Goal: Task Accomplishment & Management: Manage account settings

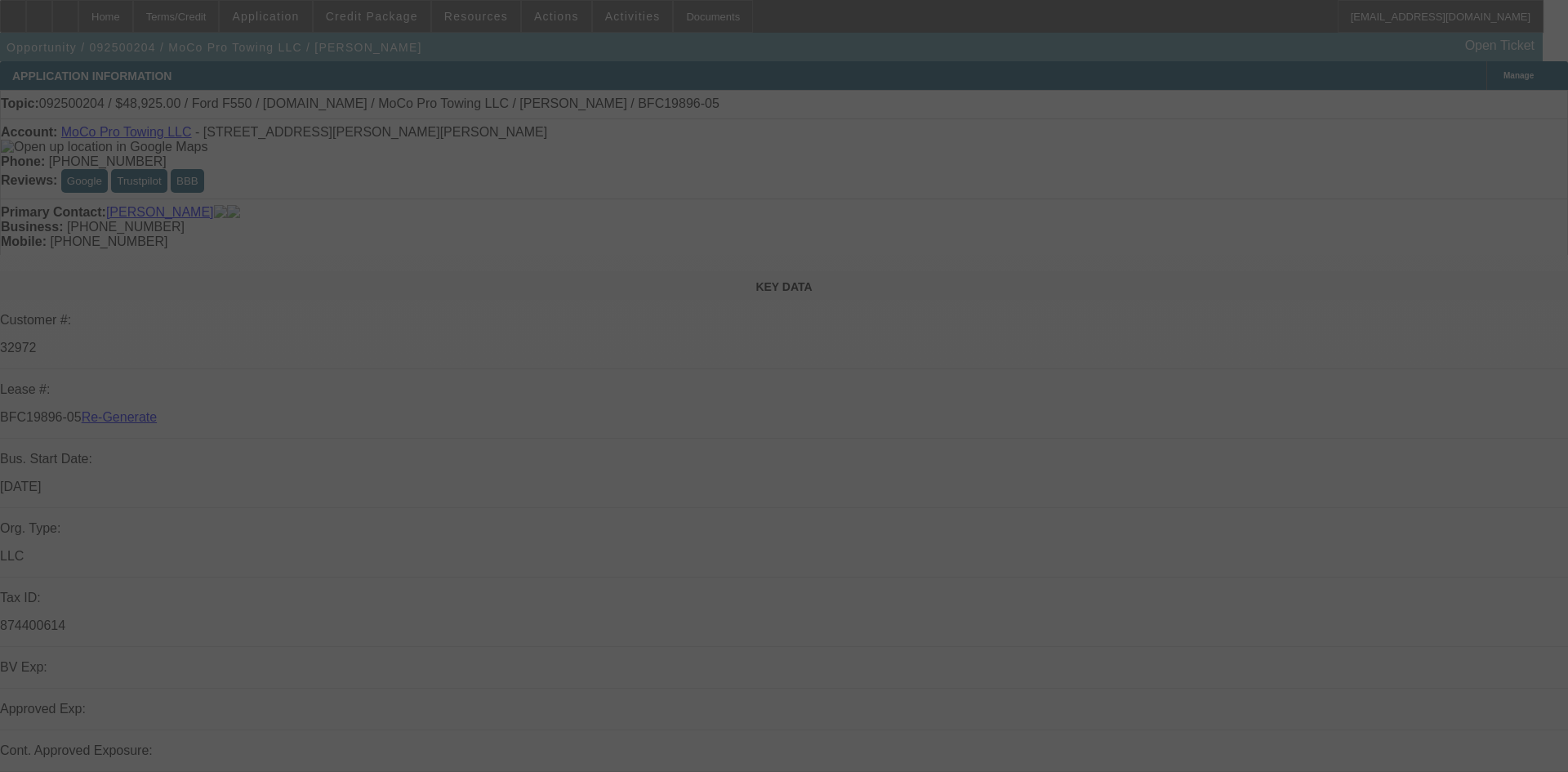
select select "3"
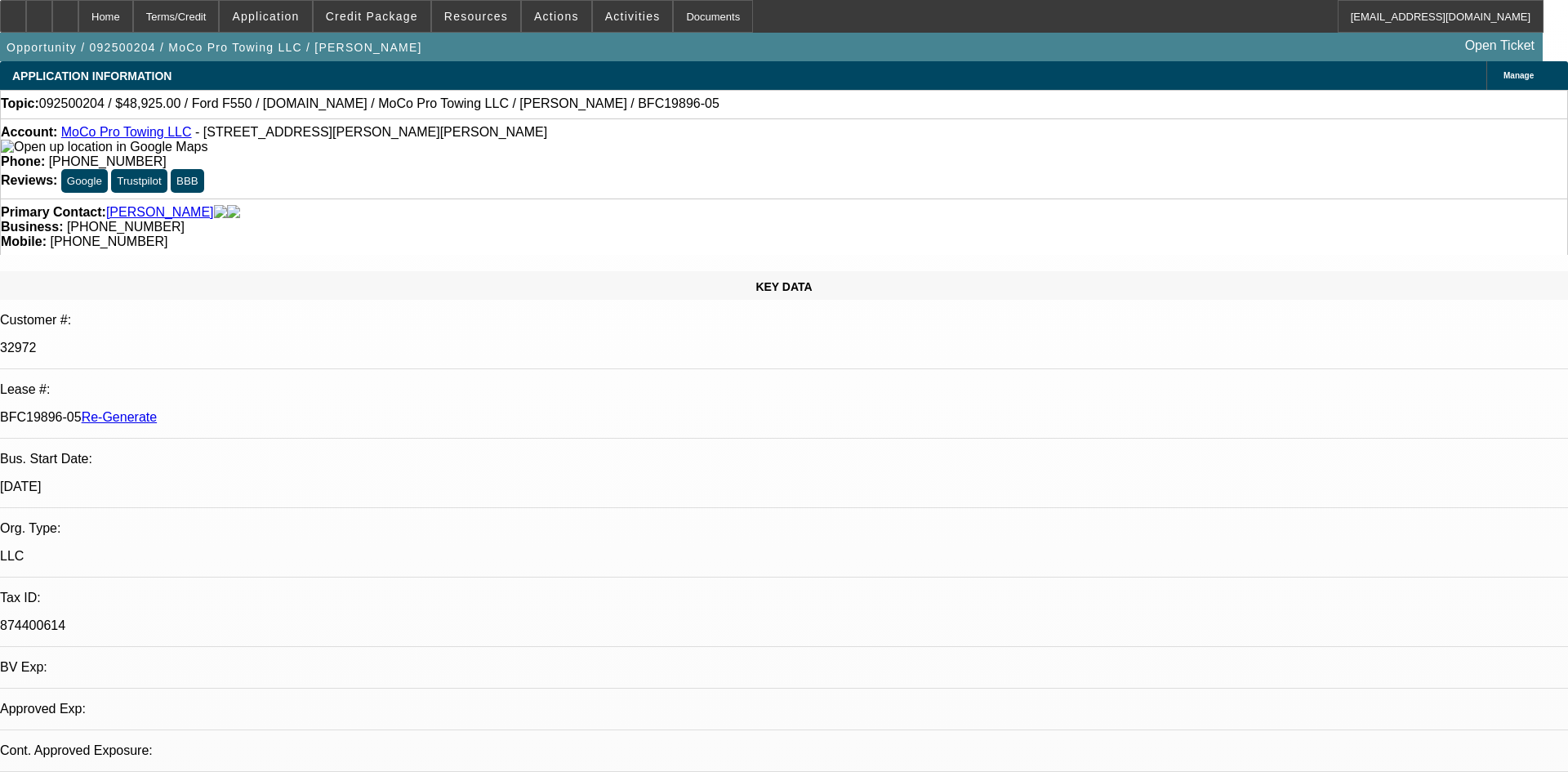
select select "0"
select select "6"
select select "2"
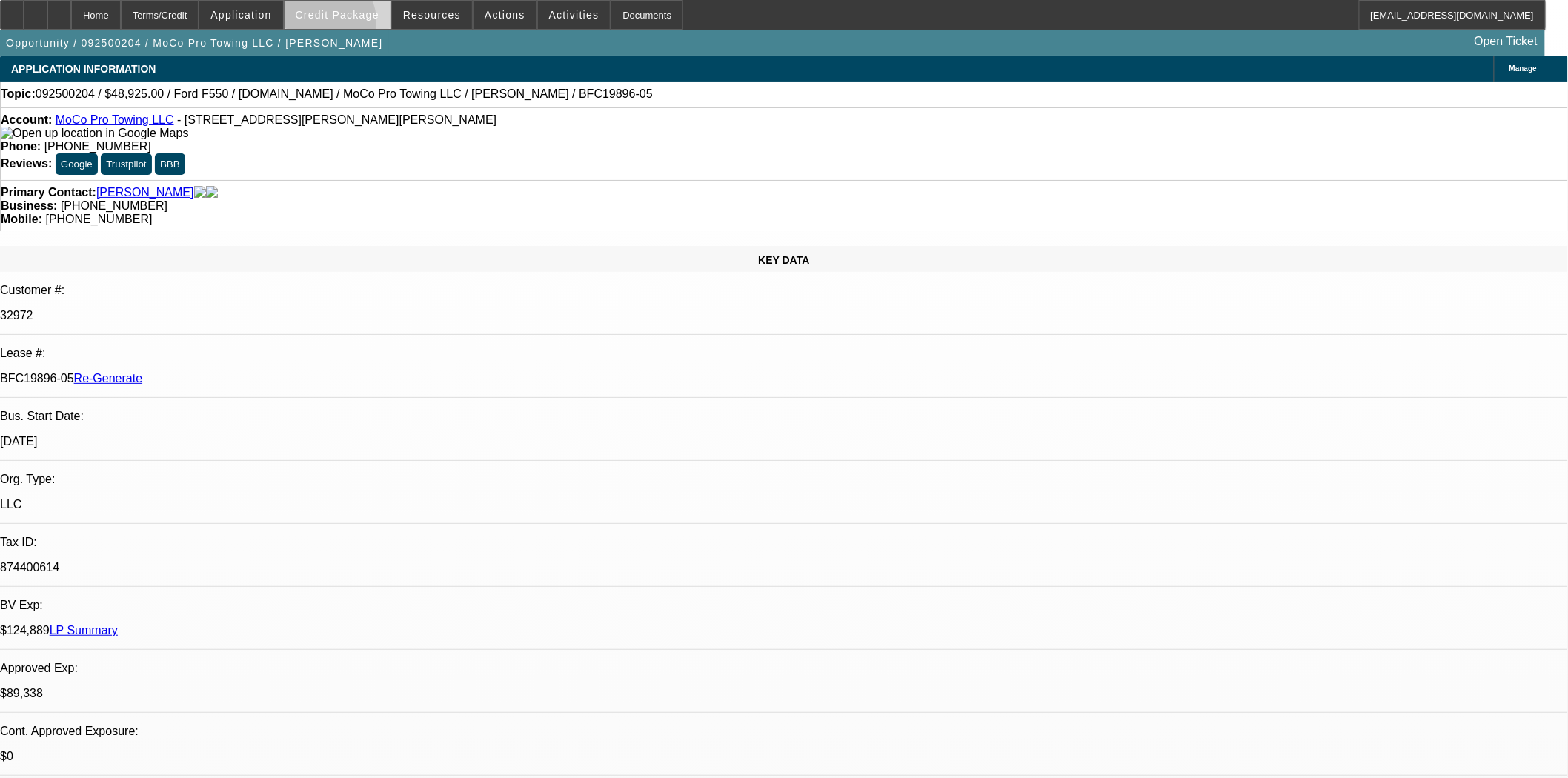
click at [349, 25] on span at bounding box center [337, 15] width 106 height 35
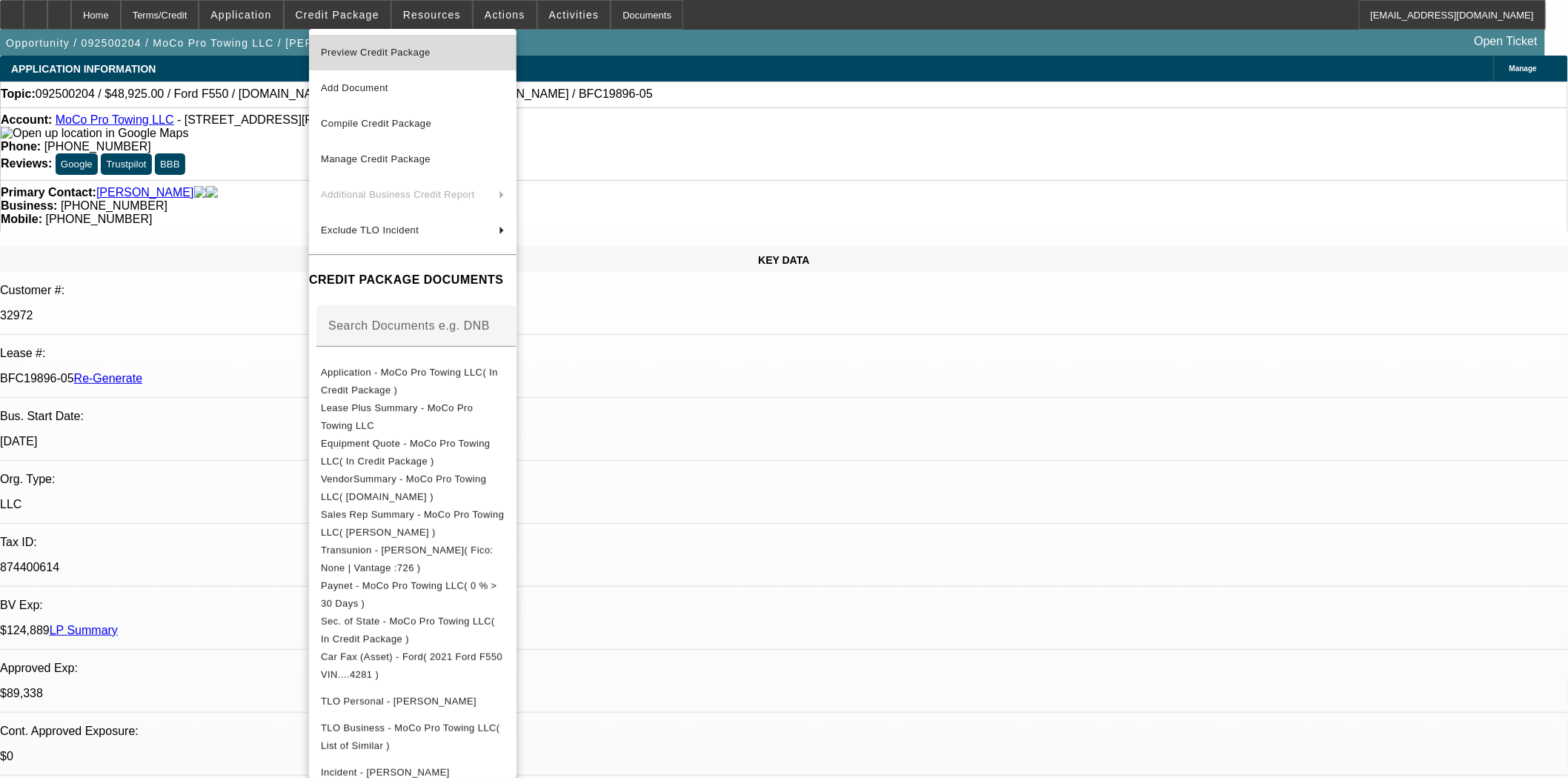
click at [374, 49] on span "Preview Credit Package" at bounding box center [375, 52] width 110 height 11
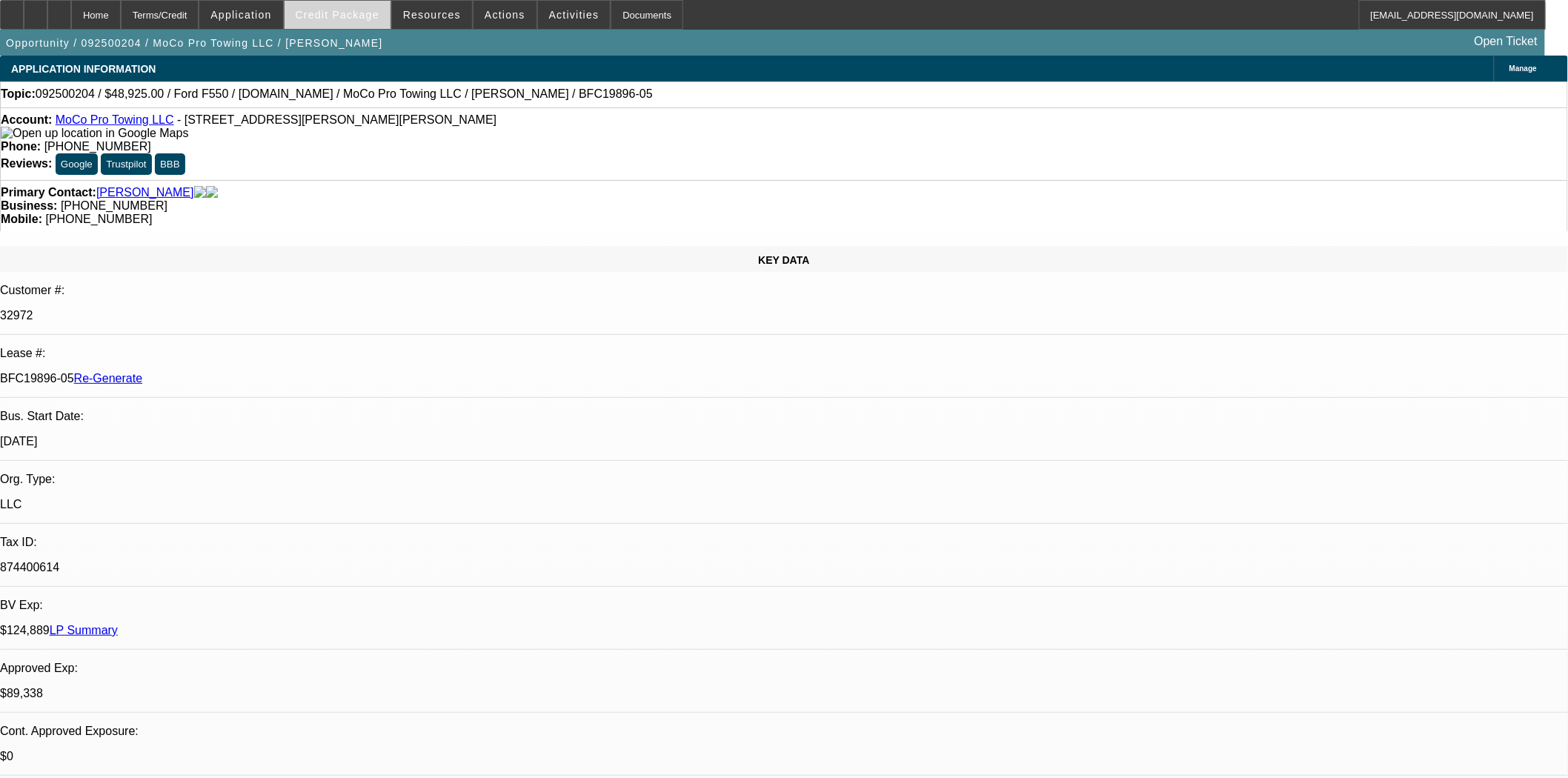
scroll to position [714, 0]
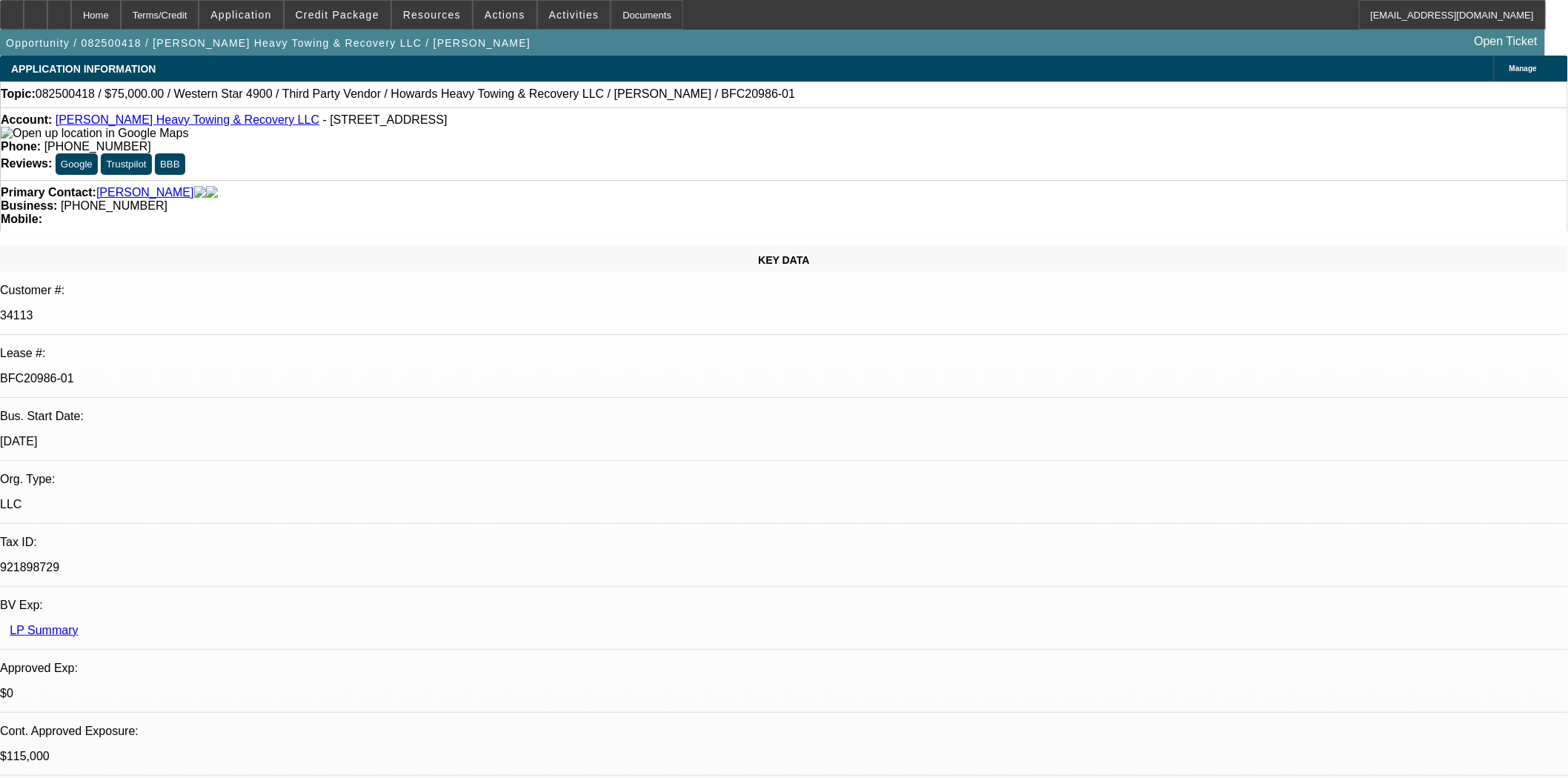
select select "0"
select select "2"
select select "0.1"
select select "4"
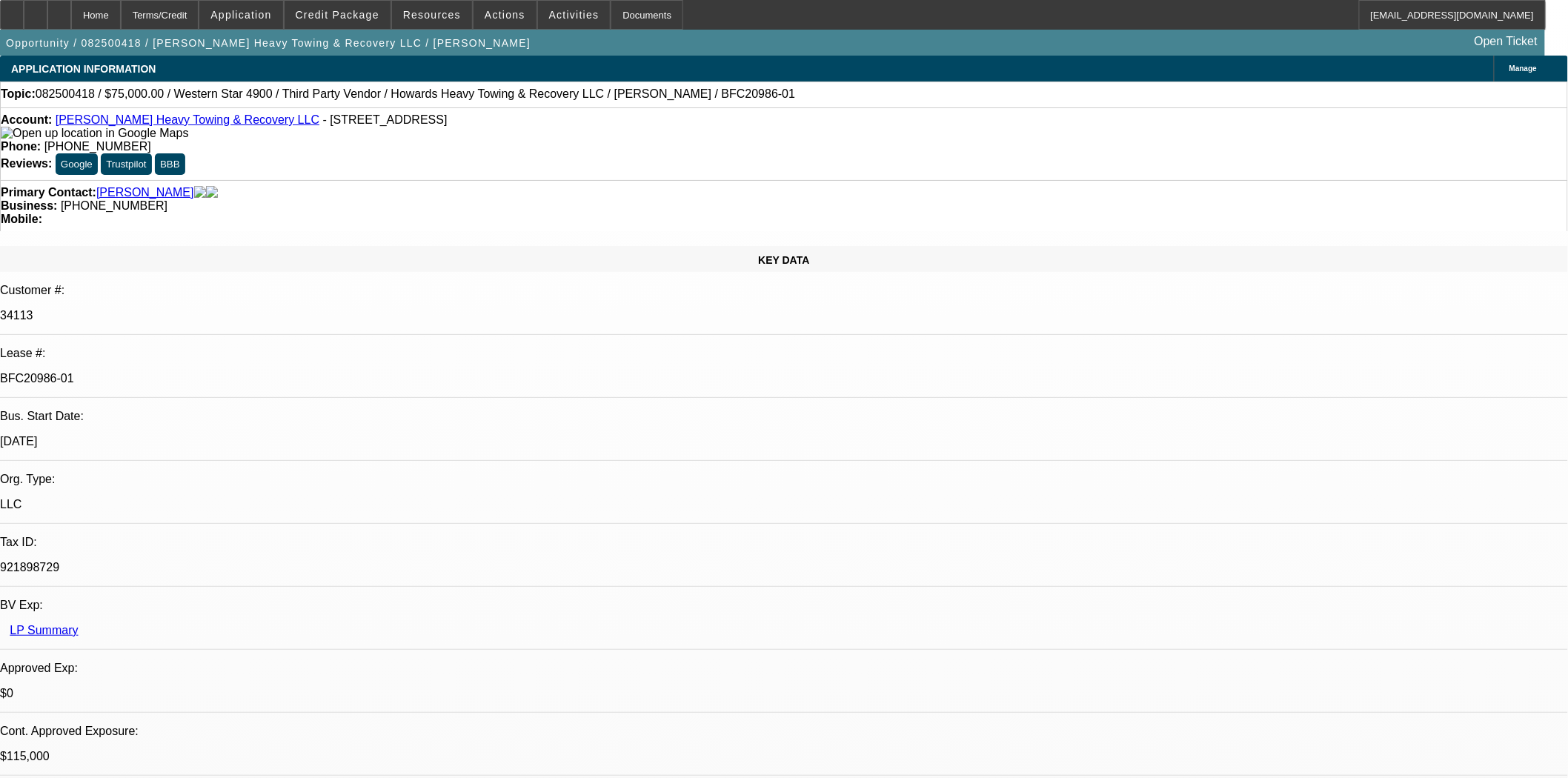
select select "0"
select select "2"
select select "0.1"
select select "4"
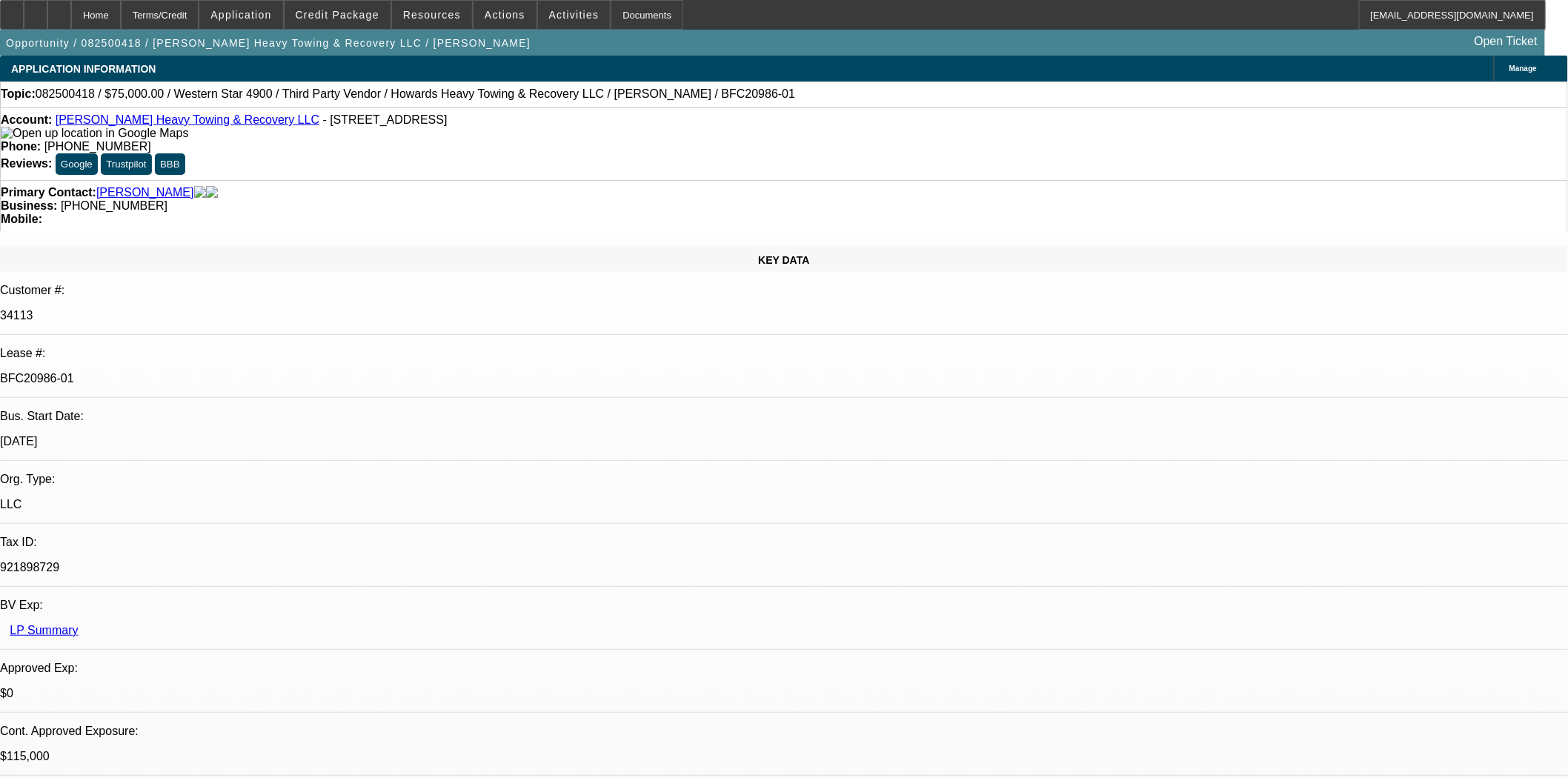
select select "0"
select select "2"
select select "0.1"
select select "4"
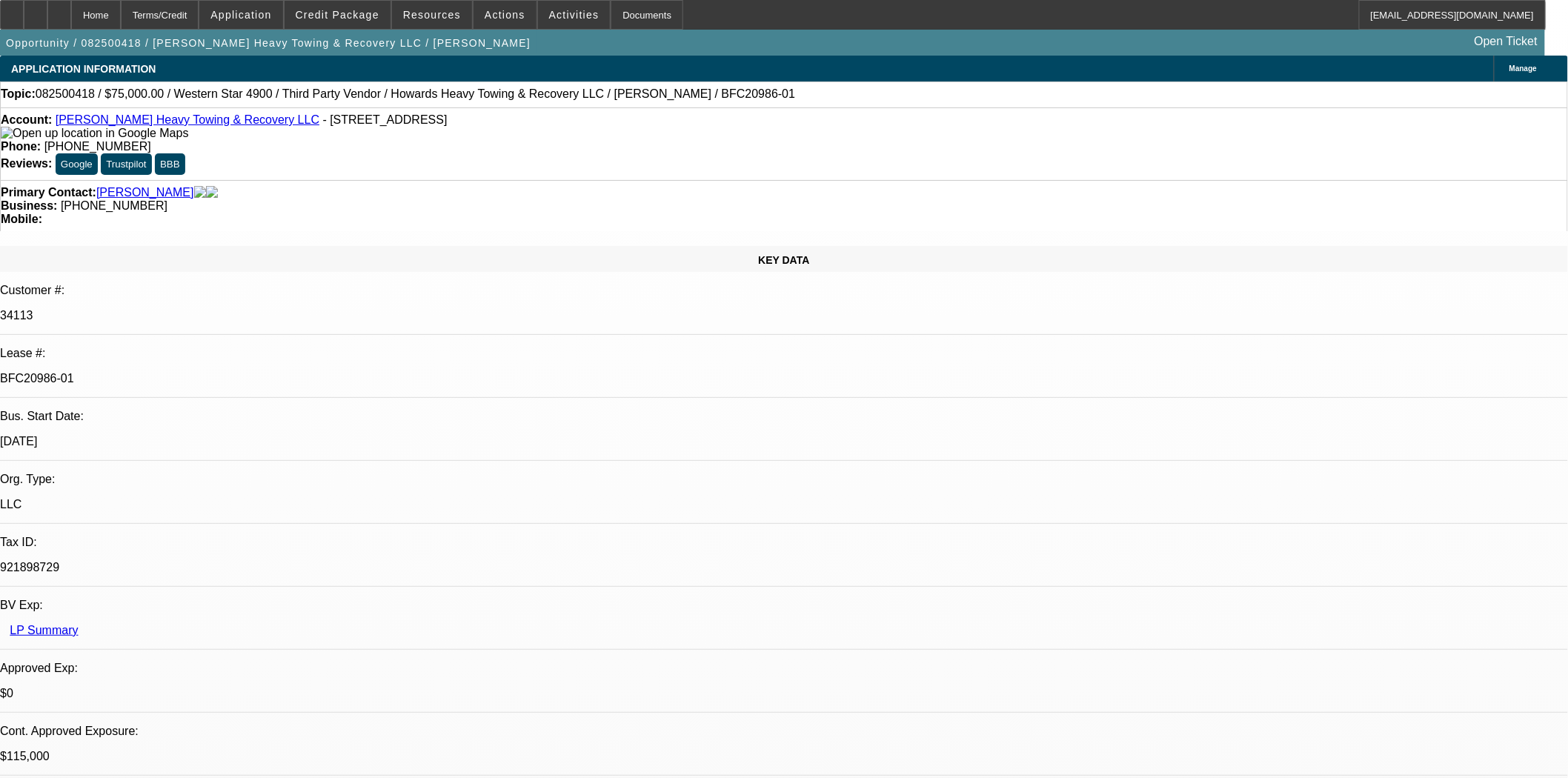
select select "0"
select select "2"
select select "0.1"
select select "4"
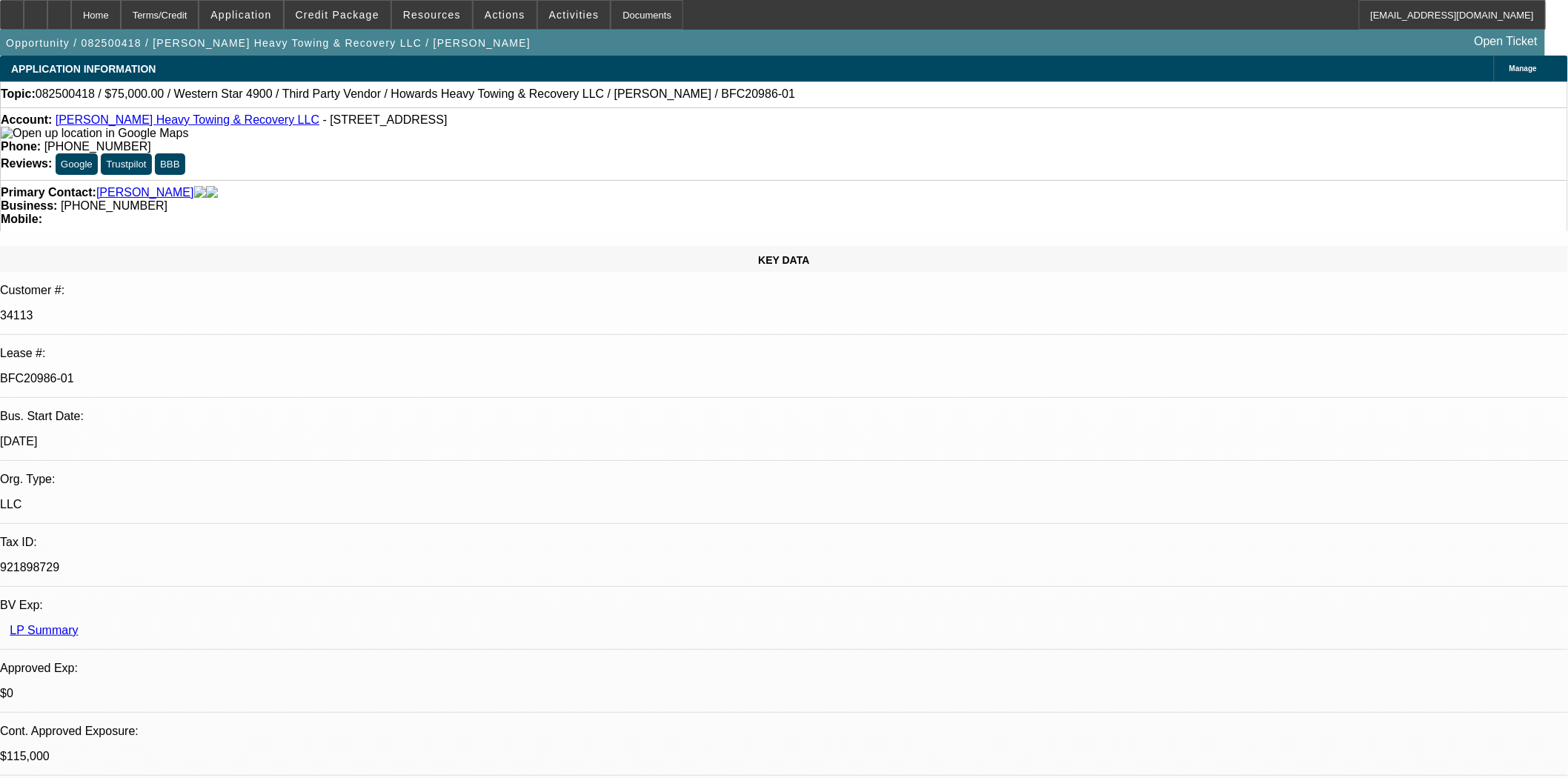
scroll to position [906, 0]
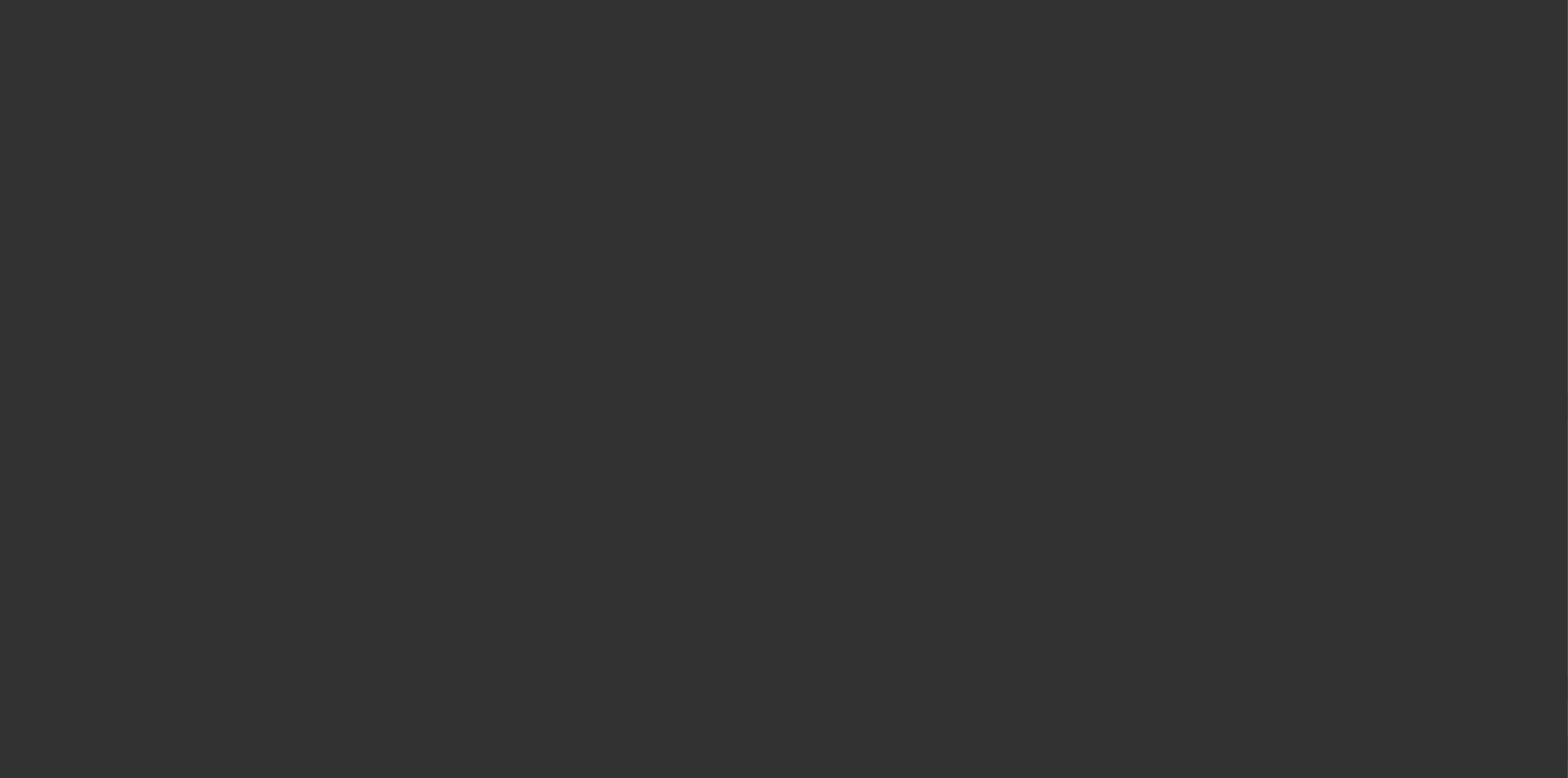
select select "3"
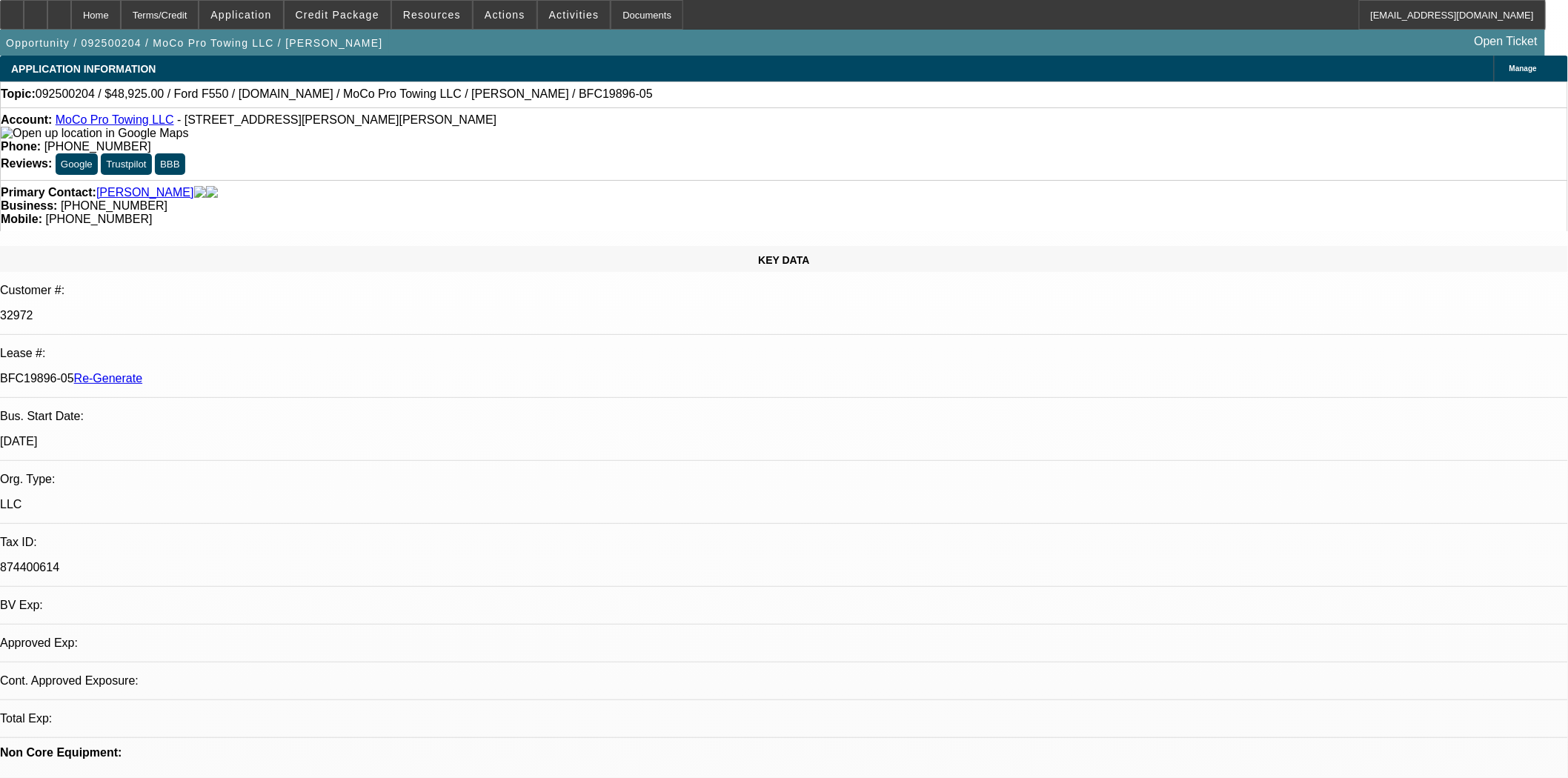
select select "0"
select select "2"
select select "0"
select select "6"
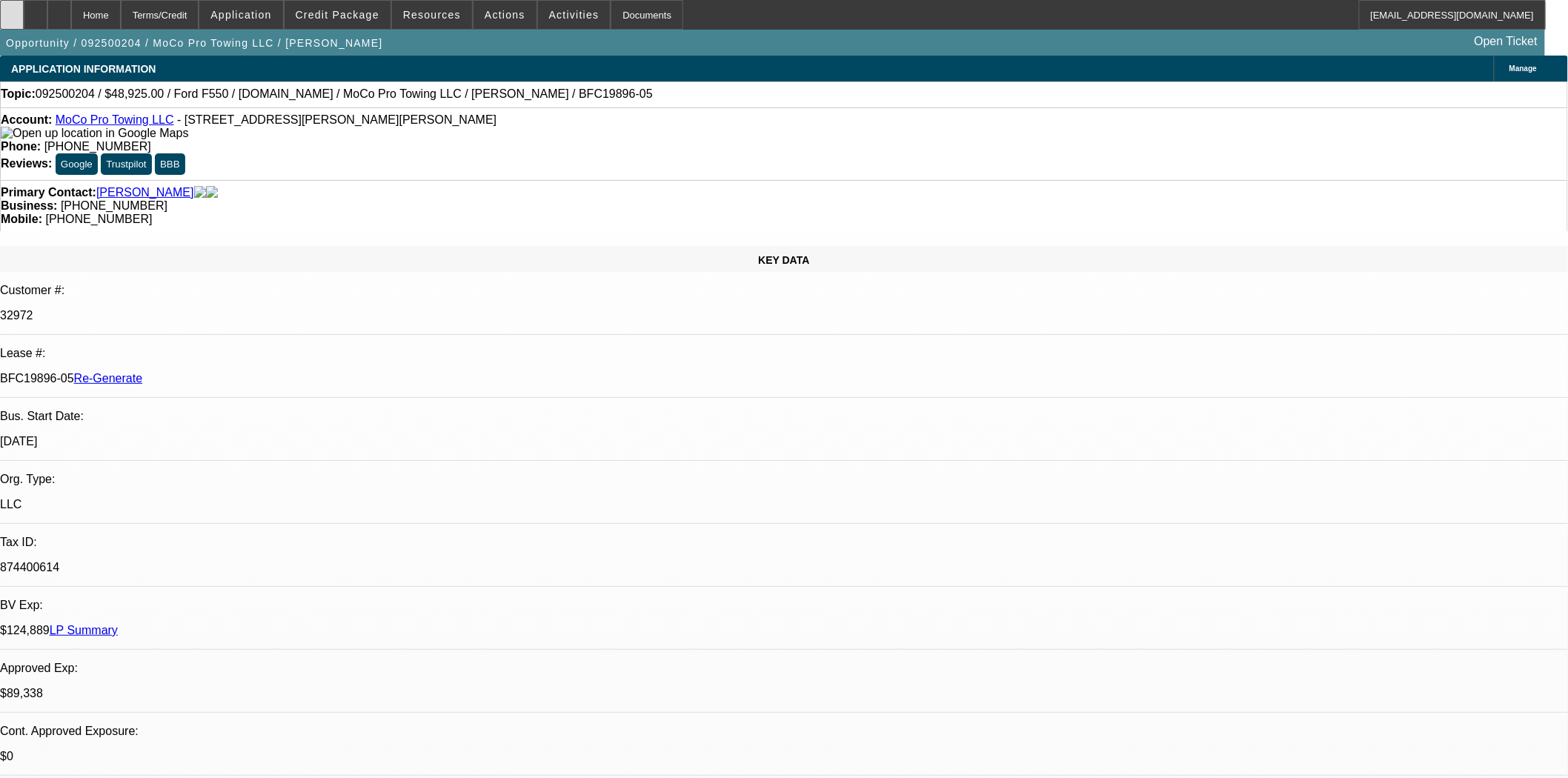
click at [24, 24] on div at bounding box center [12, 15] width 24 height 30
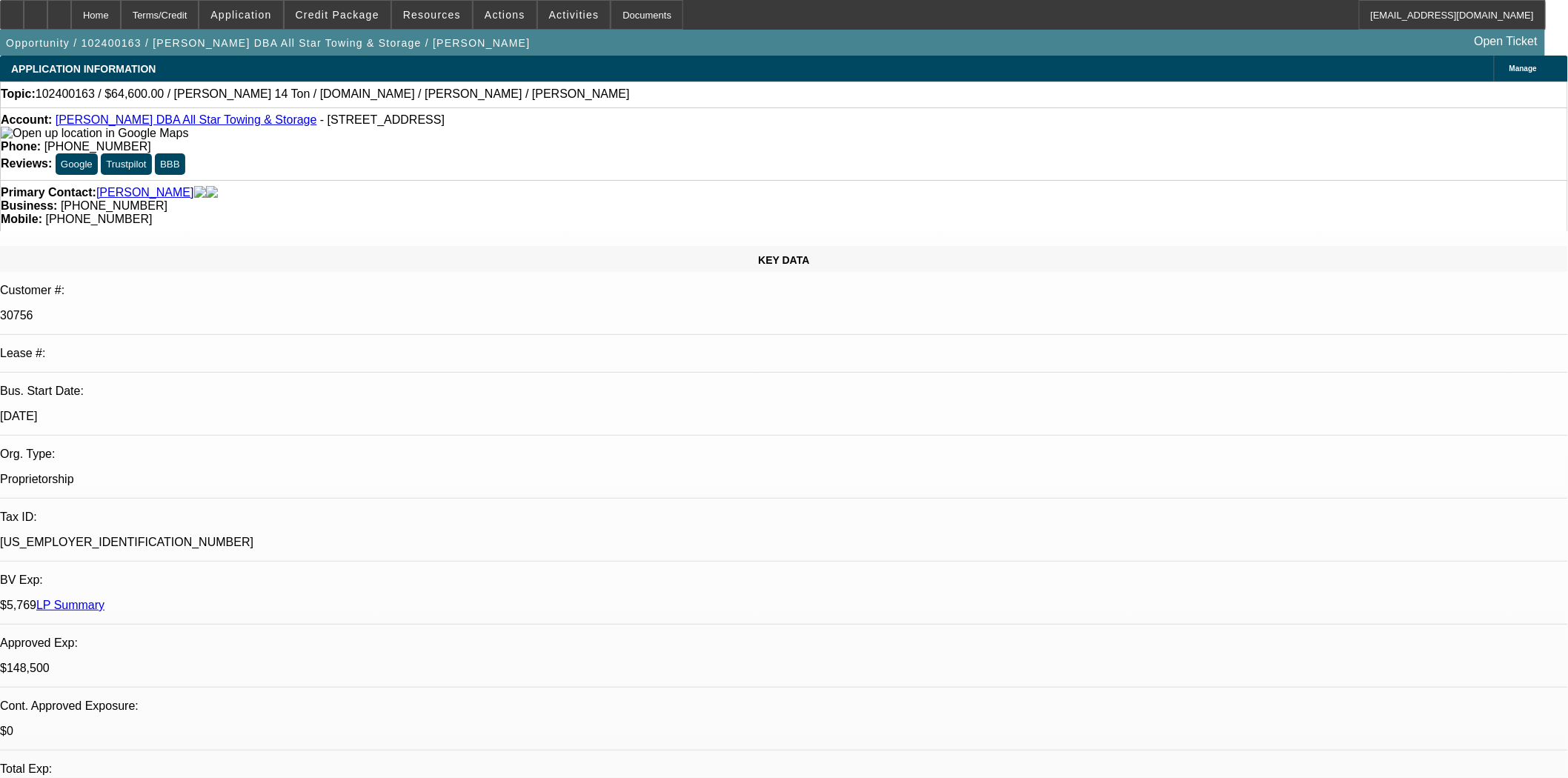
select select "0"
select select "2"
select select "0.1"
select select "4"
select select "2"
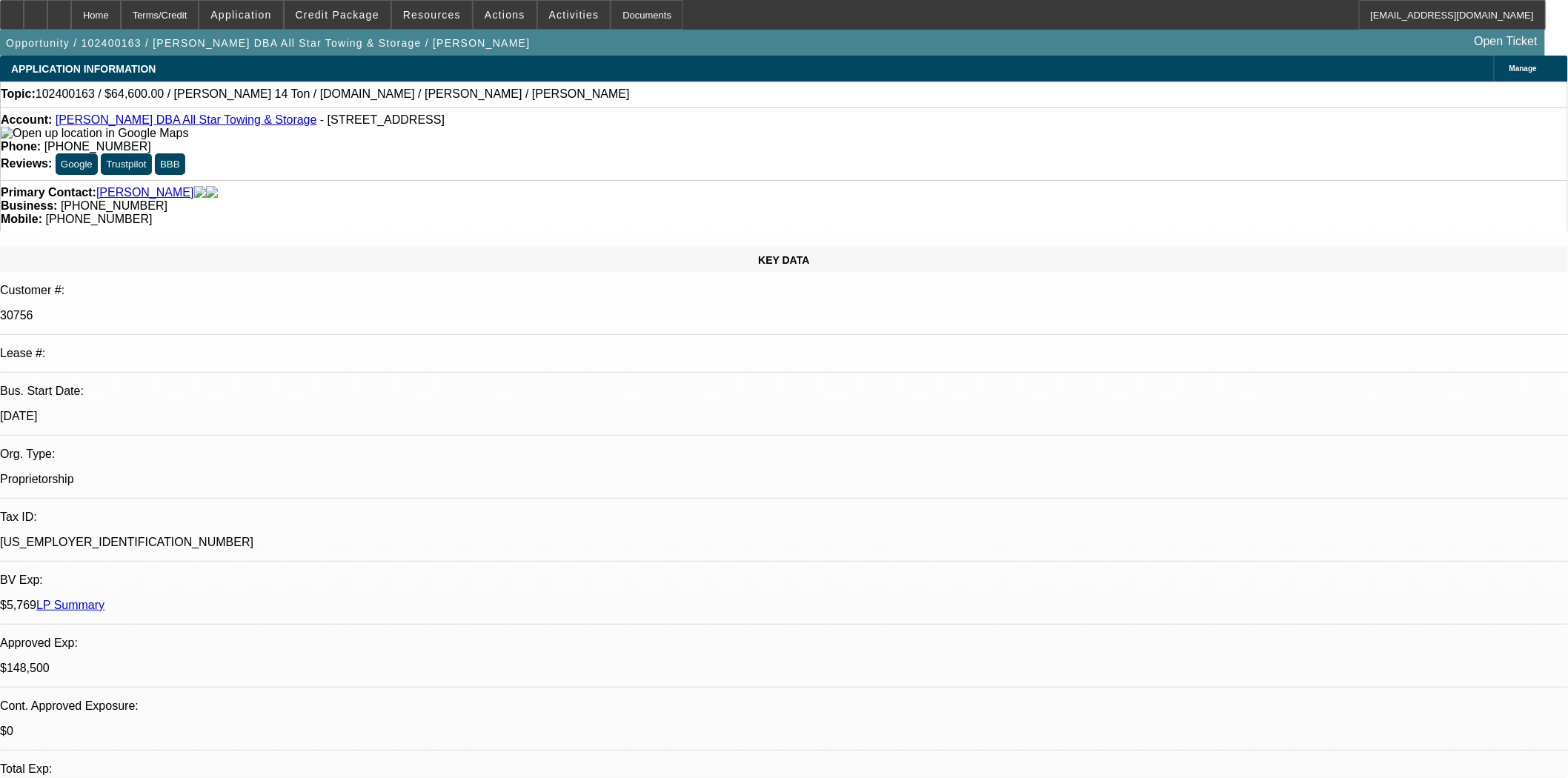
select select "0.1"
select select "4"
select select "2"
select select "0.1"
select select "4"
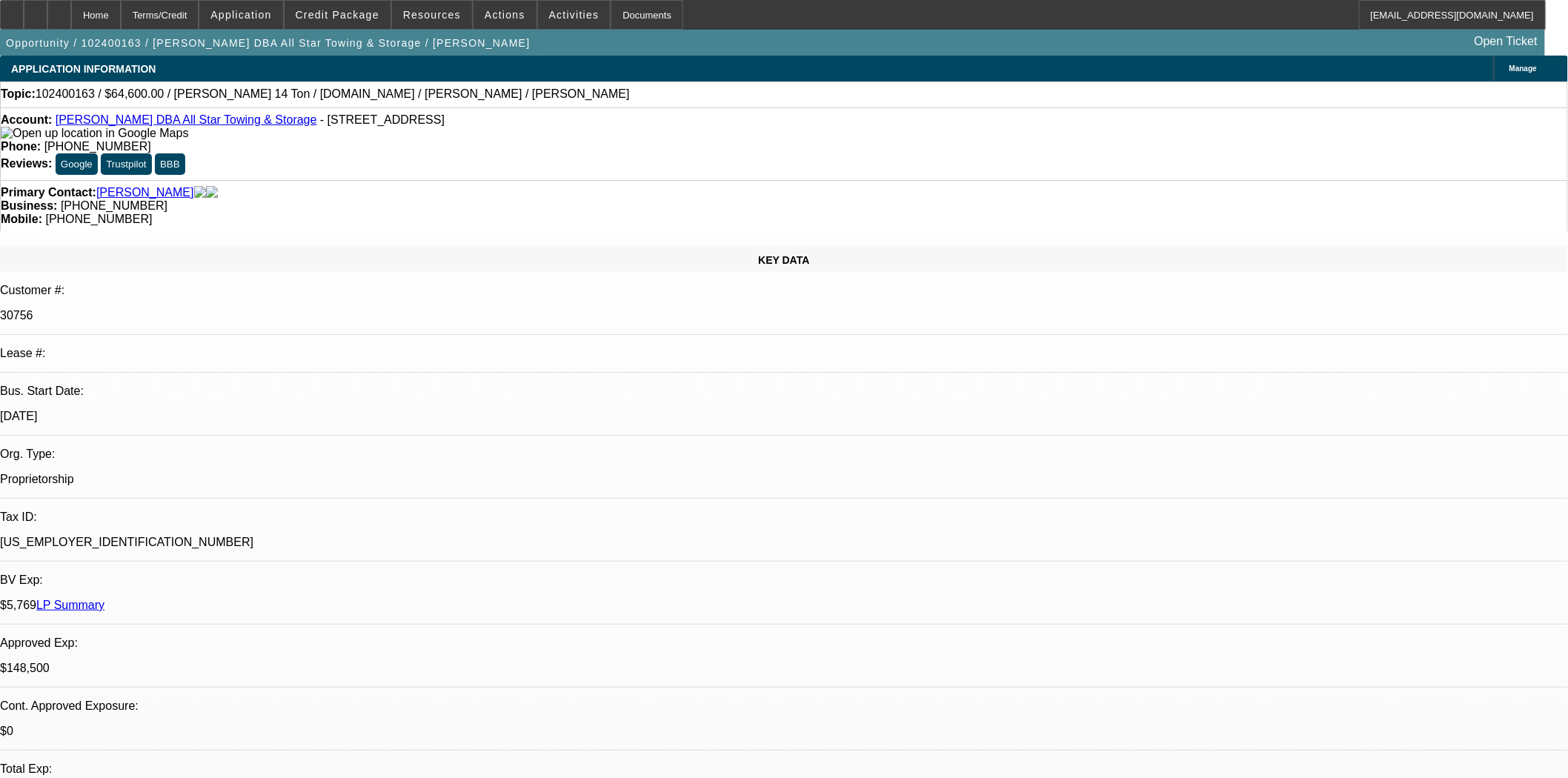
select select "2"
select select "0.1"
select select "4"
select select "2"
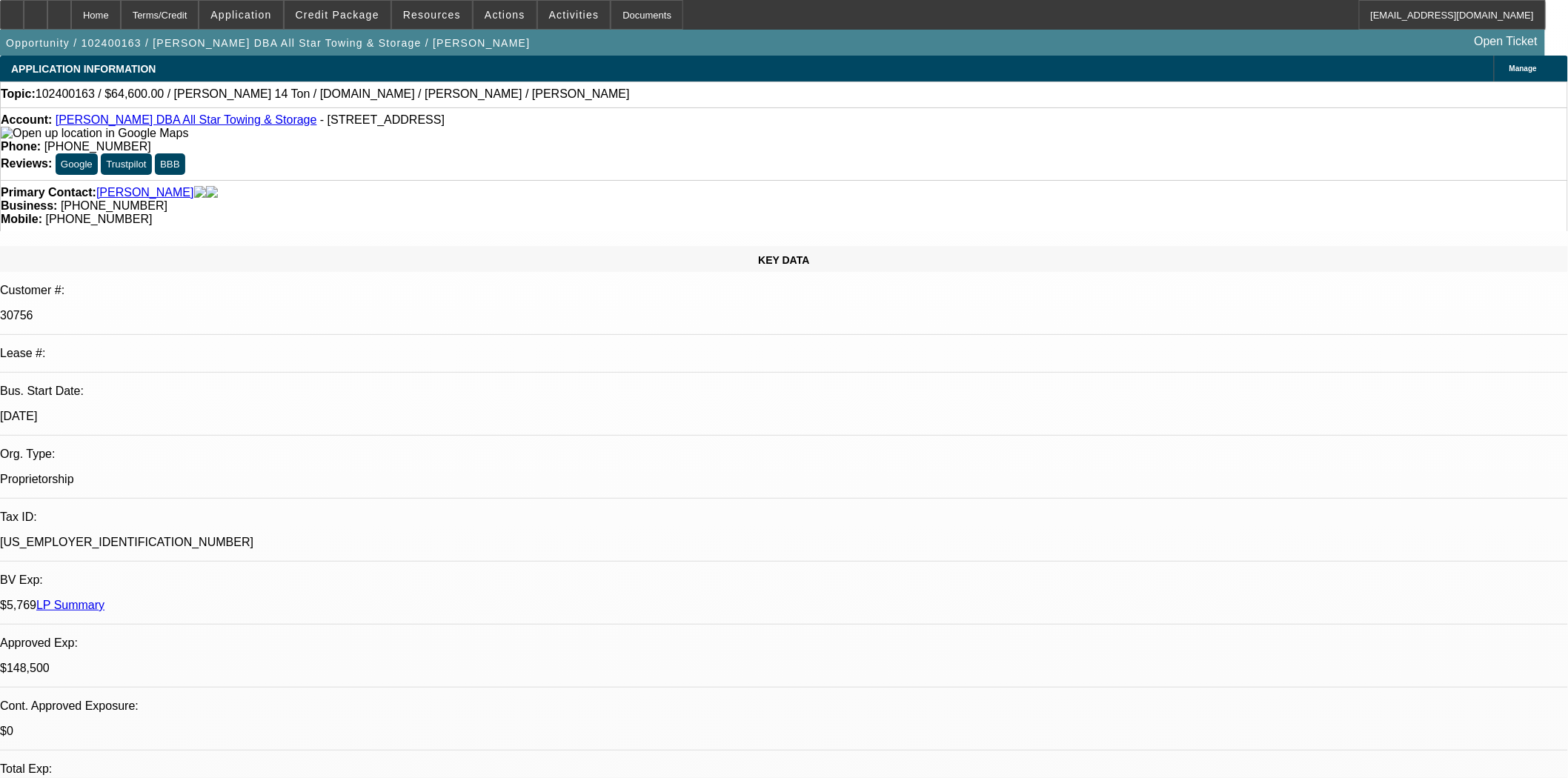
select select "2"
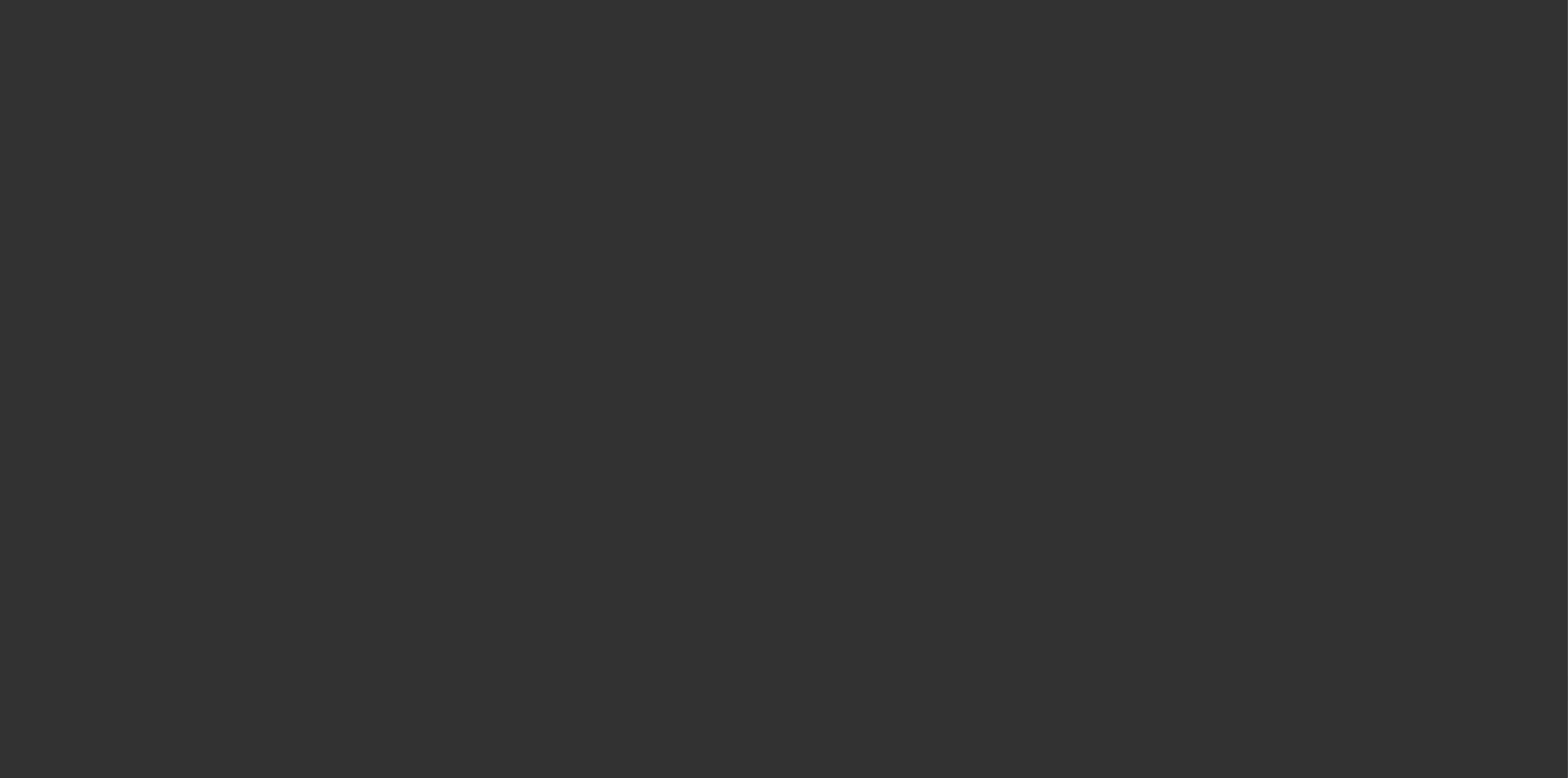
select select "3"
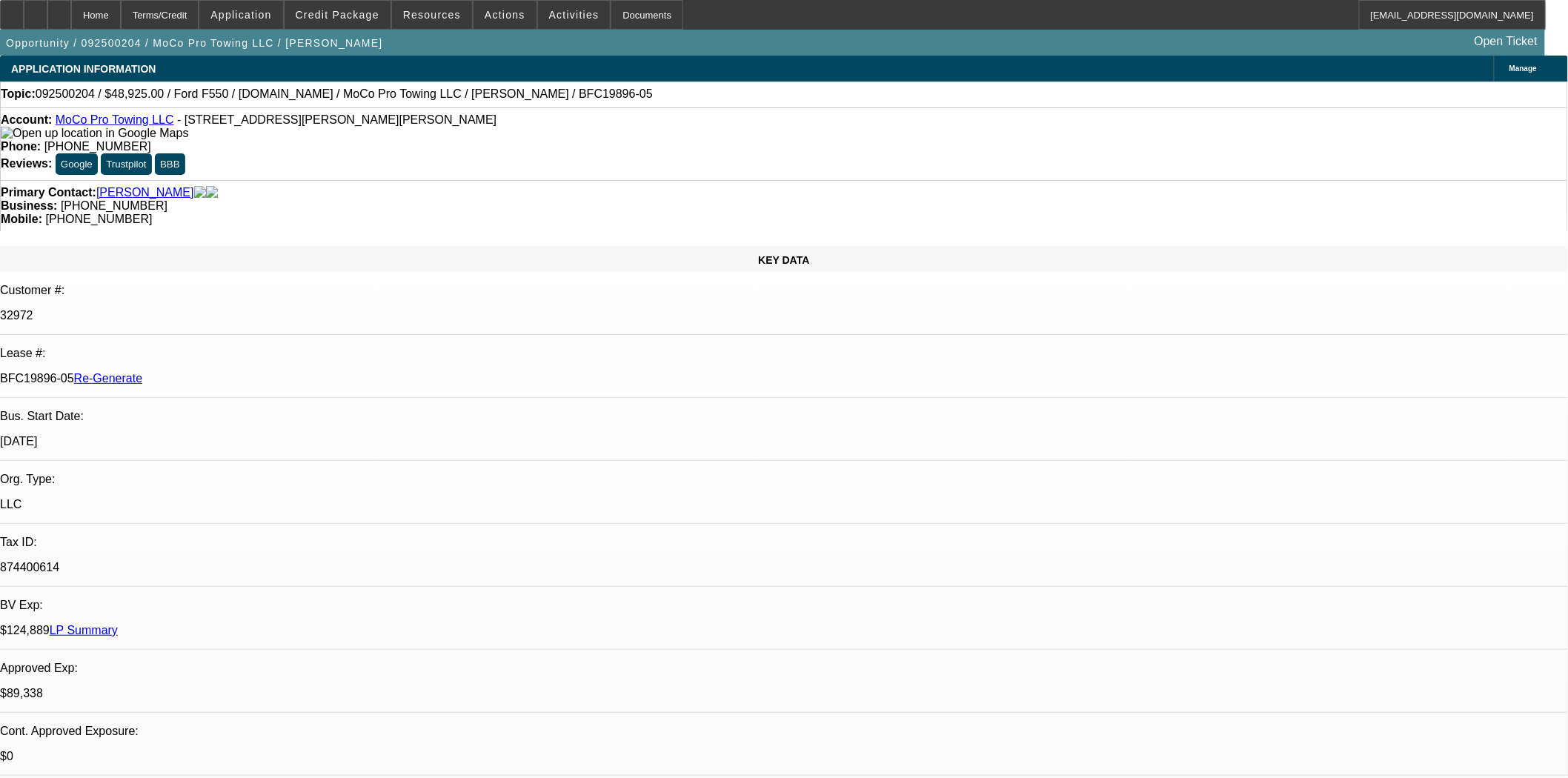
select select "0"
select select "2"
select select "0"
select select "6"
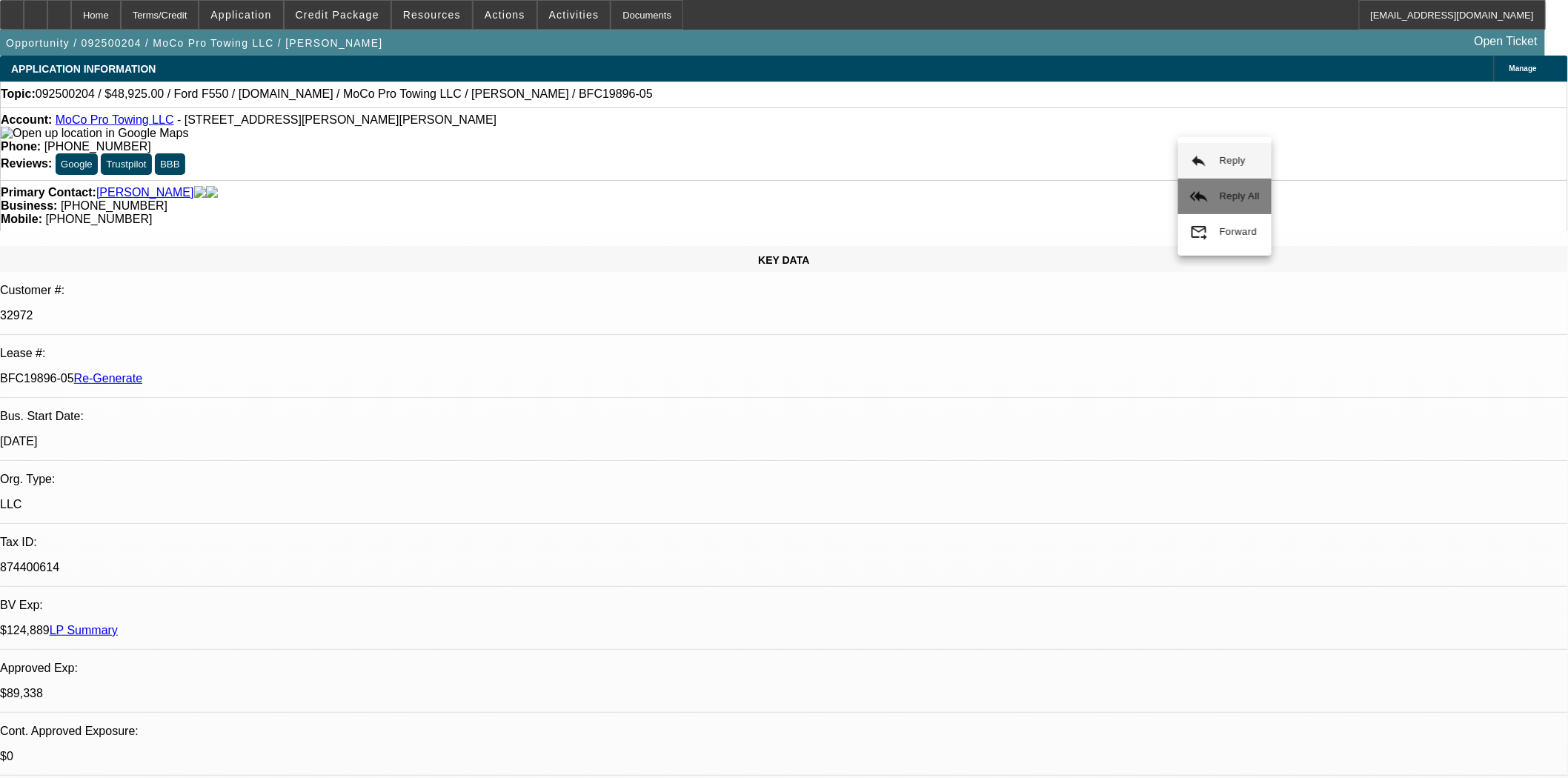
click at [1204, 191] on mat-icon "reply_all" at bounding box center [1198, 196] width 18 height 18
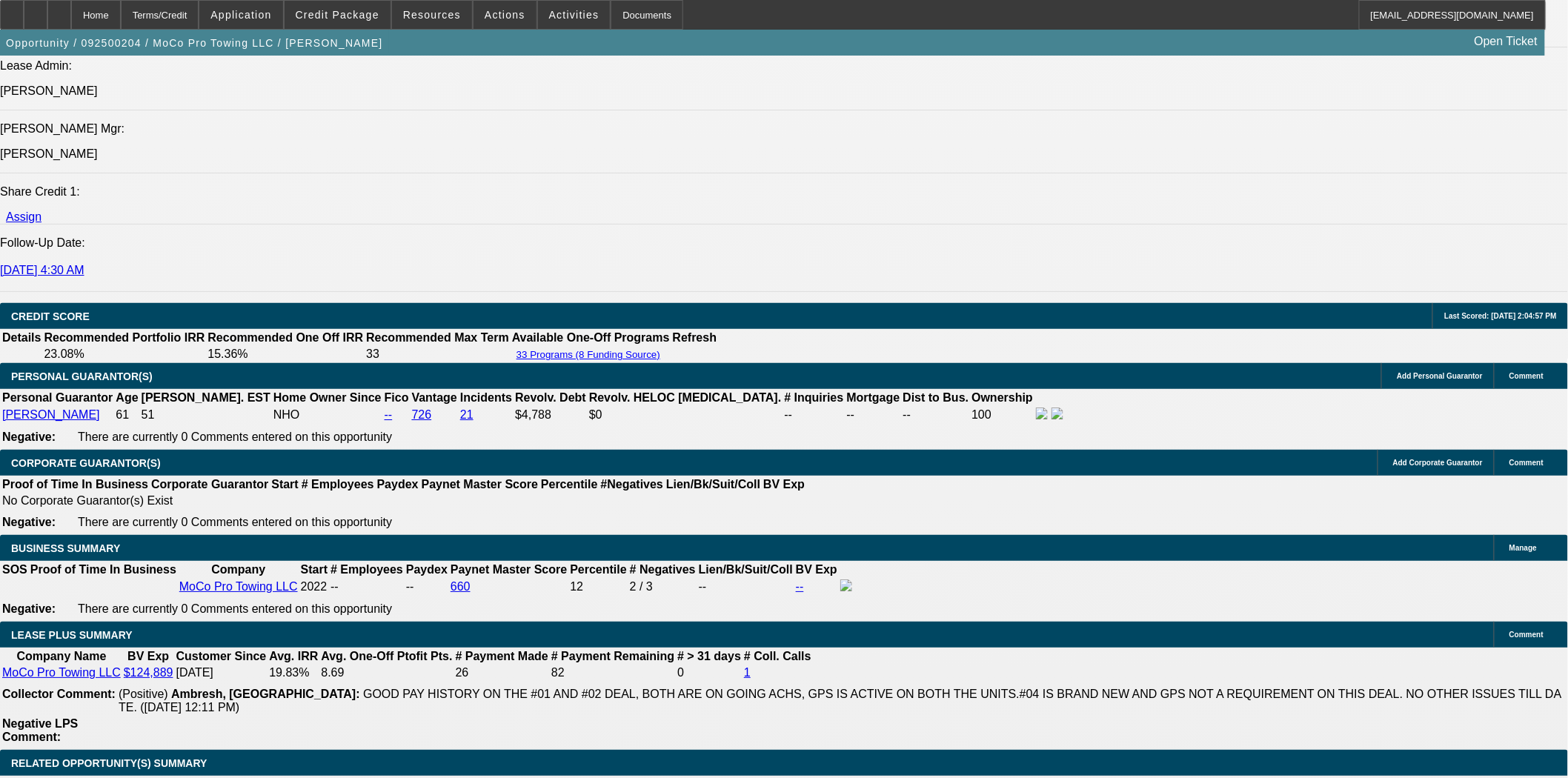
scroll to position [411, 0]
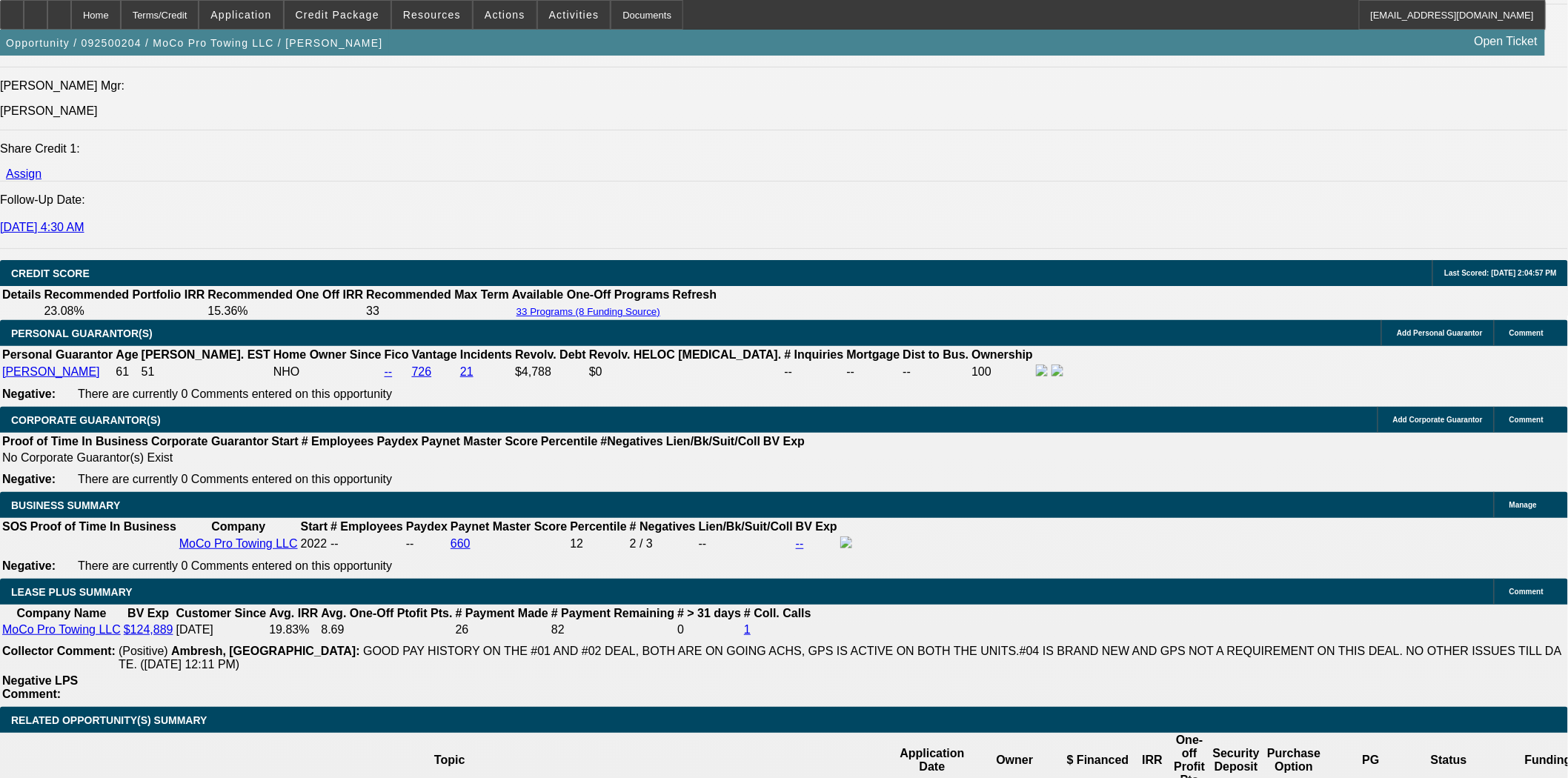
scroll to position [2058, 0]
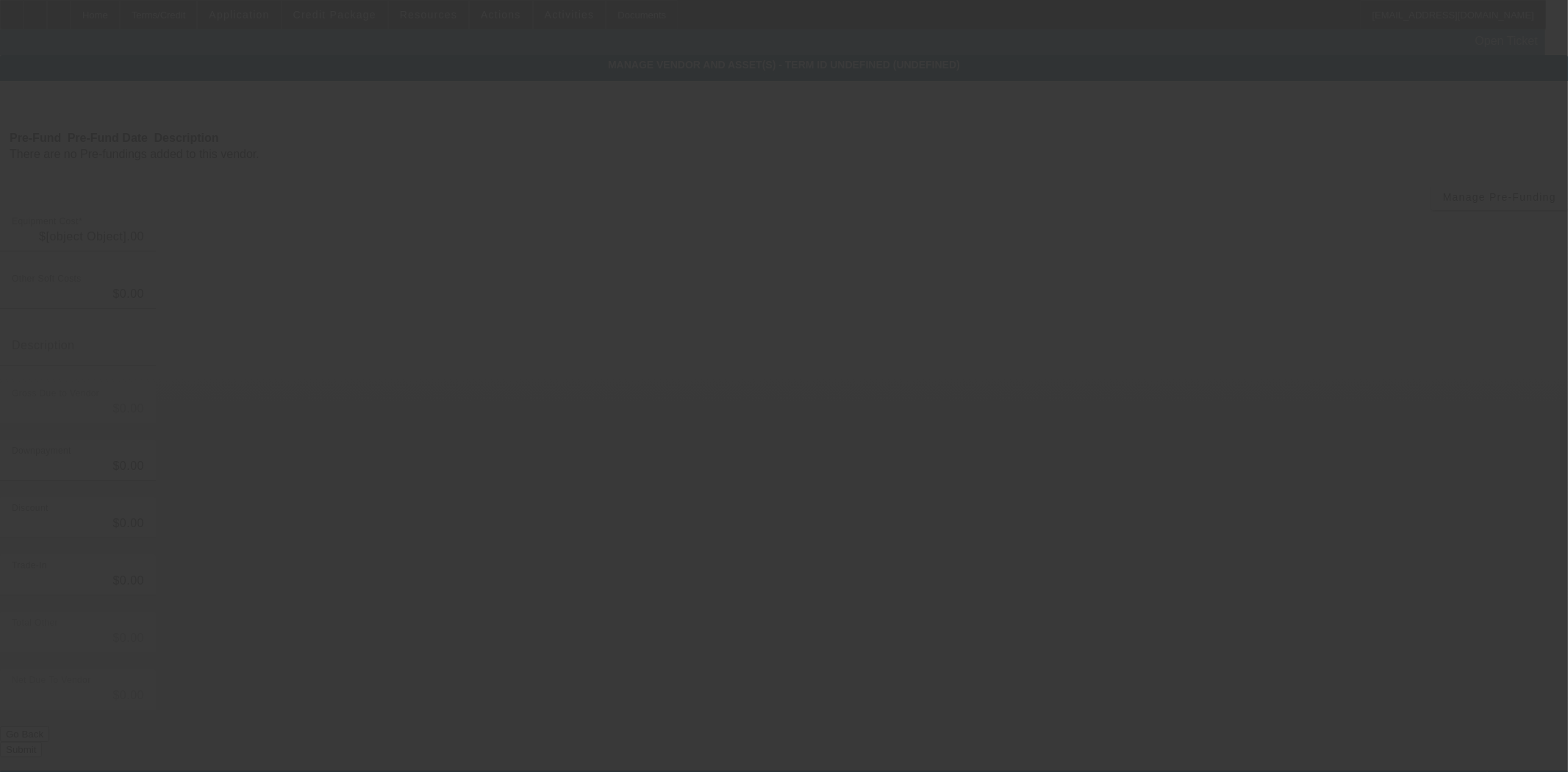
type input "$47,500.00"
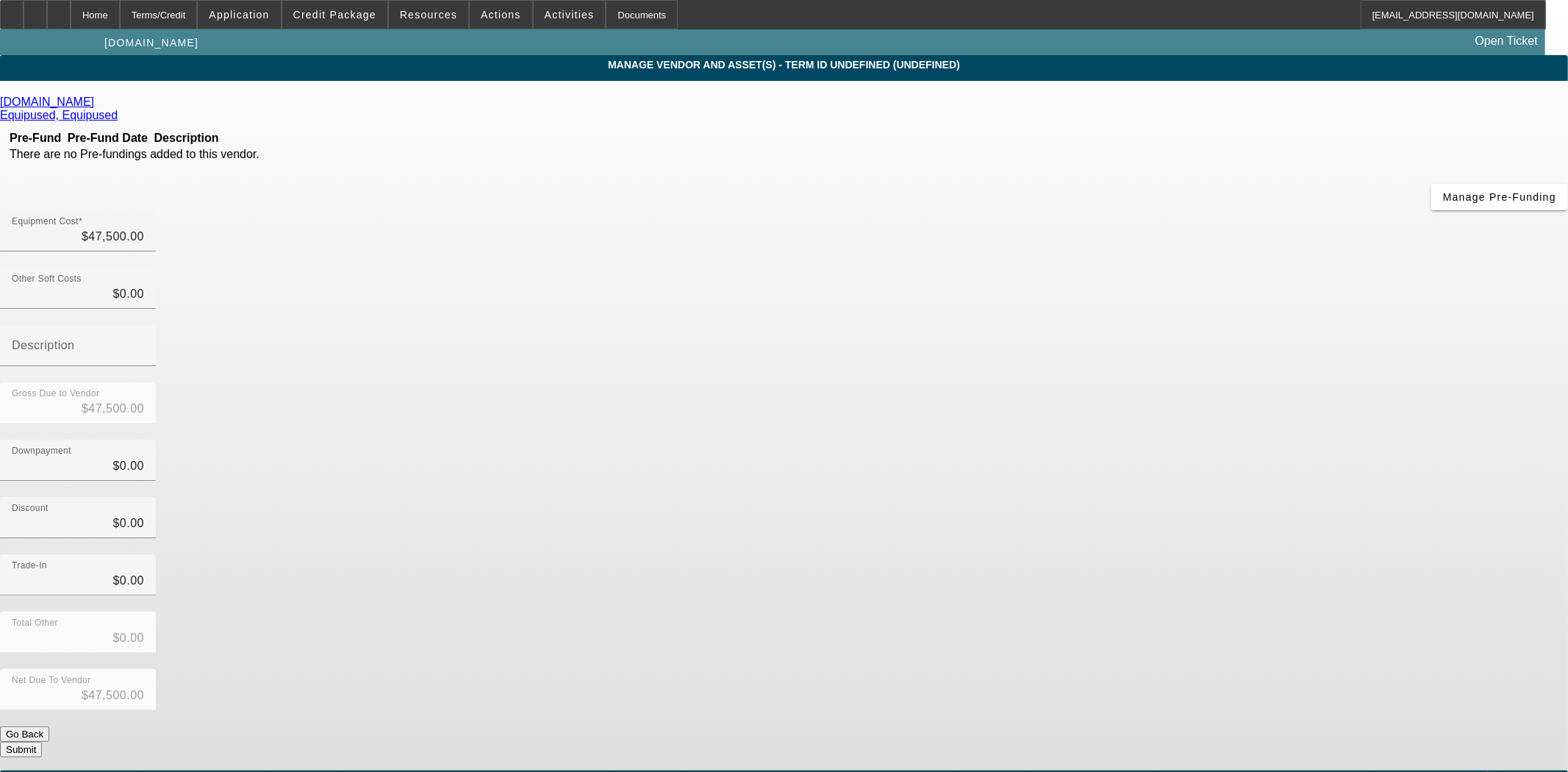
click at [98, 105] on icon at bounding box center [98, 101] width 0 height 12
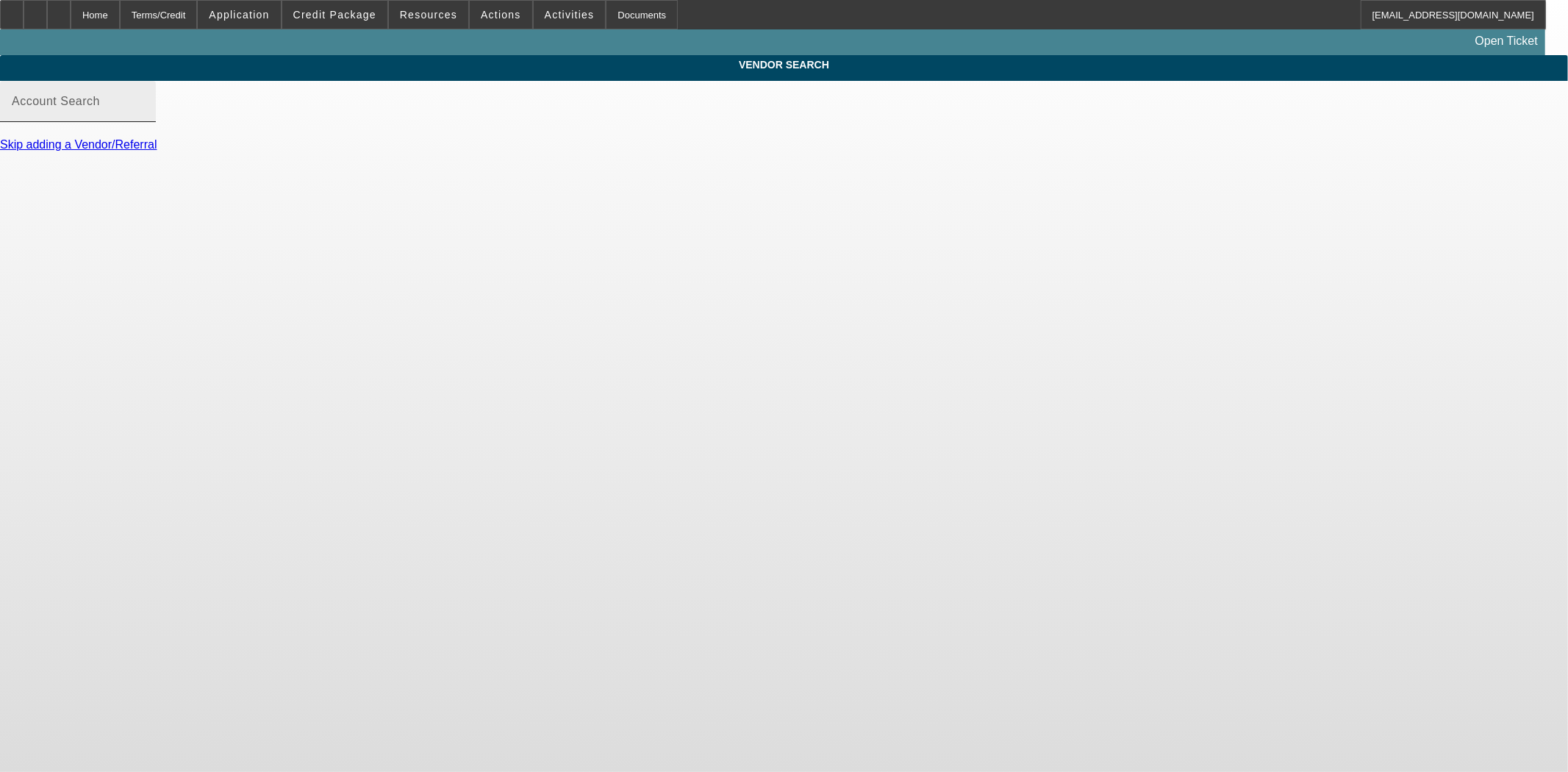
click at [144, 116] on input "Account Search" at bounding box center [77, 107] width 132 height 18
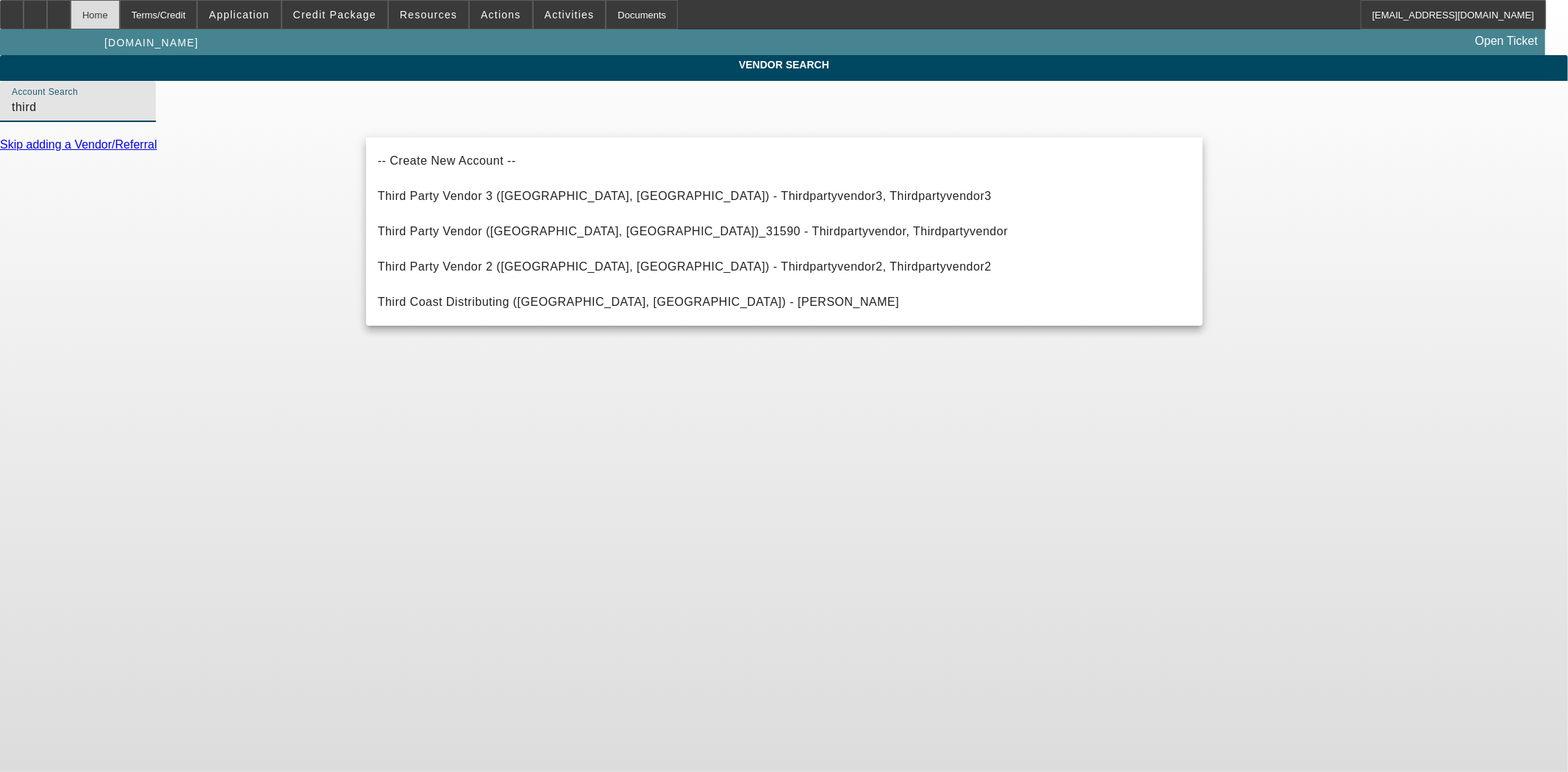
type input "third"
click at [120, 21] on div "Home" at bounding box center [95, 14] width 50 height 30
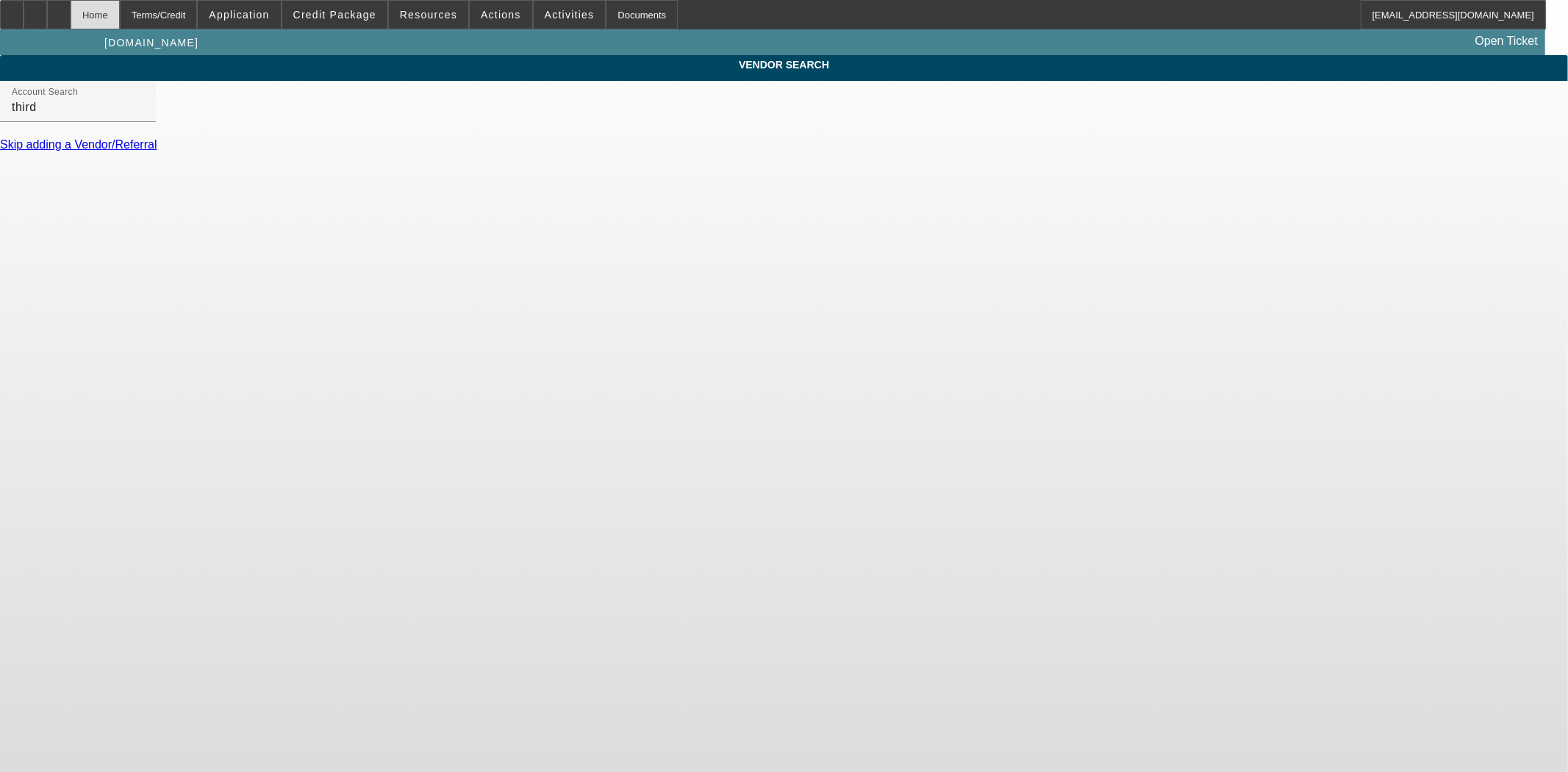
click at [120, 17] on div "Home" at bounding box center [95, 14] width 50 height 30
click at [120, 11] on div "Home" at bounding box center [95, 14] width 50 height 30
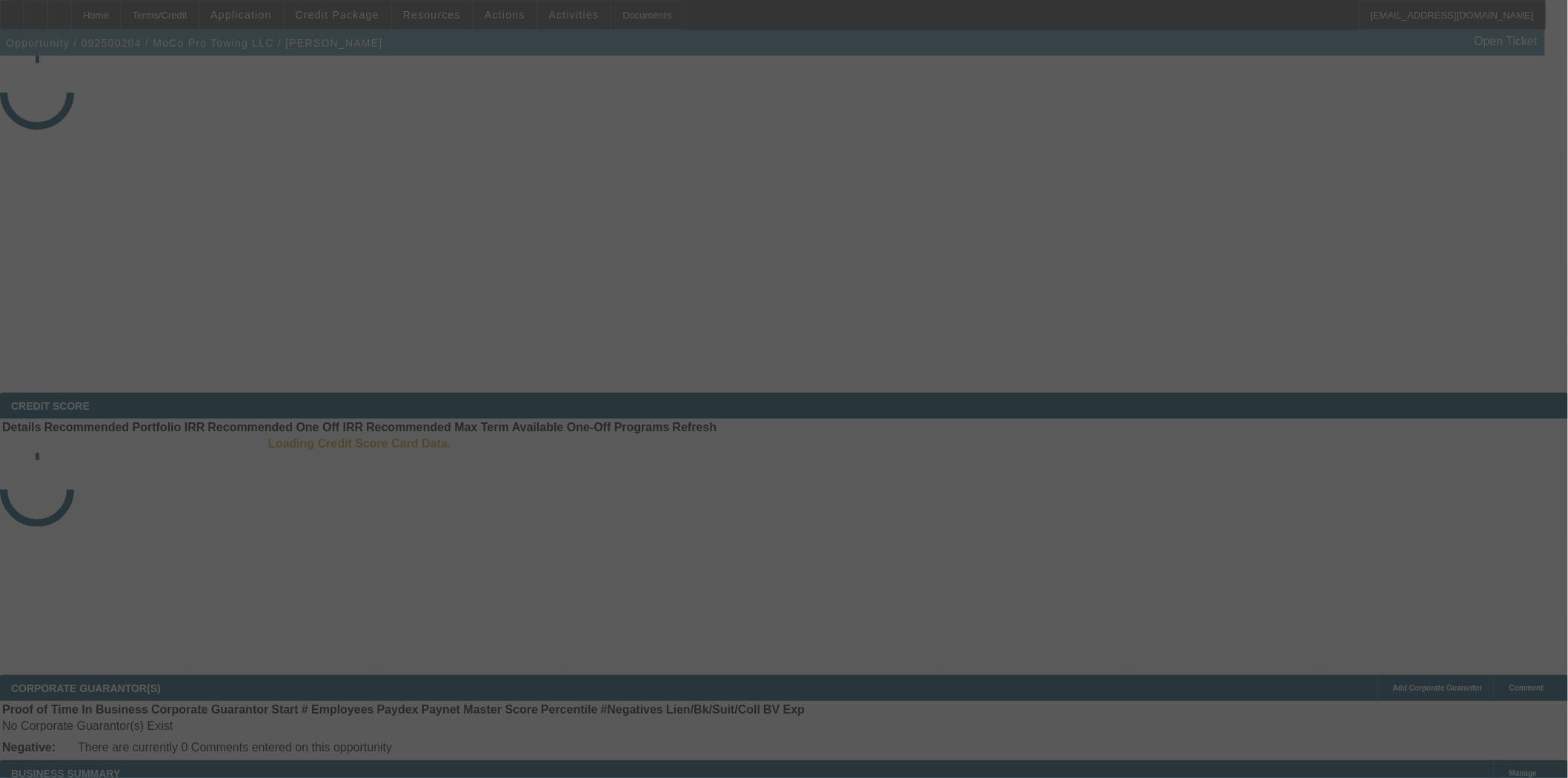
select select "3"
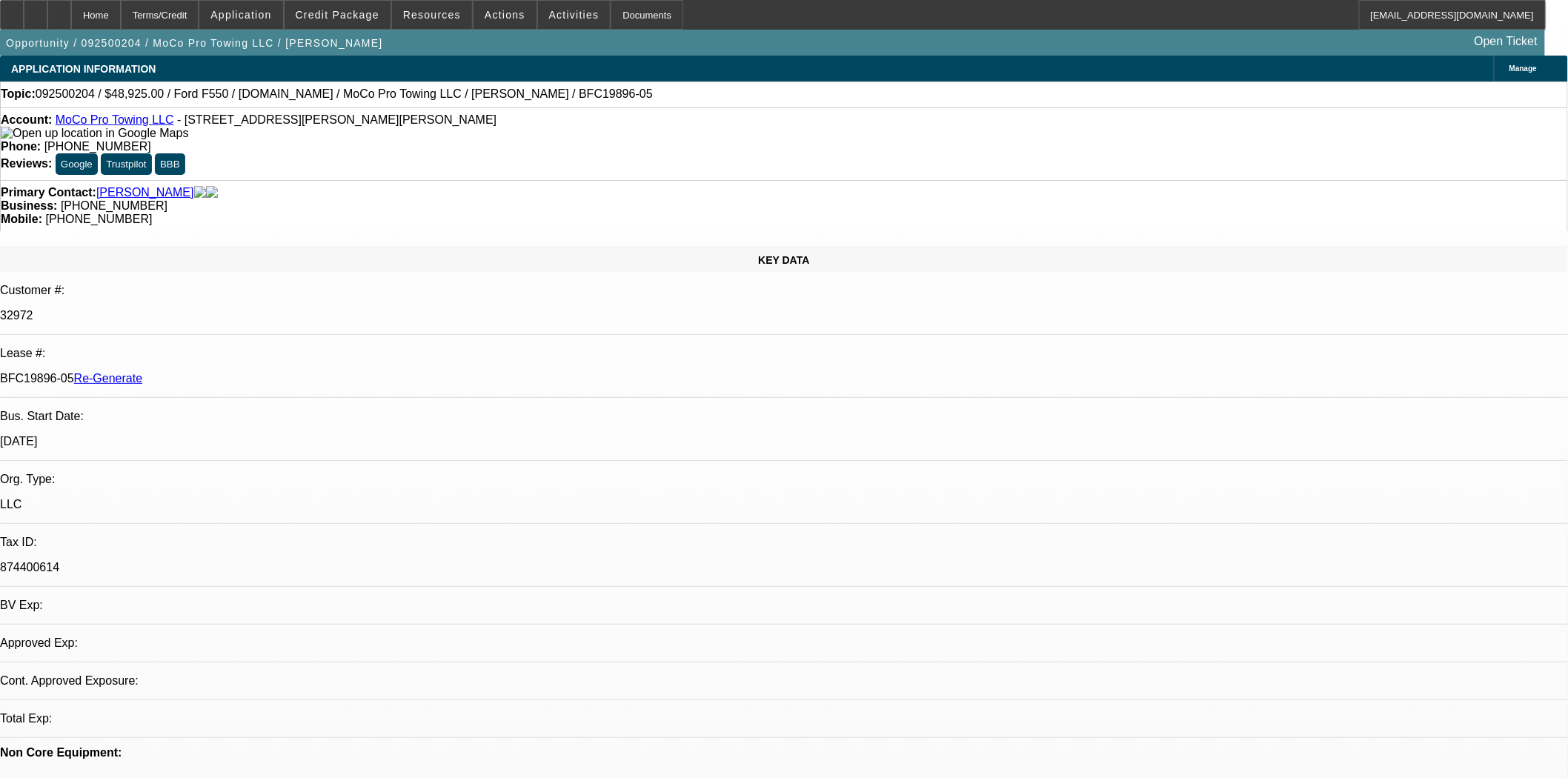
select select "0"
select select "2"
select select "0"
select select "6"
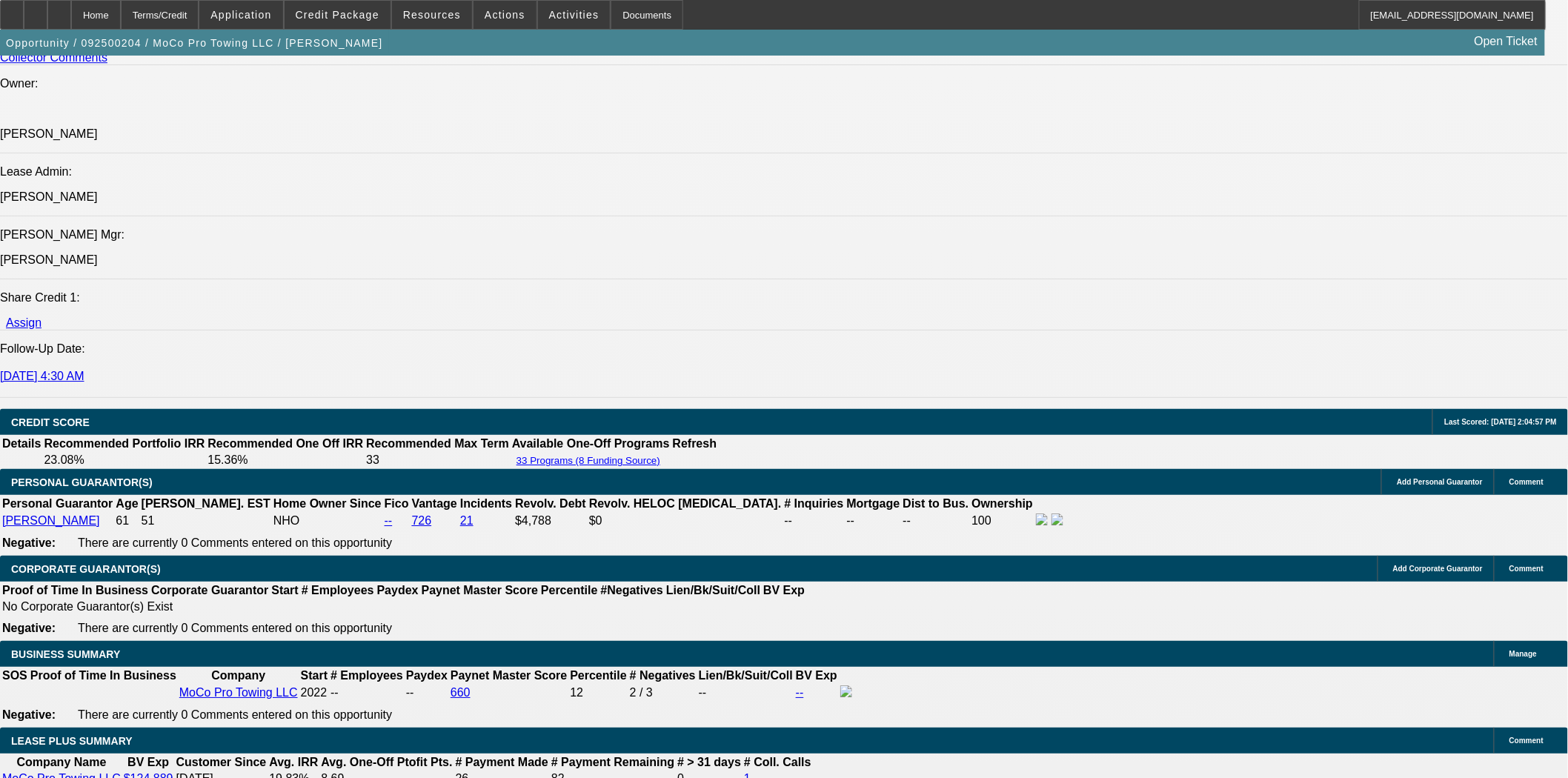
scroll to position [2058, 0]
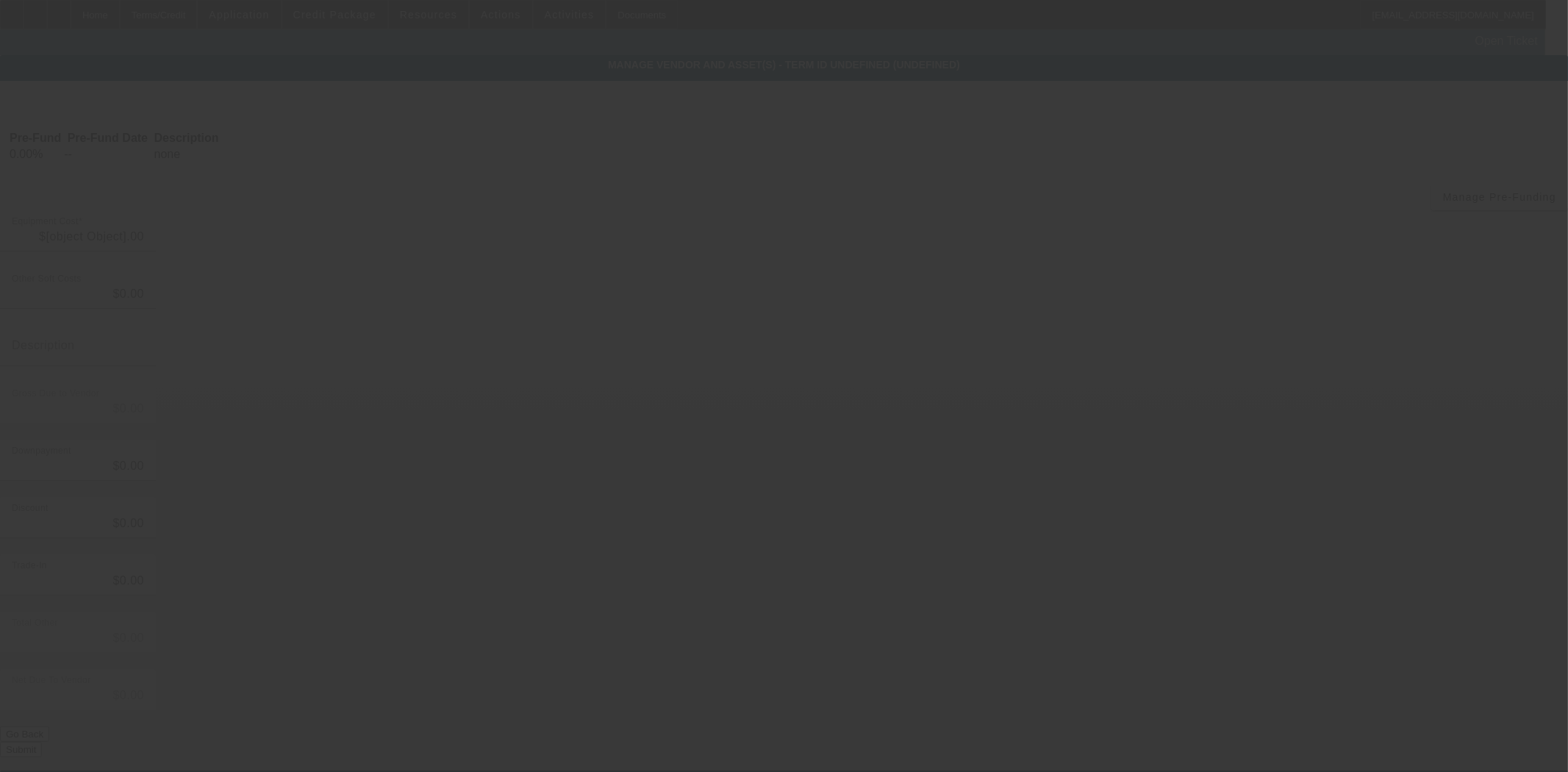
type input "$47,500.00"
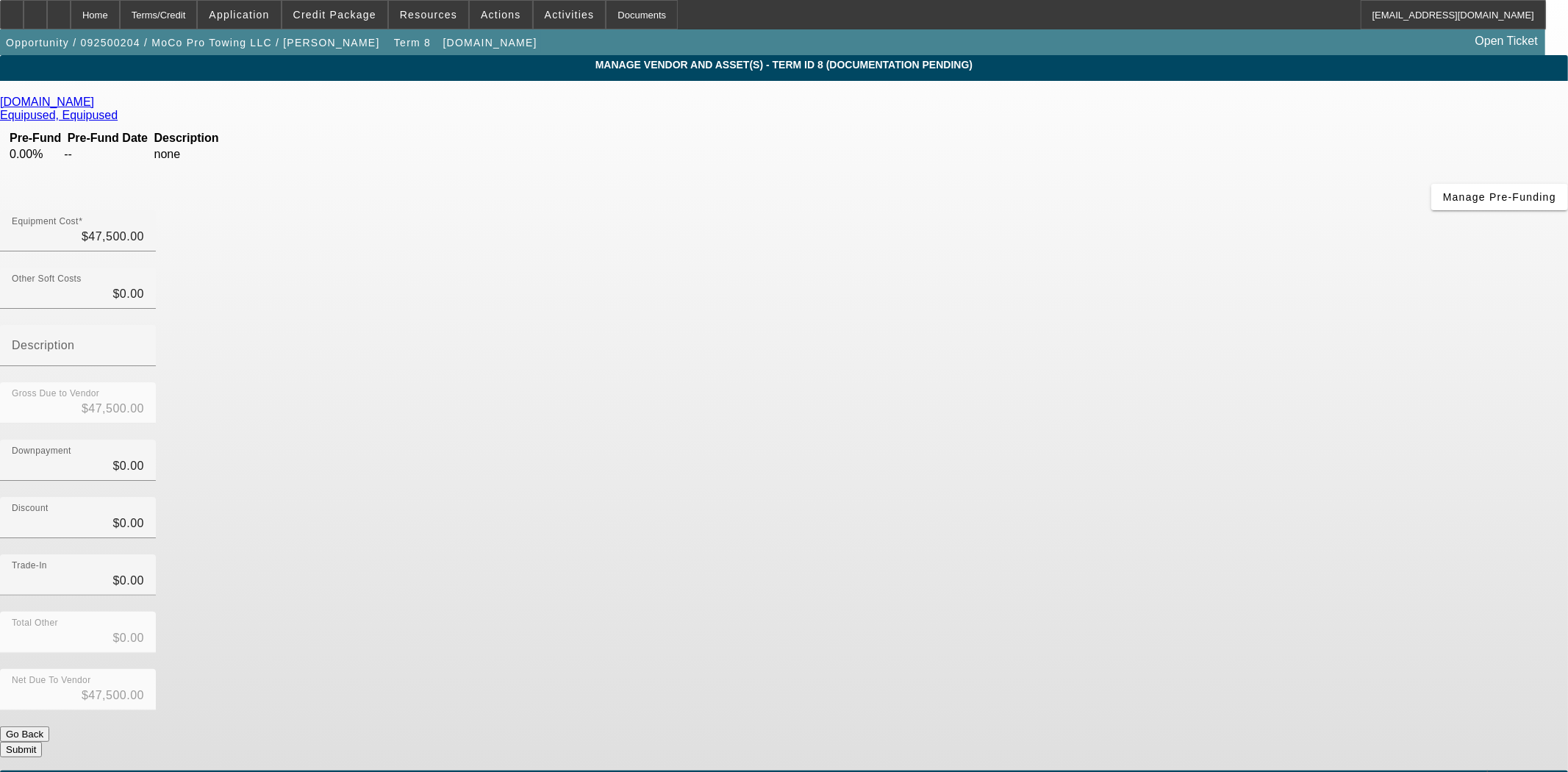
click at [98, 108] on icon at bounding box center [98, 101] width 0 height 12
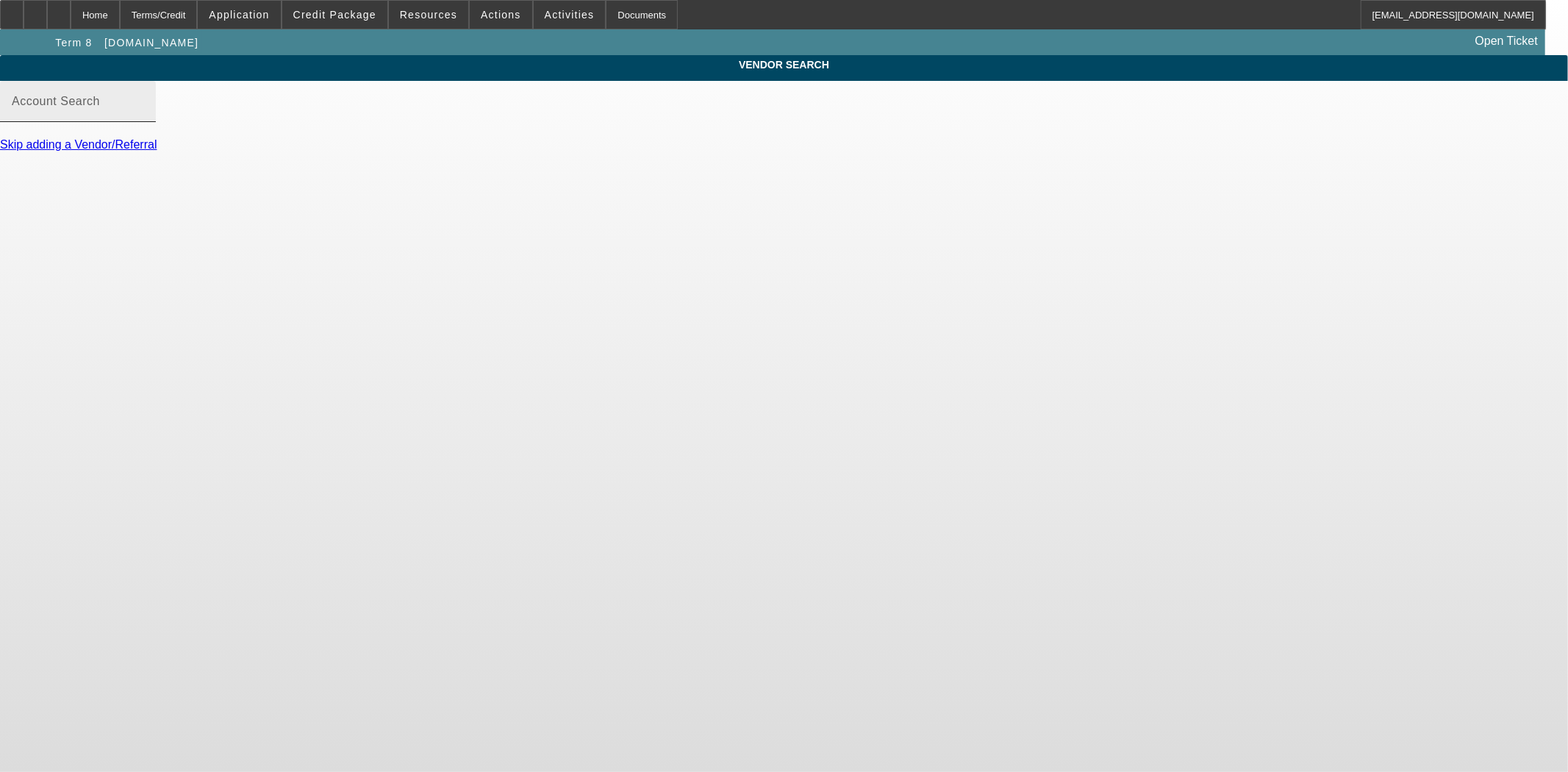
click at [144, 116] on input "Account Search" at bounding box center [77, 107] width 132 height 18
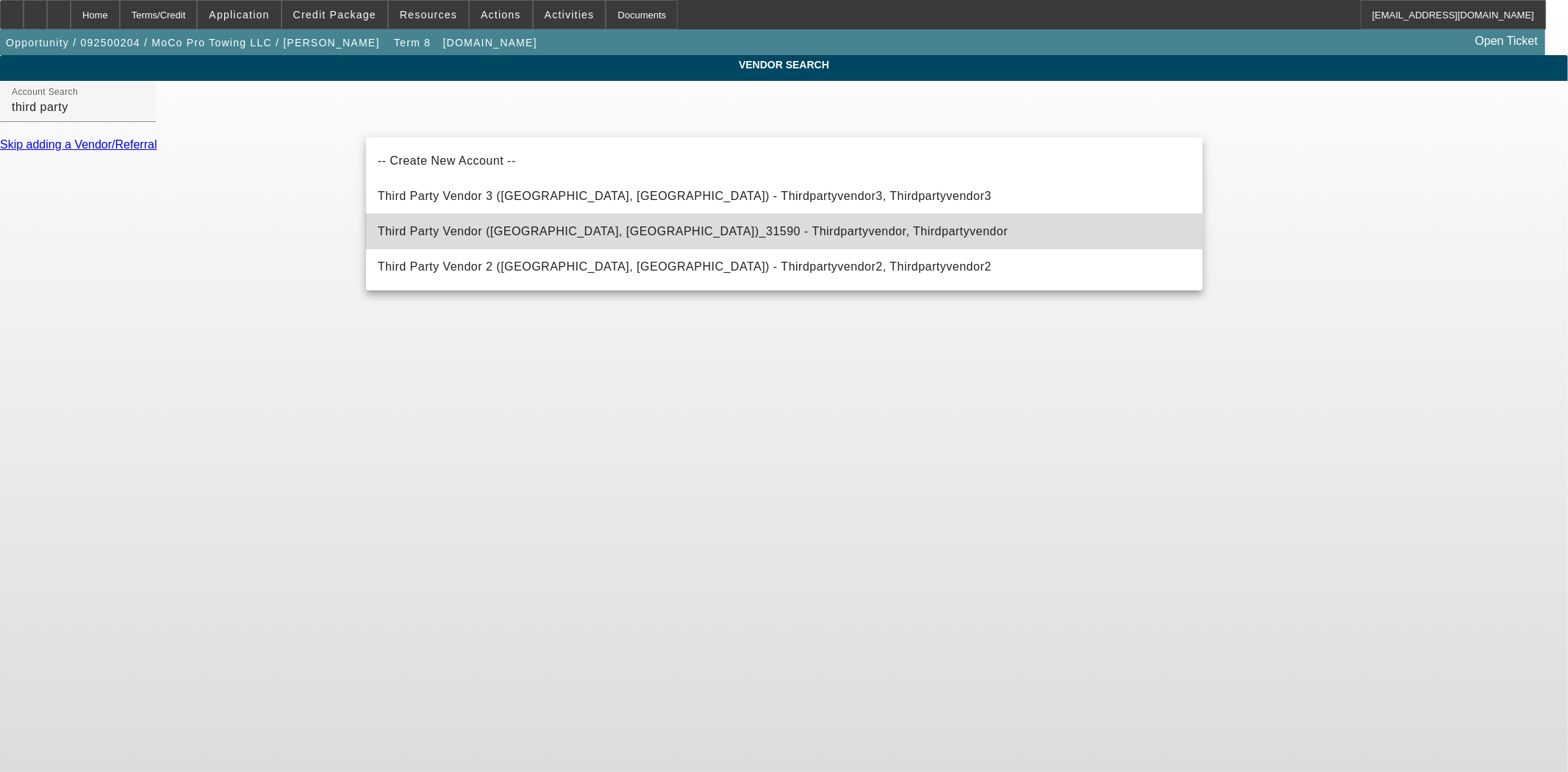
click at [458, 236] on span "Third Party Vendor (Northbrook, IL)_31590 - Thirdpartyvendor, Thirdpartyvendor" at bounding box center [692, 231] width 630 height 12
type input "Third Party Vendor (Northbrook, IL)_31590 - Thirdpartyvendor, Thirdpartyvendor"
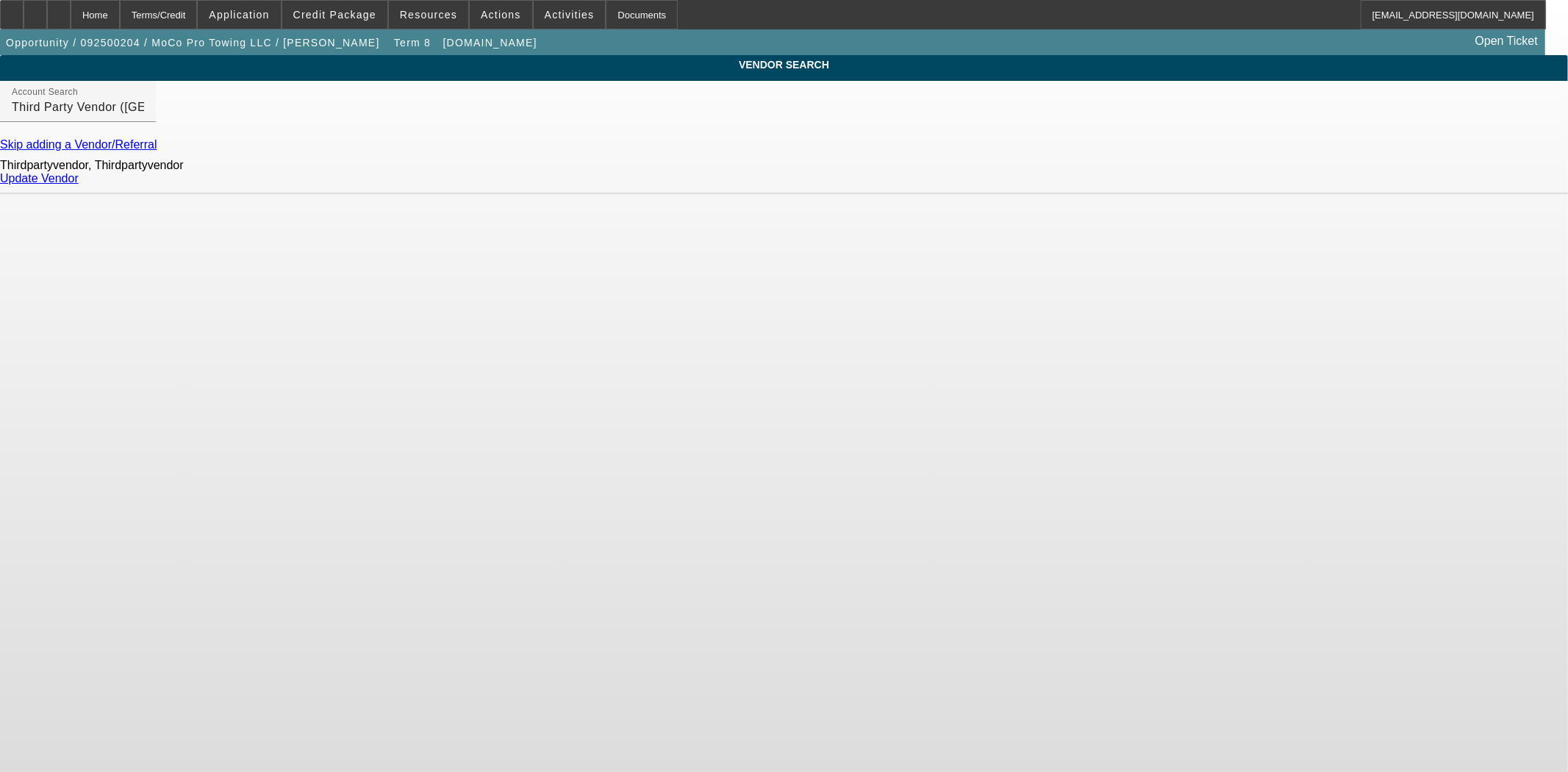
click at [79, 185] on link "Update Vendor" at bounding box center [39, 179] width 79 height 12
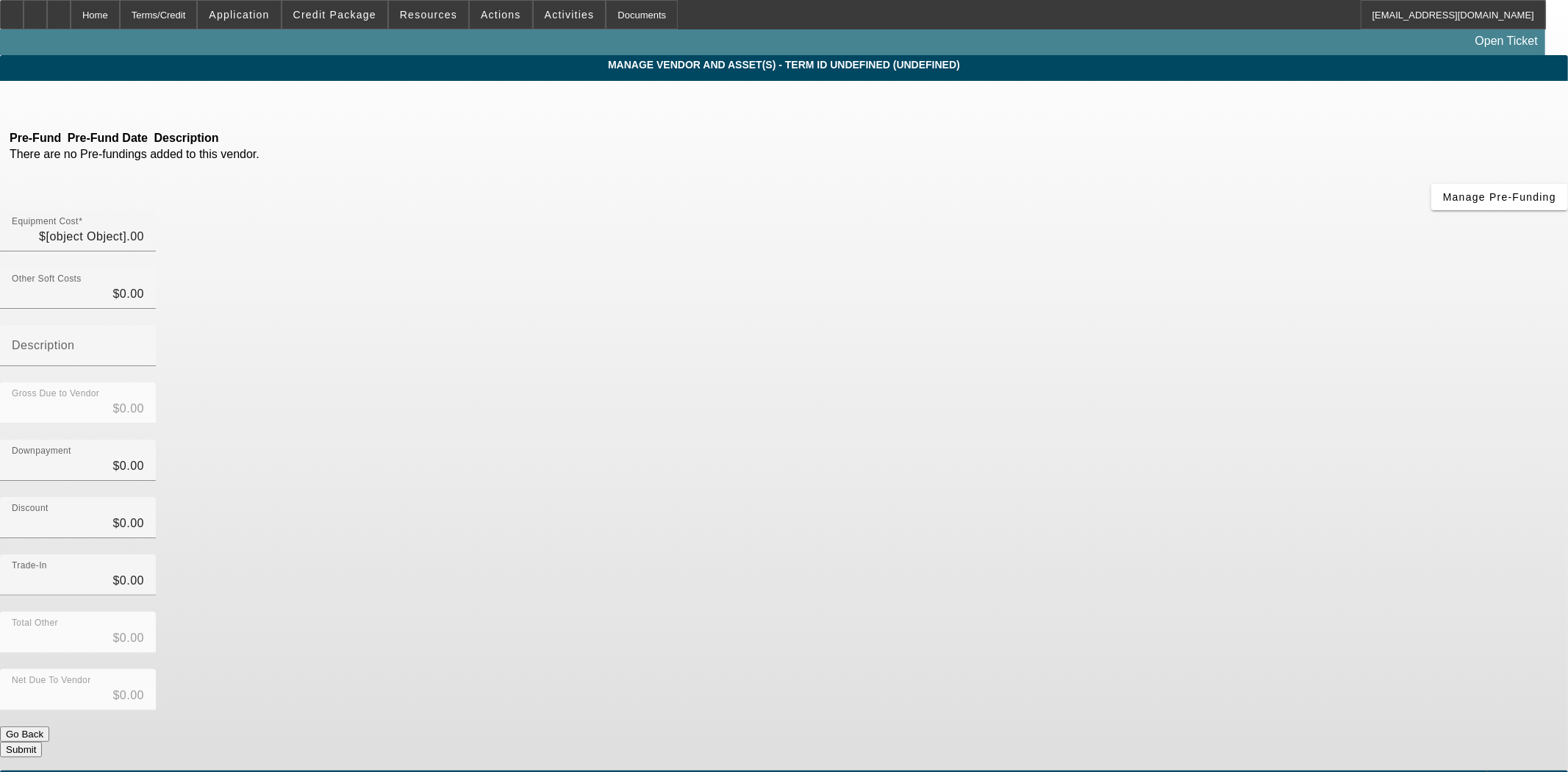
type input "$47,500.00"
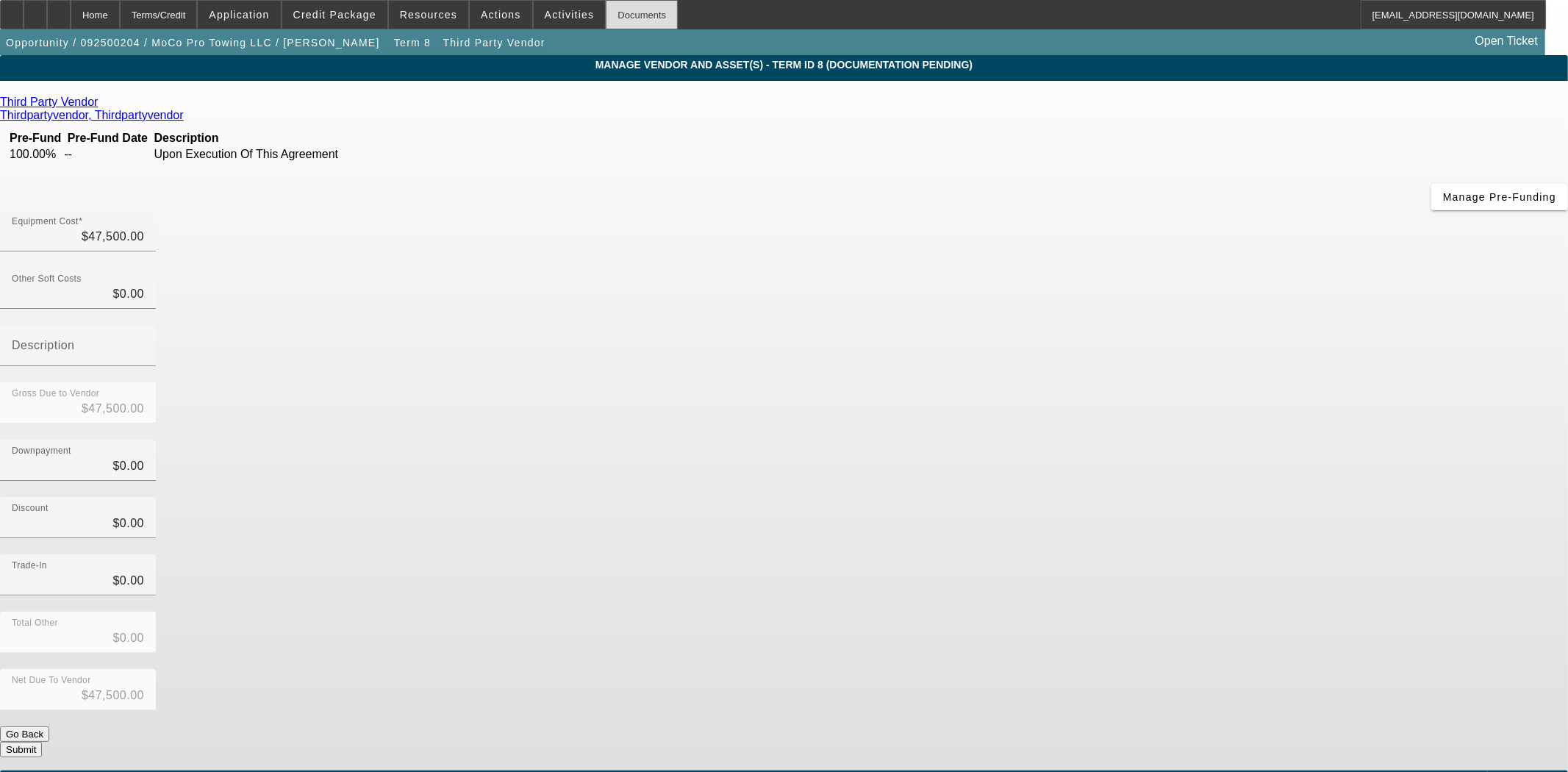
click at [626, 18] on div "Documents" at bounding box center [641, 14] width 72 height 30
click at [120, 15] on div "Home" at bounding box center [95, 14] width 50 height 30
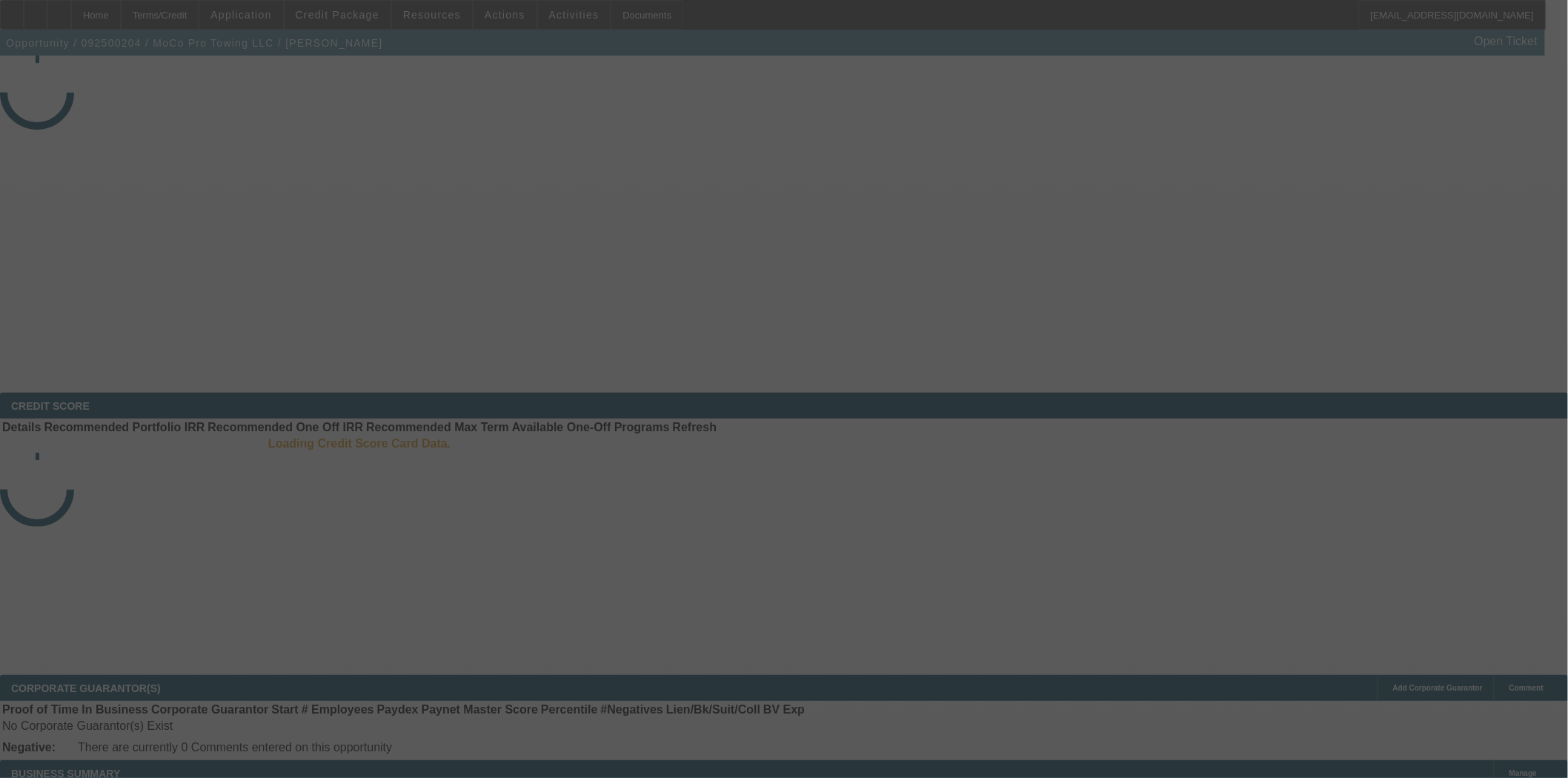
select select "3"
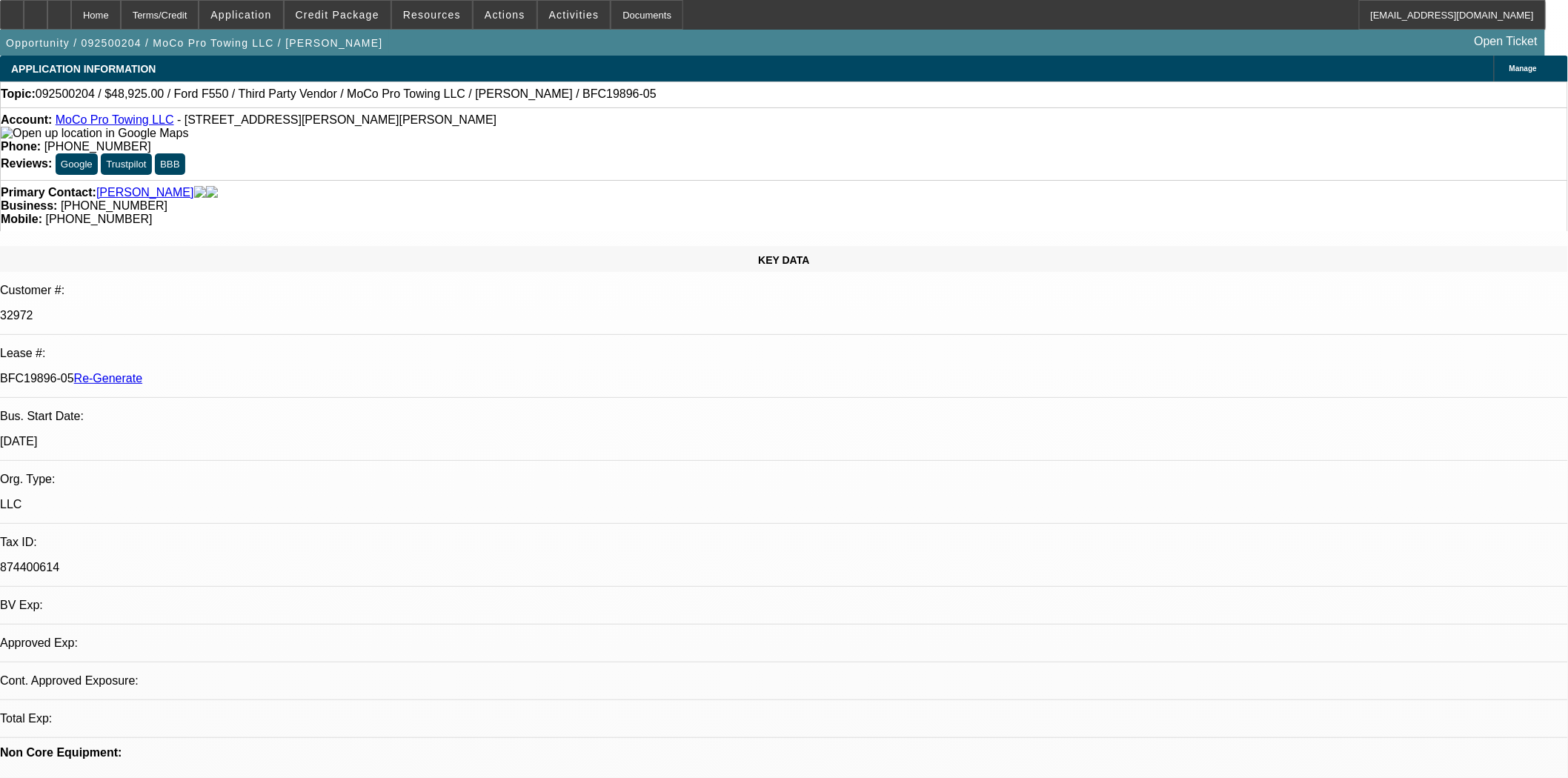
select select "0"
select select "2"
select select "0"
select select "6"
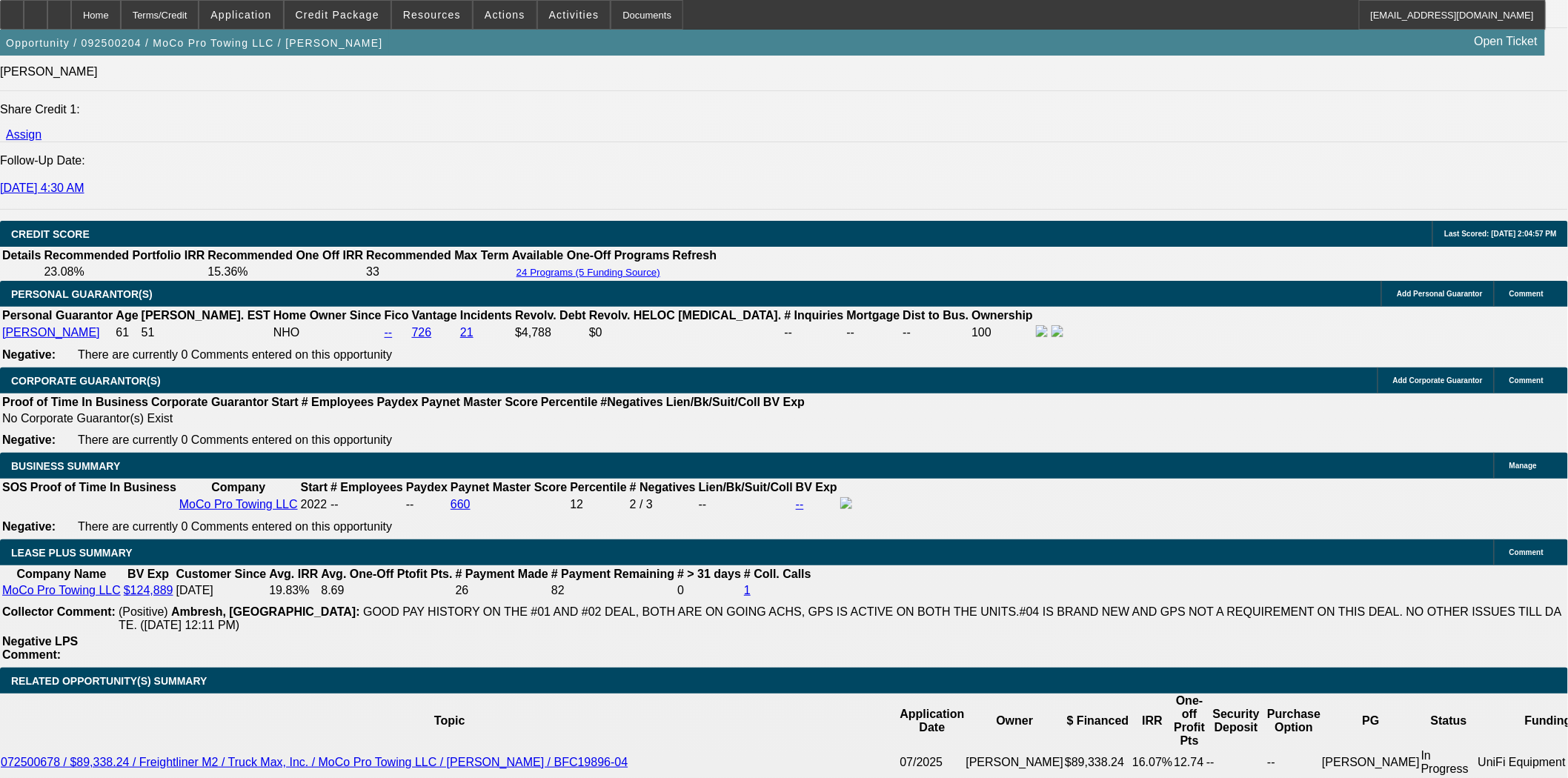
scroll to position [2140, 0]
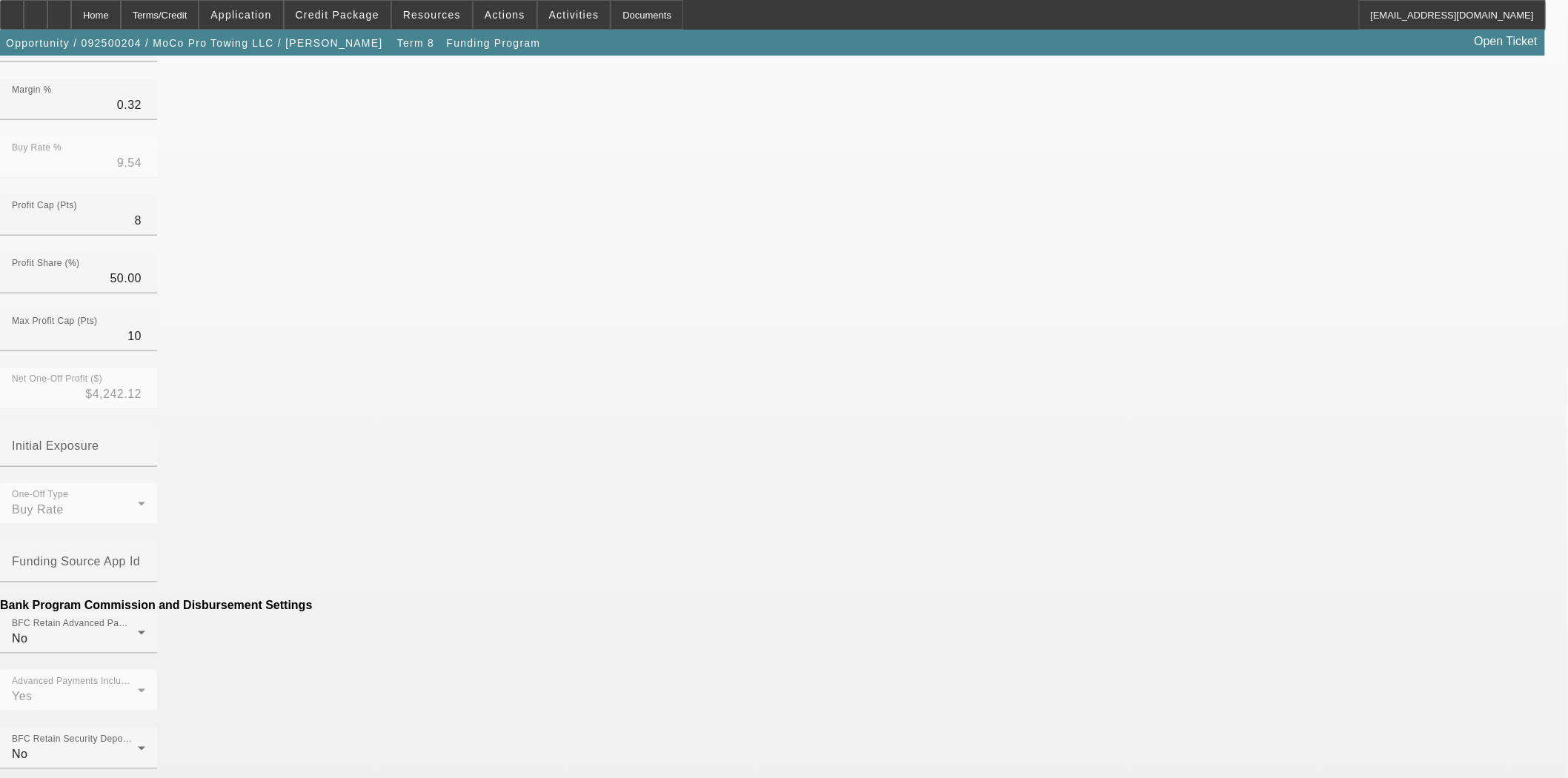
scroll to position [524, 0]
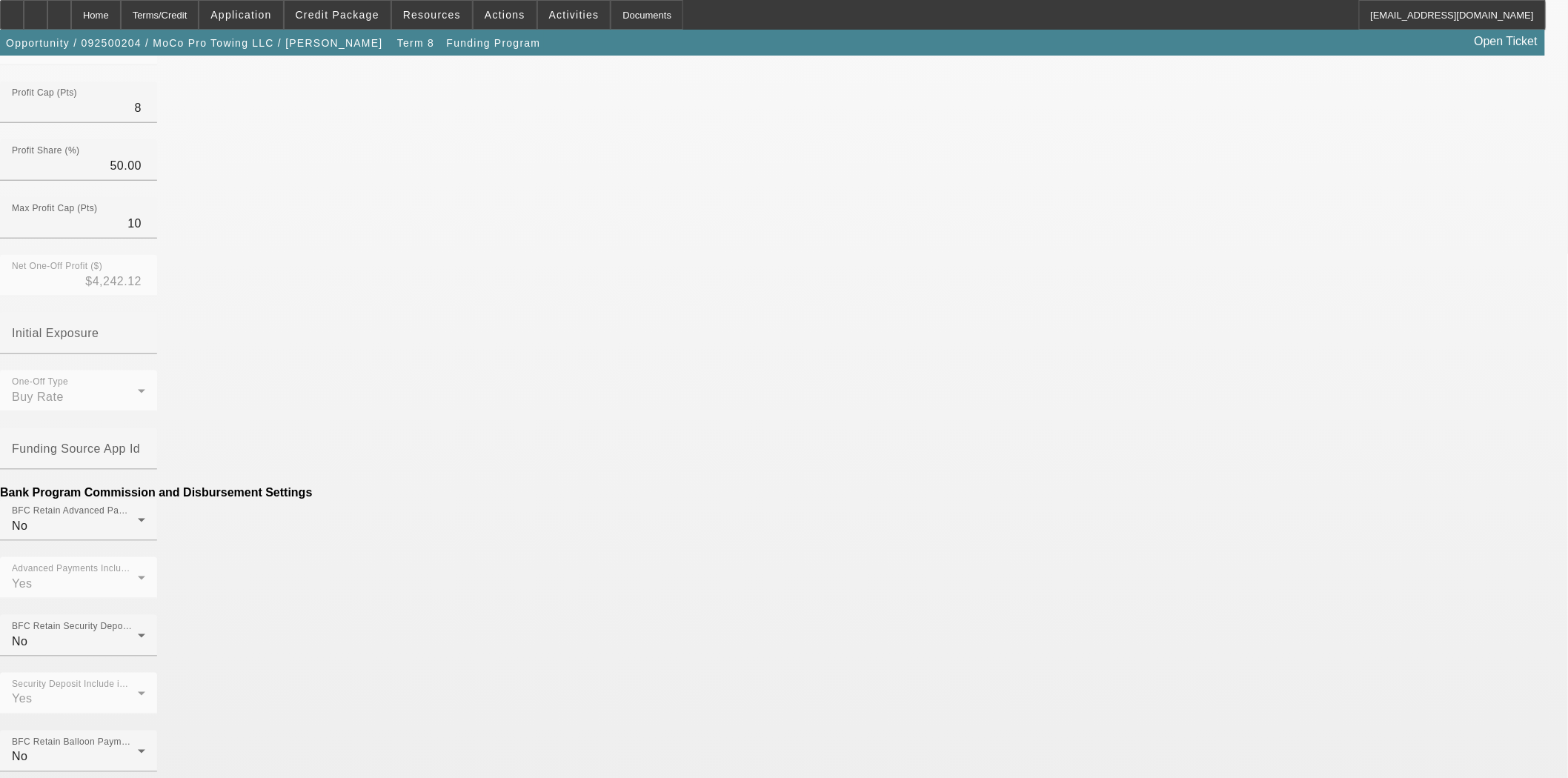
click at [616, 224] on mat-option "BFC" at bounding box center [676, 220] width 194 height 35
click at [121, 10] on div "Home" at bounding box center [96, 15] width 50 height 30
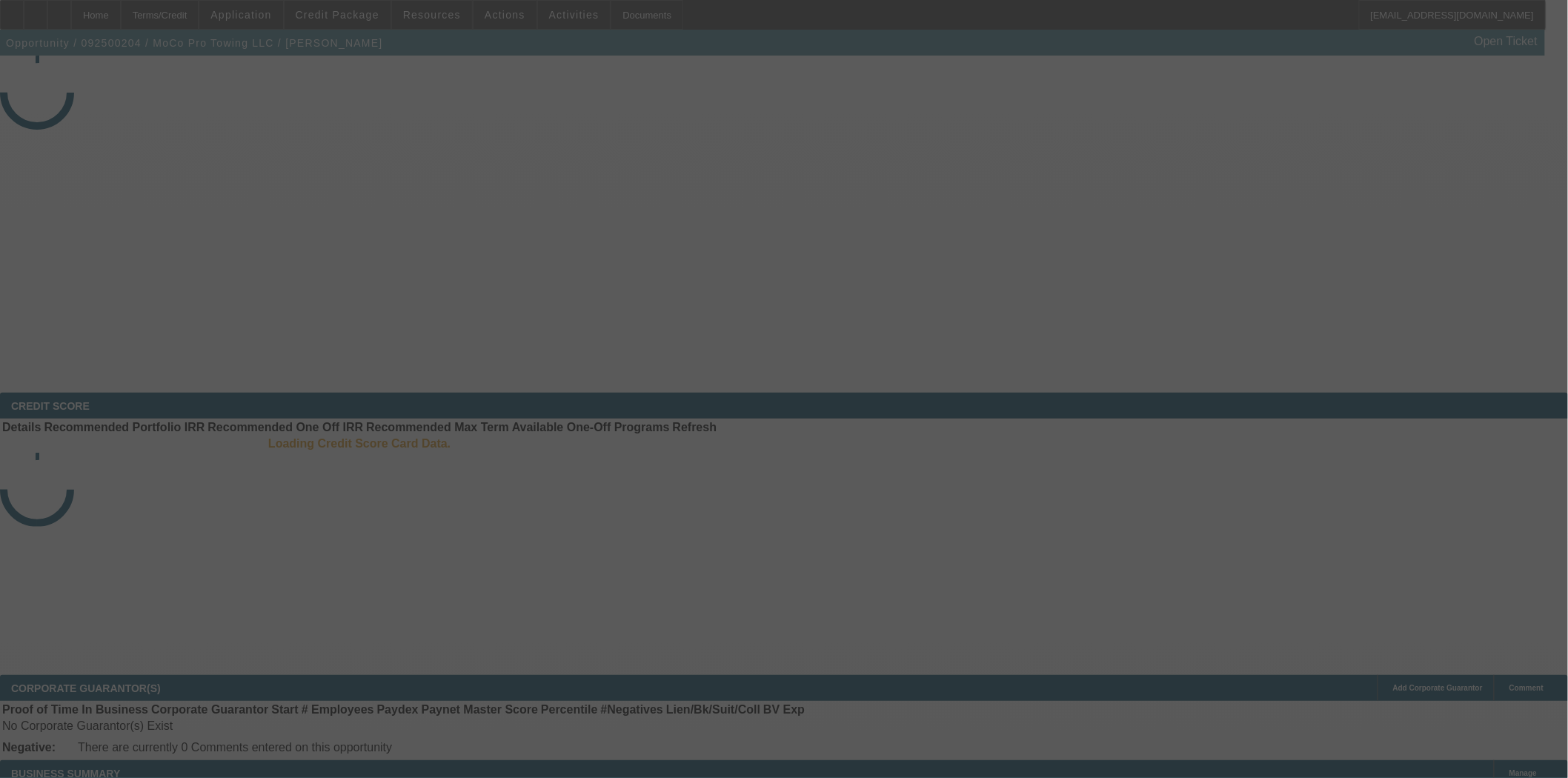
select select "3"
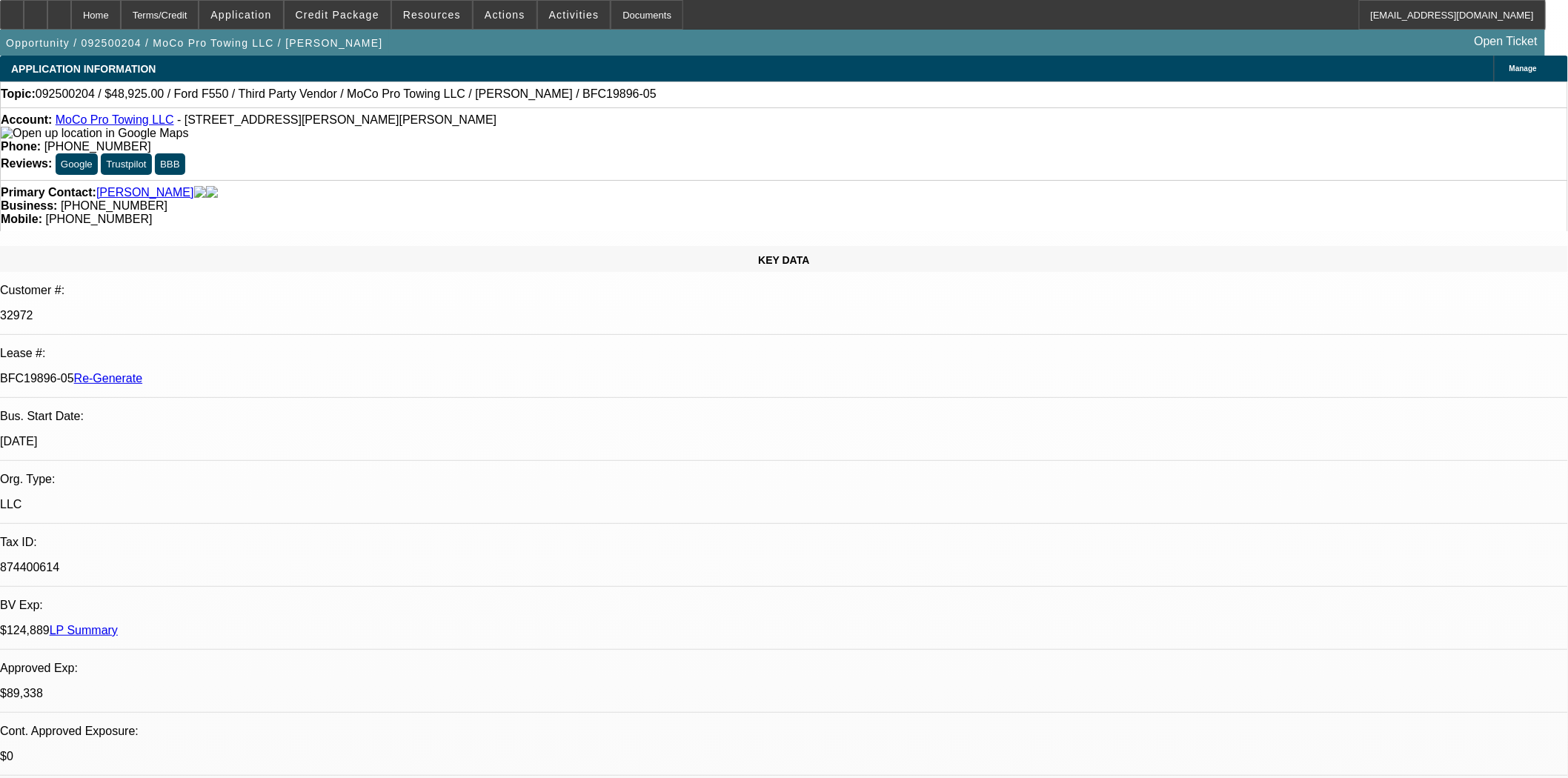
select select "0"
select select "2"
select select "0"
select select "6"
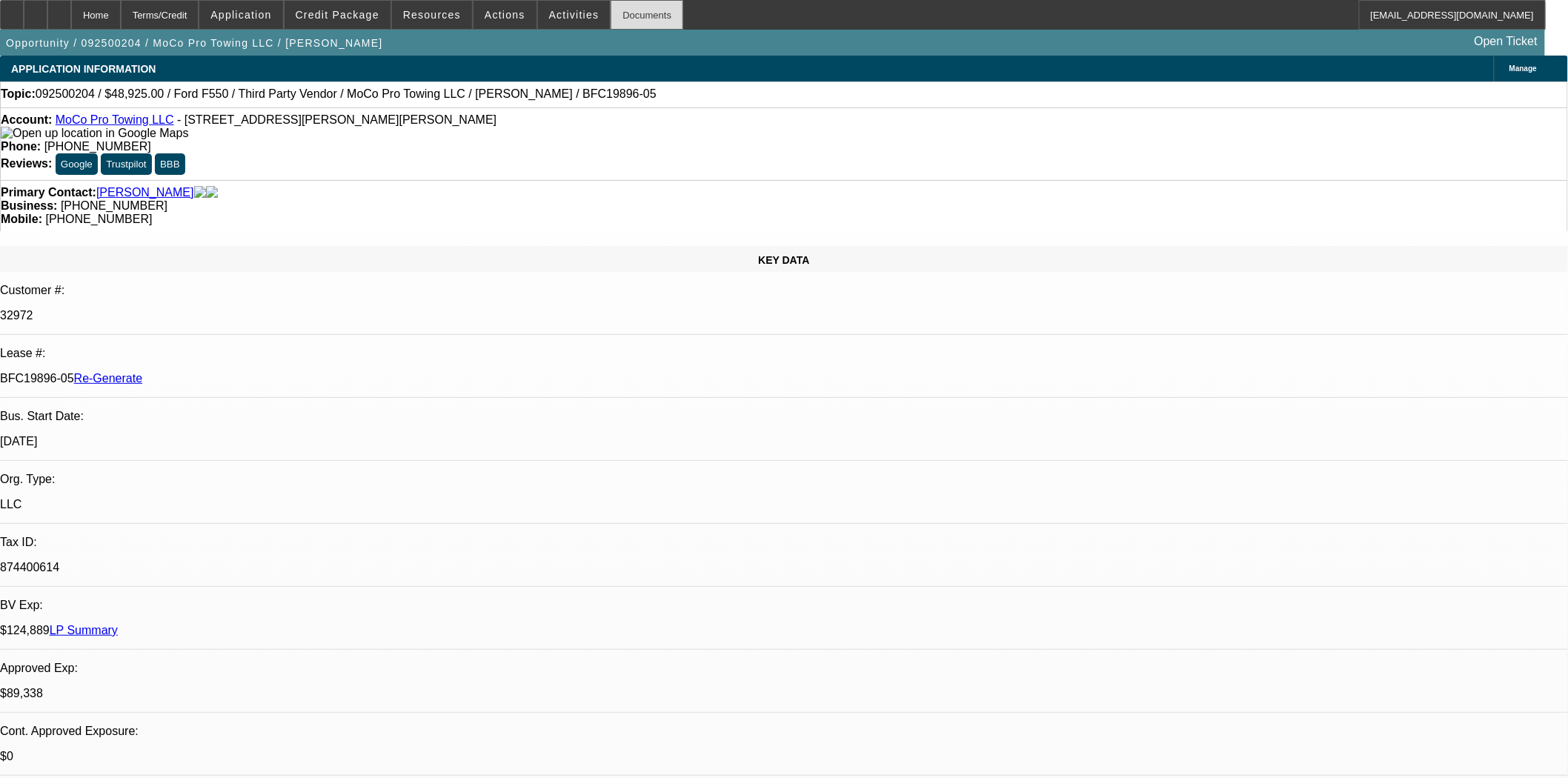
click at [626, 13] on div "Documents" at bounding box center [646, 15] width 72 height 30
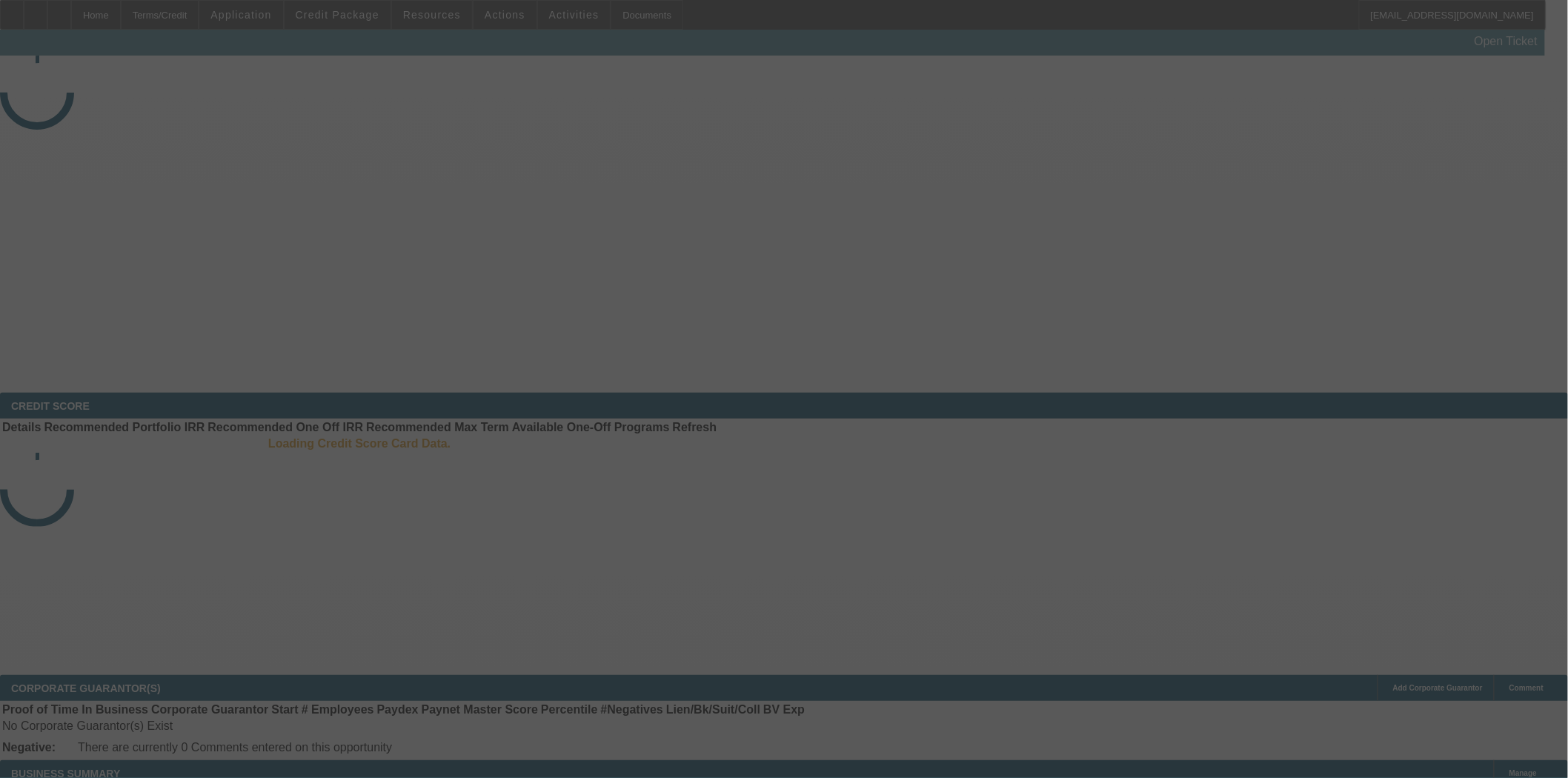
select select "4"
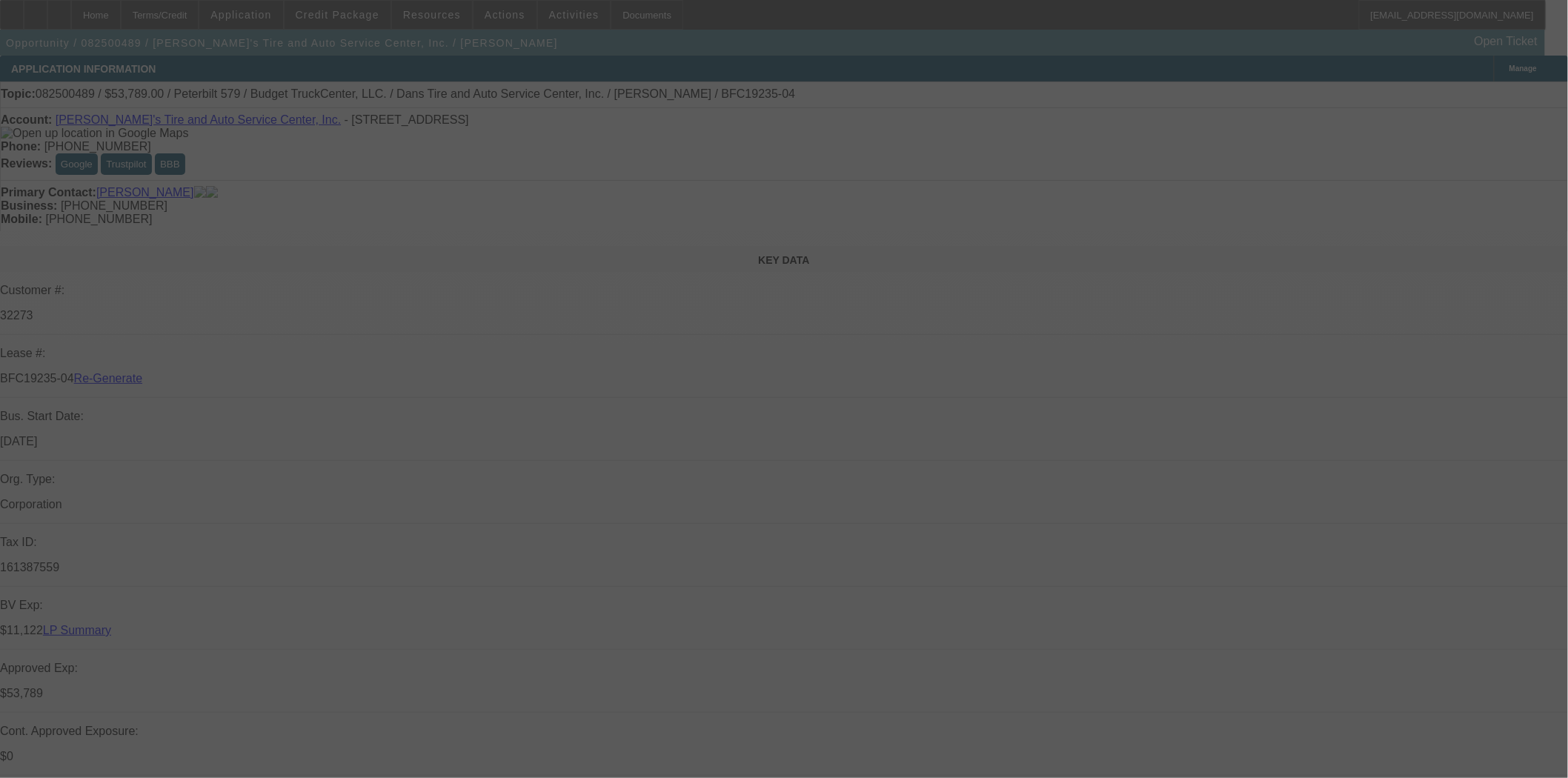
select select "0"
select select "3"
select select "0.1"
select select "5"
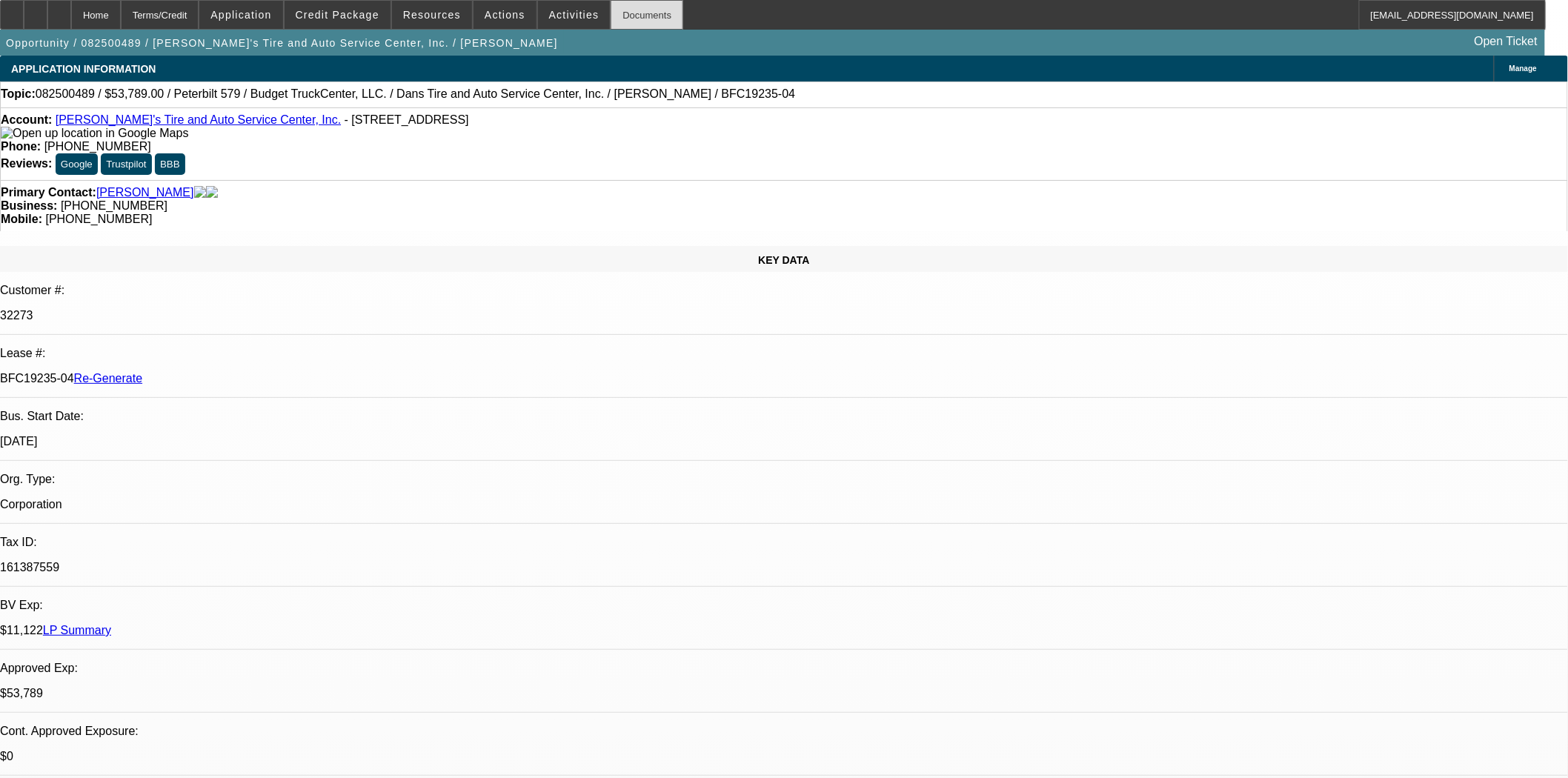
click at [623, 16] on div "Documents" at bounding box center [646, 15] width 72 height 30
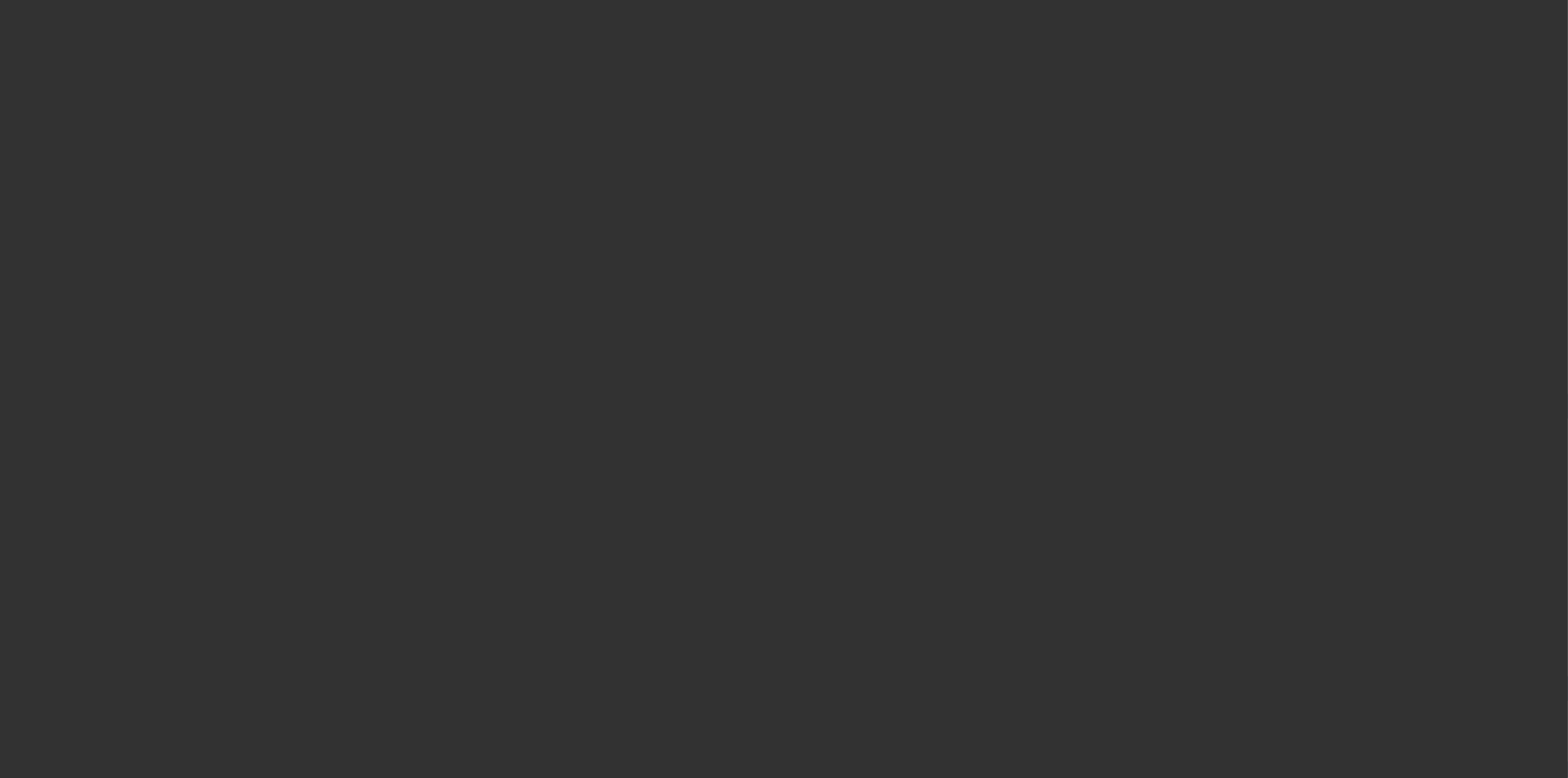
select select "4"
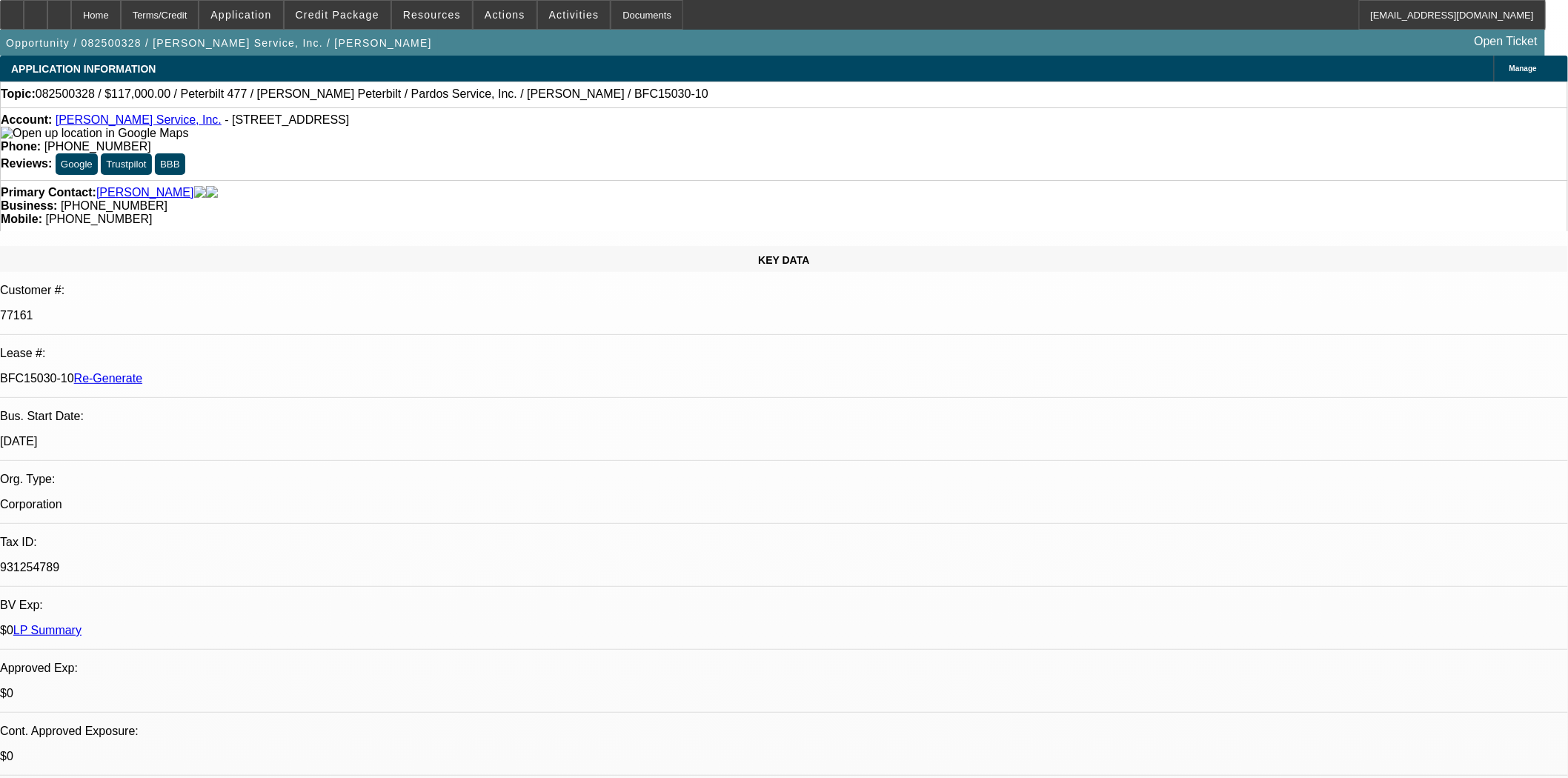
select select "0"
select select "2"
select select "0"
select select "6"
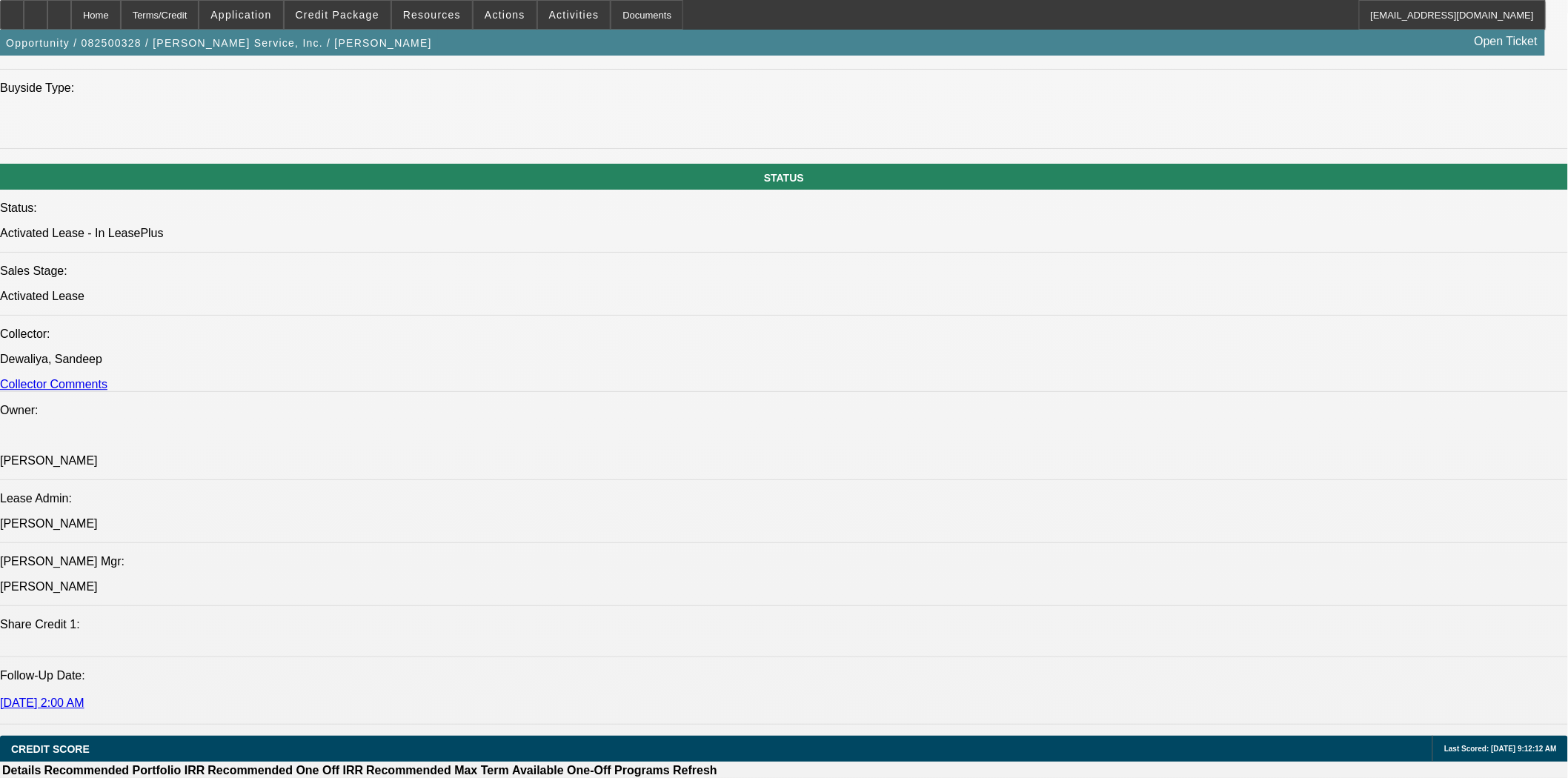
scroll to position [1482, 0]
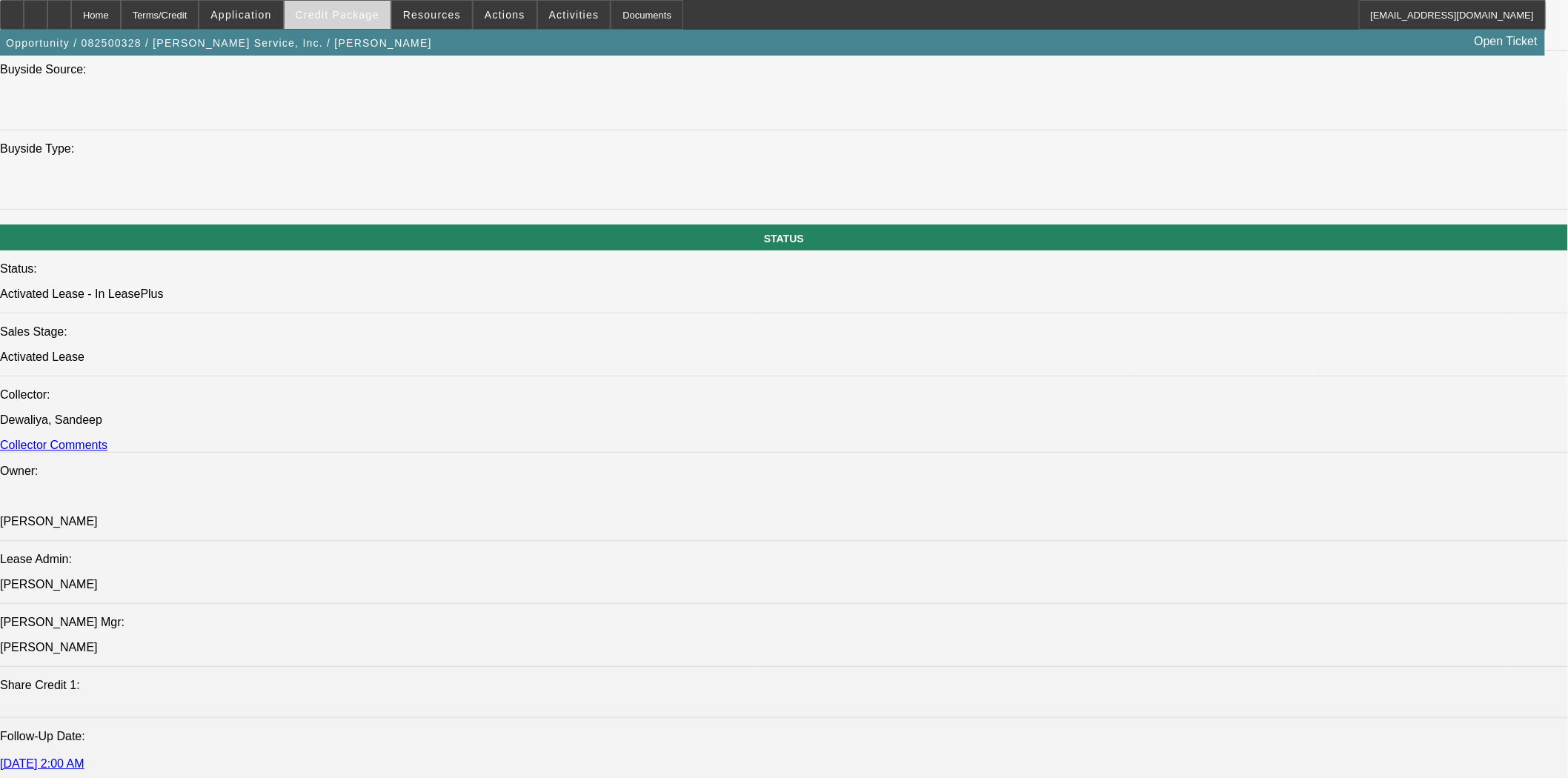
click at [363, 15] on span "Credit Package" at bounding box center [337, 15] width 84 height 12
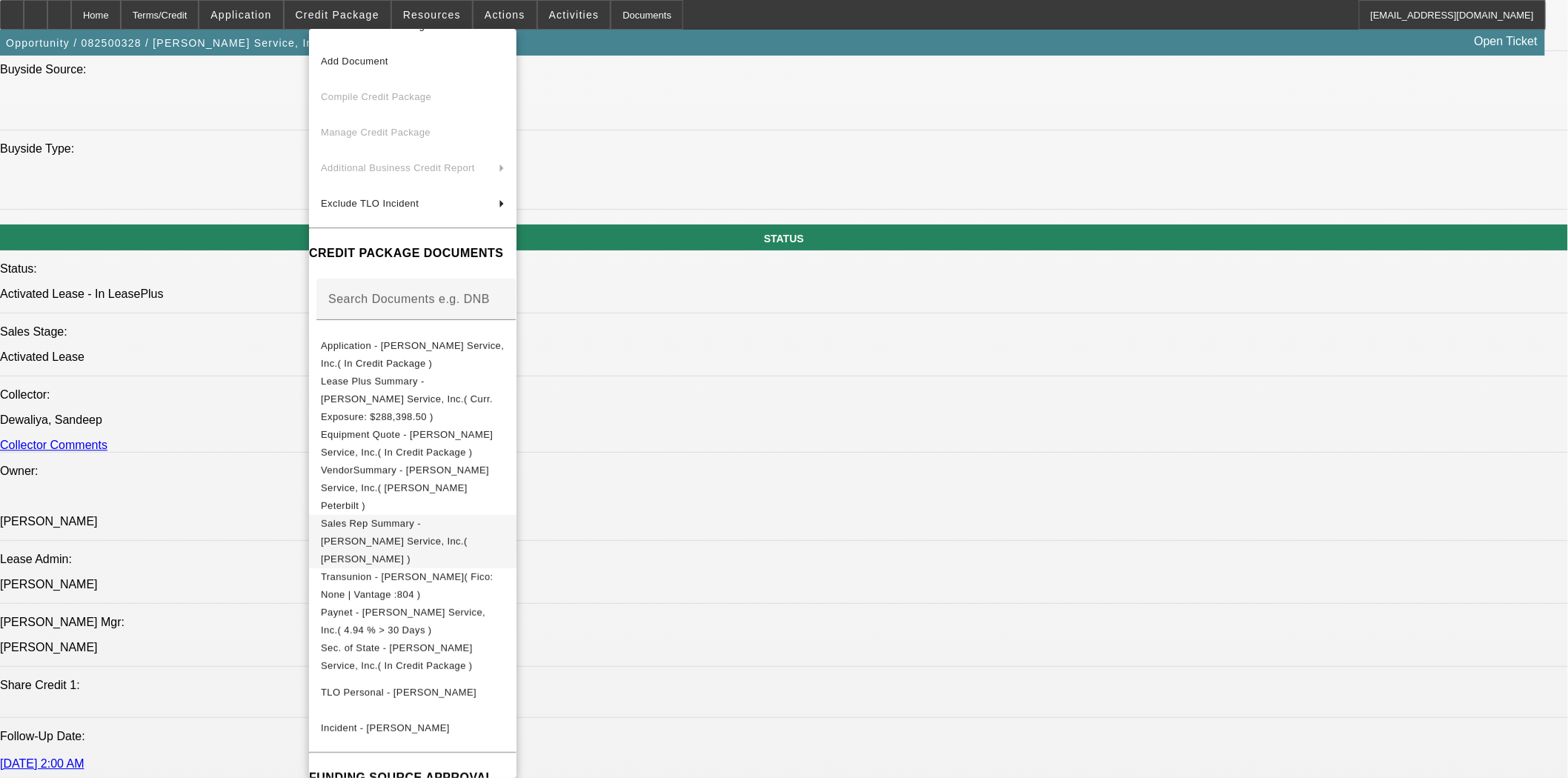
scroll to position [40, 0]
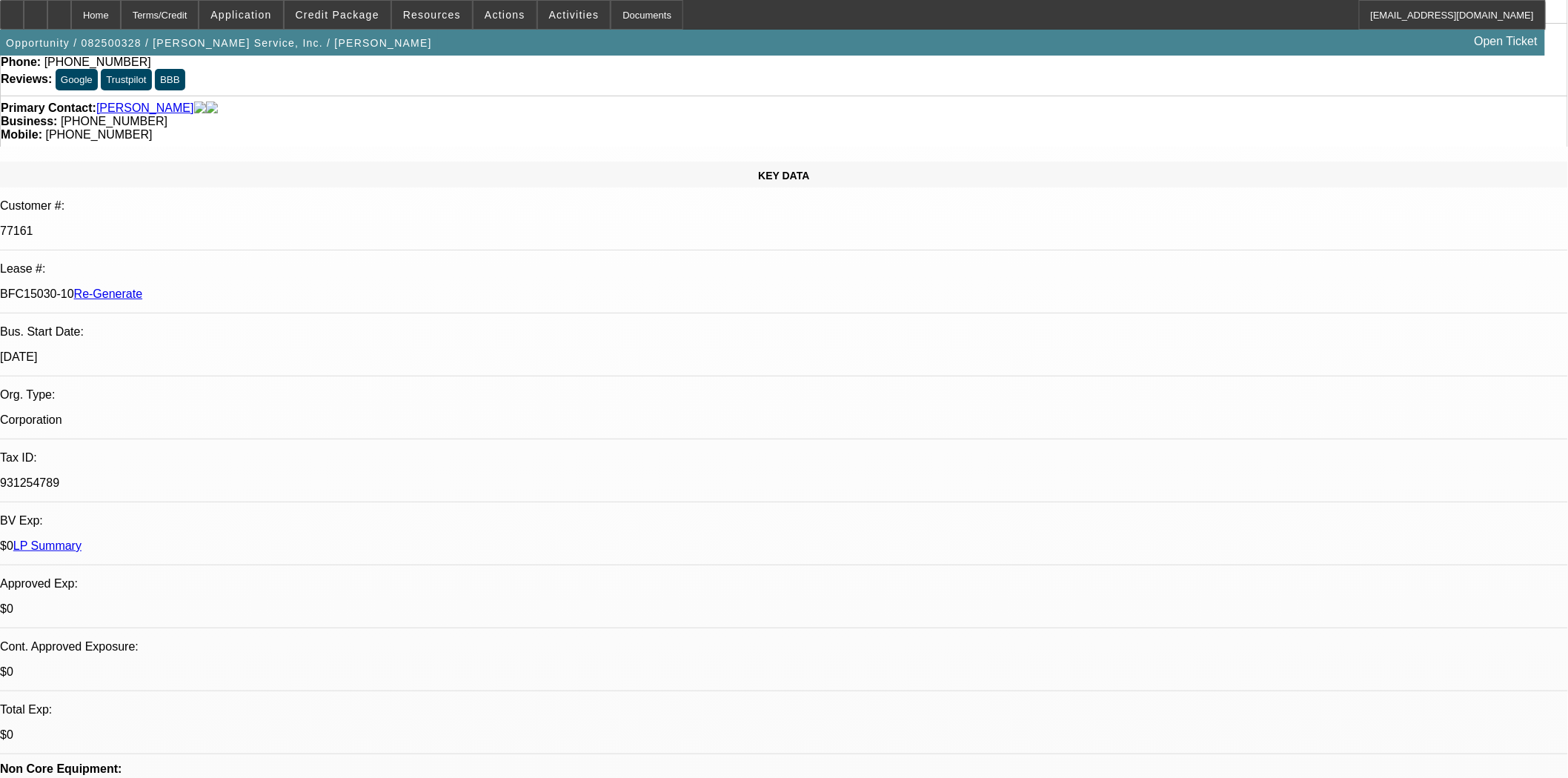
scroll to position [0, 0]
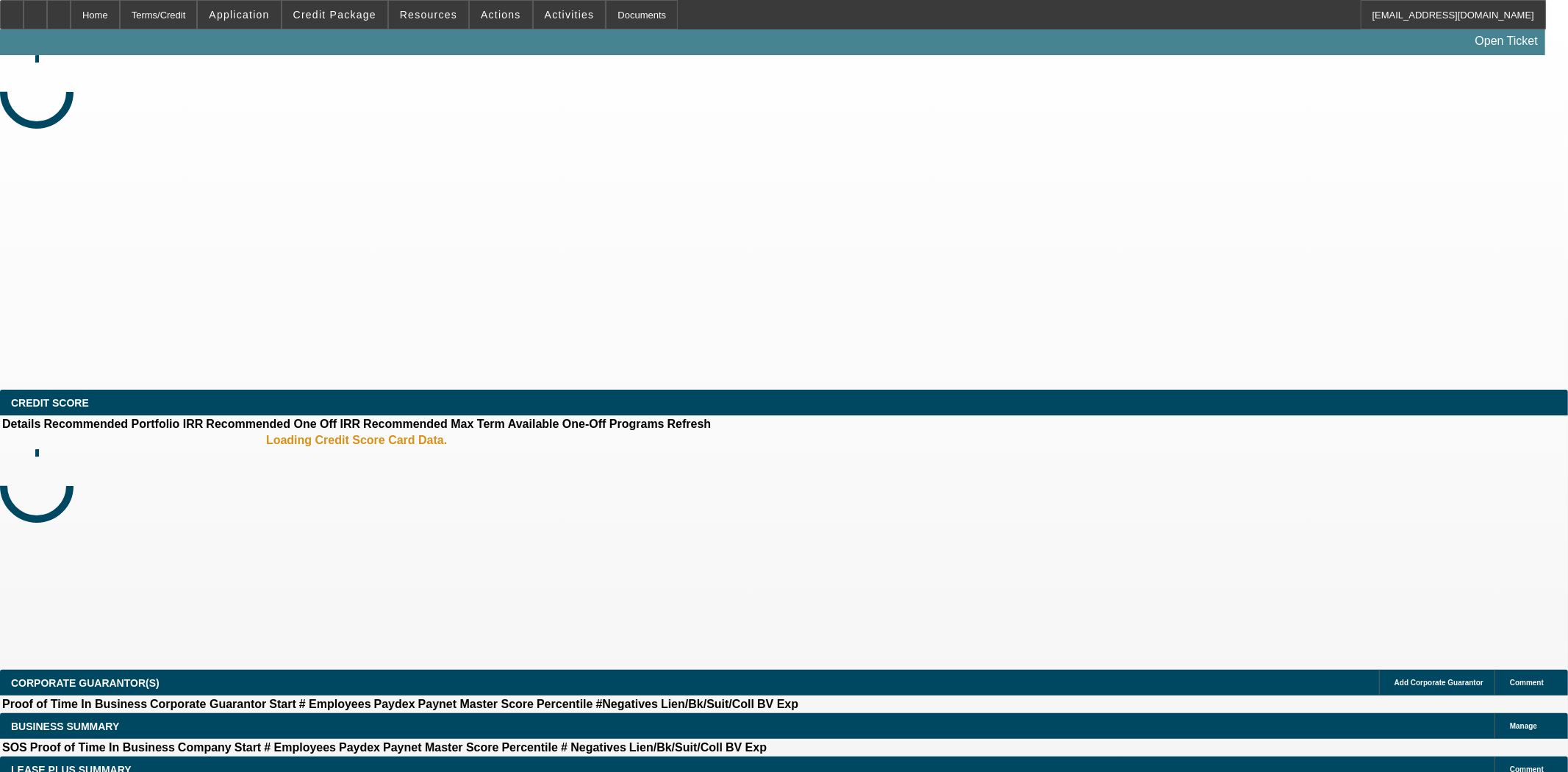
select select "4"
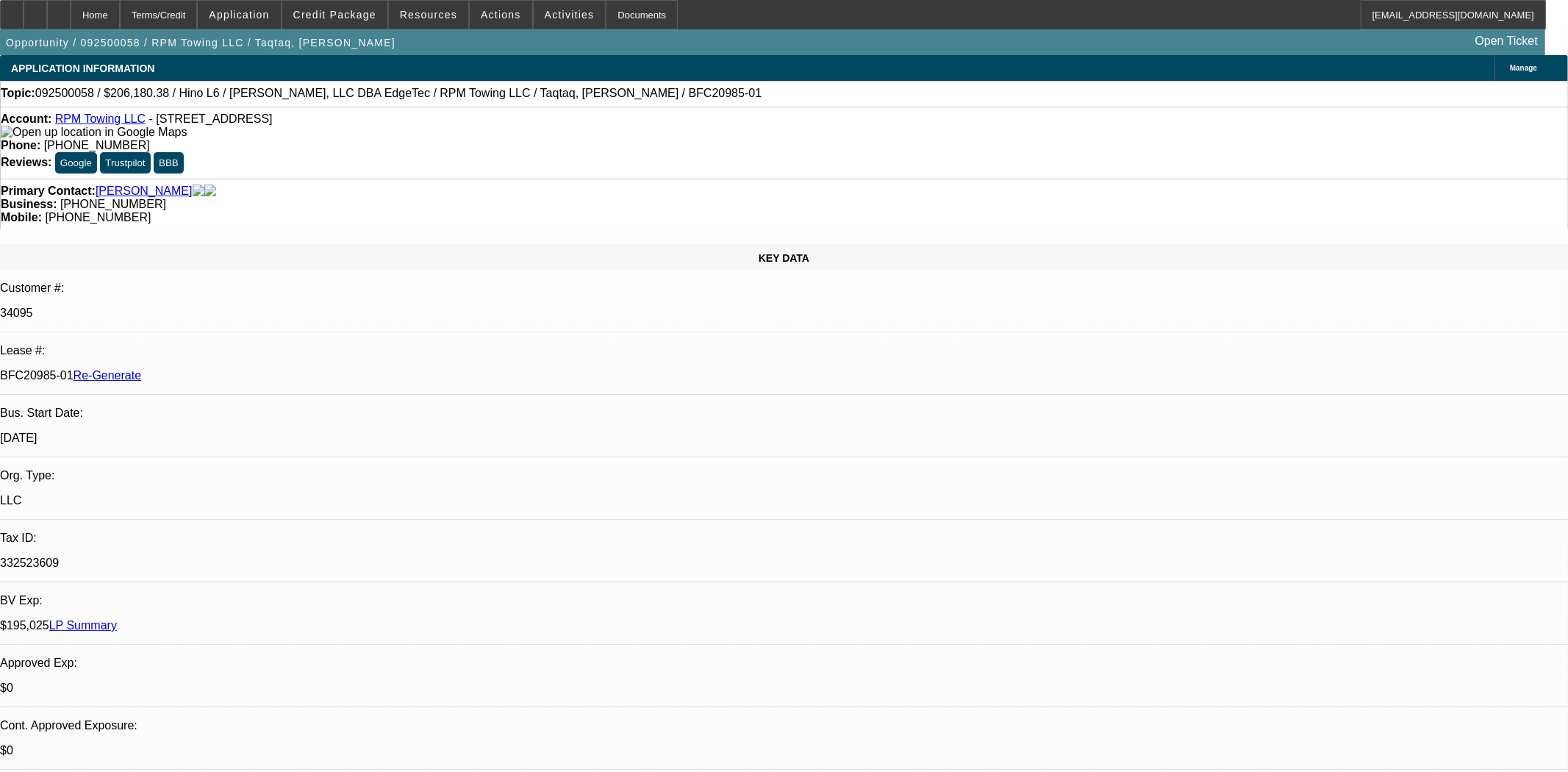
select select "0"
select select "2"
select select "0"
select select "6"
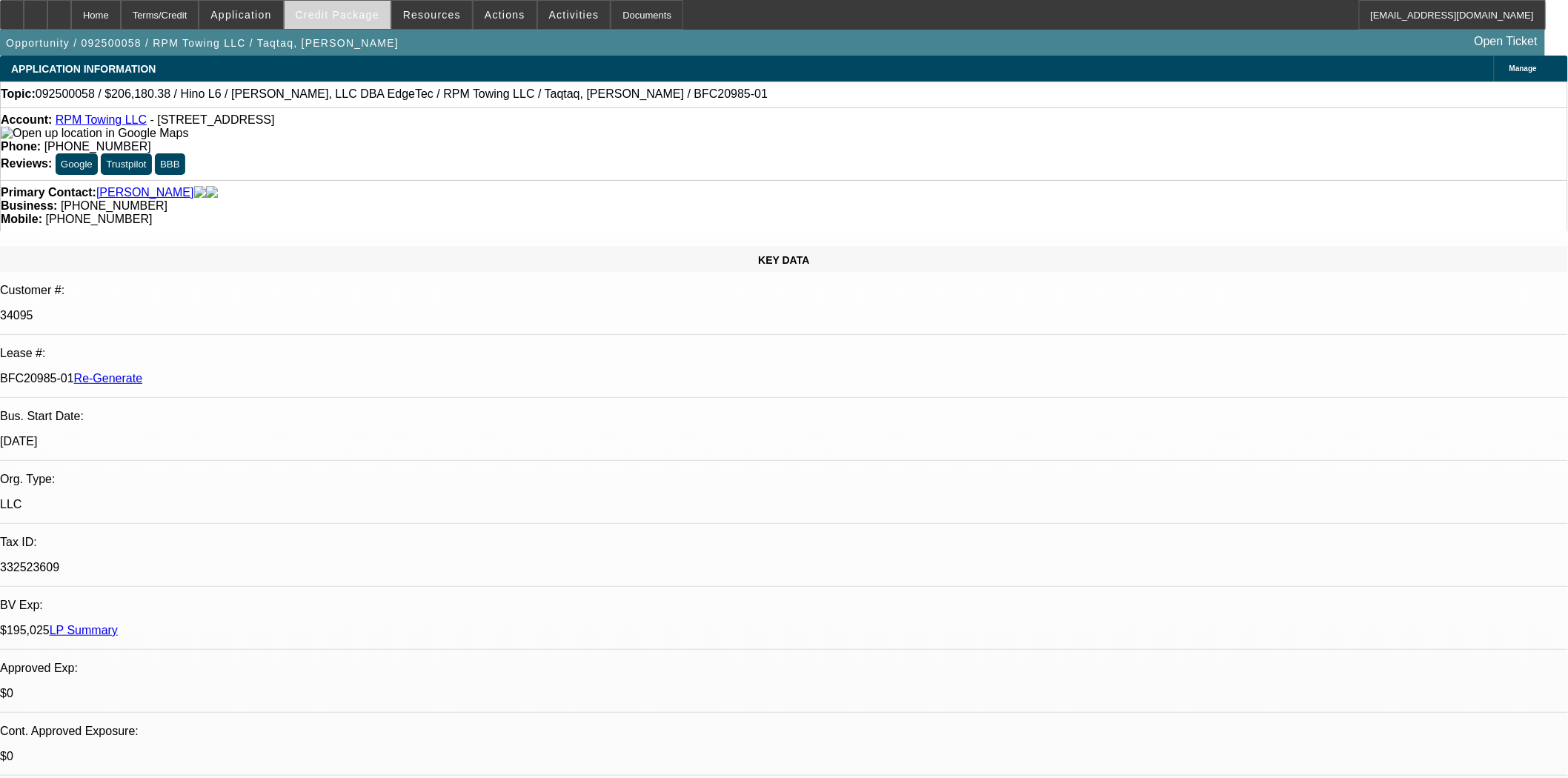
click at [369, 17] on span "Credit Package" at bounding box center [337, 15] width 84 height 12
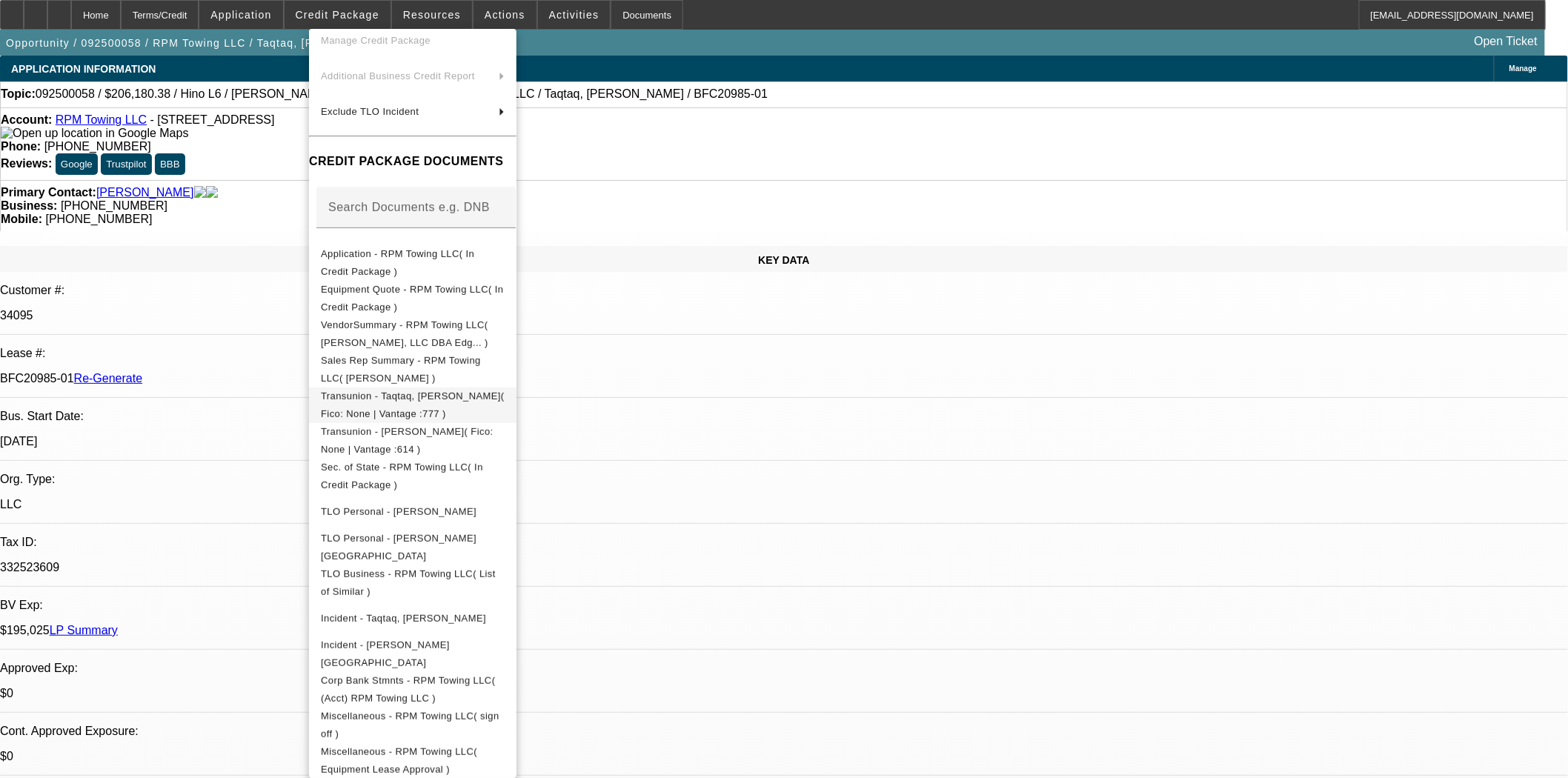
scroll to position [131, 0]
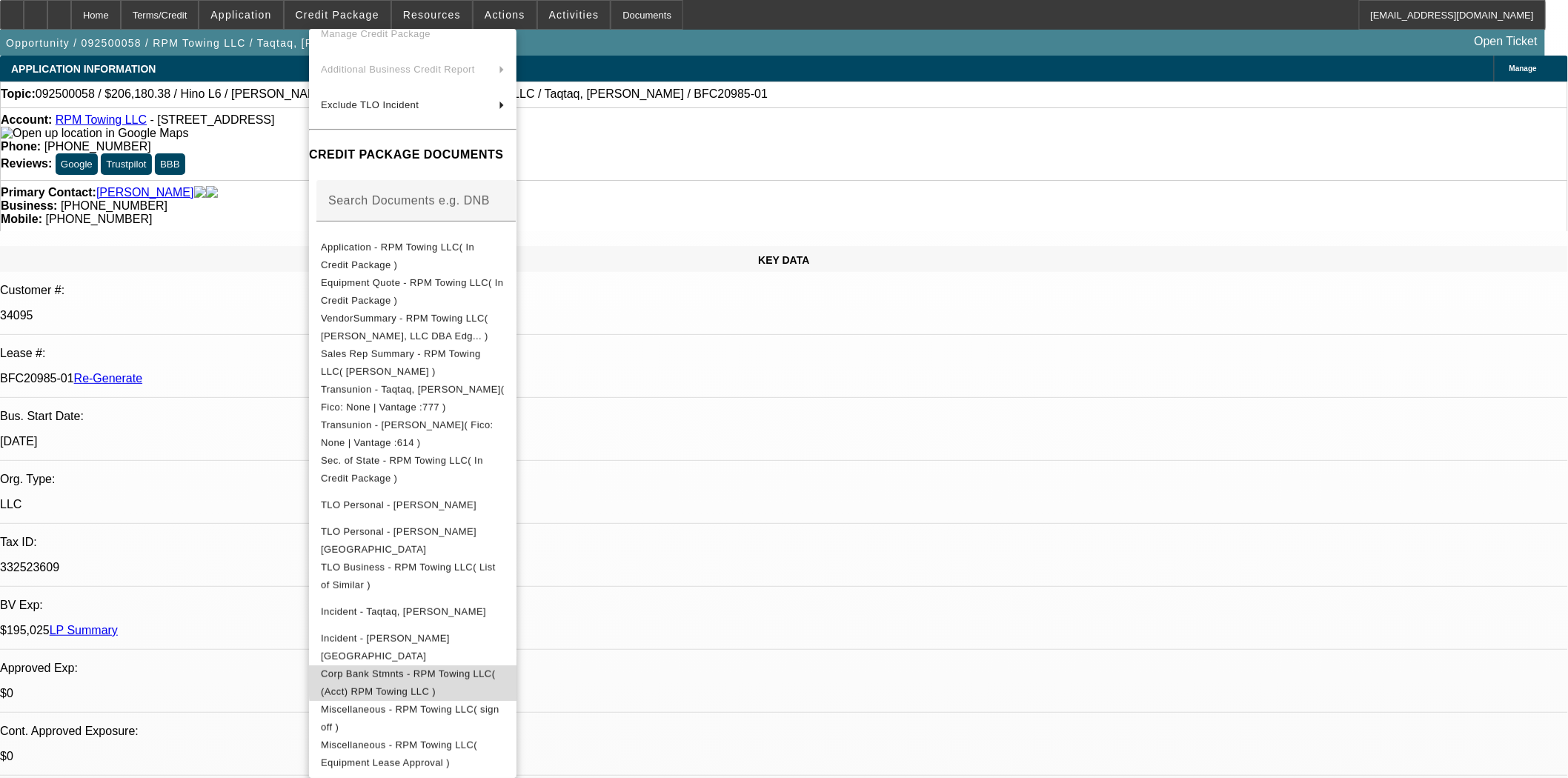
click at [491, 668] on span "Corp Bank Stmnts - RPM Towing LLC( (Acct) RPM Towing LLC )" at bounding box center [407, 682] width 174 height 29
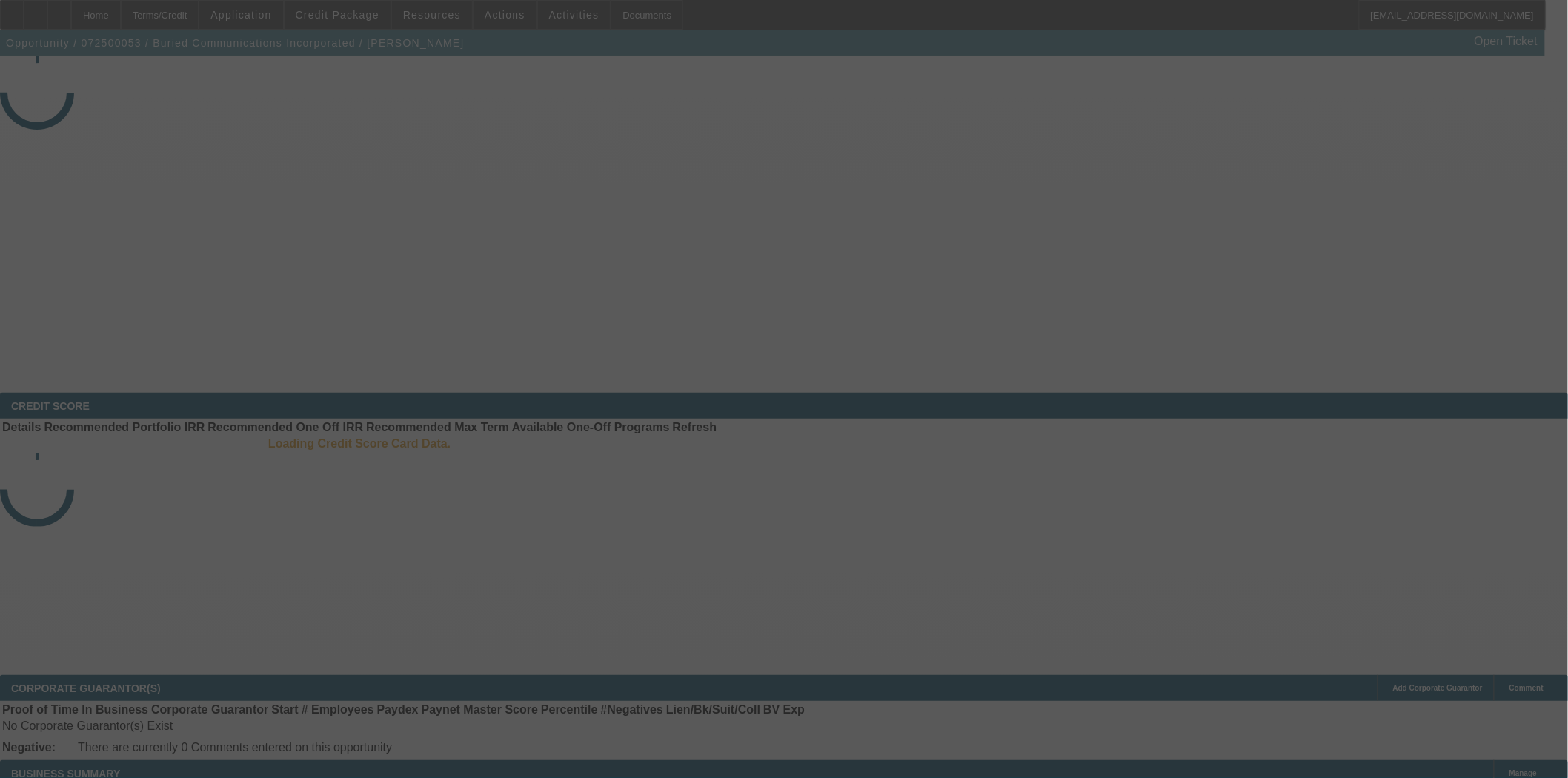
select select "4"
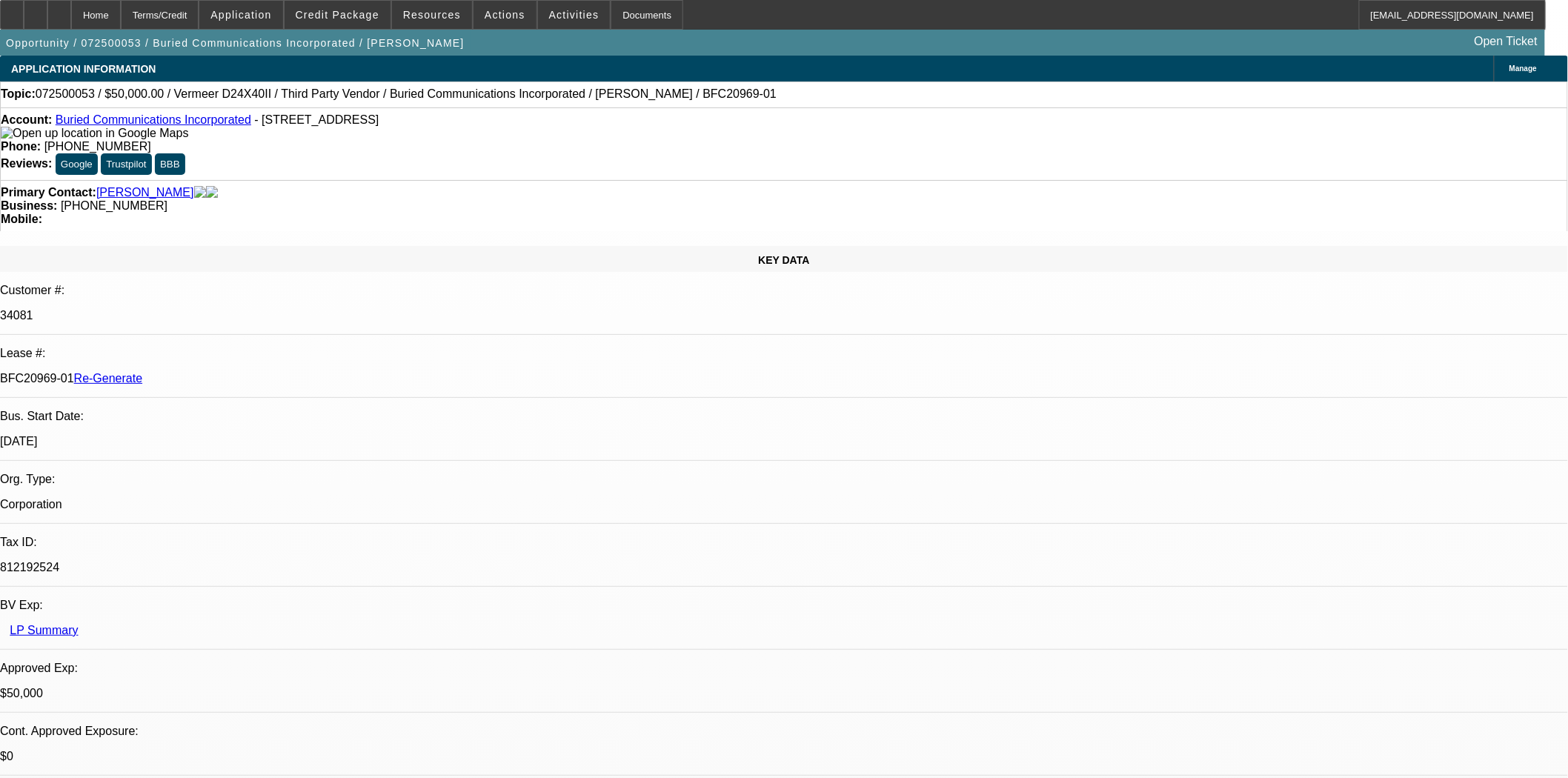
select select "0"
select select "3"
select select "0"
select select "6"
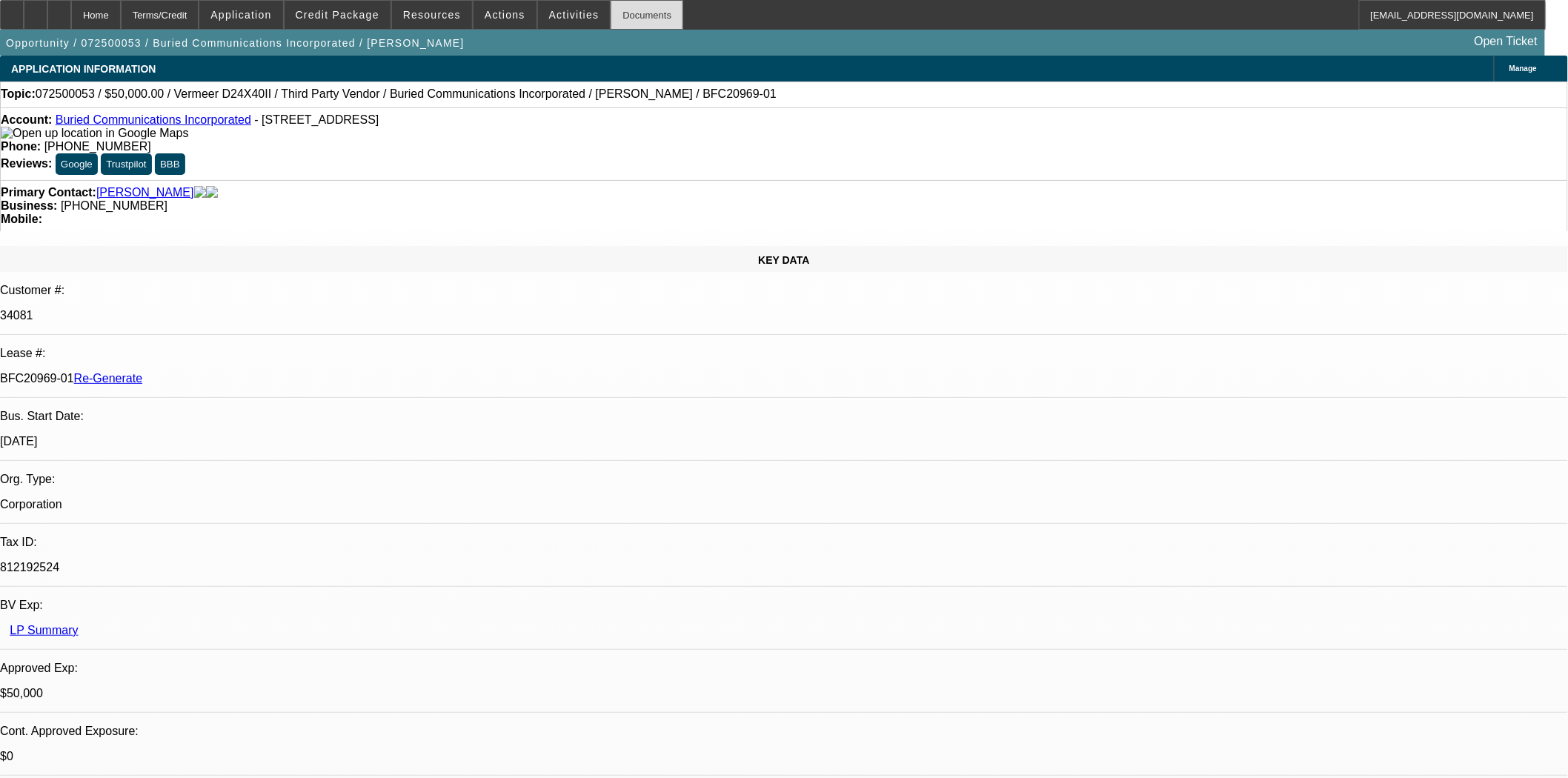
click at [634, 15] on div "Documents" at bounding box center [646, 15] width 72 height 30
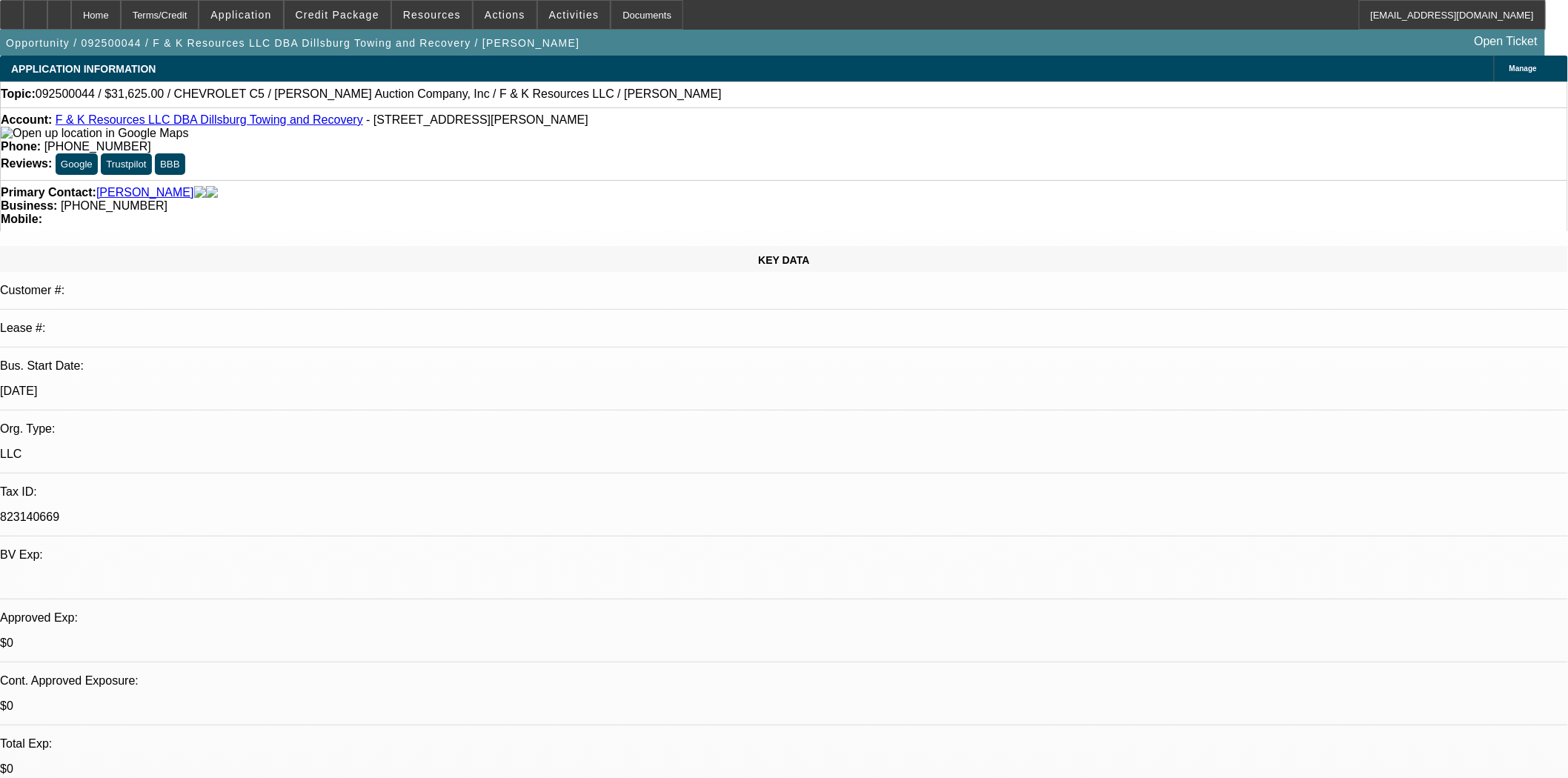
select select "0"
select select "6"
select select "0"
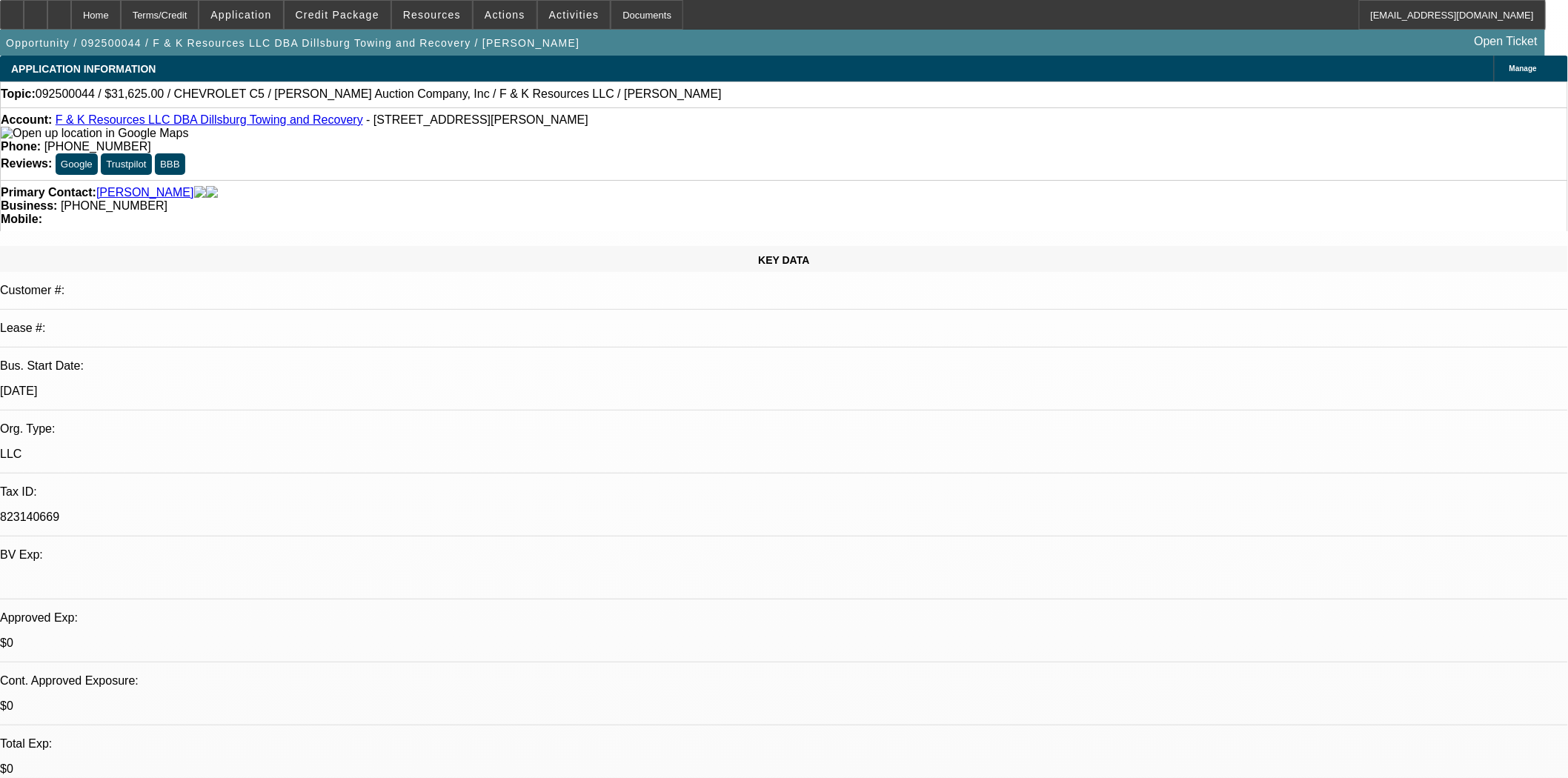
select select "0"
select select "6"
select select "0"
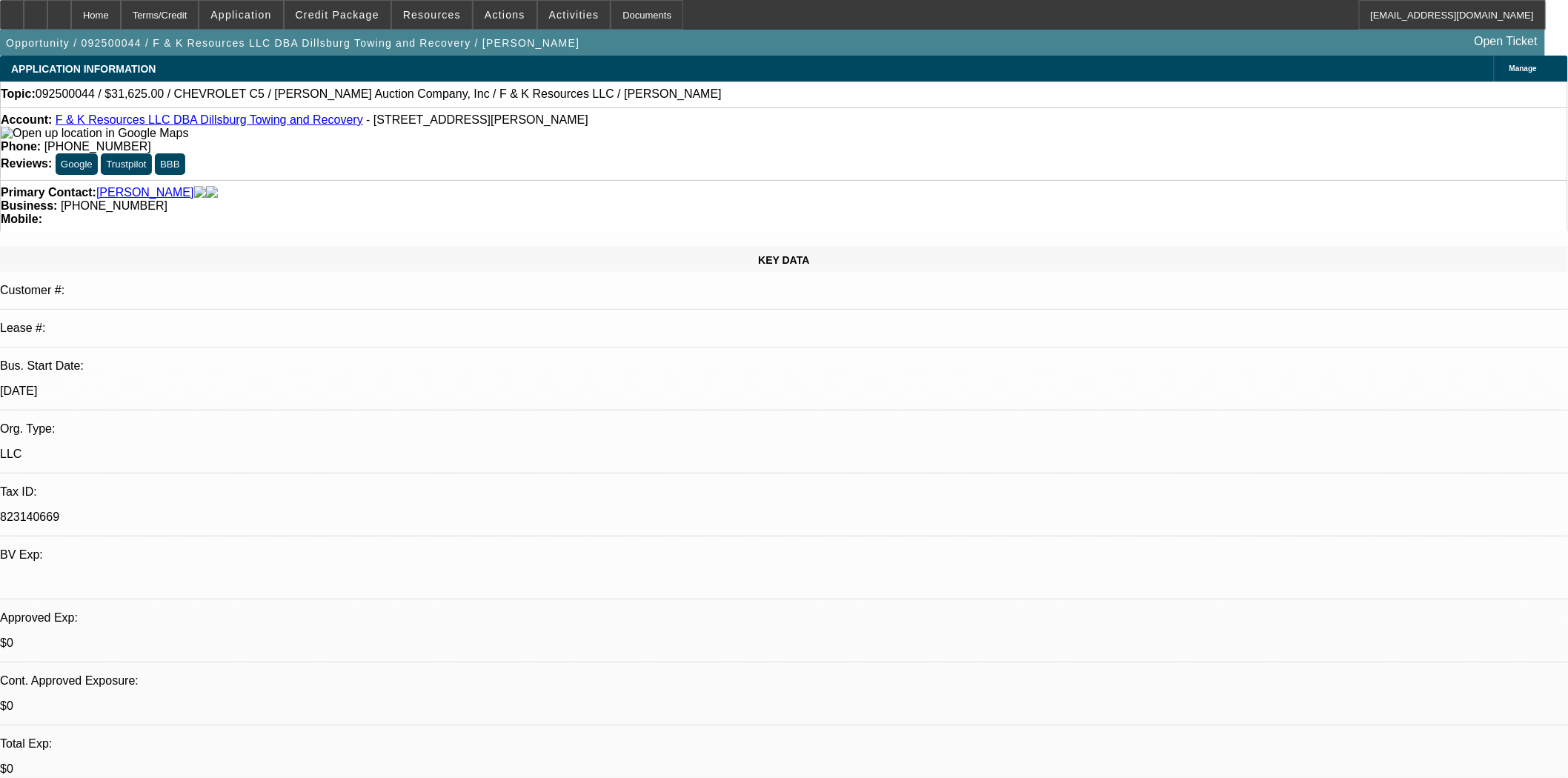
select select "0"
select select "6"
select select "0"
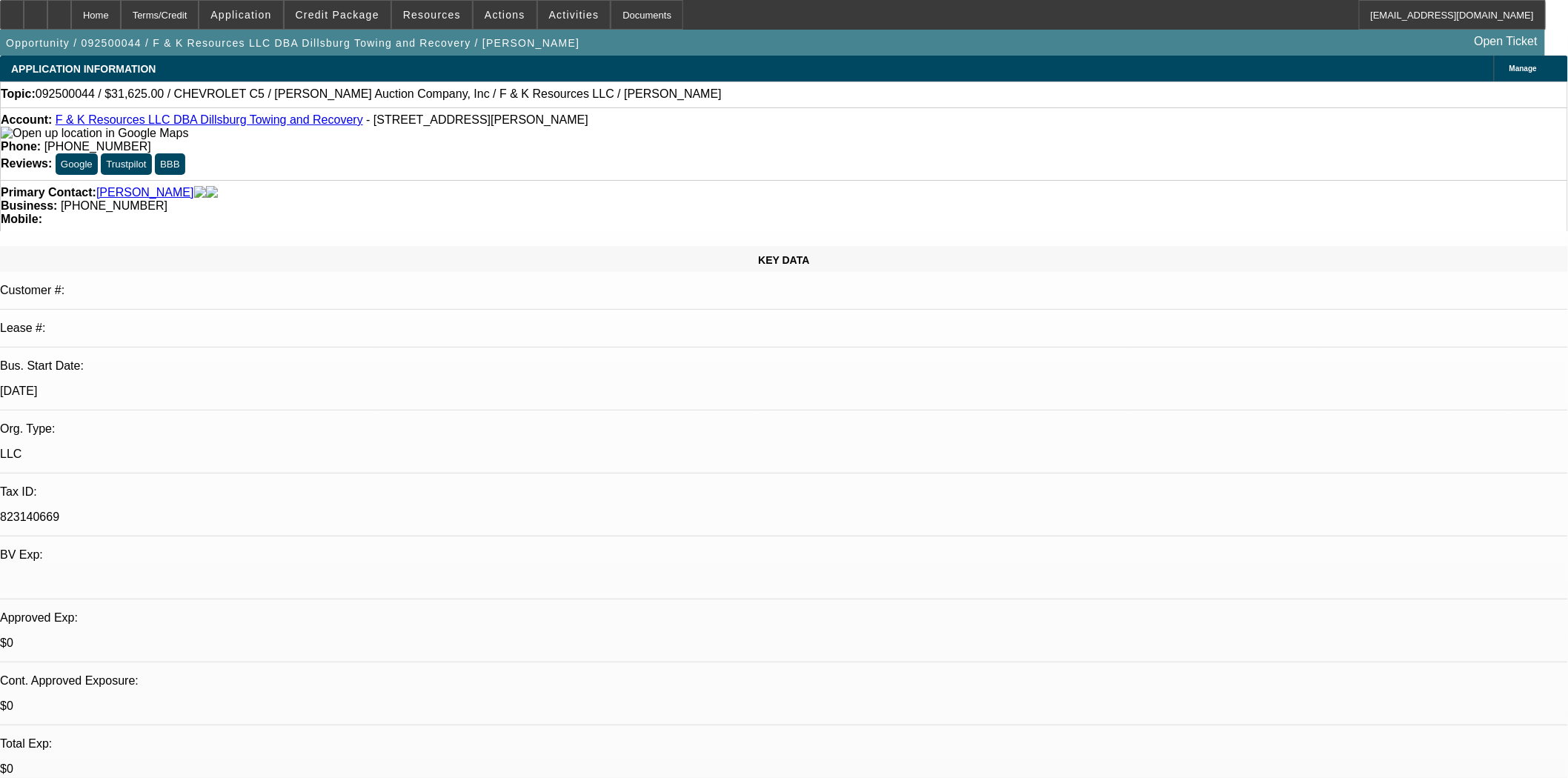
select select "6"
click at [361, 23] on span at bounding box center [337, 15] width 106 height 35
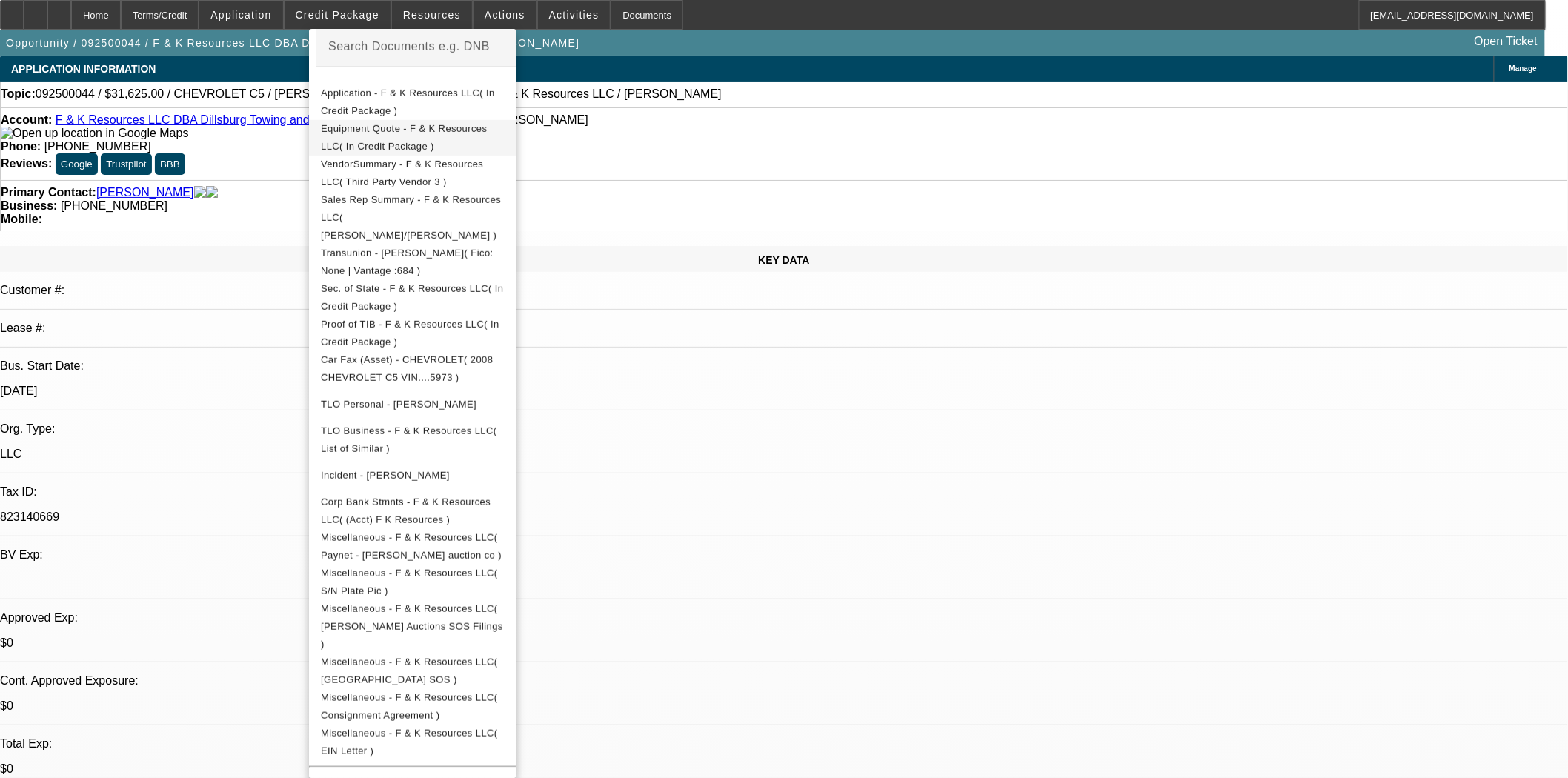
scroll to position [329, 0]
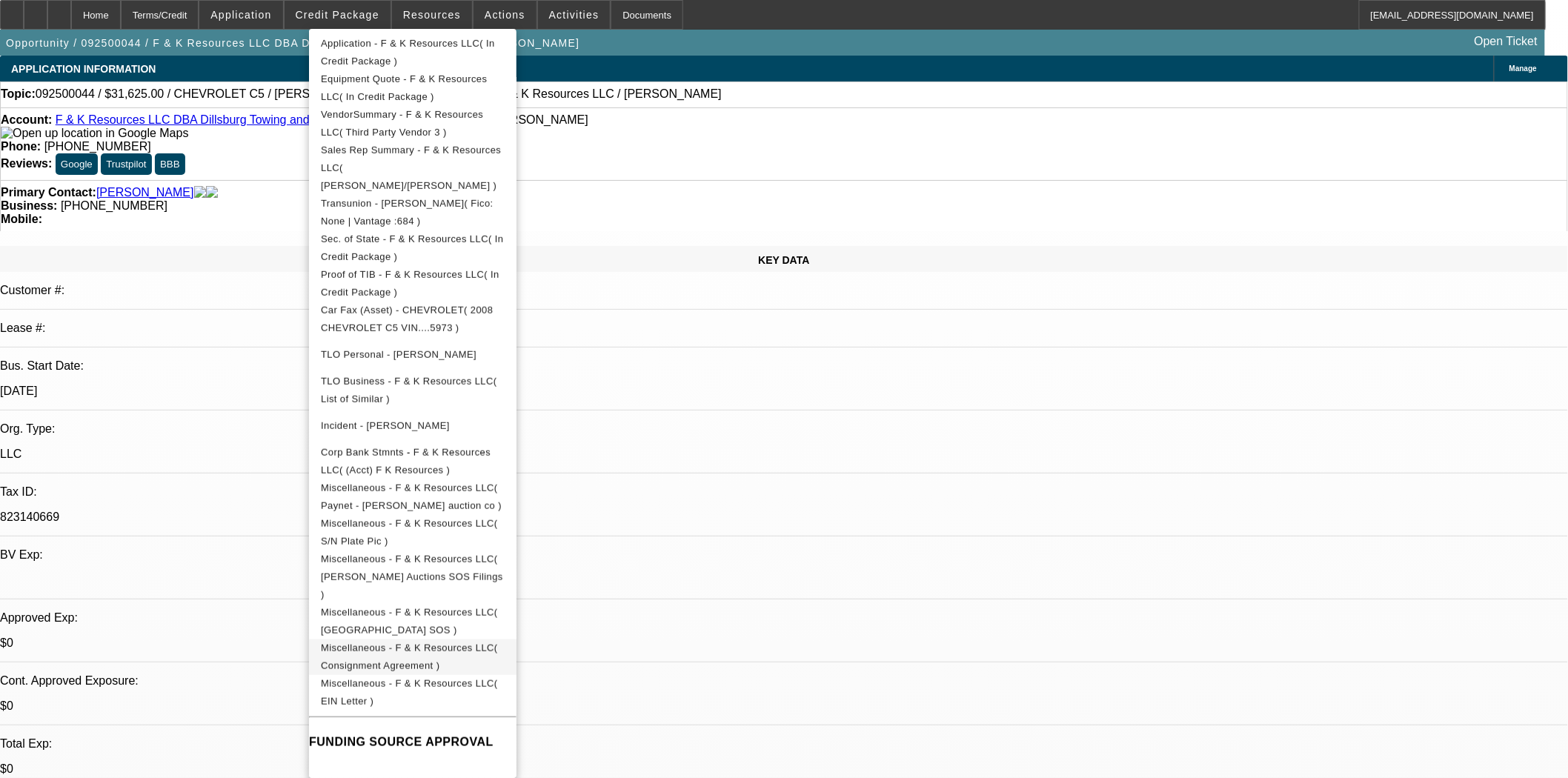
click at [477, 642] on span "Miscellaneous - F & K Resources LLC( Consignment Agreement )" at bounding box center [409, 657] width 177 height 29
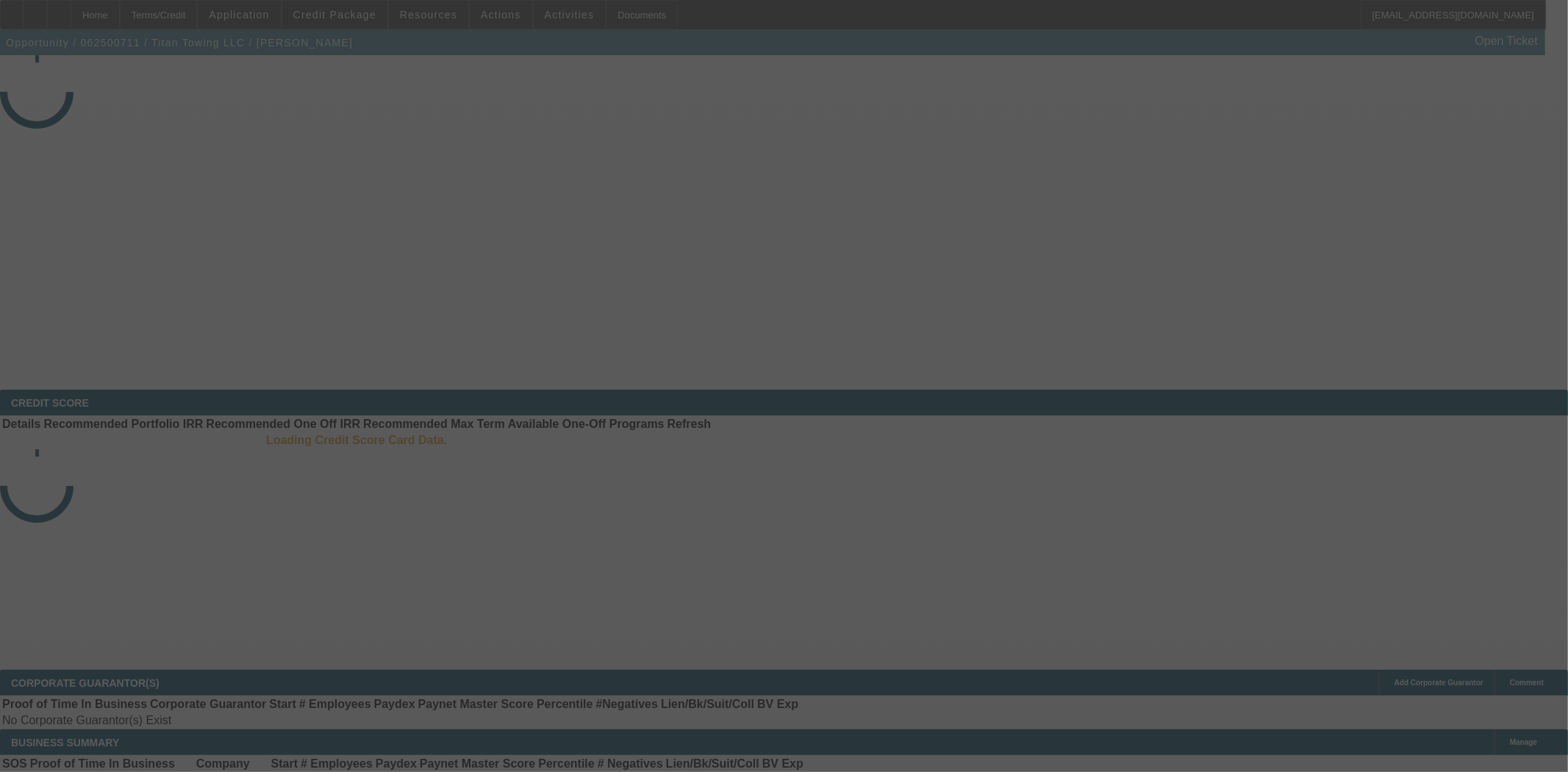
select select "4"
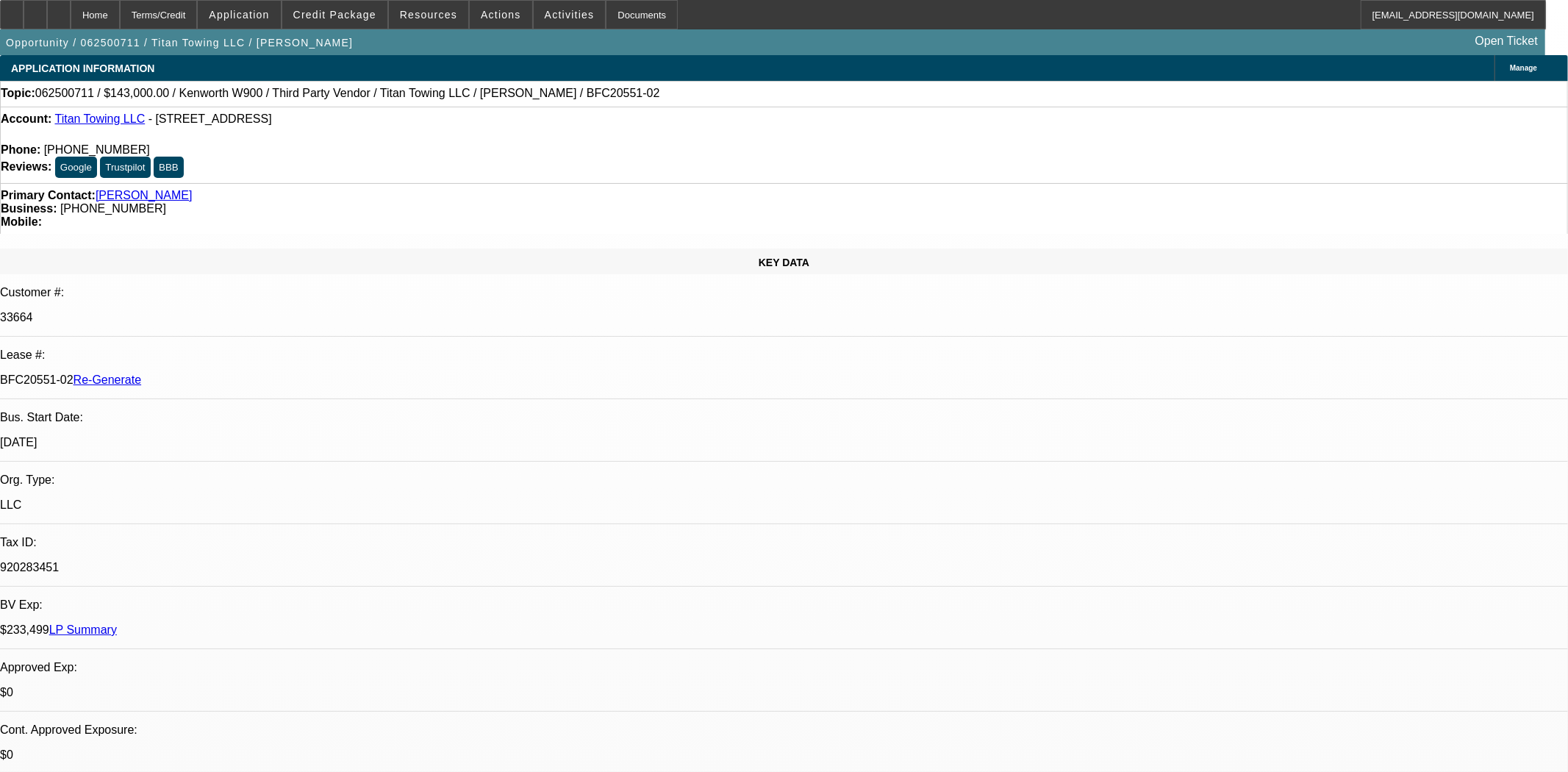
select select "0"
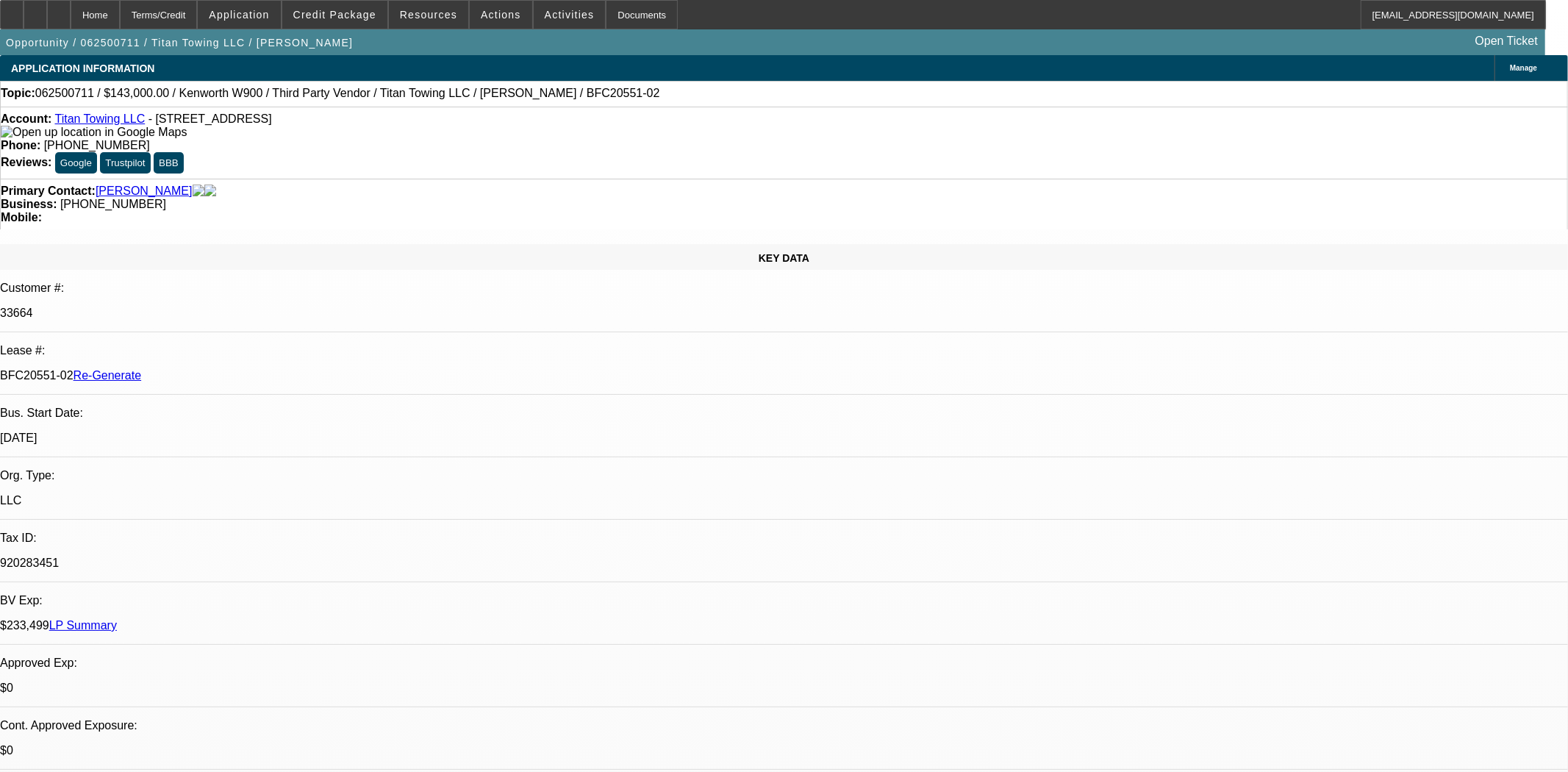
select select "2"
select select "0"
select select "6"
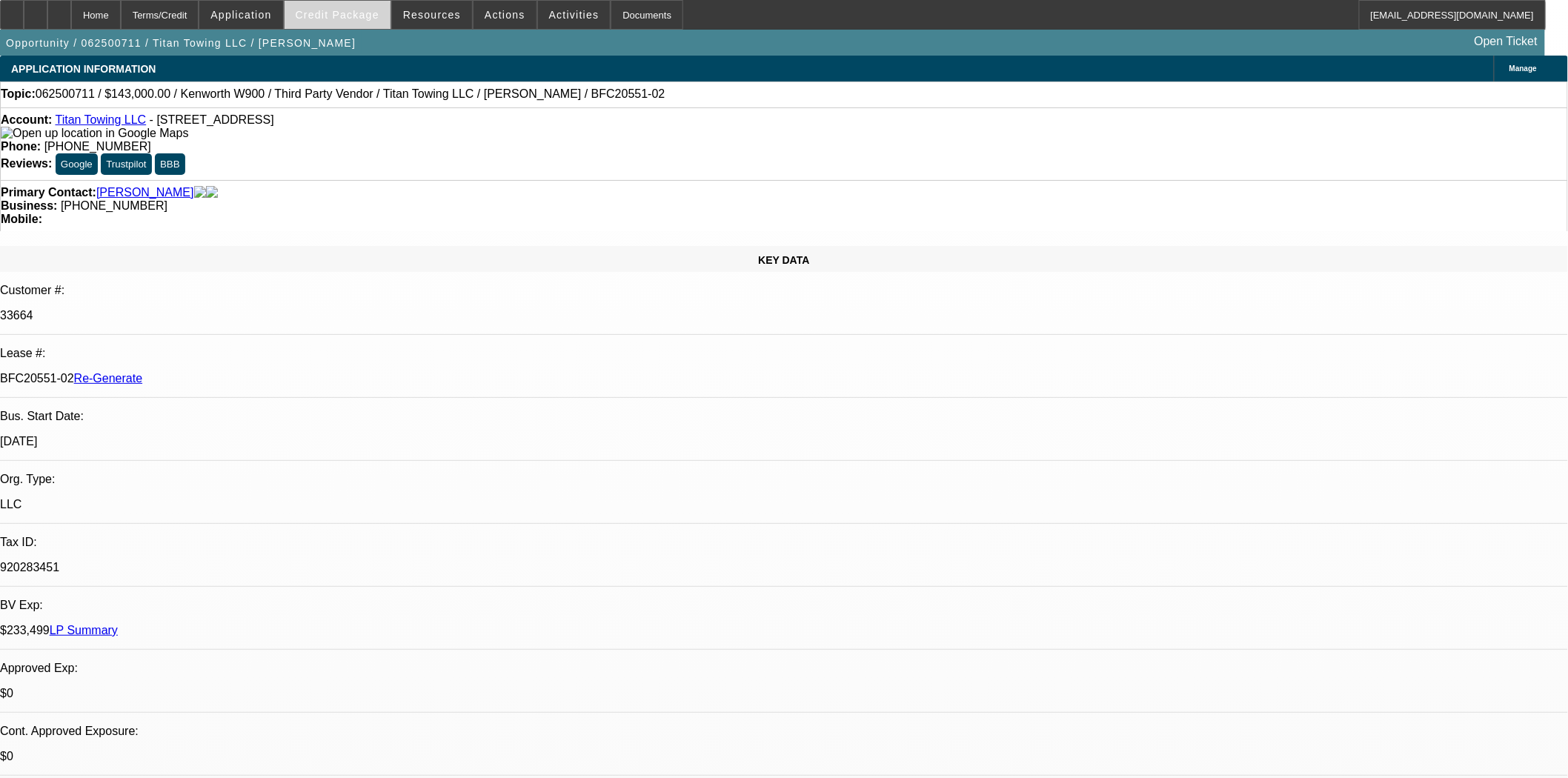
click at [359, 12] on span "Credit Package" at bounding box center [337, 15] width 84 height 12
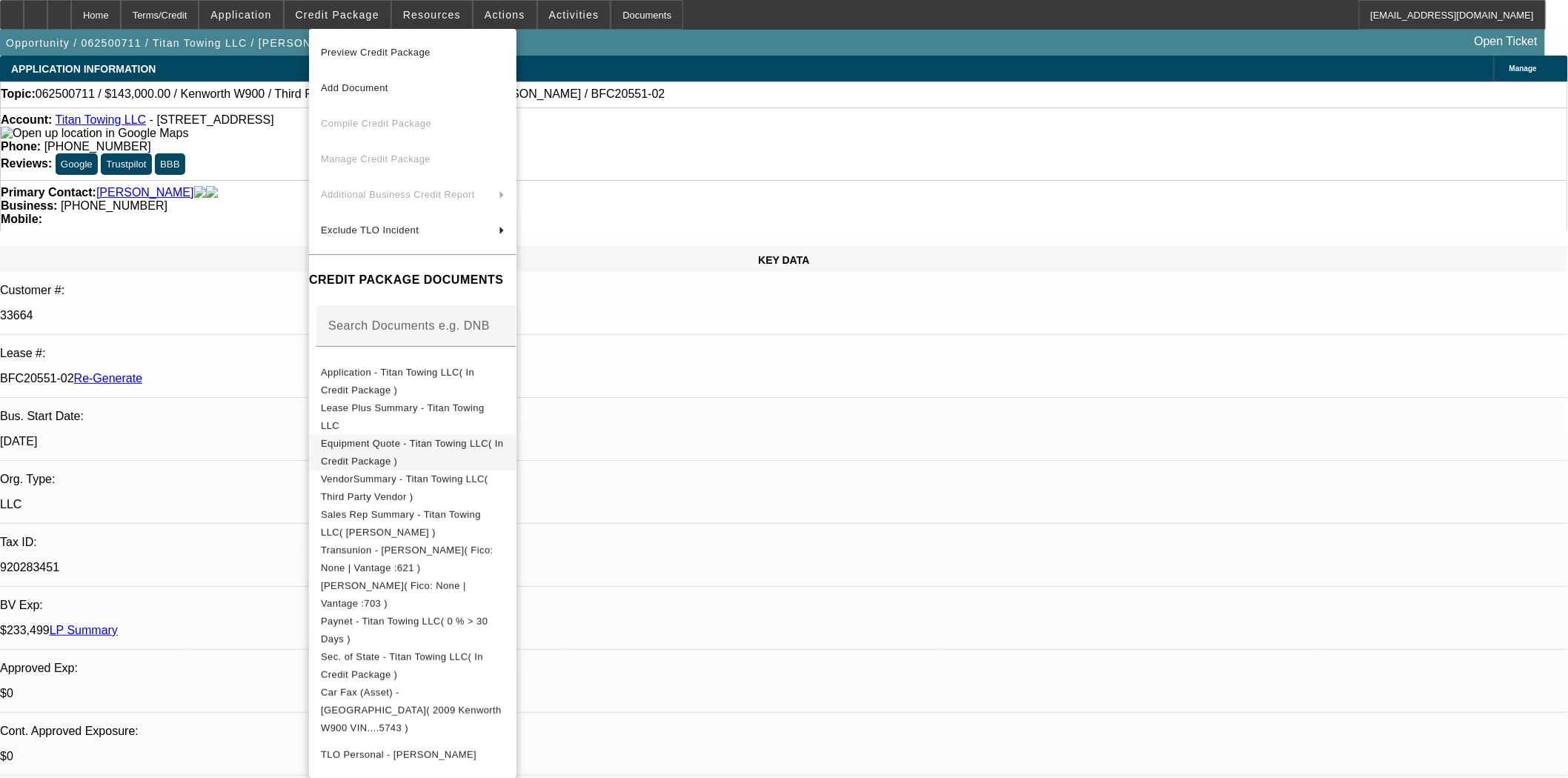
click at [436, 449] on span "Equipment Quote - Titan Towing LLC( In Credit Package )" at bounding box center [411, 452] width 182 height 29
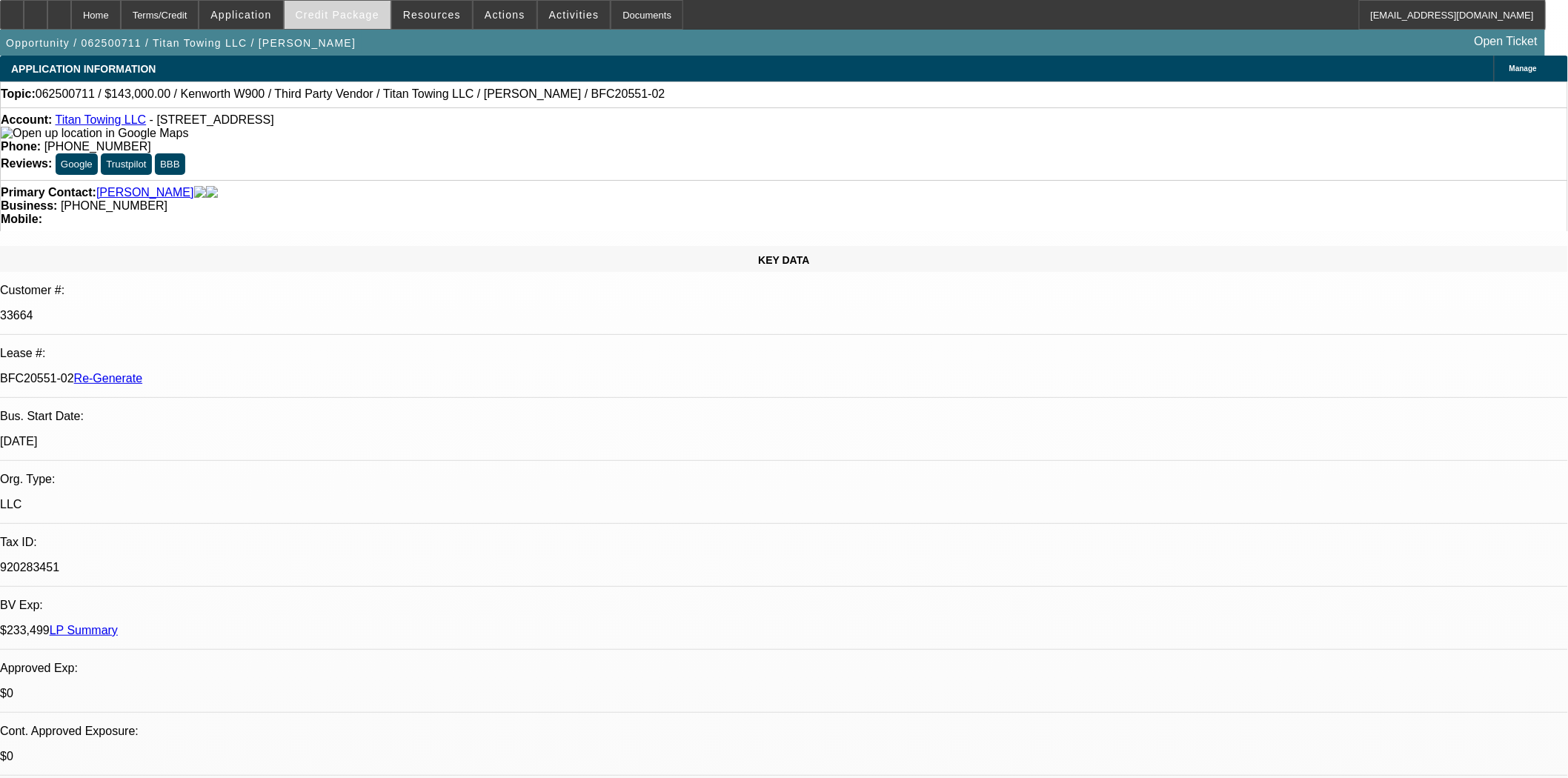
click at [376, 18] on span "Credit Package" at bounding box center [337, 15] width 84 height 12
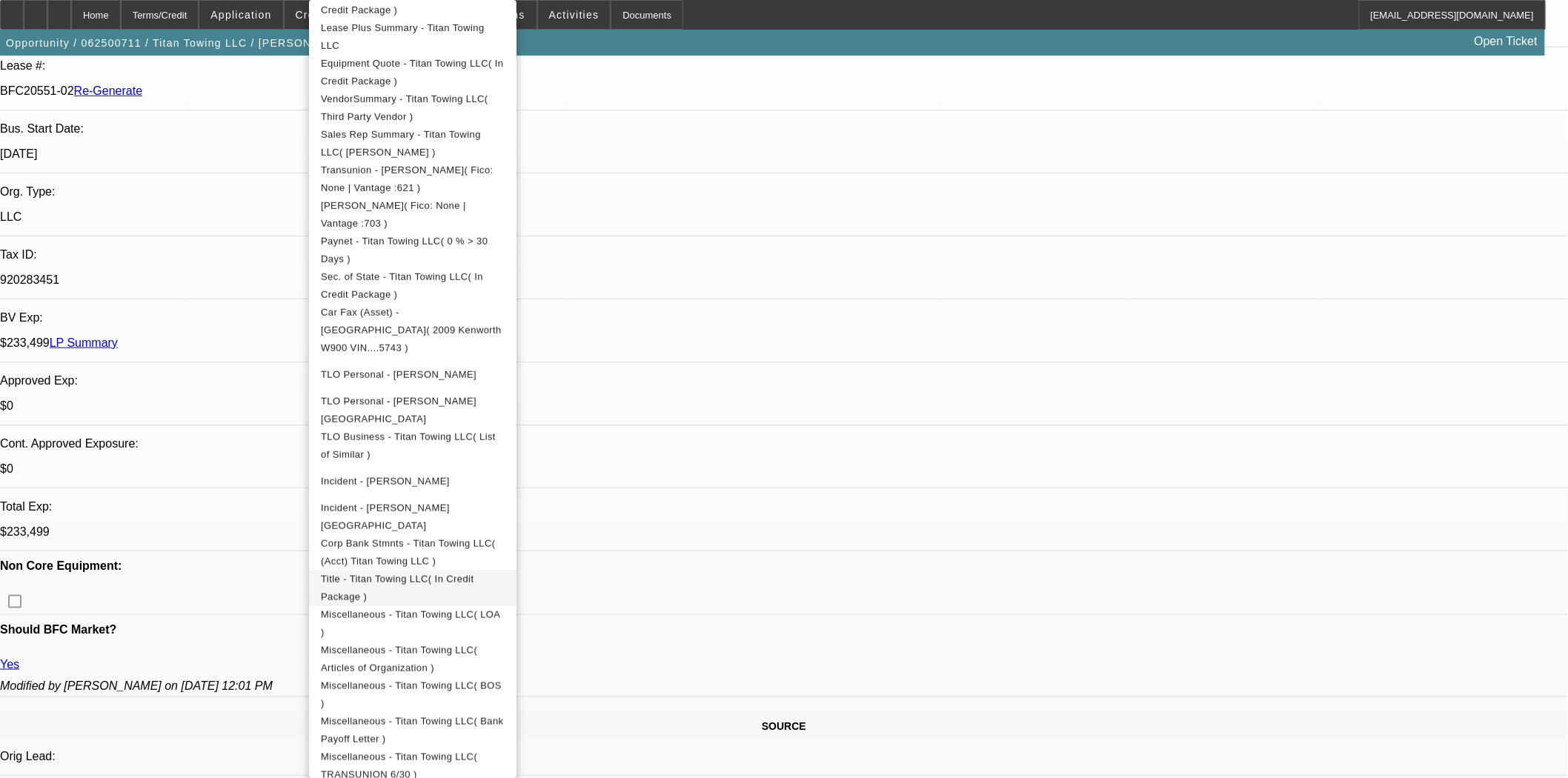
scroll to position [494, 0]
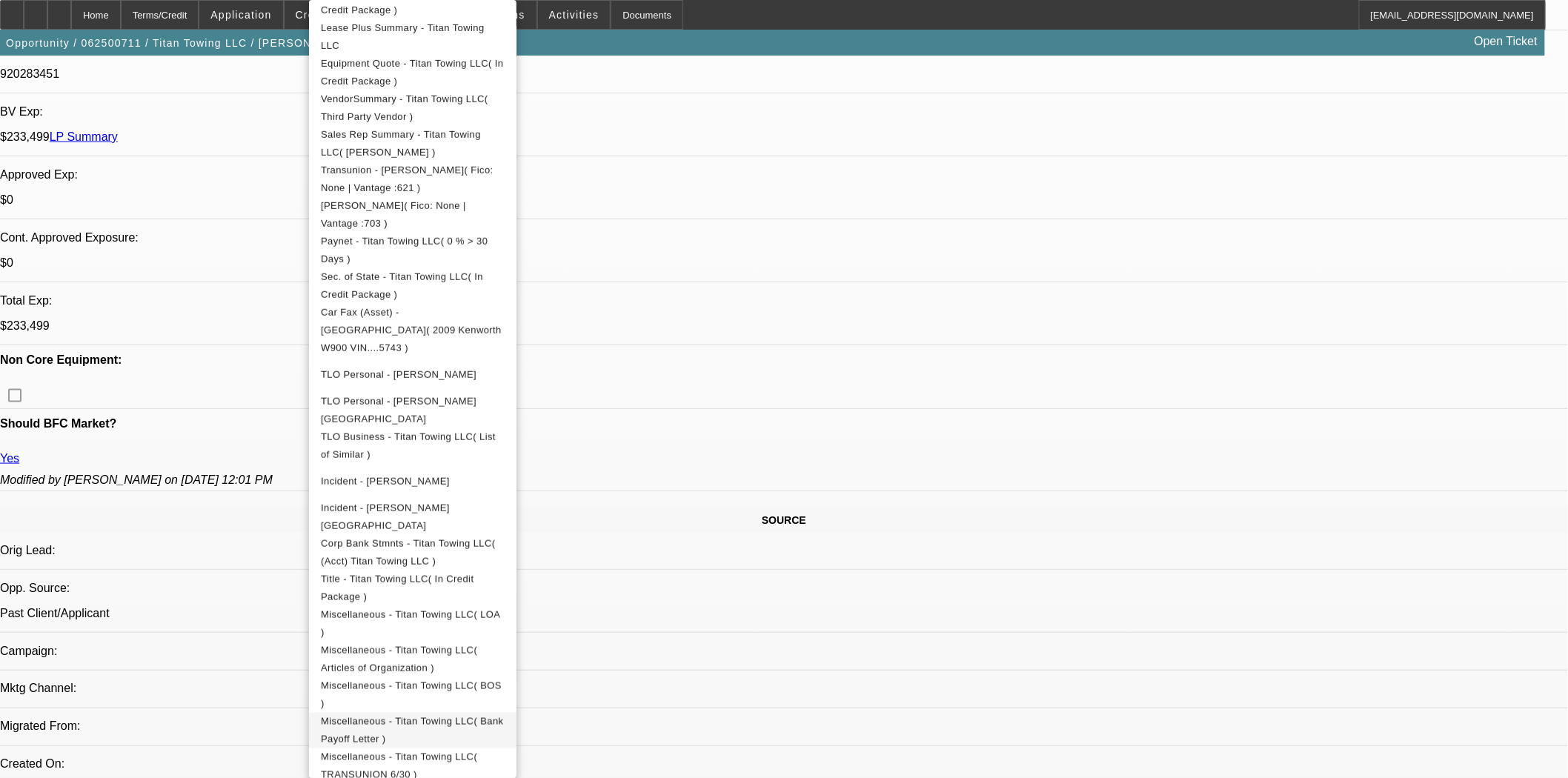
click at [470, 716] on span "Miscellaneous - Titan Towing LLC( Bank Payoff Letter )" at bounding box center [411, 730] width 182 height 29
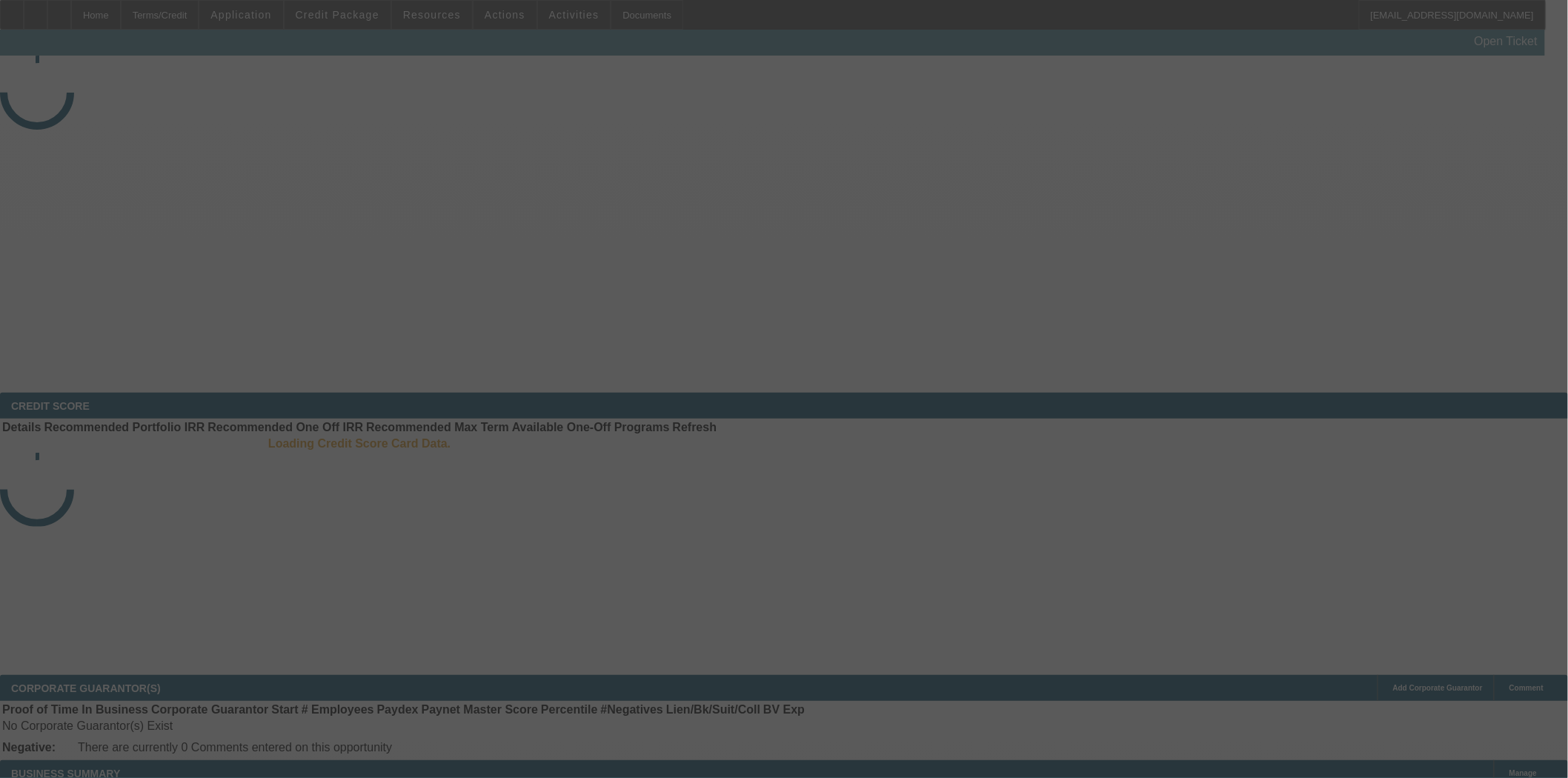
select select "4"
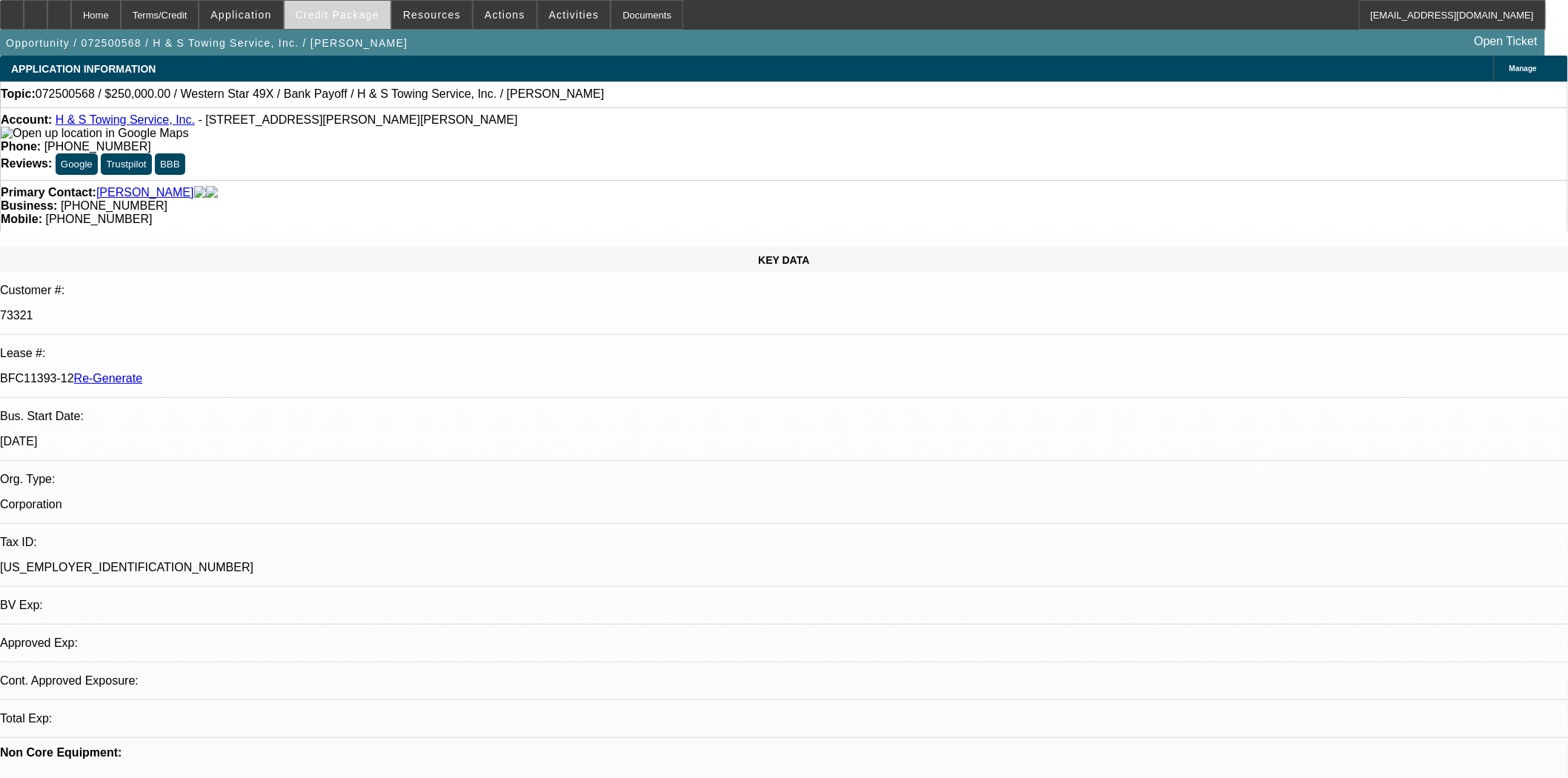
select select "0"
select select "2"
select select "0.1"
select select "4"
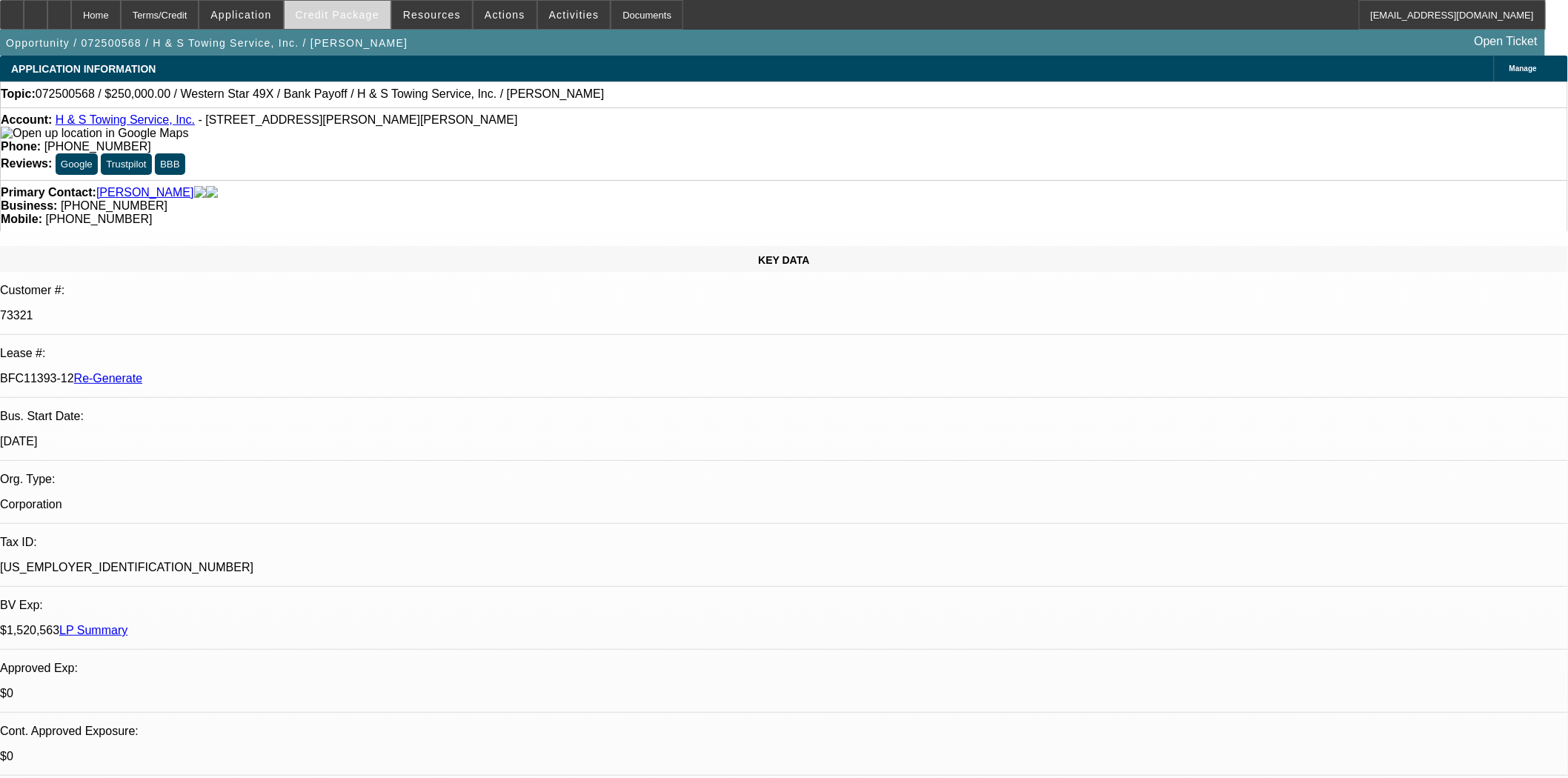
click at [383, 22] on span at bounding box center [337, 15] width 106 height 35
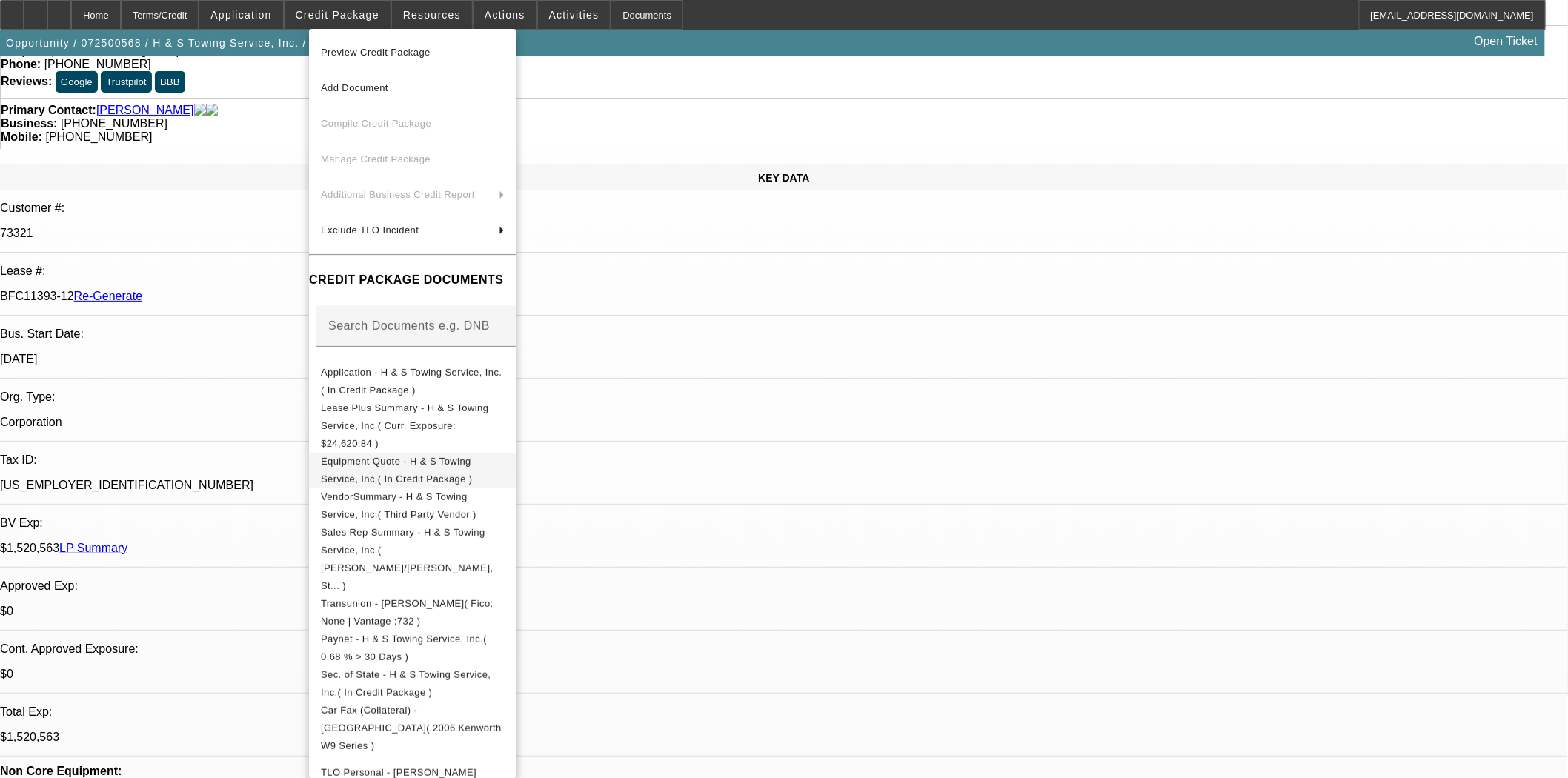
click at [409, 455] on span "Equipment Quote - H & S Towing Service, Inc.( In Credit Package )" at bounding box center [397, 470] width 152 height 29
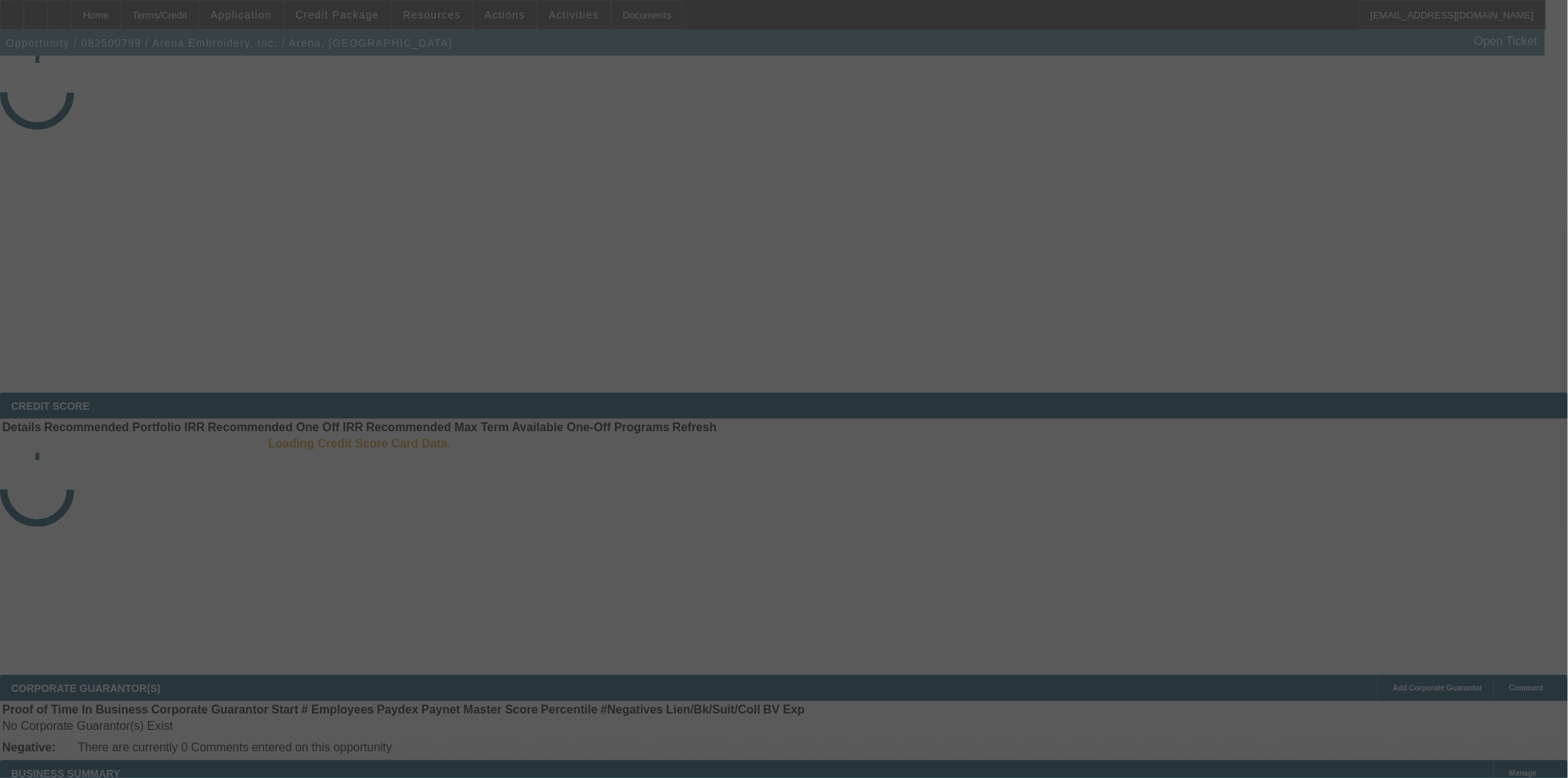
select select "3"
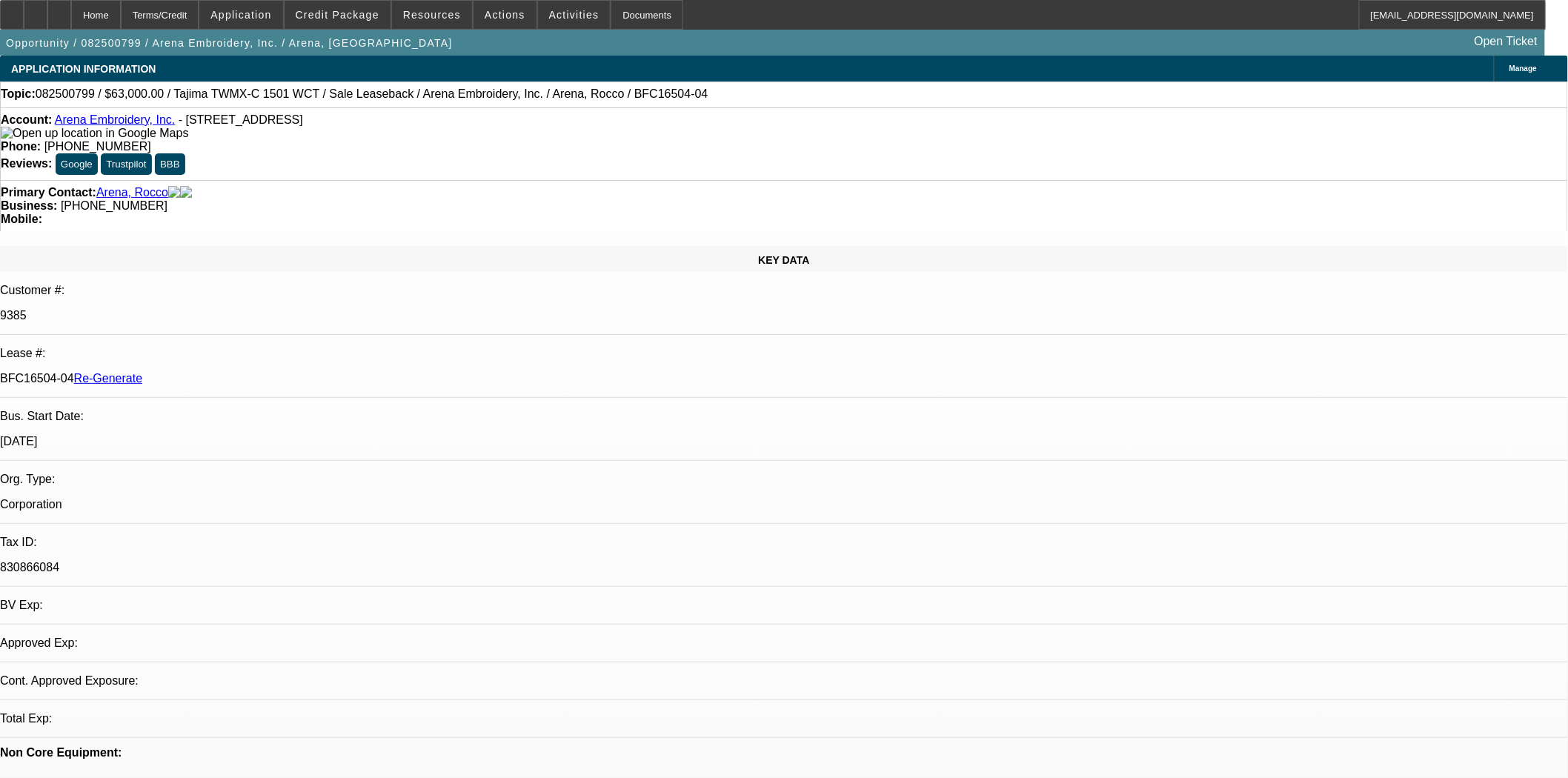
select select "0"
select select "2"
select select "0.1"
select select "4"
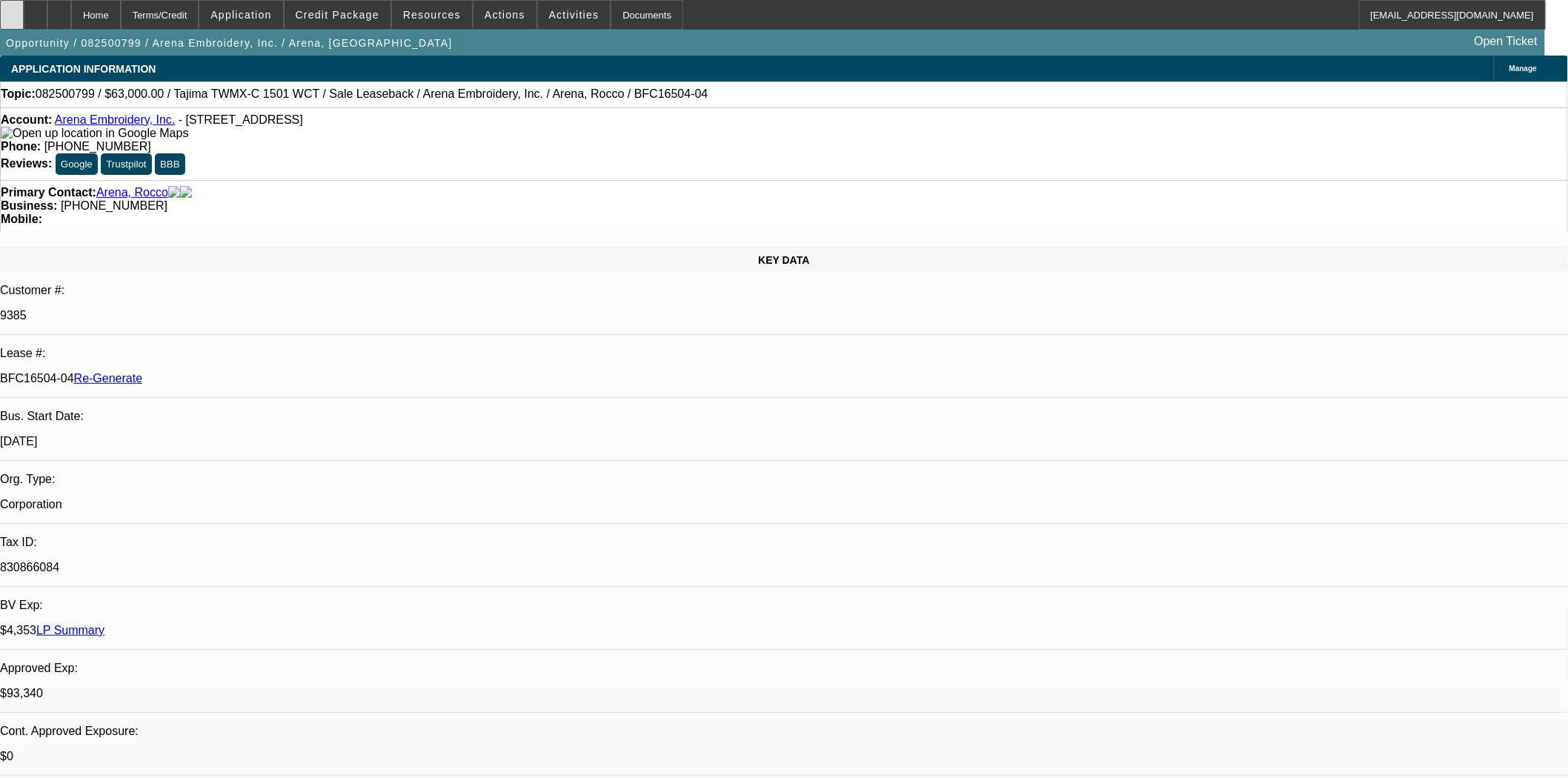
click at [12, 10] on icon at bounding box center [12, 10] width 0 height 0
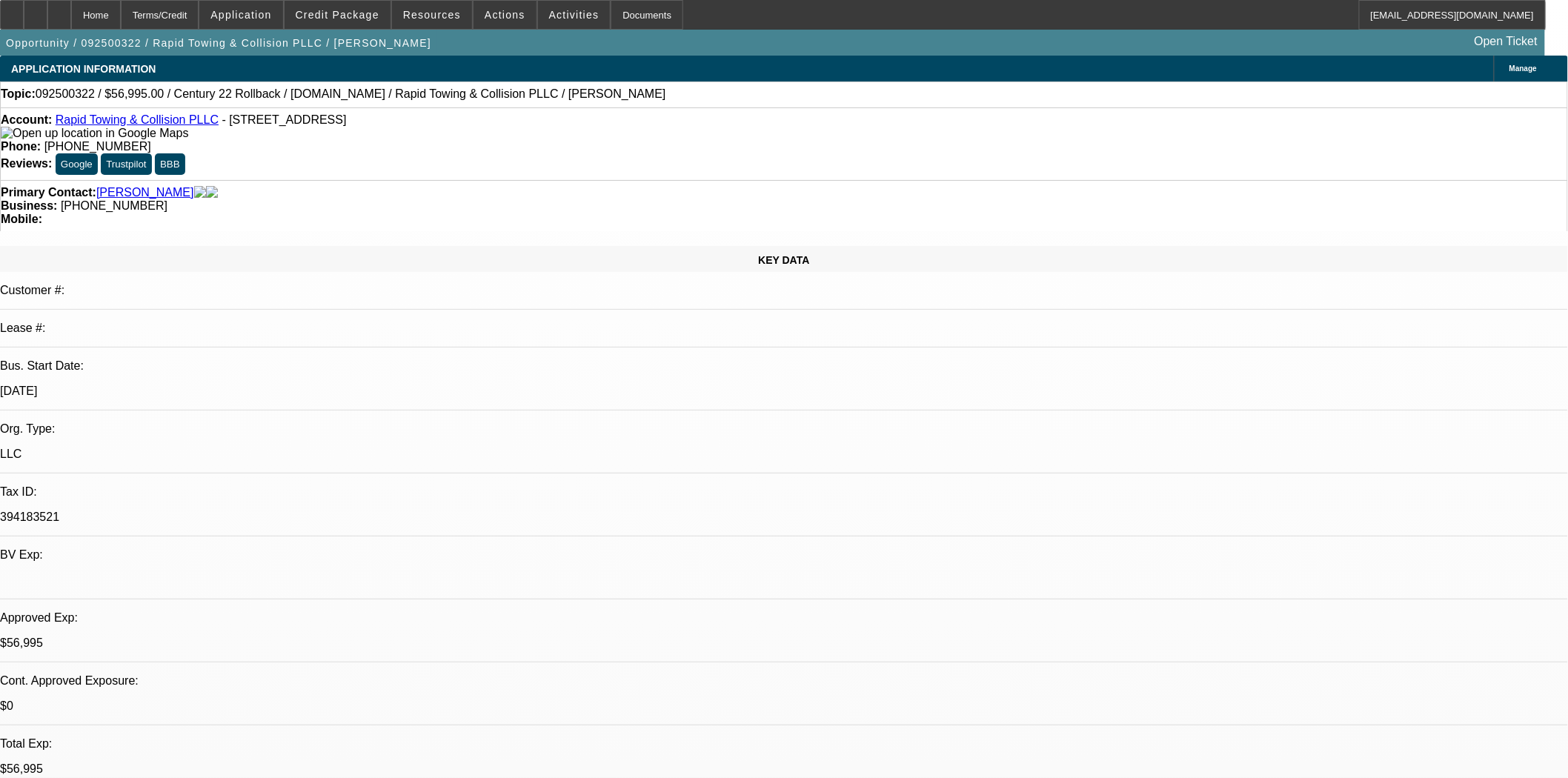
select select "0"
select select "2"
select select "0.1"
select select "4"
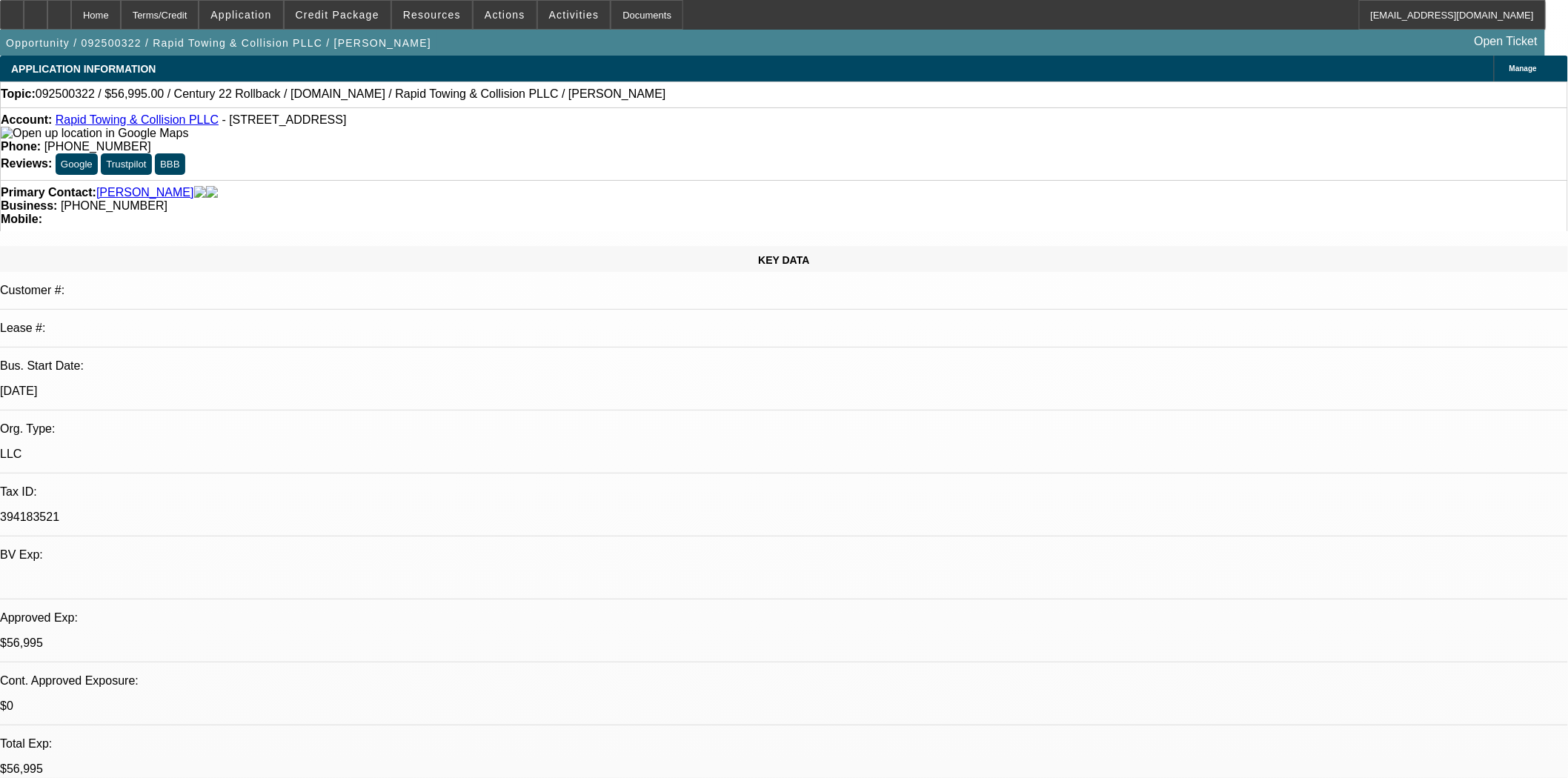
select select "0.2"
select select "2"
select select "0.1"
select select "4"
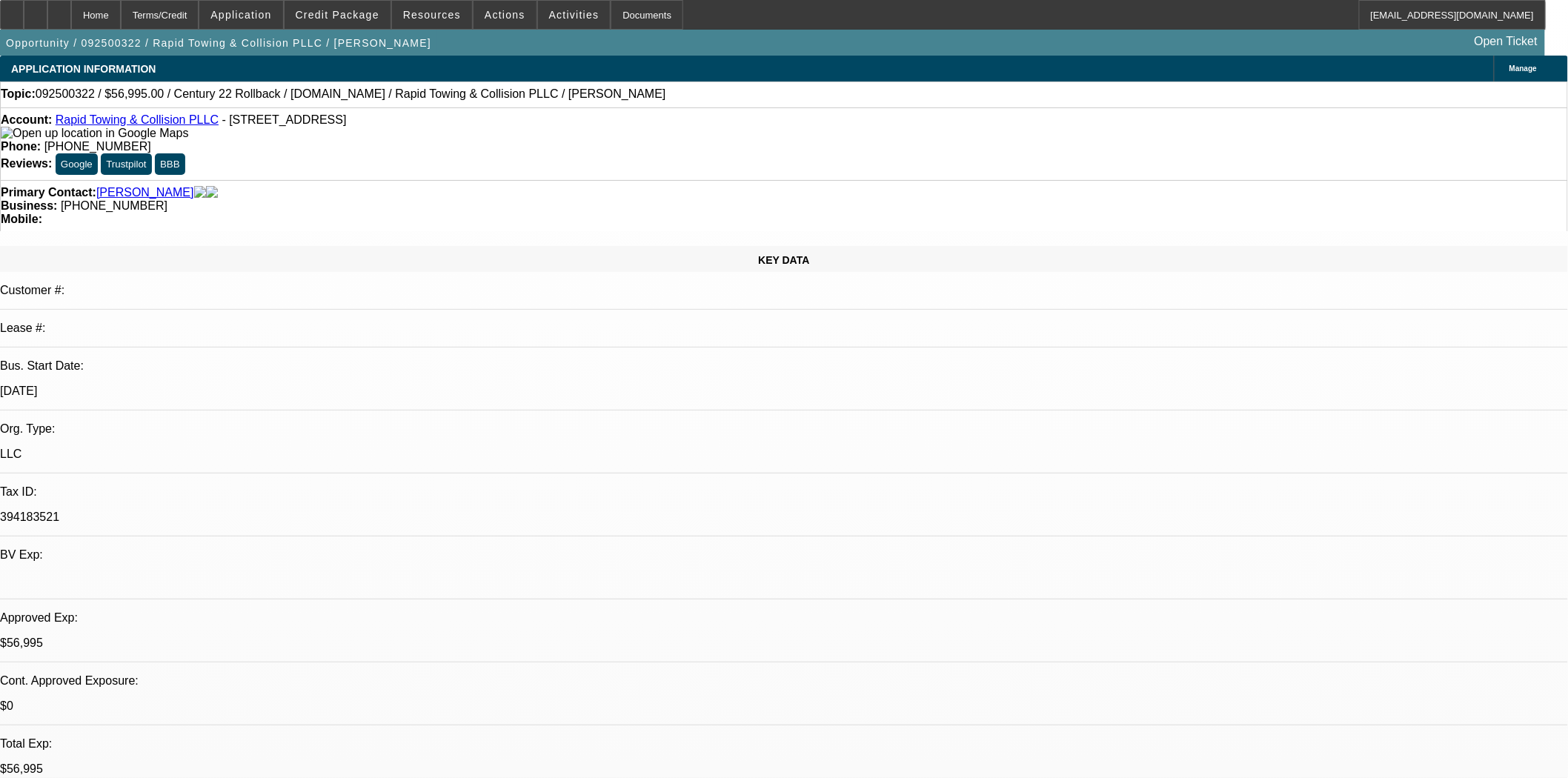
select select "0.2"
select select "2"
select select "0.1"
select select "4"
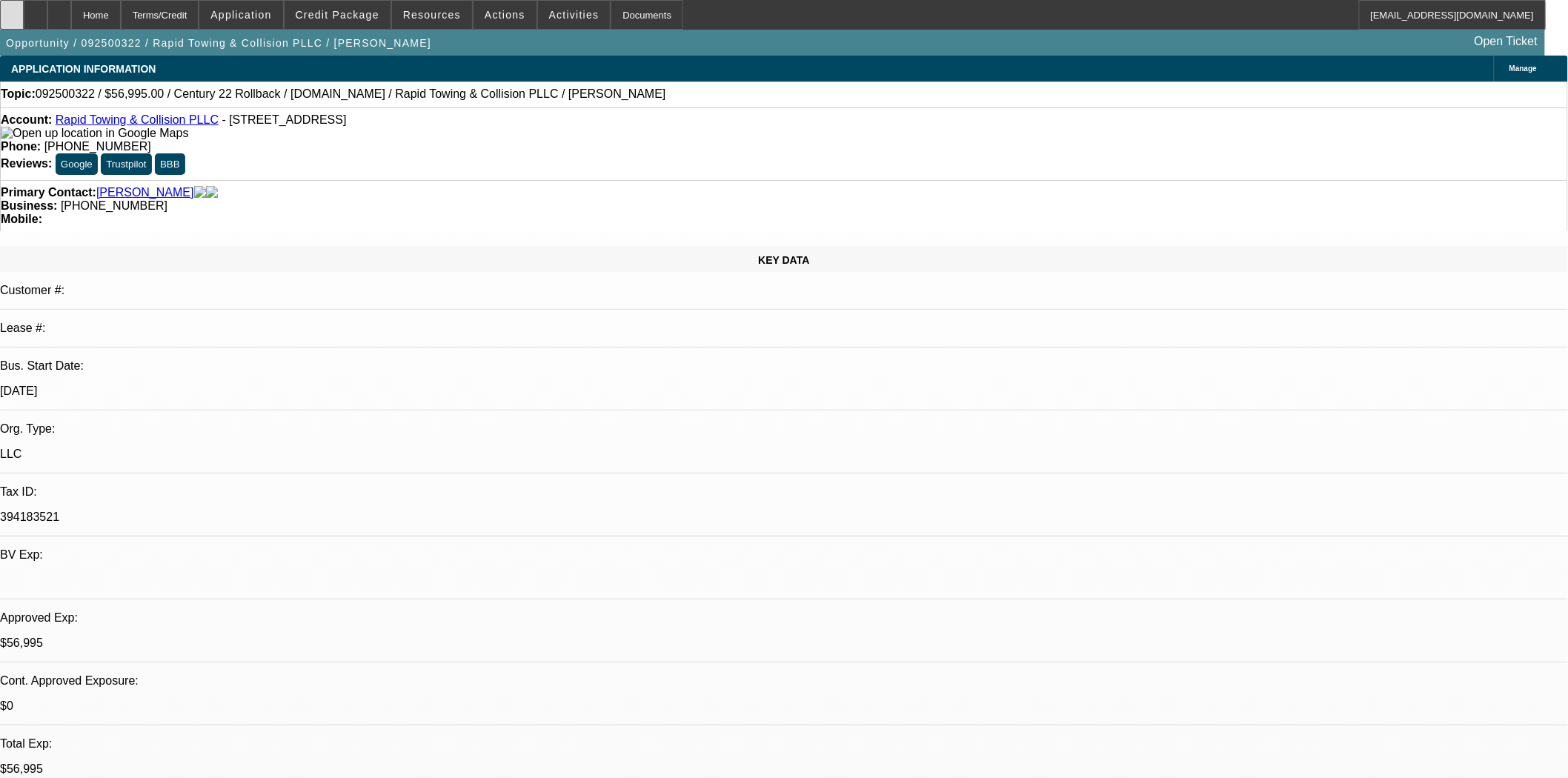
click at [24, 15] on div at bounding box center [12, 15] width 24 height 30
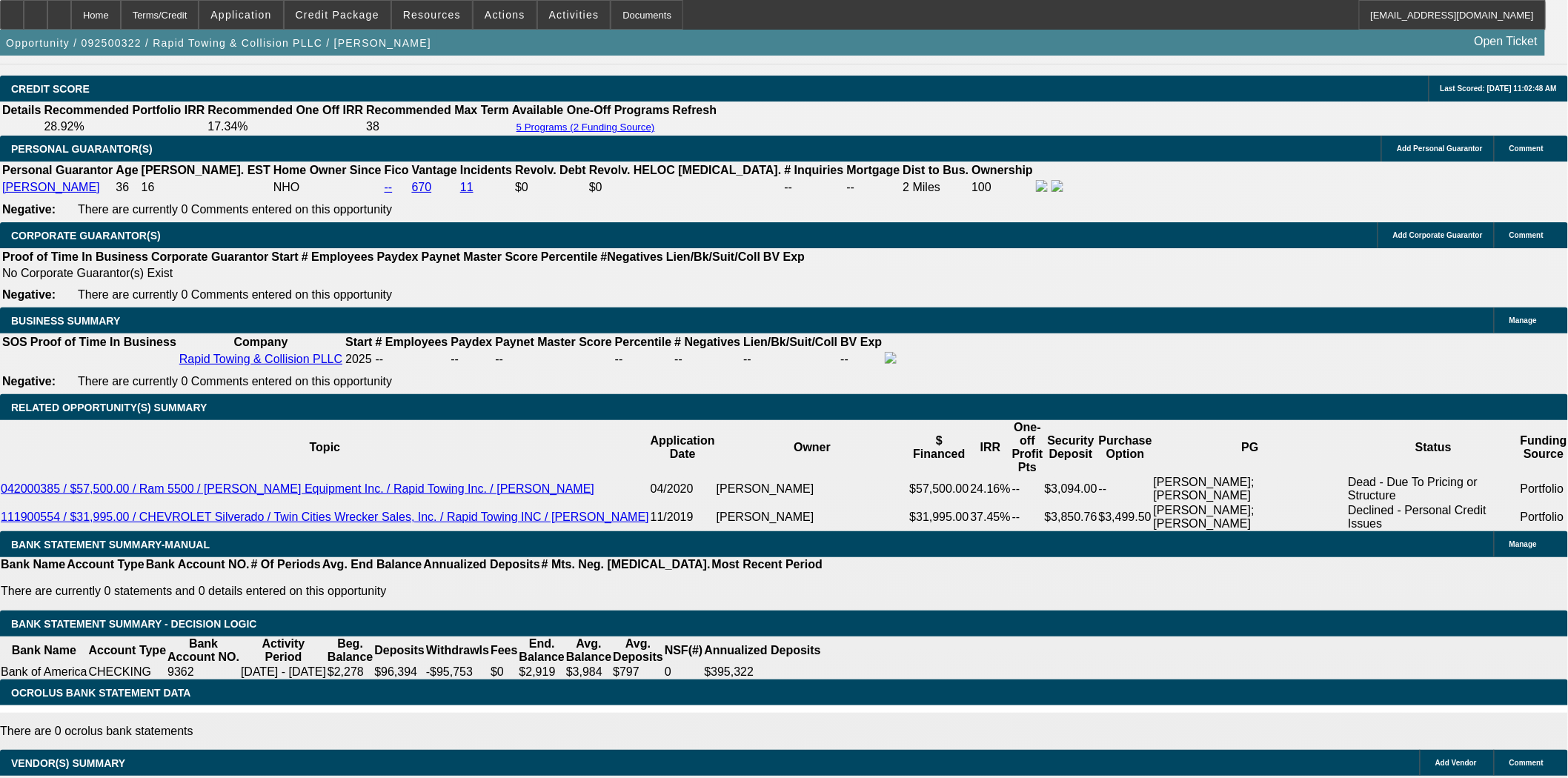
scroll to position [2058, 0]
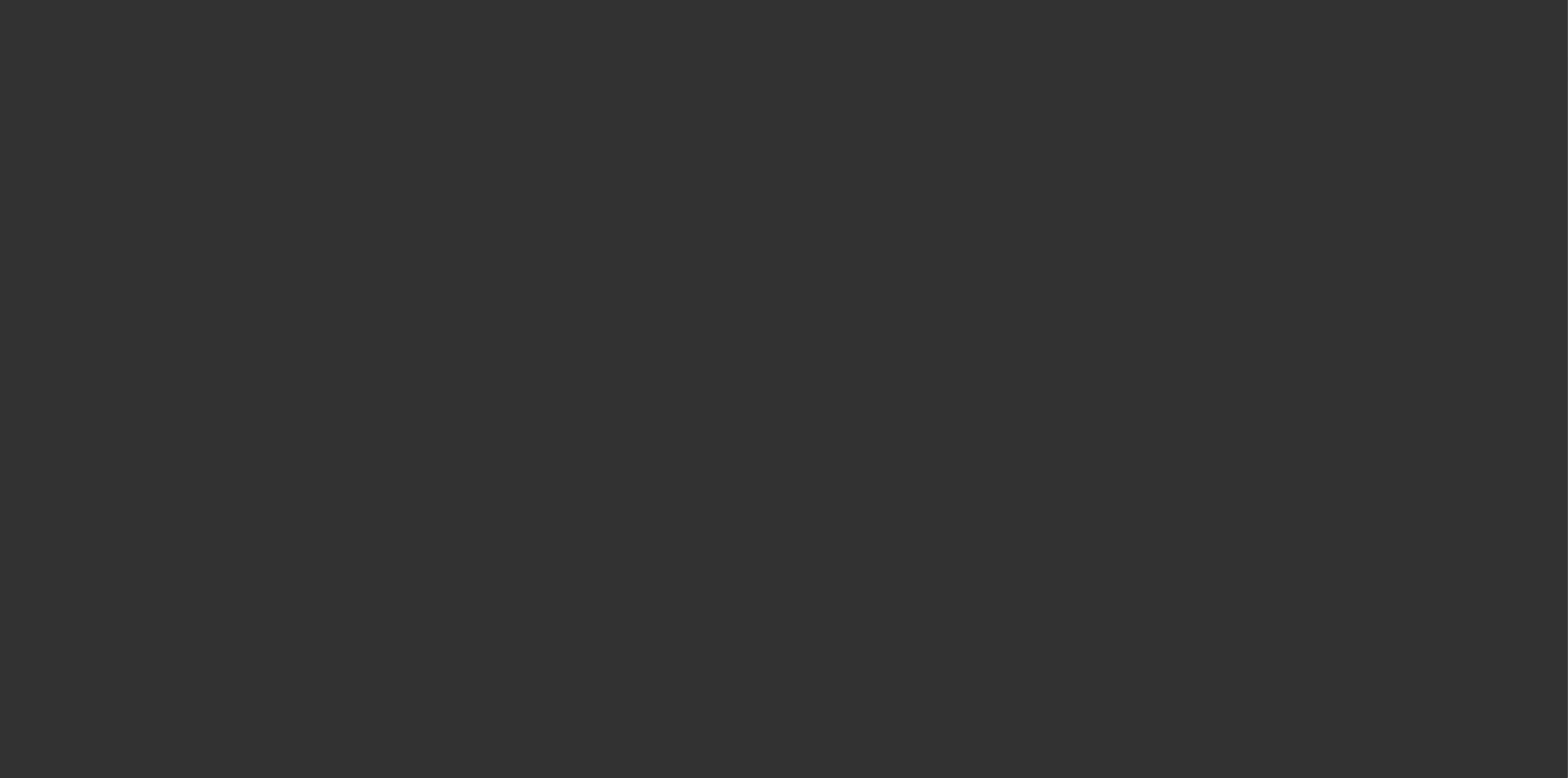
select select "3"
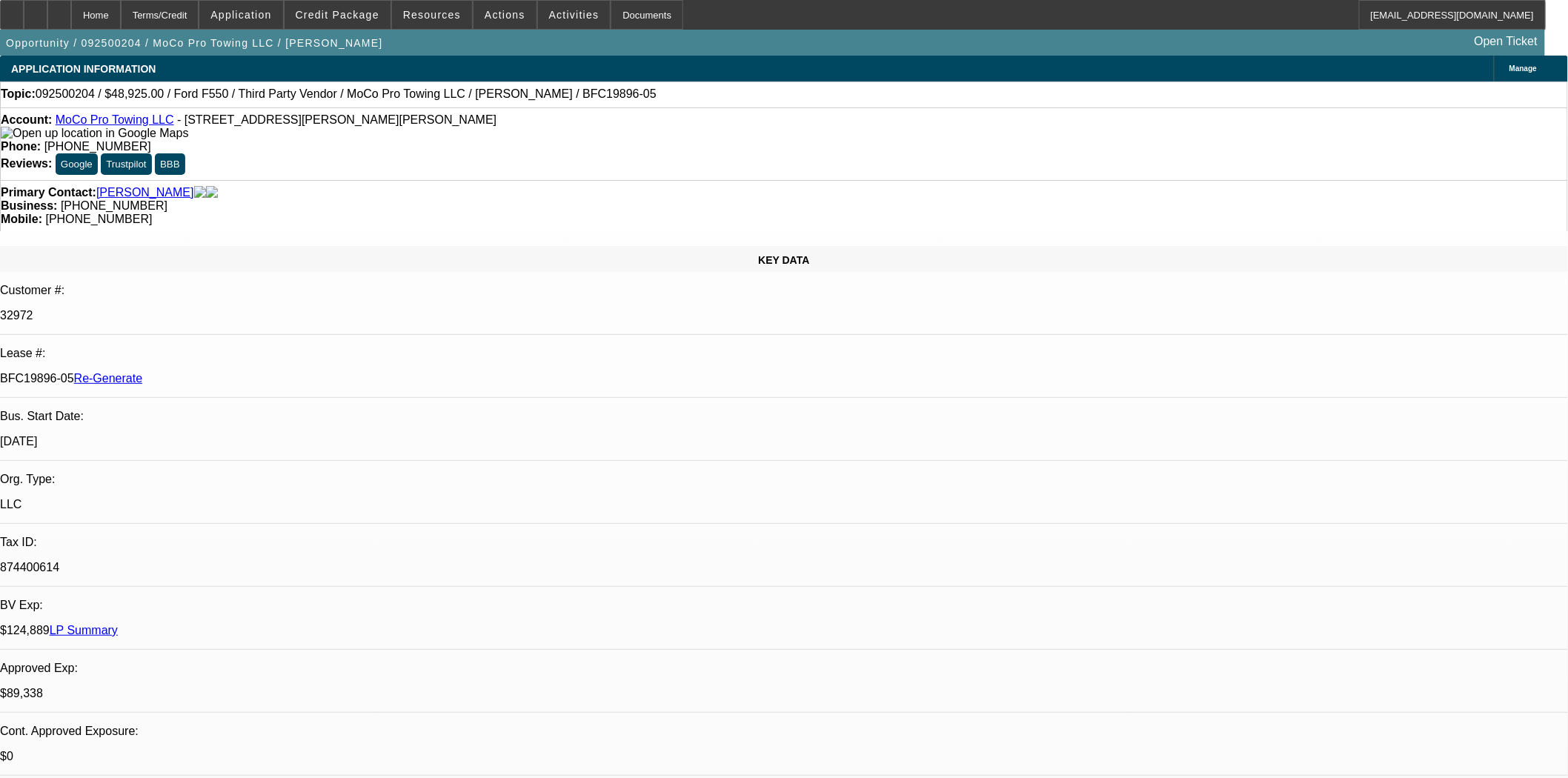
select select "0"
select select "2"
select select "0"
select select "6"
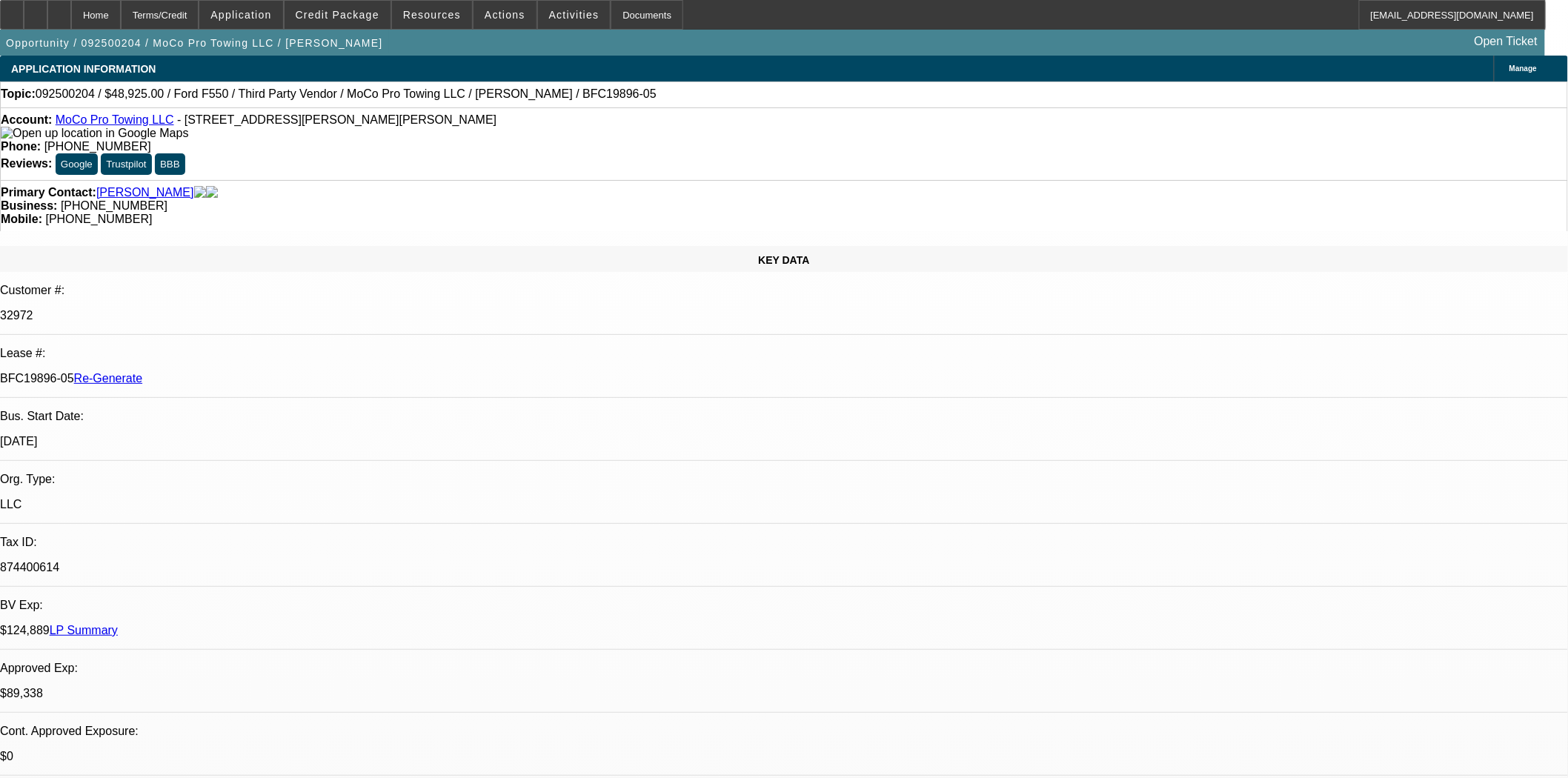
click at [1204, 331] on button "reply_all Reply All" at bounding box center [1214, 335] width 93 height 35
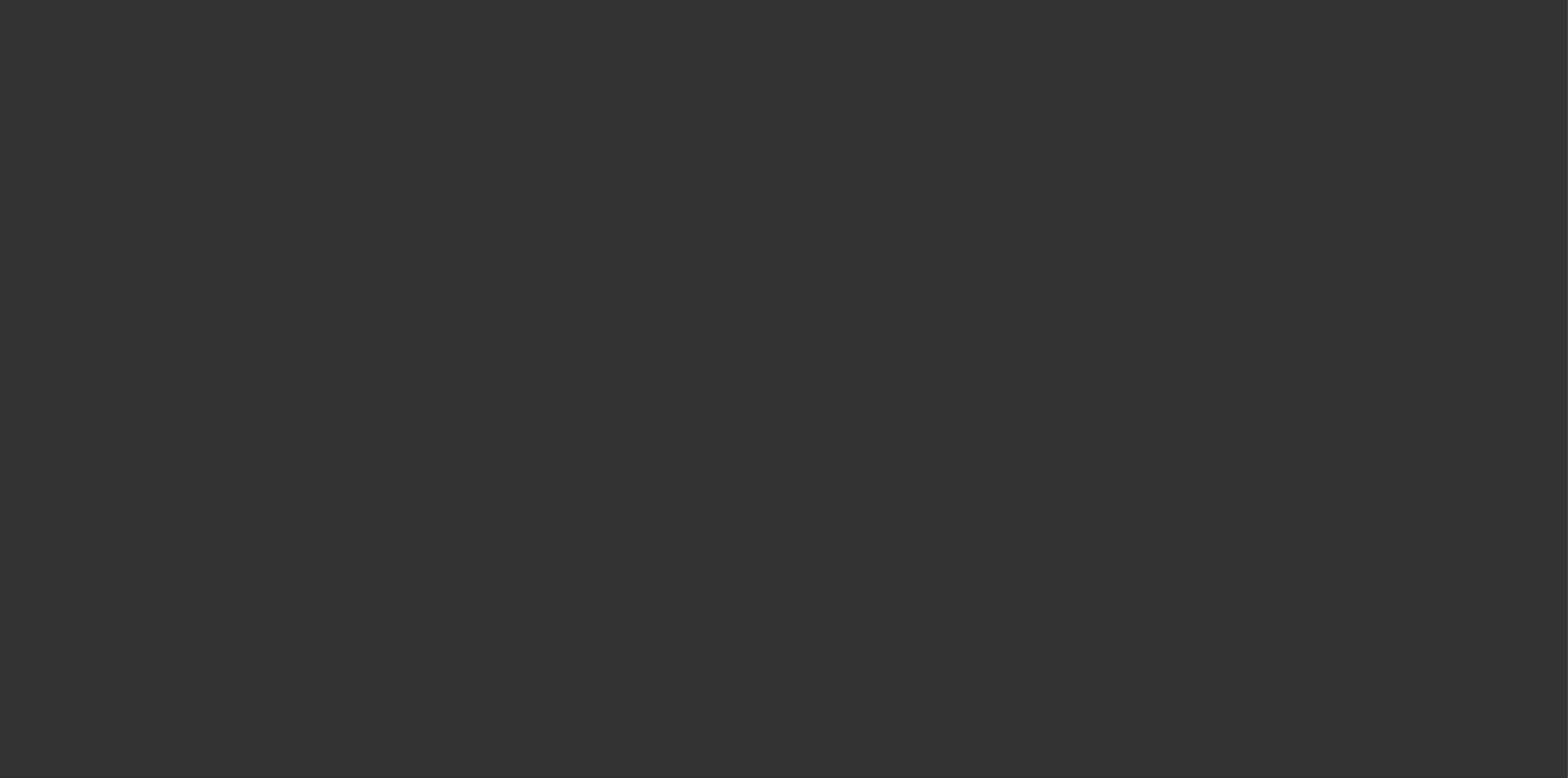
select select "4"
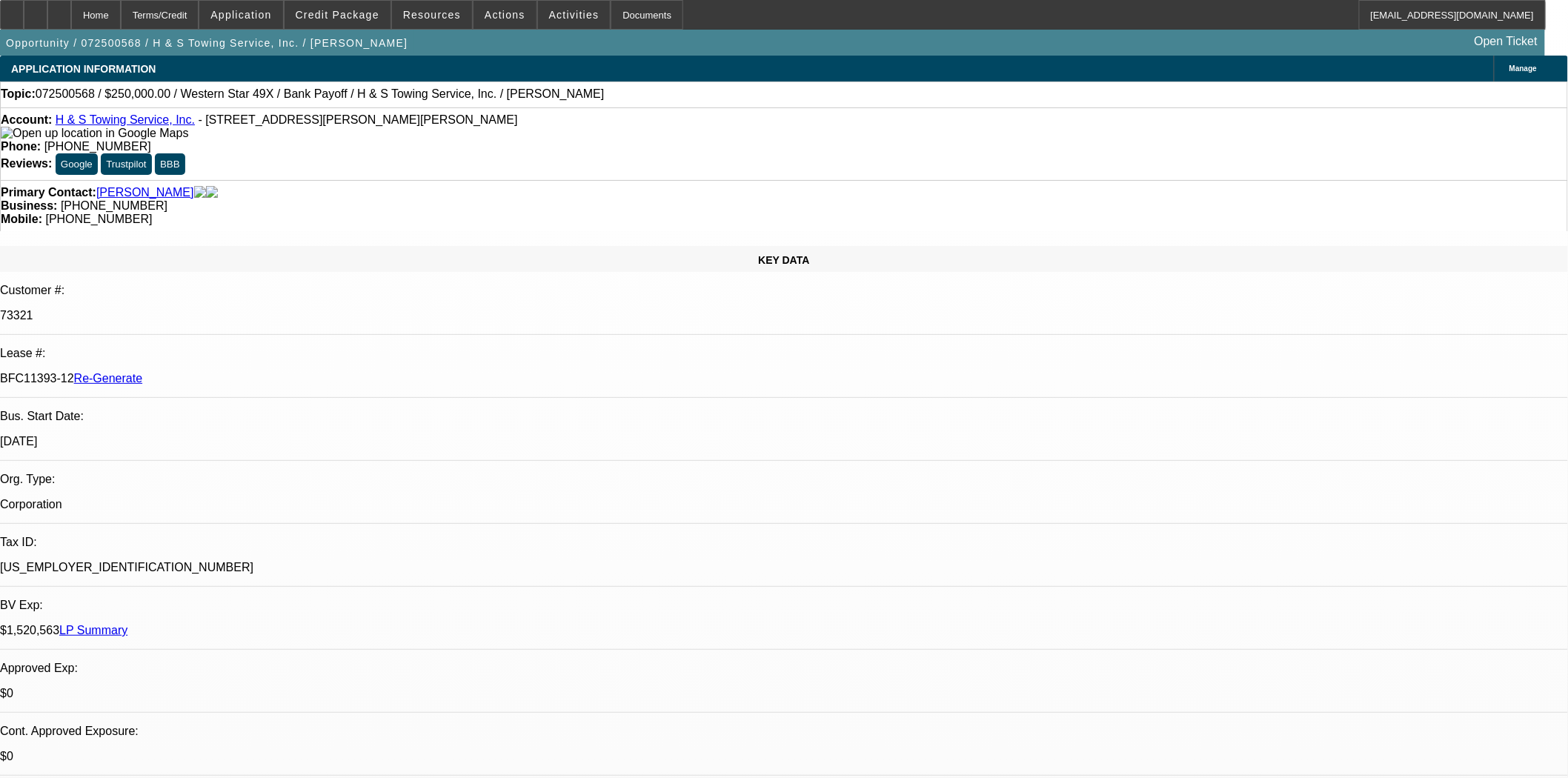
select select "0"
select select "2"
select select "0.1"
select select "4"
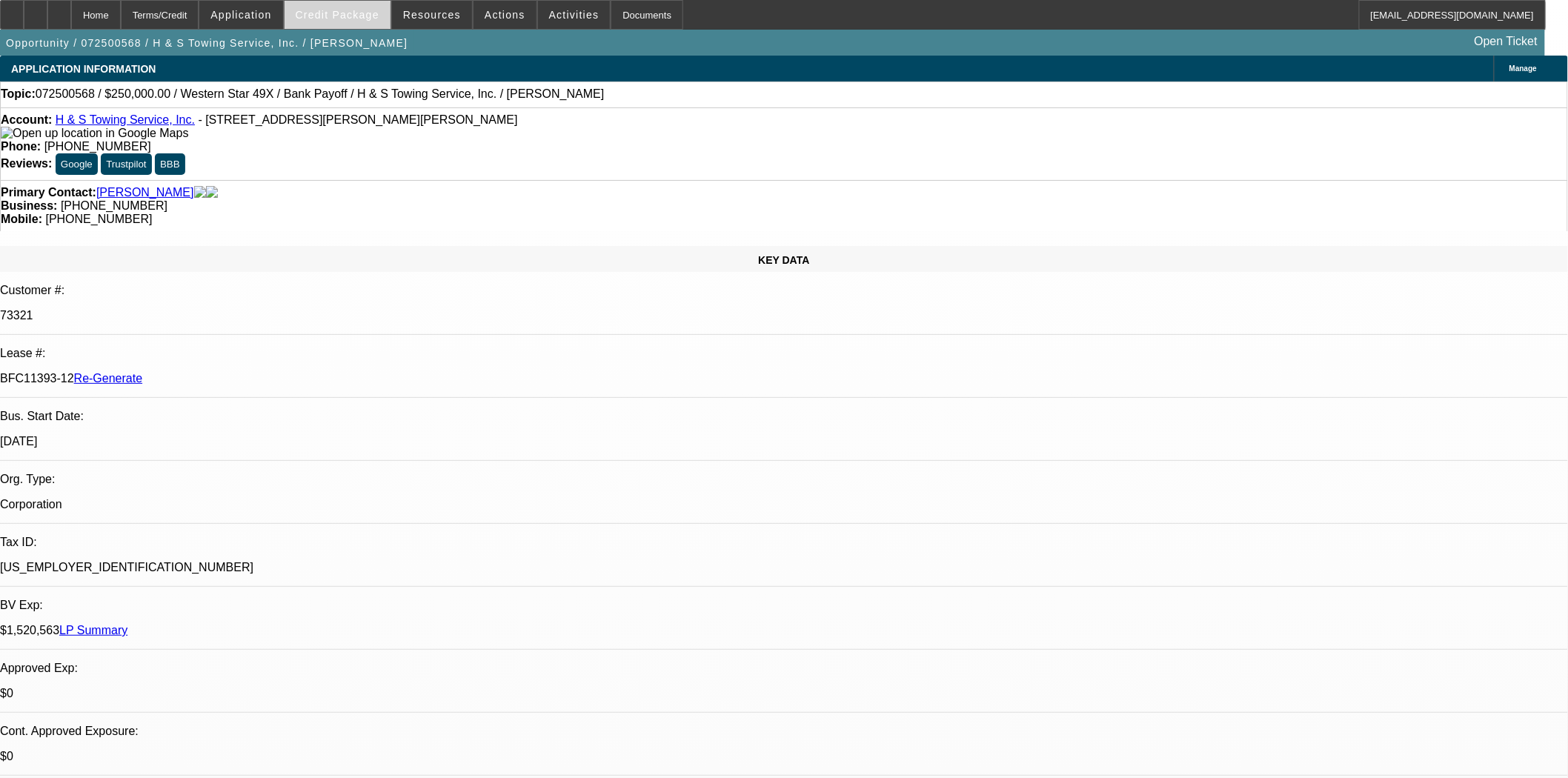
click at [357, 24] on span at bounding box center [337, 15] width 106 height 35
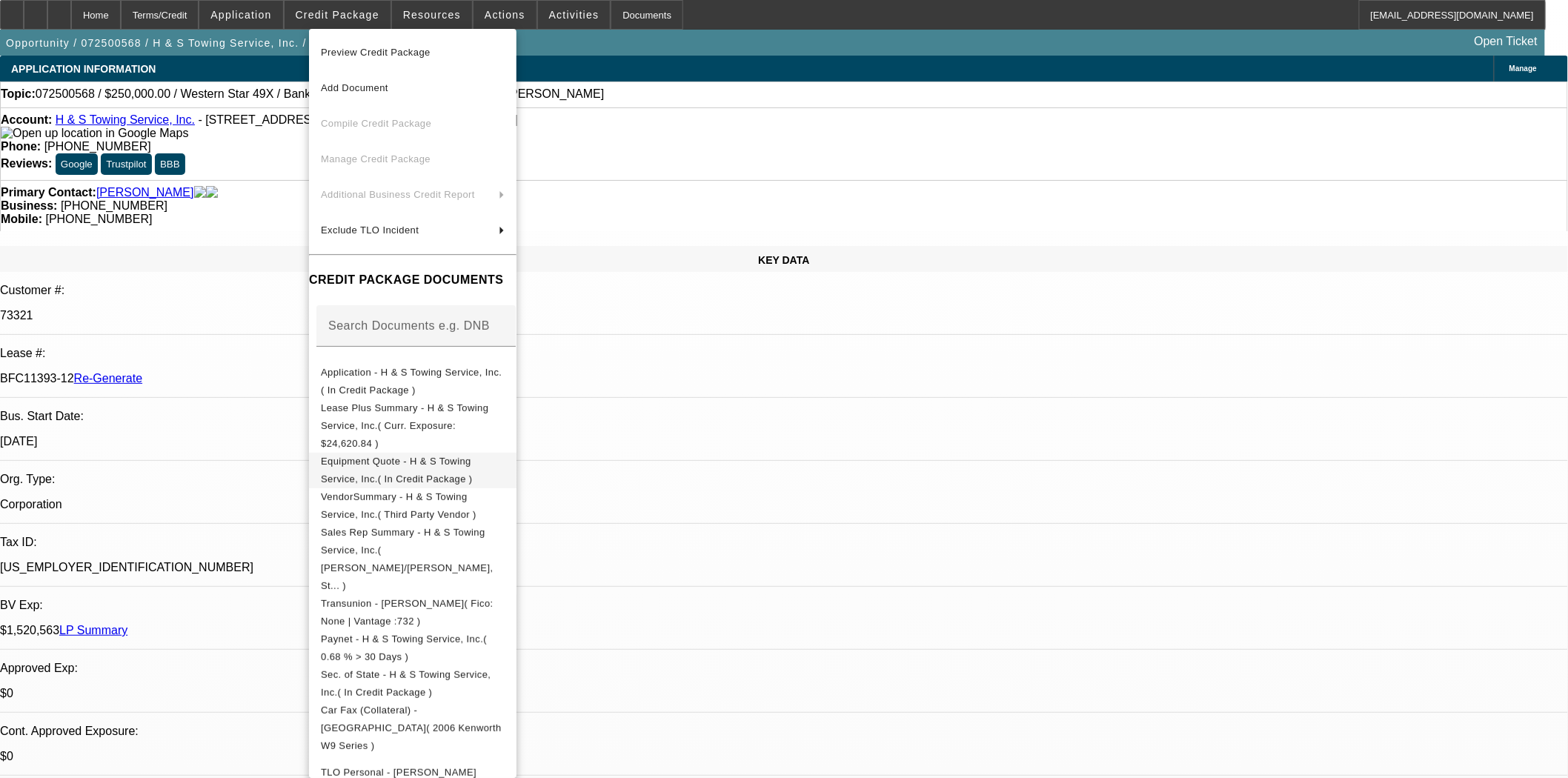
click at [428, 454] on span "Equipment Quote - H & S Towing Service, Inc.( In Credit Package )" at bounding box center [412, 470] width 184 height 35
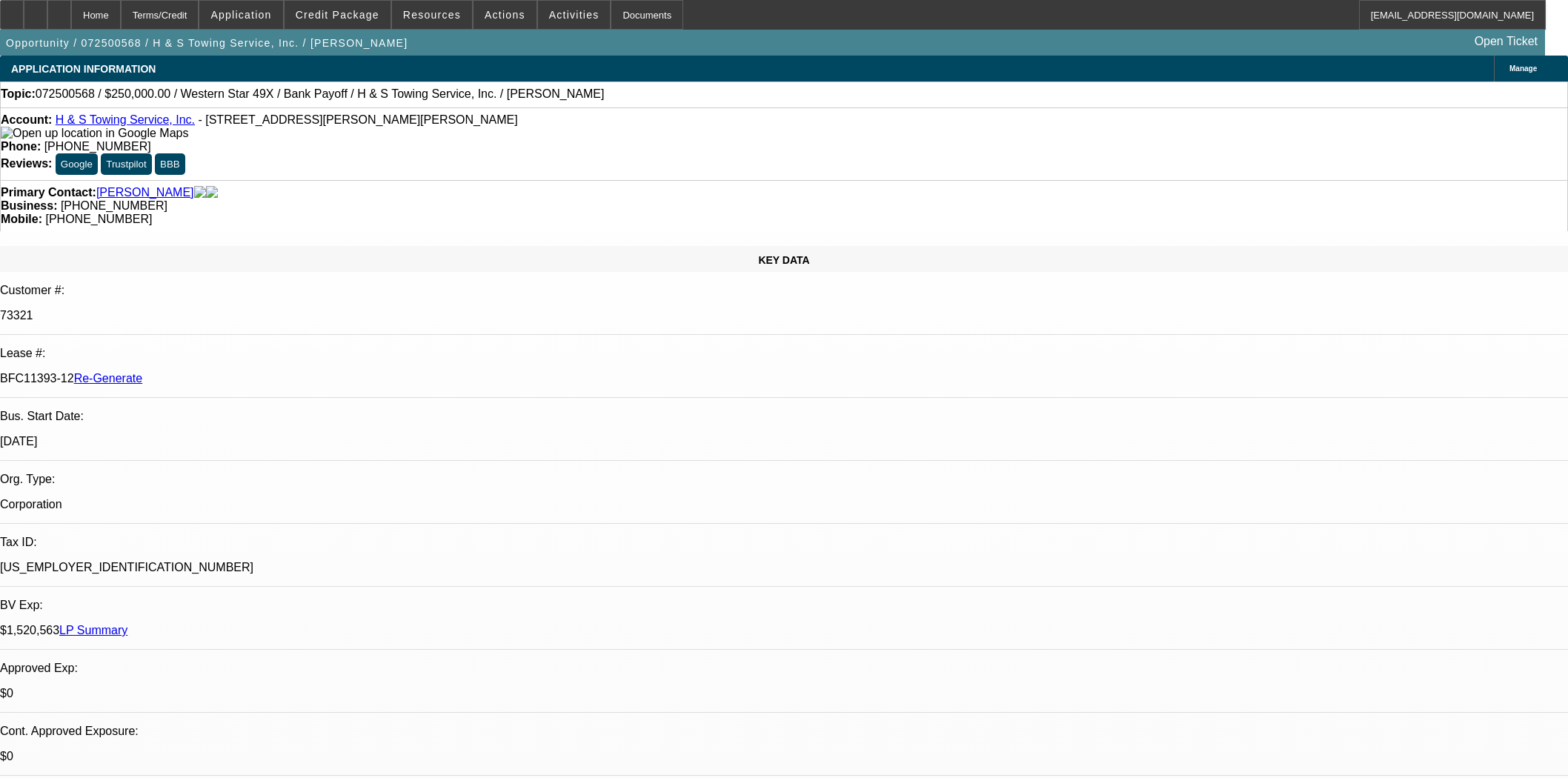
select select "4"
select select "0"
select select "2"
select select "0.1"
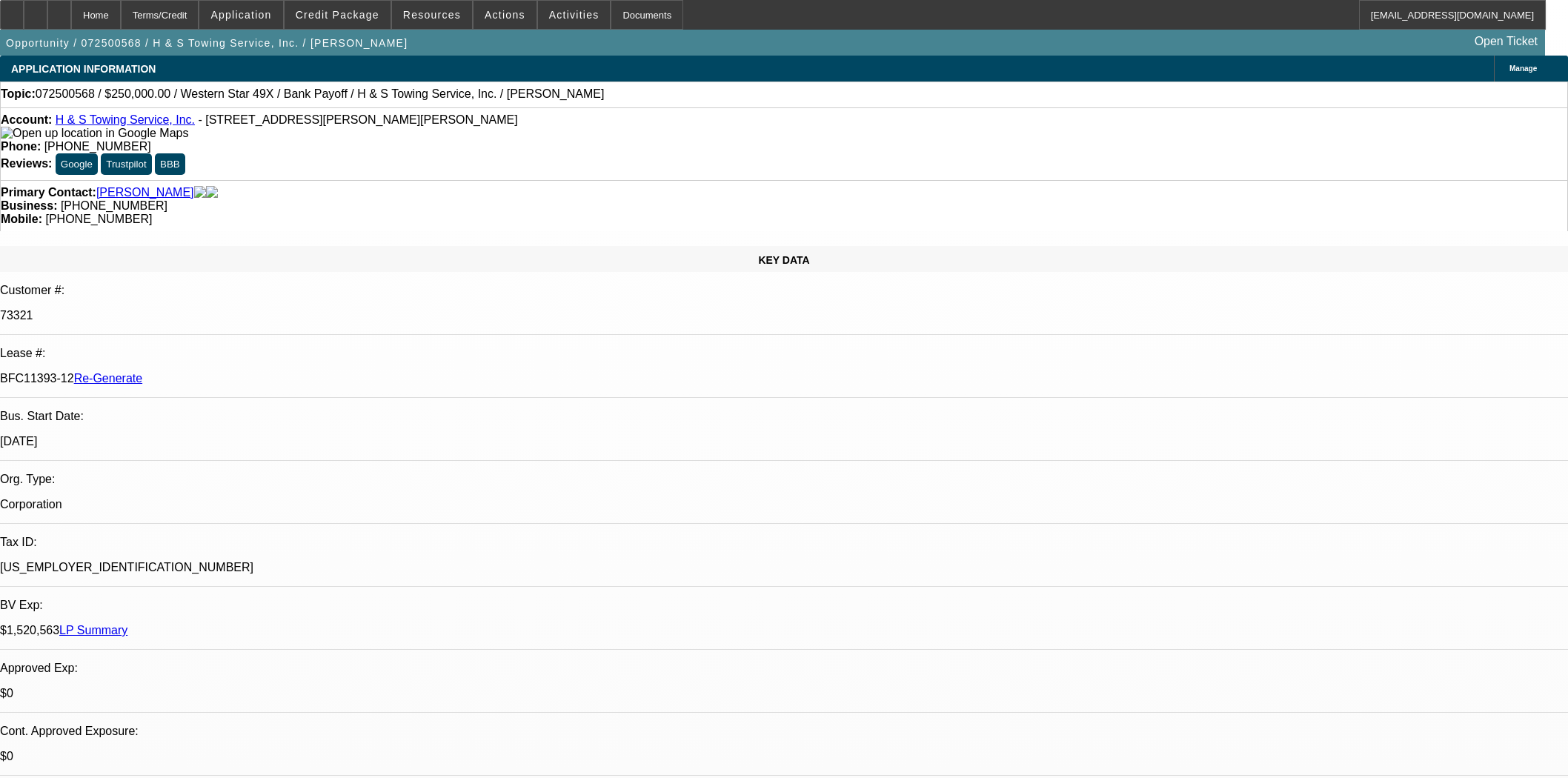
select select "4"
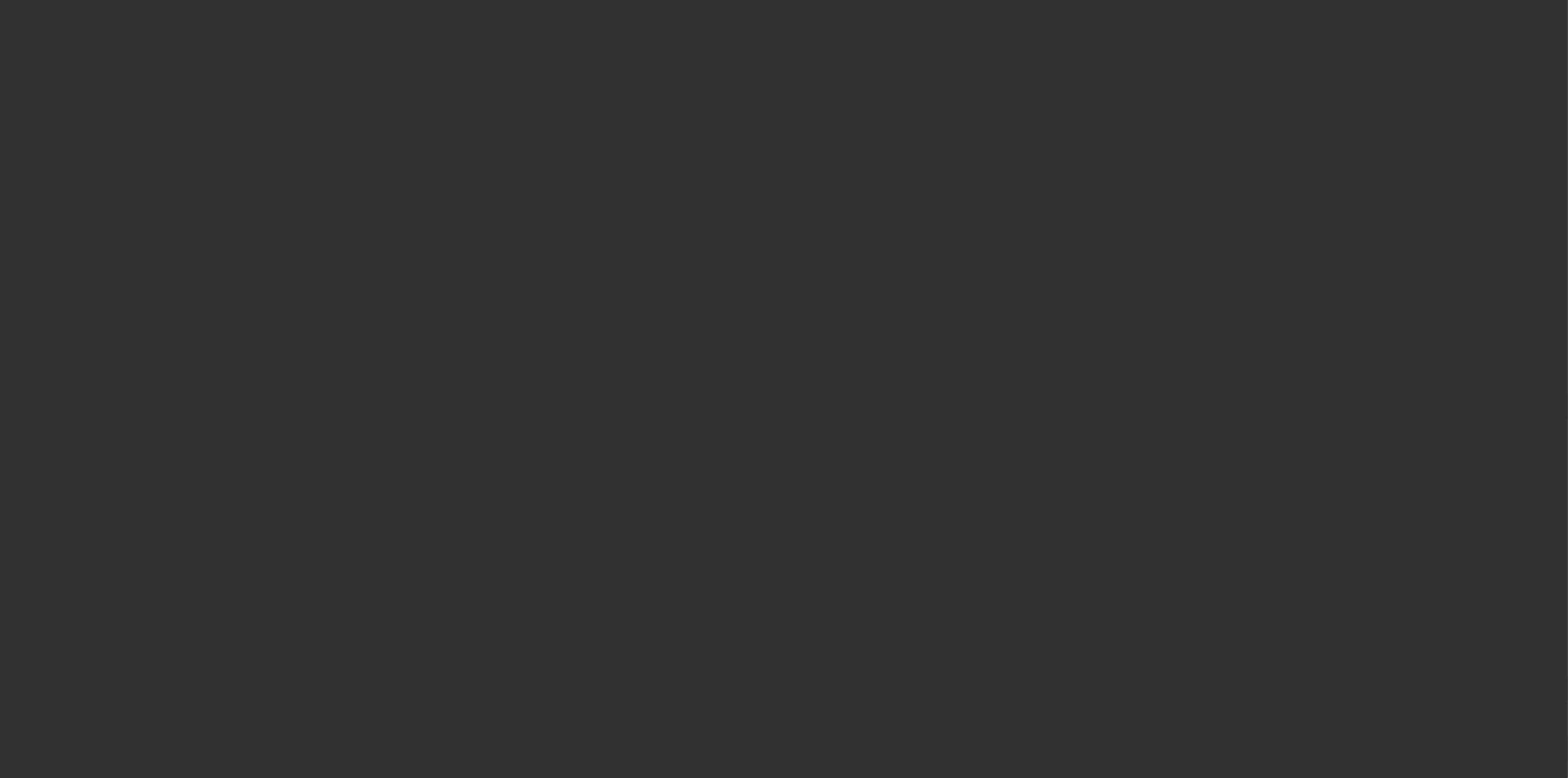
select select "3"
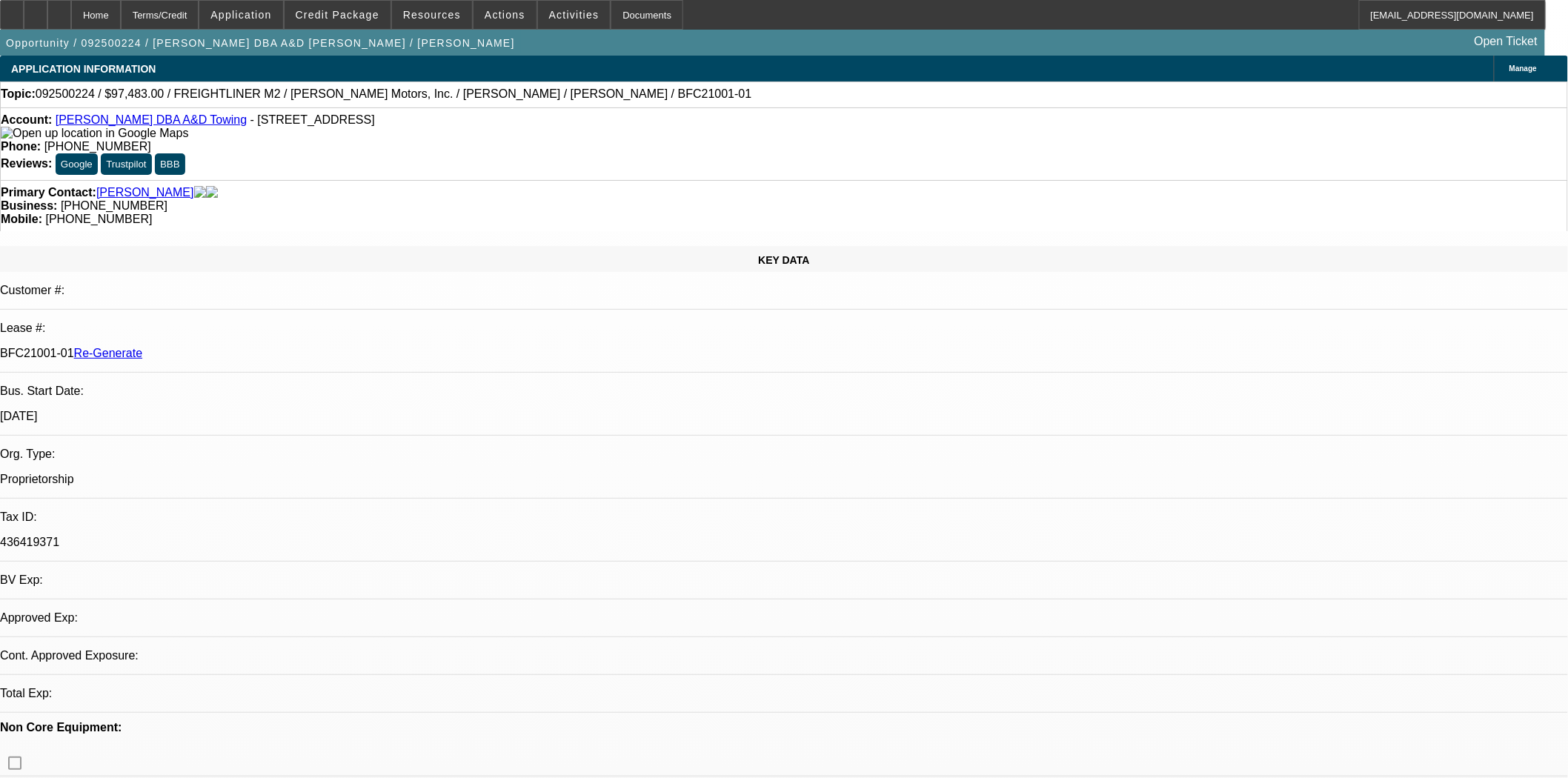
select select "0"
select select "6"
click at [491, 17] on span "Actions" at bounding box center [504, 15] width 41 height 12
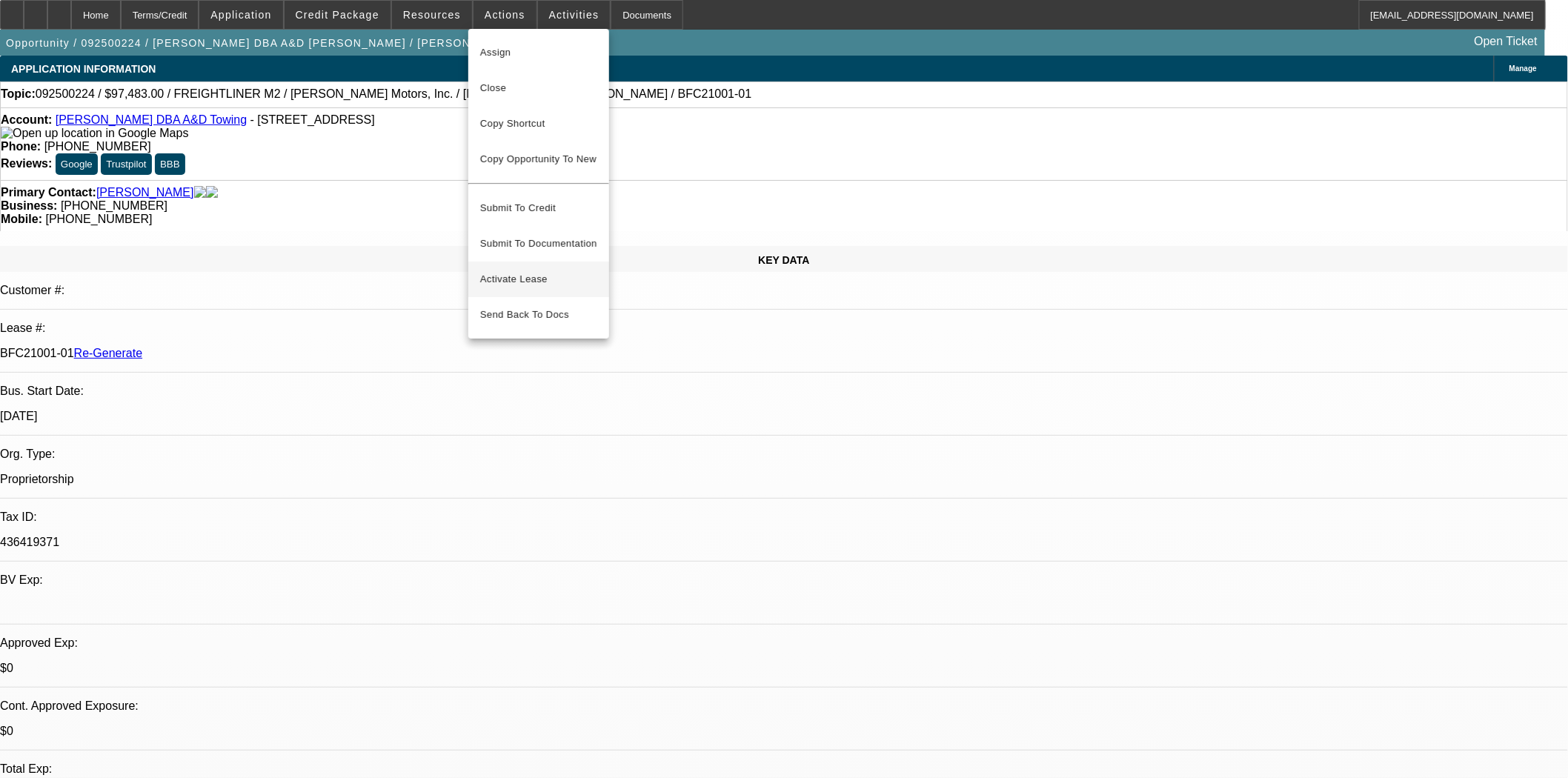
click at [523, 271] on span "Activate Lease" at bounding box center [539, 279] width 117 height 18
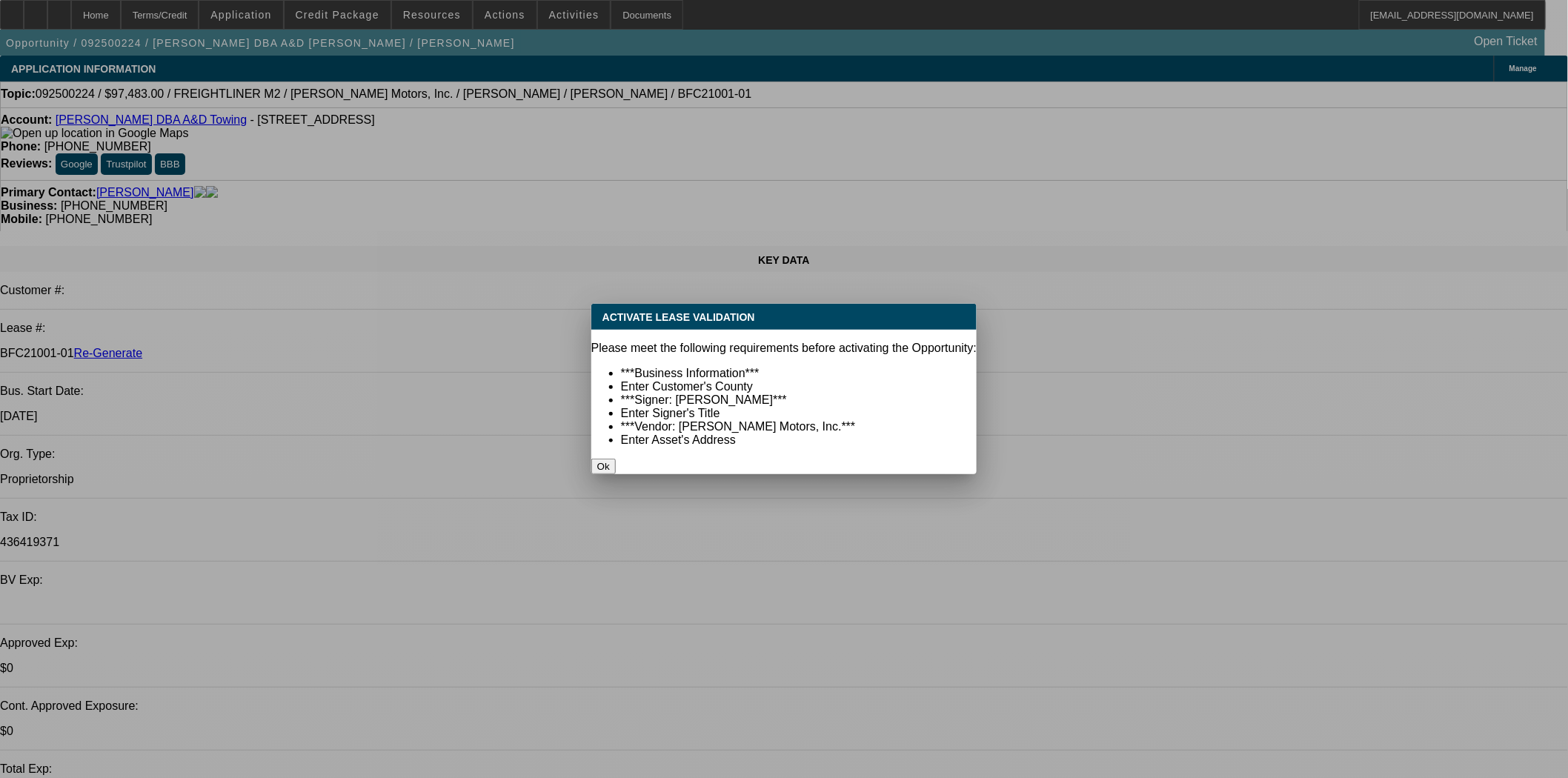
click at [616, 459] on button "Ok" at bounding box center [603, 467] width 25 height 15
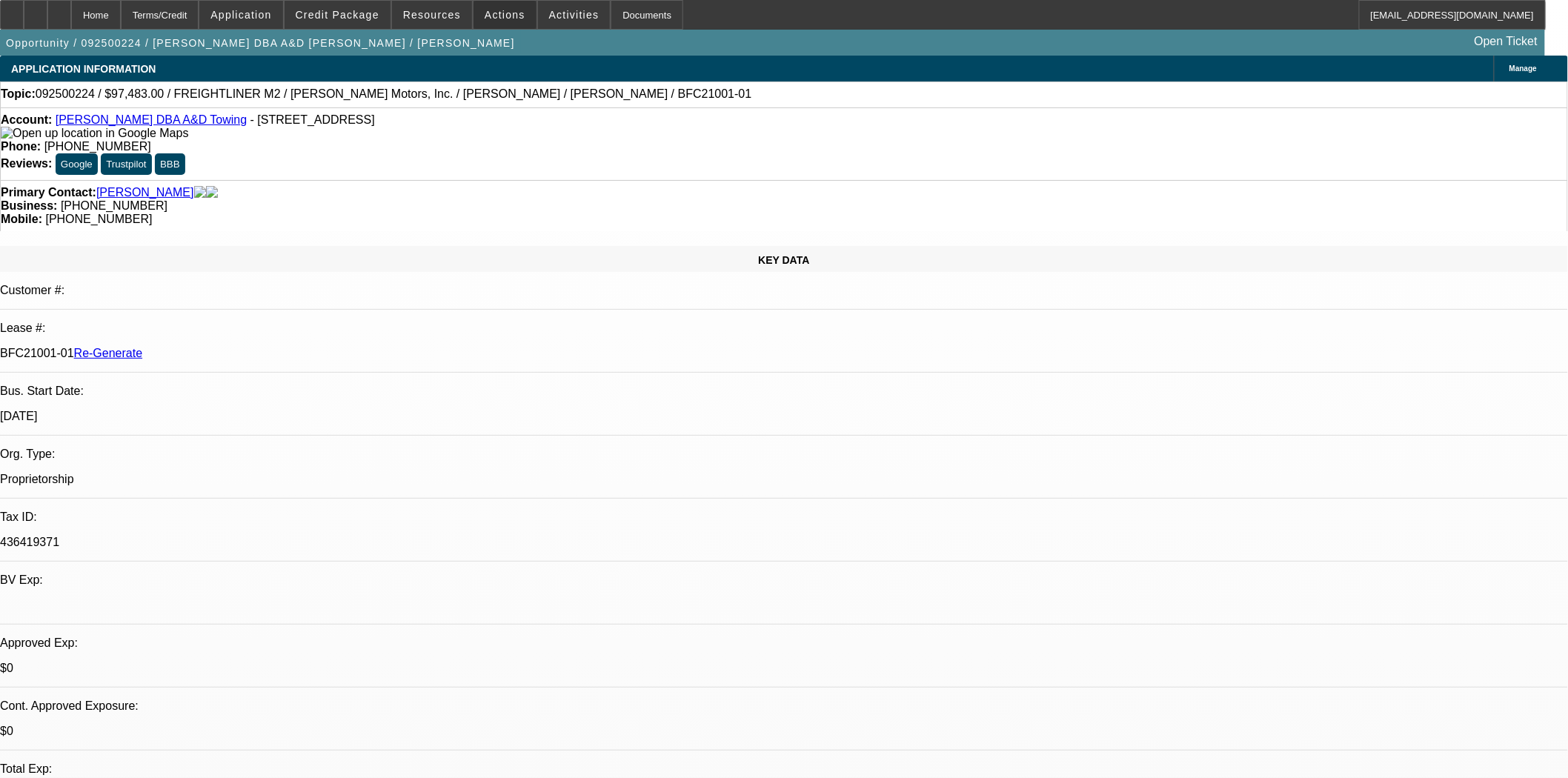
click at [584, 31] on div "Opportunity / 092500224 / Monica L Barron DBA A&D Towing / Barron, Monica Open …" at bounding box center [772, 43] width 1545 height 26
click at [615, 18] on div "Documents" at bounding box center [646, 15] width 72 height 30
click at [497, 23] on span at bounding box center [505, 15] width 63 height 35
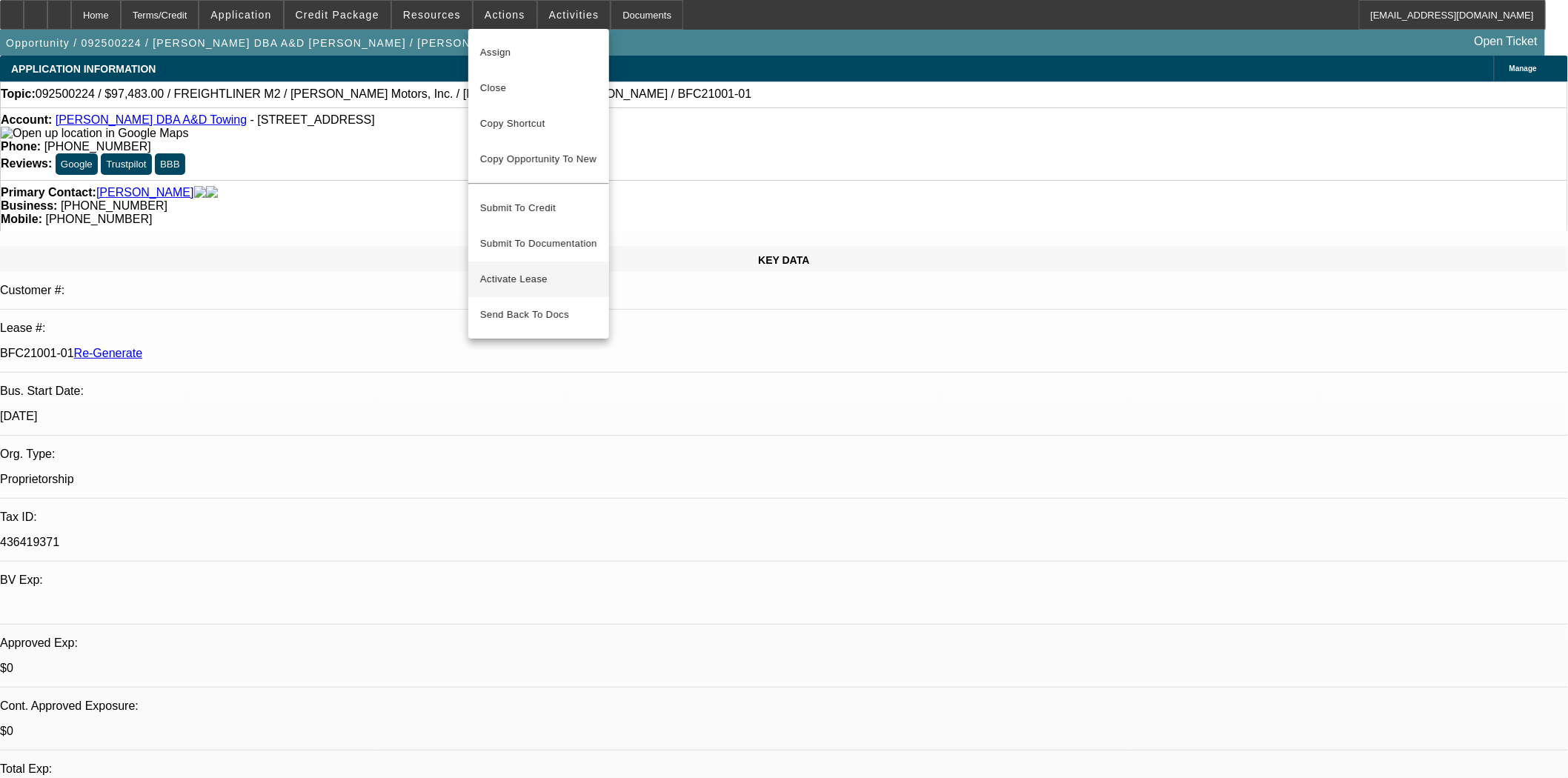
click at [508, 271] on span "Activate Lease" at bounding box center [539, 279] width 117 height 18
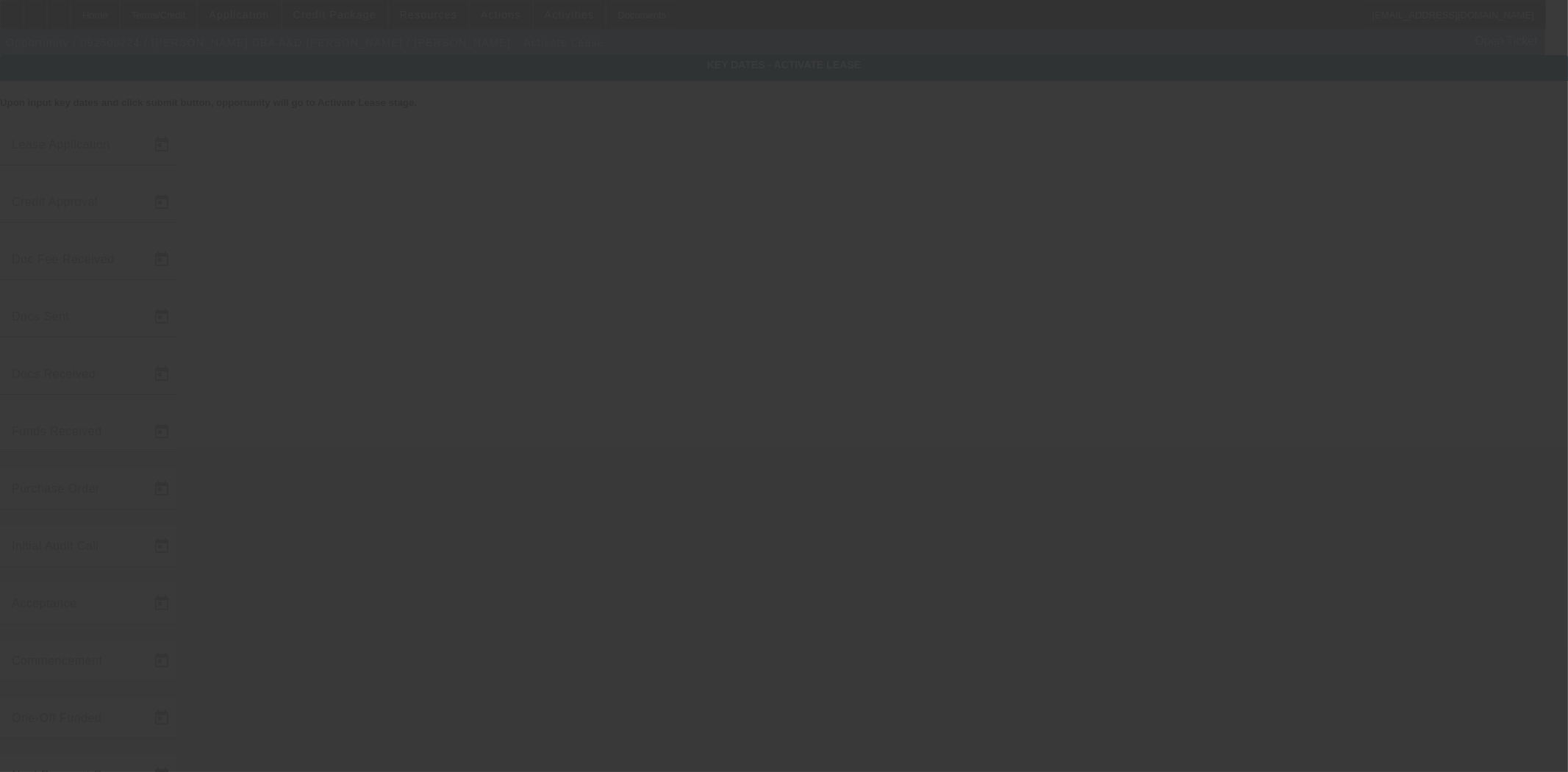
type input "9/10/2025"
type input "9/11/2025"
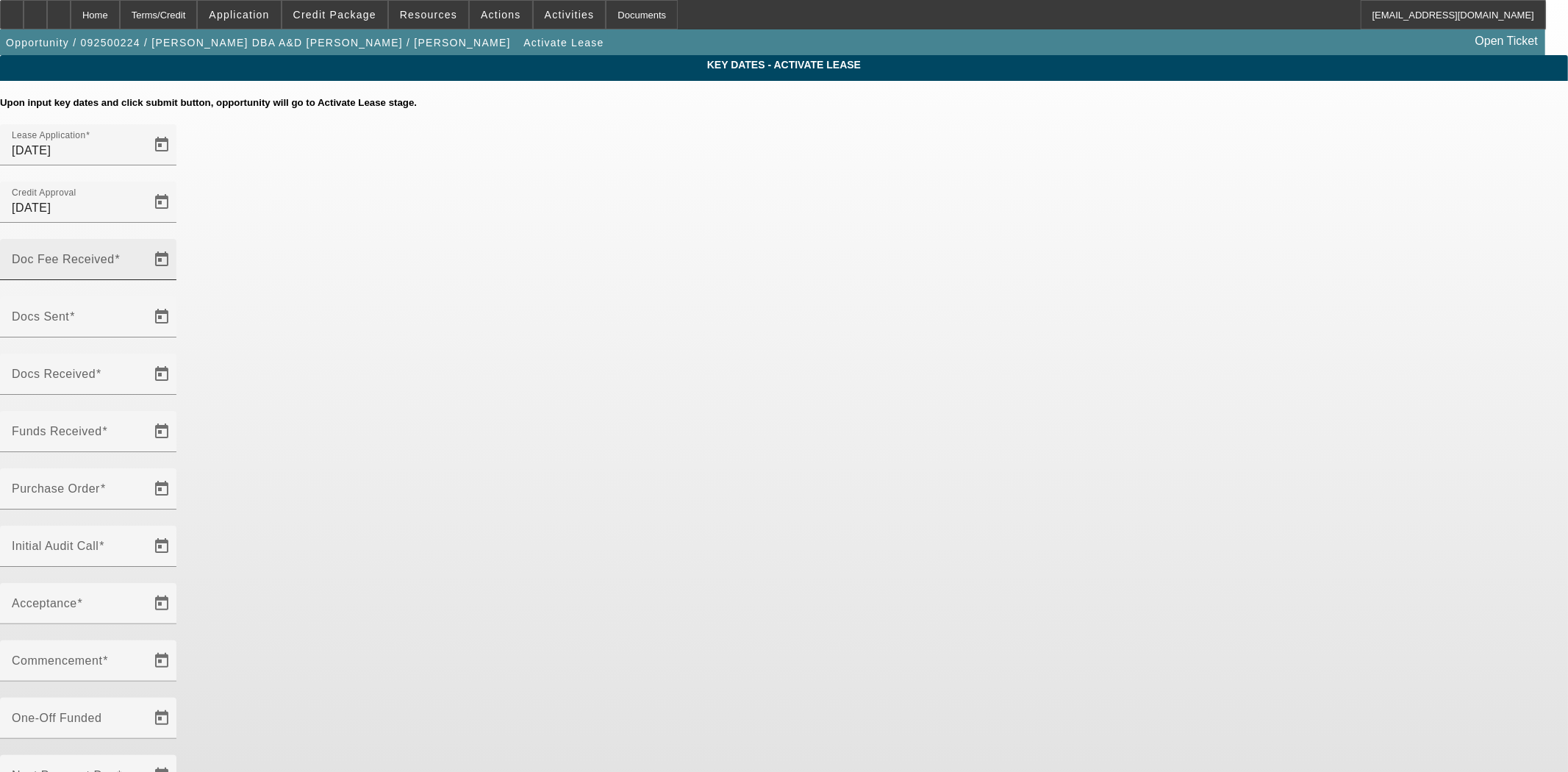
click at [120, 253] on span at bounding box center [117, 259] width 6 height 12
click at [144, 256] on input "Doc Fee Received" at bounding box center [77, 265] width 132 height 18
type input "09/16/2025"
type input "9/16/2025"
type input "[DATE]"
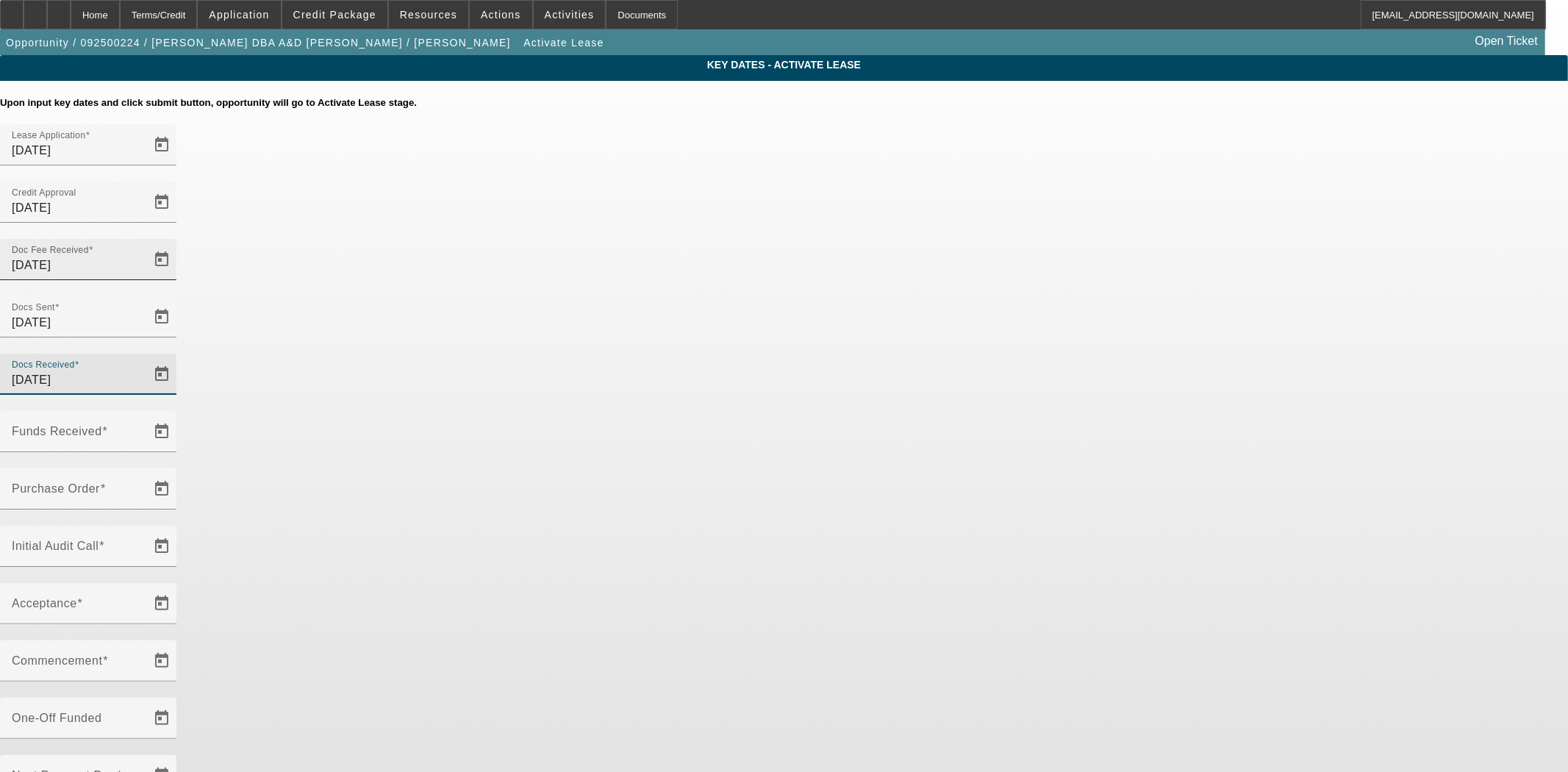
type input "[DATE]"
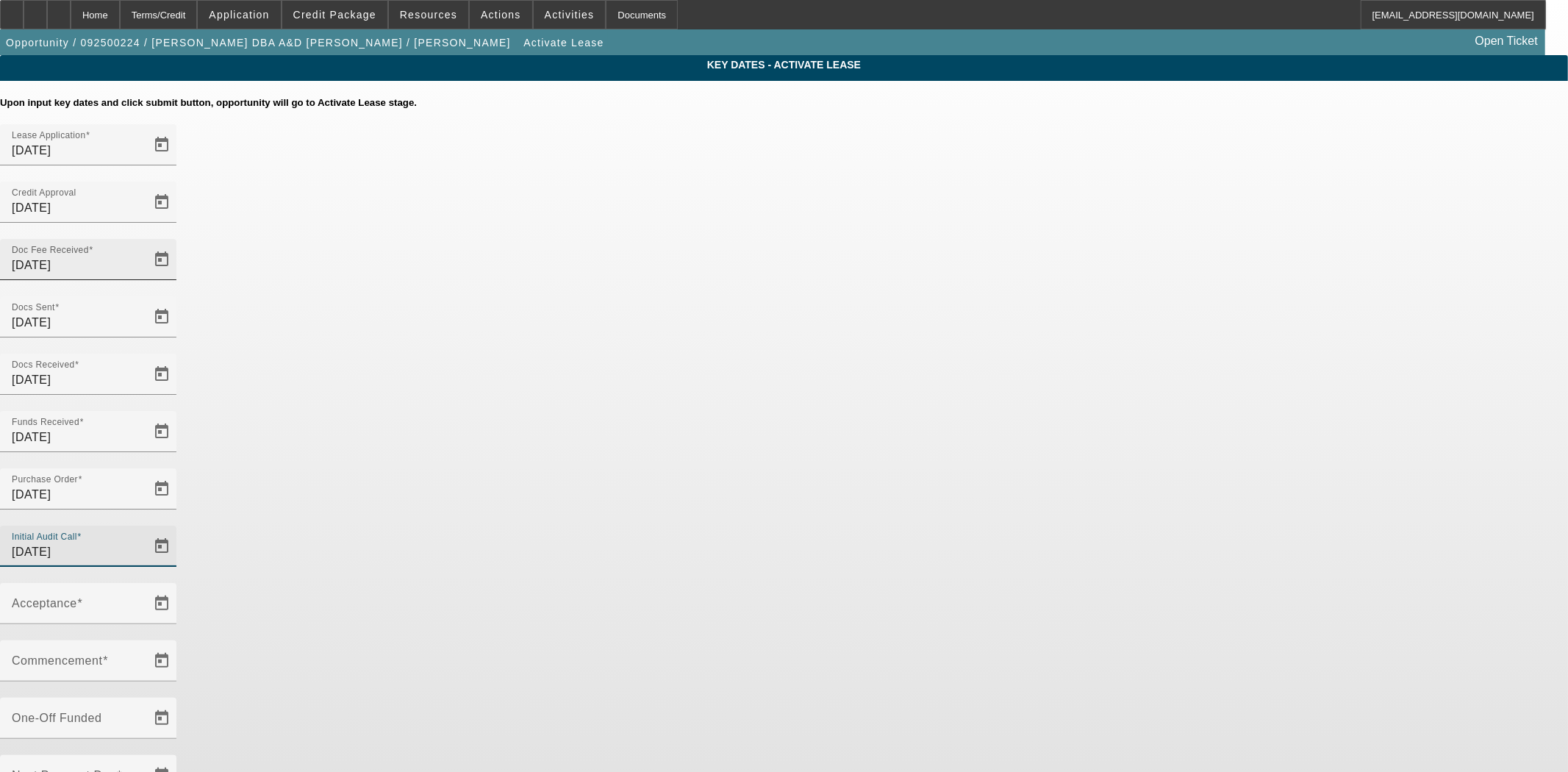
type input "[DATE]"
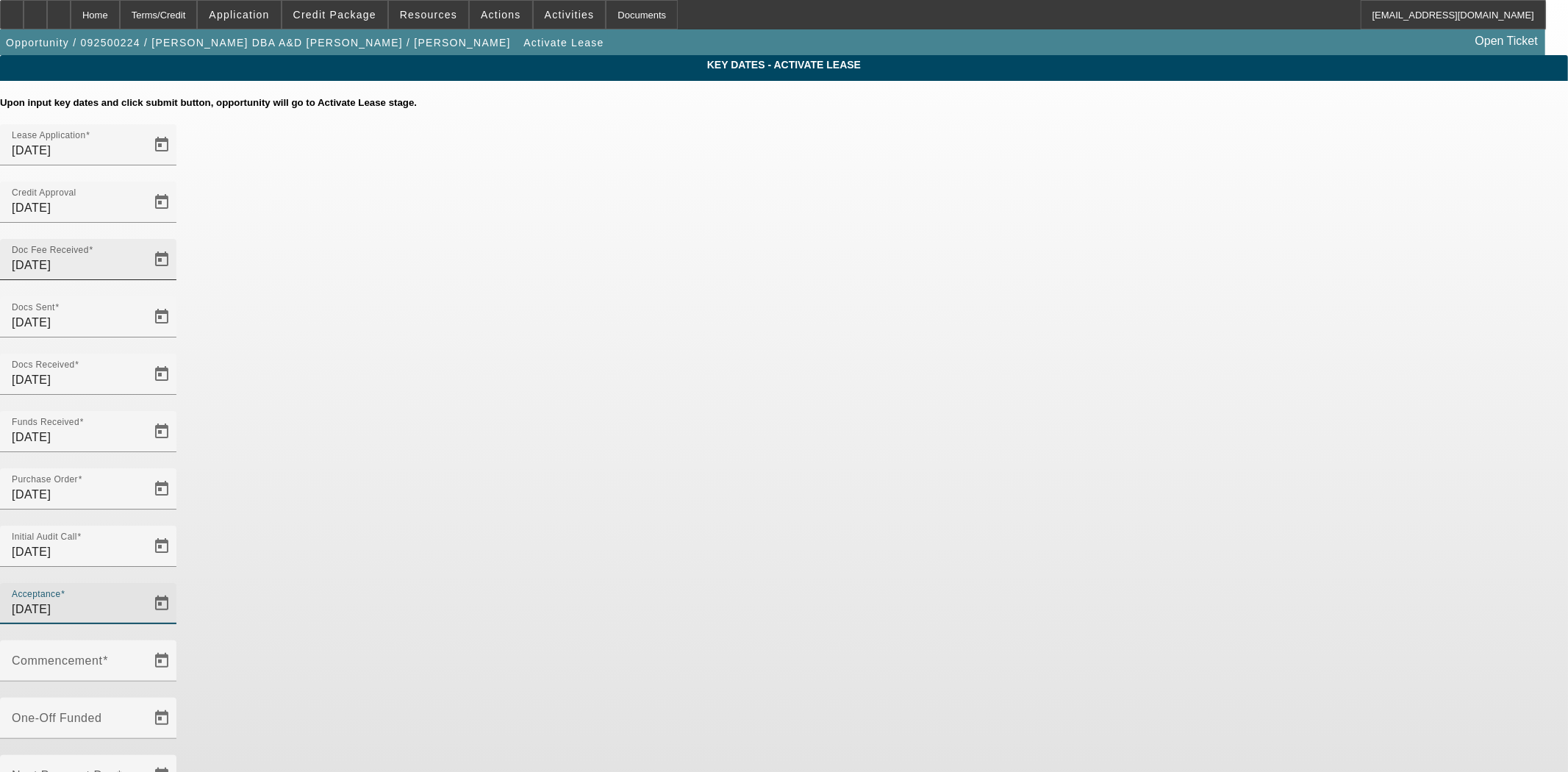
type input "[DATE]"
type input "10/1/2025"
type input "11/1/2025"
type input "1"
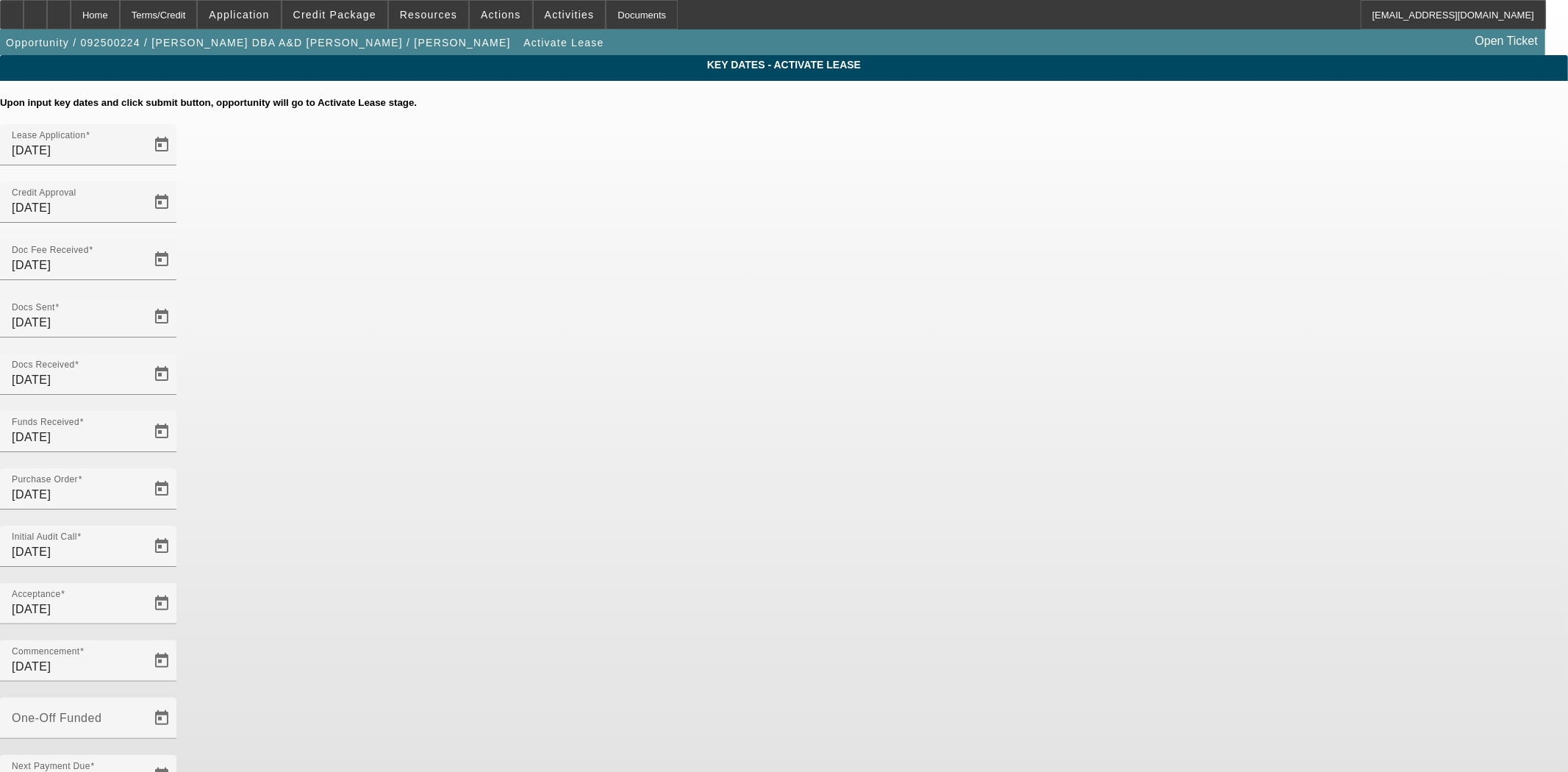
type input "9/16/2025"
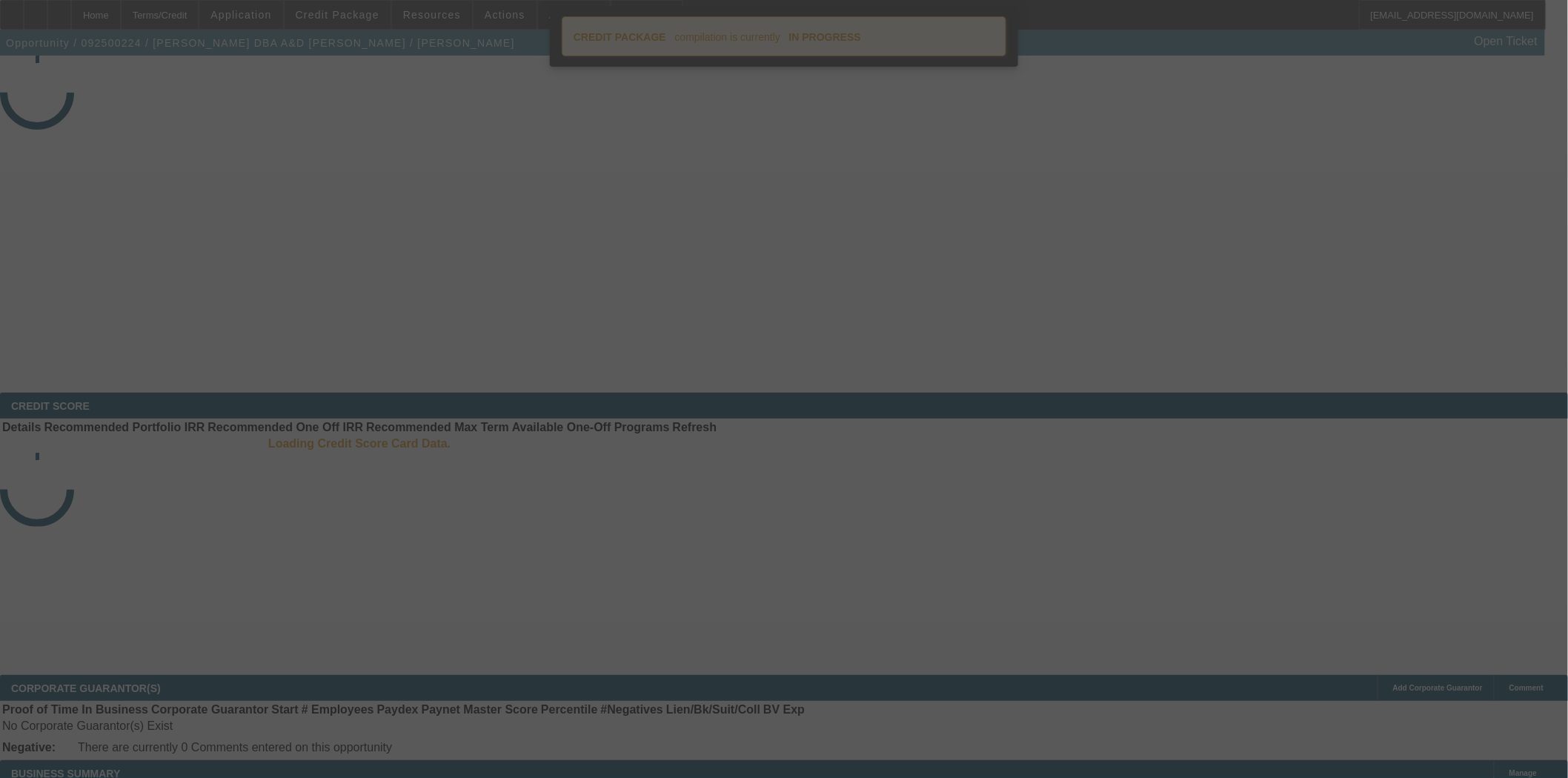
select select "4"
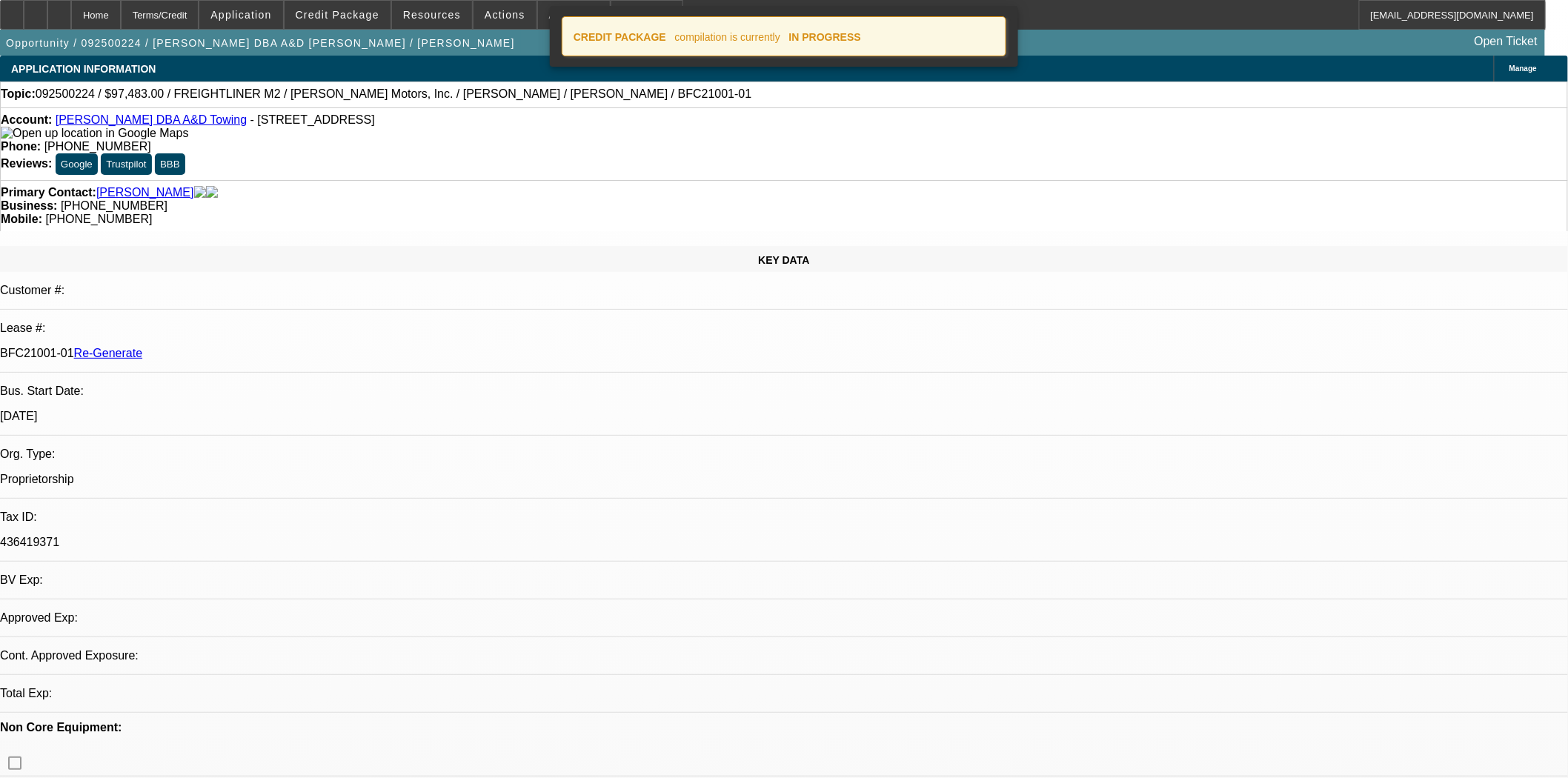
select select "0"
select select "6"
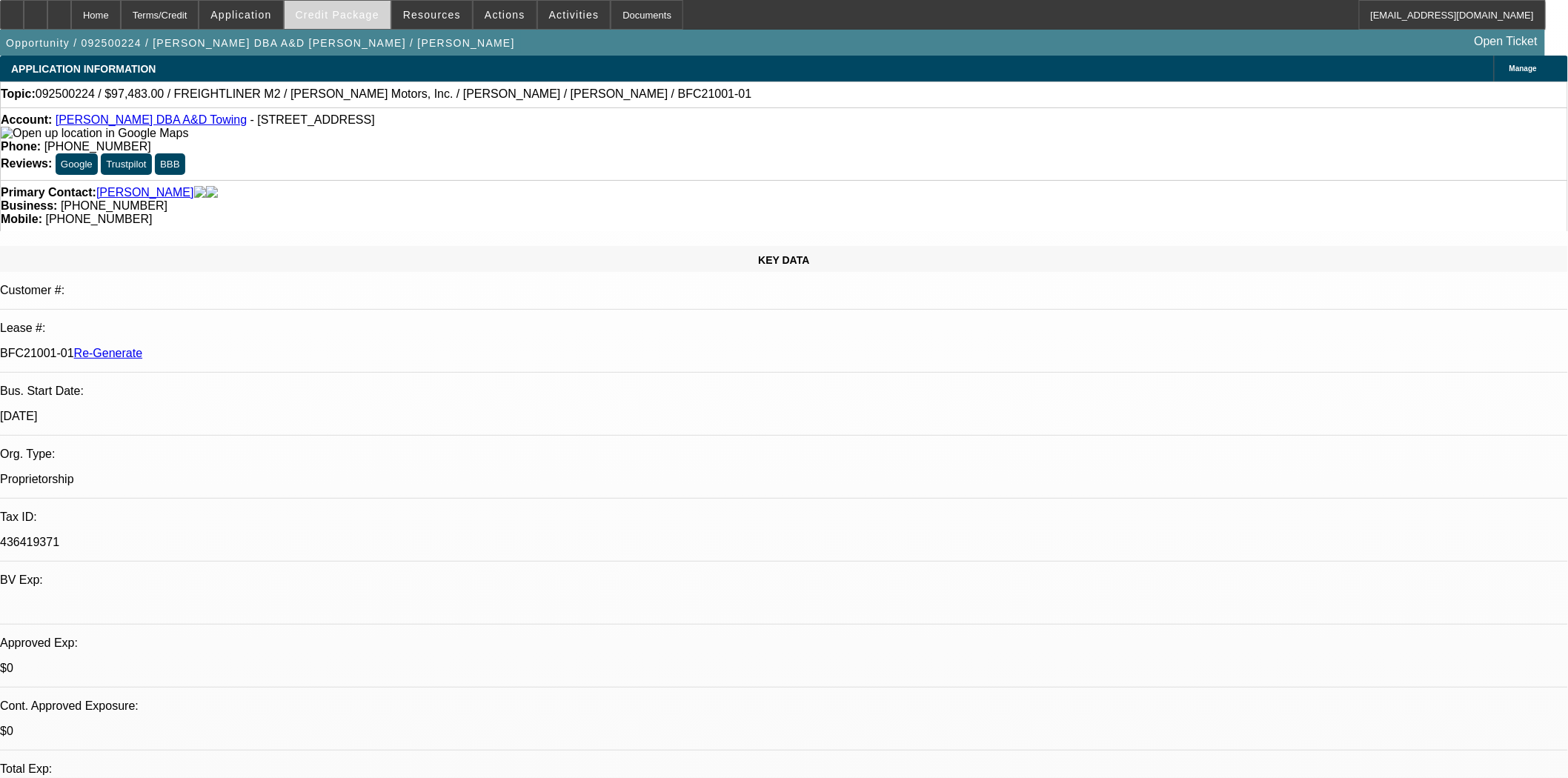
click at [319, 24] on span at bounding box center [337, 15] width 106 height 35
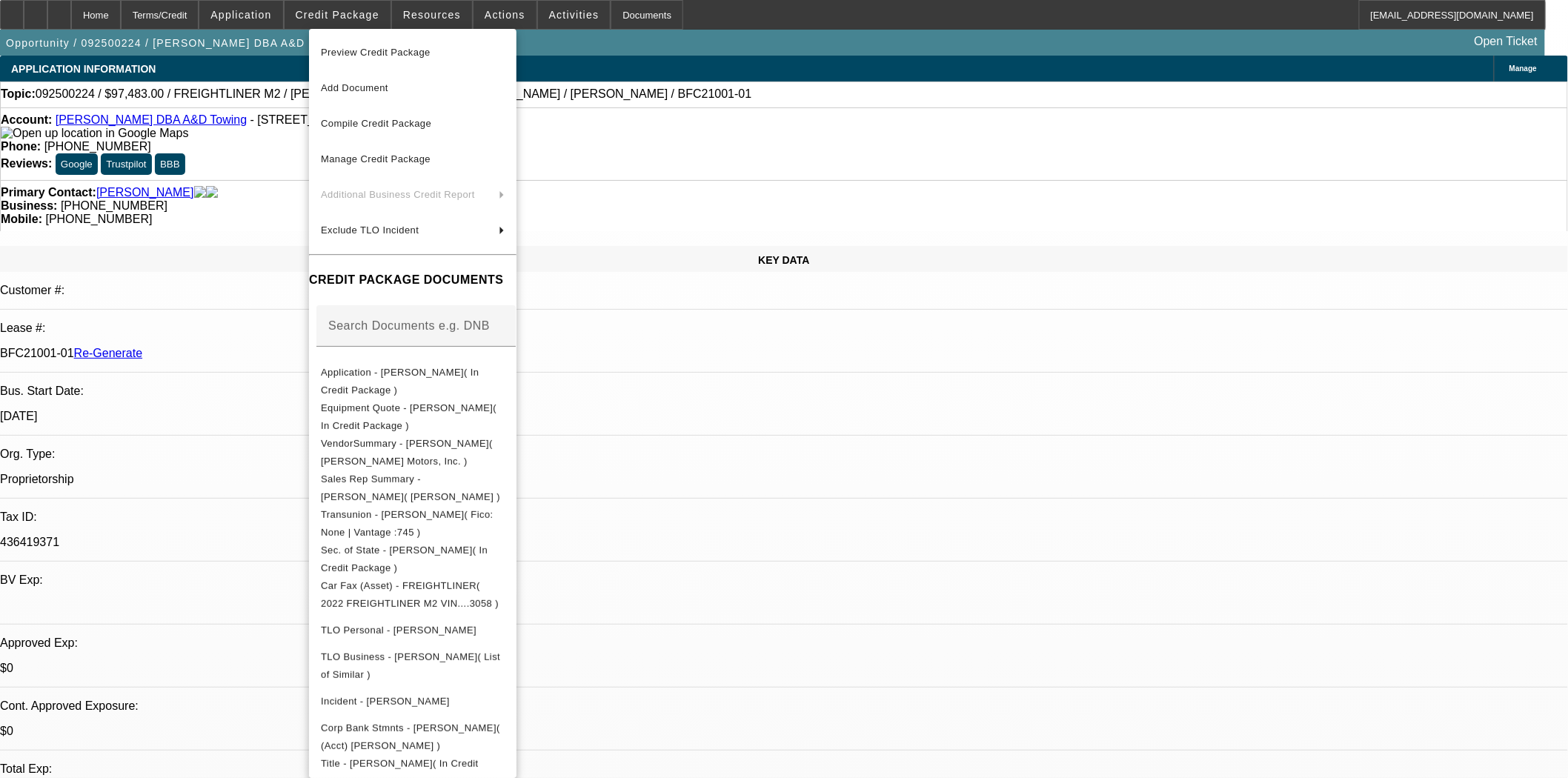
click at [360, 46] on span "Preview Credit Package" at bounding box center [412, 52] width 184 height 18
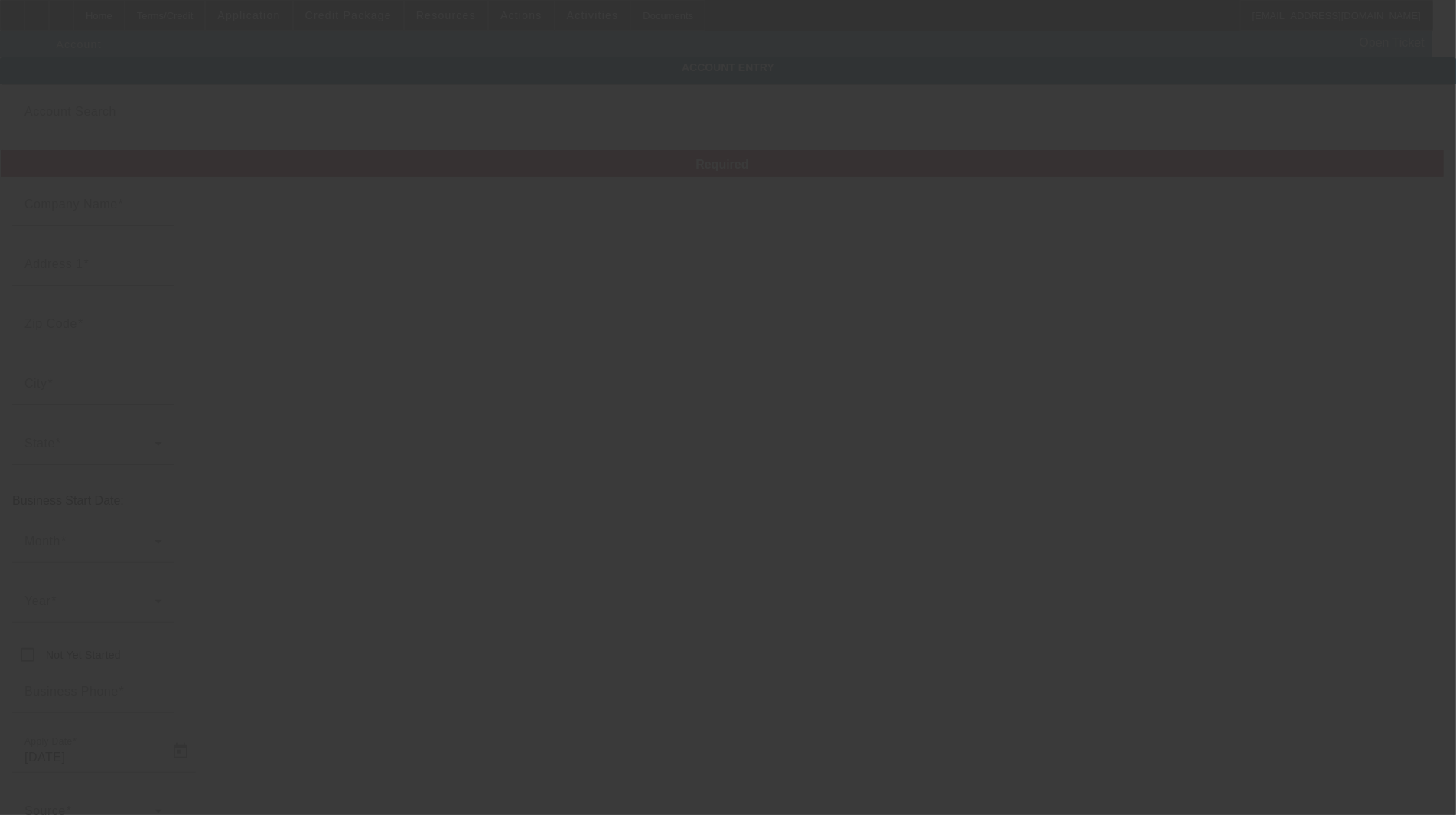
type input "[PERSON_NAME]"
type input "[STREET_ADDRESS]"
type input "70577"
type input "Port Barre"
type input "[PHONE_NUMBER]"
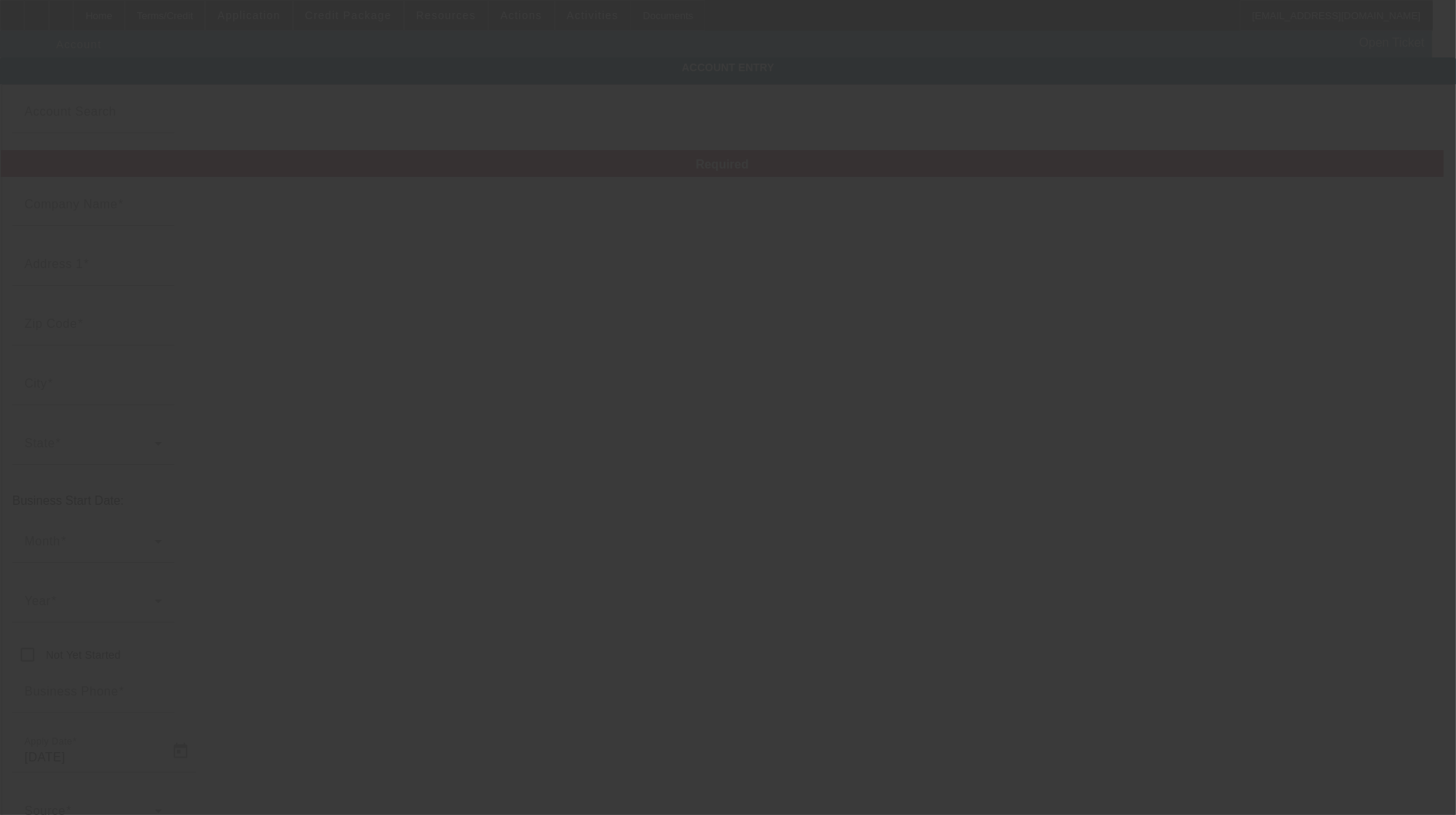
type input "A&D Towing"
type input "[EMAIL_ADDRESS][DOMAIN_NAME]"
type input "436419371"
type input "[DATE]"
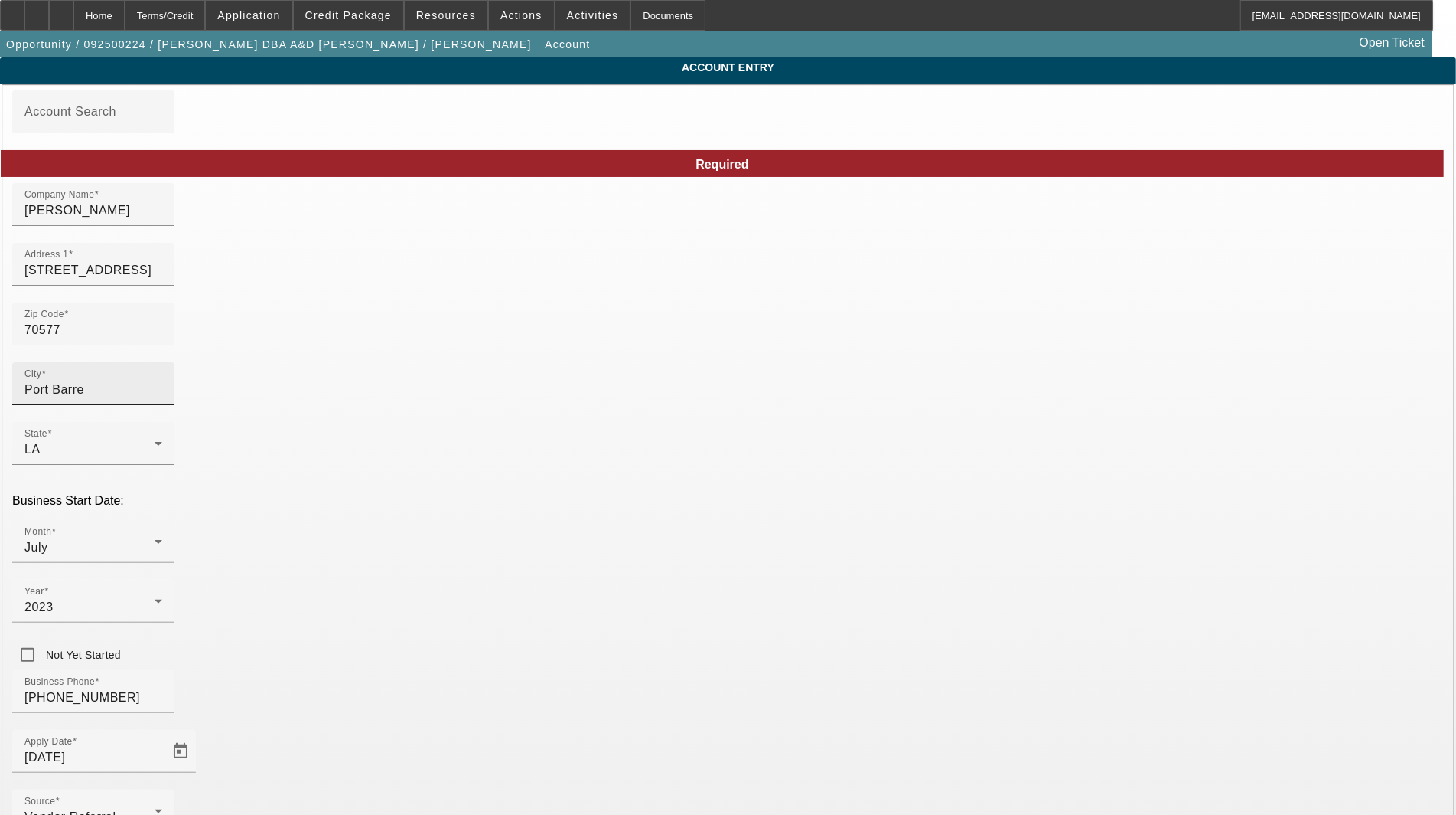
click at [162, 394] on input "Port Barre" at bounding box center [93, 389] width 137 height 18
drag, startPoint x: 375, startPoint y: 315, endPoint x: 371, endPoint y: 334, distance: 19.4
click at [162, 316] on div "Zip Code 70577" at bounding box center [93, 324] width 137 height 43
click at [162, 339] on input "70577" at bounding box center [93, 330] width 137 height 18
type input "7057"
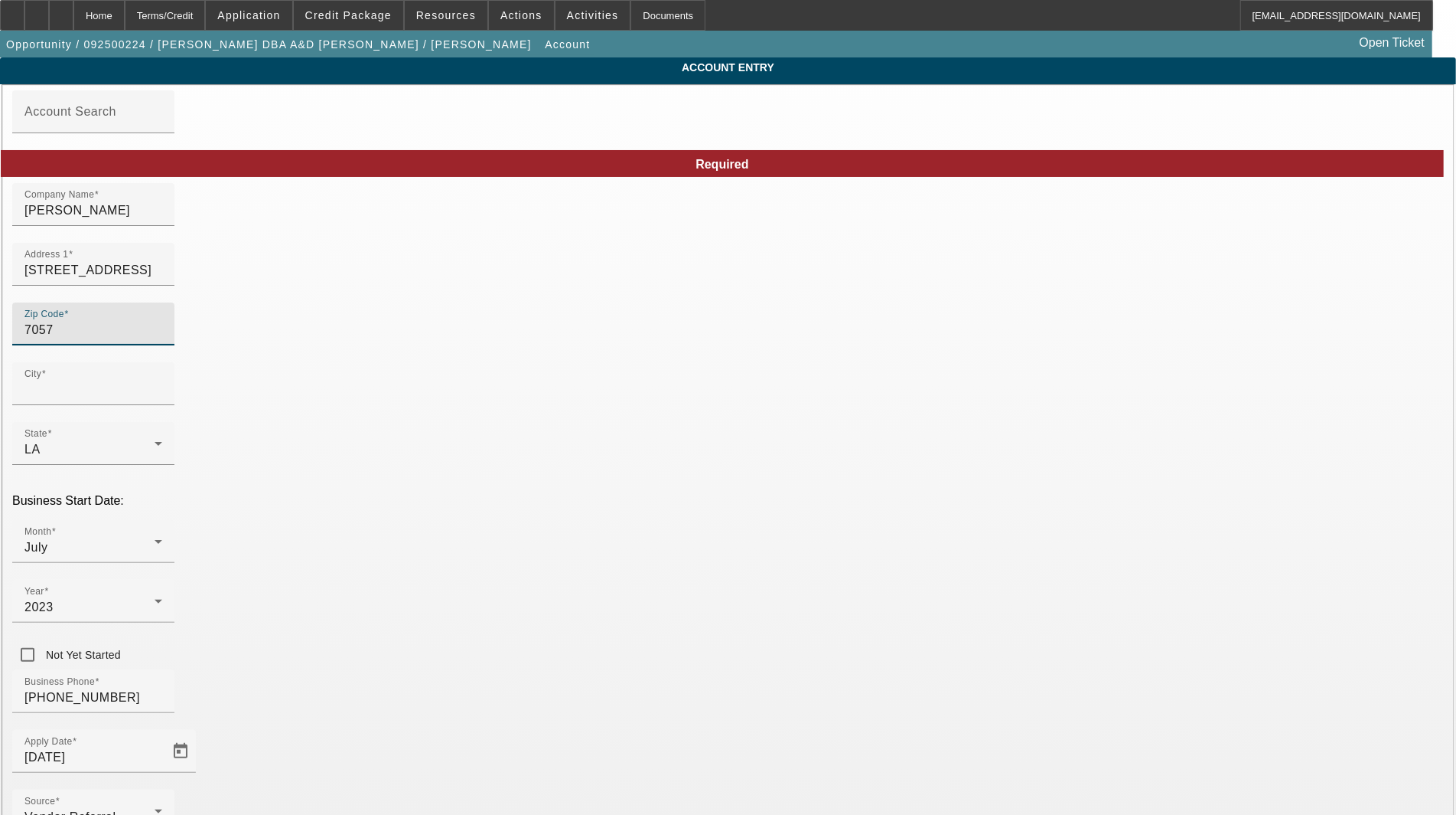
type input "70577"
type input "Port Barre"
type input "[GEOGRAPHIC_DATA]"
drag, startPoint x: 840, startPoint y: 398, endPoint x: 667, endPoint y: 398, distance: 173.0
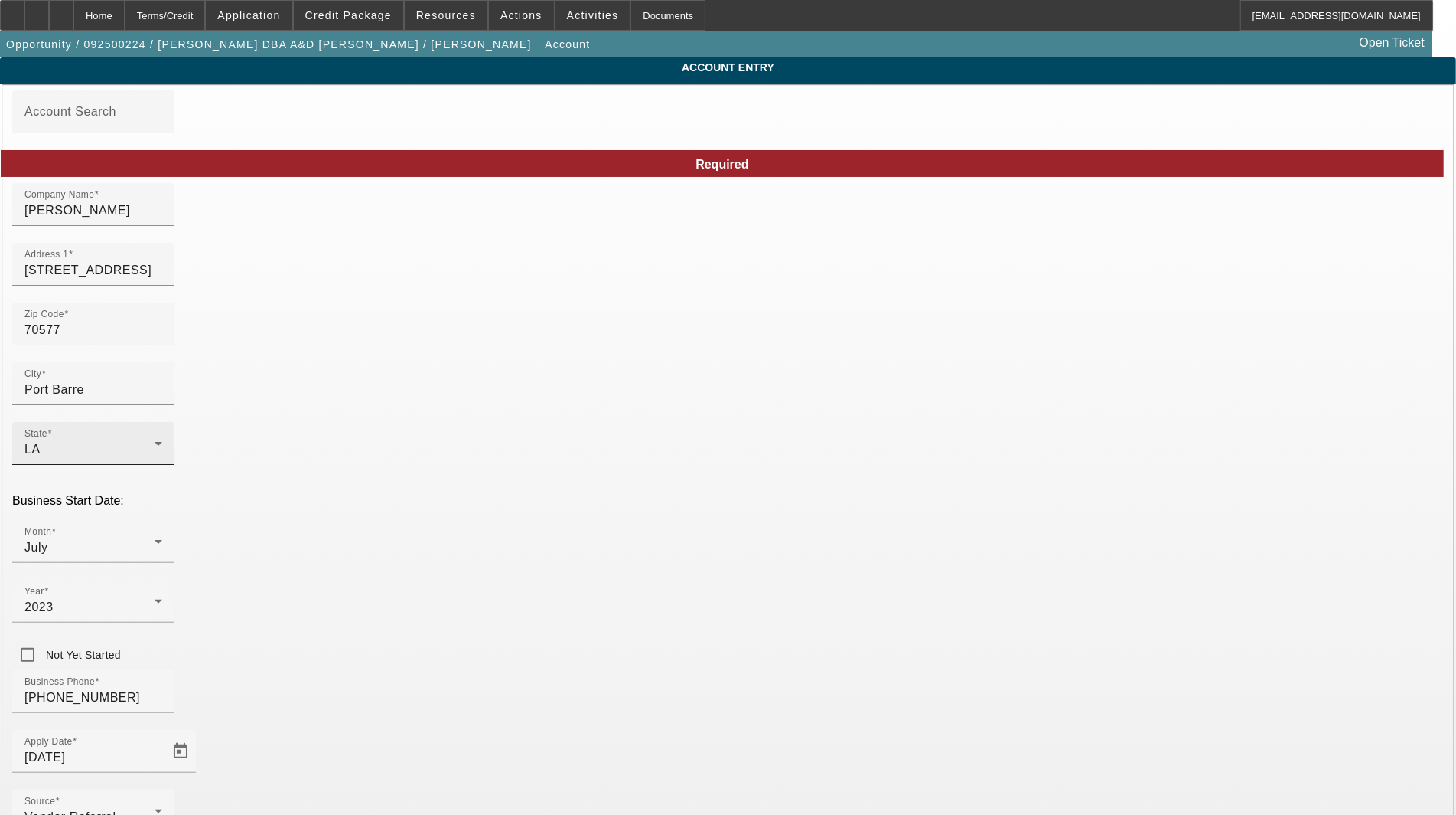
drag, startPoint x: 781, startPoint y: 387, endPoint x: 855, endPoint y: 365, distance: 77.2
drag, startPoint x: 851, startPoint y: 392, endPoint x: 709, endPoint y: 408, distance: 142.9
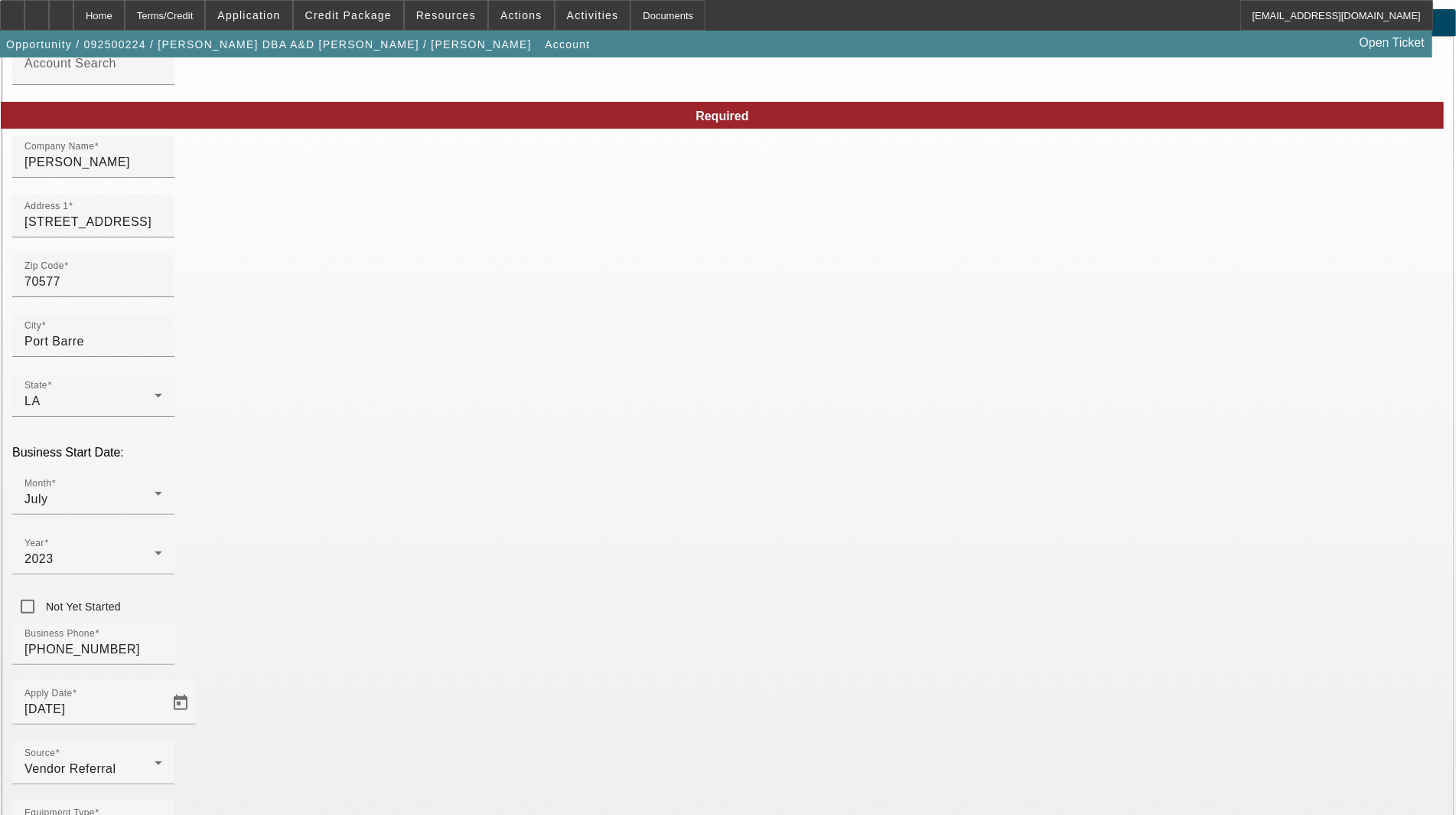
scroll to position [74, 0]
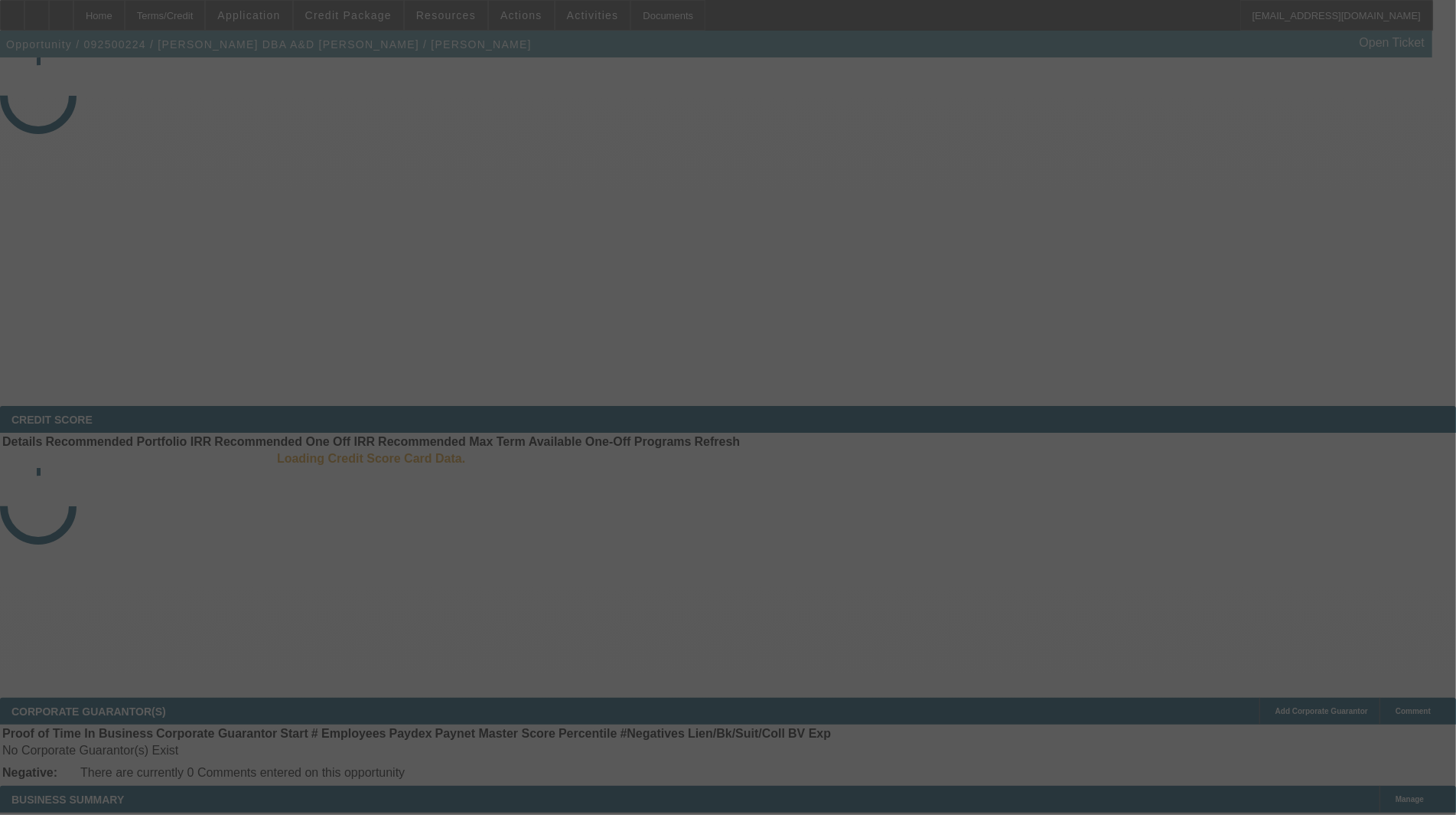
select select "3"
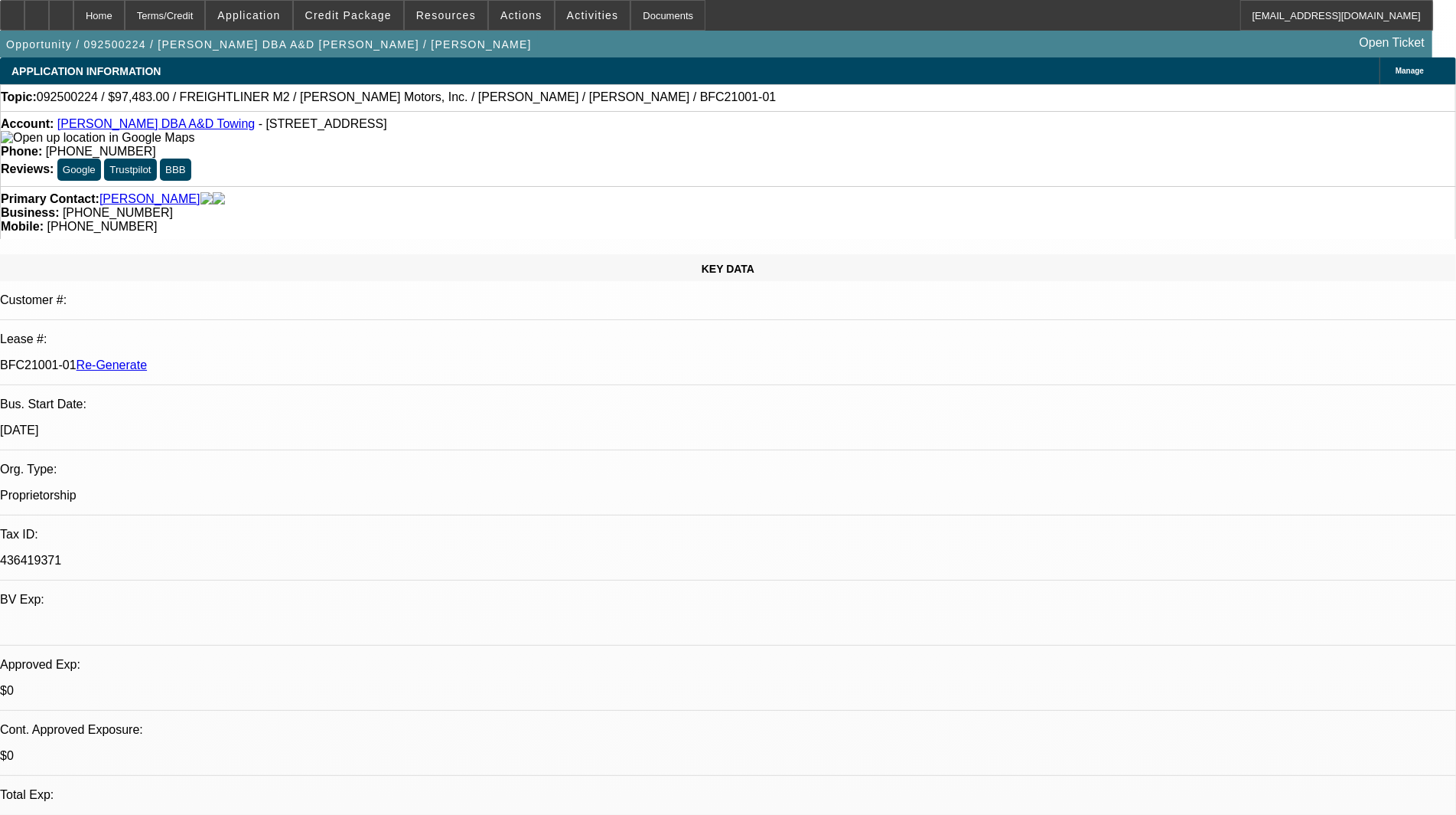
select select "0"
select select "6"
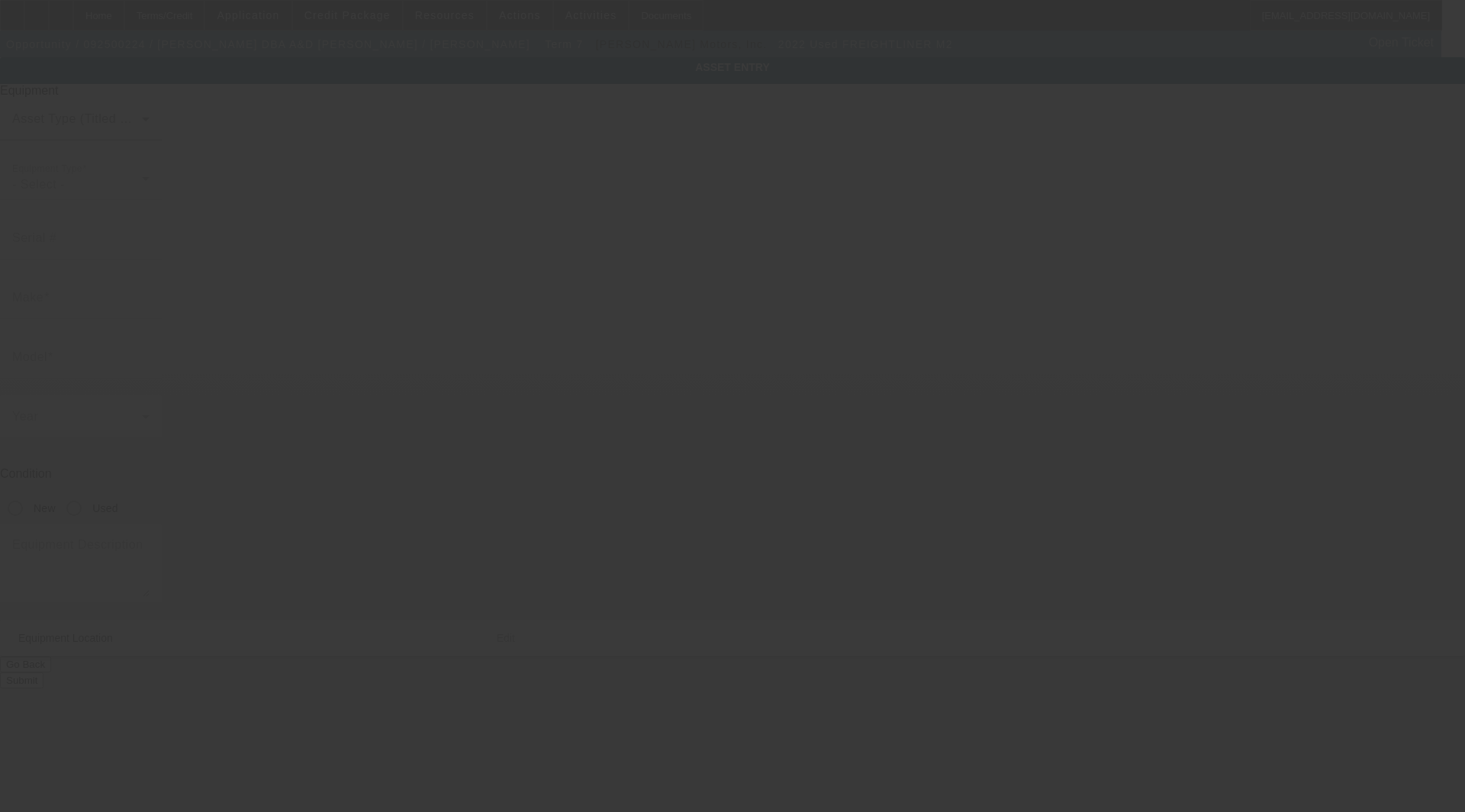
type input "[US_VEHICLE_IDENTIFICATION_NUMBER]"
type input "Freightliner"
type input "M2"
radio input "true"
type input "[STREET_ADDRESS]"
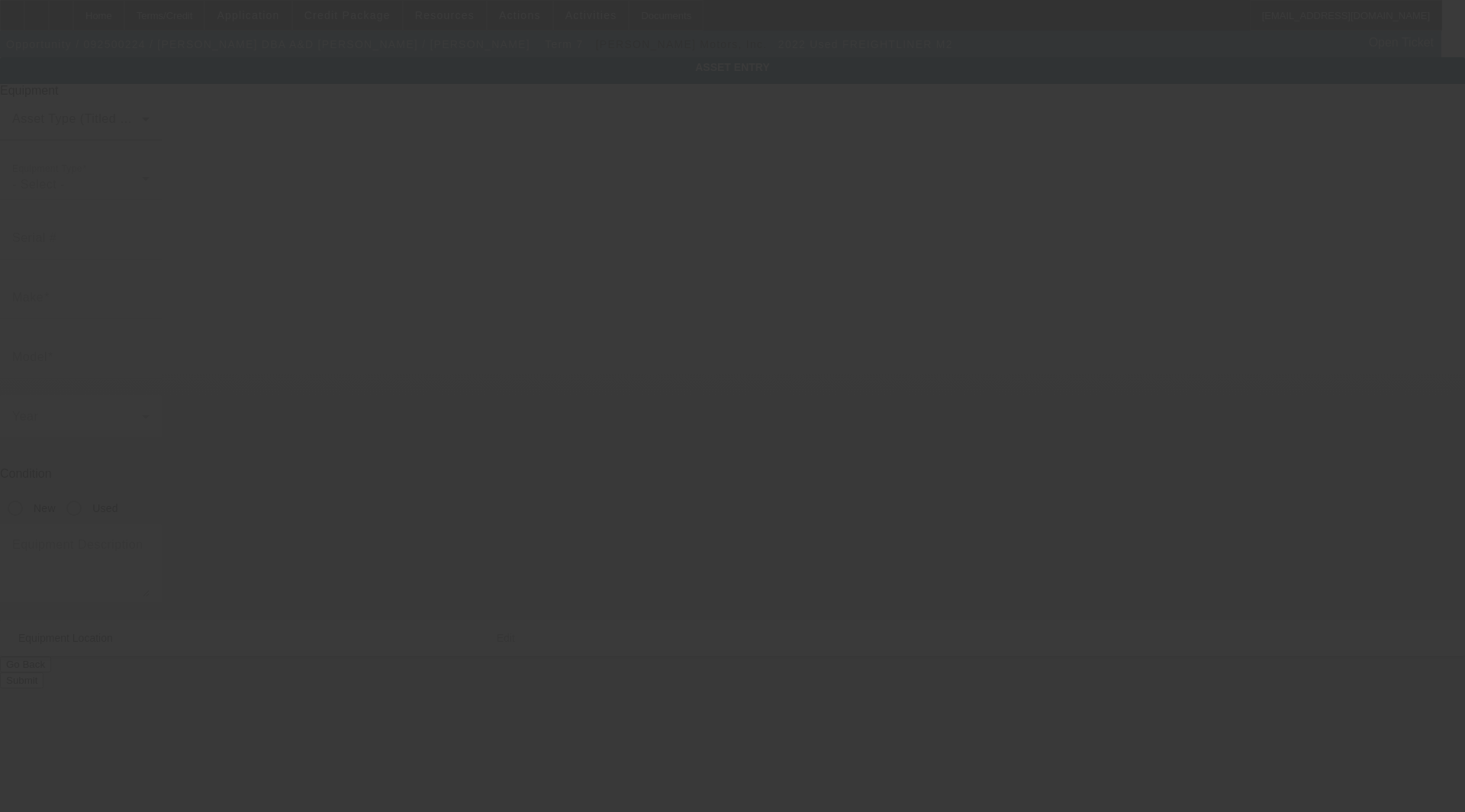
type input "Port Barre"
type input "70577"
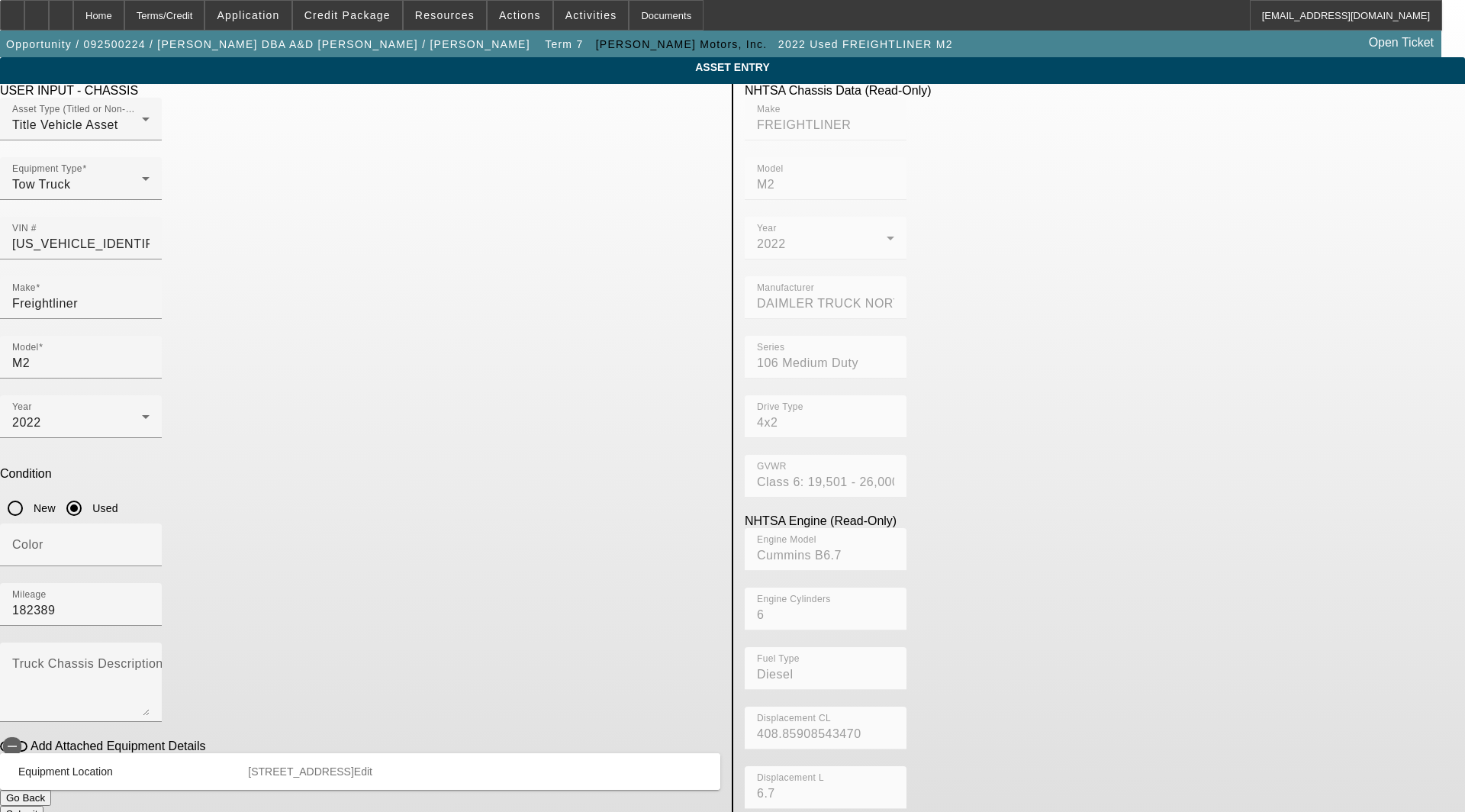
click at [372, 765] on span "Edit" at bounding box center [362, 771] width 18 height 12
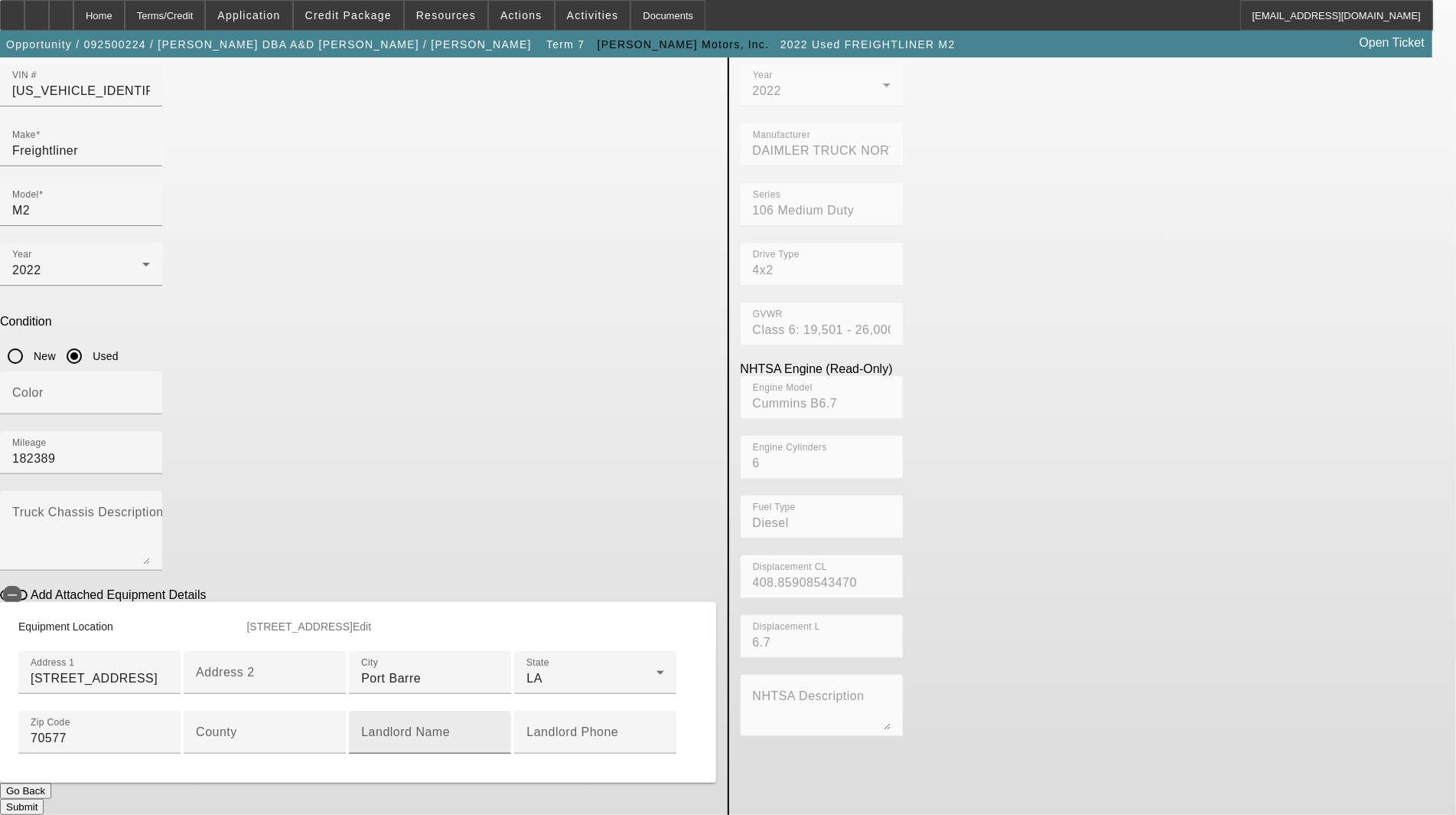
scroll to position [340, 0]
click at [237, 725] on mat-label "County" at bounding box center [217, 732] width 41 height 13
click at [333, 729] on input "County" at bounding box center [264, 738] width 137 height 18
paste input "[GEOGRAPHIC_DATA]"
type input "[GEOGRAPHIC_DATA]"
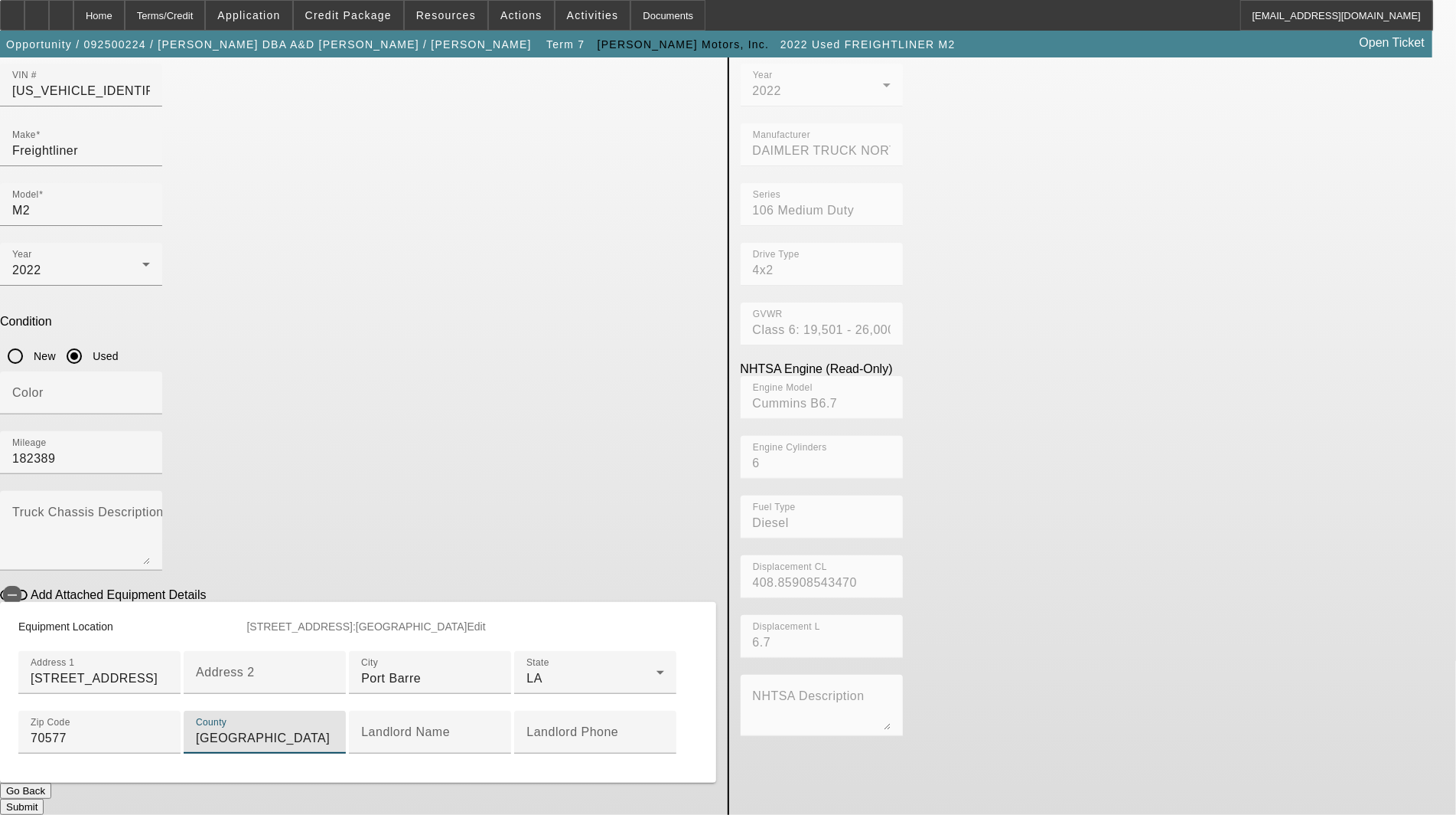
click at [44, 798] on button "Submit" at bounding box center [21, 806] width 44 height 16
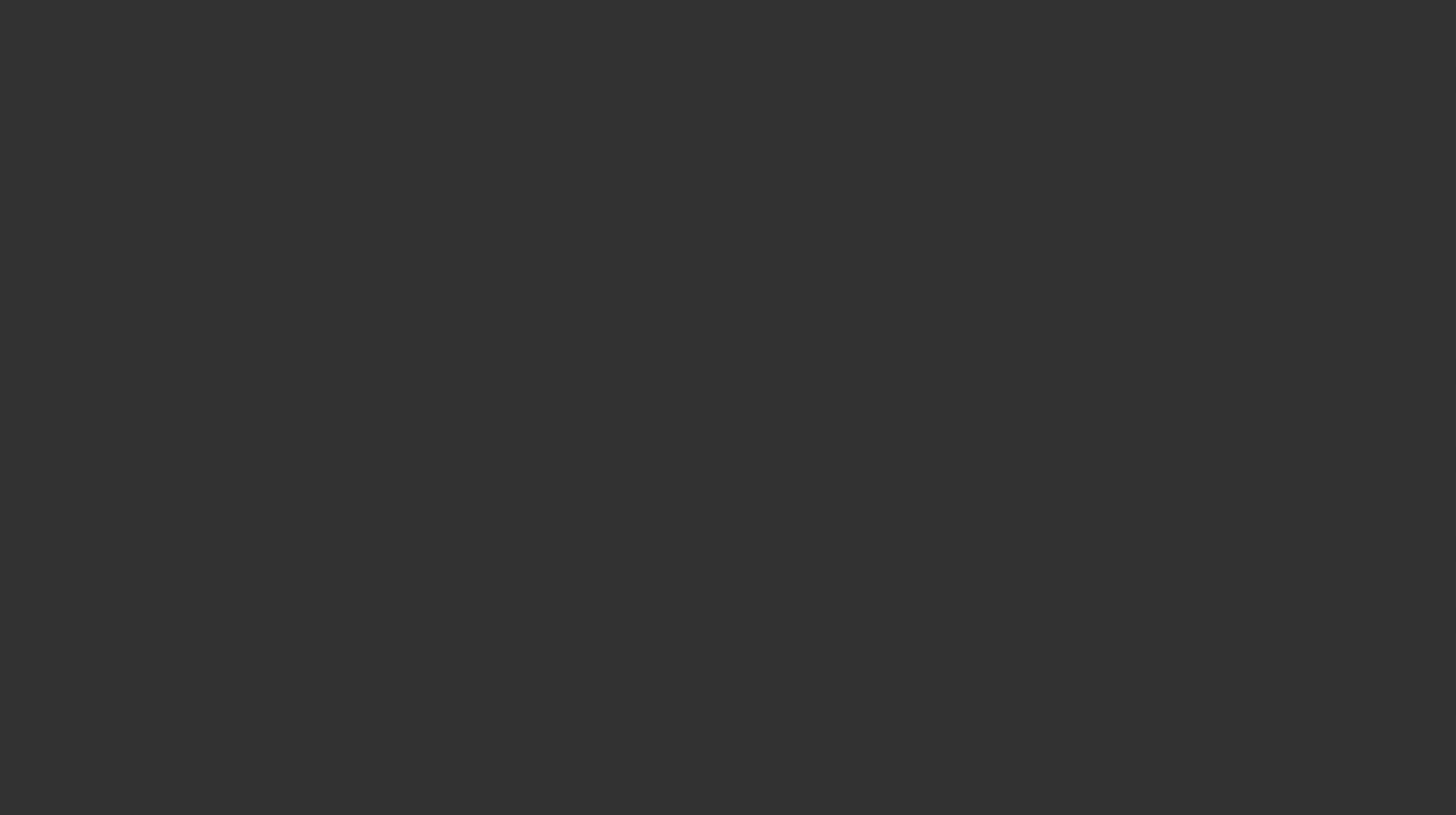
select select "3"
select select "0"
select select "6"
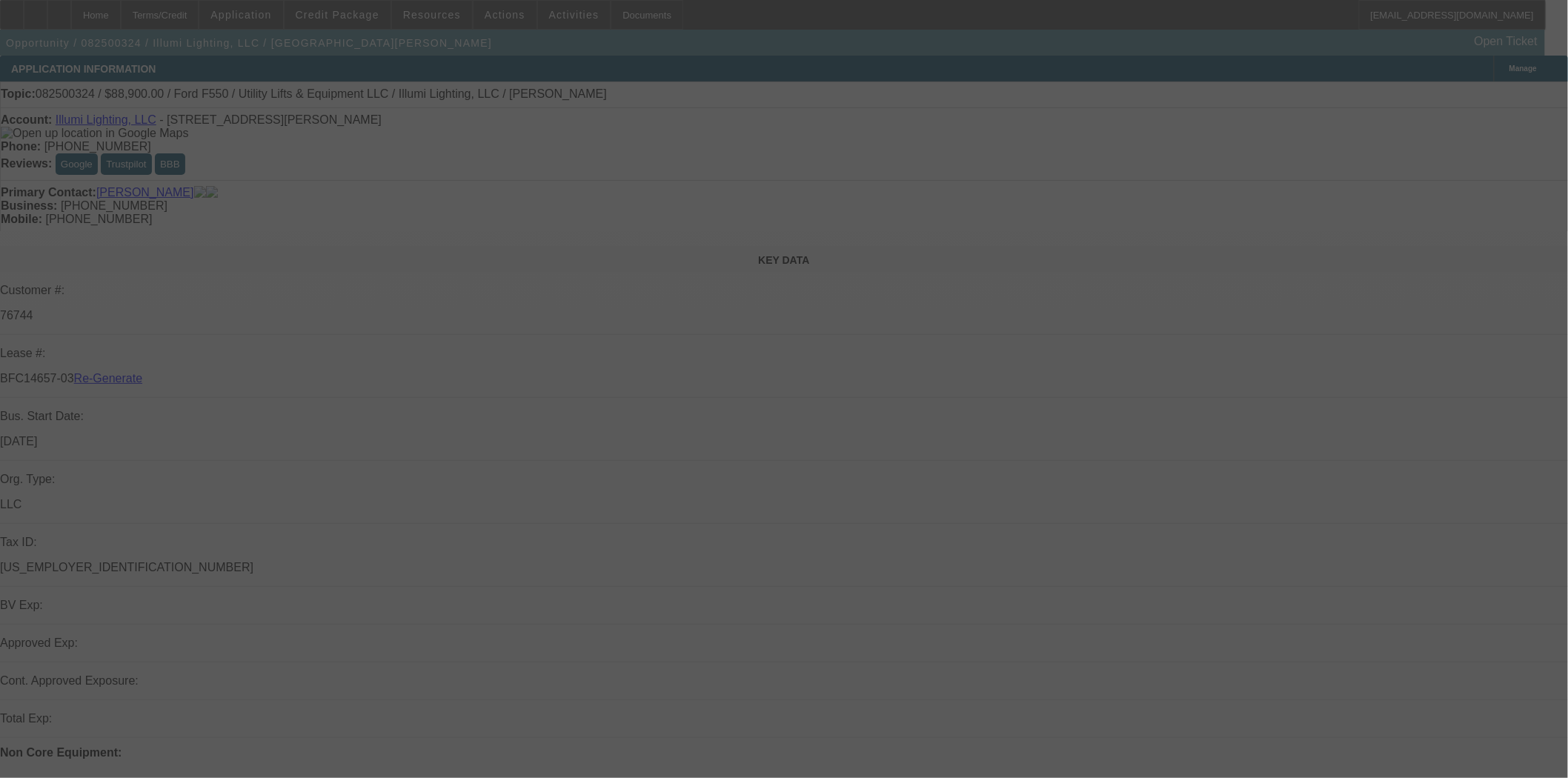
select select "4"
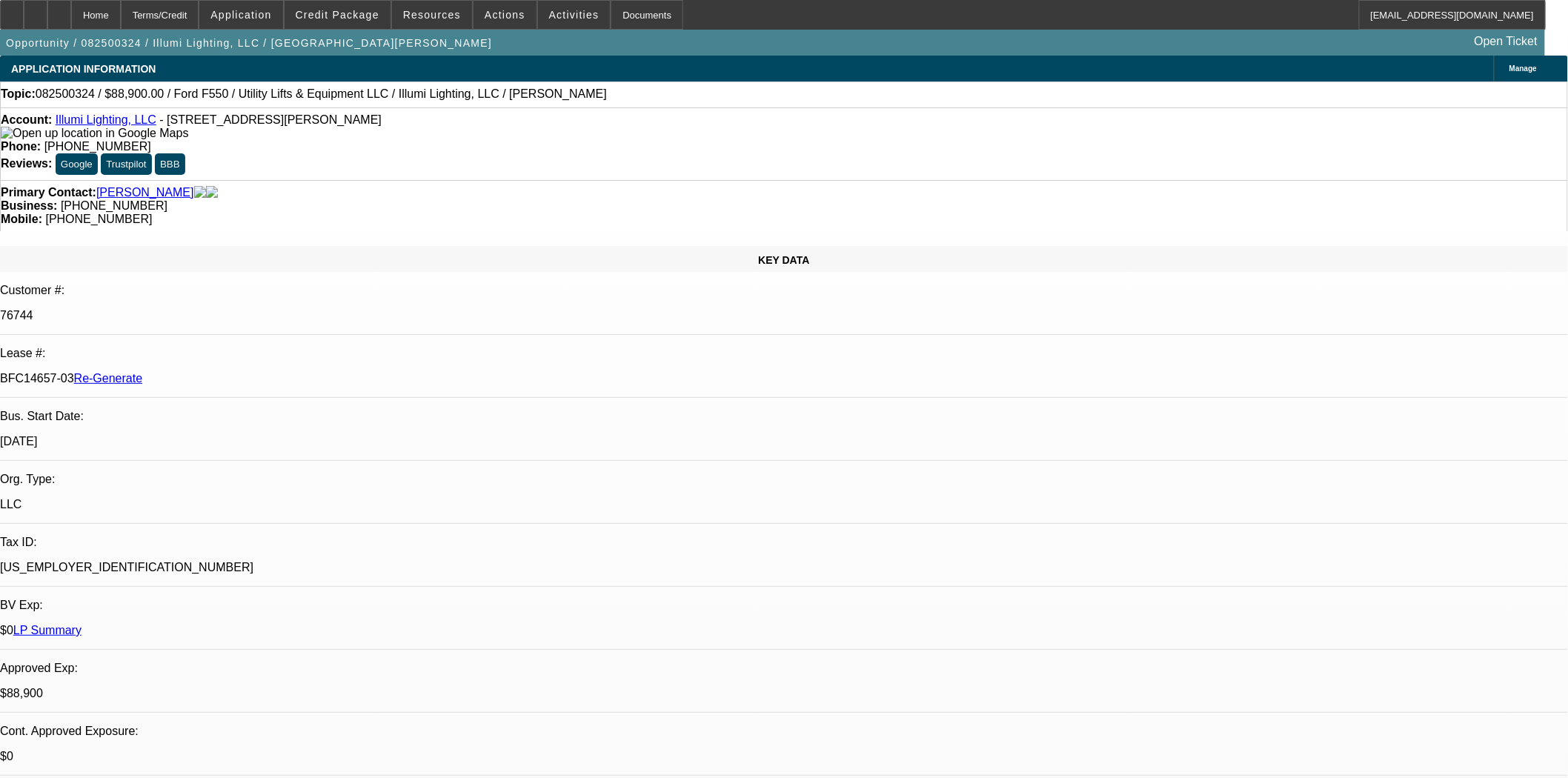
select select "0"
select select "3"
select select "0"
select select "6"
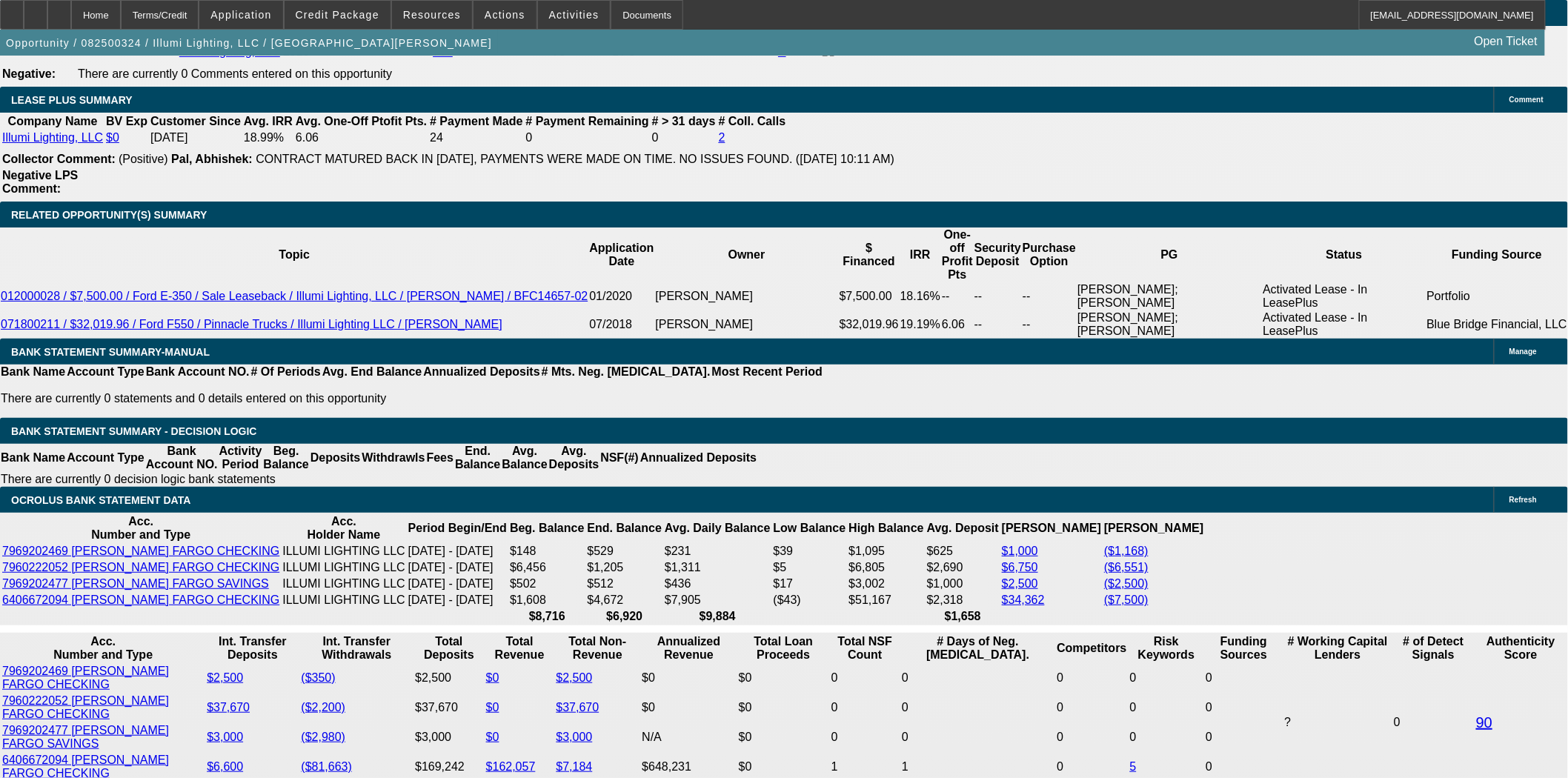
scroll to position [2470, 0]
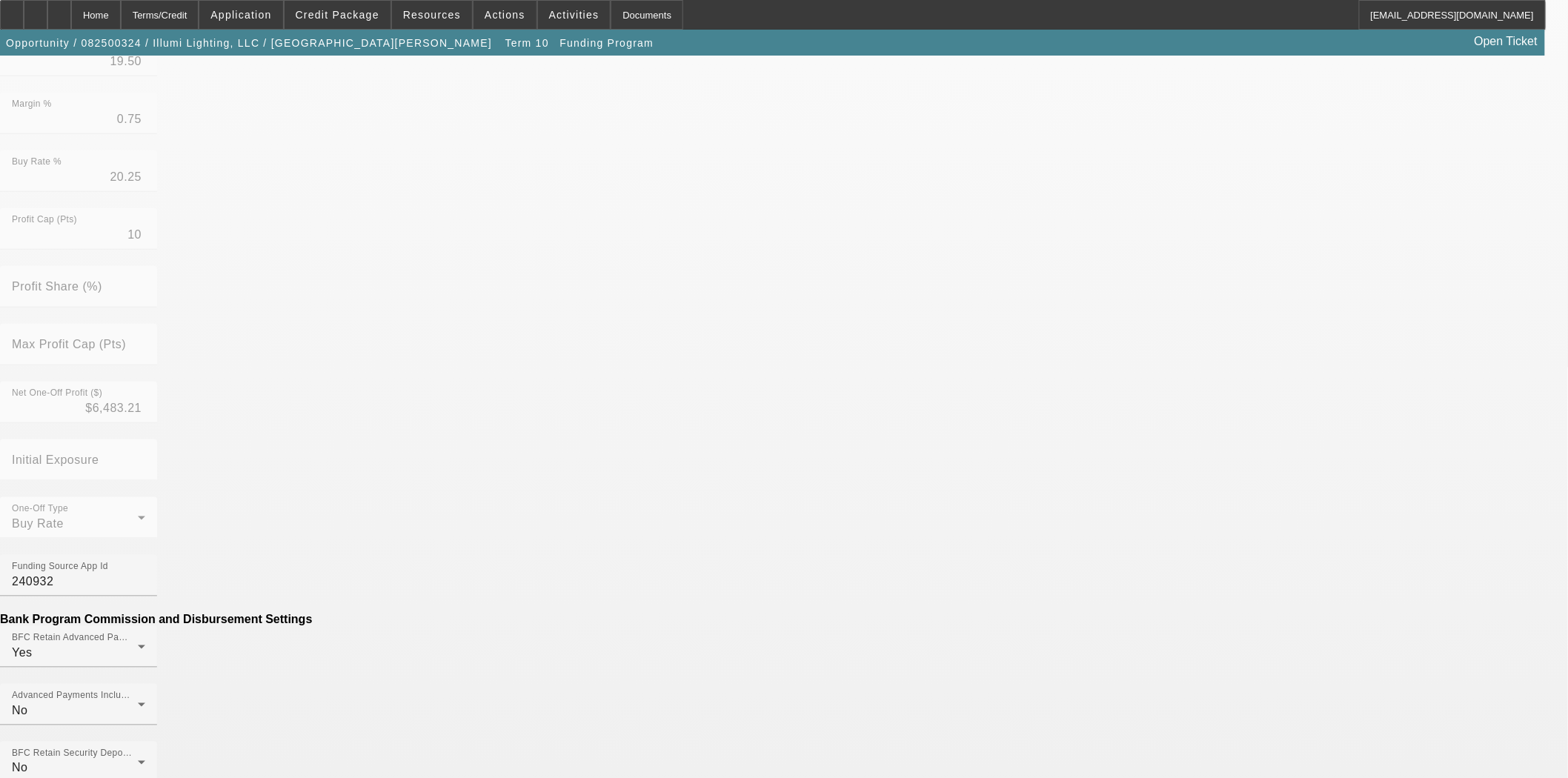
scroll to position [411, 0]
click at [613, 478] on mat-option "No" at bounding box center [676, 483] width 194 height 35
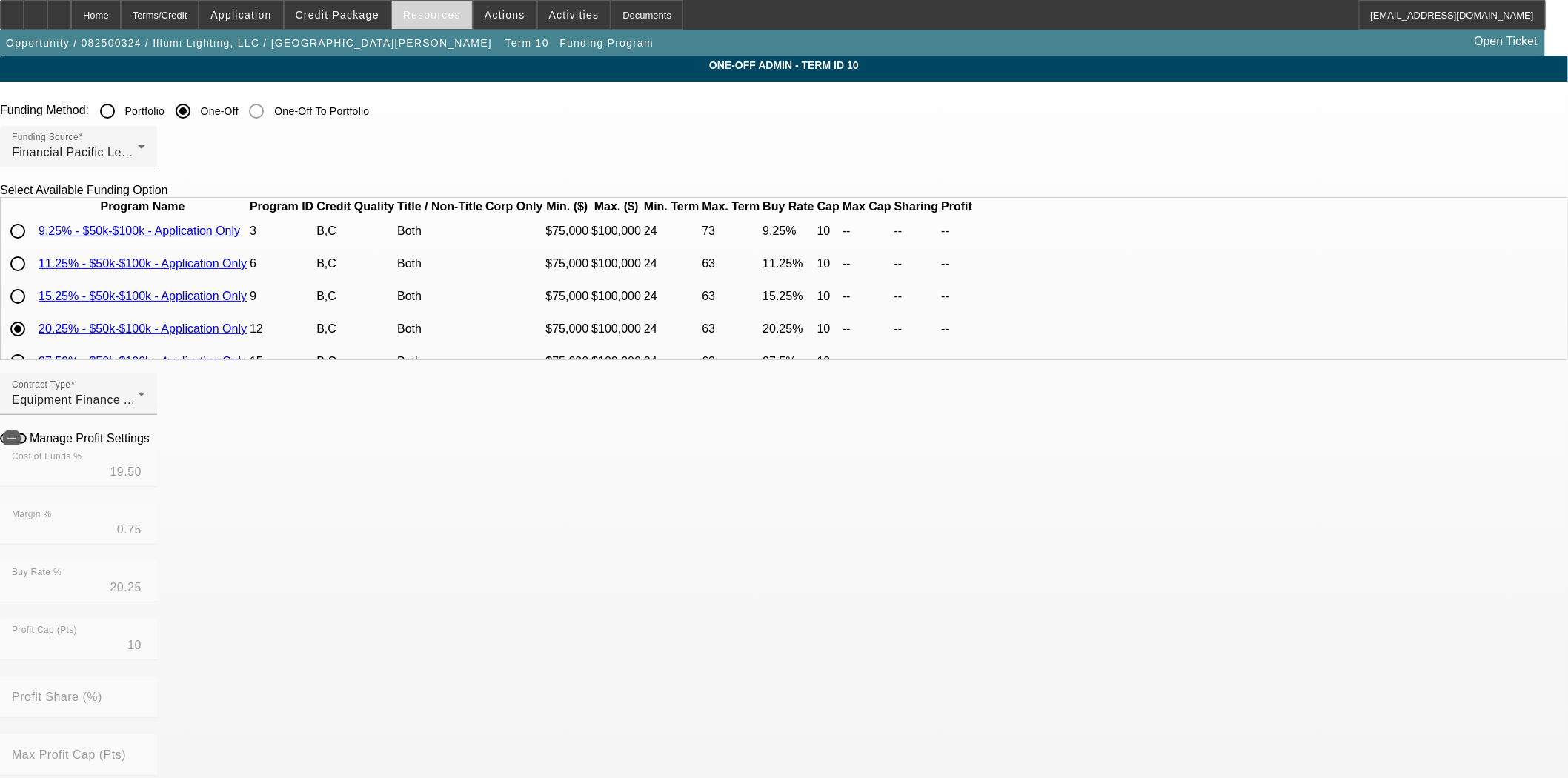
click at [420, 6] on span at bounding box center [432, 15] width 80 height 35
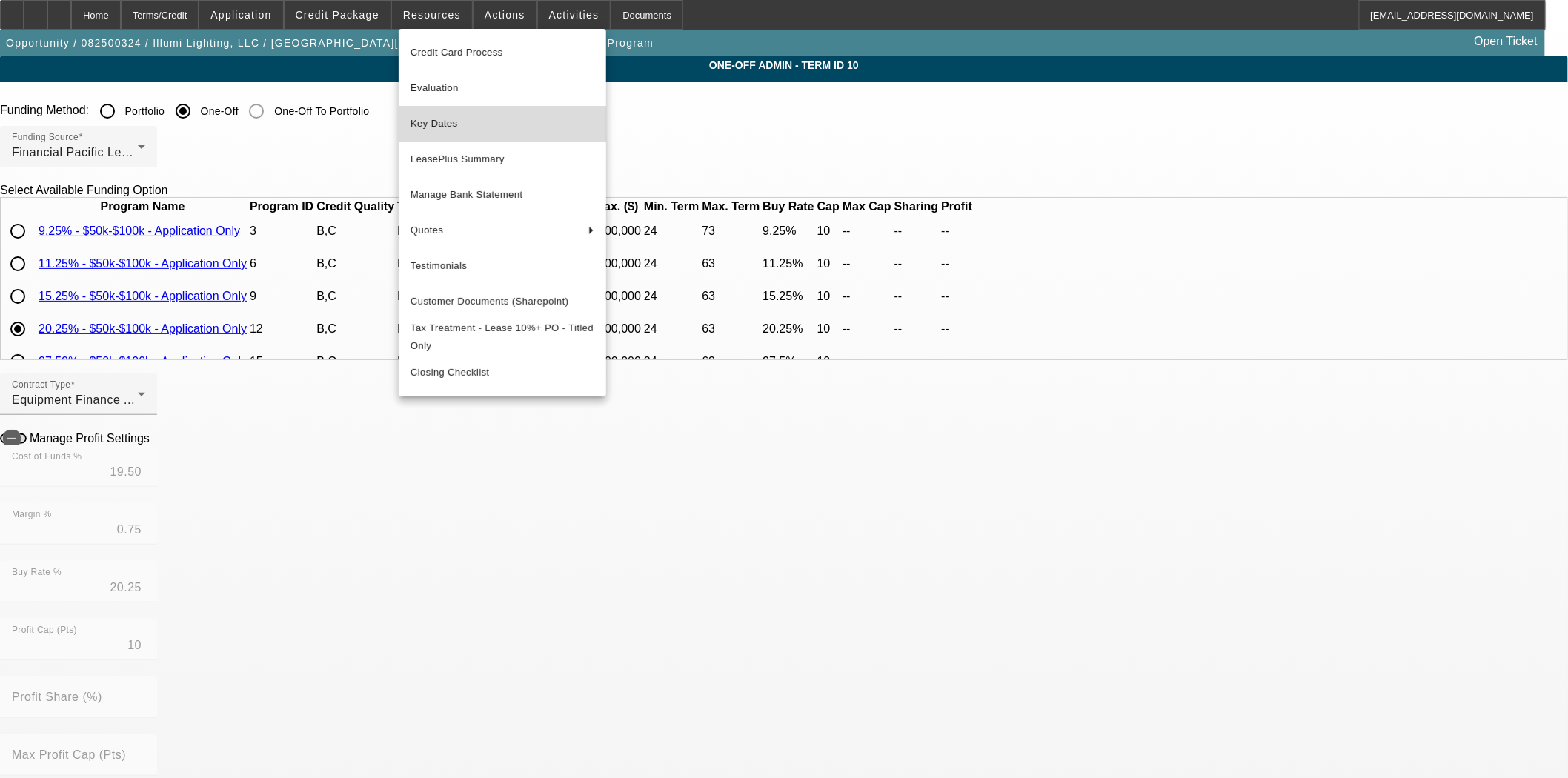
click at [457, 126] on span "Key Dates" at bounding box center [502, 123] width 184 height 18
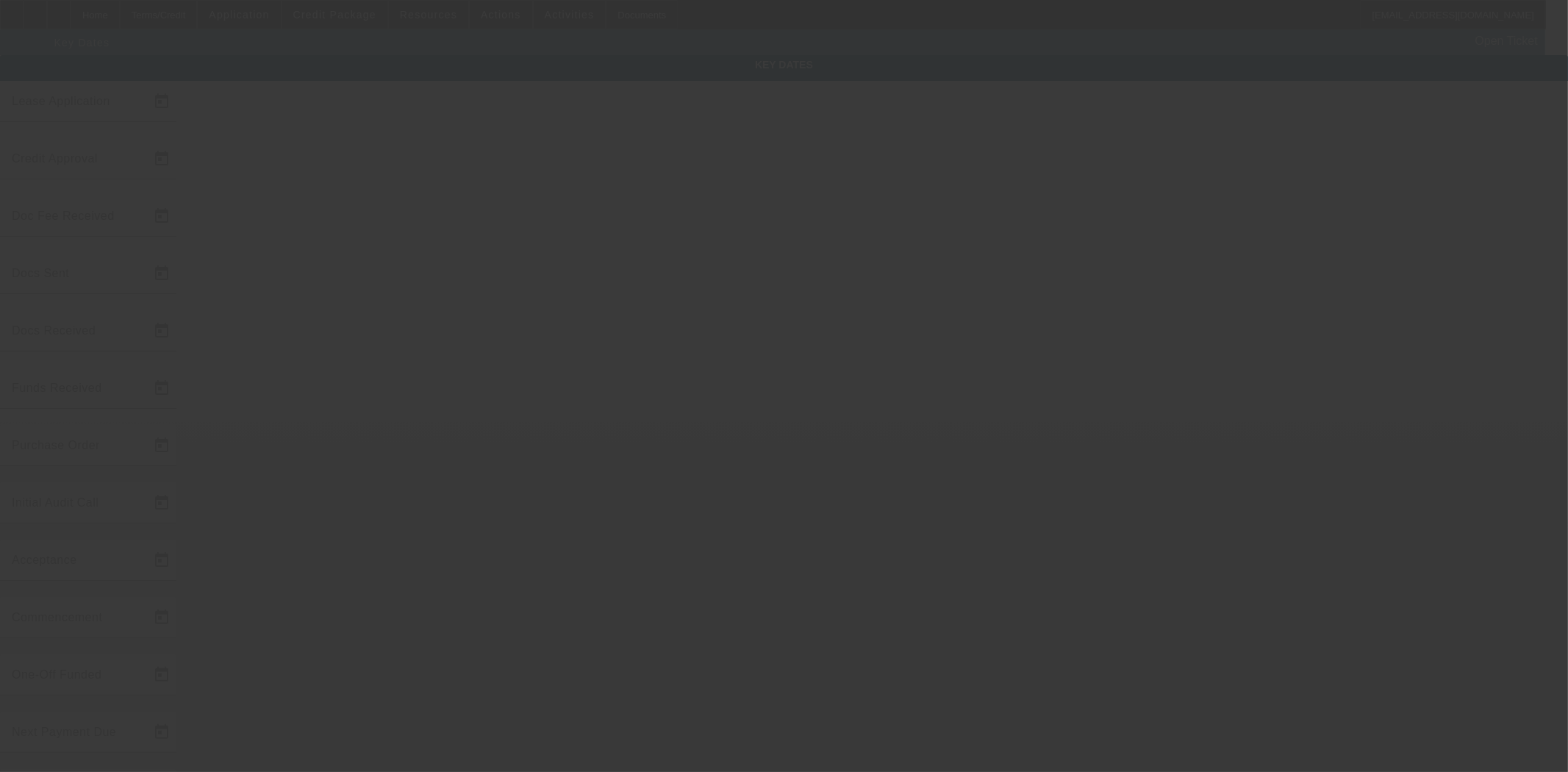
type input "8/13/2025"
type input "9/11/2025"
type input "9/15/2025"
type input "9/11/2025"
type input "9/15/2025"
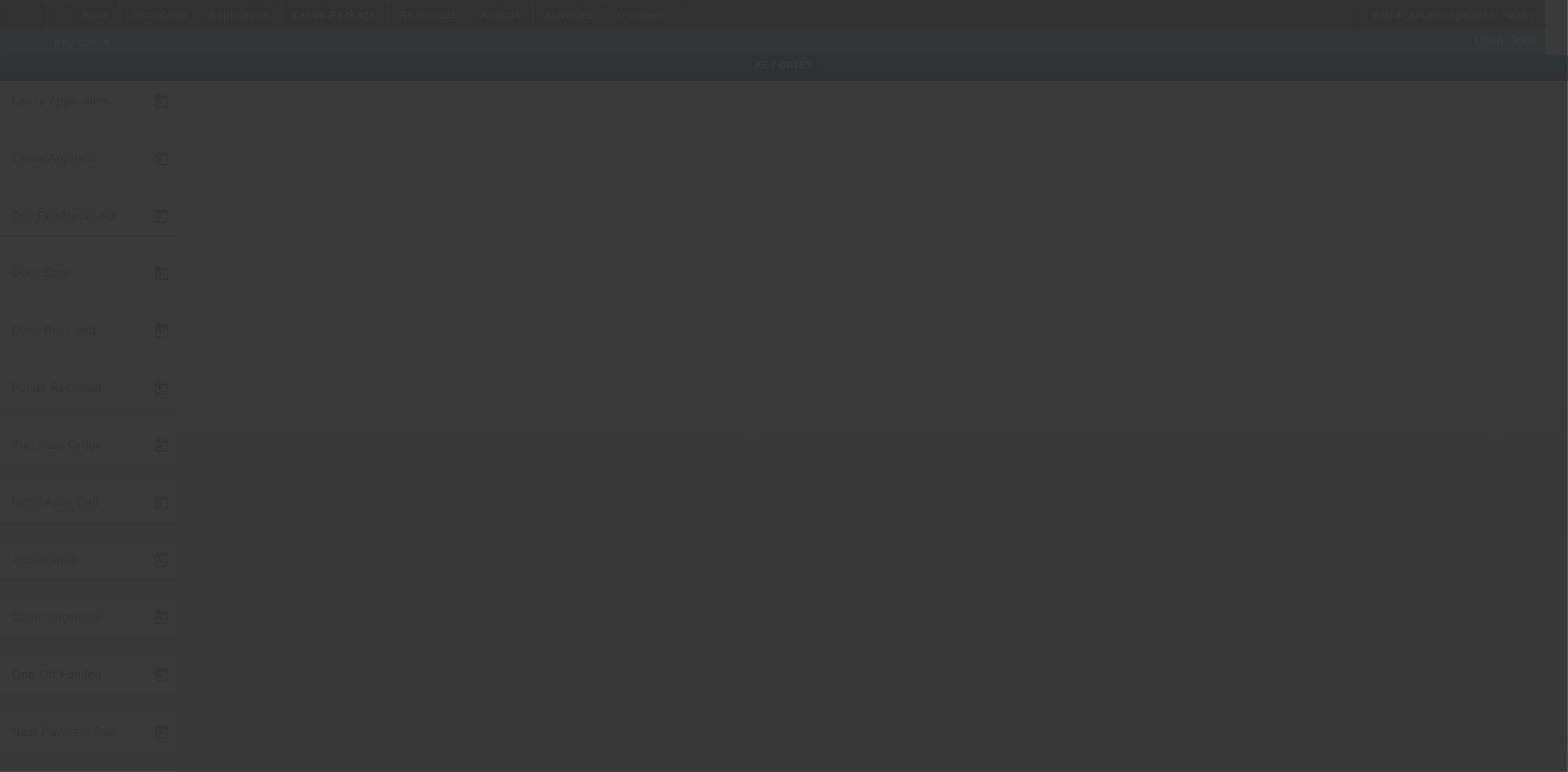
type input "9/15/2025"
type input "10/1/2025"
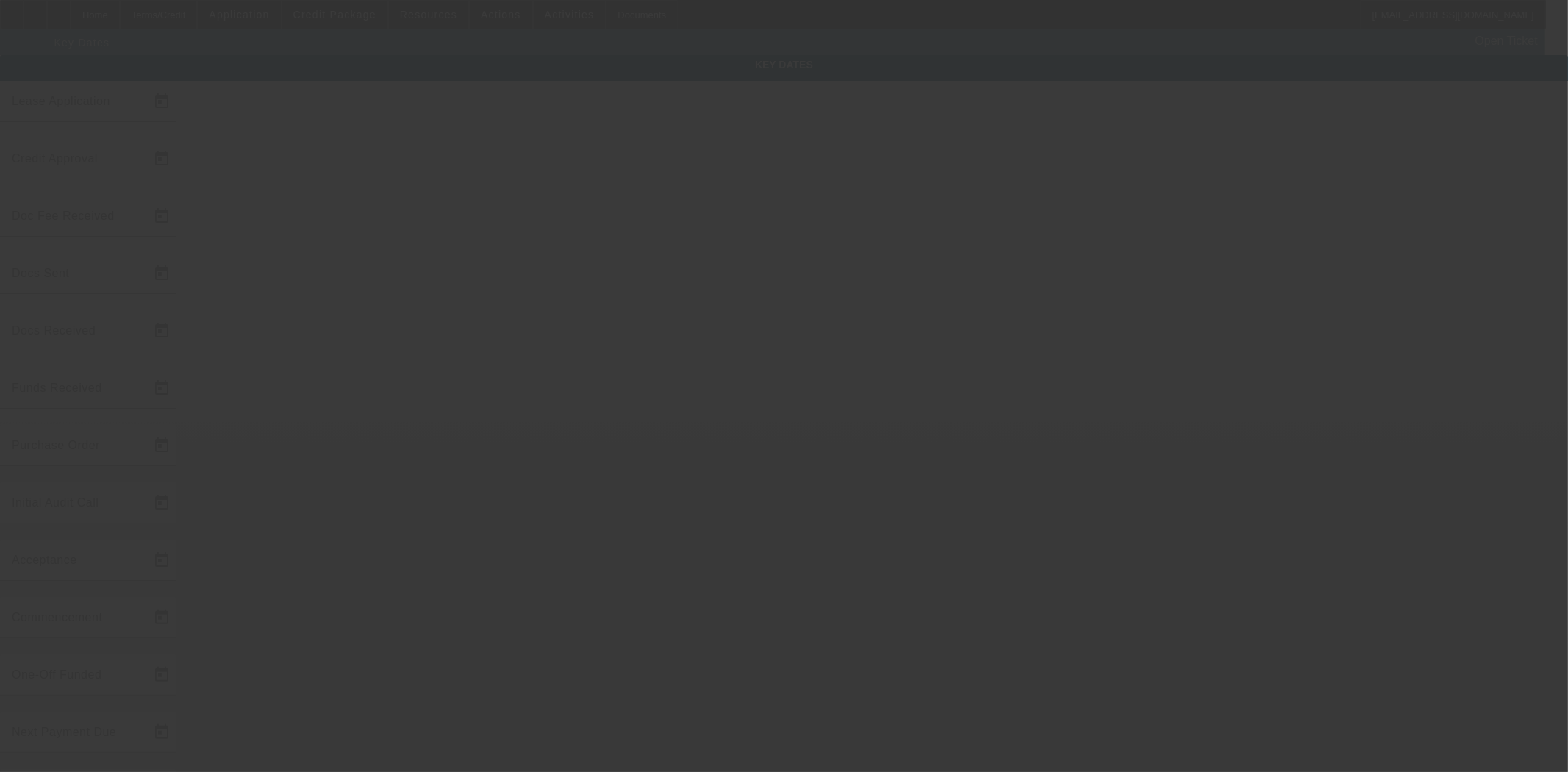
type input "11/1/2025"
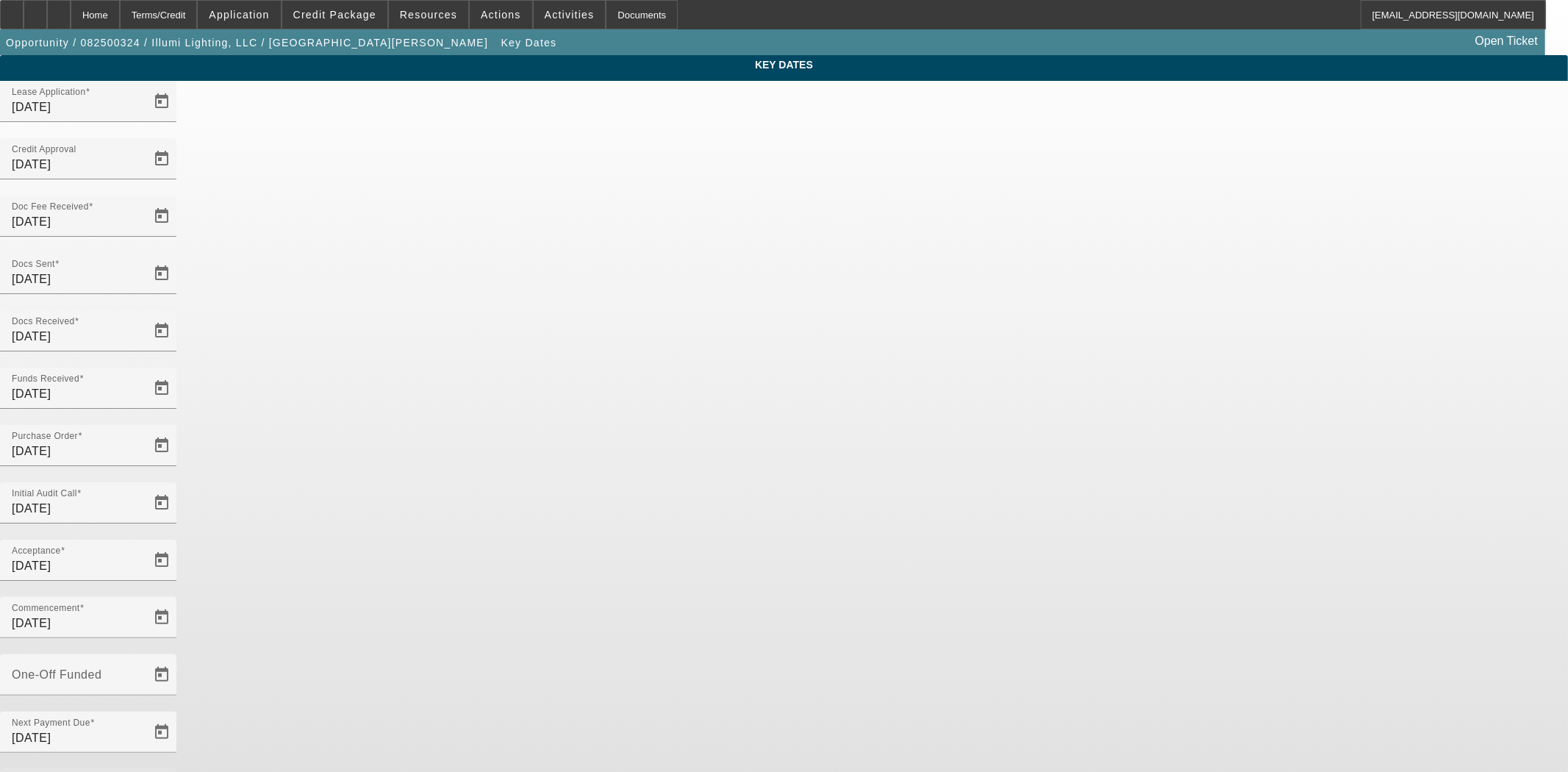
drag, startPoint x: 643, startPoint y: 465, endPoint x: 423, endPoint y: 442, distance: 221.2
click at [423, 444] on div "Key Dates Lease Application 8/13/2025 Credit Approval 9/11/2025 Doc Fee Receive…" at bounding box center [784, 484] width 1568 height 860
type input "10/15/2025"
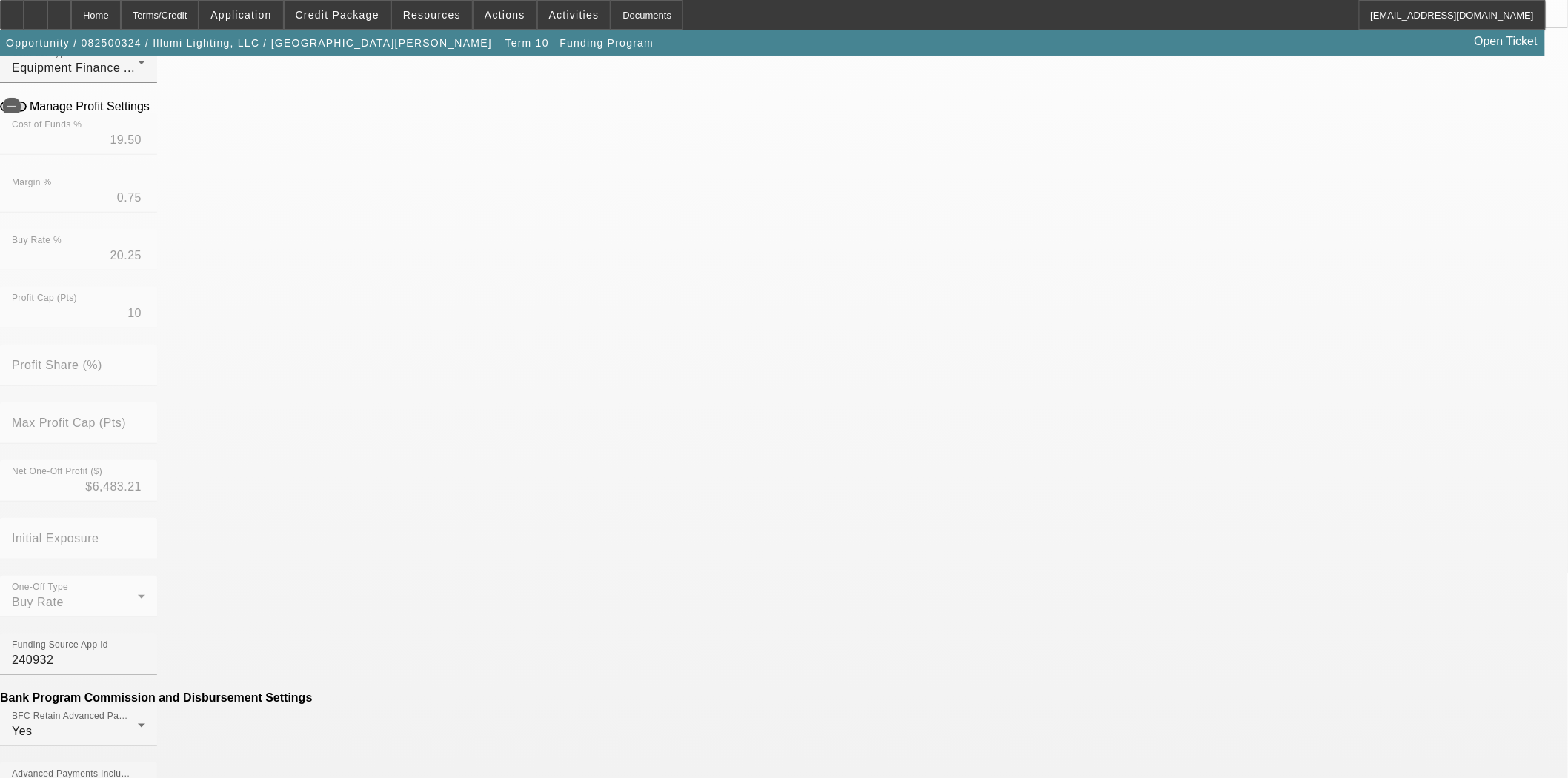
scroll to position [329, 0]
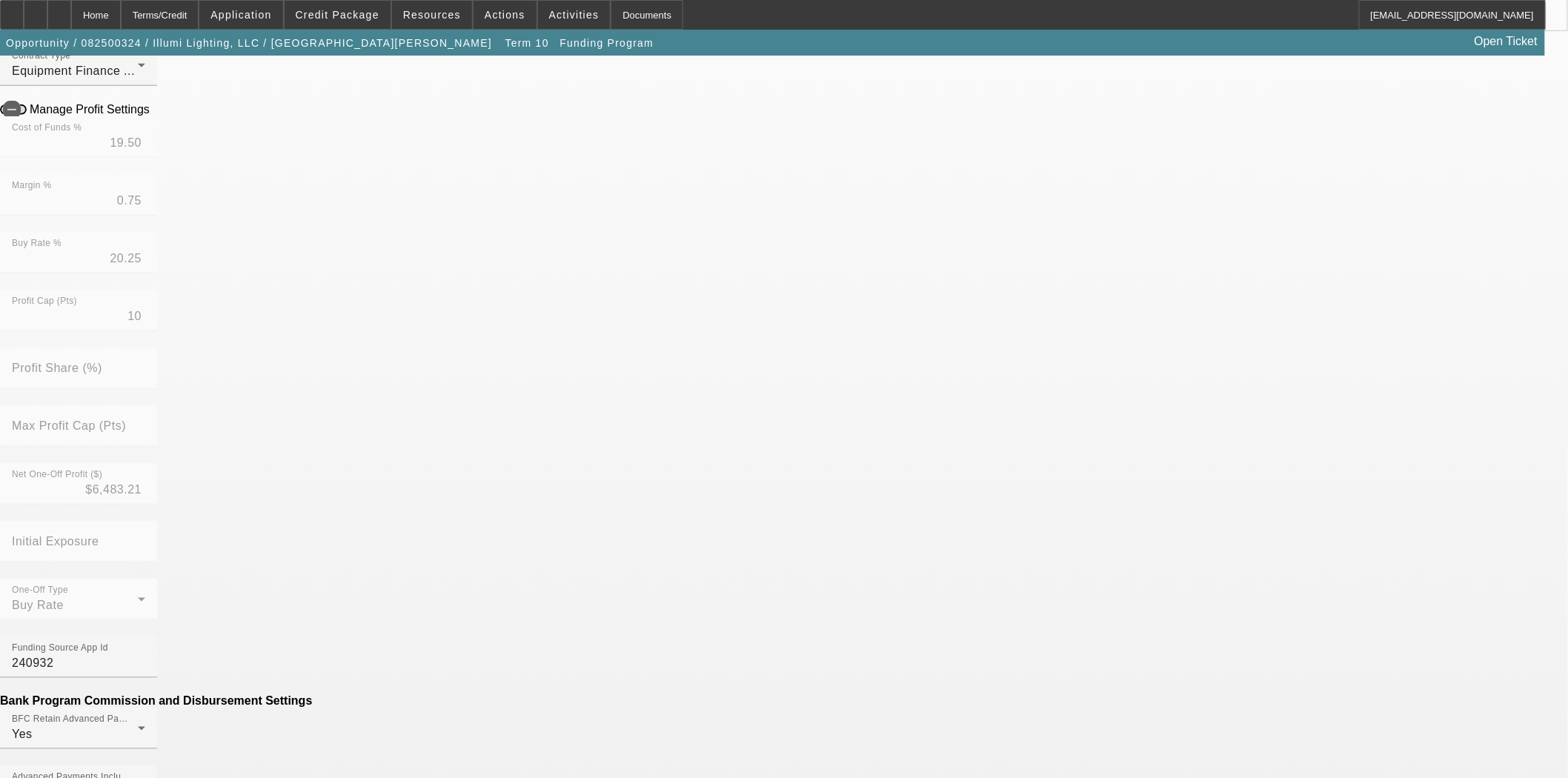
scroll to position [441, 0]
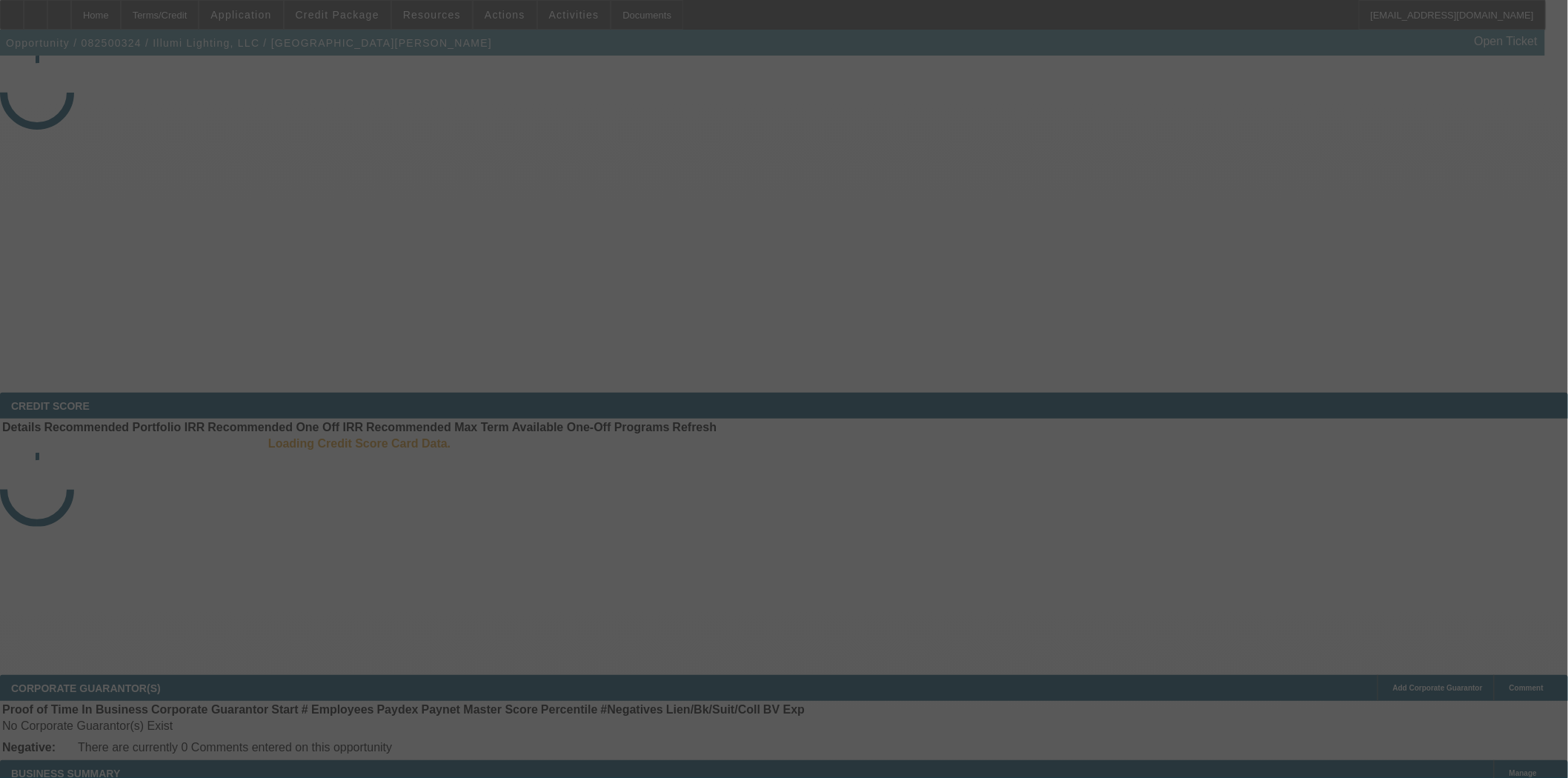
select select "4"
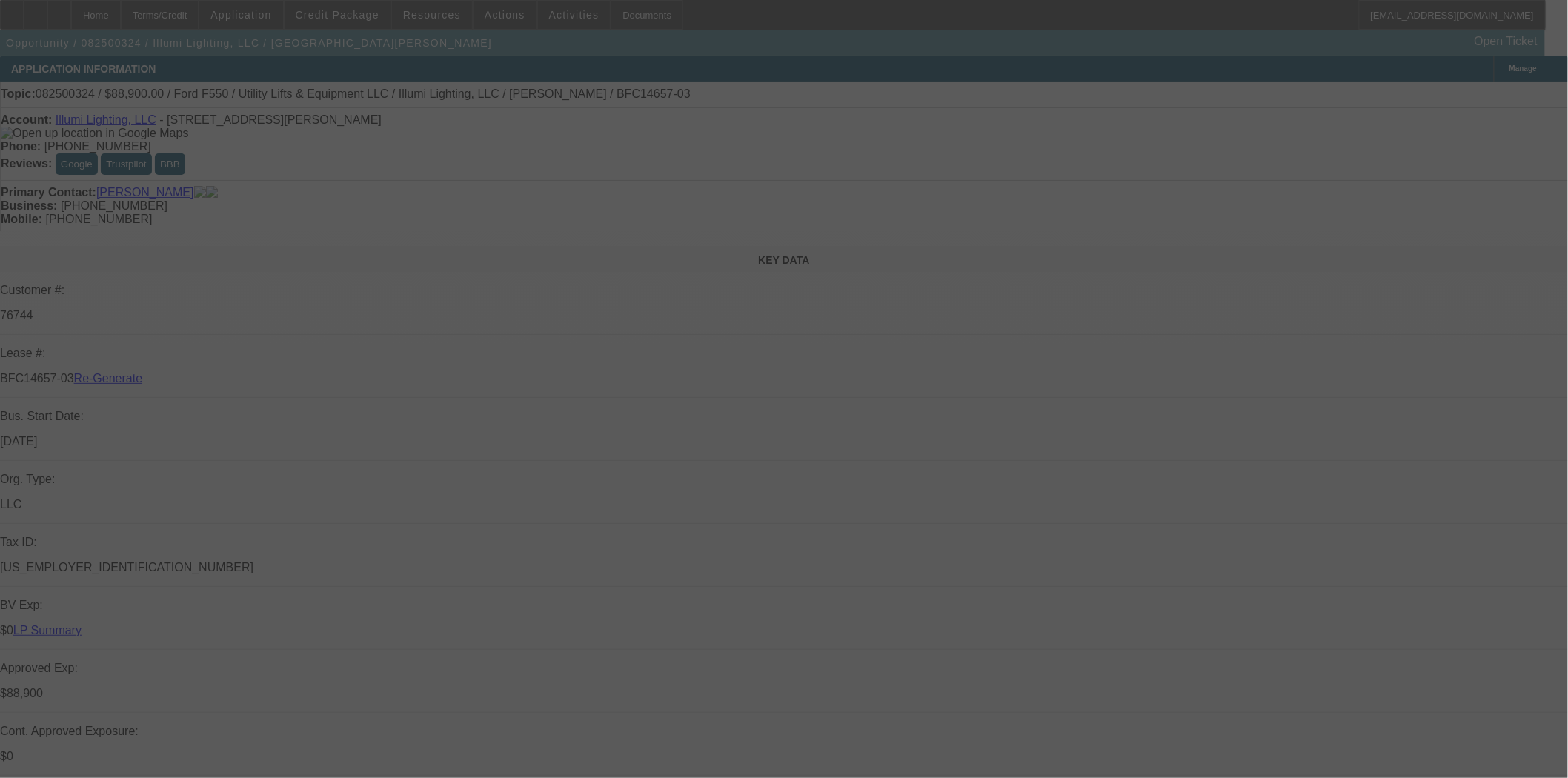
select select "0"
select select "3"
select select "0"
select select "6"
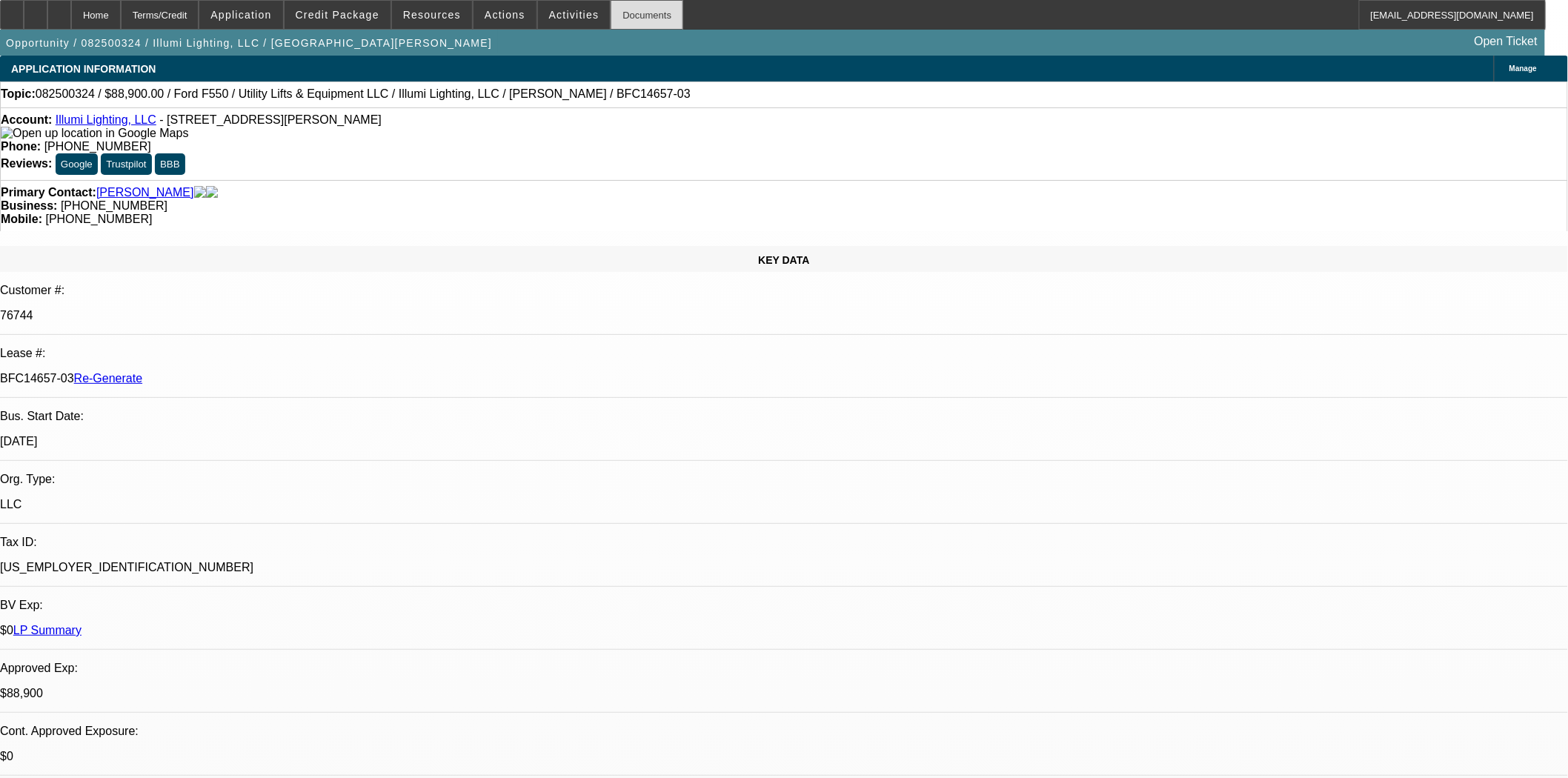
click at [628, 10] on div "Documents" at bounding box center [646, 15] width 72 height 30
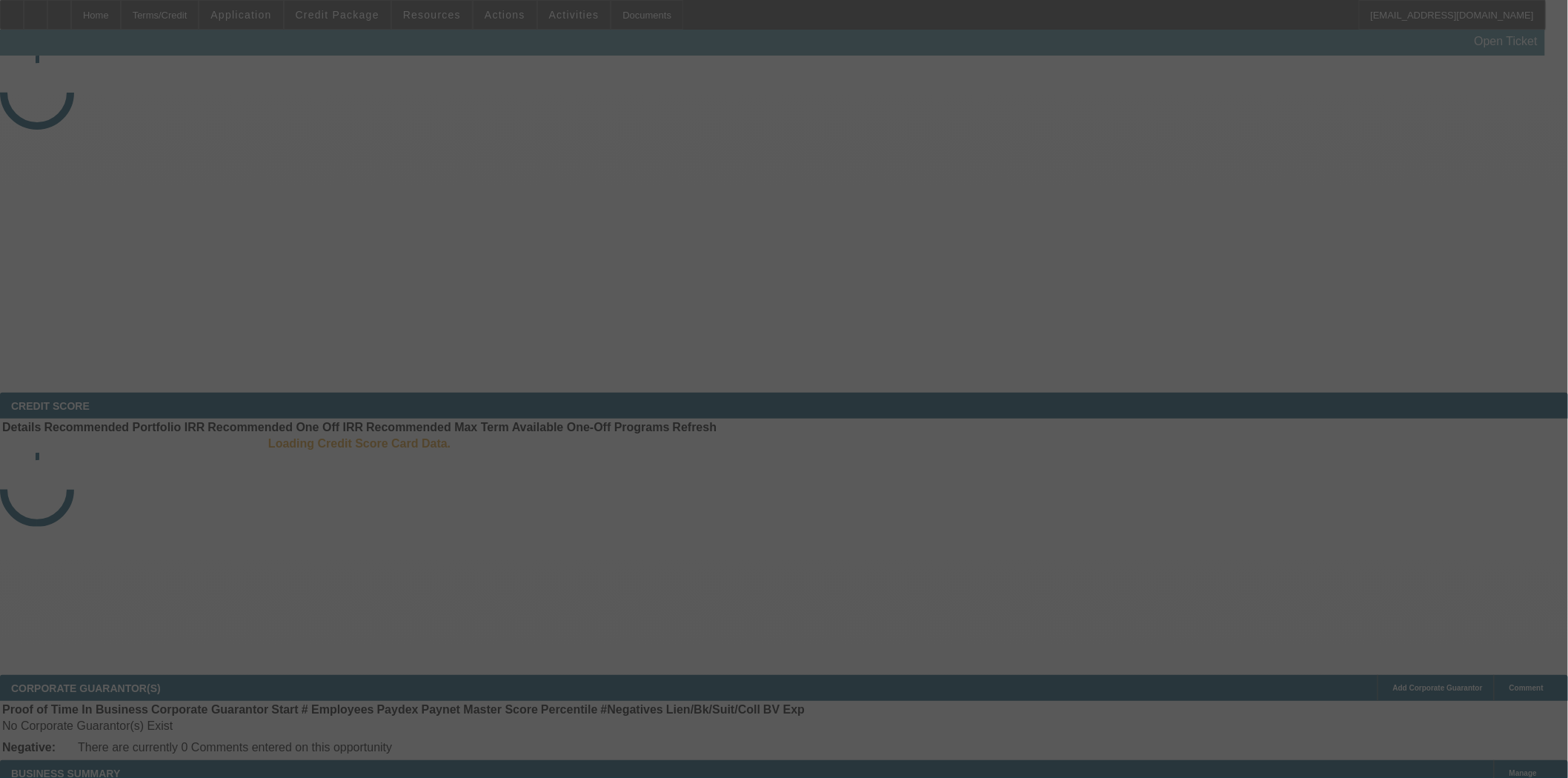
select select "3"
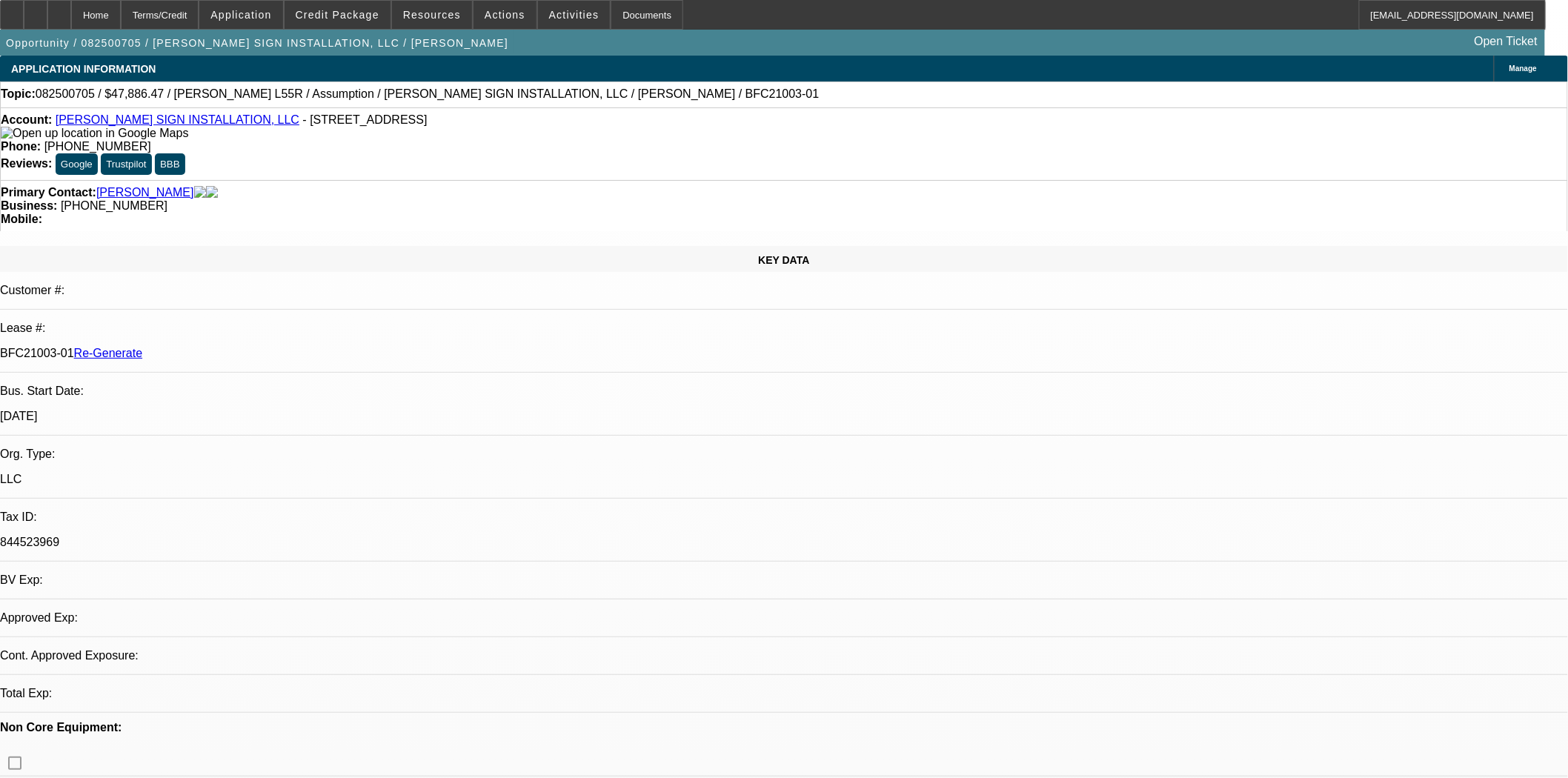
select select "0"
select select "2"
select select "0"
select select "6"
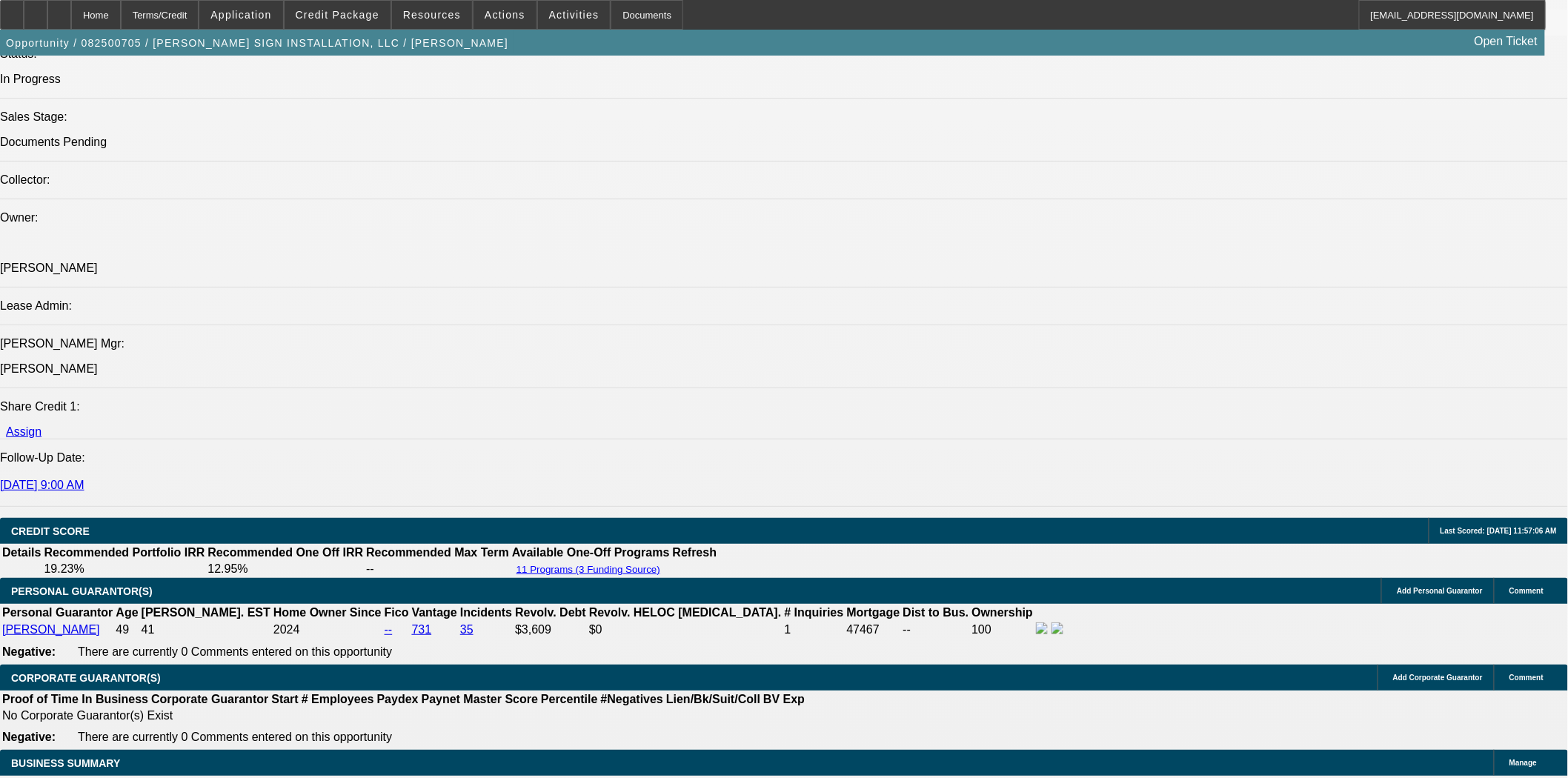
scroll to position [1811, 0]
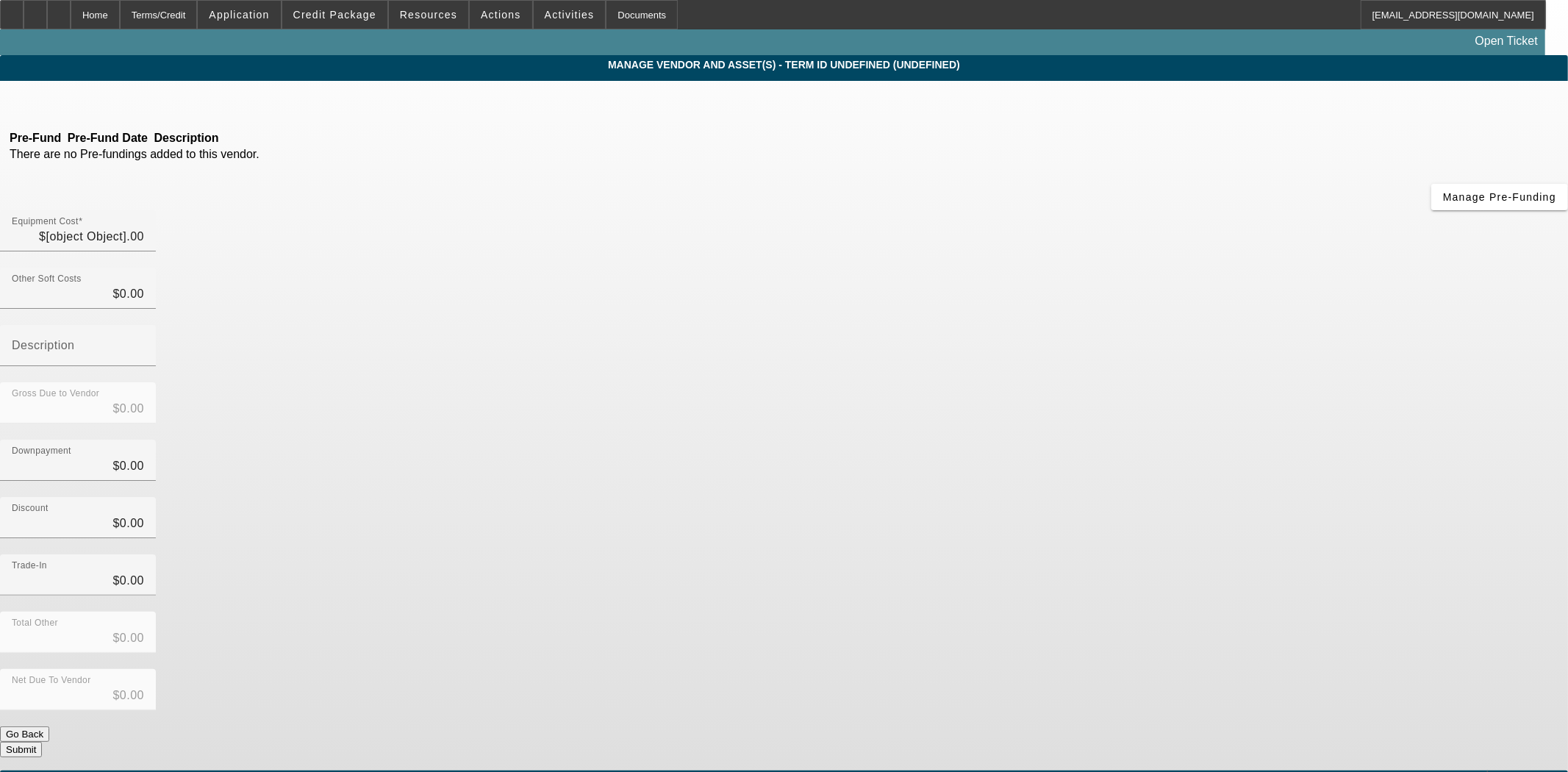
type input "$48,500.00"
type input "$613.53"
type input "$47,886.47"
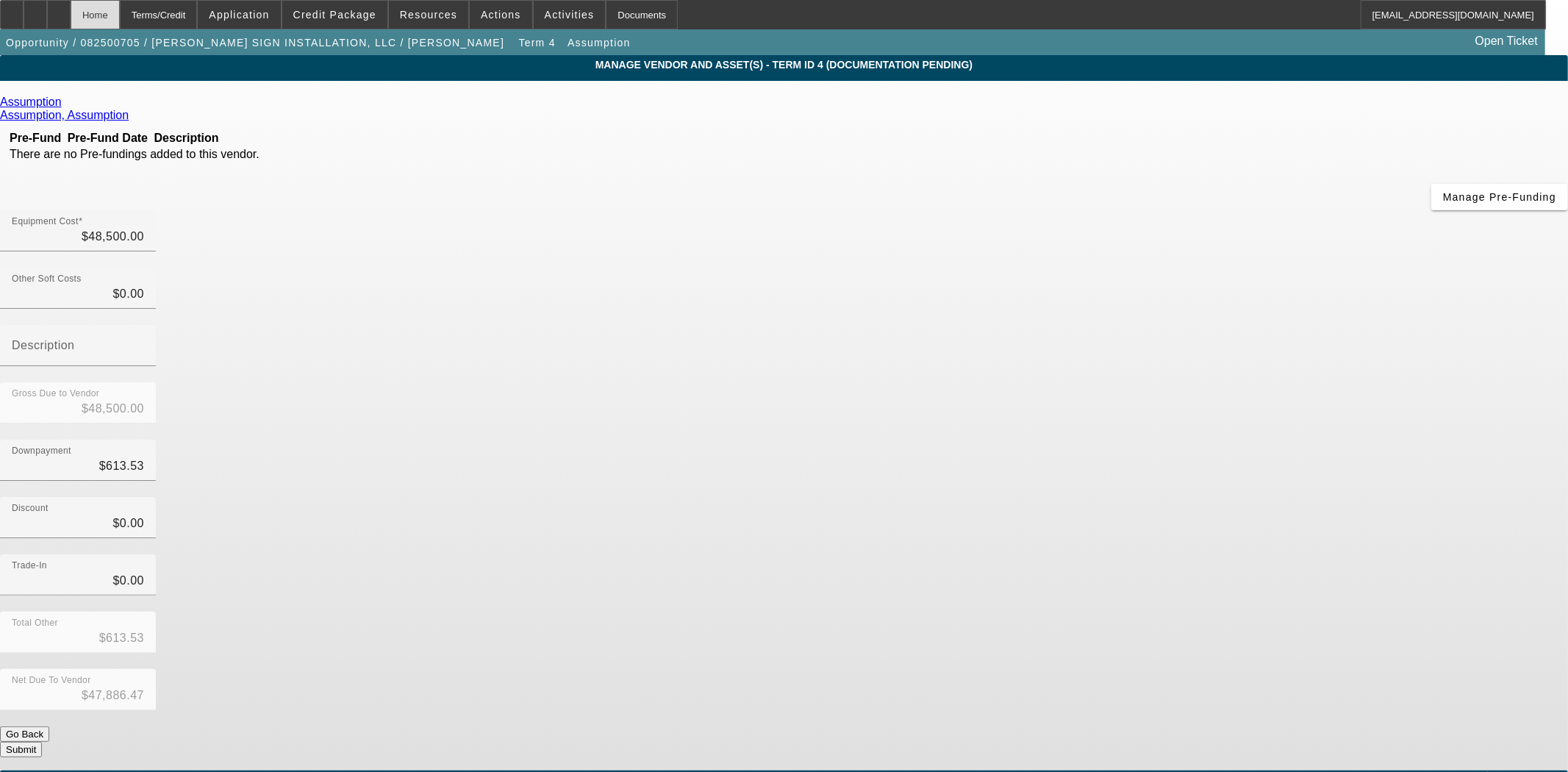
click at [120, 10] on div "Home" at bounding box center [95, 14] width 50 height 30
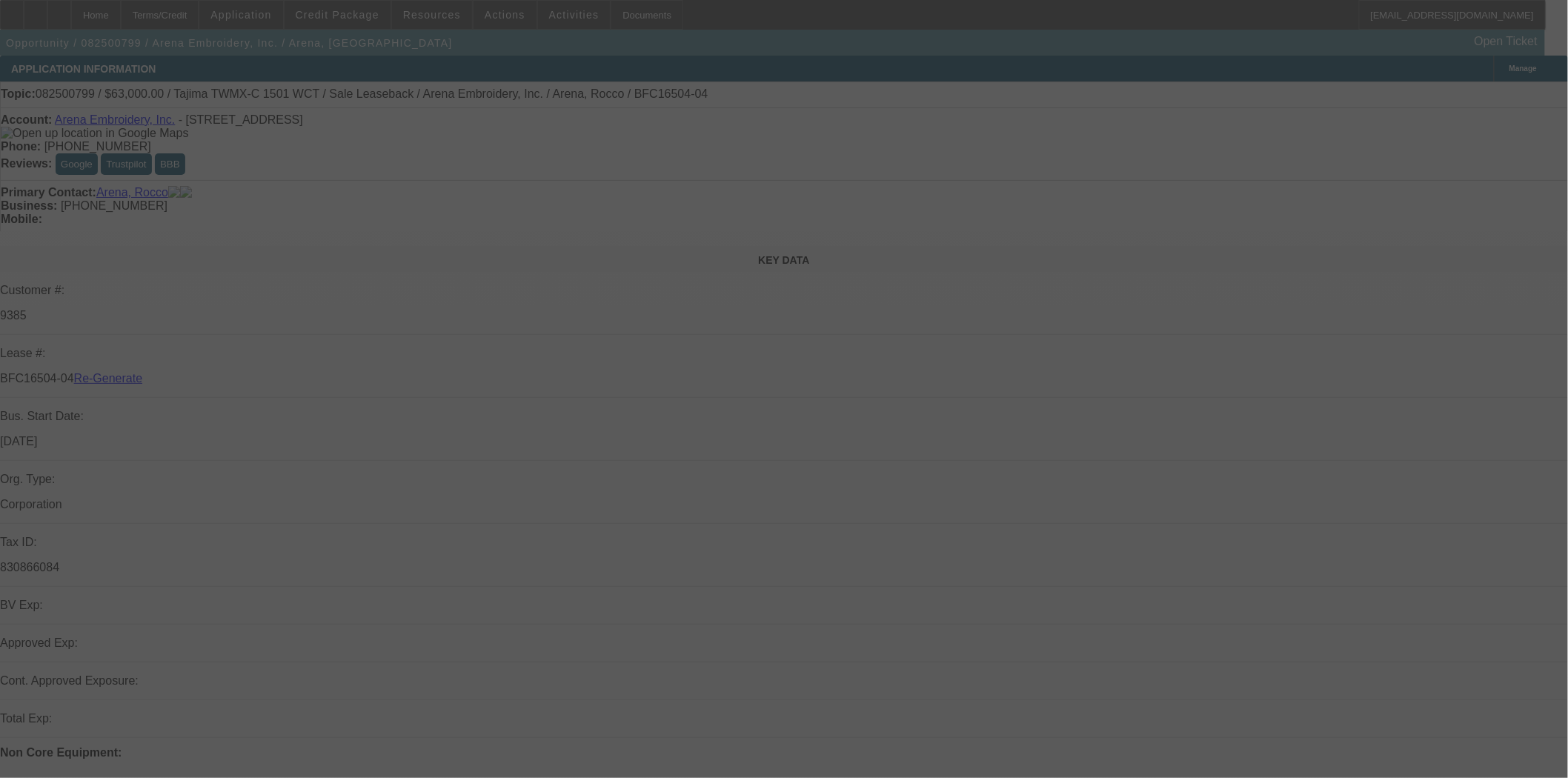
select select "3"
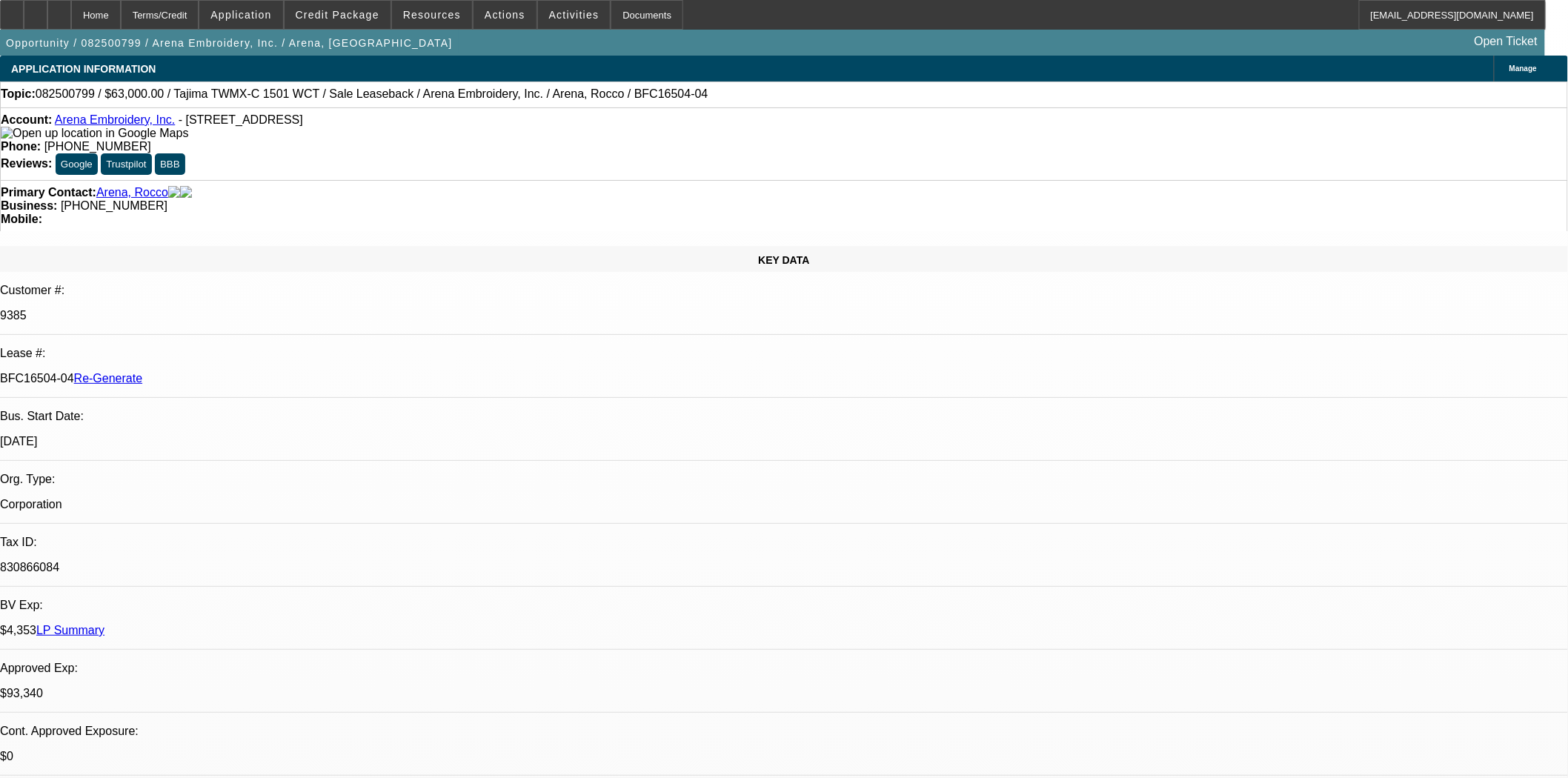
select select "0"
select select "2"
select select "0.1"
select select "4"
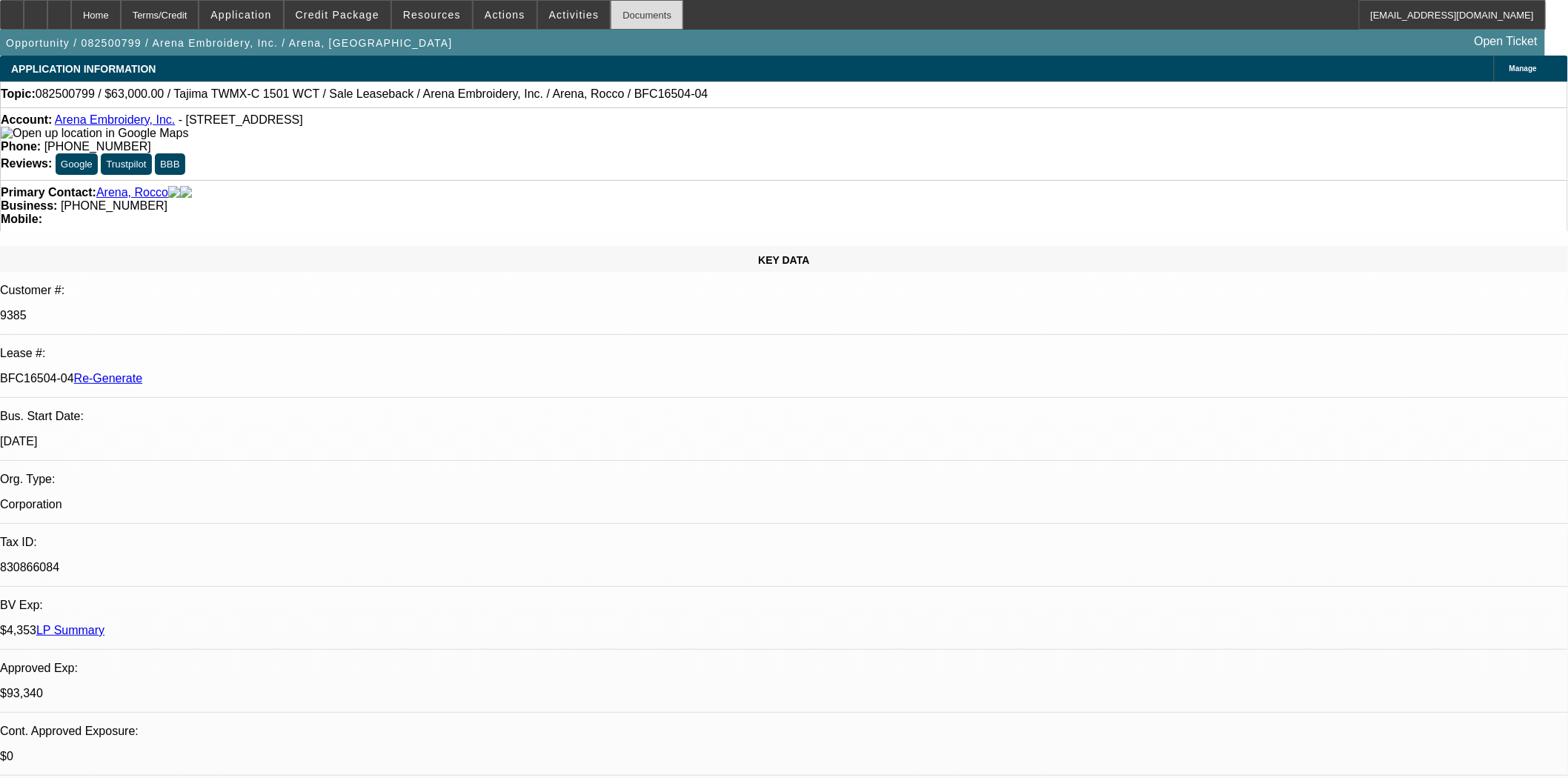
click at [612, 21] on div "Documents" at bounding box center [646, 15] width 72 height 30
click at [520, 15] on span at bounding box center [505, 15] width 63 height 35
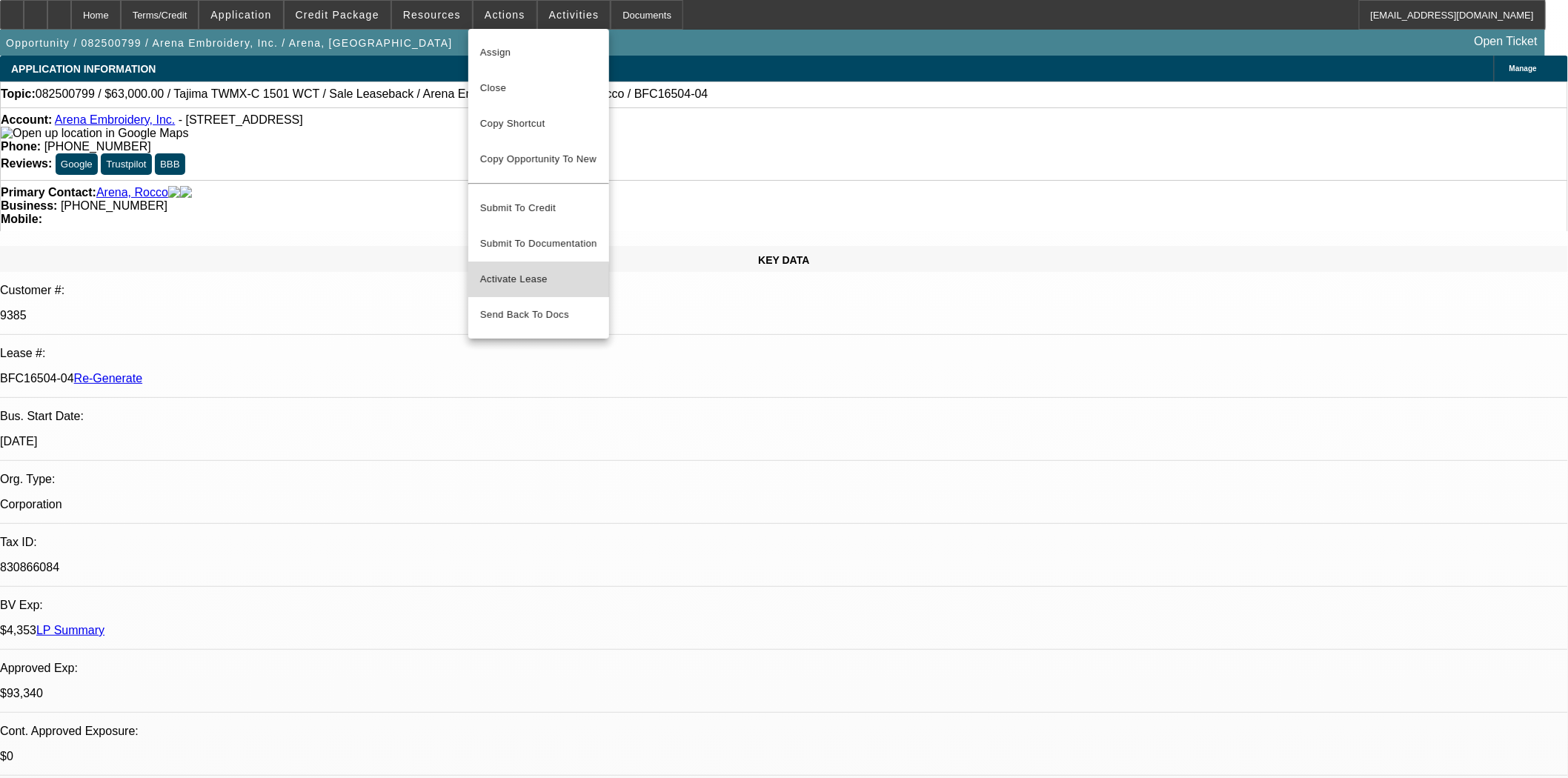
click at [523, 271] on span "Activate Lease" at bounding box center [539, 279] width 117 height 18
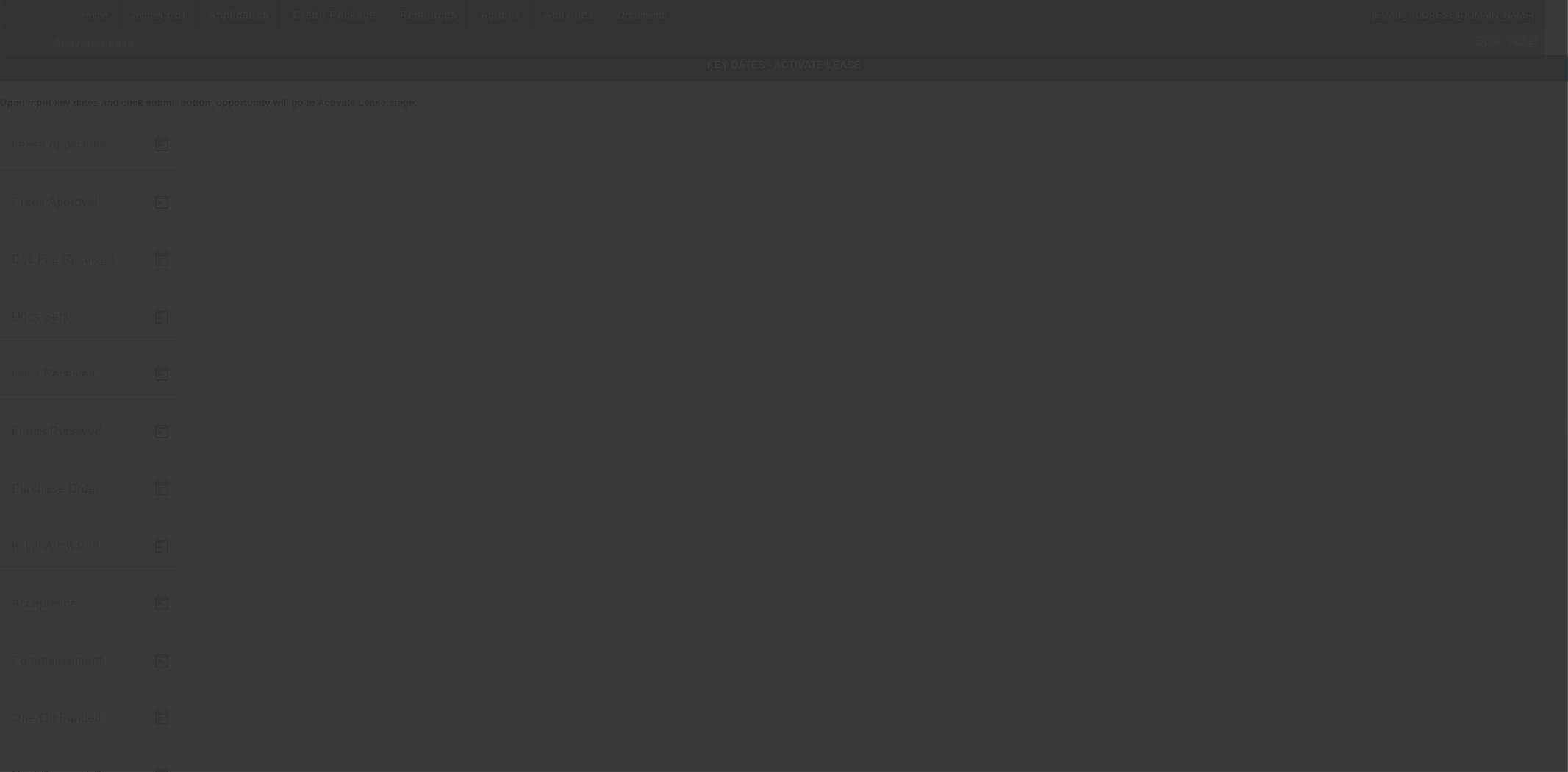
type input "8/30/2025"
type input "9/2/2025"
type input "9/10/2025"
type input "9/11/2025"
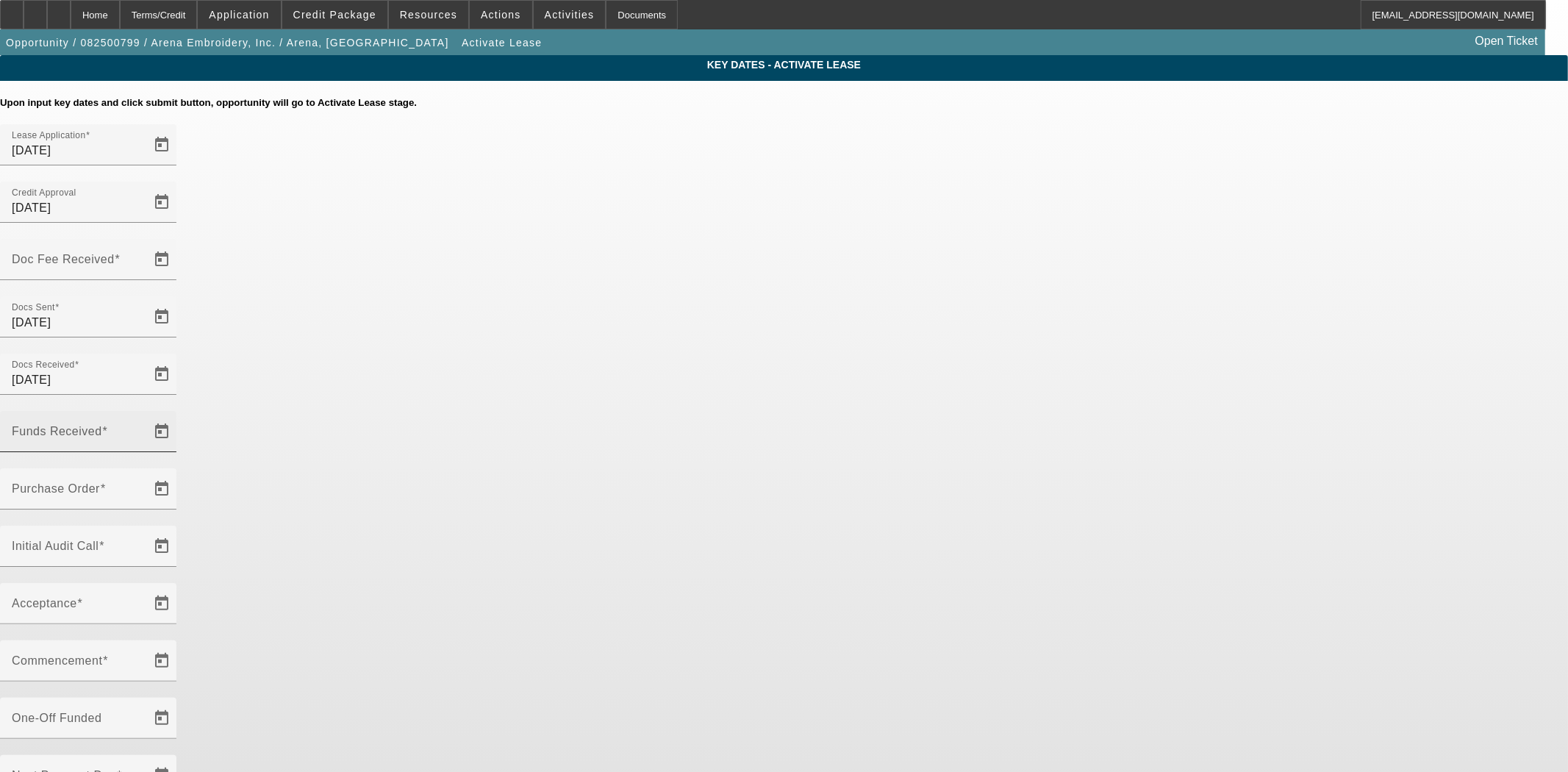
click at [102, 425] on mat-label "Funds Received" at bounding box center [56, 431] width 91 height 12
click at [144, 429] on input "Funds Received" at bounding box center [77, 437] width 132 height 18
click at [120, 253] on span at bounding box center [117, 259] width 6 height 12
click at [144, 256] on input "Doc Fee Received" at bounding box center [77, 265] width 132 height 18
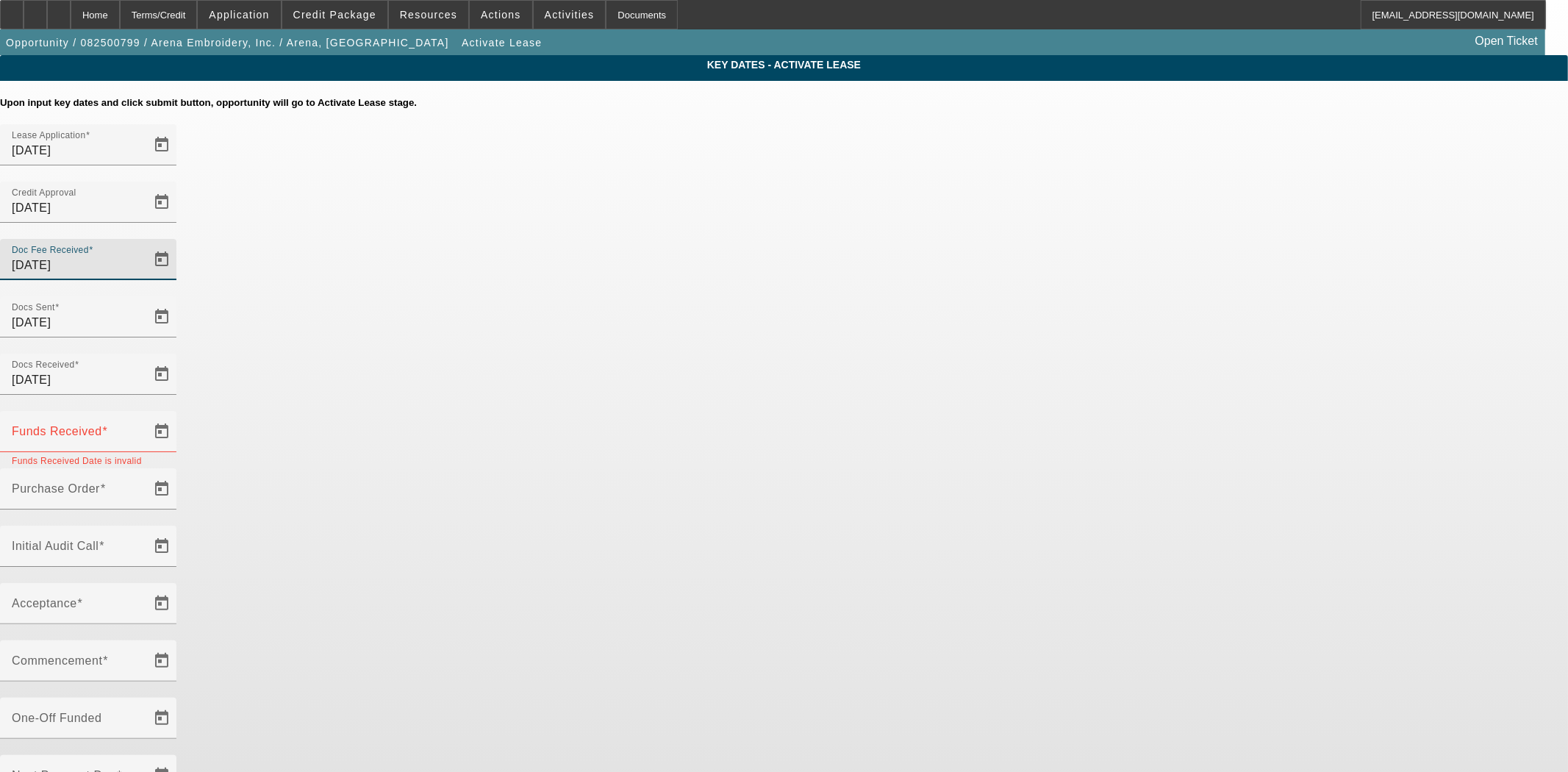
type input "9/12/2025"
type input "[DATE]"
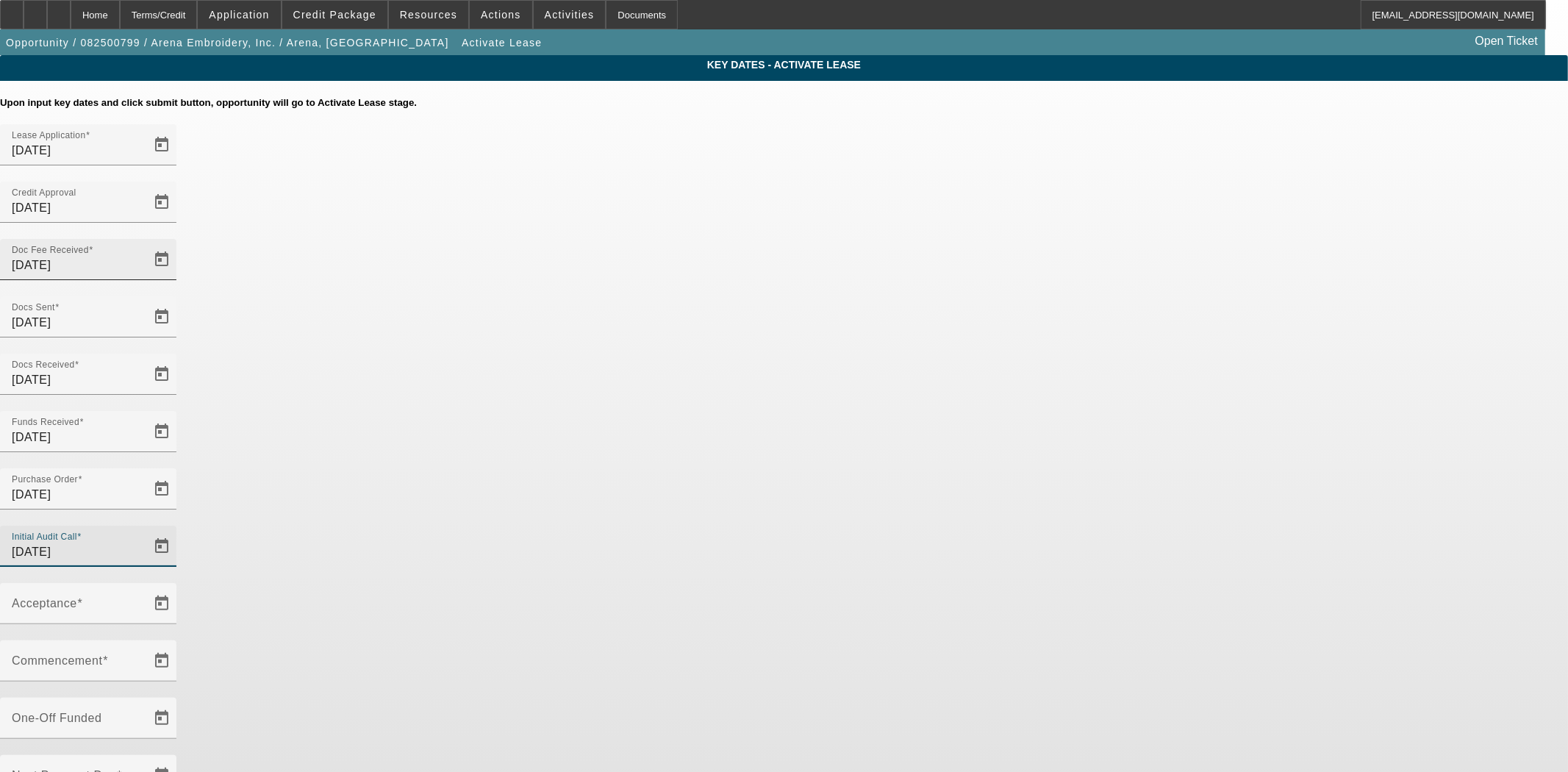
type input "[DATE]"
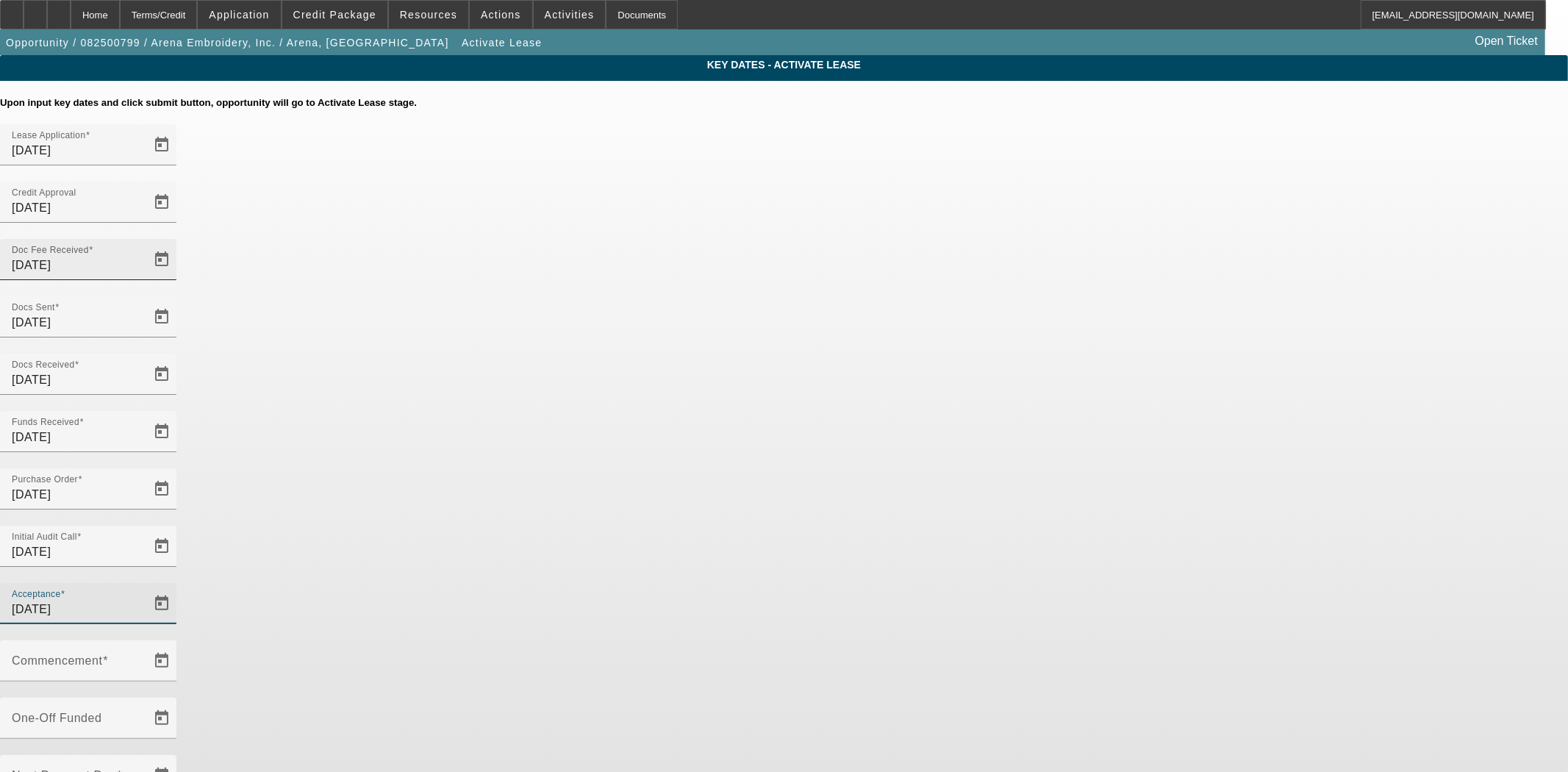
type input "[DATE]"
type input "10/1/2025"
type input "11/1/2025"
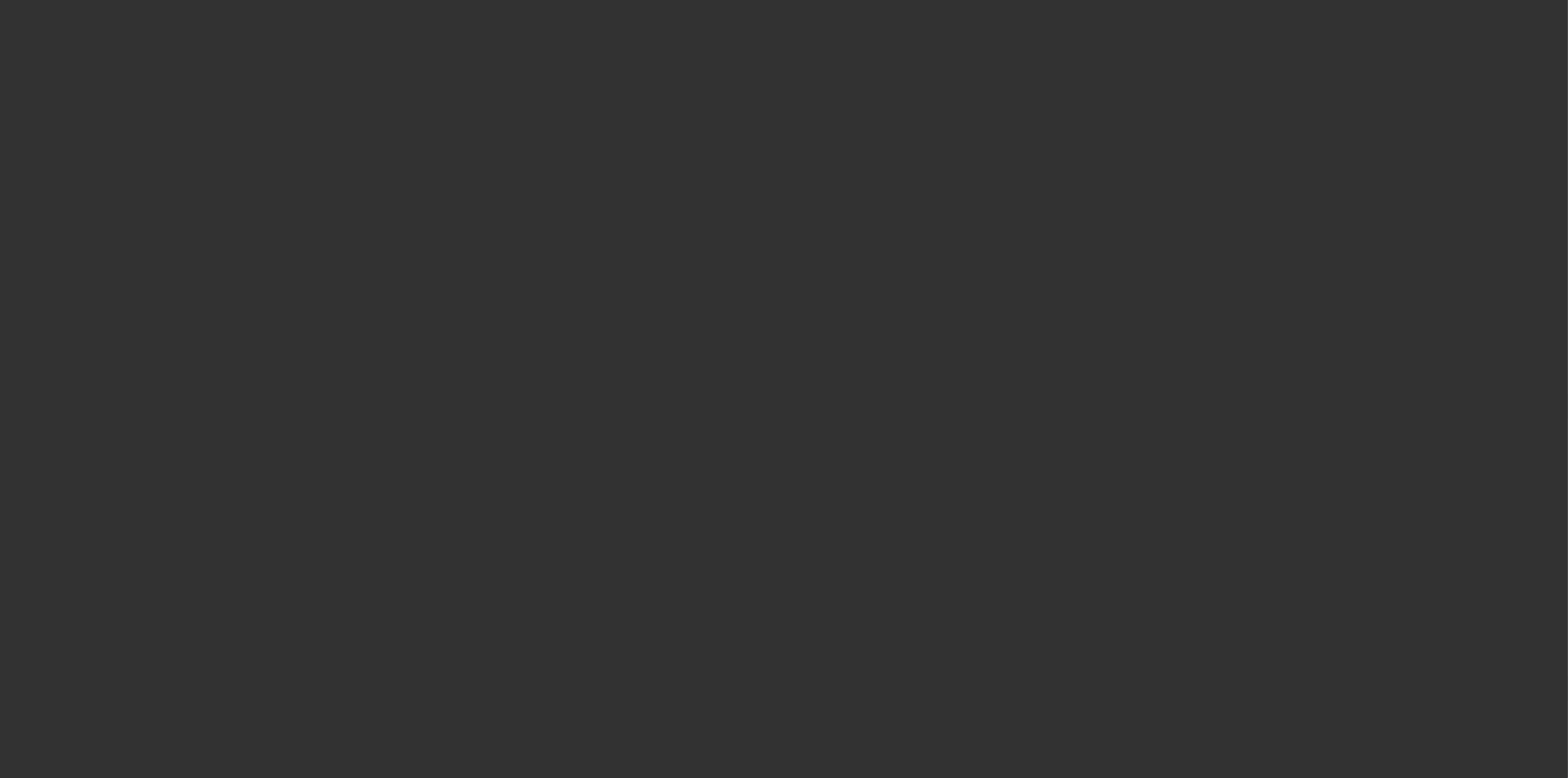
select select "4"
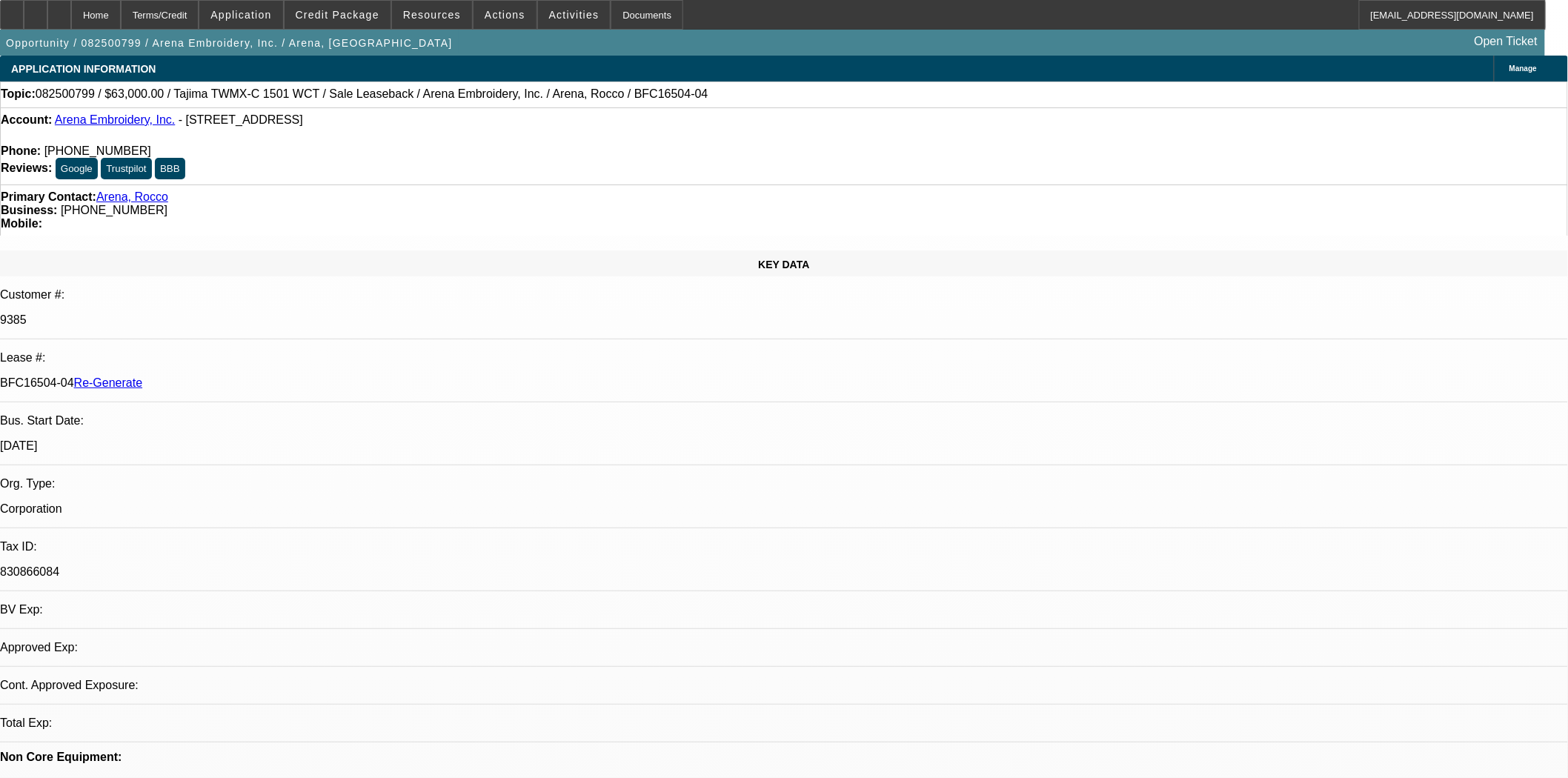
select select "0"
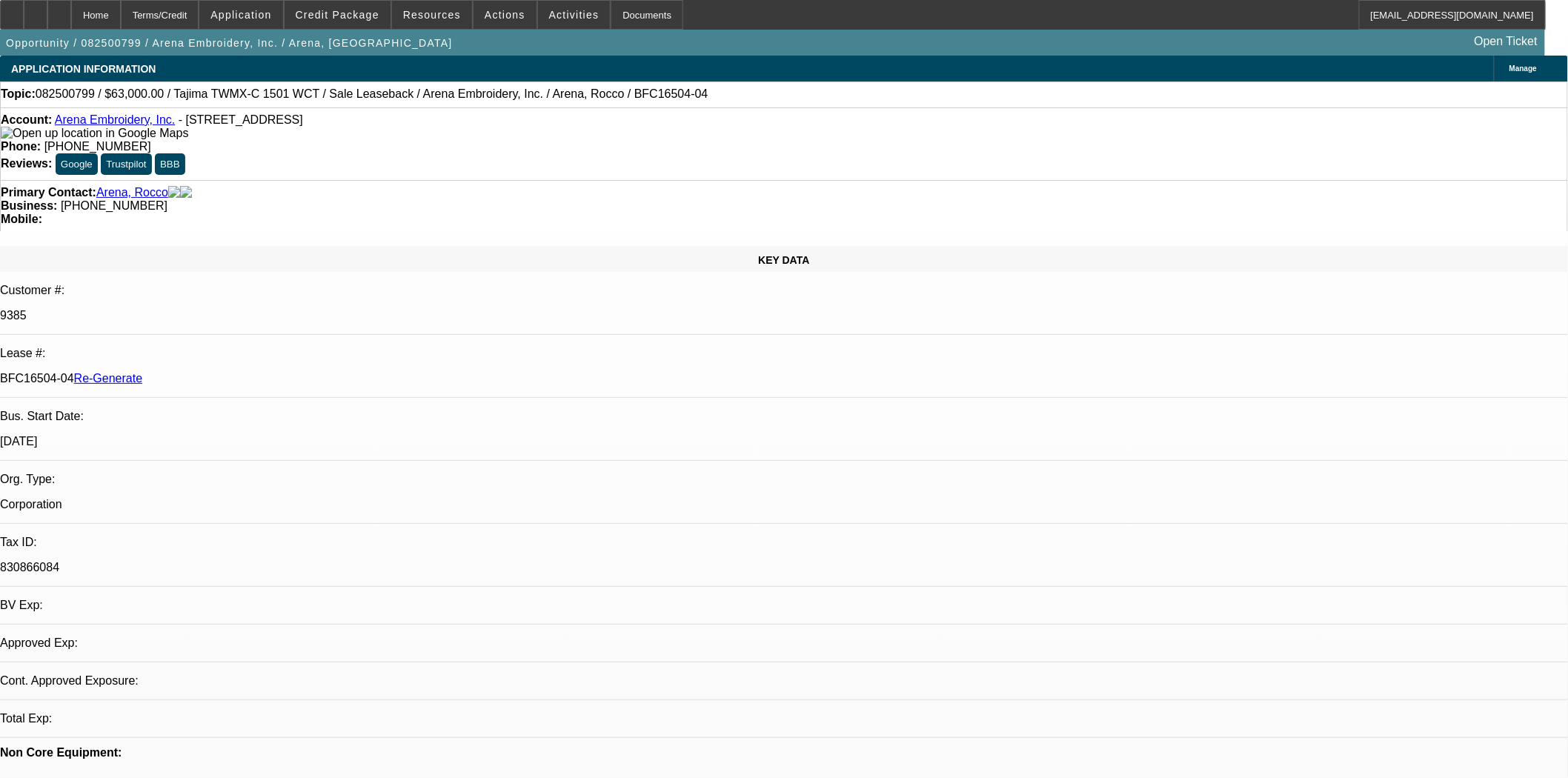
select select "2"
select select "0.1"
select select "4"
click at [354, 10] on span "Credit Package" at bounding box center [337, 15] width 84 height 12
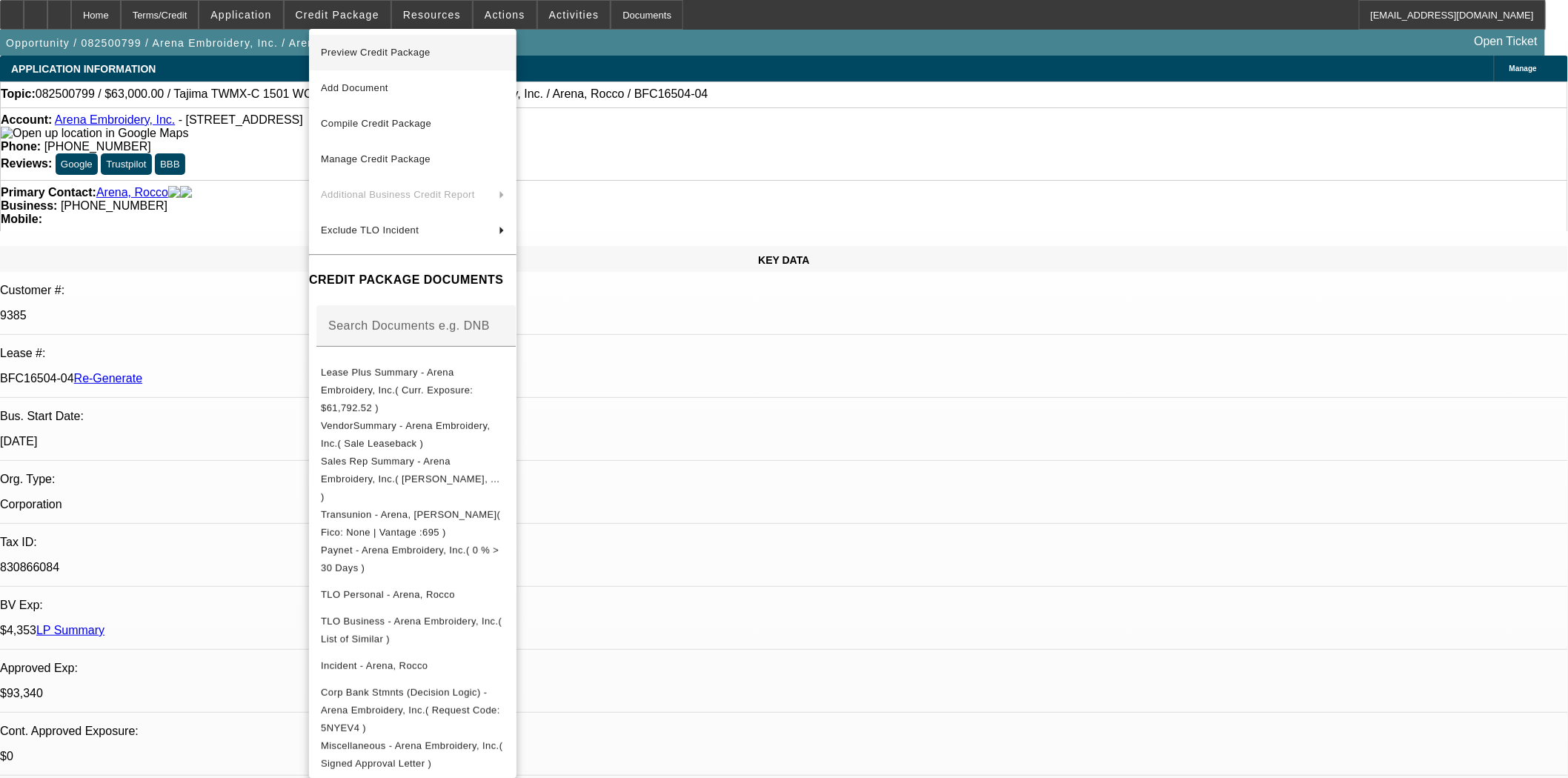
click at [374, 48] on span "Preview Credit Package" at bounding box center [375, 52] width 110 height 11
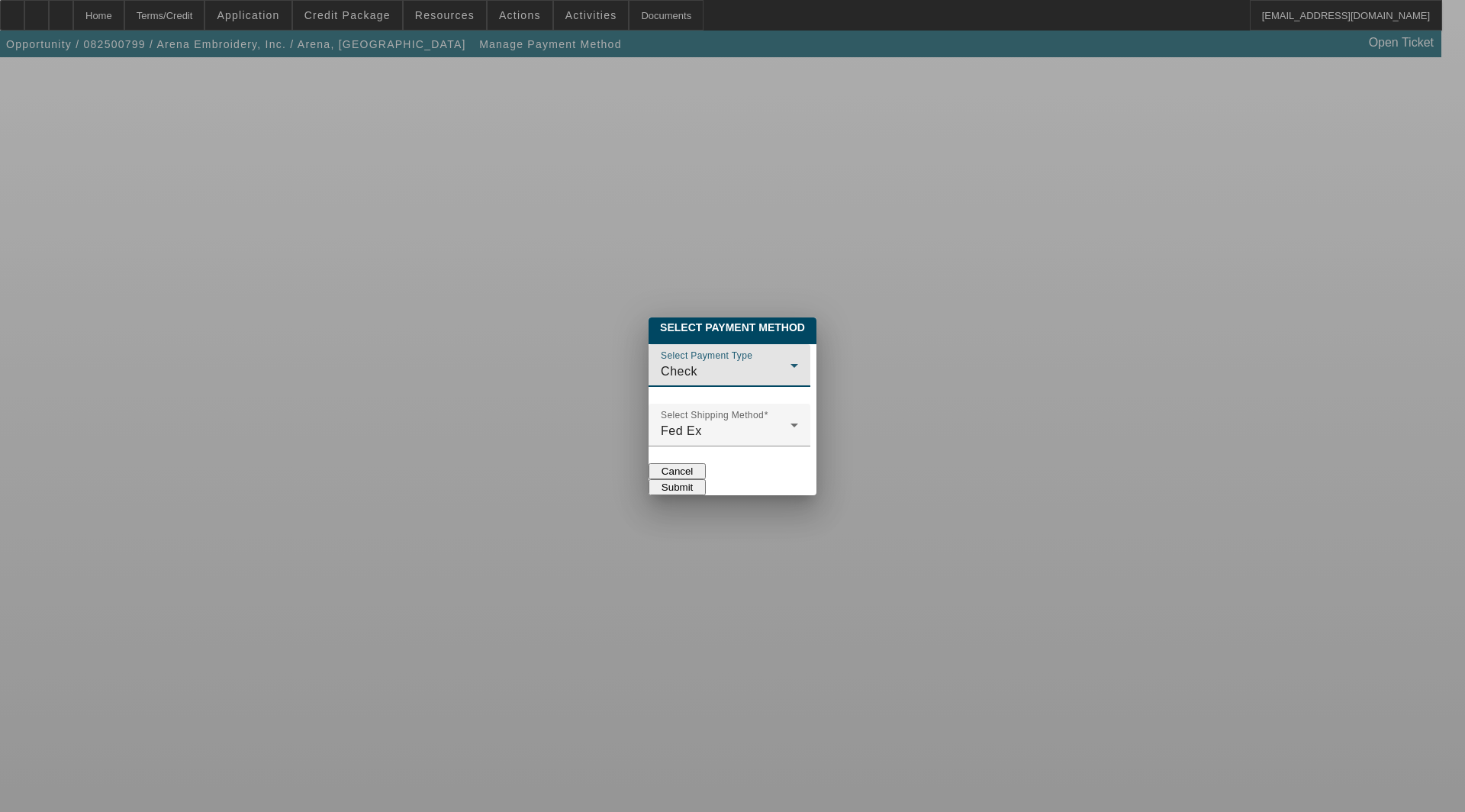
click at [661, 362] on div "Check" at bounding box center [726, 371] width 130 height 18
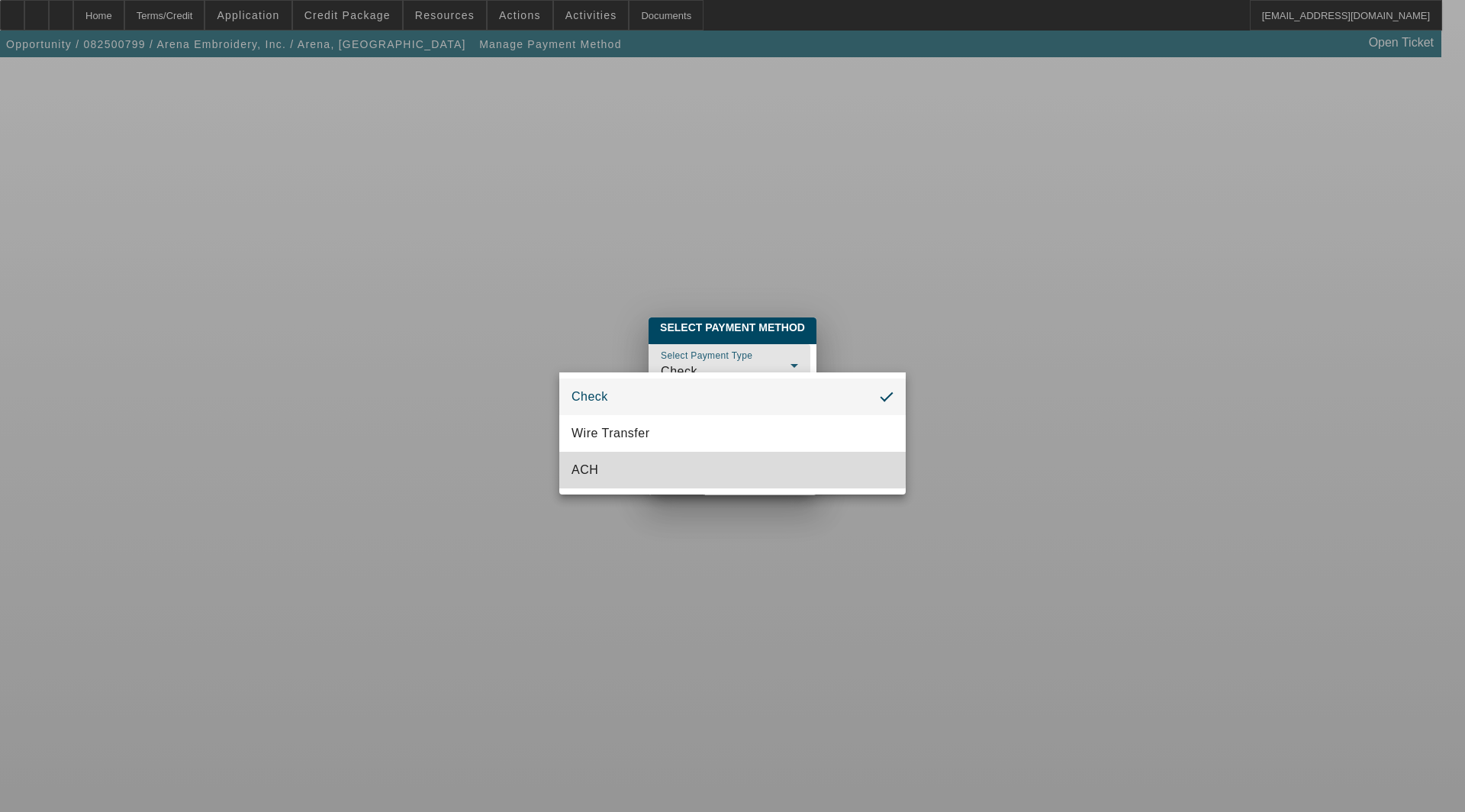
click at [578, 463] on span "ACH" at bounding box center [585, 469] width 27 height 18
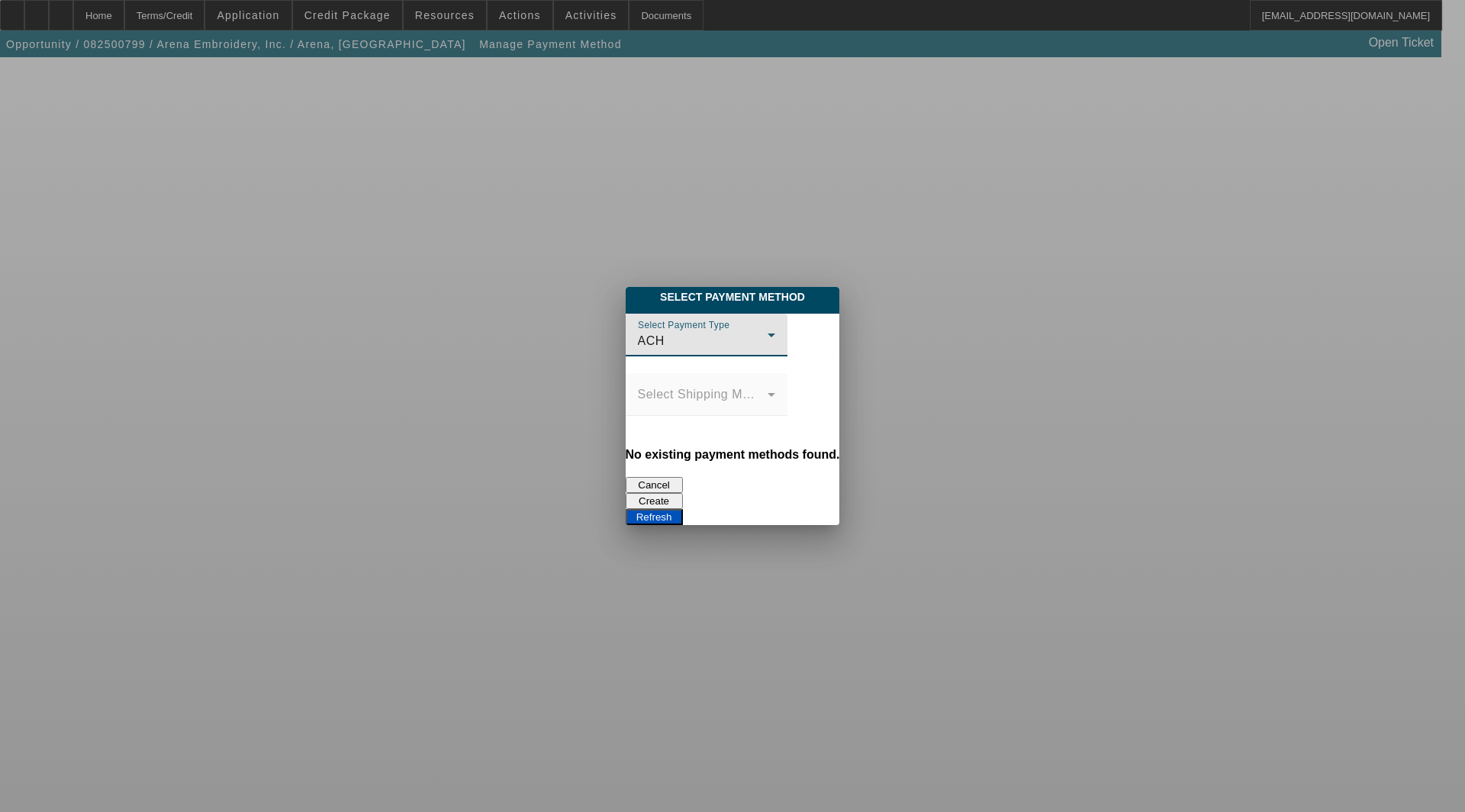
click at [683, 493] on button "Create" at bounding box center [654, 501] width 57 height 16
click at [840, 509] on div "Refresh" at bounding box center [732, 517] width 214 height 16
click at [683, 509] on button "Refresh" at bounding box center [654, 517] width 57 height 16
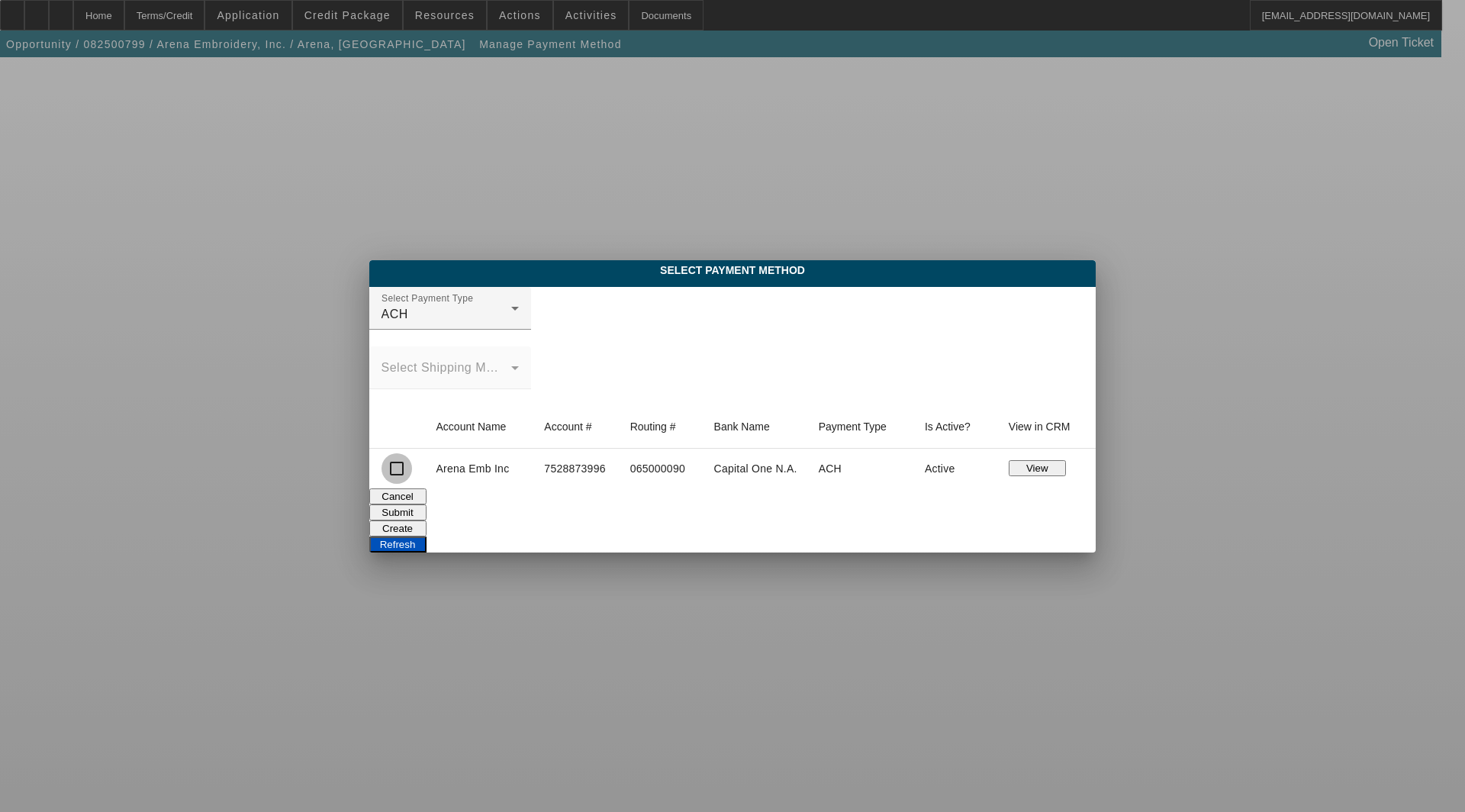
click at [383, 468] on input "checkbox" at bounding box center [397, 469] width 31 height 31
checkbox input "true"
click at [614, 520] on div "Submit" at bounding box center [733, 512] width 727 height 16
click at [427, 514] on button "Submit" at bounding box center [398, 512] width 57 height 16
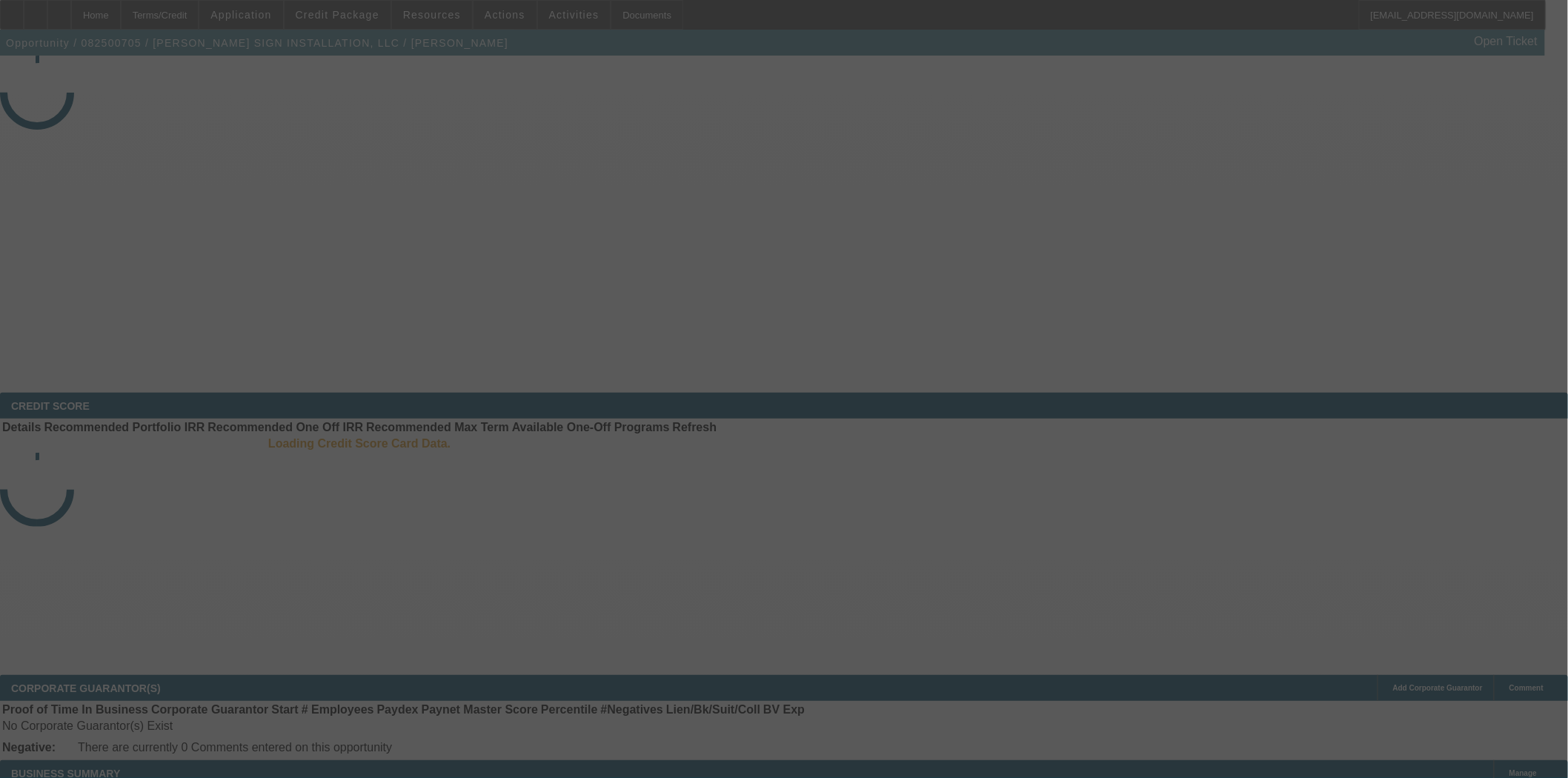
select select "3"
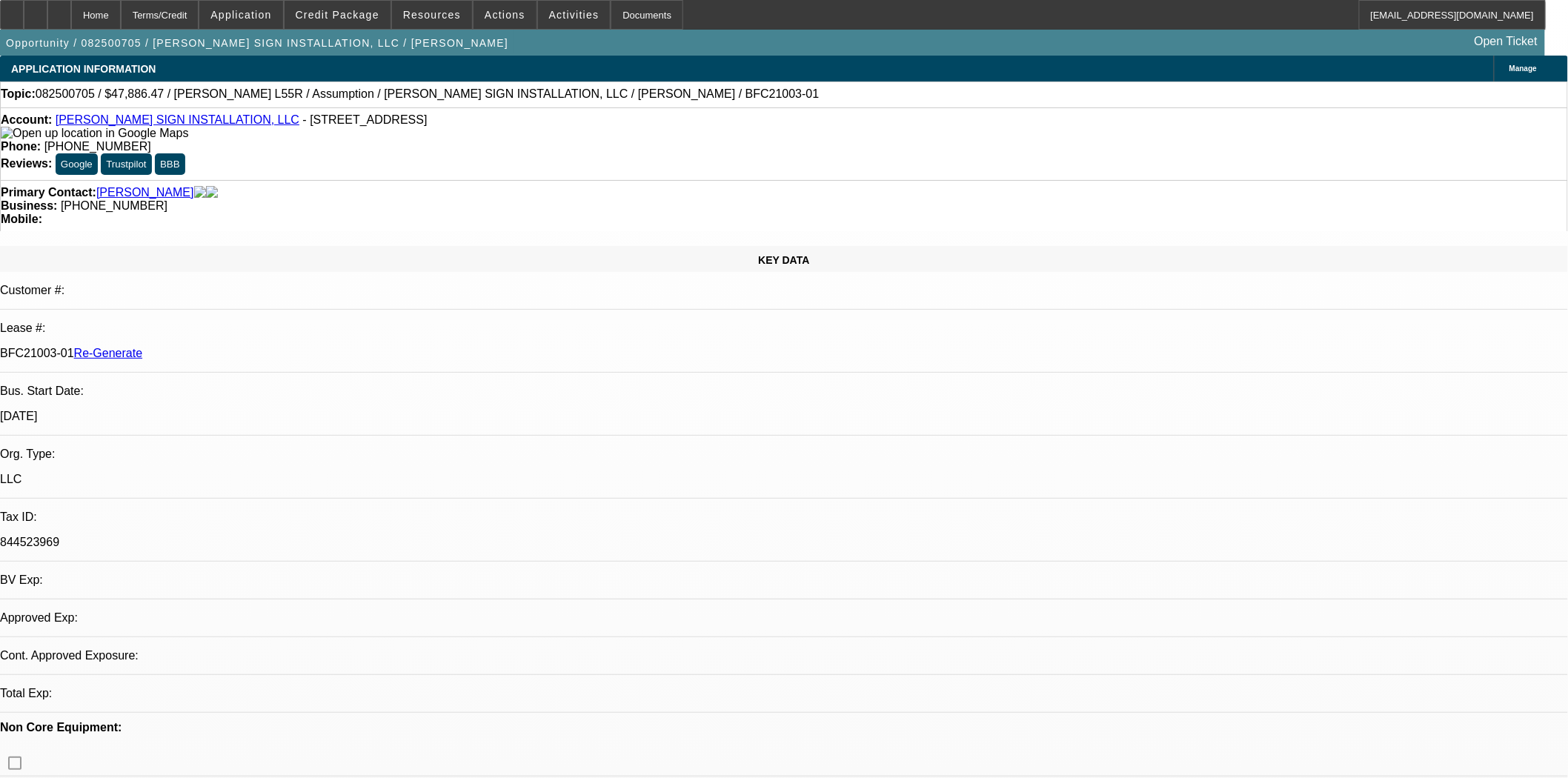
select select "0"
select select "2"
select select "0"
select select "6"
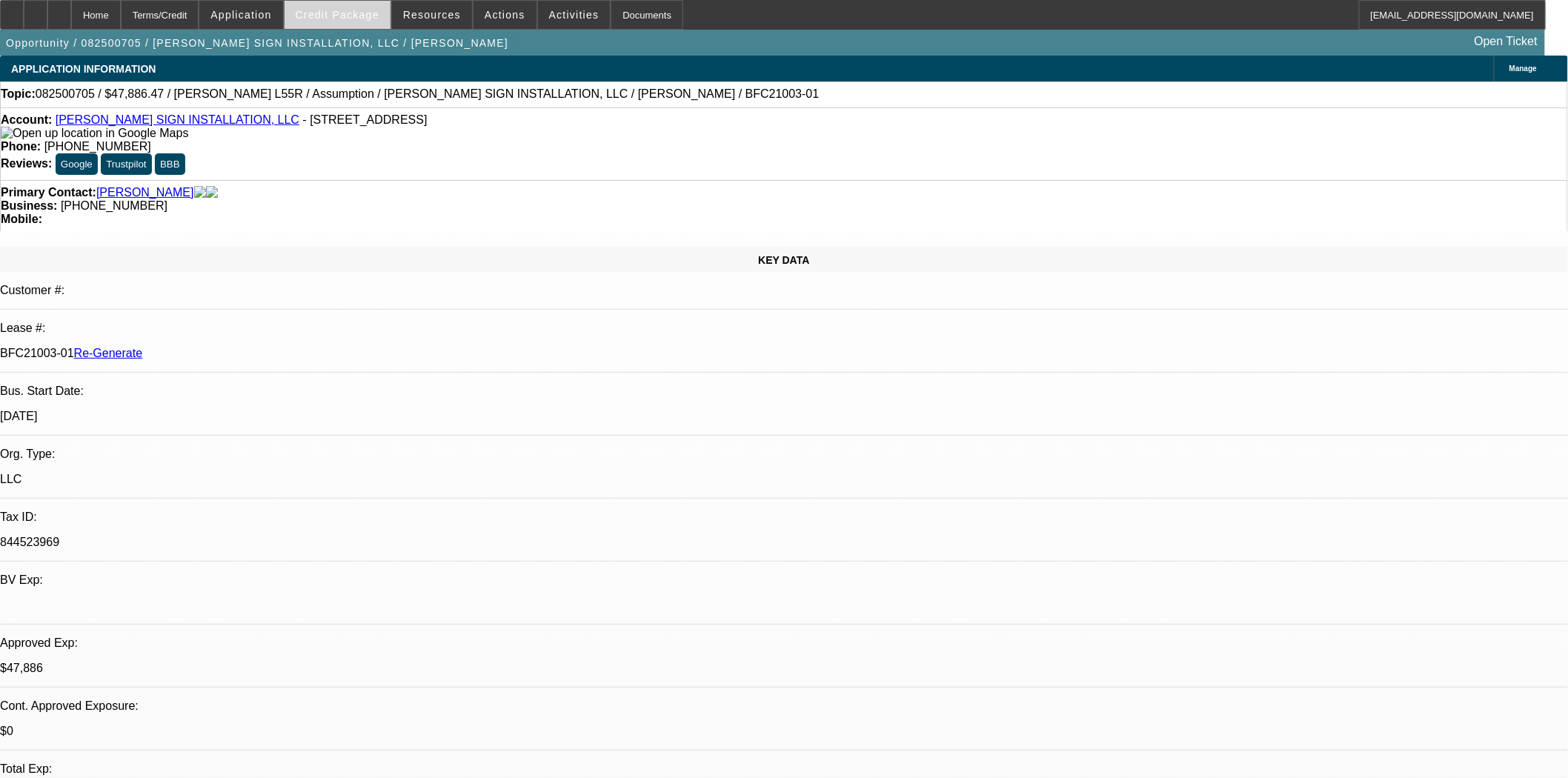
click at [346, 16] on span "Credit Package" at bounding box center [337, 15] width 84 height 12
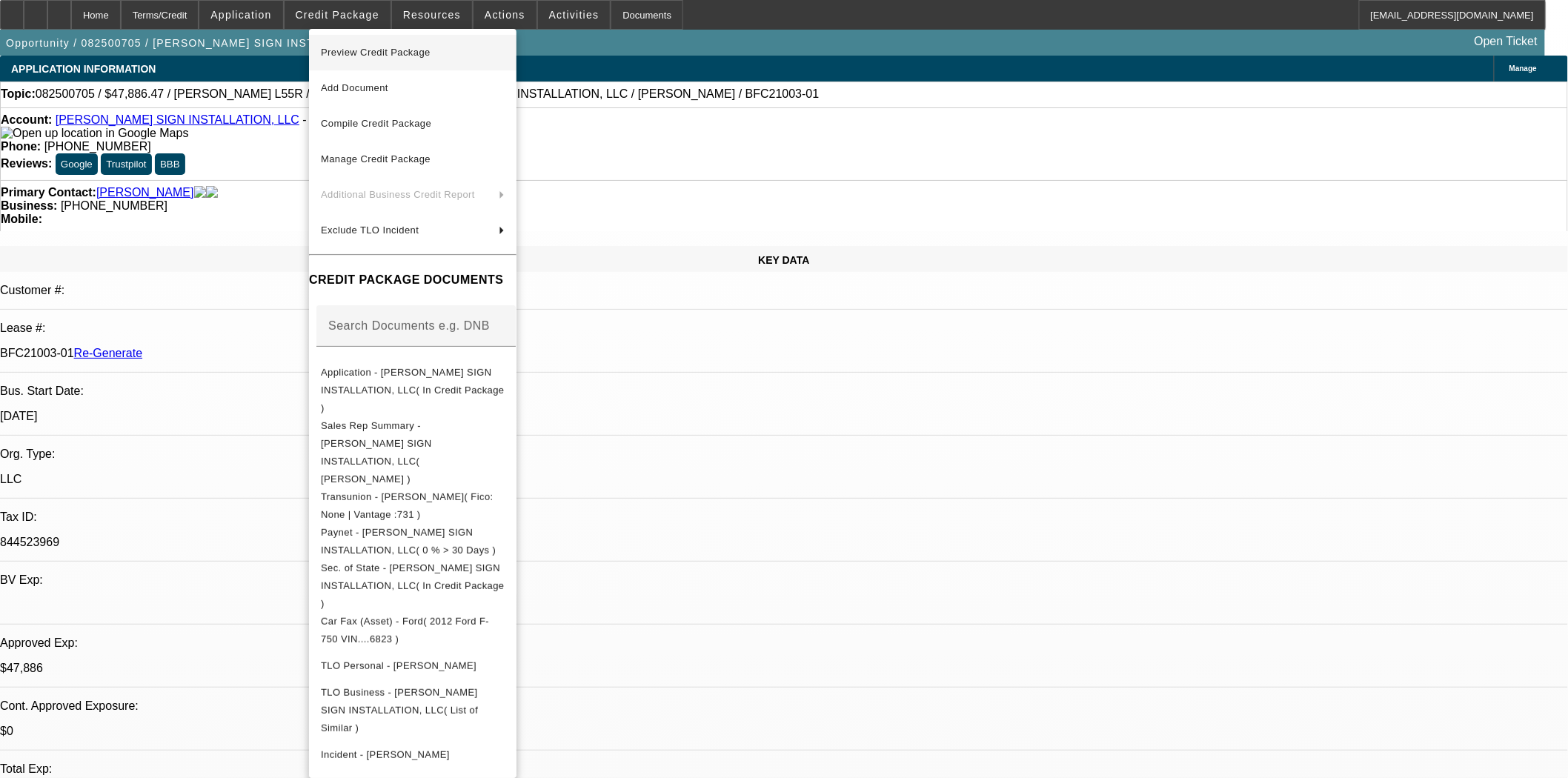
click at [354, 48] on span "Preview Credit Package" at bounding box center [375, 52] width 110 height 11
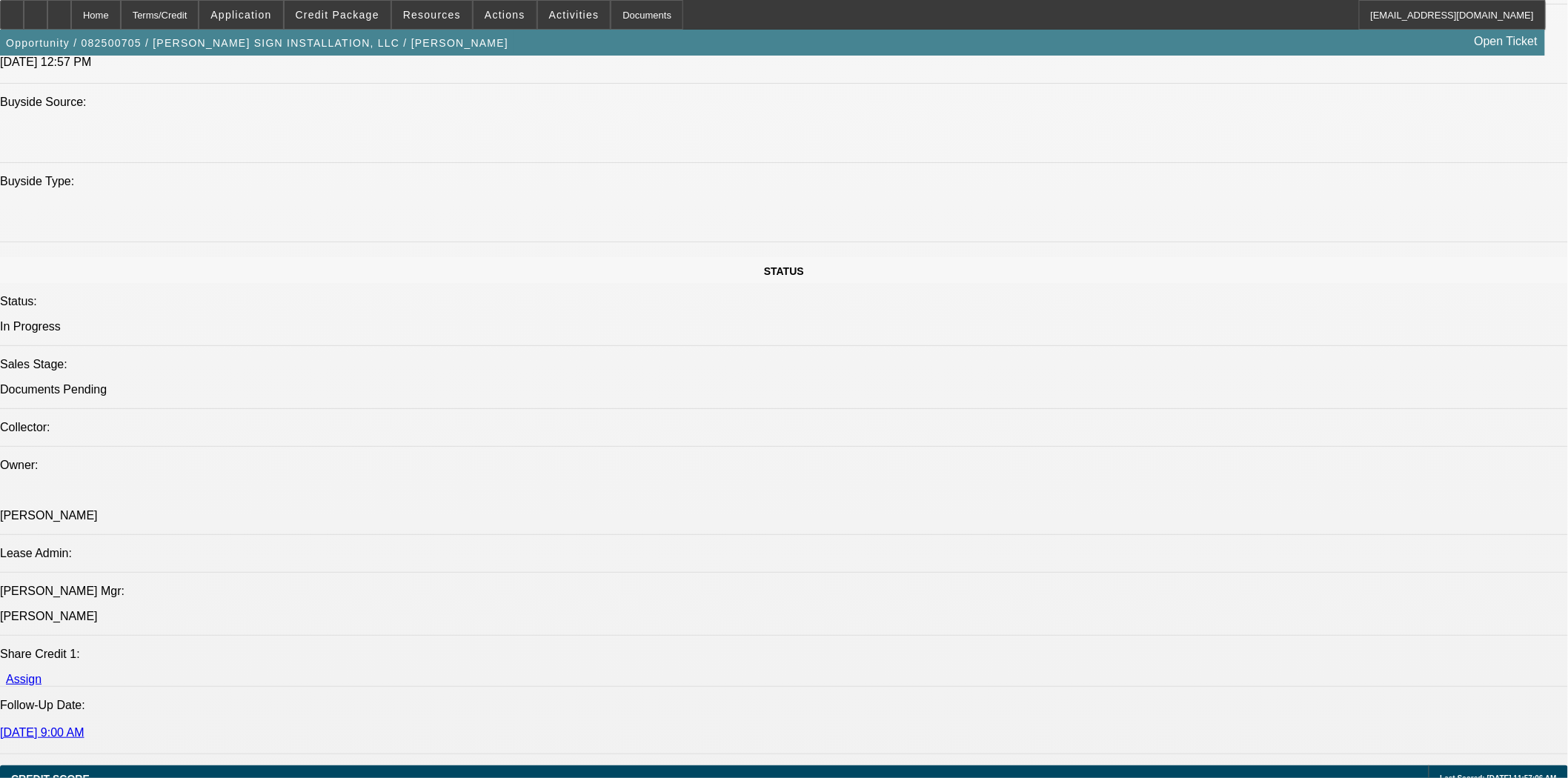
scroll to position [2140, 0]
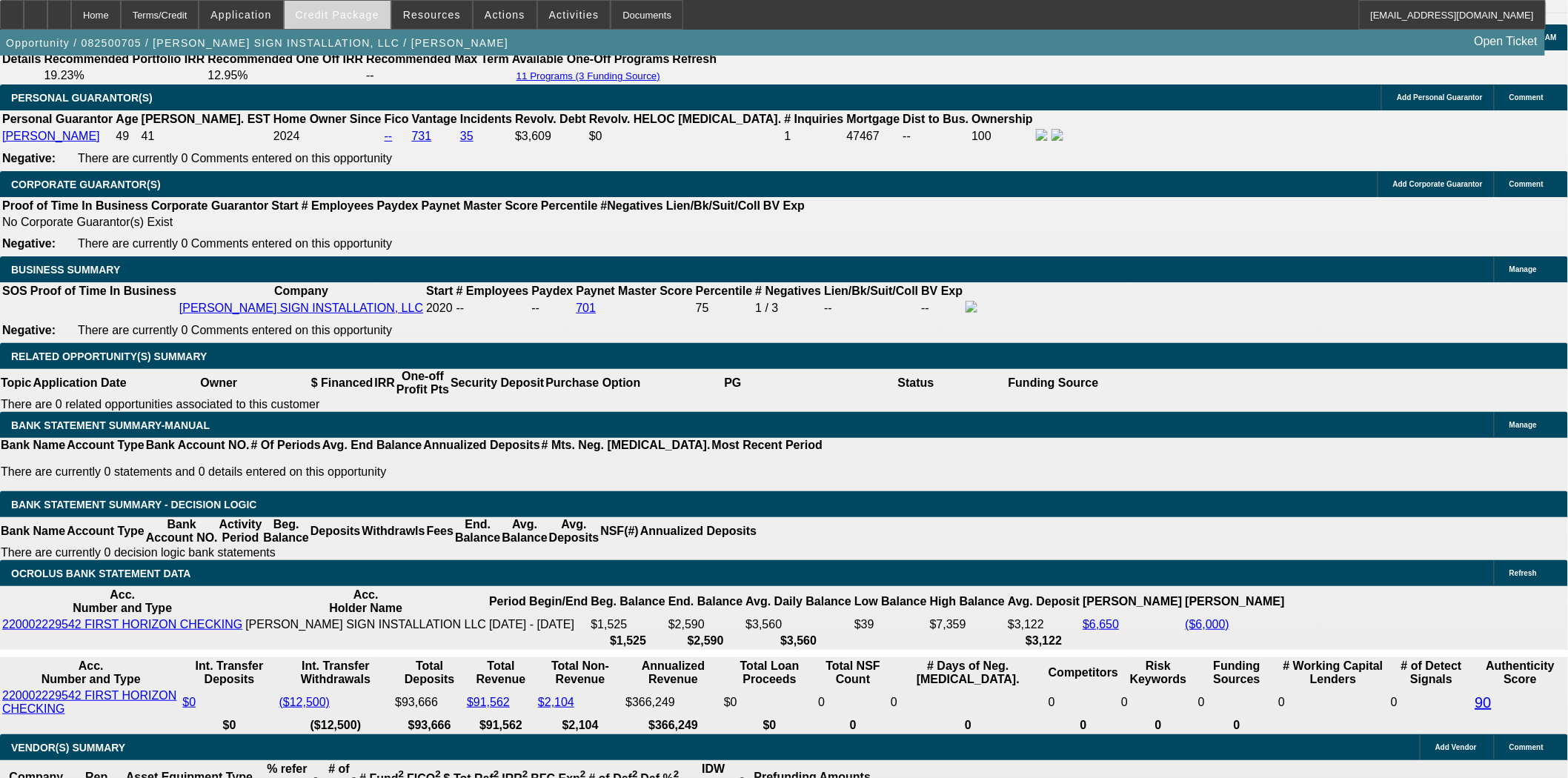
click at [332, 8] on span at bounding box center [337, 15] width 106 height 35
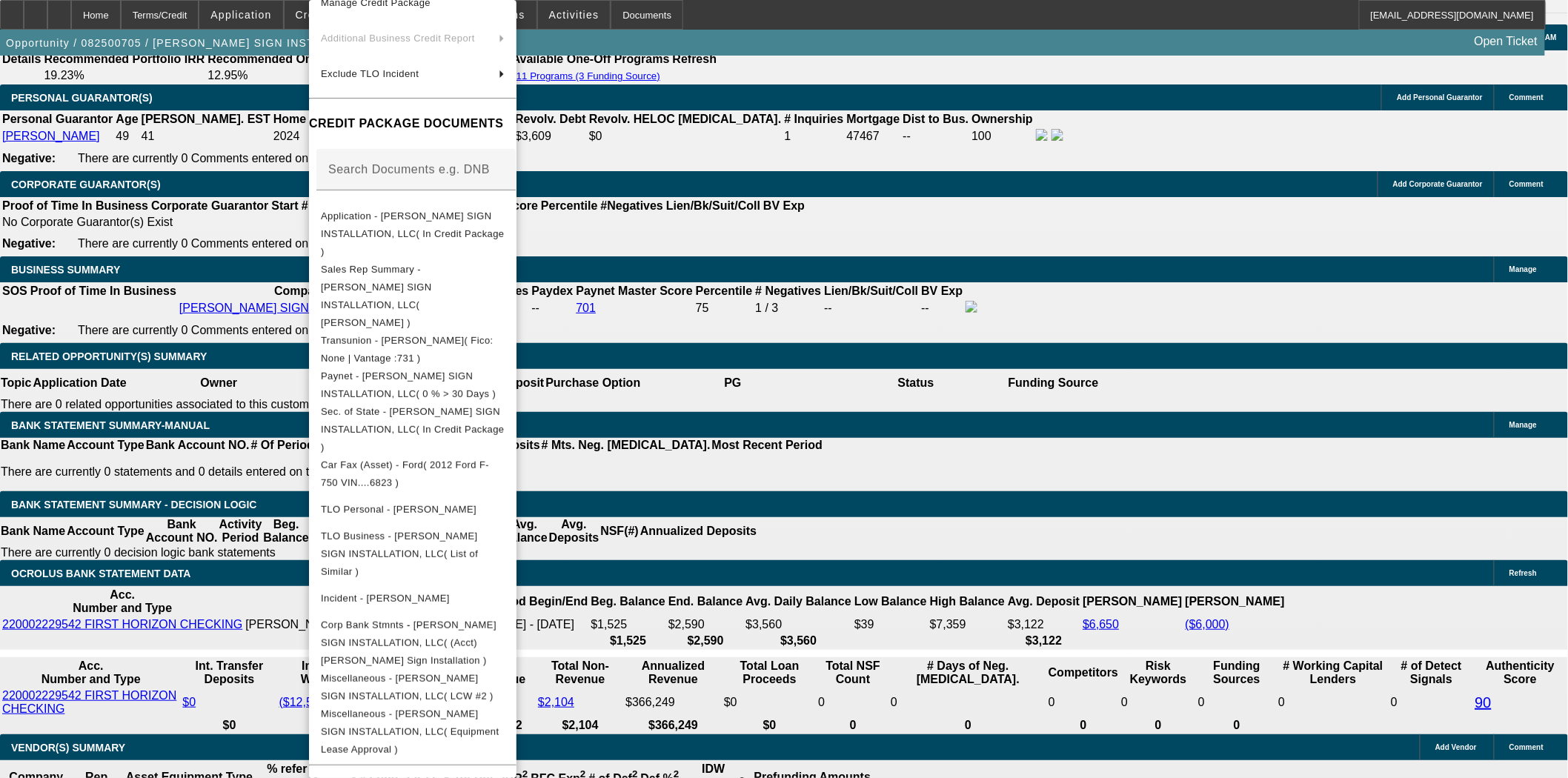
scroll to position [2565, 0]
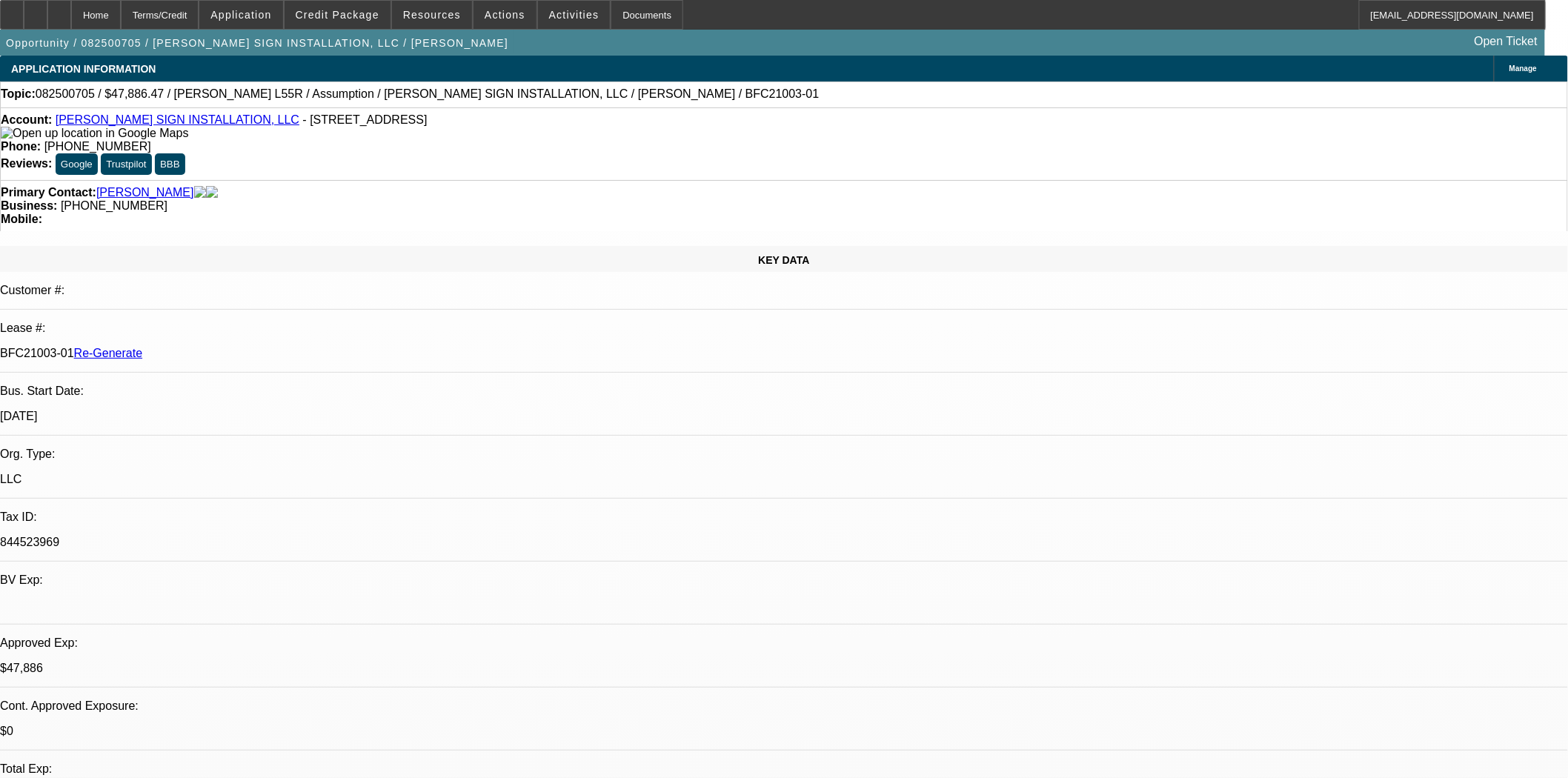
scroll to position [165, 0]
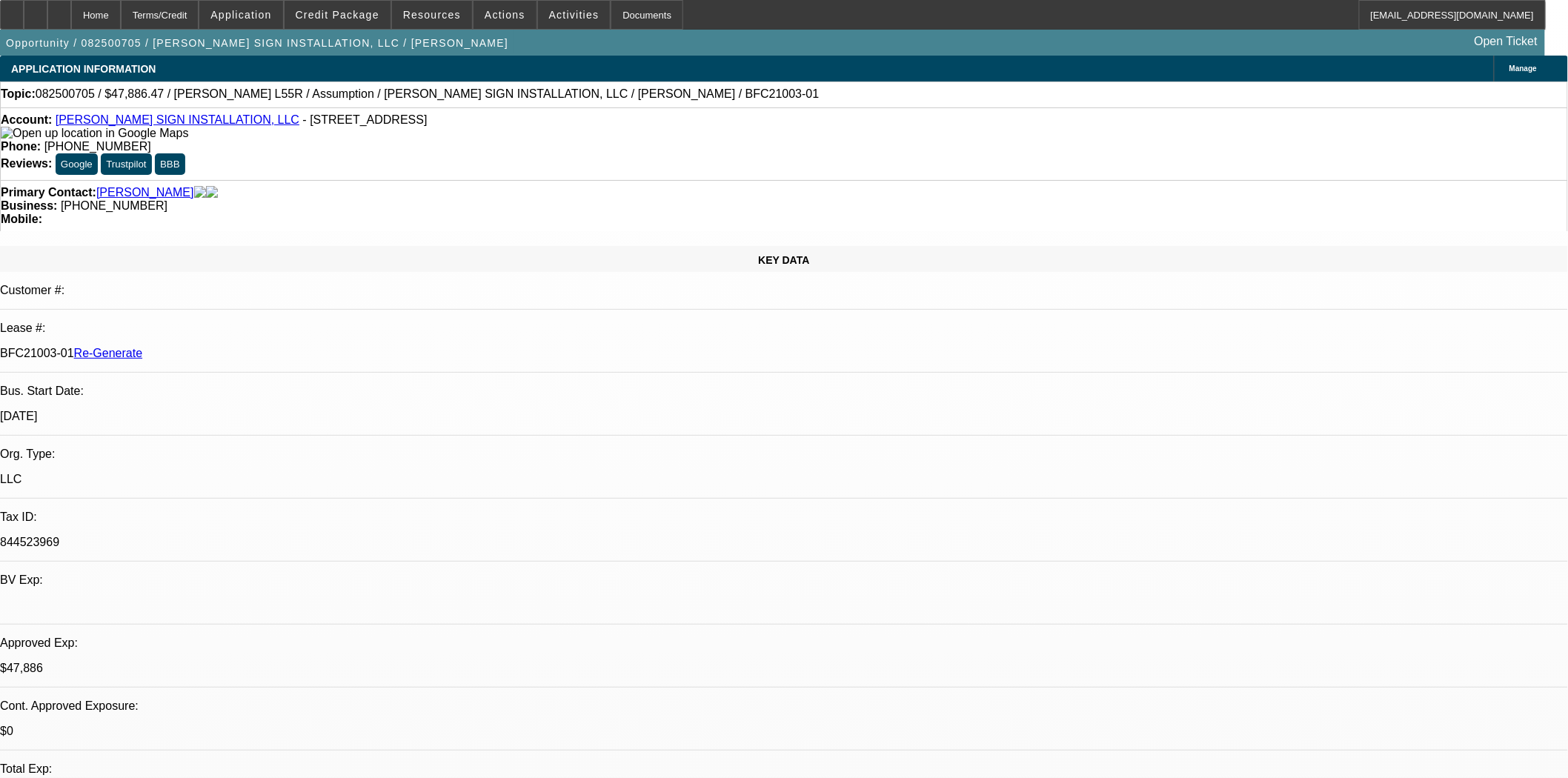
scroll to position [247, 0]
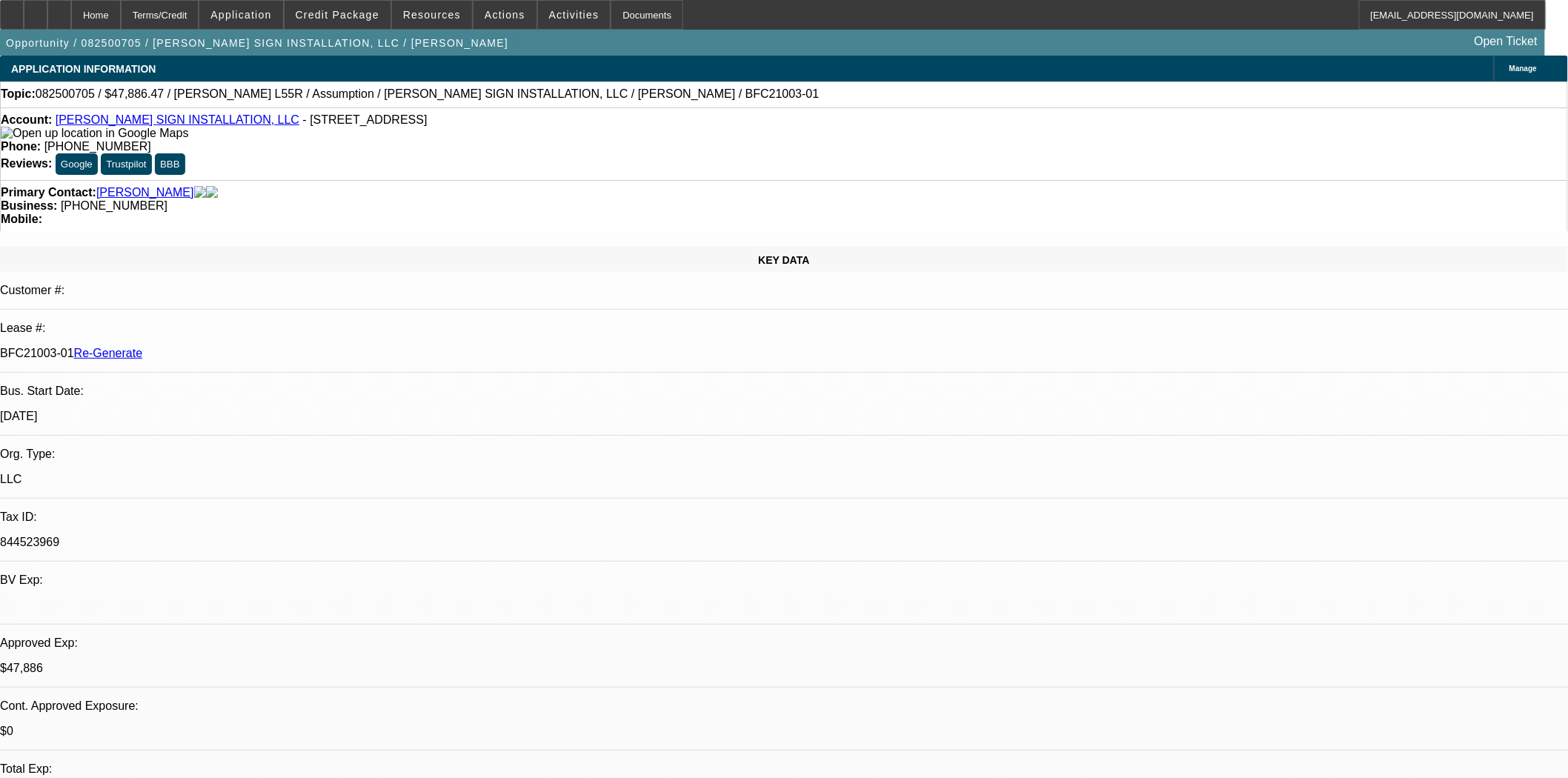
scroll to position [247, 0]
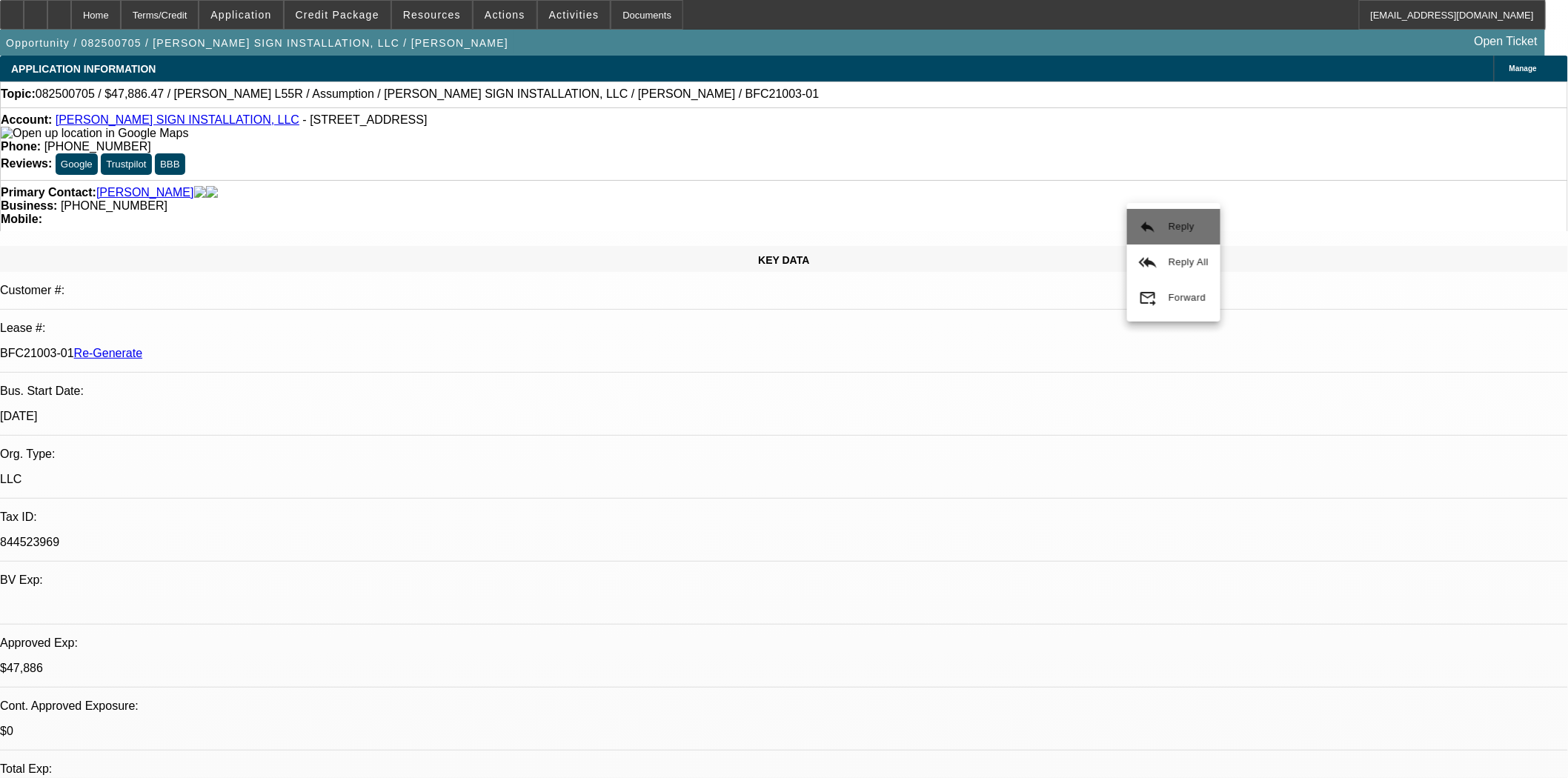
click at [1184, 232] on span "Reply" at bounding box center [1188, 226] width 40 height 18
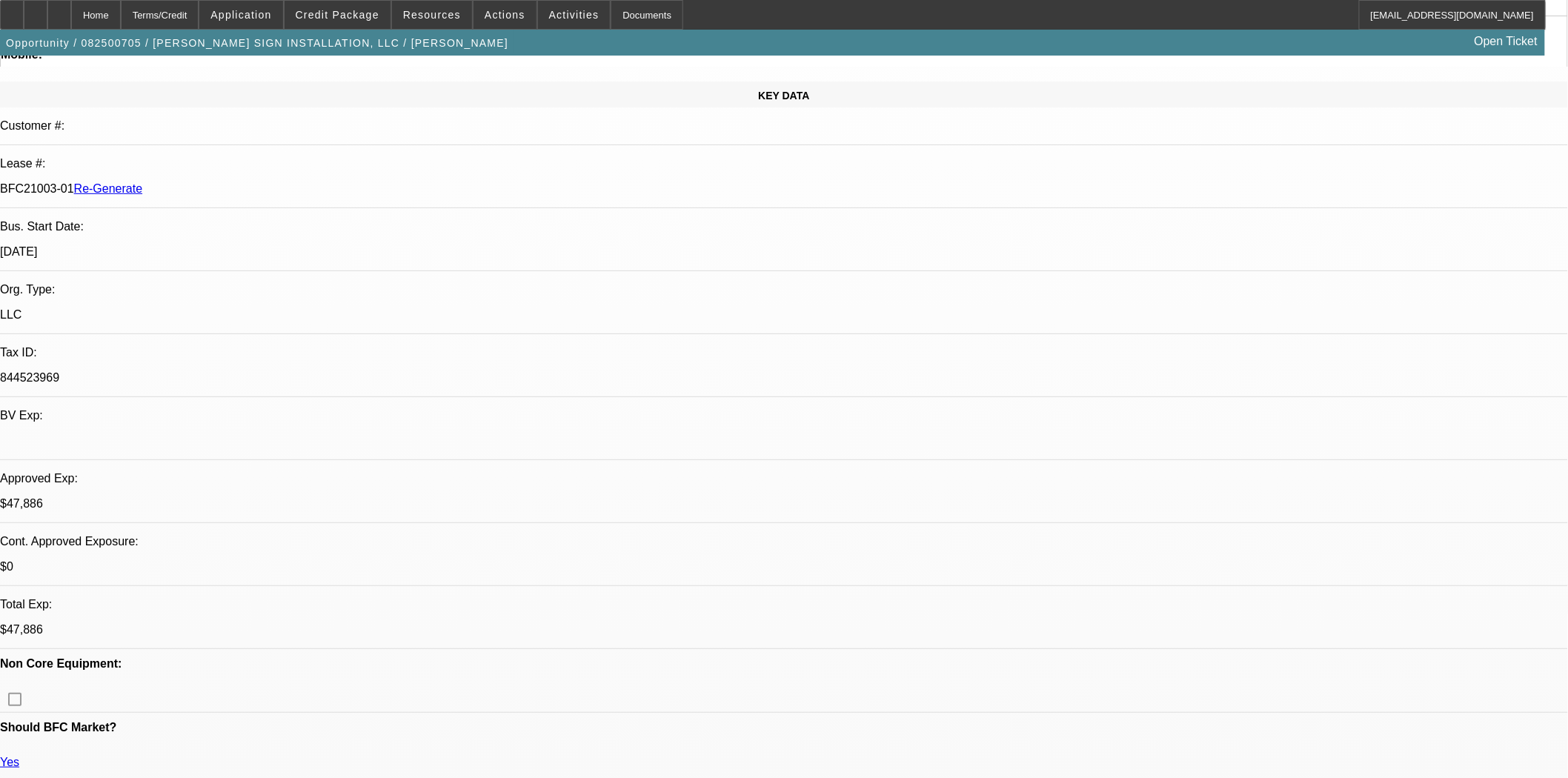
scroll to position [924, 0]
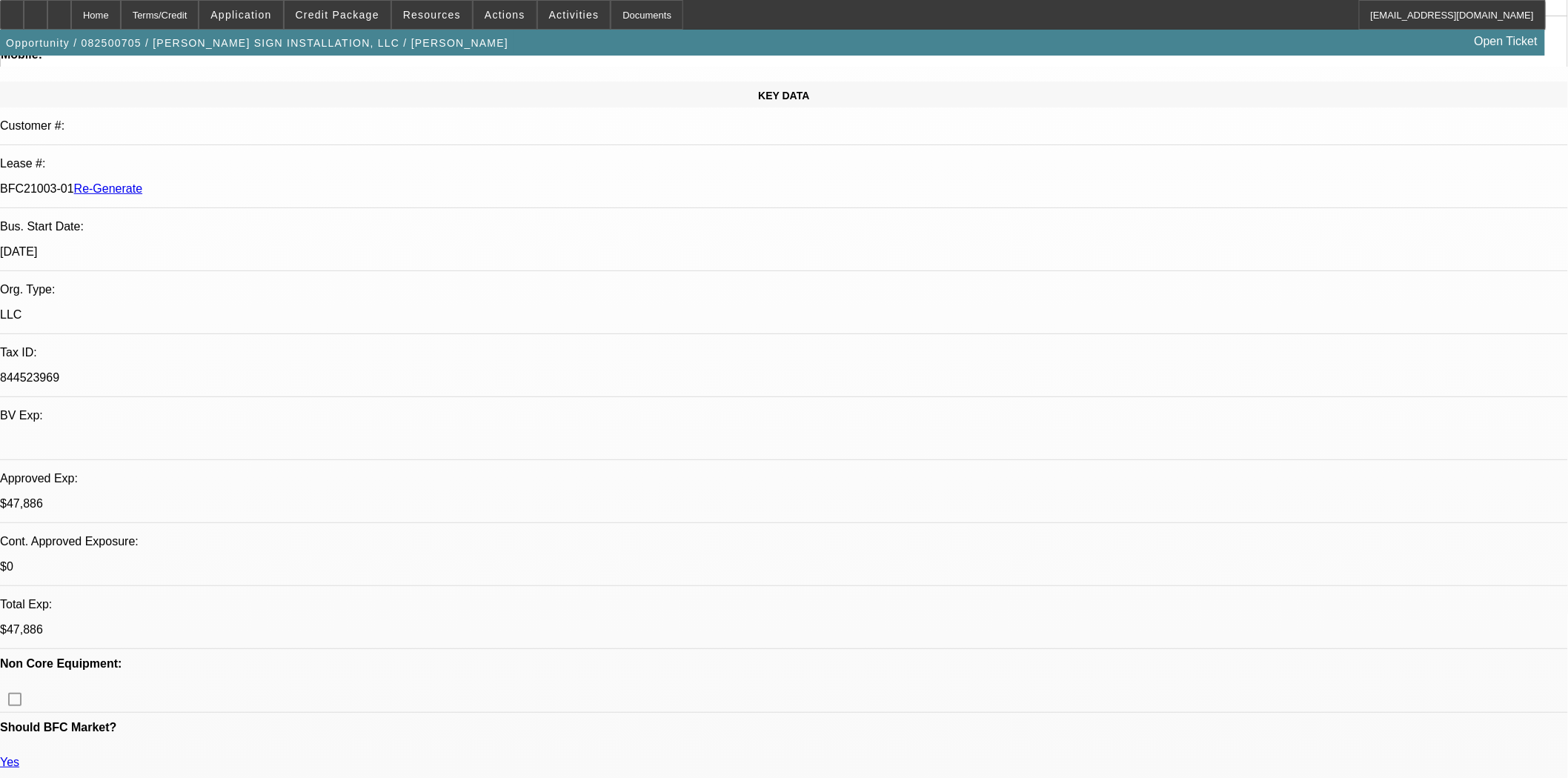
scroll to position [513, 0]
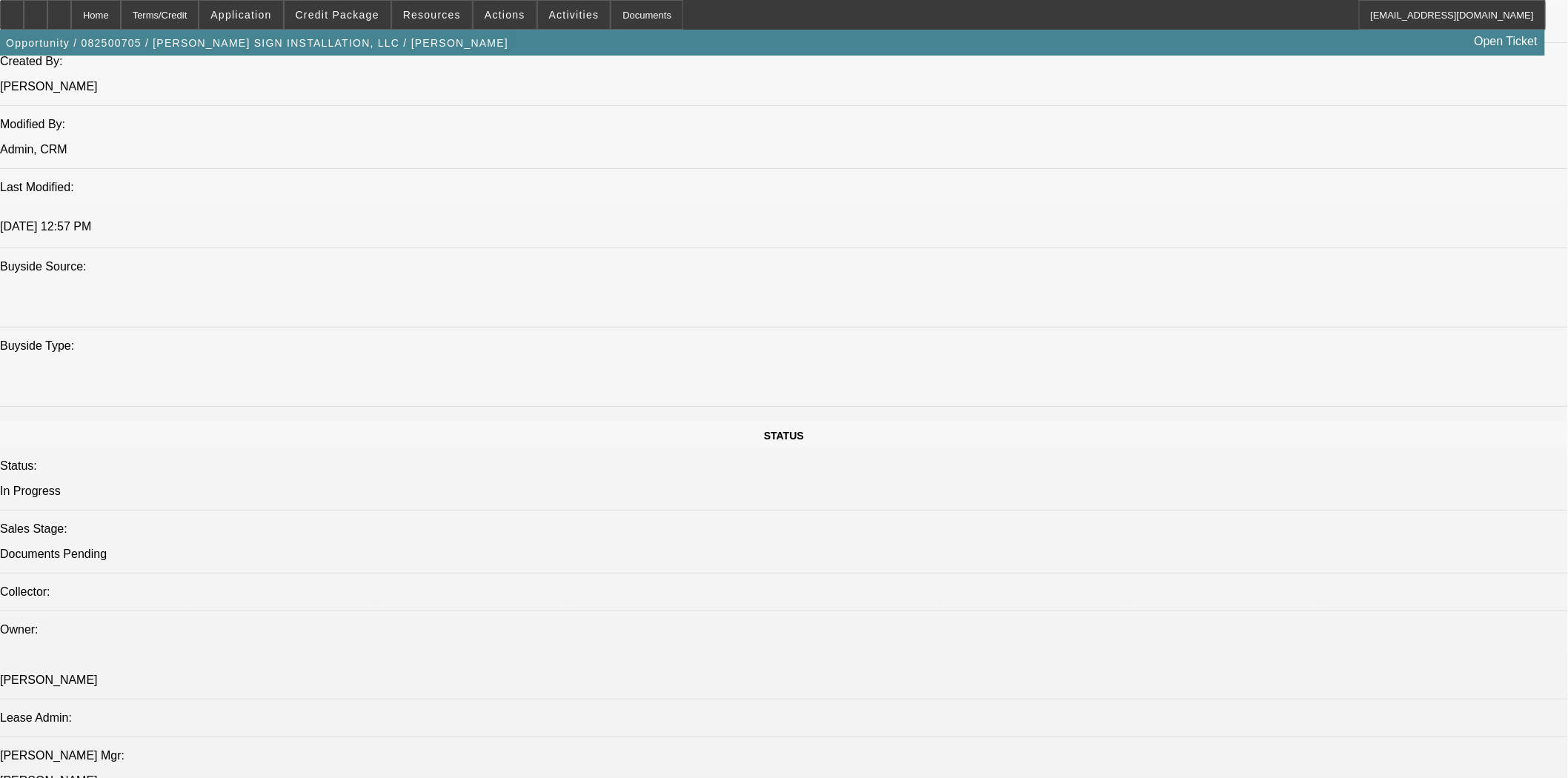
scroll to position [0, 0]
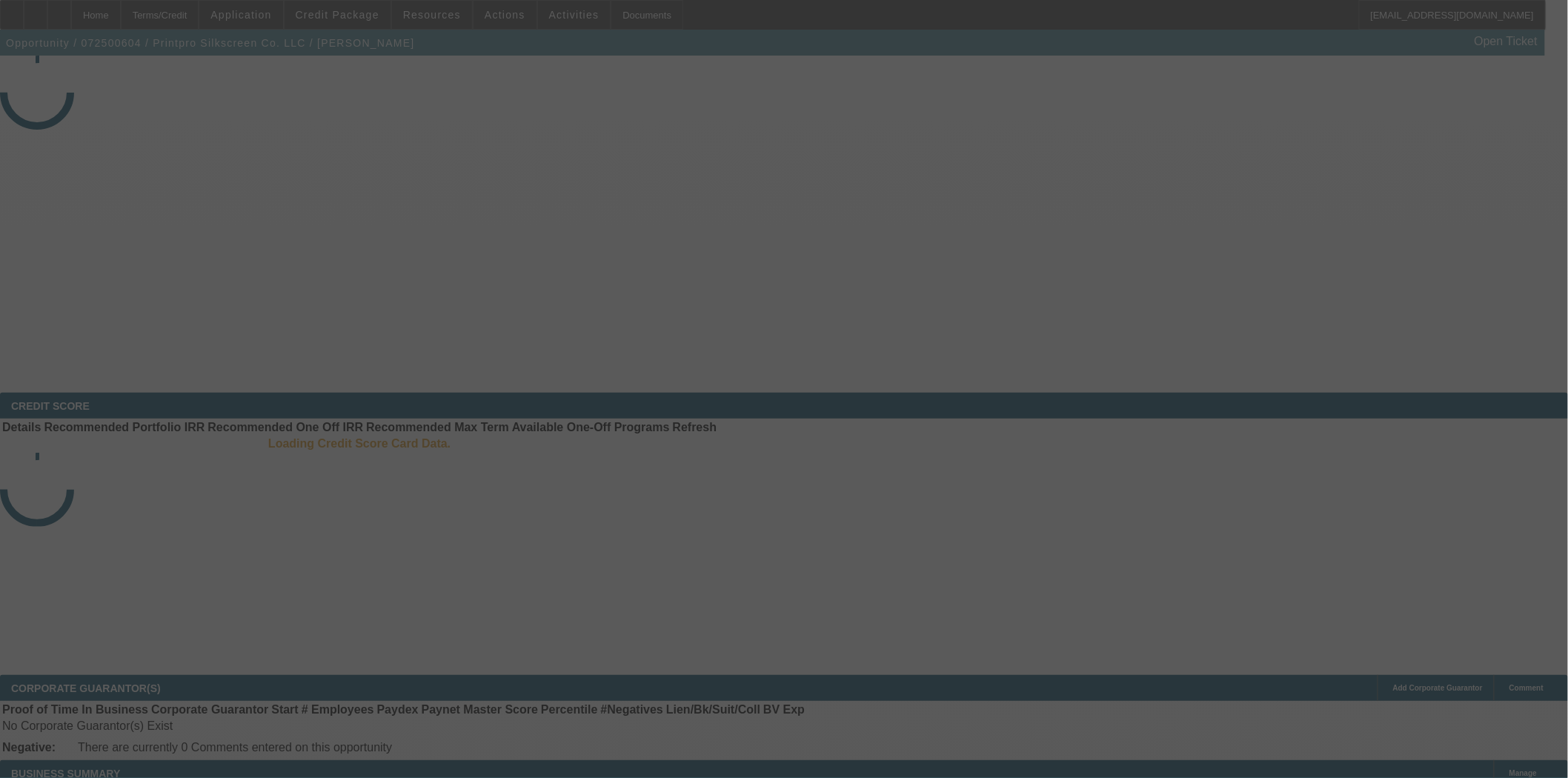
select select "3"
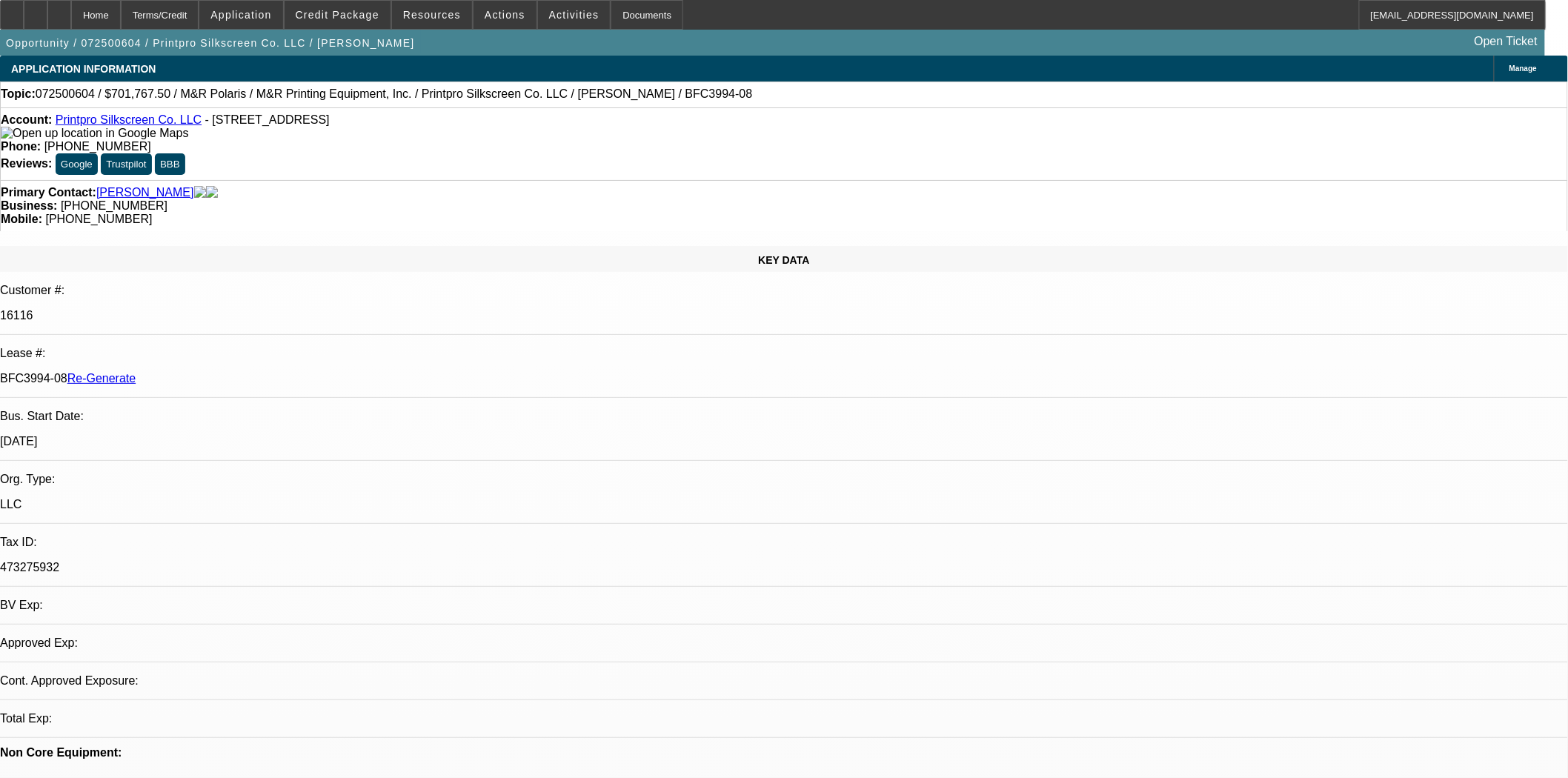
select select "0"
select select "6"
click at [344, 22] on span at bounding box center [337, 15] width 106 height 35
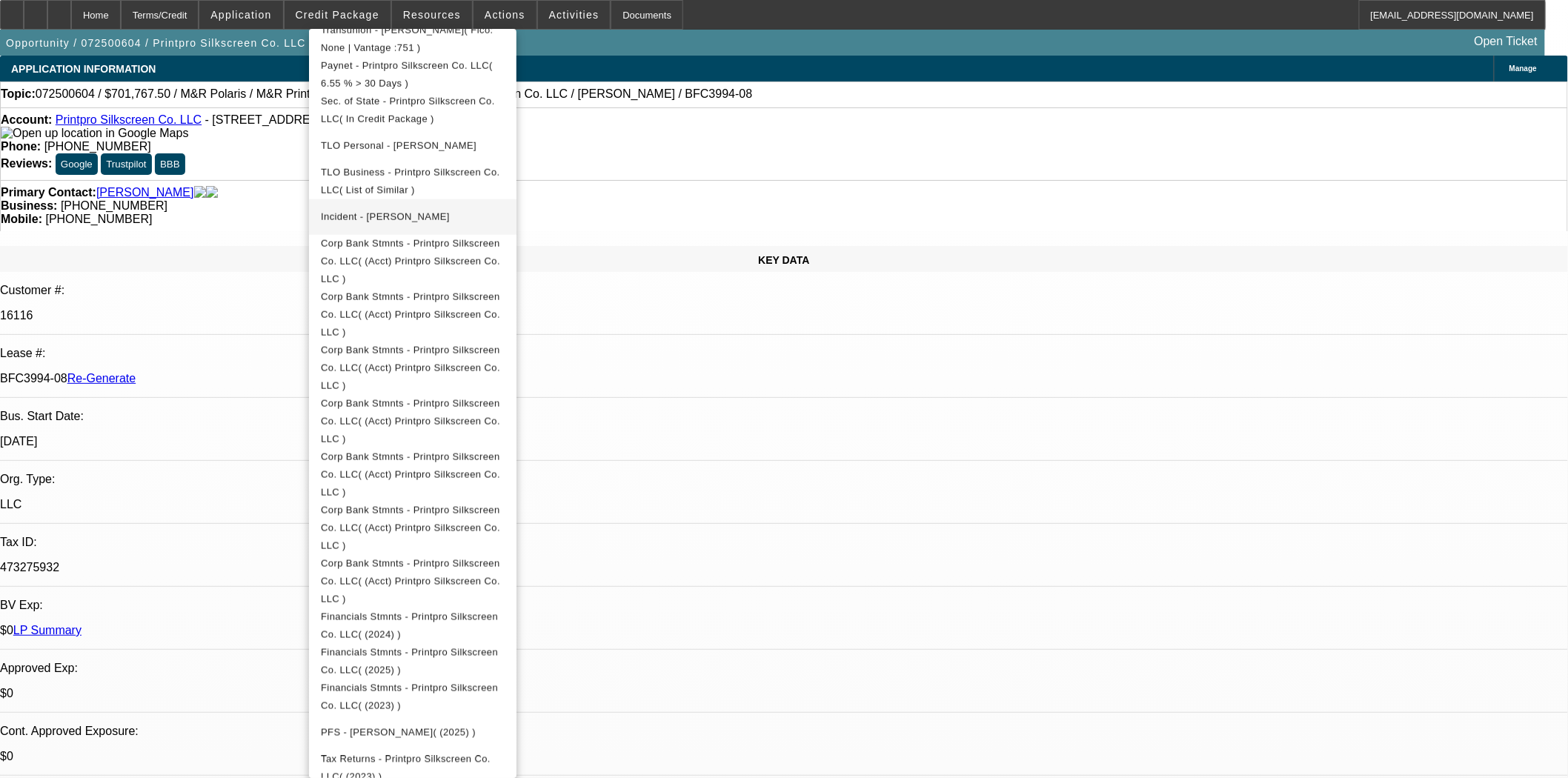
scroll to position [247, 0]
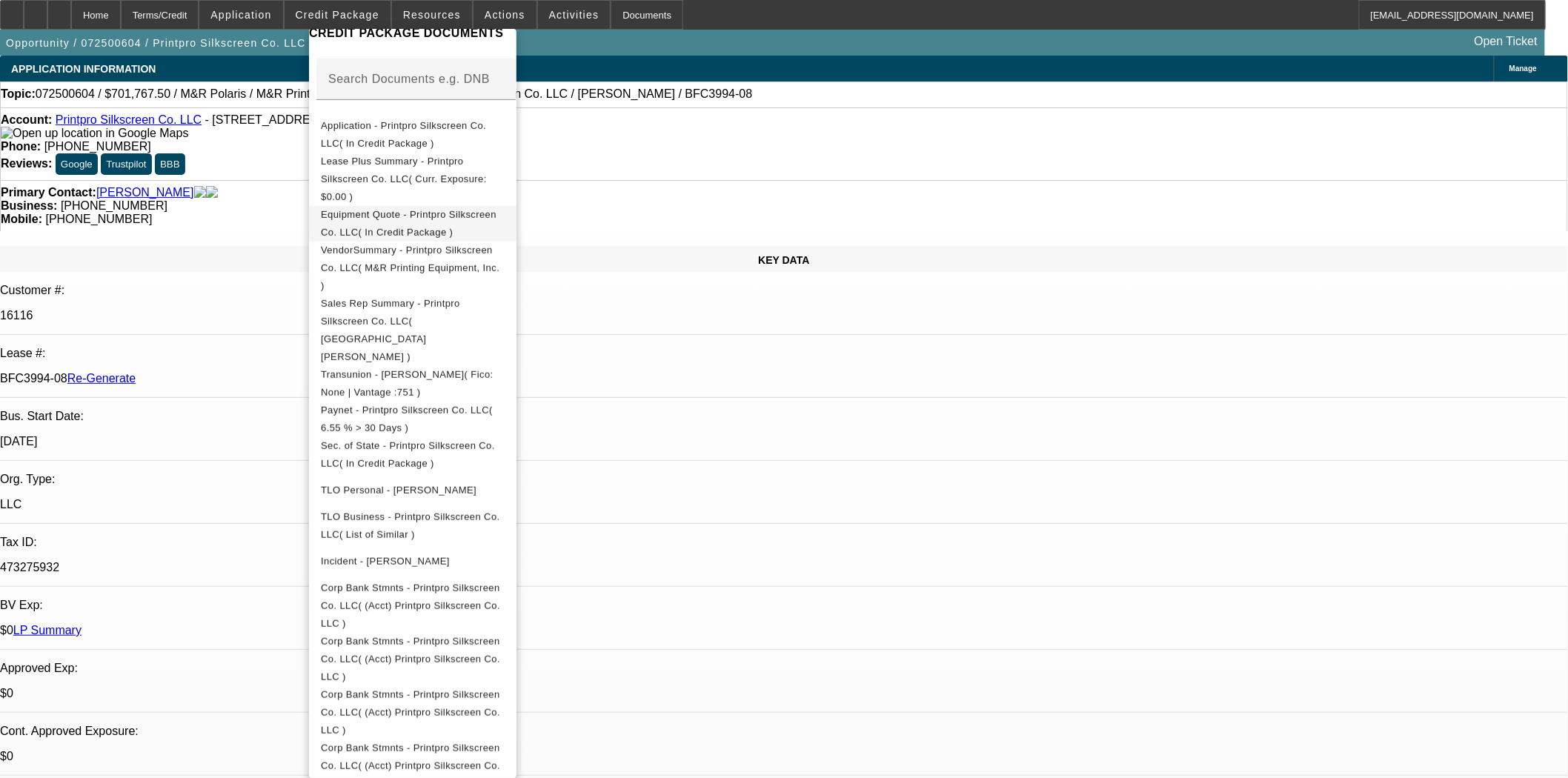
click at [397, 205] on span "Equipment Quote - Printpro Silkscreen Co. LLC( In Credit Package )" at bounding box center [412, 223] width 184 height 35
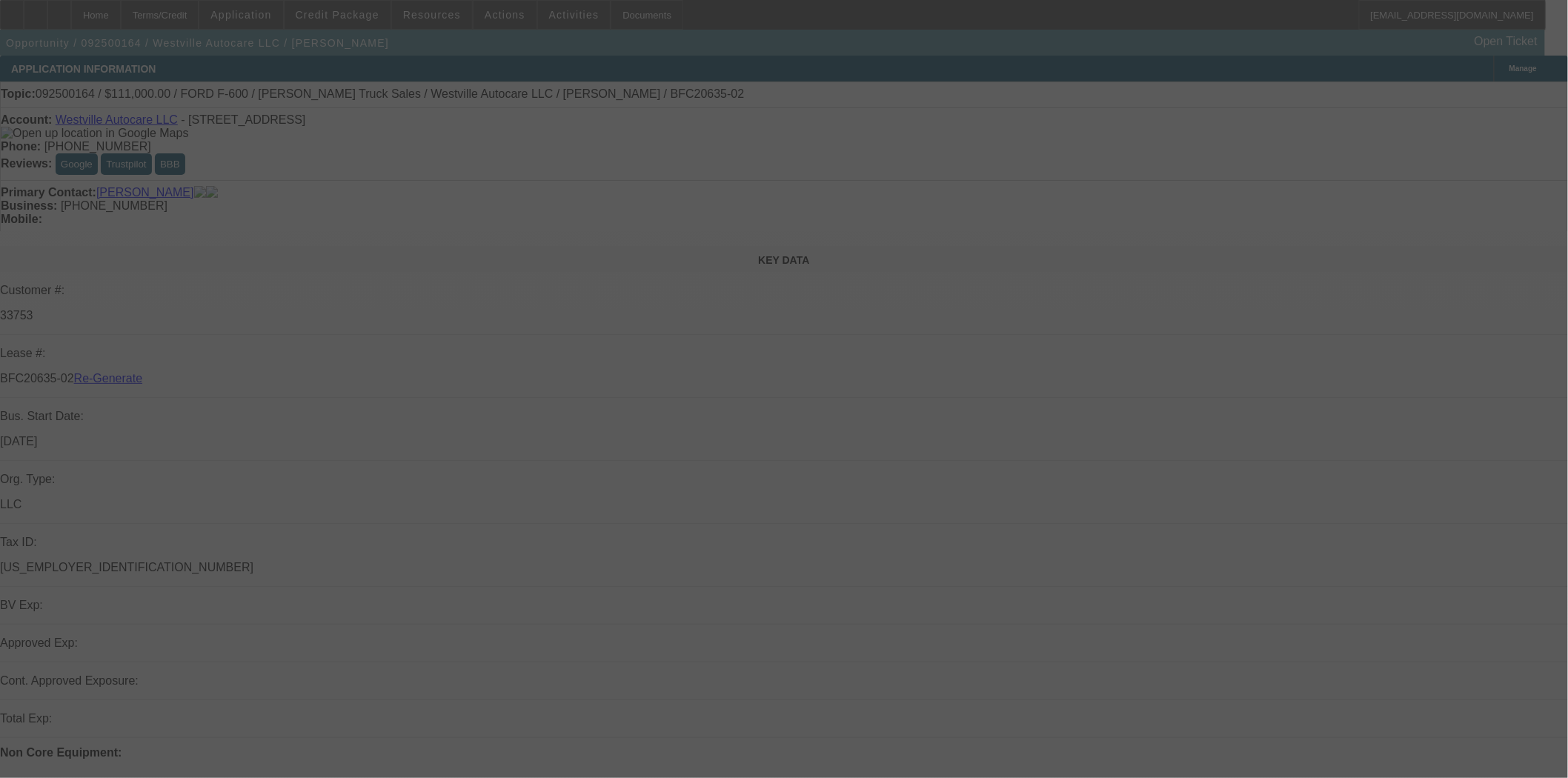
select select "3"
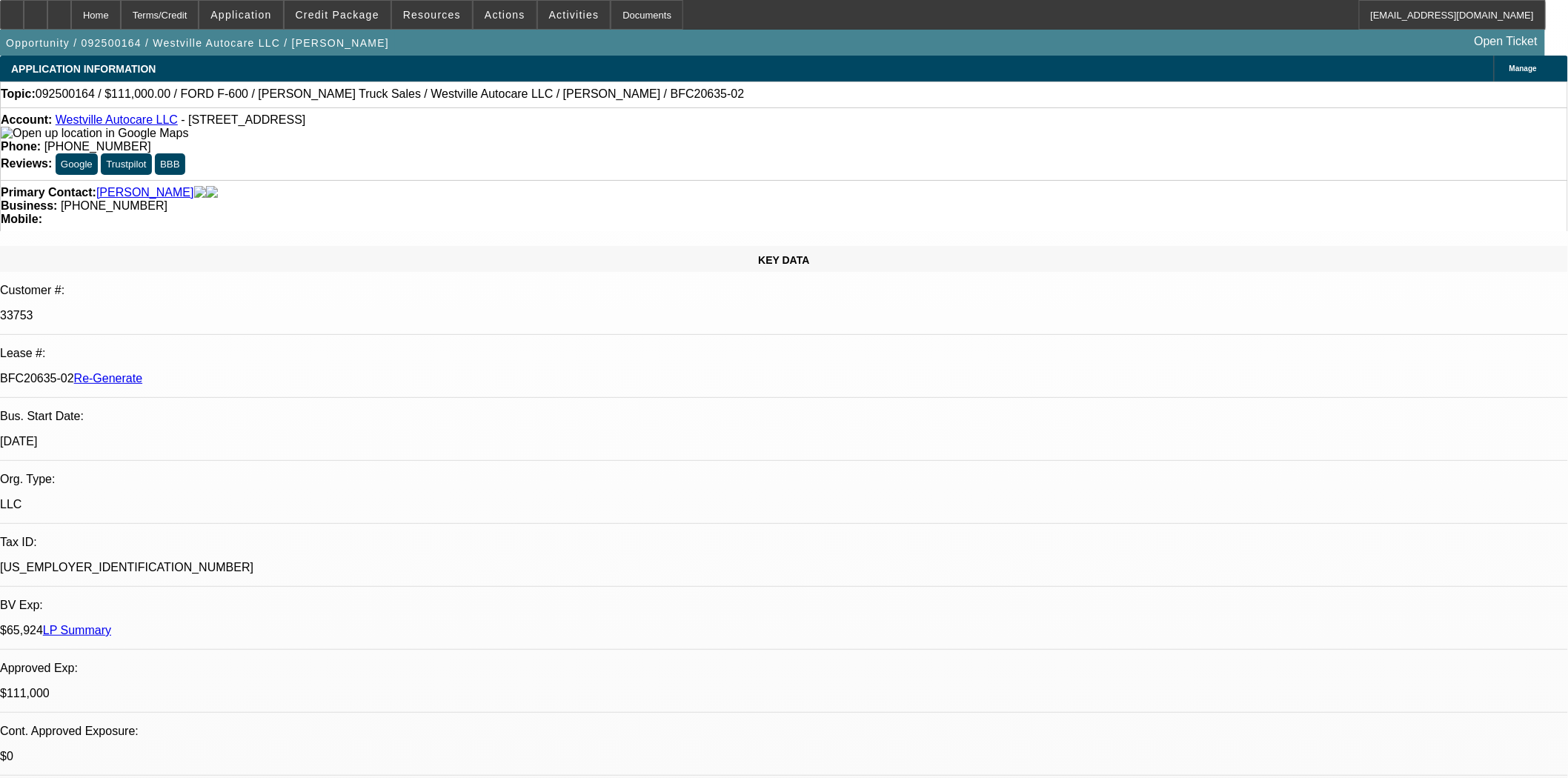
select select "0"
select select "2"
select select "0"
select select "6"
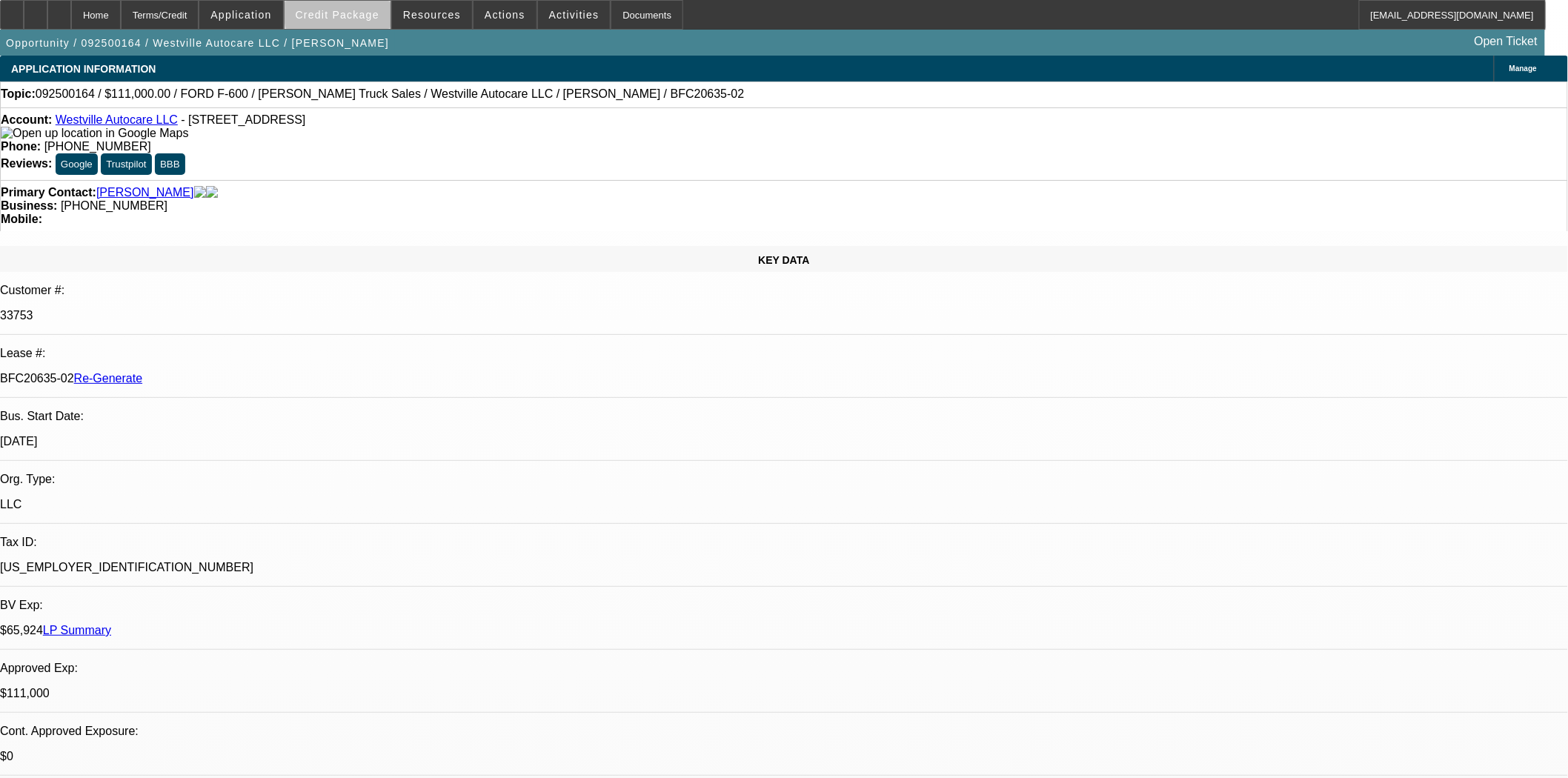
click at [379, 12] on span "Credit Package" at bounding box center [337, 15] width 84 height 12
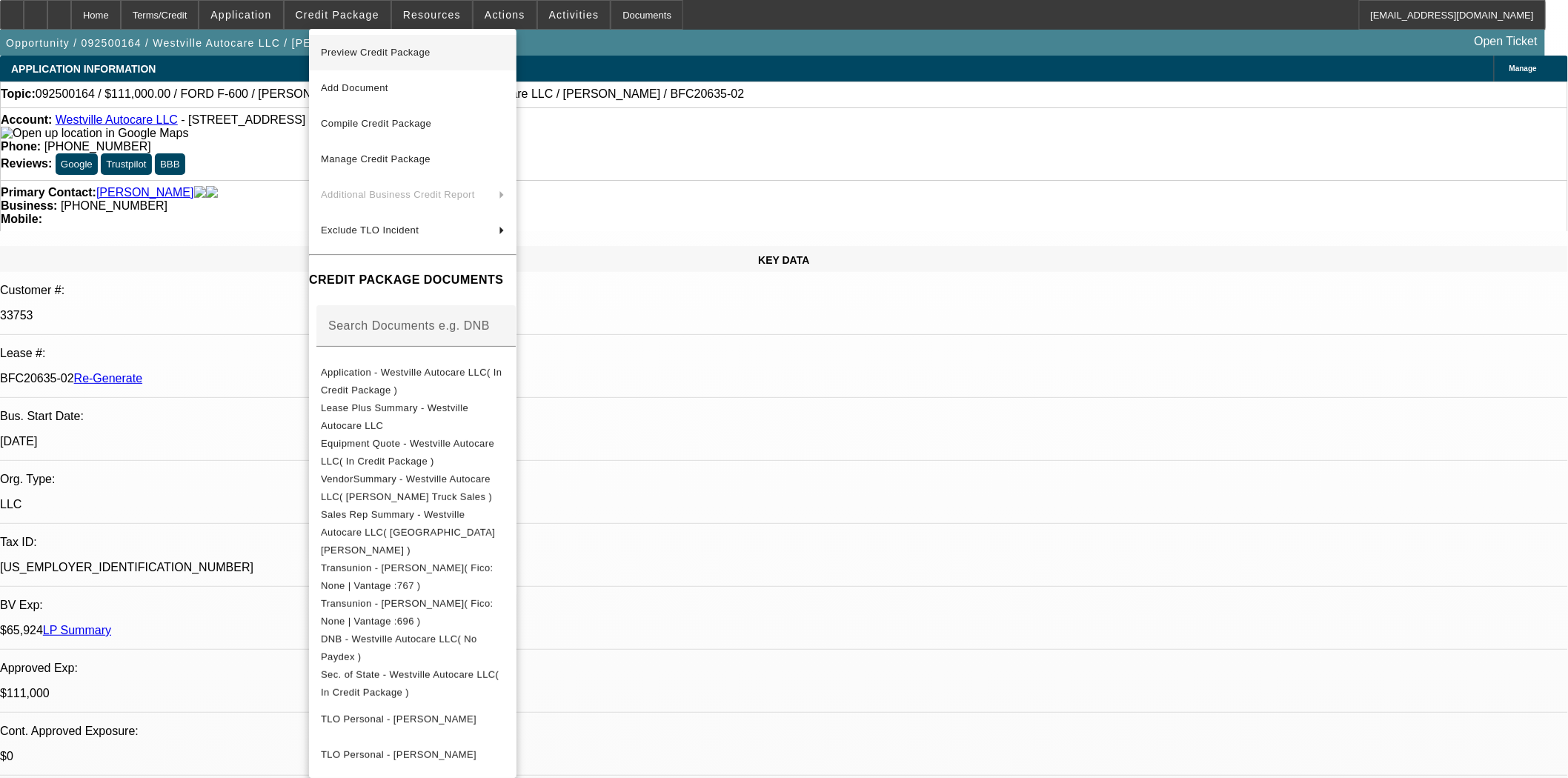
click at [380, 50] on span "Preview Credit Package" at bounding box center [375, 52] width 110 height 11
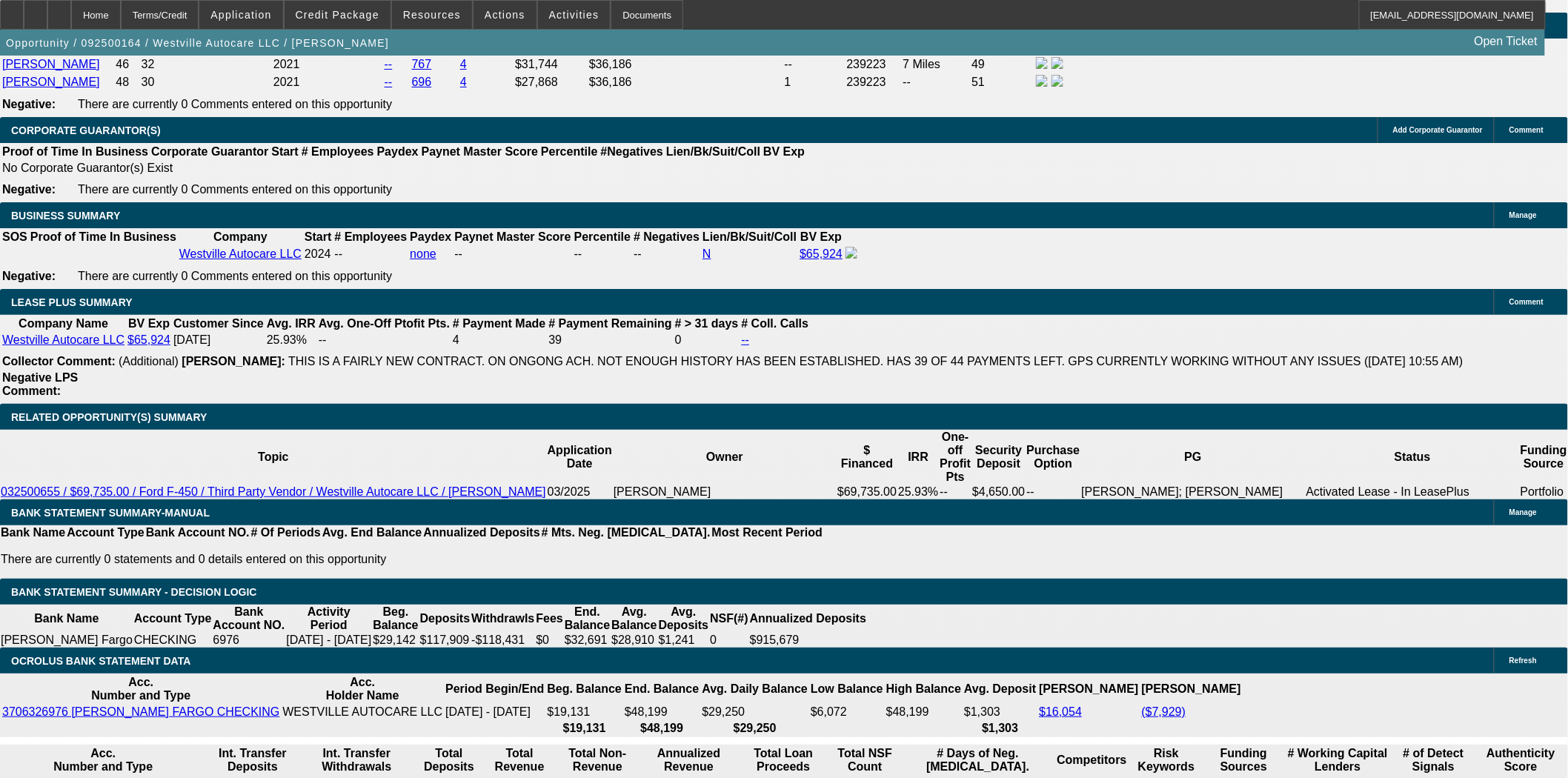
scroll to position [2470, 0]
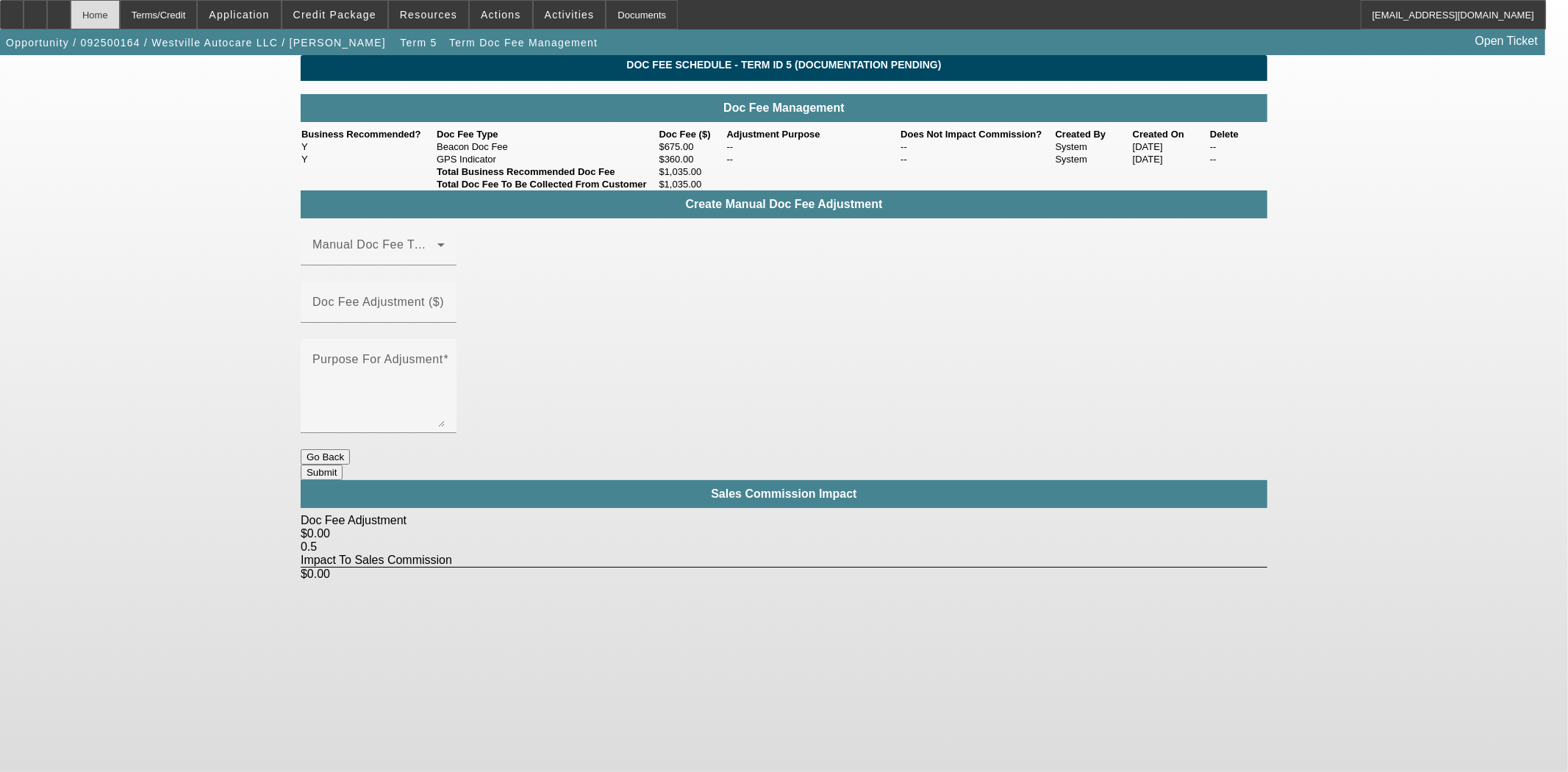
click at [120, 14] on div "Home" at bounding box center [95, 14] width 50 height 30
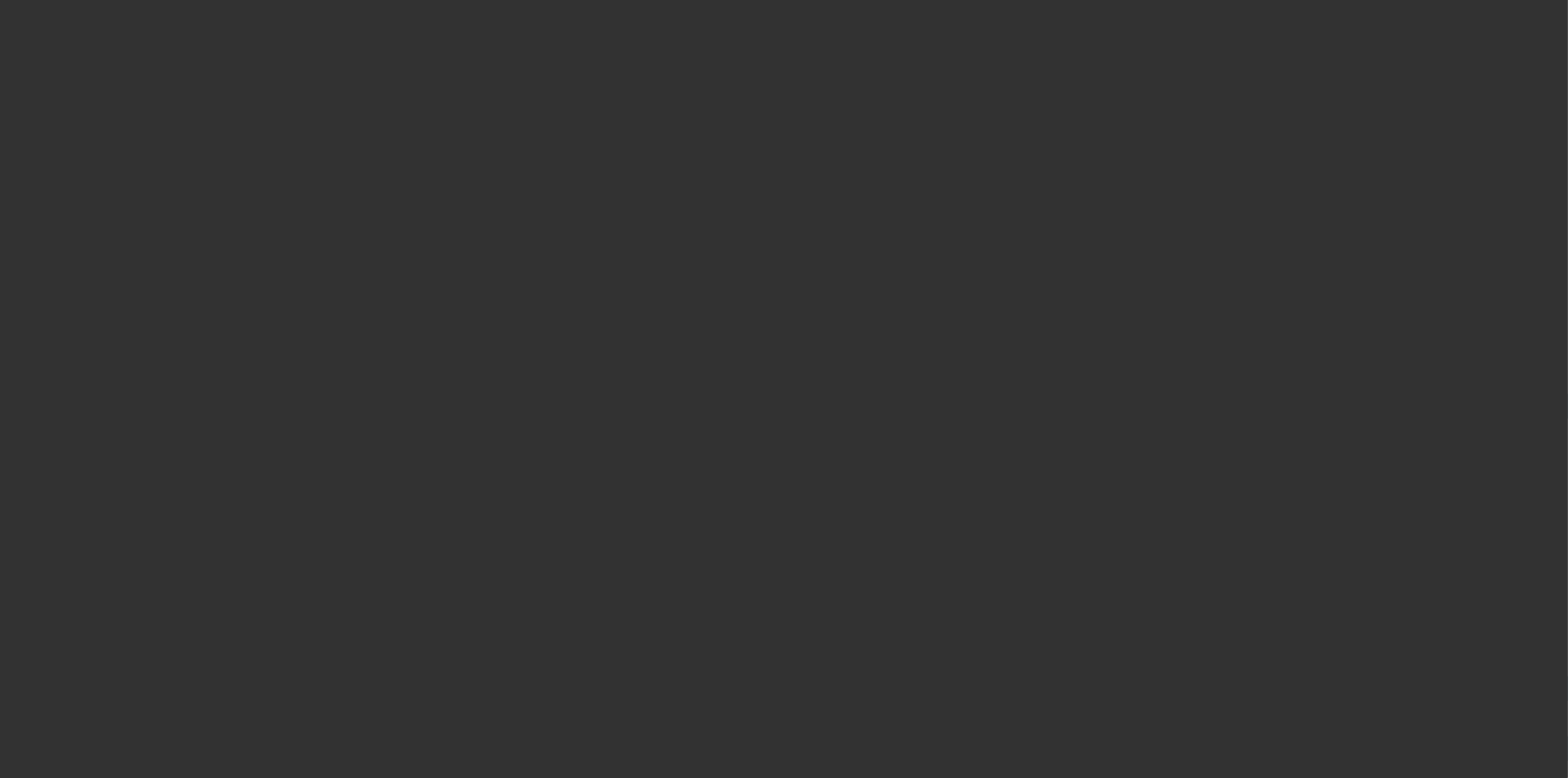
select select "3"
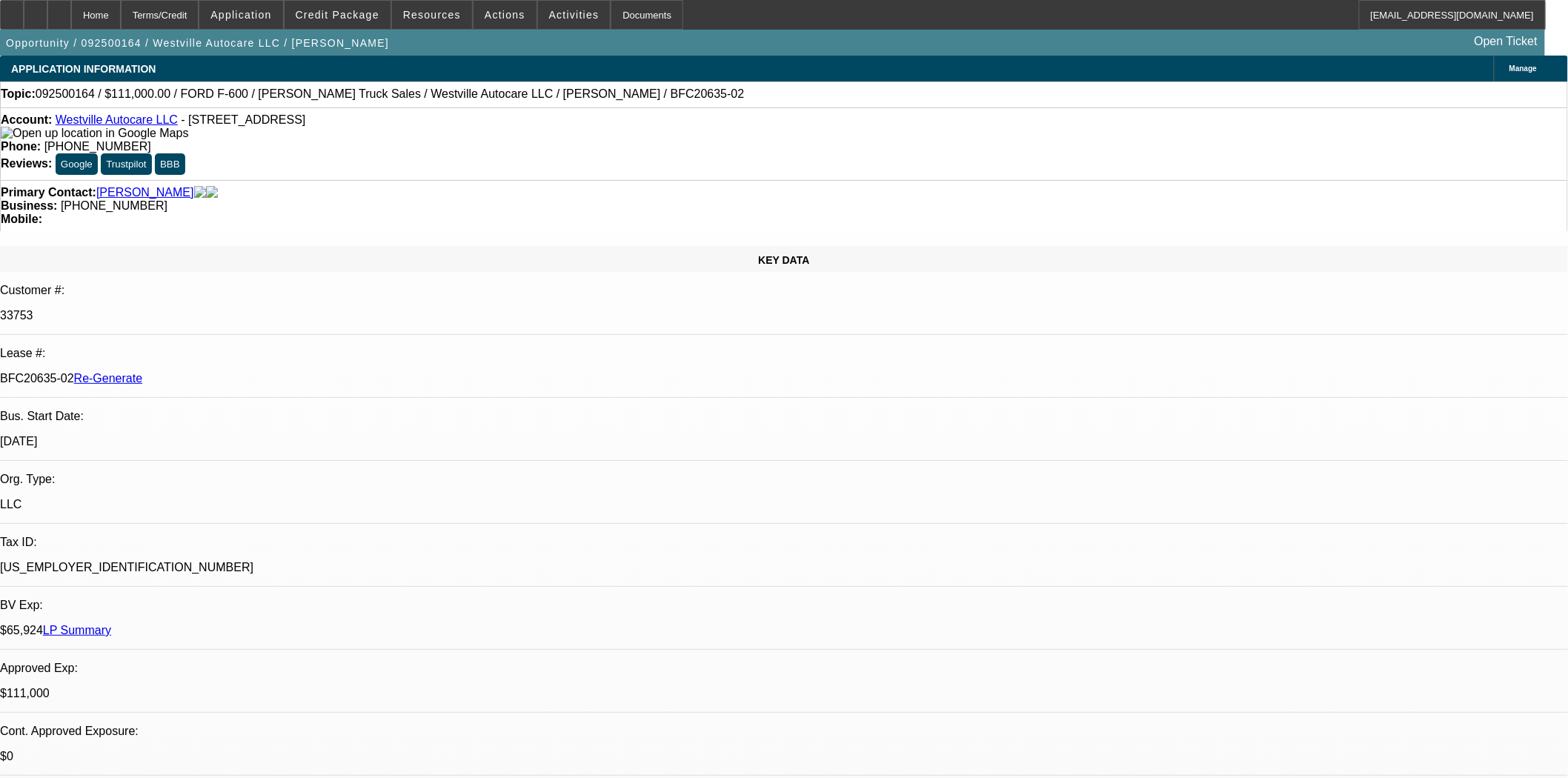
select select "0"
select select "2"
select select "0"
select select "6"
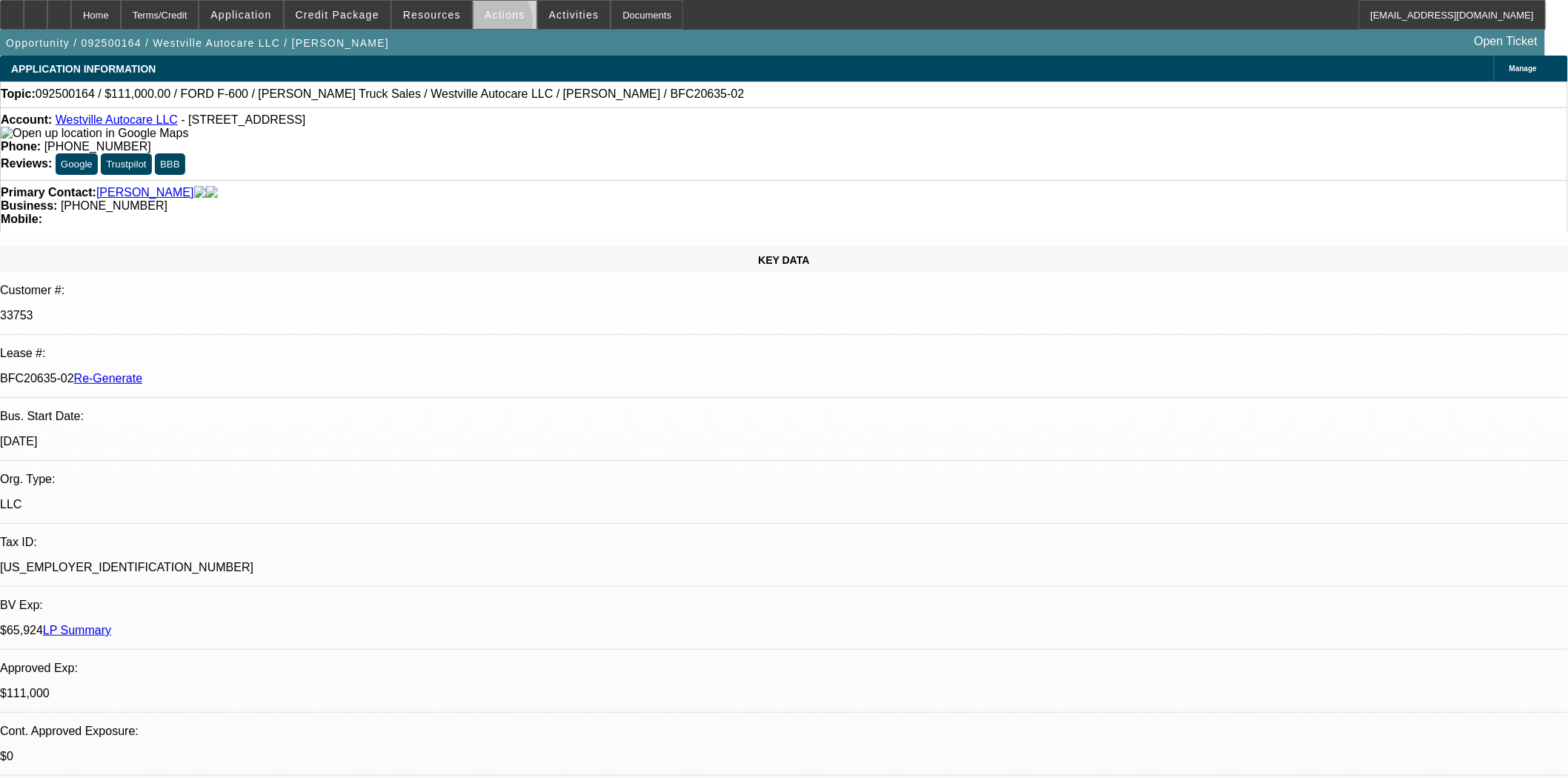
click at [491, 24] on span at bounding box center [505, 15] width 63 height 35
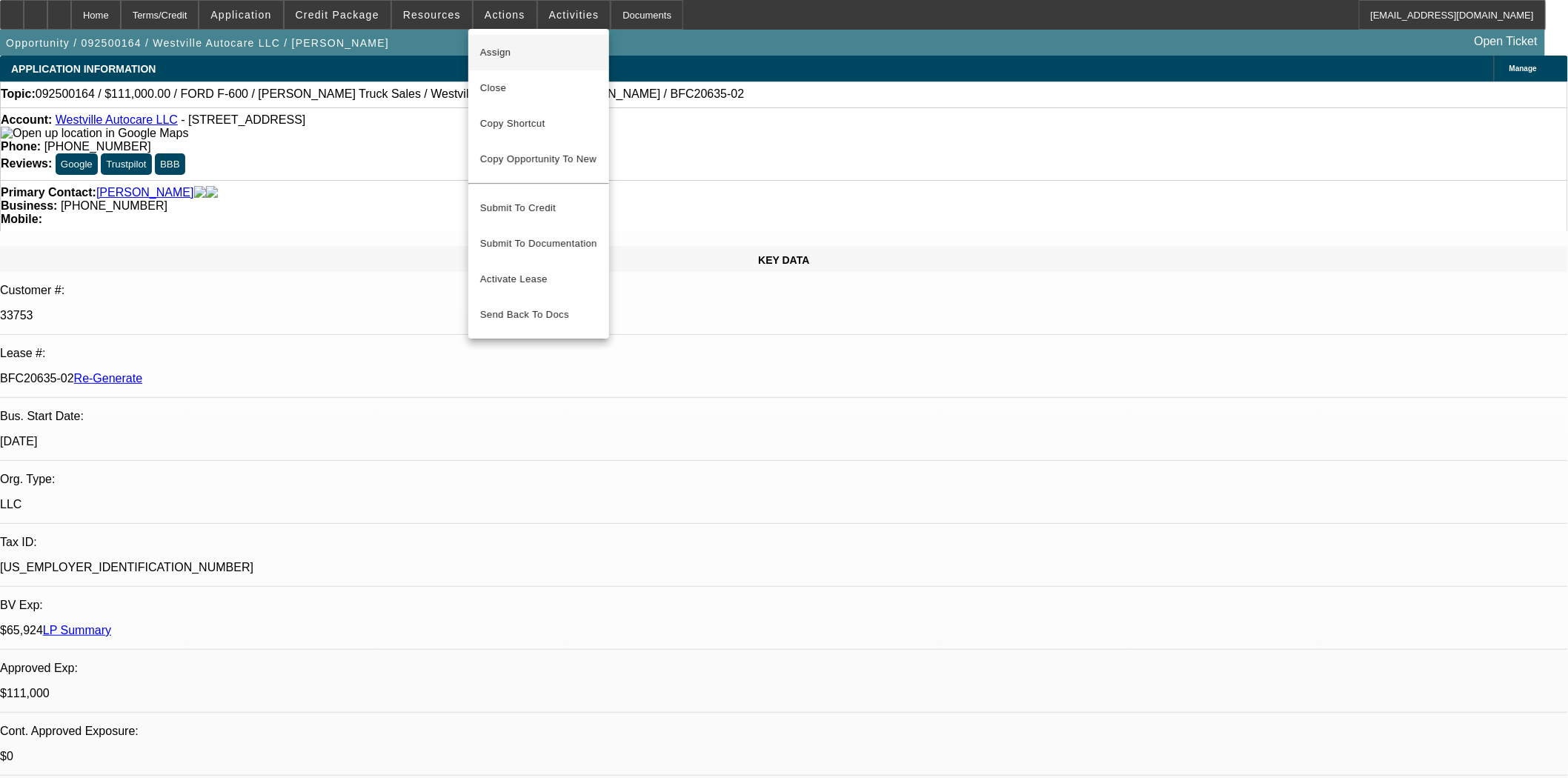
click at [497, 50] on span "Assign" at bounding box center [539, 52] width 117 height 18
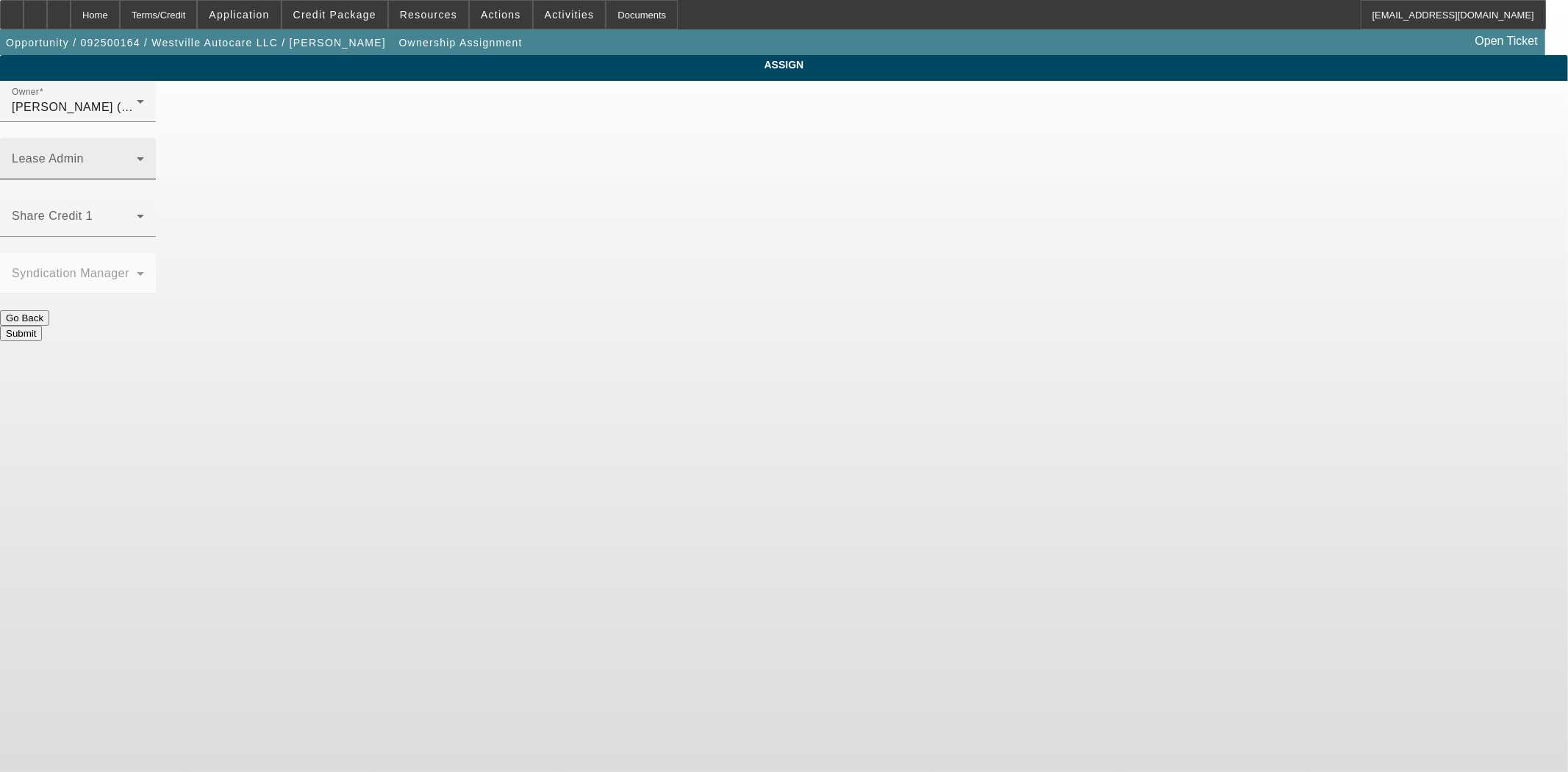
click at [144, 138] on div "Lease Admin" at bounding box center [77, 159] width 132 height 41
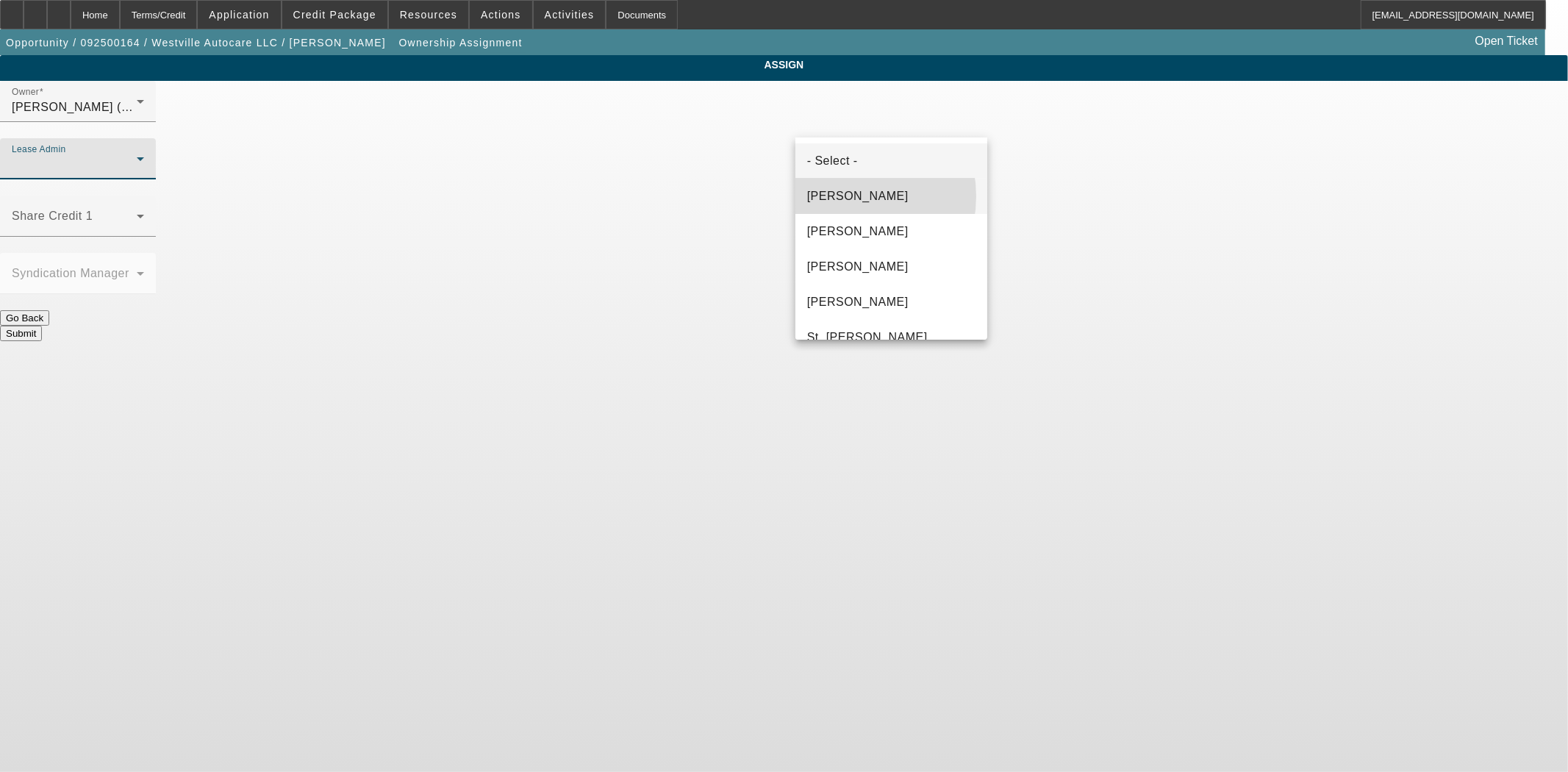
click at [840, 196] on span "Byrne, Mark" at bounding box center [857, 196] width 101 height 18
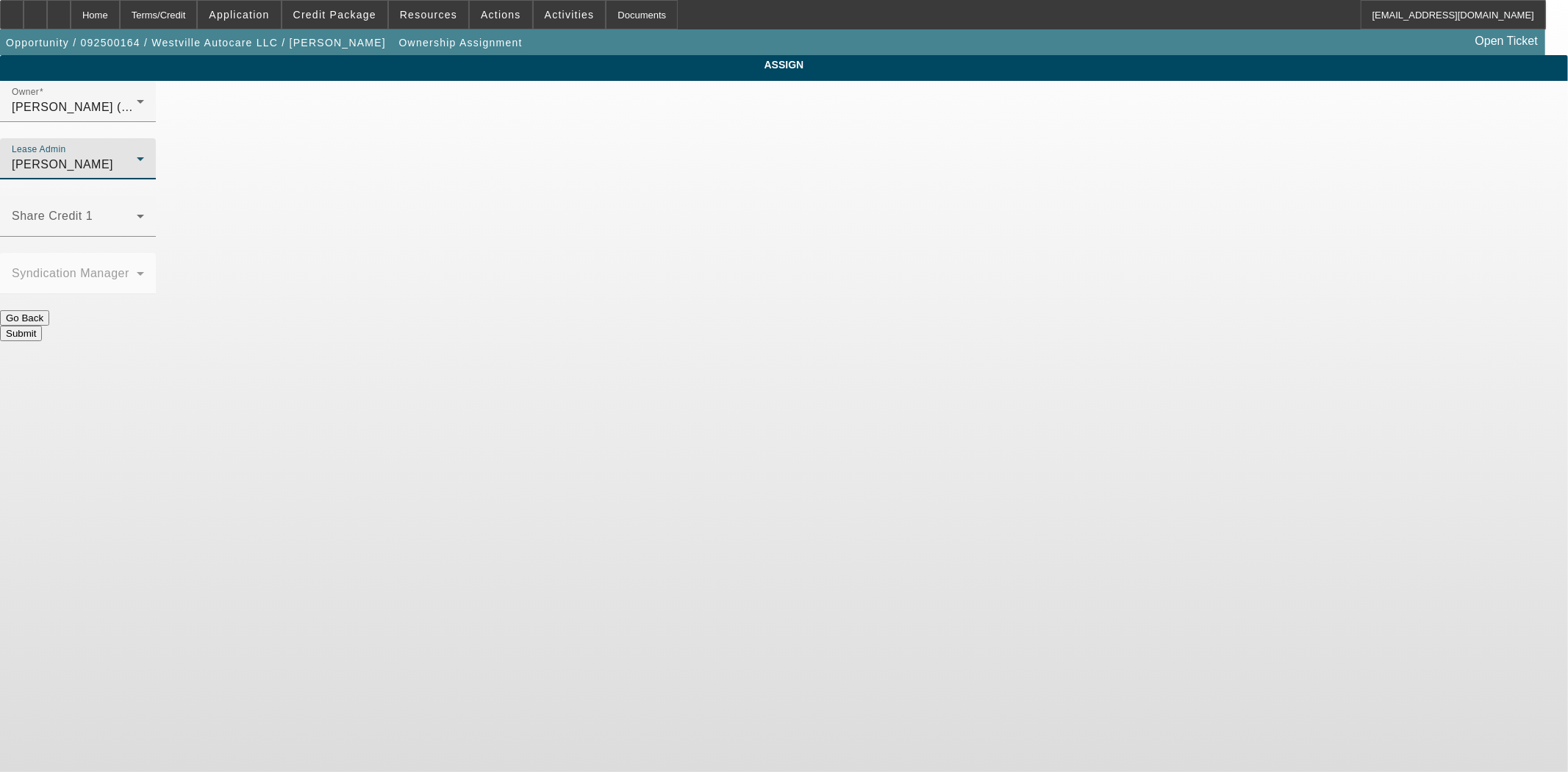
click at [42, 326] on button "Submit" at bounding box center [21, 333] width 42 height 15
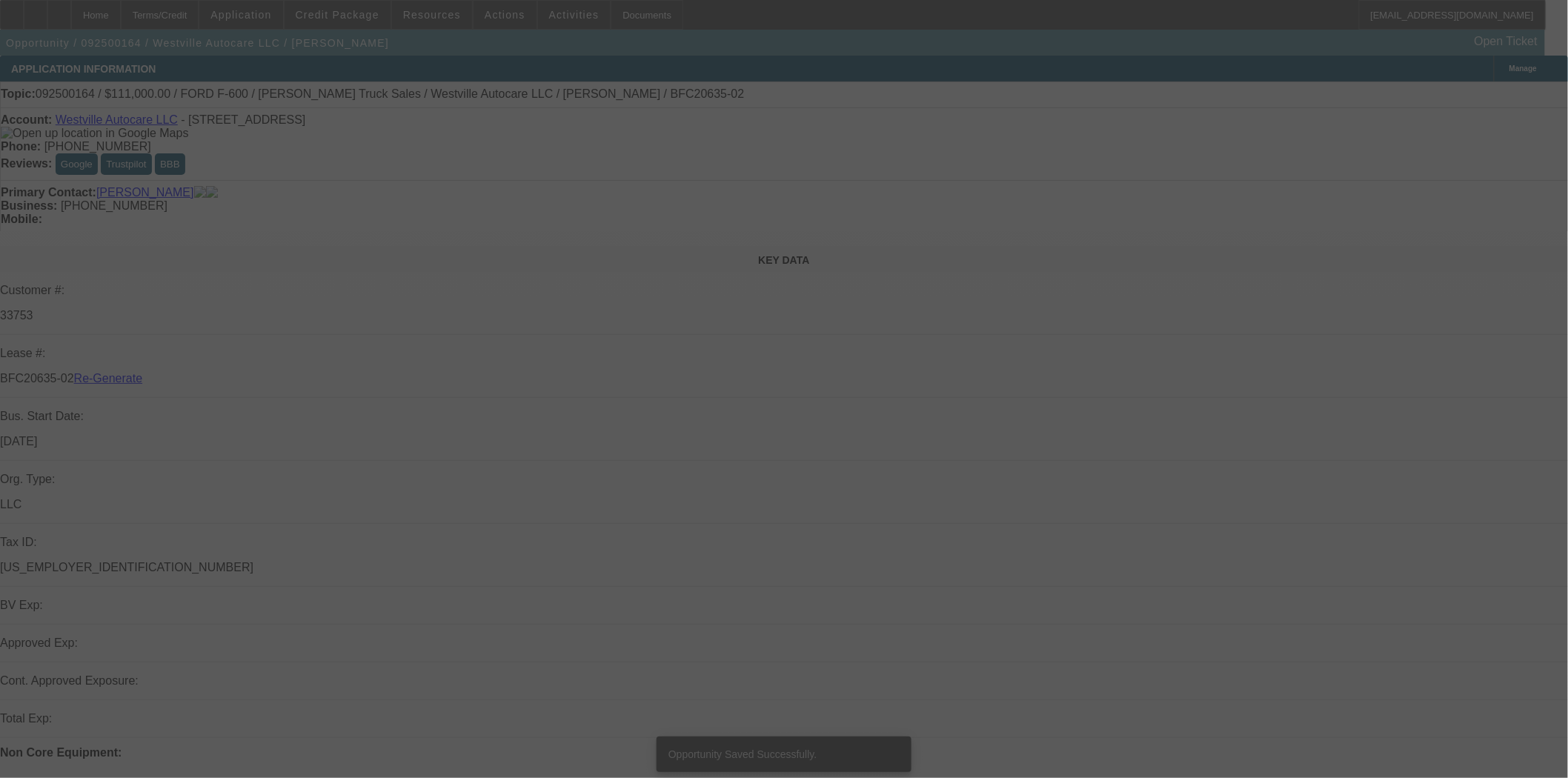
select select "3"
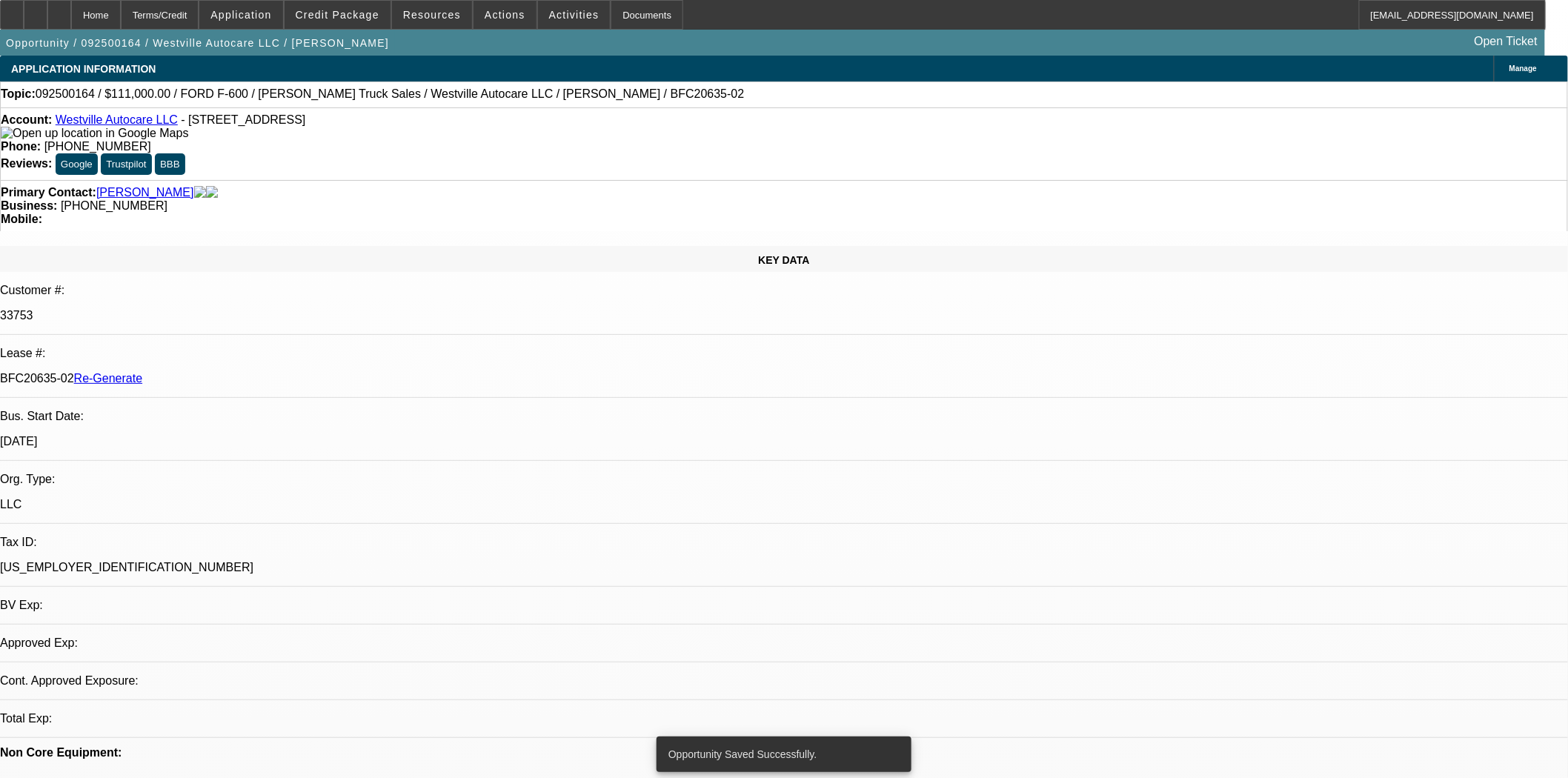
select select "0"
select select "2"
select select "0"
select select "6"
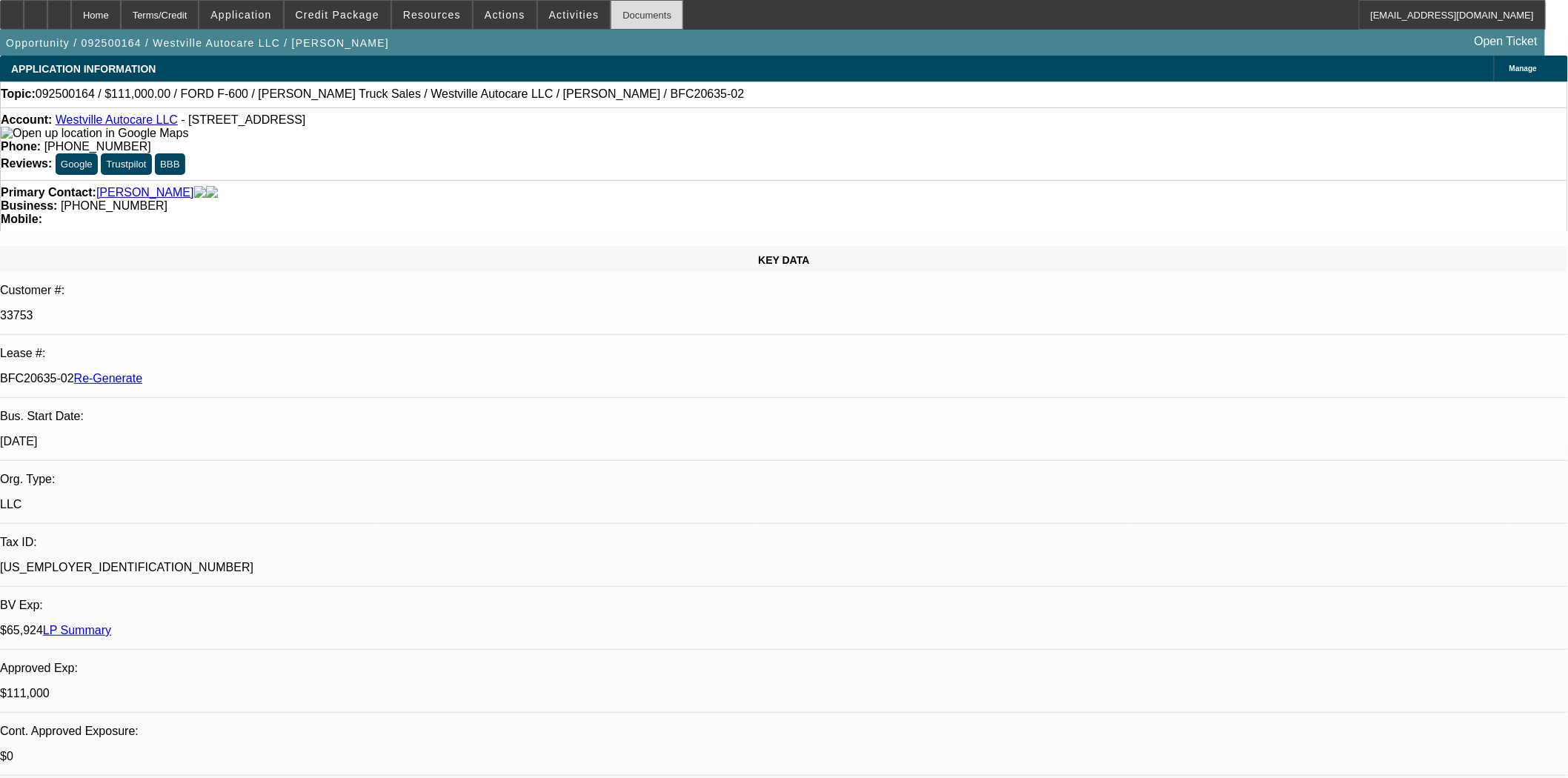
click at [636, 23] on div "Documents" at bounding box center [646, 15] width 72 height 30
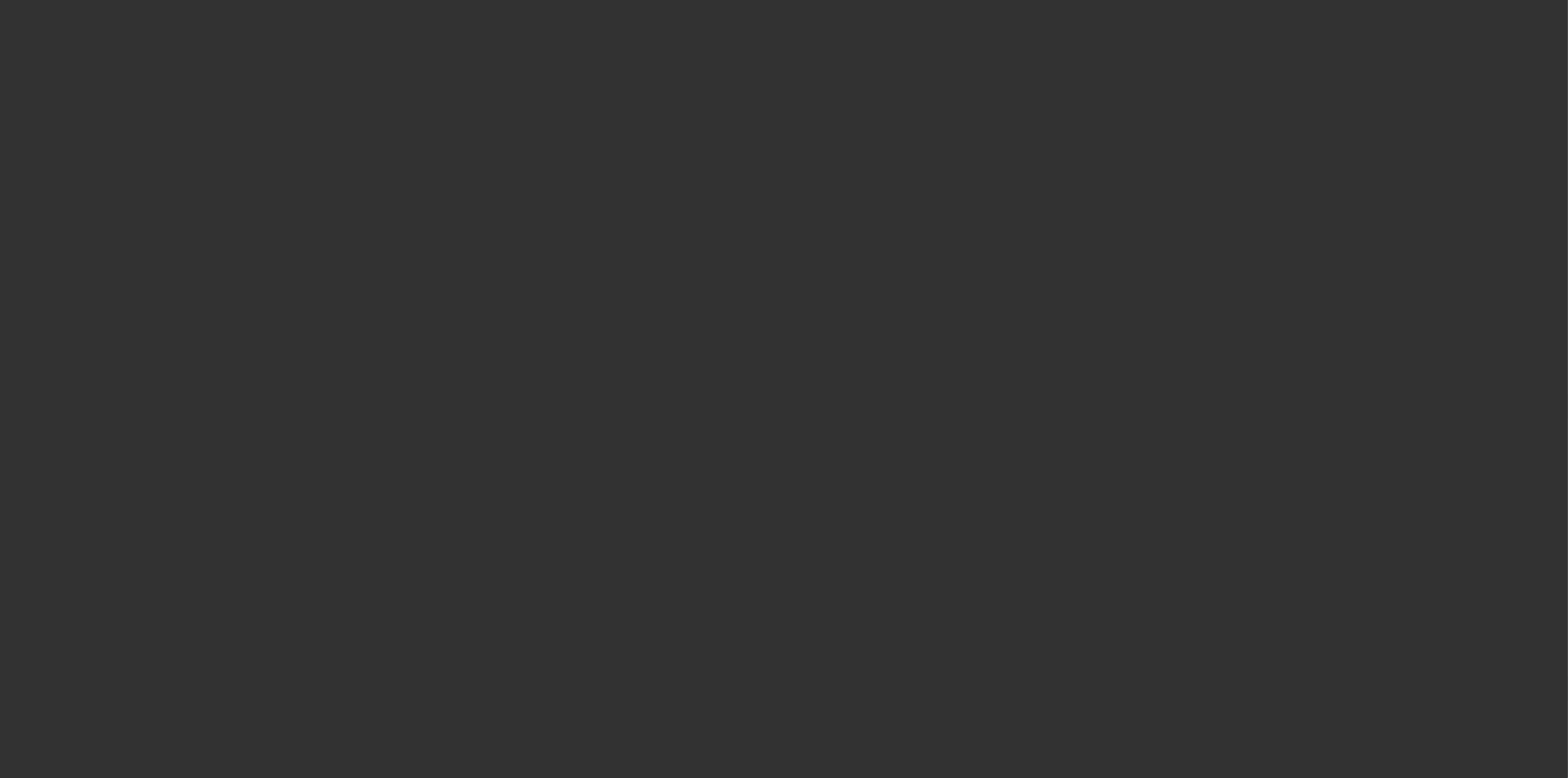
select select "3"
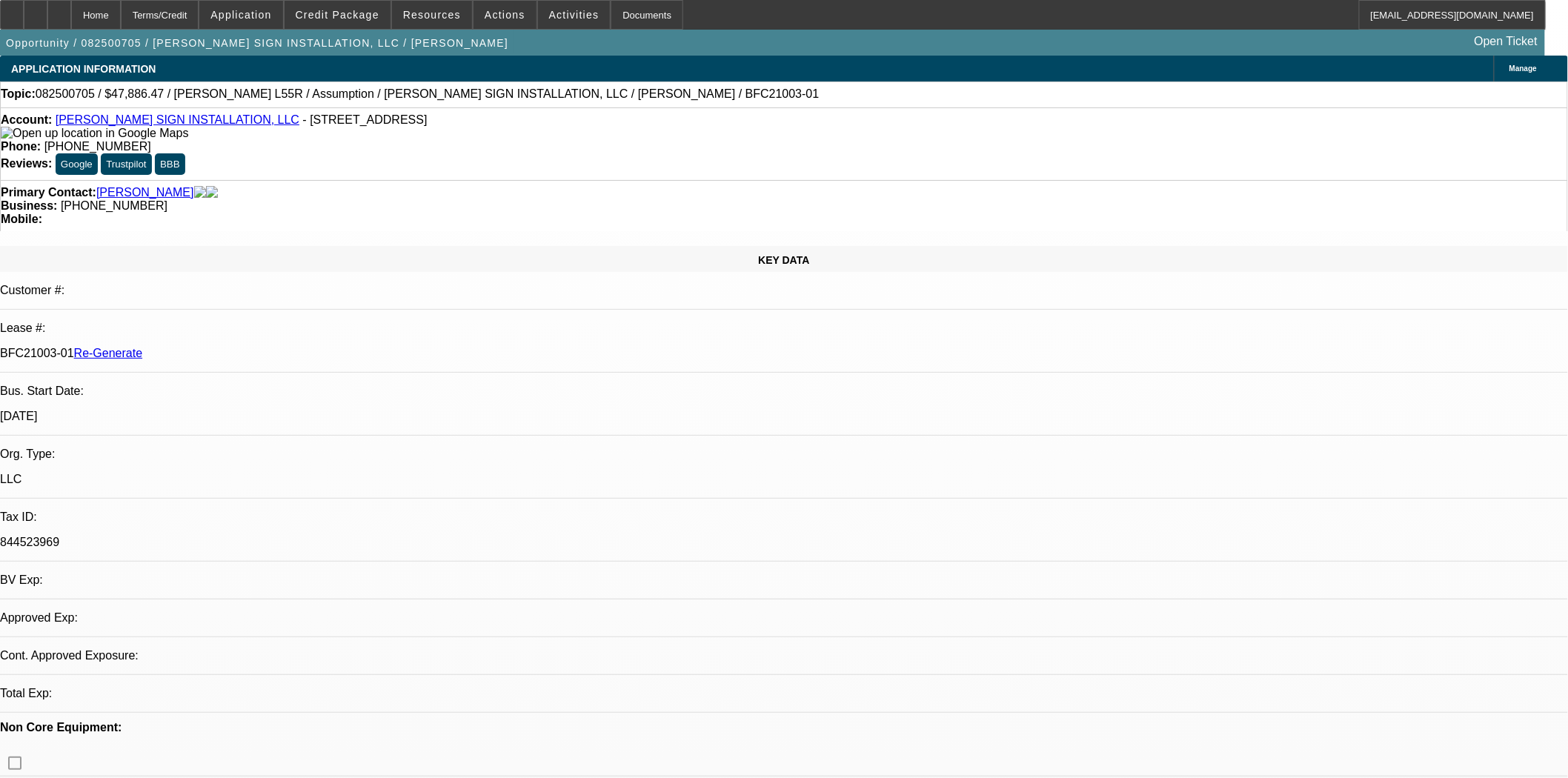
select select "0"
select select "2"
select select "0"
select select "6"
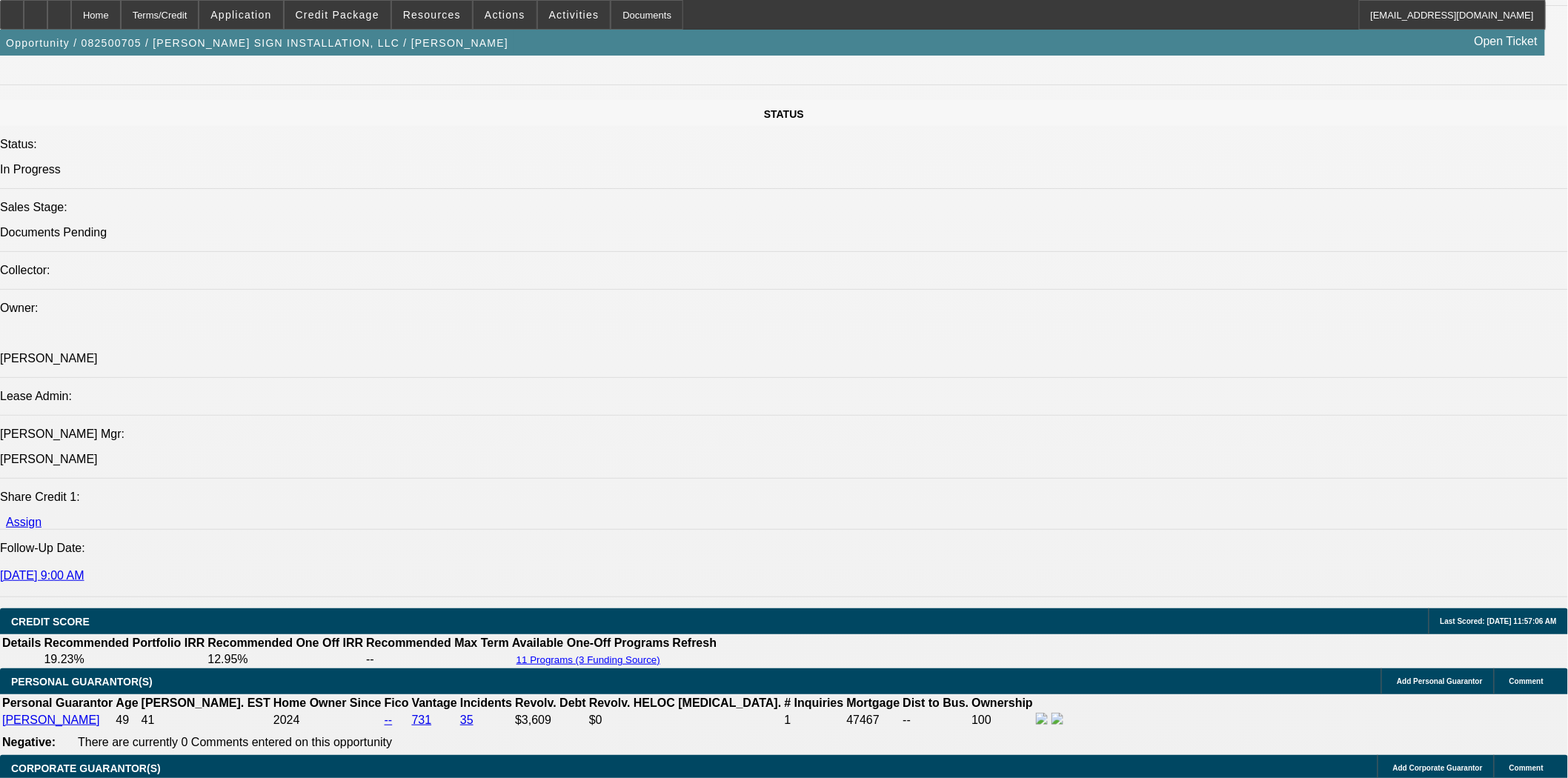
scroll to position [1729, 0]
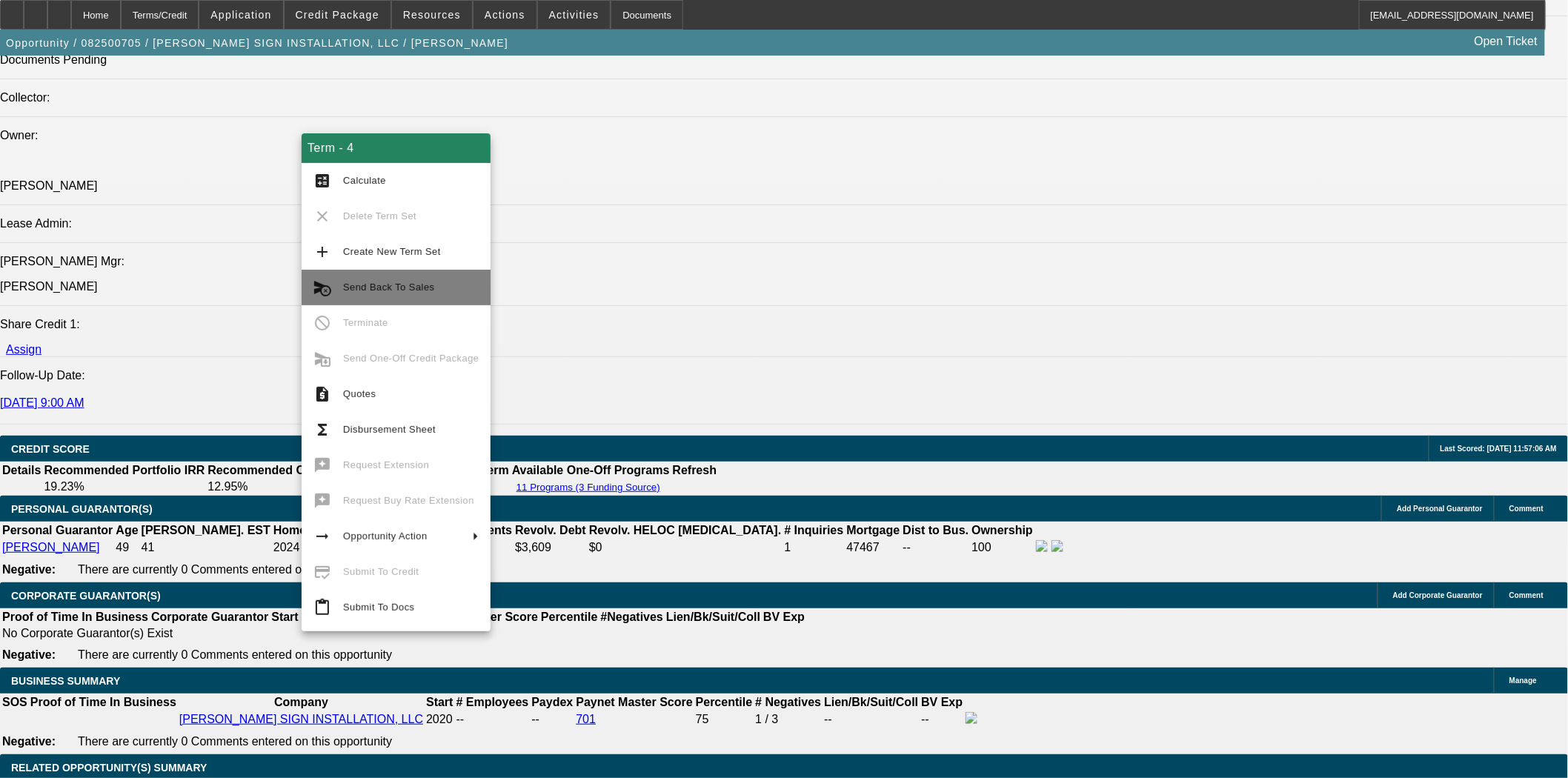
click at [379, 288] on span "Send Back To Sales" at bounding box center [388, 287] width 91 height 11
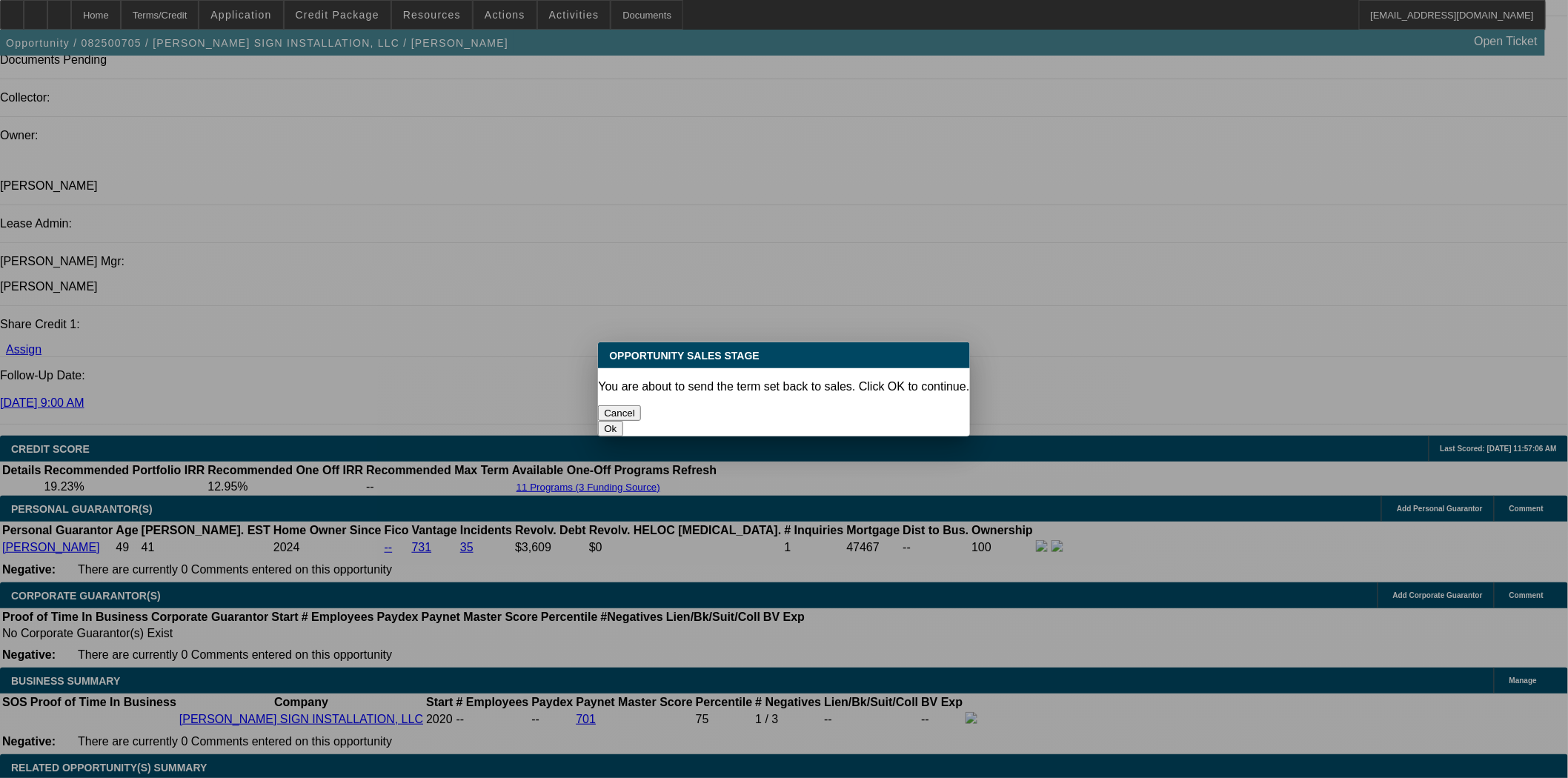
scroll to position [0, 0]
click at [623, 421] on button "Ok" at bounding box center [610, 428] width 25 height 15
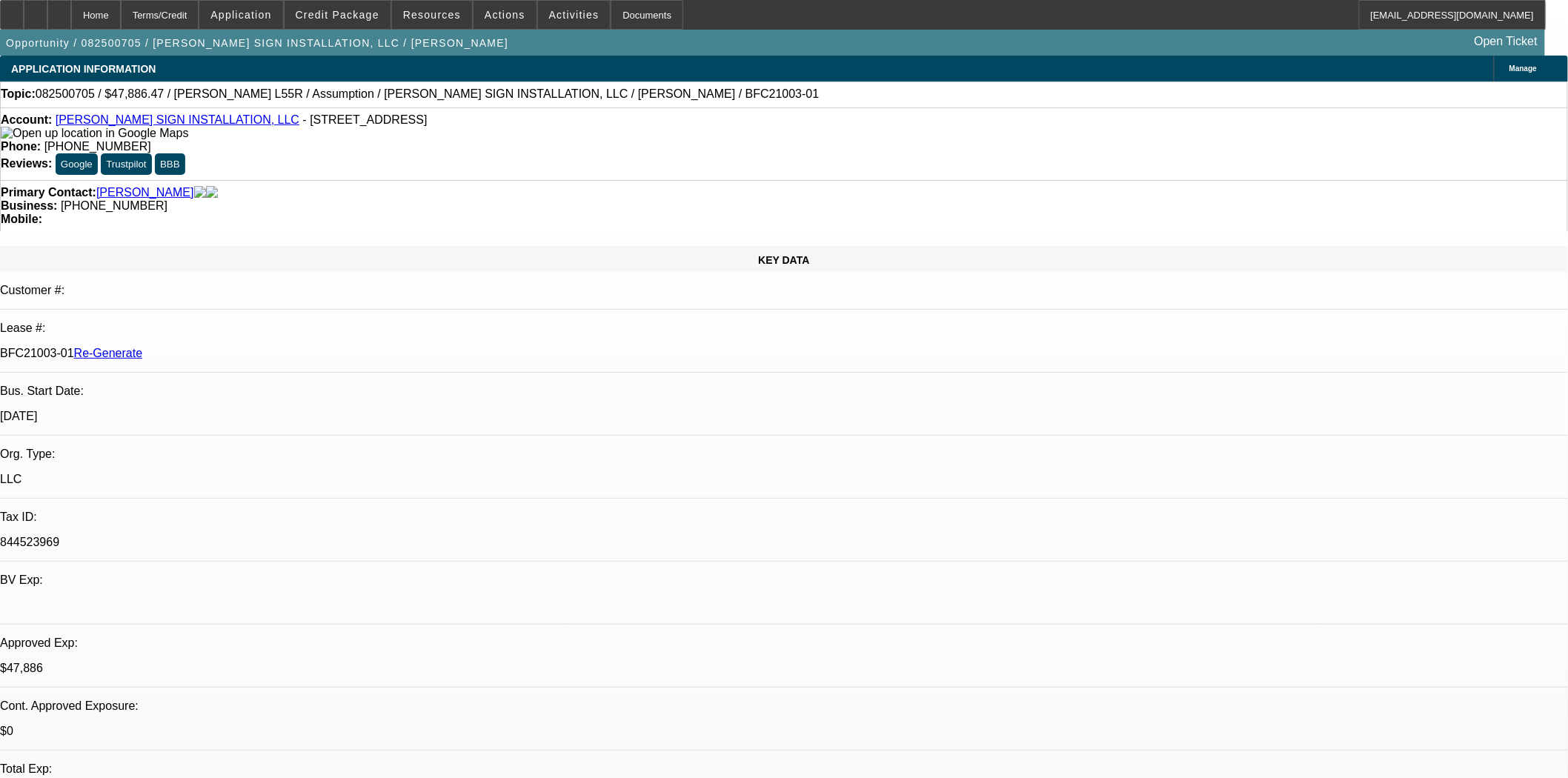
type textarea "Sending back as these are not processed in a new opportunity. We will handle fr…"
select select "0"
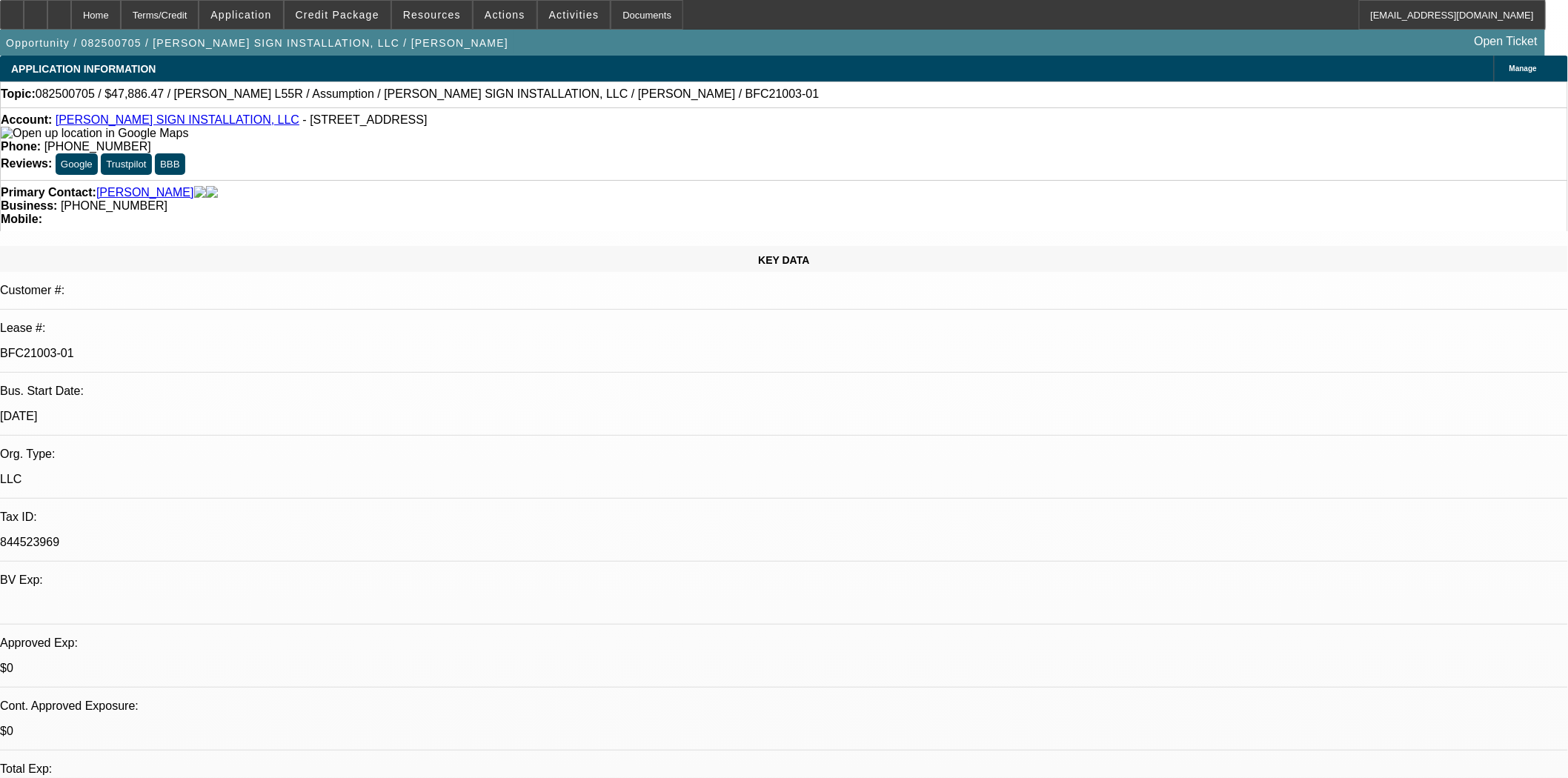
select select "2"
select select "0"
select select "6"
select select "0"
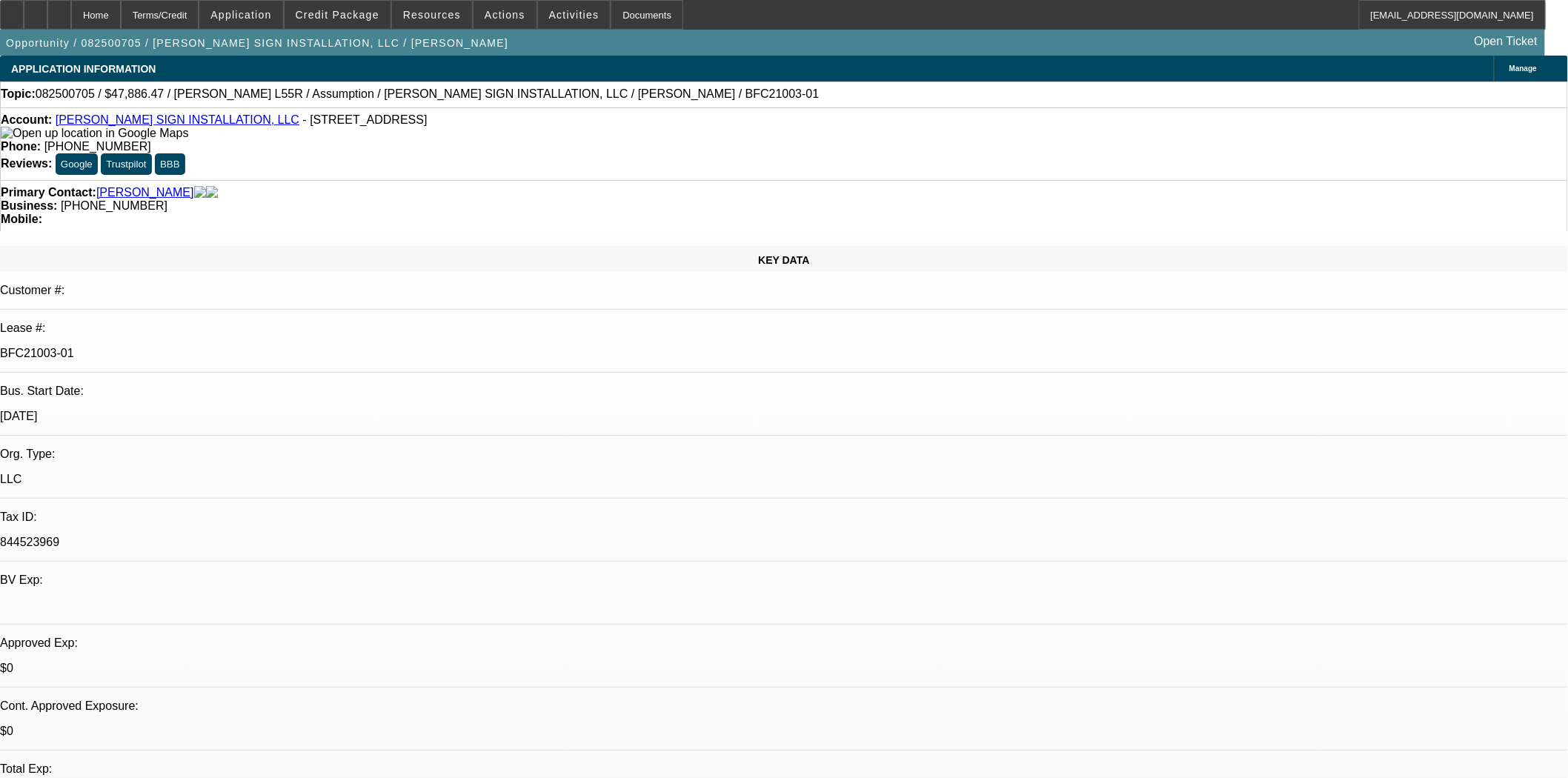
select select "2"
select select "0"
select select "6"
select select "0"
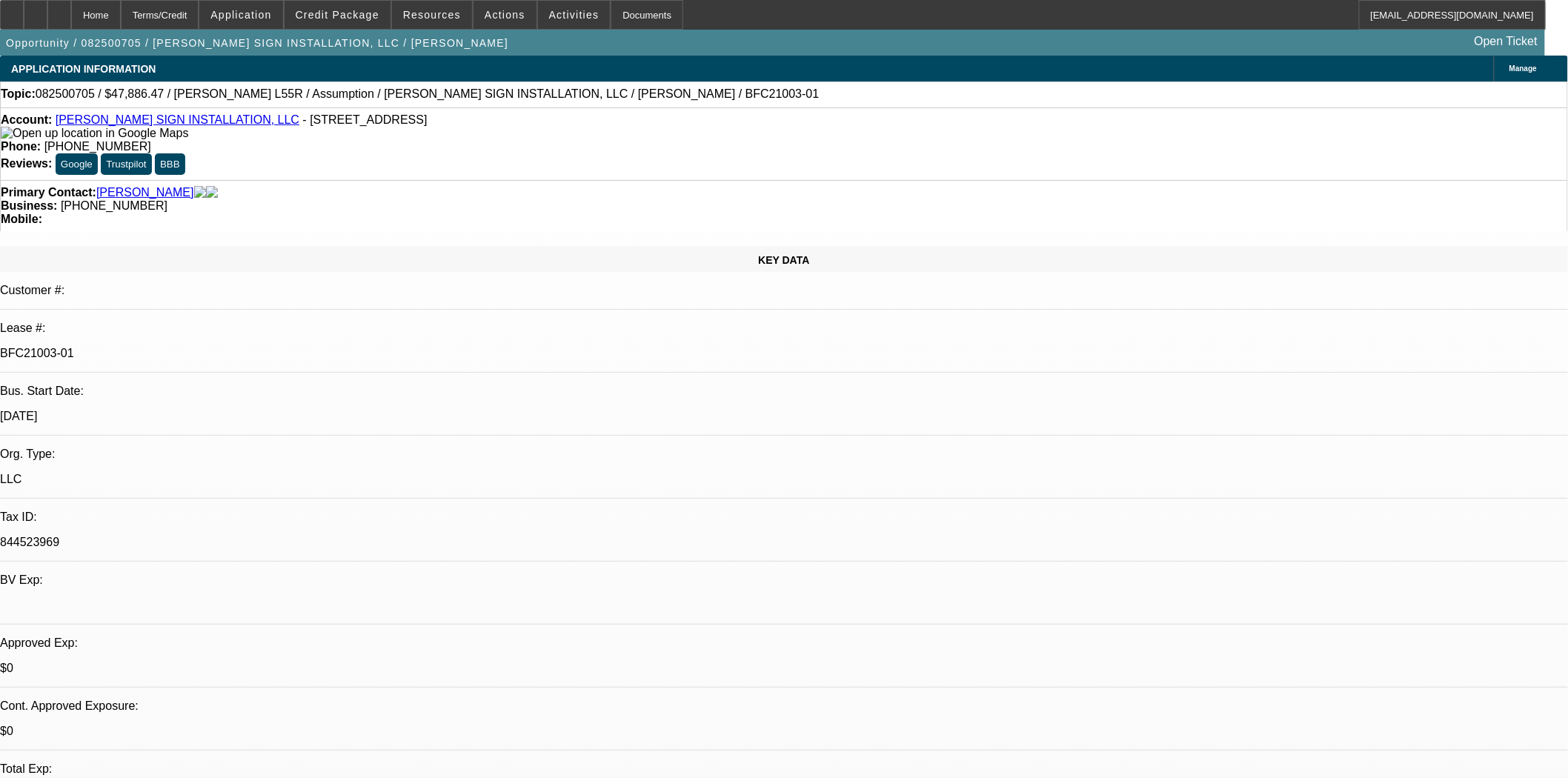
select select "2"
select select "0"
select select "6"
select select "0"
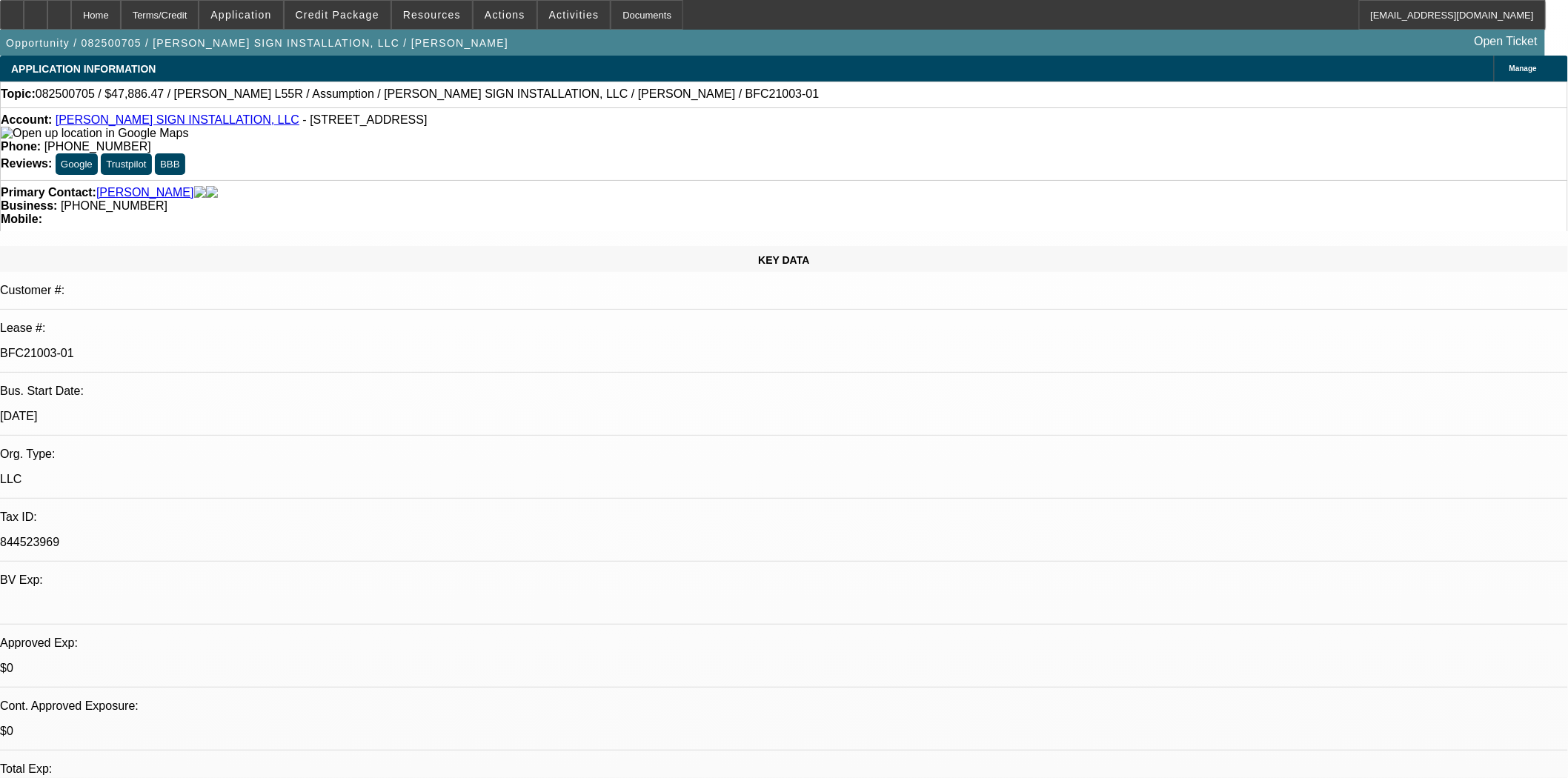
select select "2"
select select "0"
select select "6"
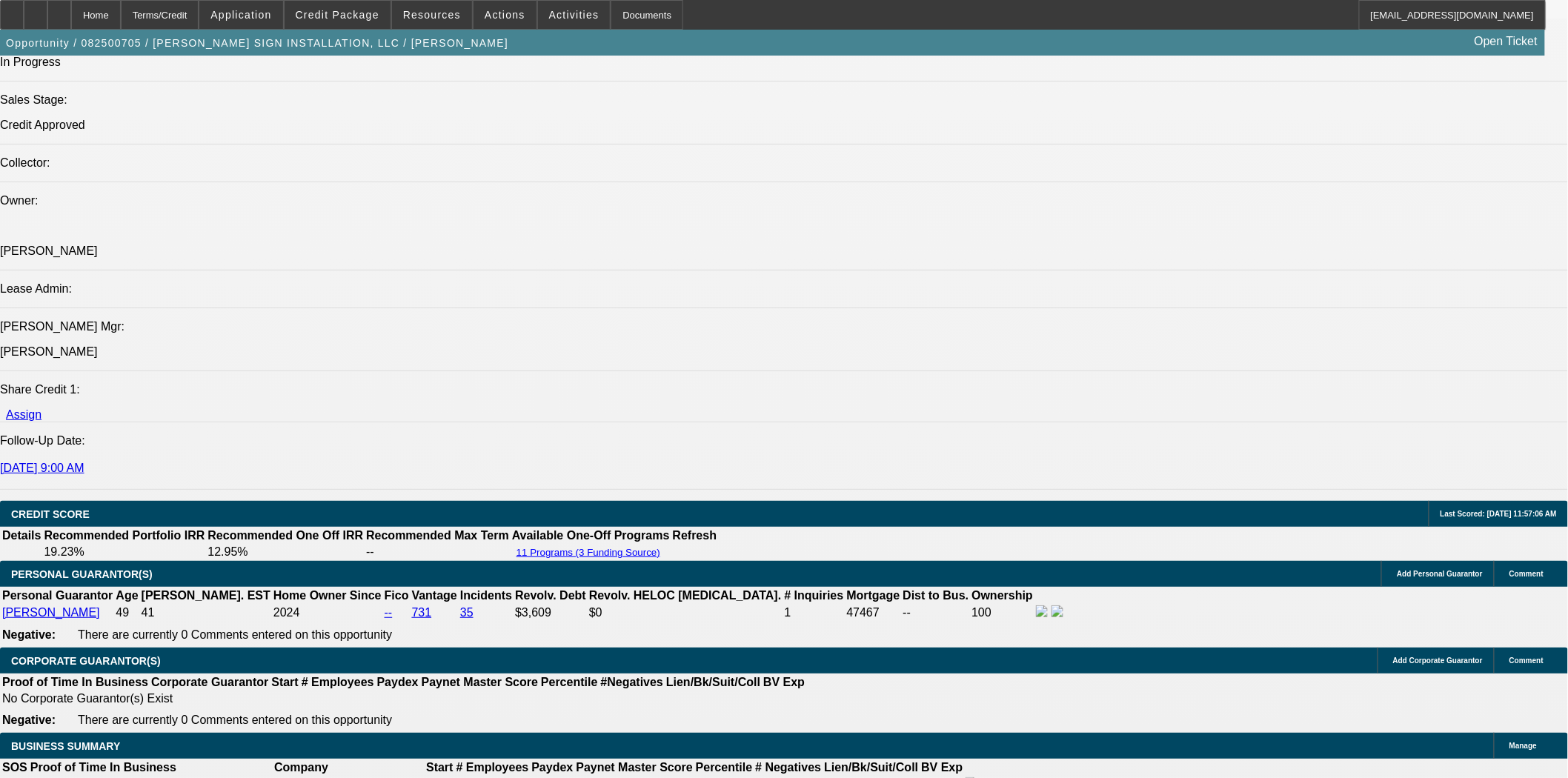
scroll to position [1893, 0]
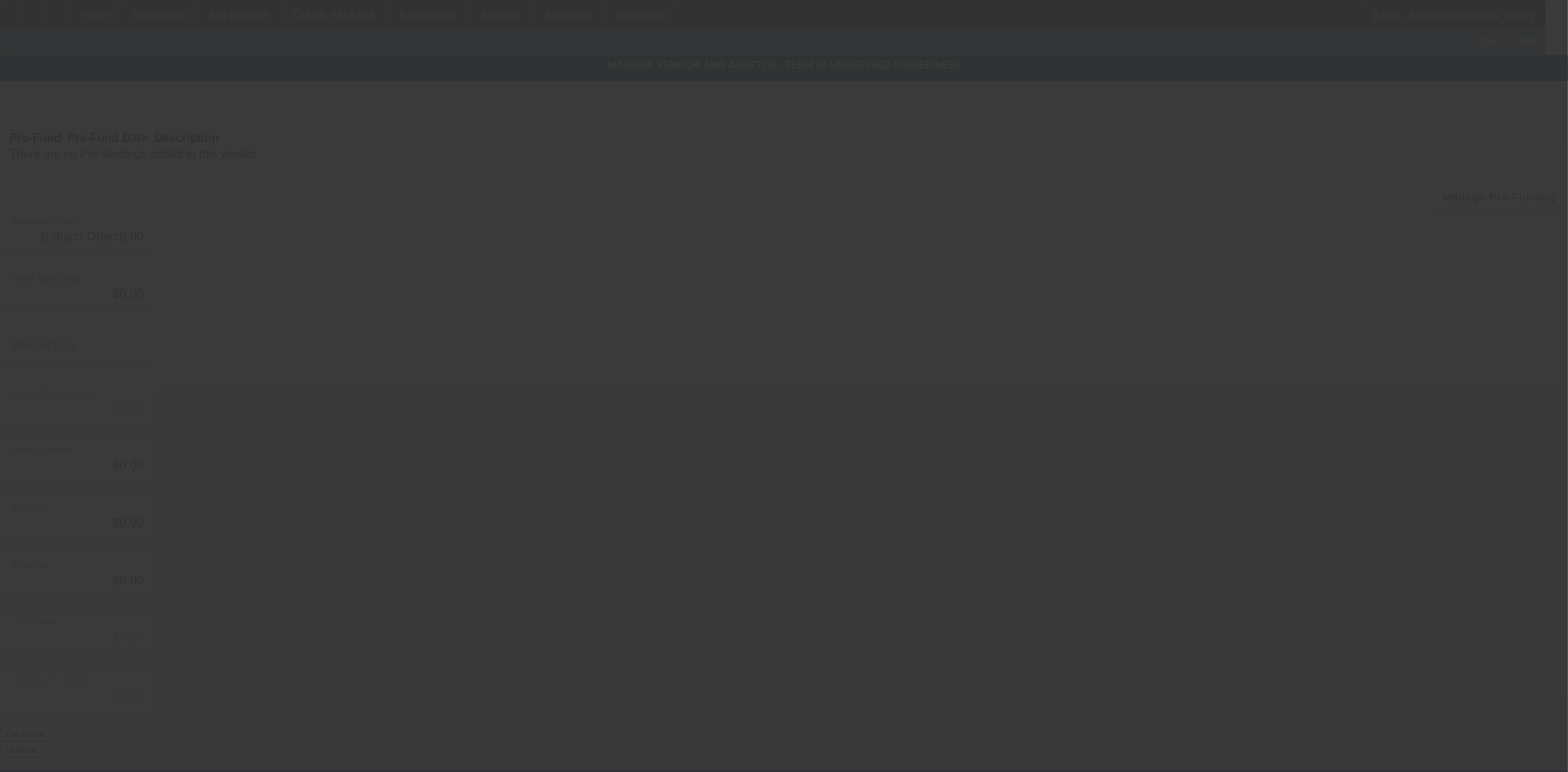
type input "$48,500.00"
type input "$613.53"
type input "$47,886.47"
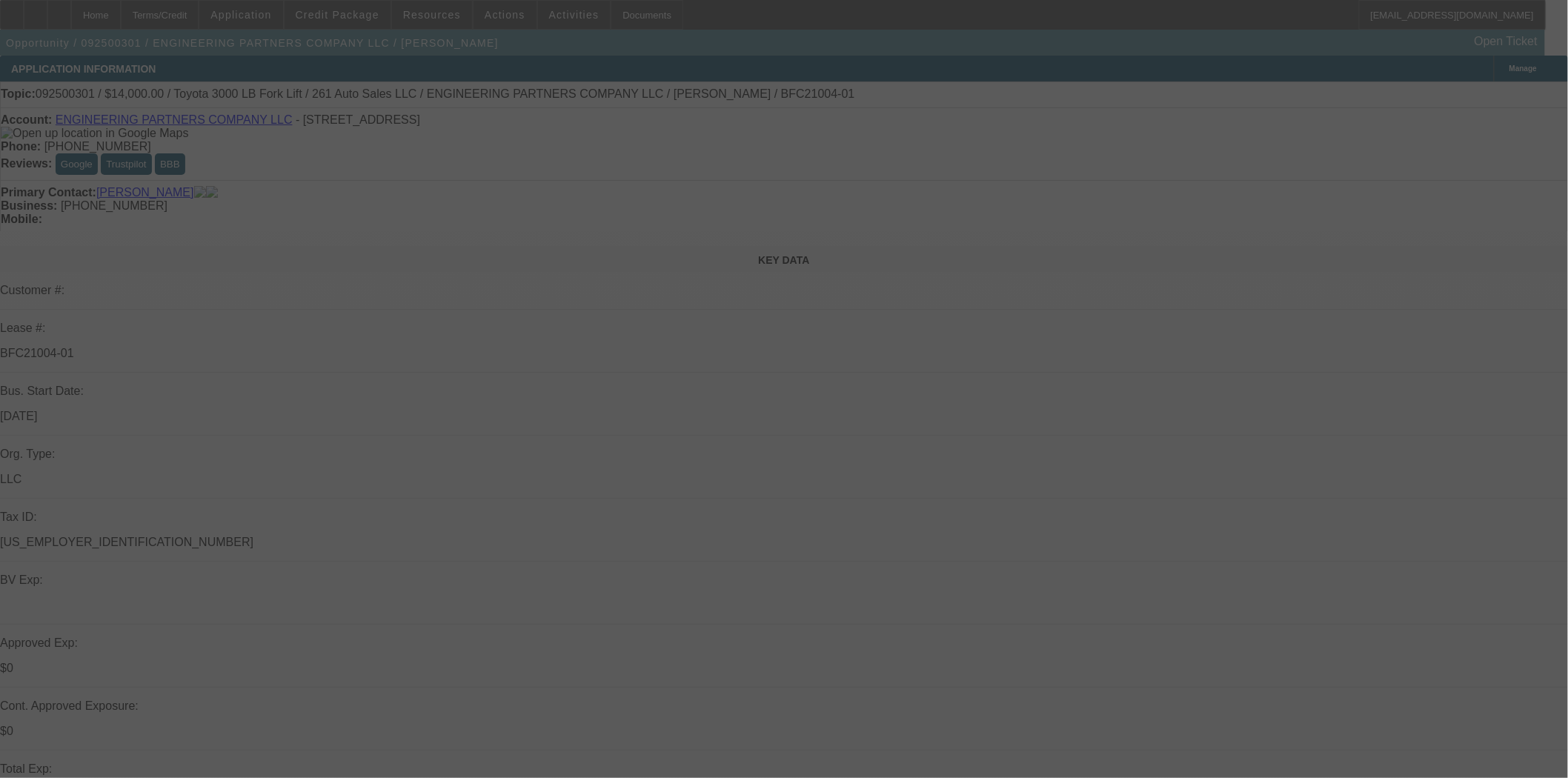
select select "0"
select select "2"
select select "0.1"
select select "4"
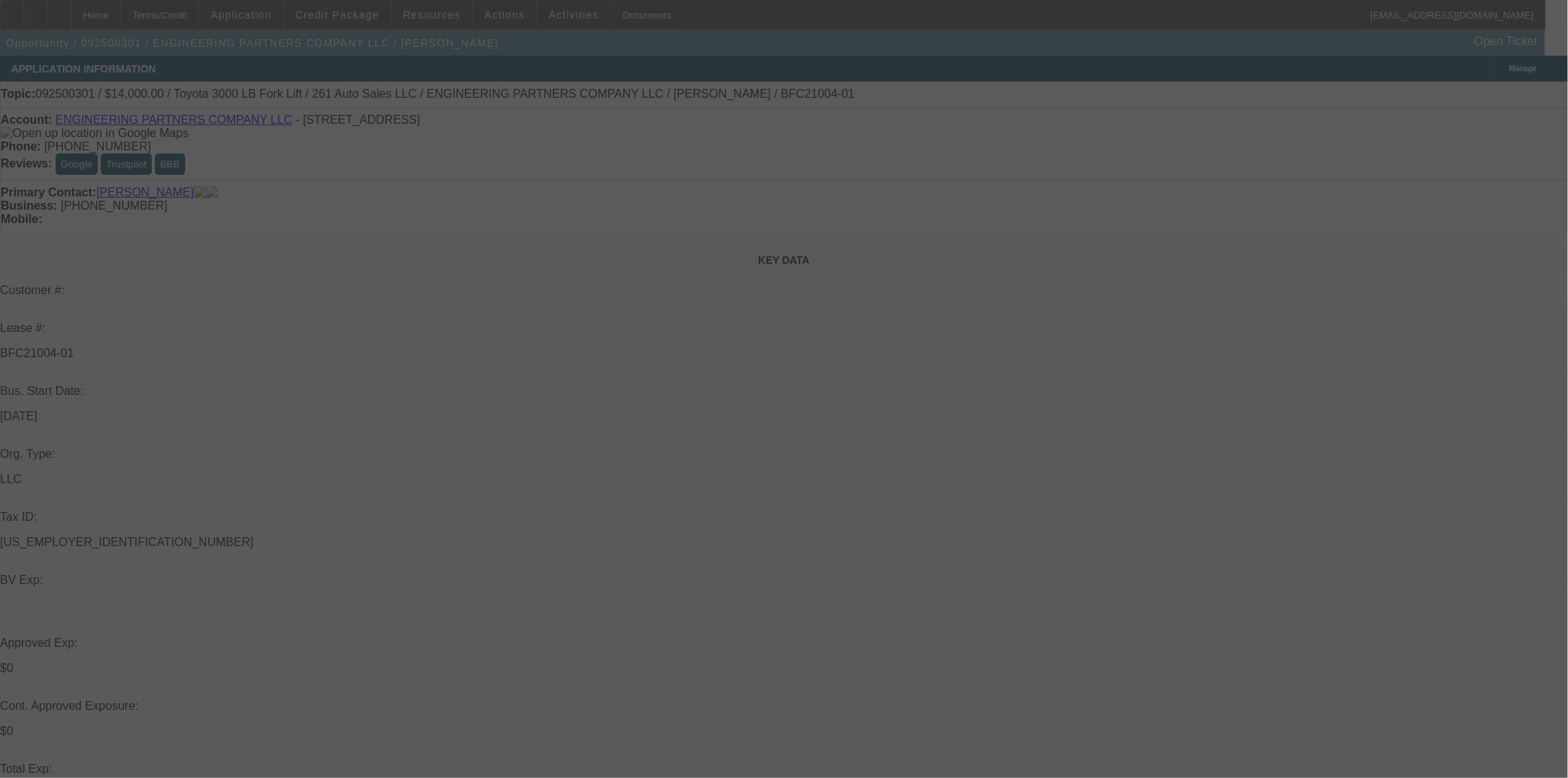
select select "0"
select select "2"
select select "0.1"
select select "4"
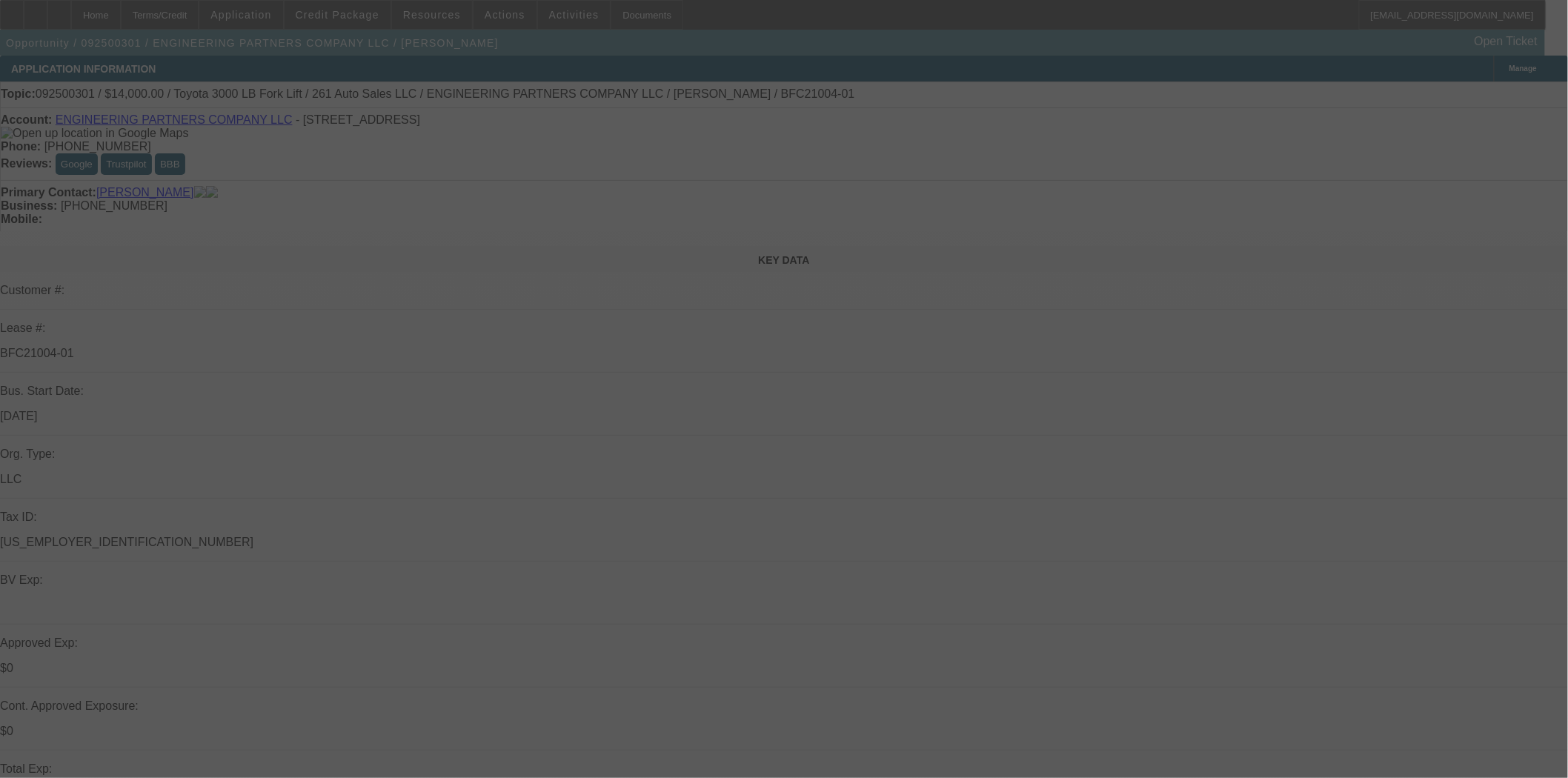
select select "0"
select select "2"
select select "0.1"
select select "4"
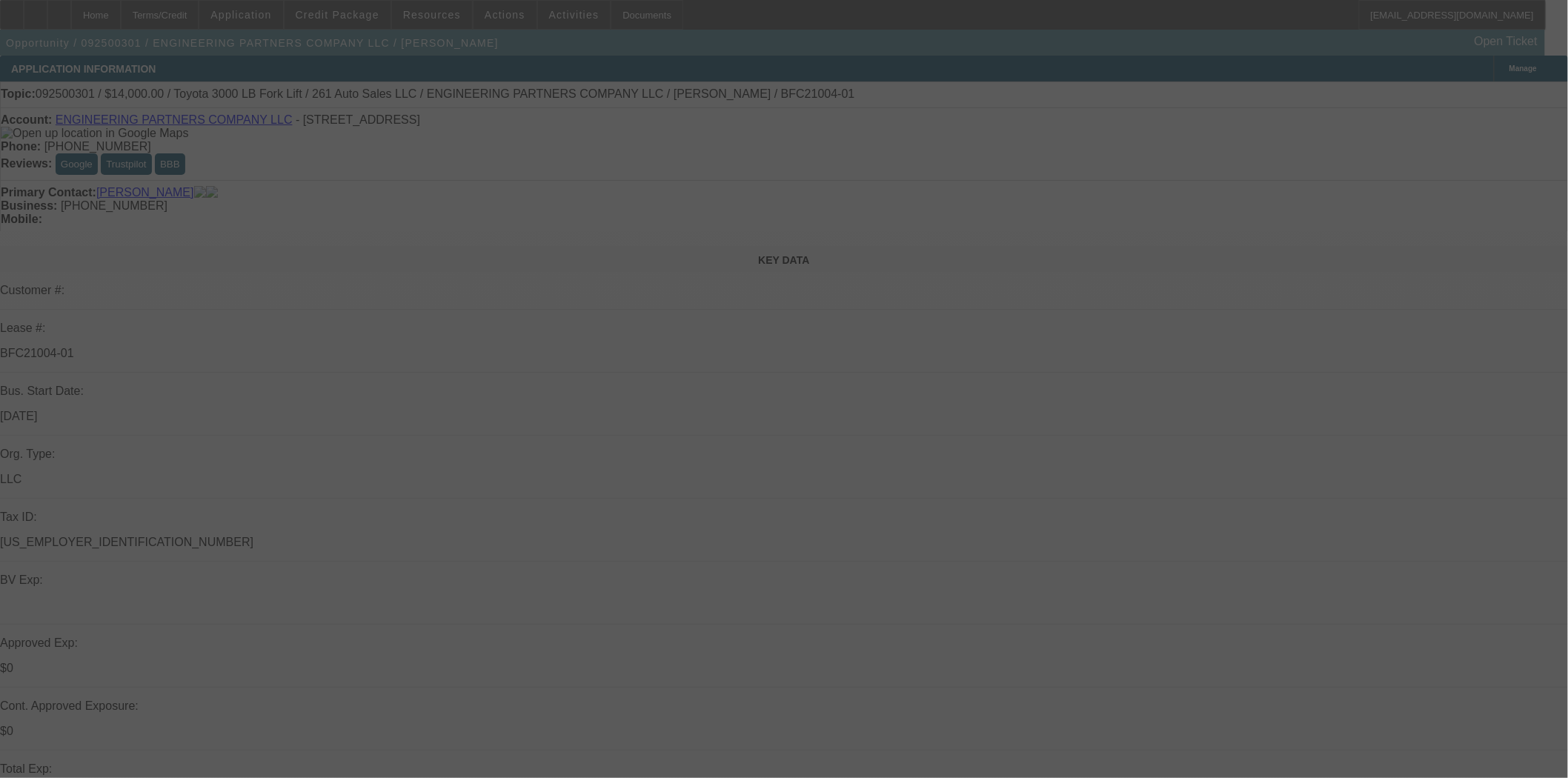
select select "0"
select select "3"
select select "0.1"
select select "4"
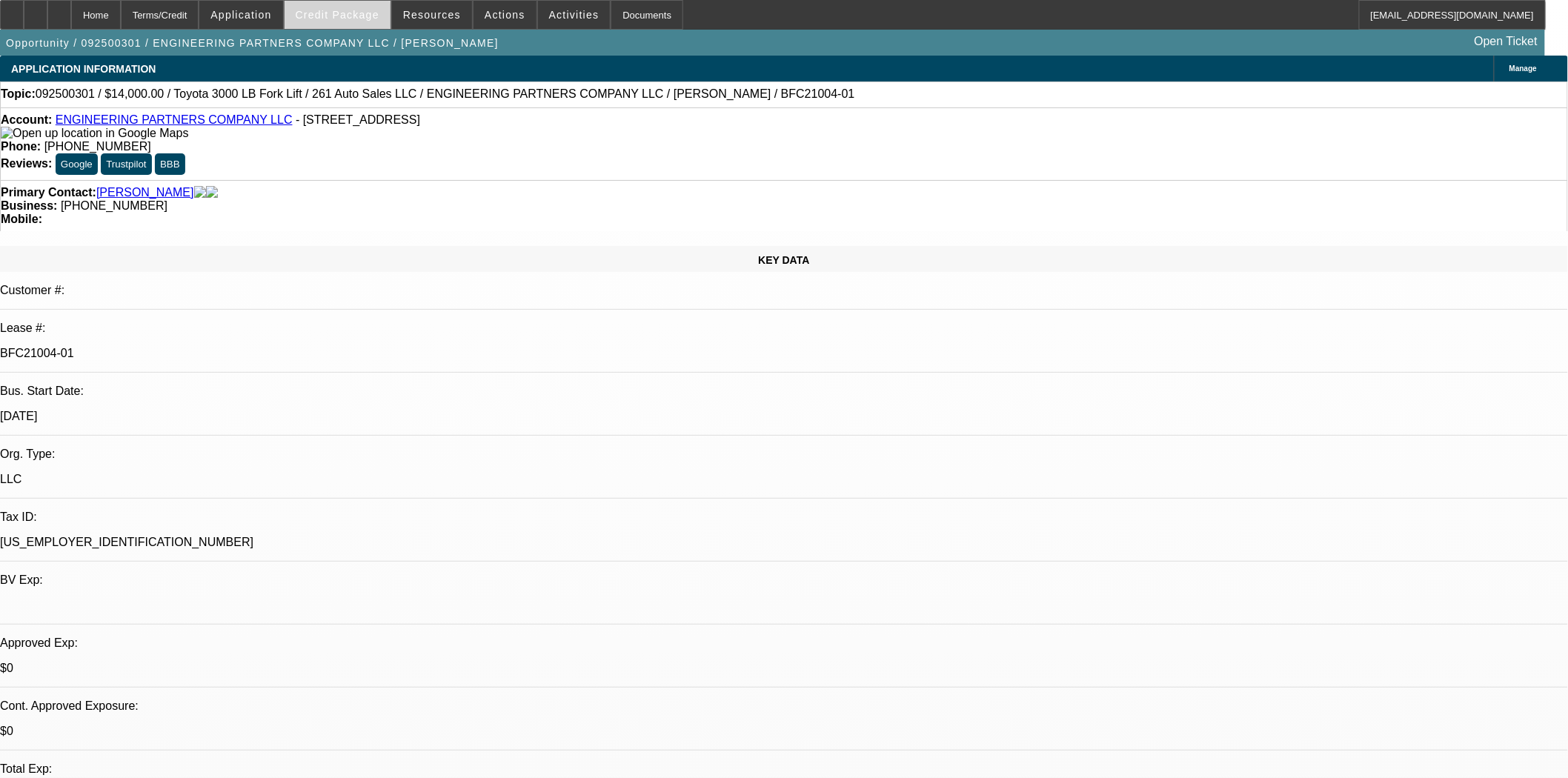
click at [365, 16] on span "Credit Package" at bounding box center [337, 15] width 84 height 12
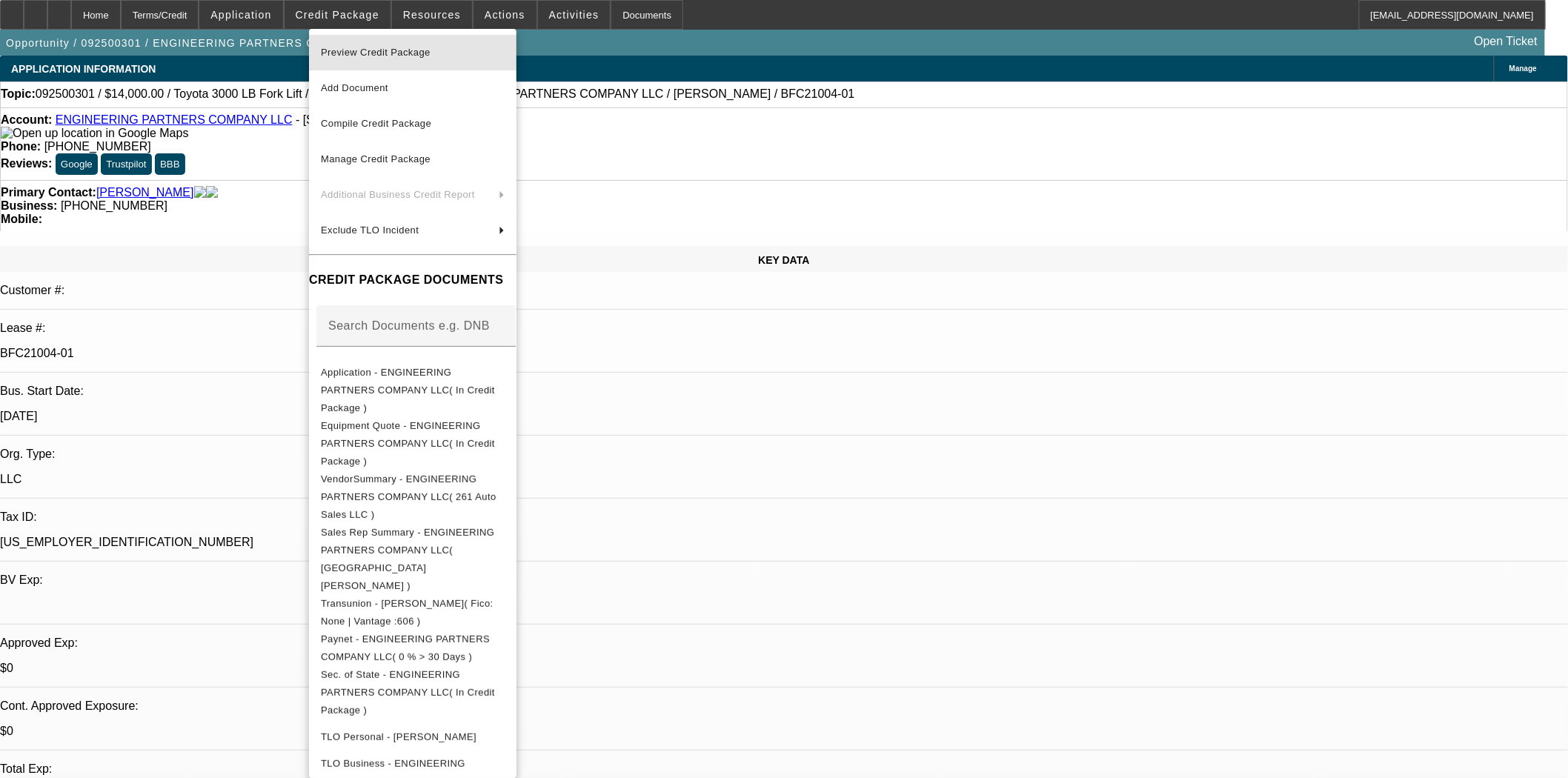
click at [379, 55] on span "Preview Credit Package" at bounding box center [375, 52] width 110 height 11
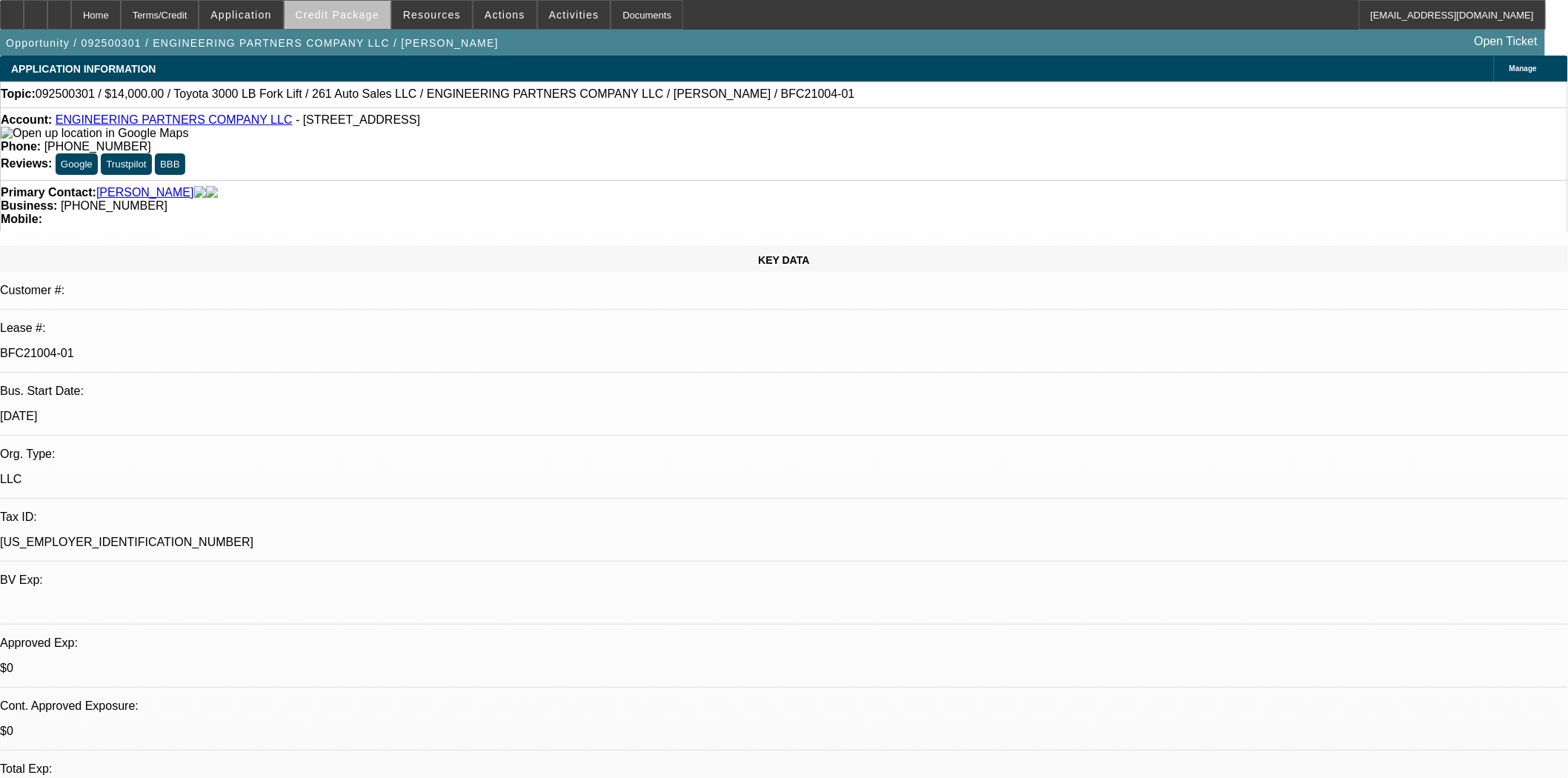
click at [379, 13] on span "Credit Package" at bounding box center [337, 15] width 84 height 12
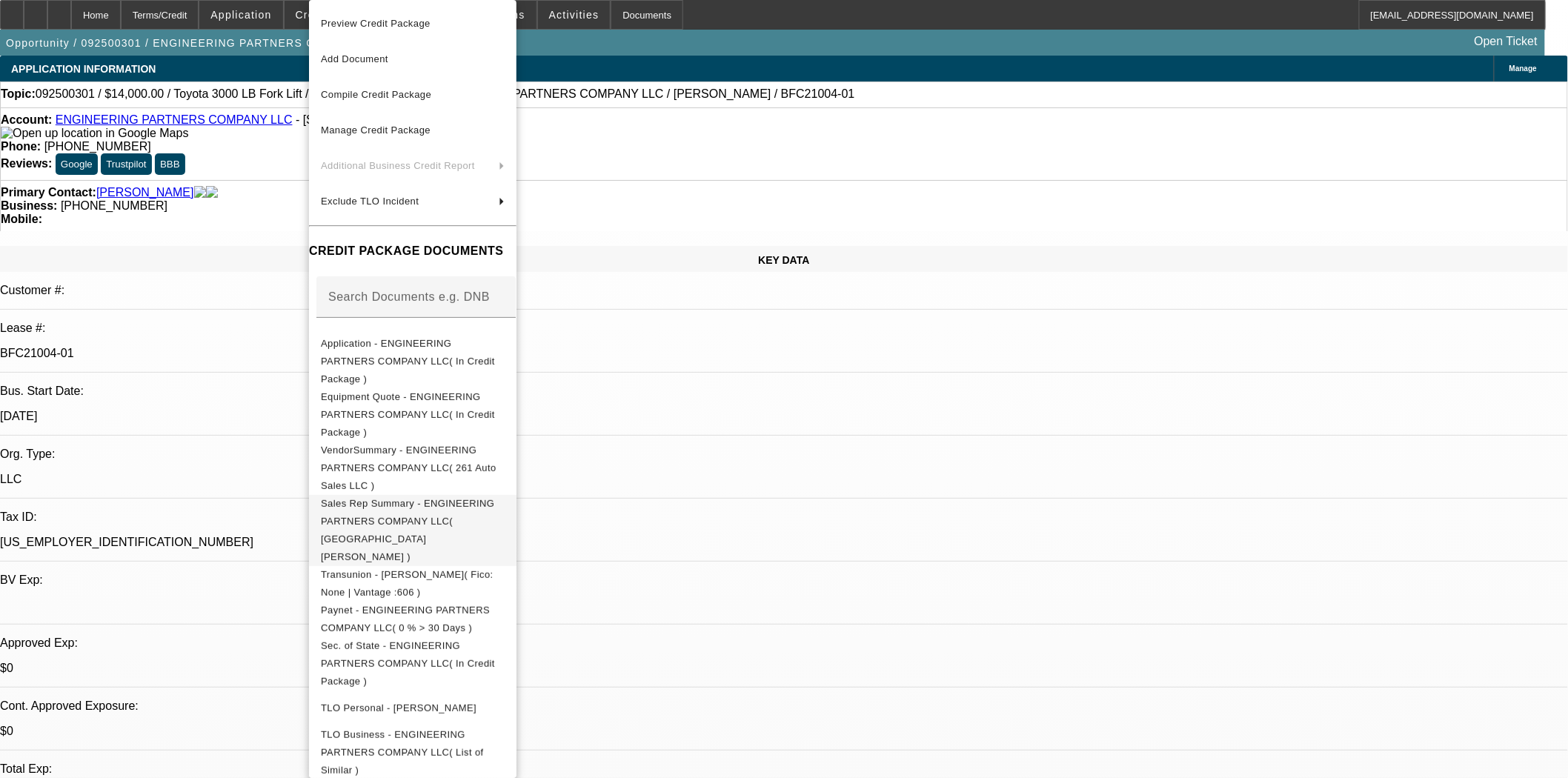
scroll to position [320, 0]
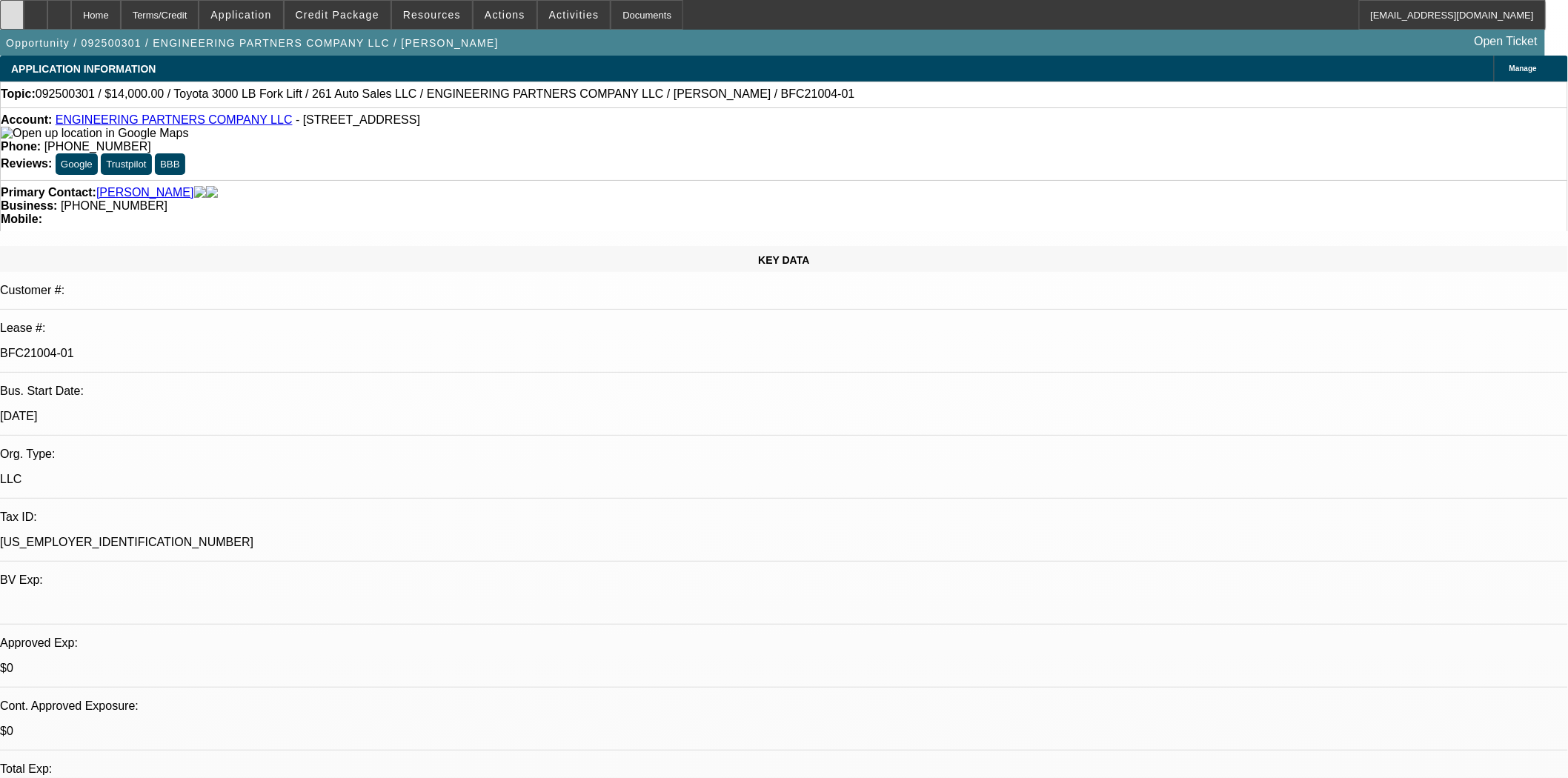
click at [16, 19] on div at bounding box center [12, 15] width 24 height 30
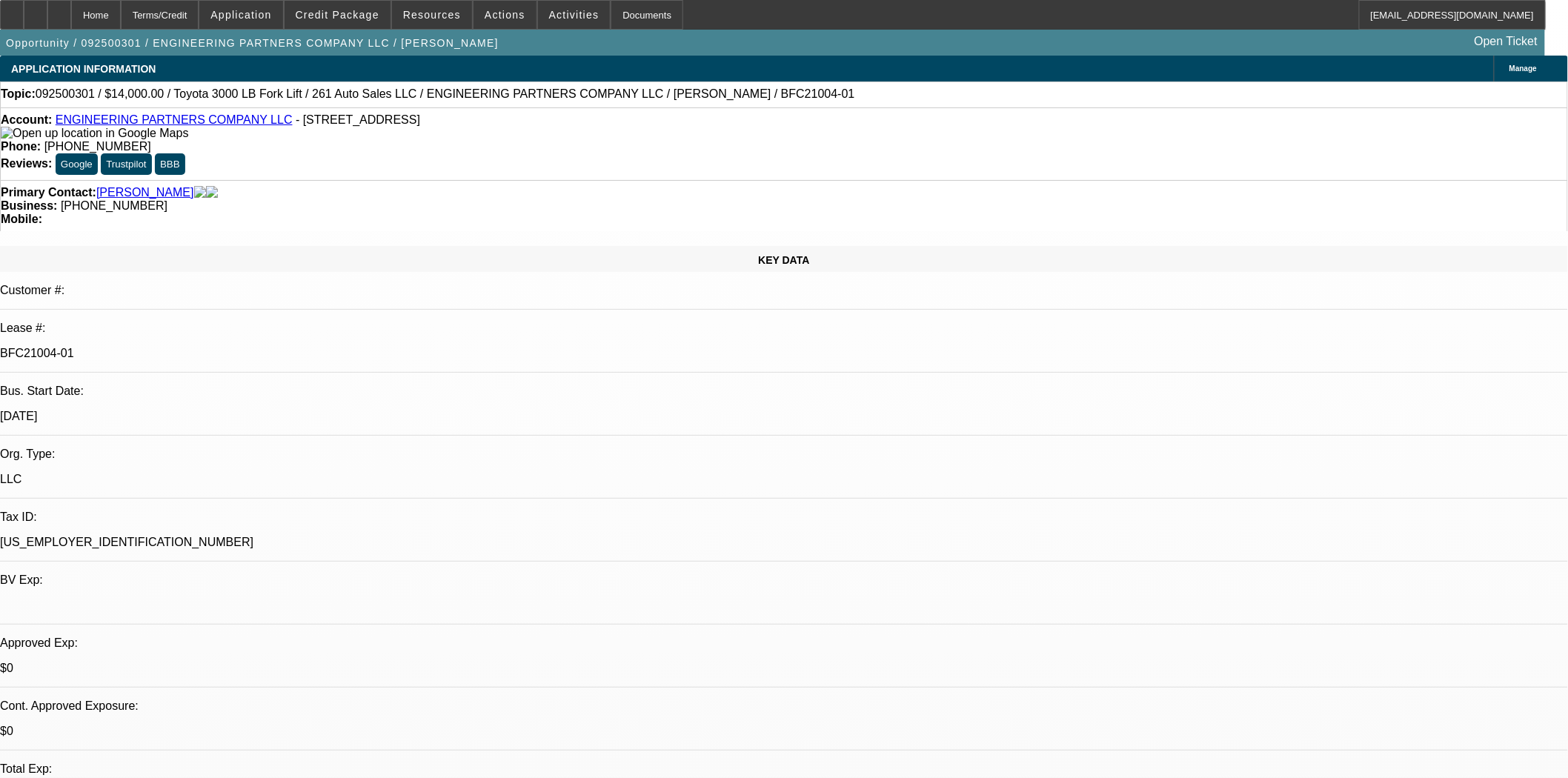
scroll to position [165, 0]
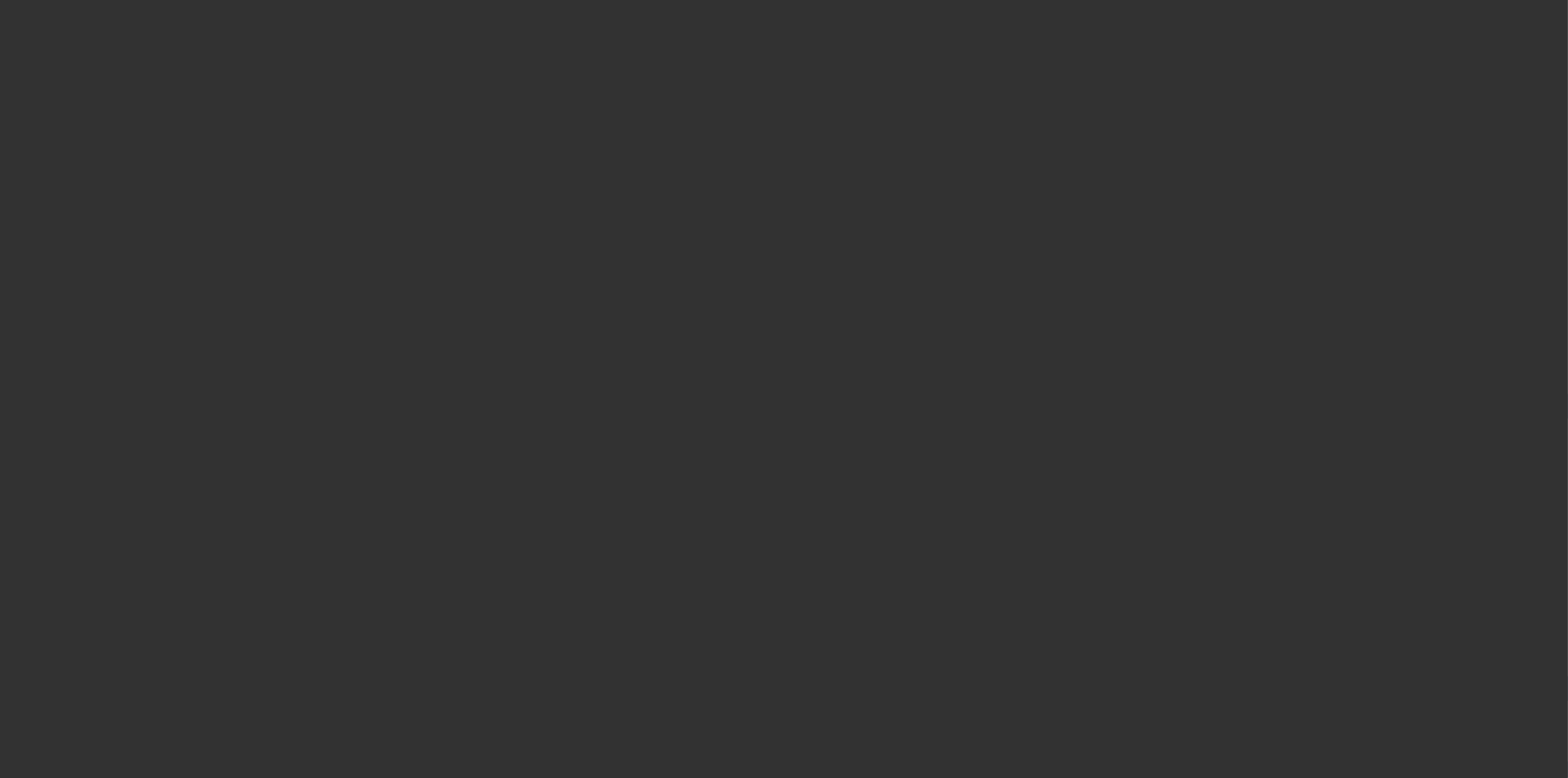
select select "4"
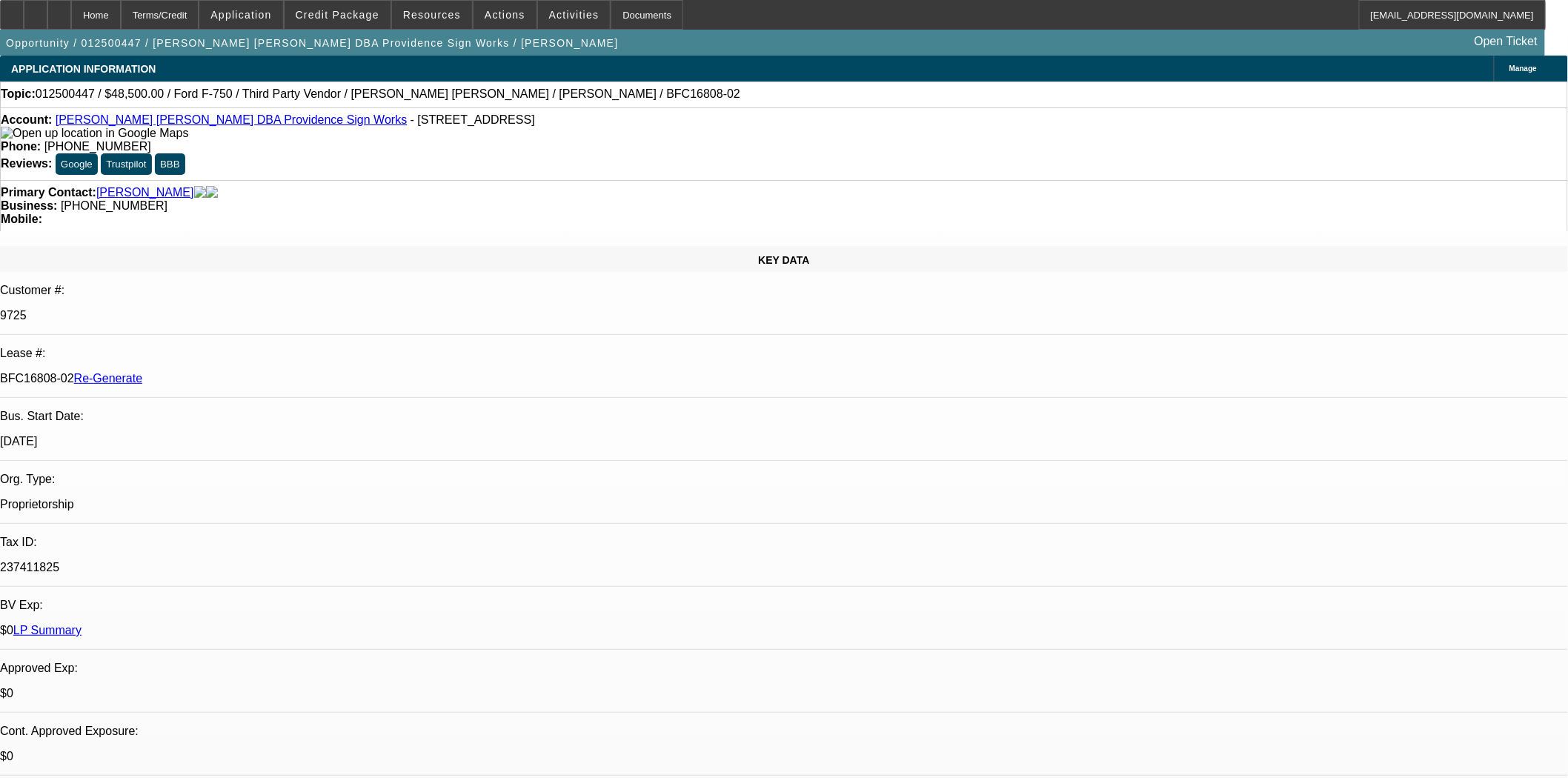
select select "0"
select select "6"
click at [492, 13] on span "Actions" at bounding box center [504, 15] width 41 height 12
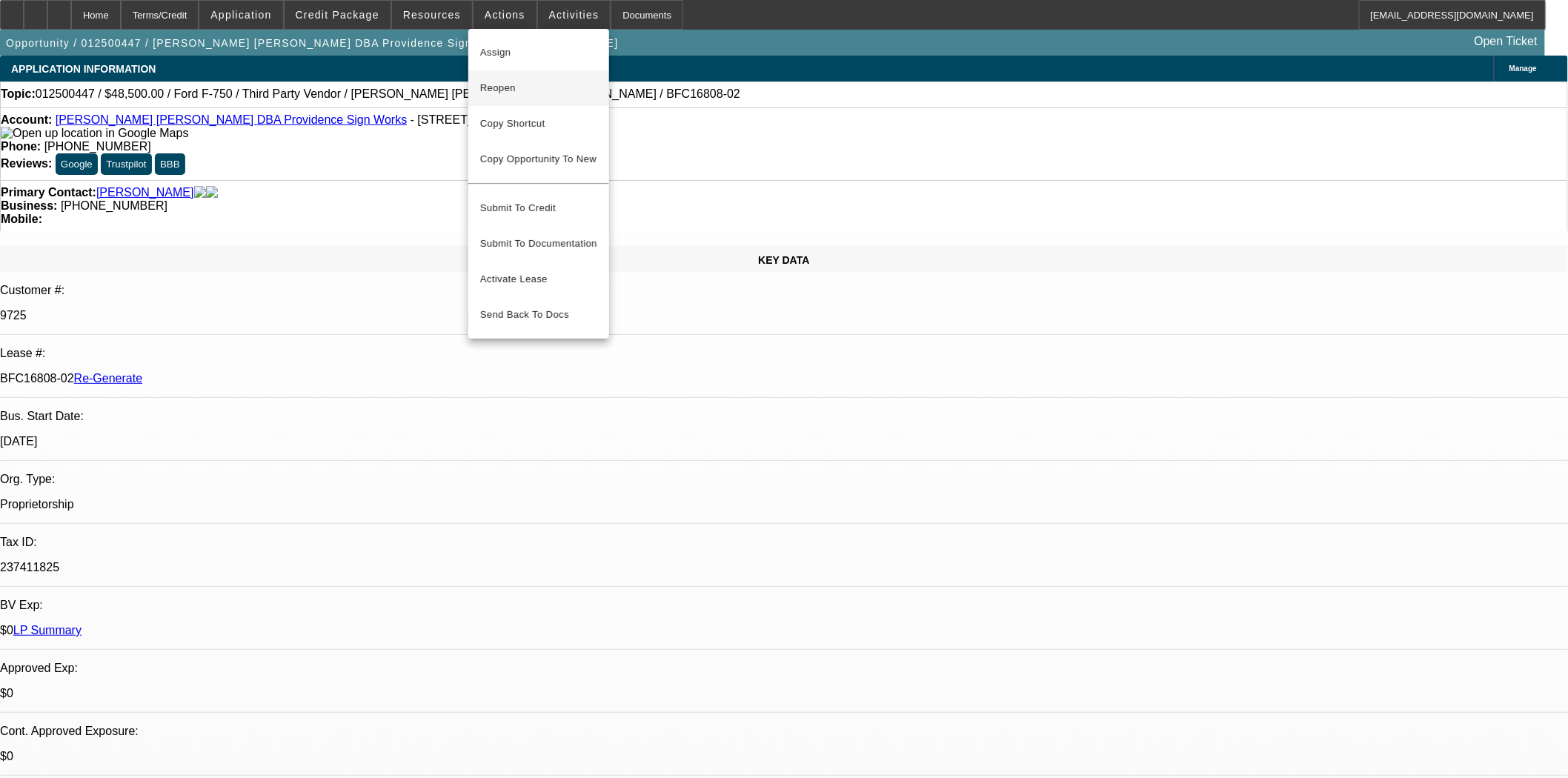
click at [503, 81] on span "Reopen" at bounding box center [539, 88] width 117 height 18
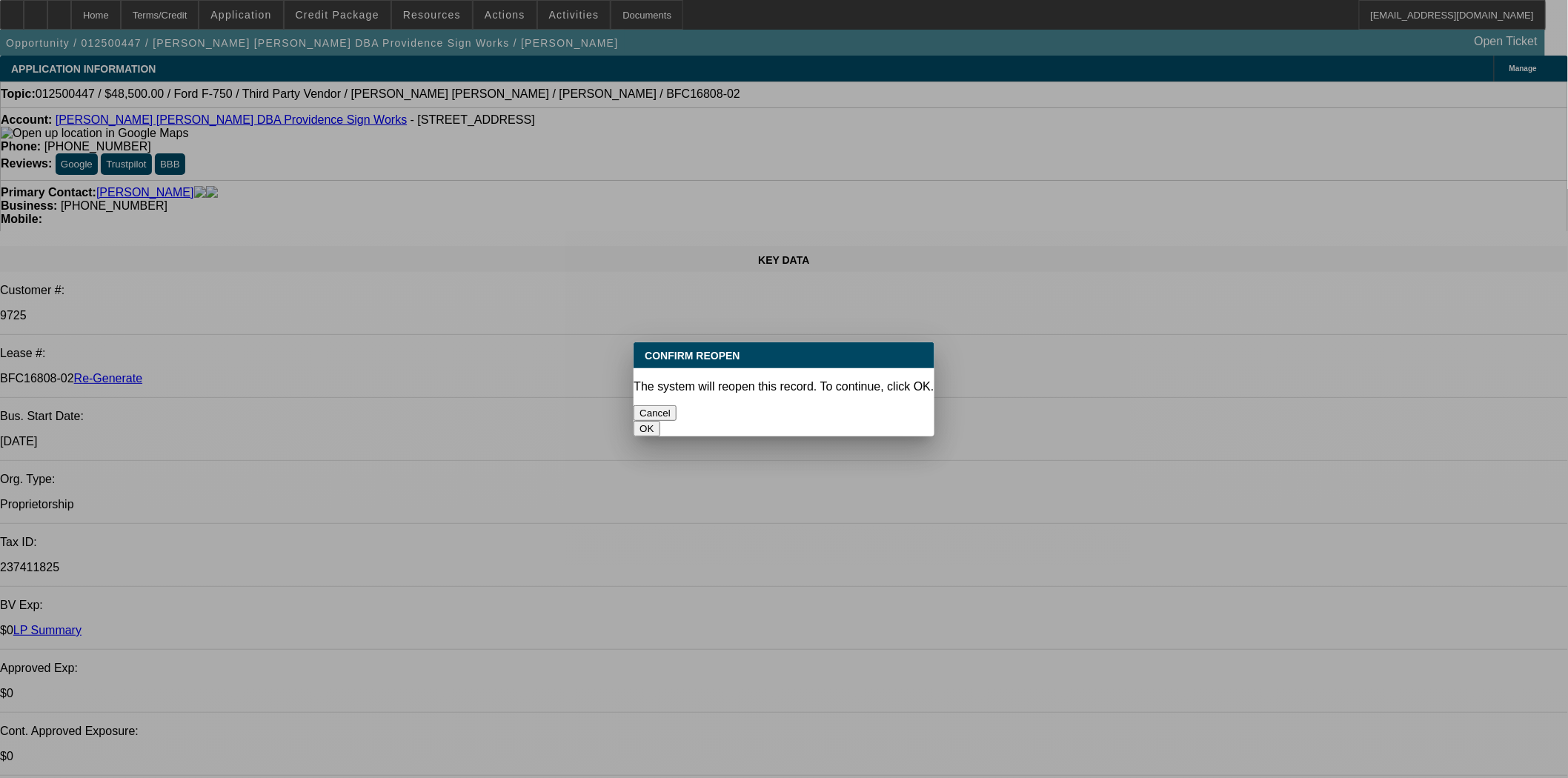
click at [659, 421] on button "OK" at bounding box center [646, 428] width 26 height 15
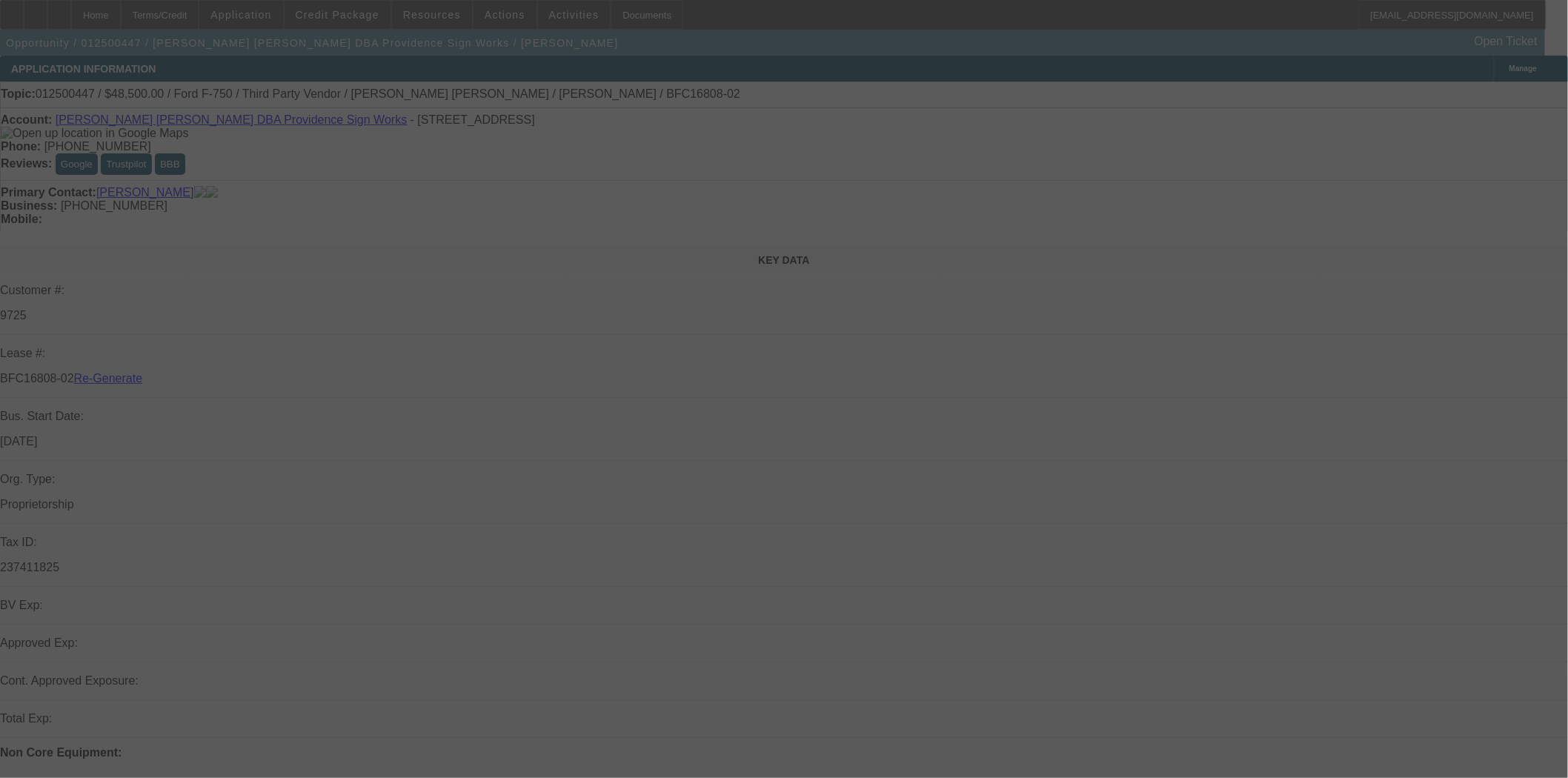
select select "4"
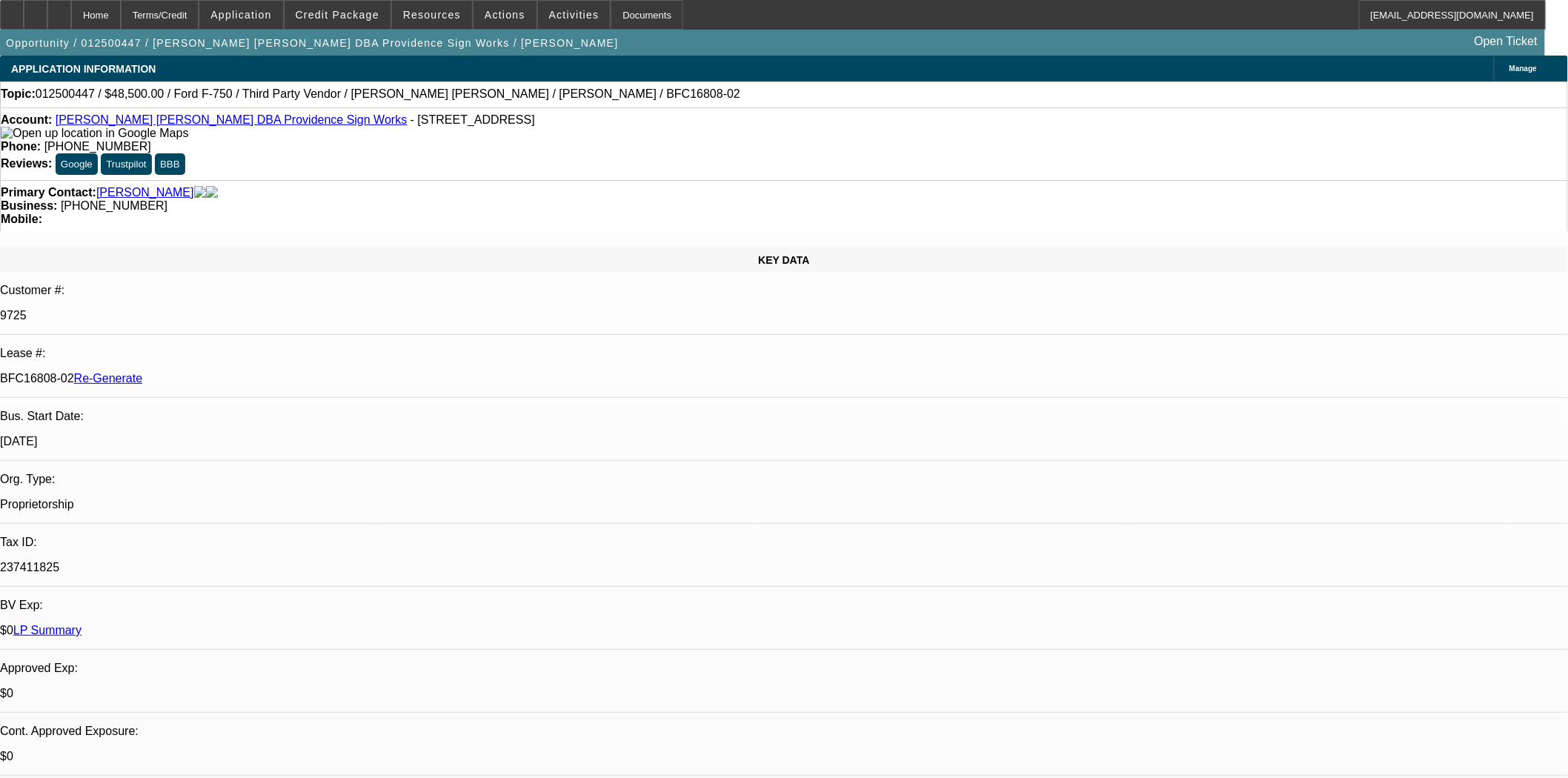
select select "0"
select select "6"
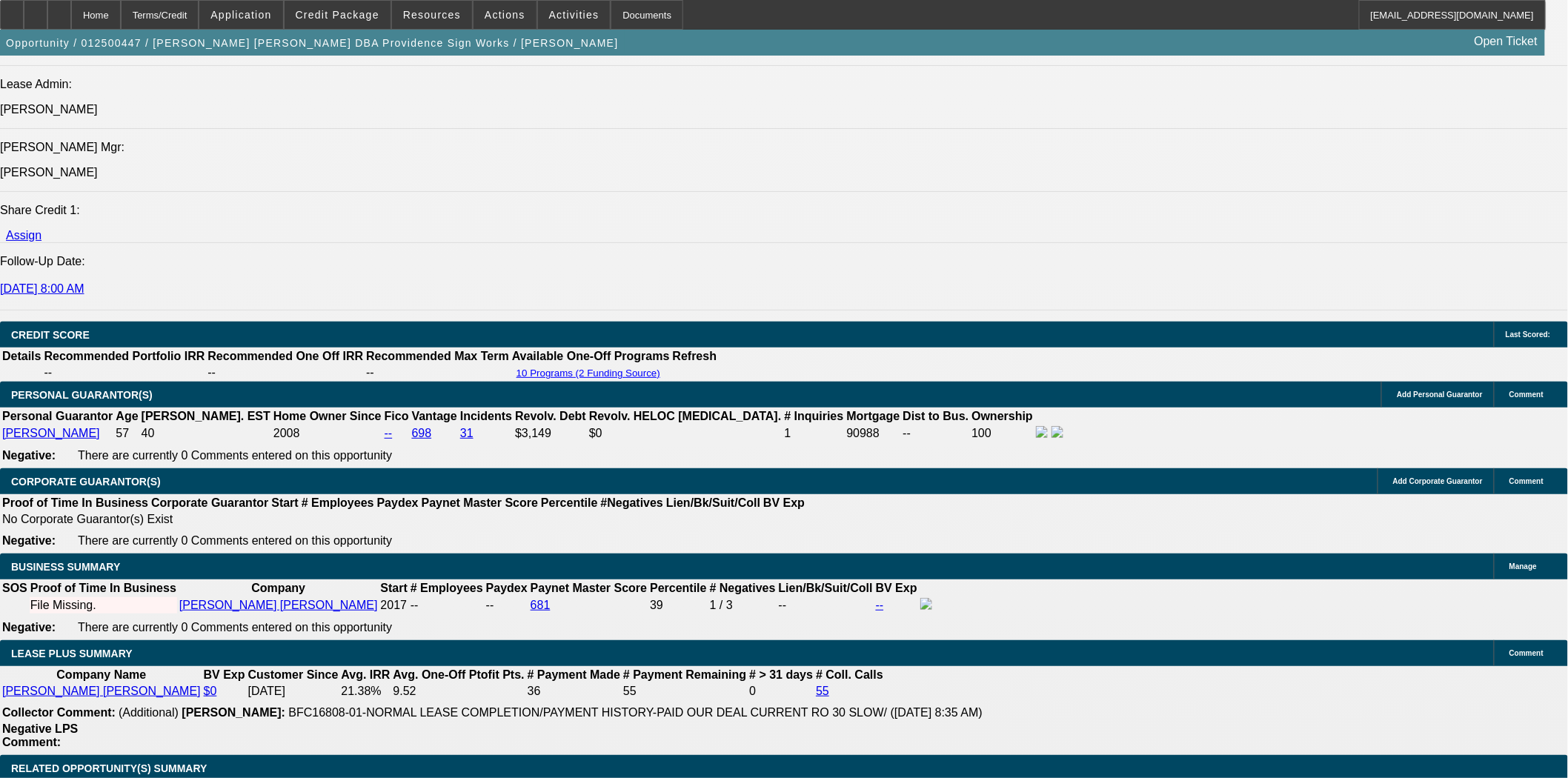
scroll to position [1976, 0]
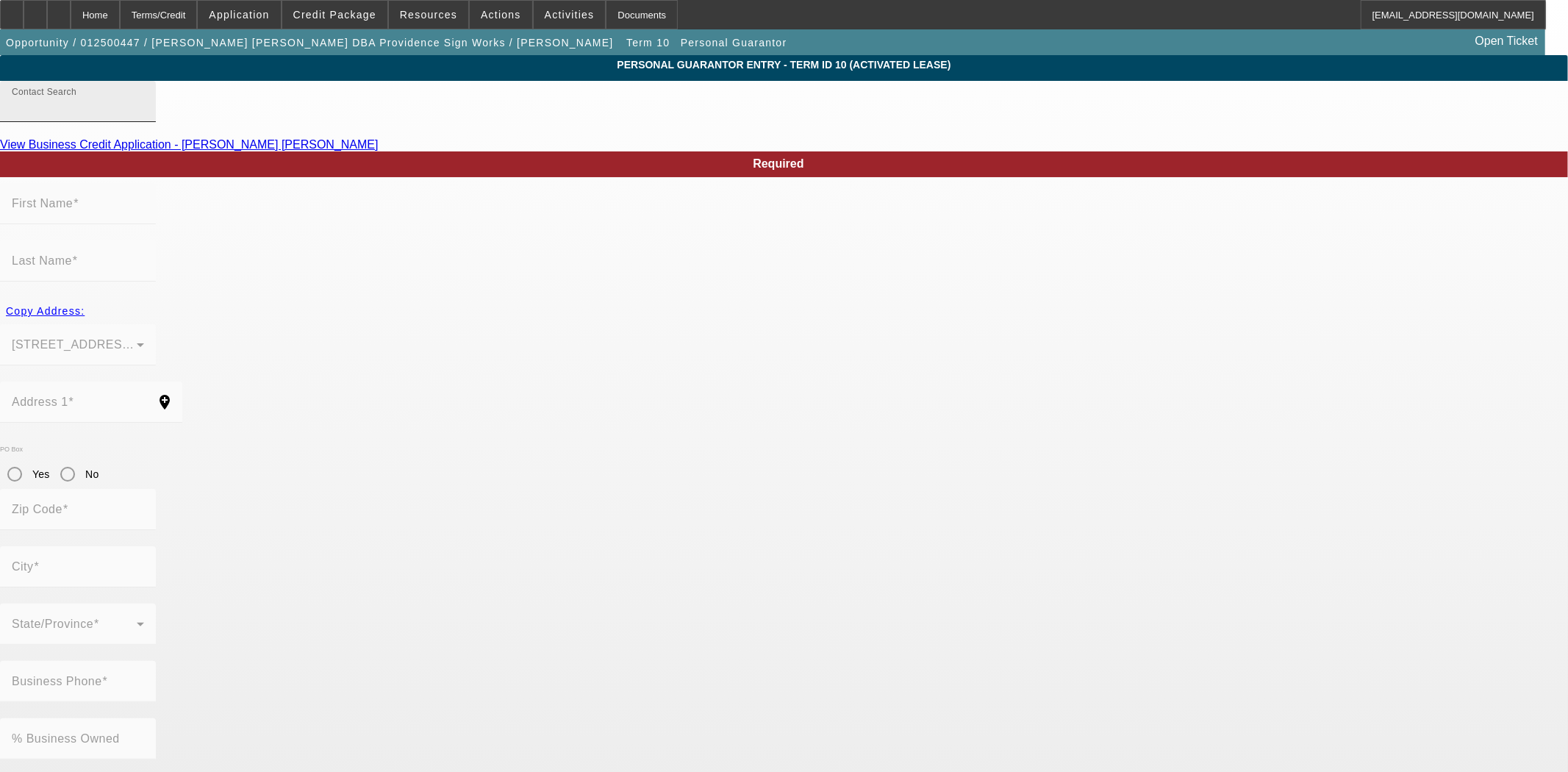
click at [144, 116] on input "Contact Search" at bounding box center [77, 107] width 132 height 18
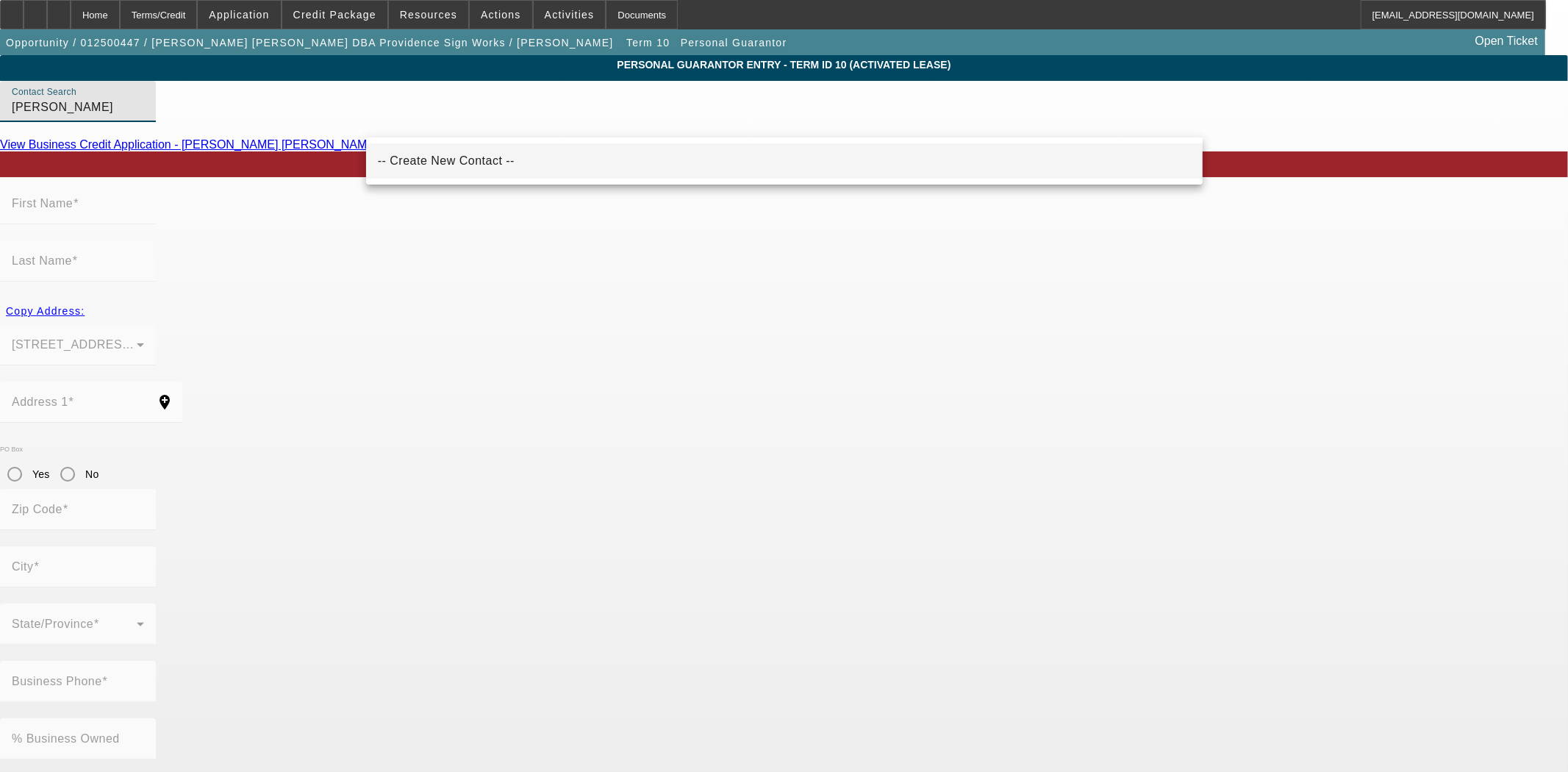
type input "-- Create New Contact --"
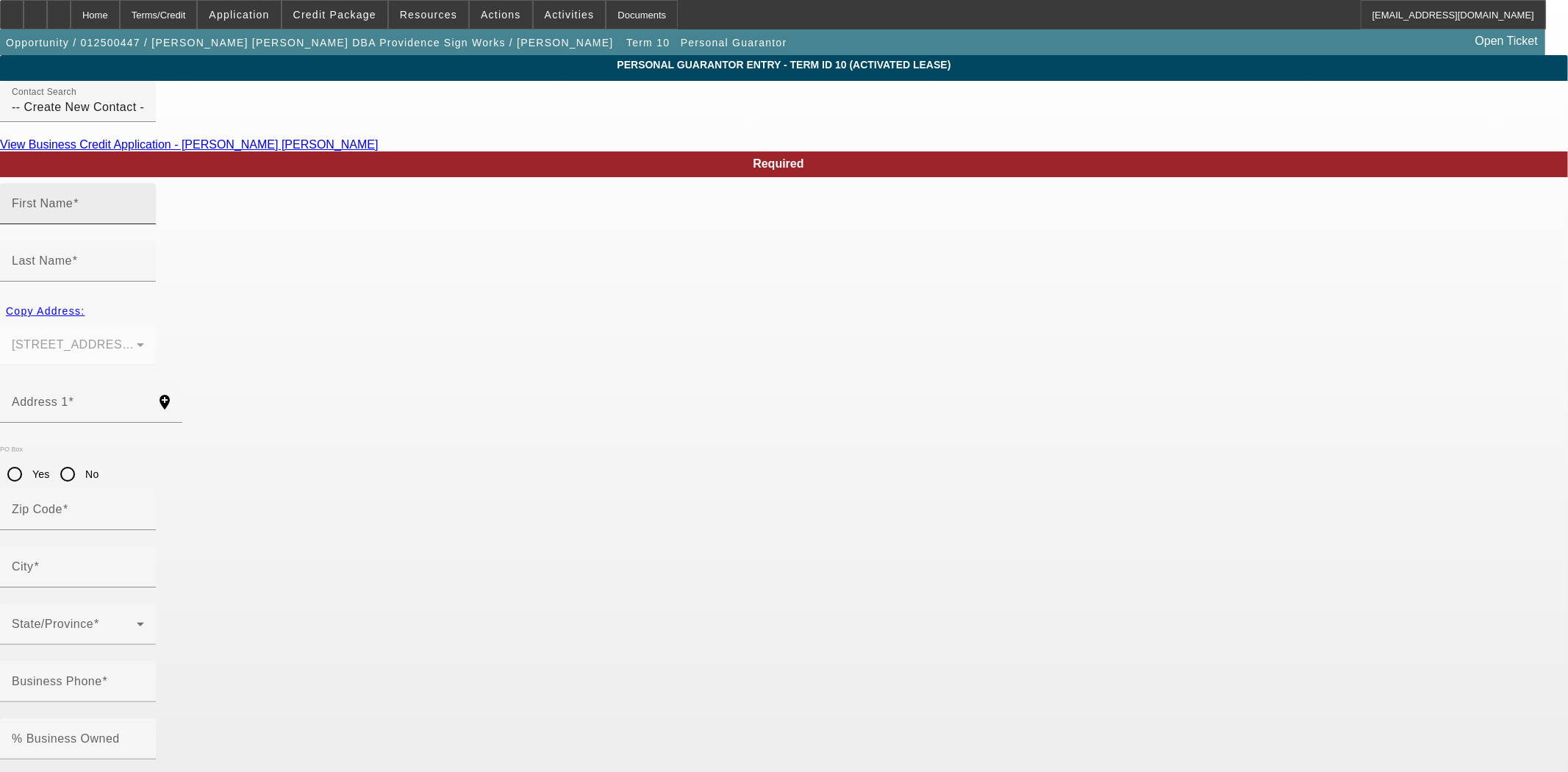
click at [72, 210] on mat-label "First Name" at bounding box center [42, 203] width 61 height 12
click at [144, 218] on input "First Name" at bounding box center [77, 209] width 132 height 18
type input "Michael"
type input "Rogers"
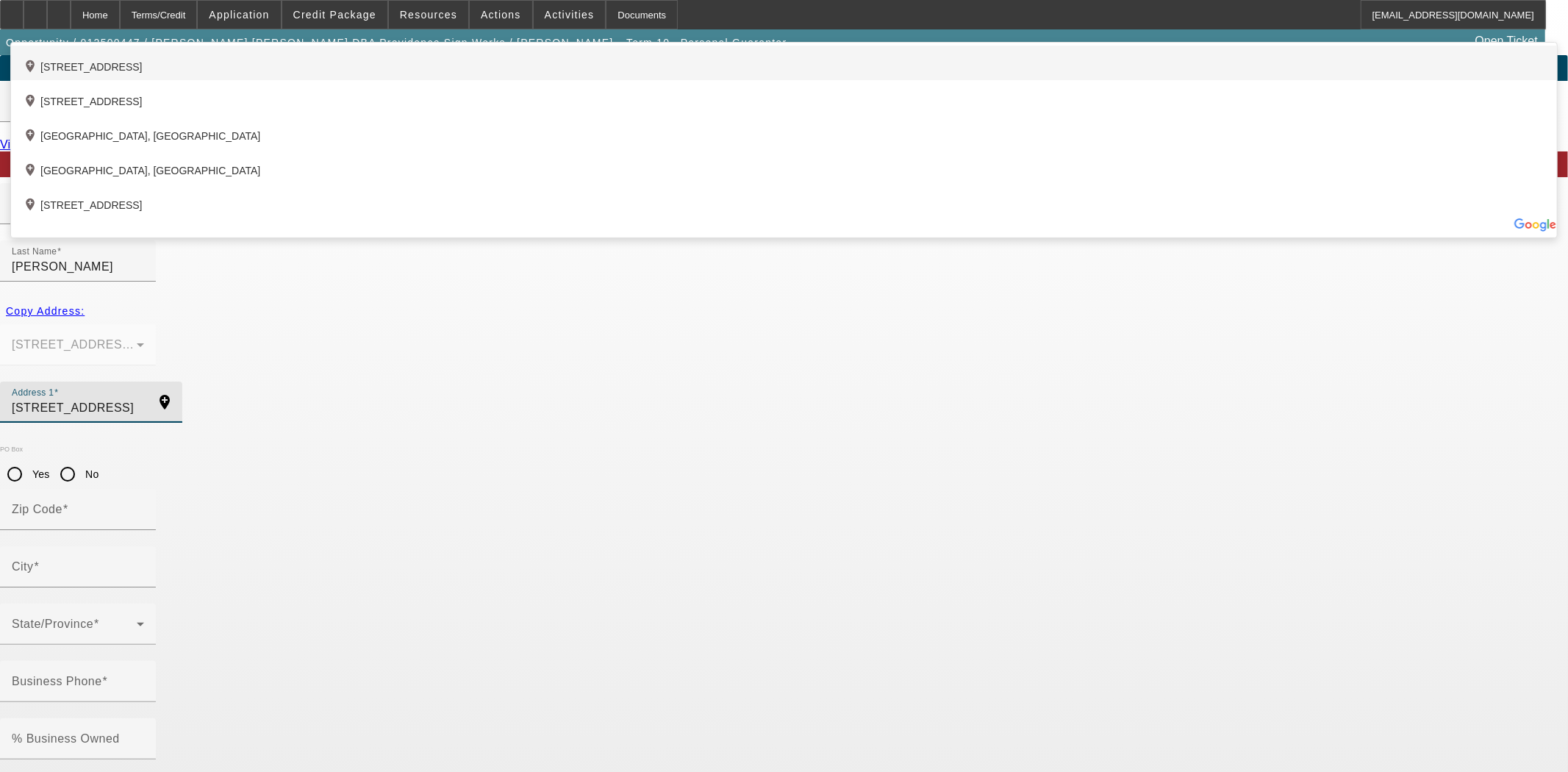
type input "3215 Green Glade Road"
click at [474, 80] on div "add_location 3215 Green Glade Road, Sophia, NC 27350, US" at bounding box center [783, 63] width 1546 height 34
type input "27350"
type input "Sophia"
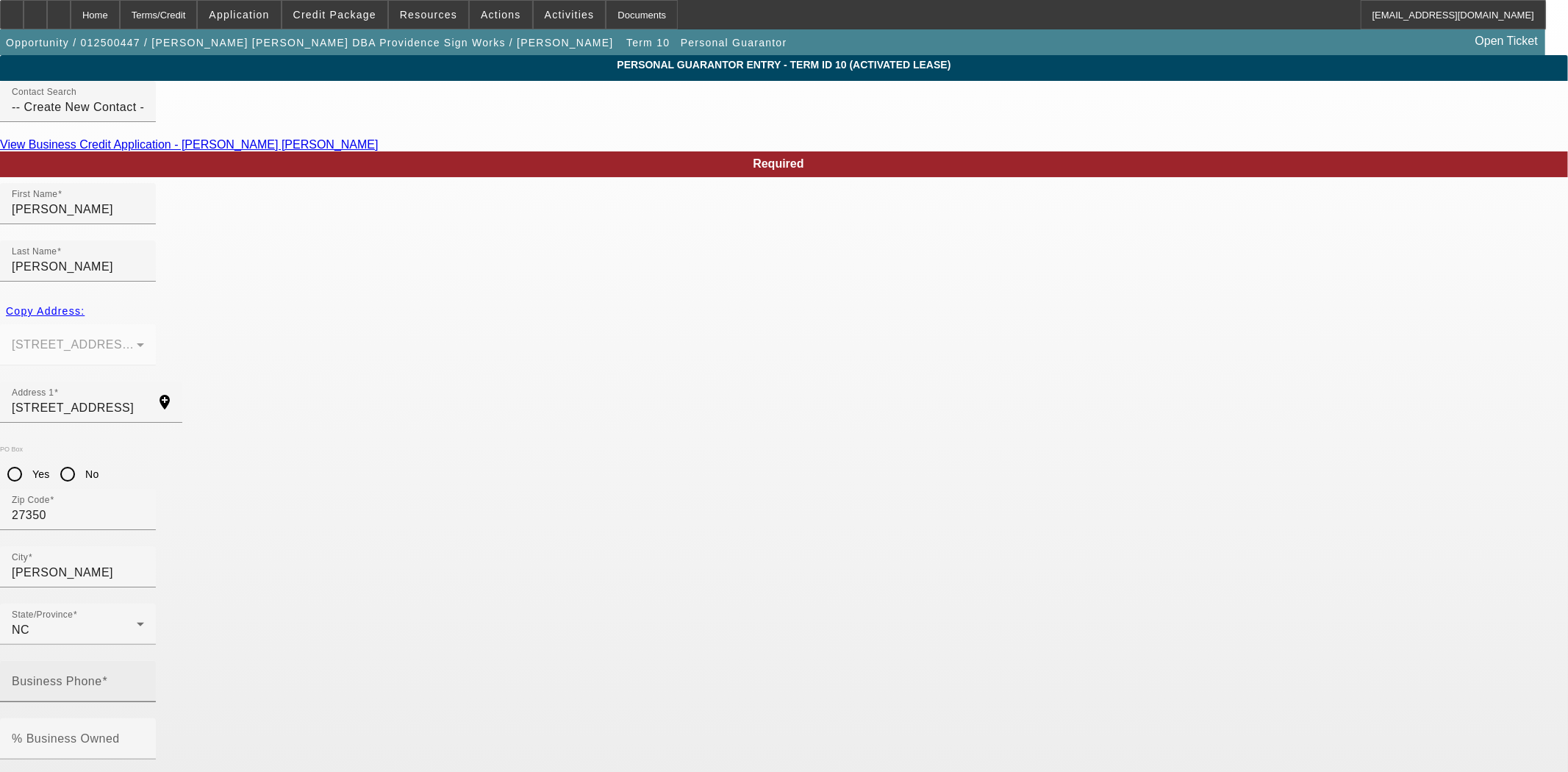
click at [102, 675] on mat-label "Business Phone" at bounding box center [56, 681] width 91 height 12
click at [144, 679] on input "Business Phone" at bounding box center [77, 687] width 132 height 18
type input "(336) 588-2065"
click at [827, 446] on mat-option "Yes" at bounding box center [856, 441] width 121 height 35
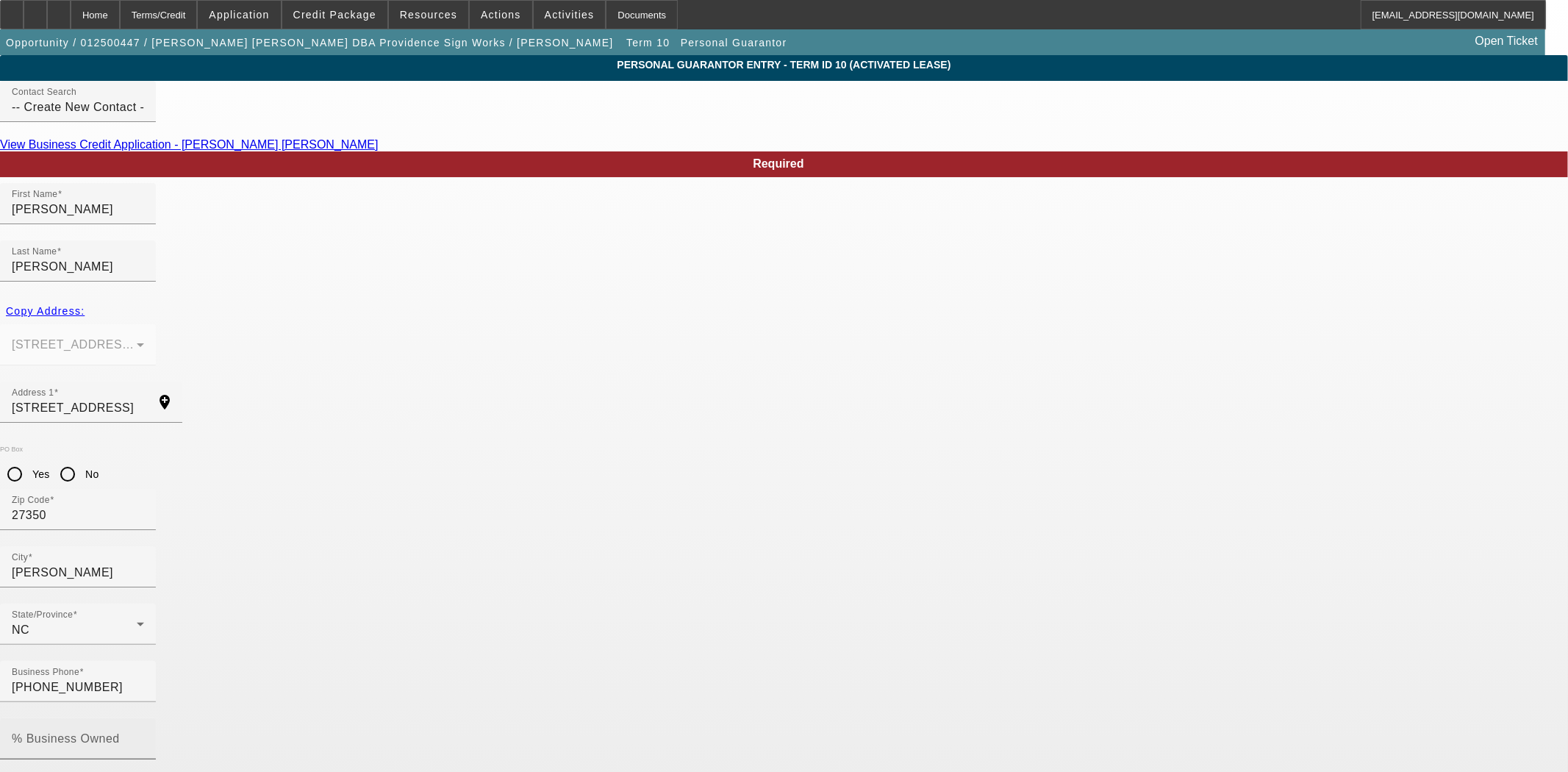
click at [120, 732] on mat-label "% Business Owned" at bounding box center [66, 738] width 108 height 12
click at [144, 736] on input "% Business Owned" at bounding box center [77, 745] width 132 height 18
type input "100"
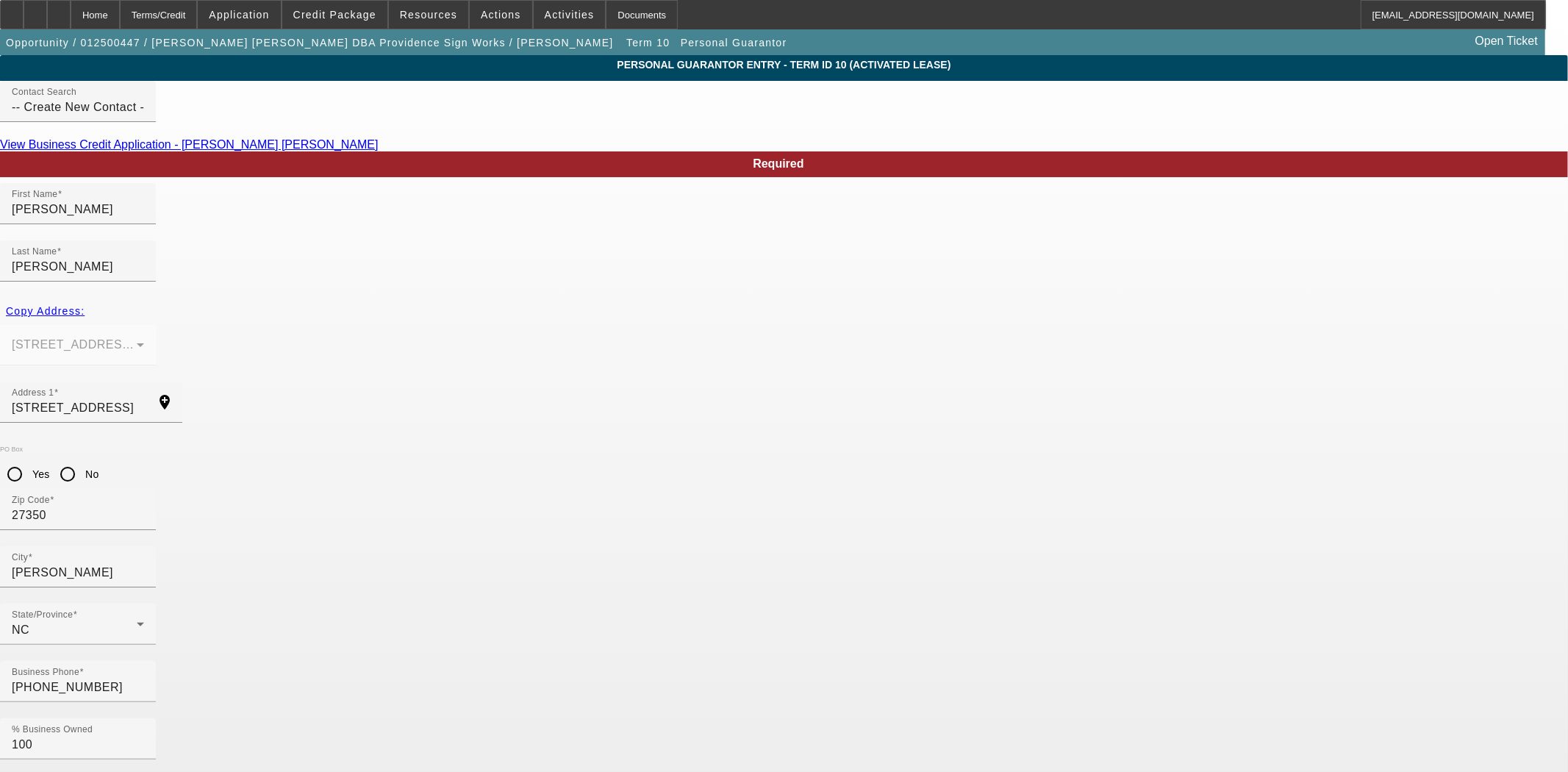
type input "246-27-1234"
type input "rsigns2013@gmail.com"
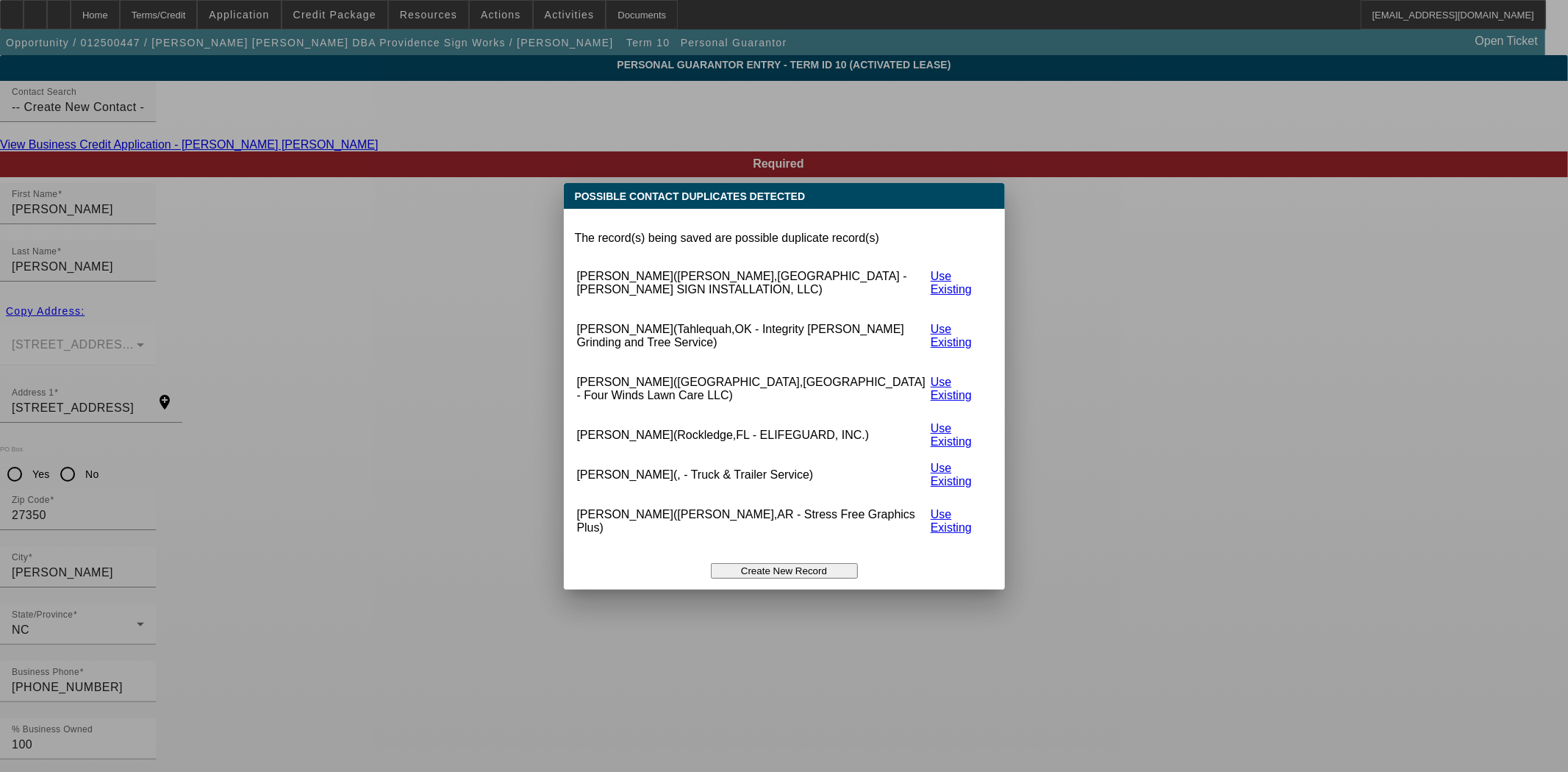
click at [930, 295] on link "Use Existing" at bounding box center [951, 283] width 41 height 26
type input "3214 Green Glade Rd"
radio input "true"
type input "Lee"
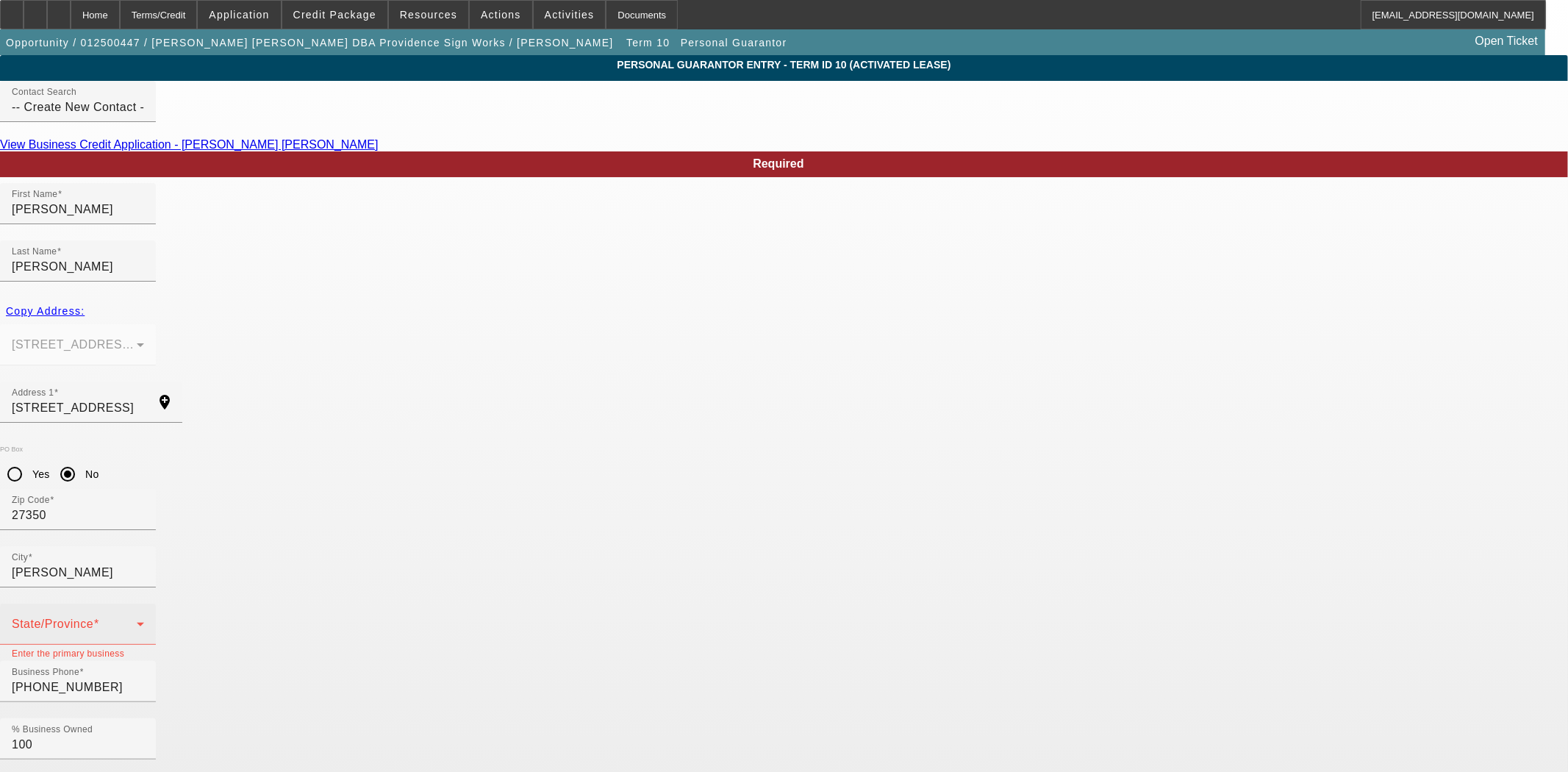
click at [137, 621] on span at bounding box center [74, 629] width 125 height 18
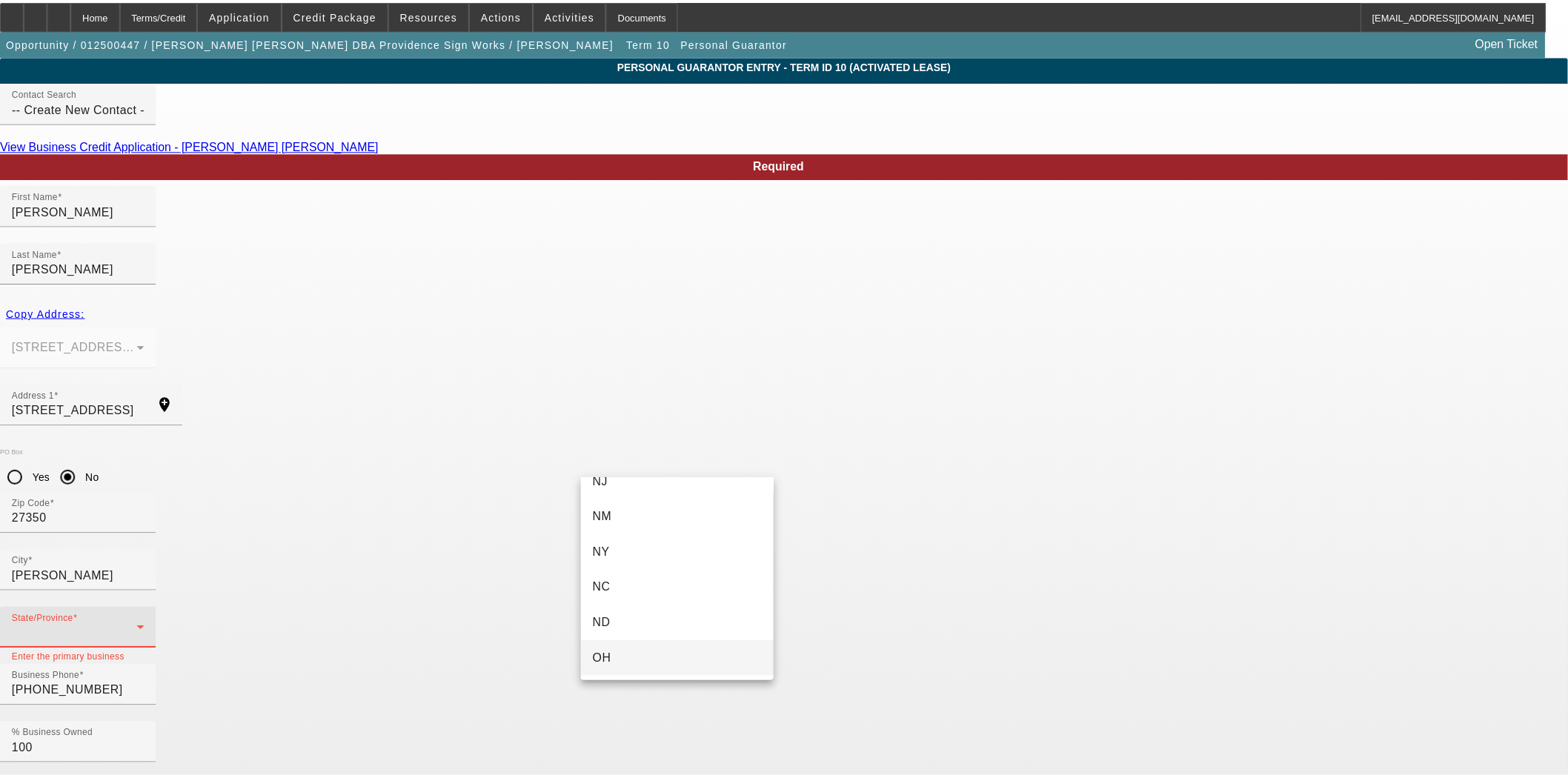
scroll to position [1152, 0]
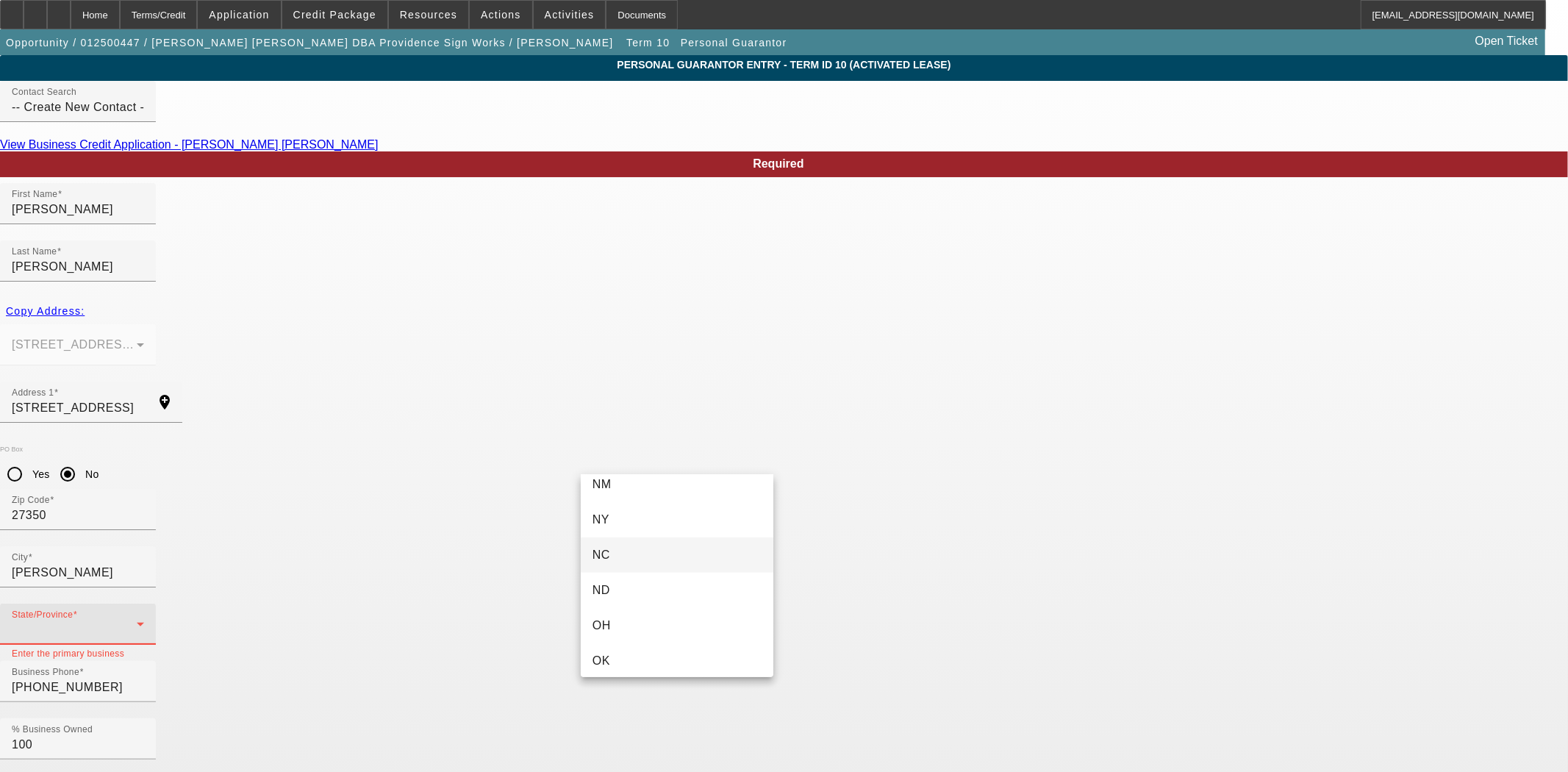
click at [613, 552] on mat-option "NC" at bounding box center [676, 555] width 193 height 35
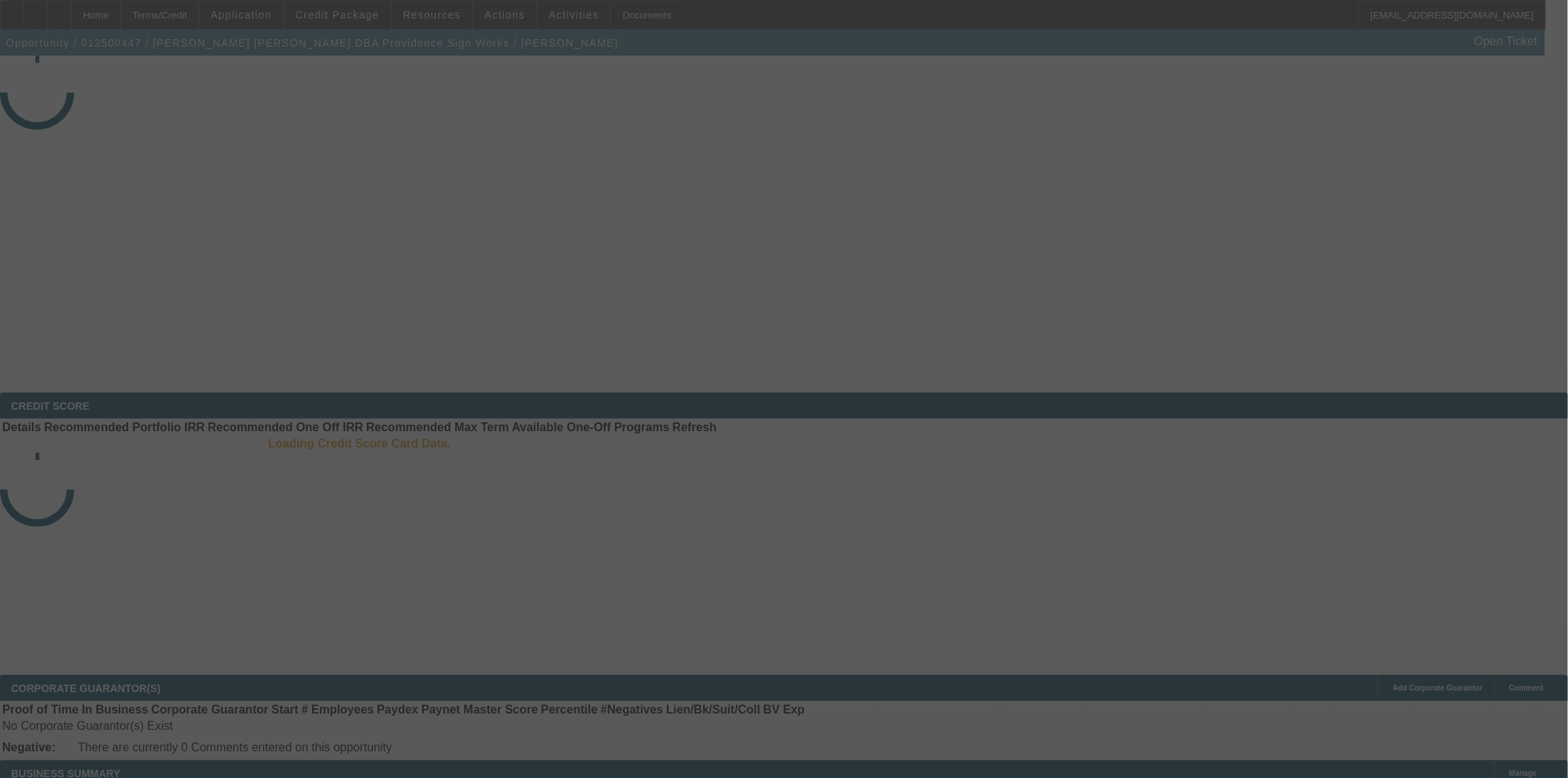
select select "4"
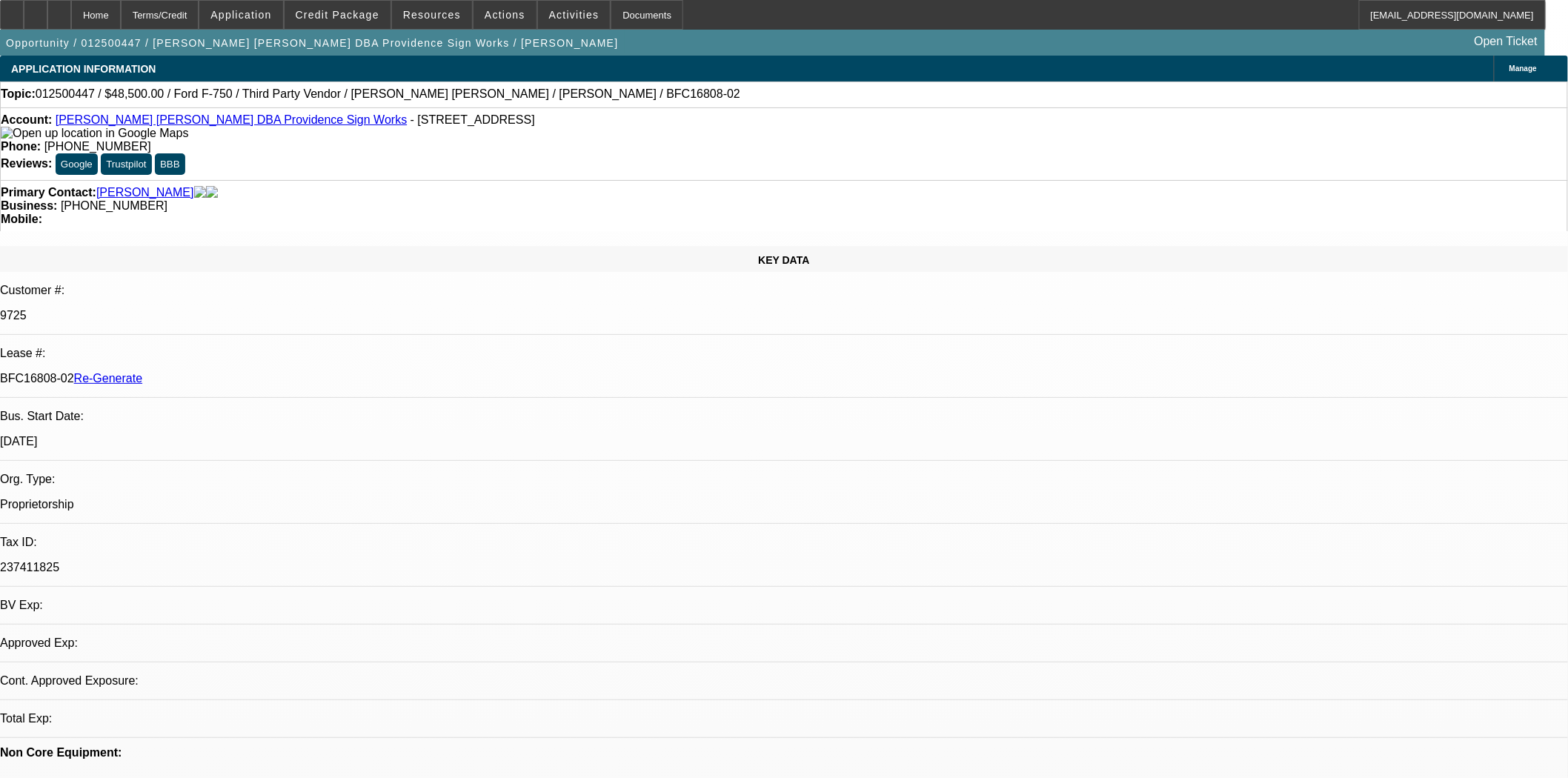
select select "0"
select select "6"
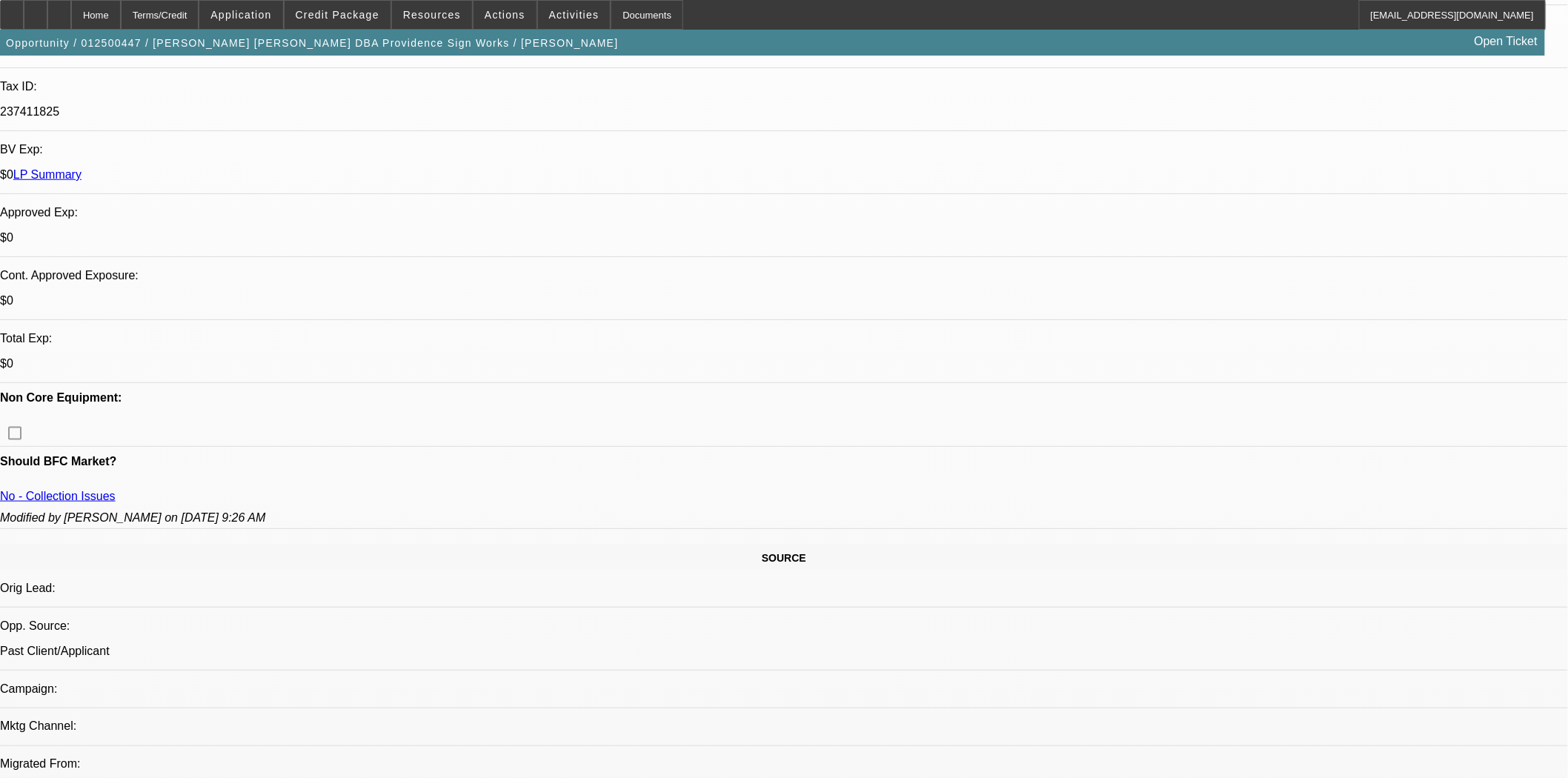
scroll to position [494, 0]
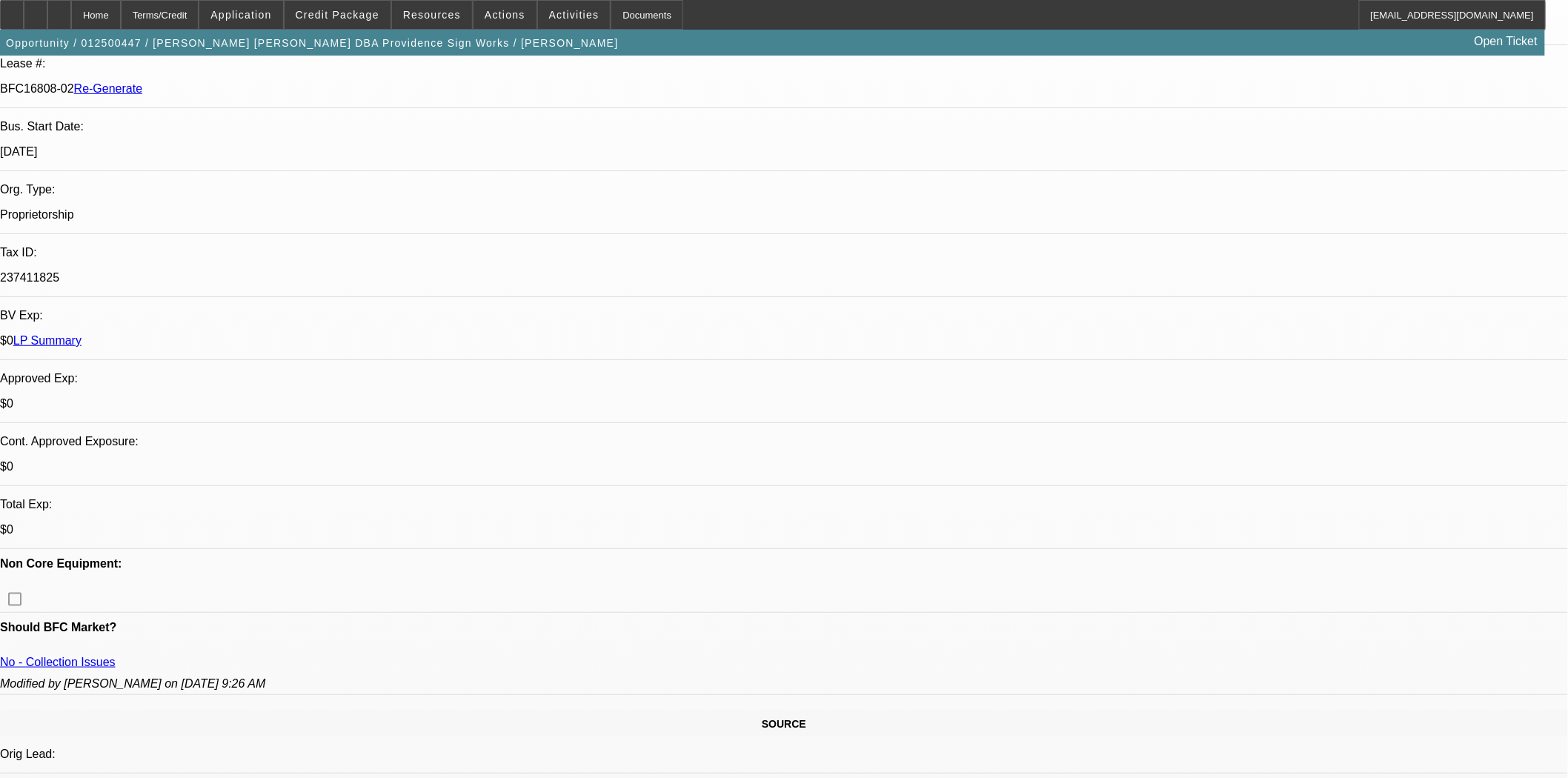
scroll to position [247, 0]
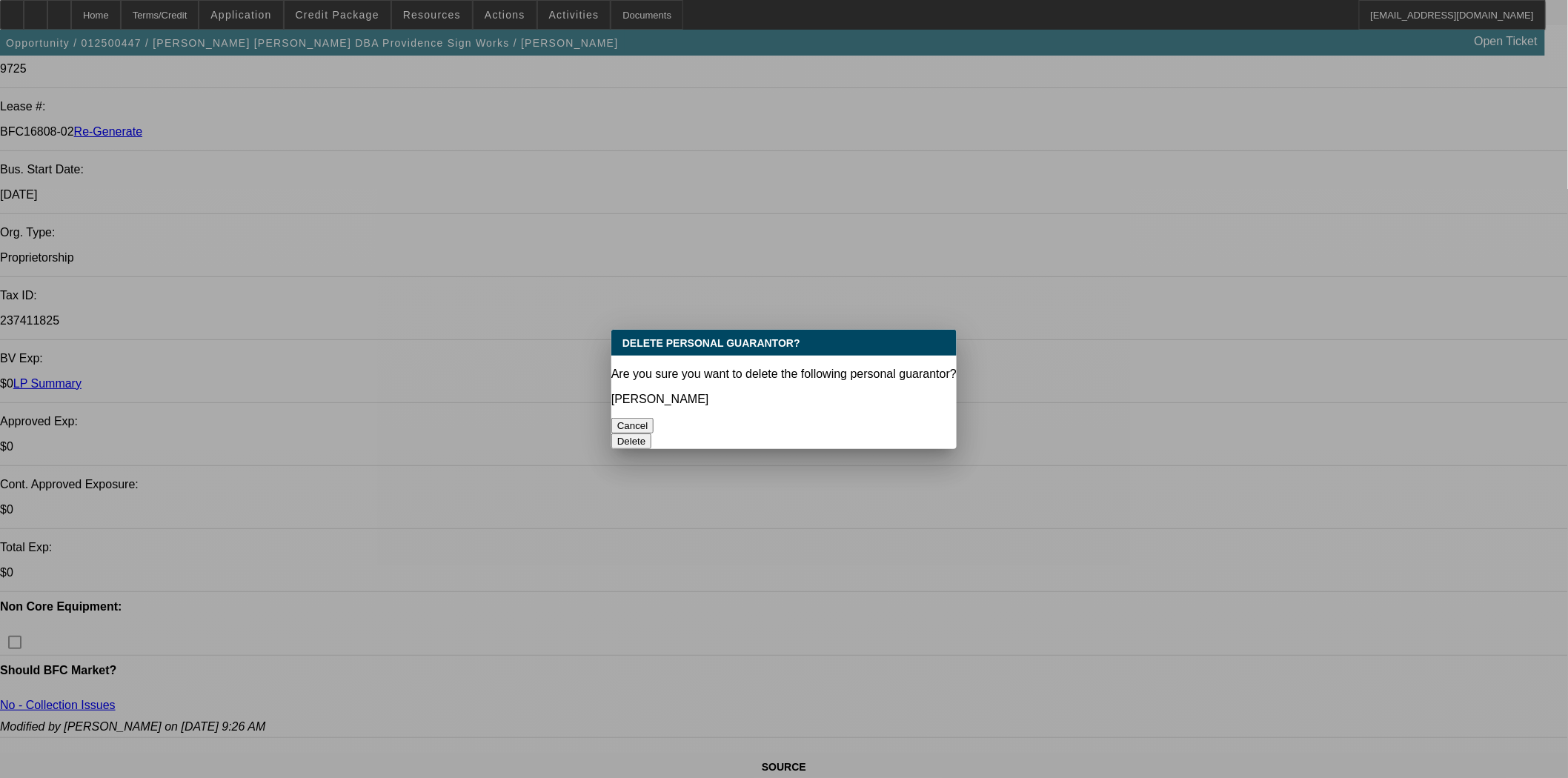
scroll to position [0, 0]
click at [652, 434] on button "Delete" at bounding box center [631, 441] width 41 height 15
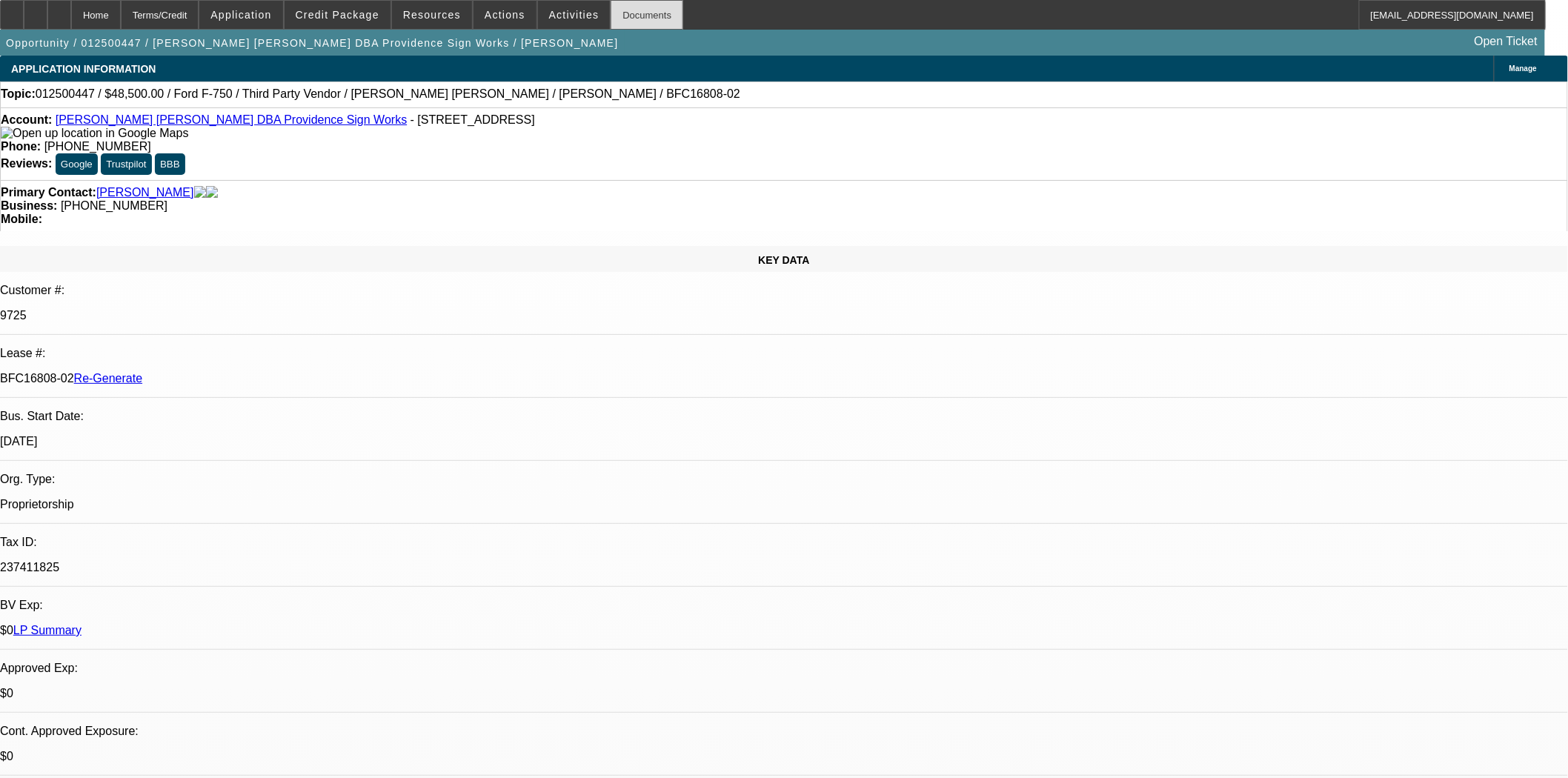
click at [630, 25] on div "Documents" at bounding box center [646, 15] width 72 height 30
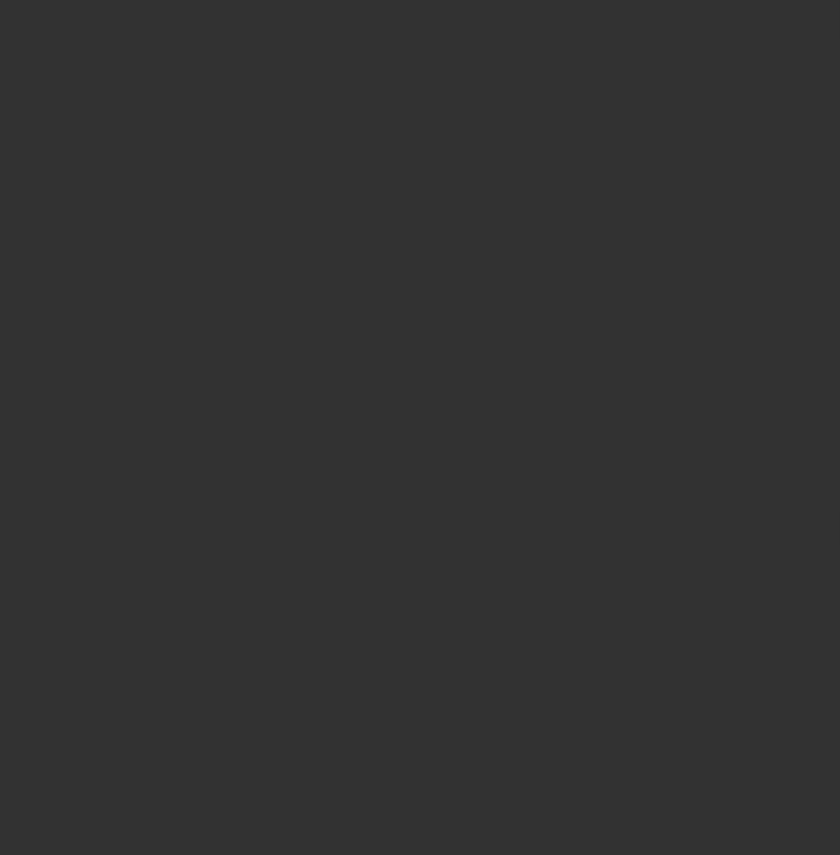
select select "4"
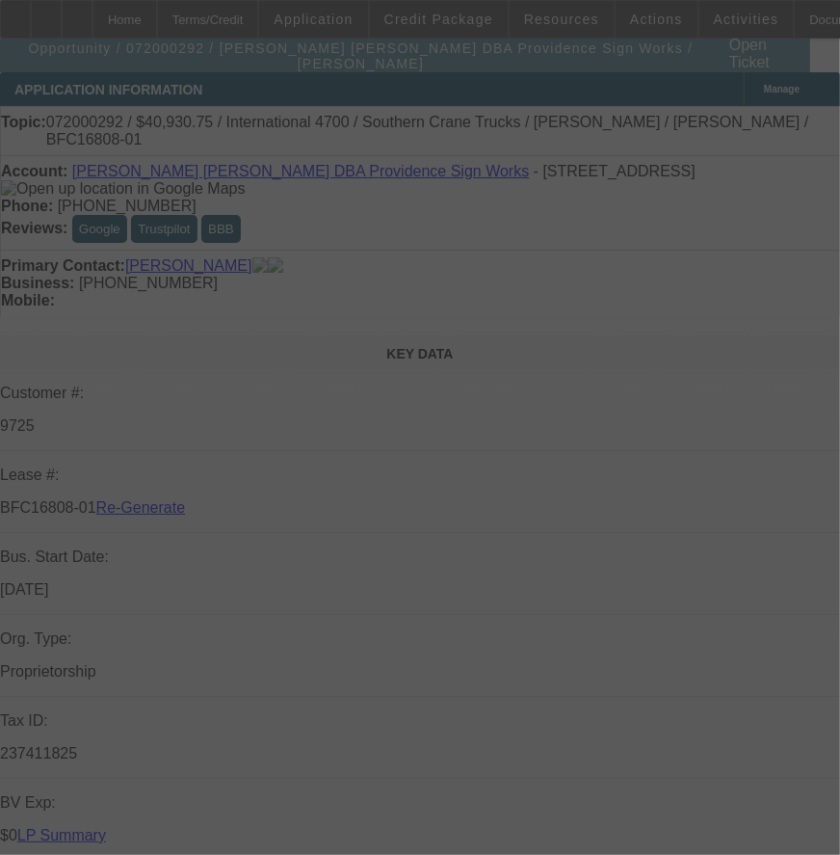
select select "0"
select select "2"
select select "0"
select select "6"
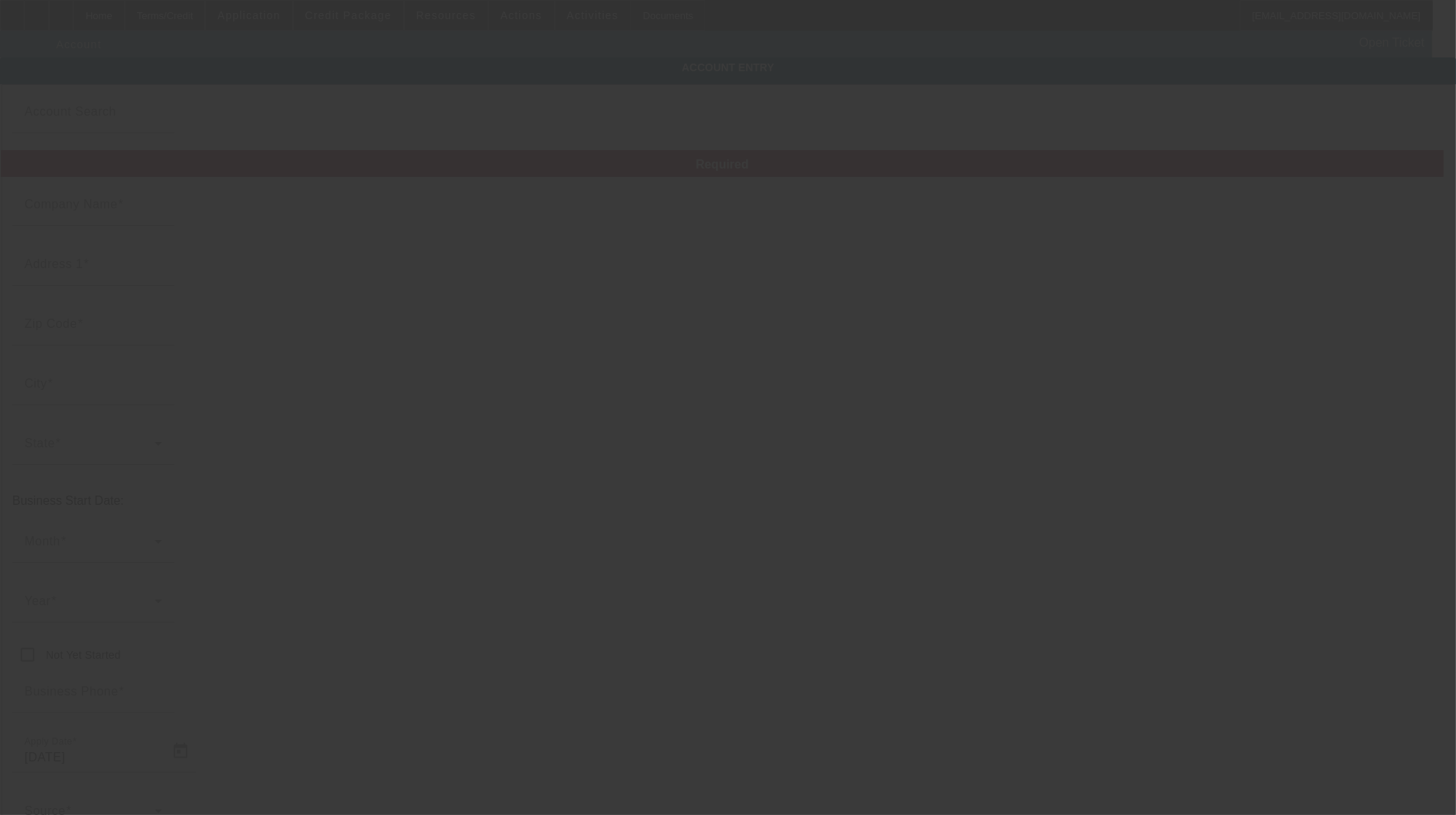
type input "[PERSON_NAME] [PERSON_NAME]"
type input "[STREET_ADDRESS][PERSON_NAME]"
type input "27313"
type input "[GEOGRAPHIC_DATA]"
type input "[PHONE_NUMBER]"
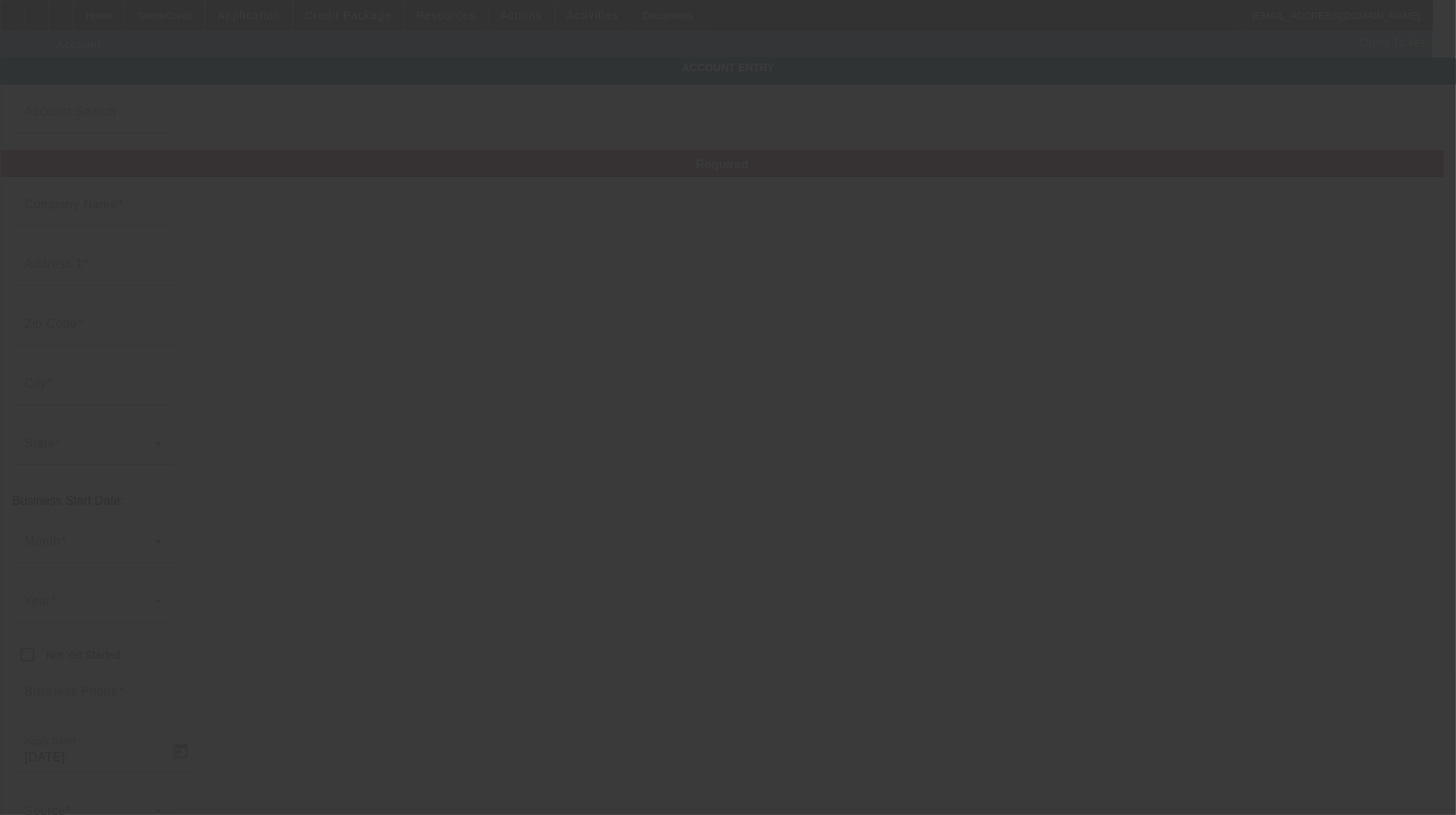
type input "Providence Sign Works"
type input "[EMAIL_ADDRESS][DOMAIN_NAME]"
type input "[PERSON_NAME]"
type input "237411825"
type input "Install & Service Signs"
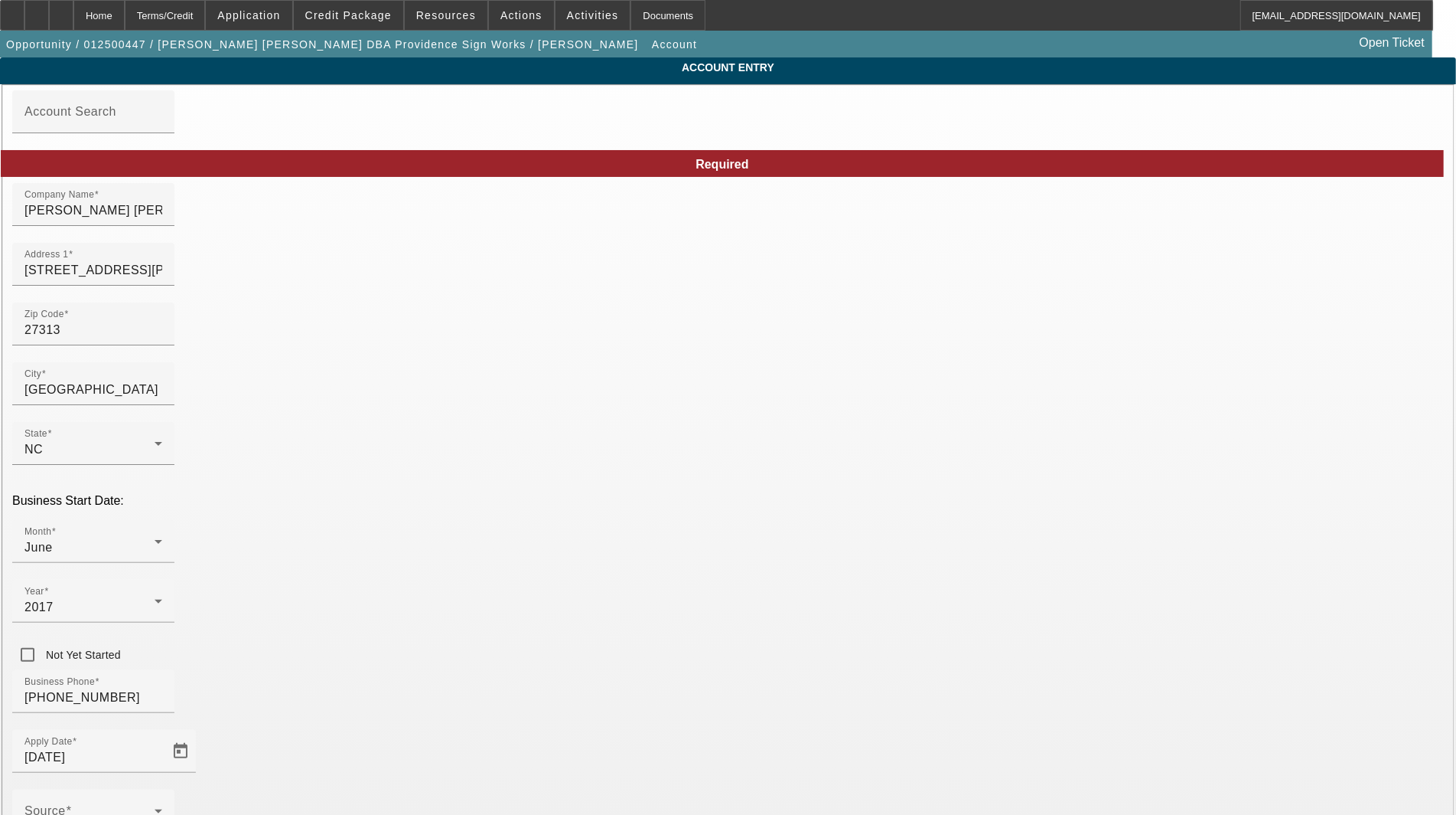
type input "[DATE]"
drag, startPoint x: 438, startPoint y: 216, endPoint x: 192, endPoint y: 234, distance: 246.7
click at [162, 220] on input "[PERSON_NAME] Sign INstallation, LLC" at bounding box center [93, 210] width 137 height 18
type input "[PERSON_NAME] Sign Installation, LLC"
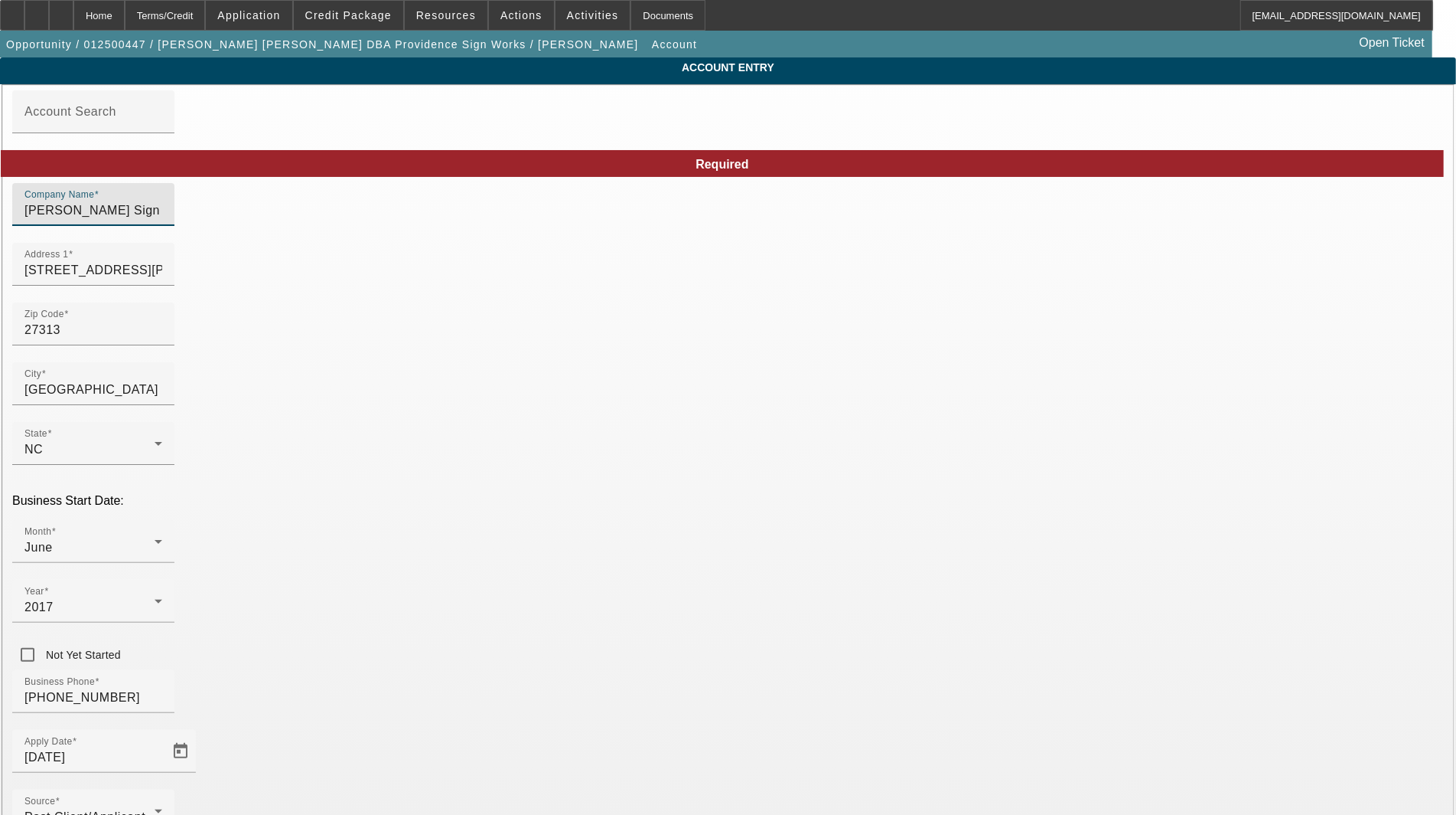
click at [162, 226] on div "Company Name [PERSON_NAME] Sign Installation, LLC" at bounding box center [93, 204] width 137 height 43
drag, startPoint x: 900, startPoint y: 203, endPoint x: 888, endPoint y: 213, distance: 15.6
drag, startPoint x: 885, startPoint y: 218, endPoint x: 534, endPoint y: 223, distance: 351.0
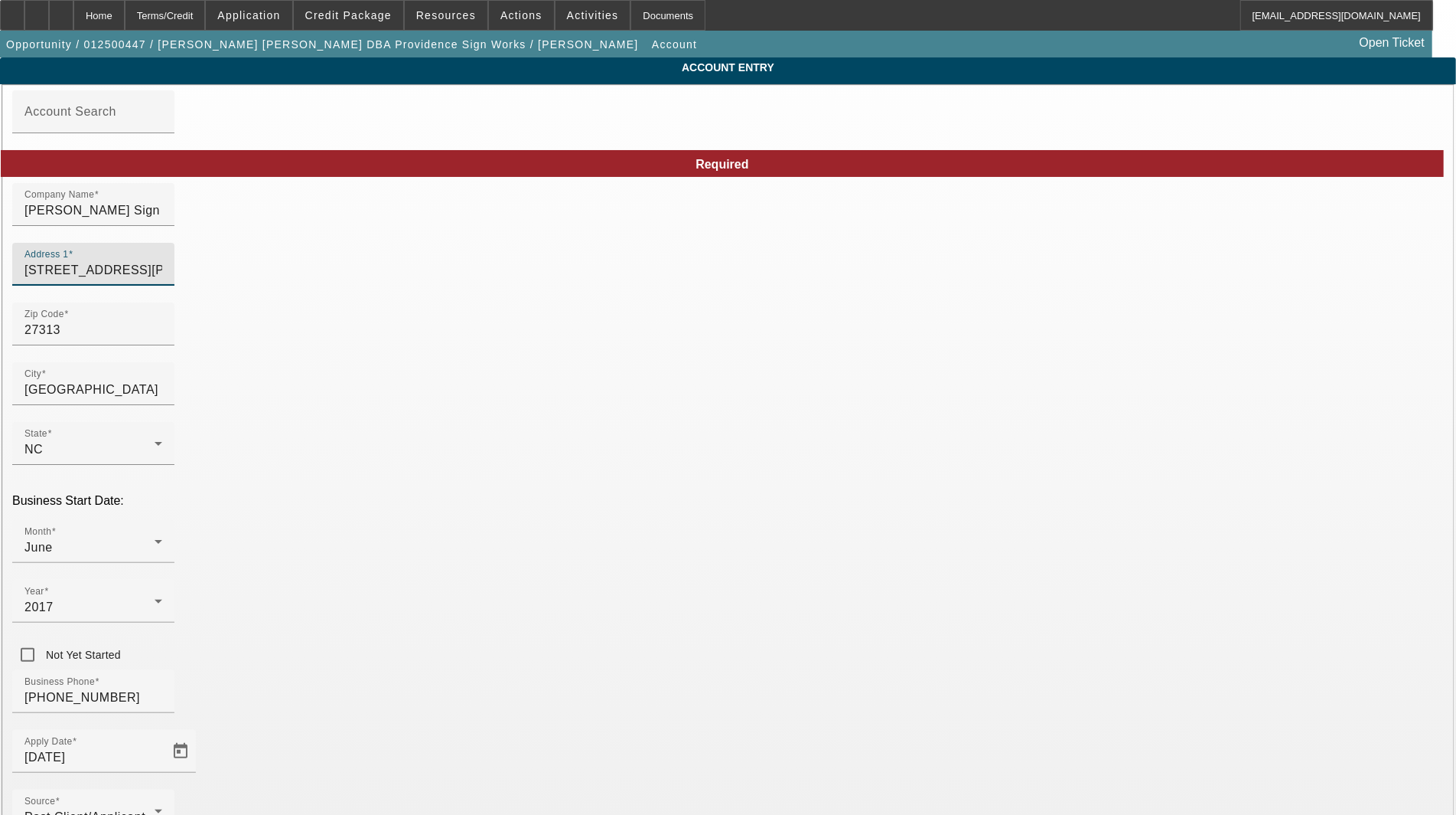
drag, startPoint x: 423, startPoint y: 278, endPoint x: 270, endPoint y: 278, distance: 153.0
type input "[STREET_ADDRESS]"
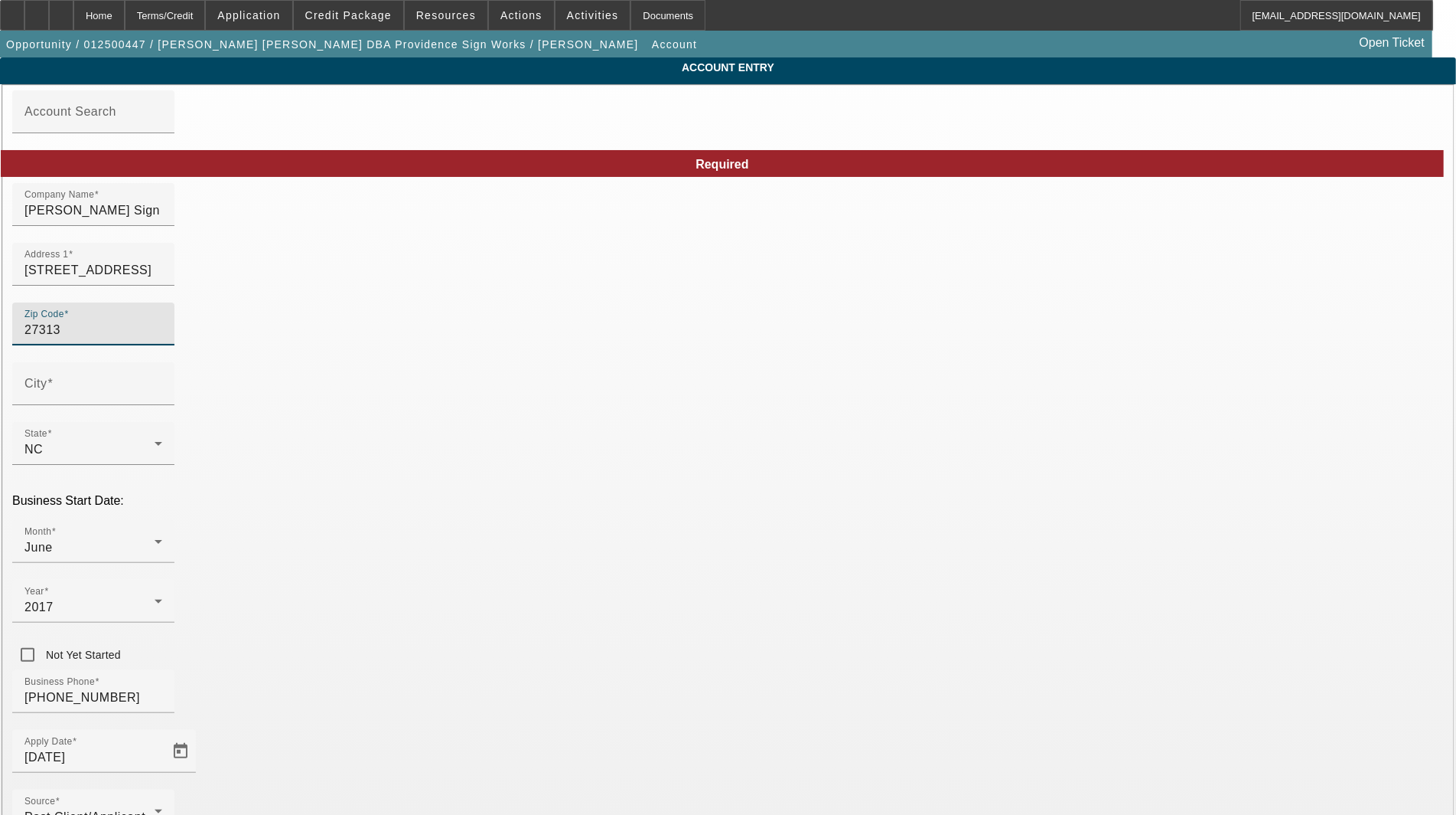
type input "[GEOGRAPHIC_DATA]"
drag, startPoint x: 354, startPoint y: 332, endPoint x: 252, endPoint y: 343, distance: 102.6
type input "2"
type input "27350"
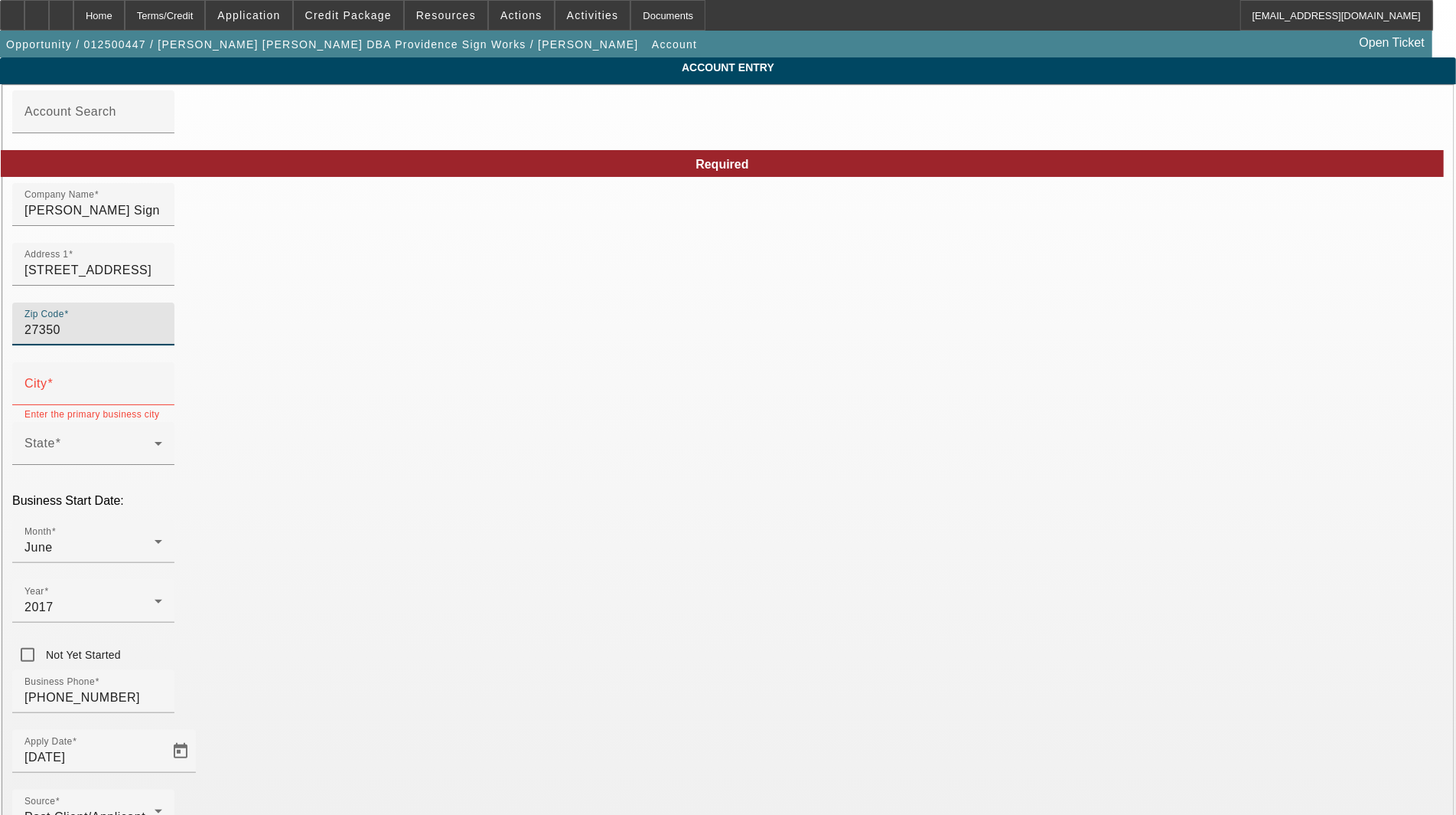
type input "[PERSON_NAME]"
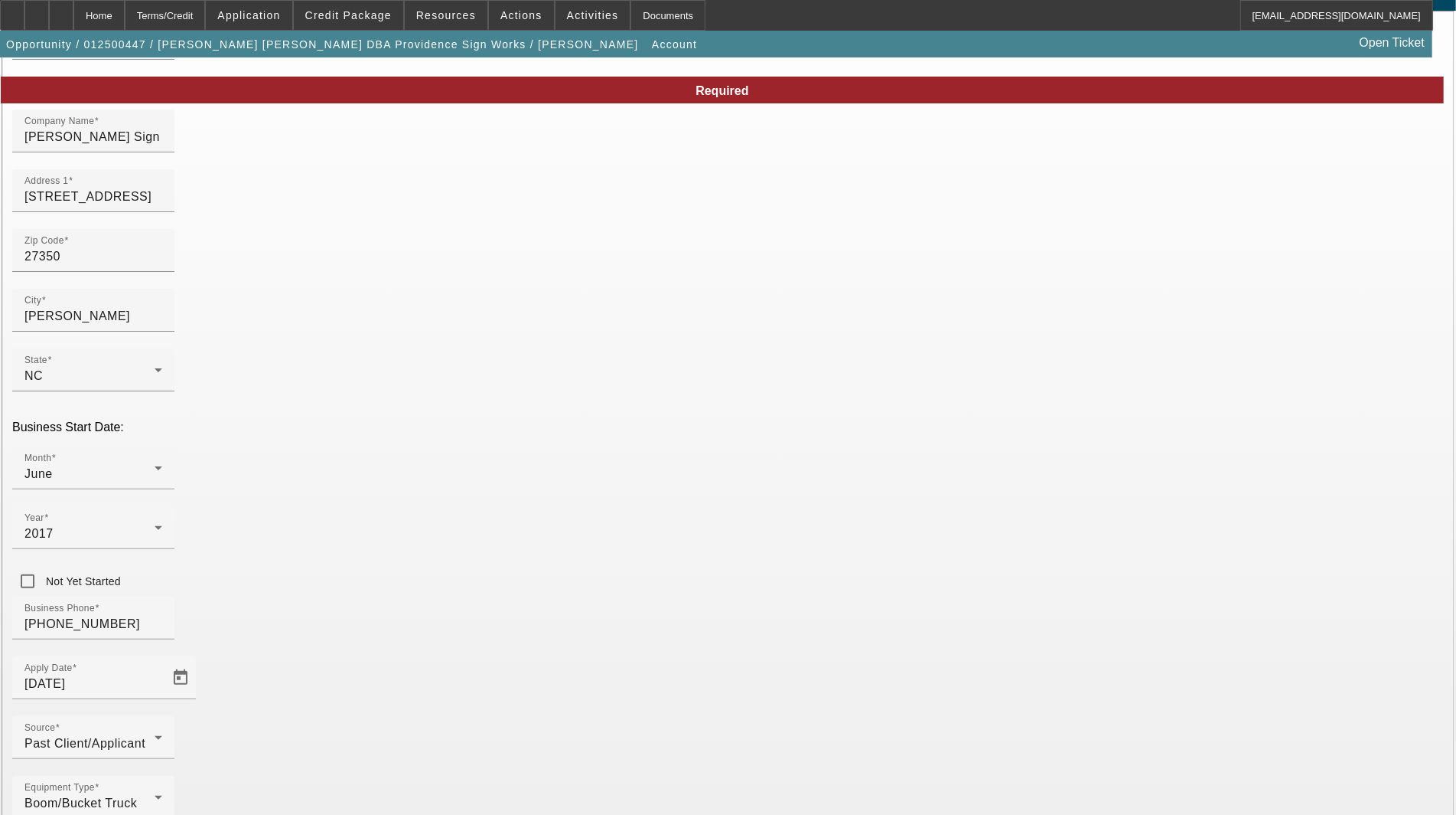
scroll to position [74, 0]
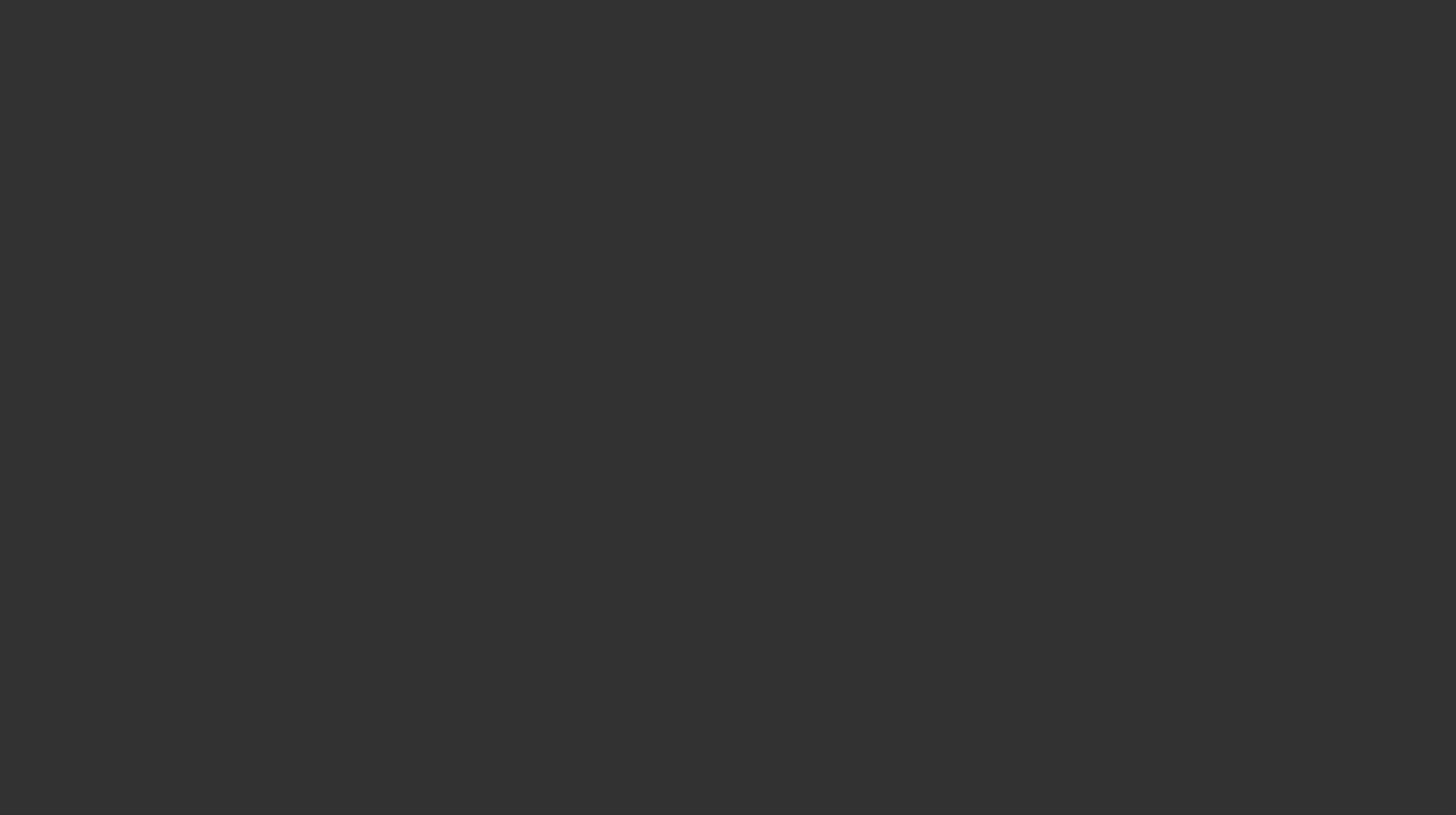
select select "4"
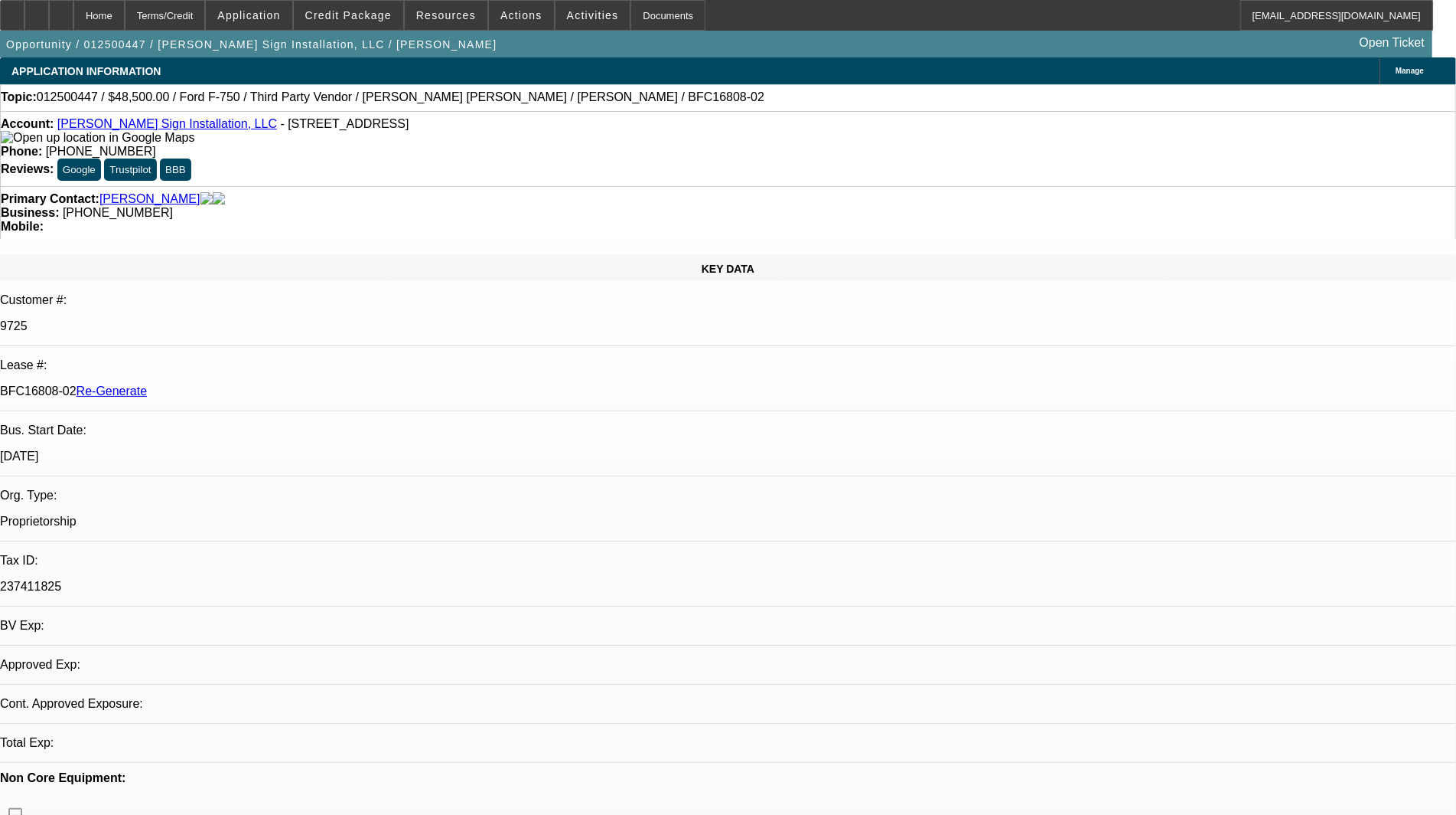
select select "0"
select select "6"
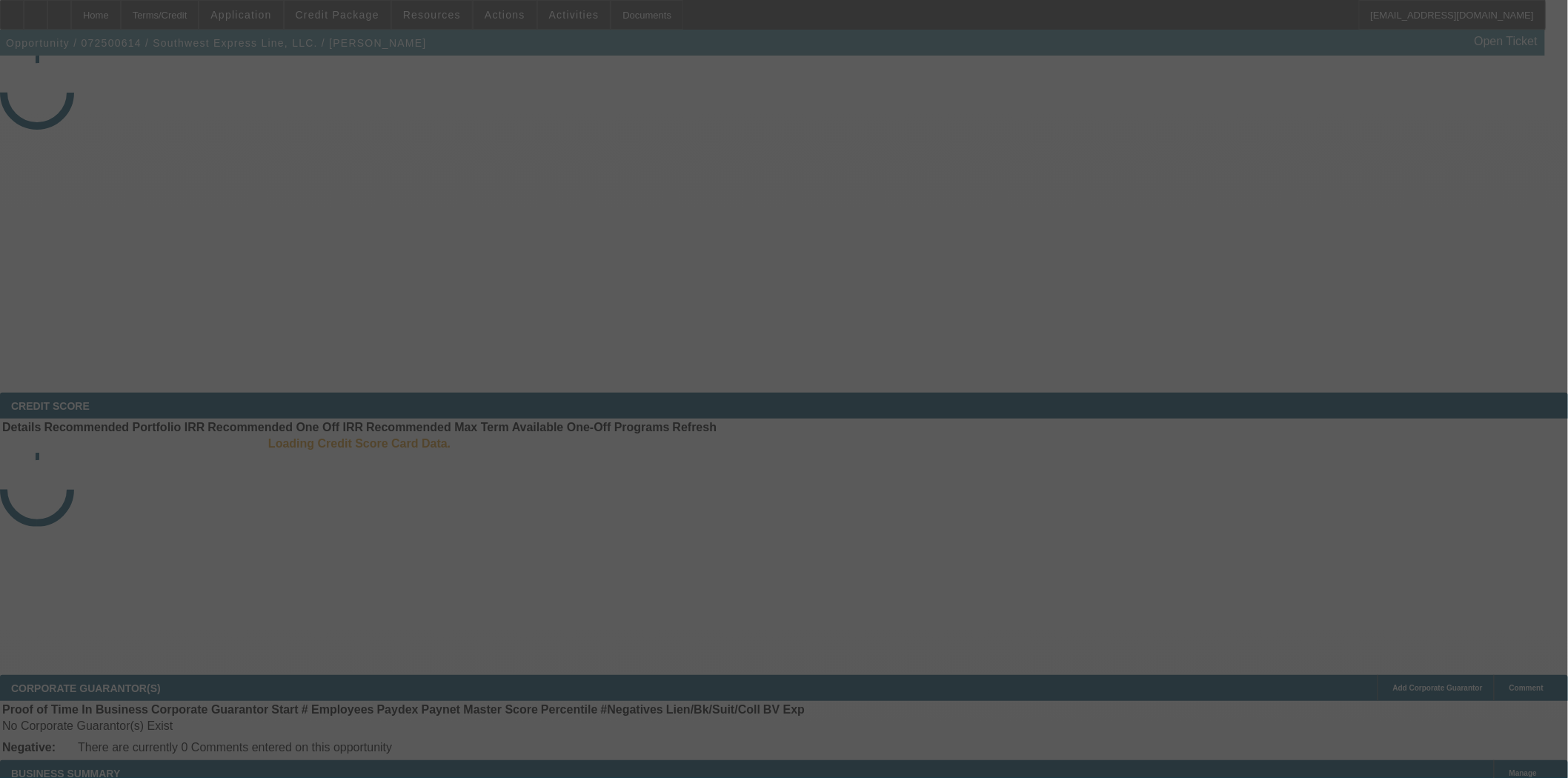
select select "3"
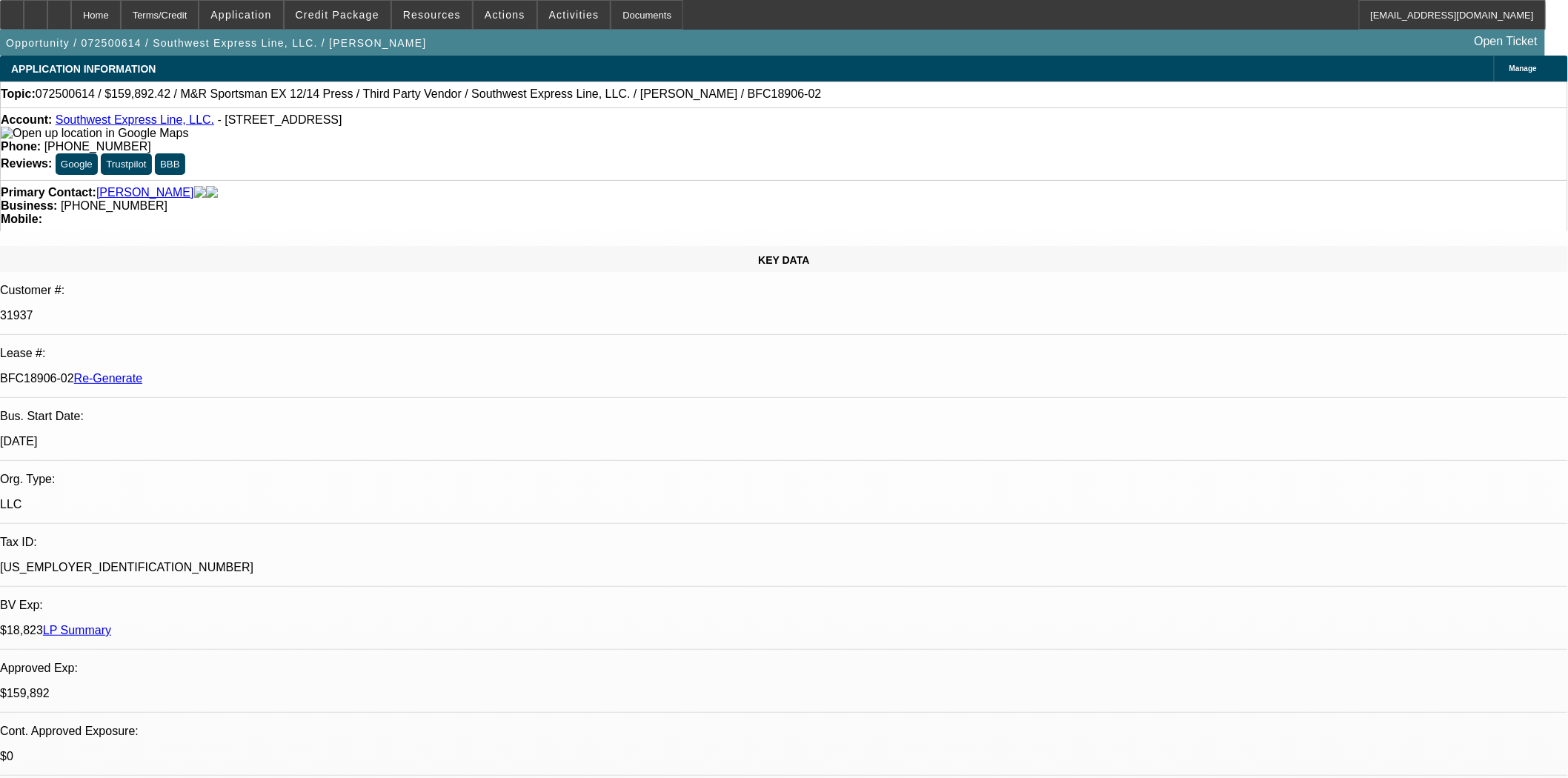
select select "0"
select select "2"
select select "0.1"
select select "4"
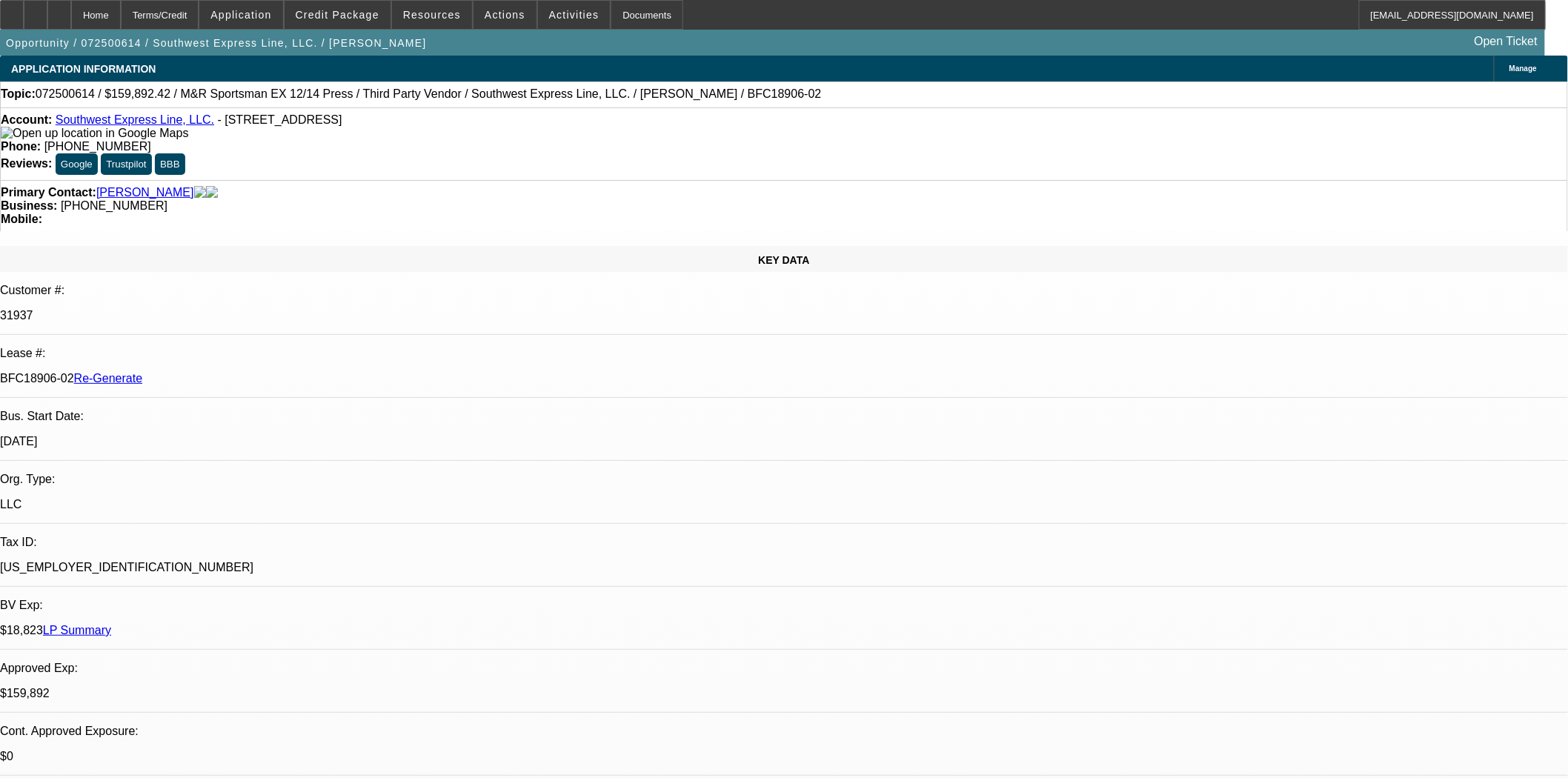
scroll to position [576, 0]
click at [375, 8] on span at bounding box center [337, 15] width 106 height 35
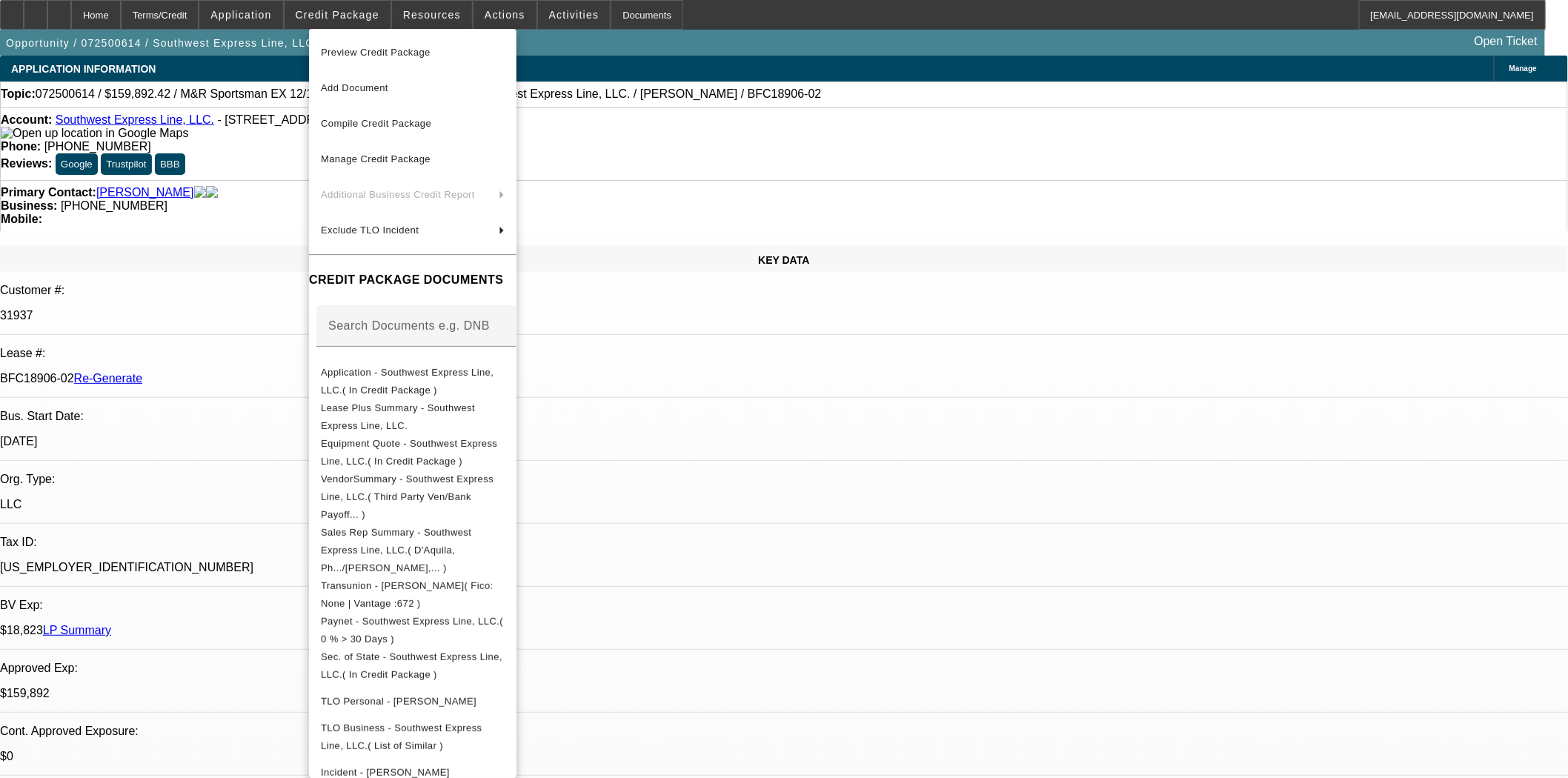
click at [379, 48] on span "Preview Credit Package" at bounding box center [375, 52] width 110 height 11
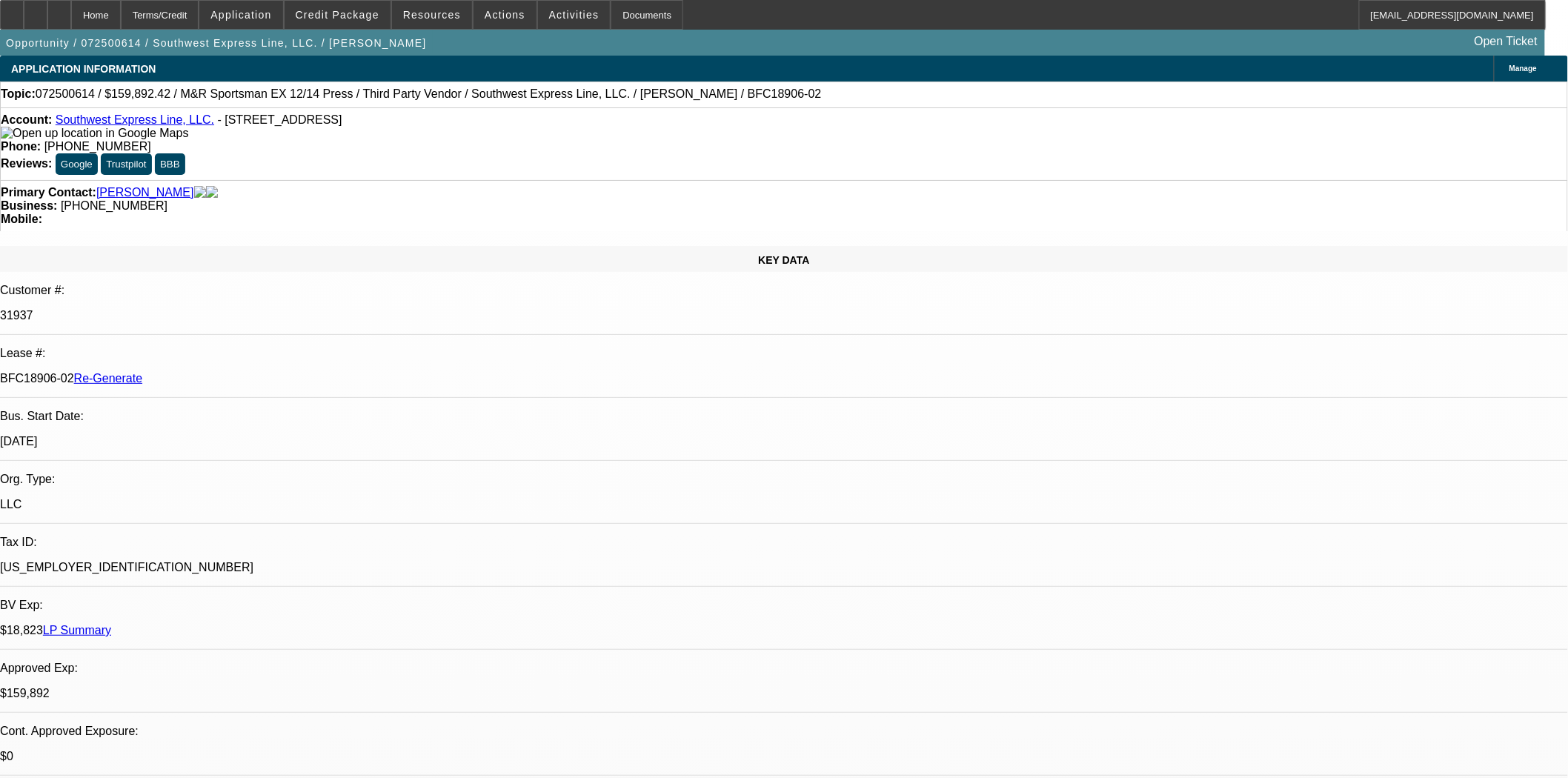
scroll to position [1811, 0]
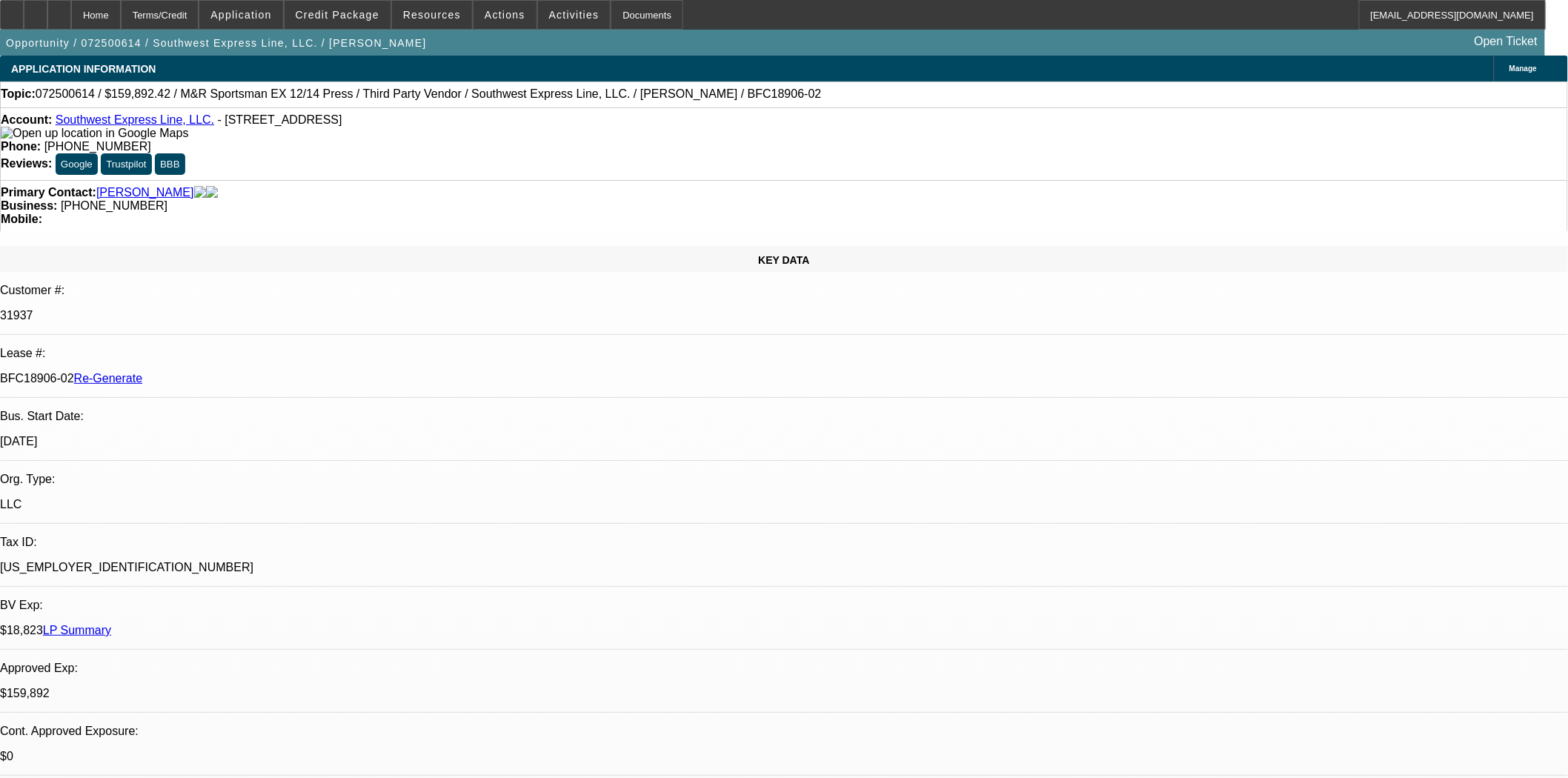
scroll to position [1647, 0]
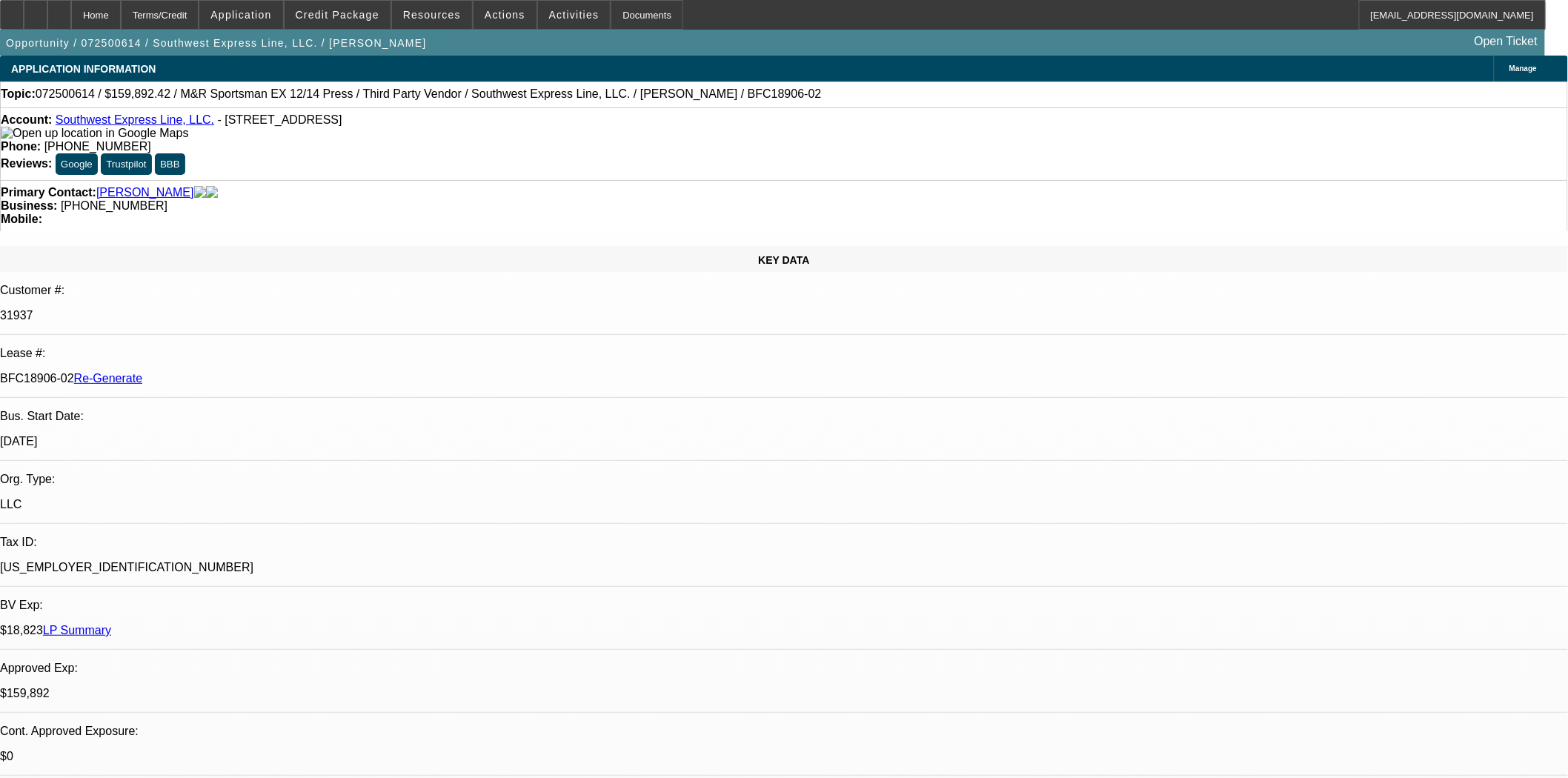
scroll to position [1482, 0]
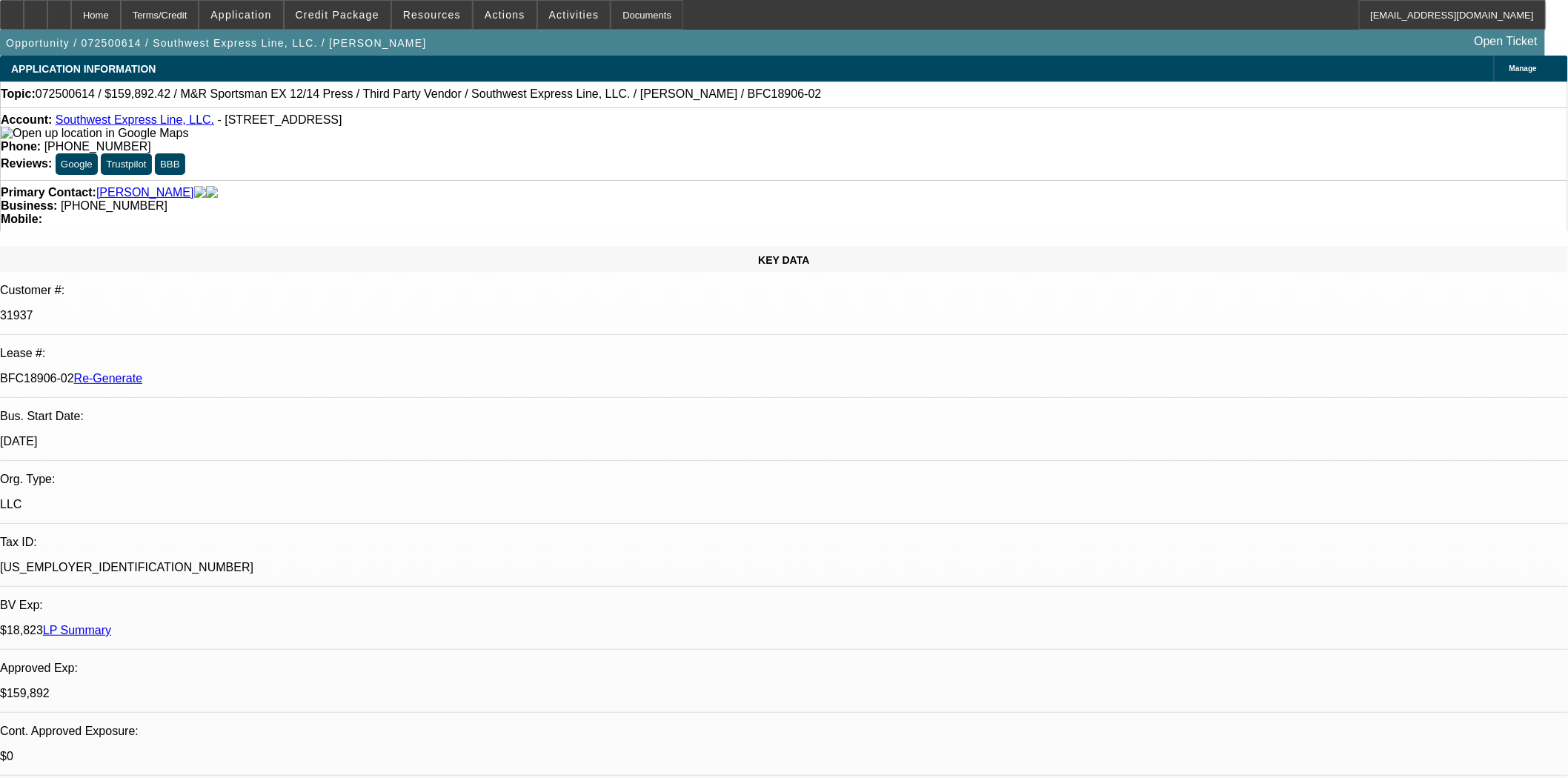
scroll to position [1317, 0]
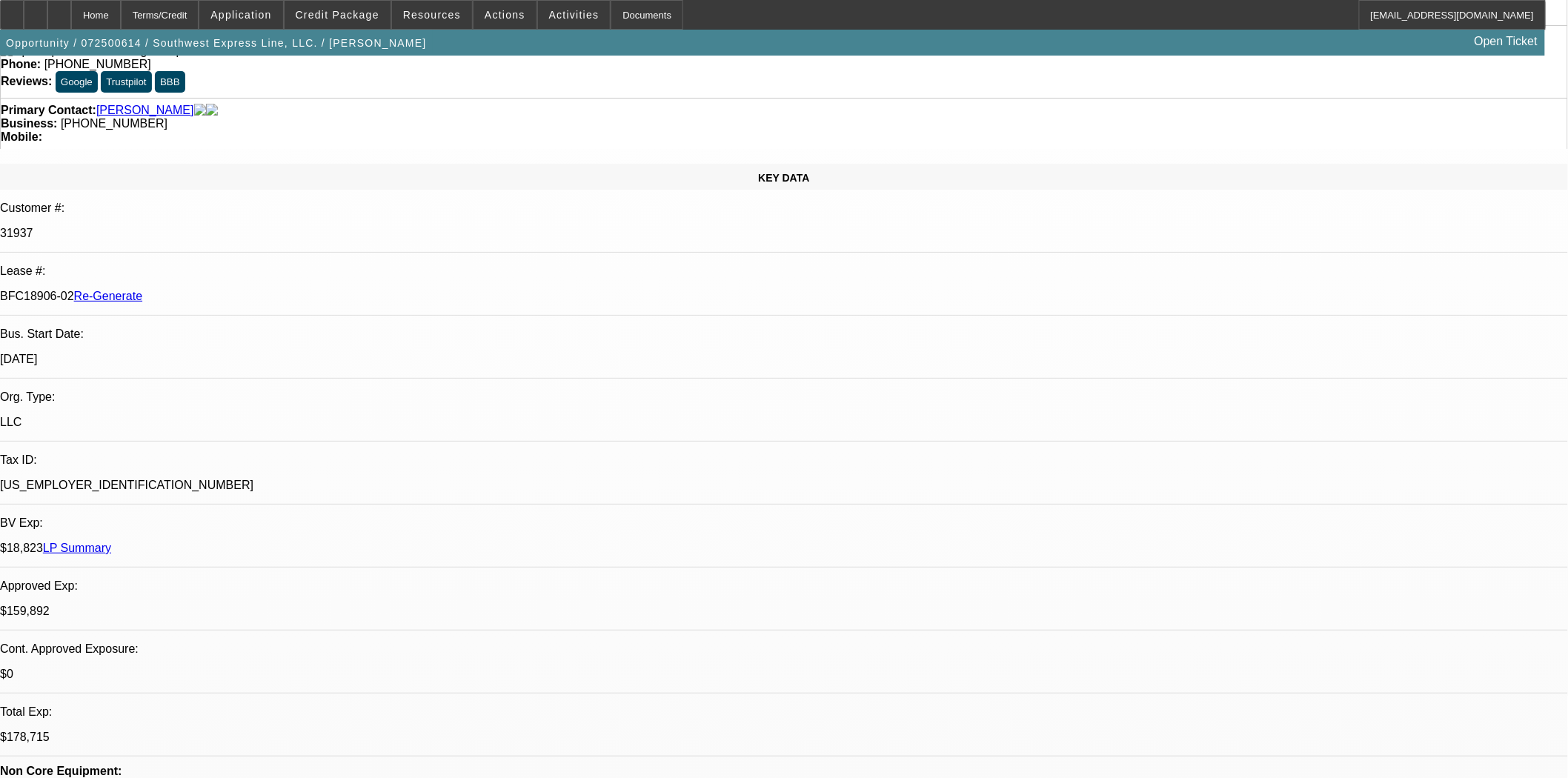
scroll to position [1070, 0]
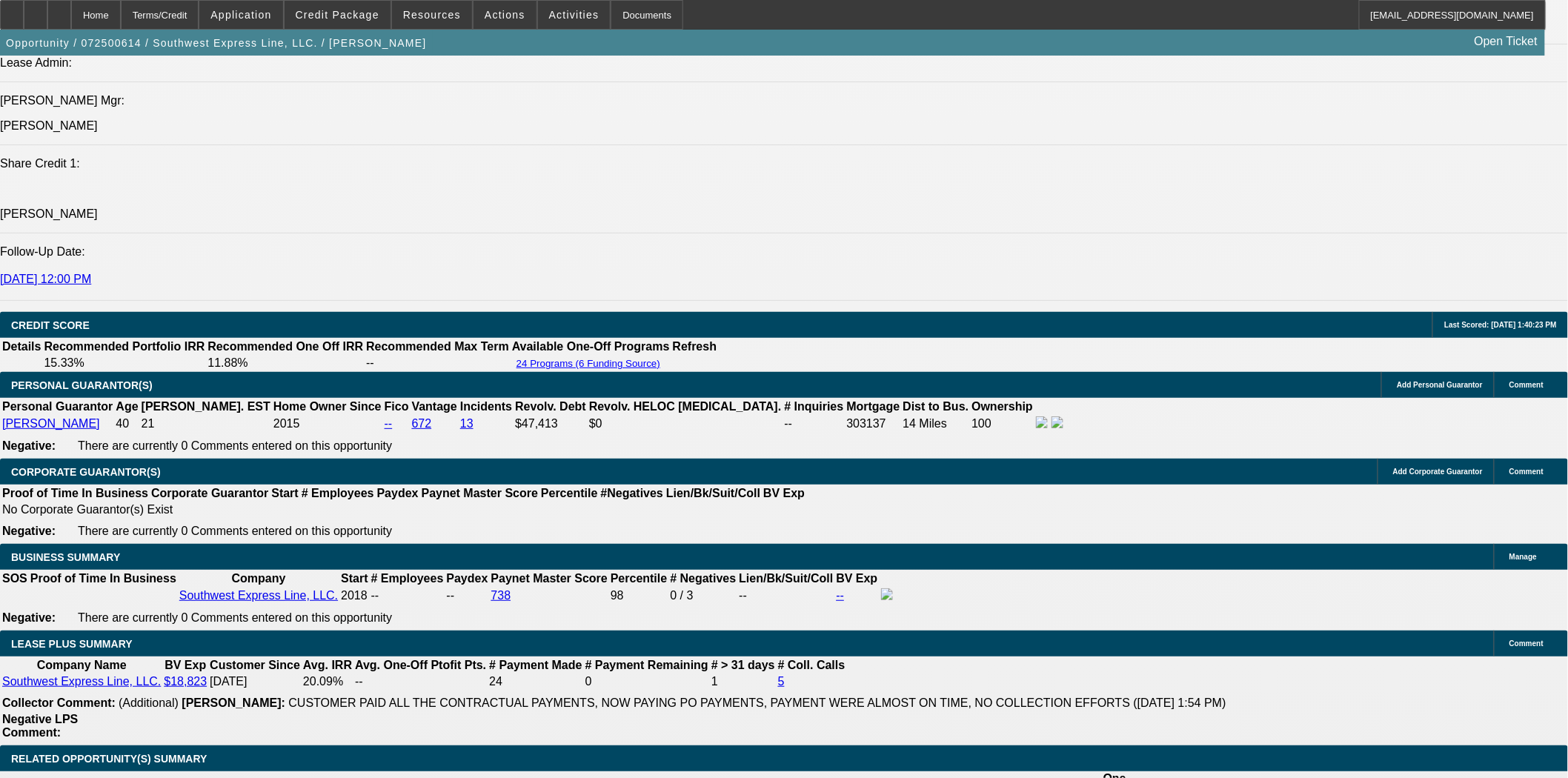
scroll to position [2388, 0]
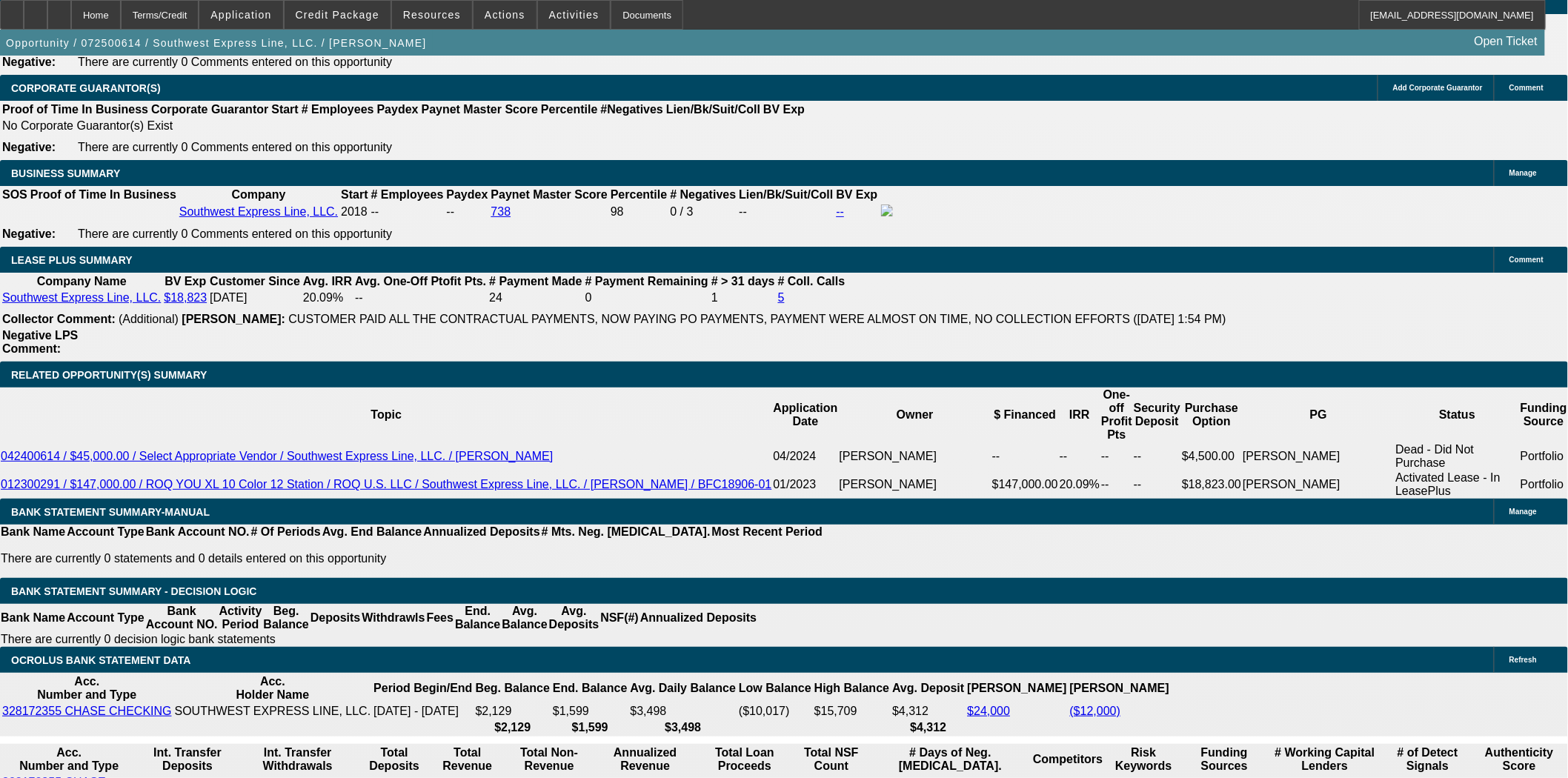
type input "$15,000.00"
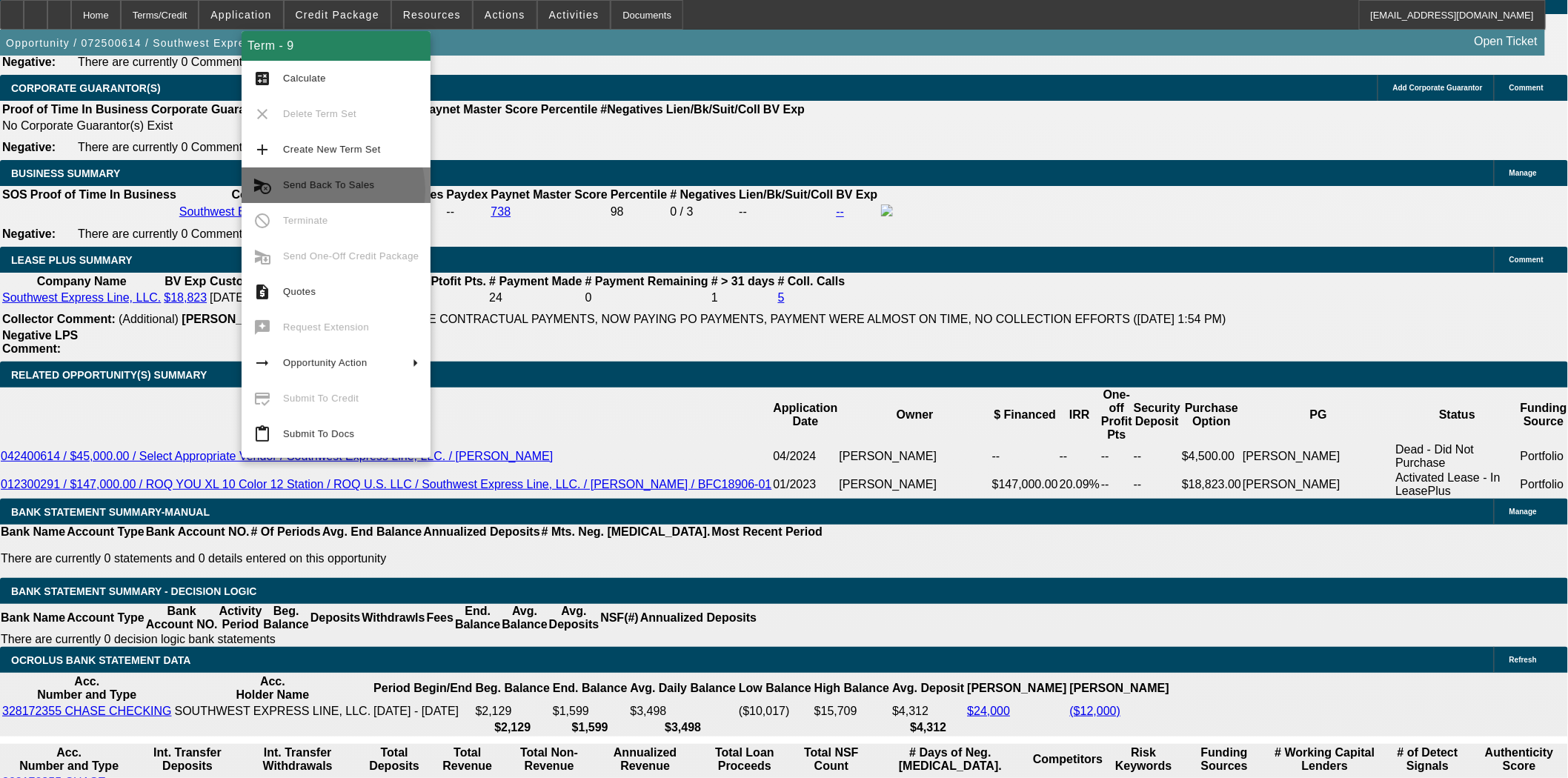
click at [323, 191] on span "Send Back To Sales" at bounding box center [350, 185] width 135 height 18
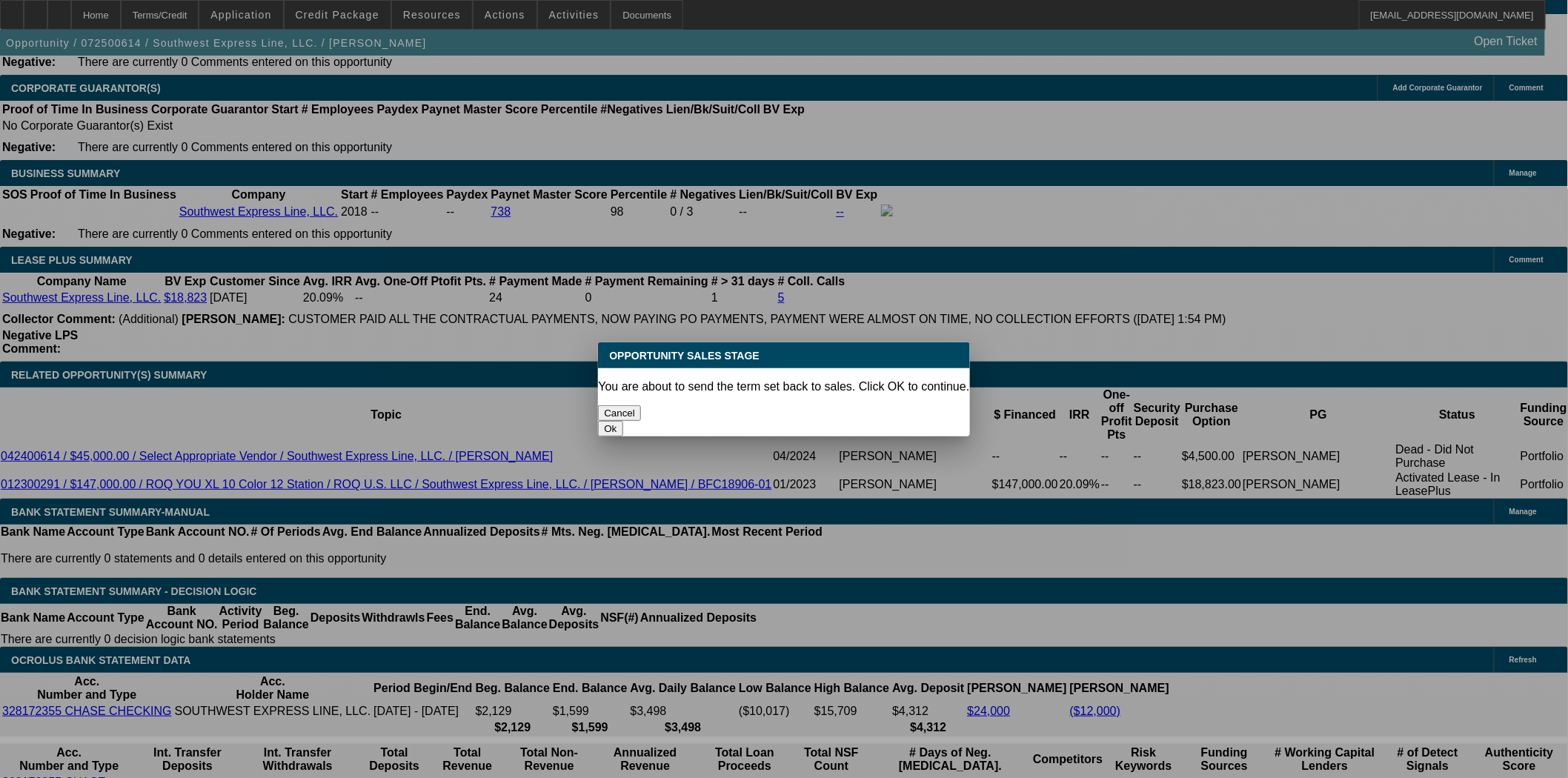
click at [623, 421] on button "Ok" at bounding box center [610, 428] width 25 height 15
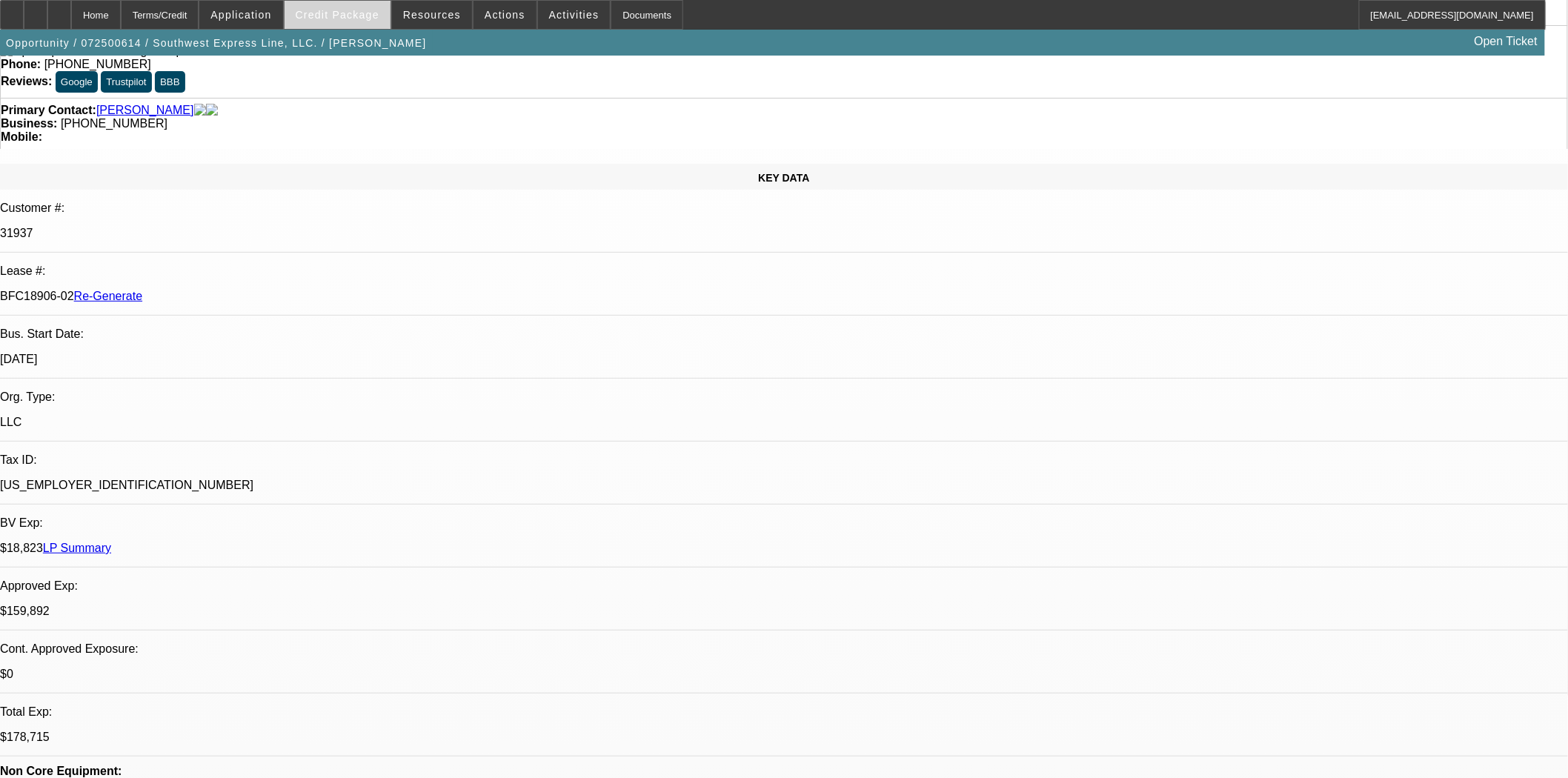
type textarea "Bill of Sale shows the sale price at 180k. We would need something from Geneva …"
click at [311, 18] on span at bounding box center [337, 15] width 106 height 35
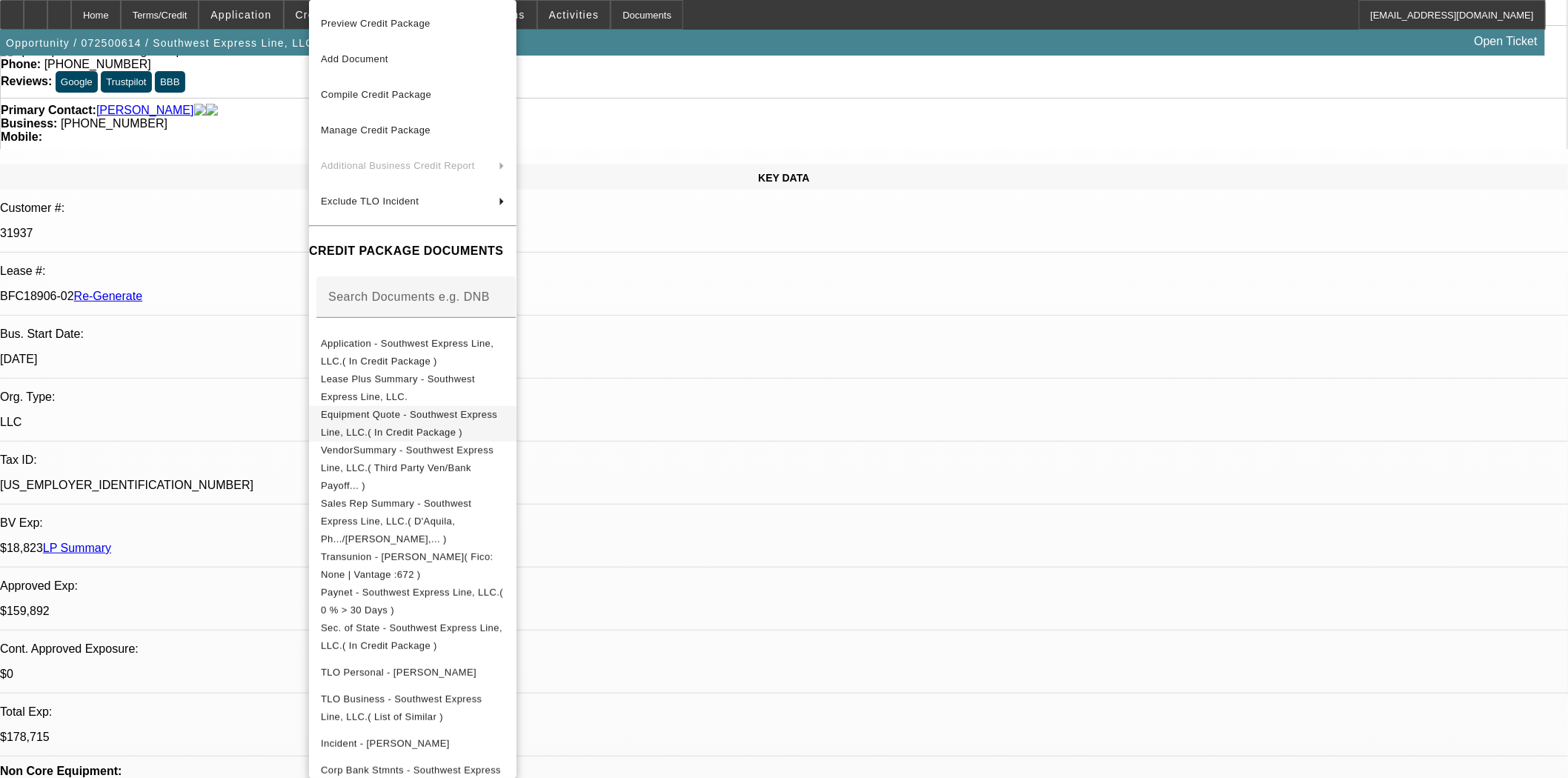
click at [431, 408] on span "Equipment Quote - Southwest Express Line, LLC.( In Credit Package )" at bounding box center [412, 424] width 184 height 35
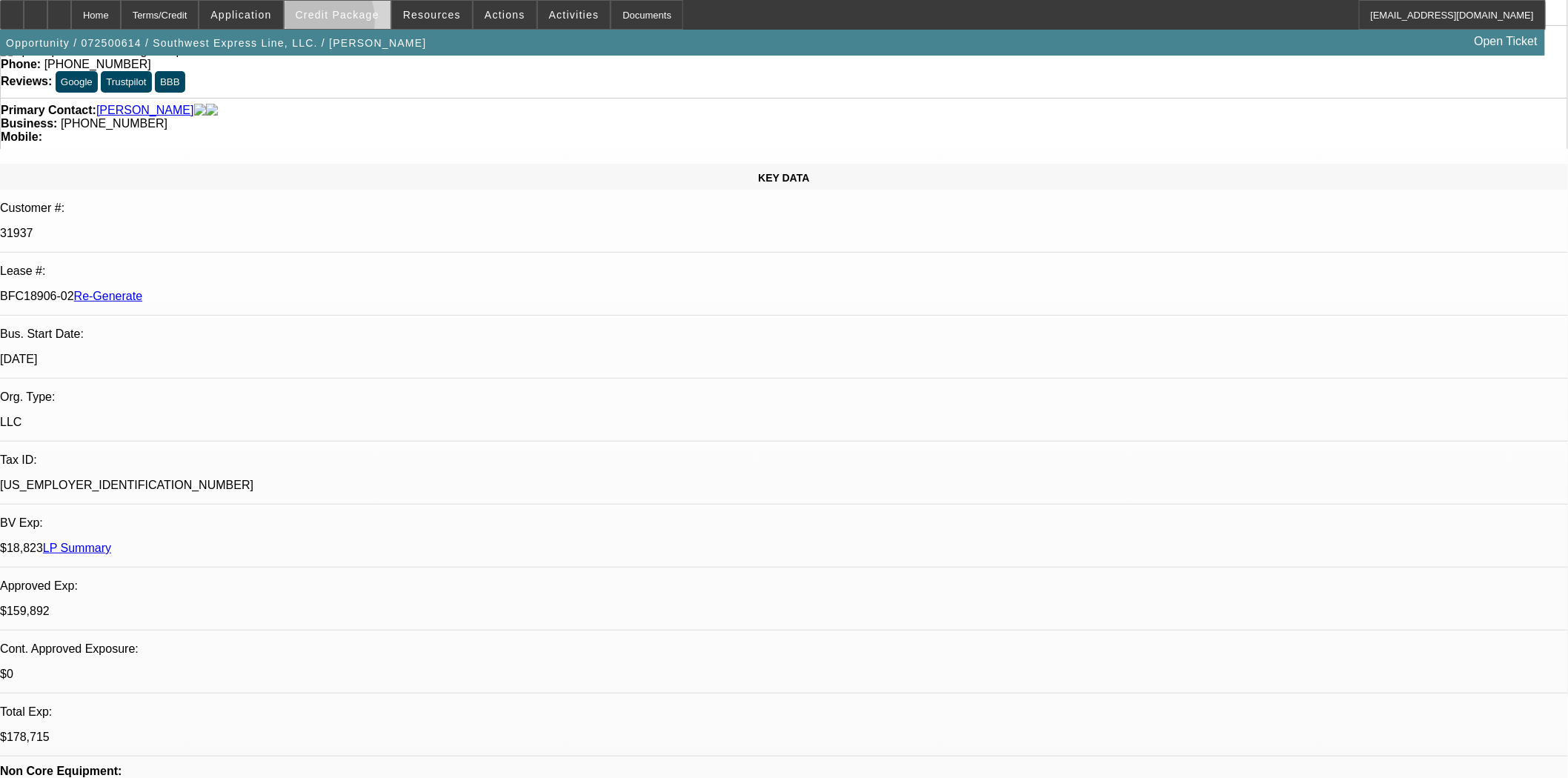
click at [335, 24] on span at bounding box center [337, 15] width 106 height 35
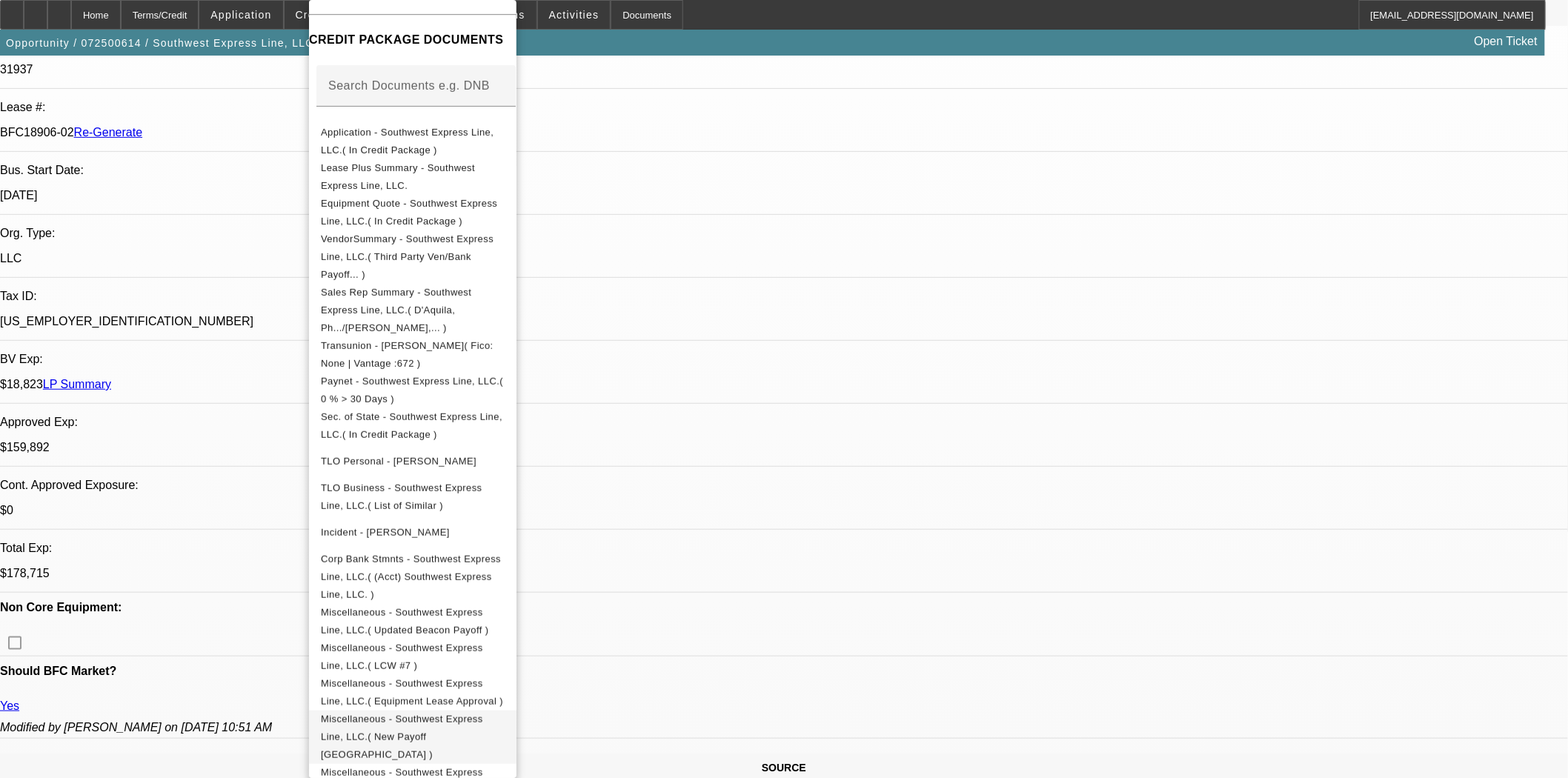
scroll to position [247, 0]
click at [454, 767] on span "Miscellaneous - Southwest Express Line, LLC.( PPI Seller )" at bounding box center [401, 782] width 162 height 29
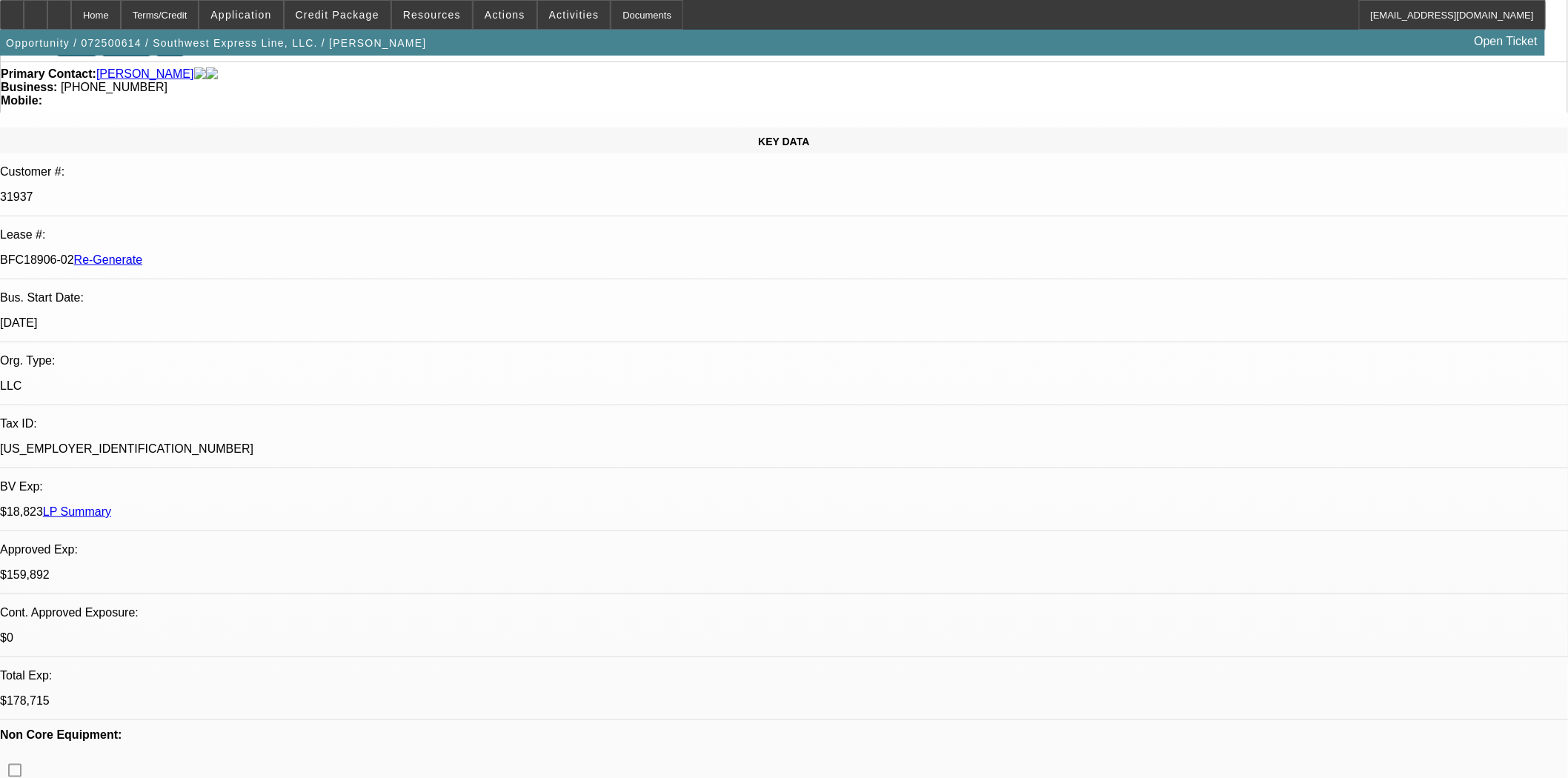
scroll to position [0, 0]
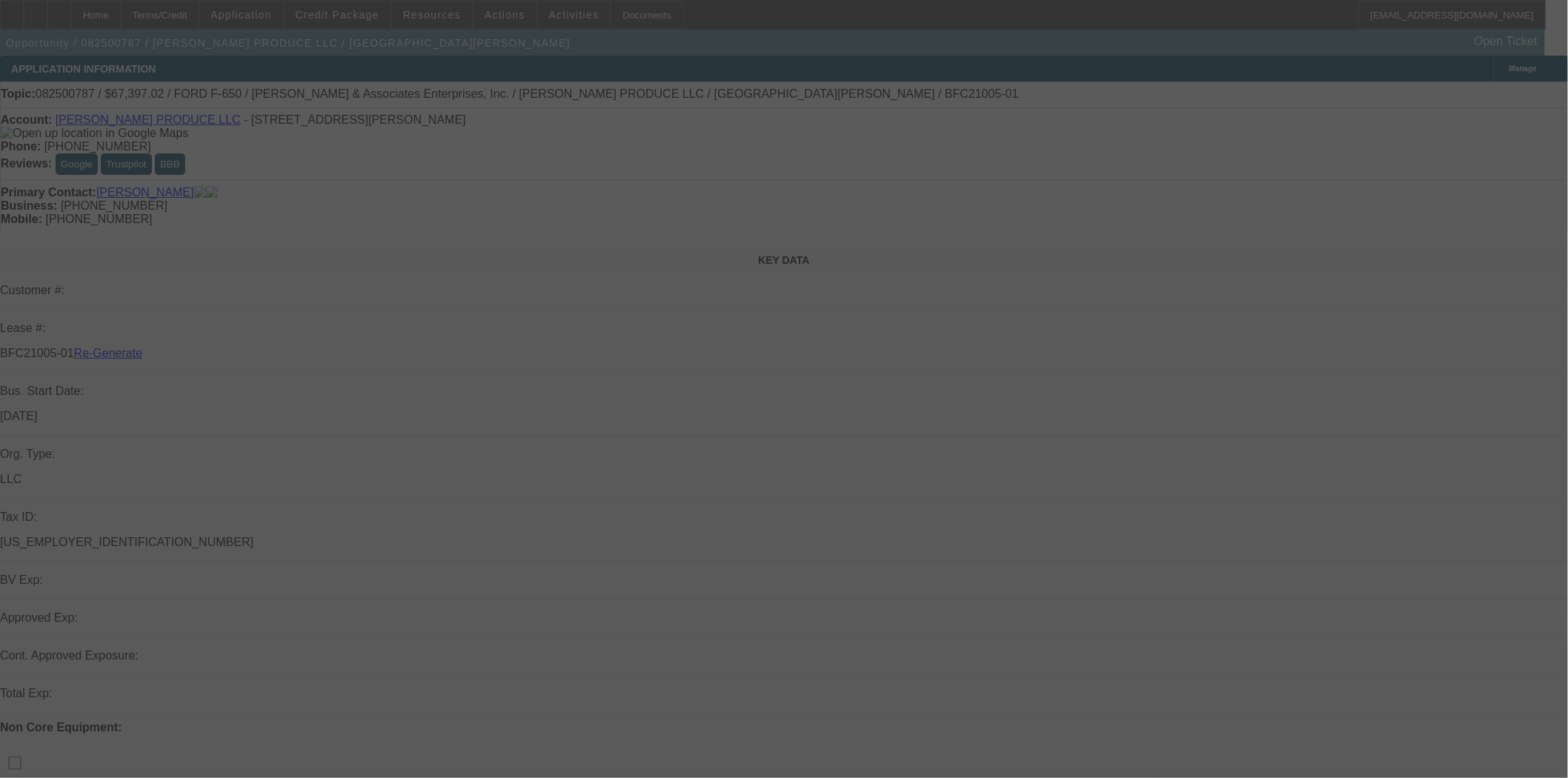
select select "3"
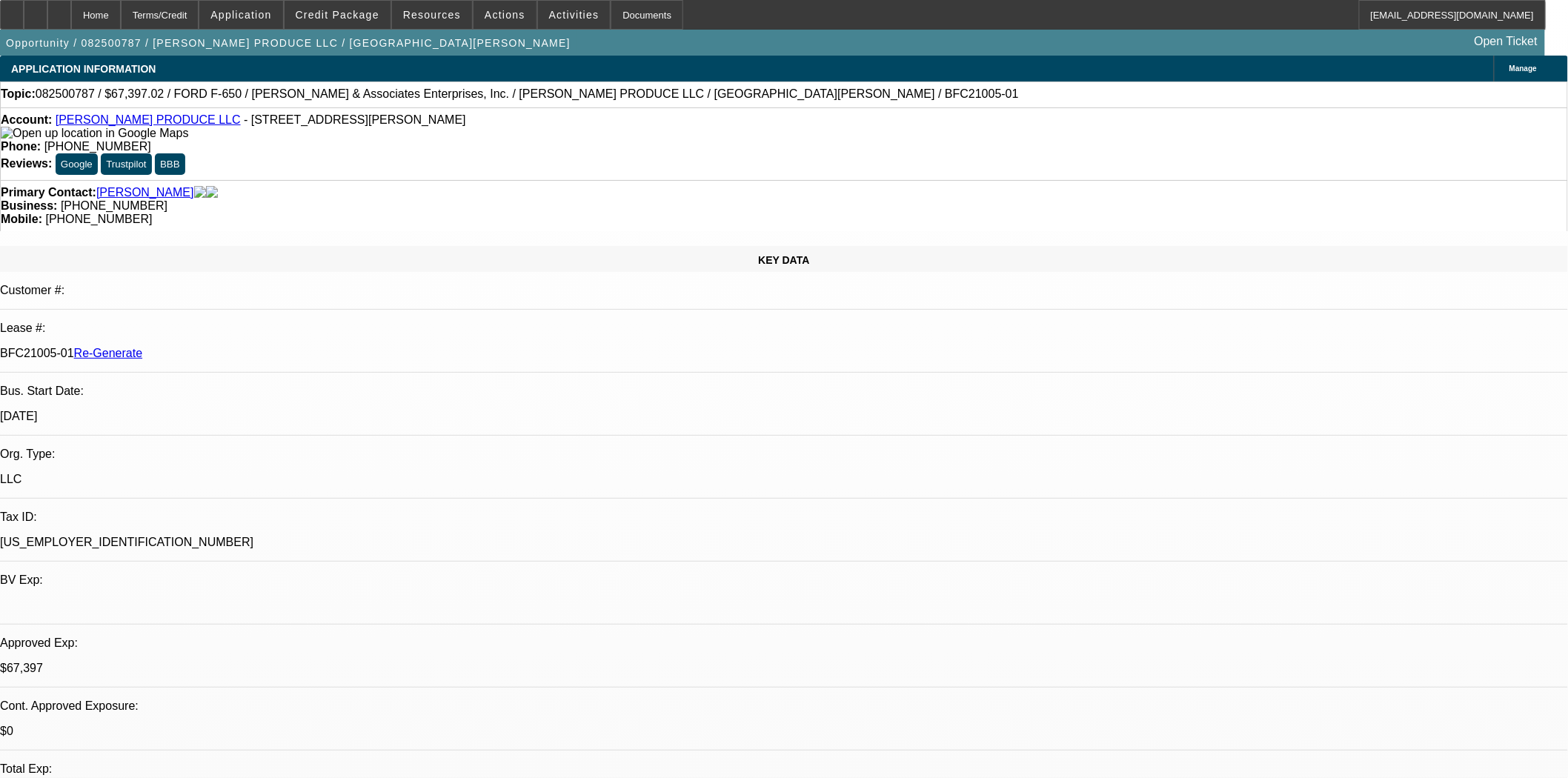
select select "0"
select select "6"
click at [349, 21] on span at bounding box center [337, 15] width 106 height 35
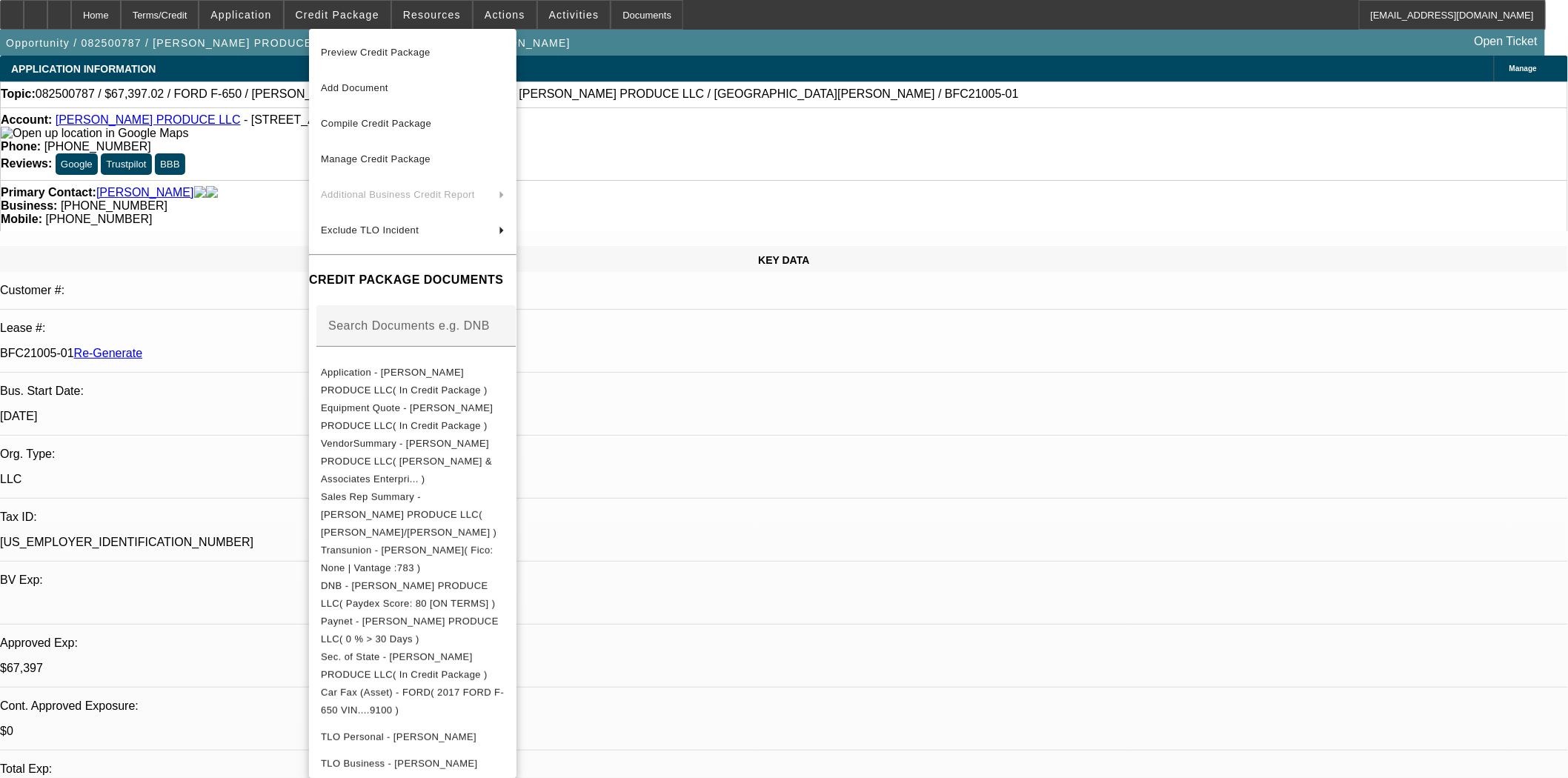
click at [357, 45] on span "Preview Credit Package" at bounding box center [412, 52] width 184 height 18
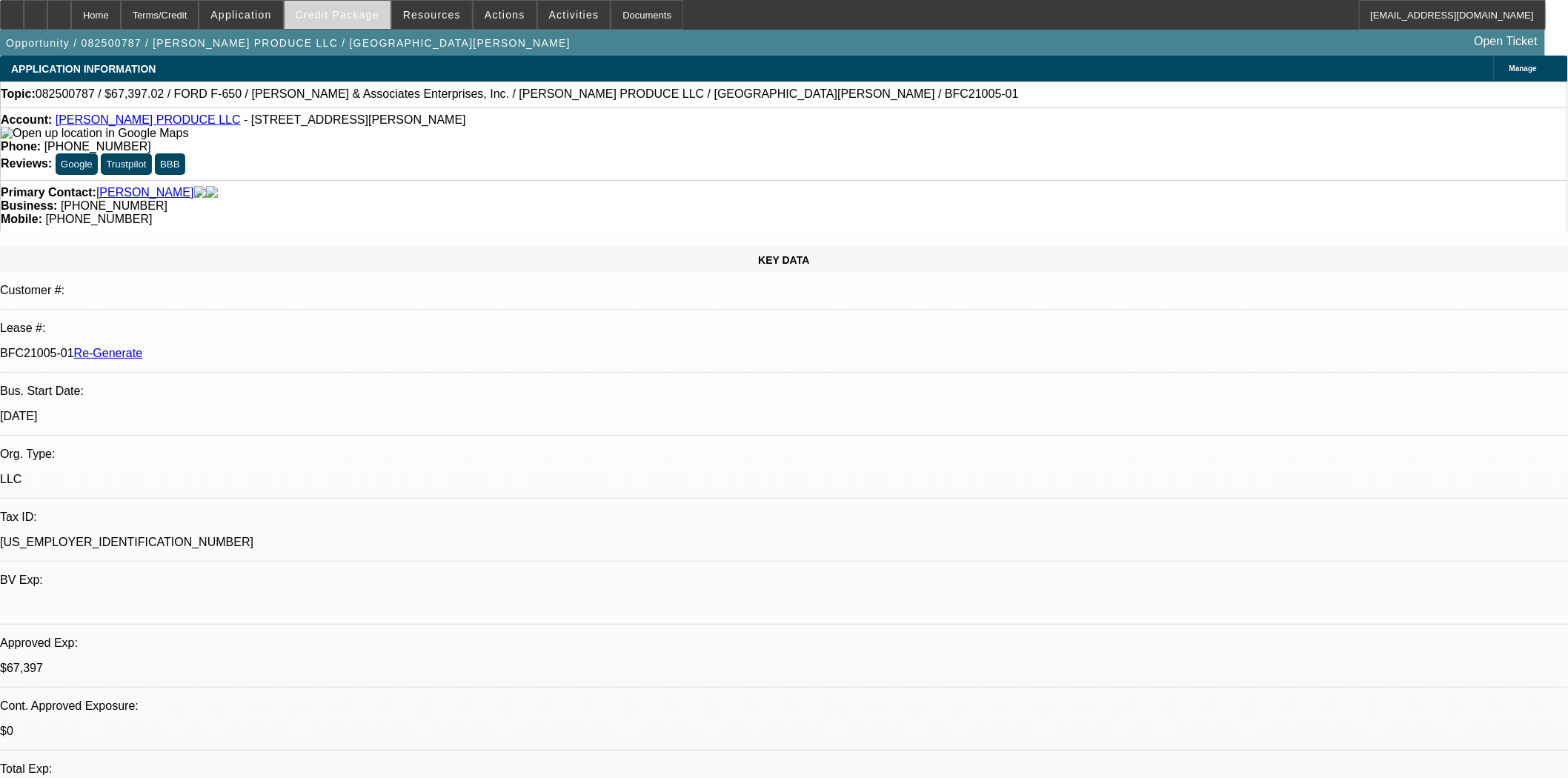
click at [338, 18] on span "Credit Package" at bounding box center [337, 15] width 84 height 12
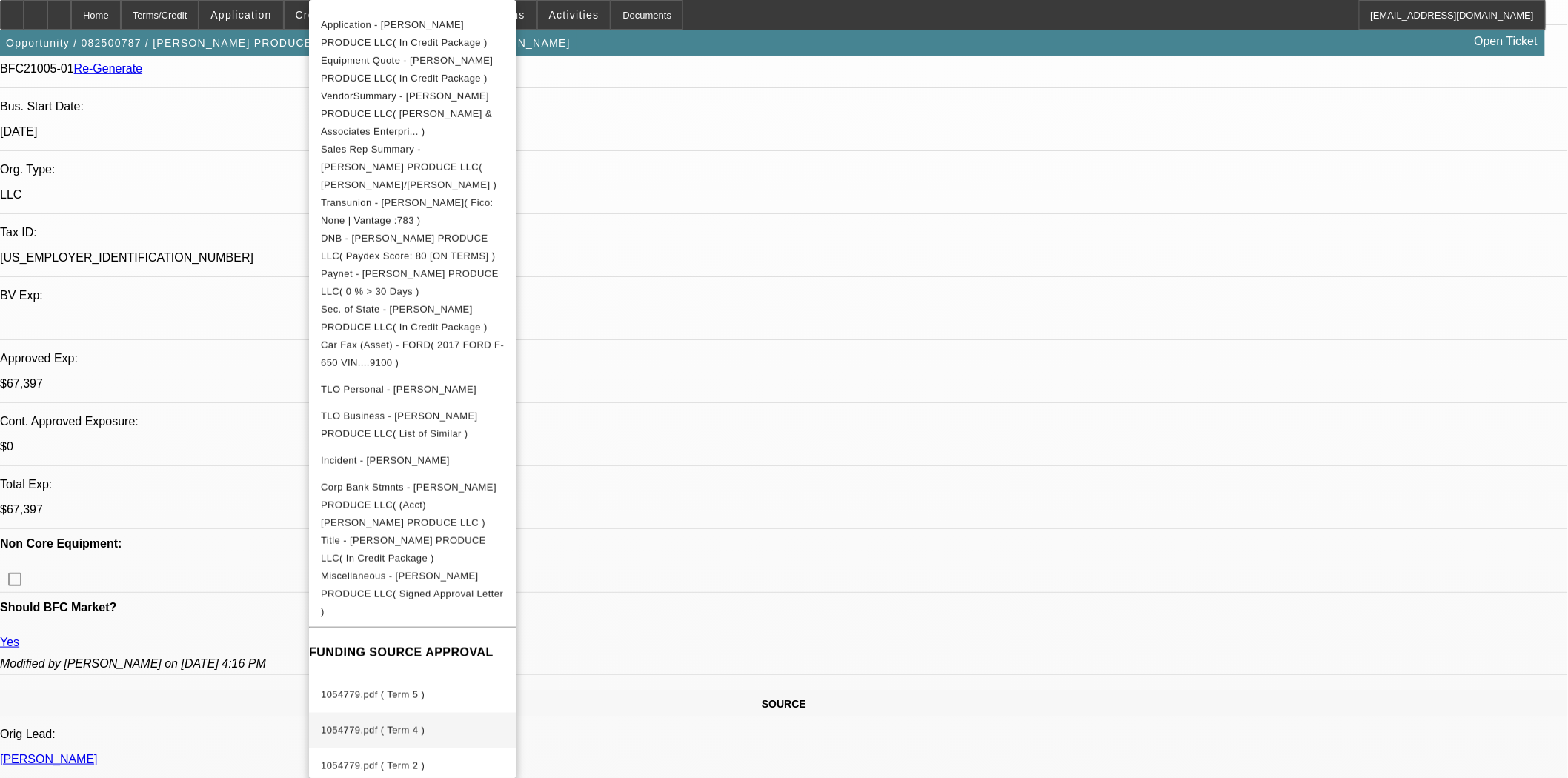
scroll to position [576, 0]
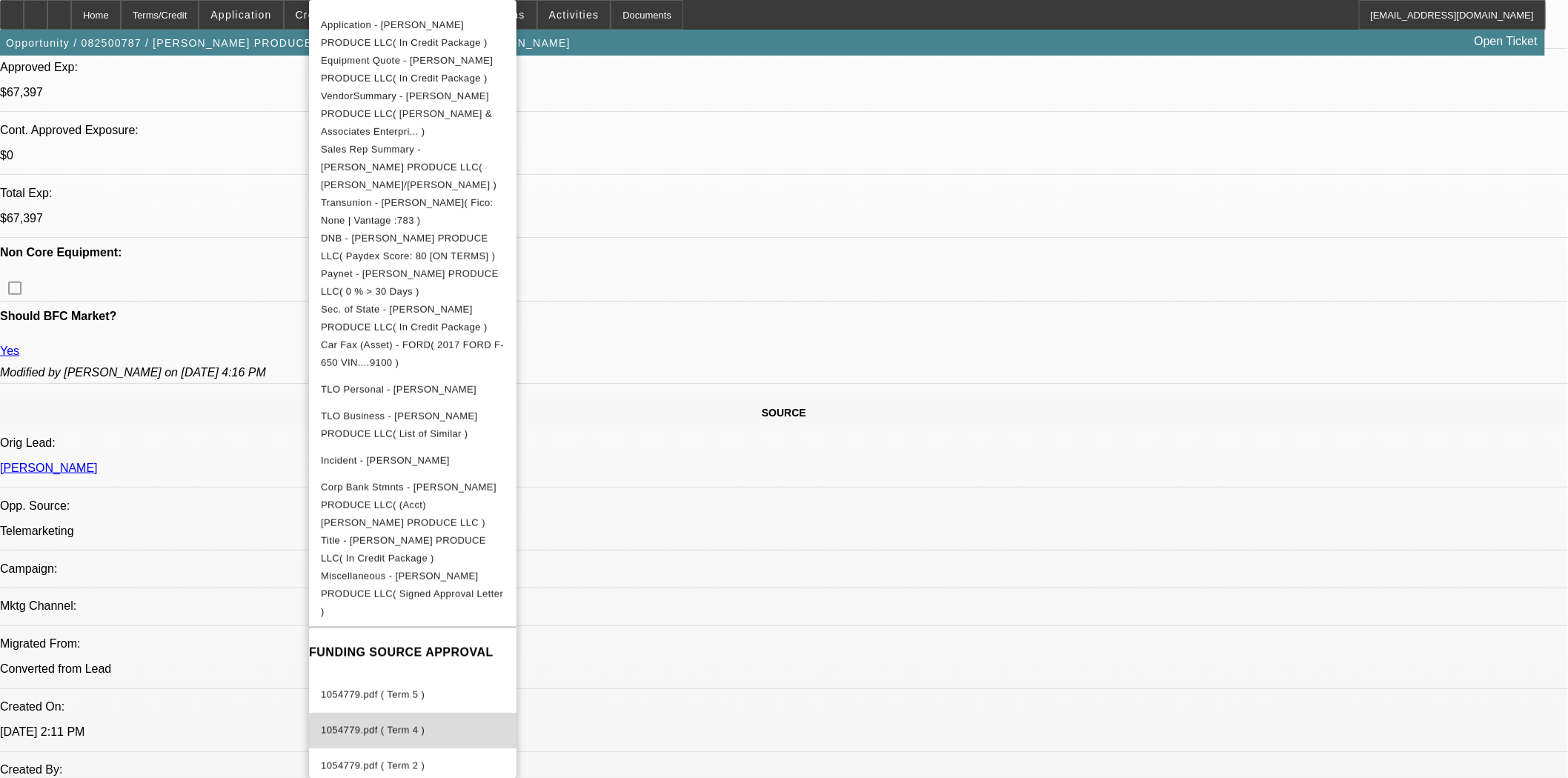
click at [374, 725] on span "1054779.pdf ( Term 4 )" at bounding box center [372, 730] width 104 height 11
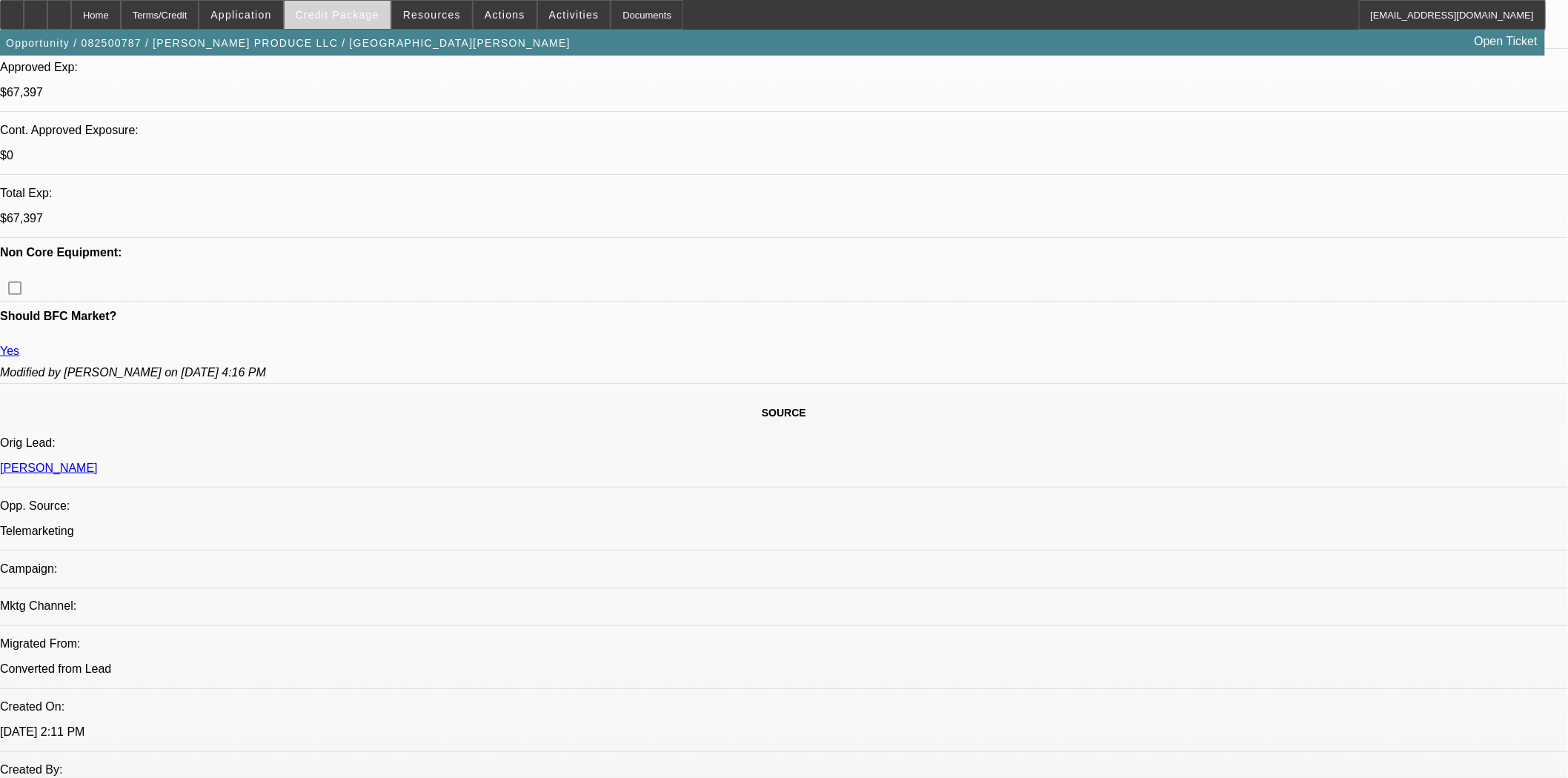
click at [323, 21] on span at bounding box center [337, 15] width 106 height 35
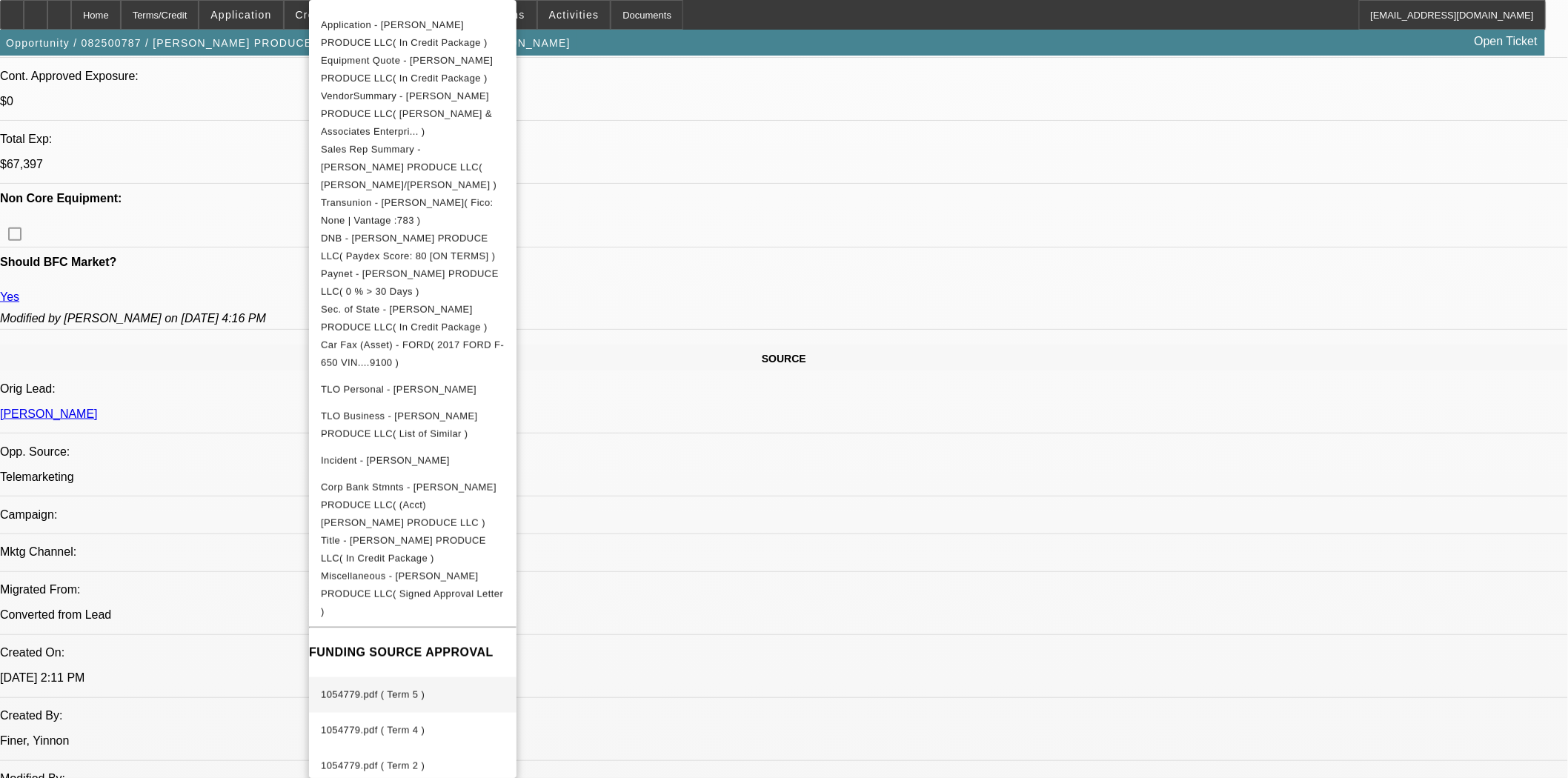
scroll to position [658, 0]
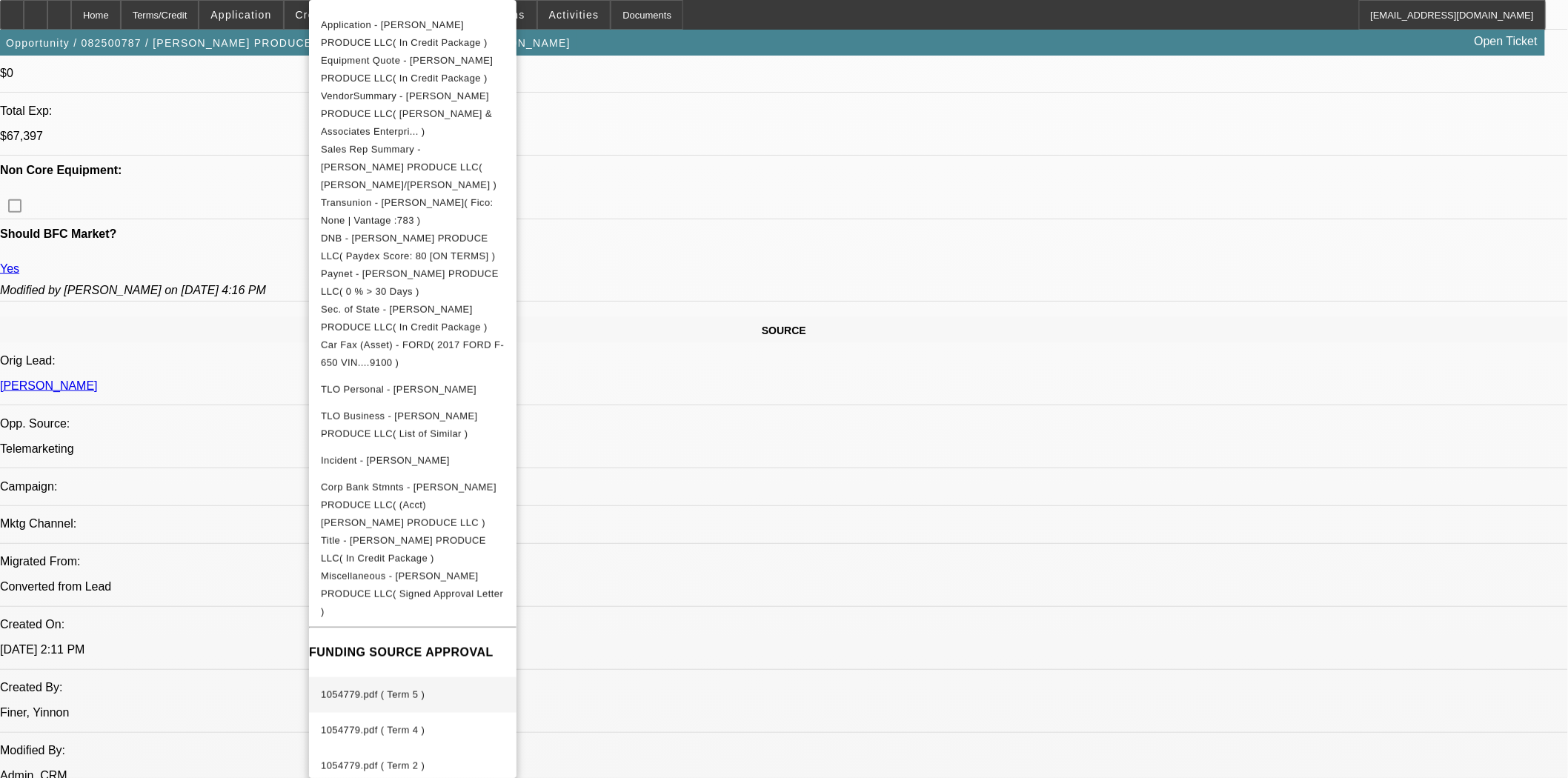
click at [387, 689] on span "1054779.pdf ( Term 5 )" at bounding box center [372, 694] width 104 height 11
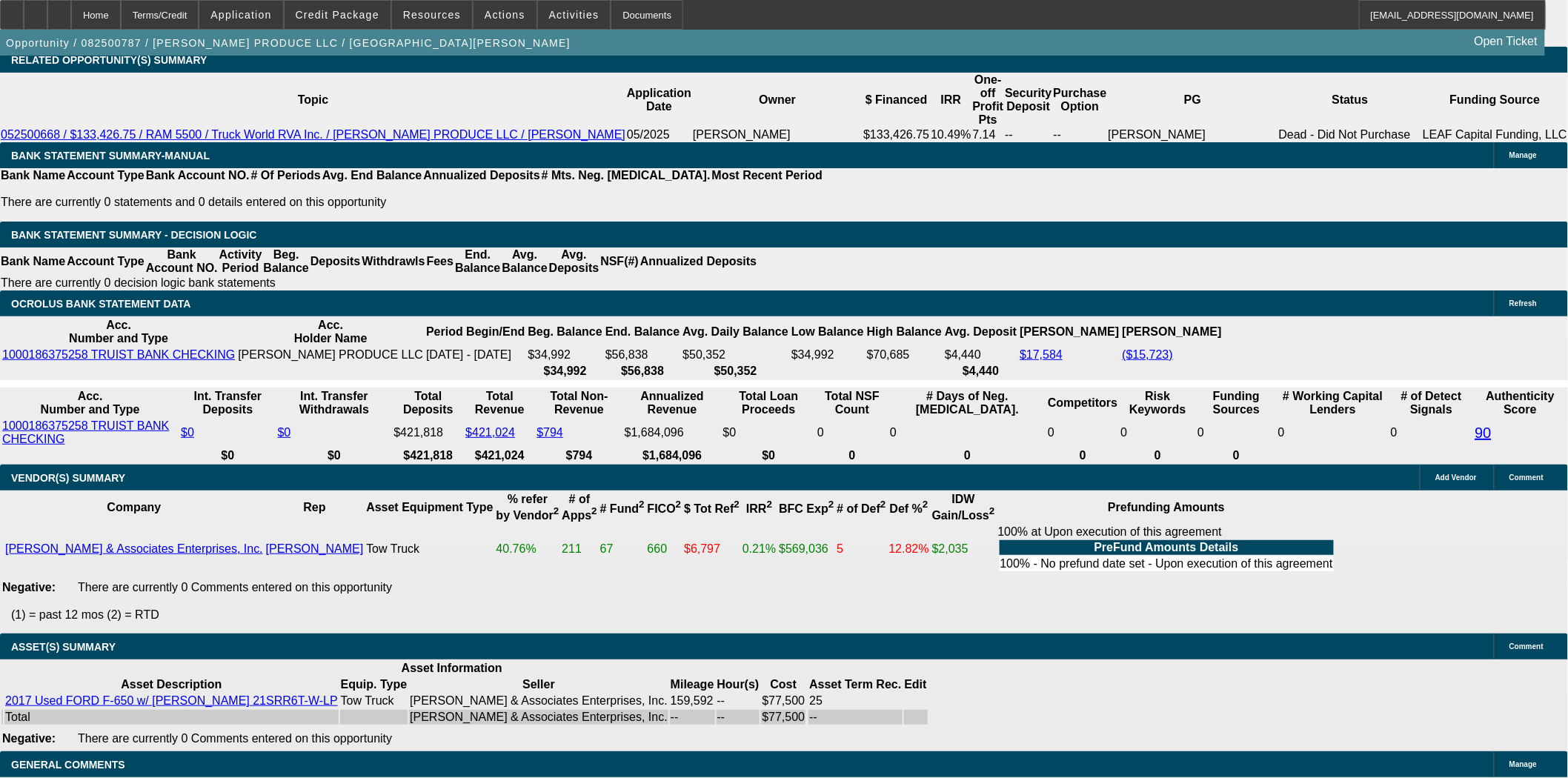
scroll to position [2470, 0]
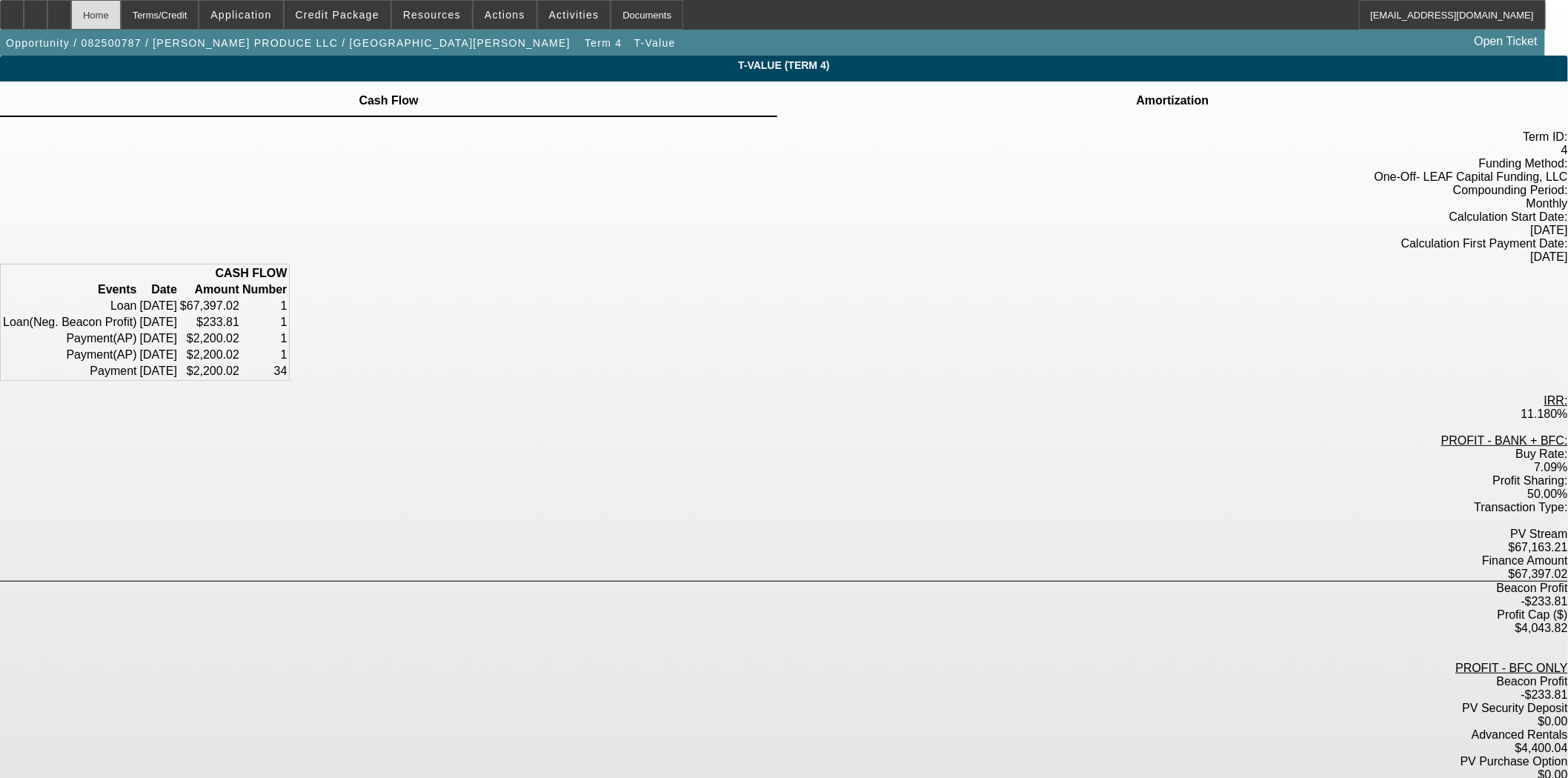
click at [121, 8] on div "Home" at bounding box center [96, 15] width 50 height 30
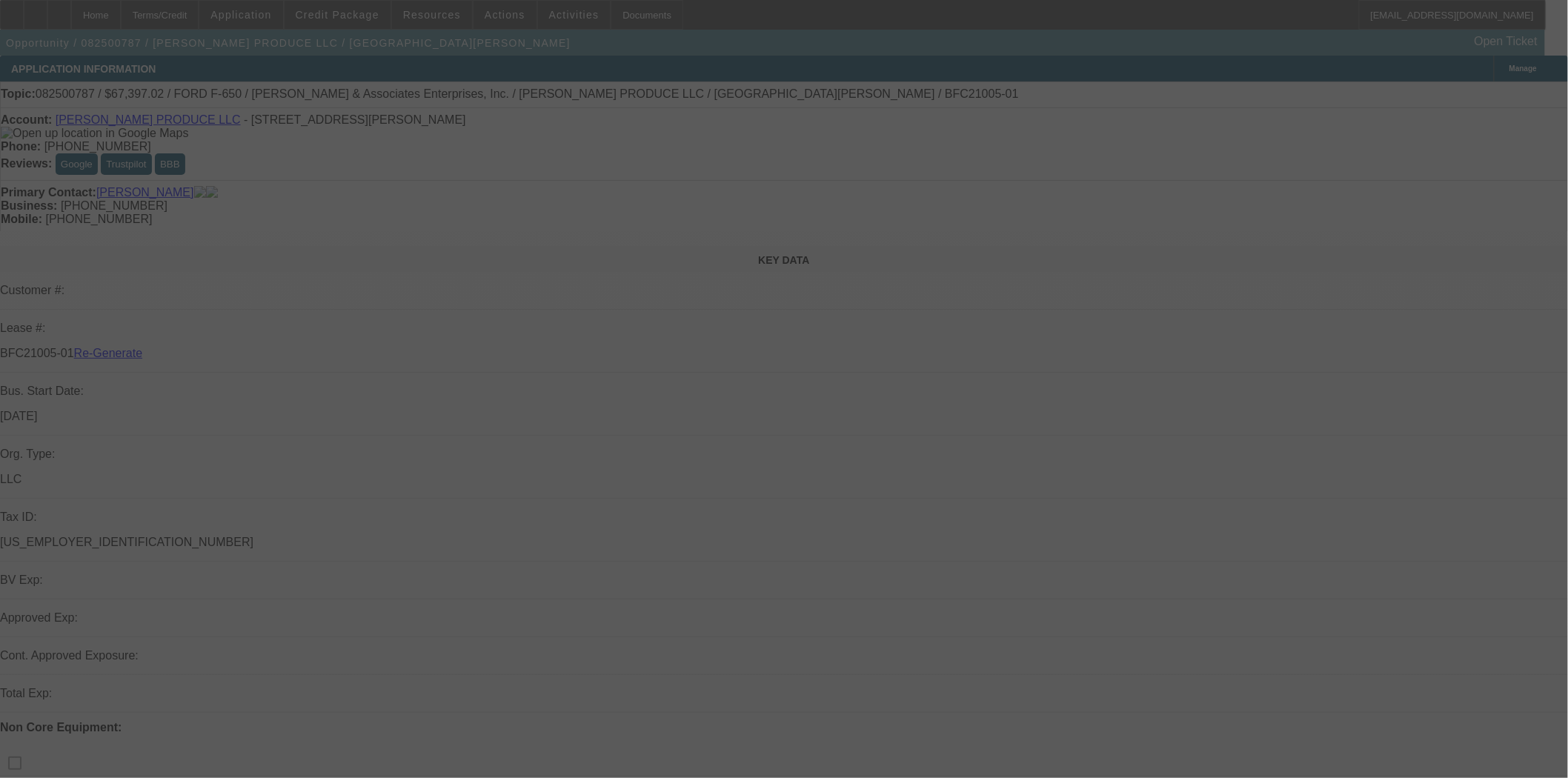
select select "3"
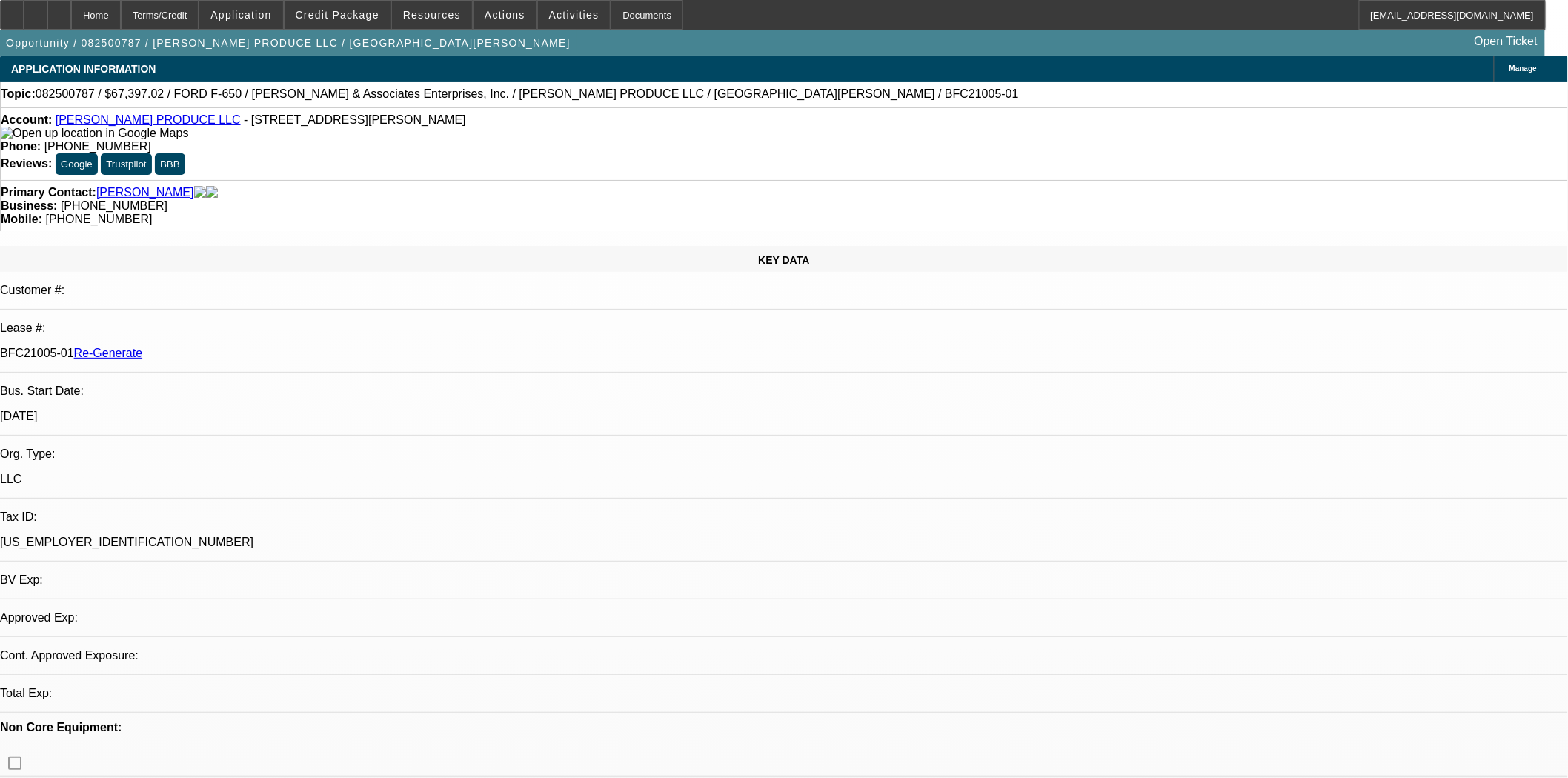
select select "0"
select select "6"
click at [490, 19] on span "Actions" at bounding box center [504, 15] width 41 height 12
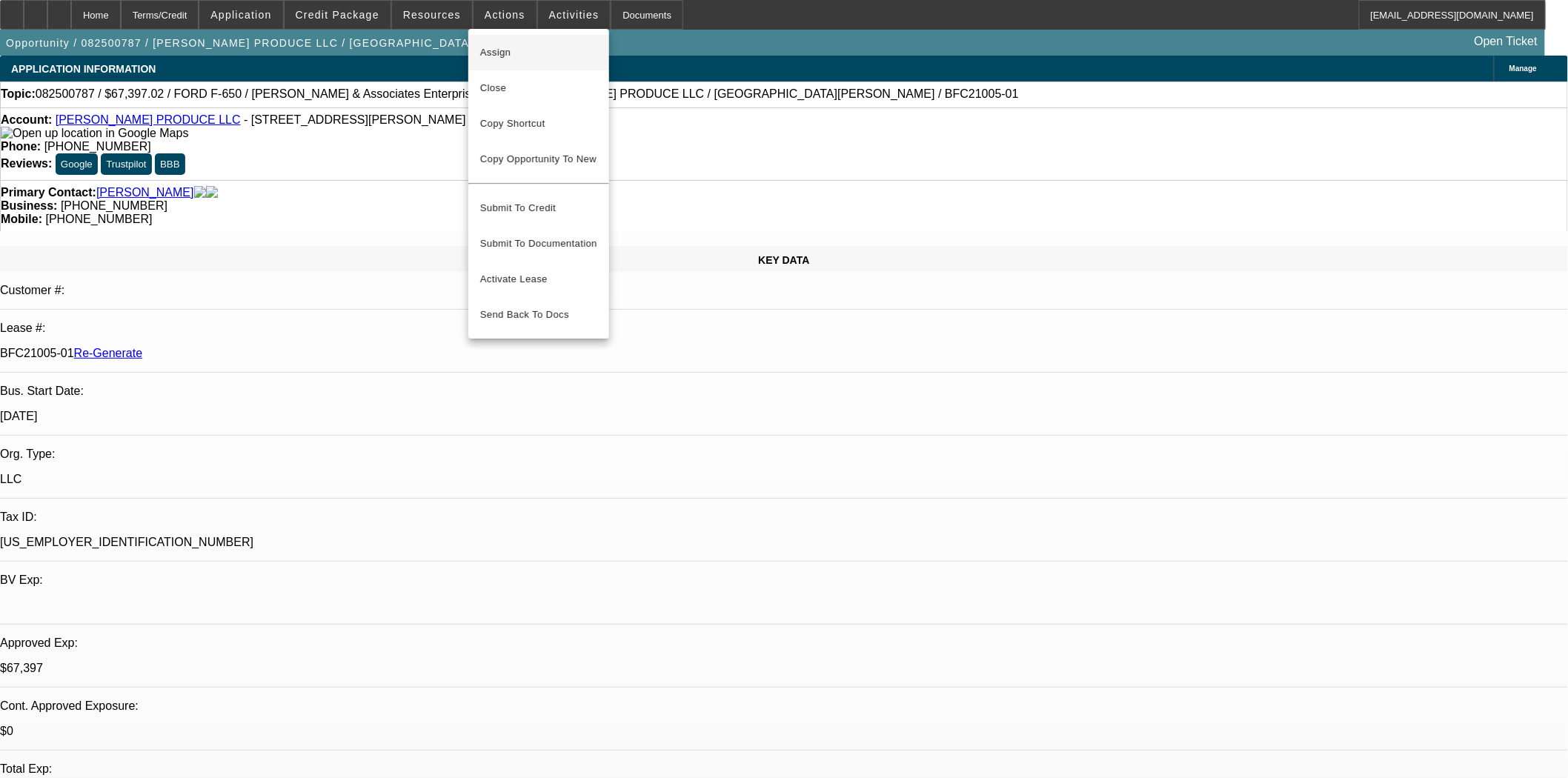
click at [503, 44] on span "Assign" at bounding box center [539, 52] width 117 height 18
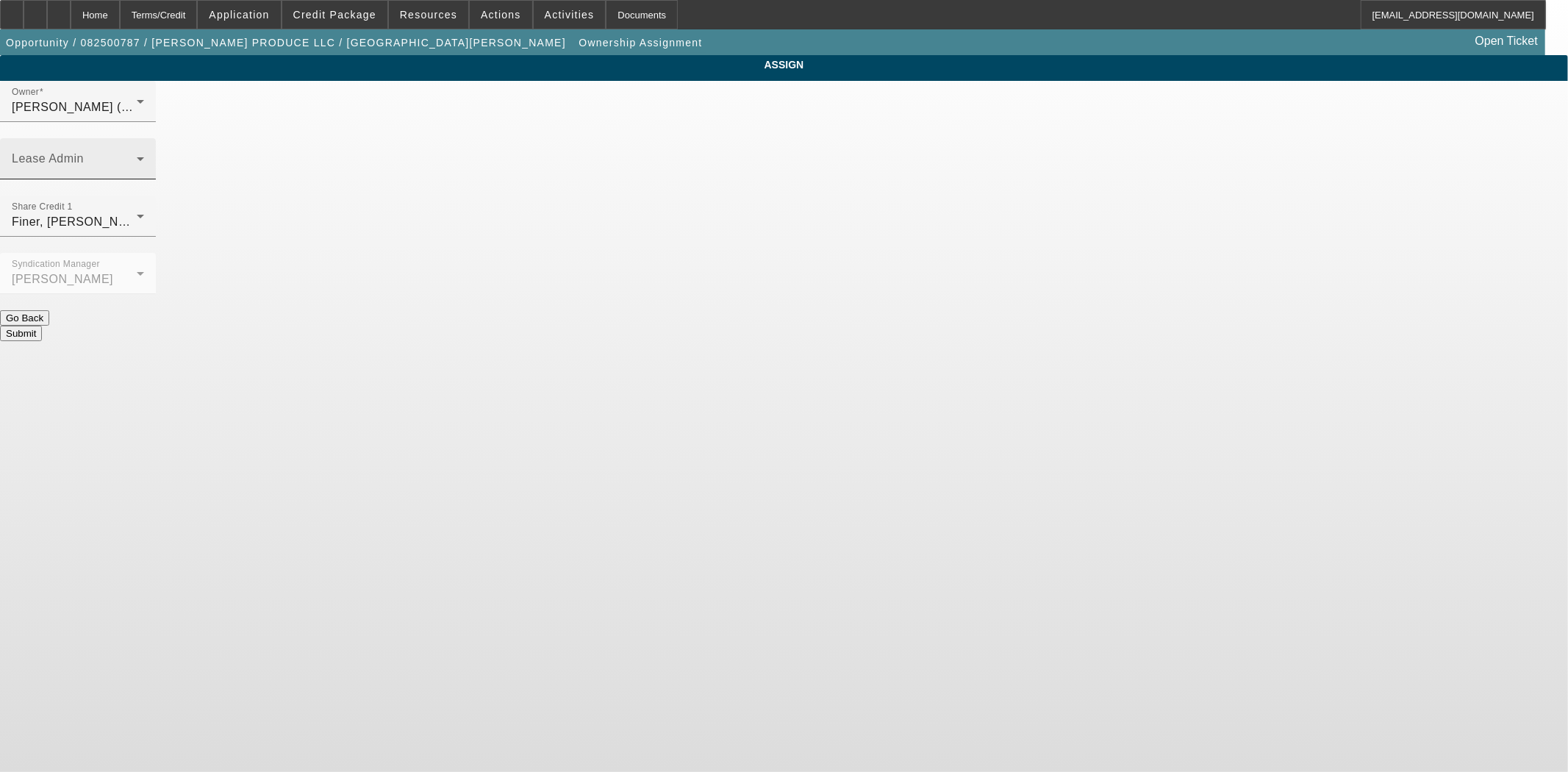
click at [137, 156] on span at bounding box center [74, 164] width 125 height 18
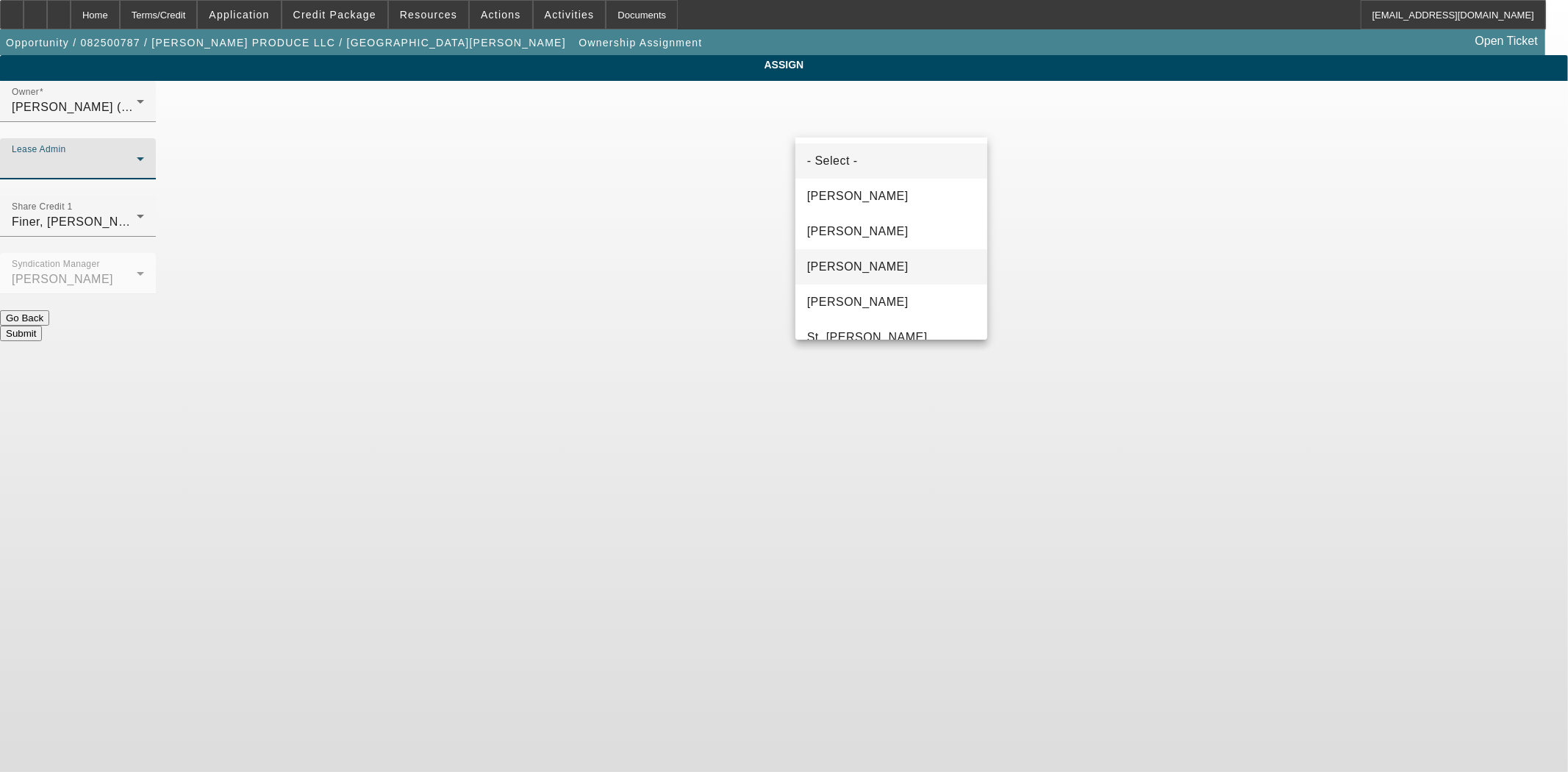
click at [858, 265] on span "Gonzalez, Amanda" at bounding box center [857, 266] width 101 height 18
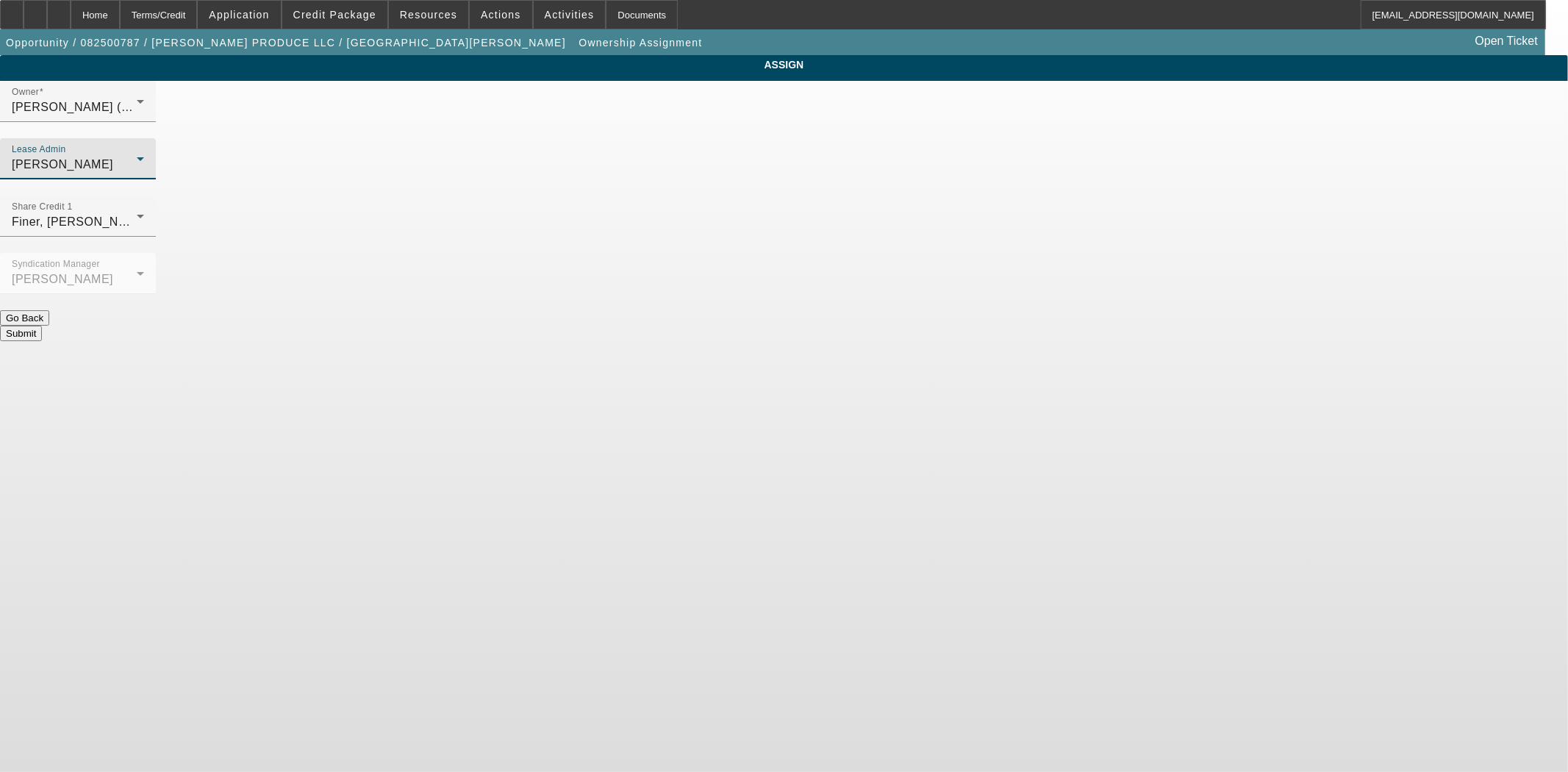
click at [42, 326] on button "Submit" at bounding box center [21, 333] width 42 height 15
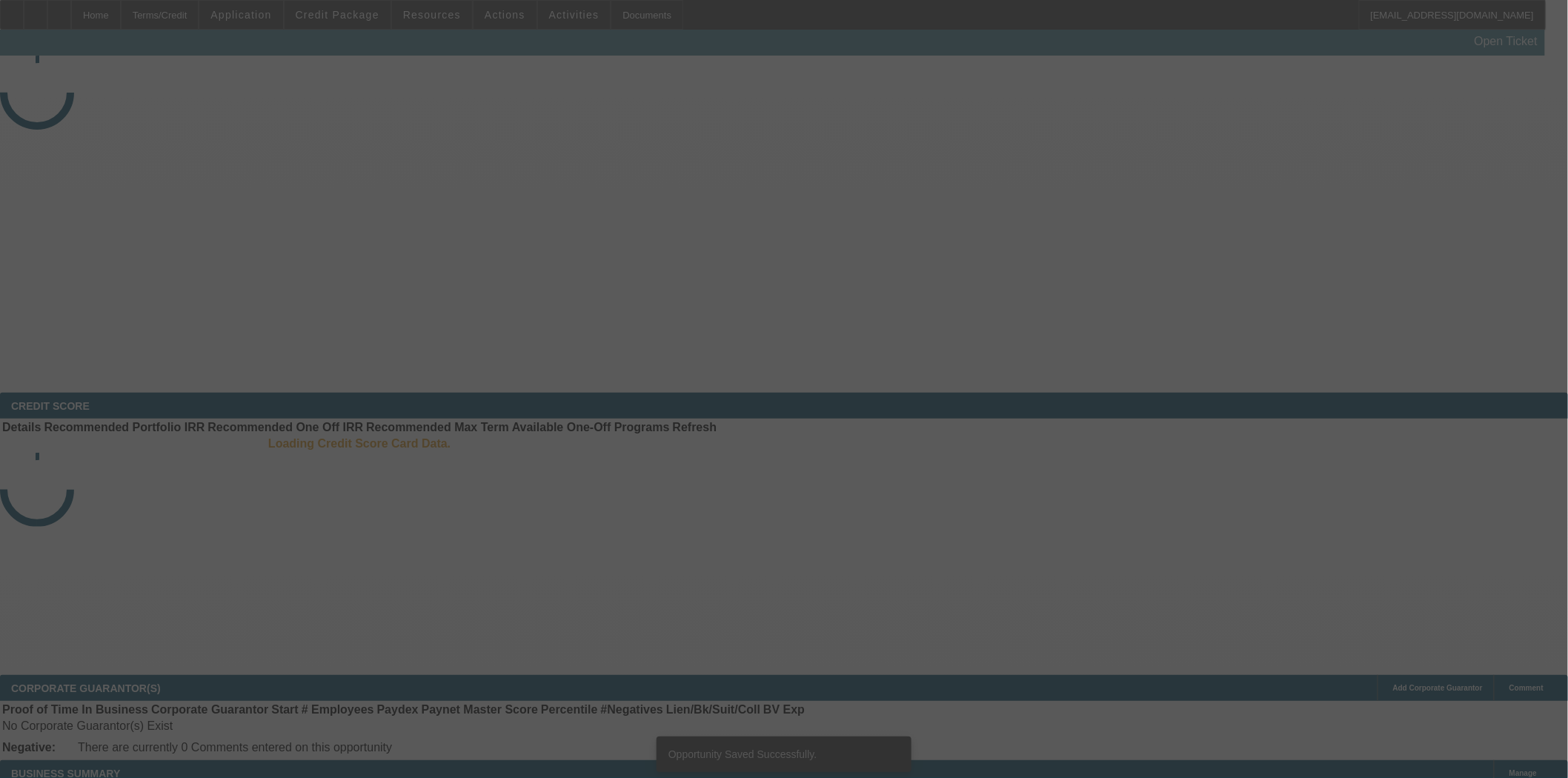
select select "3"
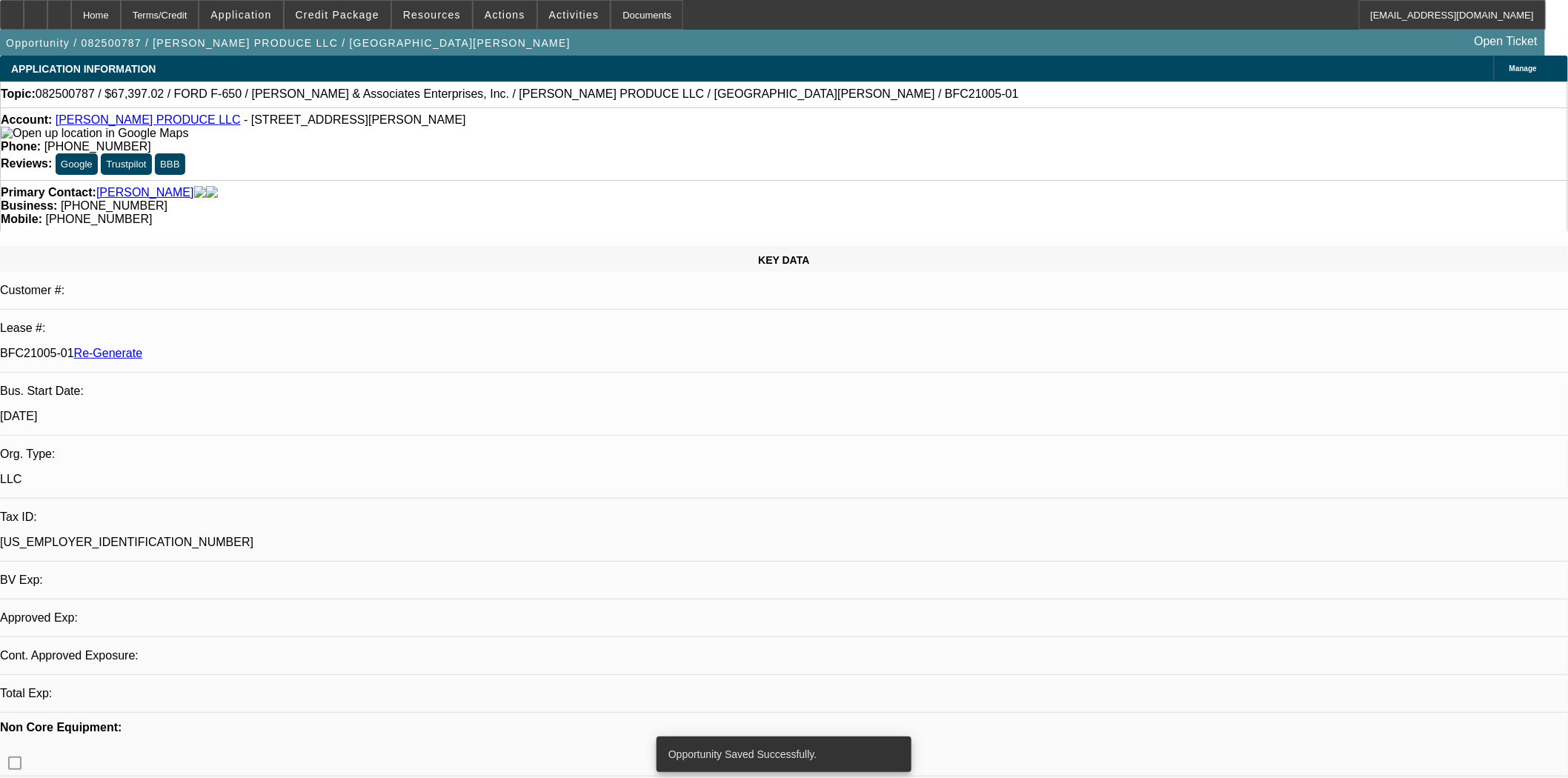
select select "0"
select select "6"
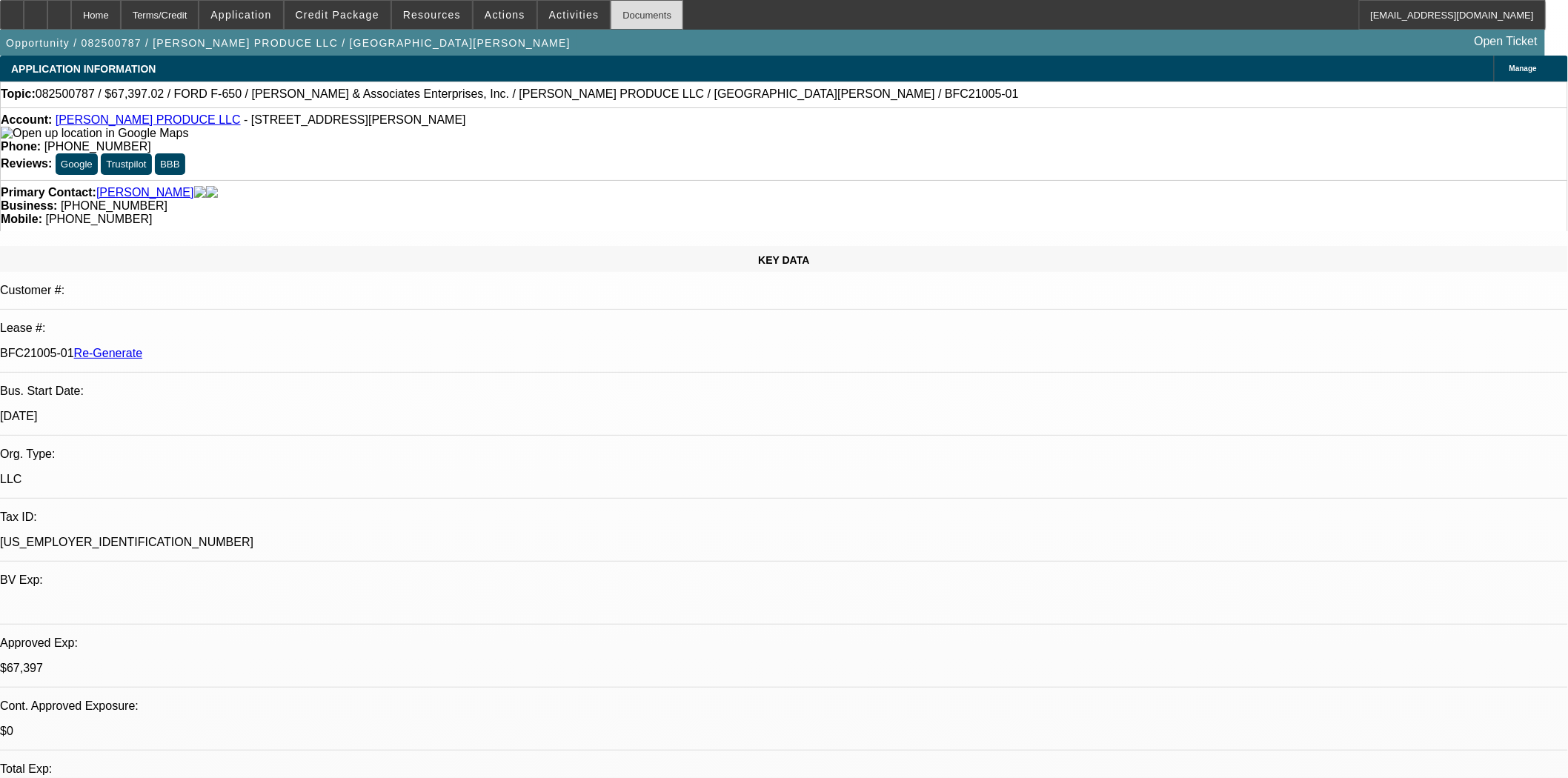
click at [610, 10] on div "Documents" at bounding box center [646, 15] width 72 height 30
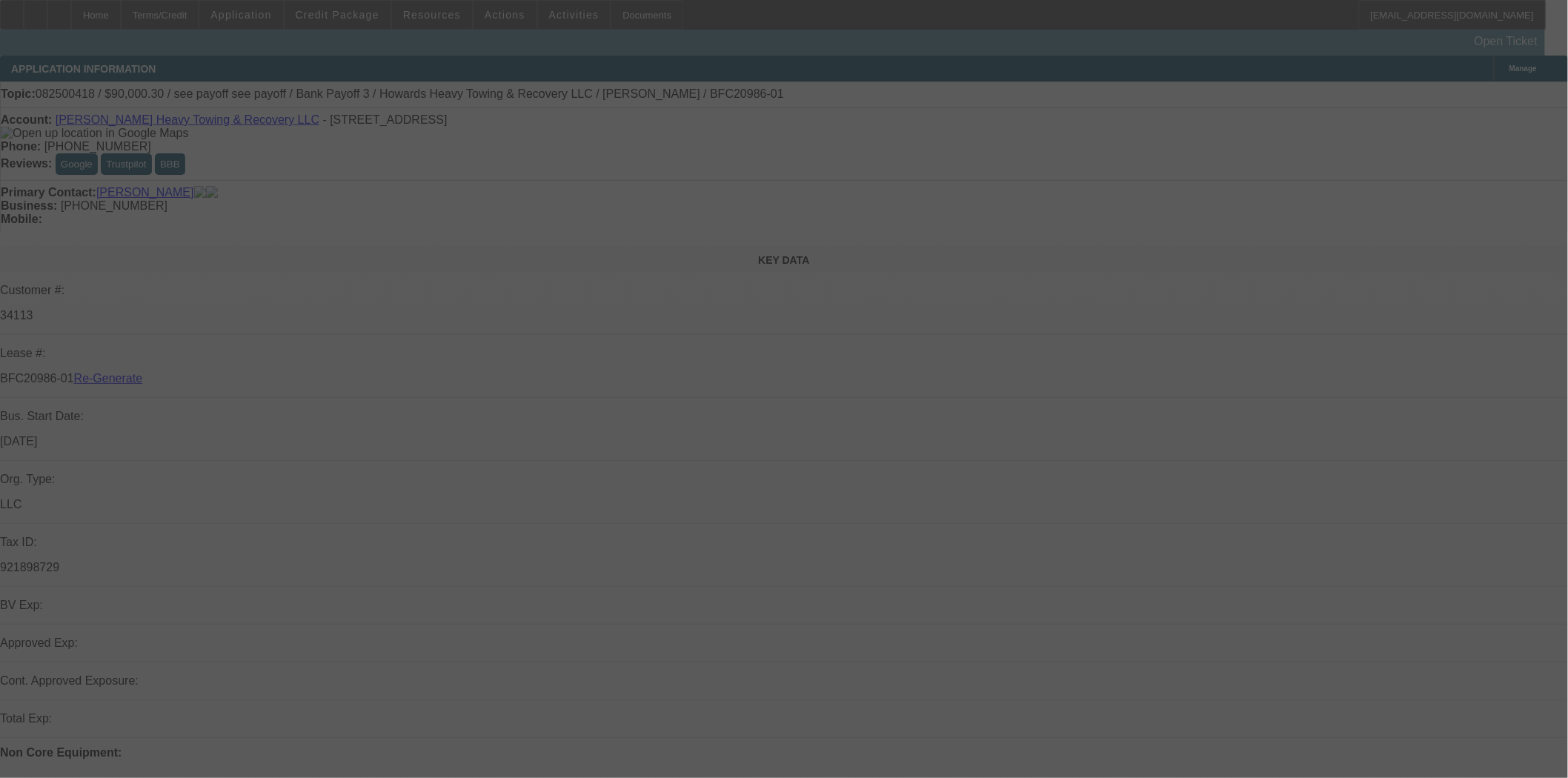
select select "3"
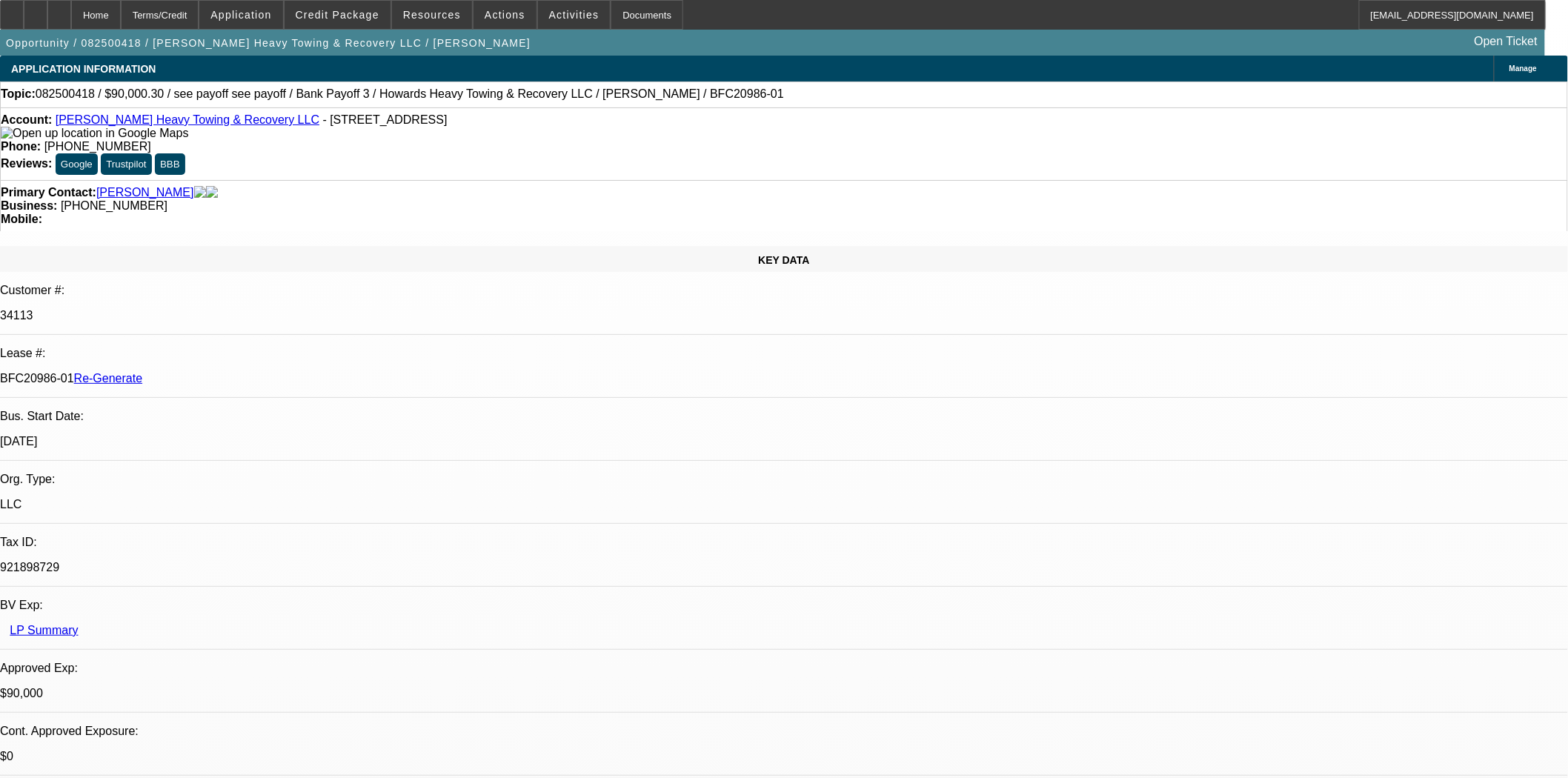
select select "0"
select select "0.1"
select select "1"
select select "2"
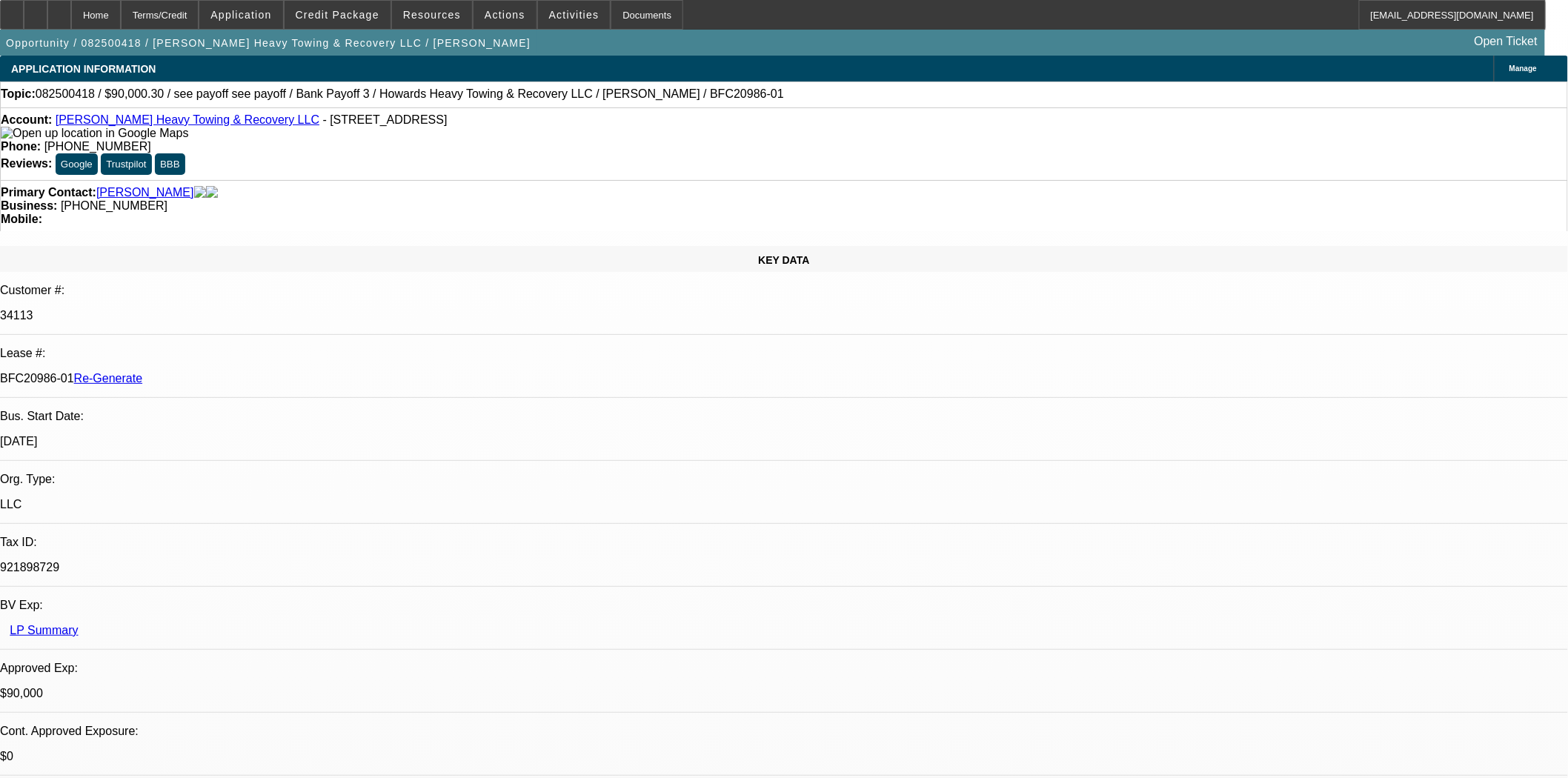
select select "4"
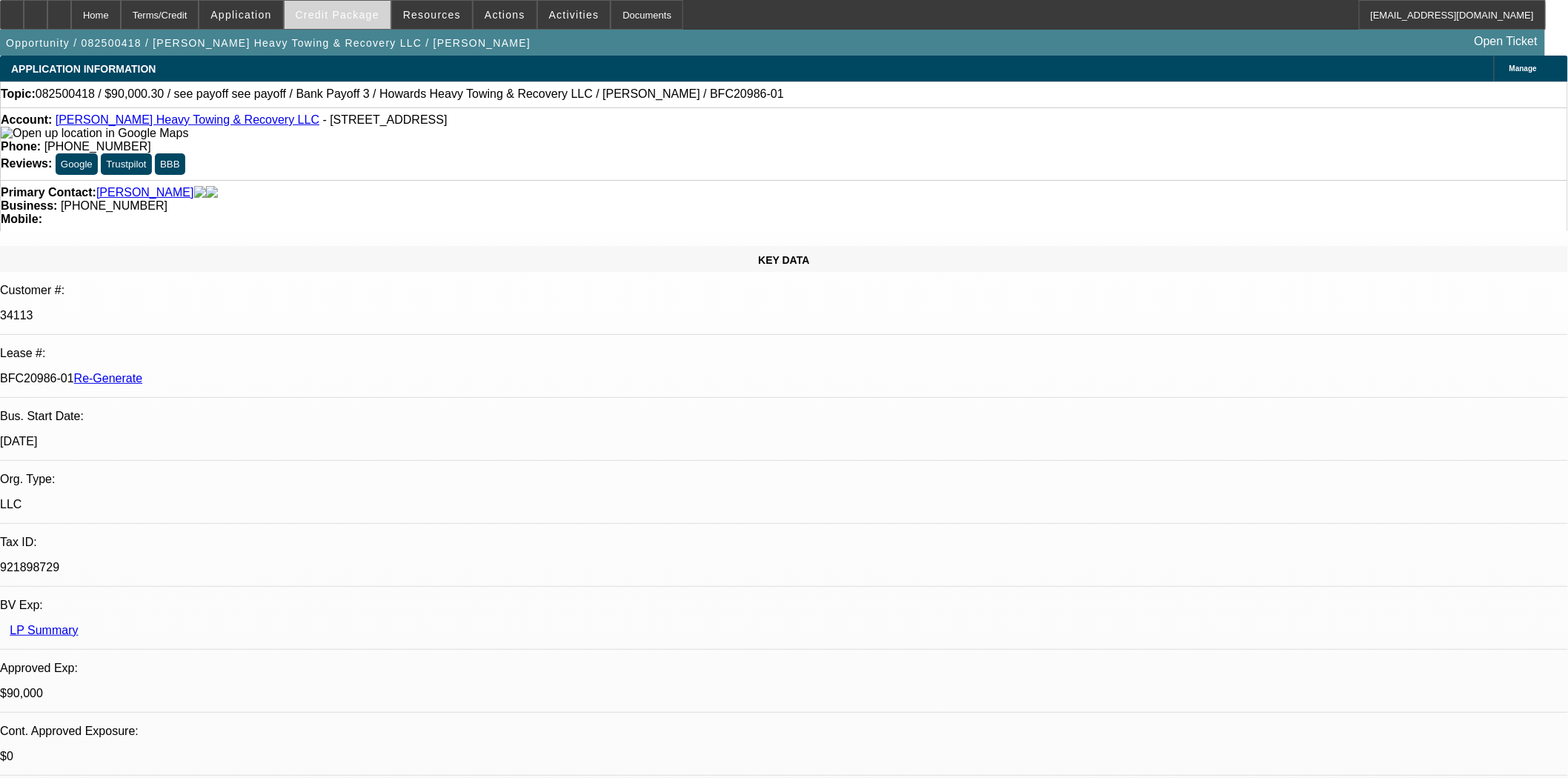
click at [359, 26] on span at bounding box center [337, 15] width 106 height 35
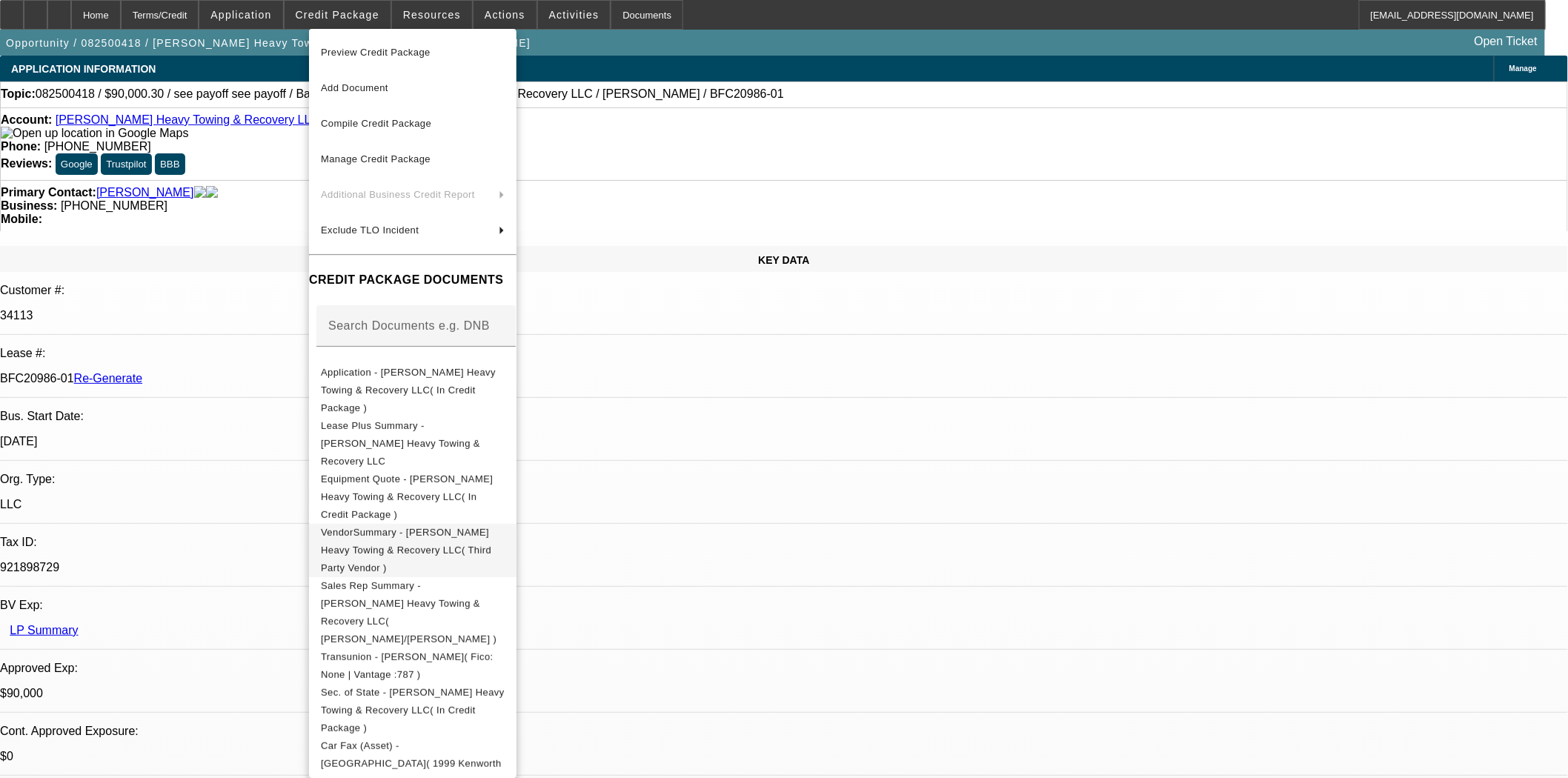
scroll to position [165, 0]
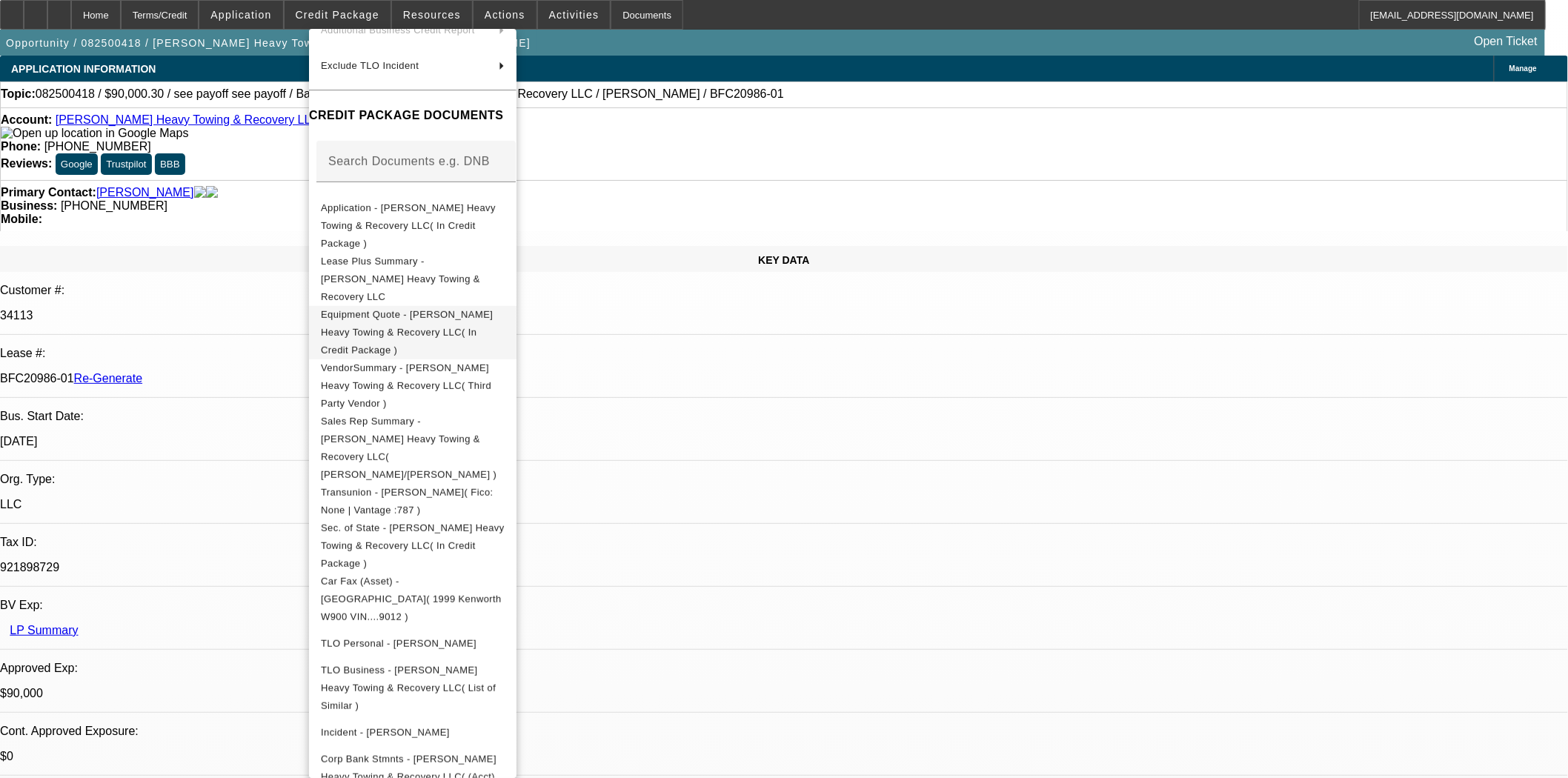
click at [445, 305] on button "Equipment Quote - Howard's Heavy Towing & Recovery LLC( In Credit Package )" at bounding box center [413, 331] width 208 height 53
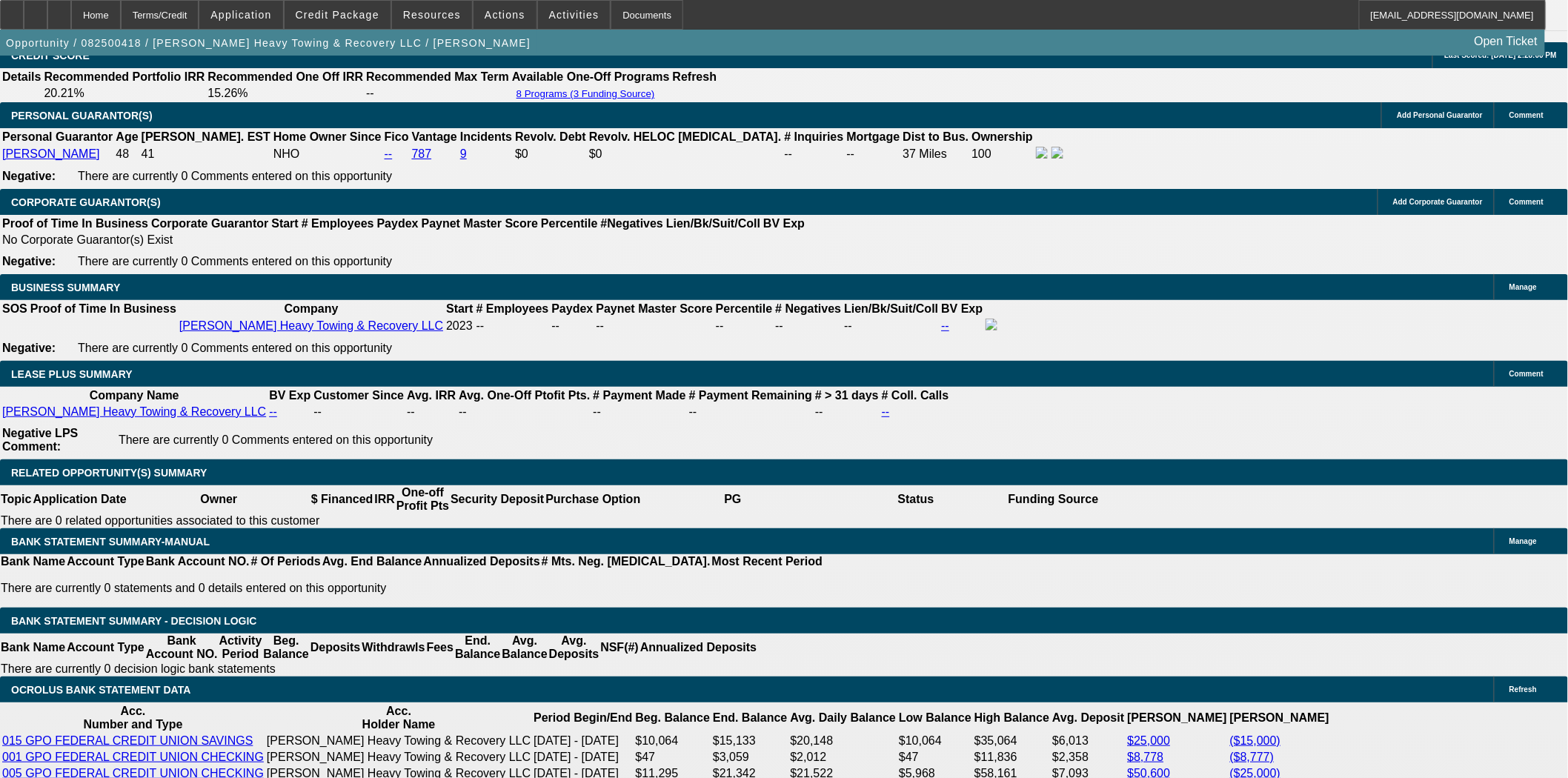
scroll to position [2306, 0]
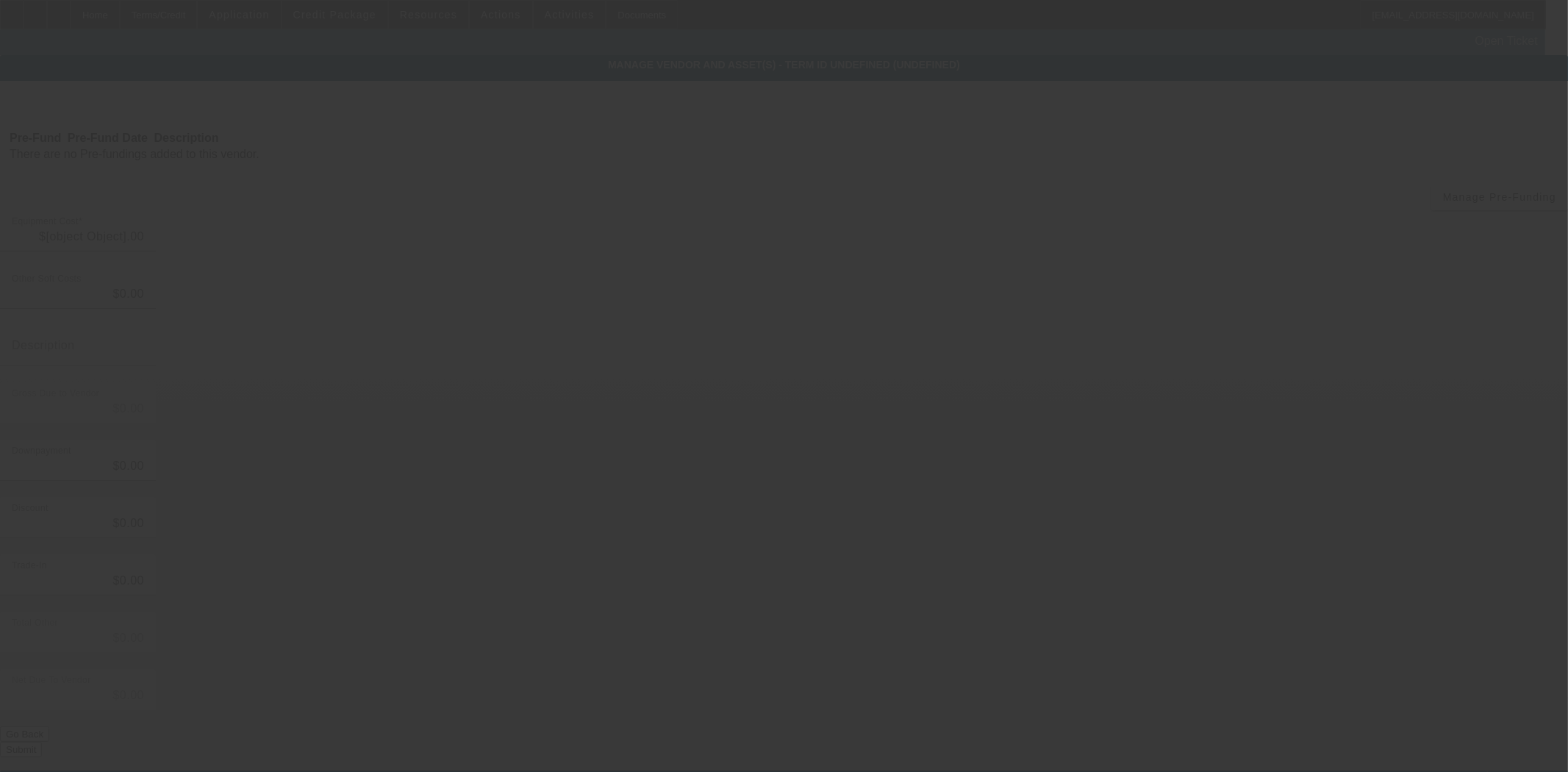
type input "$23,353.37"
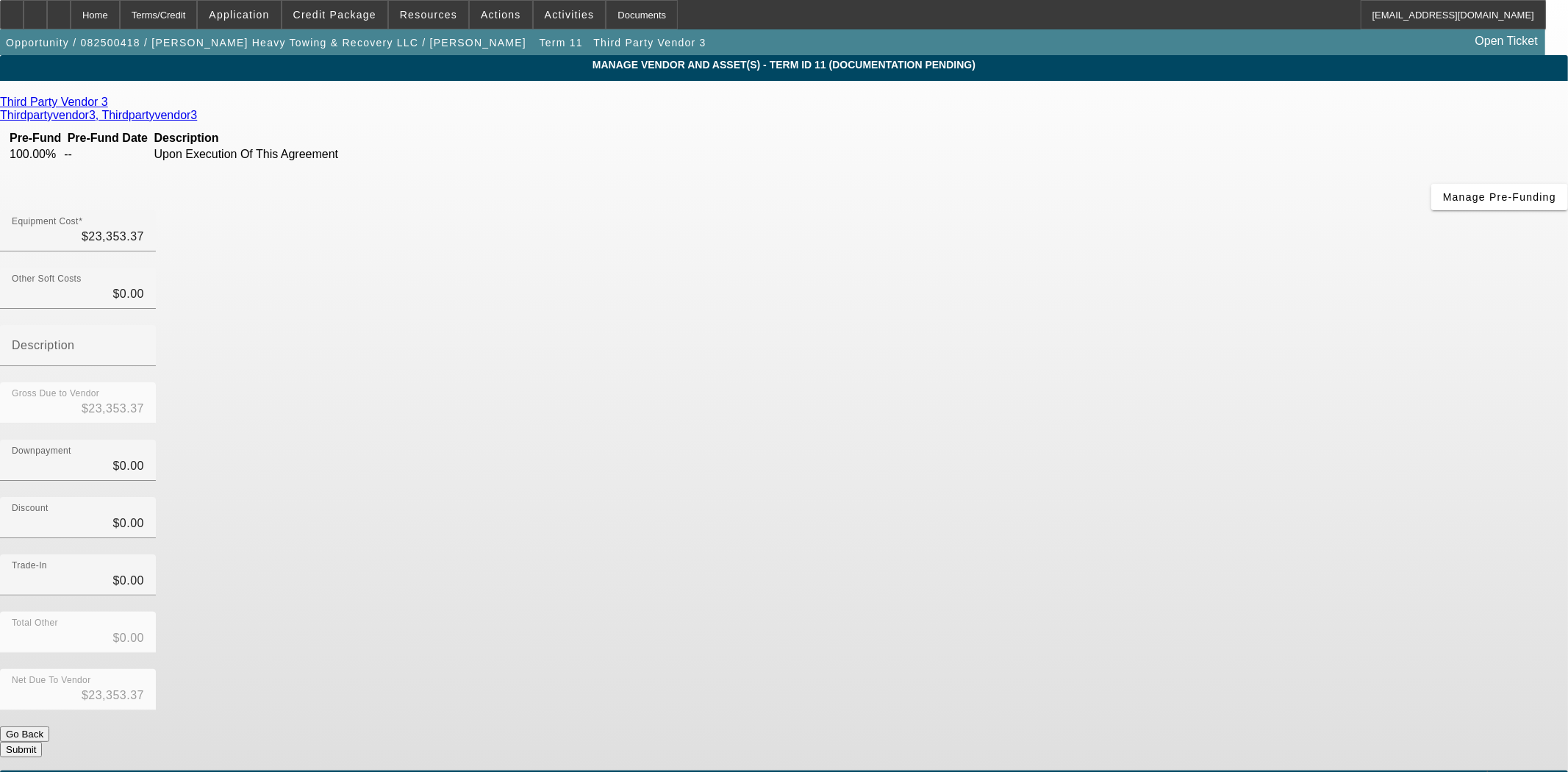
click at [112, 108] on icon at bounding box center [112, 101] width 0 height 12
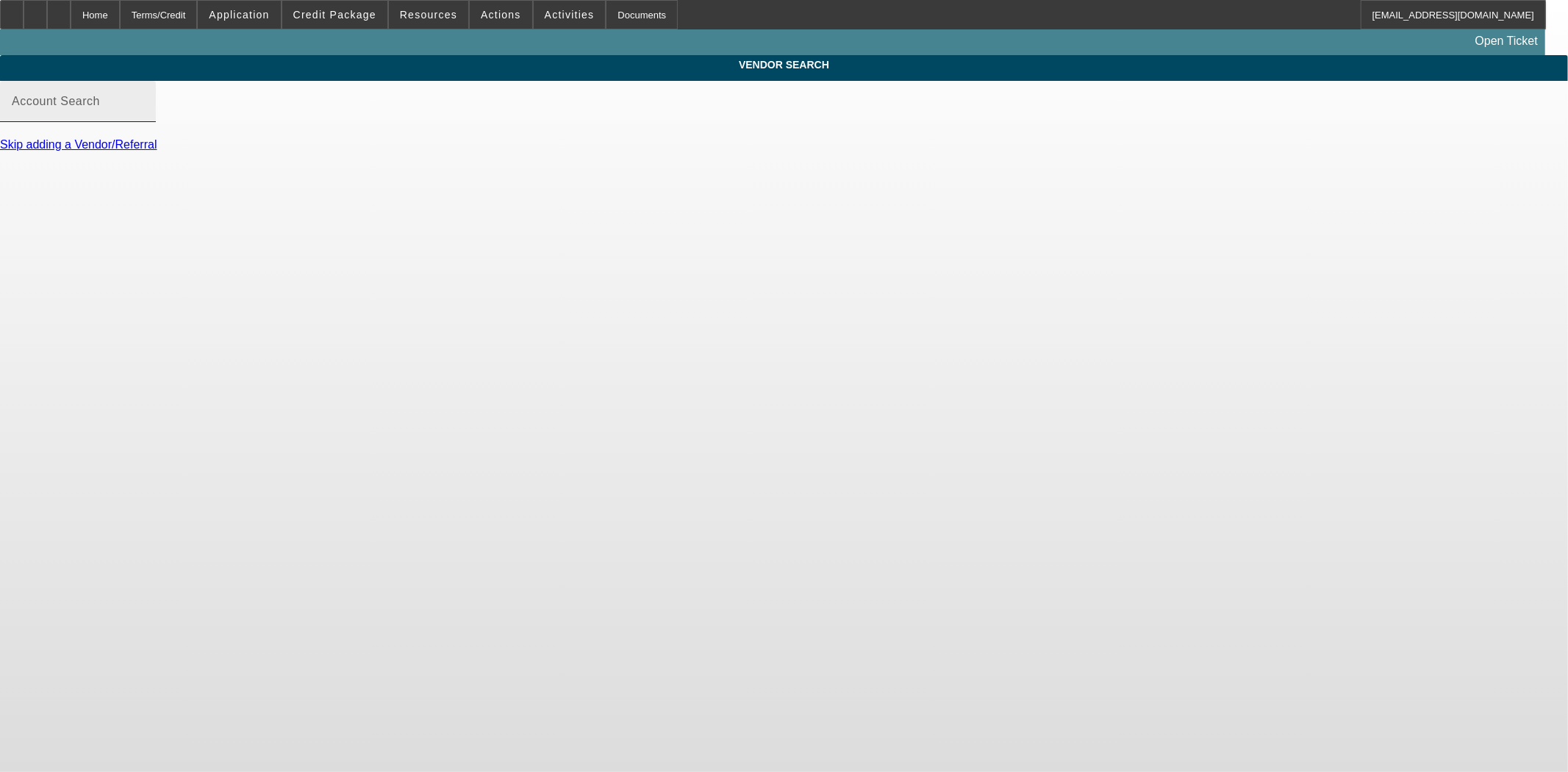
click at [100, 108] on mat-label "Account Search" at bounding box center [56, 101] width 88 height 12
click at [144, 116] on input "Account Search" at bounding box center [77, 107] width 132 height 18
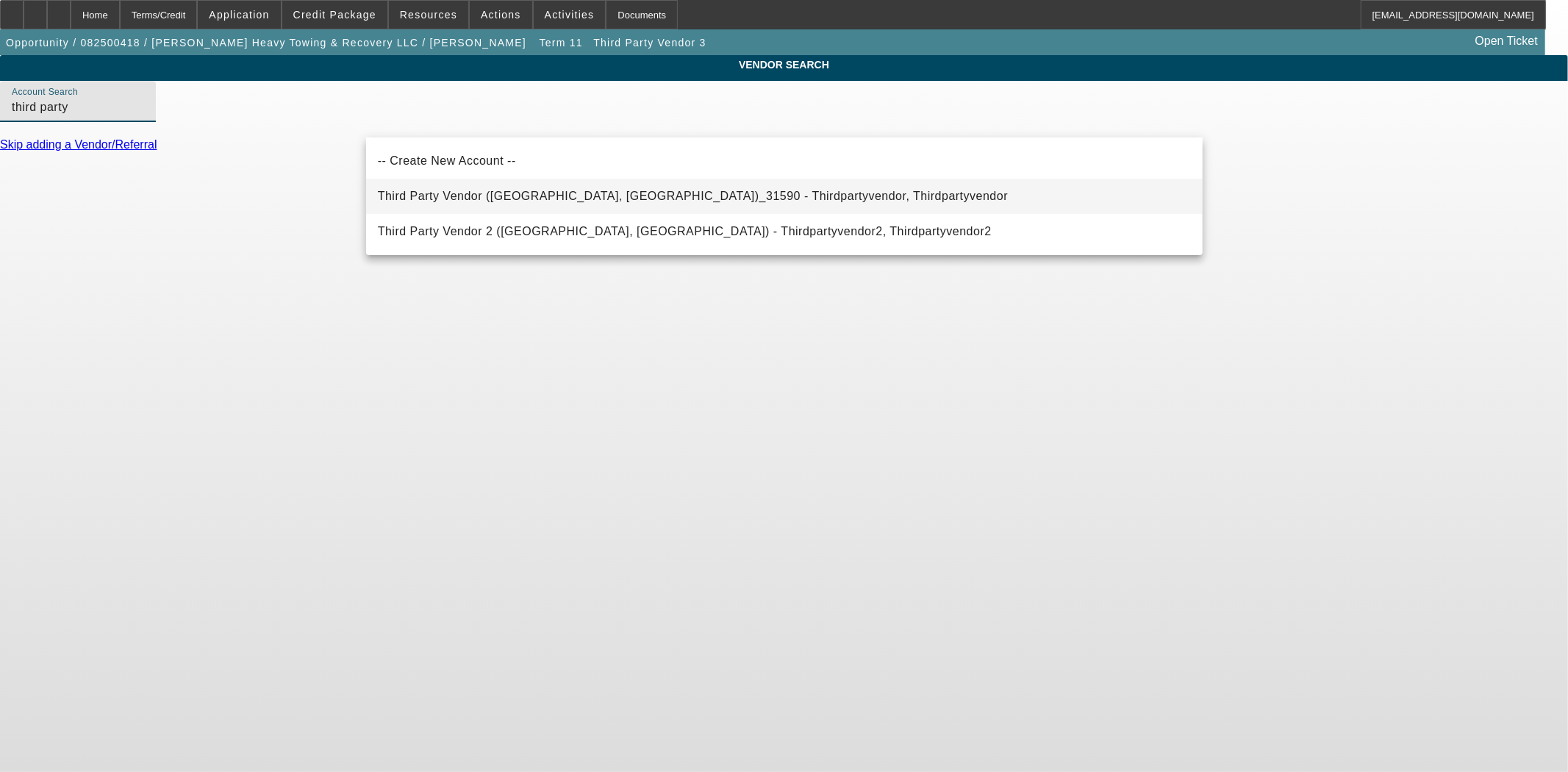
click at [466, 201] on span "Third Party Vendor (Northbrook, IL)_31590 - Thirdpartyvendor, Thirdpartyvendor" at bounding box center [692, 196] width 630 height 12
type input "Third Party Vendor (Northbrook, IL)_31590 - Thirdpartyvendor, Thirdpartyvendor"
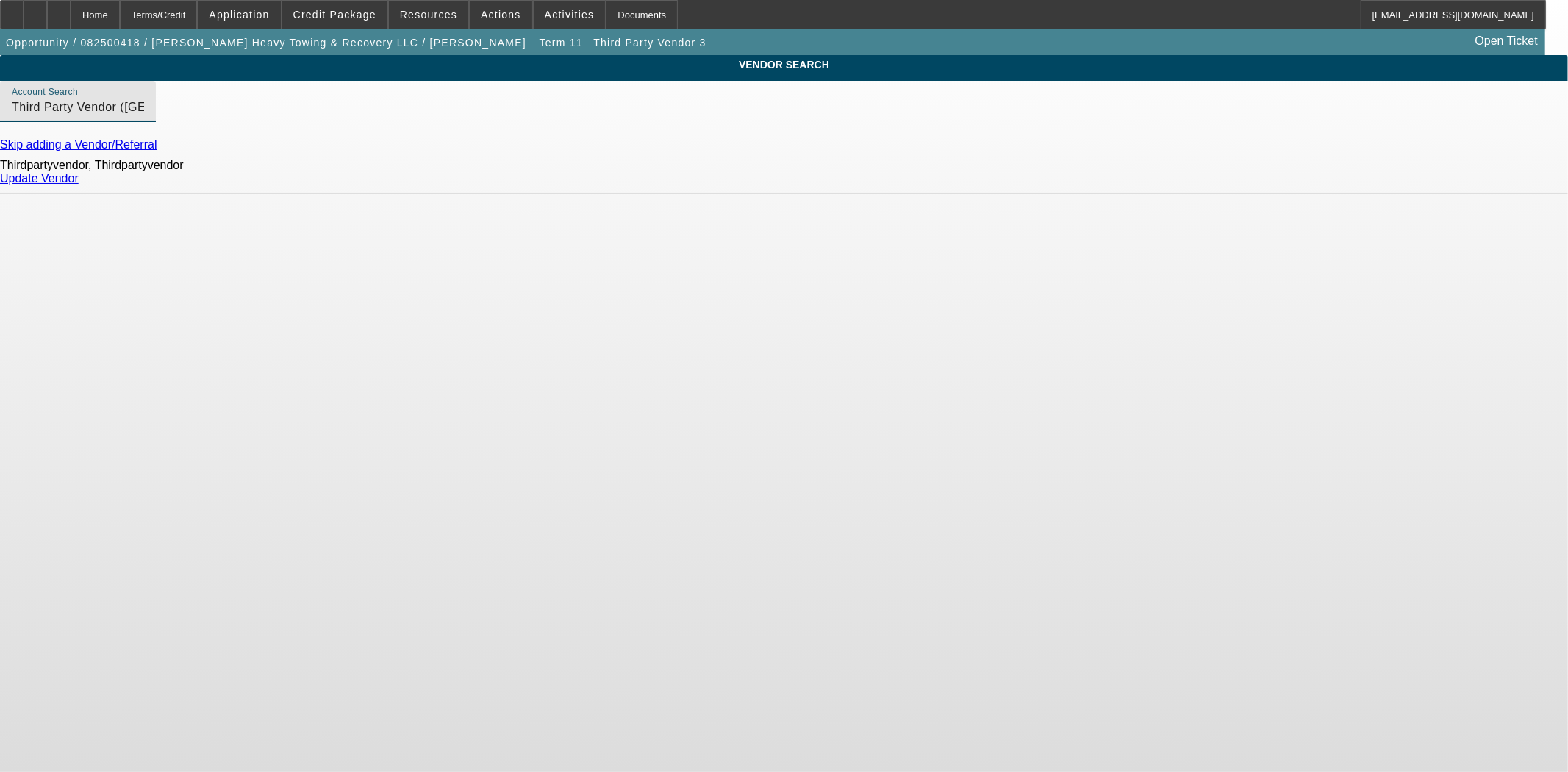
click at [79, 185] on link "Update Vendor" at bounding box center [39, 179] width 79 height 12
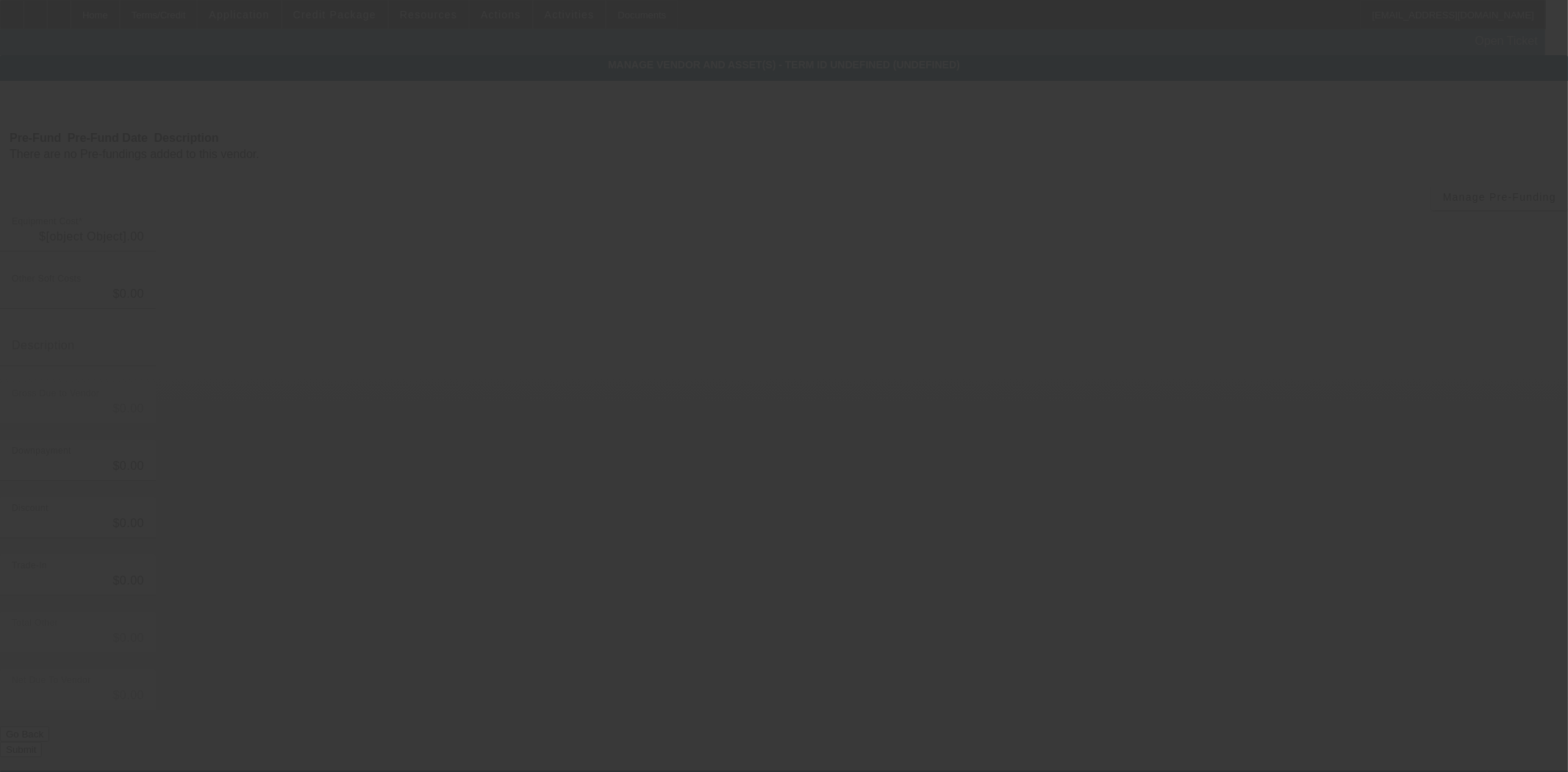
type input "$23,353.37"
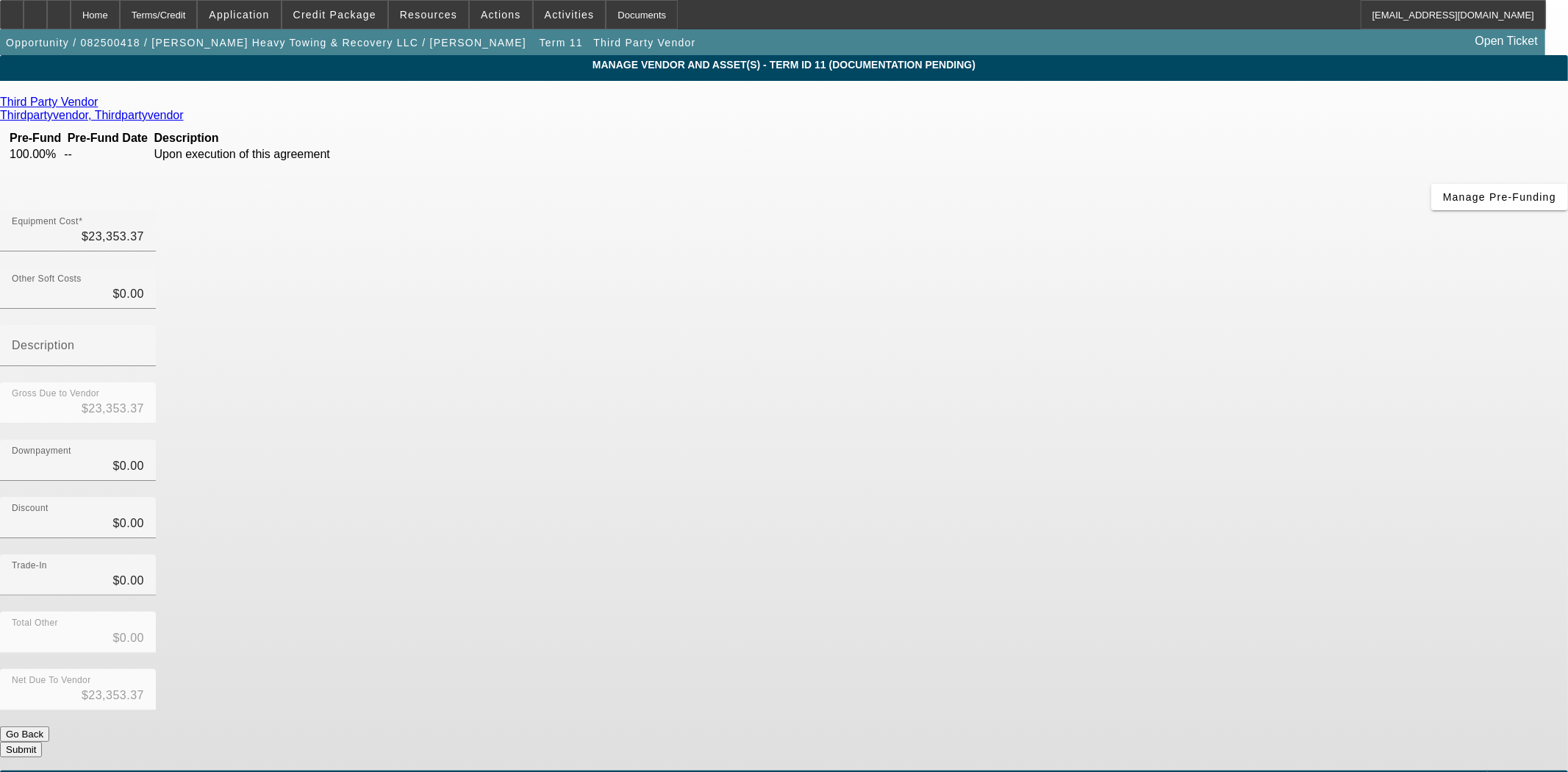
click at [1133, 669] on div "Net Due To Vendor $23,353.37" at bounding box center [784, 697] width 1568 height 57
click at [120, 21] on div "Home" at bounding box center [95, 14] width 50 height 30
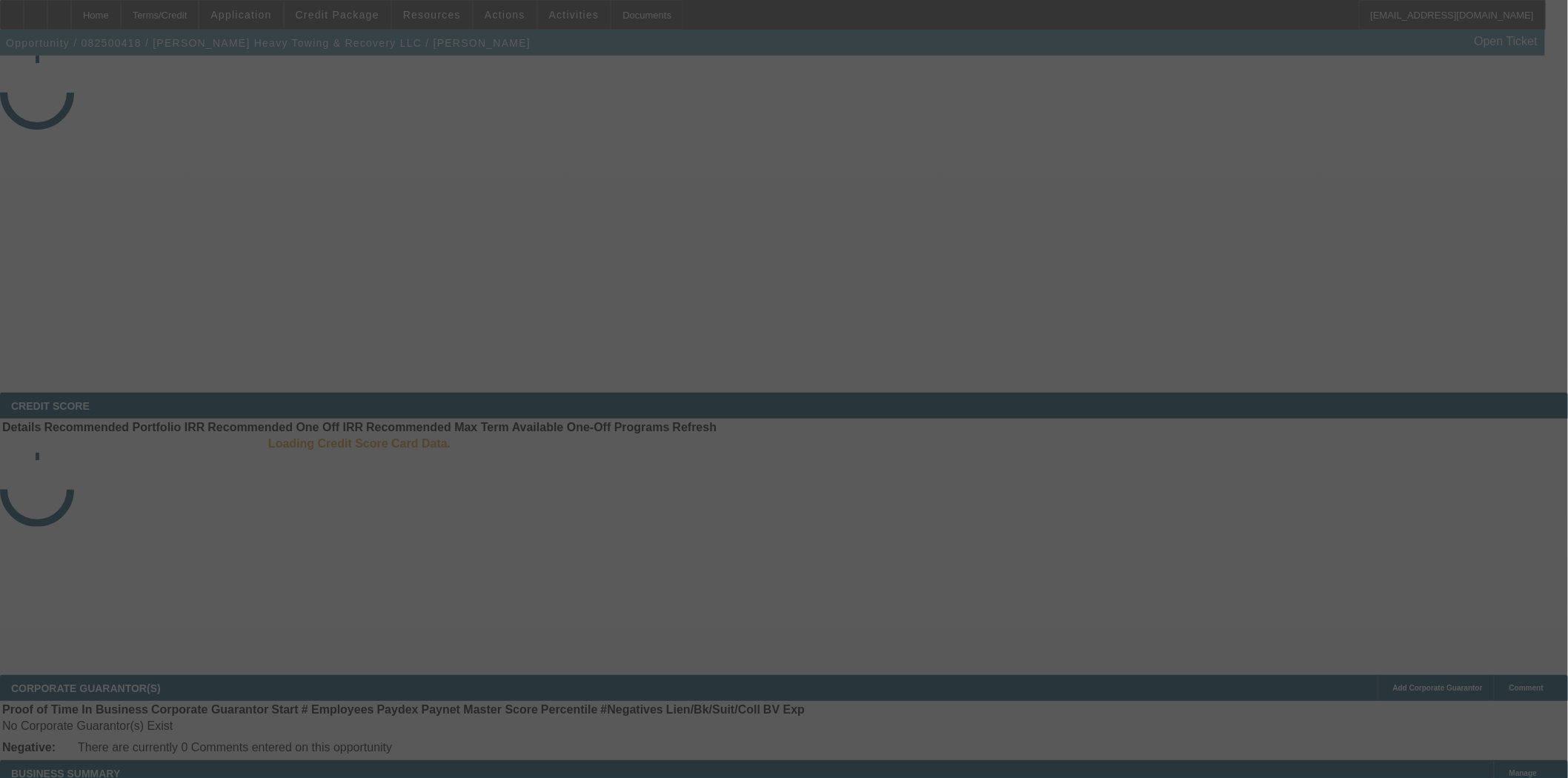
select select "3"
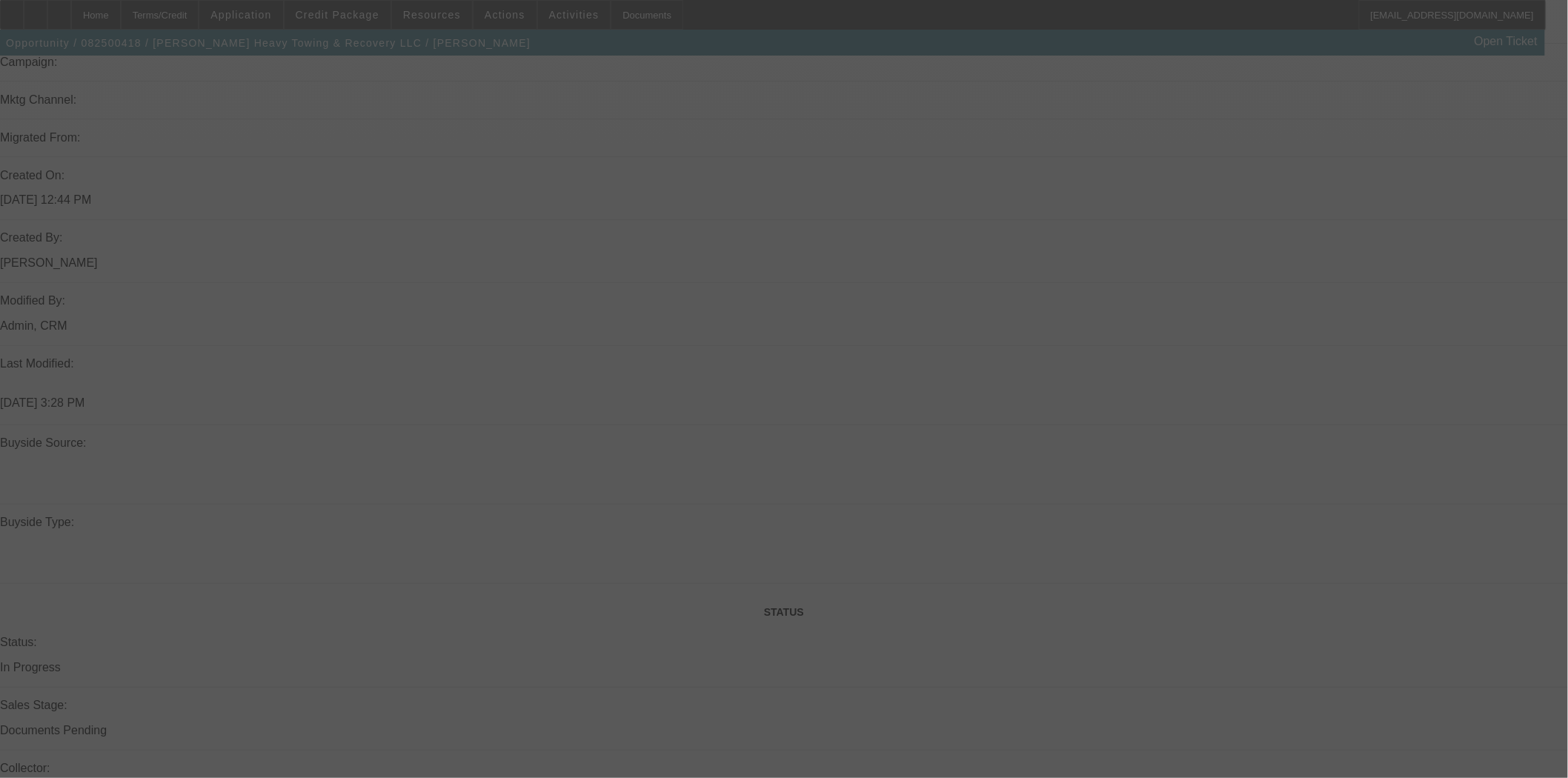
select select "0"
select select "2"
select select "0.1"
select select "4"
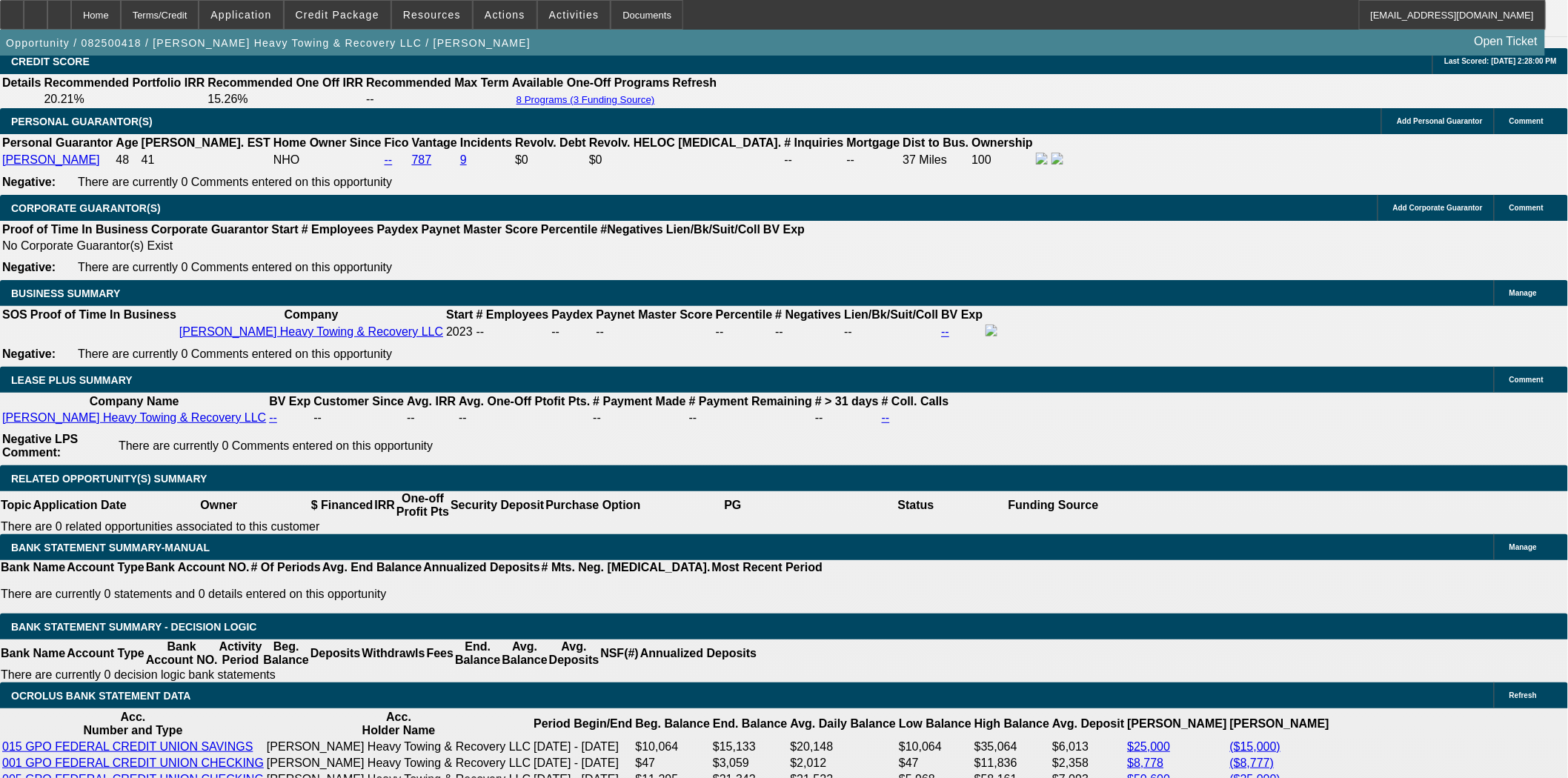
scroll to position [2302, 0]
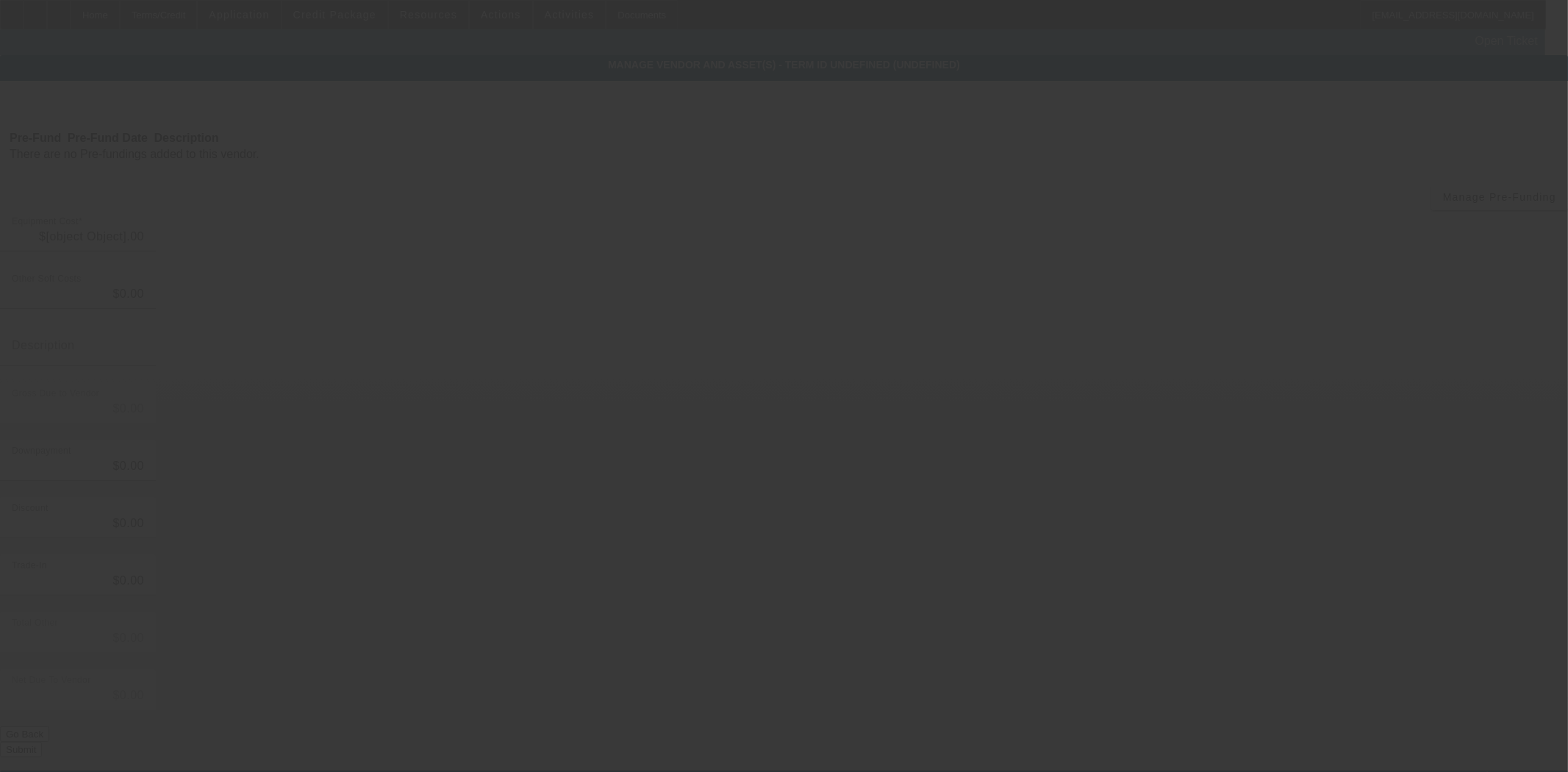
type input "$96,646.93"
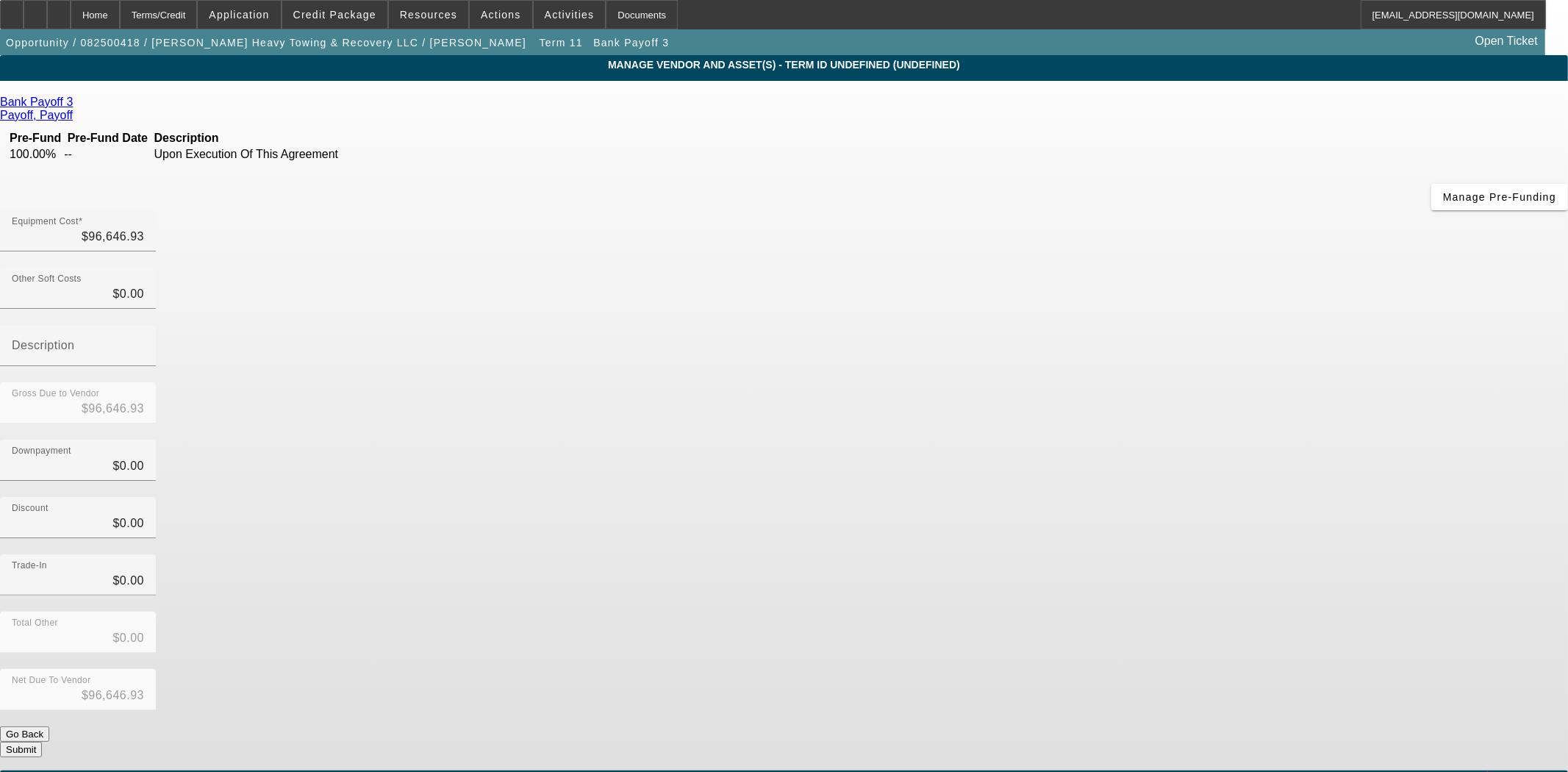
click at [76, 108] on icon at bounding box center [76, 101] width 0 height 12
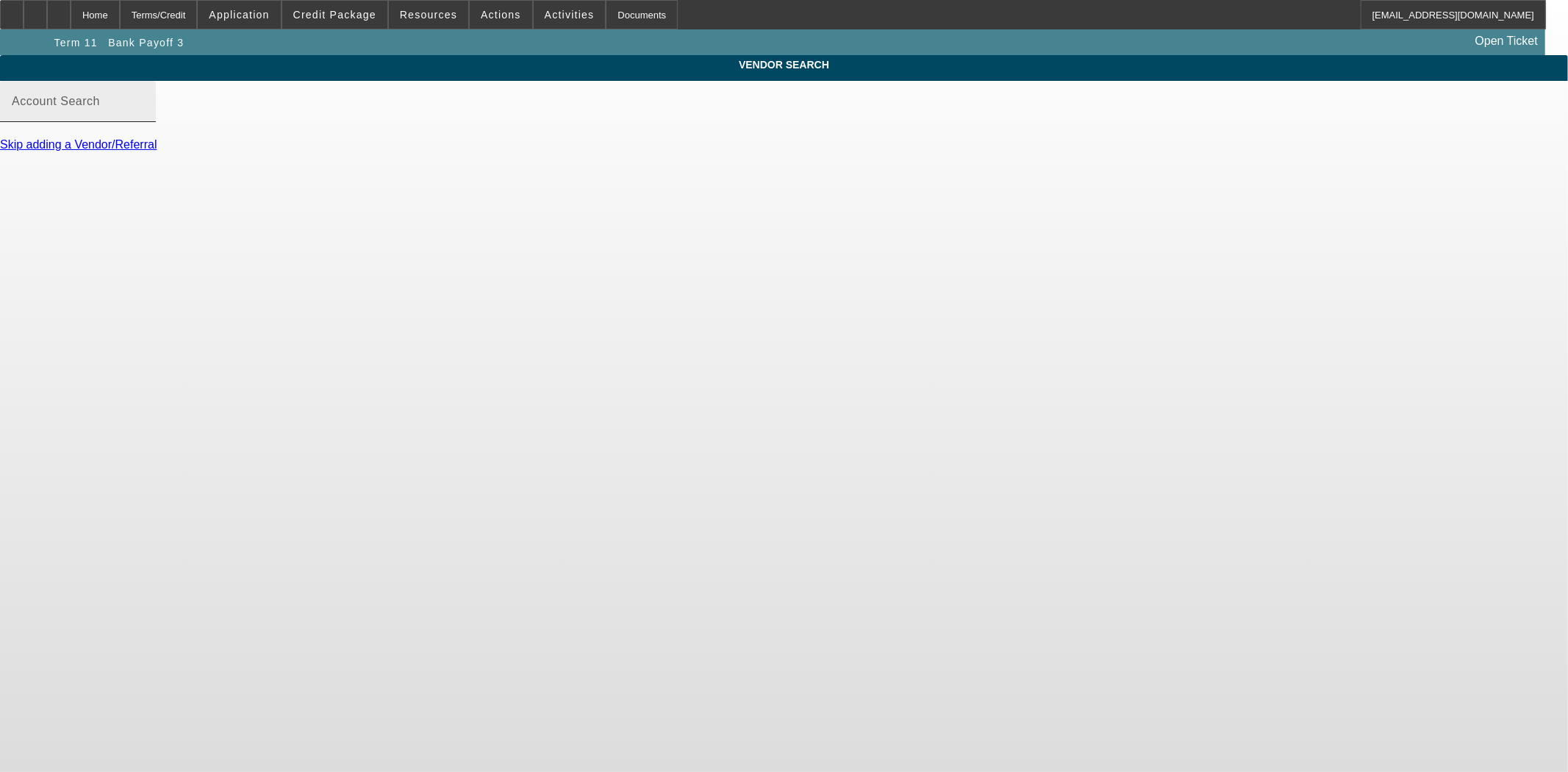
click at [100, 108] on mat-label "Account Search" at bounding box center [56, 101] width 88 height 12
click at [144, 112] on input "Account Search" at bounding box center [77, 107] width 132 height 18
click at [144, 116] on input "bankpayoff" at bounding box center [77, 107] width 132 height 18
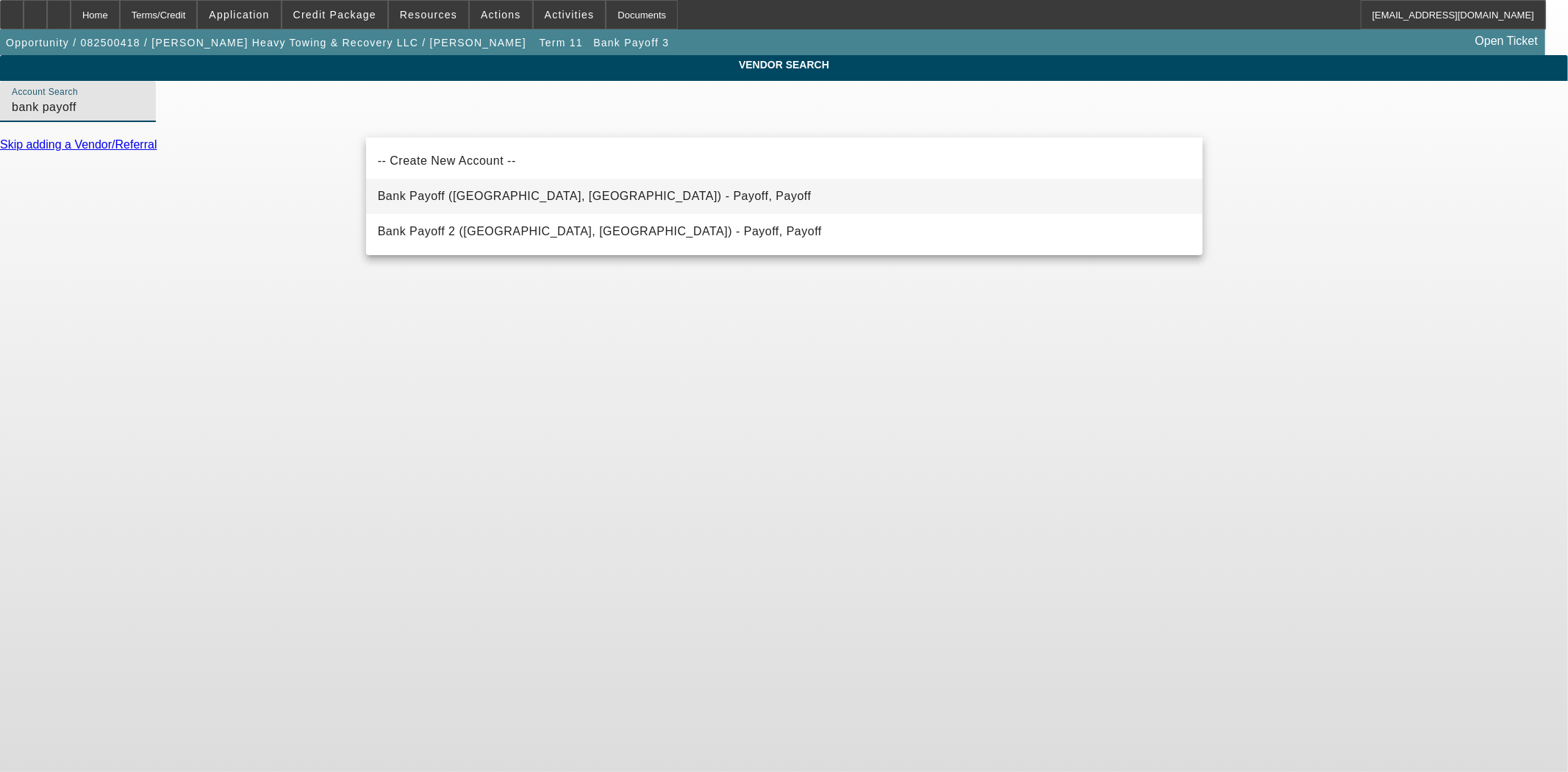
click at [486, 201] on span "Bank Payoff (Northbrook, IL) - Payoff, Payoff" at bounding box center [594, 196] width 434 height 18
type input "Bank Payoff (Northbrook, IL) - Payoff, Payoff"
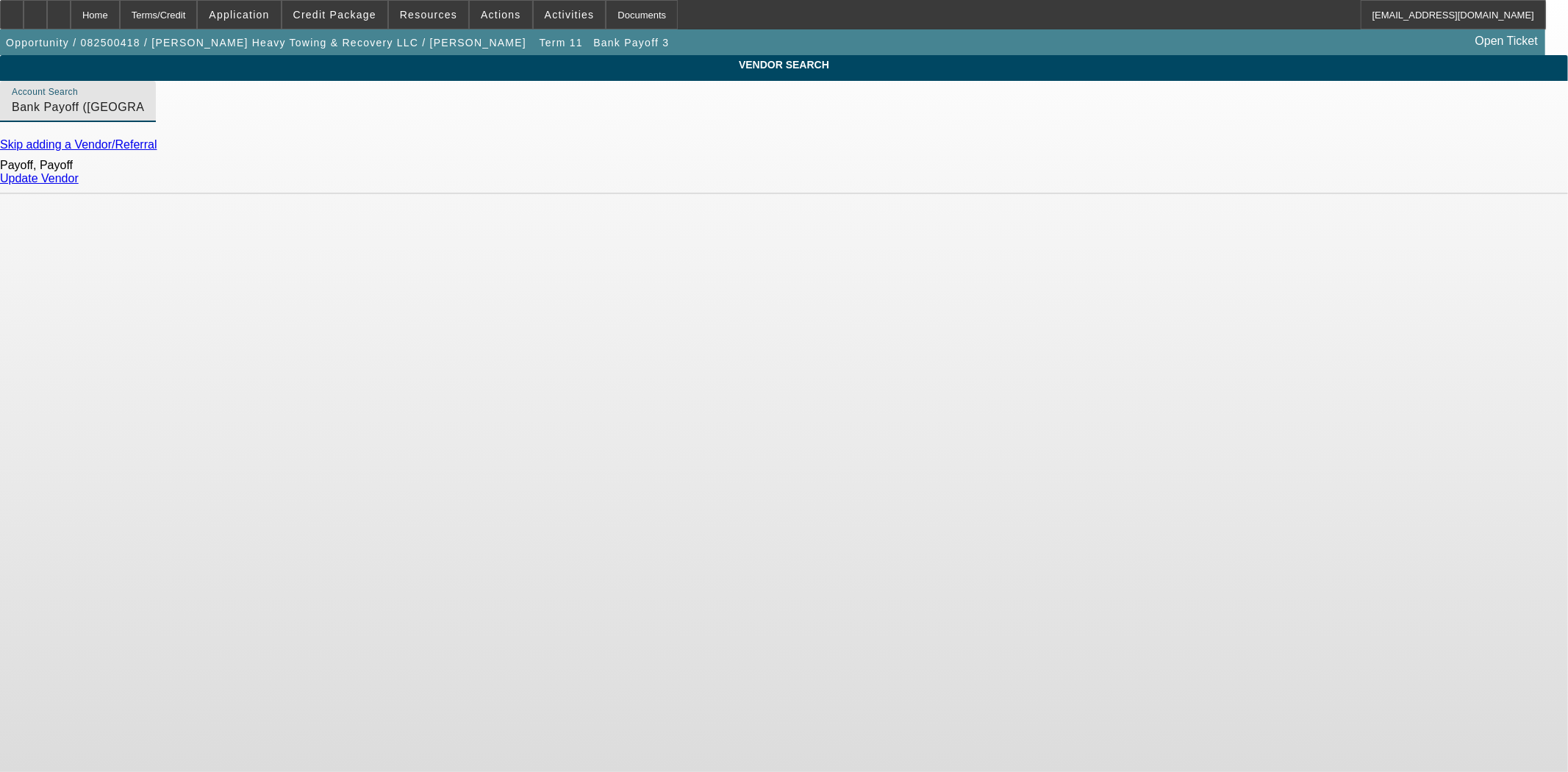
click at [79, 185] on link "Update Vendor" at bounding box center [39, 179] width 79 height 12
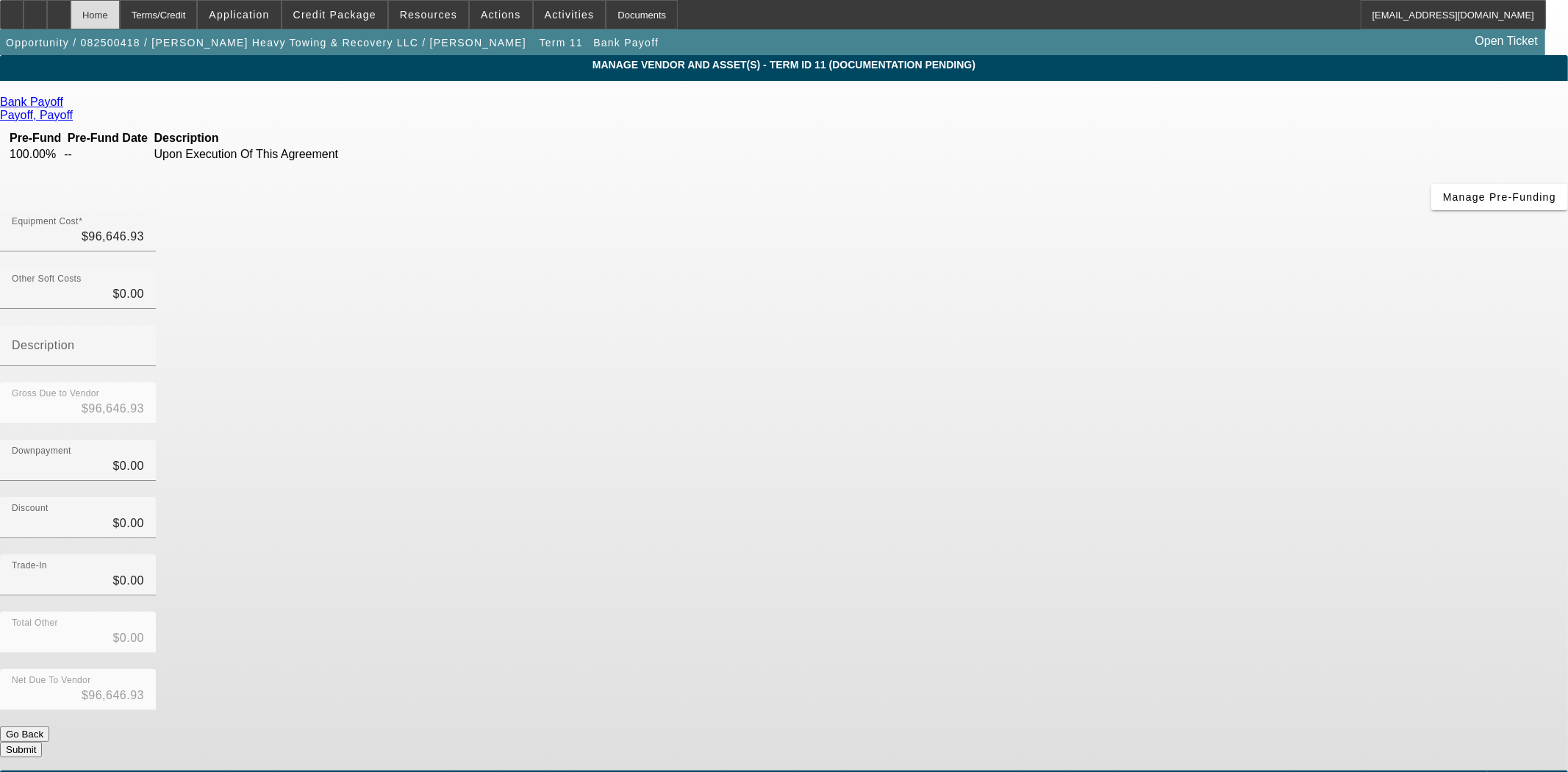
click at [120, 16] on div "Home" at bounding box center [95, 14] width 50 height 30
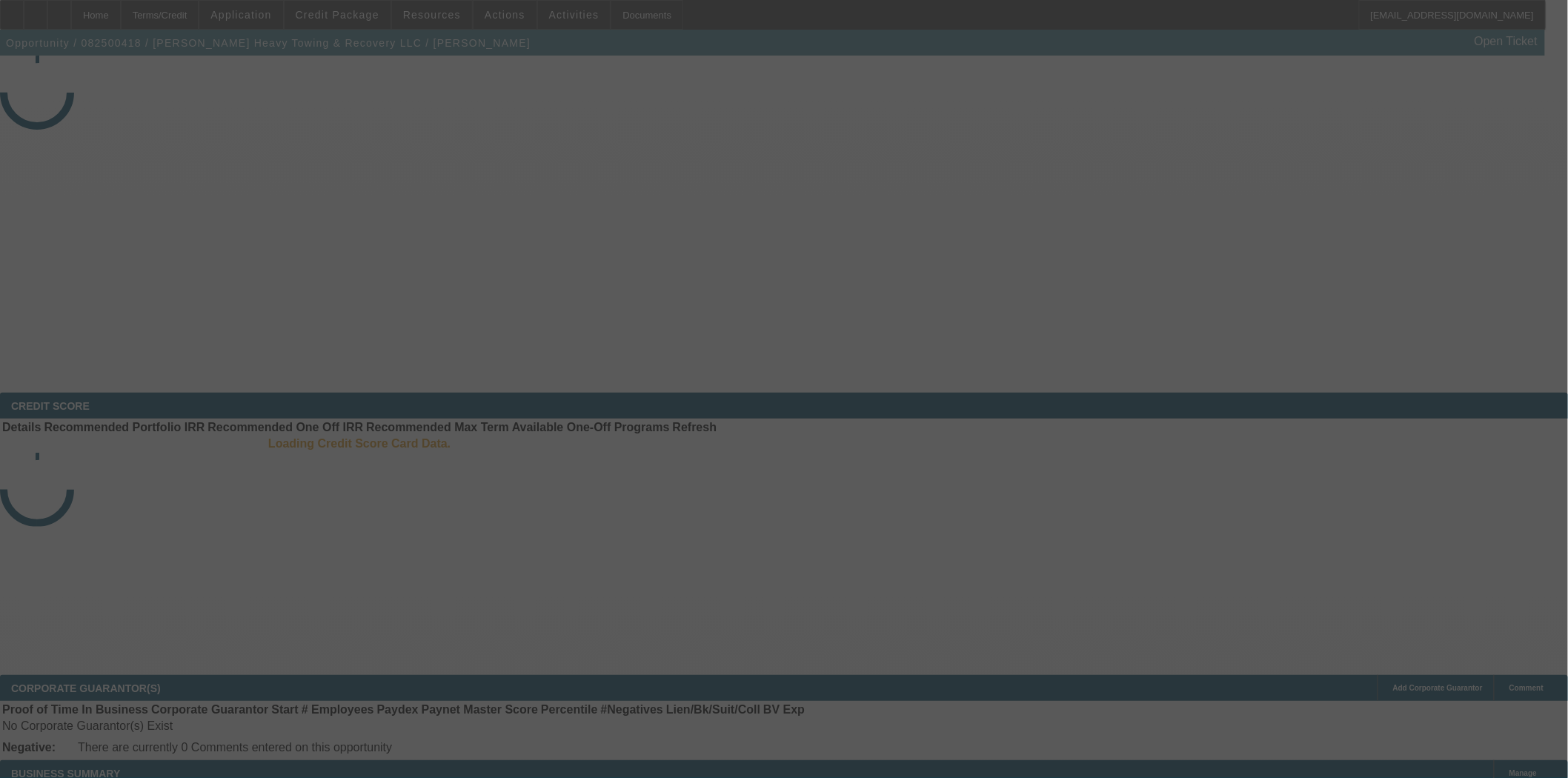
select select "3"
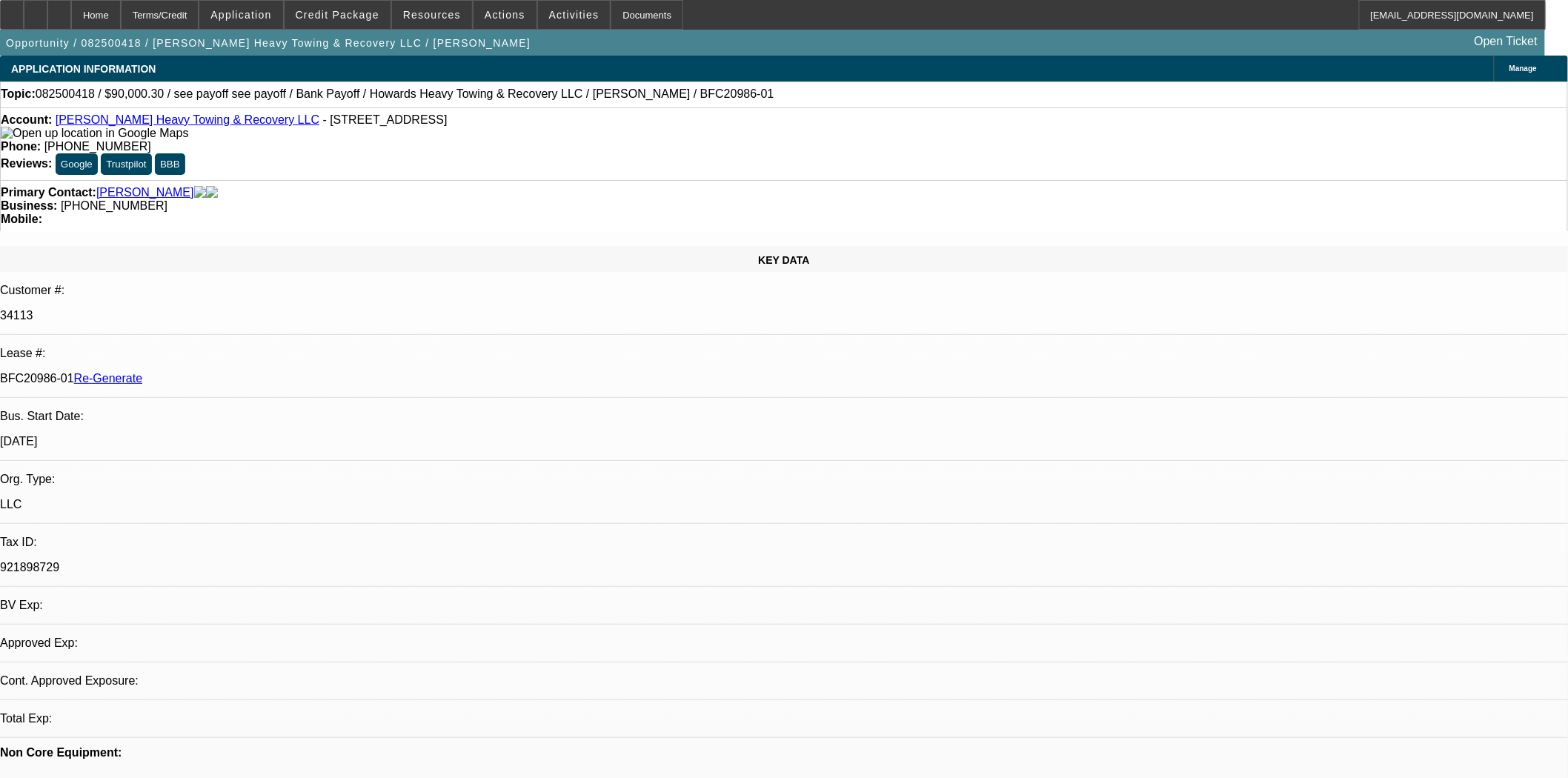
select select "0"
select select "2"
select select "0.1"
select select "4"
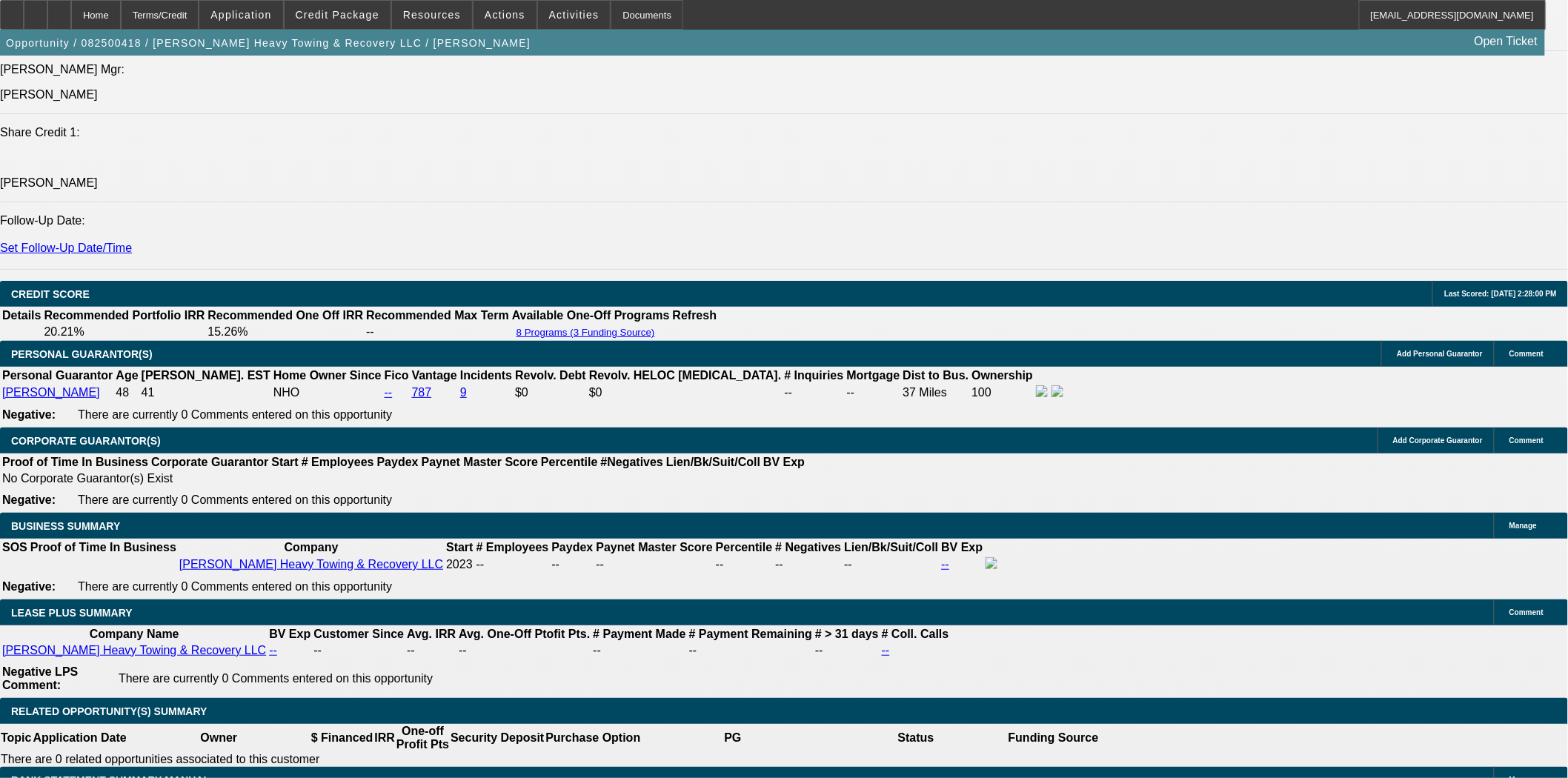
scroll to position [2140, 0]
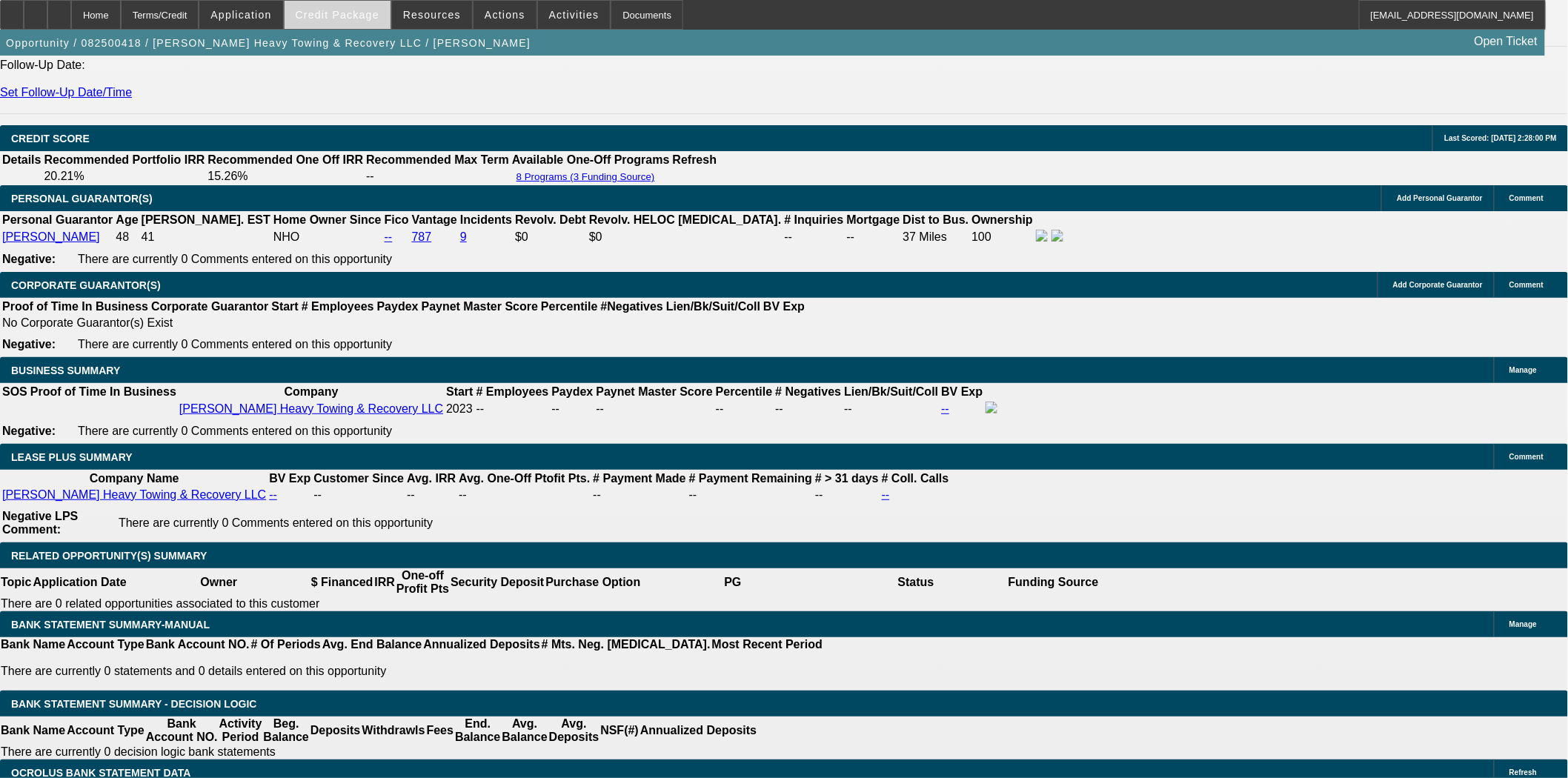
click at [368, 10] on span "Credit Package" at bounding box center [337, 15] width 84 height 12
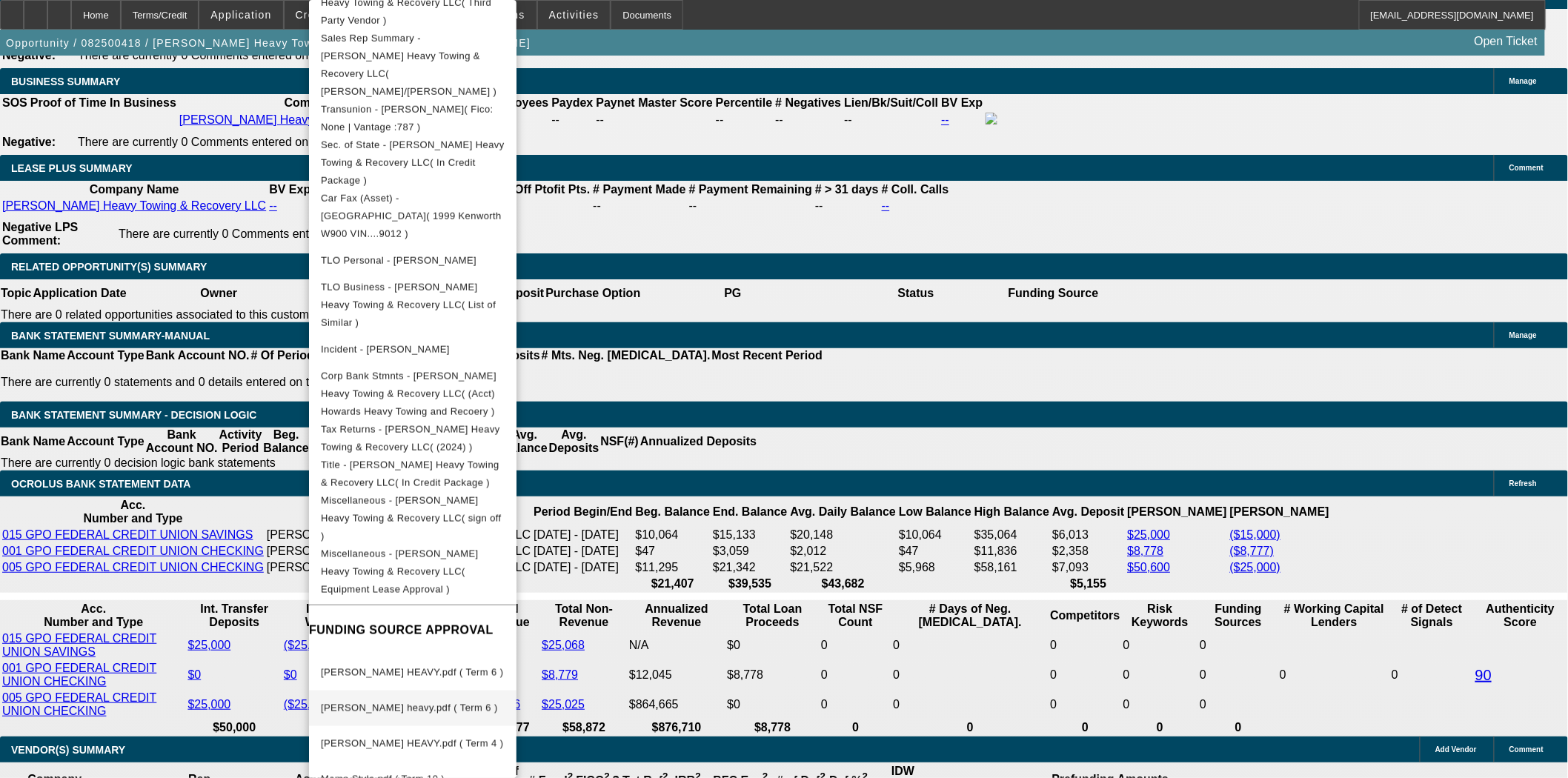
scroll to position [2799, 0]
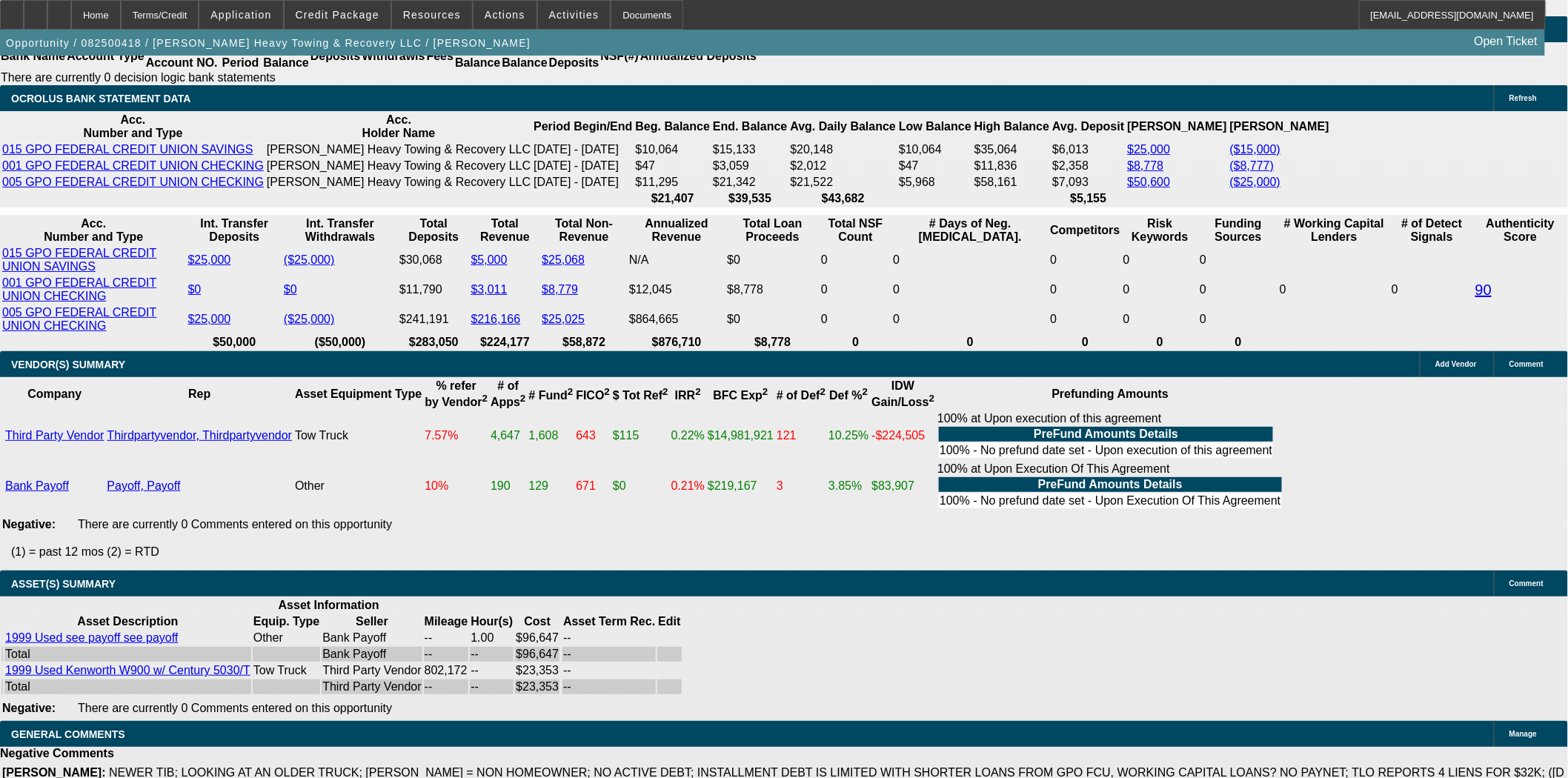
scroll to position [2655, 0]
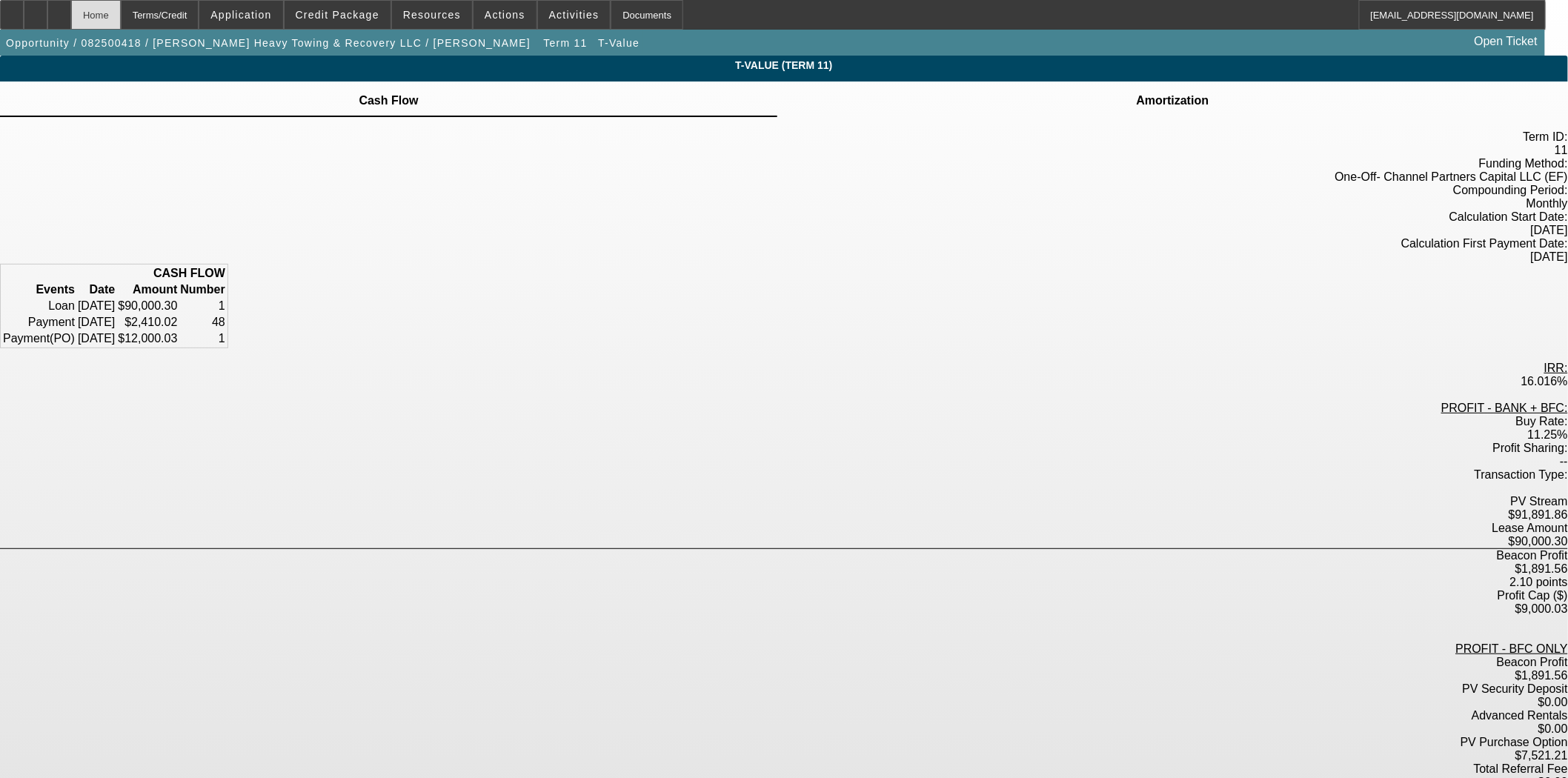
click at [121, 17] on div "Home" at bounding box center [96, 15] width 50 height 30
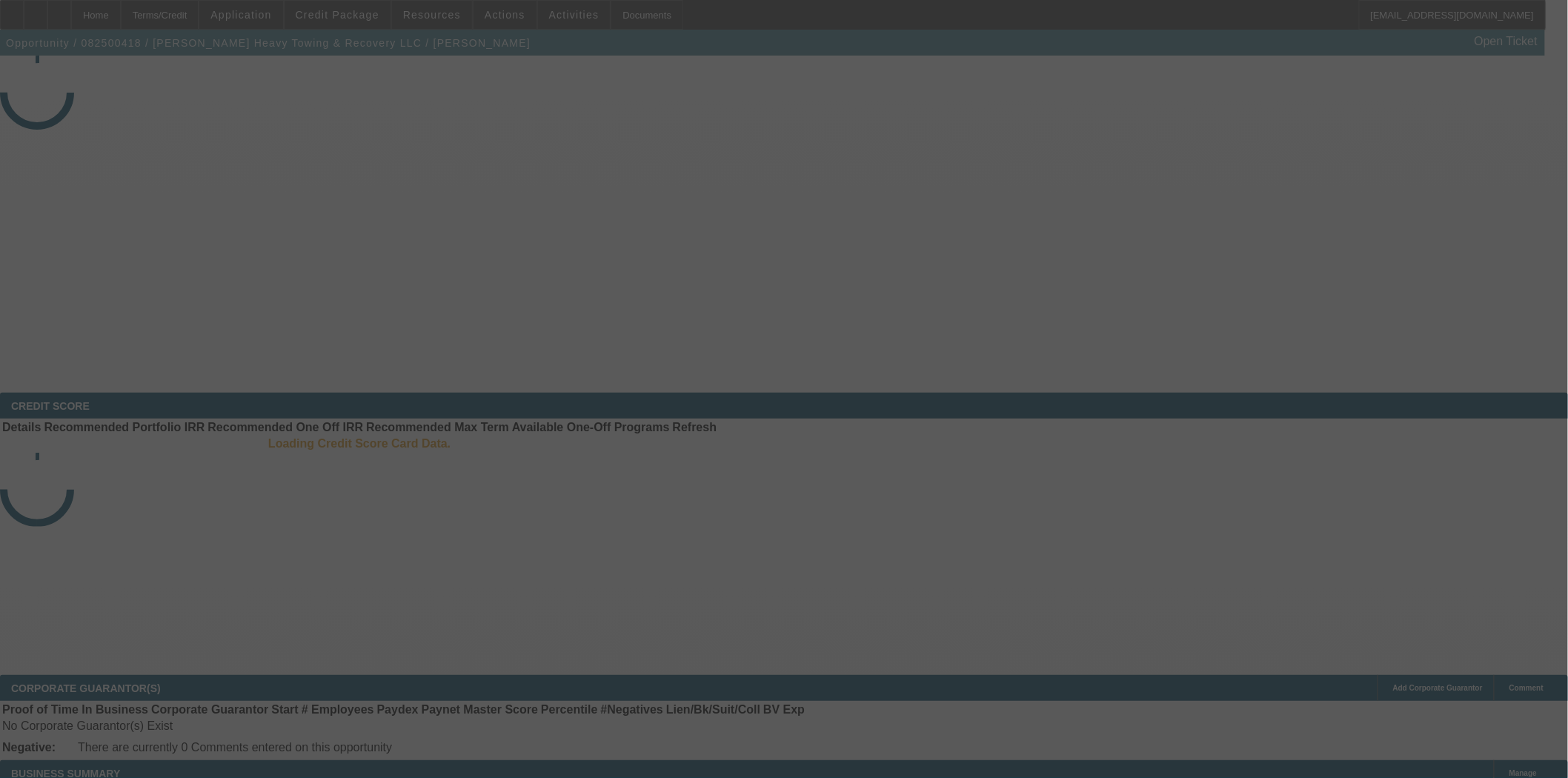
select select "3"
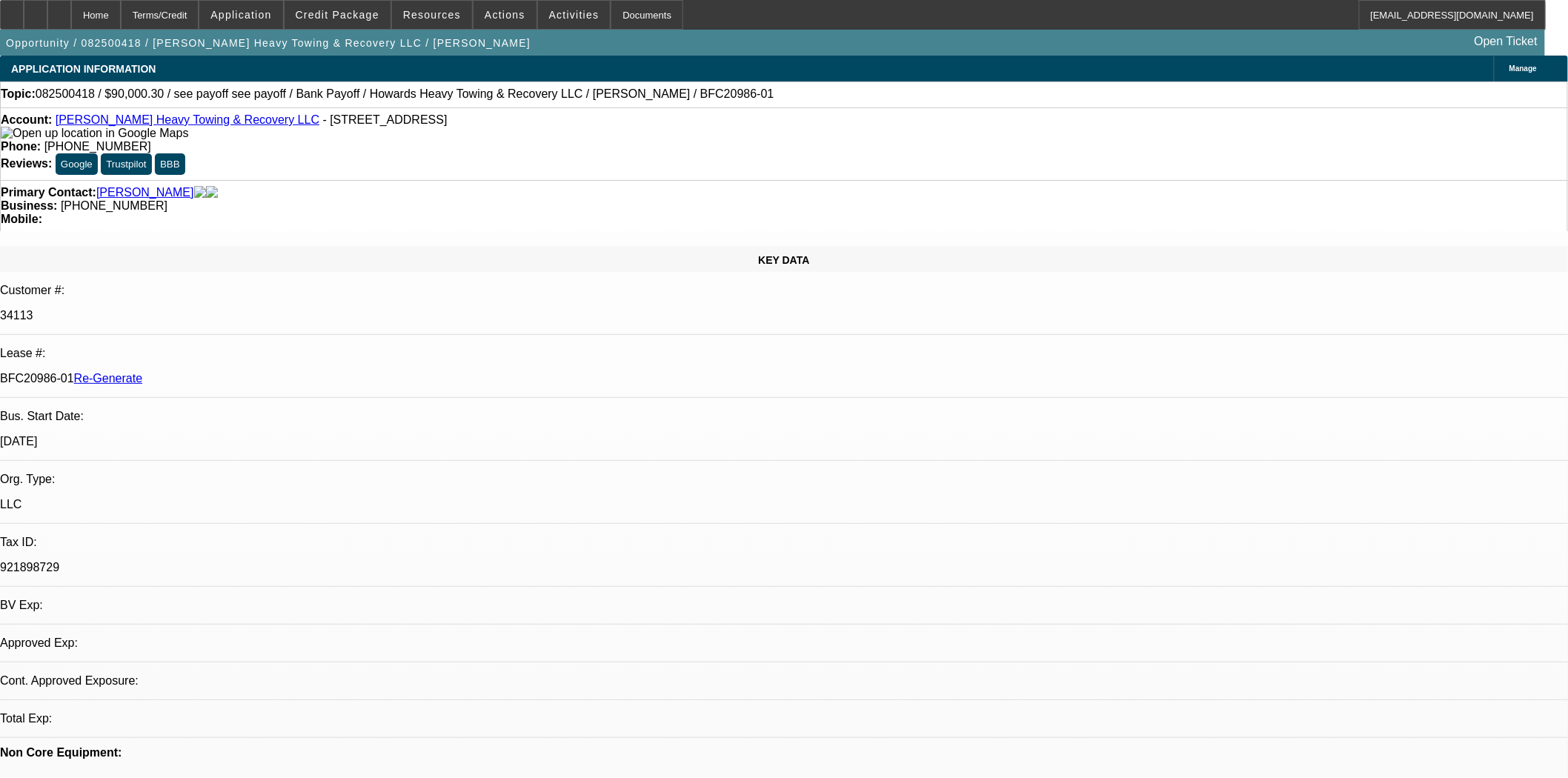
select select "0"
select select "2"
select select "0.1"
select select "4"
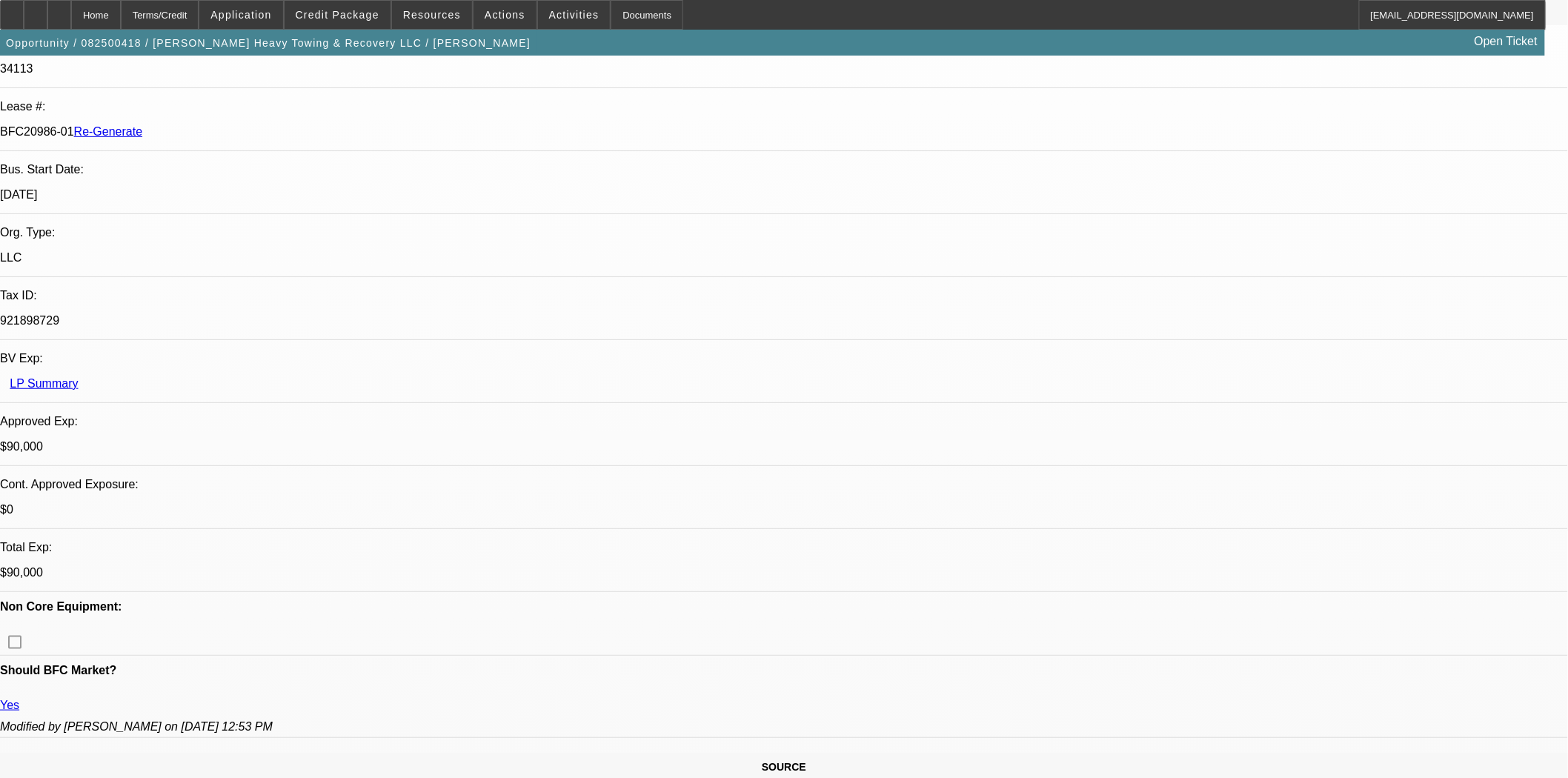
scroll to position [1399, 0]
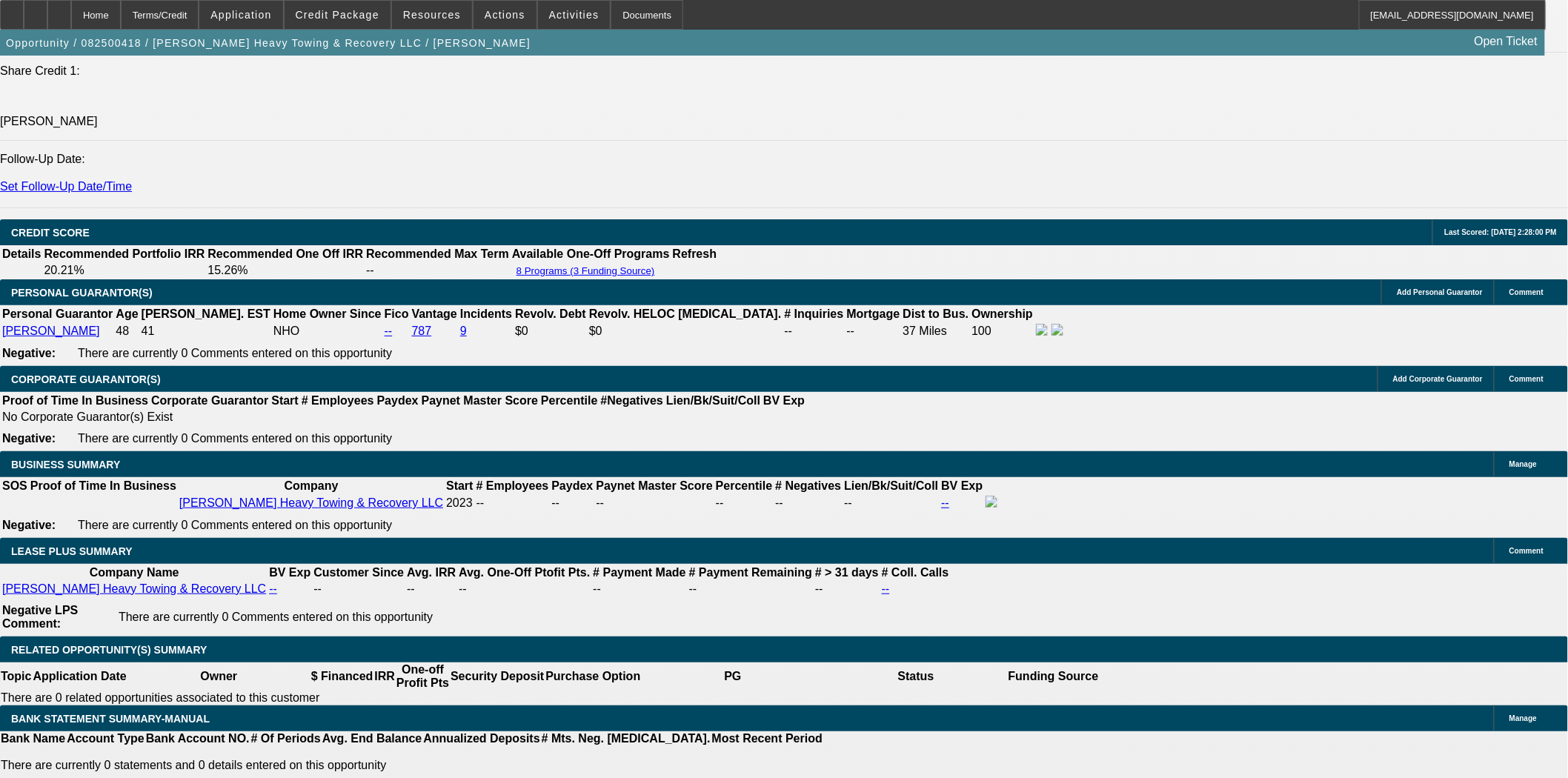
scroll to position [2058, 0]
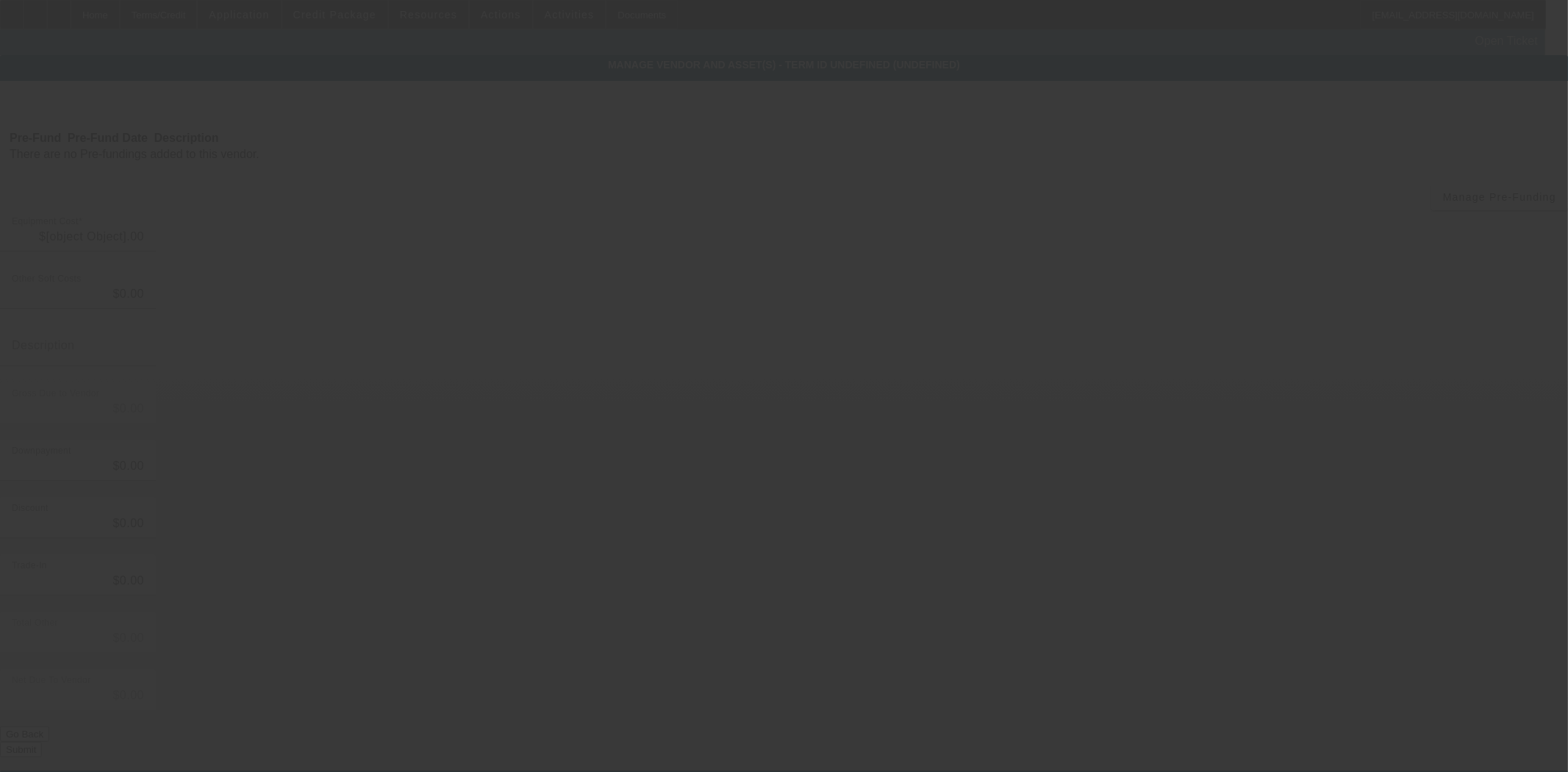
type input "$23,353.37"
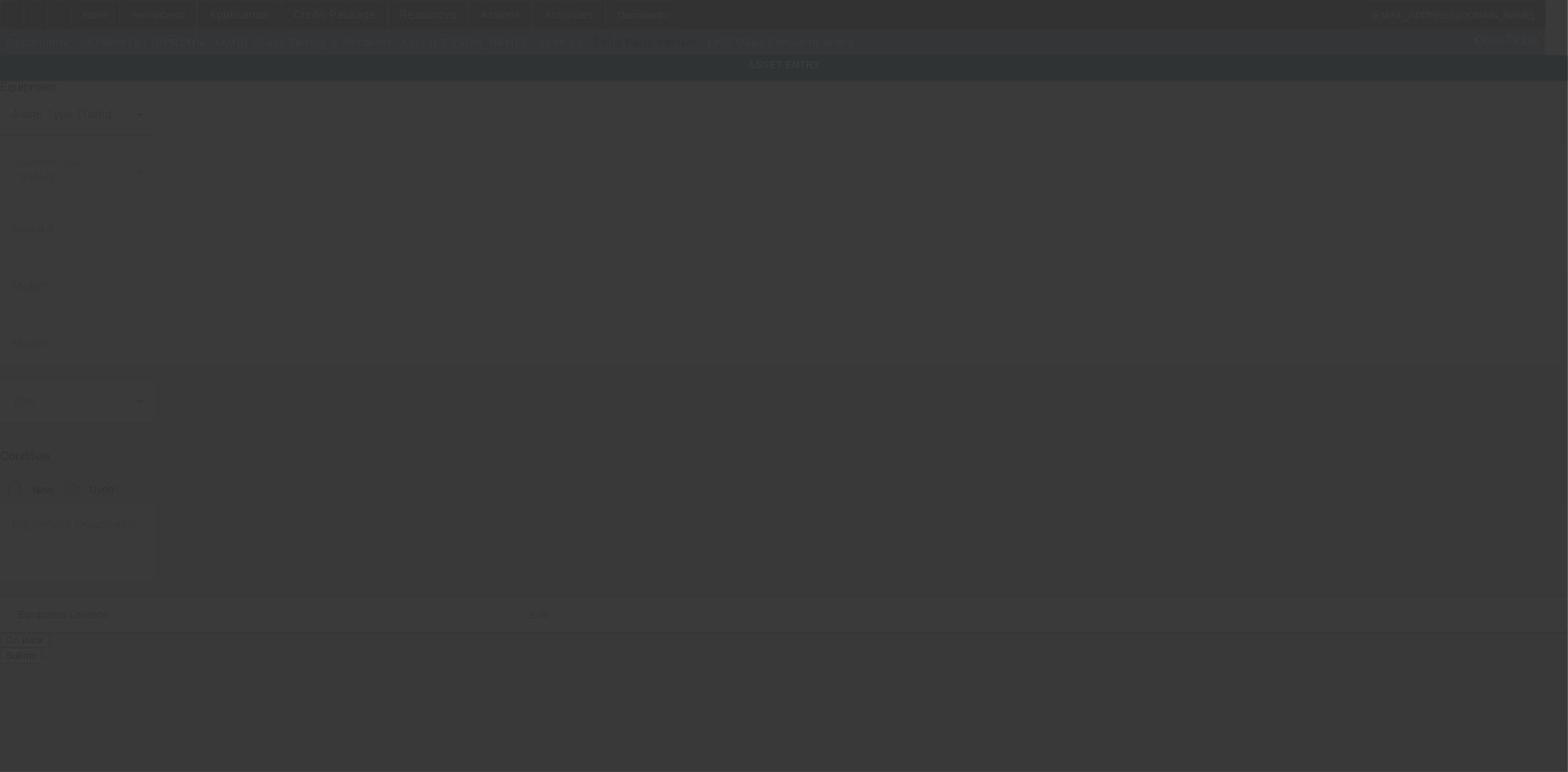
type input "1XKWDU9X8XR829012"
type input "Kenworth"
type input "W900"
radio input "true"
type textarea "Odometer changed out at 459,059 - truck has 510,764 miles on it"
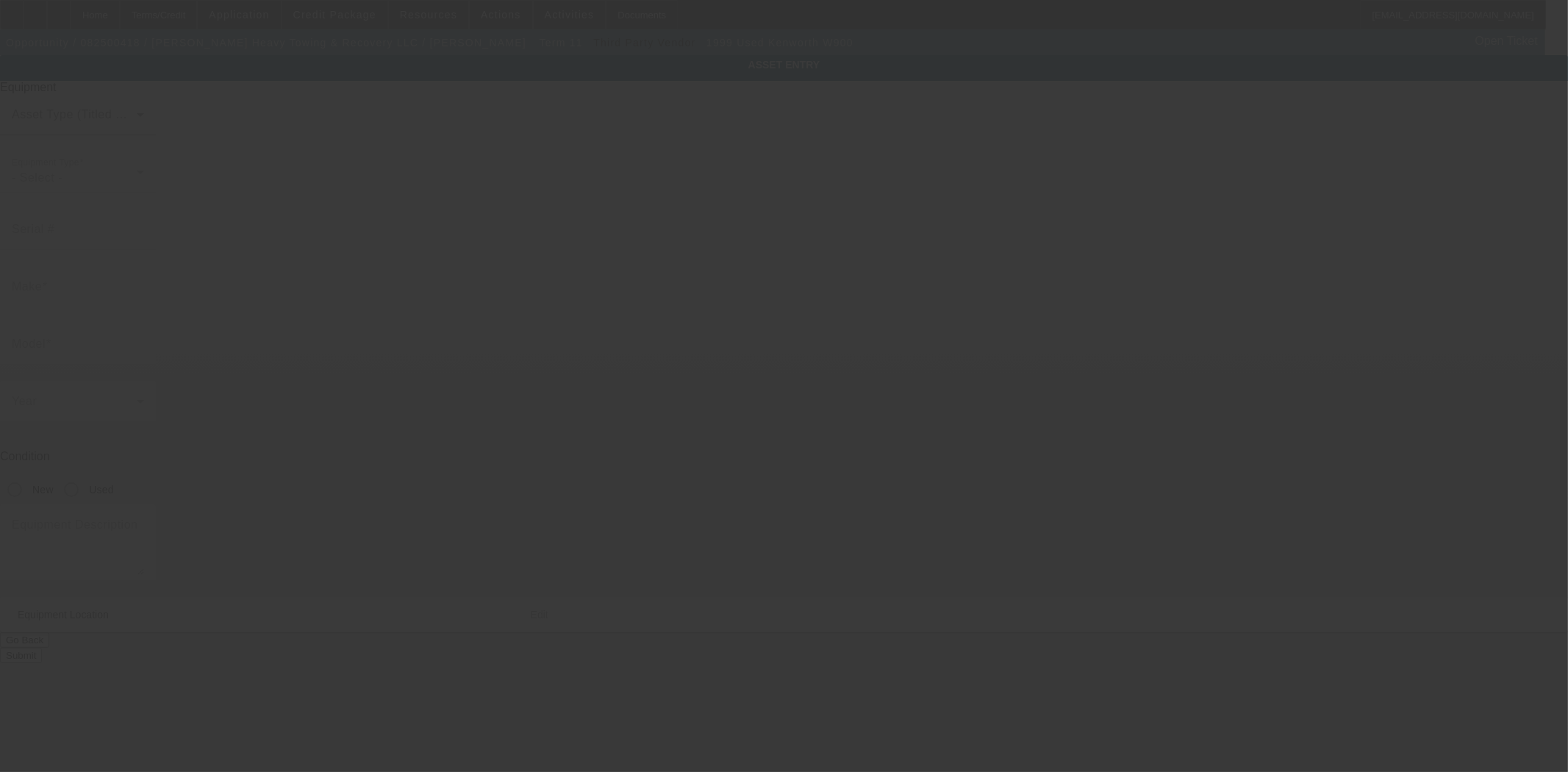
type input "2895 State Route 28"
type input "Old Forge"
type input "13420"
type input "Herkimer"
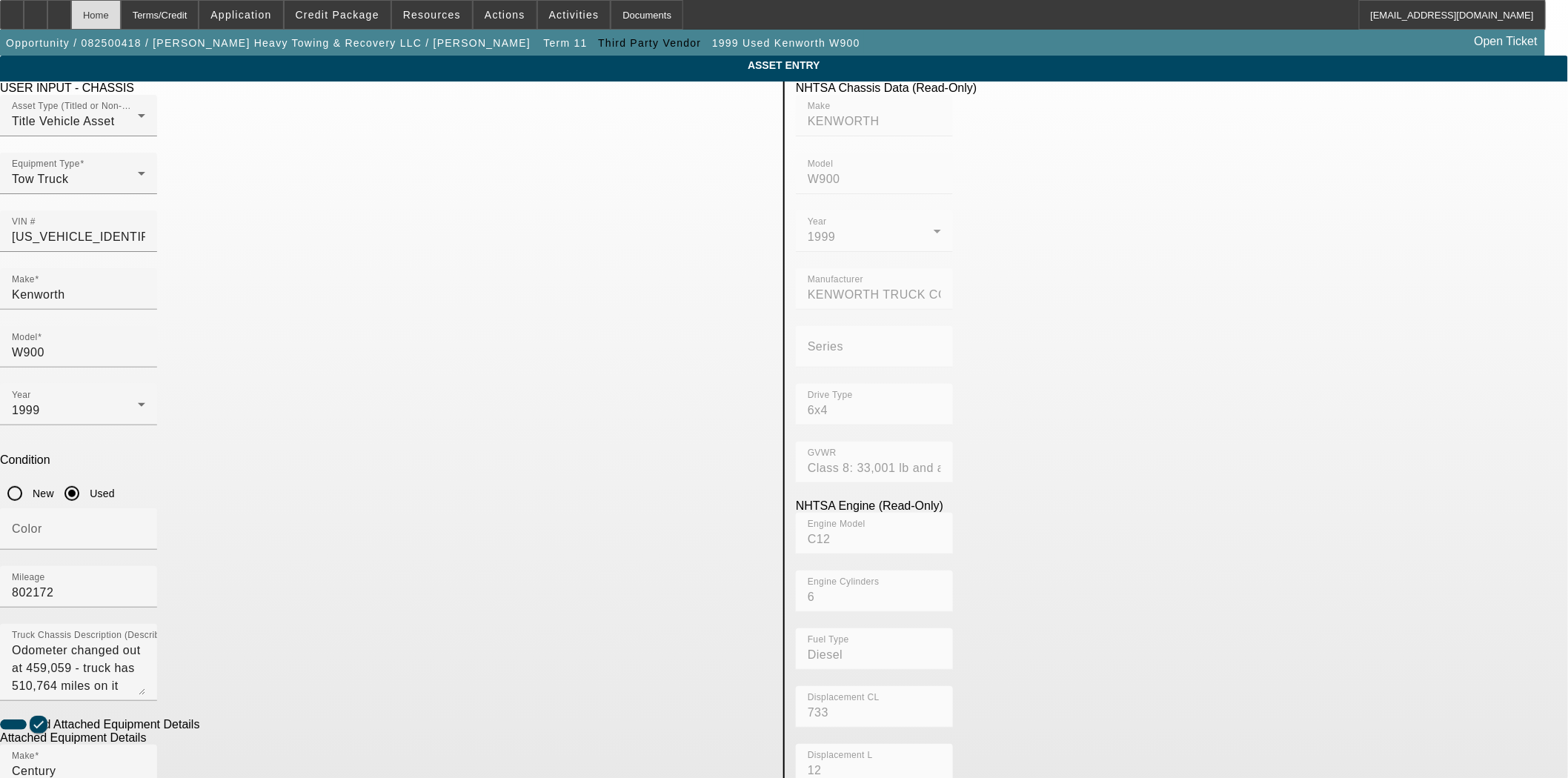
click at [121, 12] on div "Home" at bounding box center [96, 15] width 50 height 30
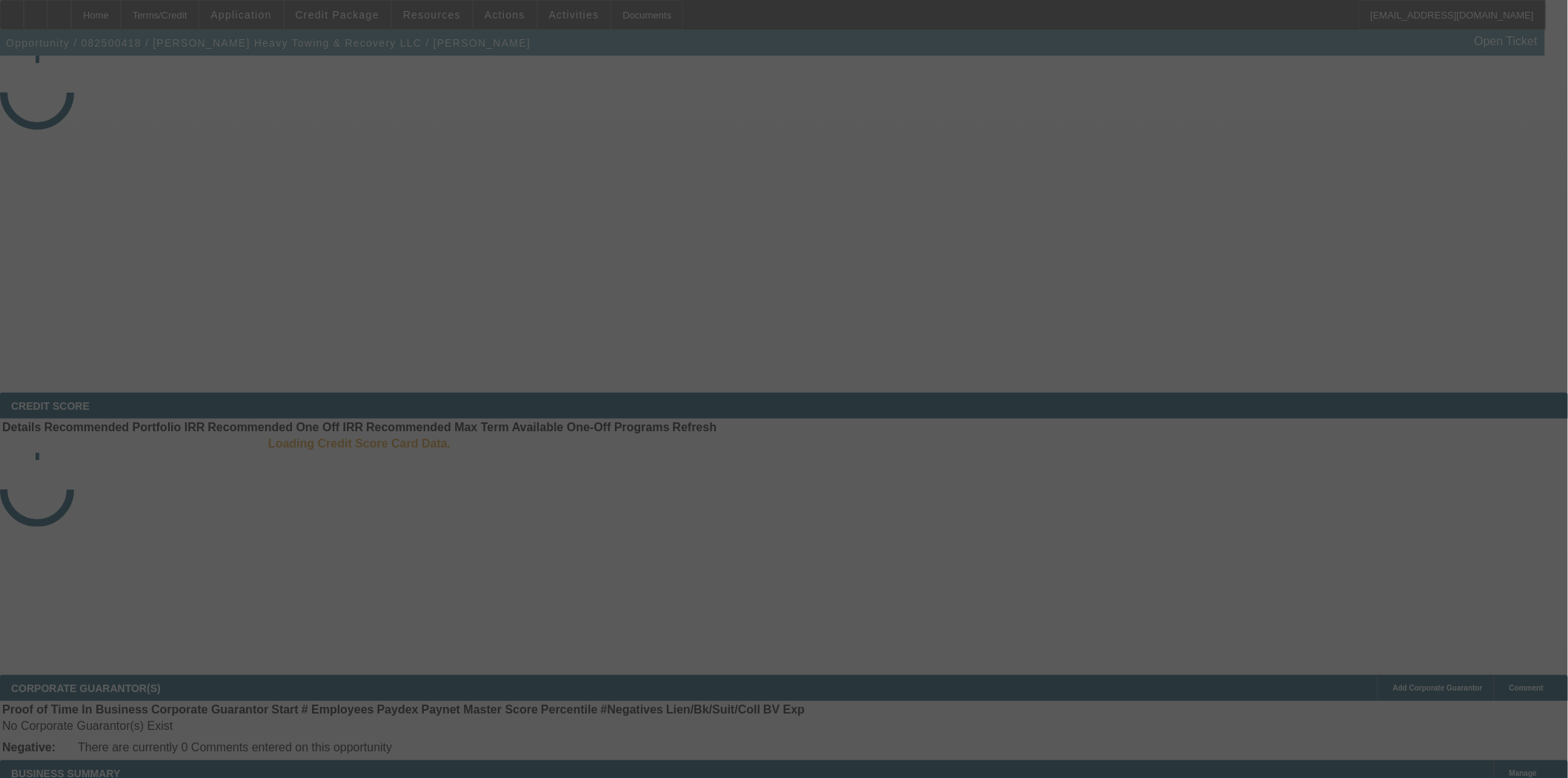
select select "3"
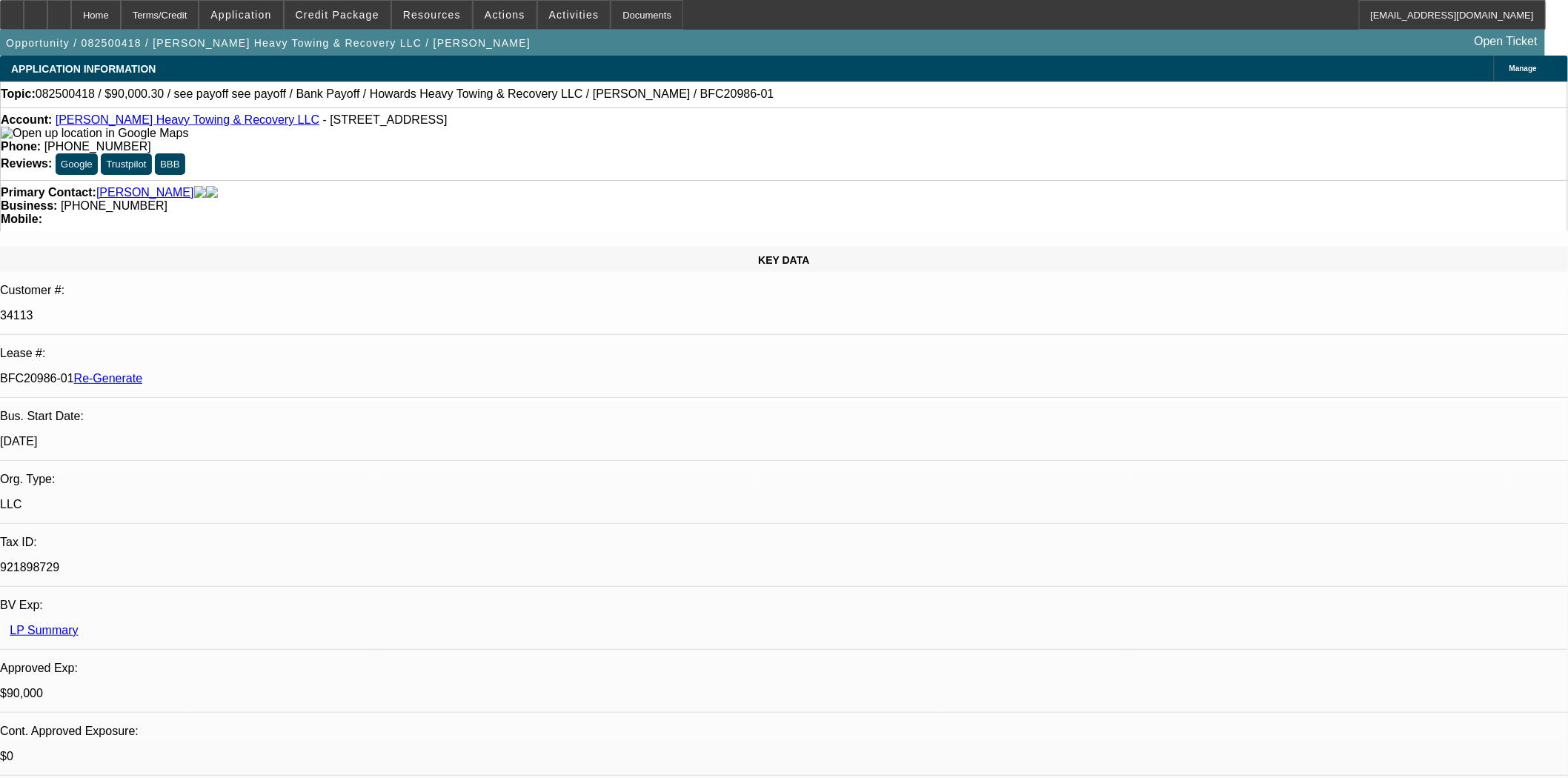
select select "0"
select select "2"
select select "0.1"
select select "4"
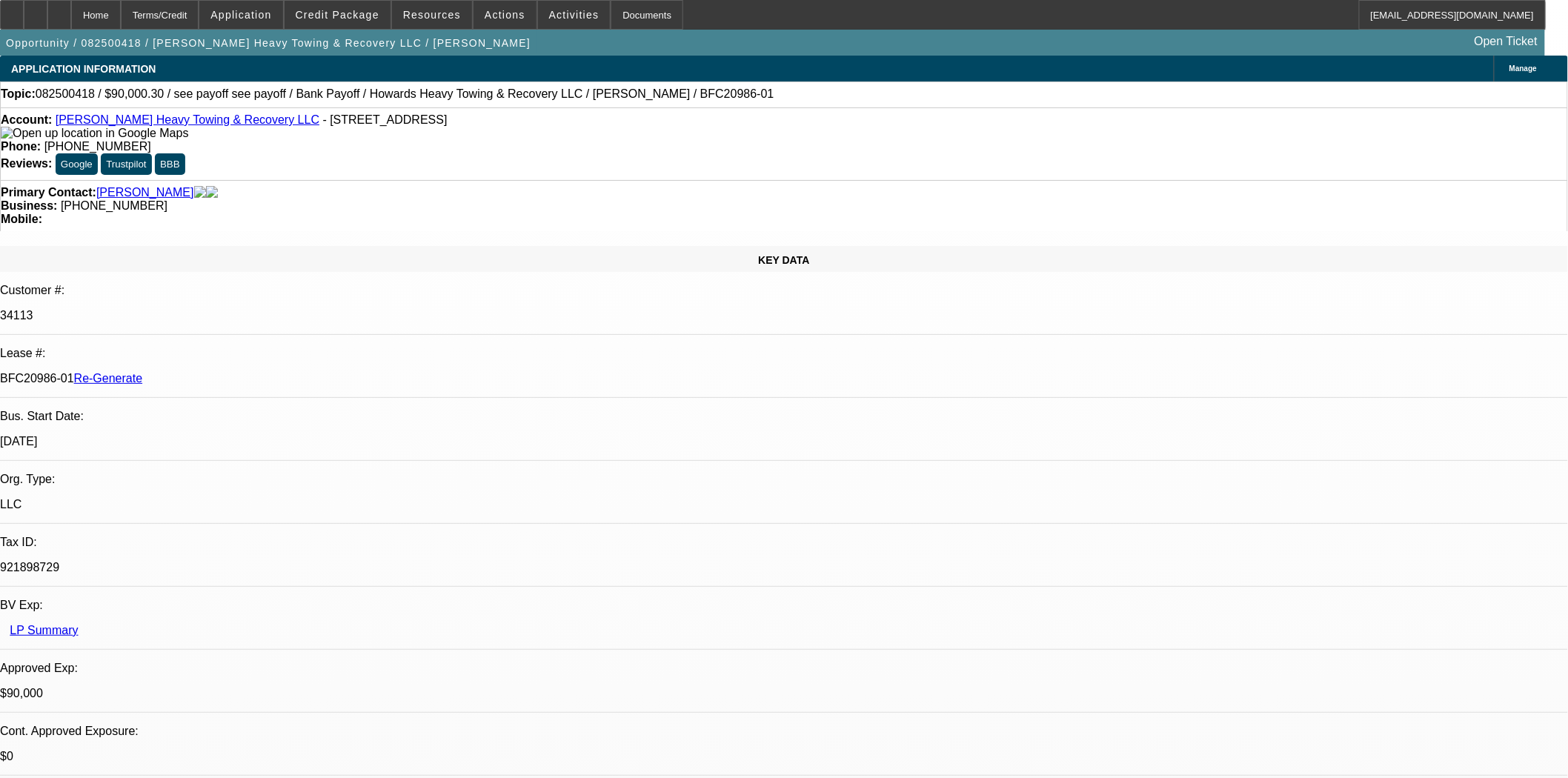
scroll to position [1647, 0]
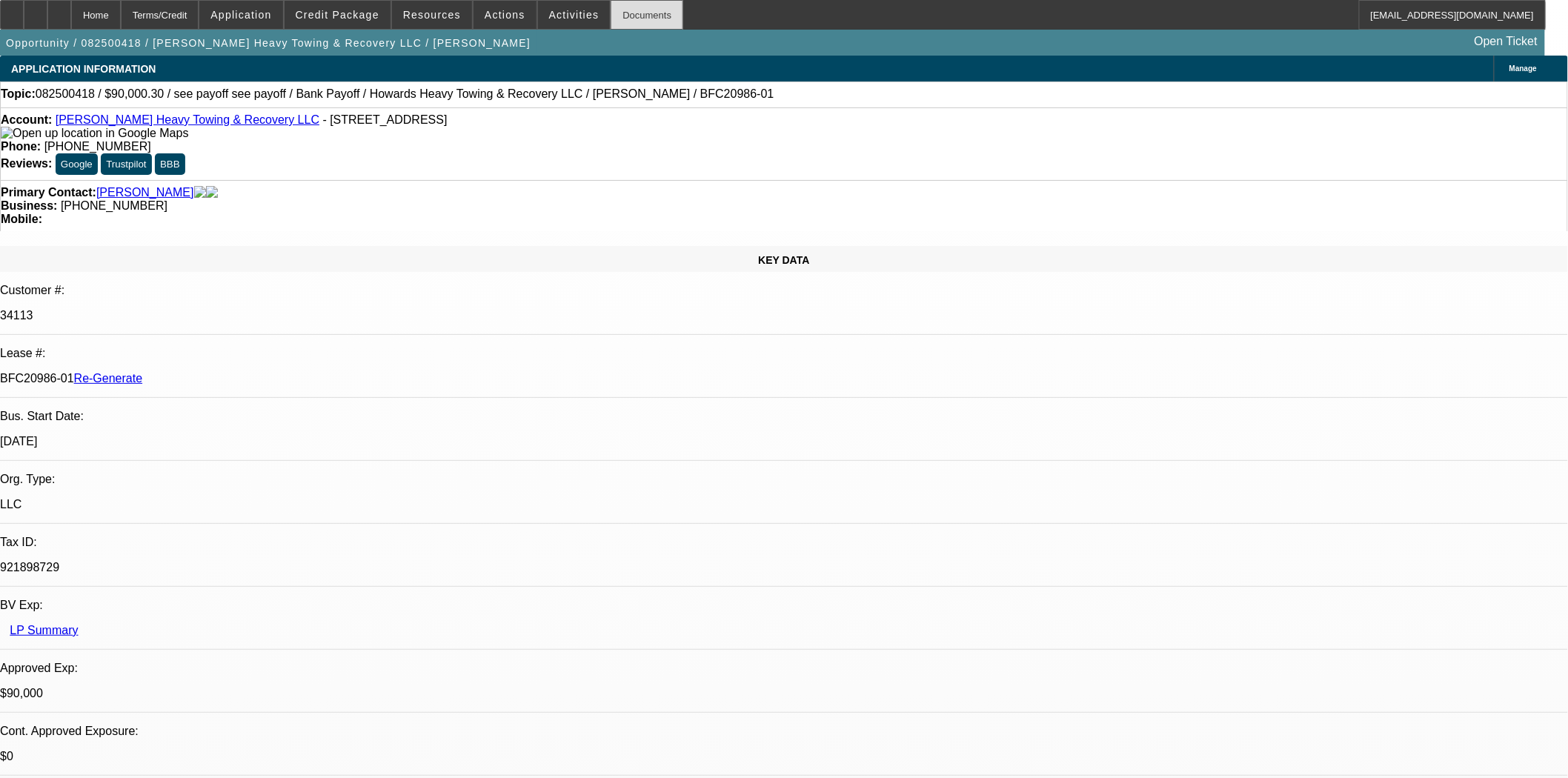
click at [610, 21] on div "Documents" at bounding box center [646, 15] width 72 height 30
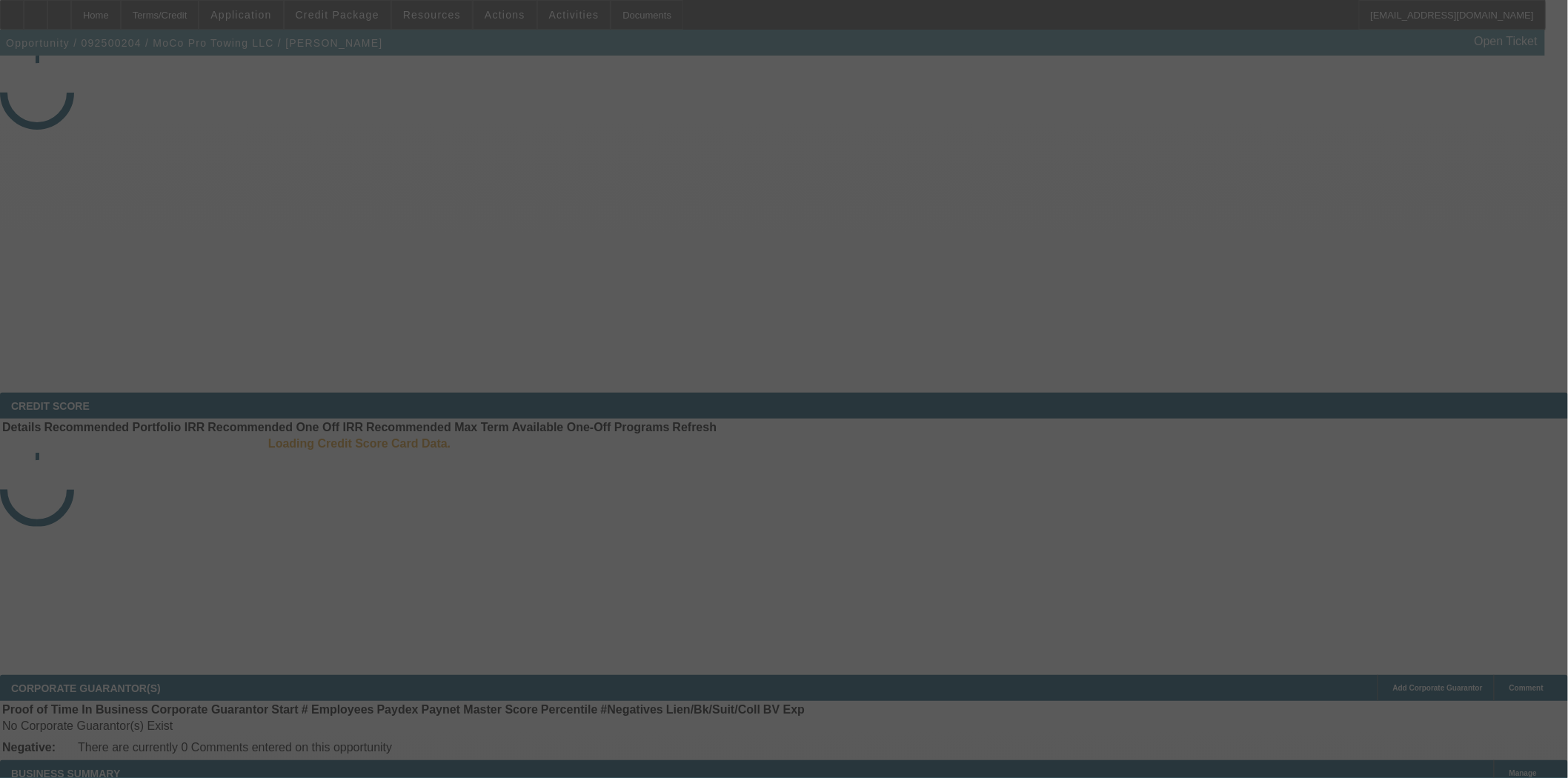
select select "3"
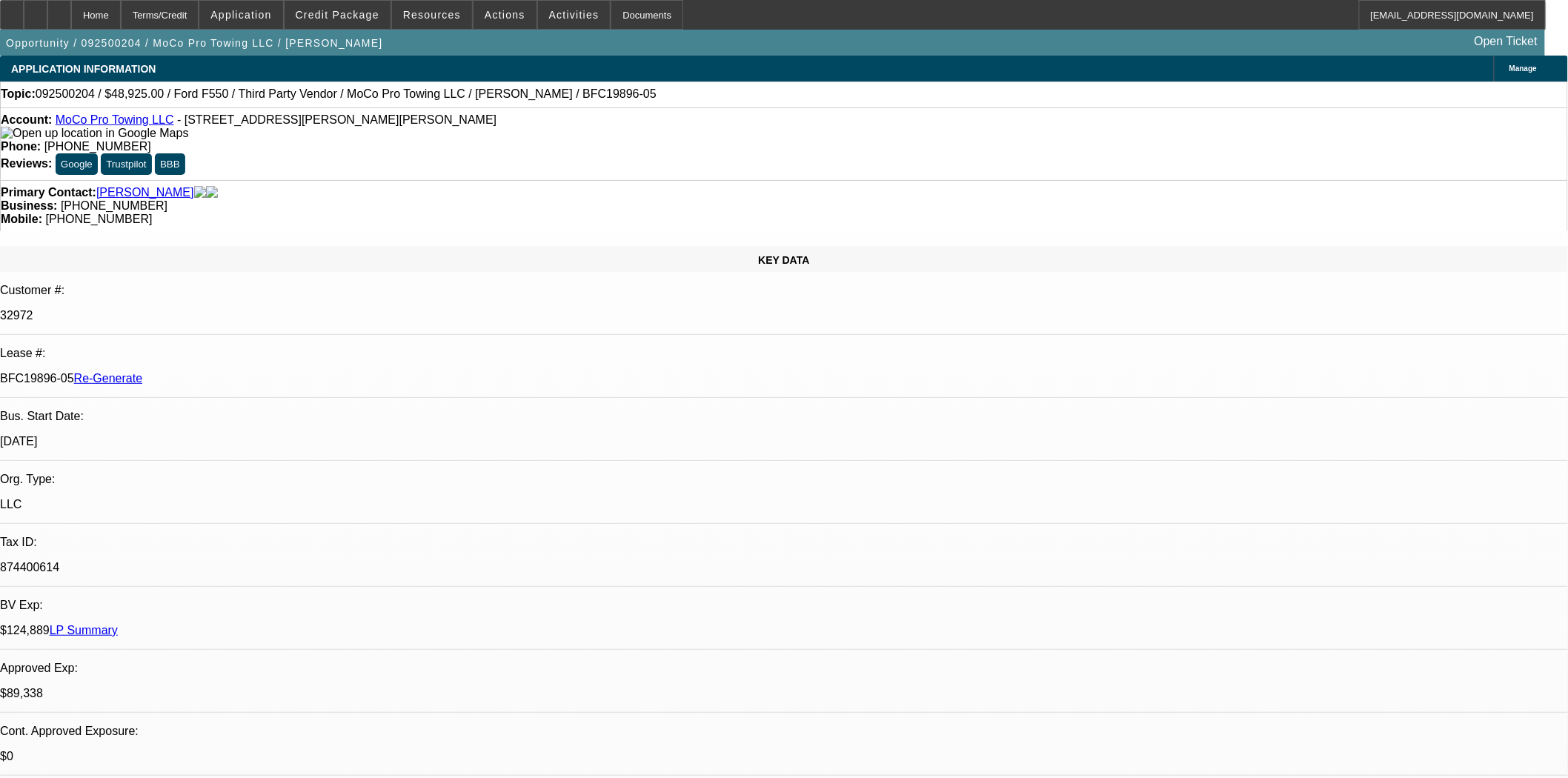
select select "0"
select select "2"
select select "0"
select select "6"
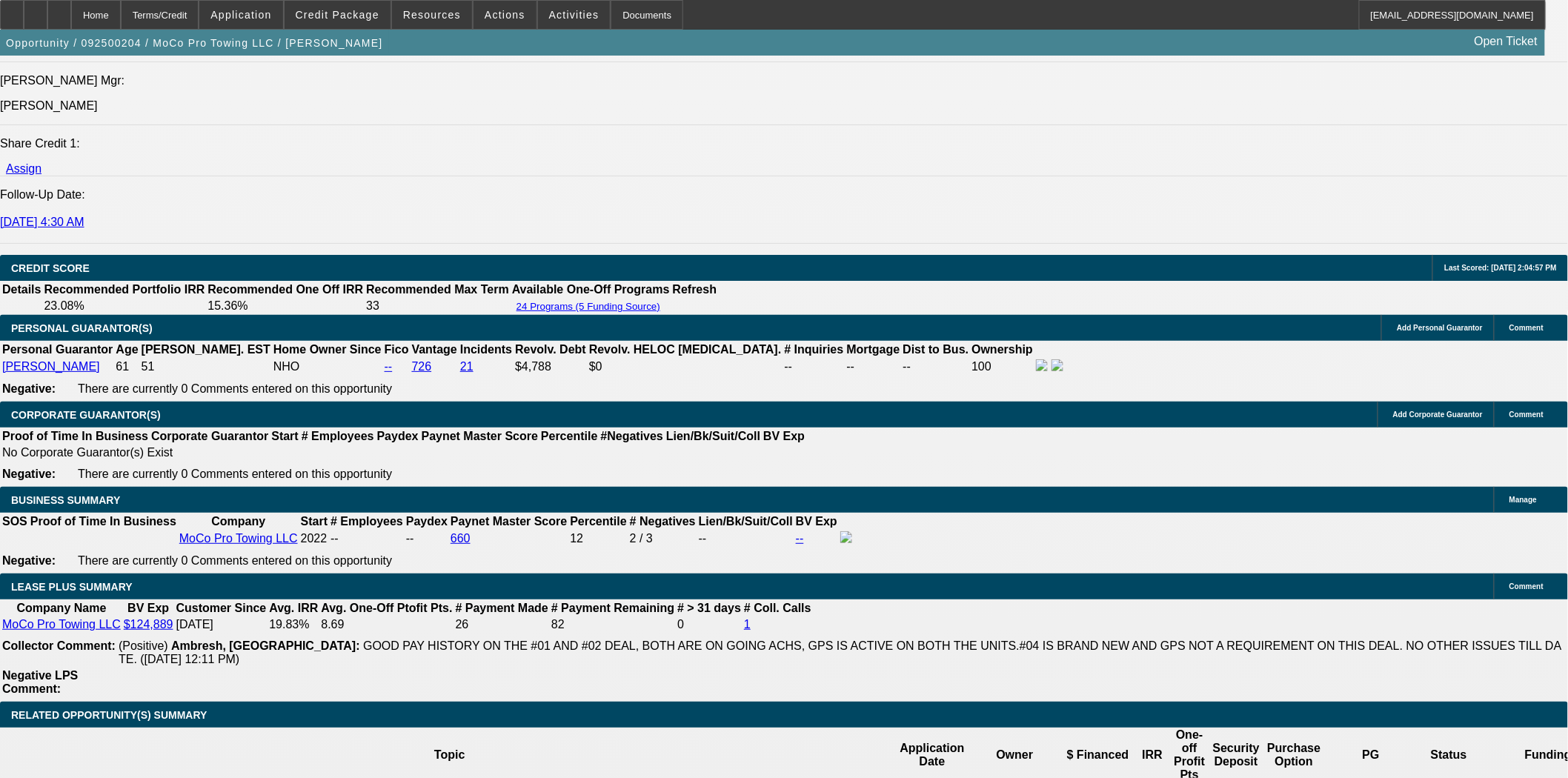
scroll to position [2306, 0]
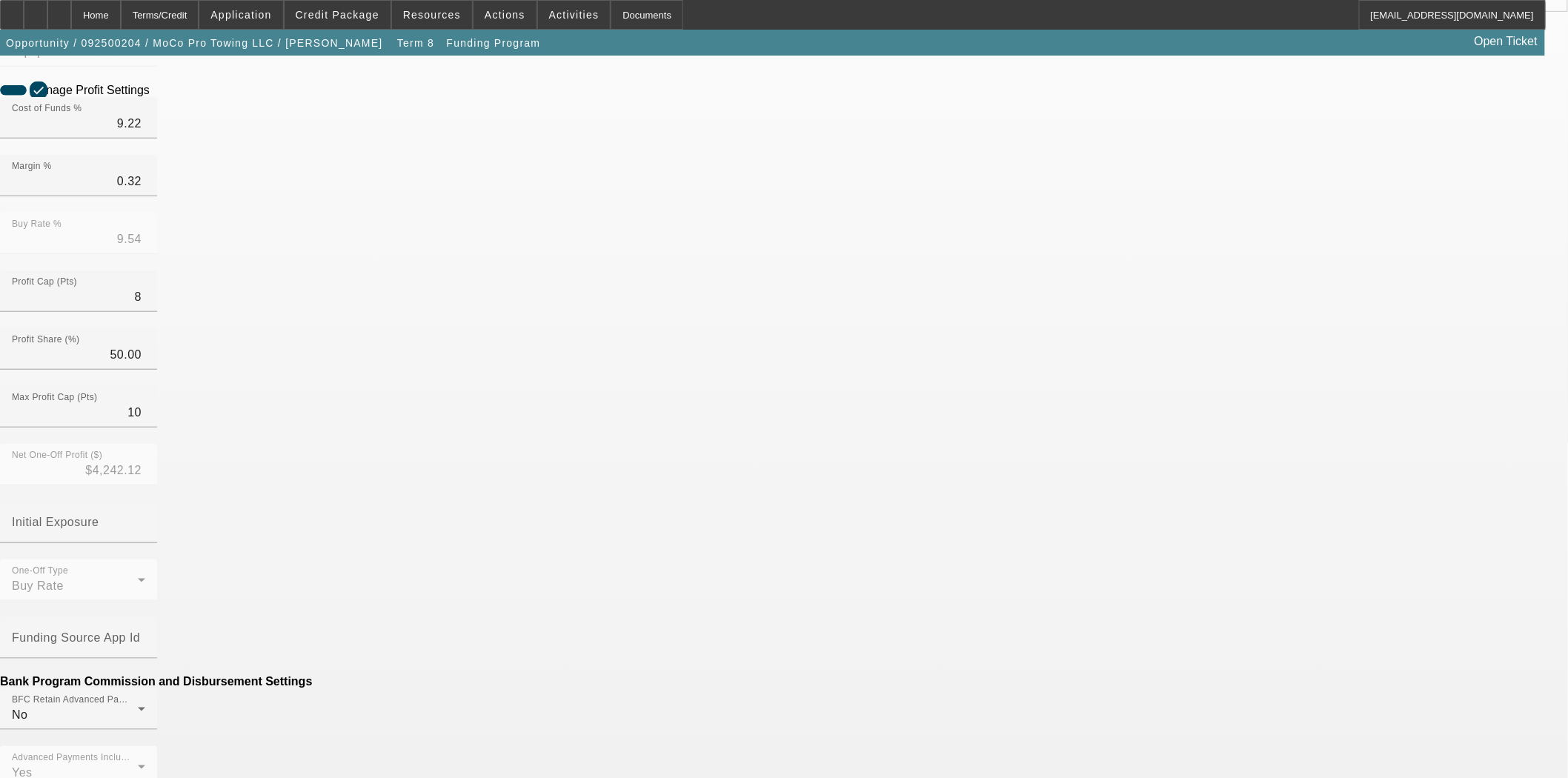
scroll to position [338, 0]
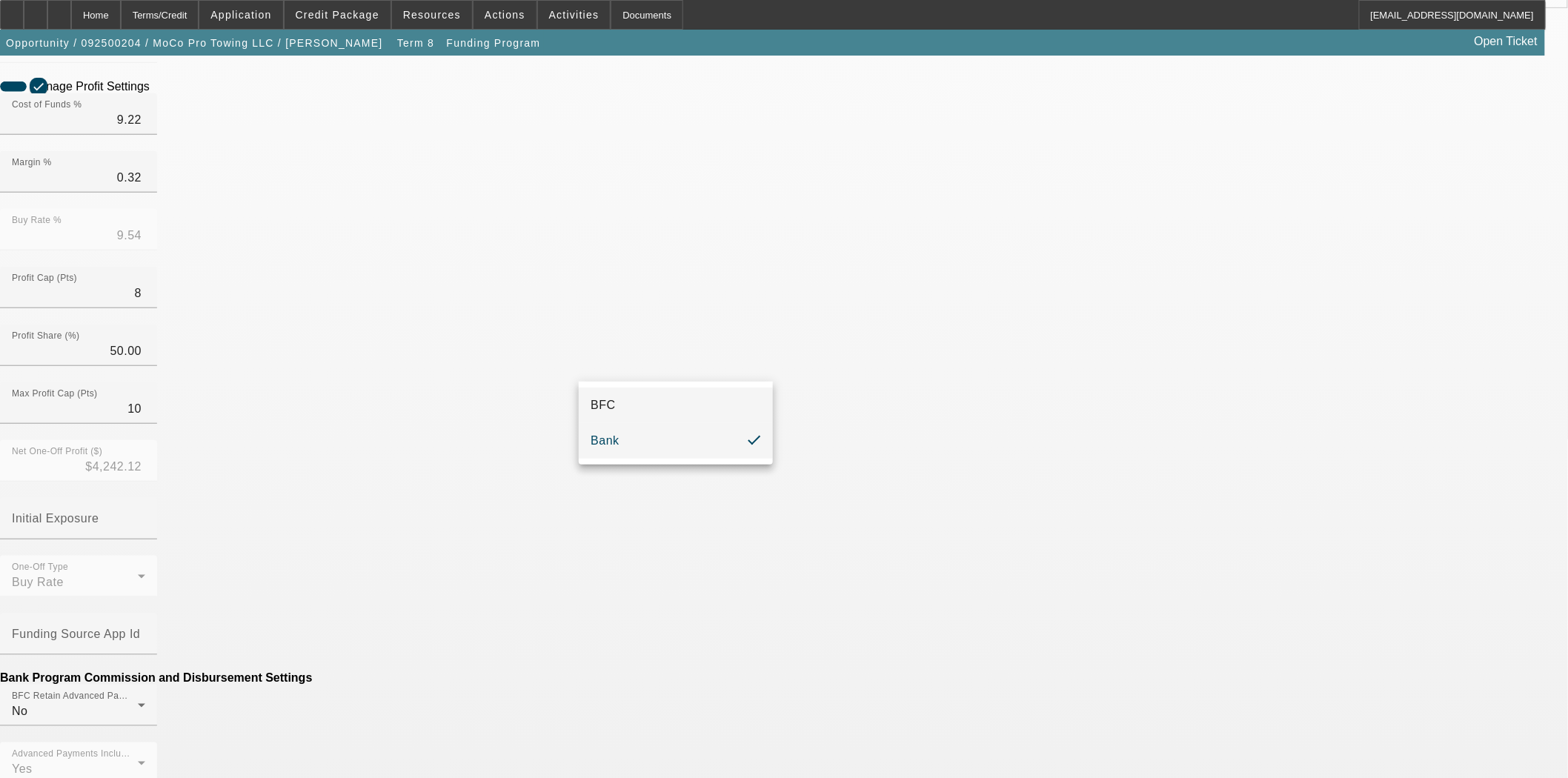
click at [601, 404] on span "BFC" at bounding box center [603, 405] width 25 height 18
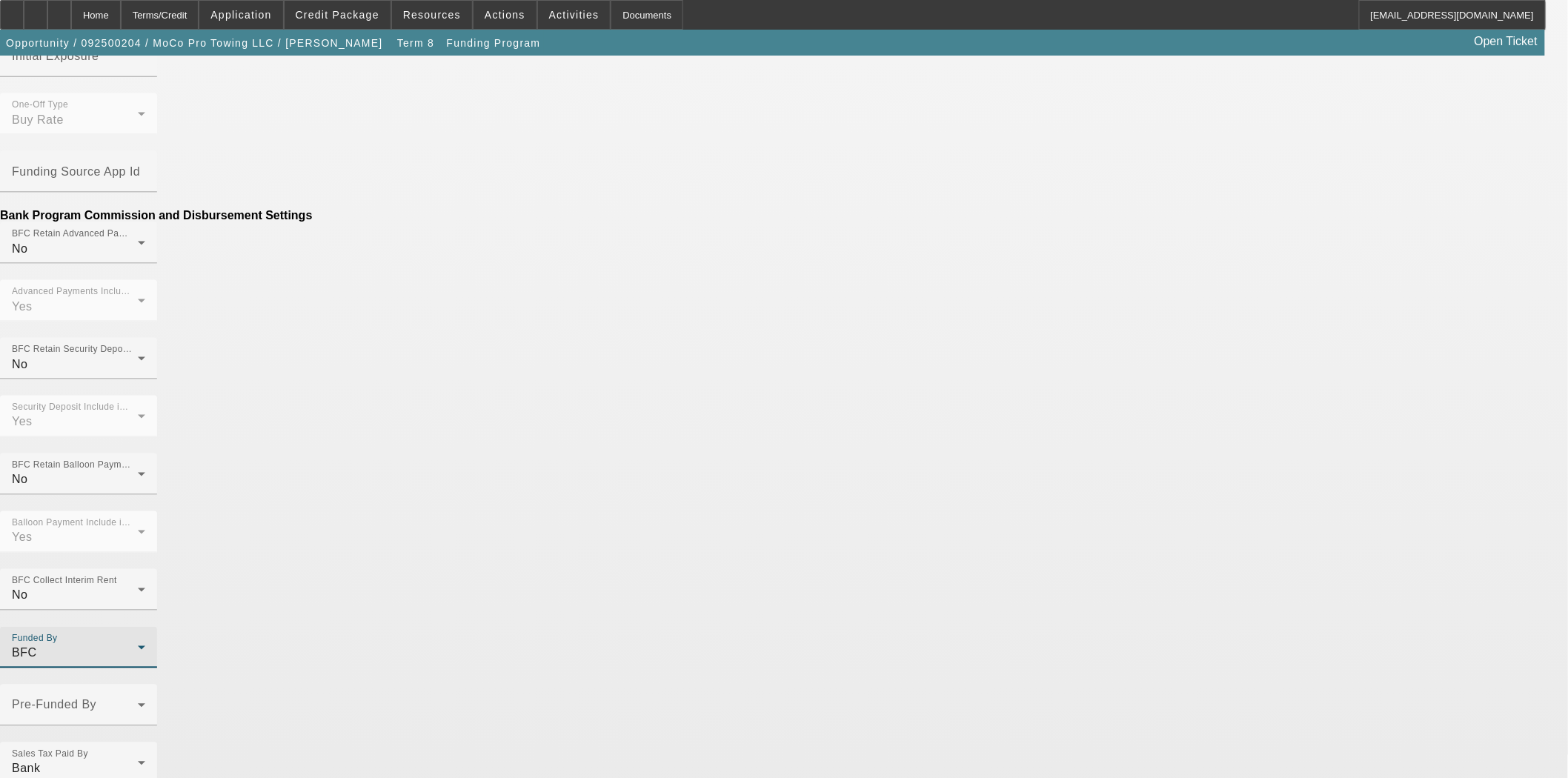
scroll to position [829, 0]
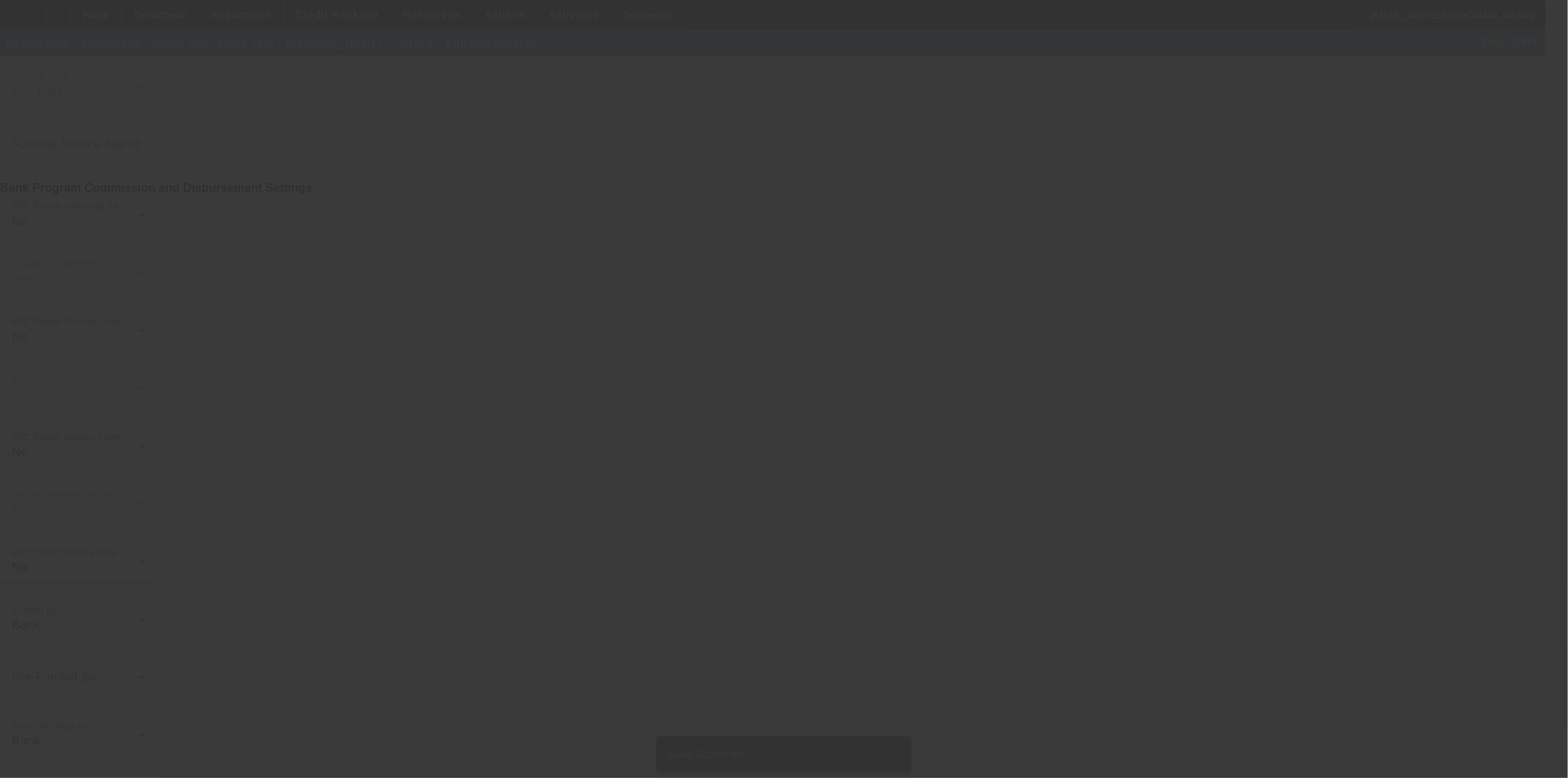
scroll to position [0, 0]
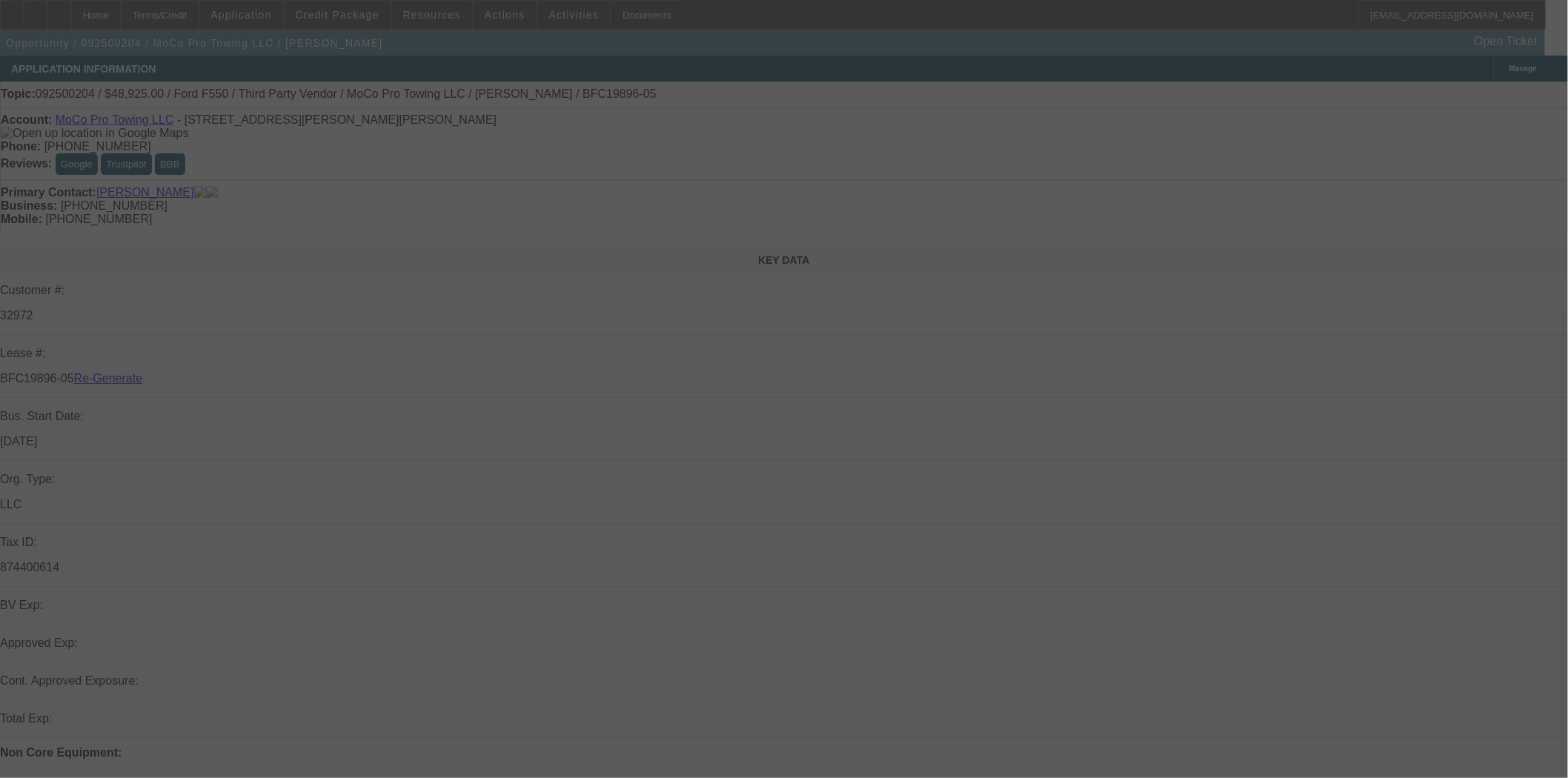
select select "3"
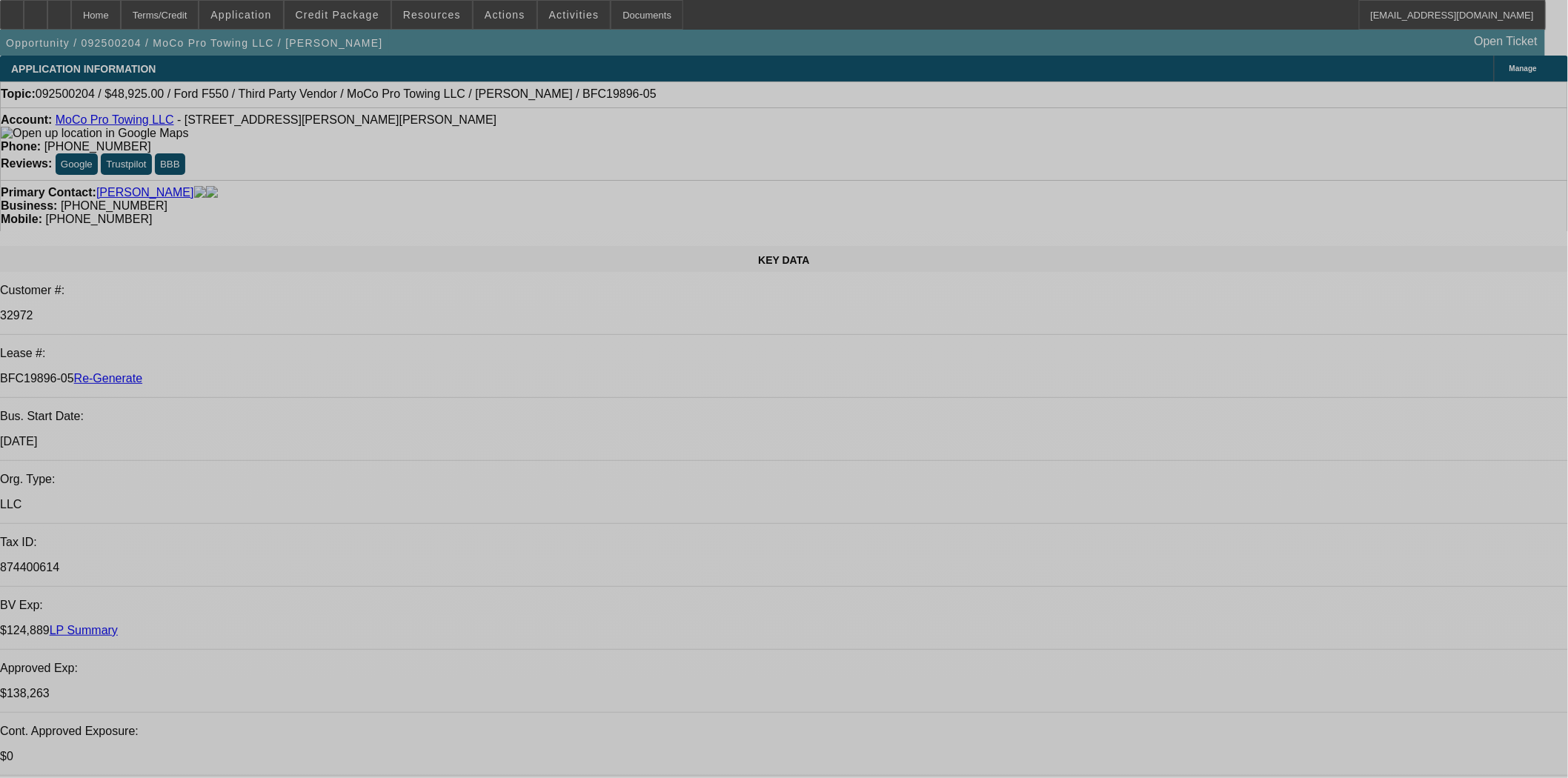
select select "0"
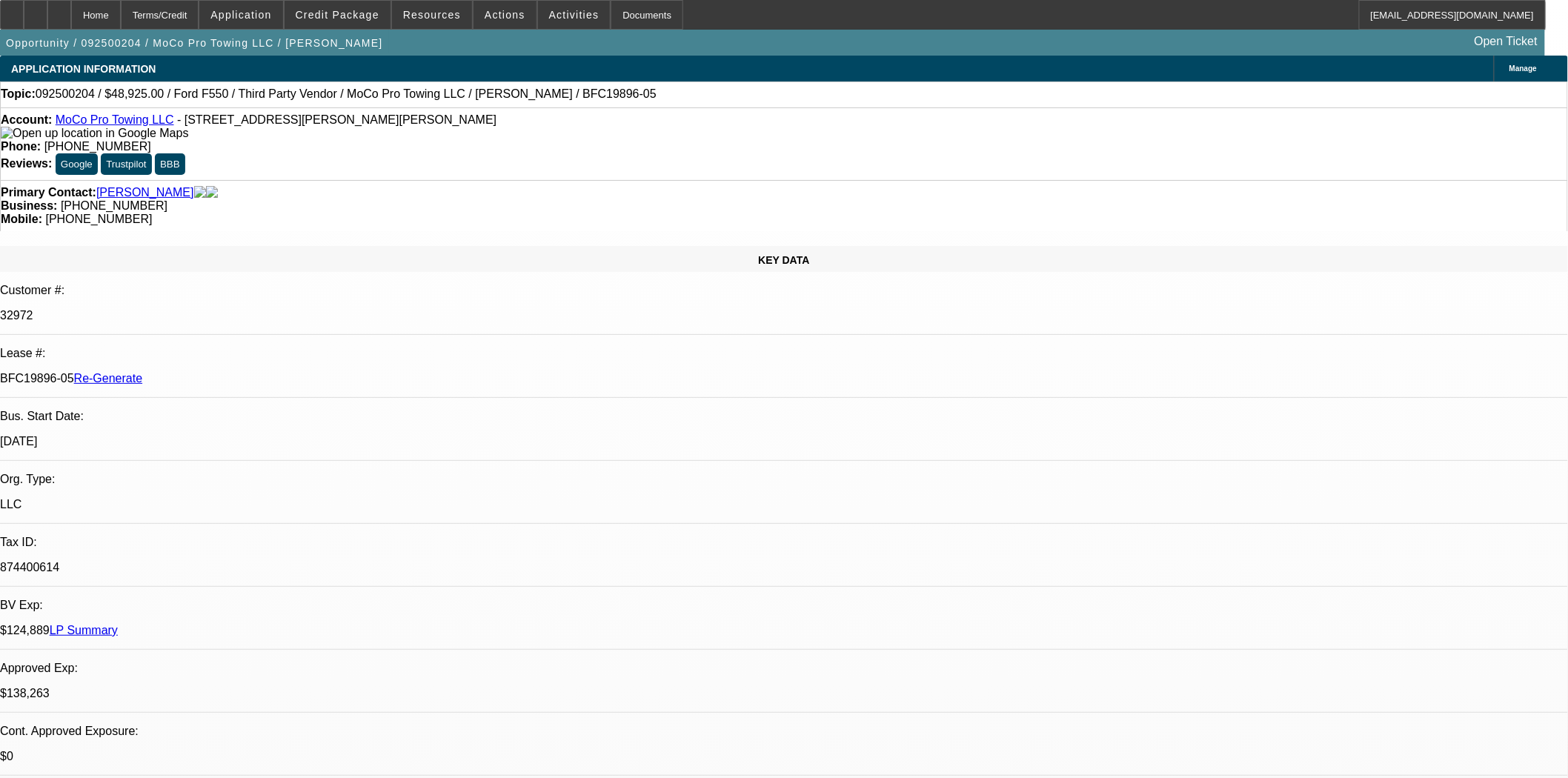
select select "0"
select select "2"
select select "0"
select select "6"
click at [474, 17] on span at bounding box center [505, 15] width 63 height 35
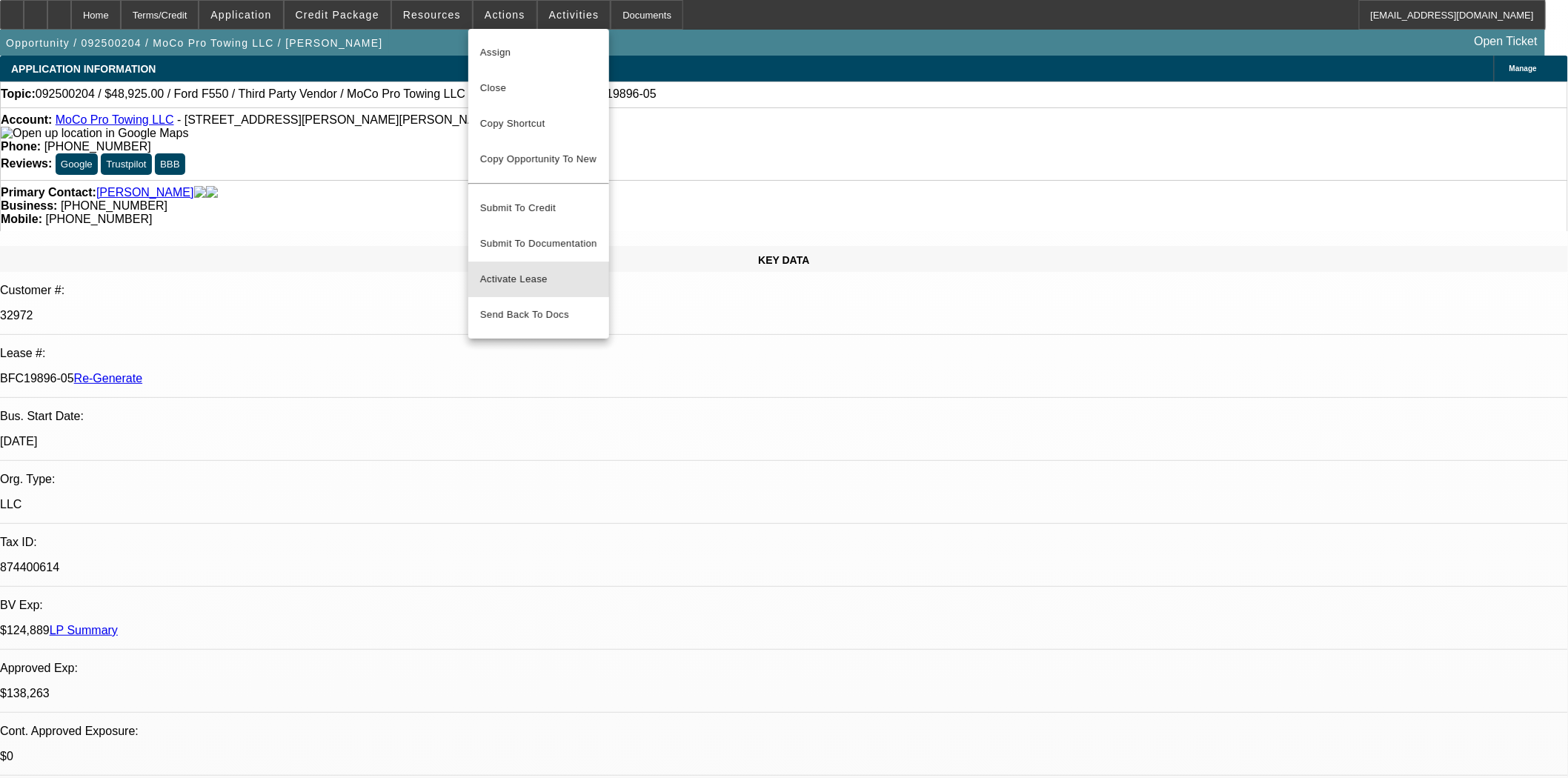
drag, startPoint x: 513, startPoint y: 262, endPoint x: 546, endPoint y: 274, distance: 35.1
click at [513, 271] on span "Activate Lease" at bounding box center [539, 279] width 117 height 18
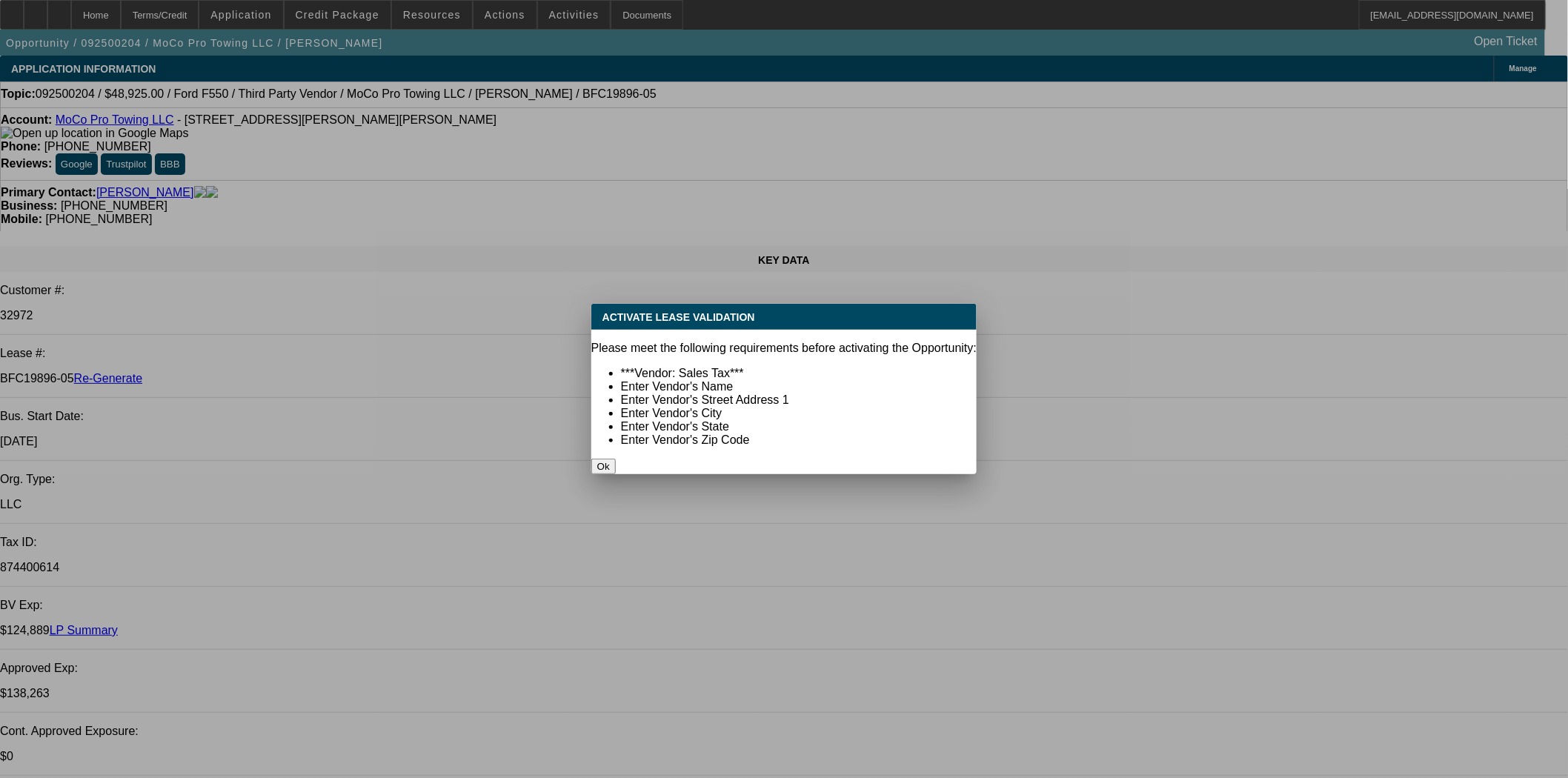
click at [616, 459] on button "Ok" at bounding box center [603, 467] width 25 height 15
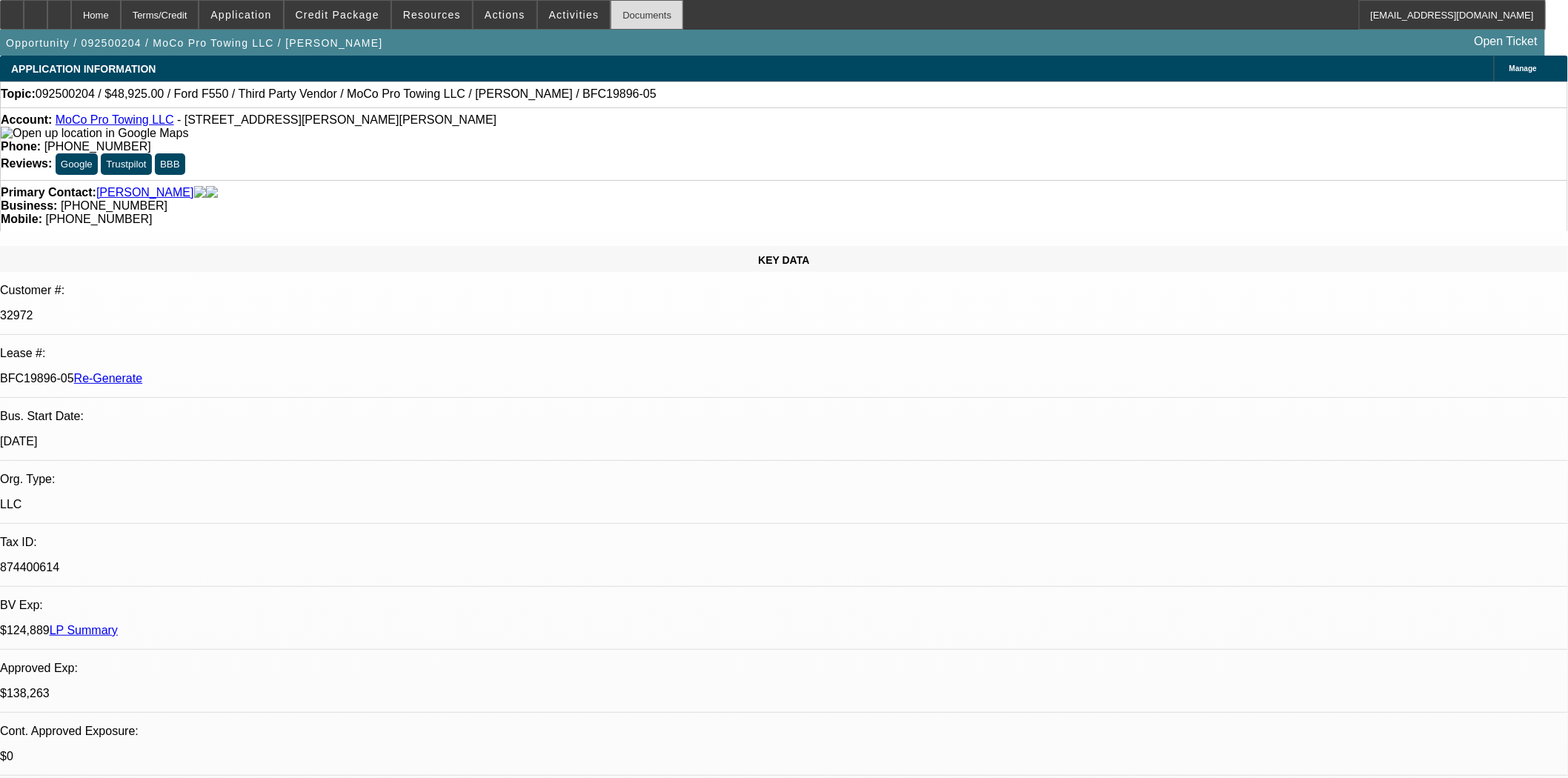
click at [610, 6] on div "Documents" at bounding box center [646, 15] width 72 height 30
click at [484, 12] on span "Actions" at bounding box center [504, 15] width 41 height 12
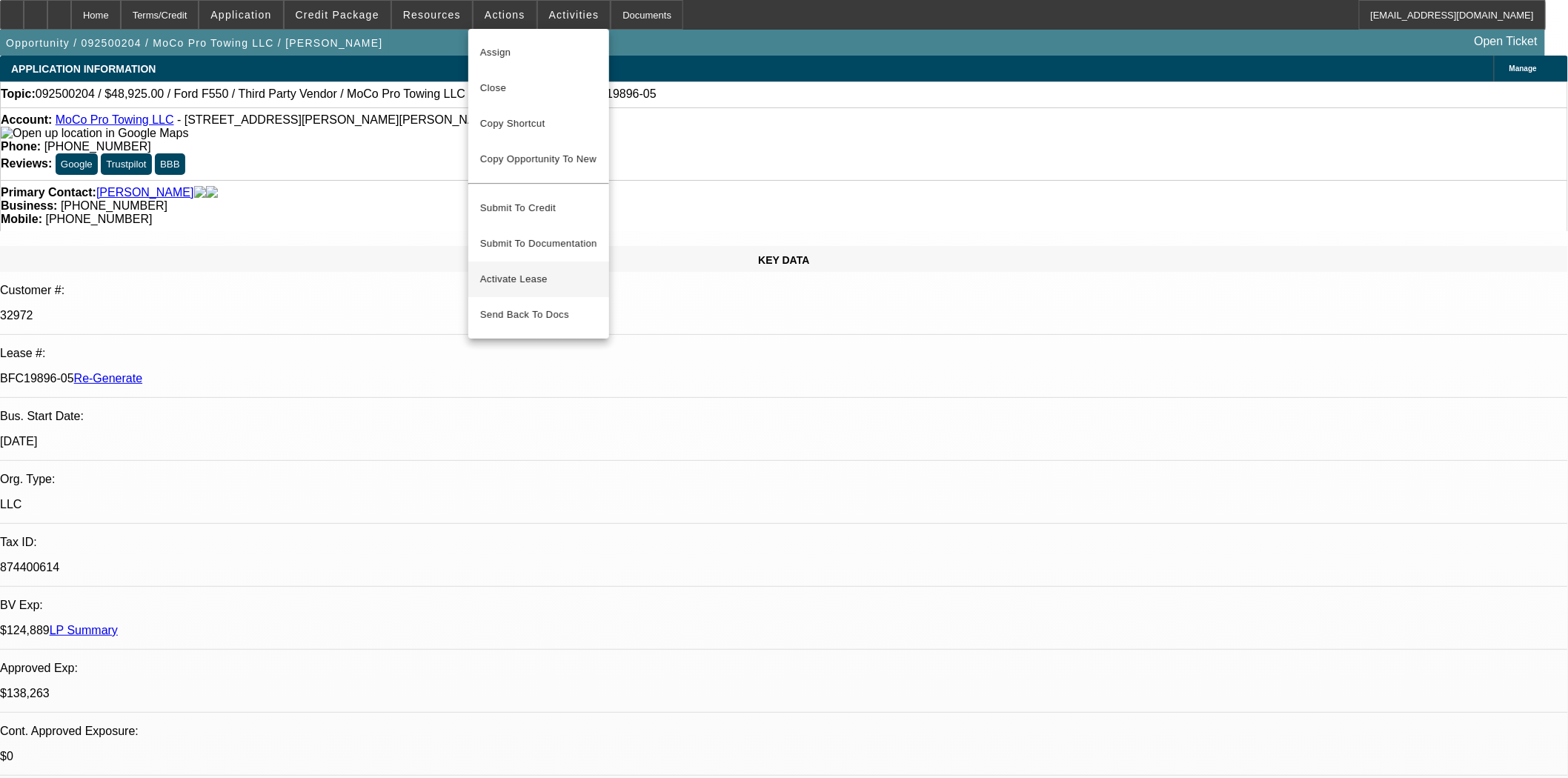
click at [510, 271] on span "Activate Lease" at bounding box center [539, 279] width 117 height 18
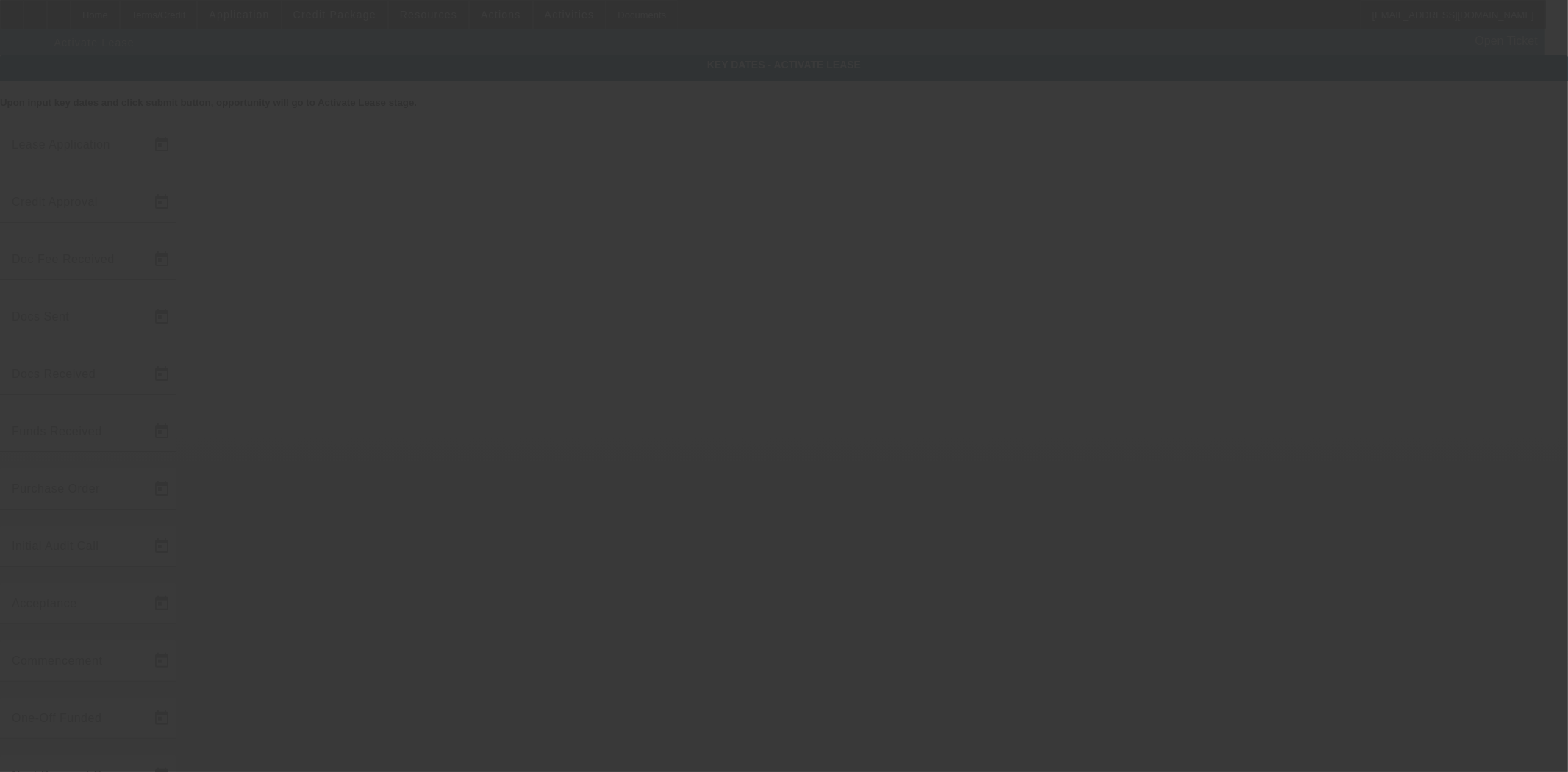
type input "[DATE]"
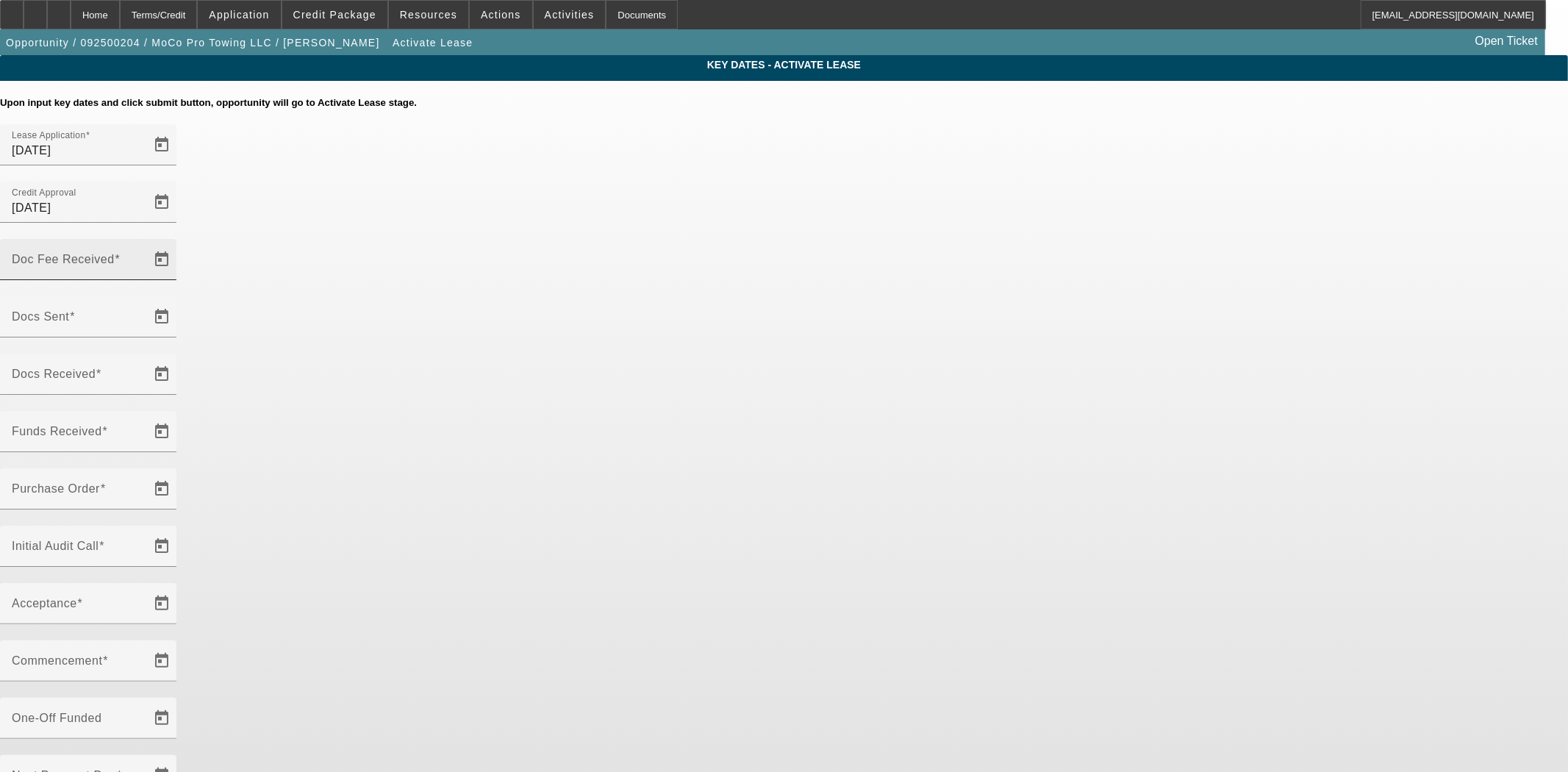
click at [114, 253] on mat-label "Doc Fee Received" at bounding box center [63, 259] width 103 height 12
click at [144, 256] on input "Doc Fee Received" at bounding box center [77, 265] width 132 height 18
type input "[DATE]"
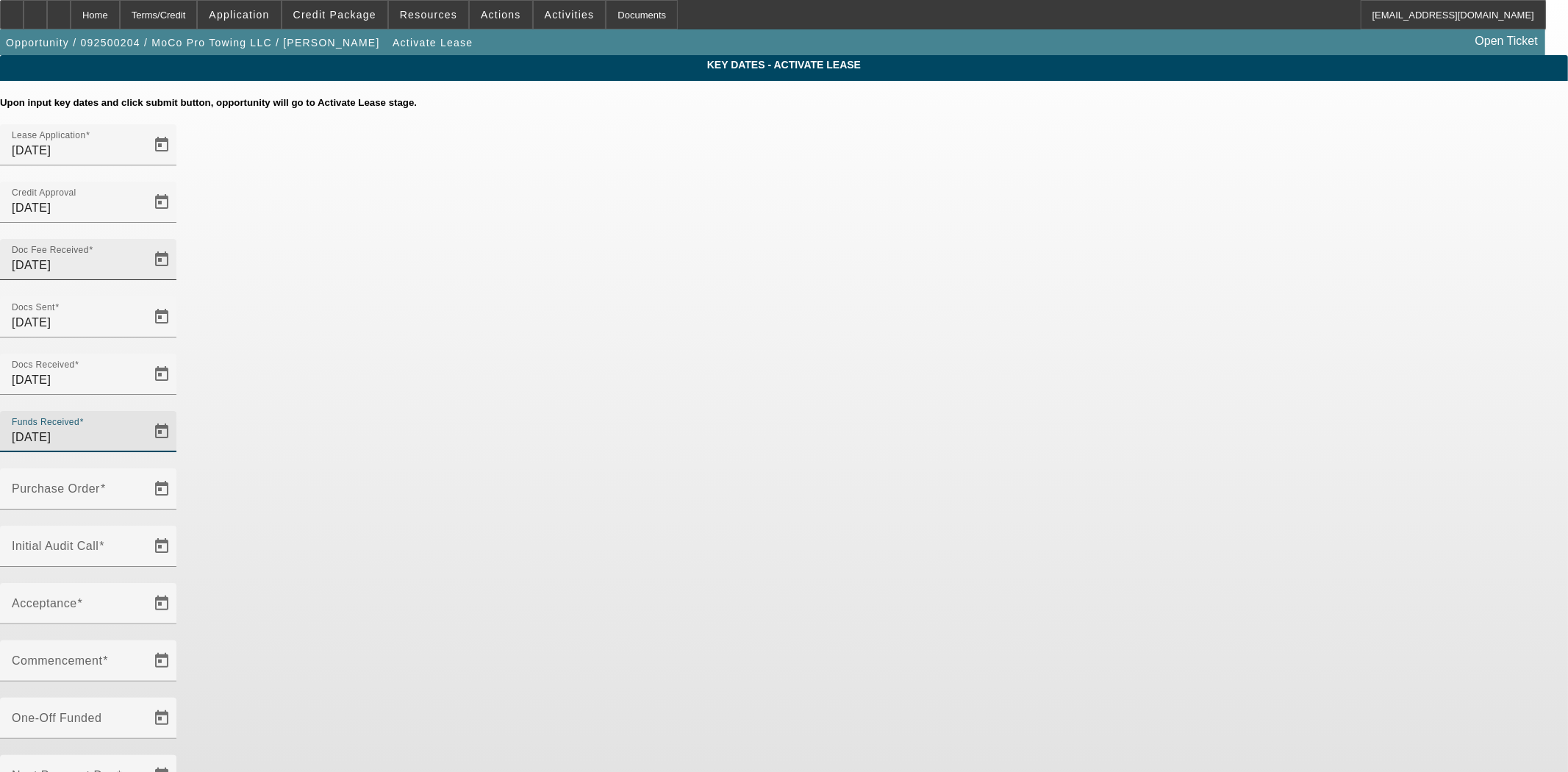
type input "[DATE]"
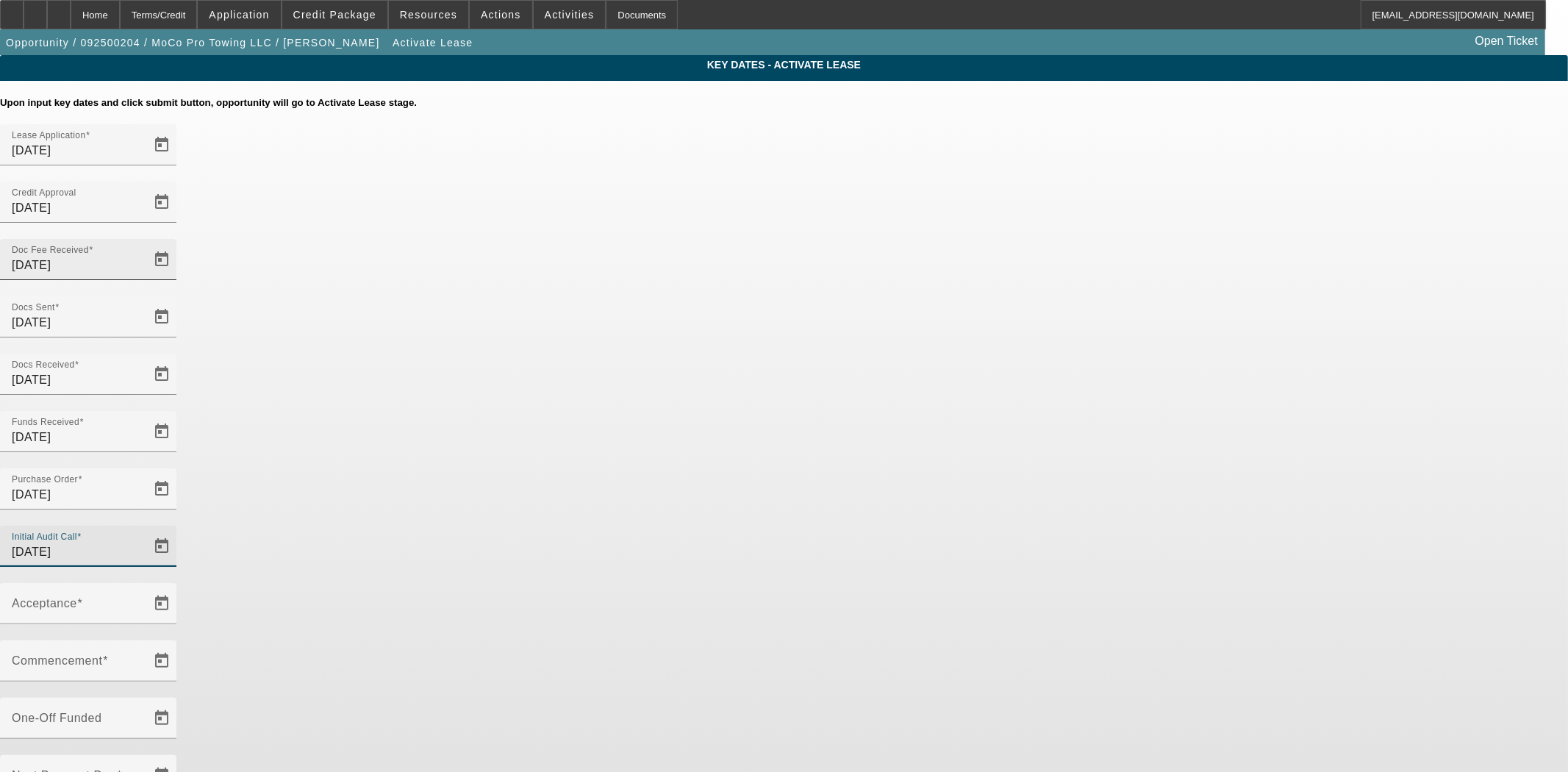
type input "[DATE]"
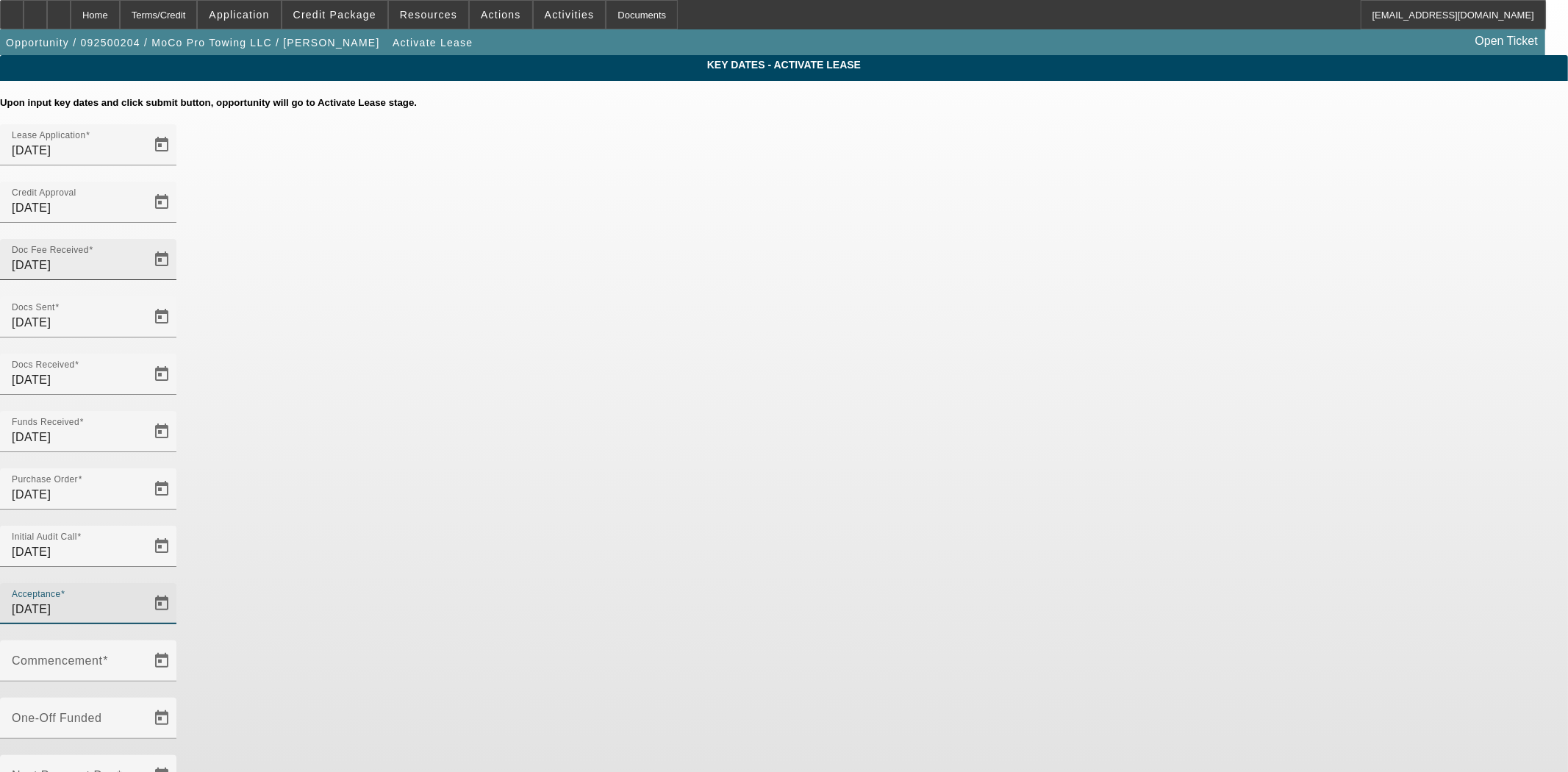
type input "[DATE]"
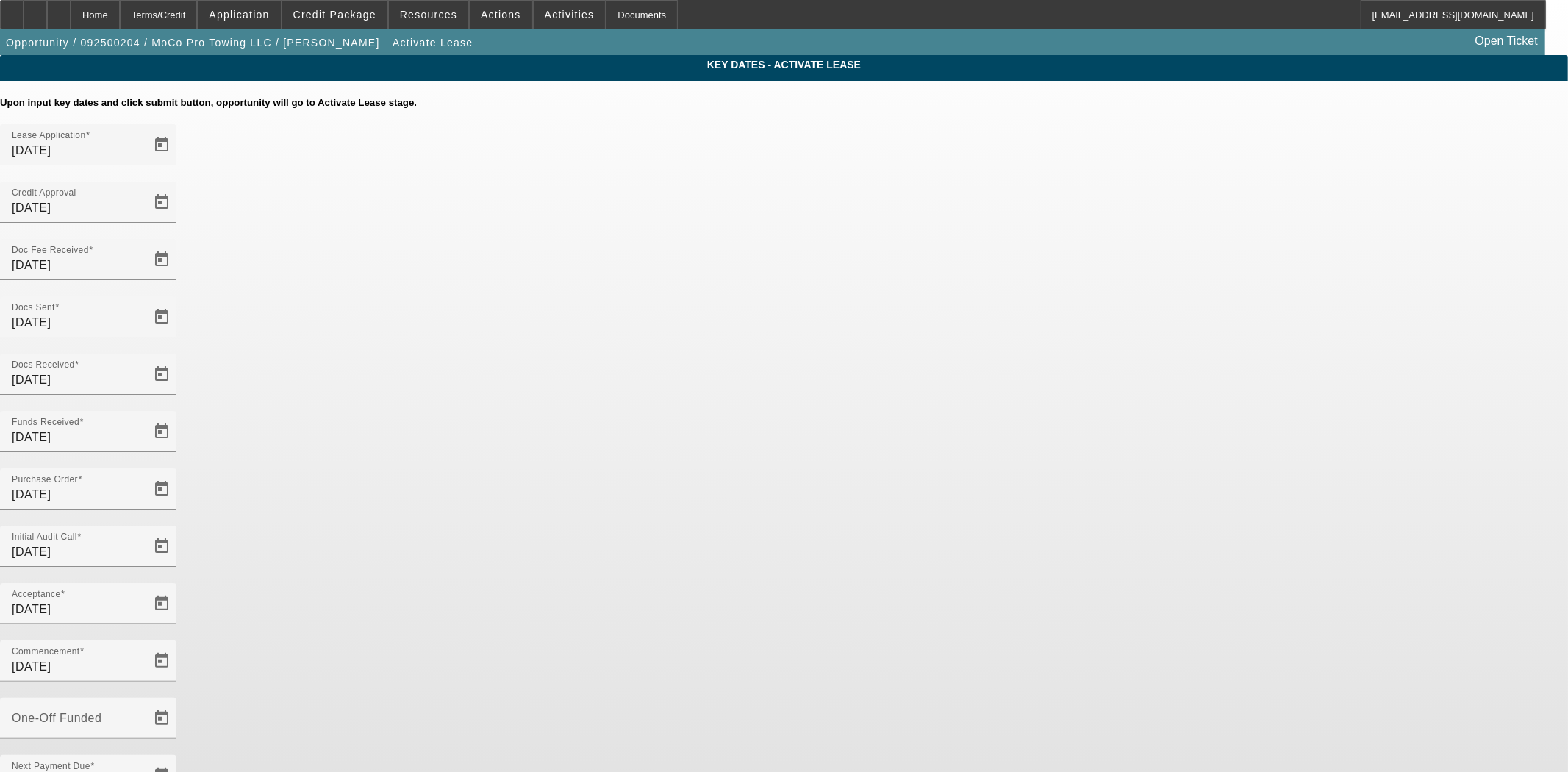
type input "[DATE]"
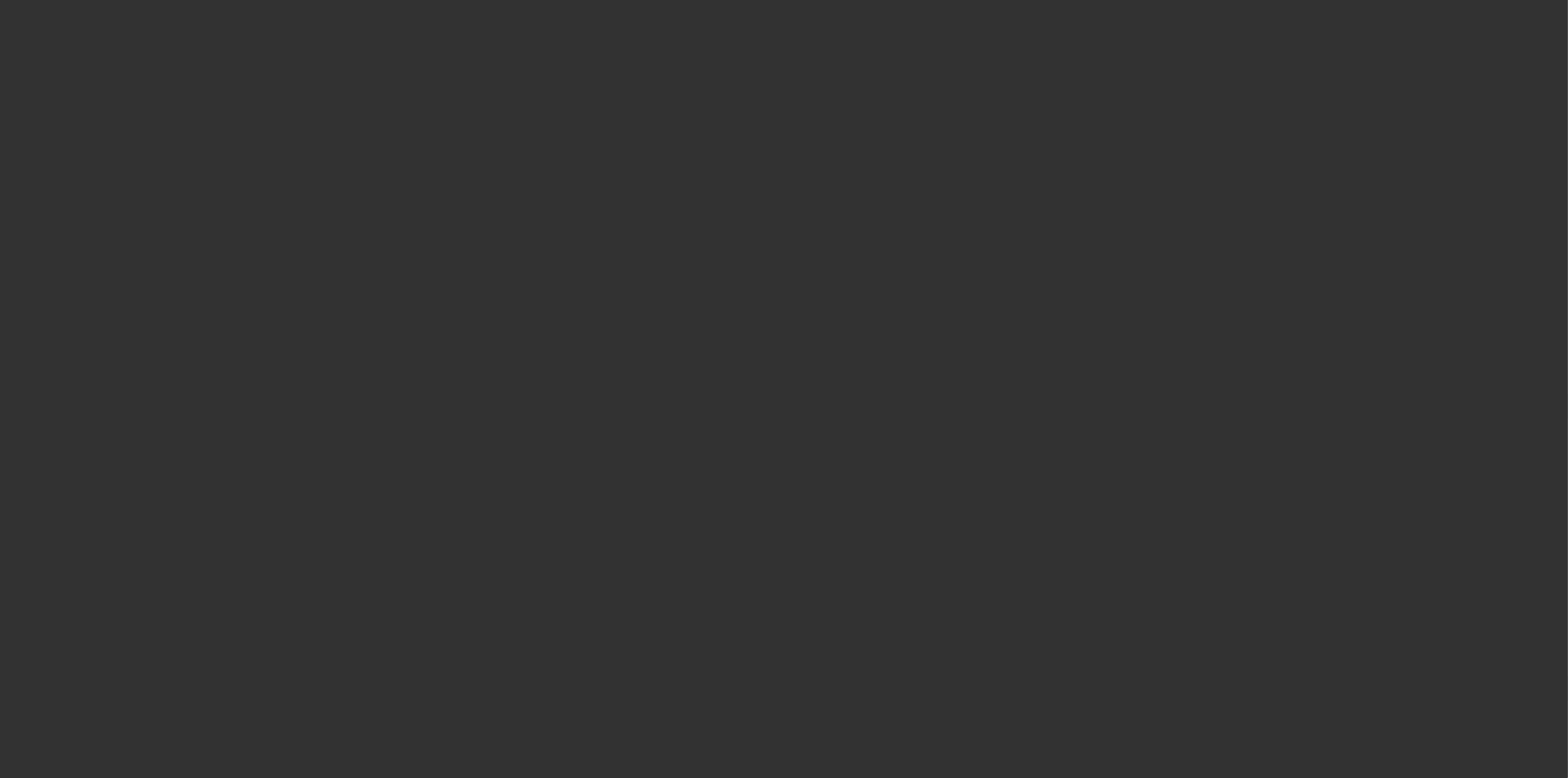
select select "4"
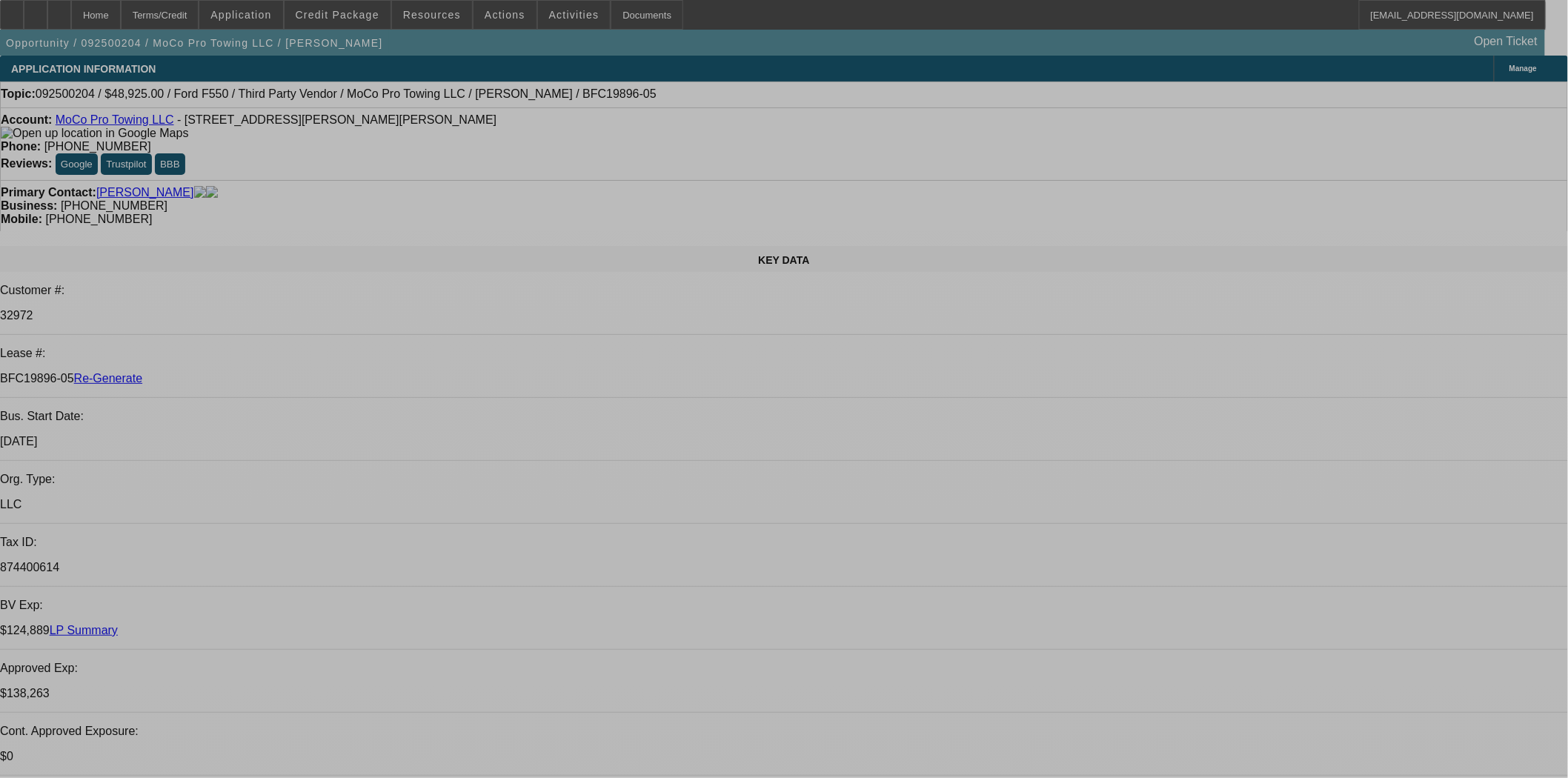
select select "0"
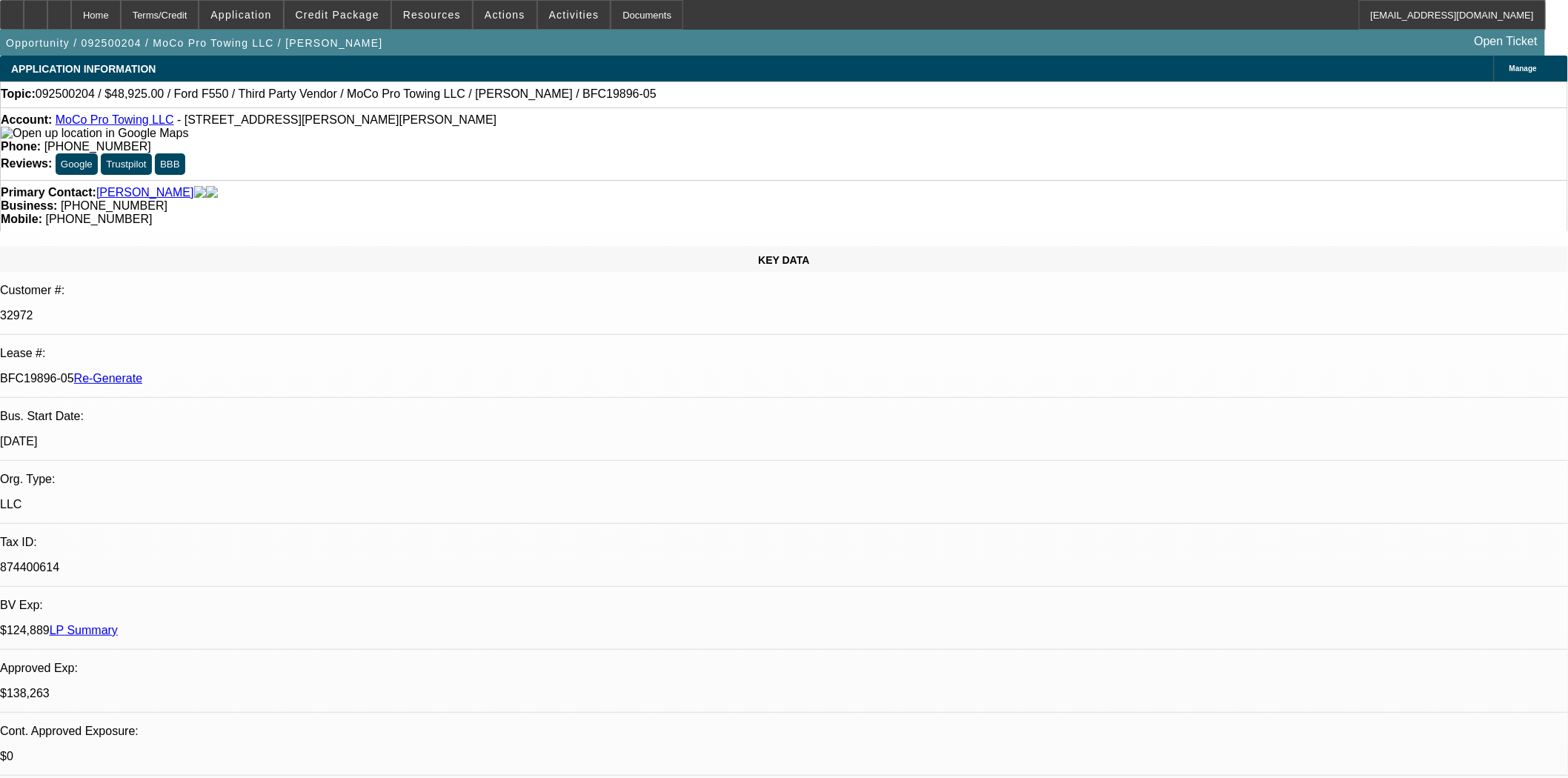
select select "0"
select select "2"
select select "0"
select select "6"
click at [373, 17] on span "Credit Package" at bounding box center [337, 15] width 84 height 12
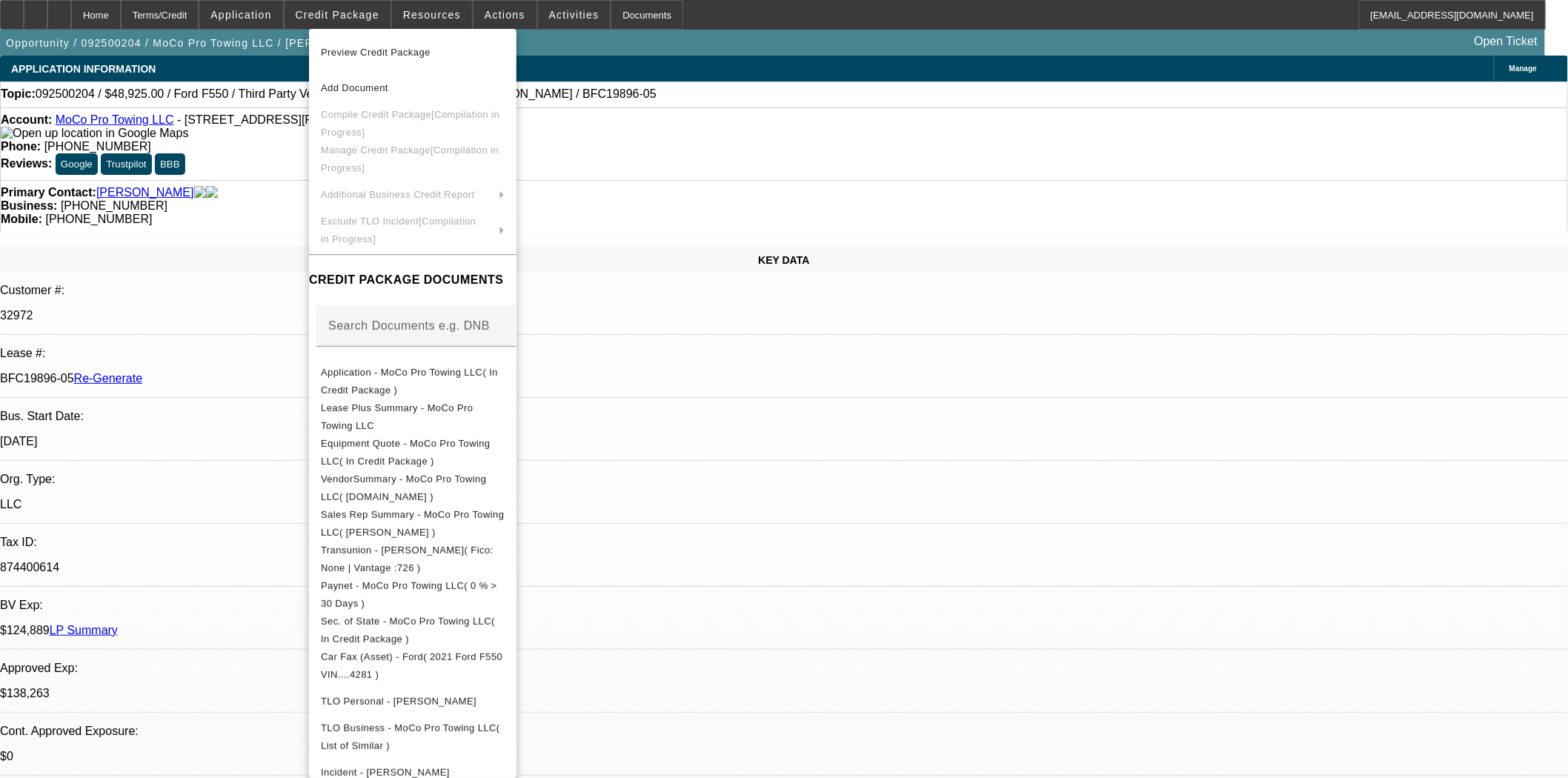
click at [387, 47] on span "Preview Credit Package" at bounding box center [375, 52] width 110 height 11
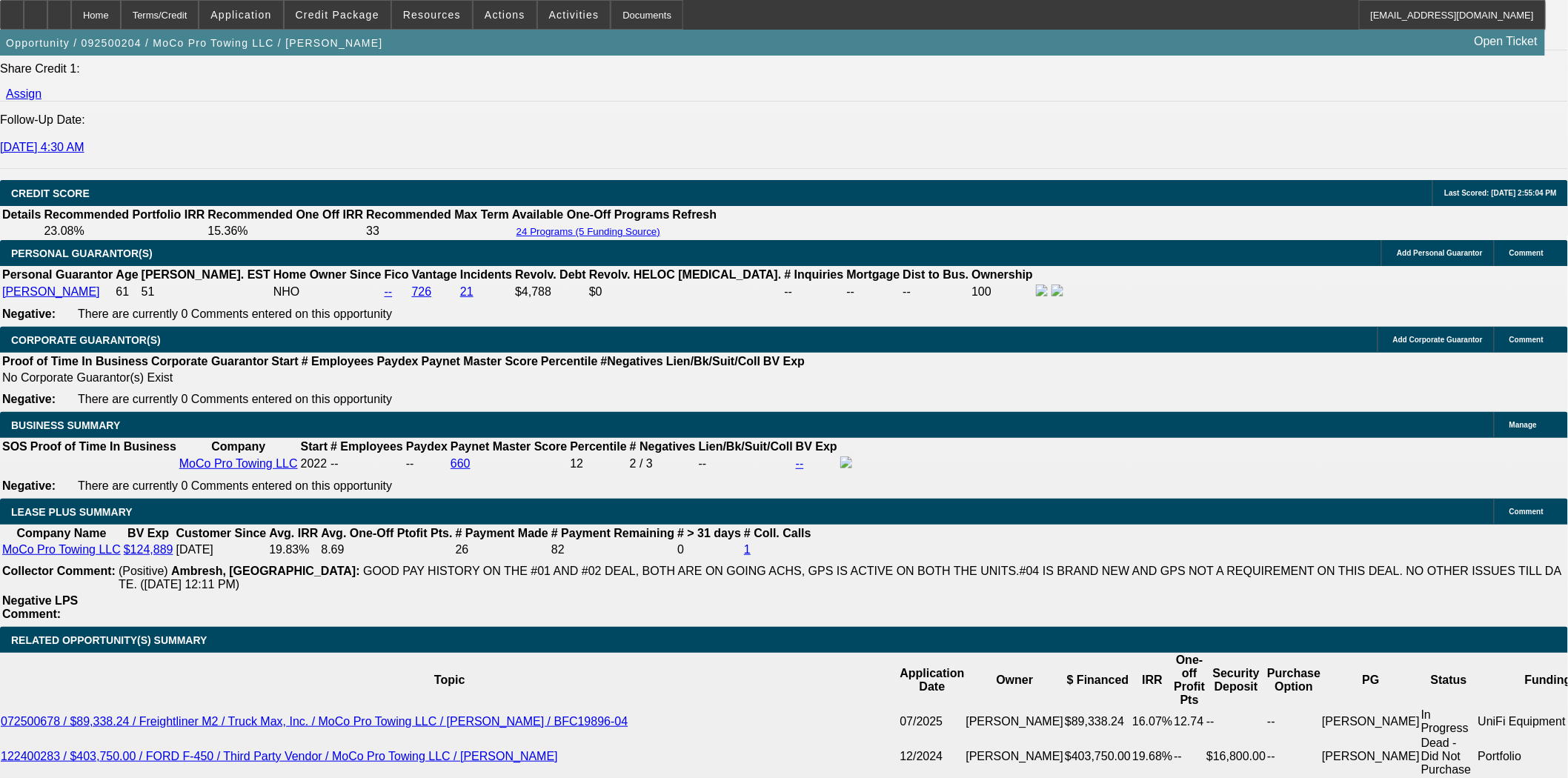
scroll to position [2388, 0]
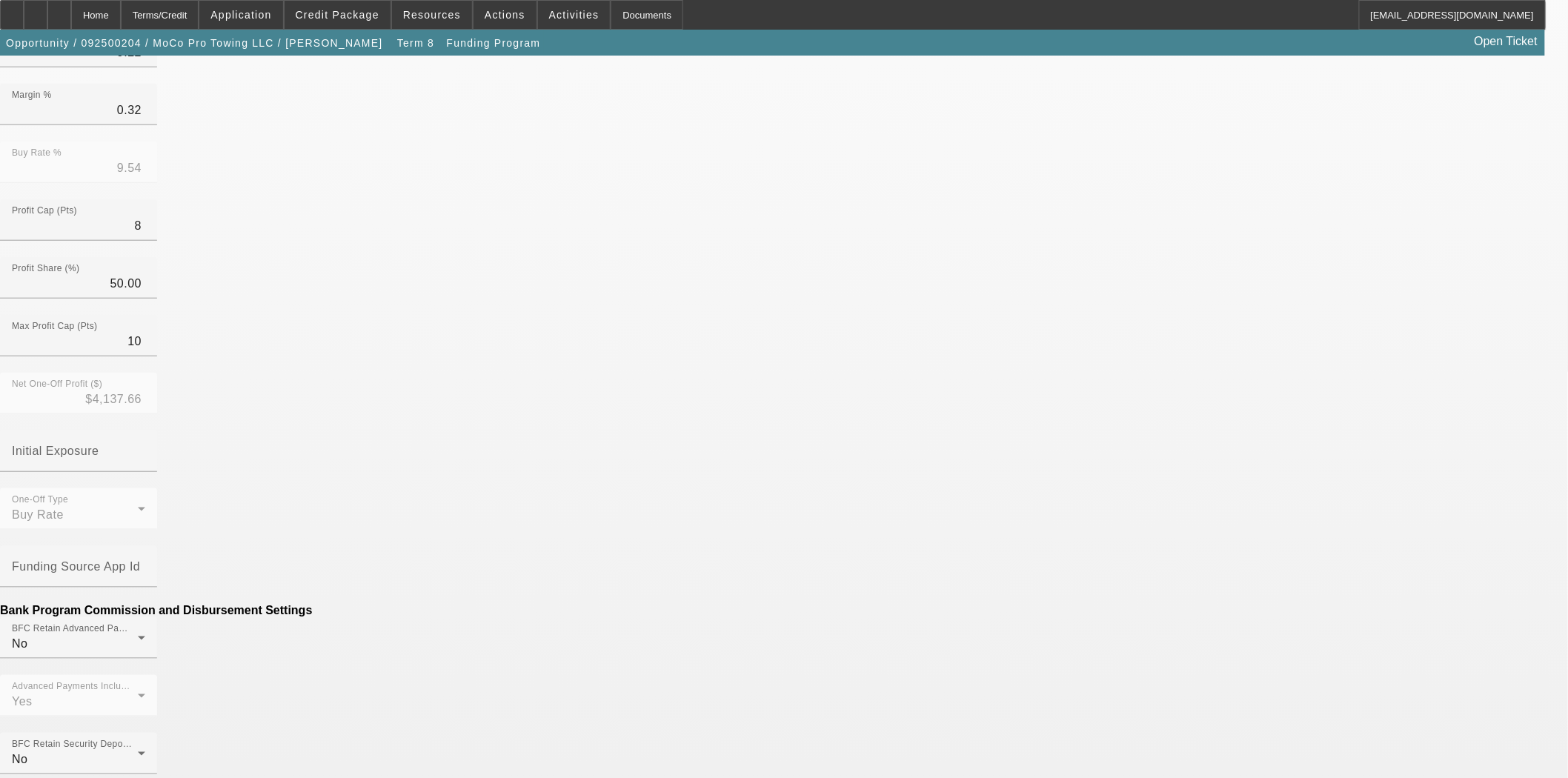
scroll to position [411, 0]
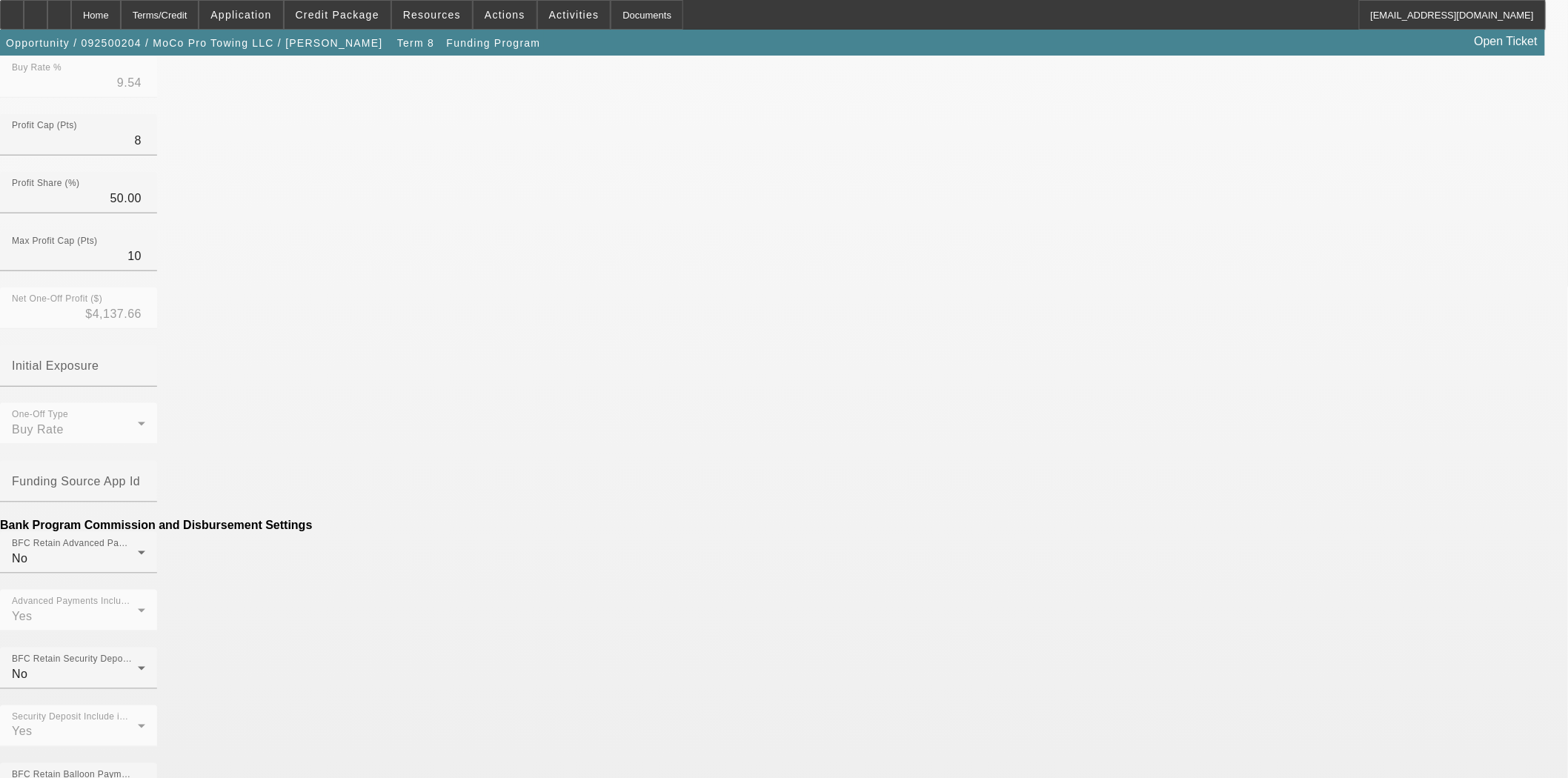
scroll to position [494, 0]
type input "$101.62"
type input "Per Diem"
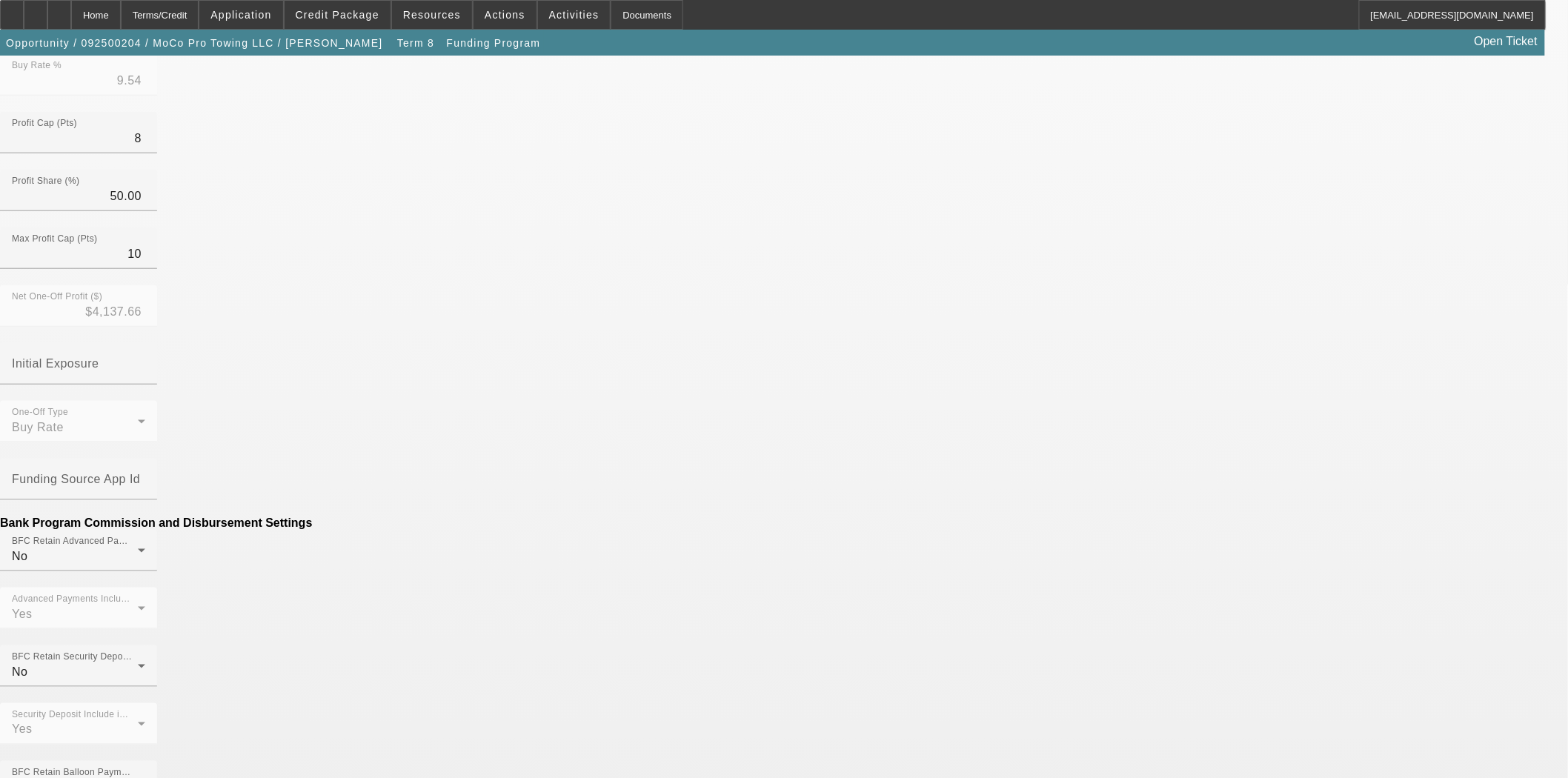
type input "($101.62)"
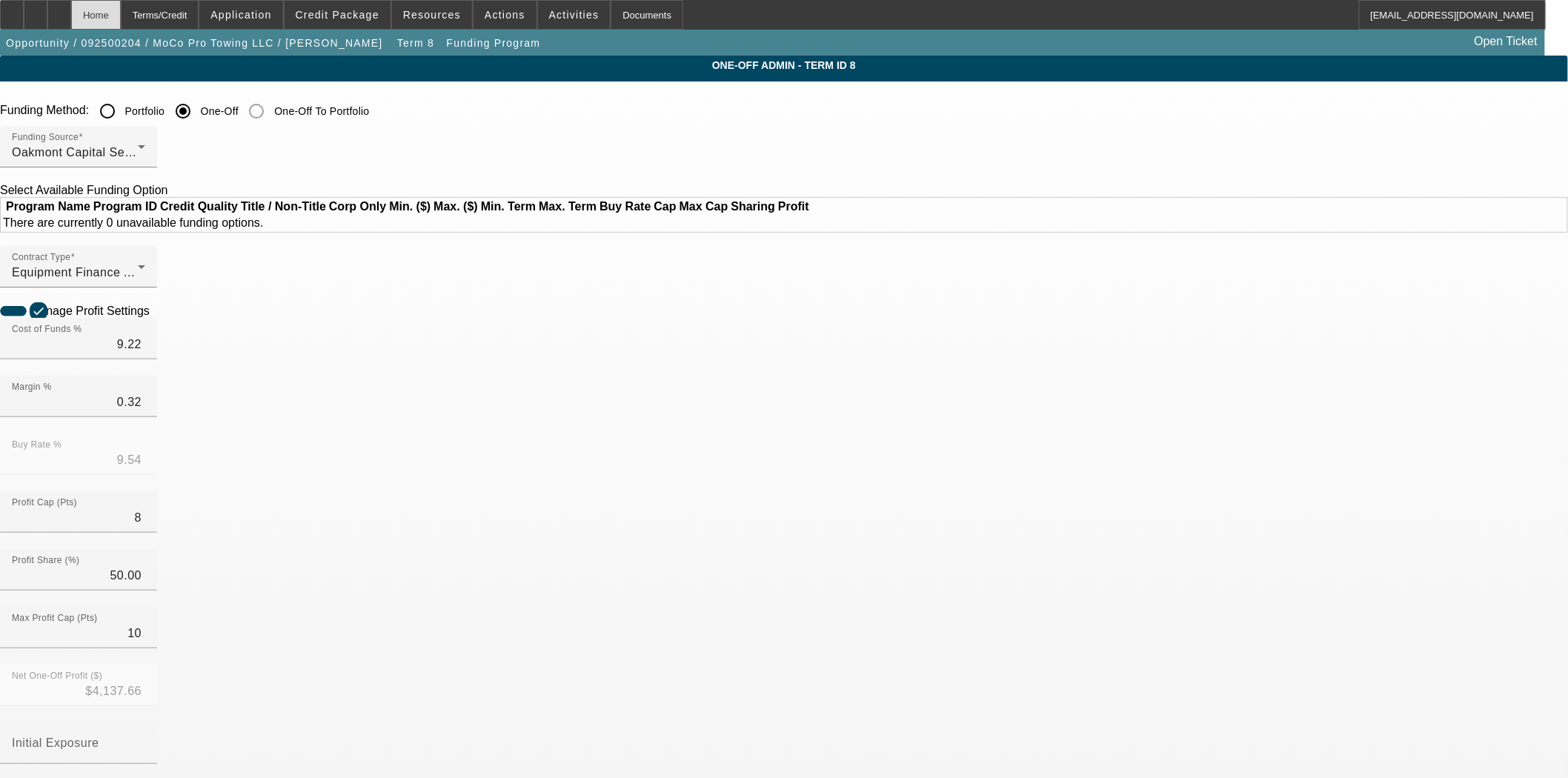
click at [121, 15] on div "Home" at bounding box center [96, 15] width 50 height 30
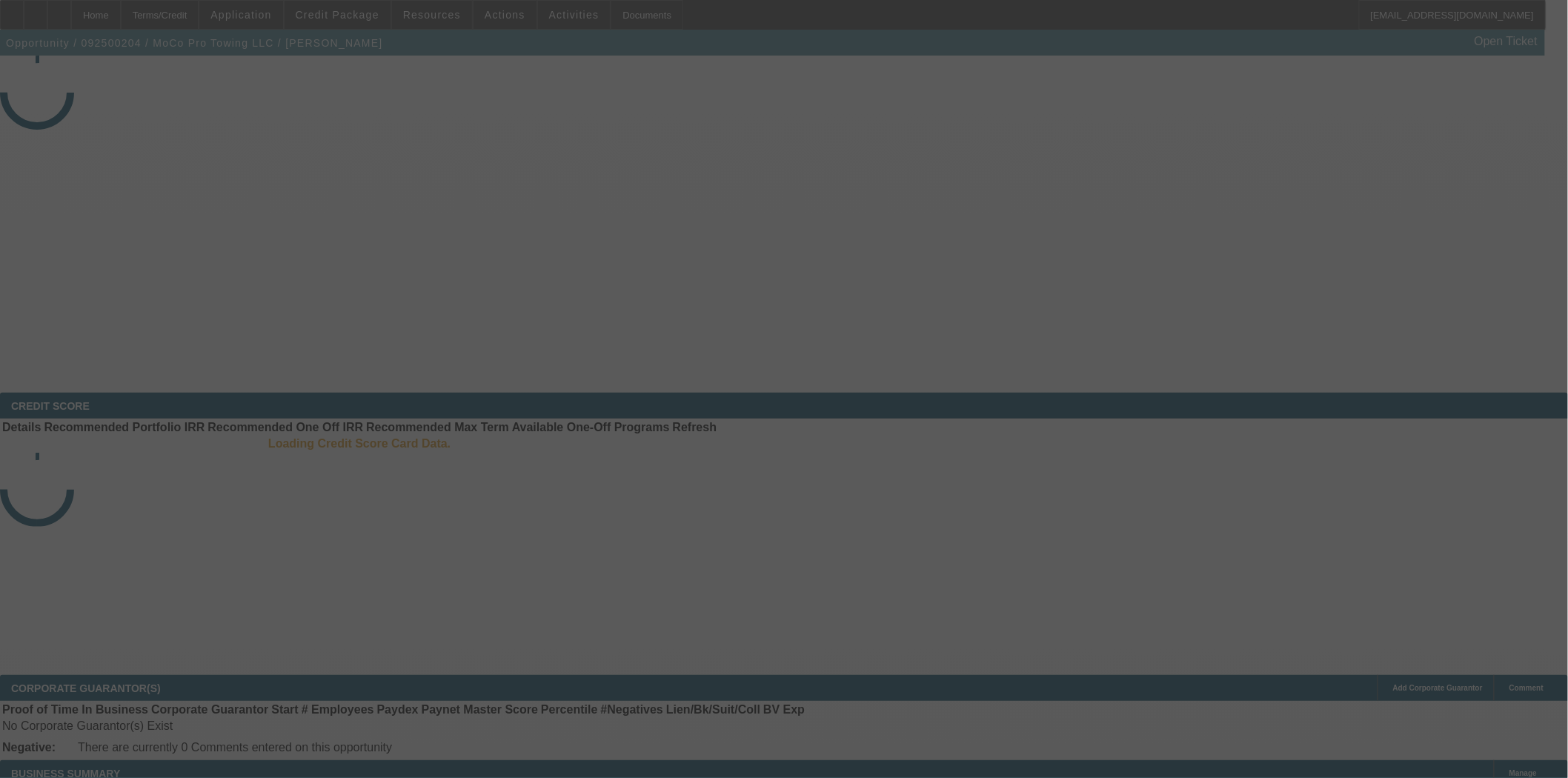
select select "4"
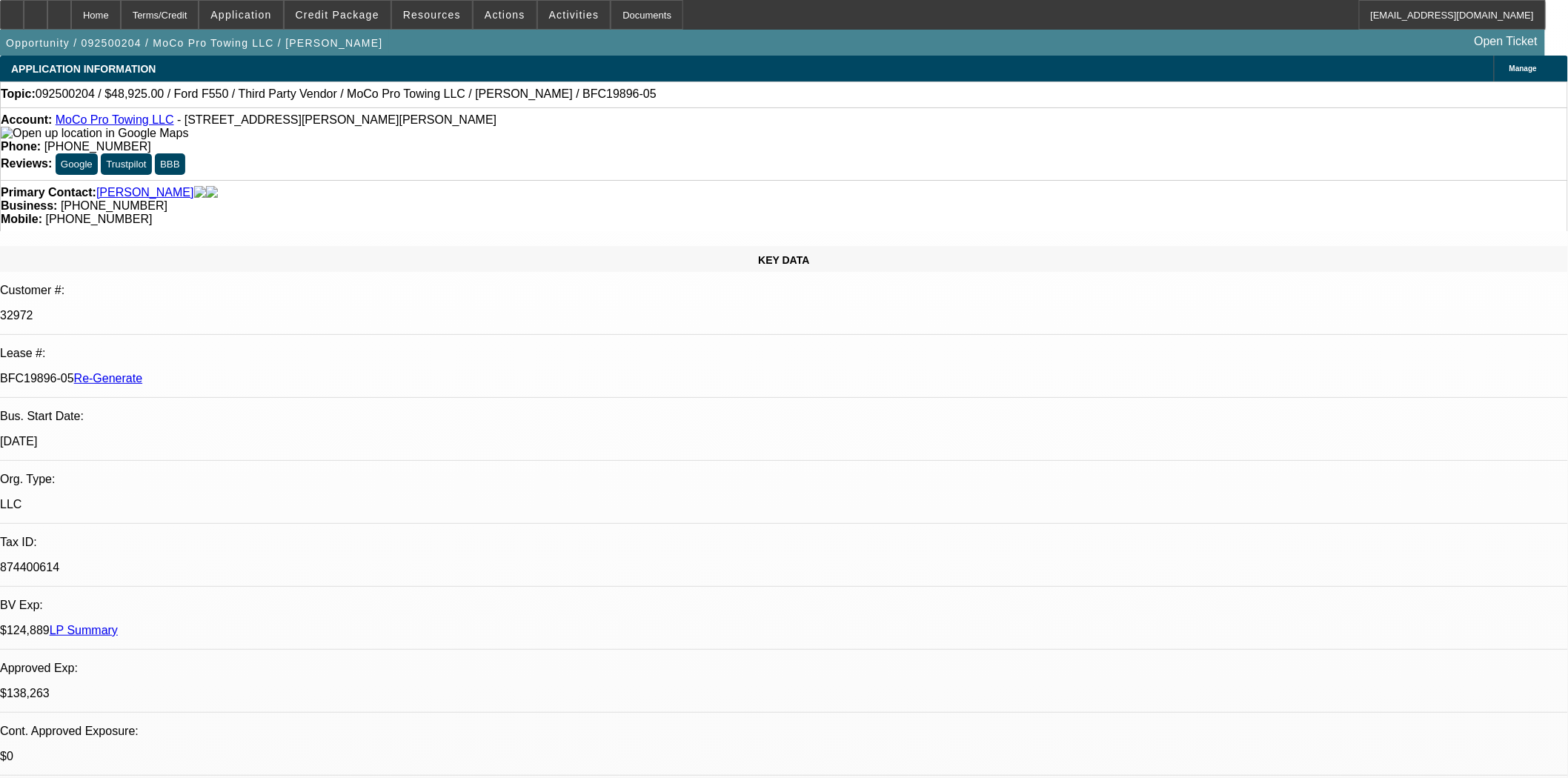
select select "0"
select select "2"
select select "0"
select select "6"
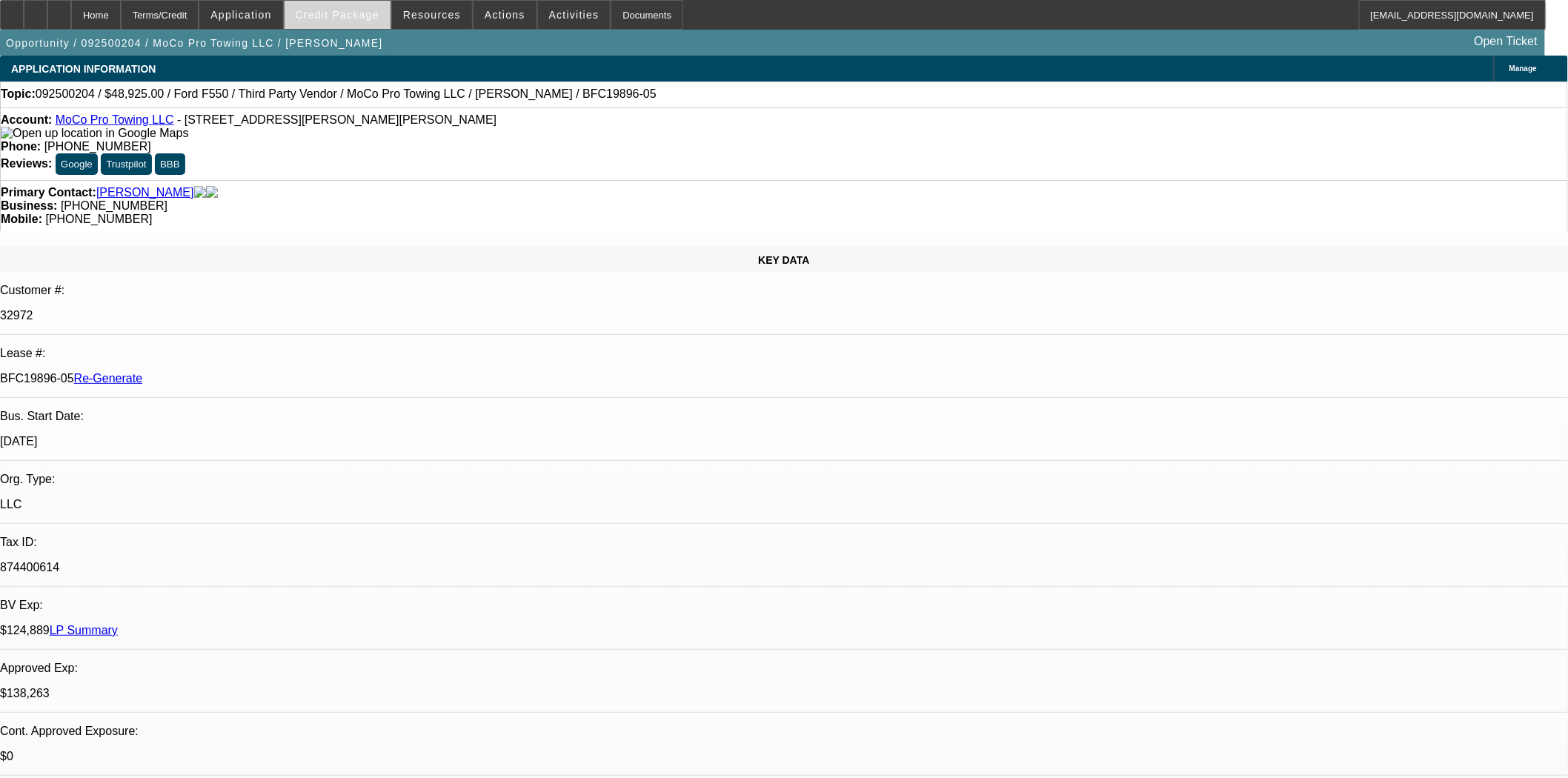
click at [345, 9] on span "Credit Package" at bounding box center [337, 15] width 84 height 12
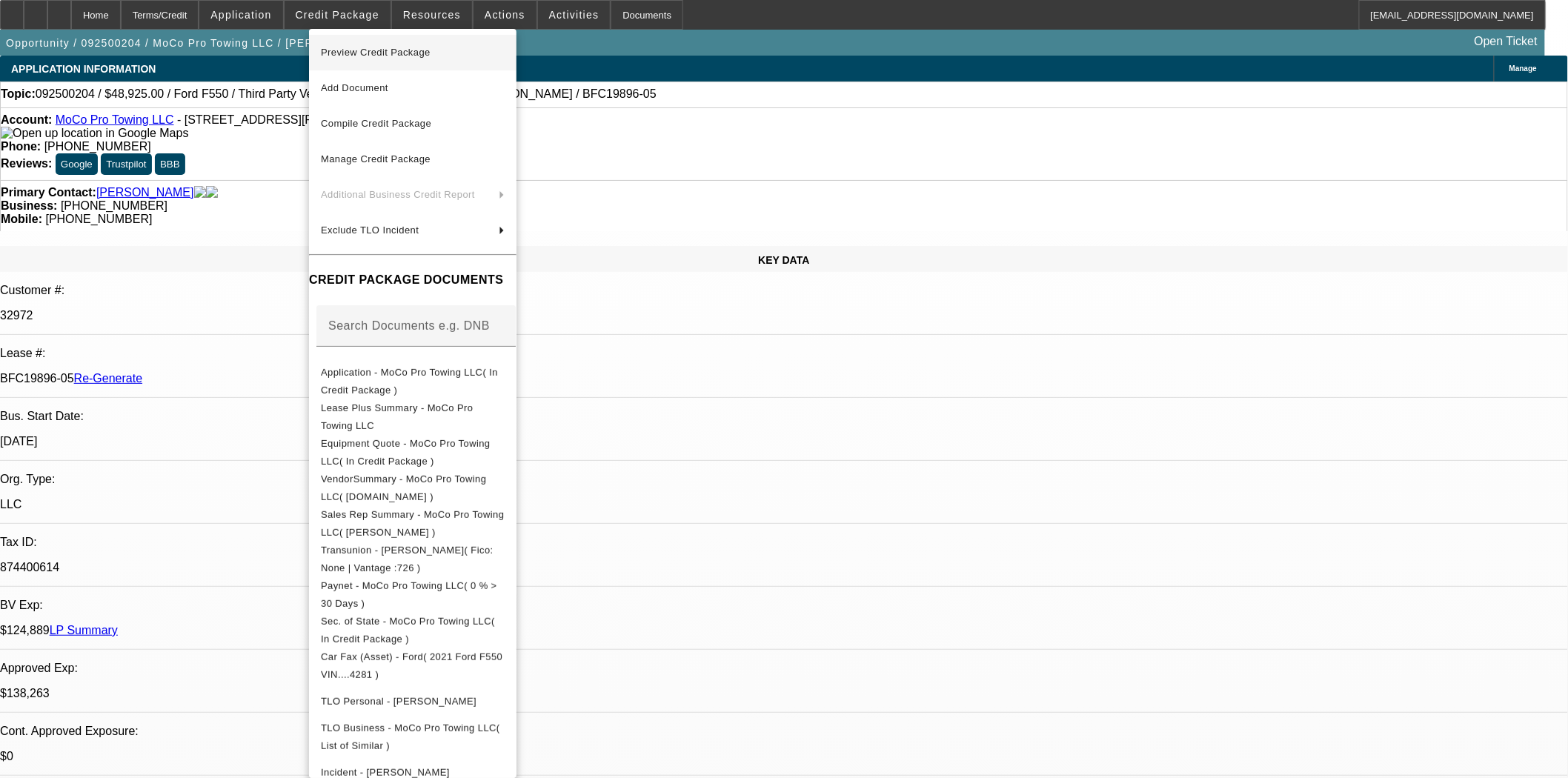
click at [354, 45] on span "Preview Credit Package" at bounding box center [412, 52] width 184 height 18
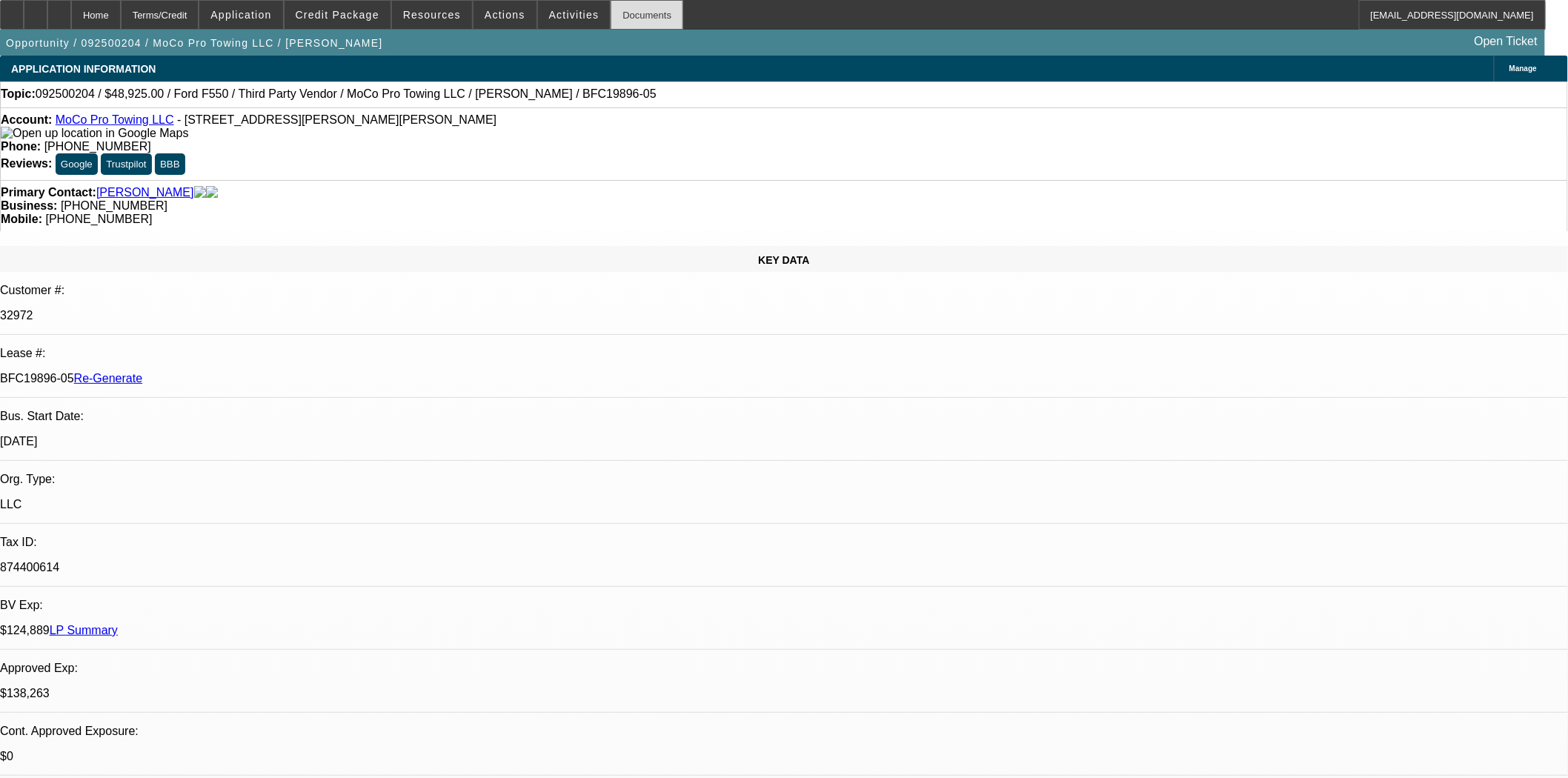
click at [624, 19] on div "Documents" at bounding box center [646, 15] width 72 height 30
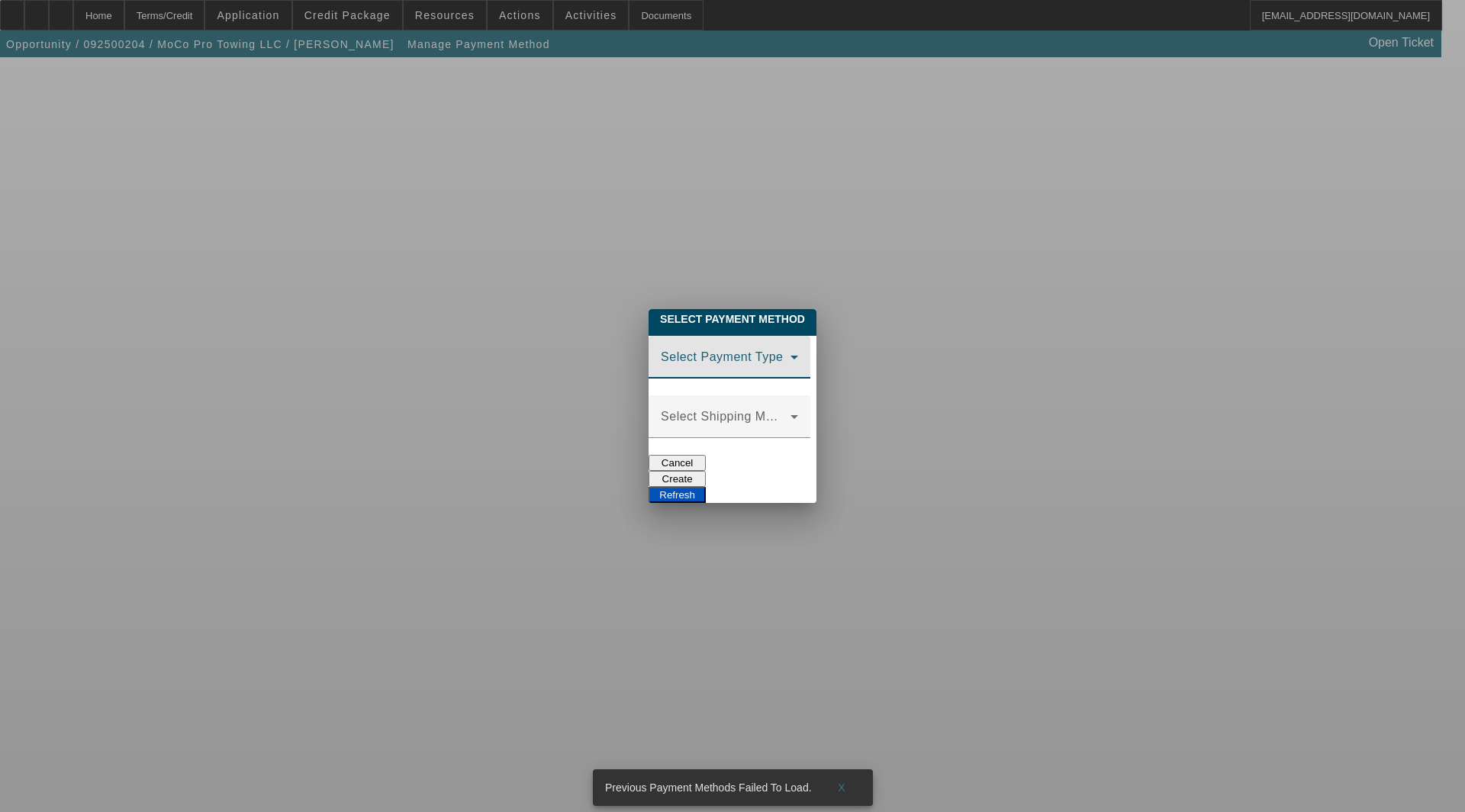
click at [661, 355] on span at bounding box center [726, 362] width 130 height 18
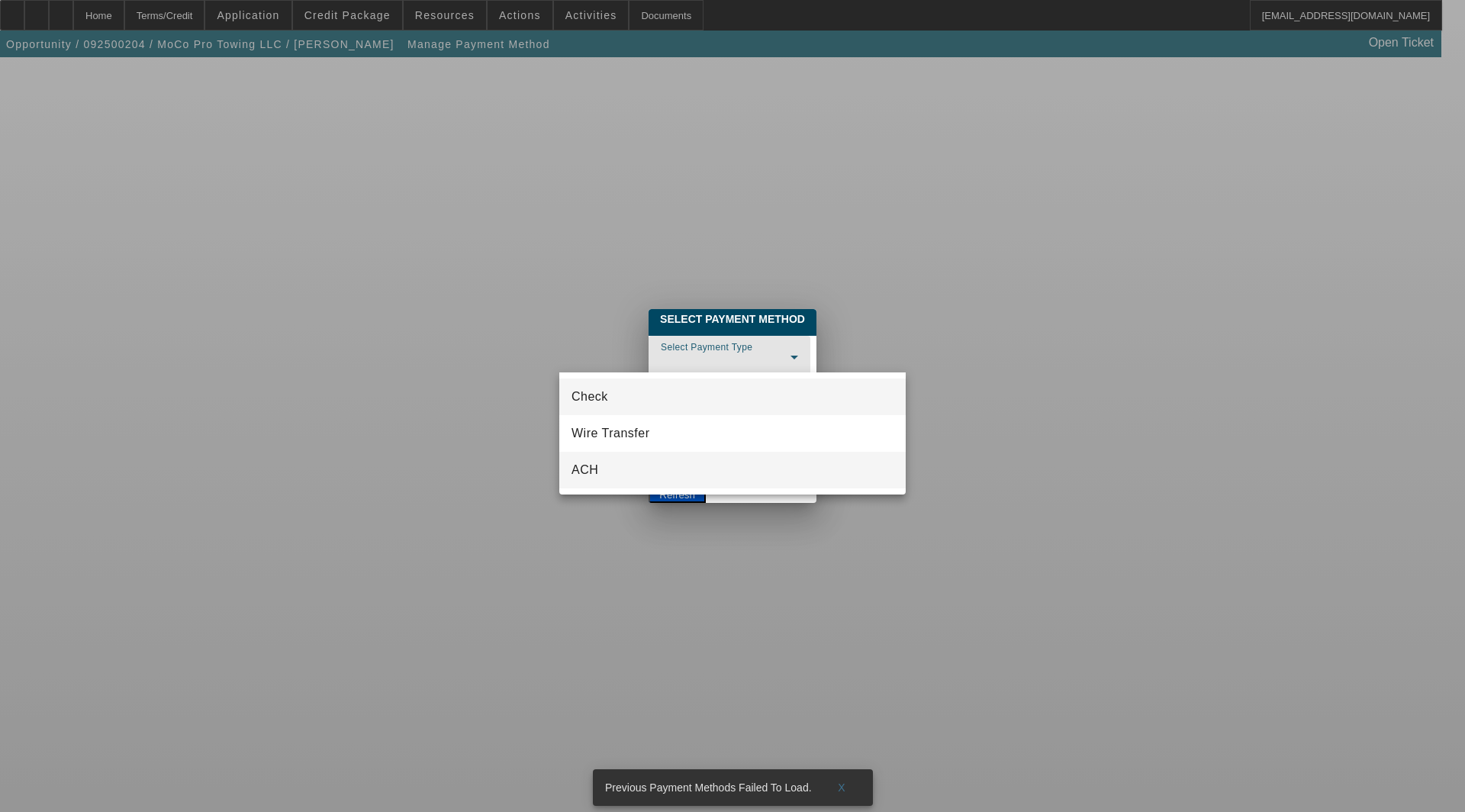
click at [581, 477] on span "ACH" at bounding box center [585, 469] width 27 height 18
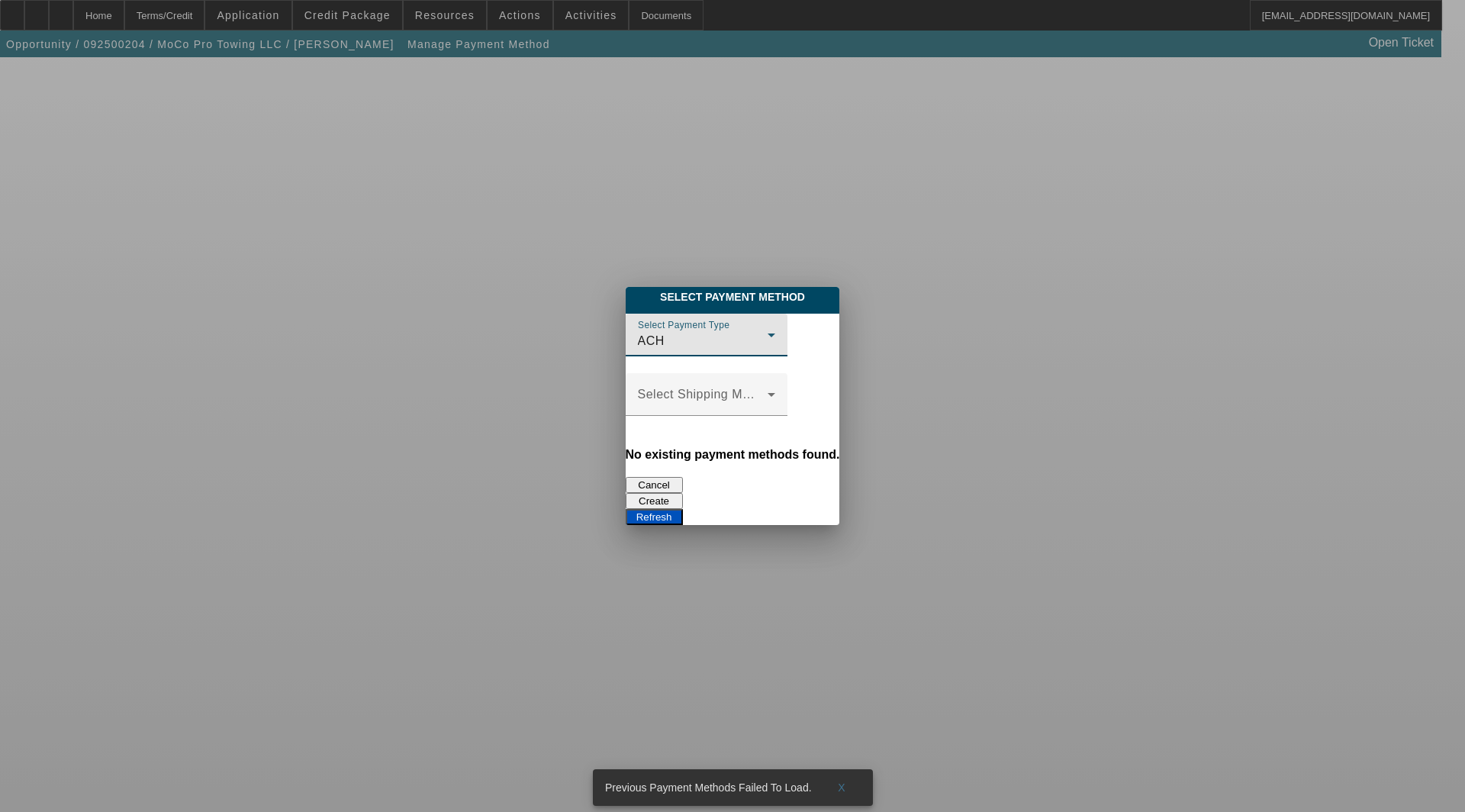
click at [683, 493] on button "Create" at bounding box center [654, 501] width 57 height 16
click at [683, 509] on button "Refresh" at bounding box center [654, 517] width 57 height 16
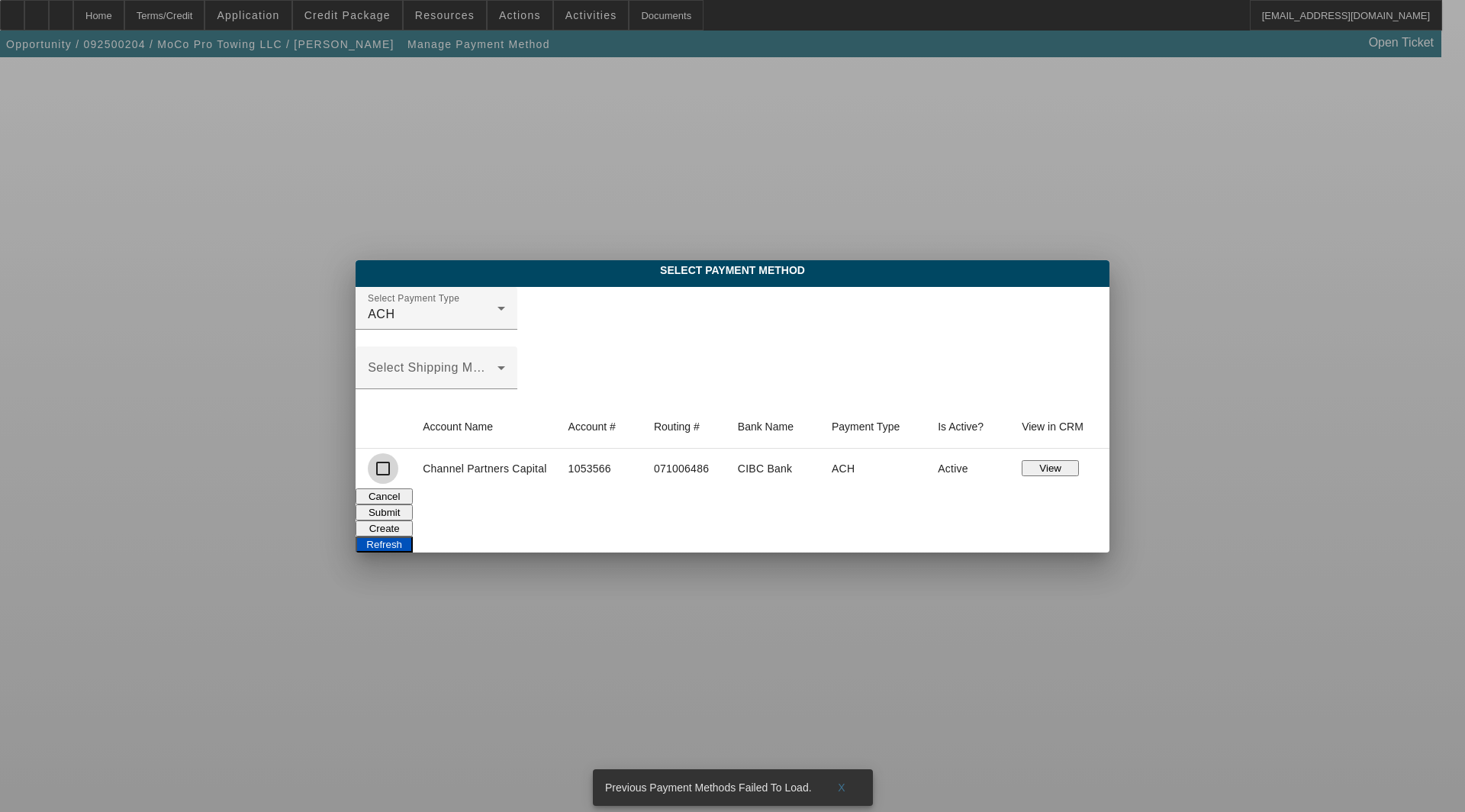
click at [388, 469] on input "checkbox" at bounding box center [383, 469] width 31 height 31
checkbox input "true"
click at [412, 510] on button "Submit" at bounding box center [384, 512] width 57 height 16
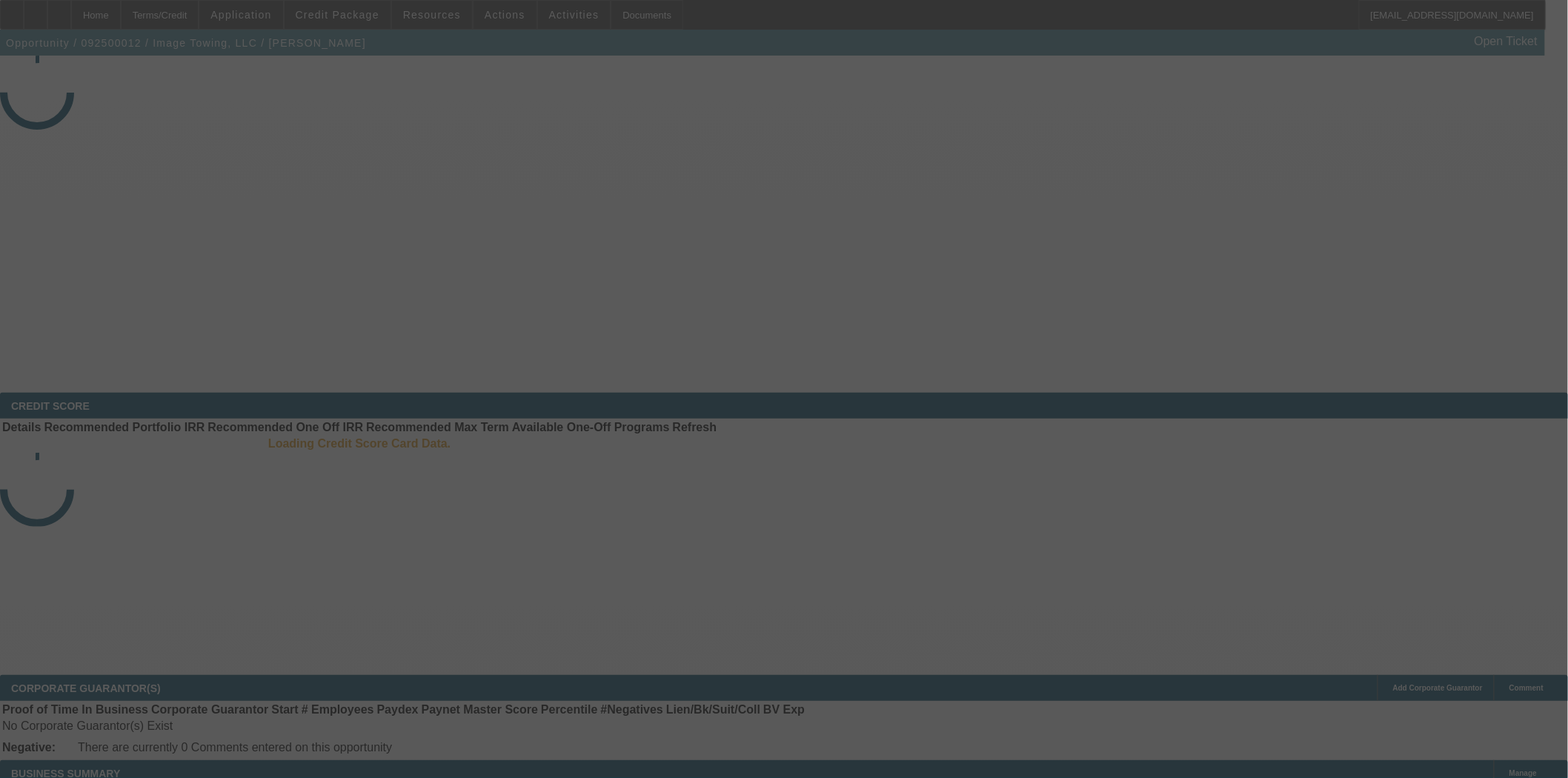
select select "3"
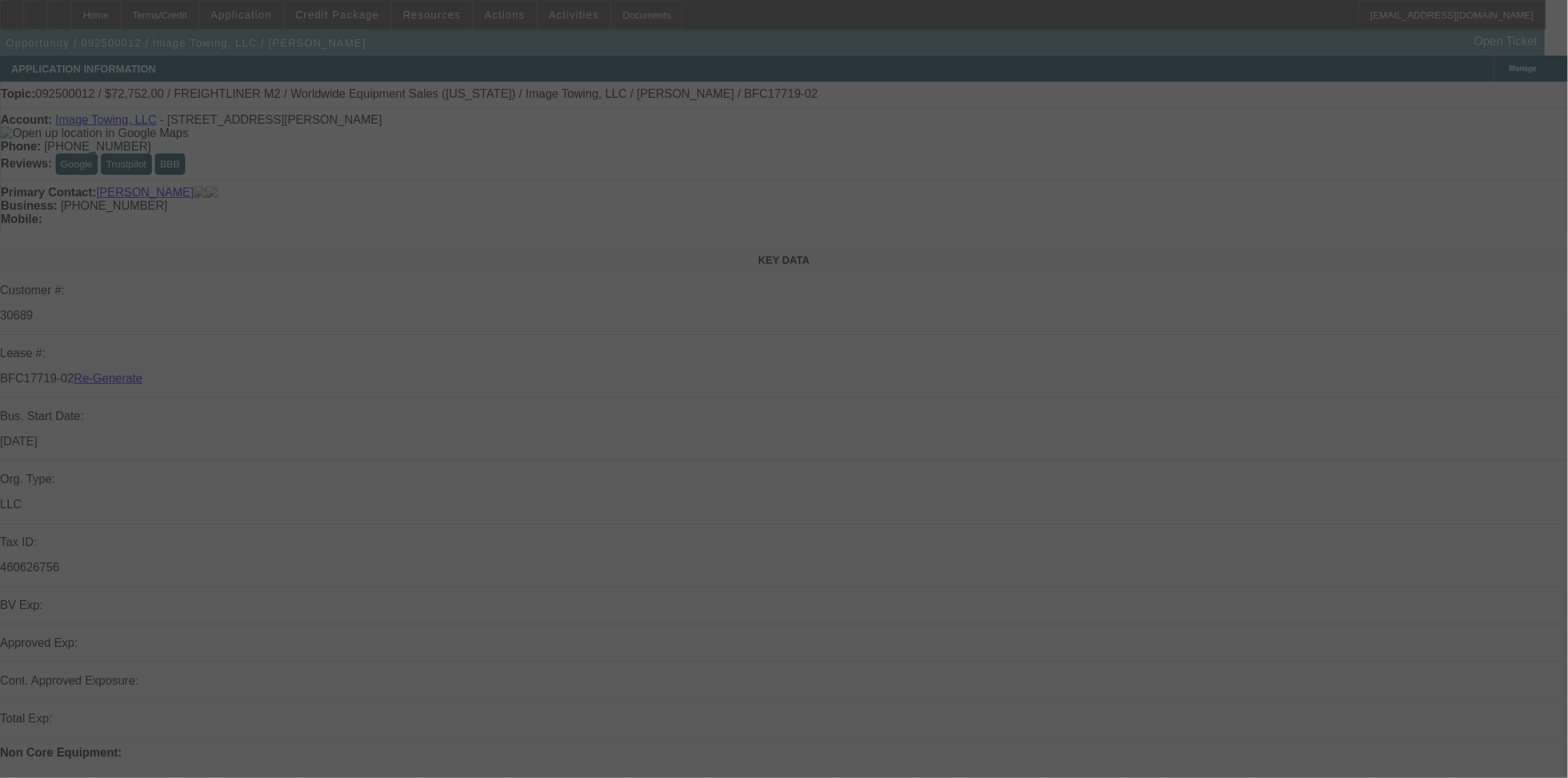
select select "0"
select select "6"
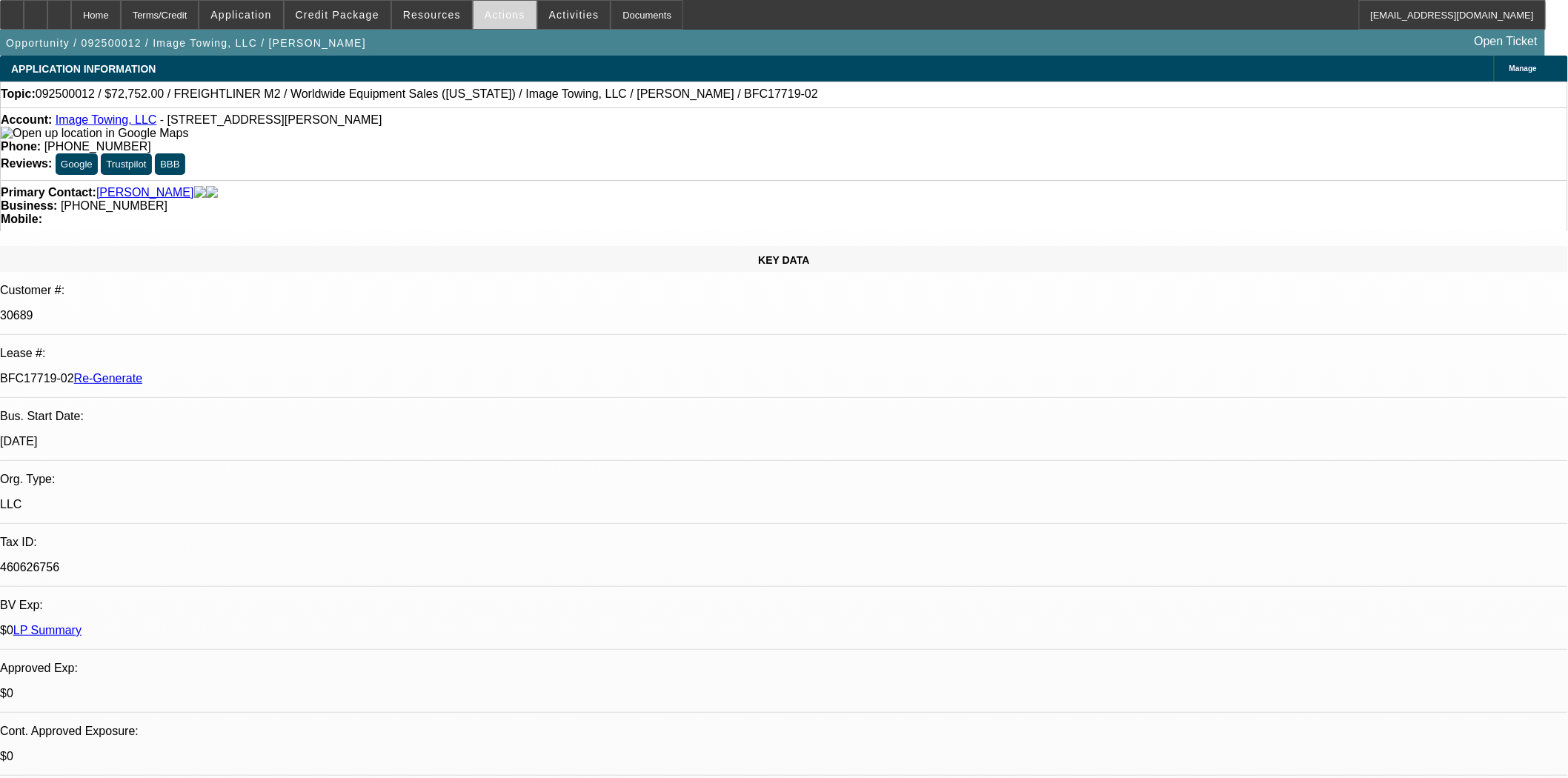
click at [505, 18] on span "Actions" at bounding box center [504, 15] width 41 height 12
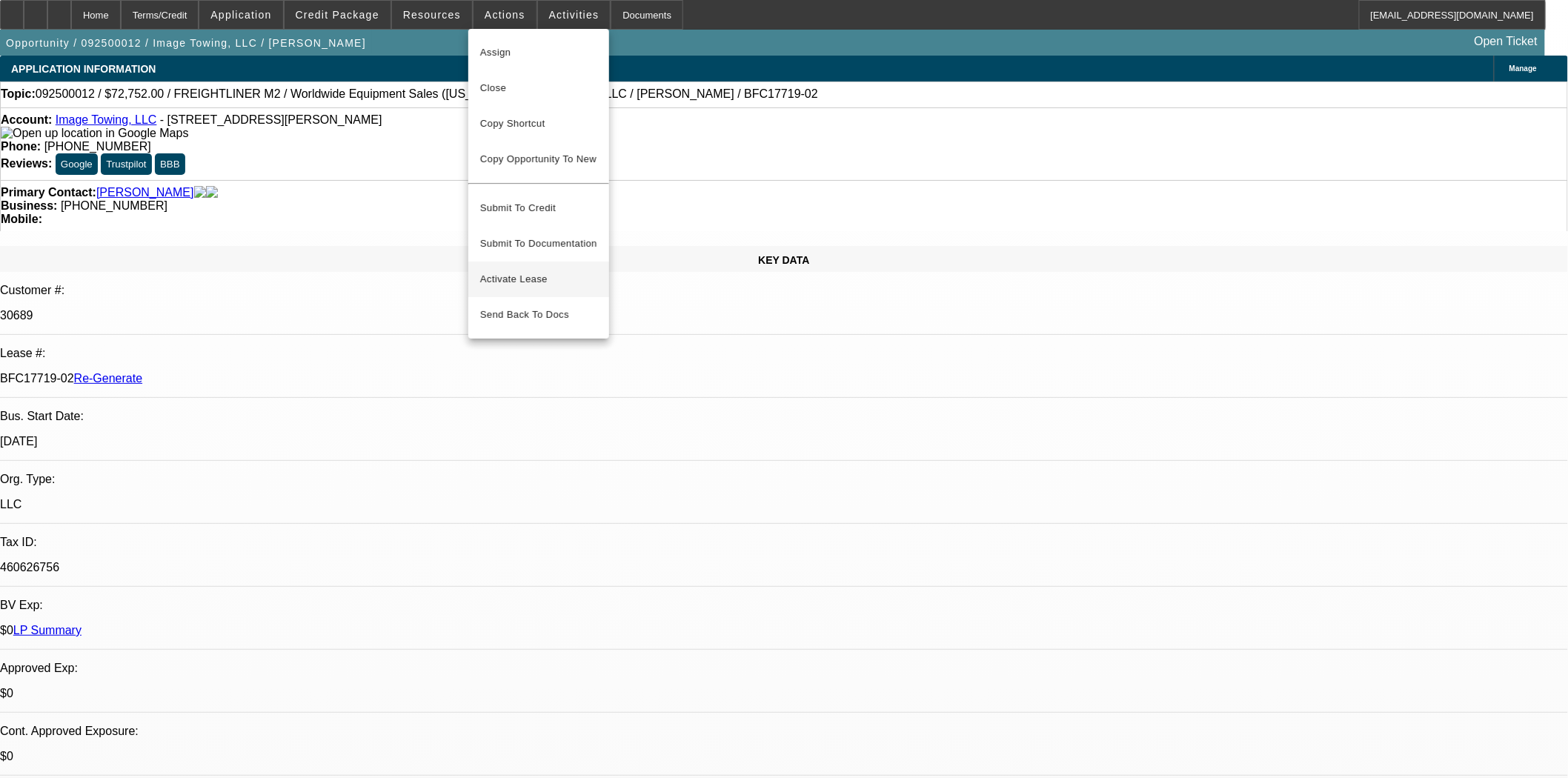
click at [514, 271] on span "Activate Lease" at bounding box center [539, 279] width 117 height 18
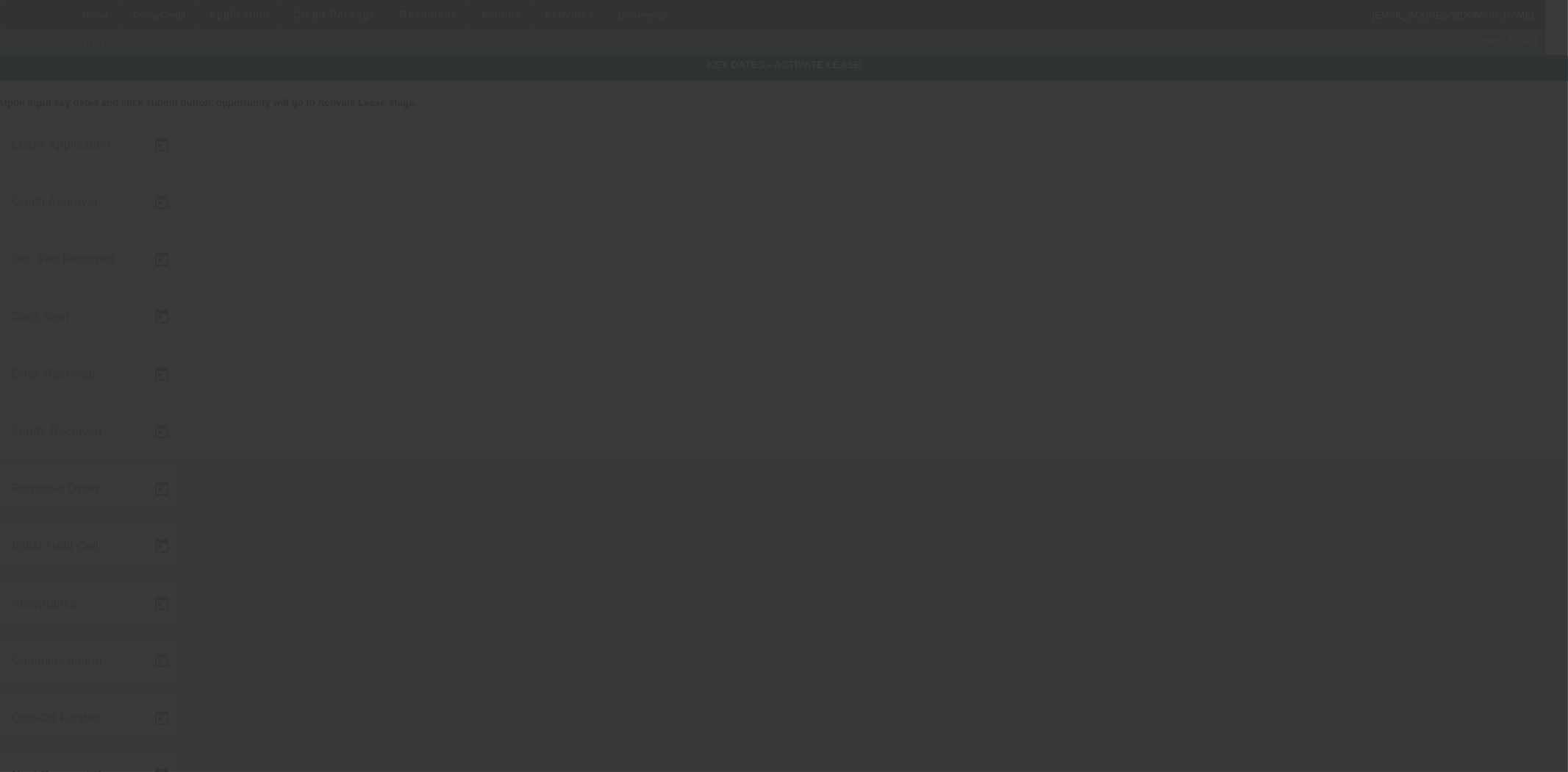
type input "[DATE]"
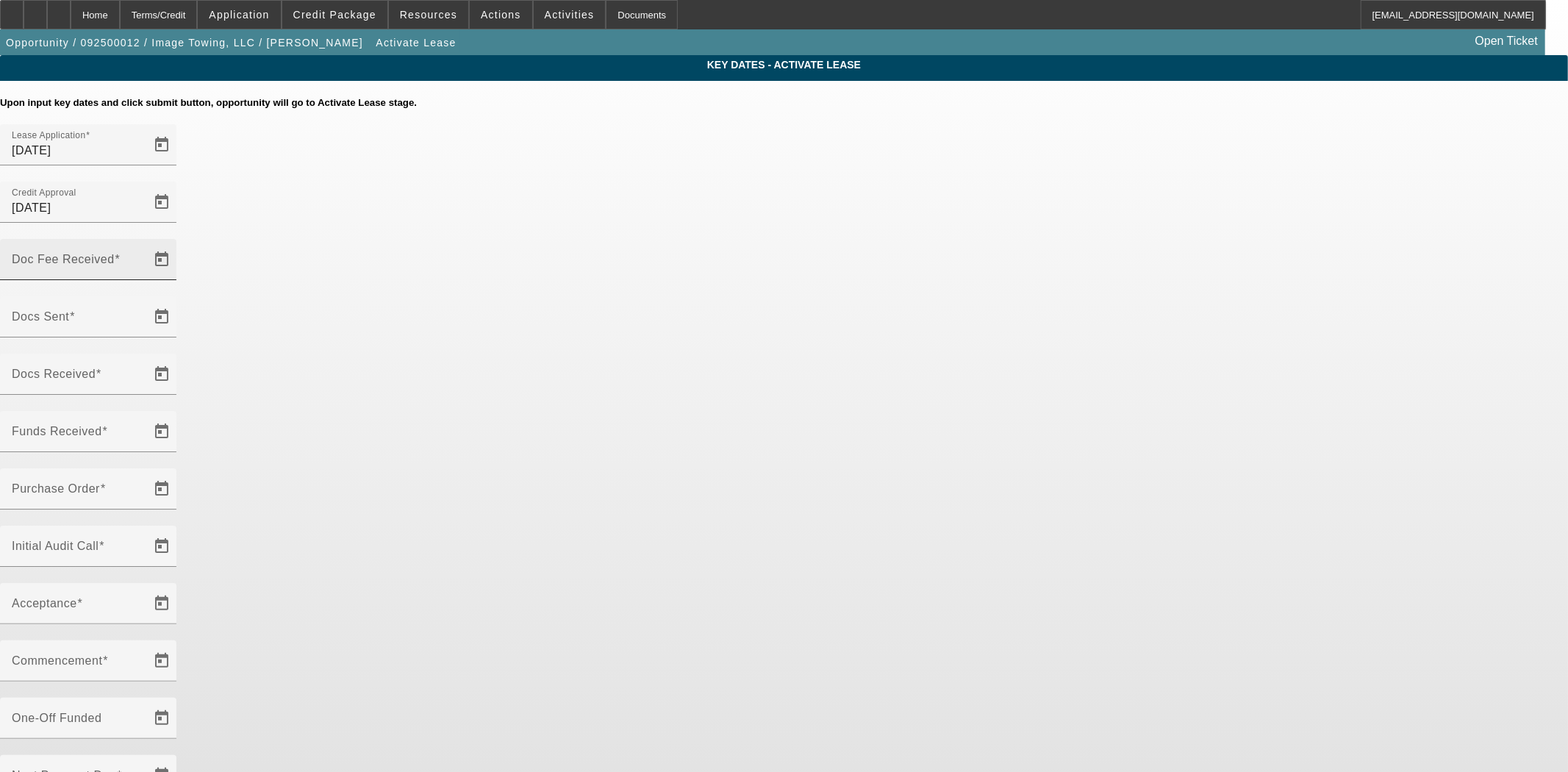
click at [114, 253] on mat-label "Doc Fee Received" at bounding box center [63, 259] width 103 height 12
click at [144, 256] on input "Doc Fee Received" at bounding box center [77, 265] width 132 height 18
type input "[DATE]"
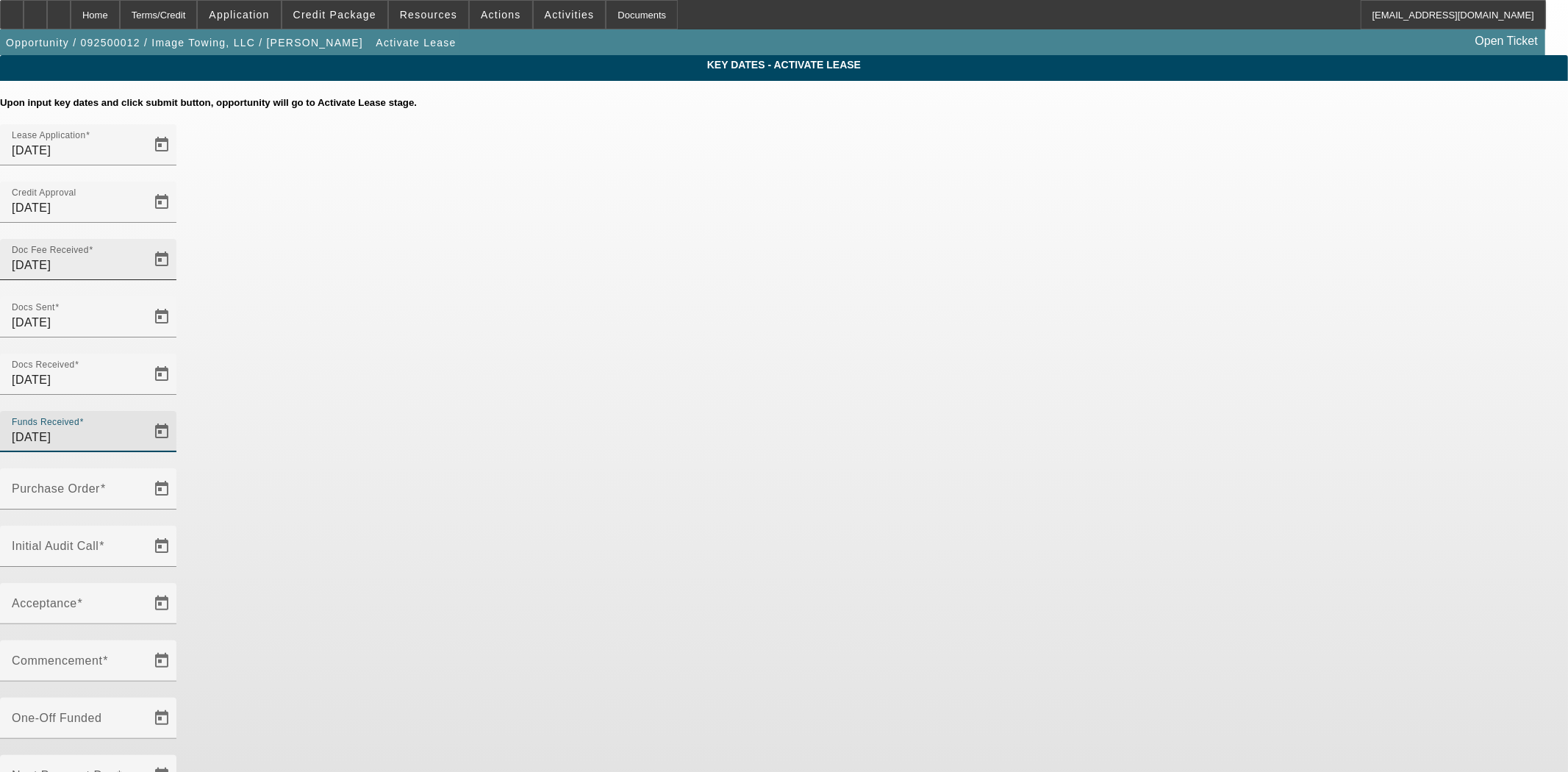
type input "[DATE]"
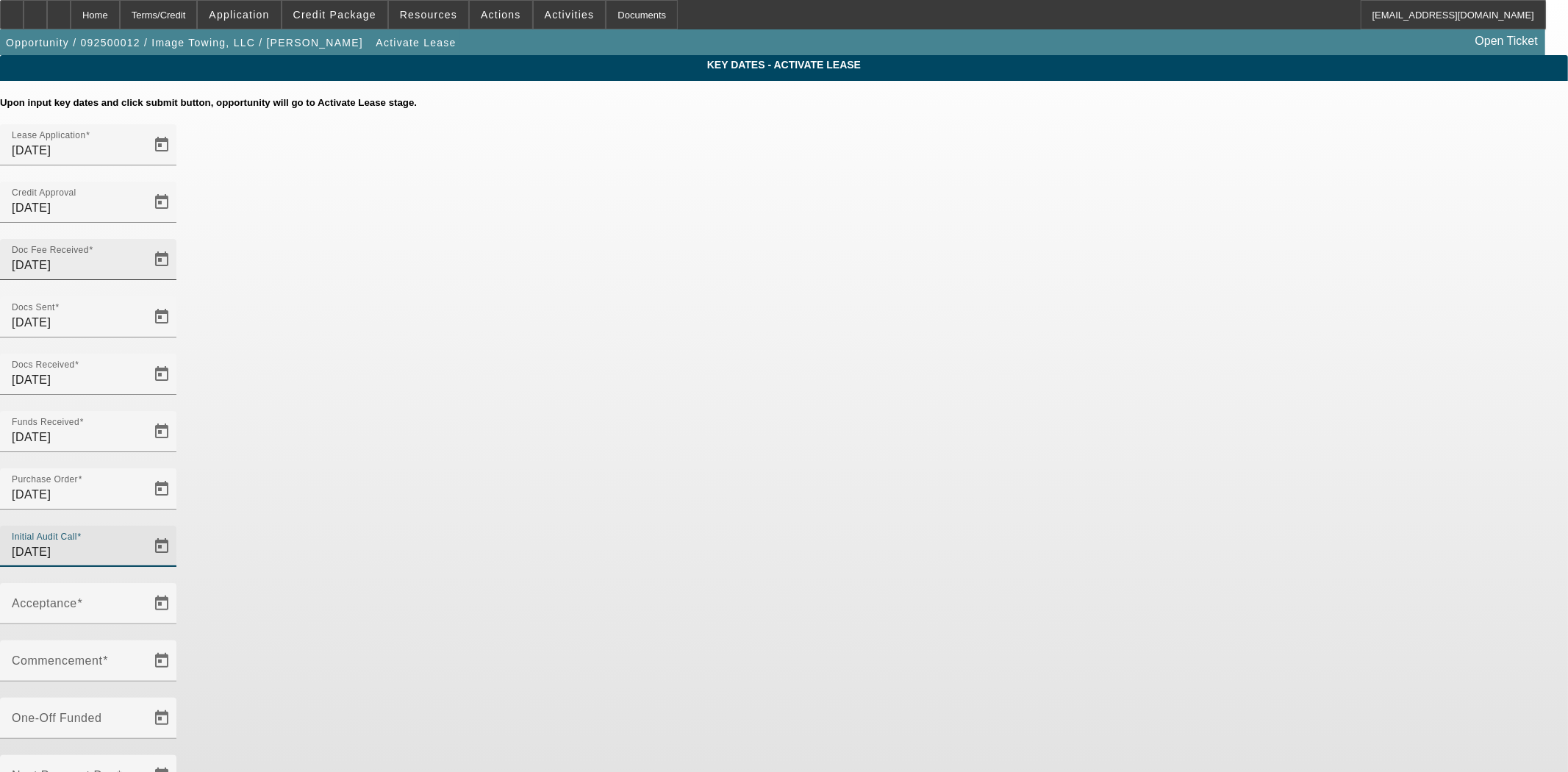
type input "[DATE]"
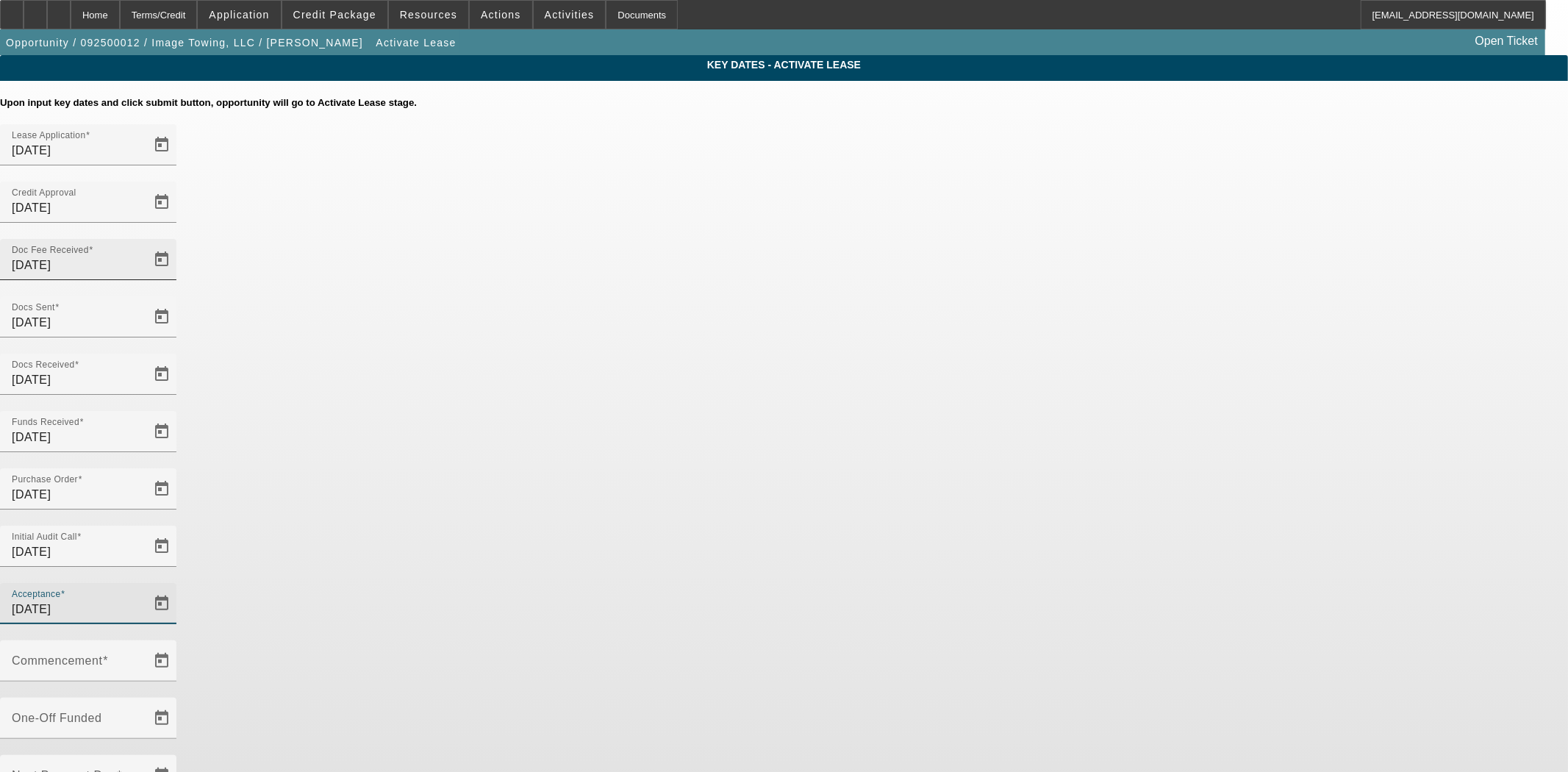
type input "[DATE]"
type input "10/1/2025"
type input "11/1/2025"
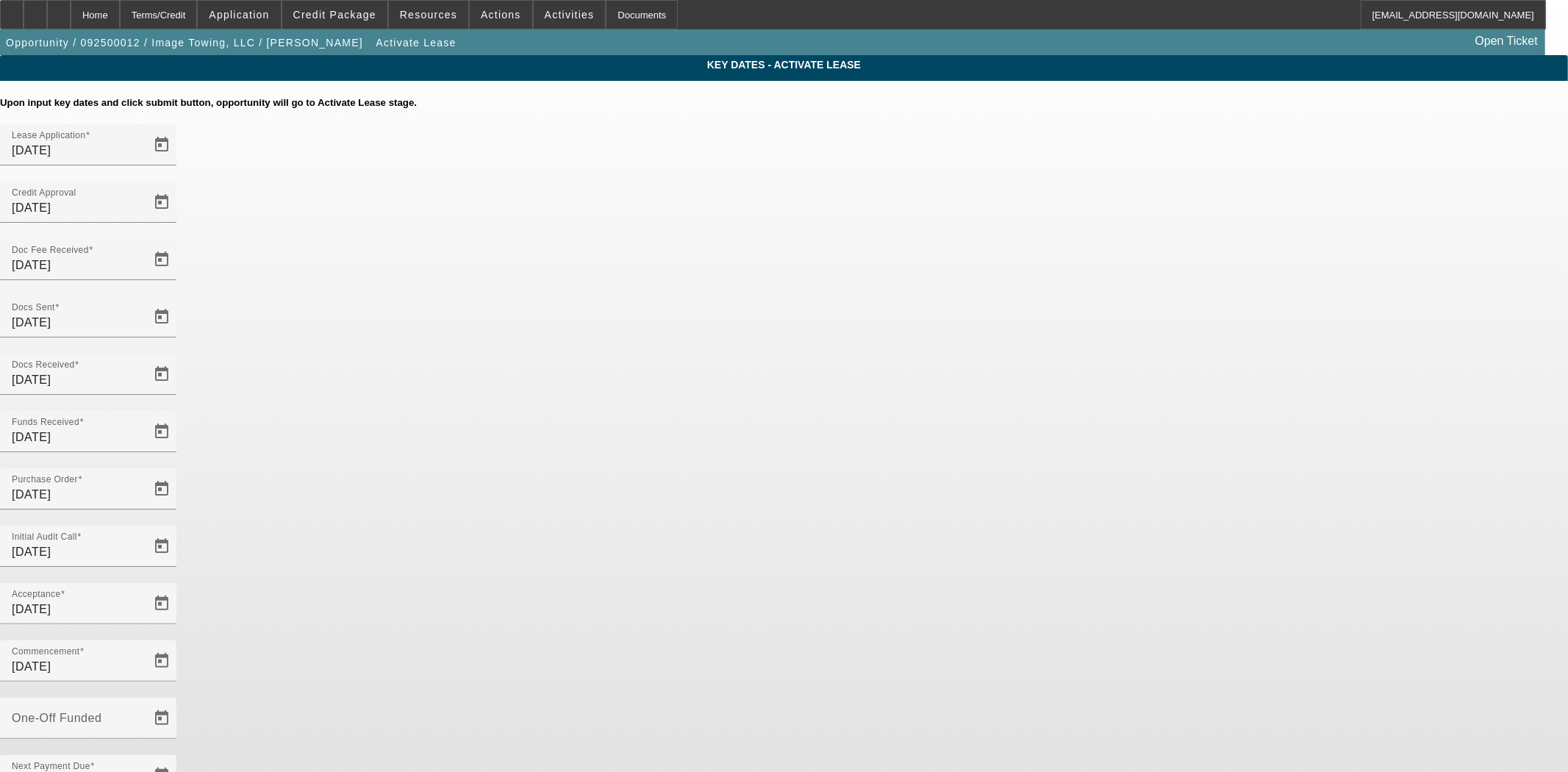
type input "[DATE]"
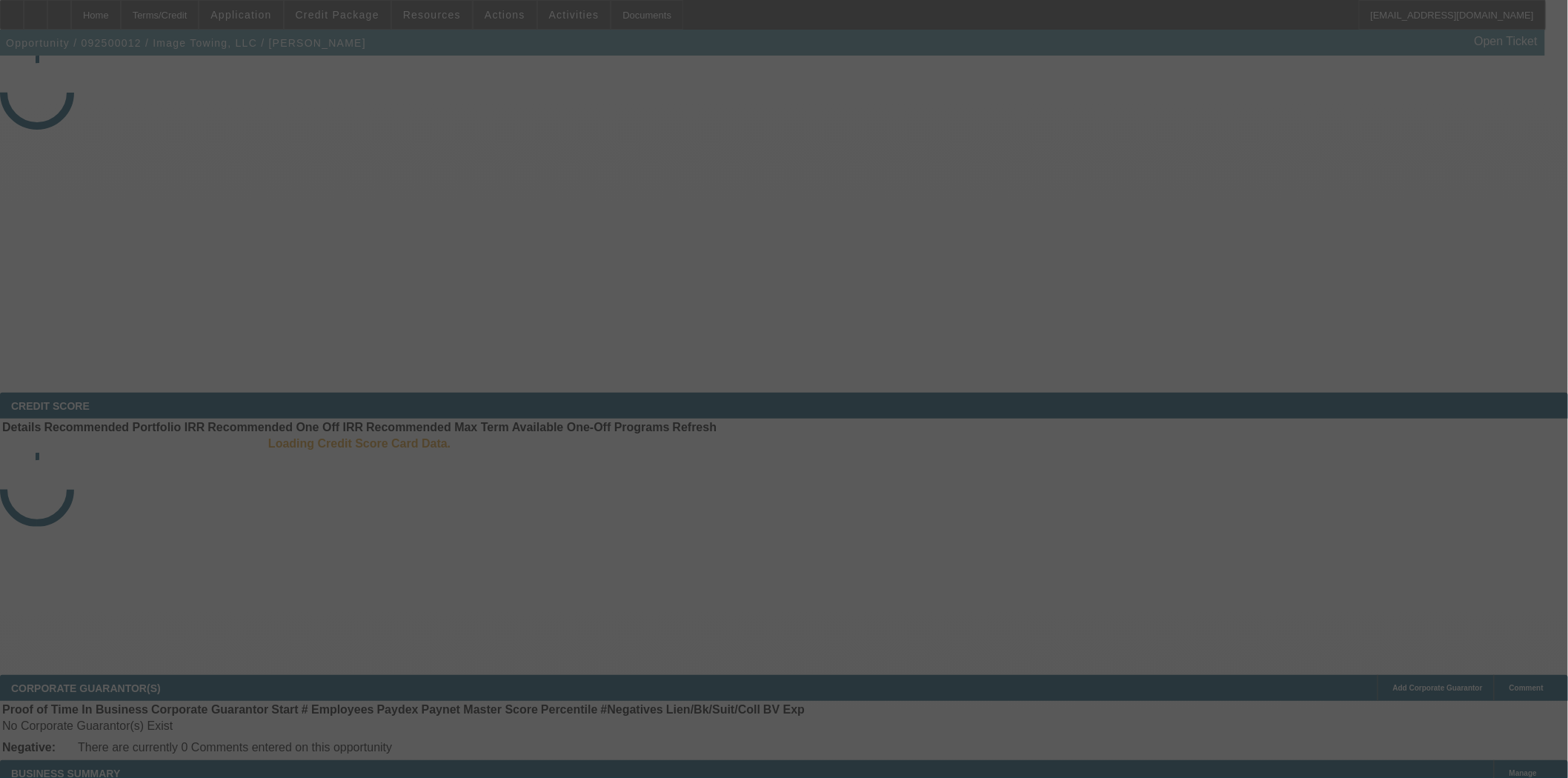
select select "4"
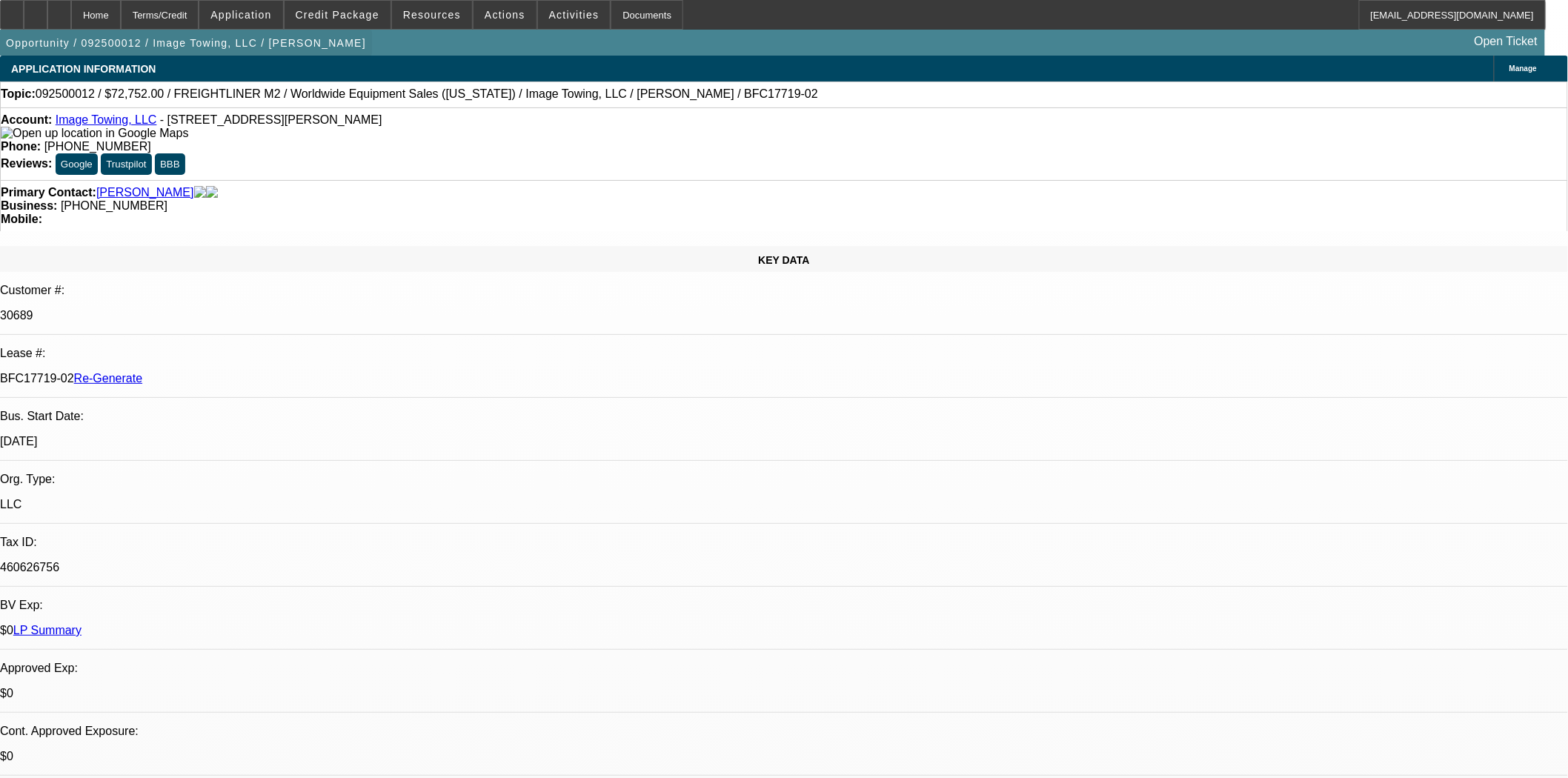
select select "0"
select select "6"
click at [370, 18] on span "Credit Package" at bounding box center [337, 15] width 84 height 12
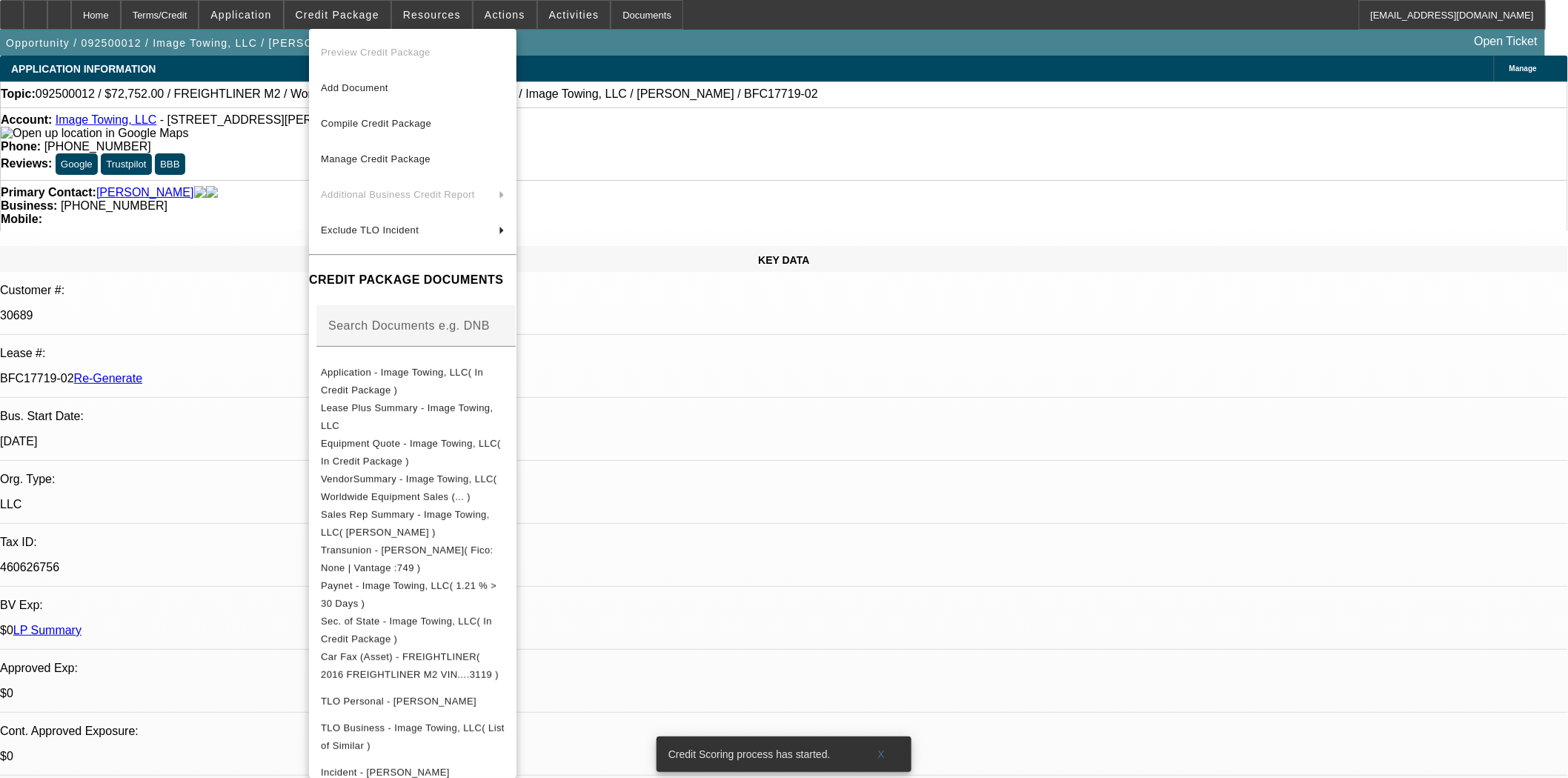
click at [749, 151] on div at bounding box center [784, 389] width 1568 height 778
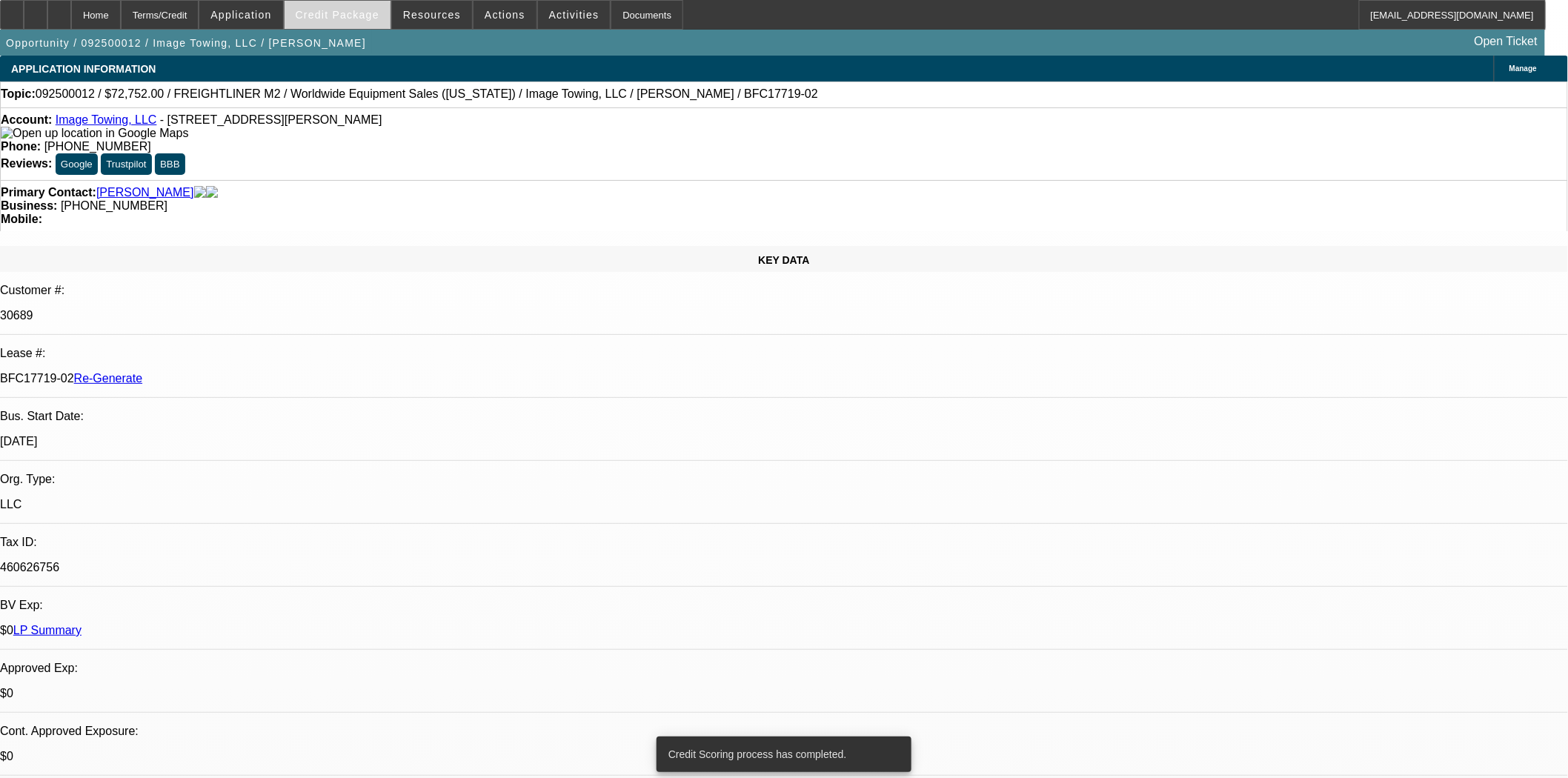
click at [366, 20] on span at bounding box center [337, 15] width 106 height 35
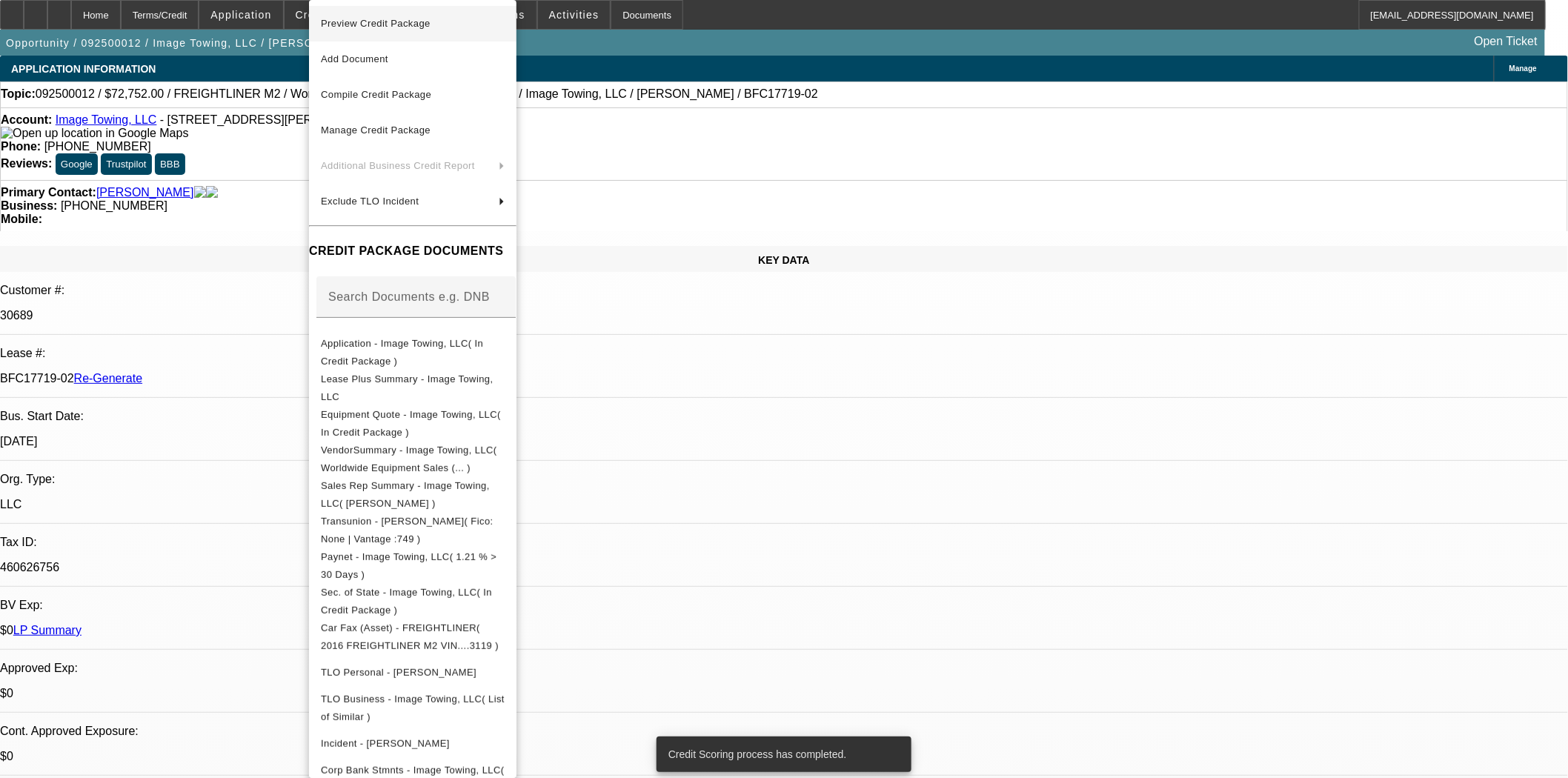
click at [368, 28] on span "Preview Credit Package" at bounding box center [412, 23] width 184 height 18
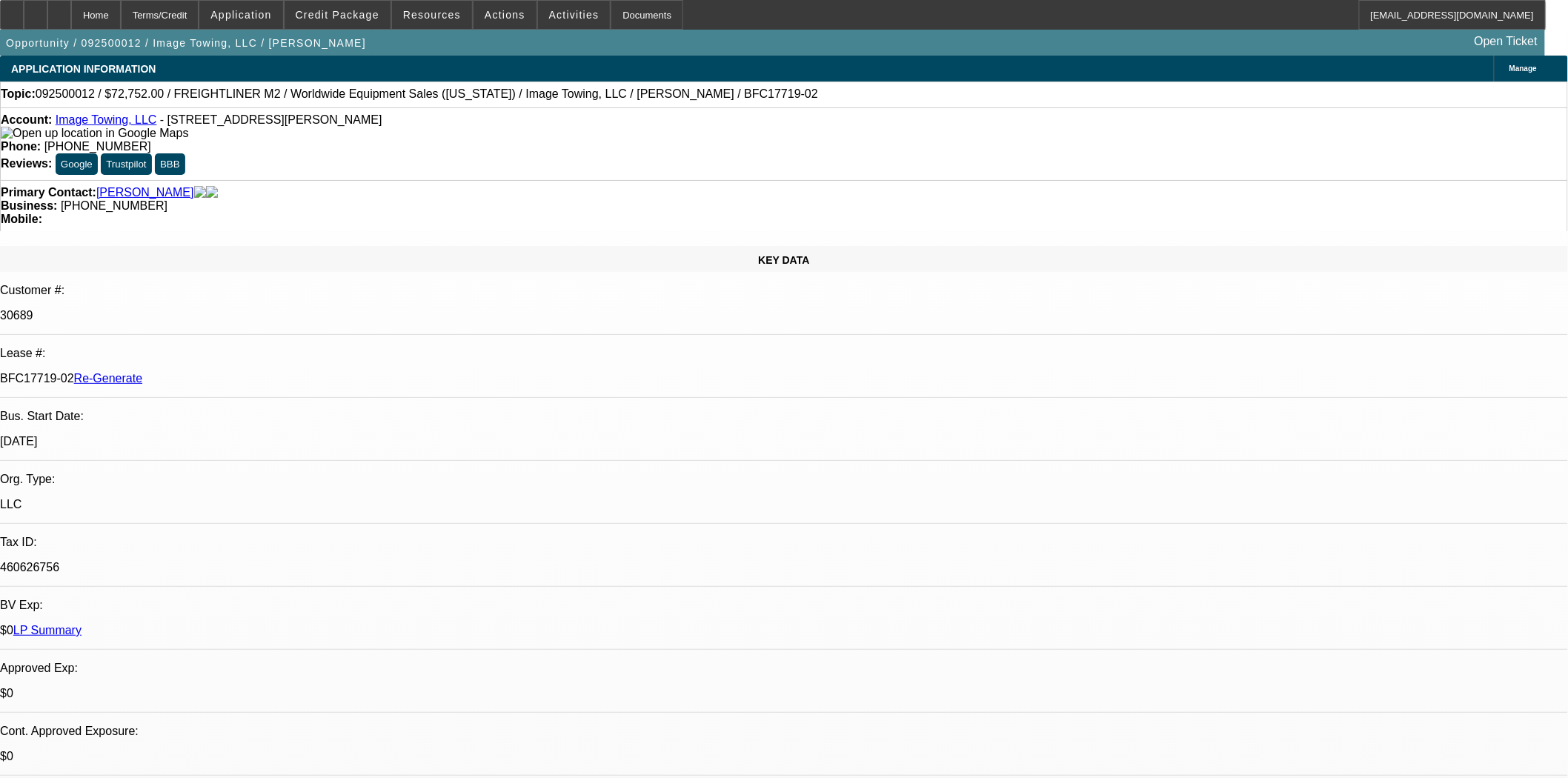
drag, startPoint x: 286, startPoint y: 357, endPoint x: 293, endPoint y: 318, distance: 39.6
click at [286, 750] on p "$0" at bounding box center [784, 756] width 1568 height 13
click at [610, 17] on div "Documents" at bounding box center [646, 15] width 72 height 30
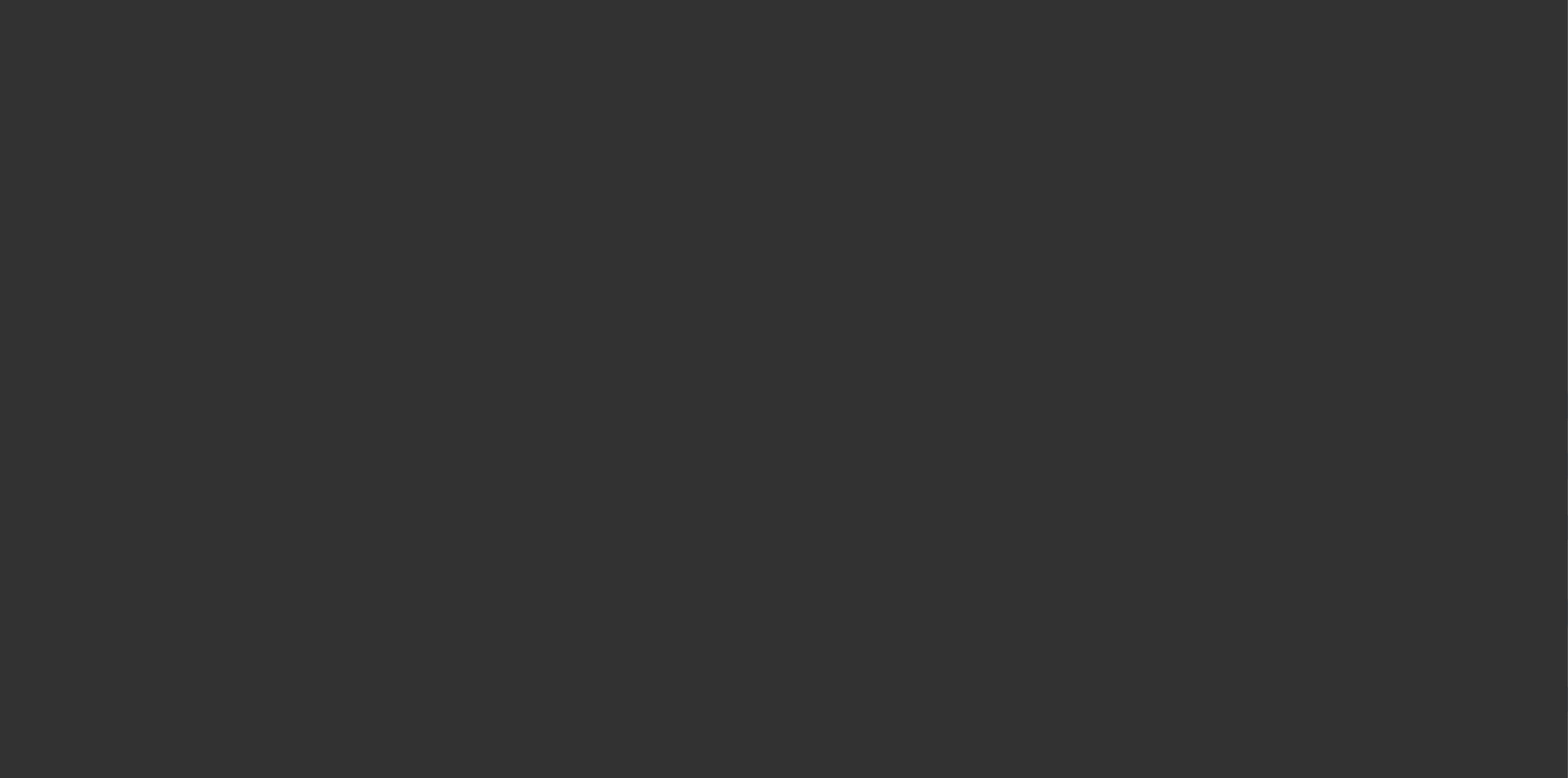
select select "3"
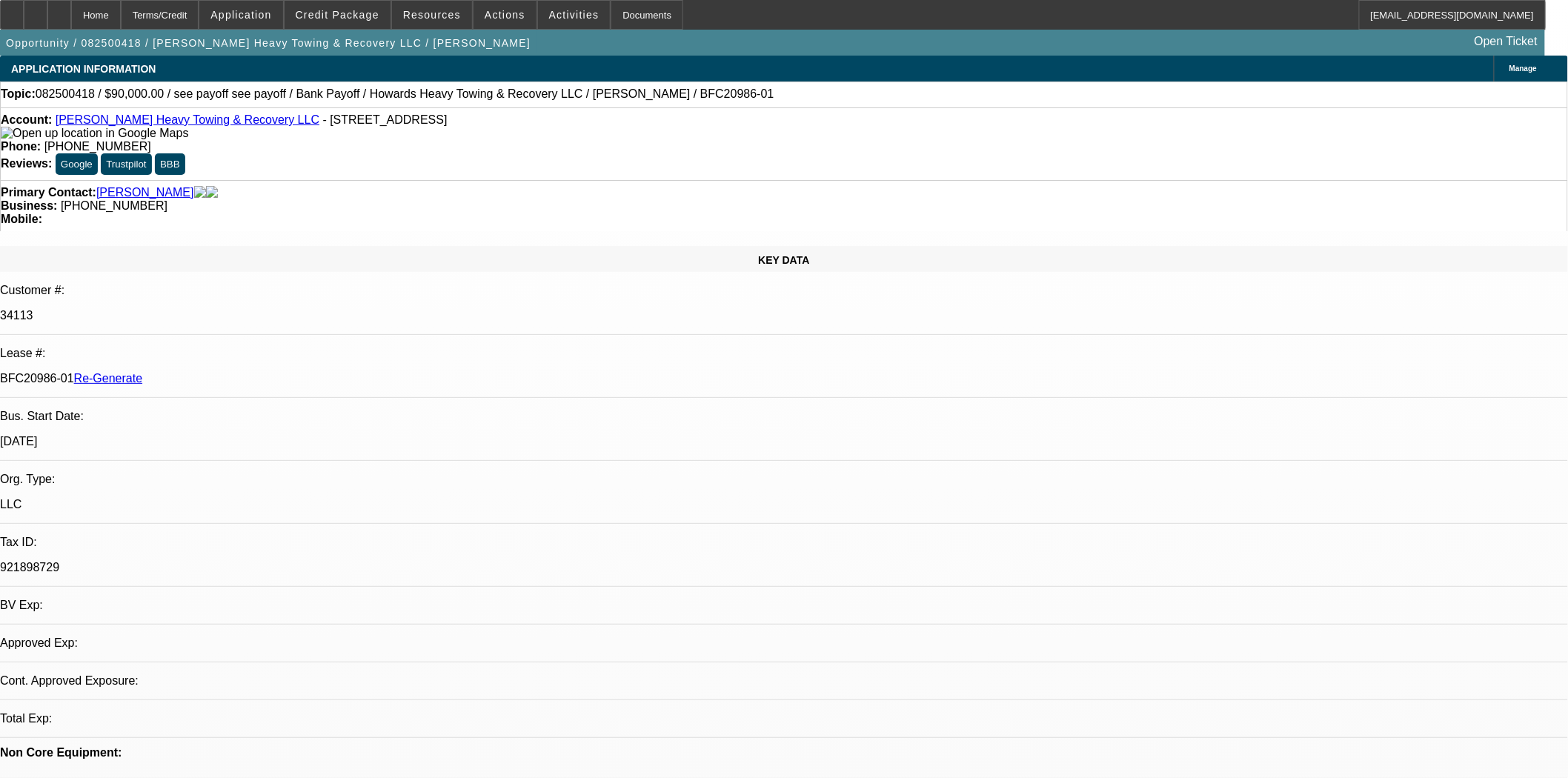
select select "0"
select select "2"
select select "0.1"
select select "4"
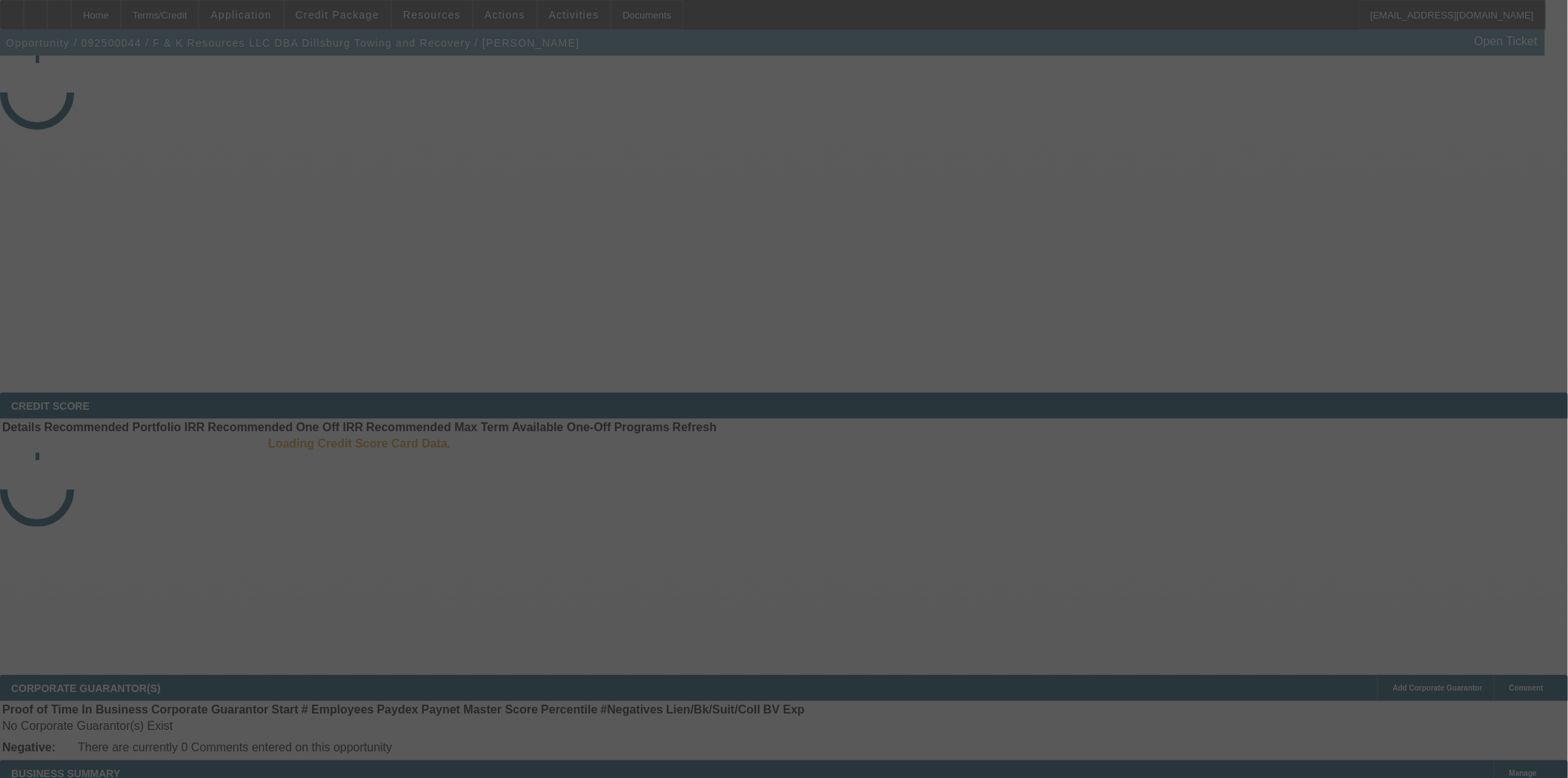
select select "3"
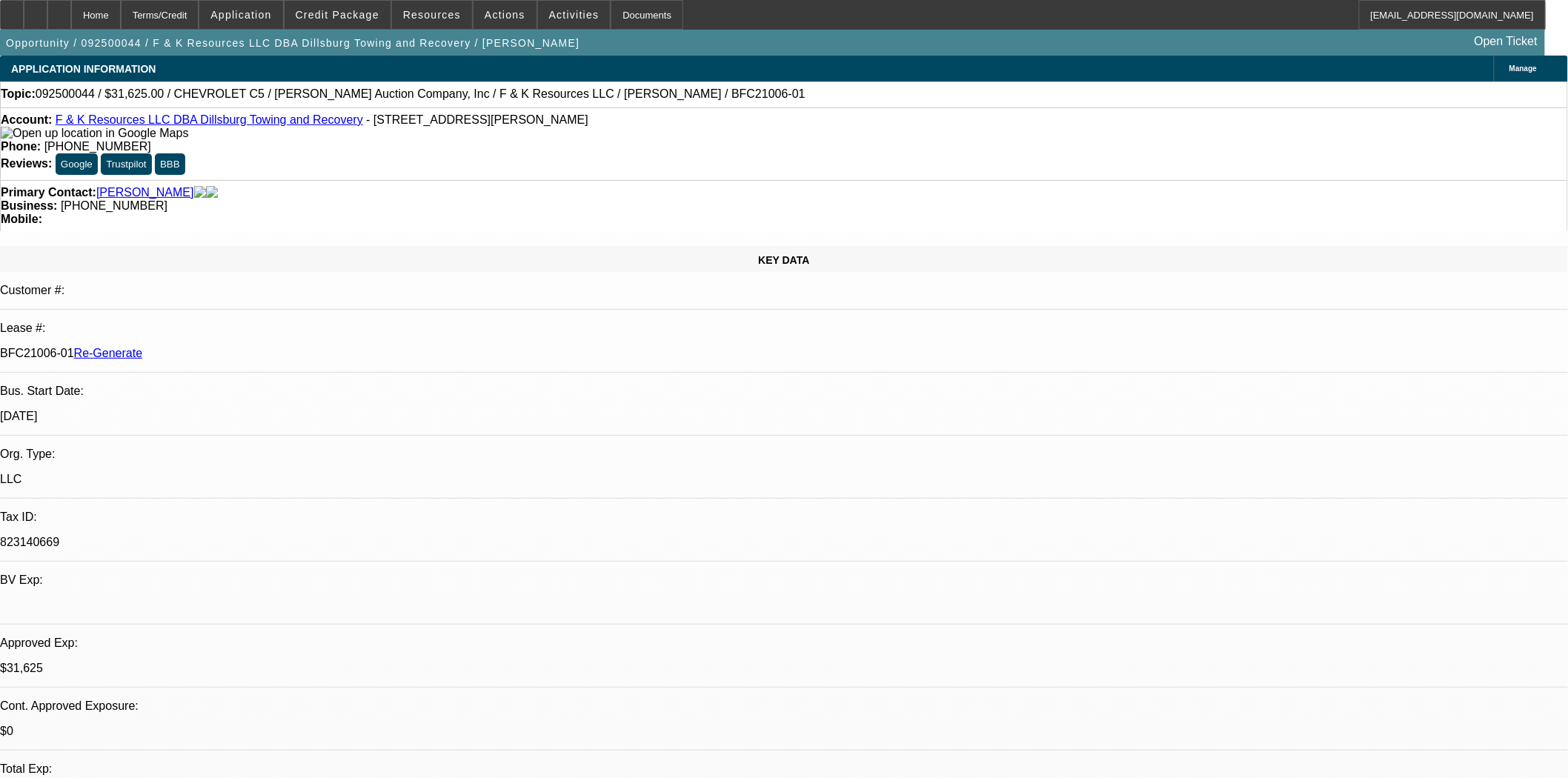
select select "0"
select select "3"
select select "0"
select select "6"
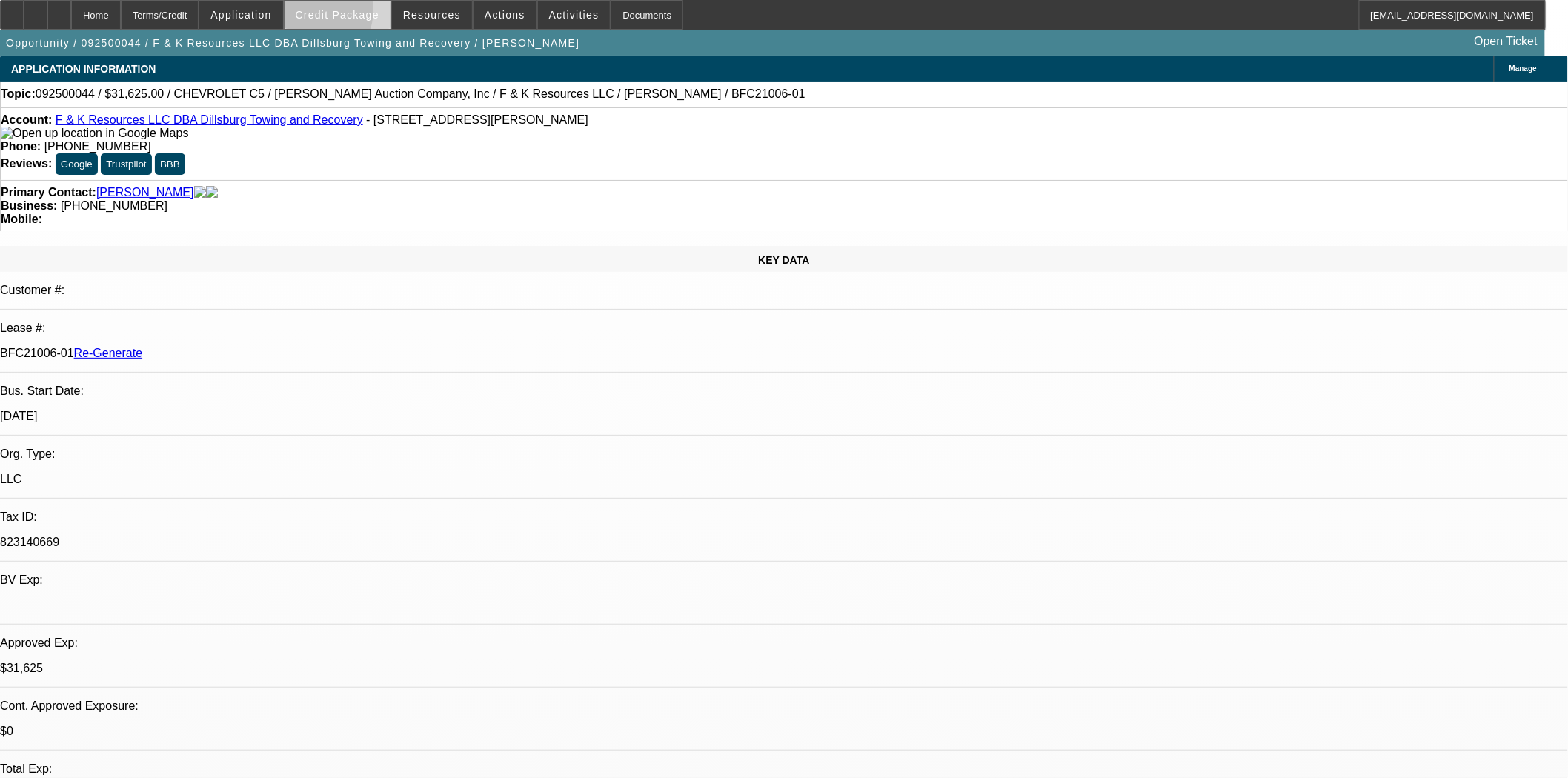
click at [326, 12] on span "Credit Package" at bounding box center [337, 15] width 84 height 12
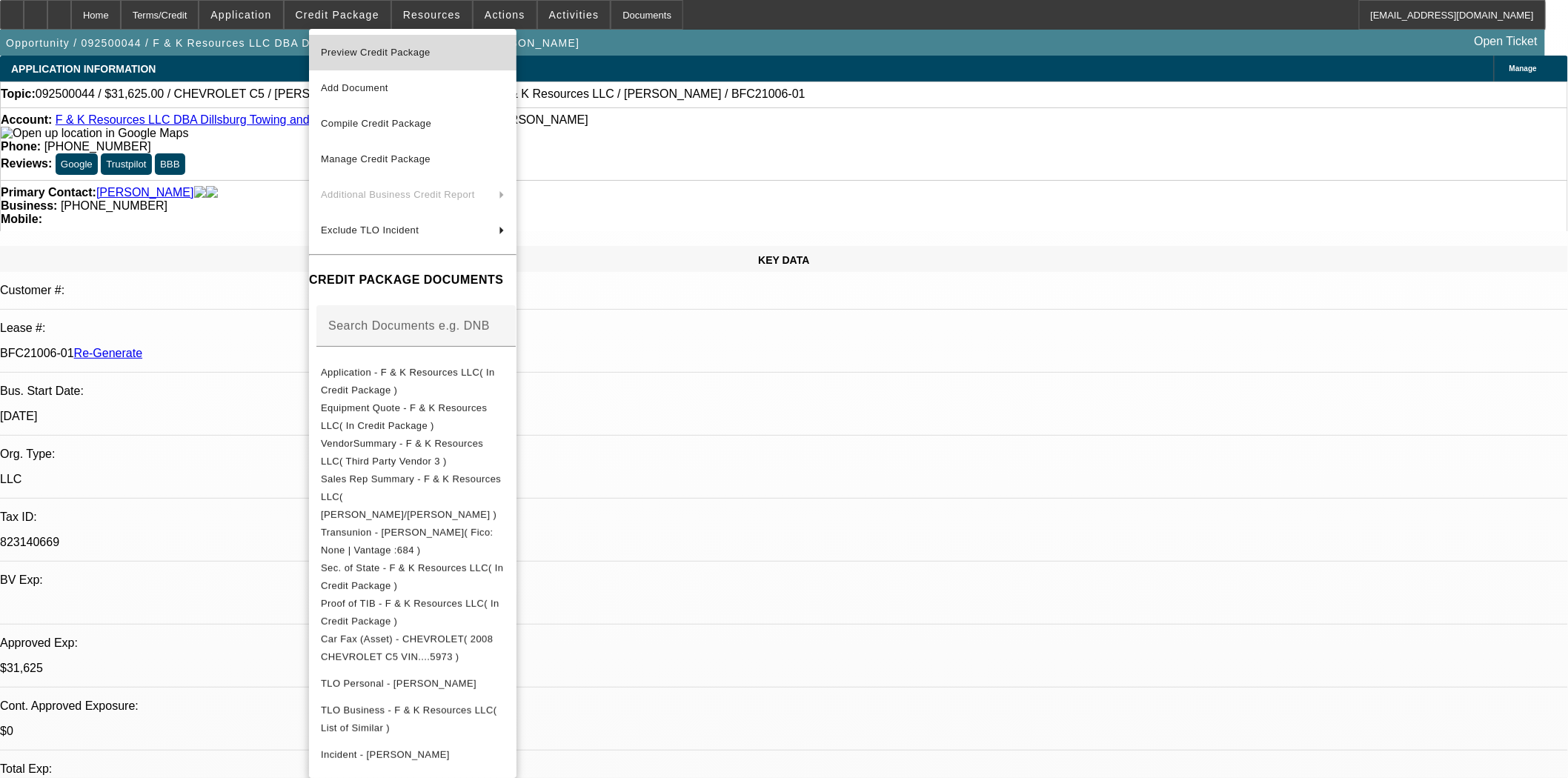
click at [342, 46] on span "Preview Credit Package" at bounding box center [412, 52] width 184 height 18
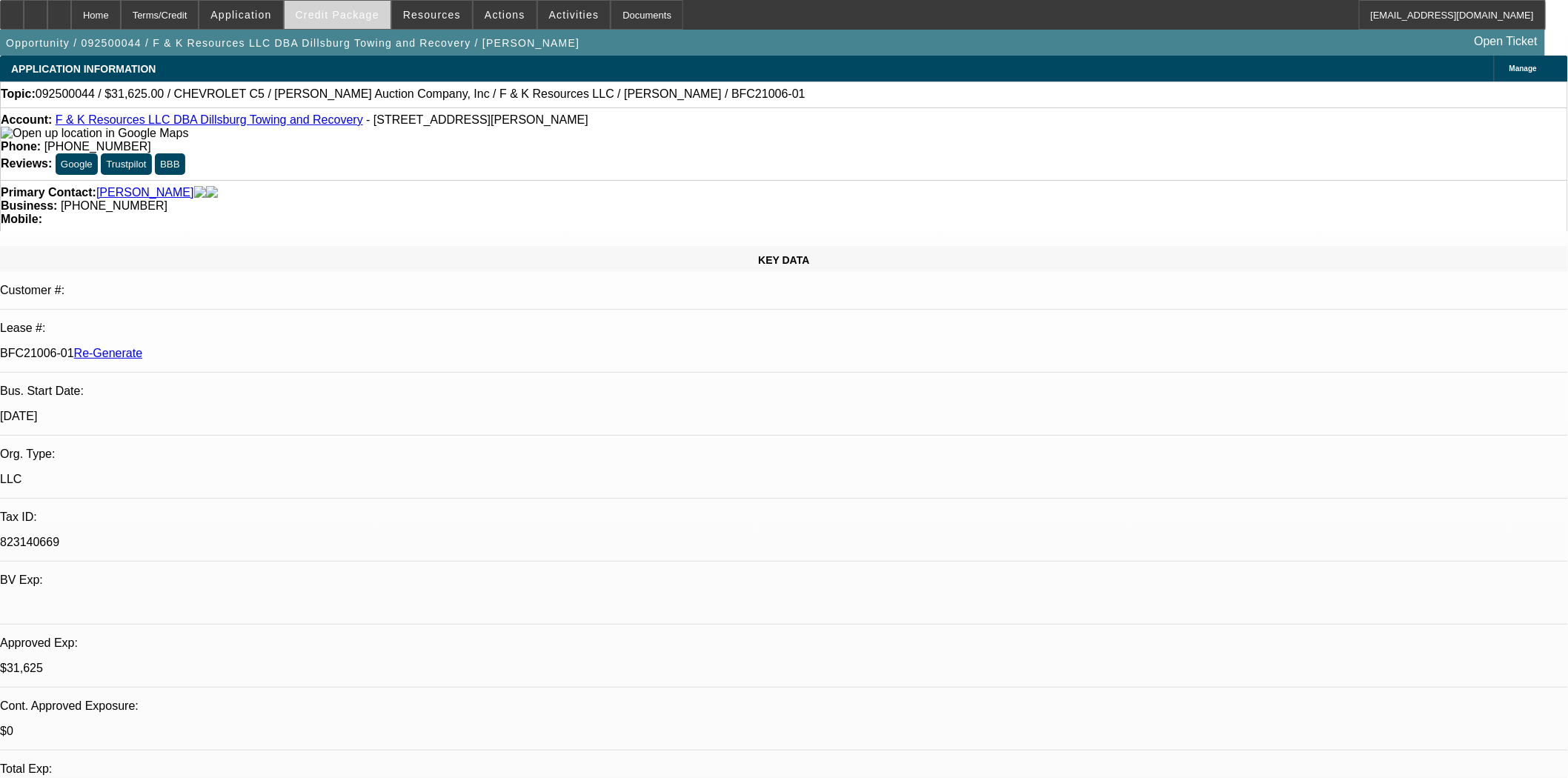
click at [337, 19] on span "Credit Package" at bounding box center [337, 15] width 84 height 12
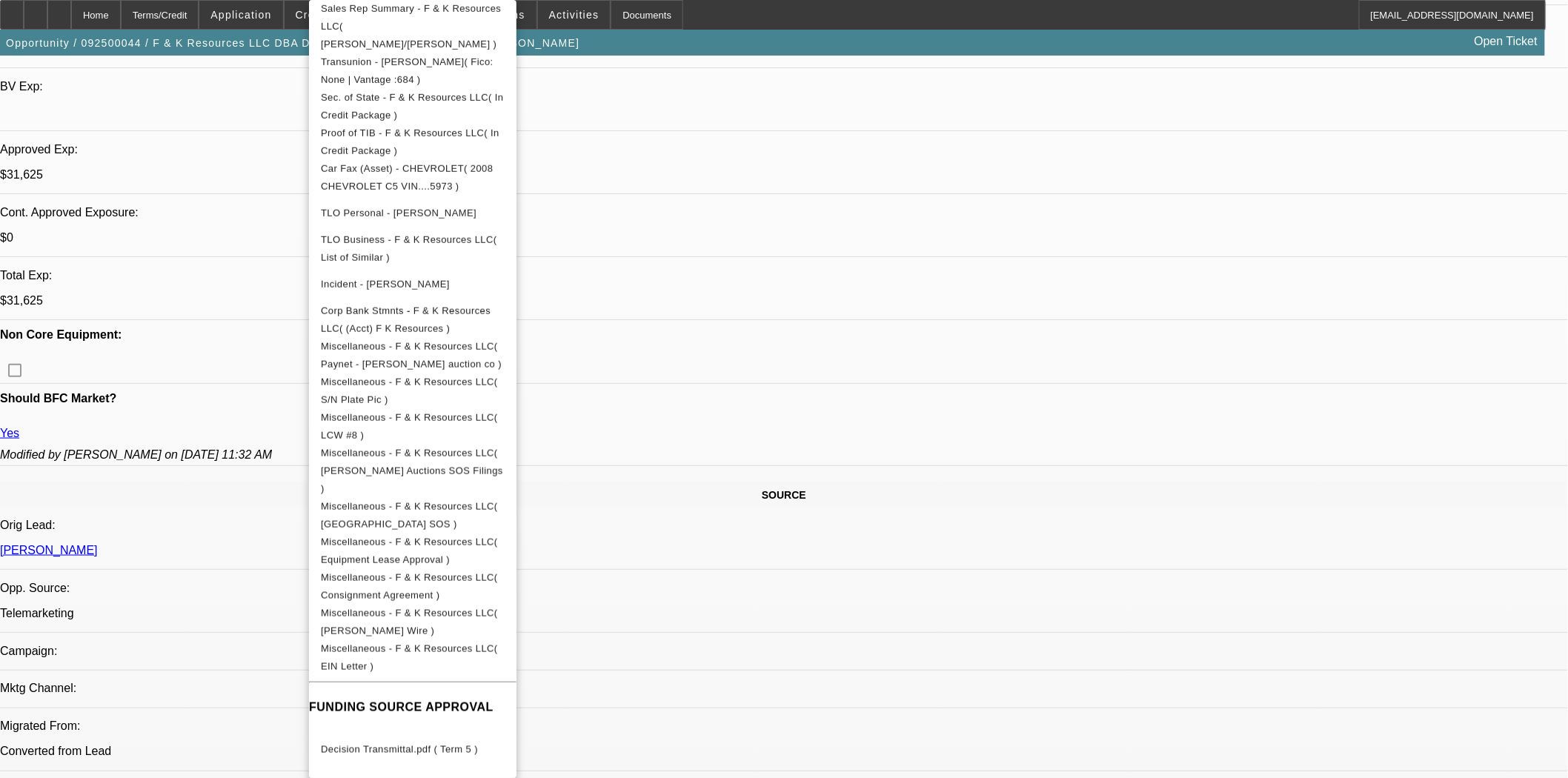
scroll to position [497, 0]
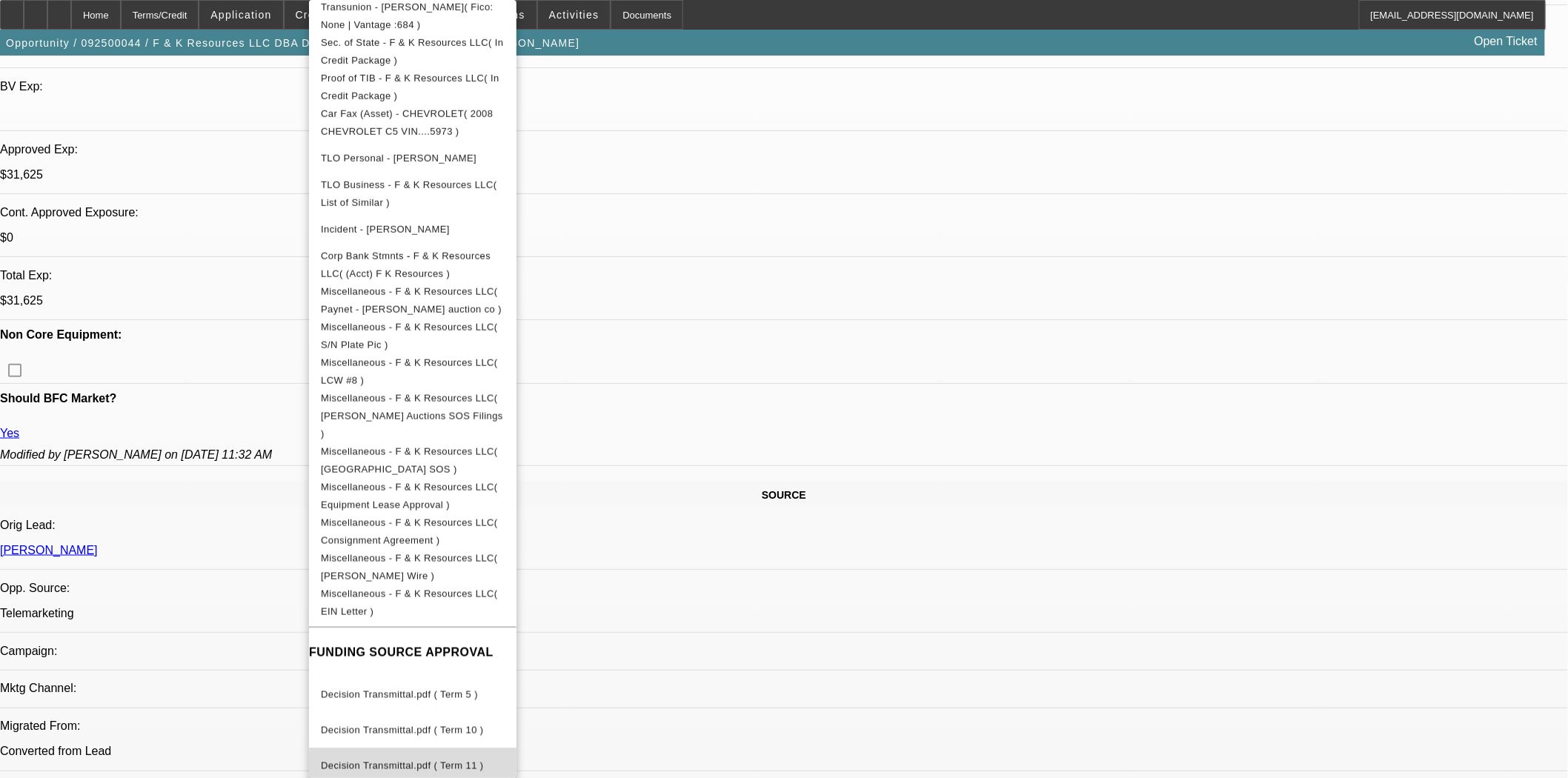
click at [440, 760] on span "Decision Transmittal.pdf ( Term 11 )" at bounding box center [402, 766] width 163 height 11
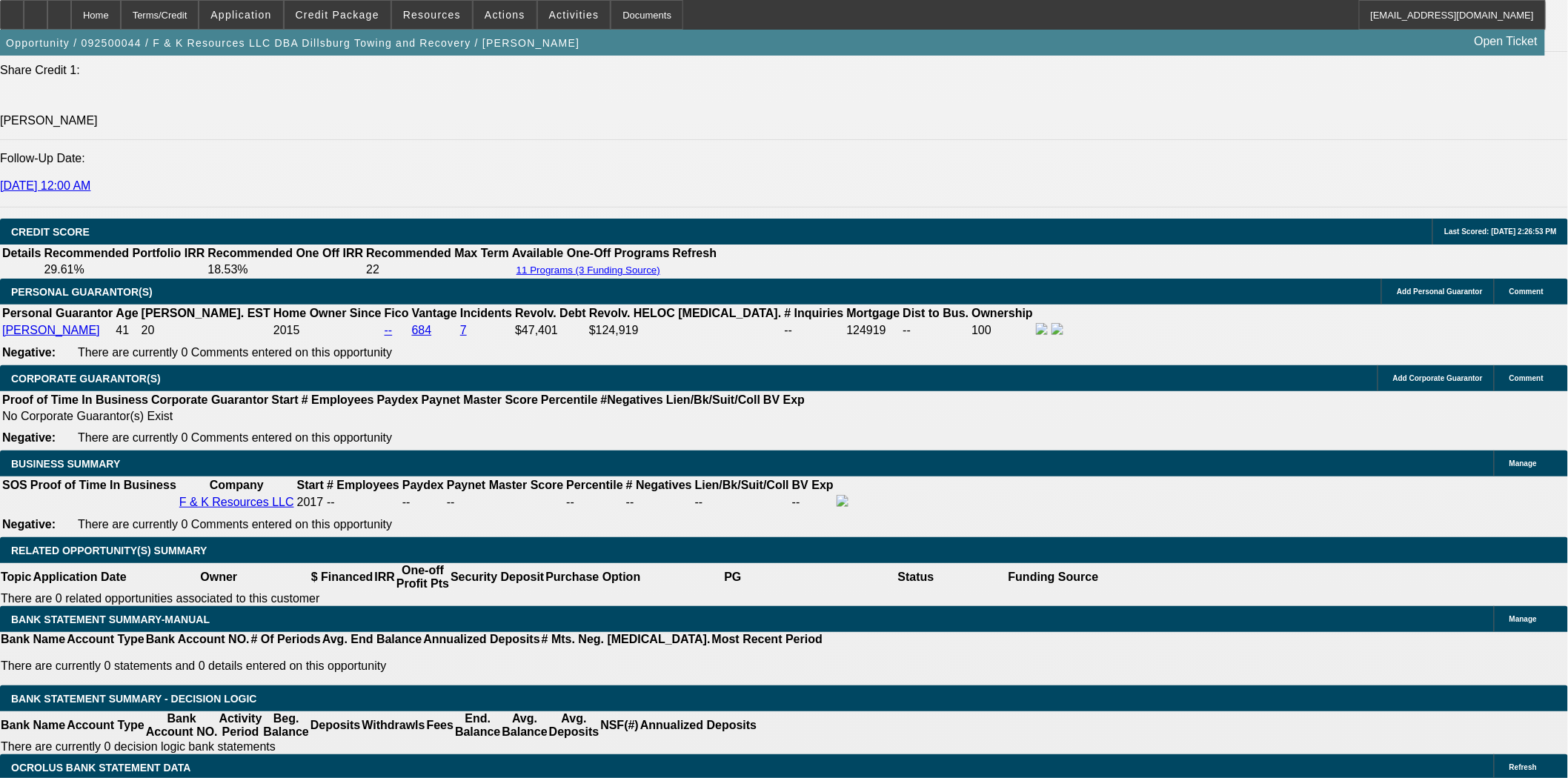
scroll to position [2306, 0]
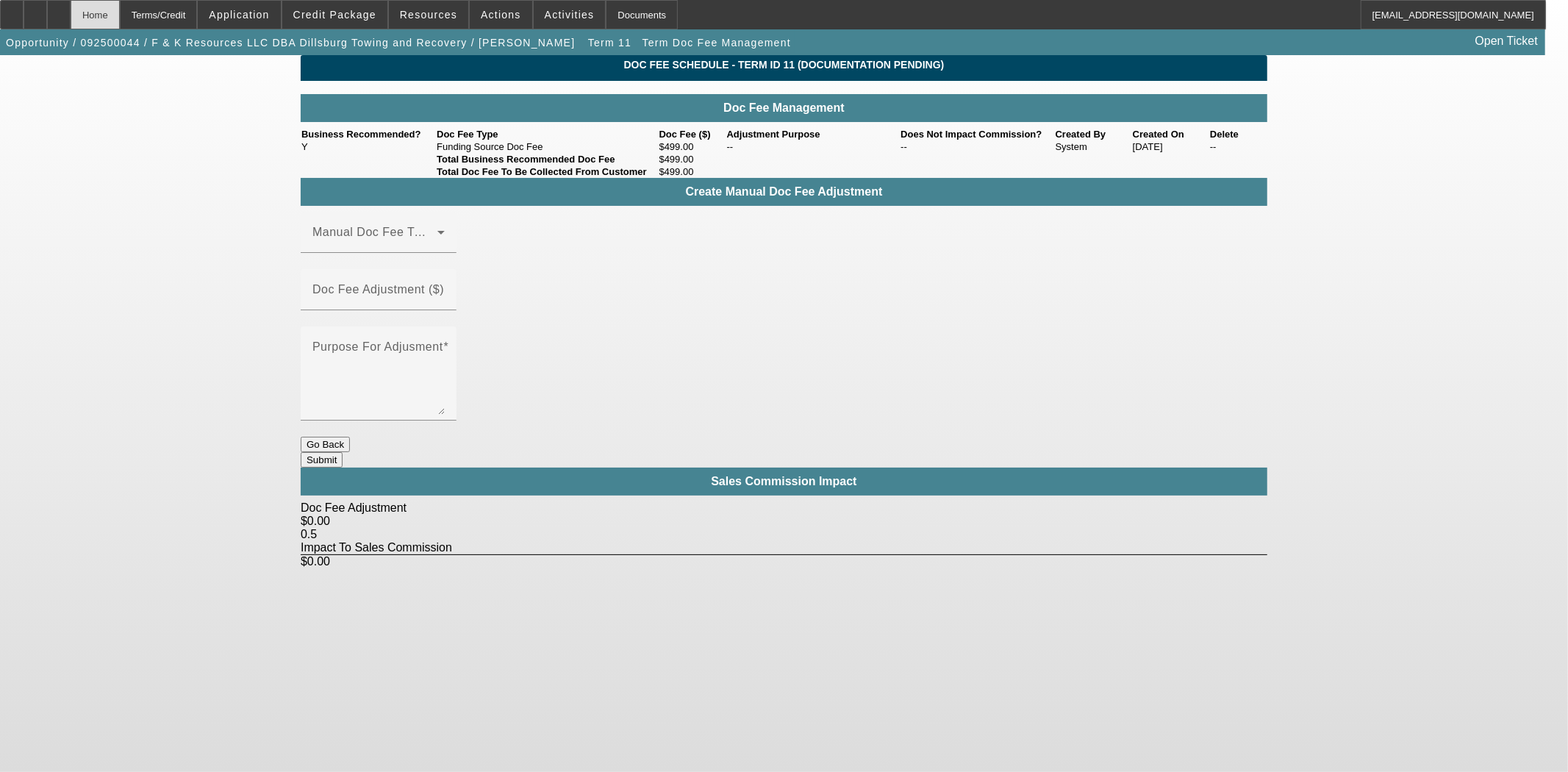
click at [120, 8] on div "Home" at bounding box center [95, 14] width 50 height 30
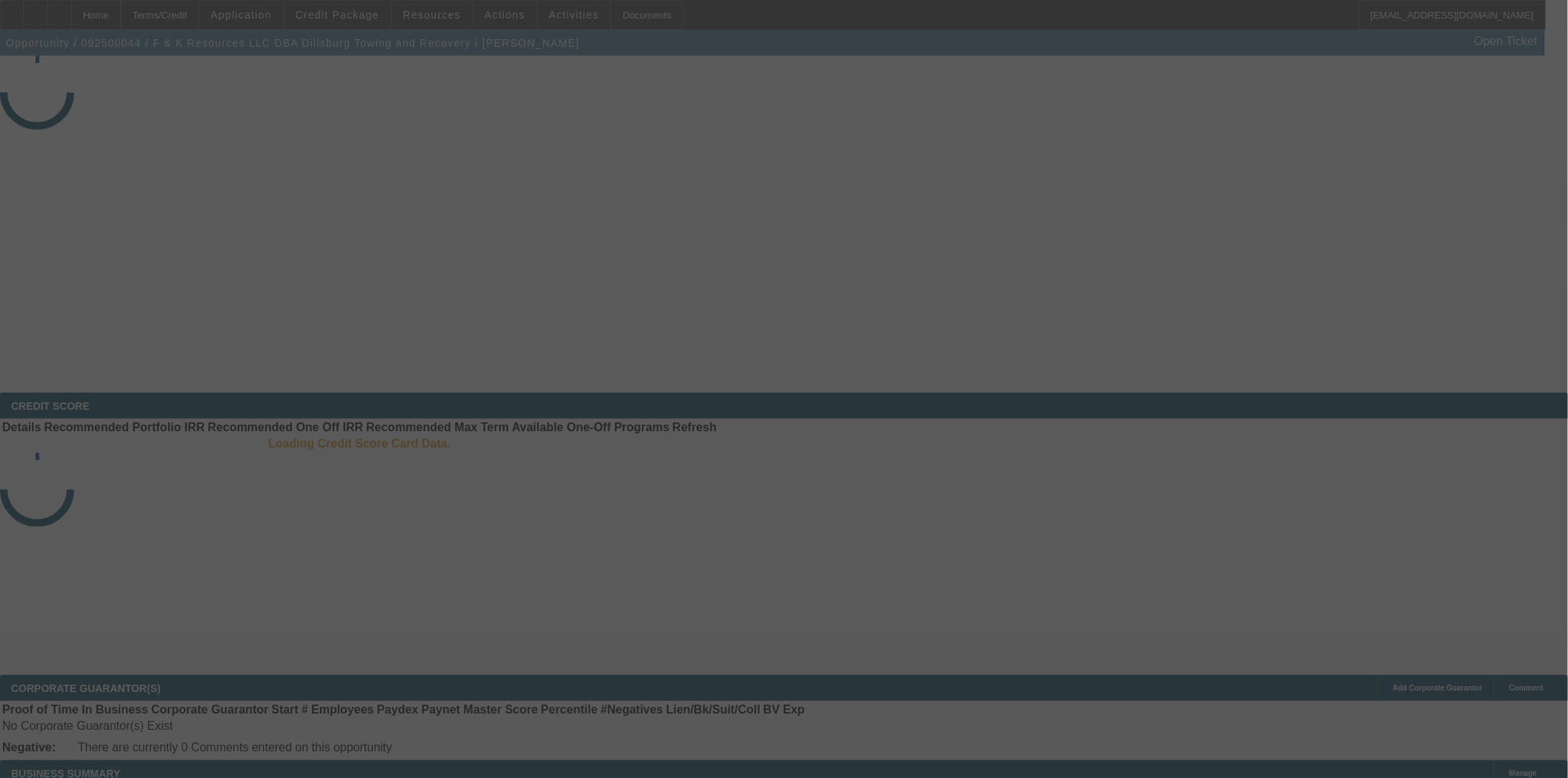
select select "3"
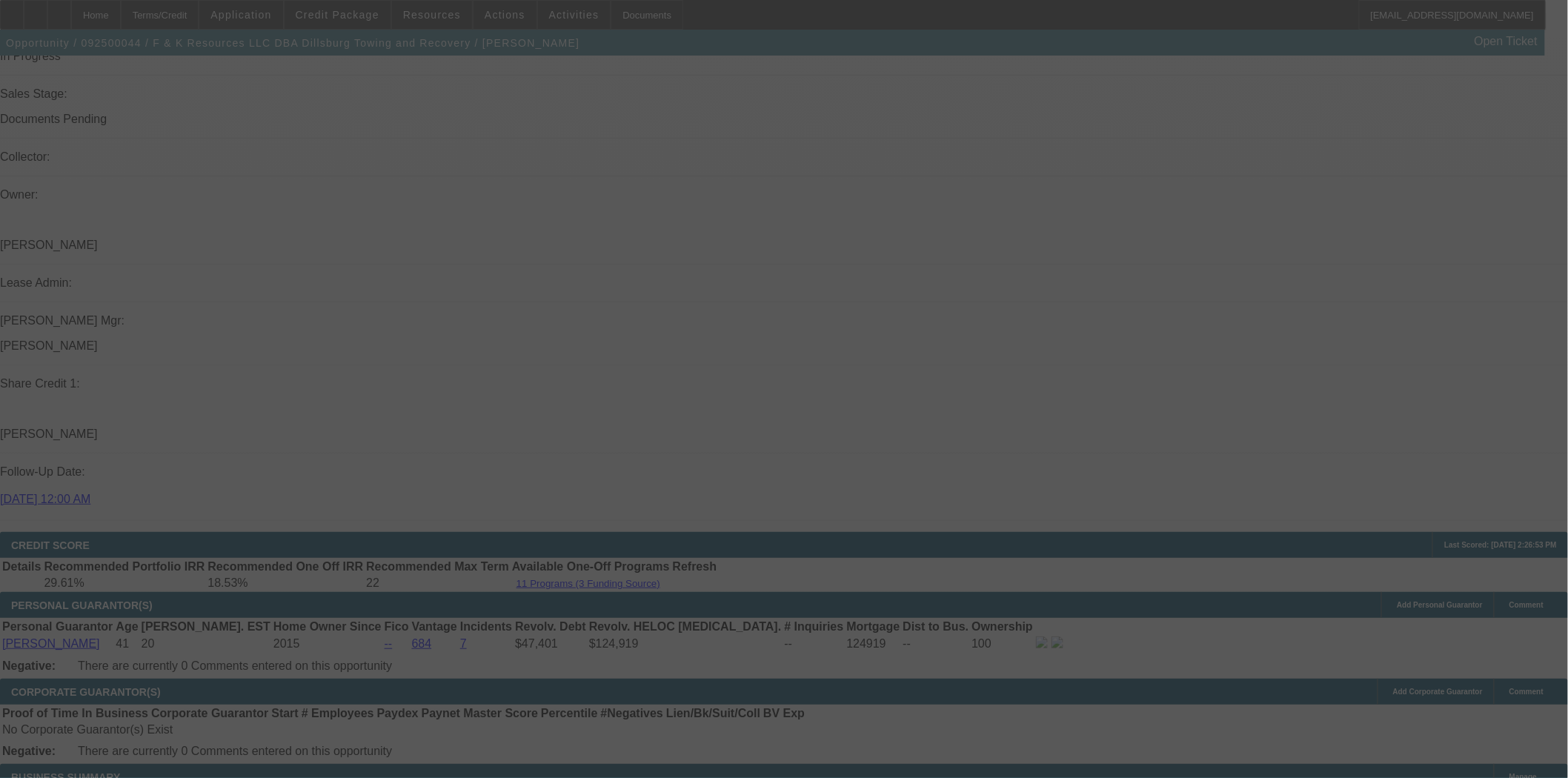
scroll to position [1912, 0]
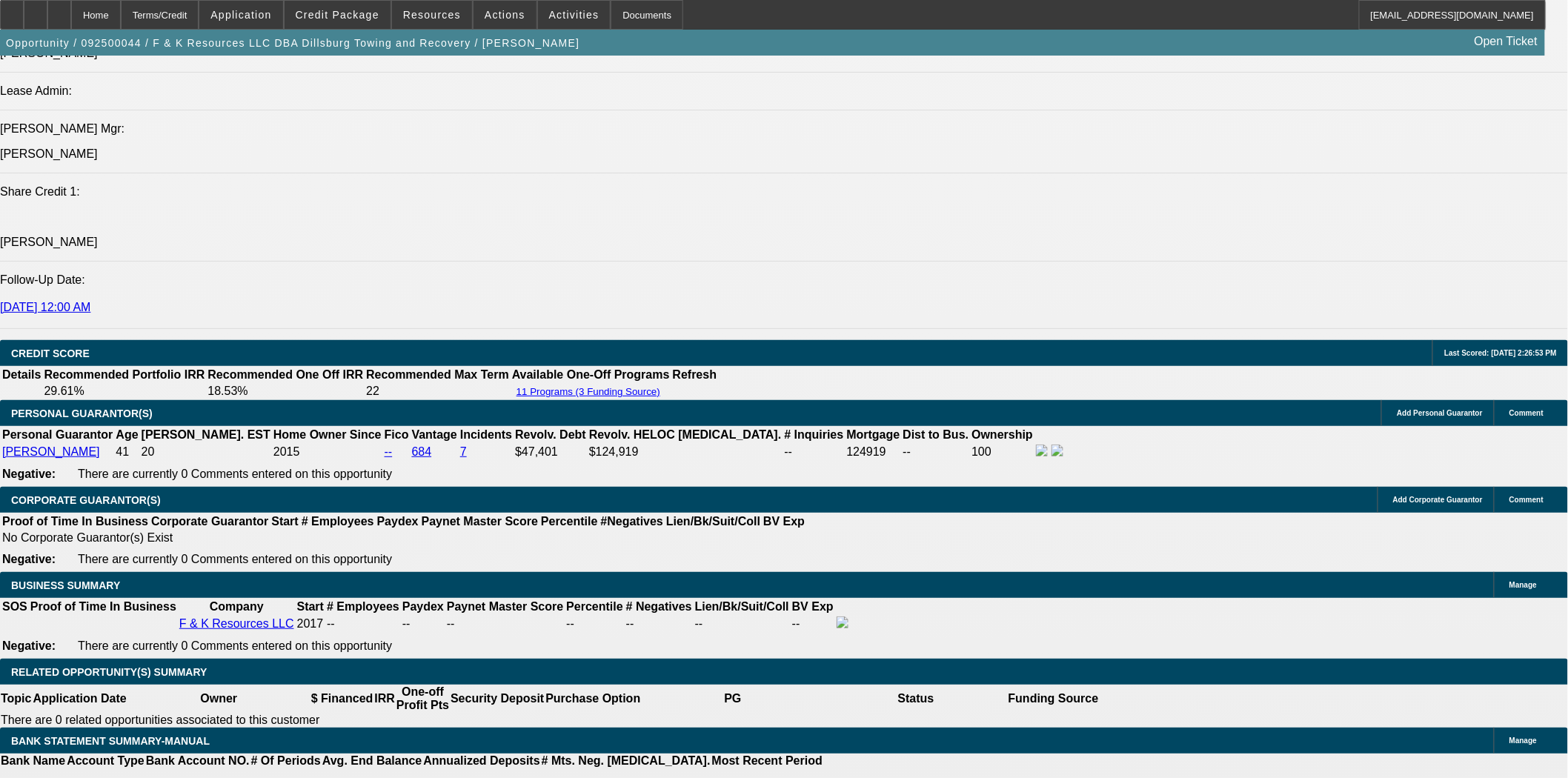
select select "0"
select select "3"
select select "0"
select select "6"
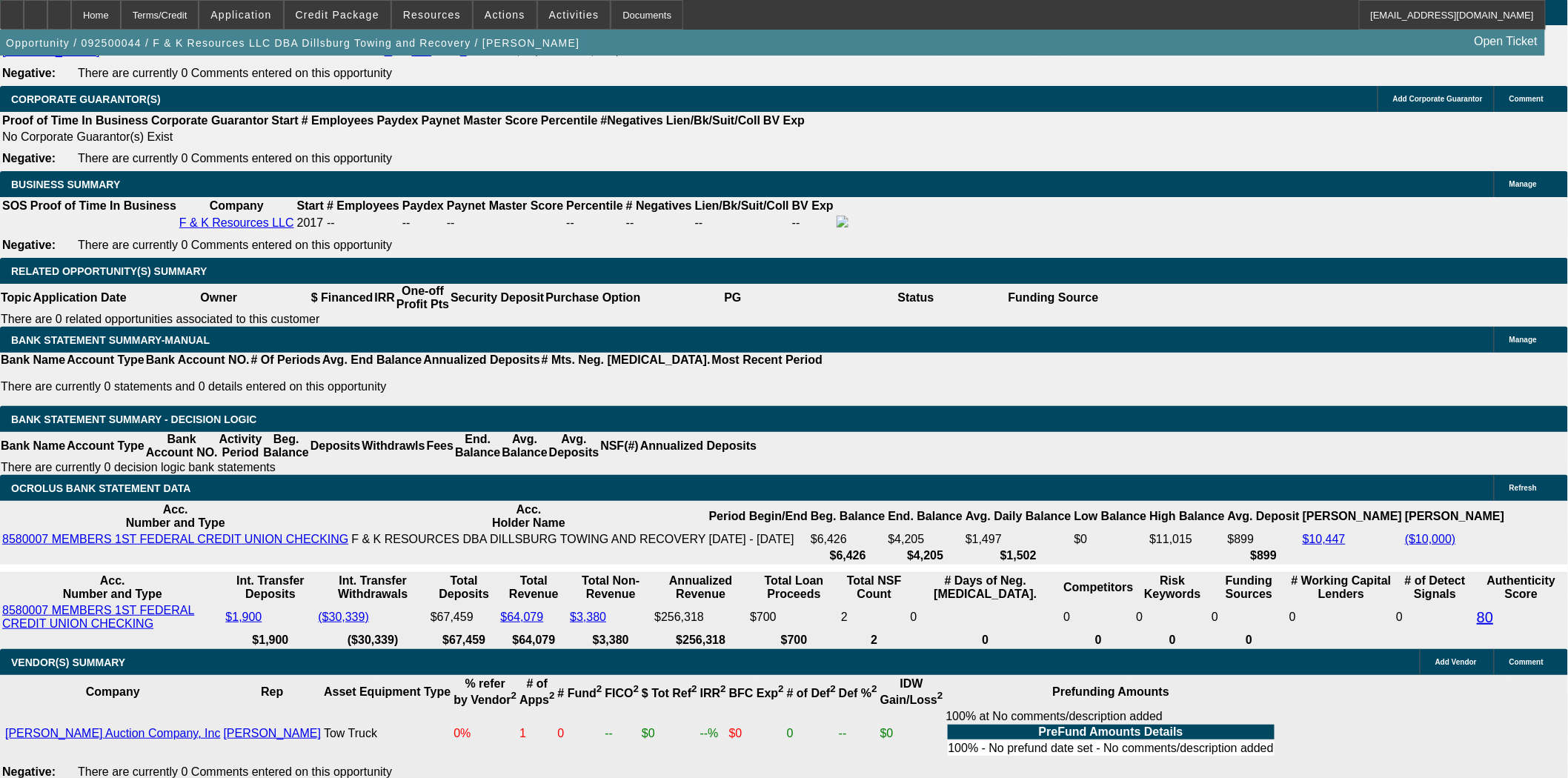
scroll to position [2323, 0]
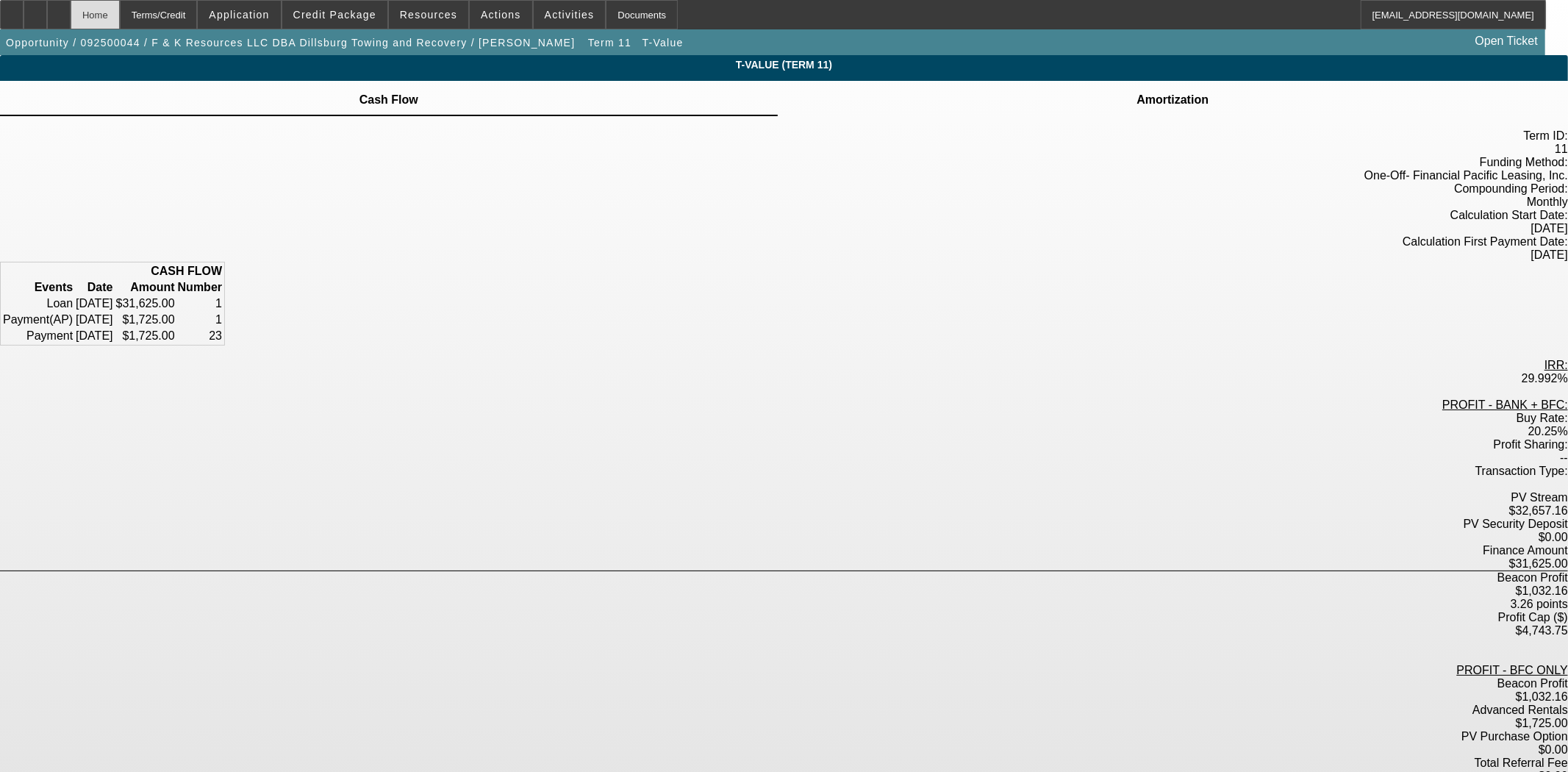
click at [120, 17] on div "Home" at bounding box center [95, 14] width 50 height 30
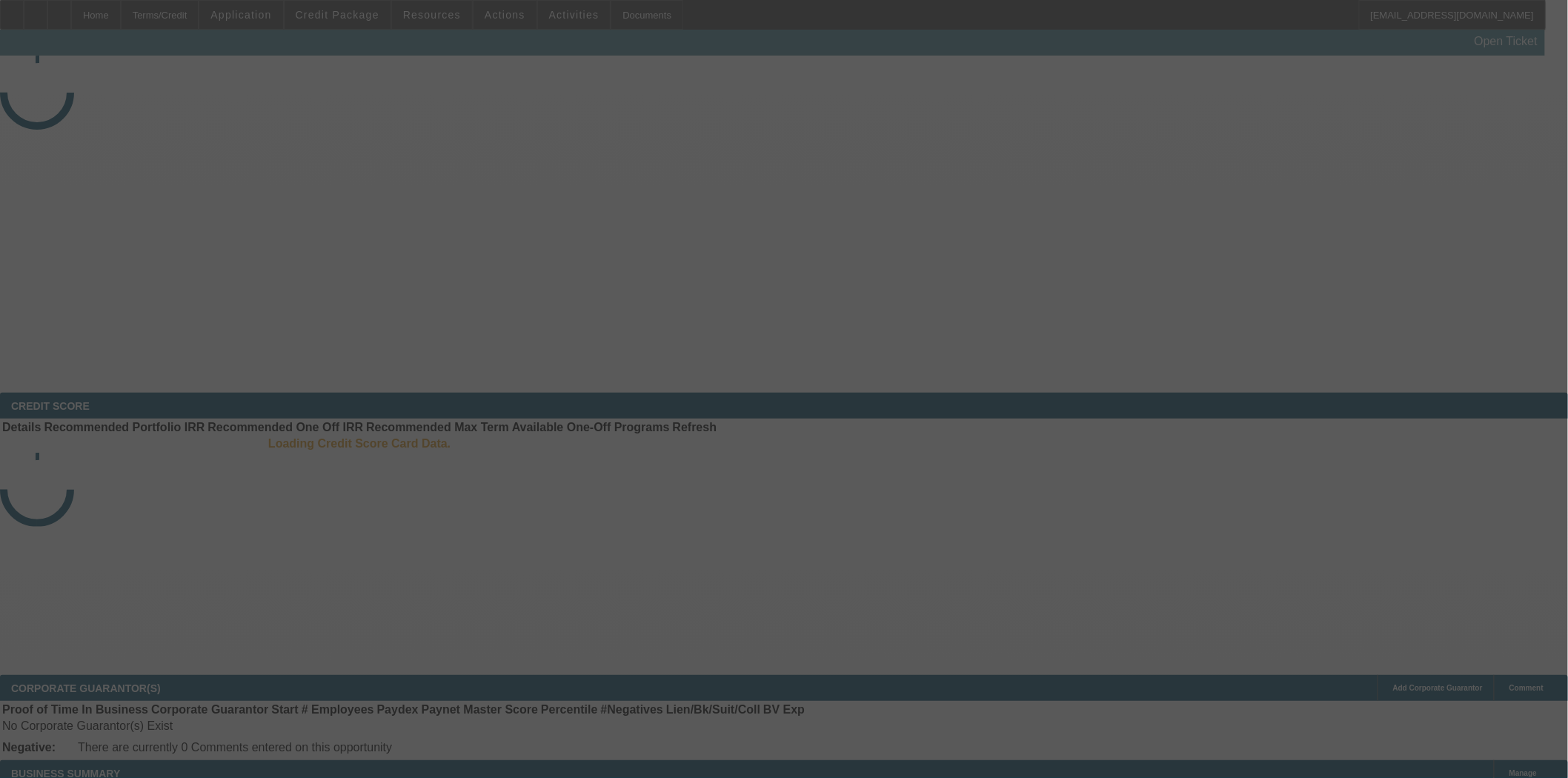
select select "3"
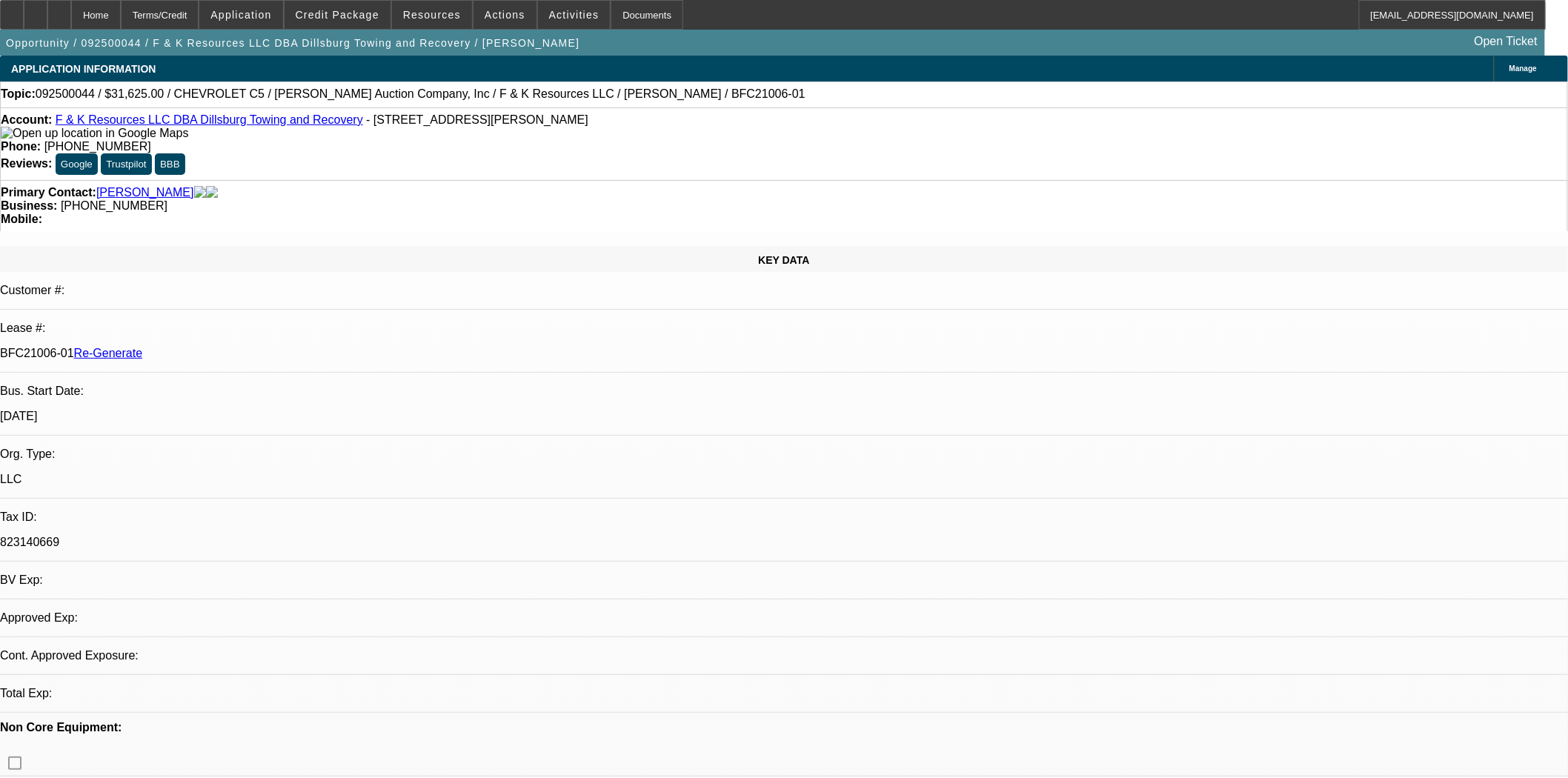
select select "0"
select select "3"
select select "0"
select select "6"
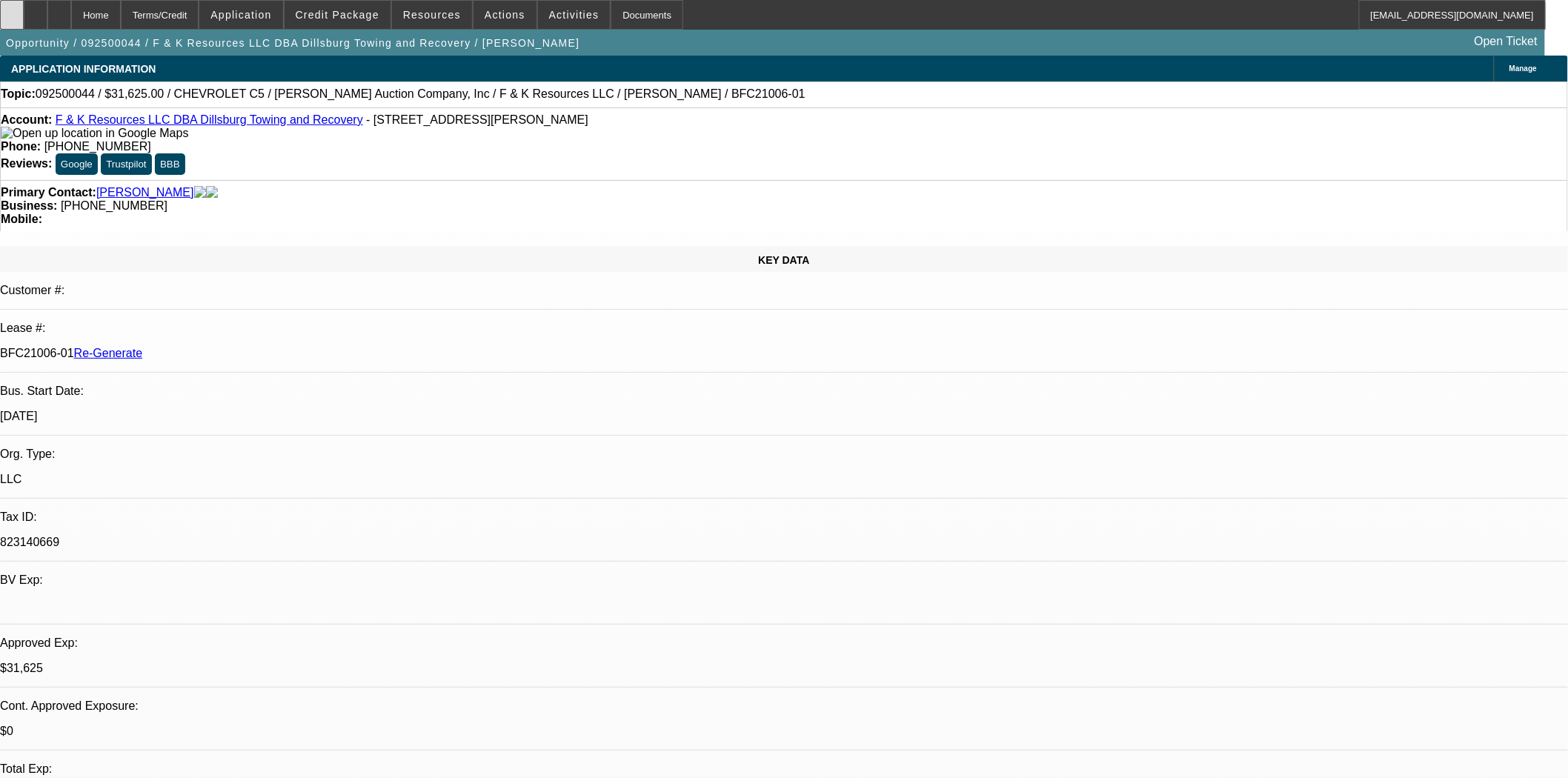
click at [24, 20] on div at bounding box center [12, 15] width 24 height 30
click at [489, 18] on span "Actions" at bounding box center [504, 15] width 41 height 12
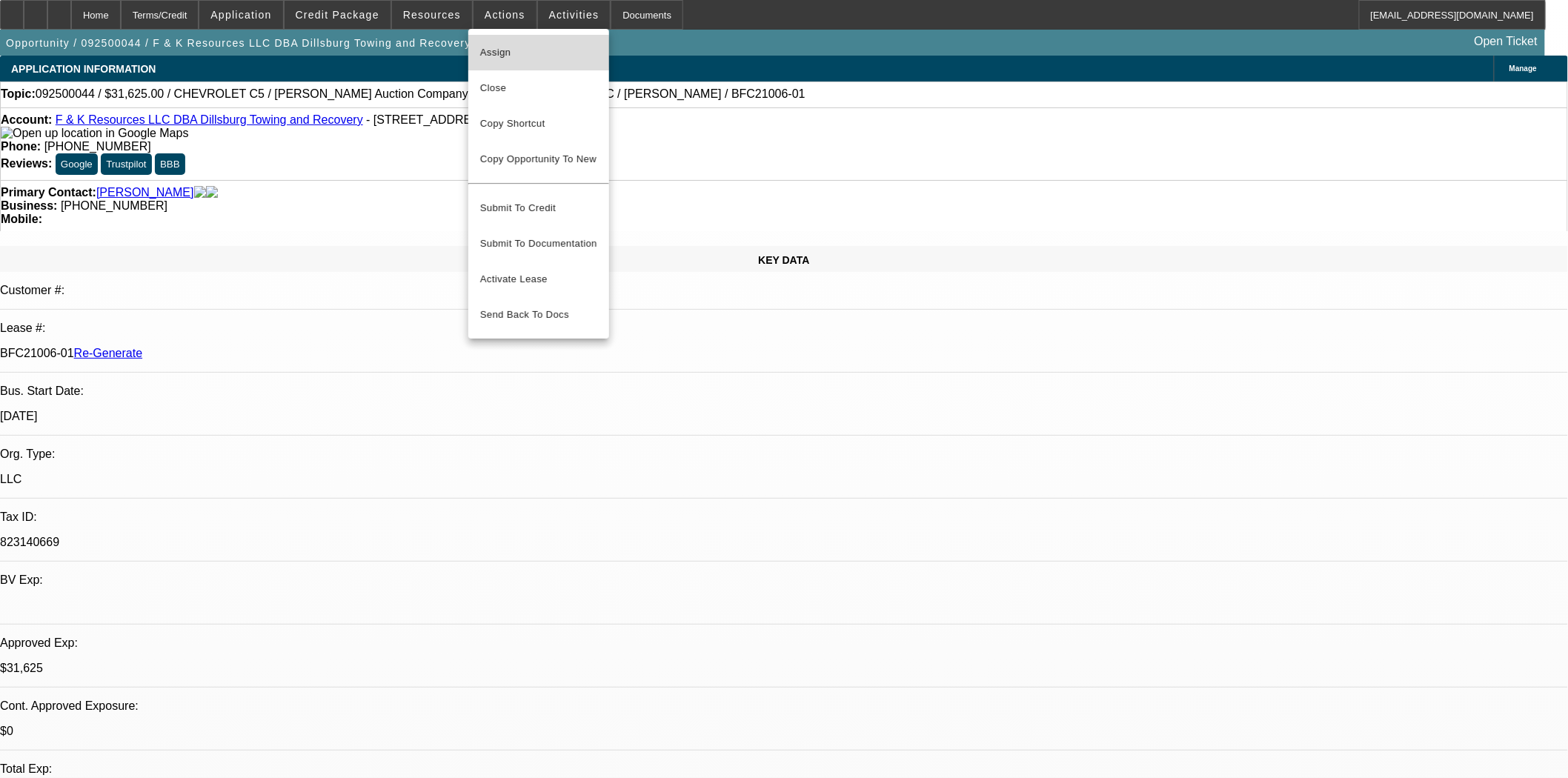
click at [497, 53] on span "Assign" at bounding box center [539, 52] width 117 height 18
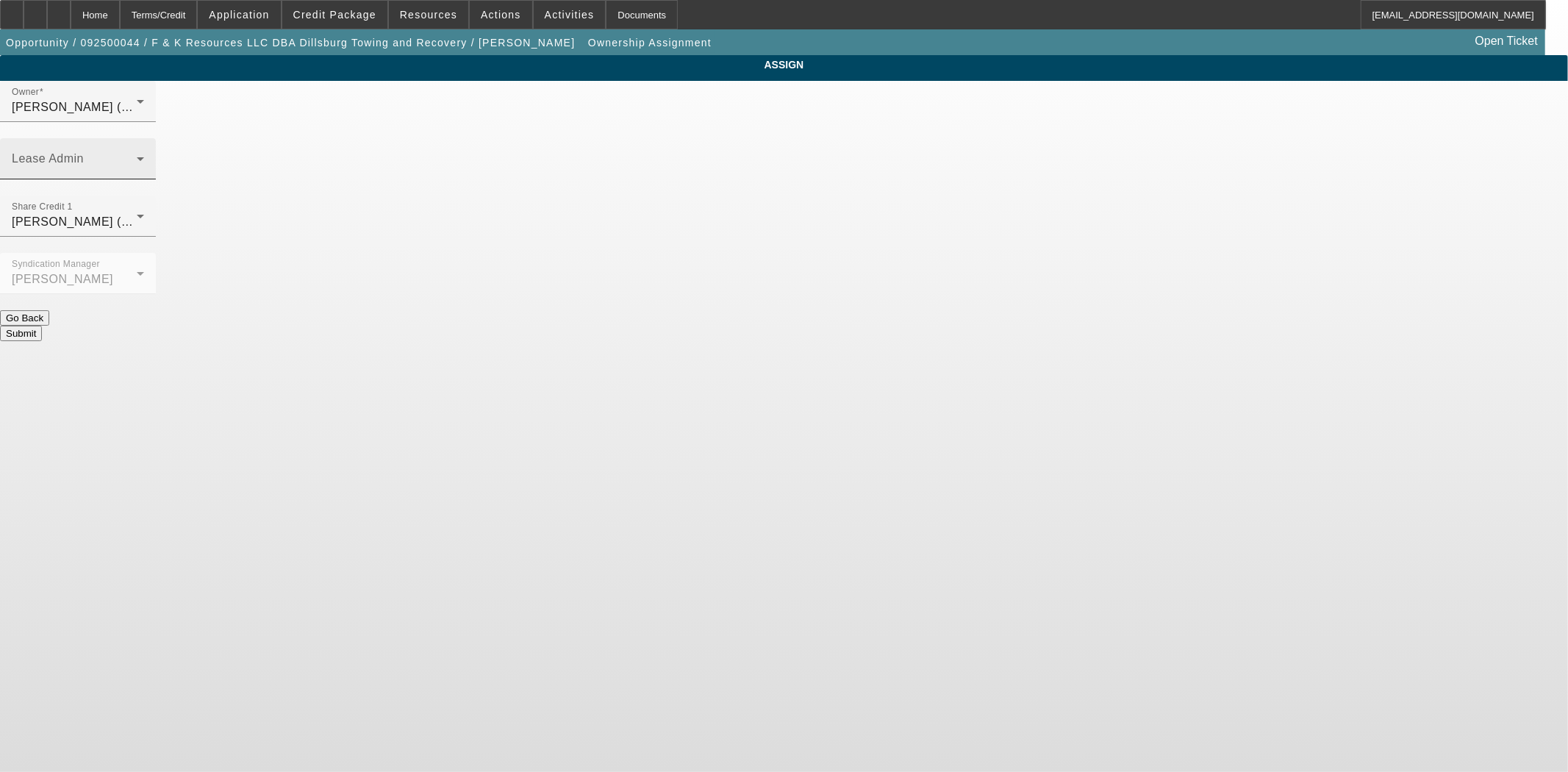
click at [144, 138] on div "Lease Admin" at bounding box center [77, 159] width 132 height 41
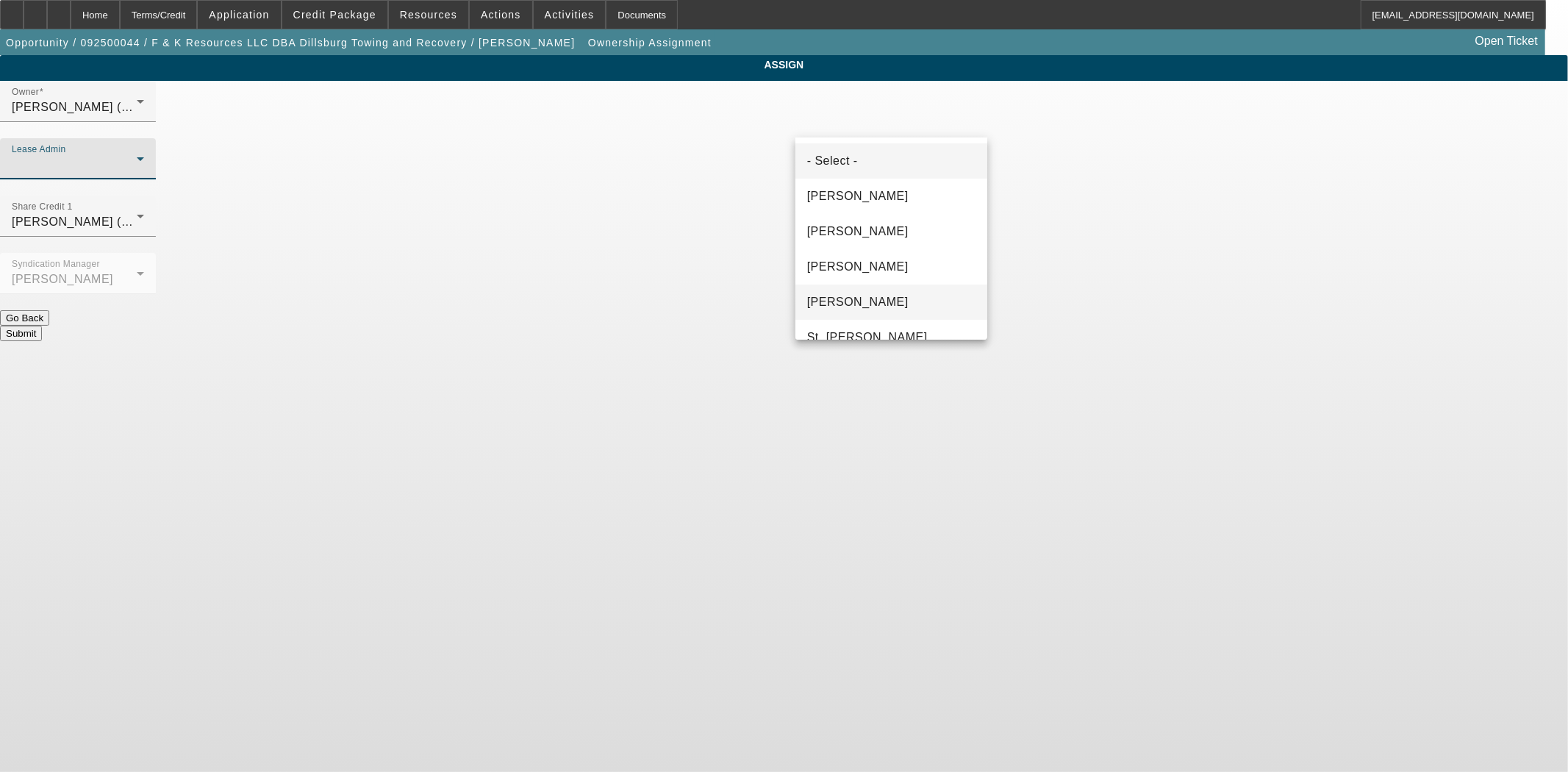
click at [834, 298] on span "[PERSON_NAME]" at bounding box center [857, 302] width 101 height 18
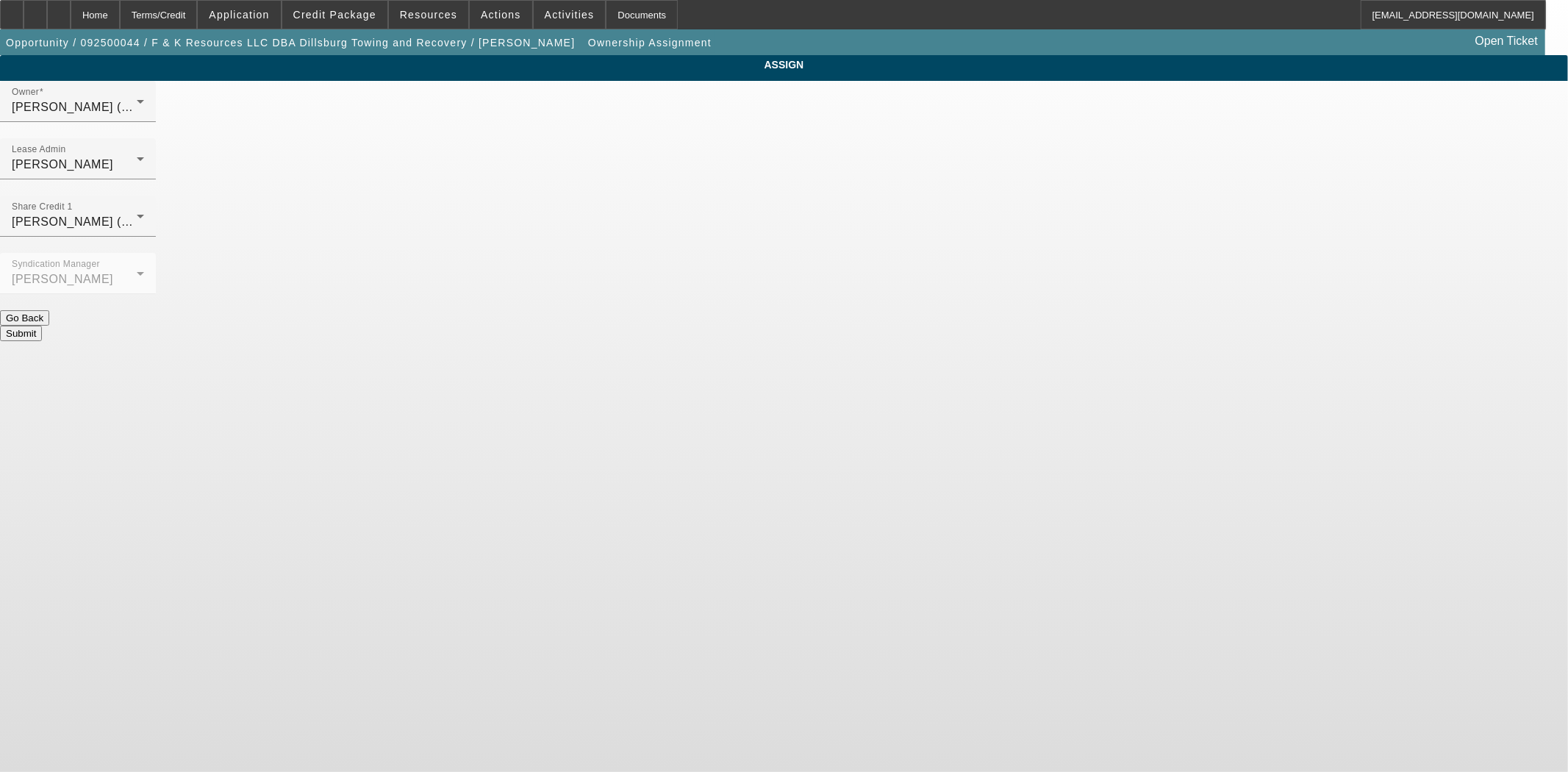
click at [42, 326] on button "Submit" at bounding box center [21, 333] width 42 height 15
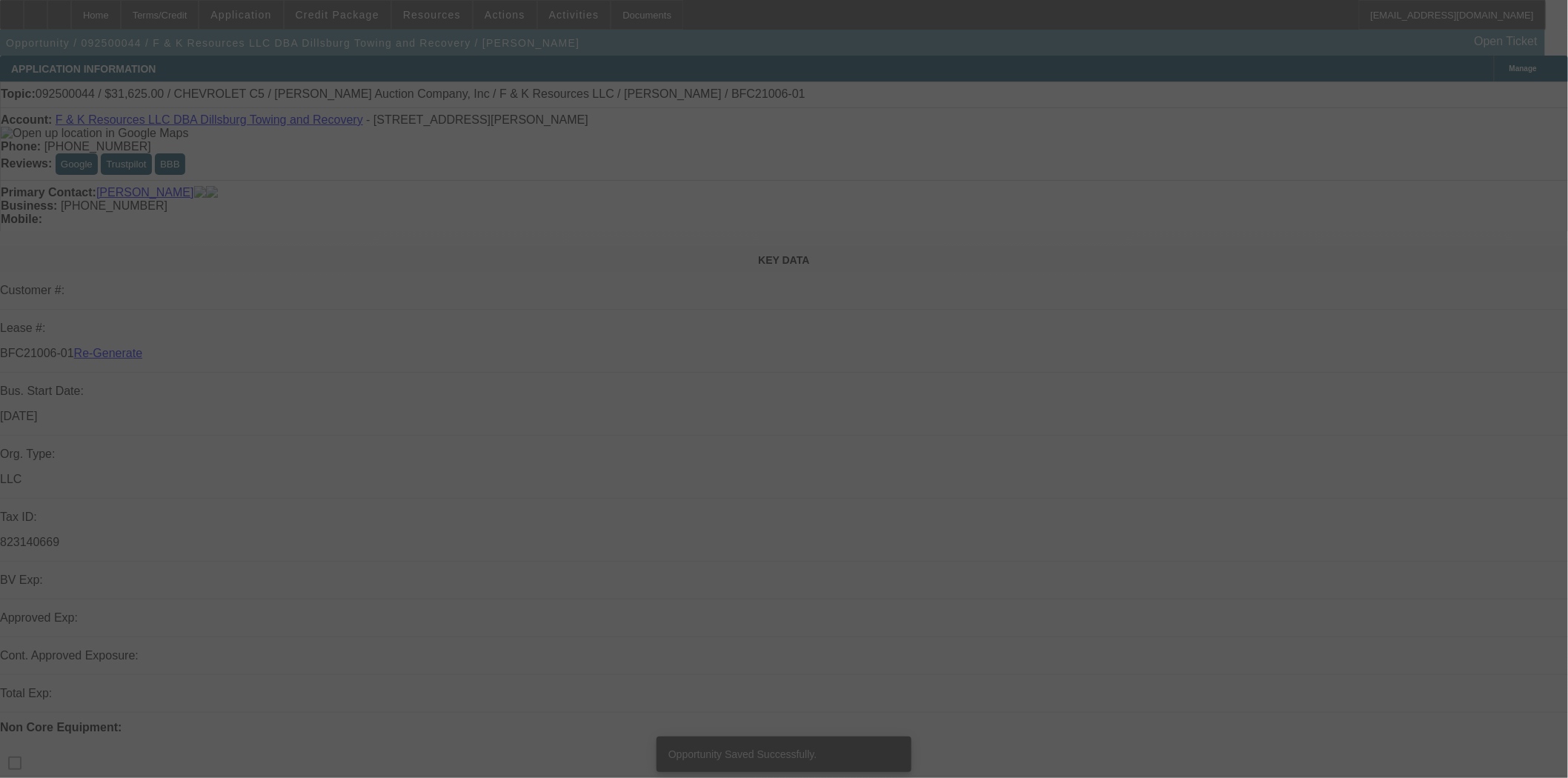
select select "3"
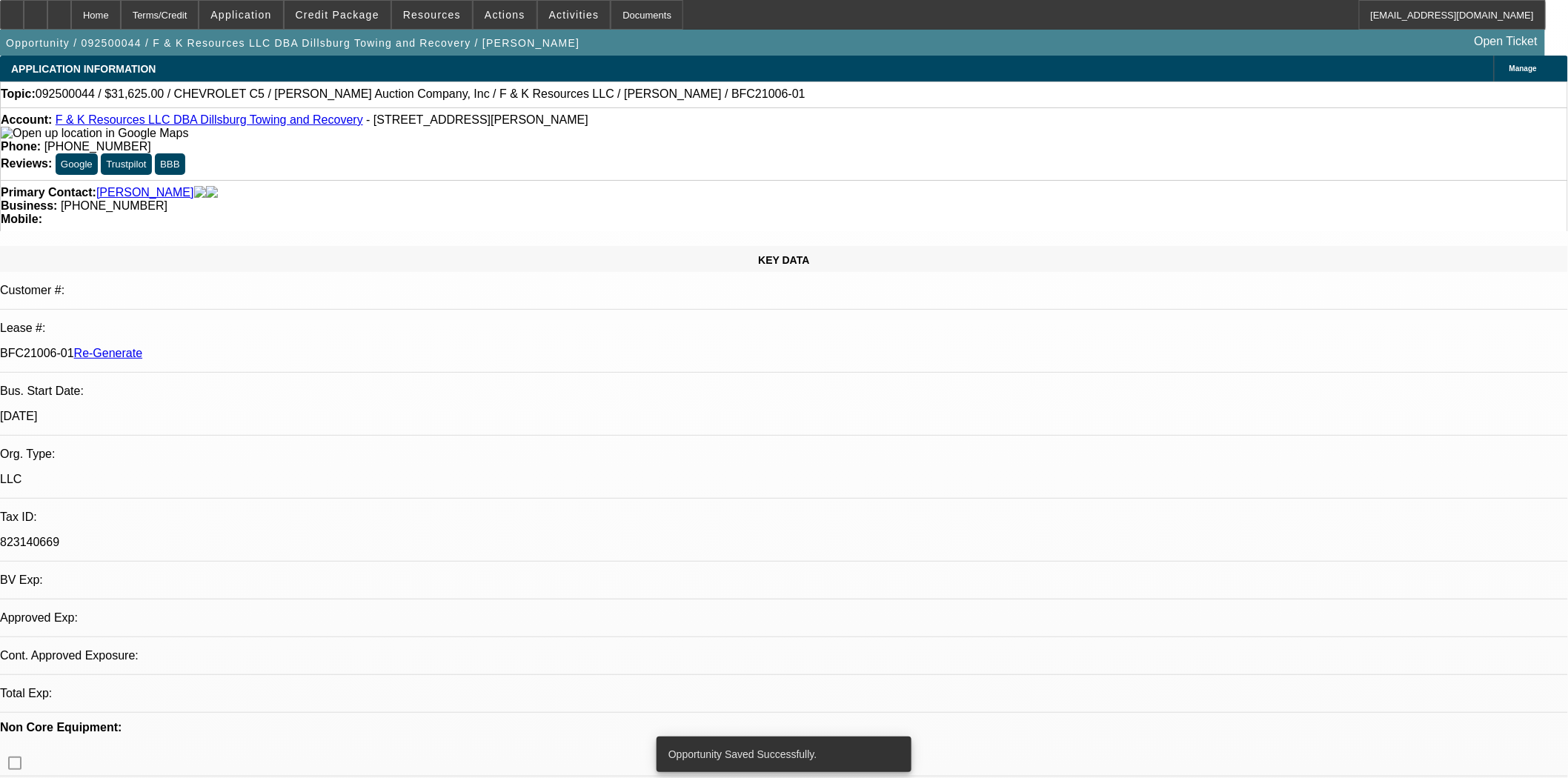
select select "0"
select select "3"
select select "0"
select select "6"
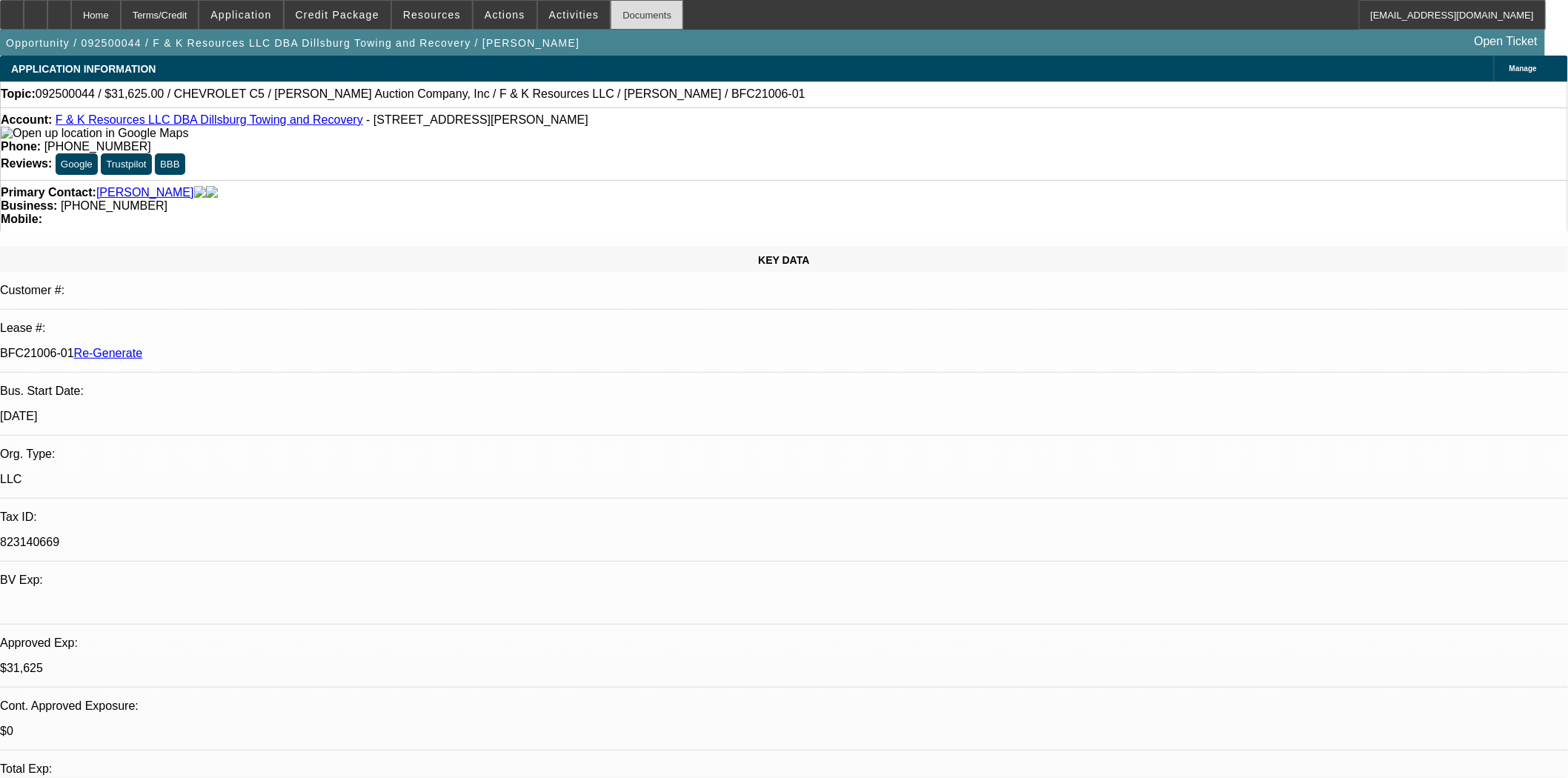
click at [633, 8] on div "Documents" at bounding box center [646, 15] width 72 height 30
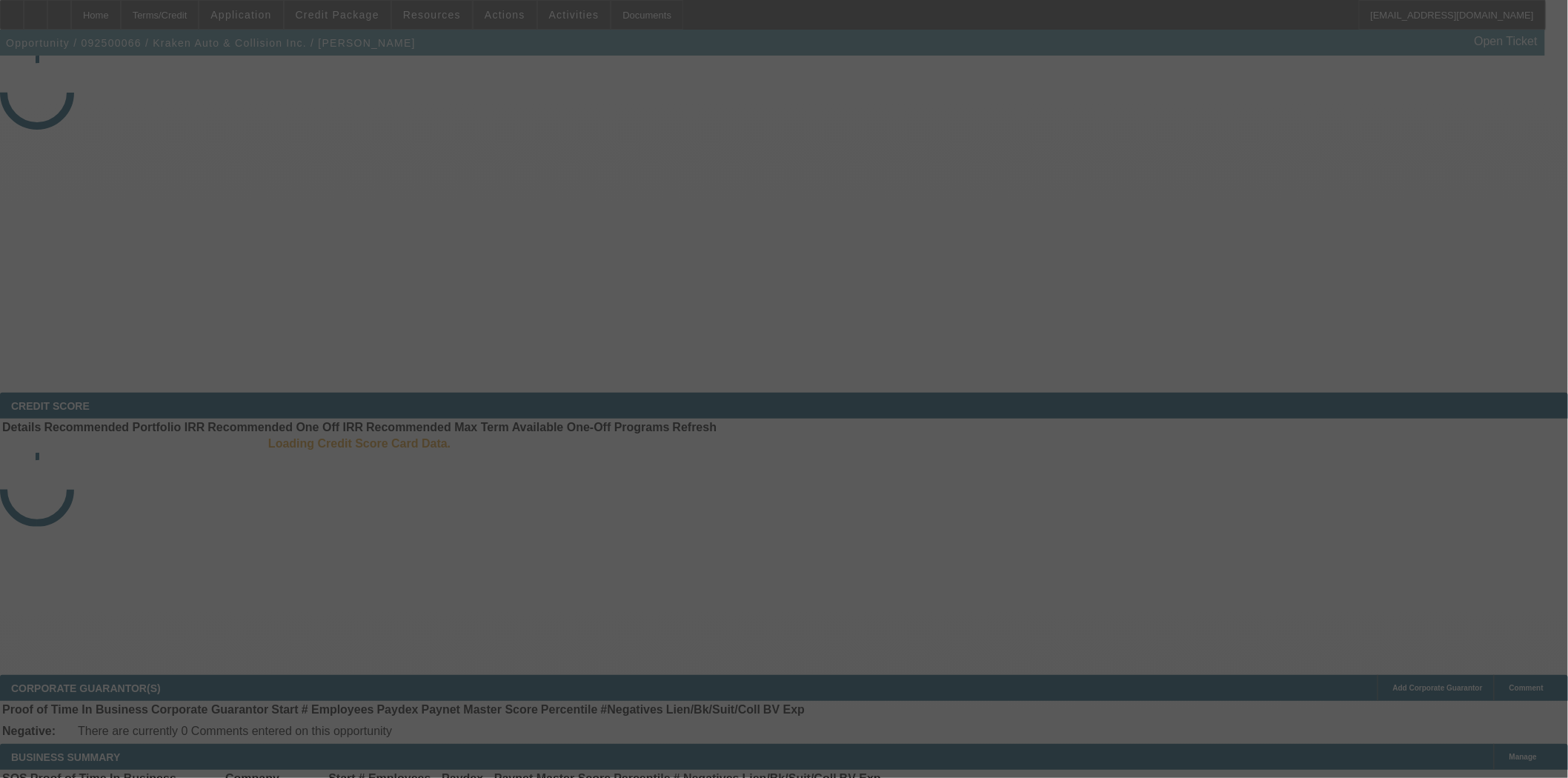
select select "3"
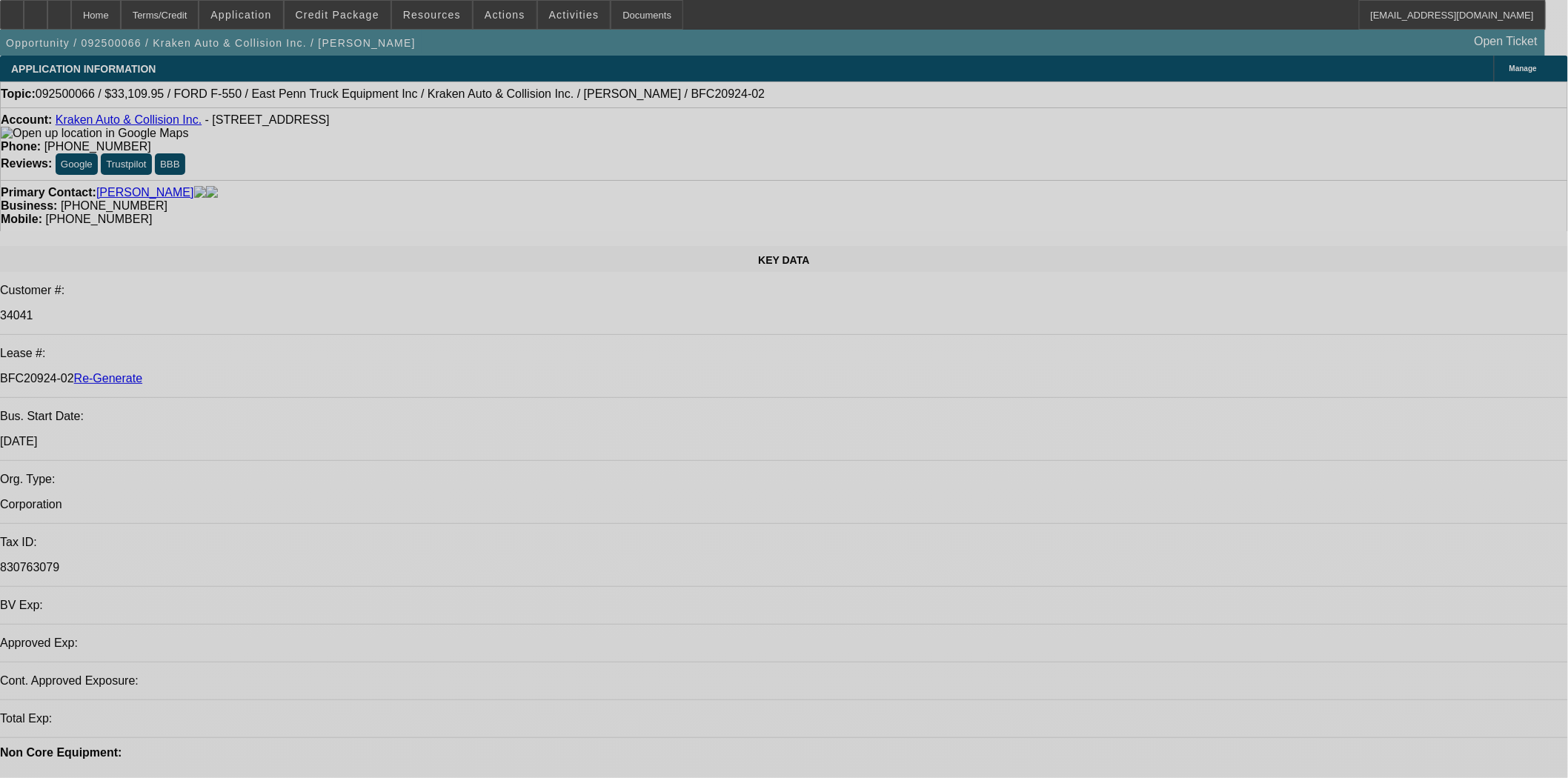
select select "0"
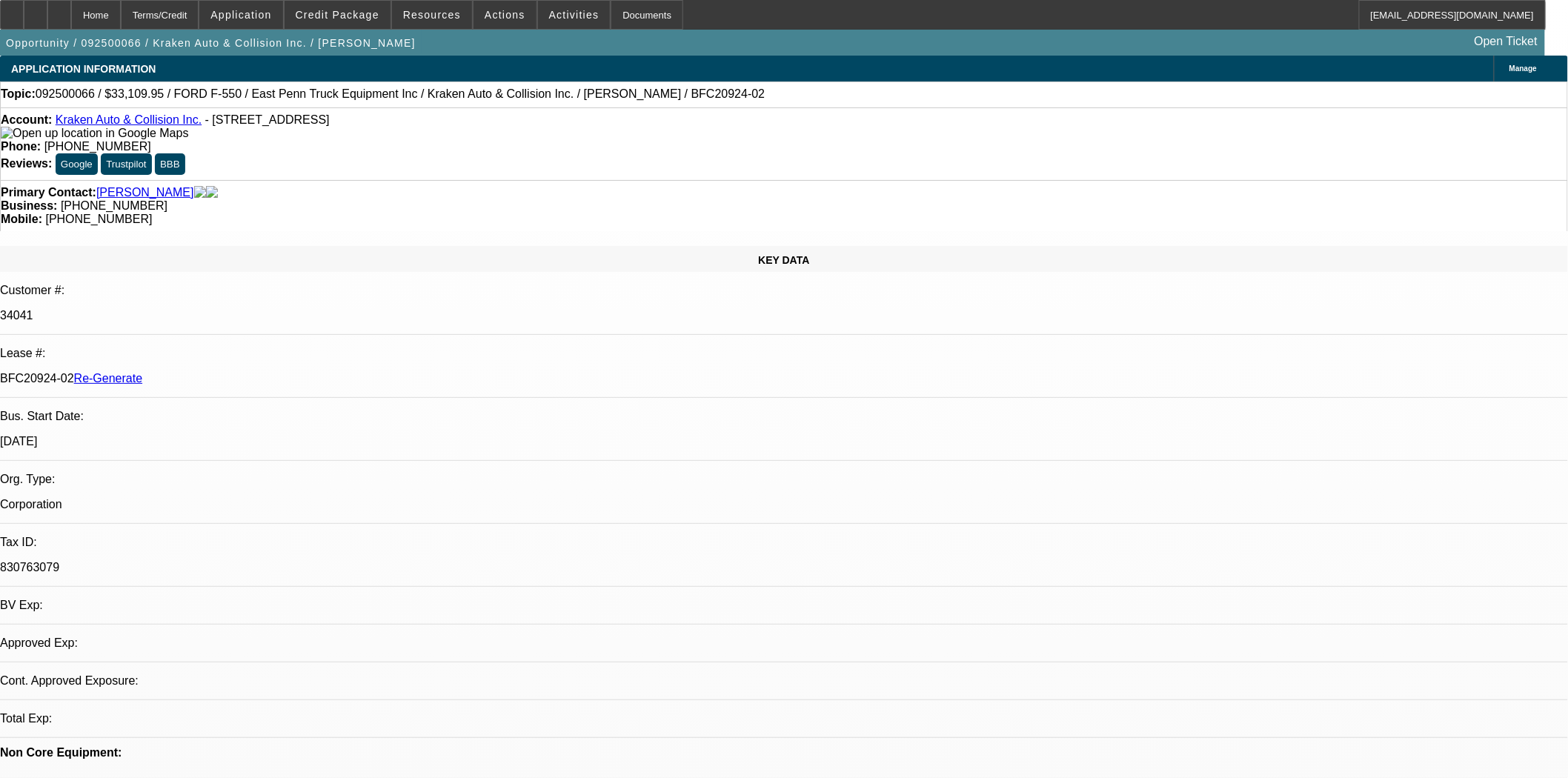
select select "0"
select select "0.1"
select select "4"
click at [348, 18] on span "Credit Package" at bounding box center [337, 15] width 84 height 12
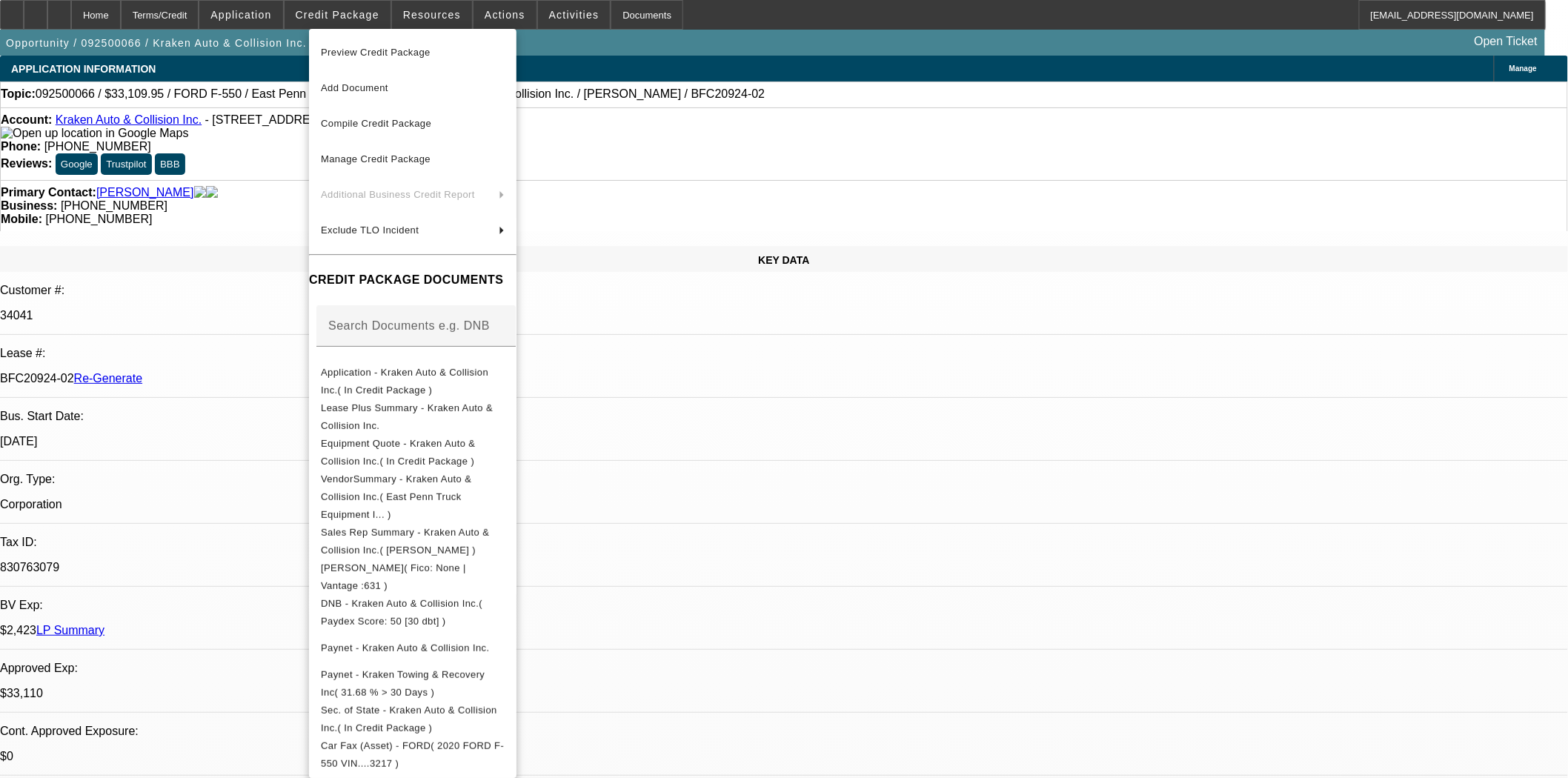
click at [352, 55] on span "Preview Credit Package" at bounding box center [375, 52] width 110 height 11
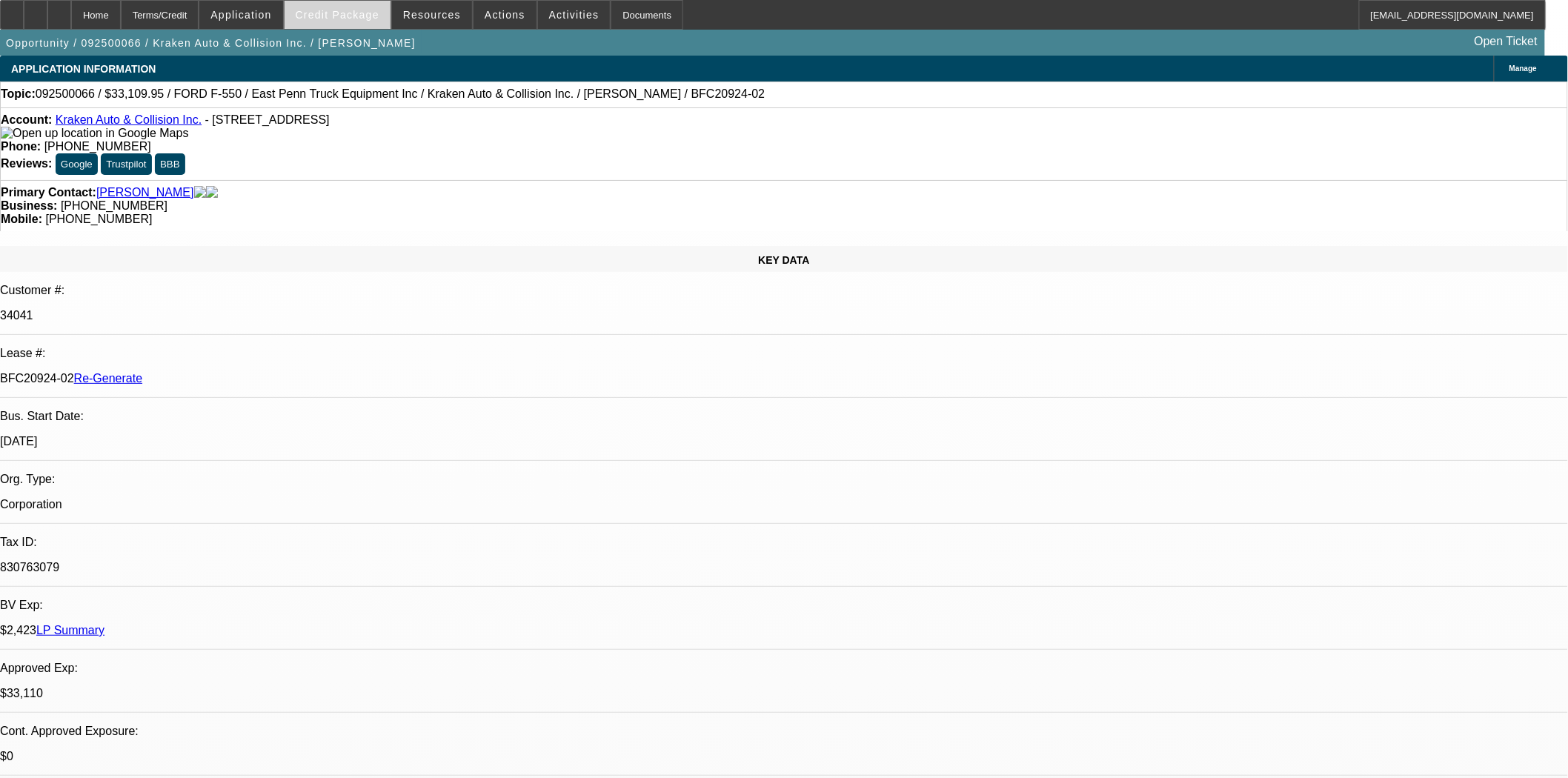
click at [342, 10] on span "Credit Package" at bounding box center [337, 15] width 84 height 12
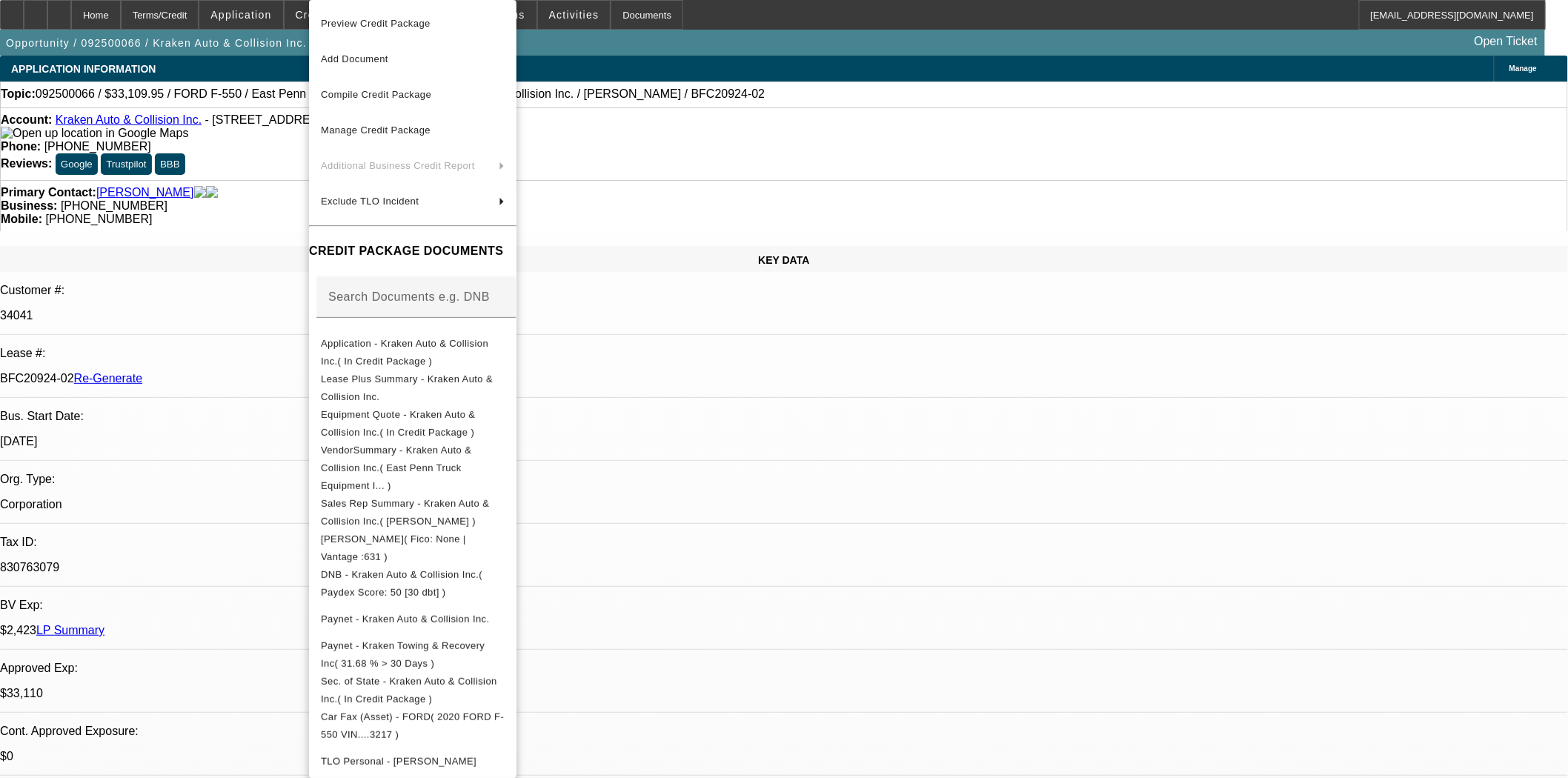
scroll to position [354, 0]
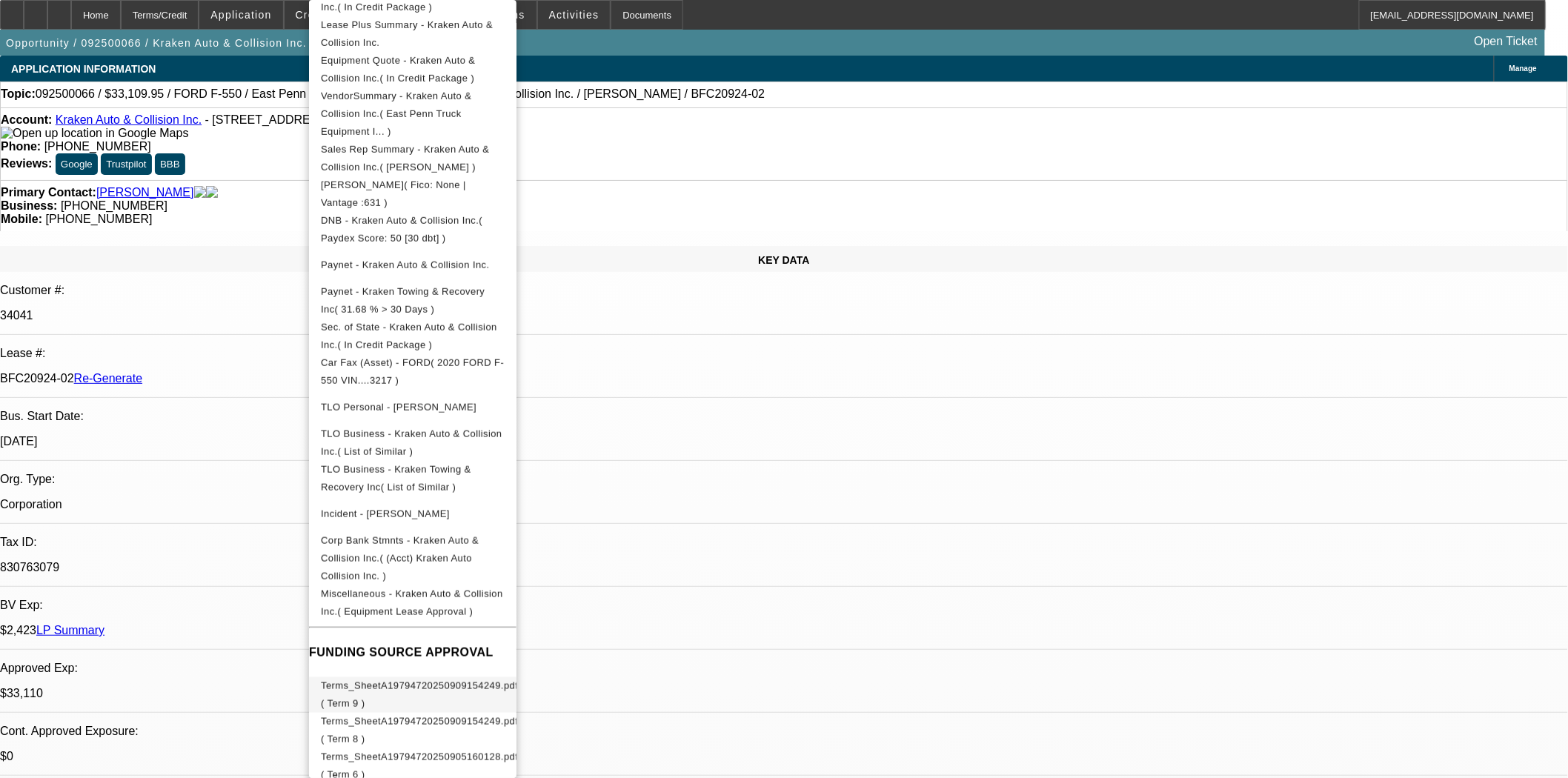
click at [510, 677] on span "Terms_SheetA19794720250909154249.pdf ( Term 9 )" at bounding box center [419, 695] width 197 height 35
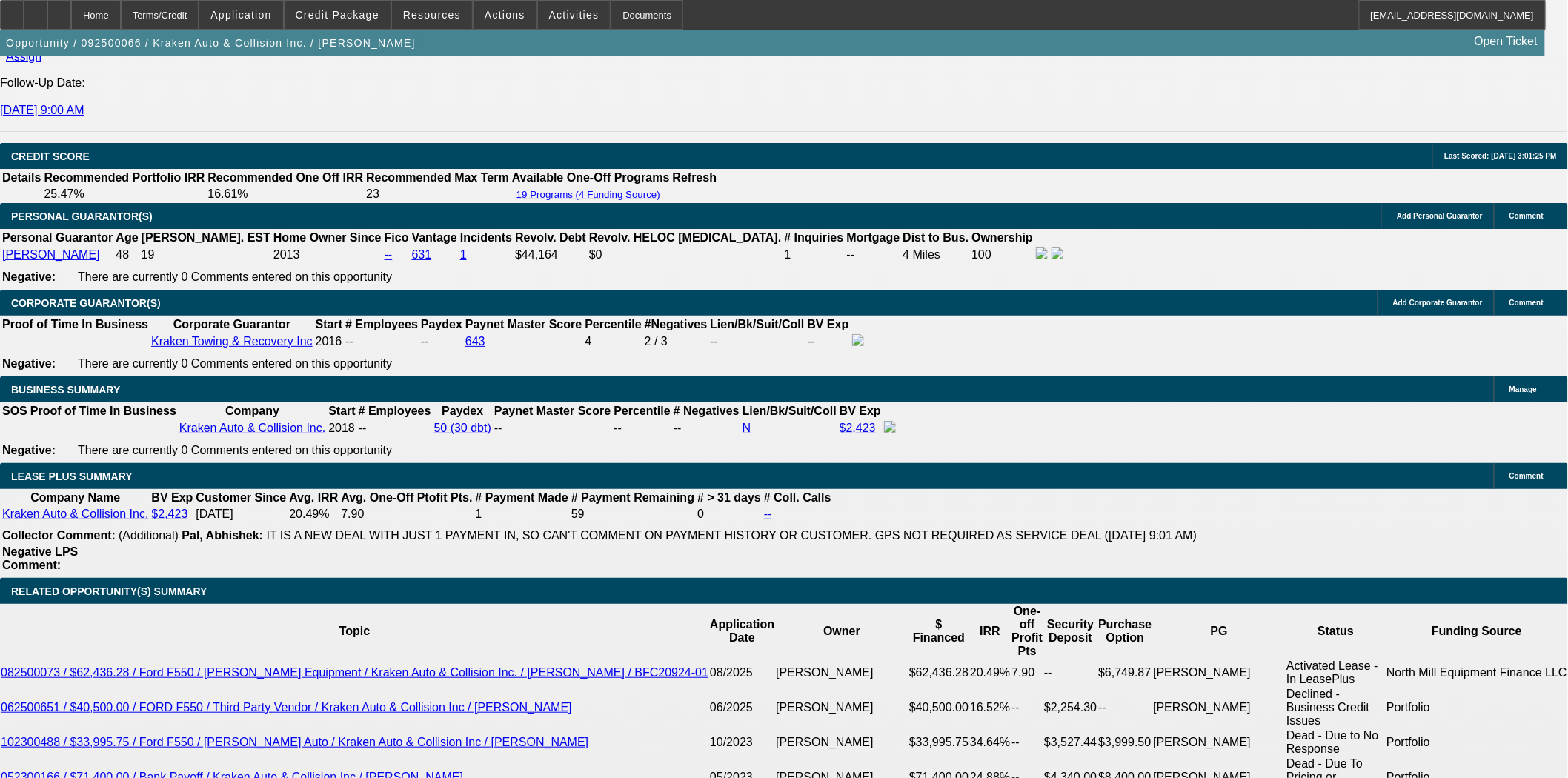
scroll to position [2306, 0]
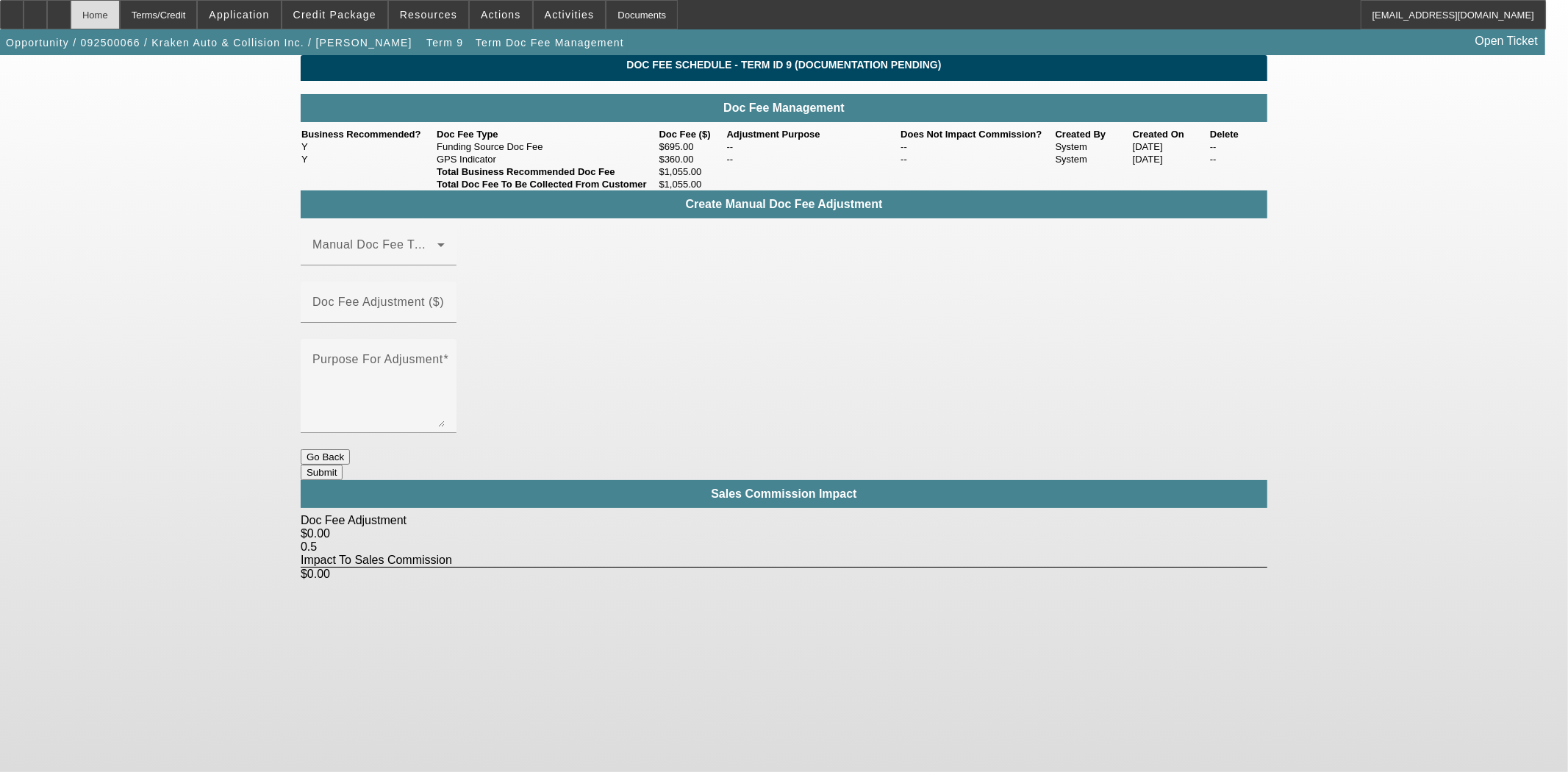
click at [120, 24] on div "Home" at bounding box center [95, 14] width 50 height 30
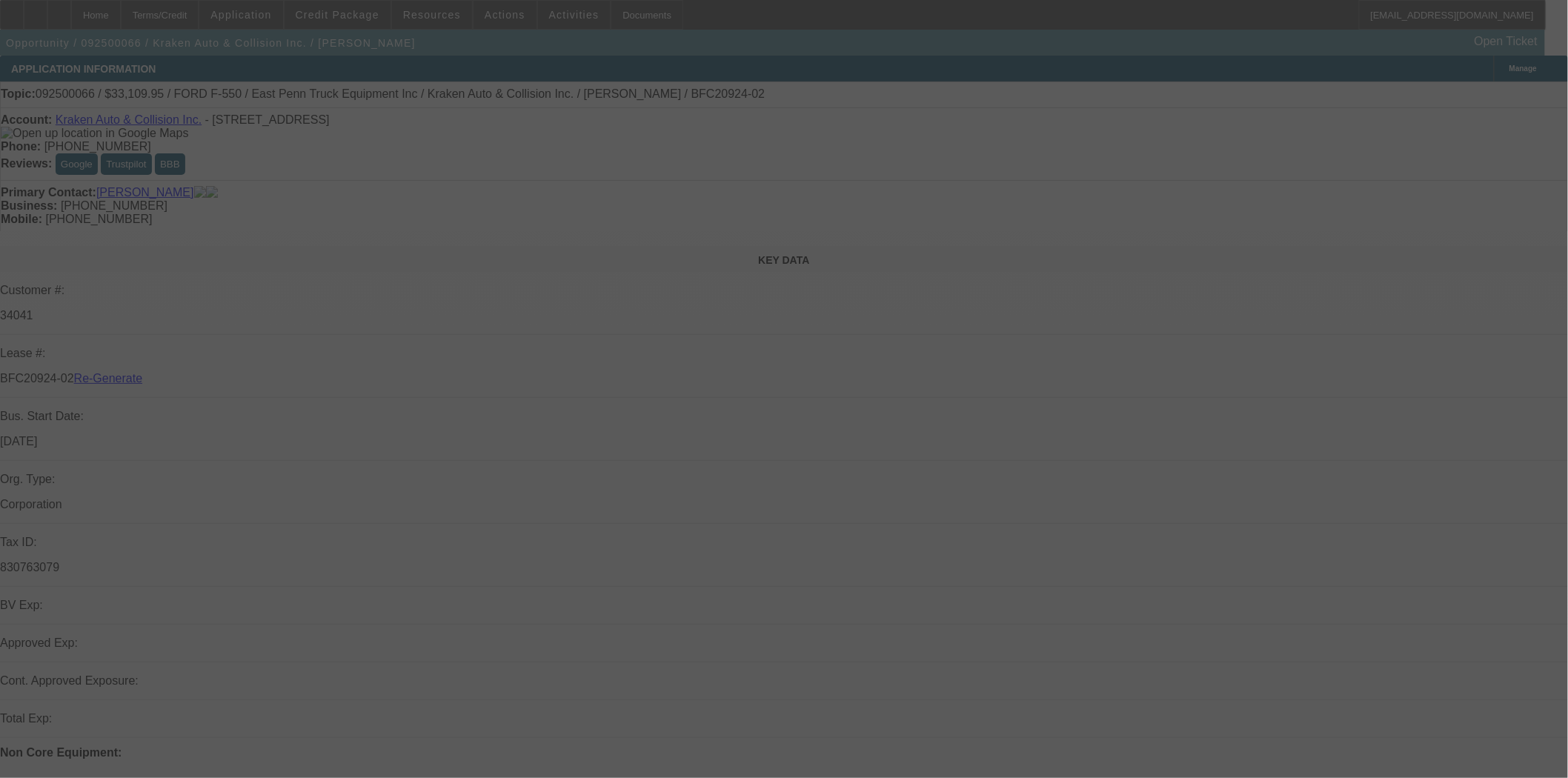
select select "3"
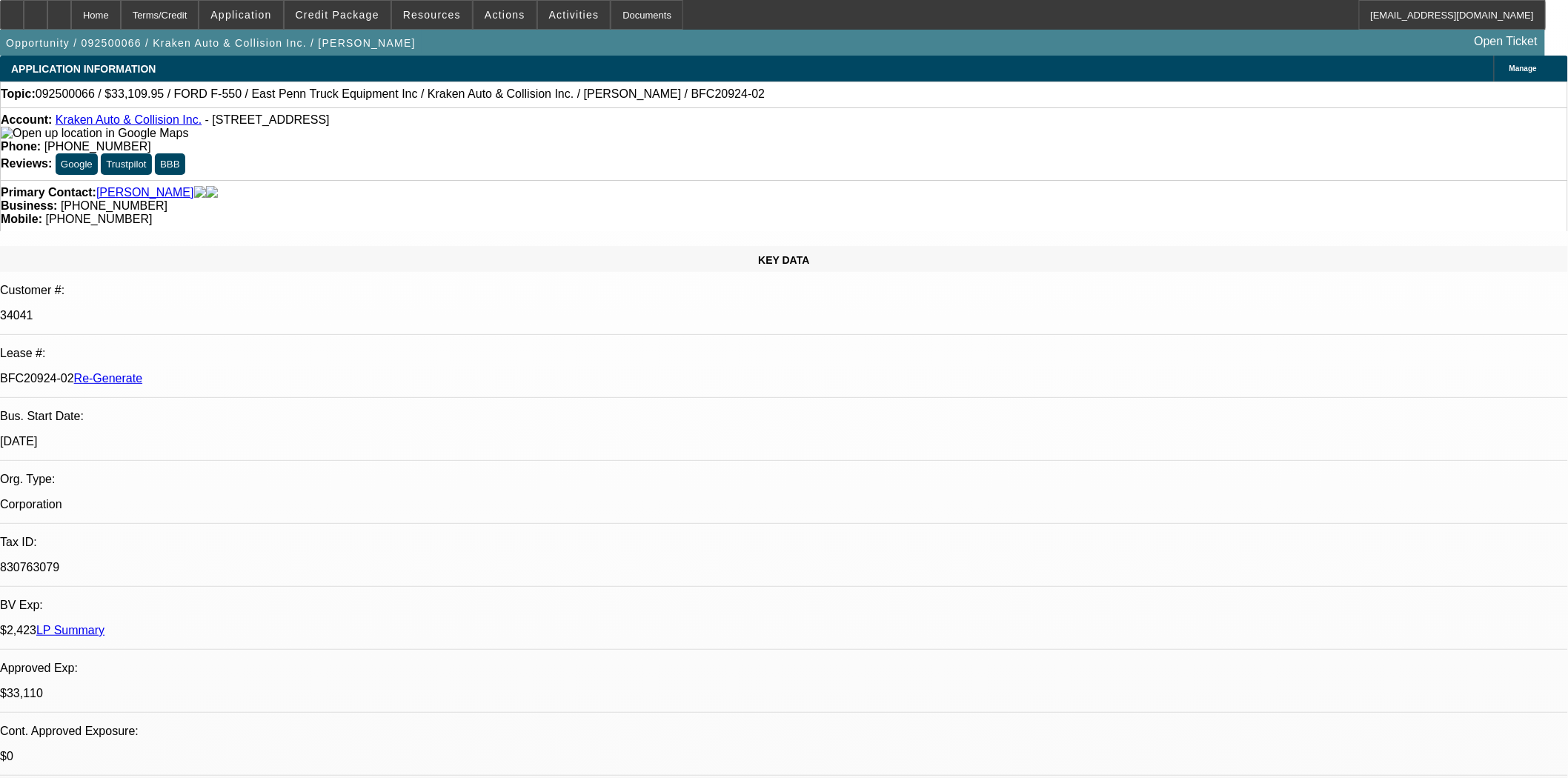
select select "0"
select select "0.1"
select select "4"
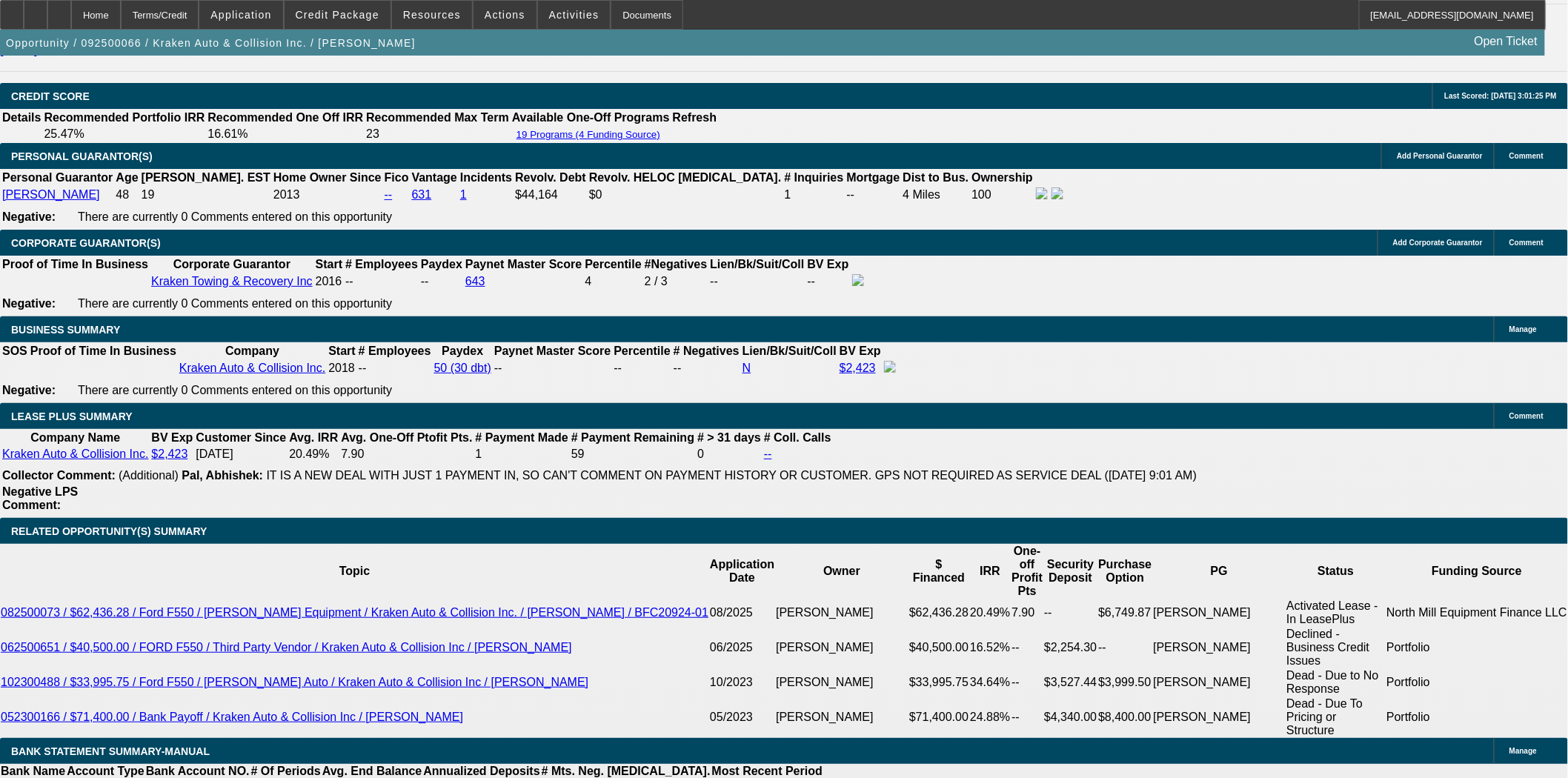
scroll to position [2388, 0]
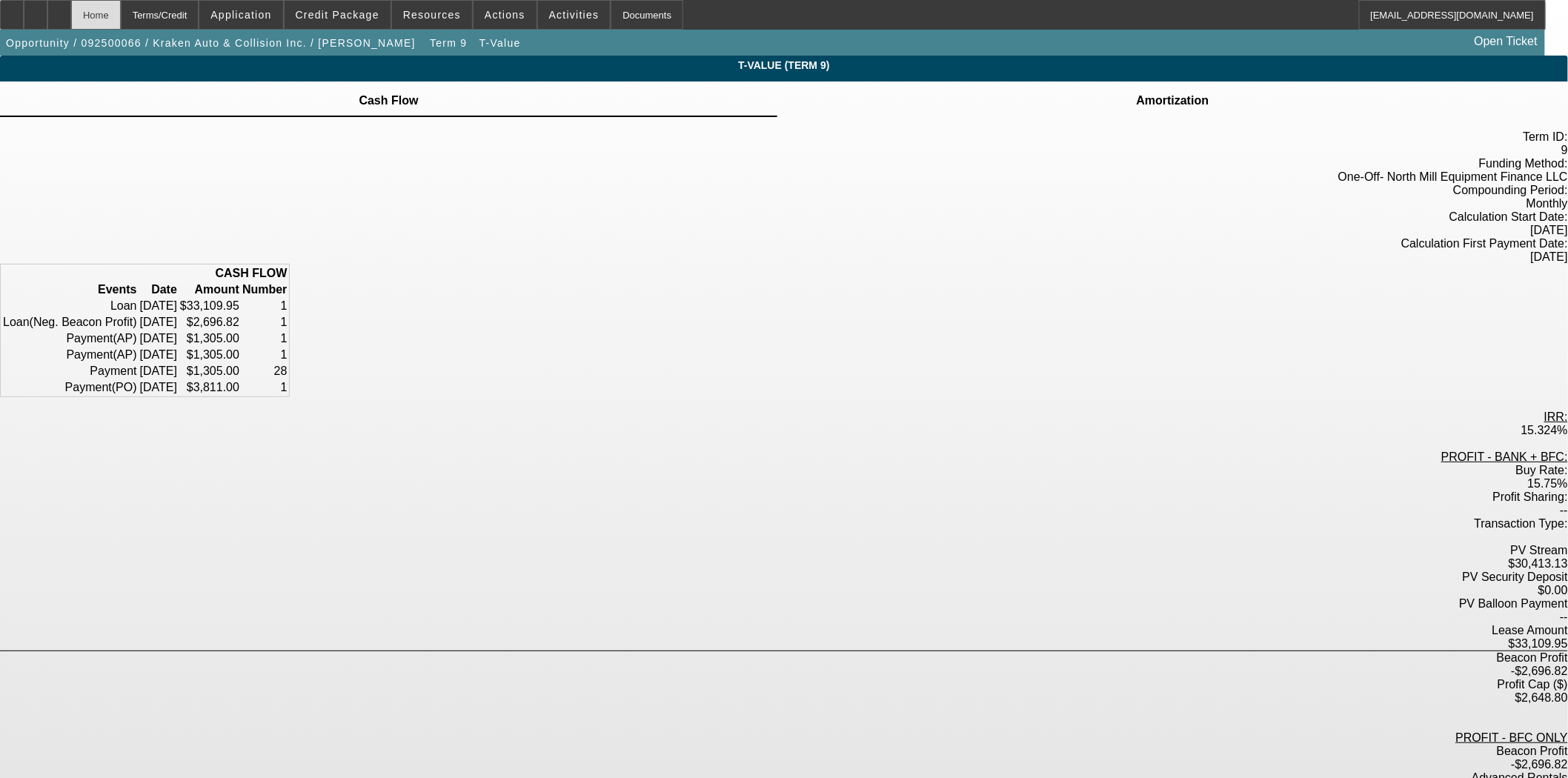
click at [121, 6] on div "Home" at bounding box center [96, 15] width 50 height 30
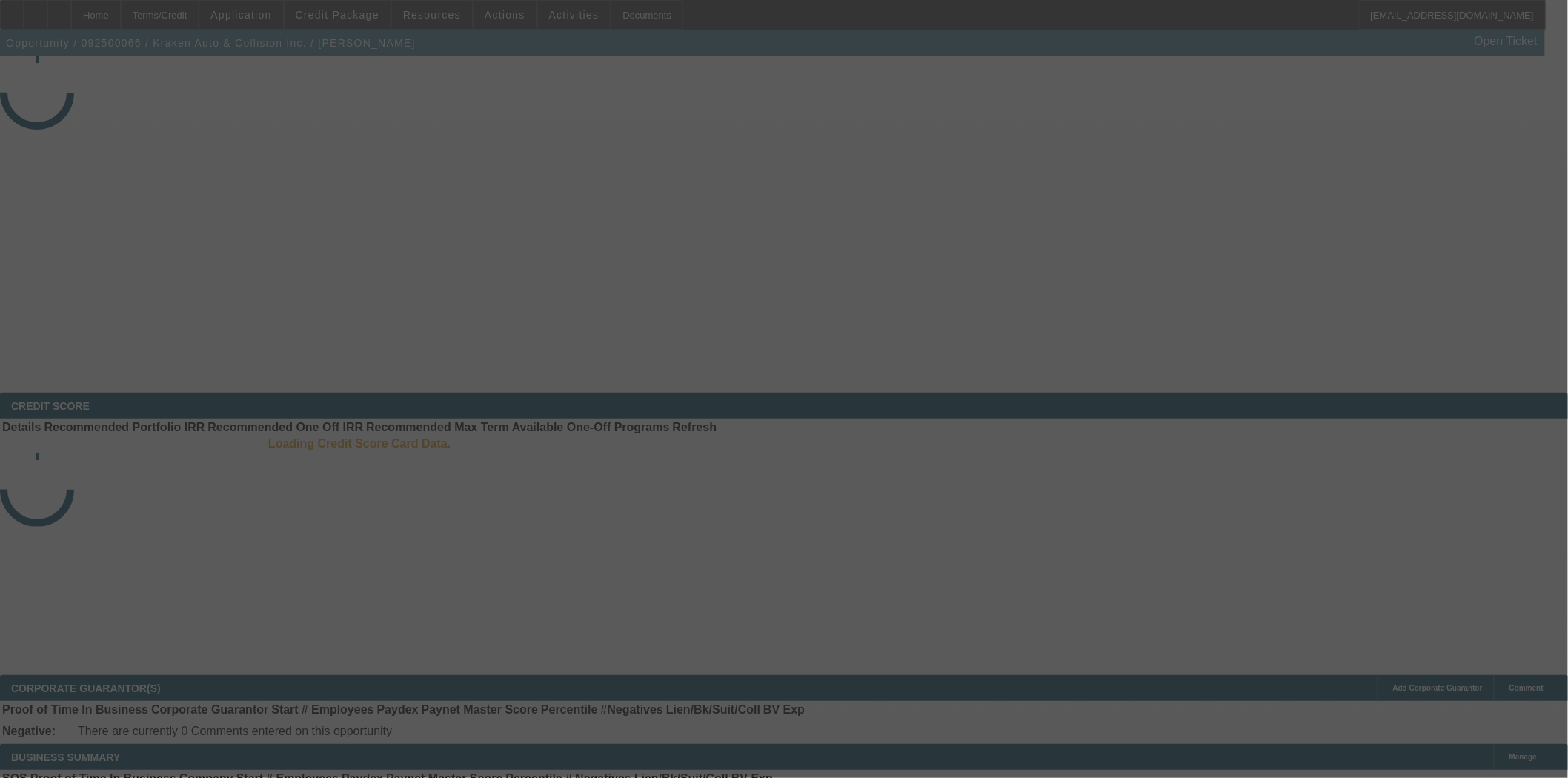
select select "3"
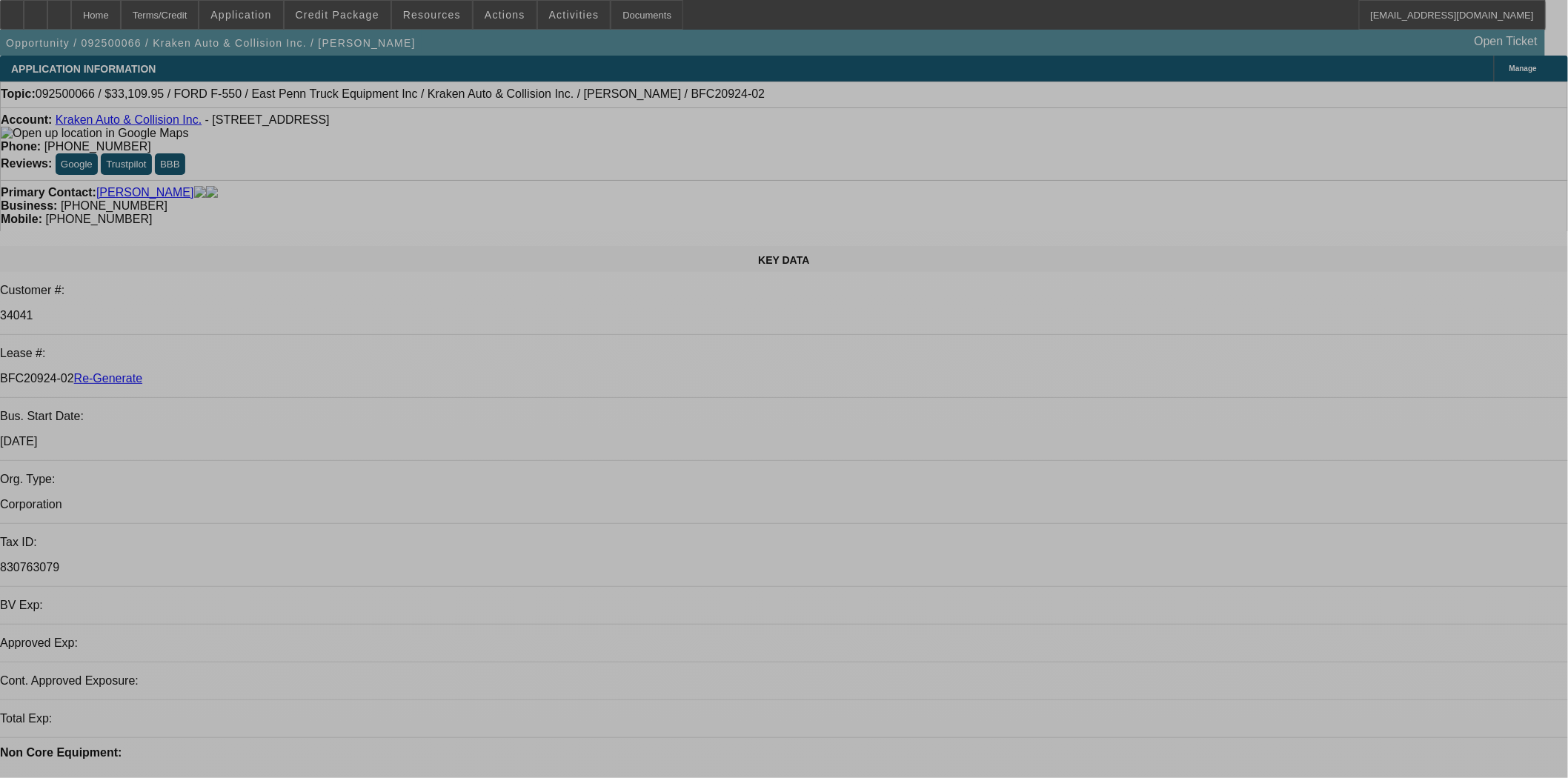
select select "0"
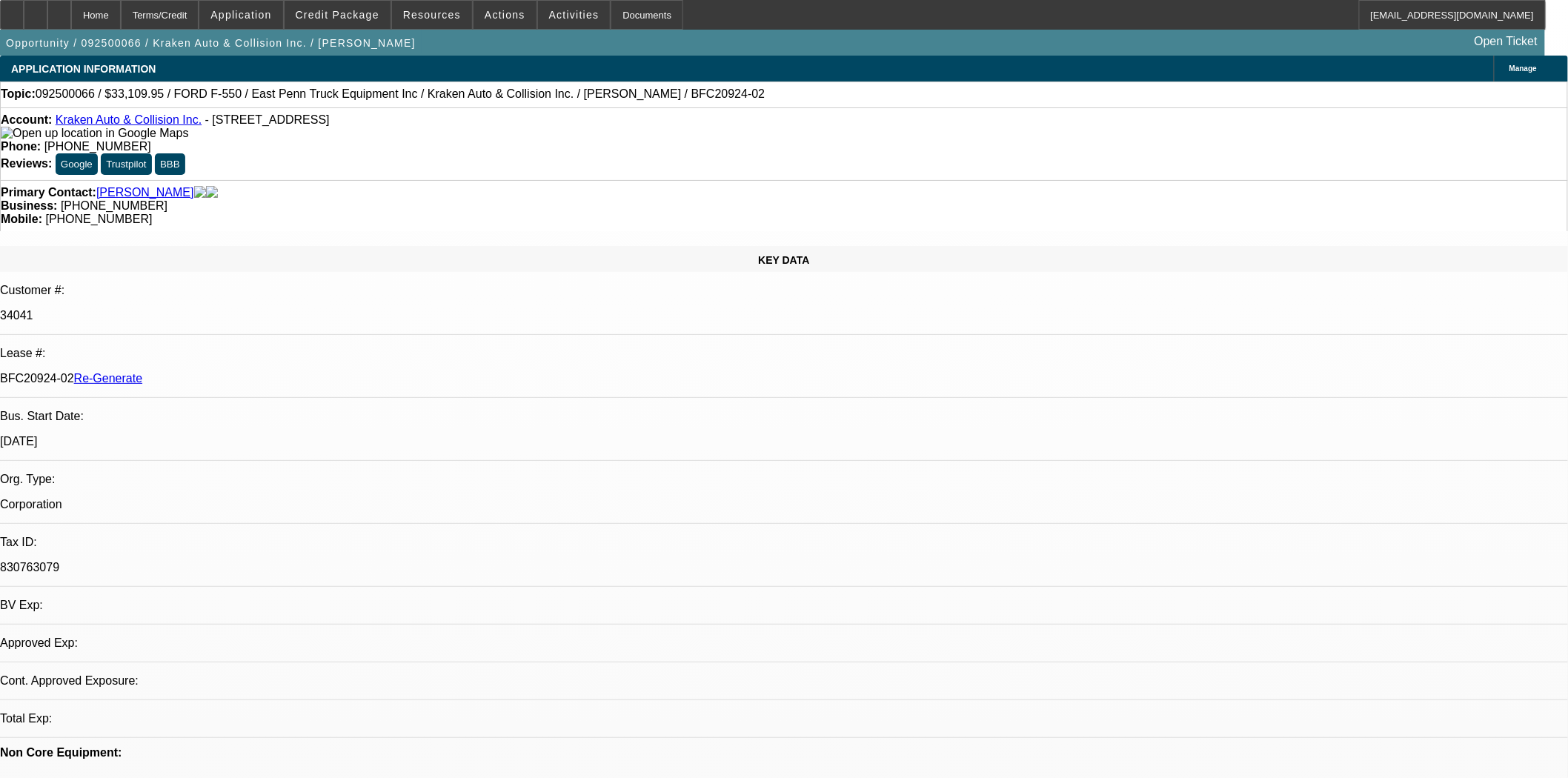
select select "0"
select select "0.1"
select select "4"
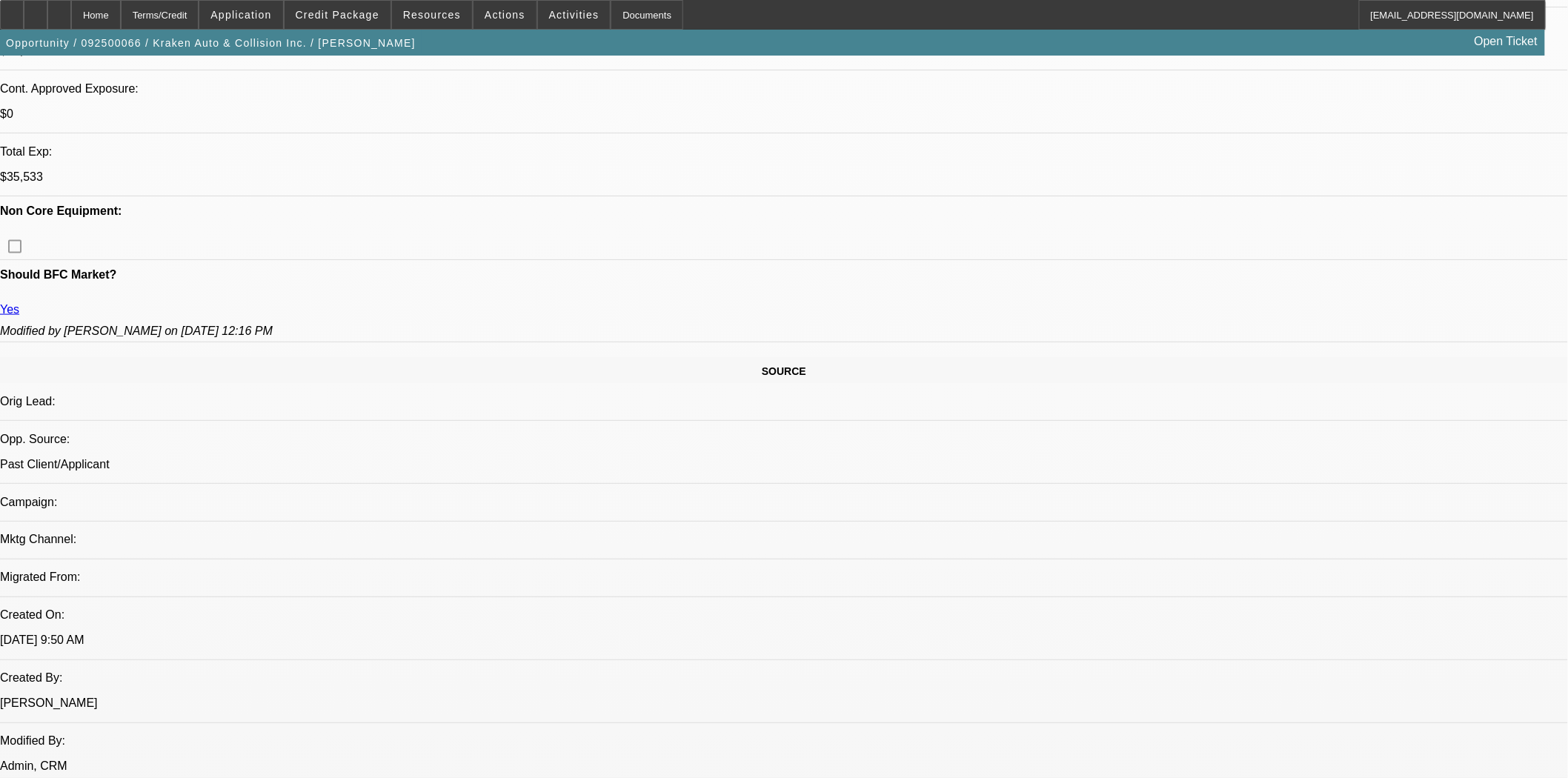
scroll to position [658, 0]
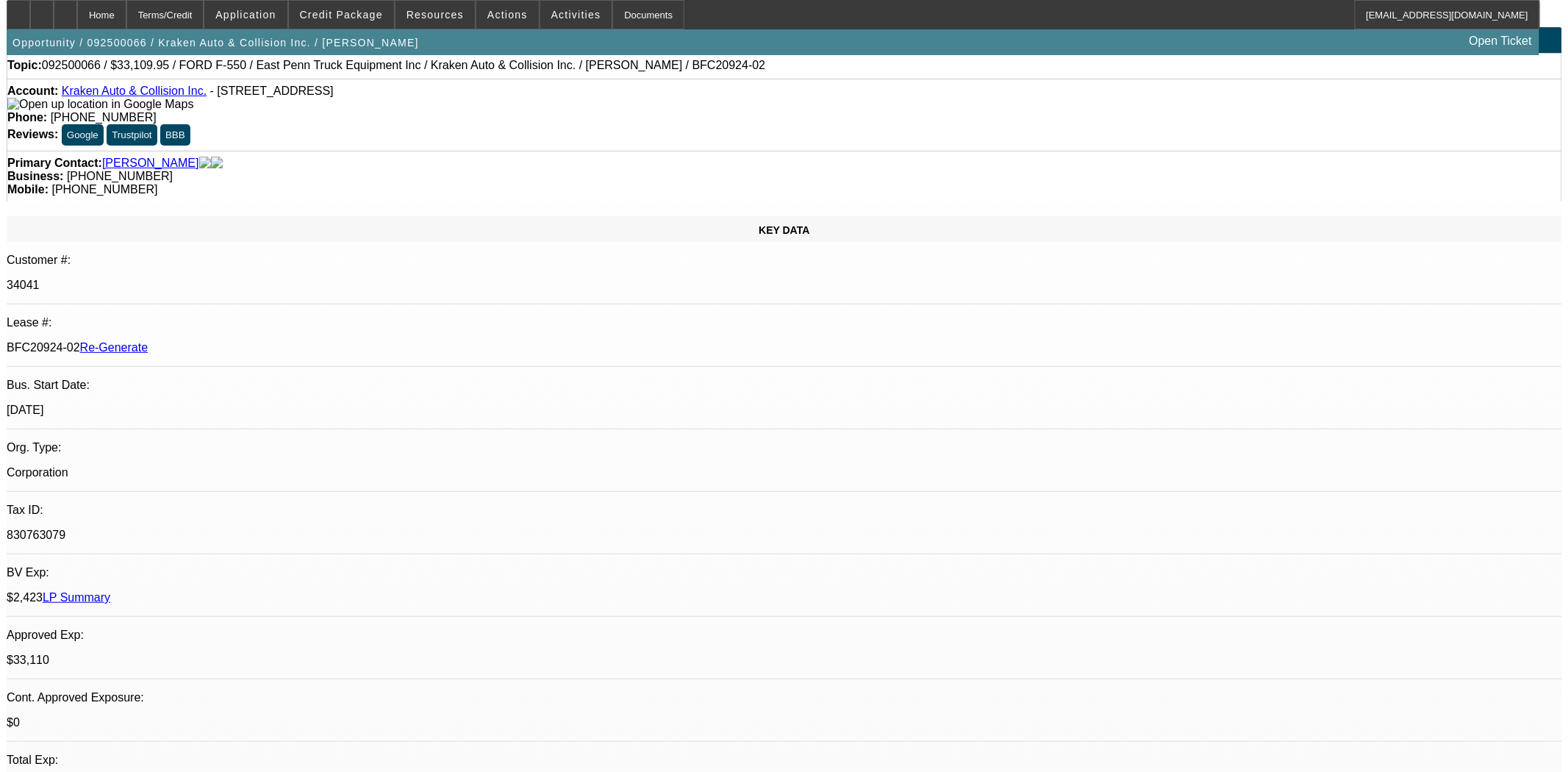
scroll to position [0, 0]
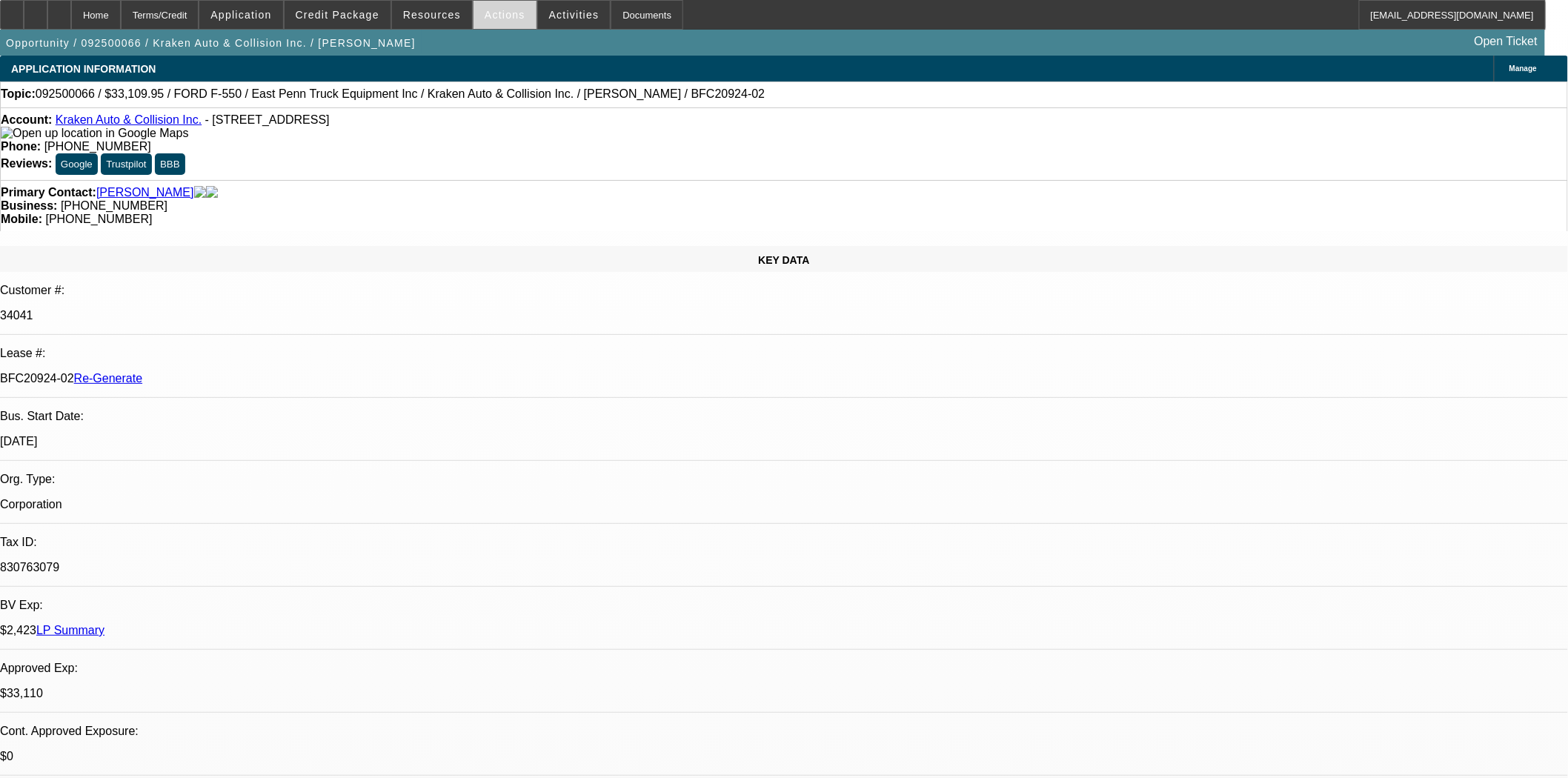
click at [484, 18] on span "Actions" at bounding box center [504, 15] width 41 height 12
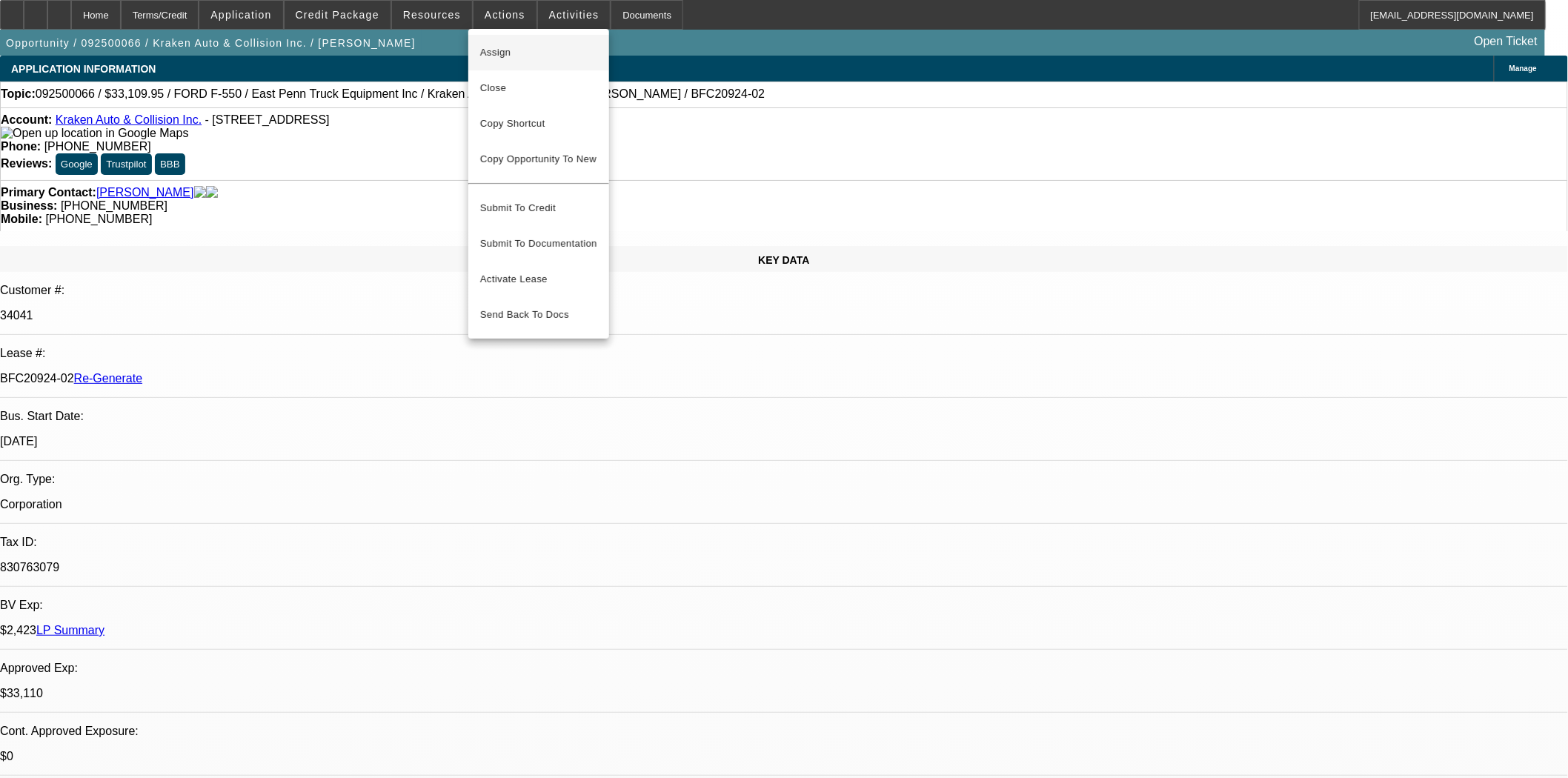
click at [490, 48] on span "Assign" at bounding box center [539, 52] width 117 height 18
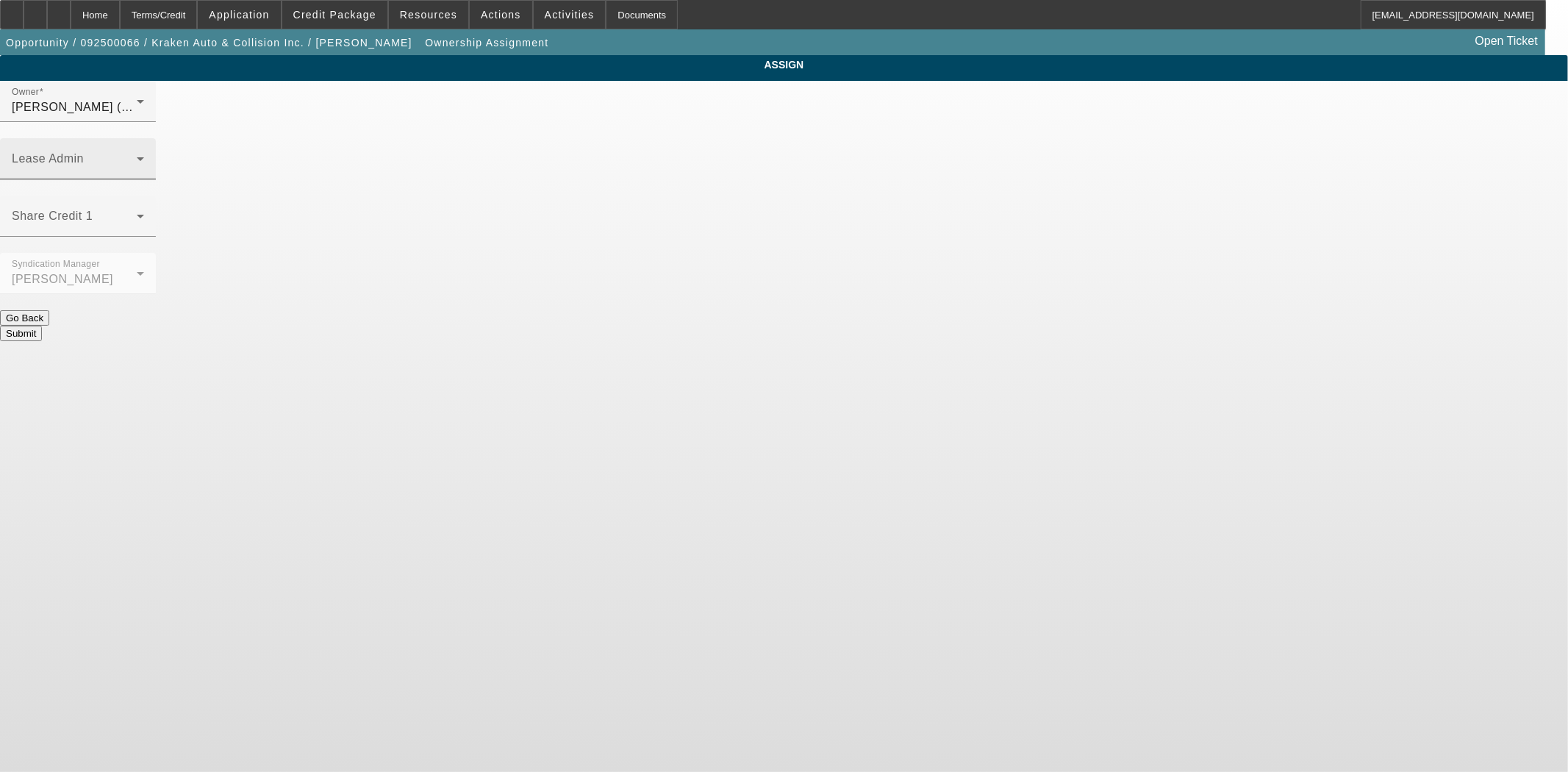
click at [137, 156] on span at bounding box center [74, 164] width 125 height 18
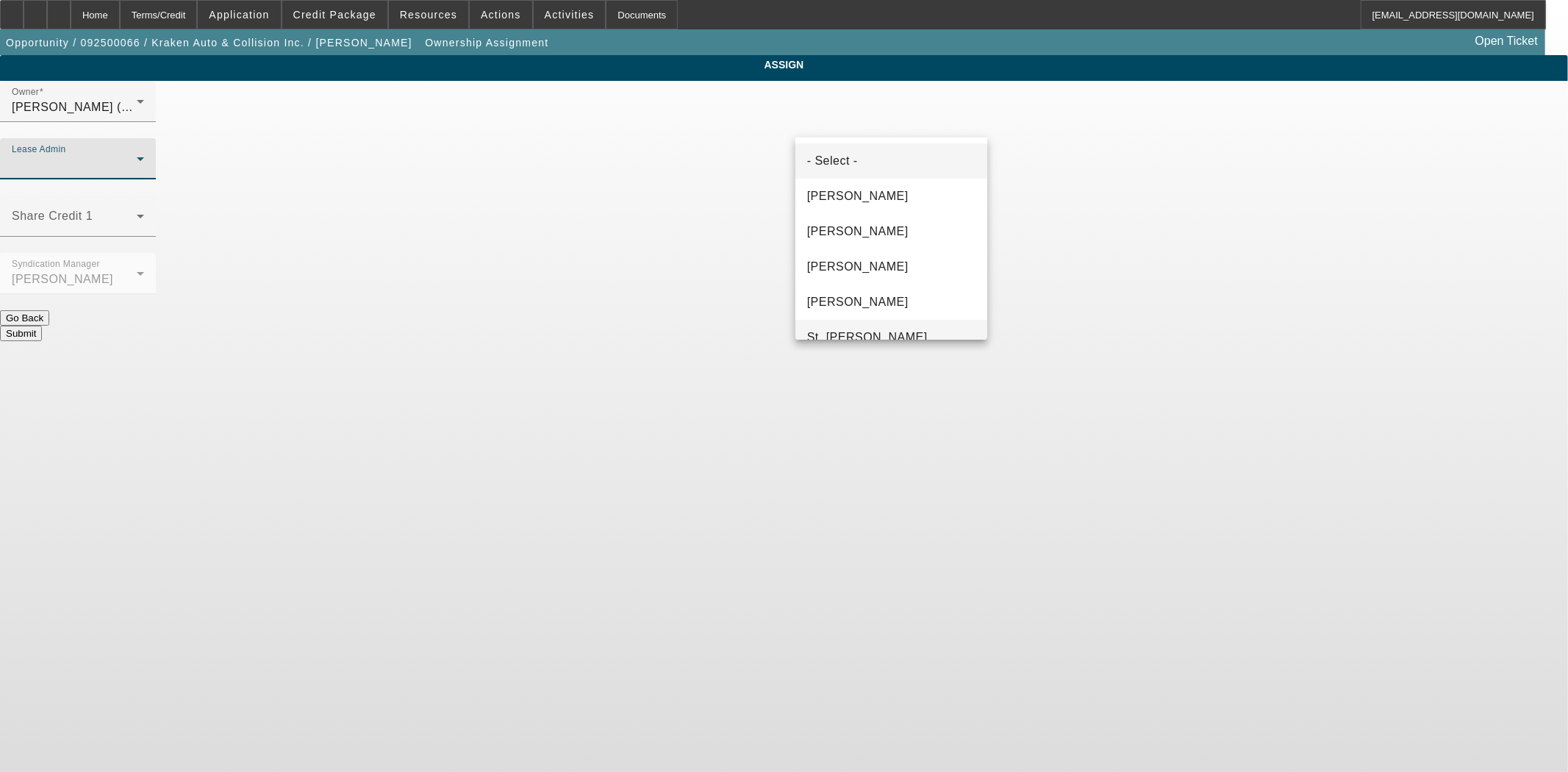
click at [822, 323] on mat-option "St. [PERSON_NAME]" at bounding box center [892, 337] width 192 height 35
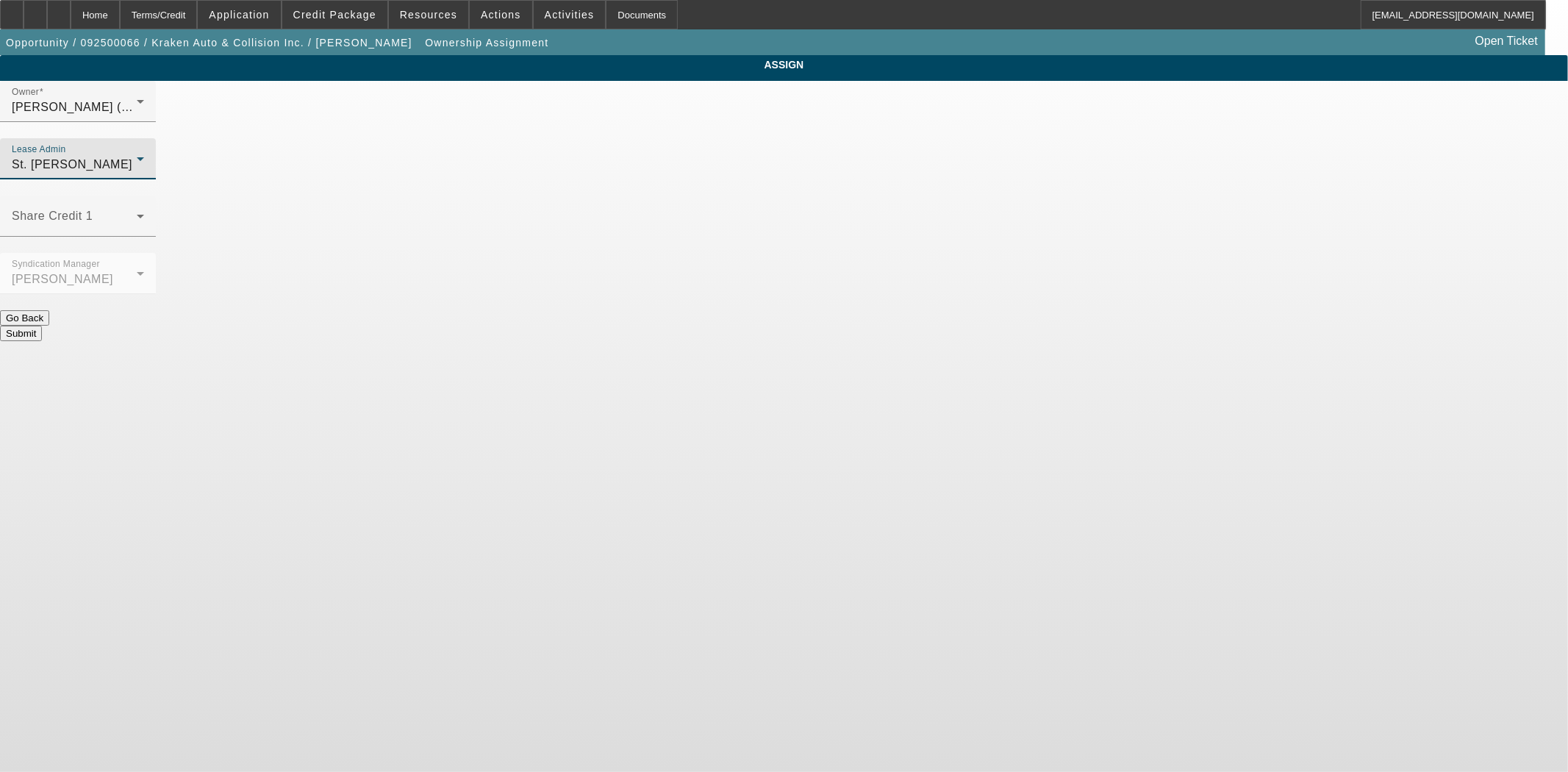
click at [42, 326] on button "Submit" at bounding box center [21, 333] width 42 height 15
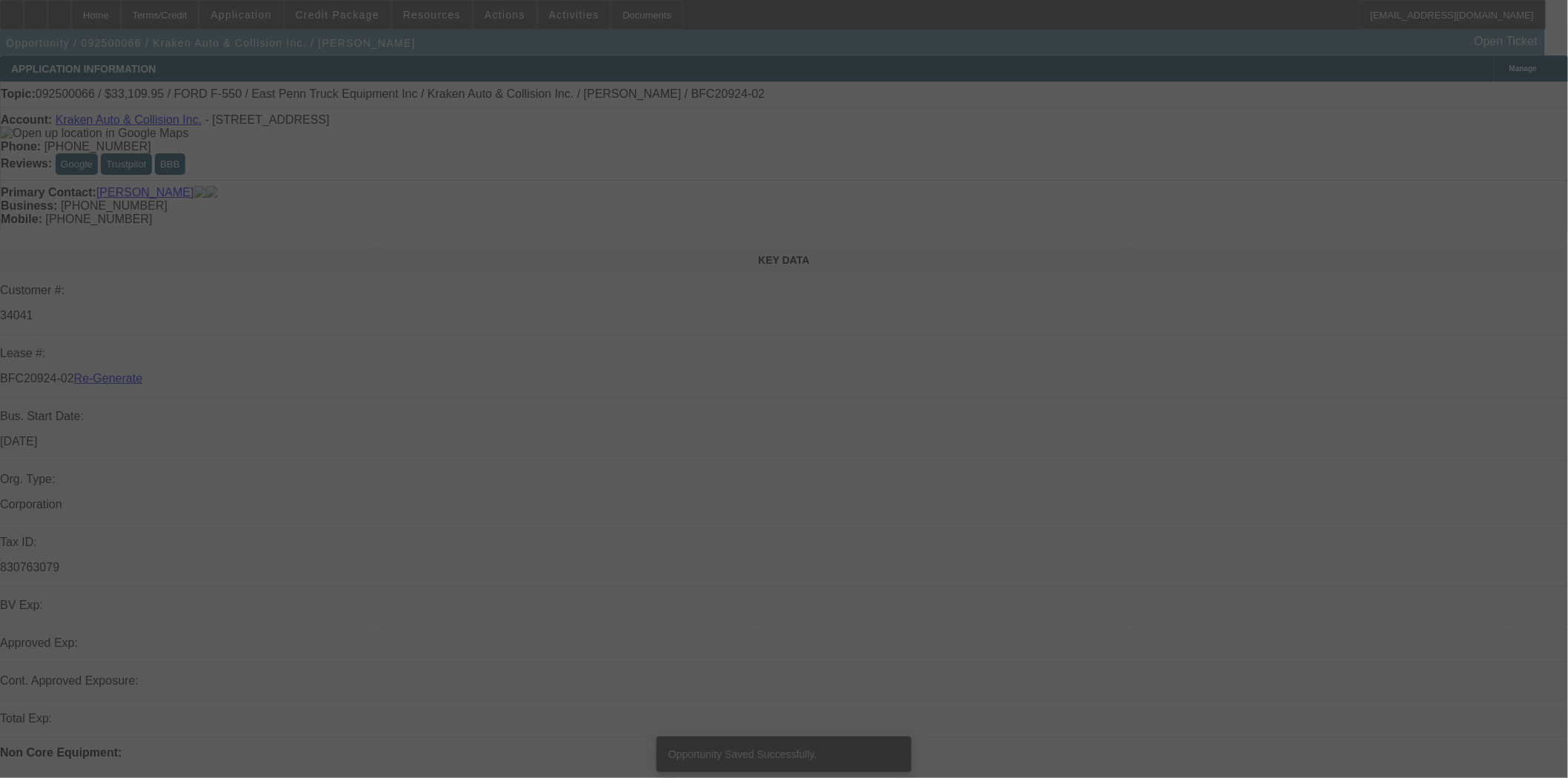
select select "3"
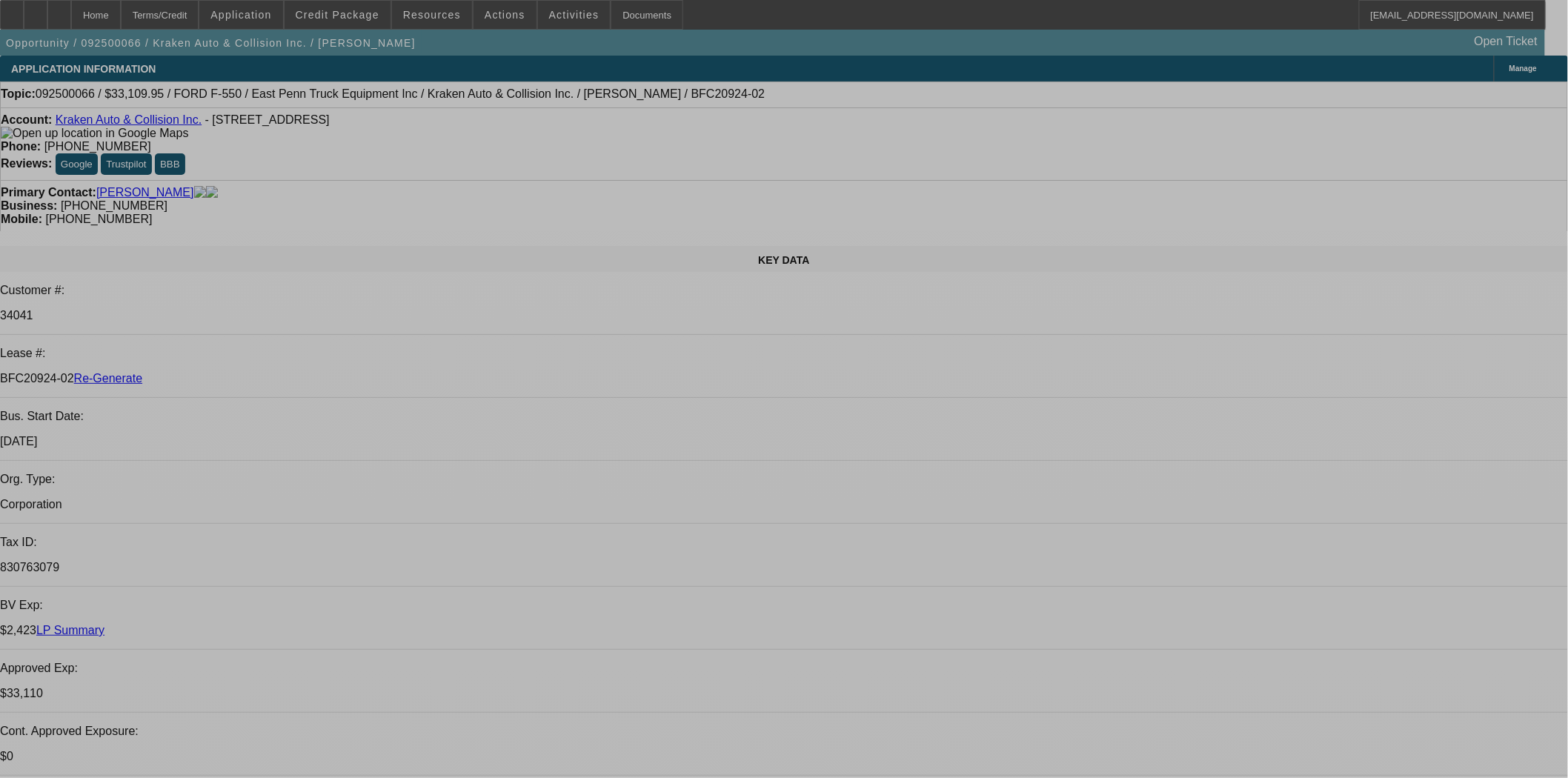
select select "0"
select select "0.1"
select select "4"
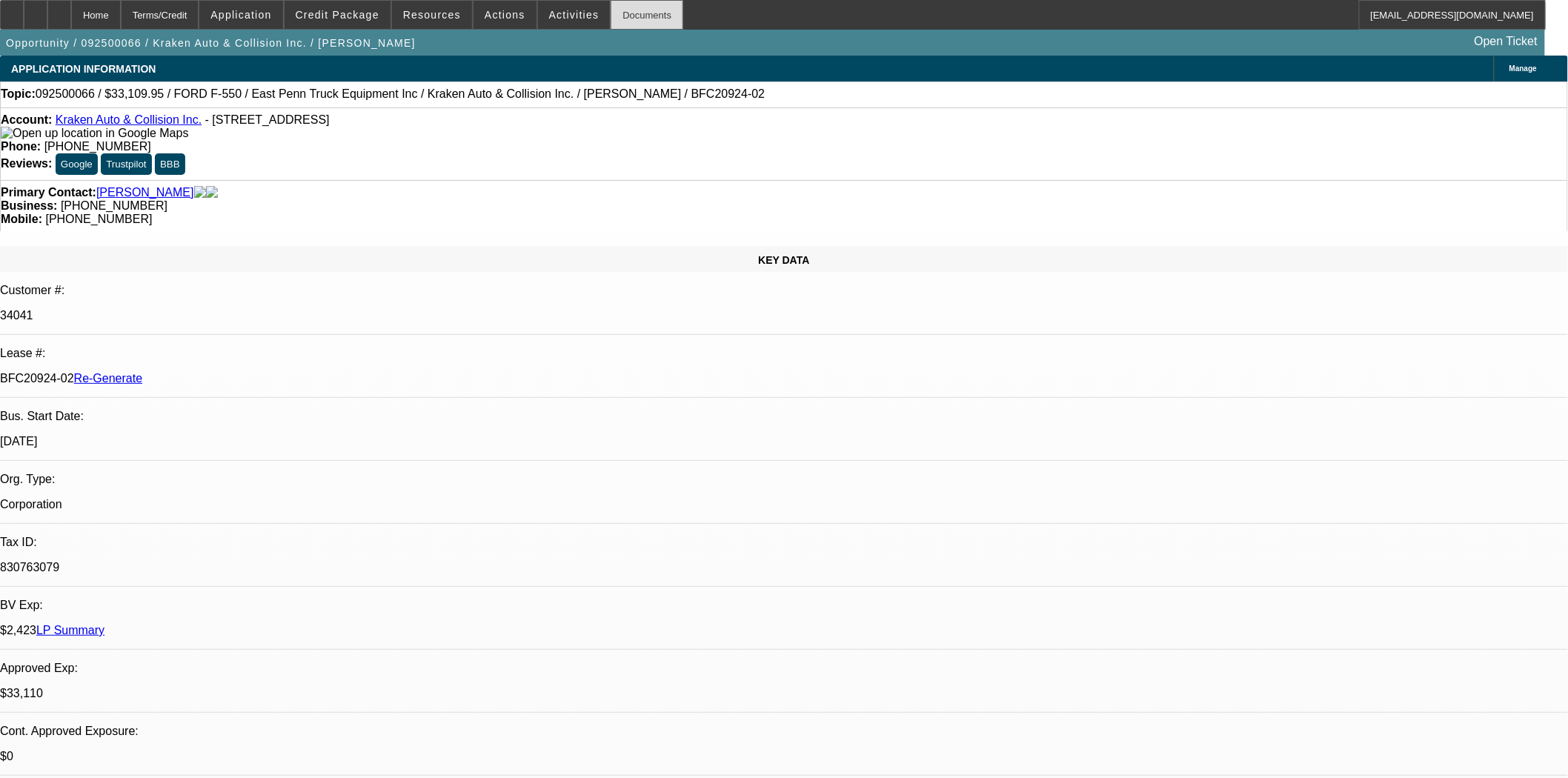
click at [633, 6] on div "Documents" at bounding box center [646, 15] width 72 height 30
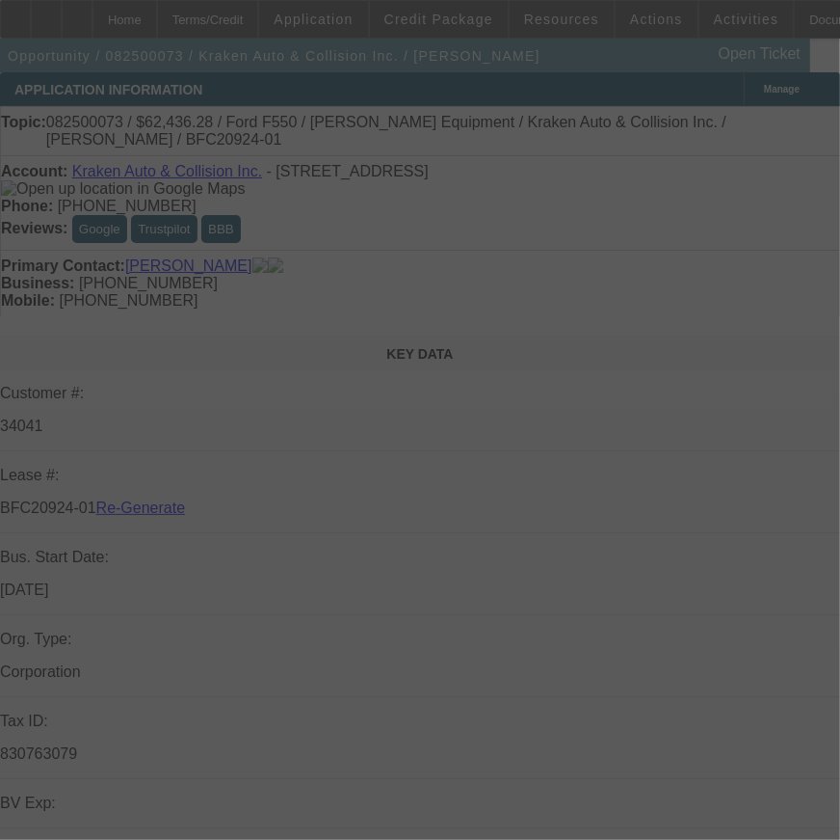
select select "4"
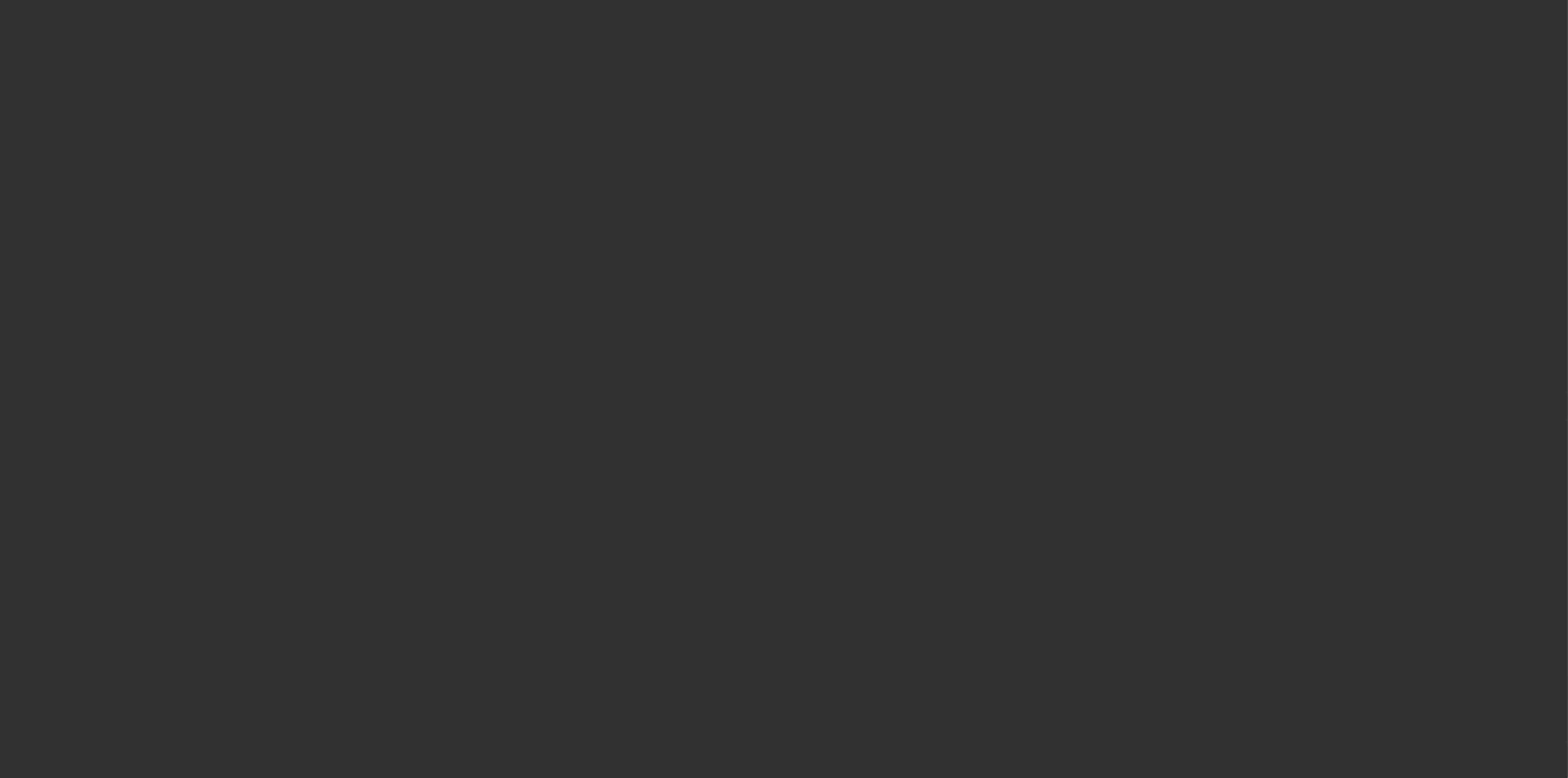
select select "3"
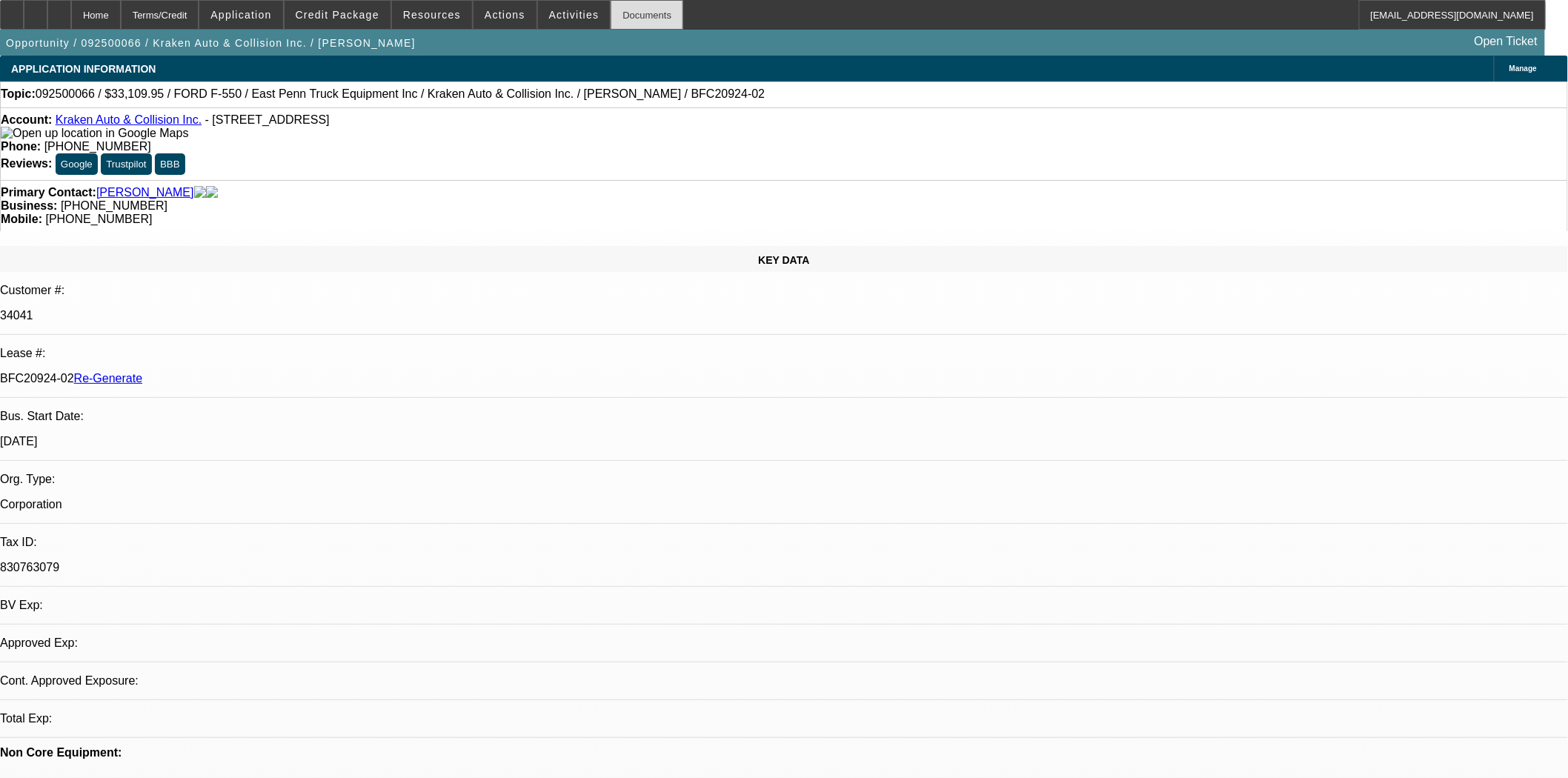
select select "0"
select select "0.1"
select select "4"
click at [623, 12] on div "Documents" at bounding box center [646, 15] width 72 height 30
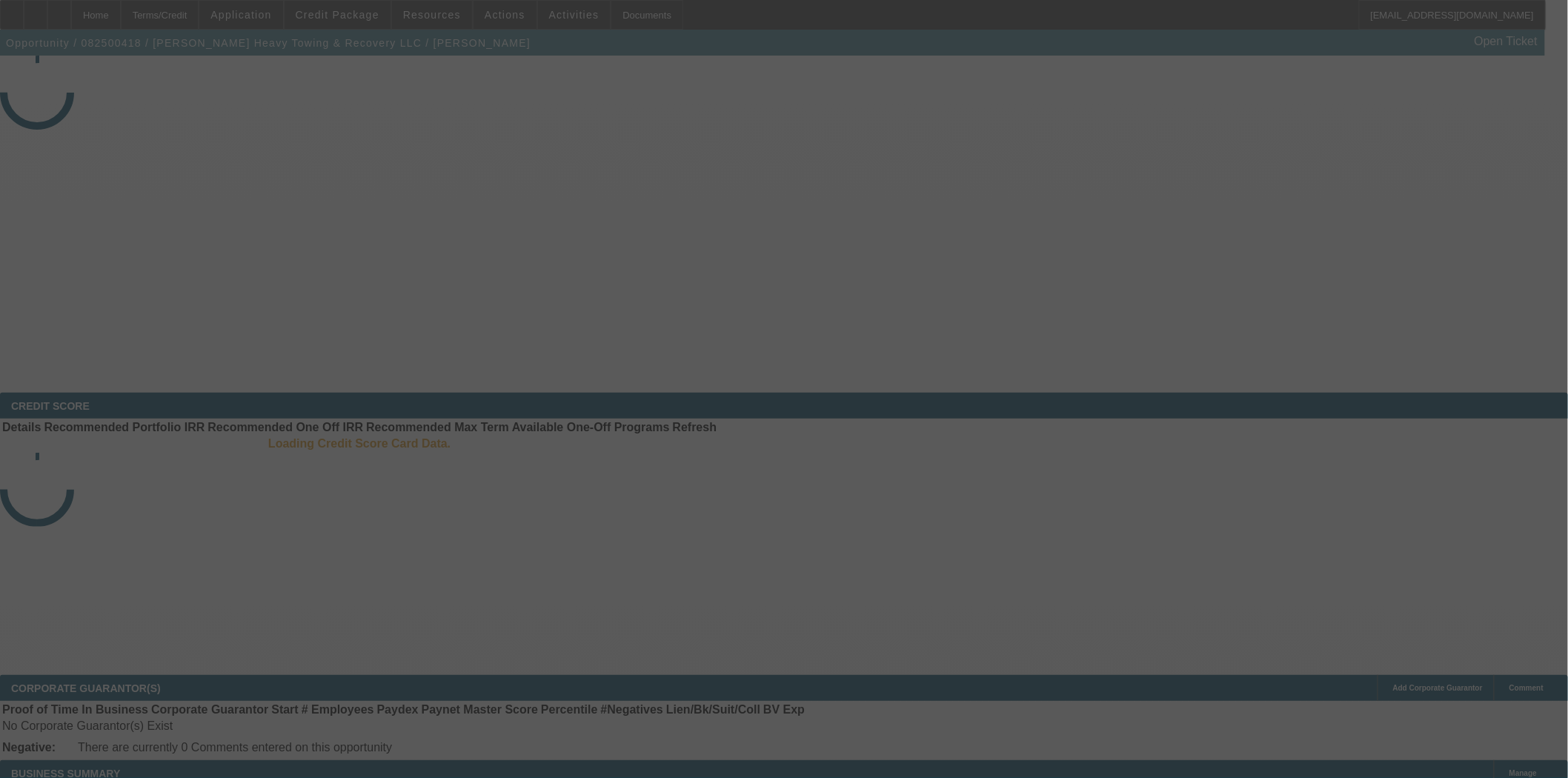
select select "3"
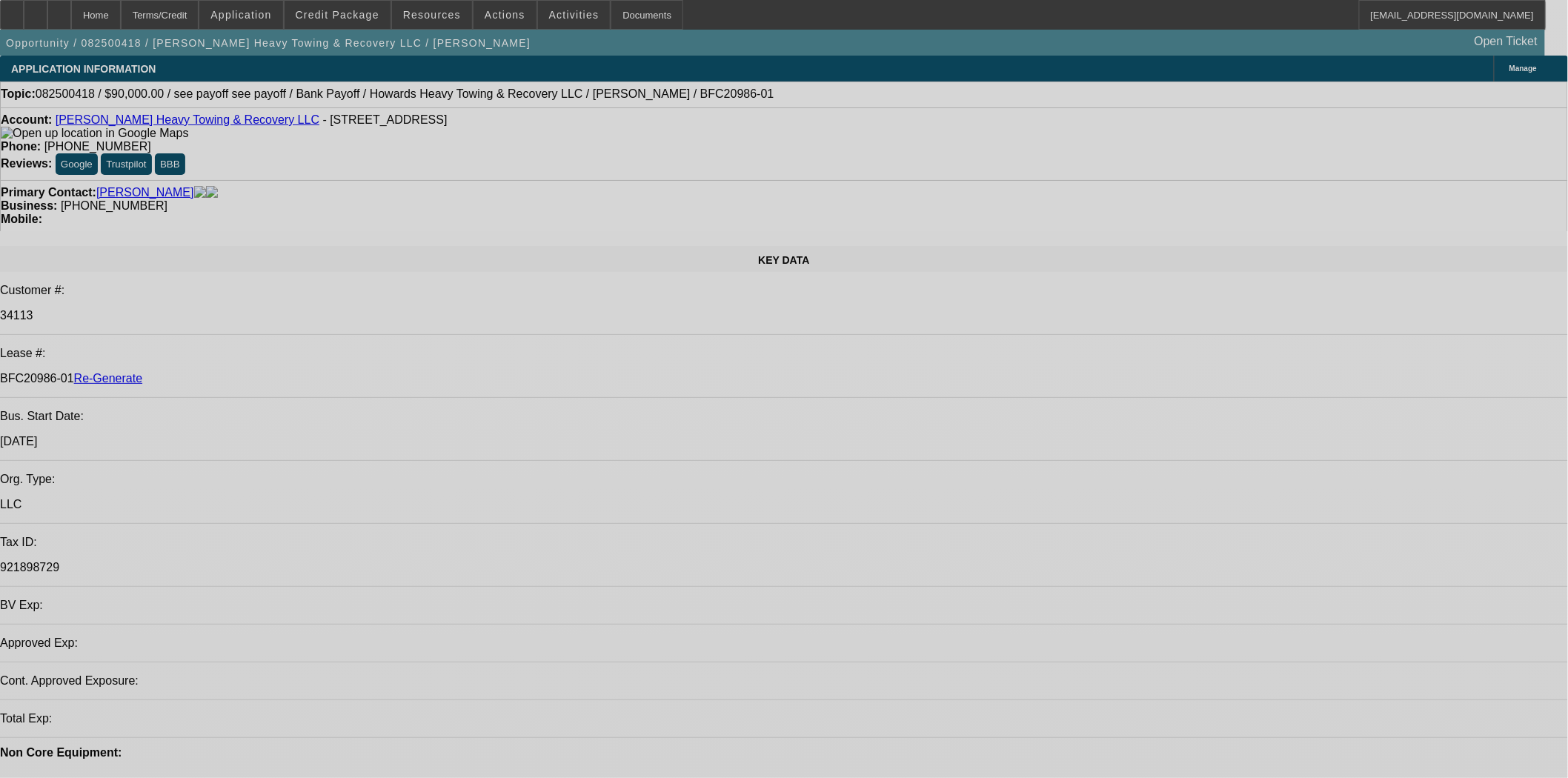
select select "0"
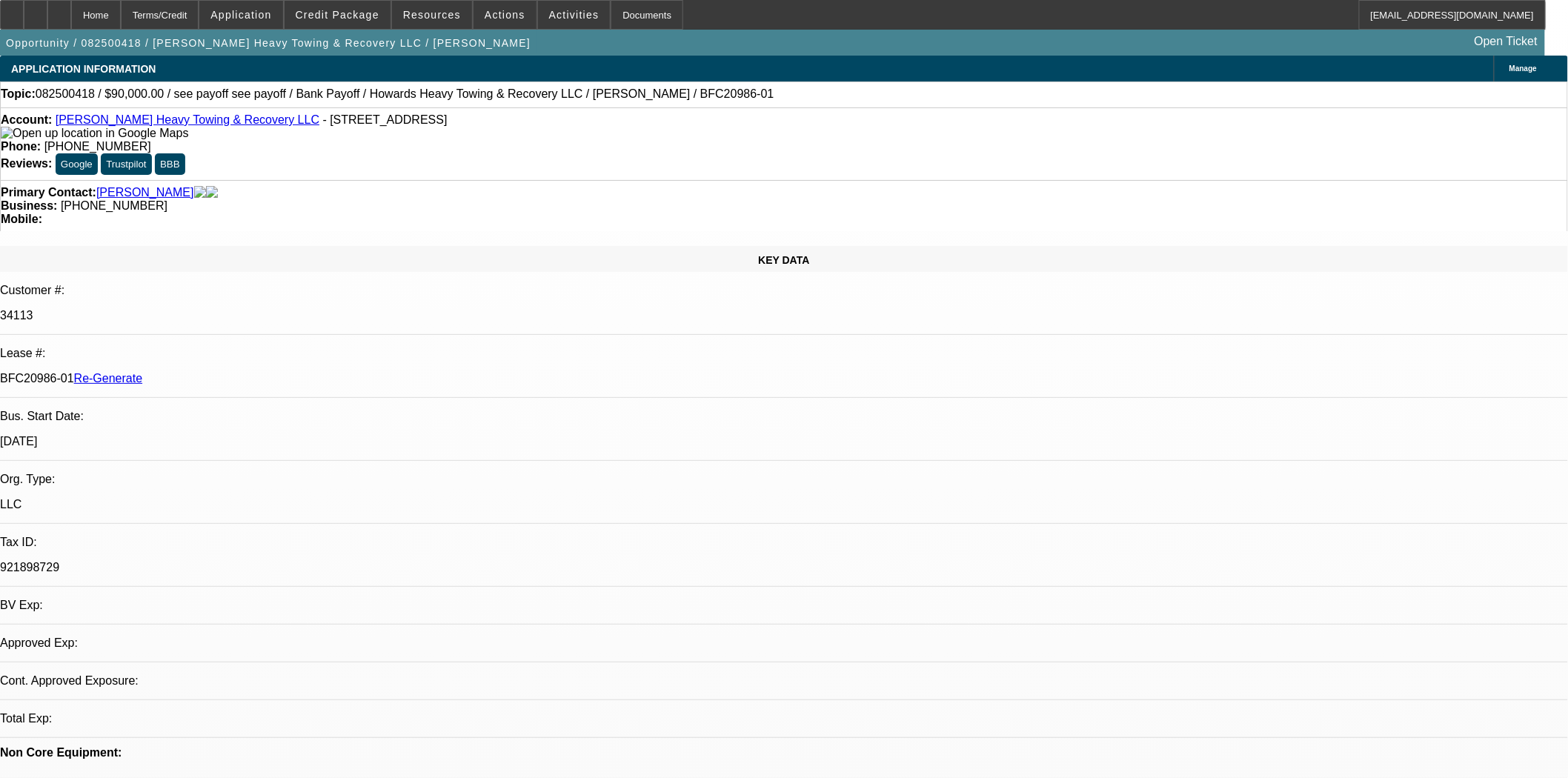
select select "0"
select select "2"
select select "0.1"
select select "4"
click at [354, 13] on span "Credit Package" at bounding box center [337, 15] width 84 height 12
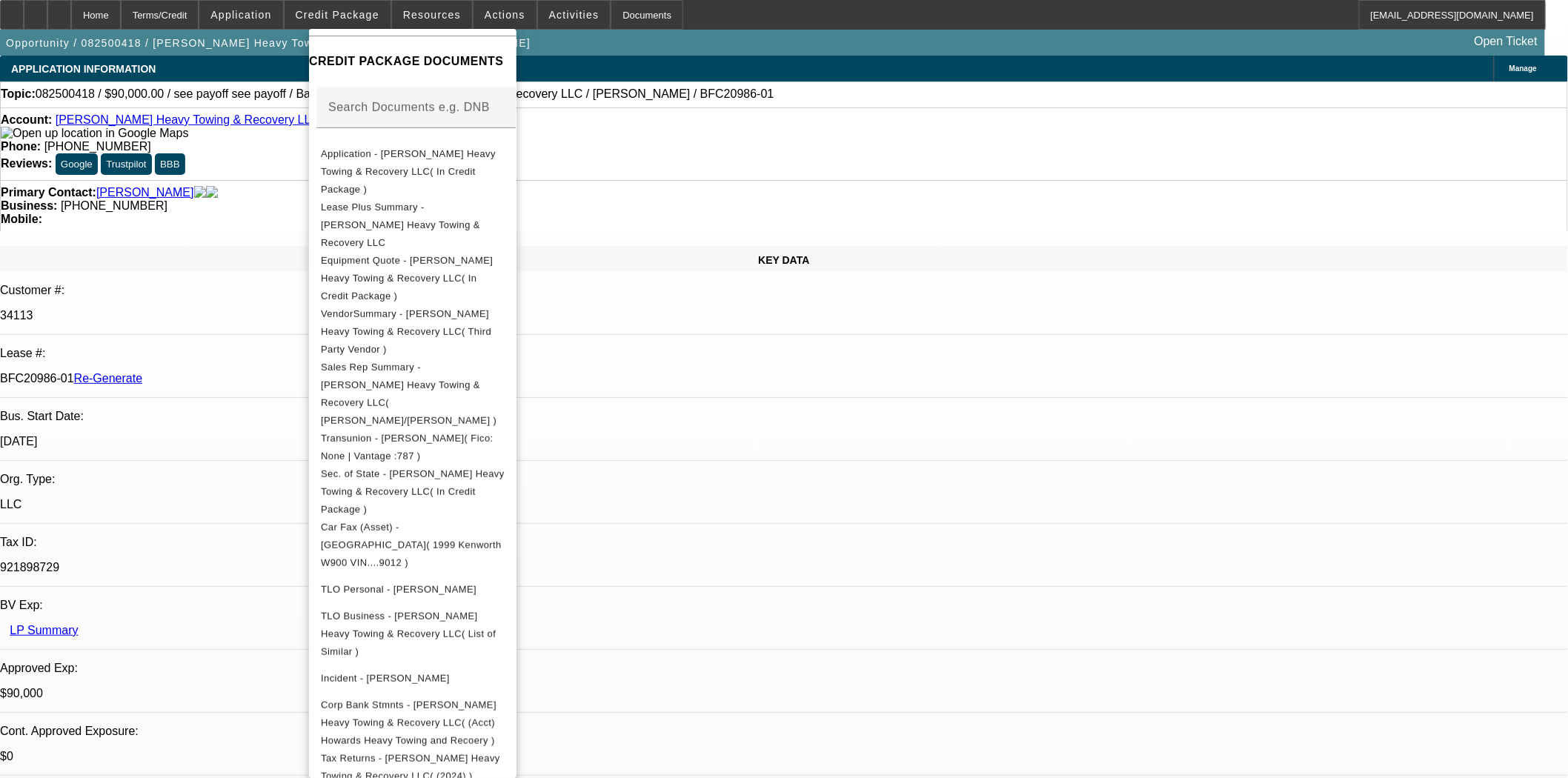
scroll to position [218, 0]
click at [366, 255] on span "Equipment Quote - [PERSON_NAME] Heavy Towing & Recovery LLC( In Credit Package )" at bounding box center [407, 278] width 172 height 47
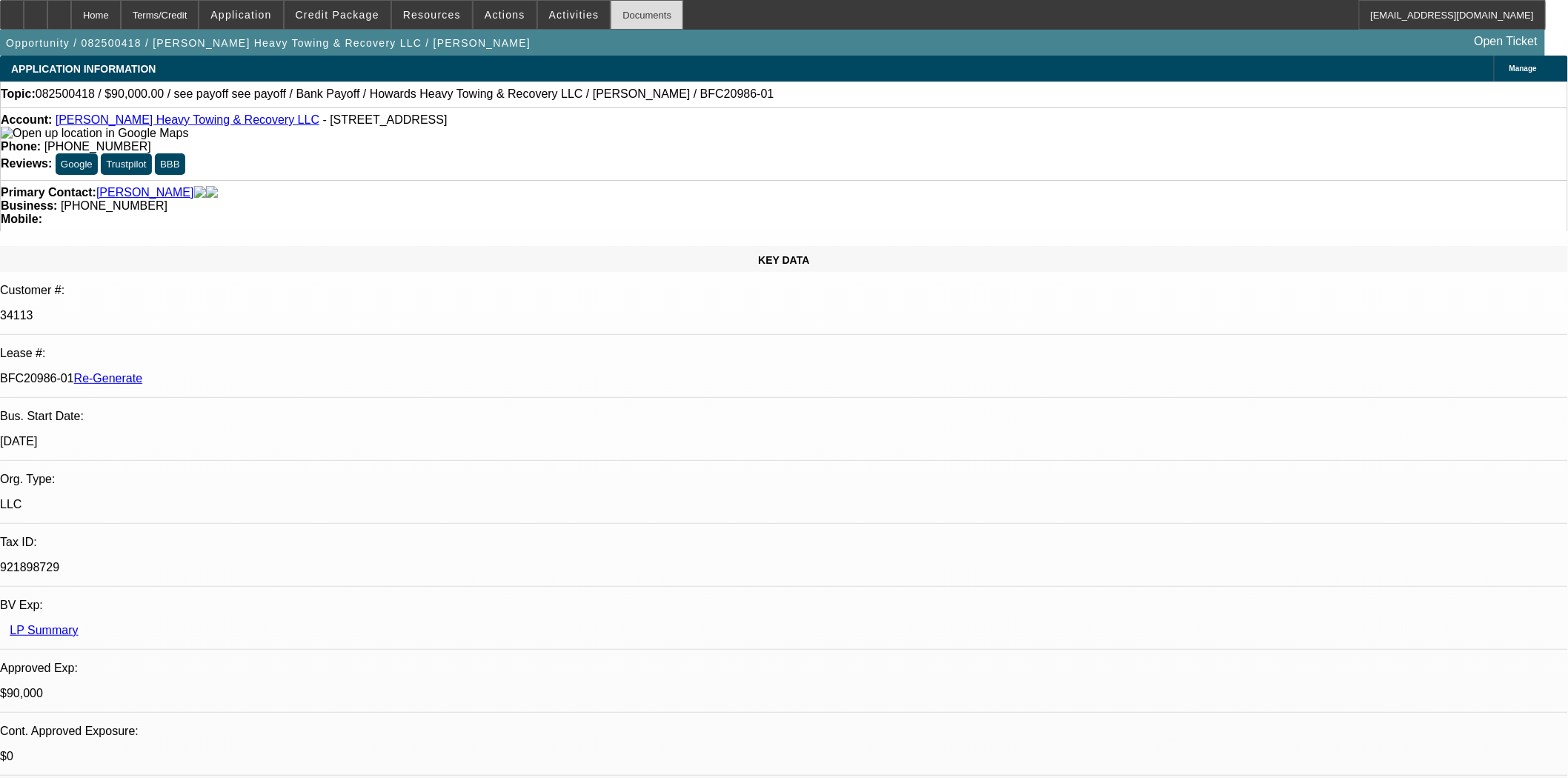
click at [634, 25] on div "Documents" at bounding box center [646, 15] width 72 height 30
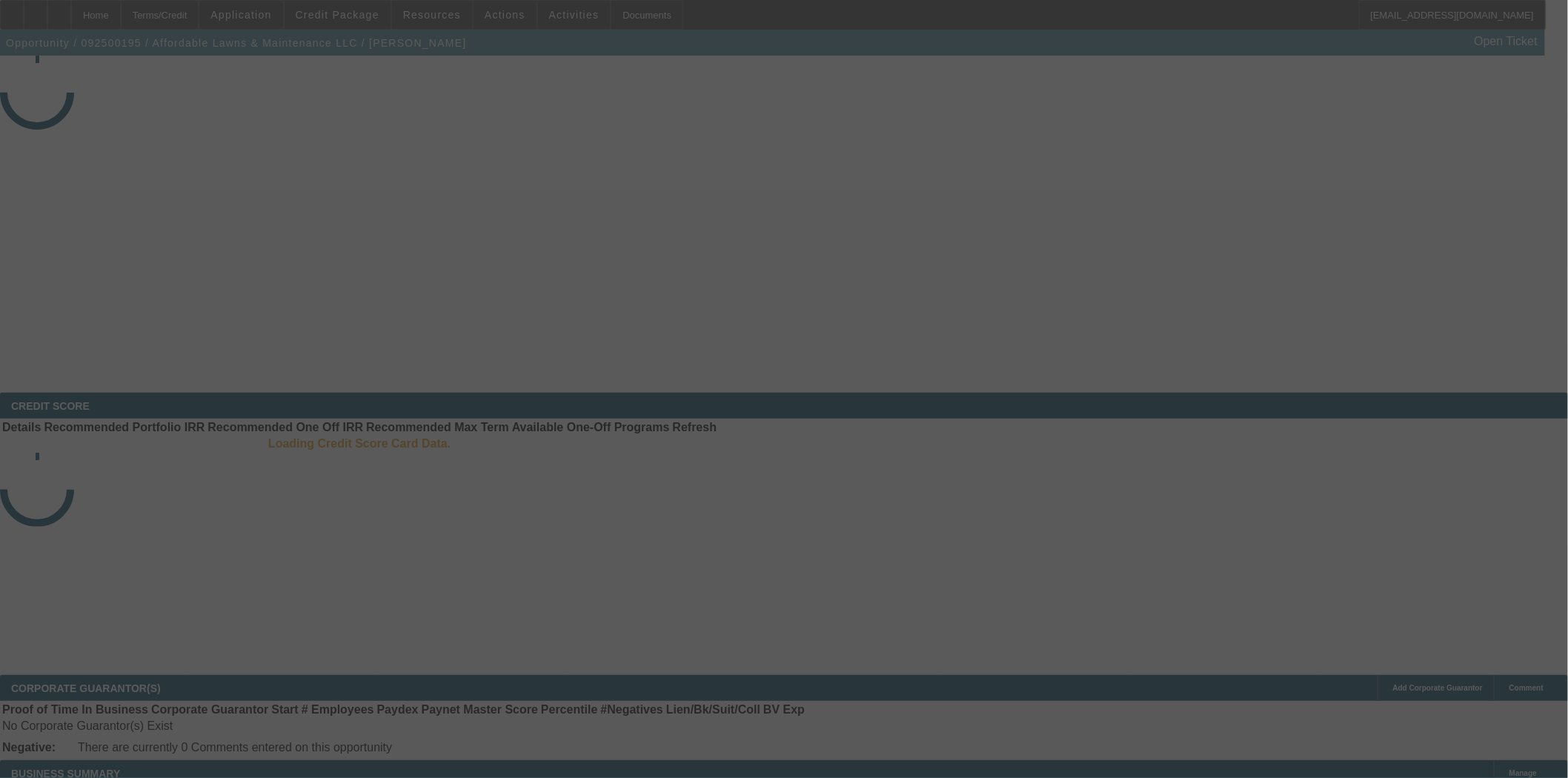
select select "3"
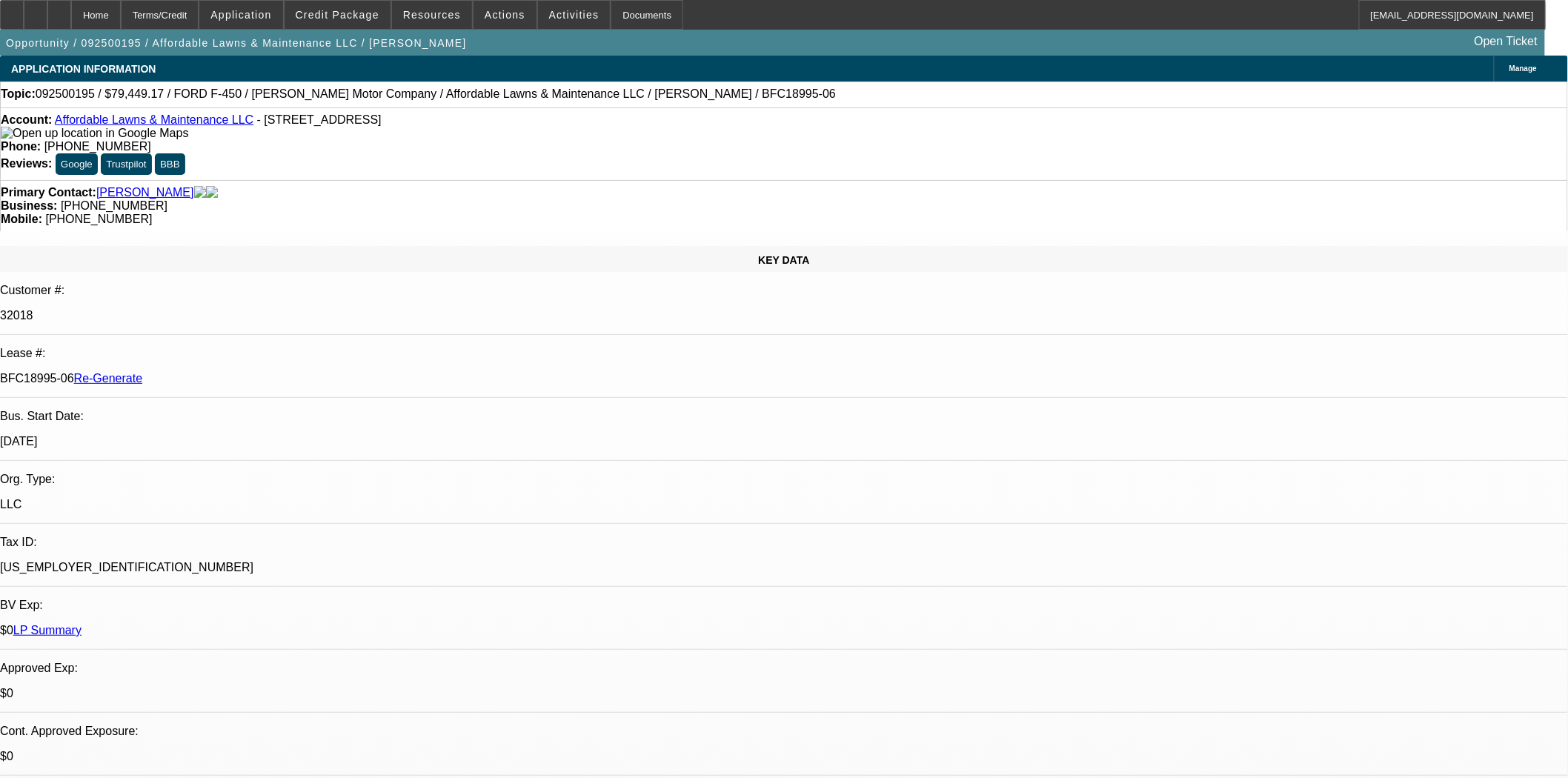
select select "0"
select select "2"
select select "0"
select select "6"
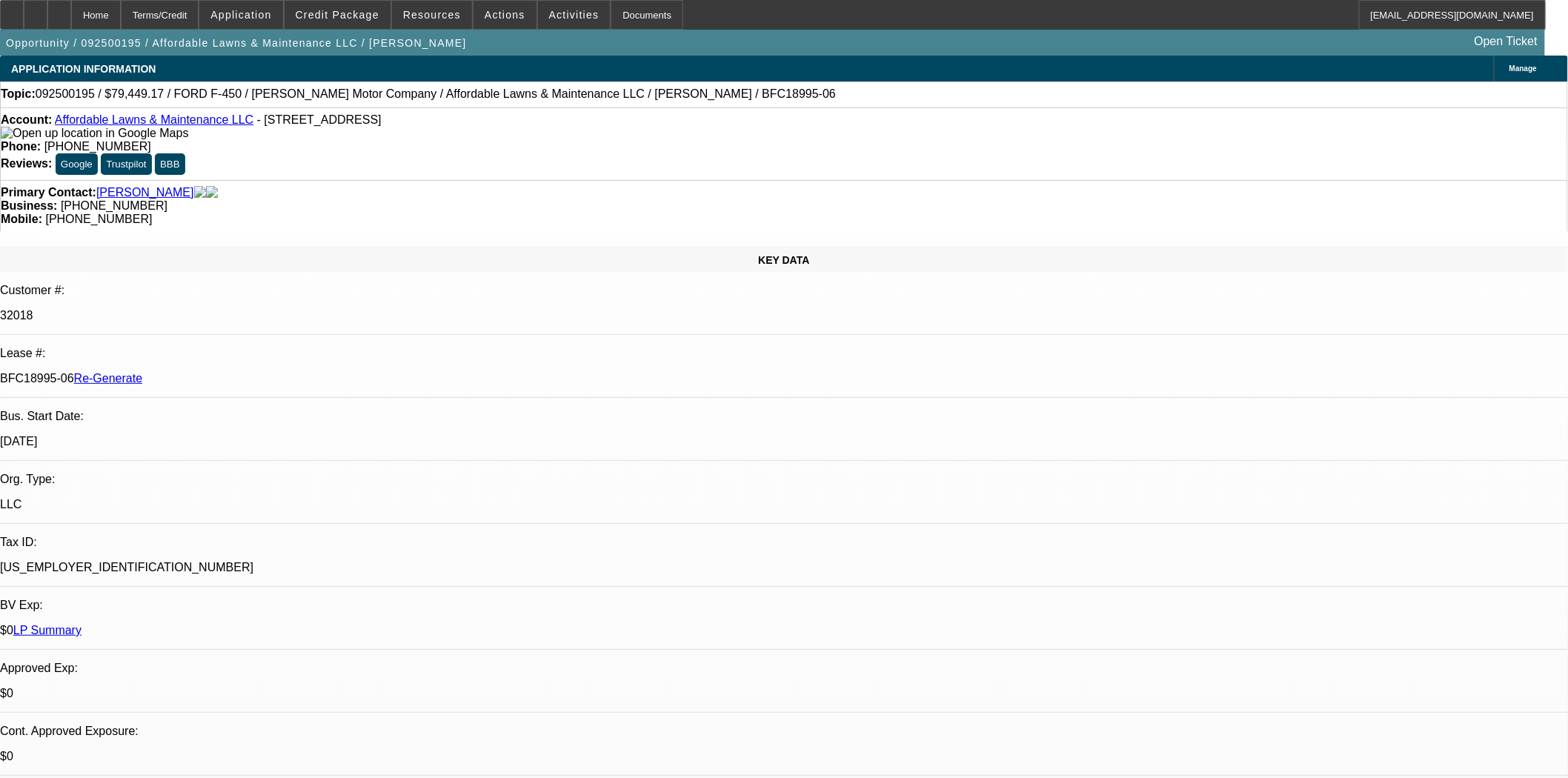
click at [1189, 161] on button "reply Reply" at bounding box center [1205, 154] width 93 height 35
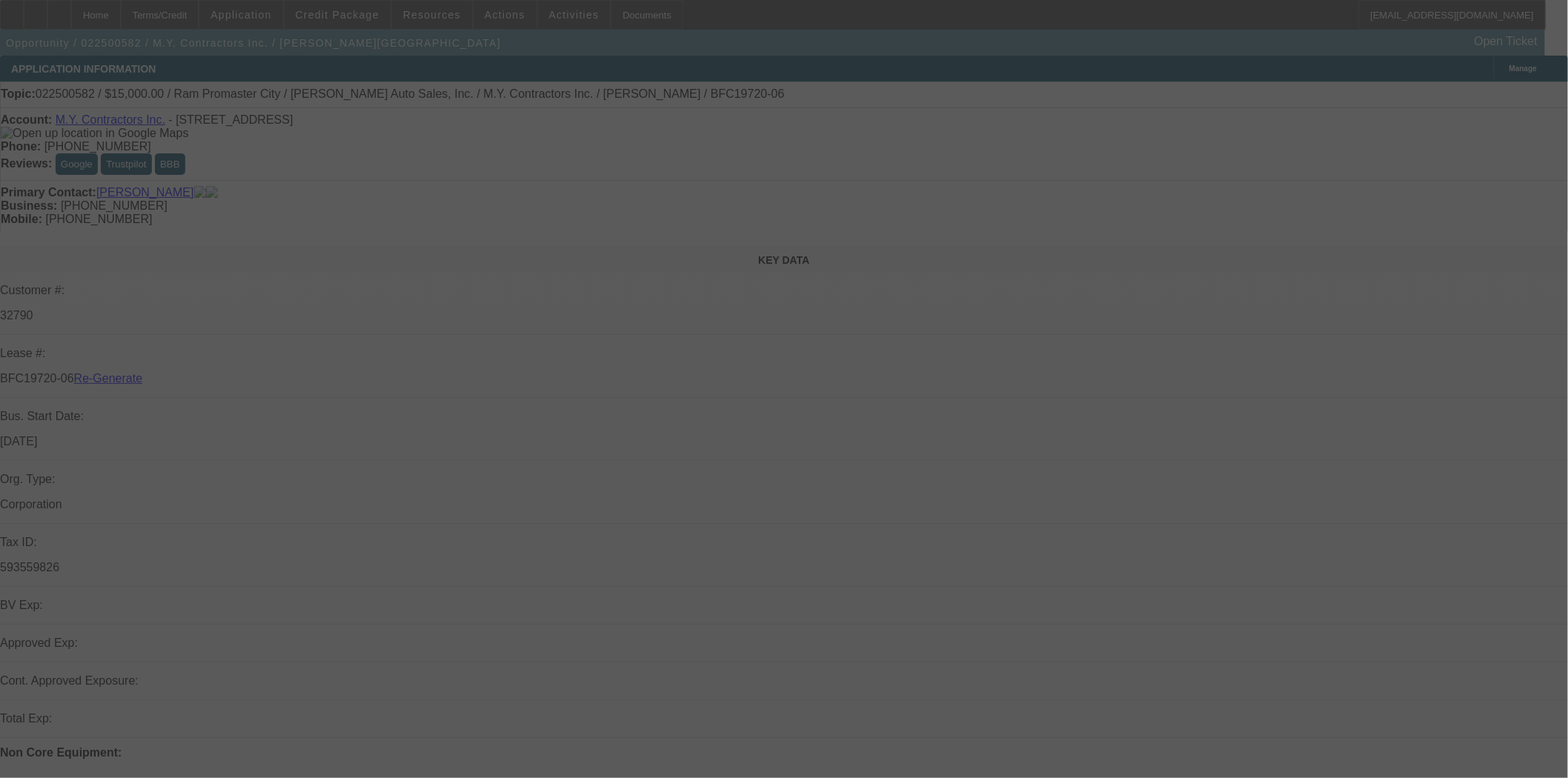
select select "3"
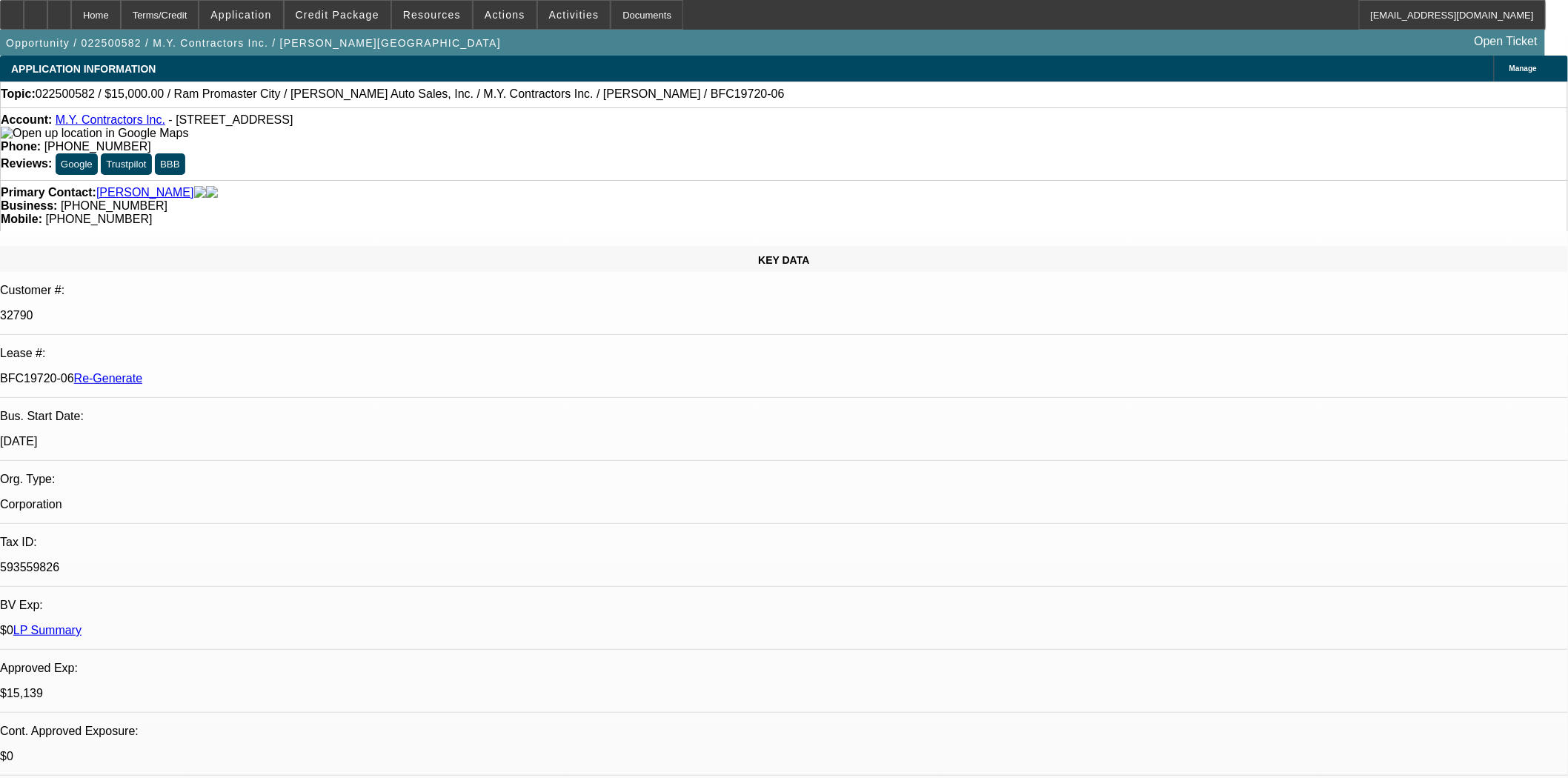
select select "0"
select select "6"
click at [357, 18] on span "Credit Package" at bounding box center [337, 15] width 84 height 12
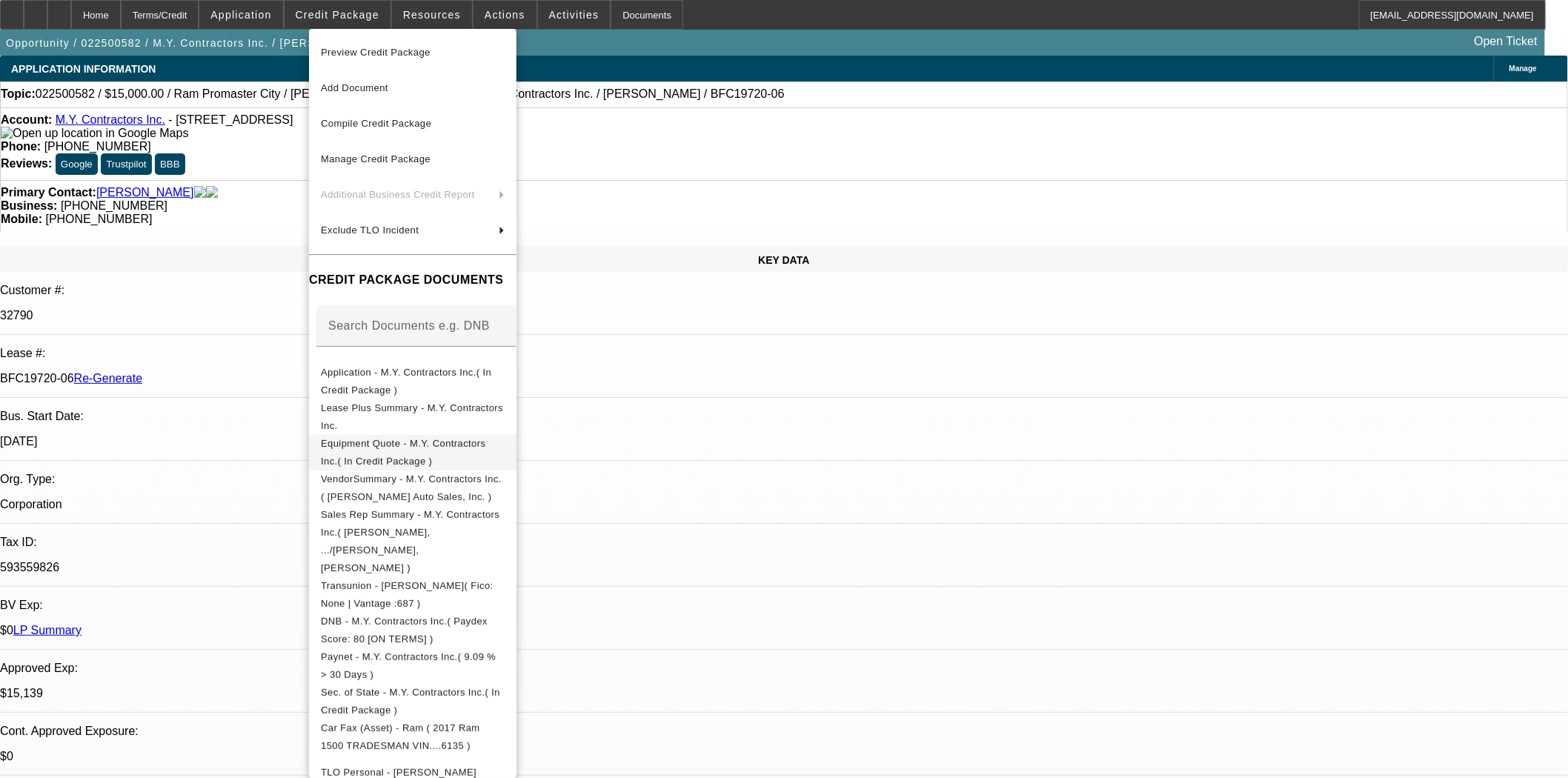
click at [457, 435] on button "Equipment Quote - M.Y. Contractors Inc.( In Credit Package )" at bounding box center [413, 452] width 208 height 35
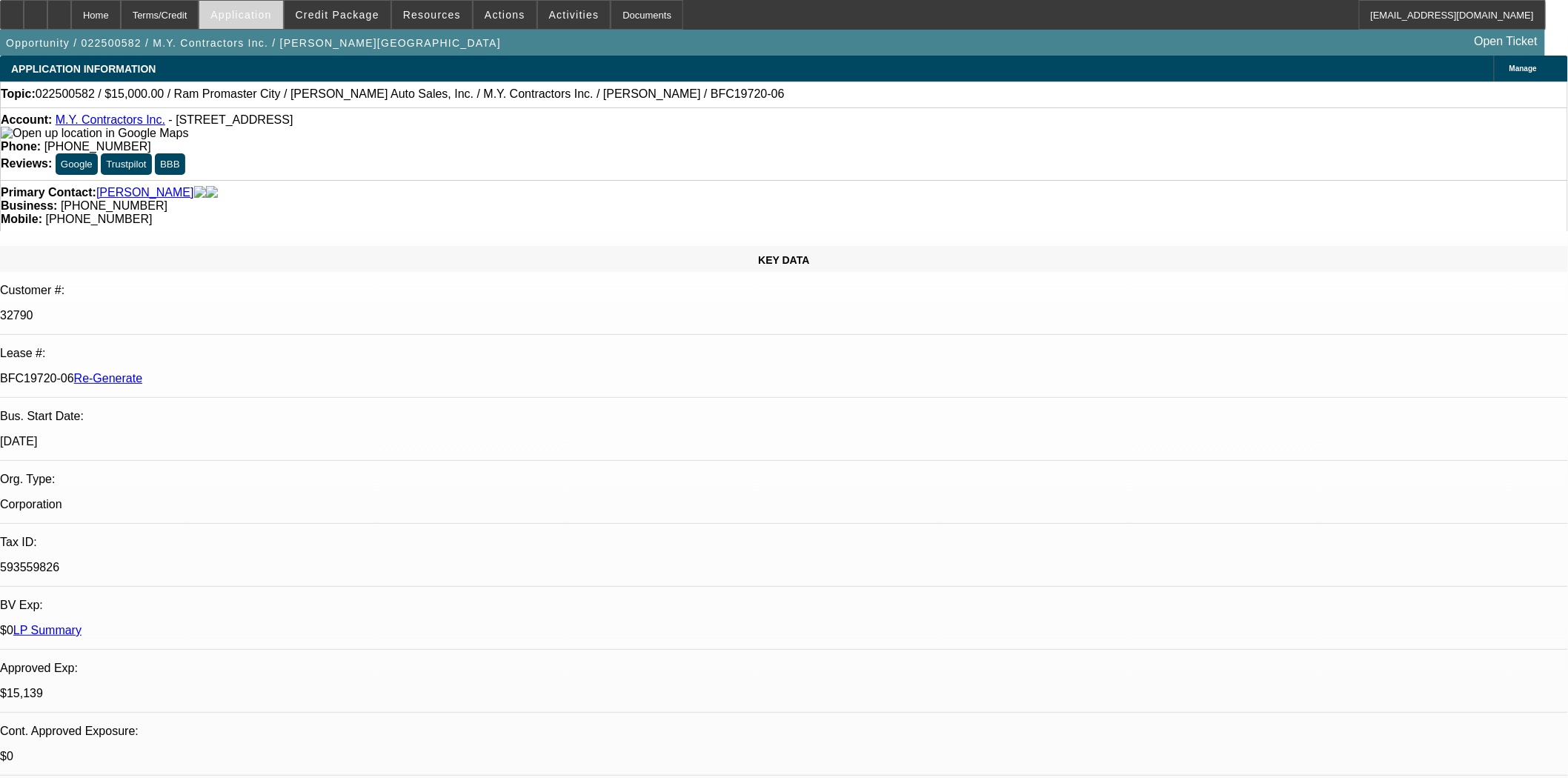
click at [282, 1] on span at bounding box center [241, 15] width 83 height 35
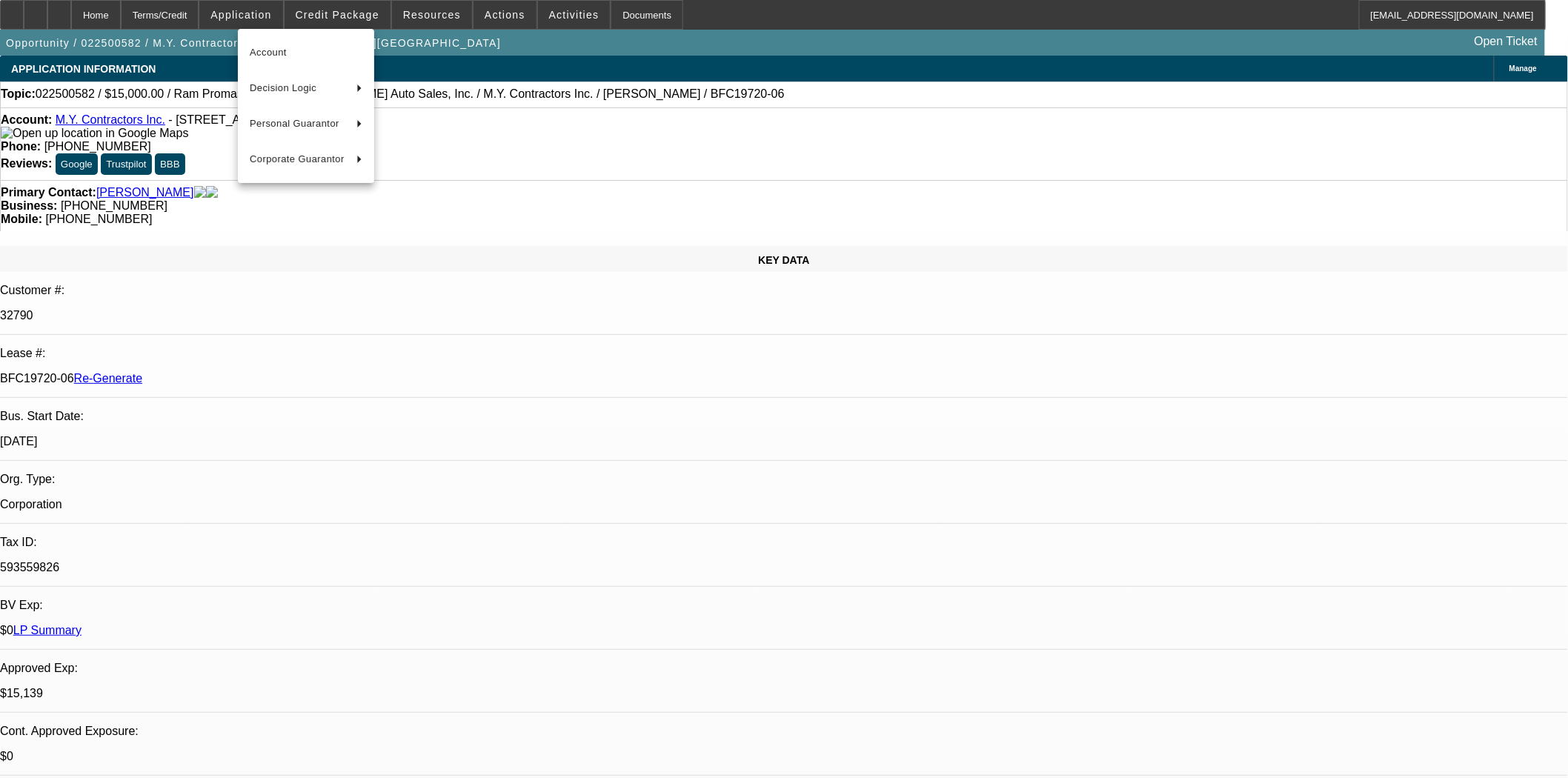
click at [327, 10] on div at bounding box center [784, 389] width 1568 height 778
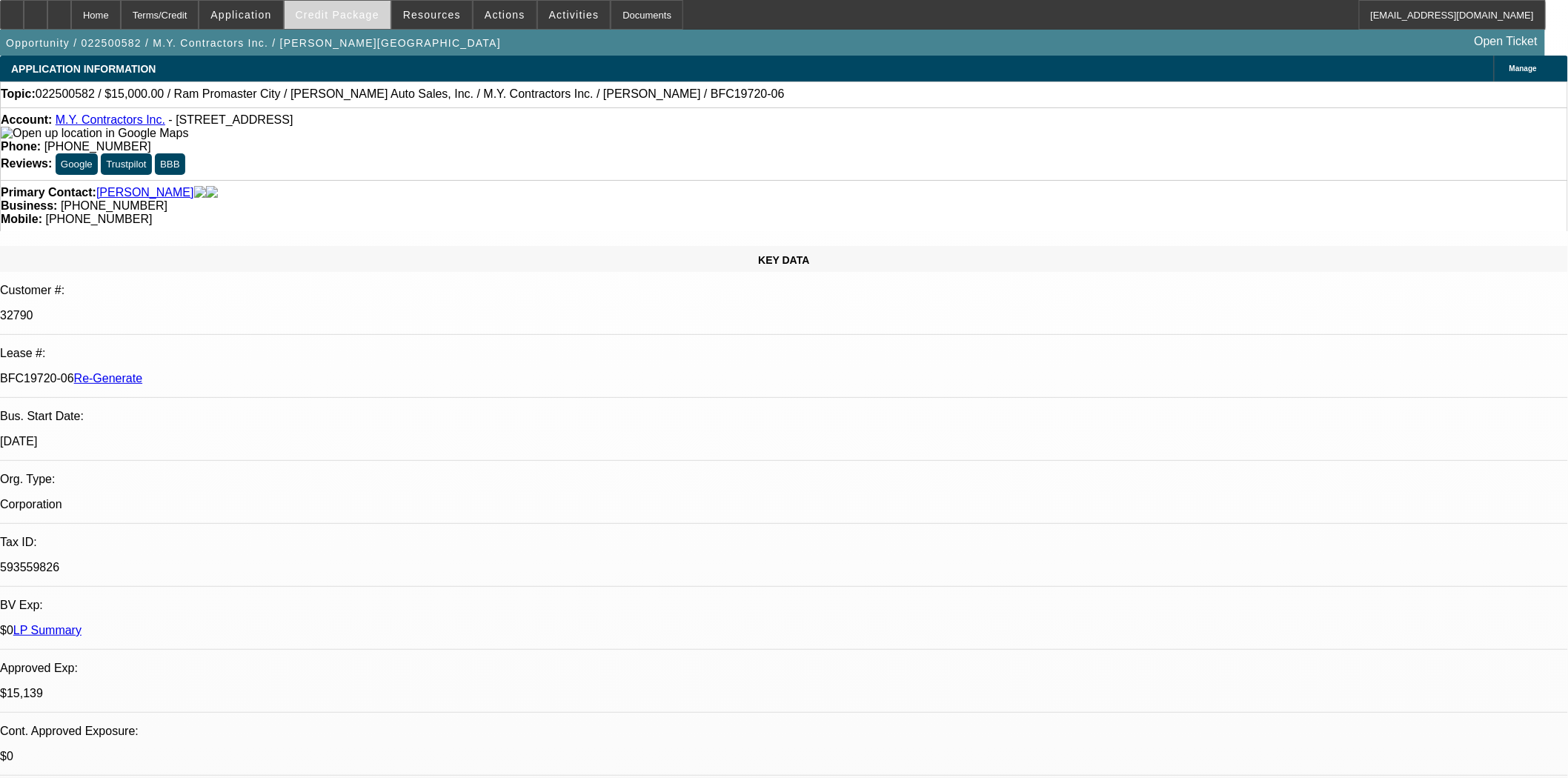
click at [367, 19] on span "Credit Package" at bounding box center [337, 15] width 84 height 12
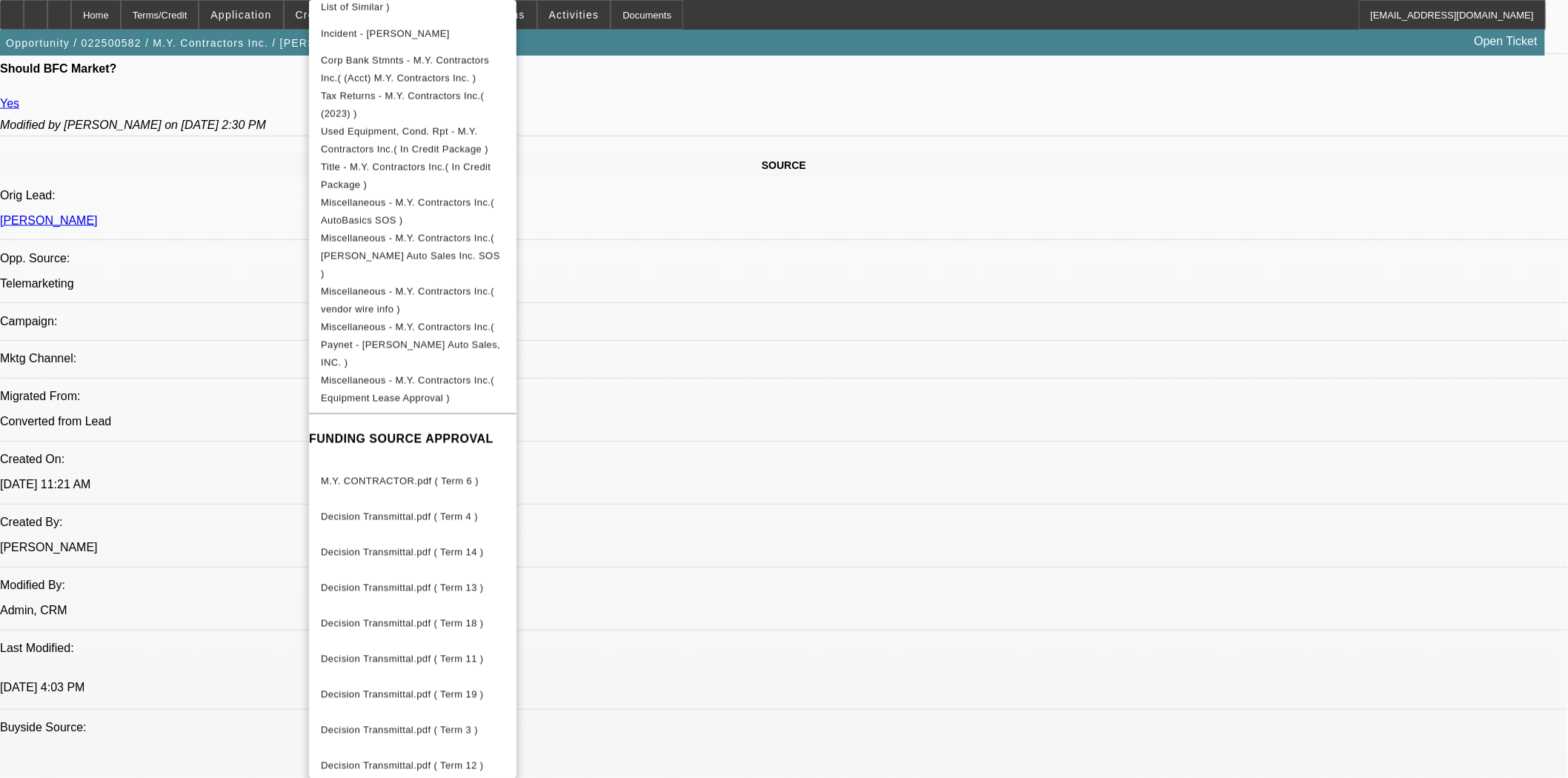
scroll to position [1070, 0]
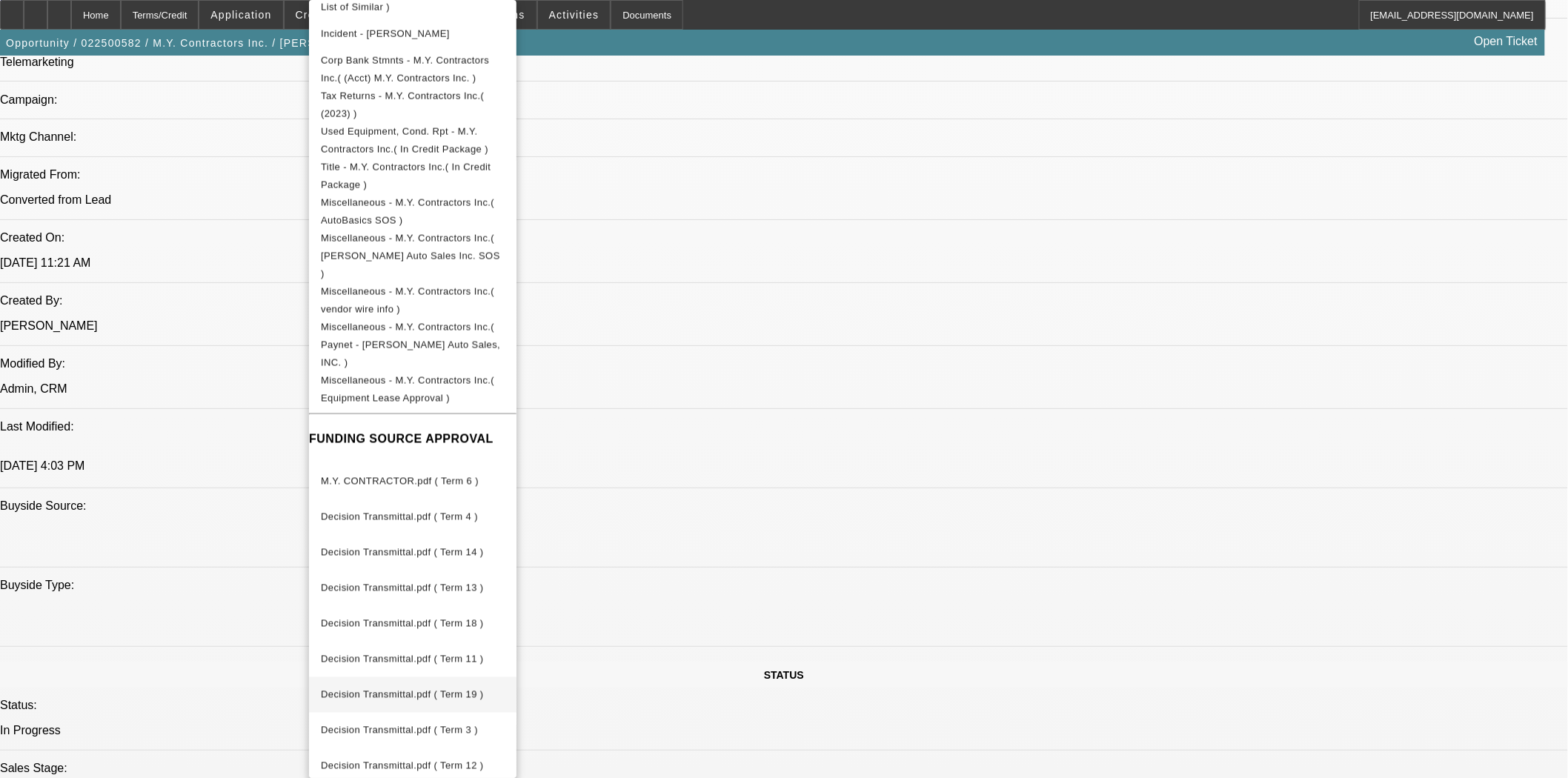
click at [431, 689] on span "Decision Transmittal.pdf ( Term 19 )" at bounding box center [402, 694] width 163 height 11
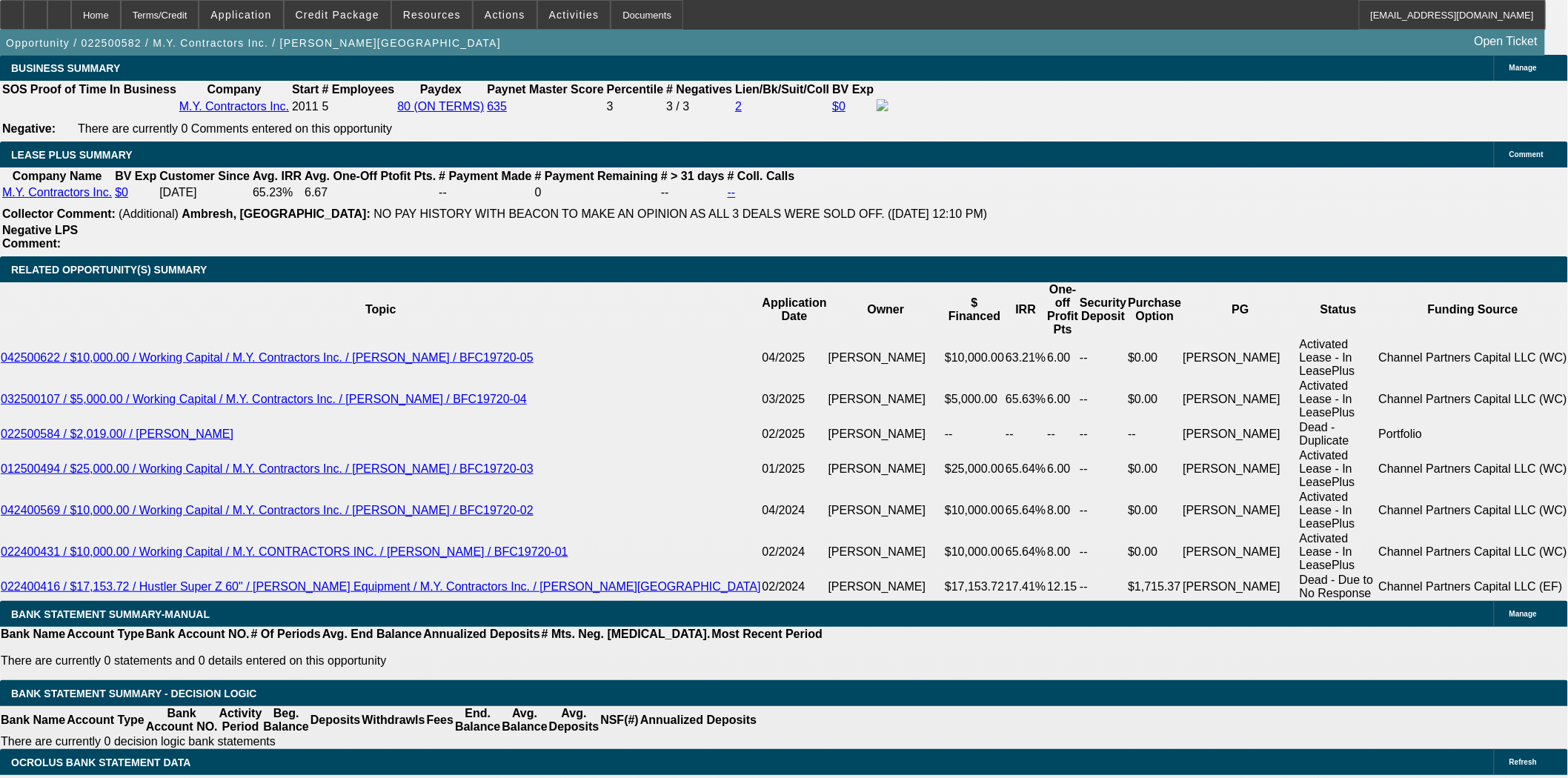
scroll to position [2552, 0]
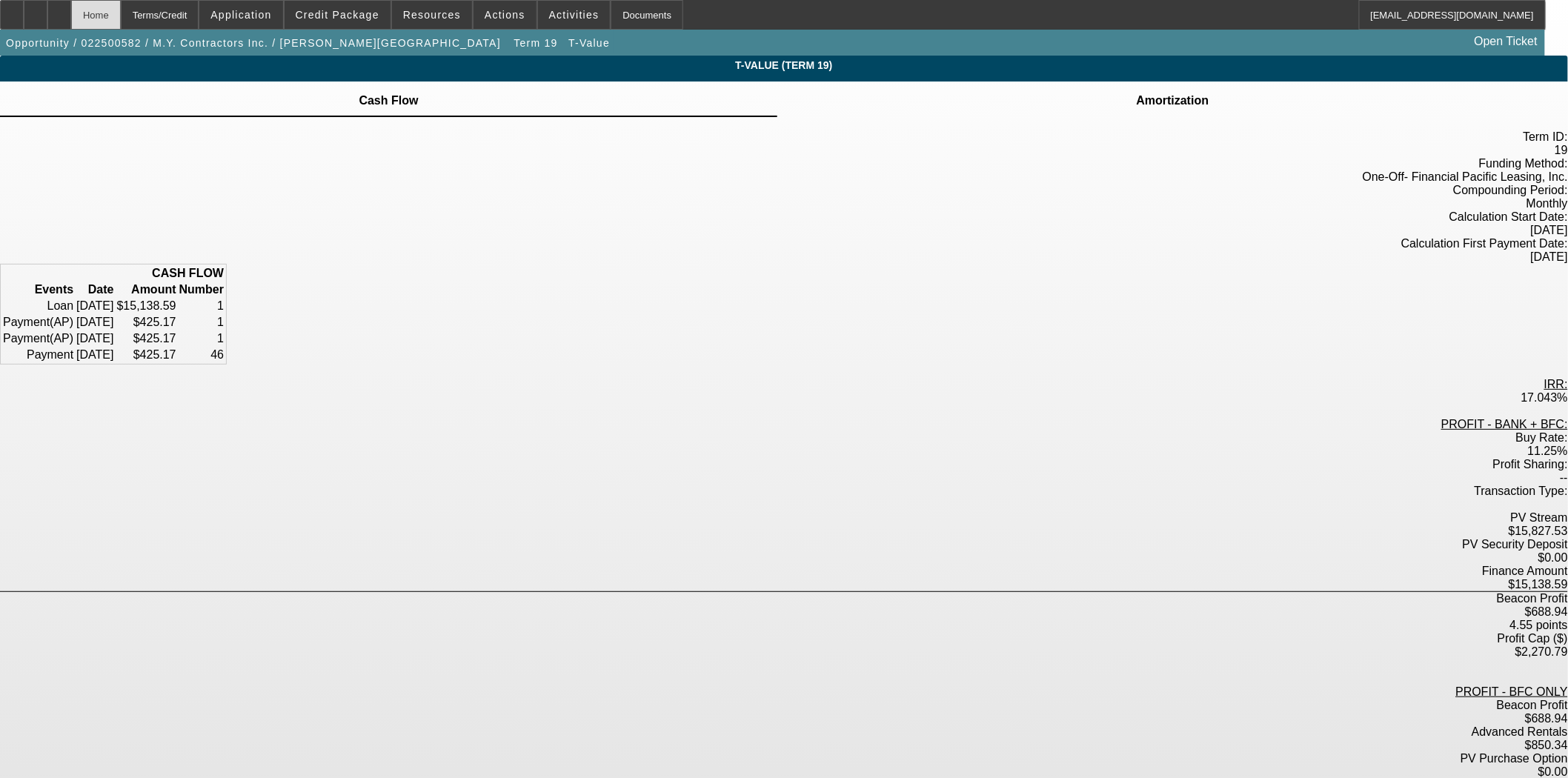
click at [115, 15] on div "Home" at bounding box center [96, 15] width 50 height 30
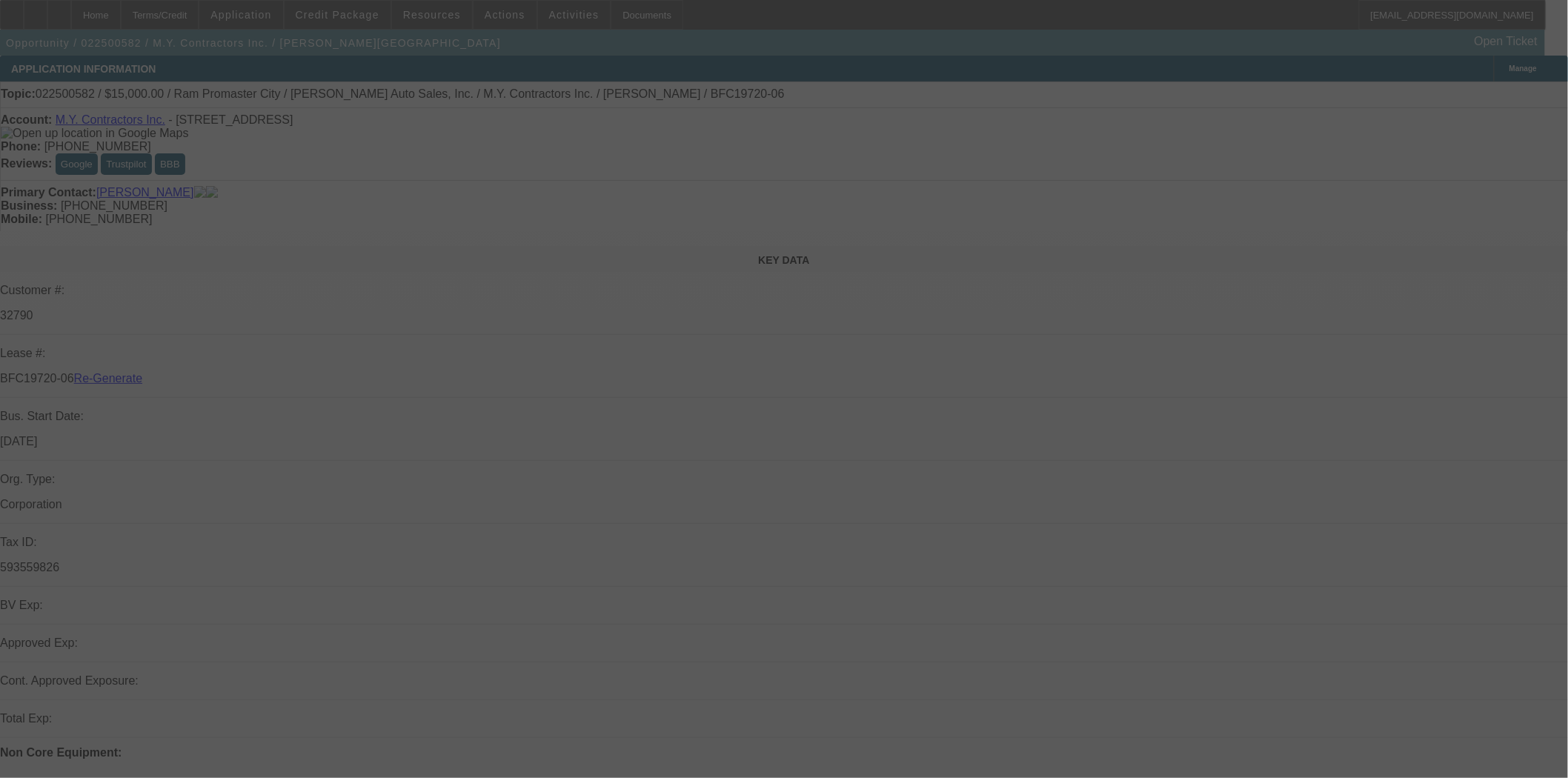
select select "3"
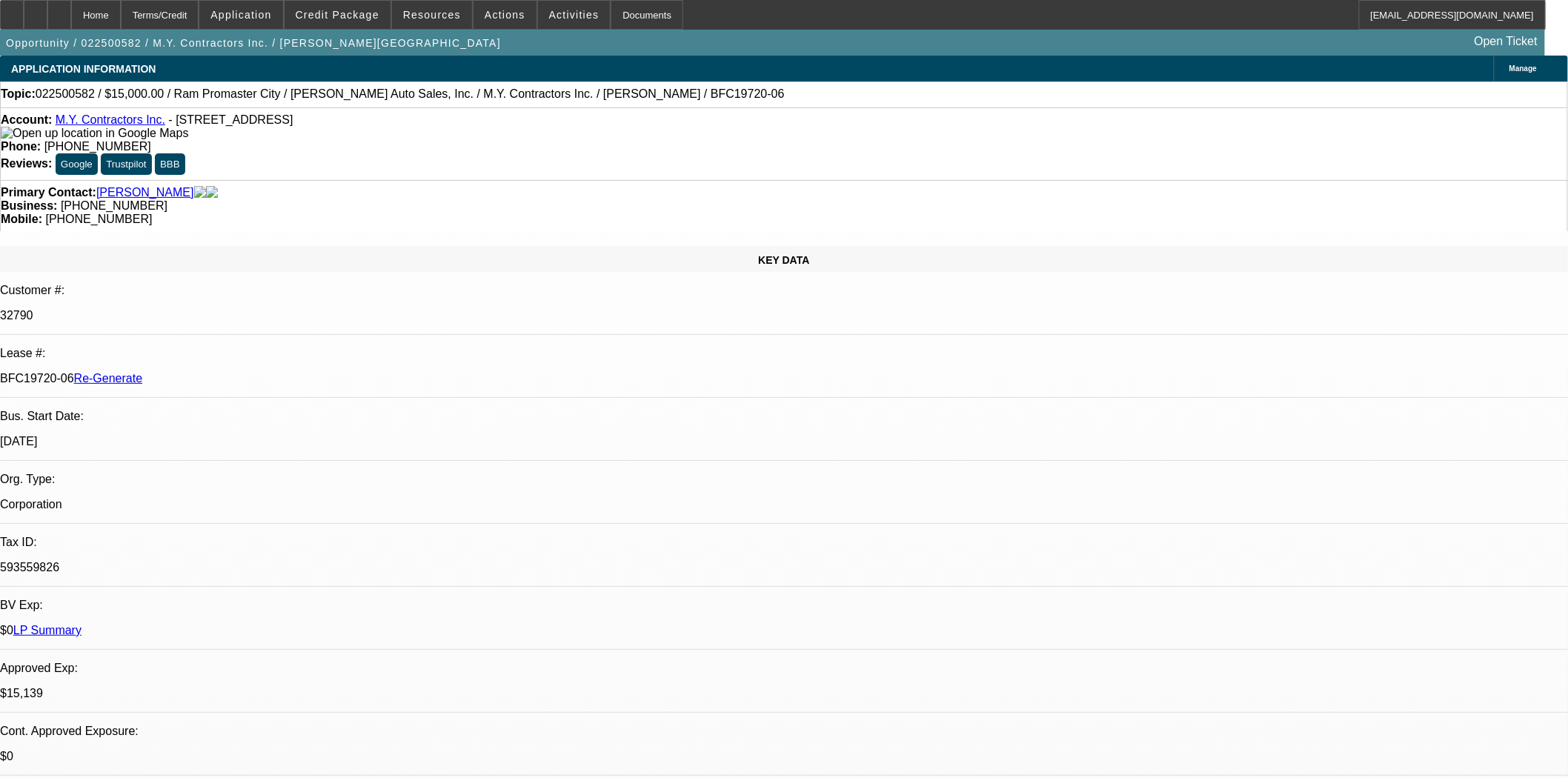
select select "0"
select select "6"
click at [621, 5] on div "Documents" at bounding box center [646, 15] width 72 height 30
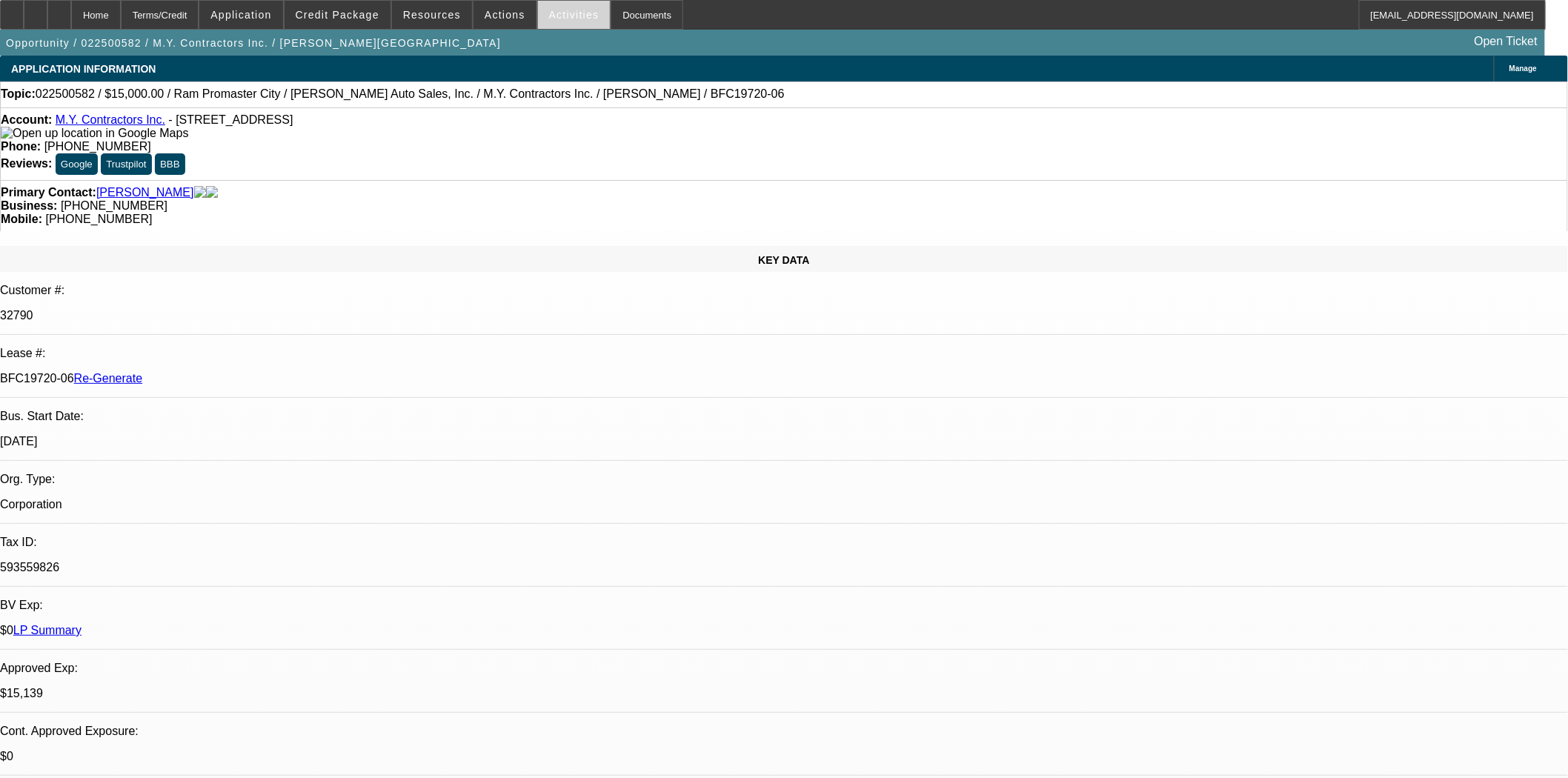
click at [553, 15] on span "Activities" at bounding box center [574, 15] width 51 height 12
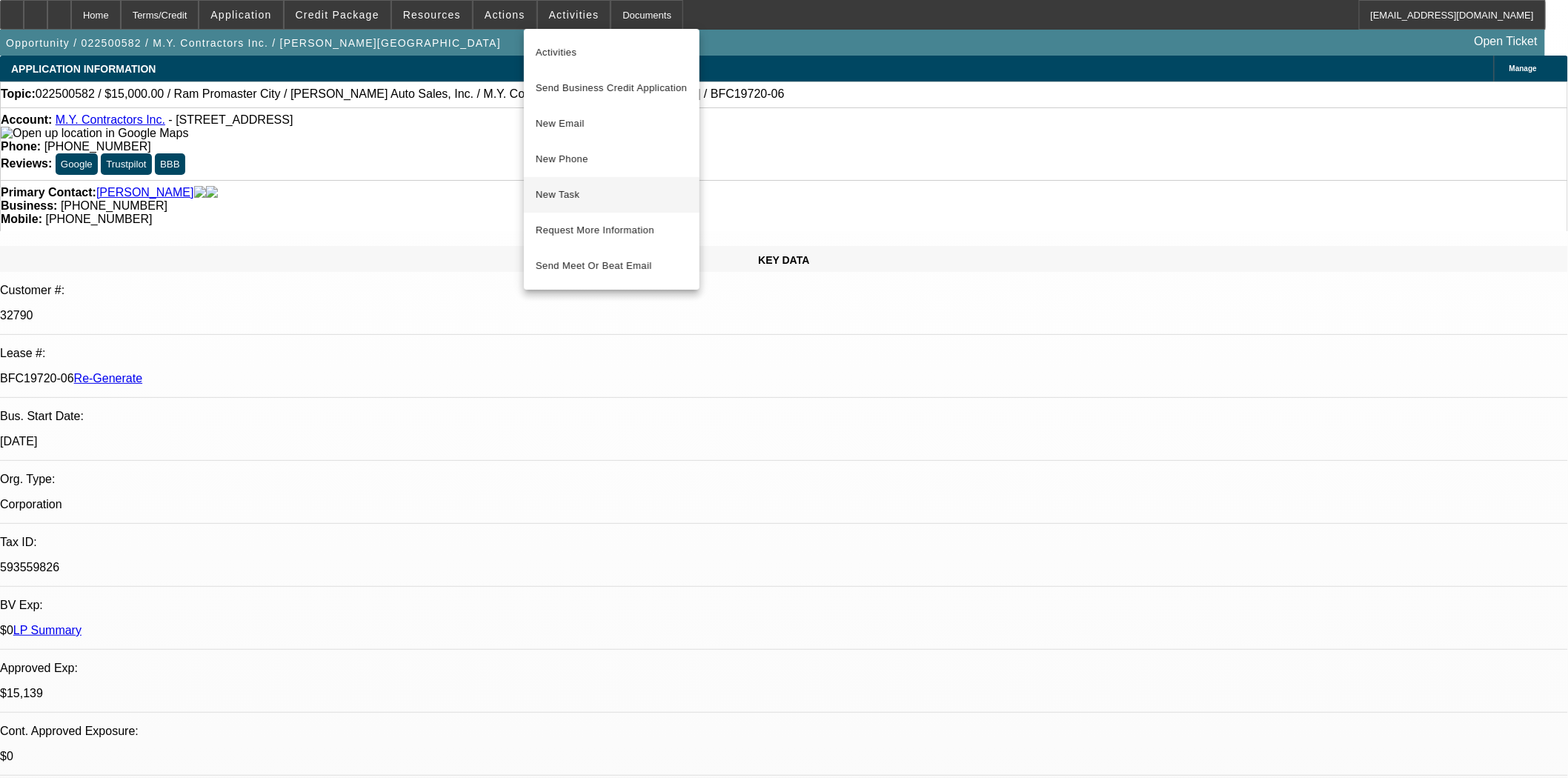
click at [568, 201] on span "New Task" at bounding box center [612, 194] width 152 height 18
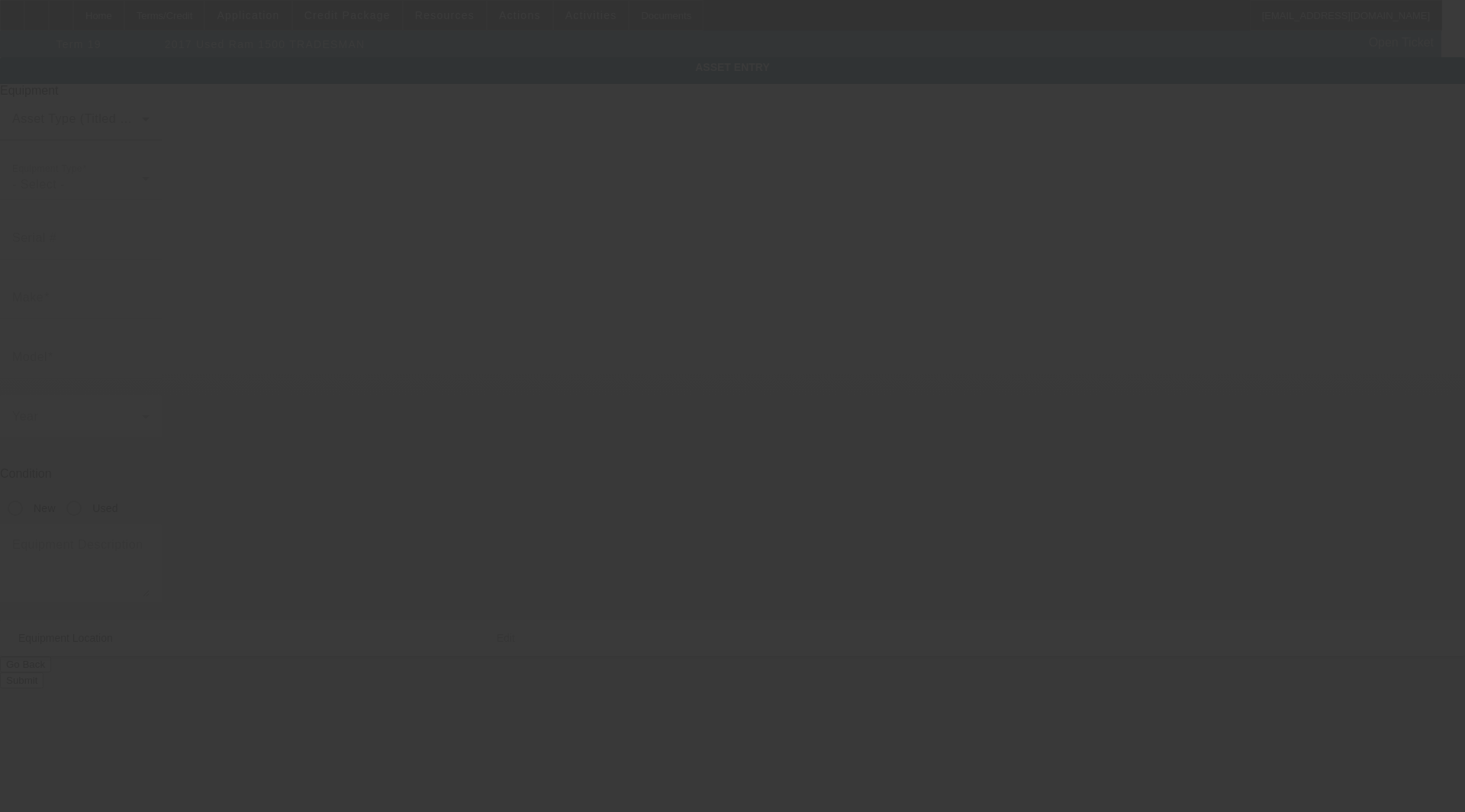
type input "[US_VEHICLE_IDENTIFICATION_NUMBER]"
type input "Ram"
type input "1500 TRADESMAN"
radio input "true"
type textarea "includes: all options, attachments and accessories"
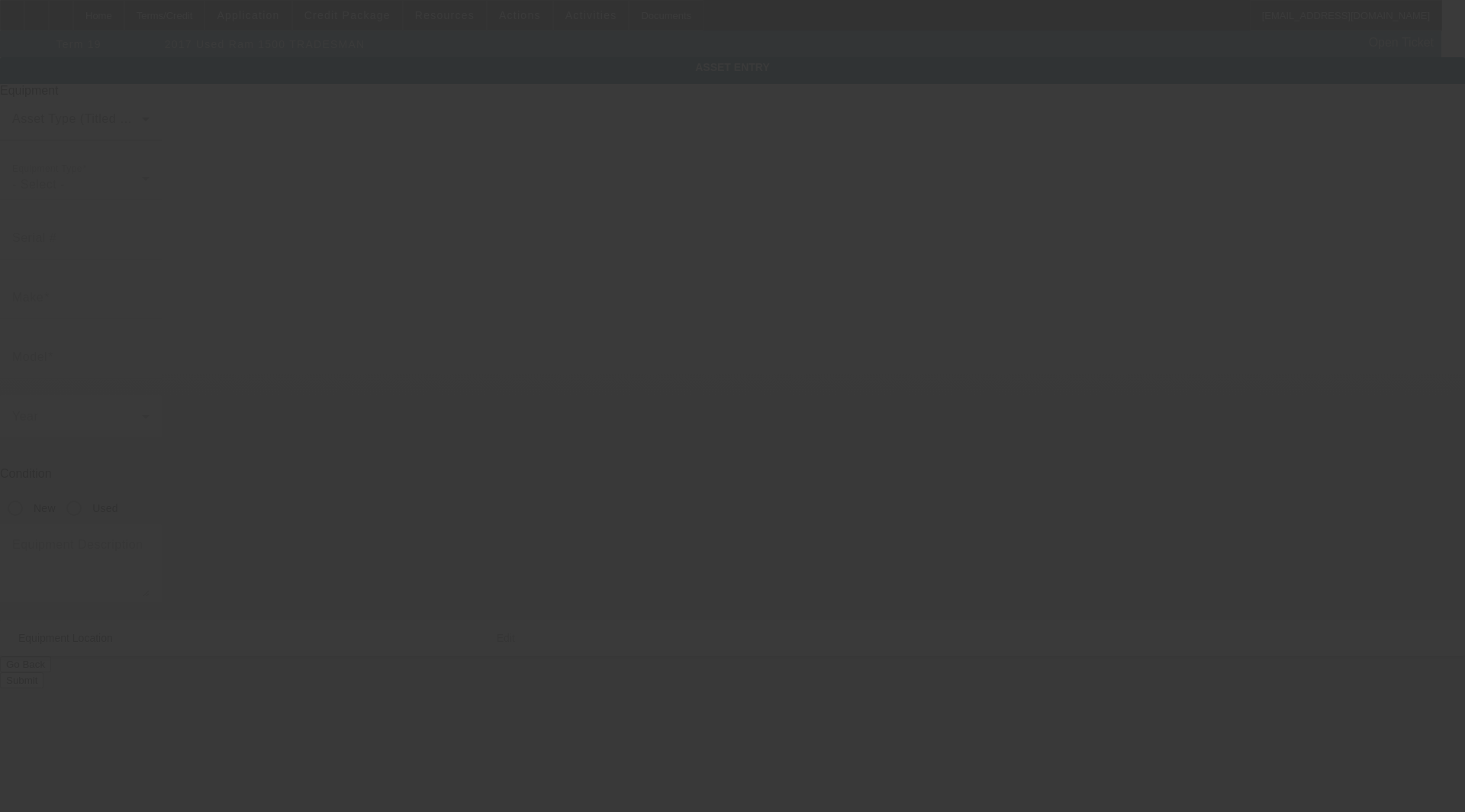
type input "1346 [GEOGRAPHIC_DATA]"
type input "[GEOGRAPHIC_DATA]"
type input "32209"
type input "[PERSON_NAME]"
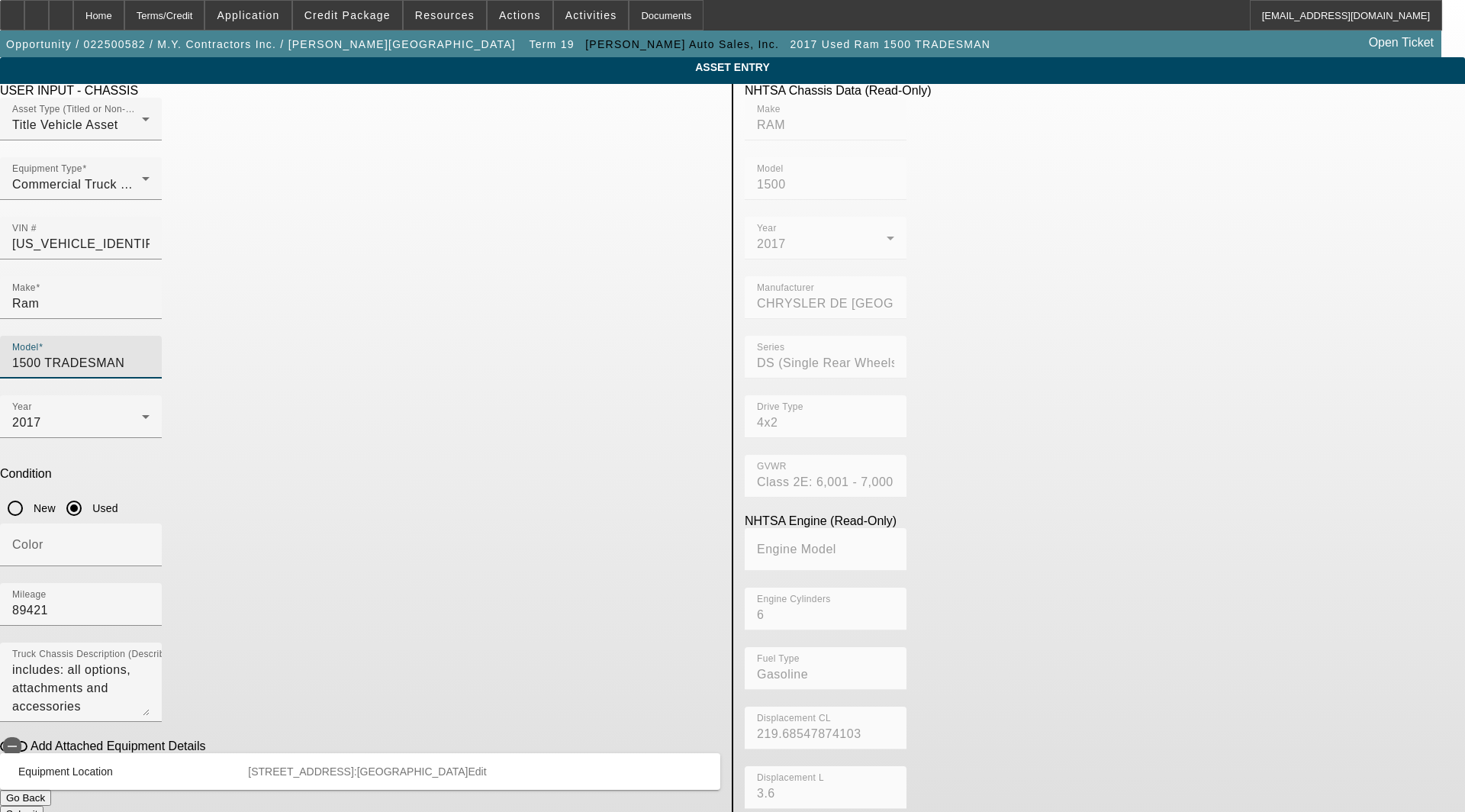
drag, startPoint x: 628, startPoint y: 270, endPoint x: 507, endPoint y: 264, distance: 121.1
click at [507, 276] on div "Make Ram Model 1500 TRADESMAN" at bounding box center [360, 336] width 720 height 119
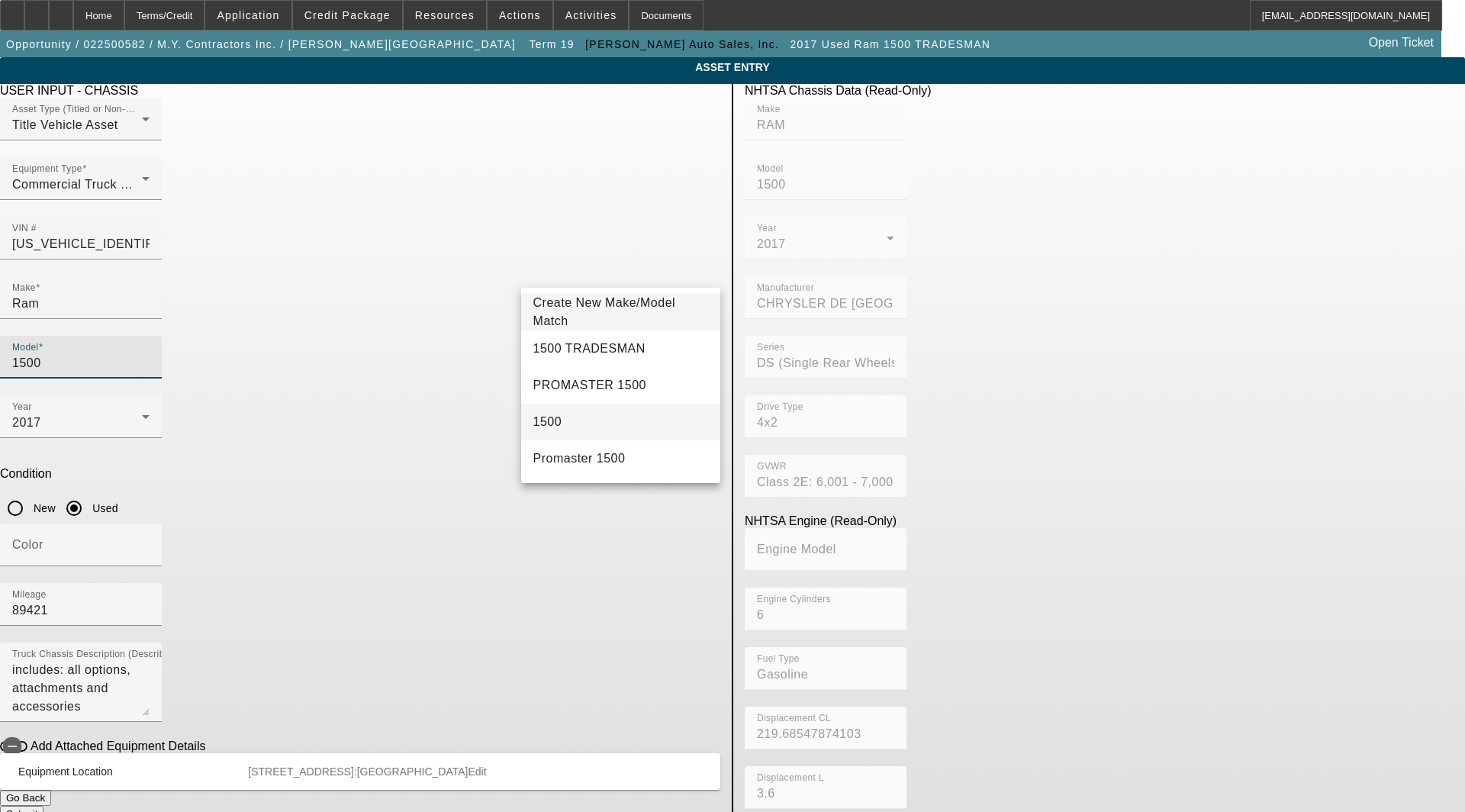
type input "1500"
click at [575, 427] on mat-option "1500" at bounding box center [621, 422] width 199 height 36
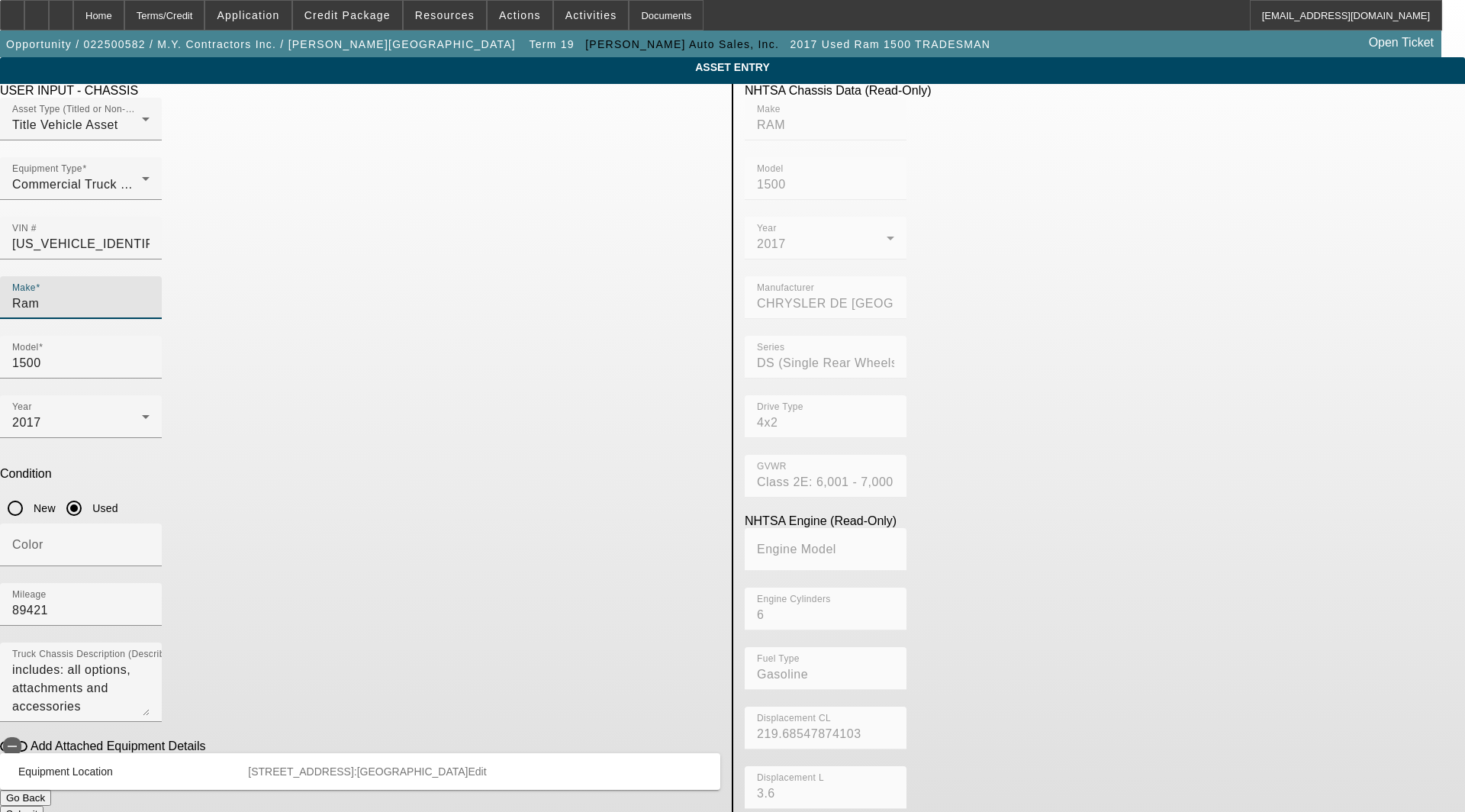
drag, startPoint x: 391, startPoint y: 278, endPoint x: 149, endPoint y: 256, distance: 243.0
click at [149, 256] on app-asset-collateral-manage "ASSET ENTRY Delete asset USER INPUT - CHASSIS Asset Type (Titled or Non-Titled)…" at bounding box center [732, 480] width 1465 height 846
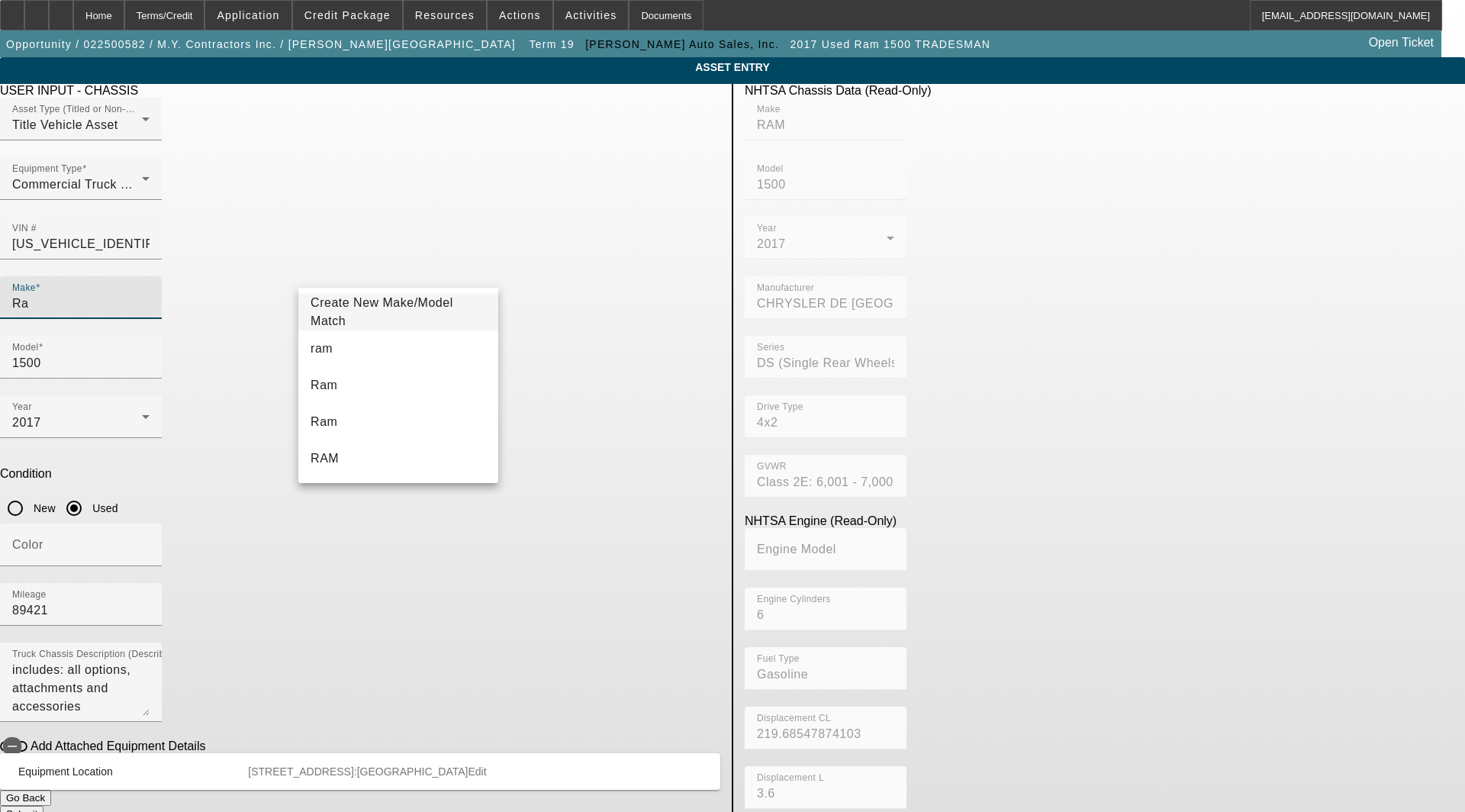
type input "Ram"
click at [323, 381] on span "Ram" at bounding box center [324, 385] width 27 height 13
type input "Ram"
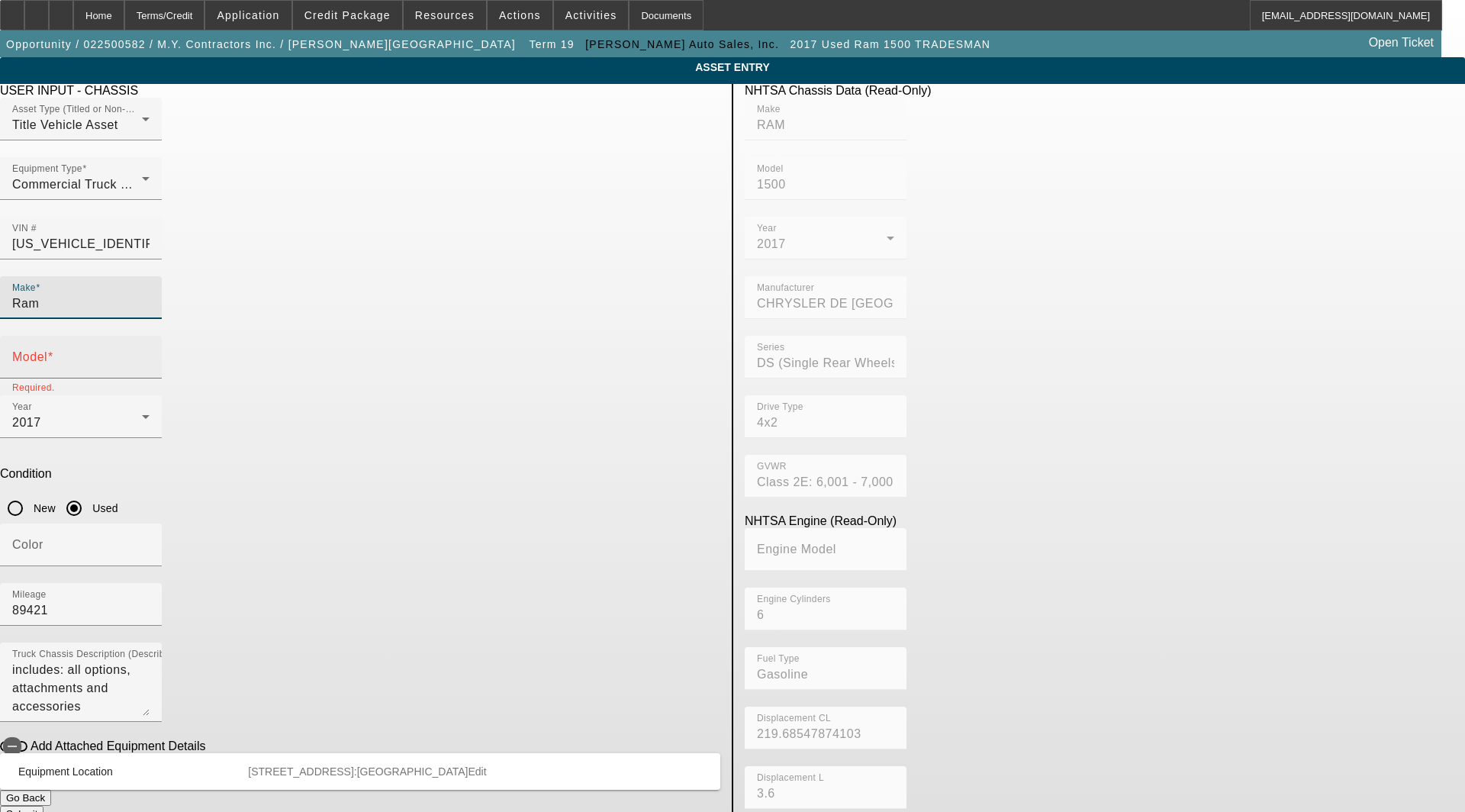
click at [150, 336] on div "Model" at bounding box center [80, 357] width 137 height 43
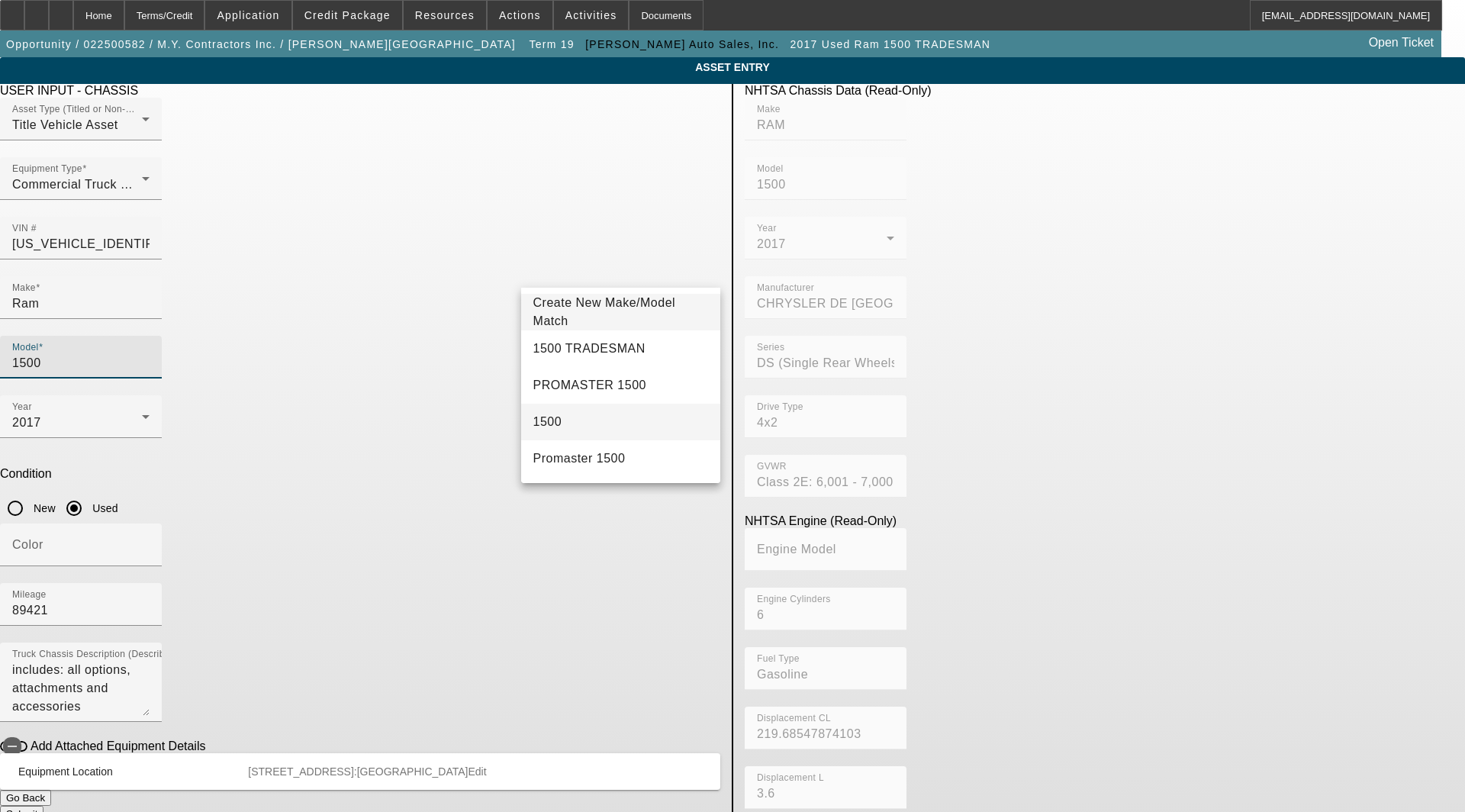
type input "1500"
click at [550, 414] on span "1500" at bounding box center [548, 421] width 29 height 18
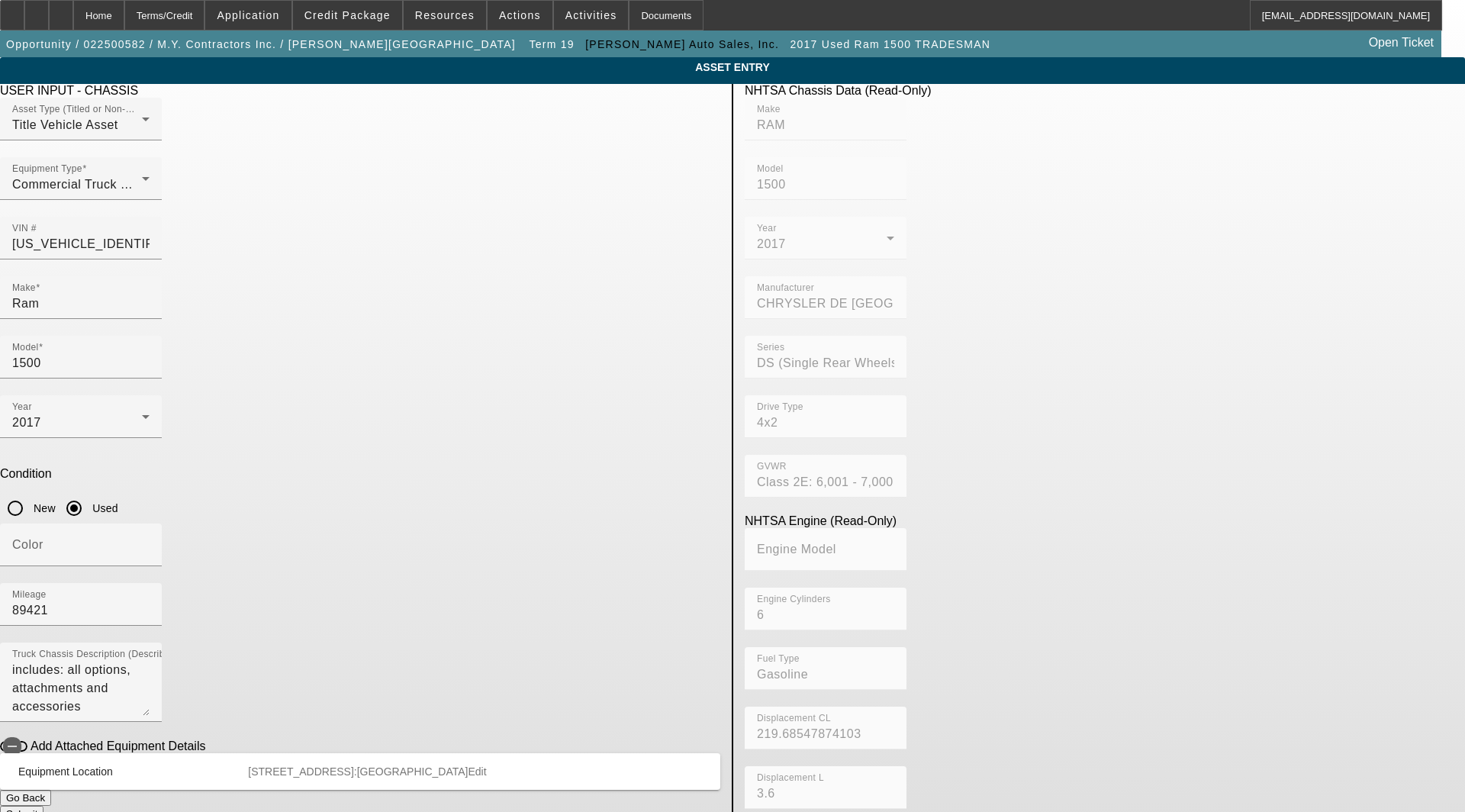
click at [44, 806] on button "Submit" at bounding box center [21, 814] width 44 height 16
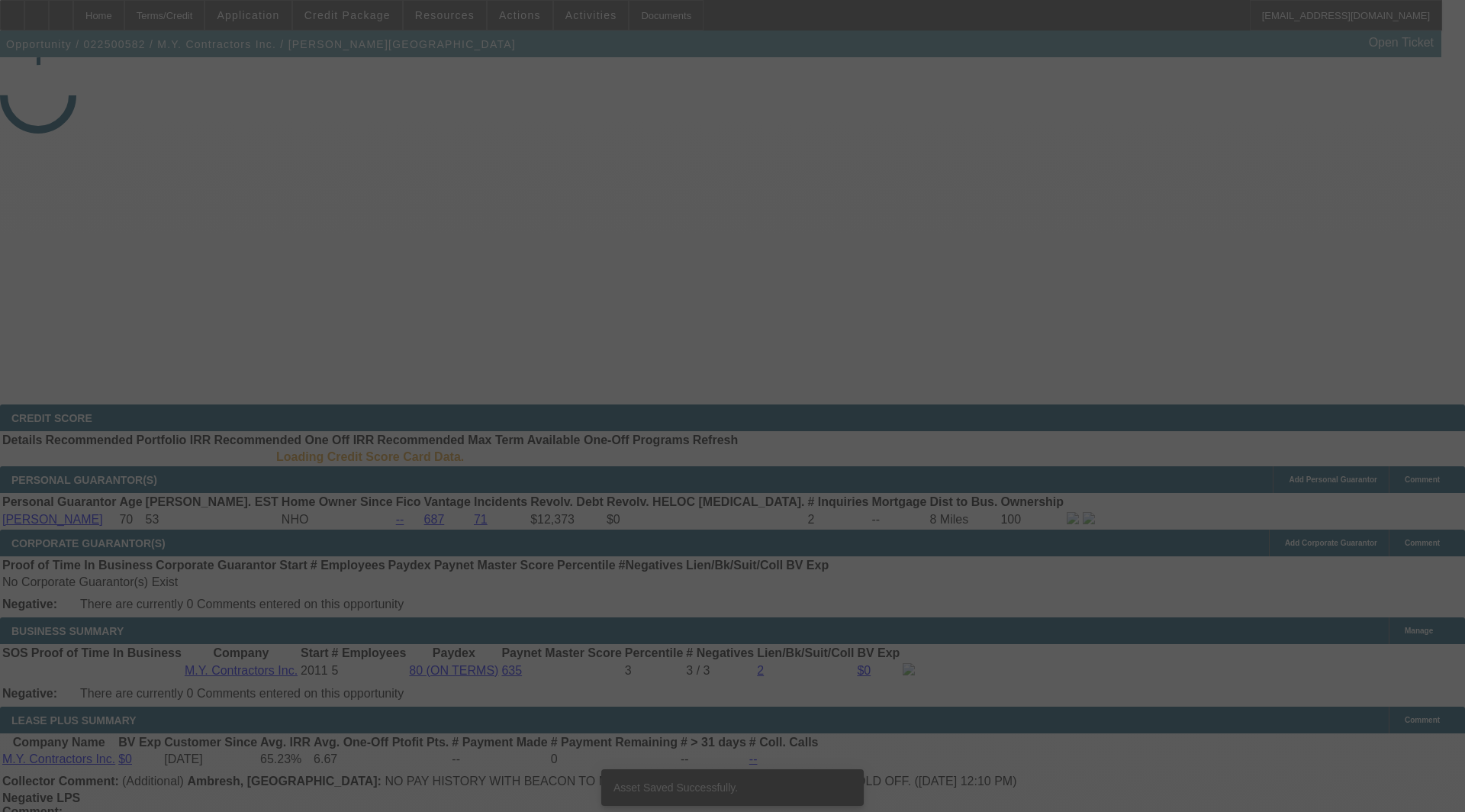
select select "3"
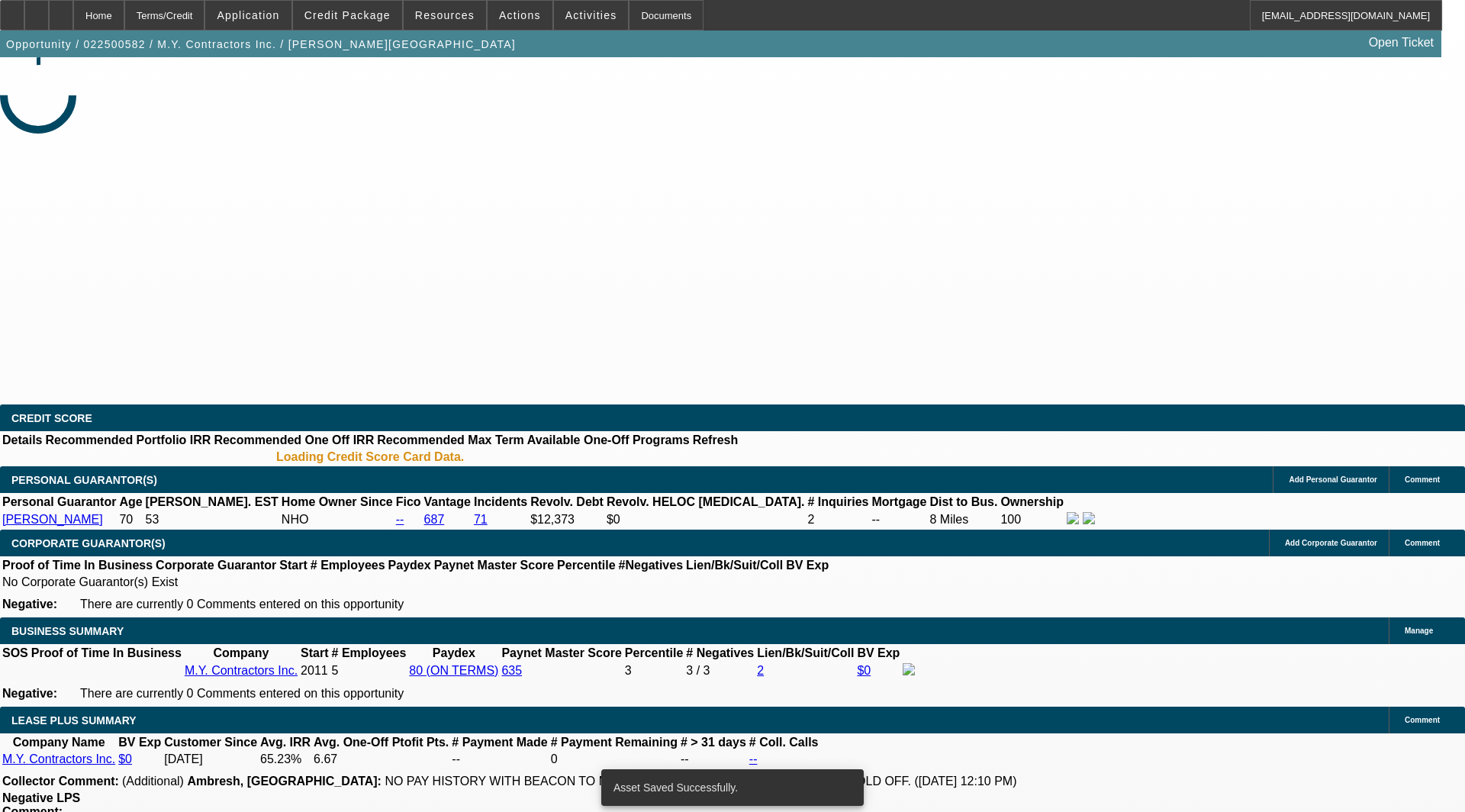
select select "0"
select select "6"
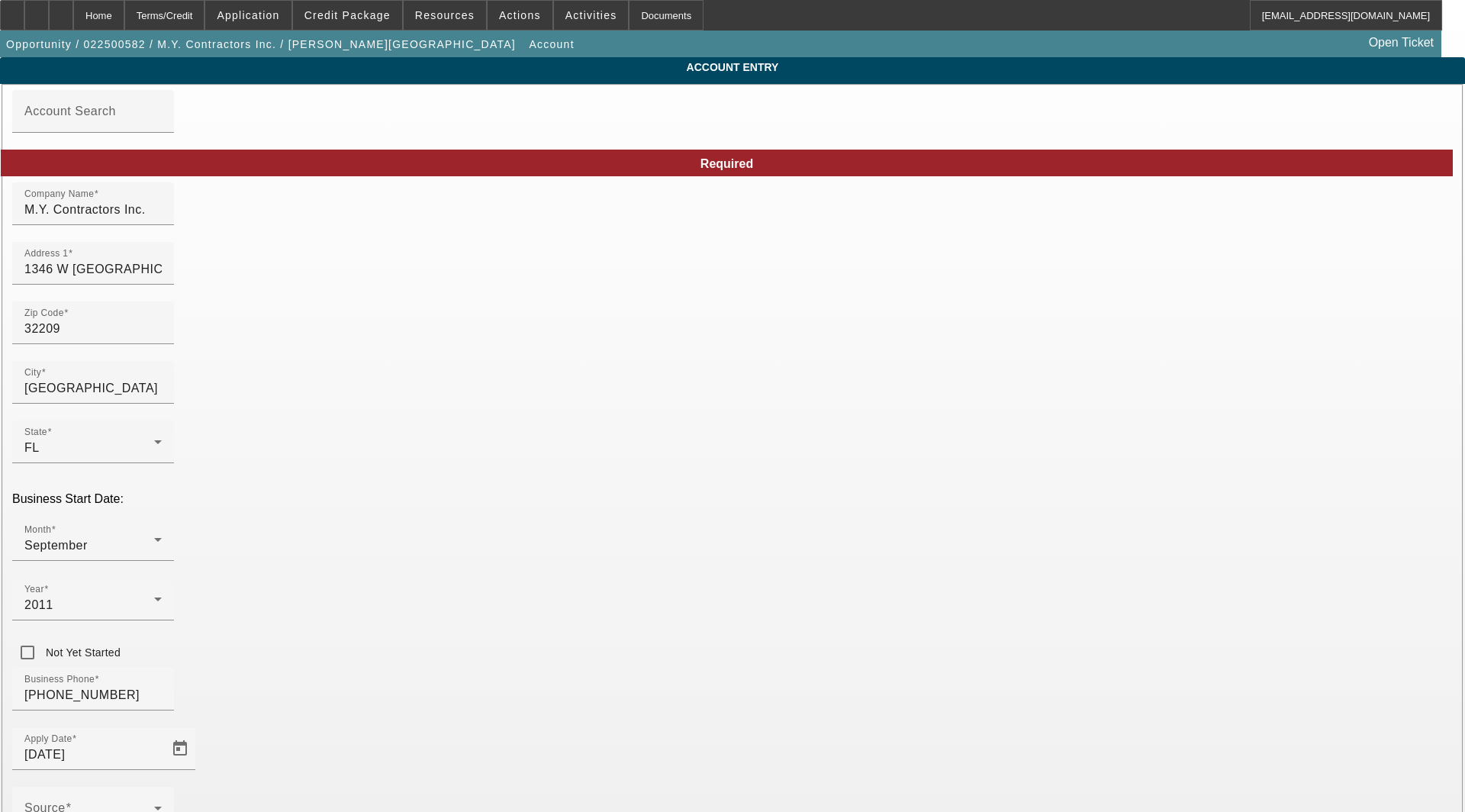
type input "[DATE]"
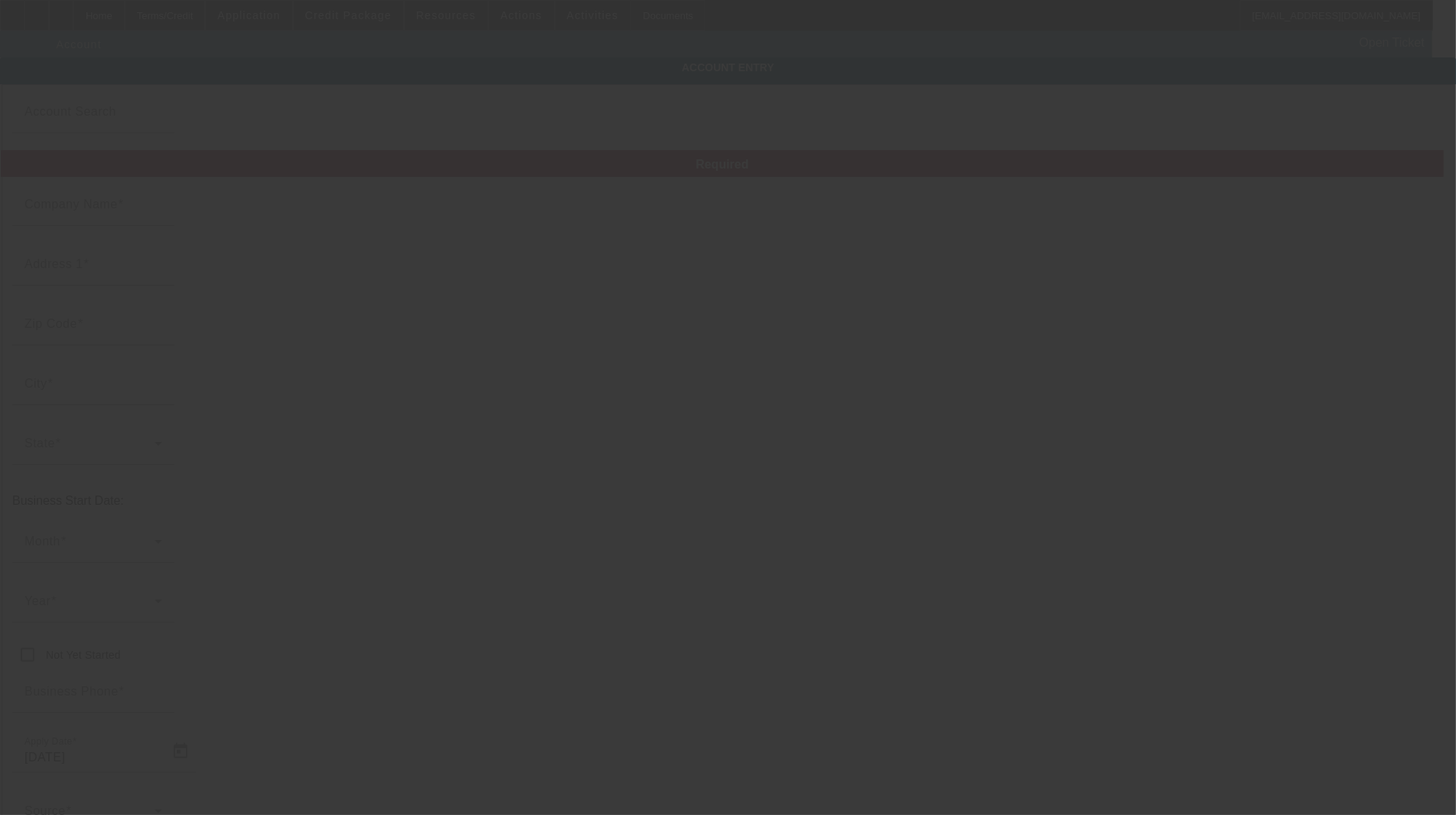
type input "M.Y. Contractors Inc."
type input "1346 W [GEOGRAPHIC_DATA]"
type input "32209"
type input "[GEOGRAPHIC_DATA]"
type input "[PHONE_NUMBER]"
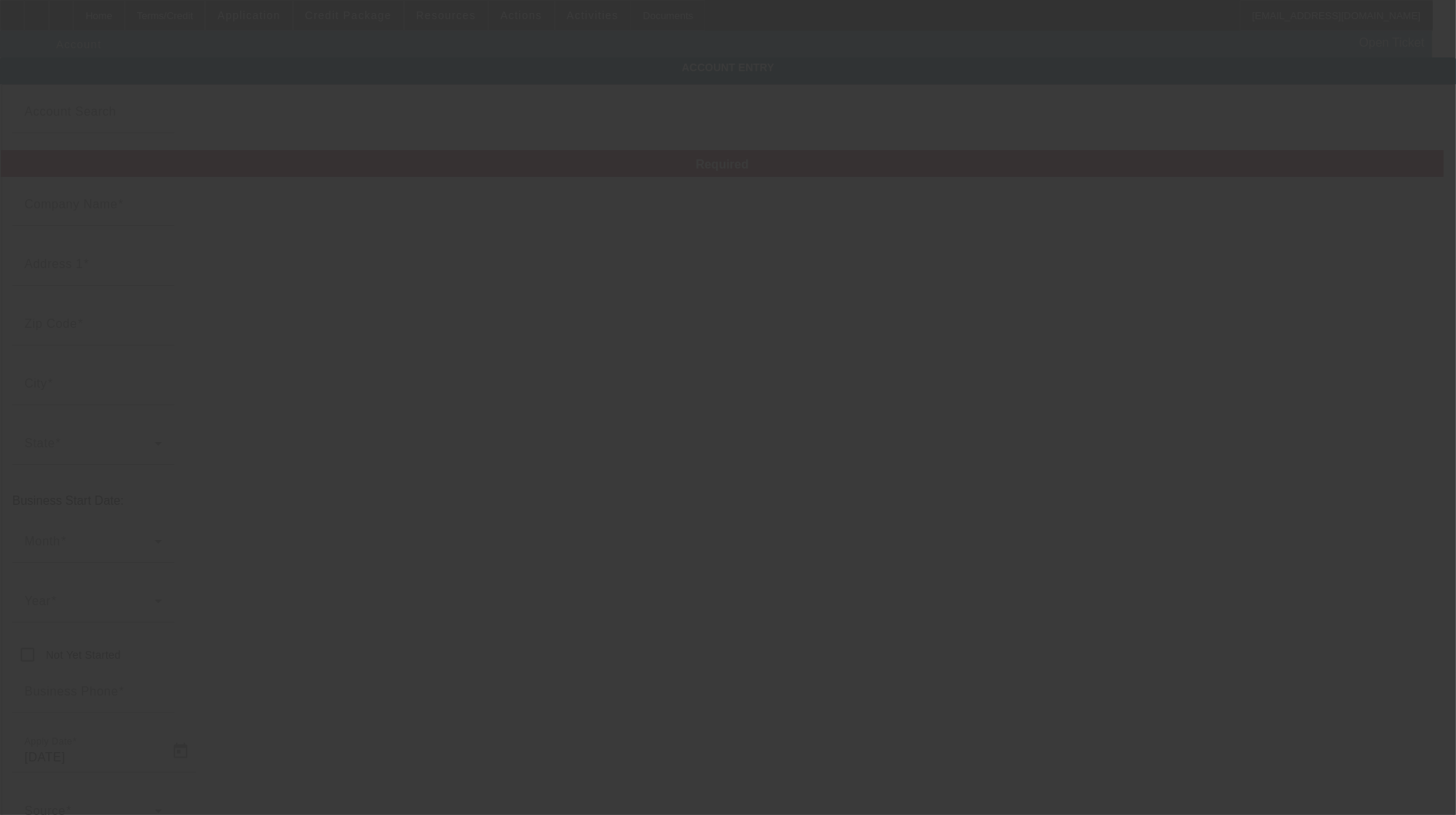
type input "[EMAIL_ADDRESS][DOMAIN_NAME]"
type input "[PERSON_NAME]"
type input "593559826"
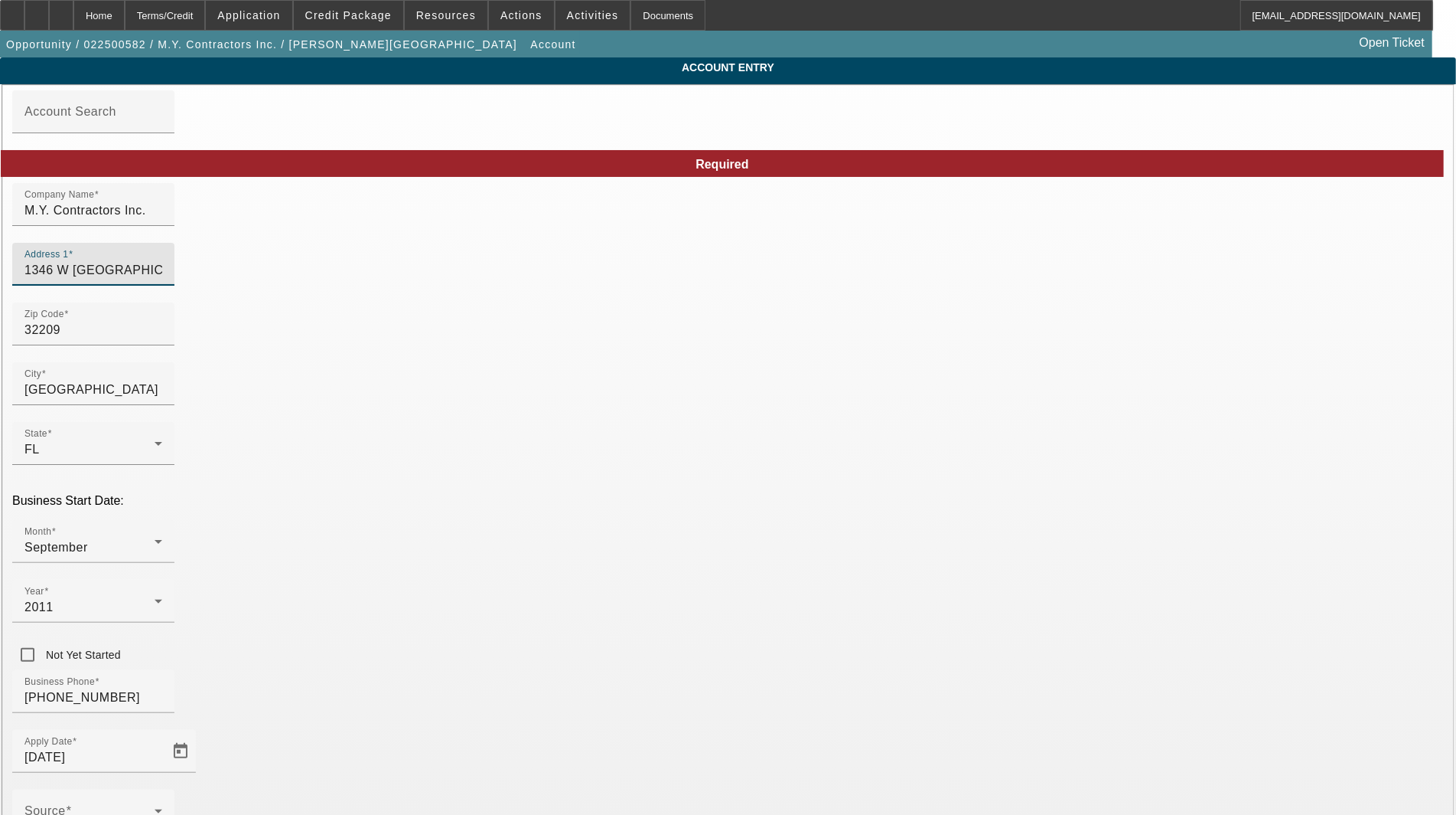
click at [162, 280] on input "1346 W [GEOGRAPHIC_DATA]" at bounding box center [93, 270] width 137 height 18
type input "[DATE]"
click at [162, 277] on input "1346 [GEOGRAPHIC_DATA]" at bounding box center [93, 270] width 137 height 18
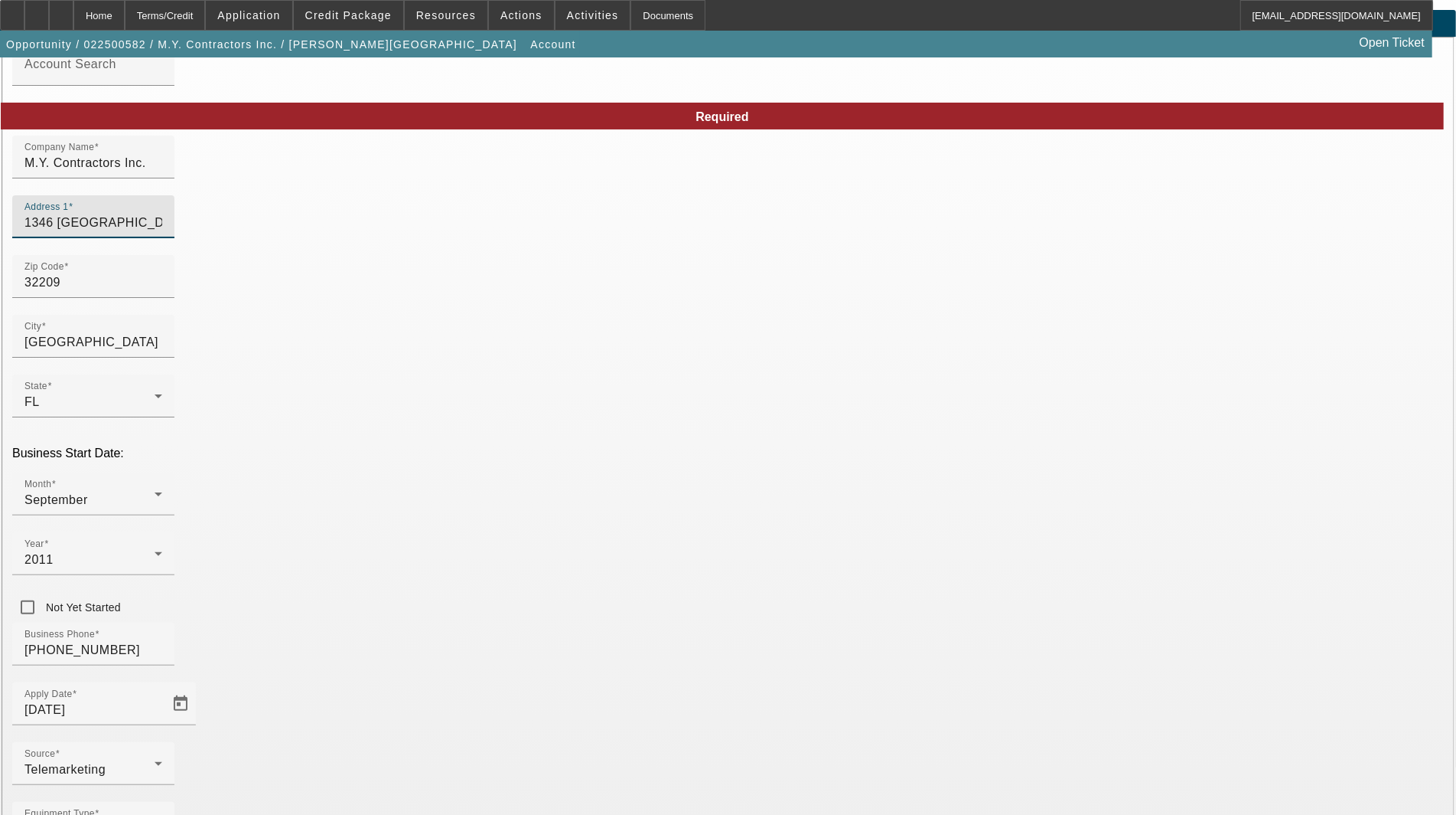
scroll to position [74, 0]
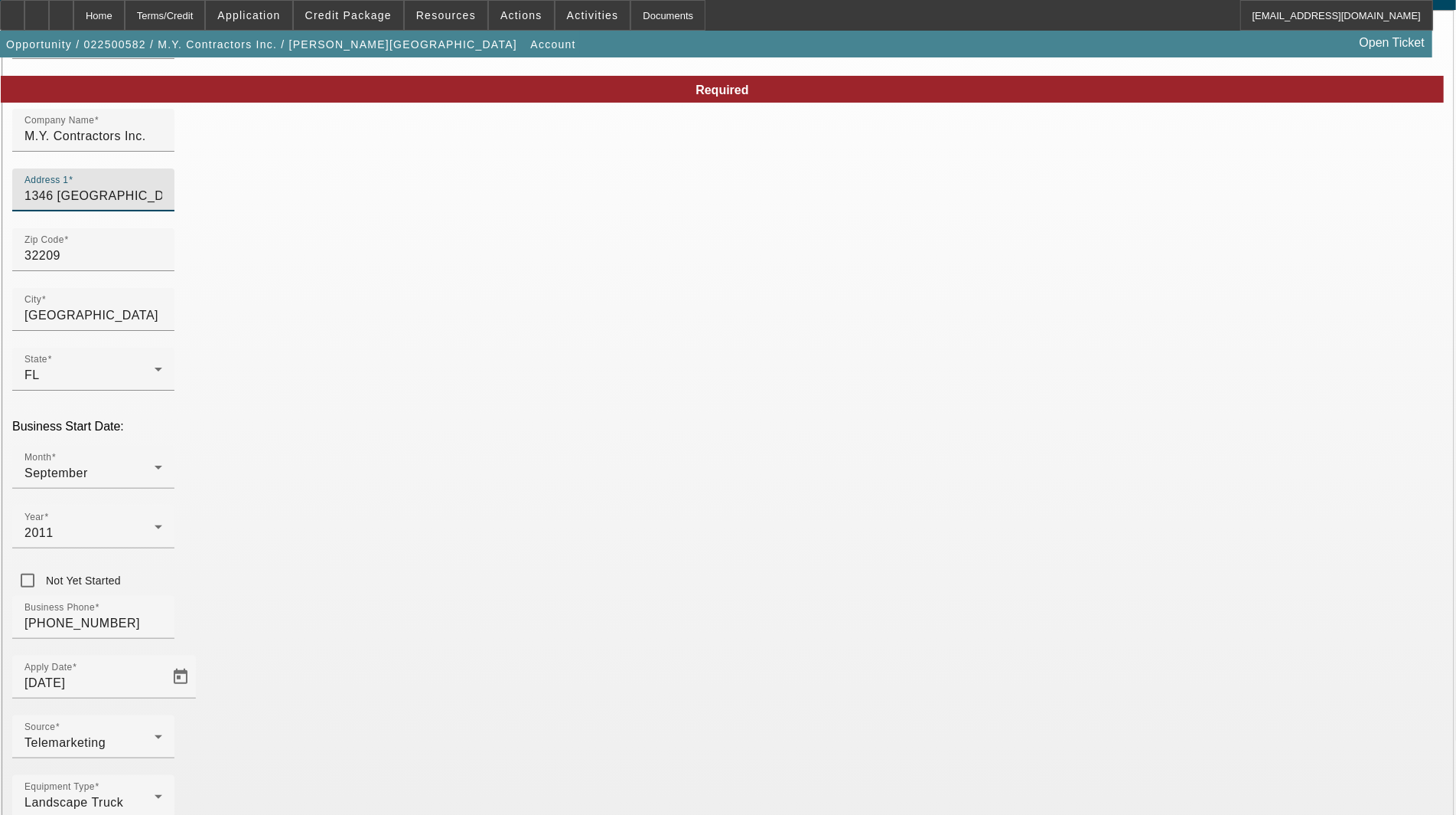
type input "1346 [GEOGRAPHIC_DATA]"
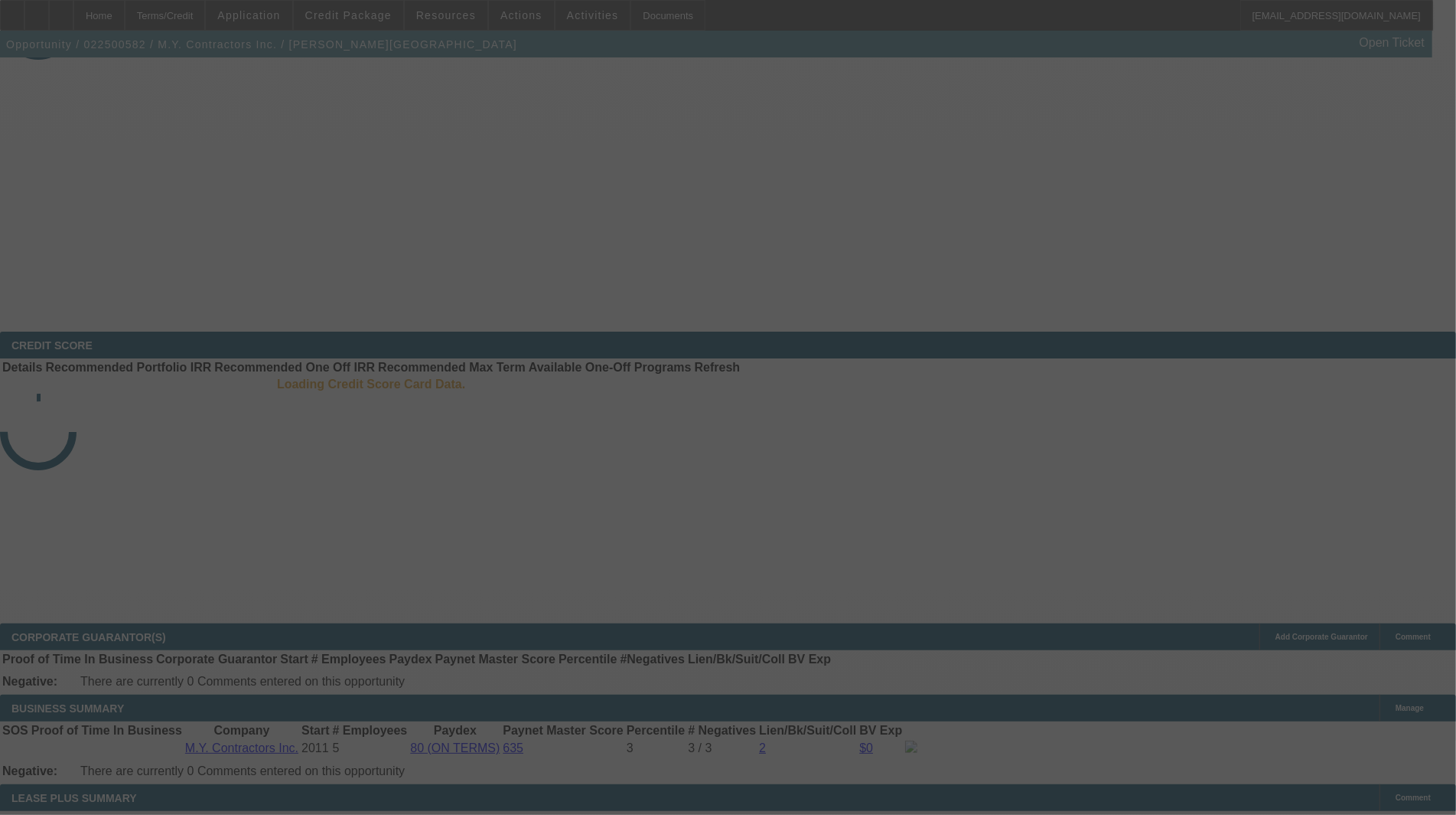
select select "3"
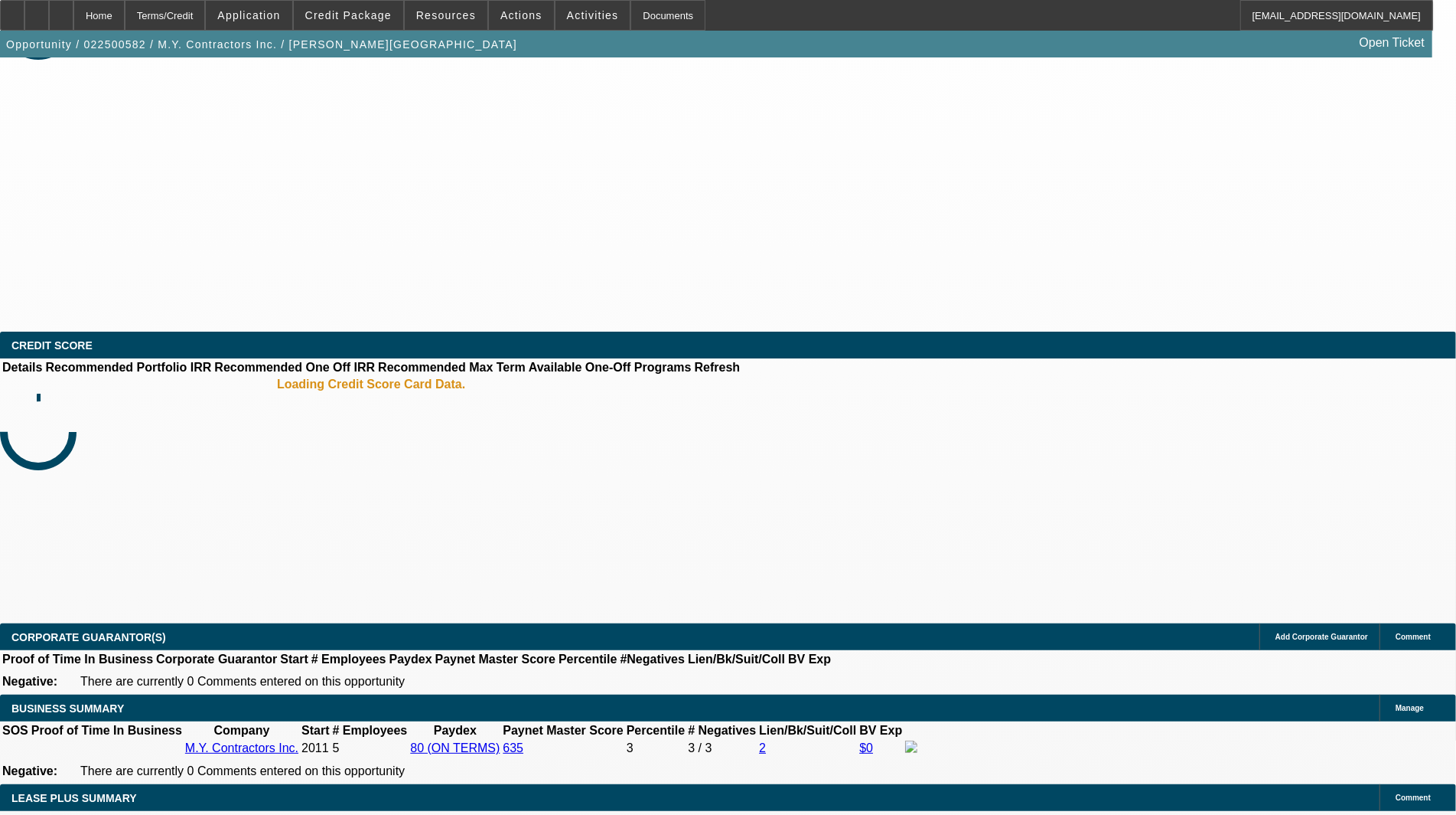
select select "0"
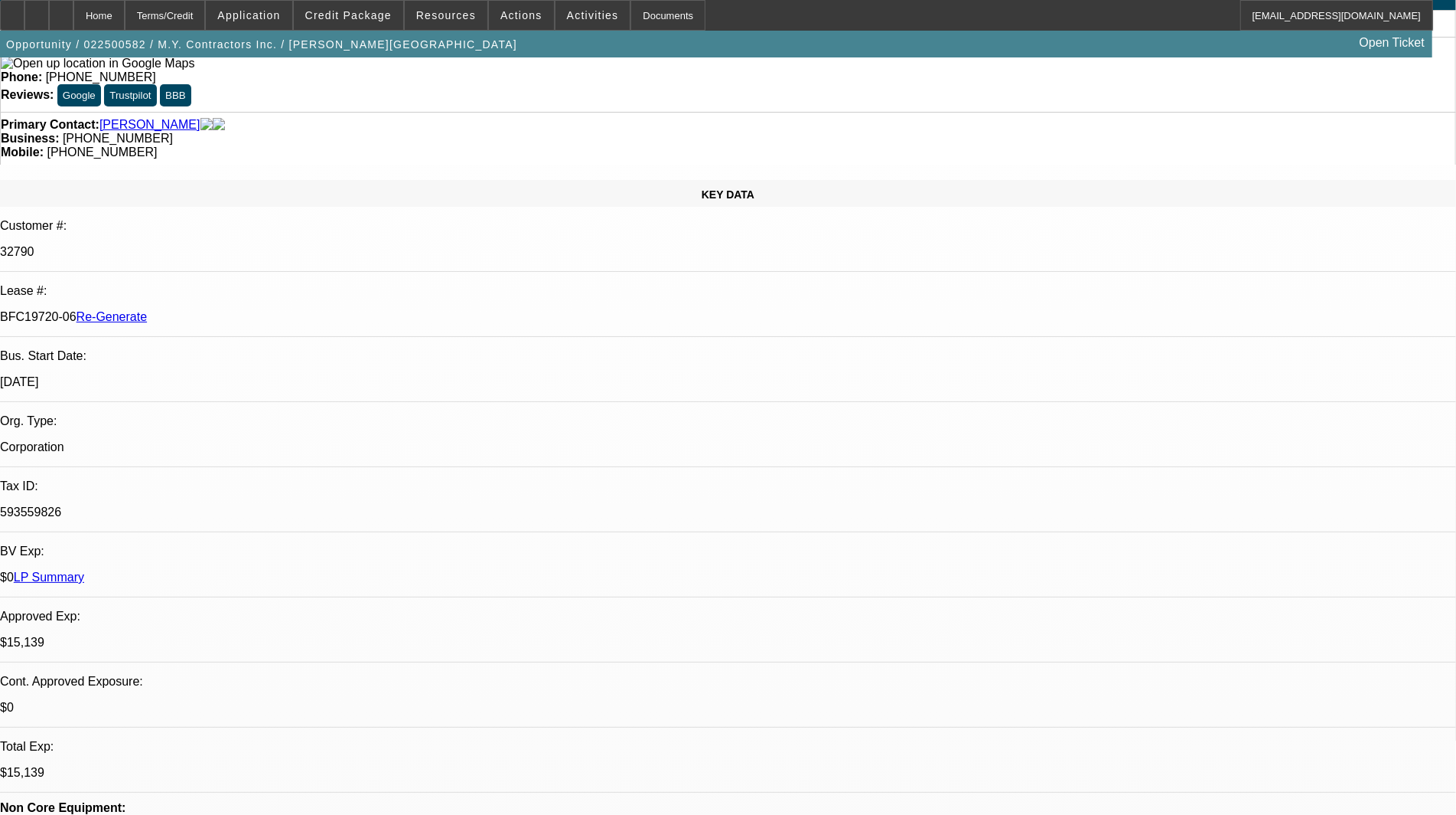
select select "1"
select select "6"
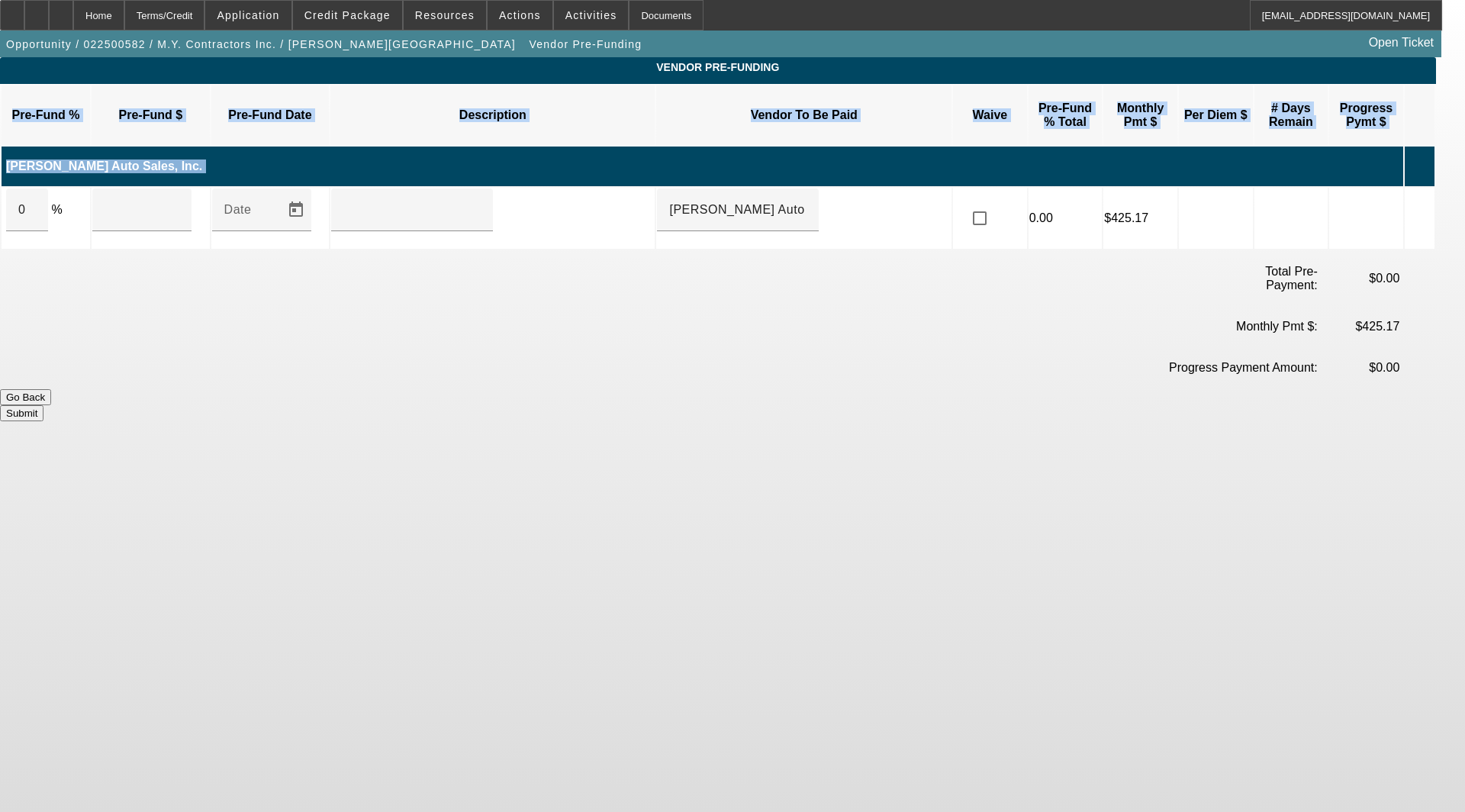
drag, startPoint x: 66, startPoint y: 192, endPoint x: -22, endPoint y: 185, distance: 88.3
click at [0, 185] on html "Home Terms/Credit Application Credit Package Resources Actions Activities Docum…" at bounding box center [732, 406] width 1465 height 812
click at [36, 200] on input "0" at bounding box center [27, 209] width 17 height 18
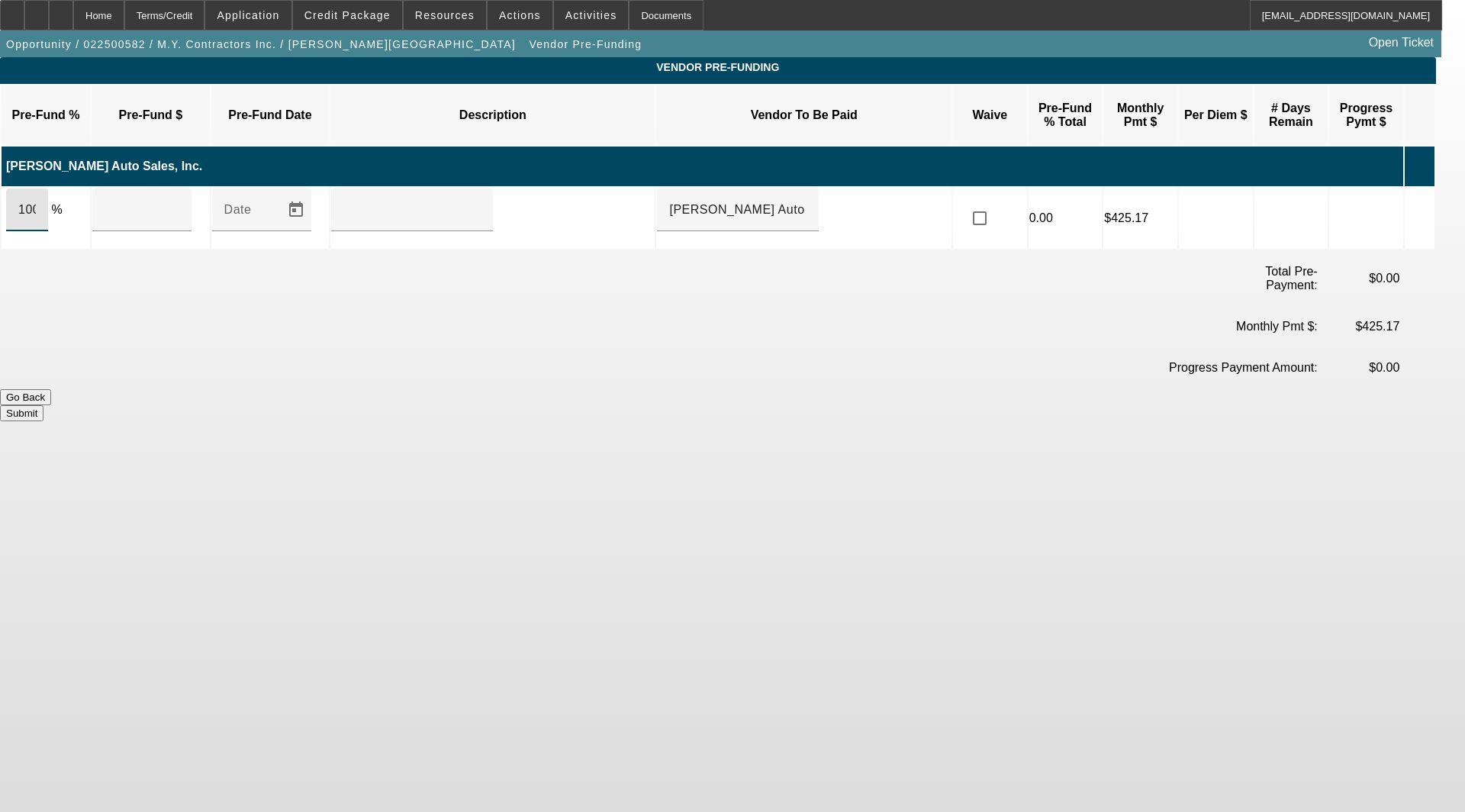
type input "100"
type input "$15,138.59"
click at [44, 405] on button "Submit" at bounding box center [21, 413] width 44 height 16
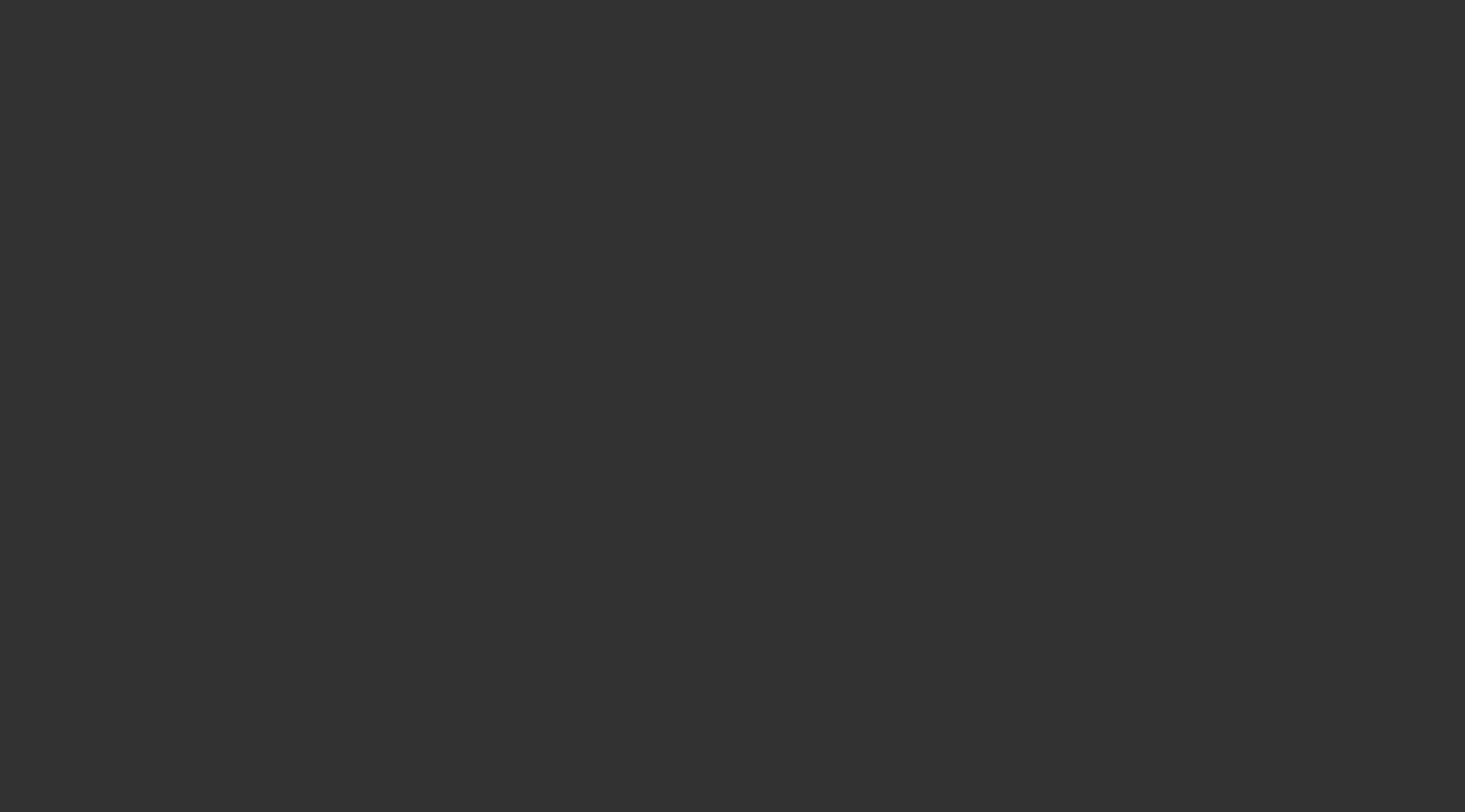
select select "3"
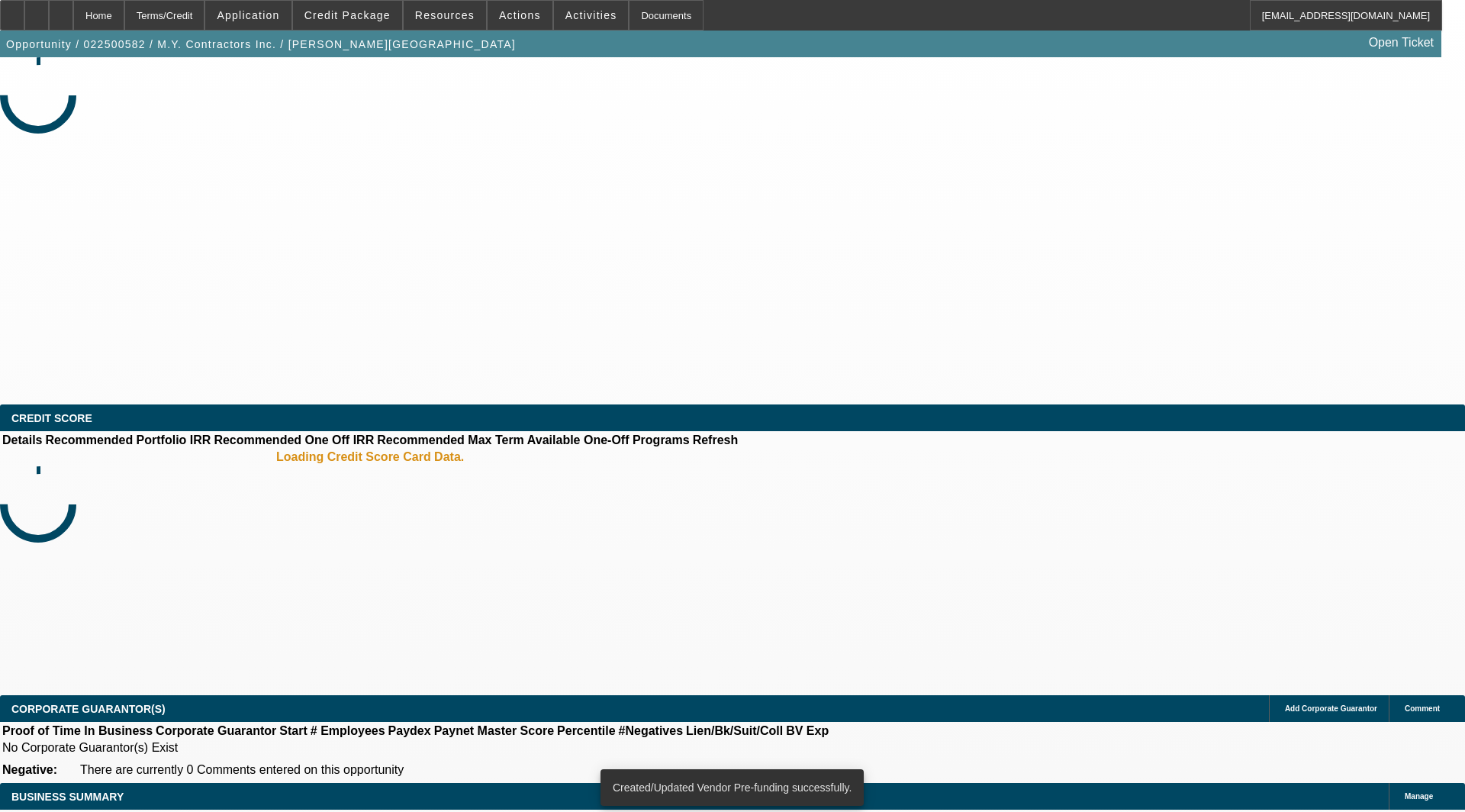
select select "0"
select select "6"
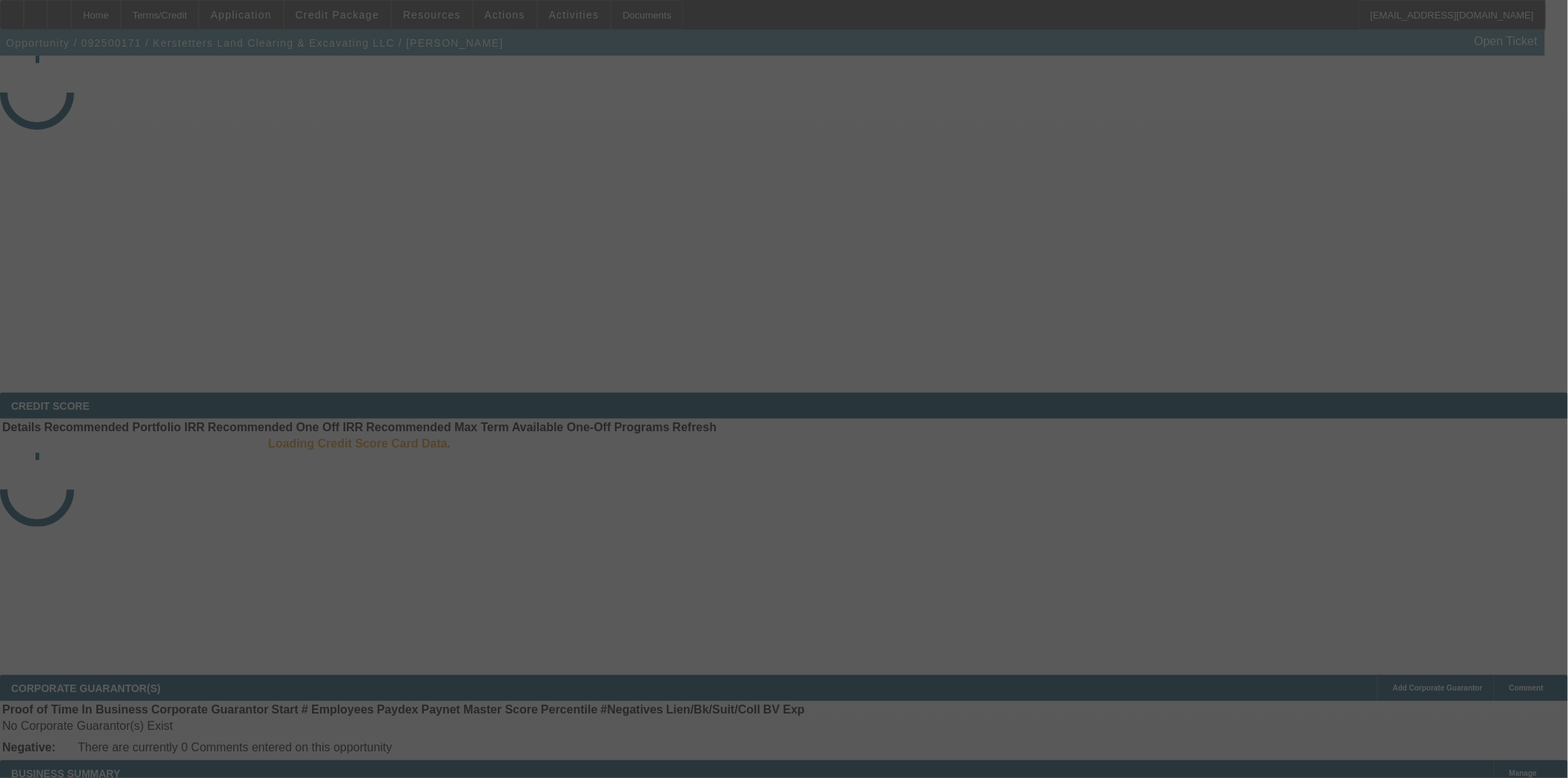
select select "3"
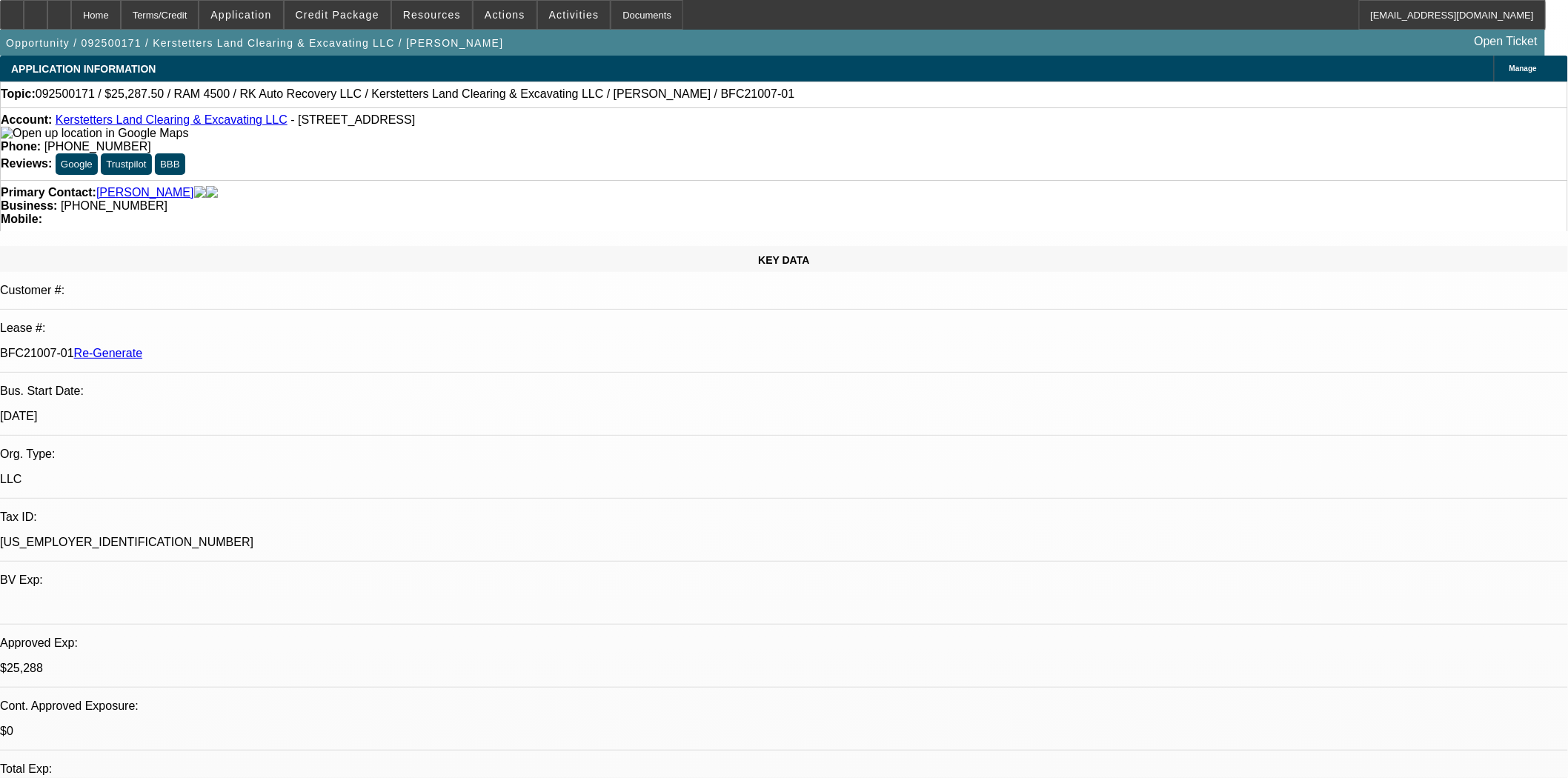
select select "0.15"
select select "2"
select select "0"
select select "6"
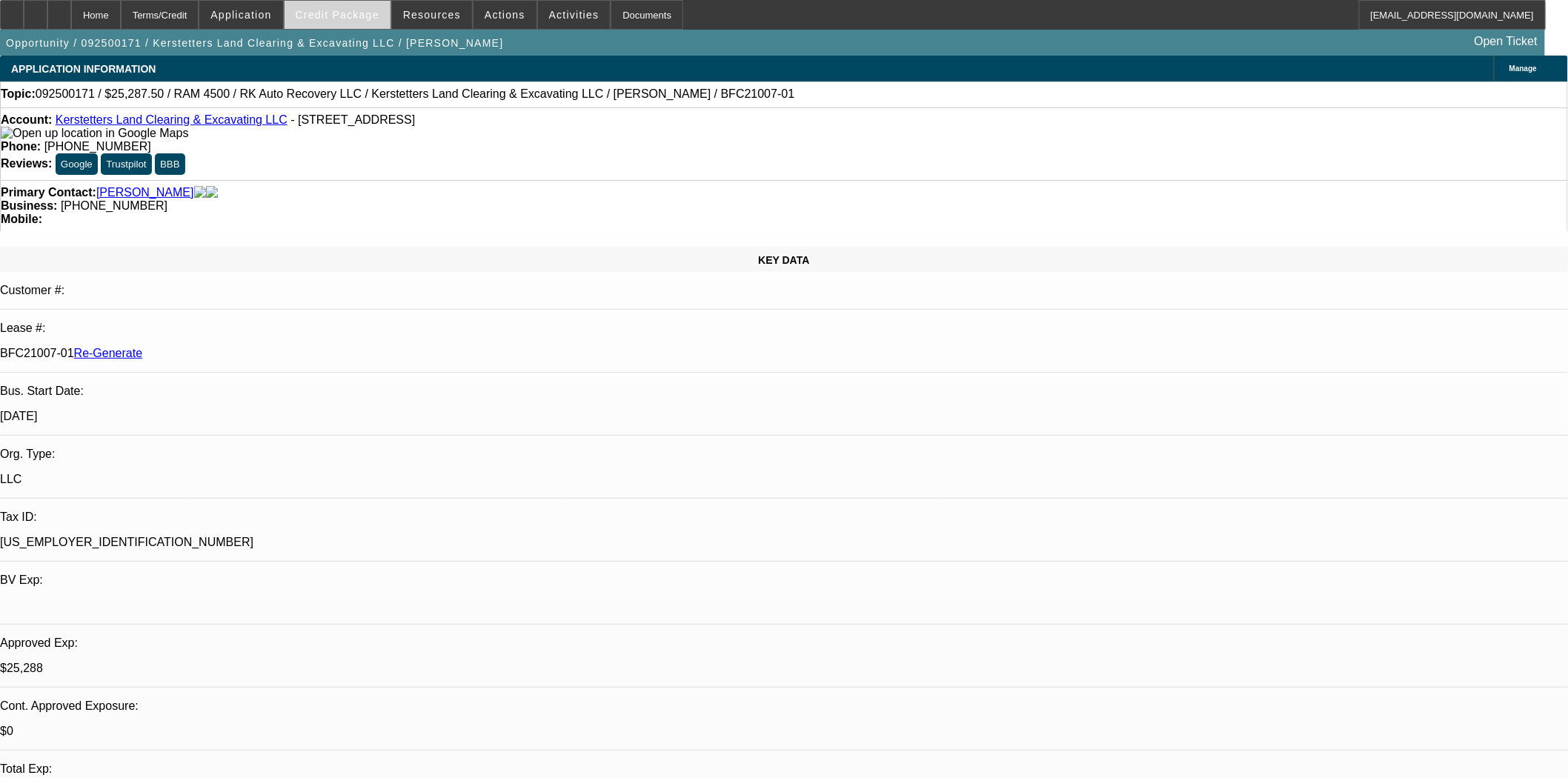
click at [341, 5] on span at bounding box center [337, 15] width 106 height 35
click at [489, 23] on span at bounding box center [505, 15] width 63 height 35
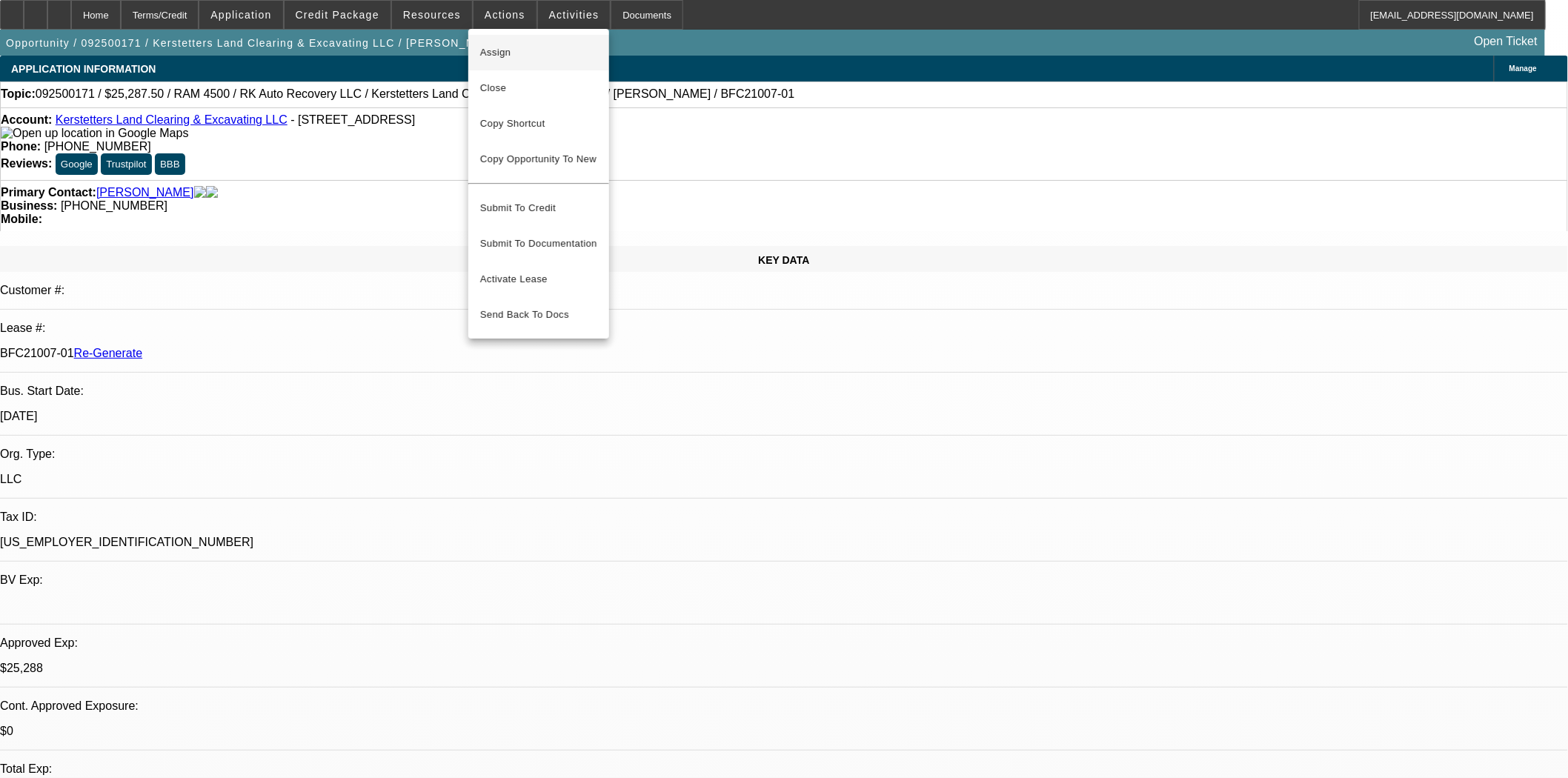
click at [499, 47] on span "Assign" at bounding box center [539, 52] width 117 height 18
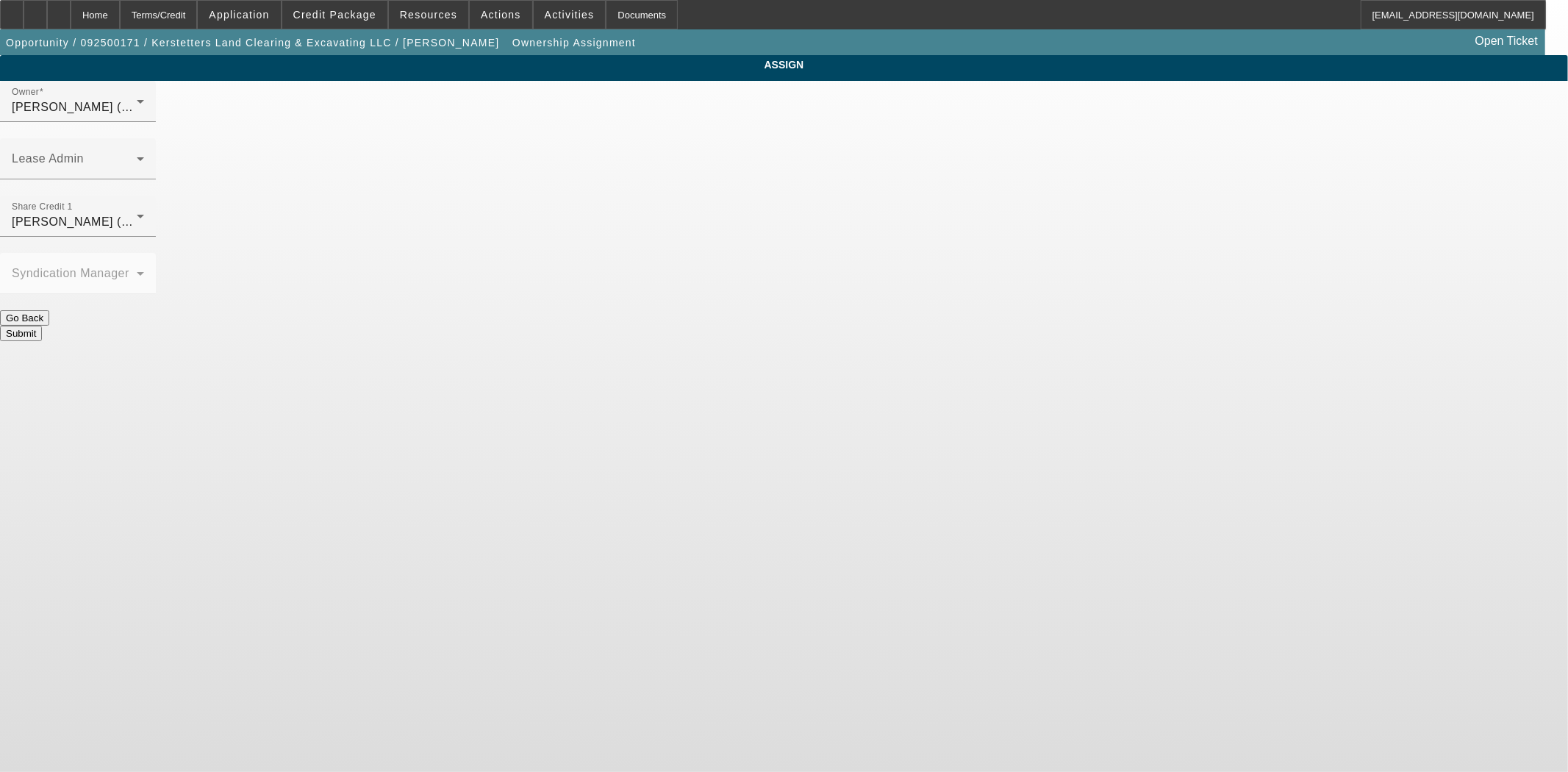
click at [878, 88] on div "Owner [PERSON_NAME] (Lvl 19) Lease Admin Share Credit 1 [PERSON_NAME] (Lvl 3) S…" at bounding box center [784, 211] width 1568 height 260
click at [84, 153] on mat-label "Lease Admin" at bounding box center [47, 159] width 72 height 12
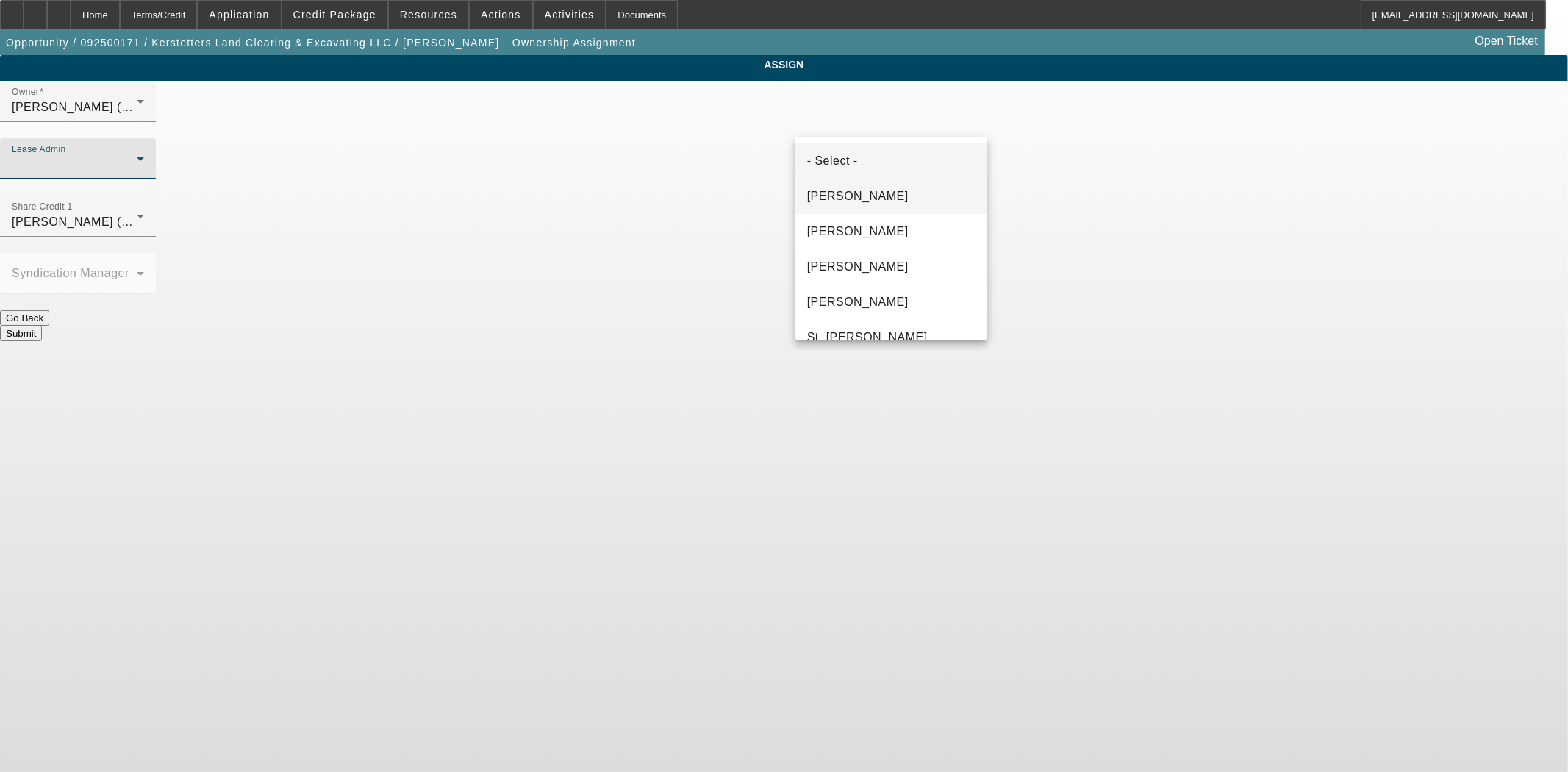
click at [860, 202] on span "[PERSON_NAME]" at bounding box center [857, 196] width 101 height 18
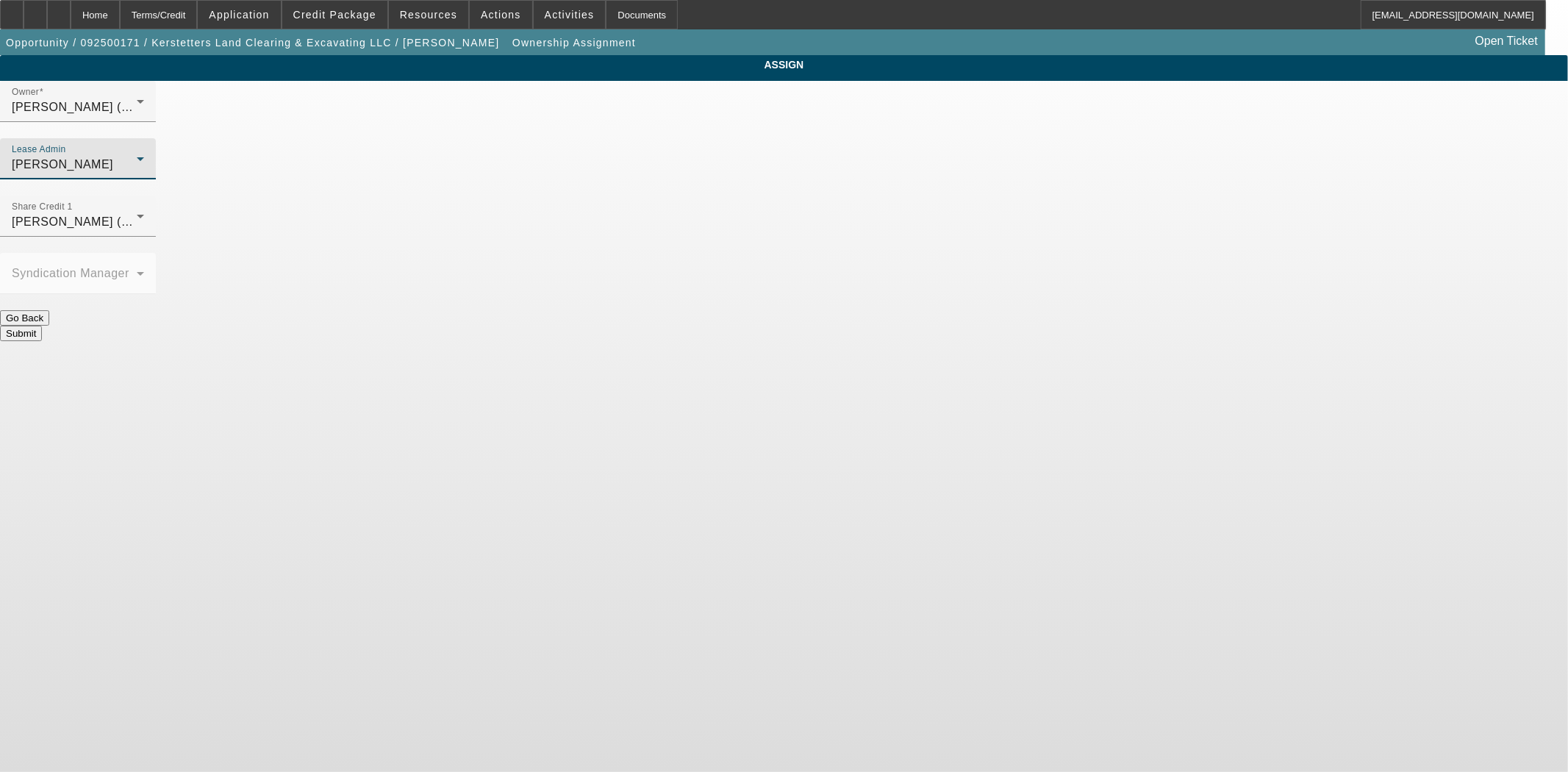
click at [42, 326] on button "Submit" at bounding box center [21, 333] width 42 height 15
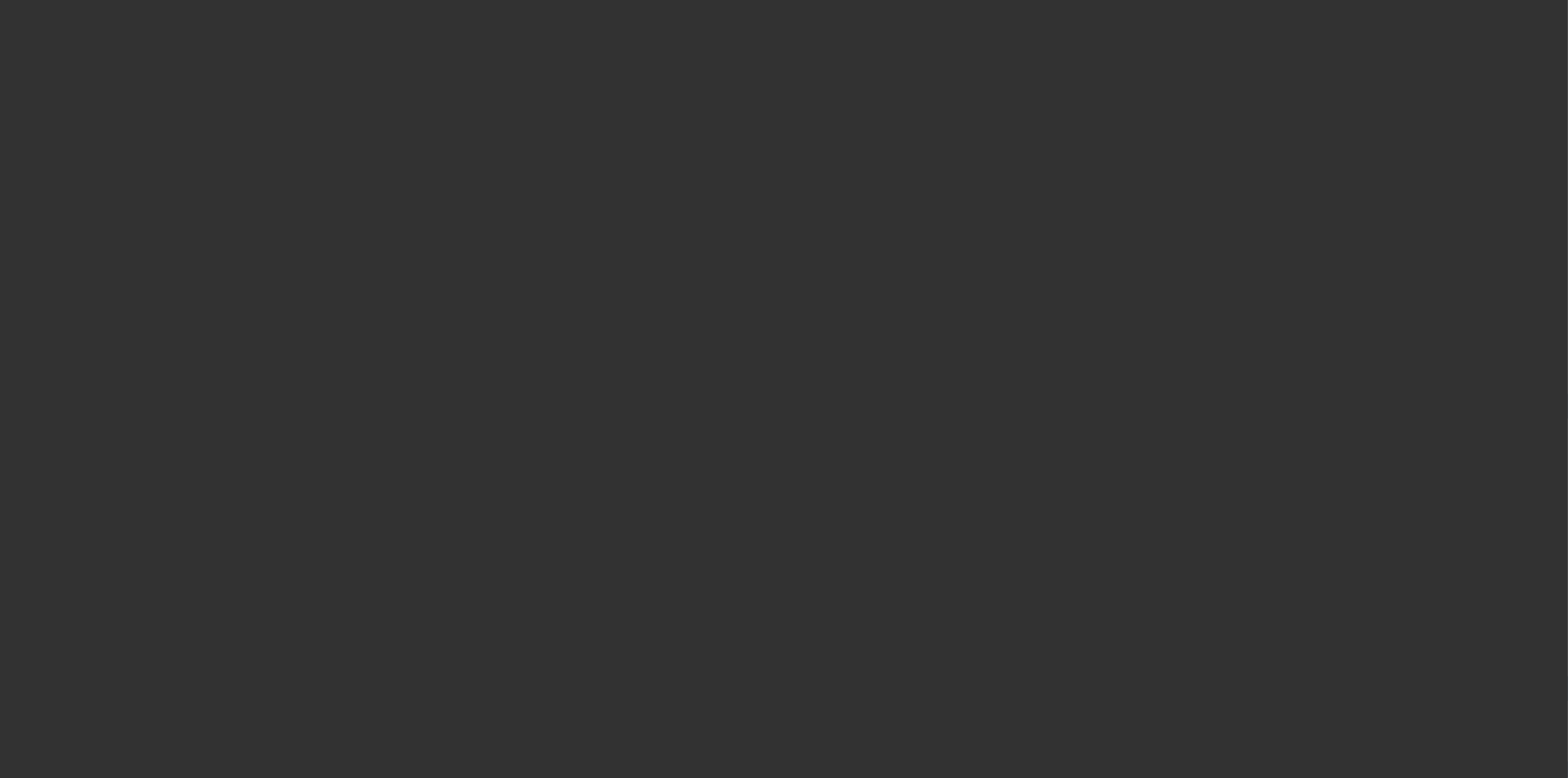
select select "3"
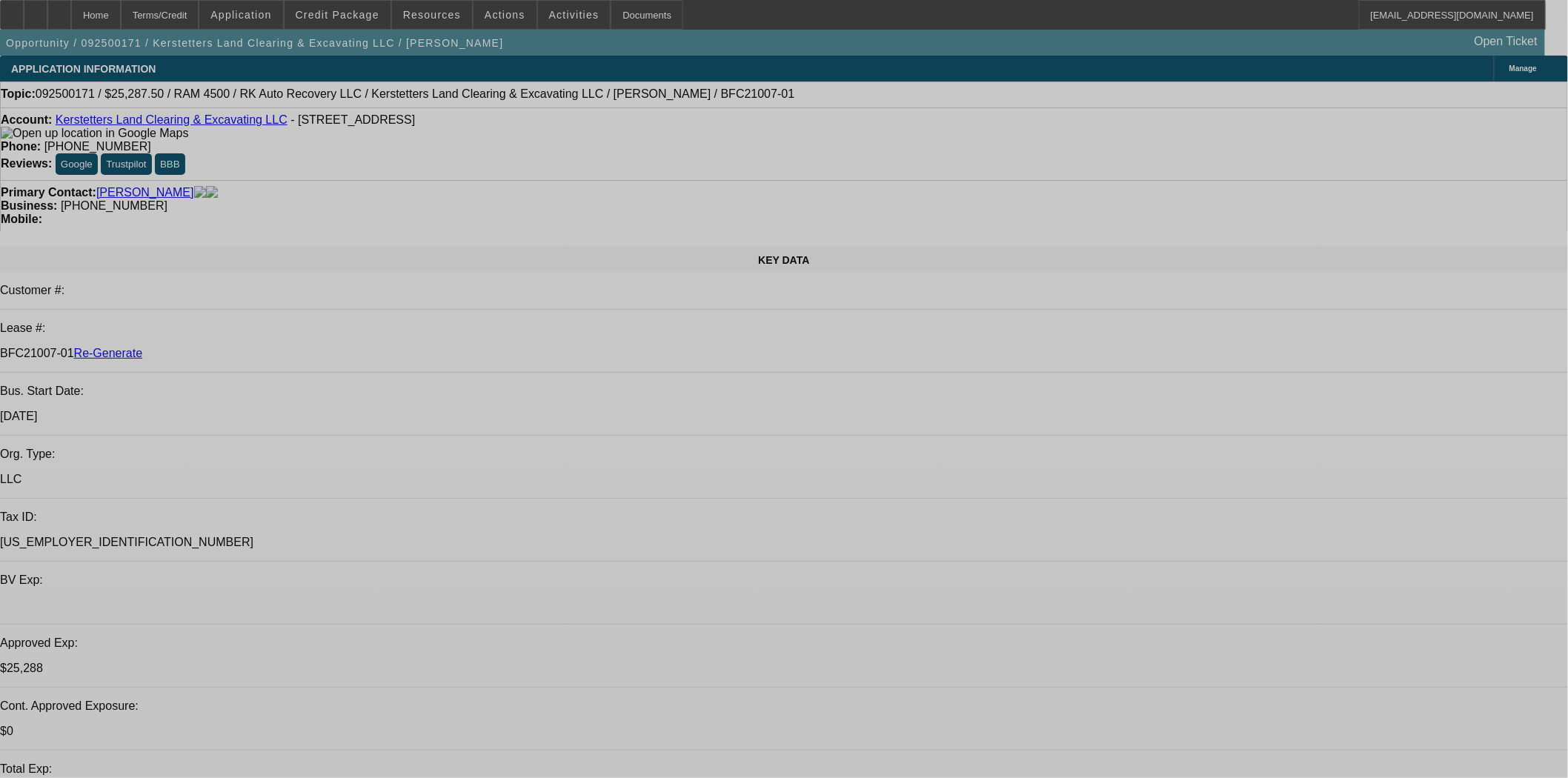
select select "0.15"
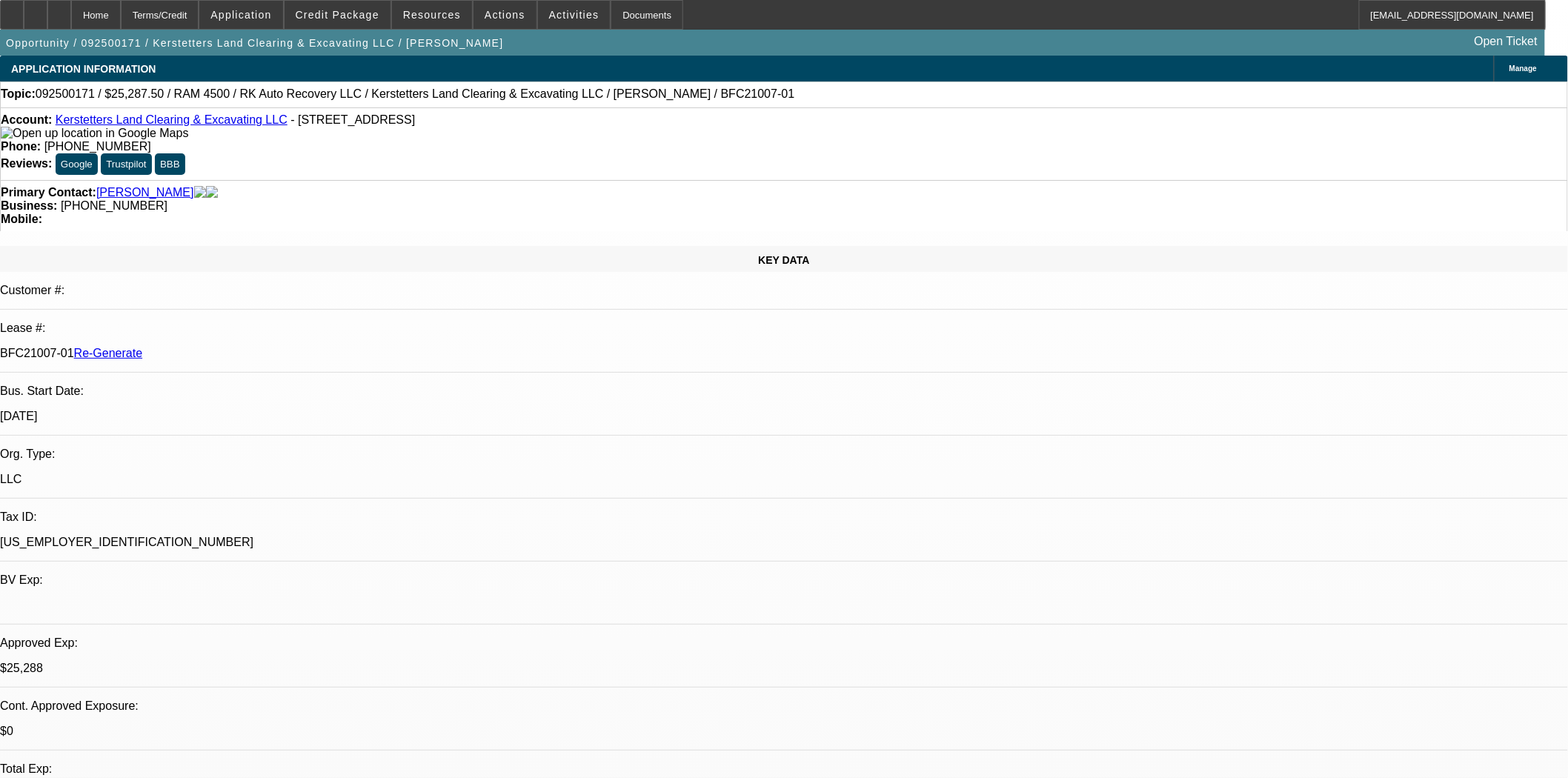
select select "2"
select select "0"
select select "6"
click at [373, 10] on span "Credit Package" at bounding box center [337, 15] width 84 height 12
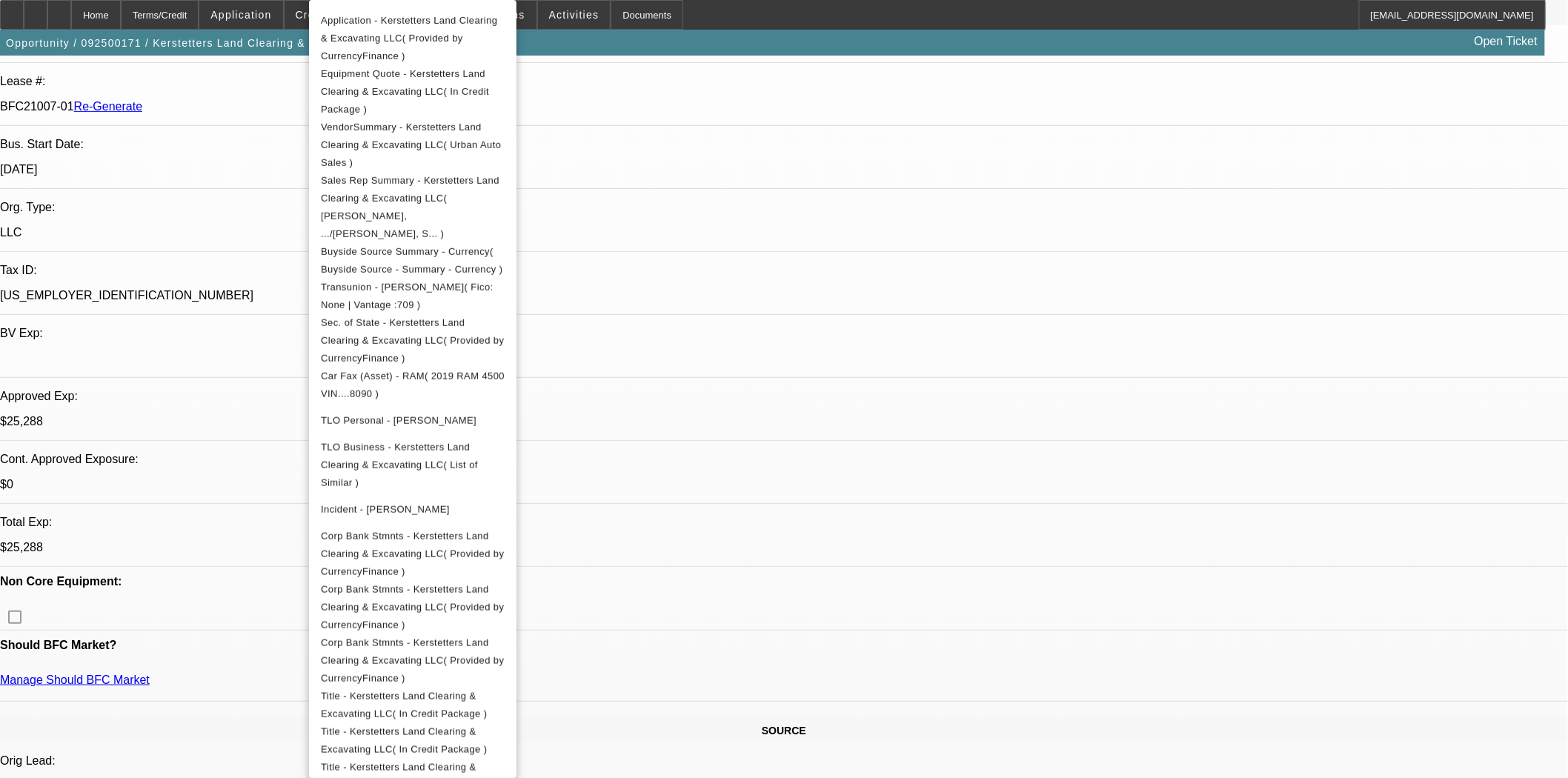
scroll to position [294, 0]
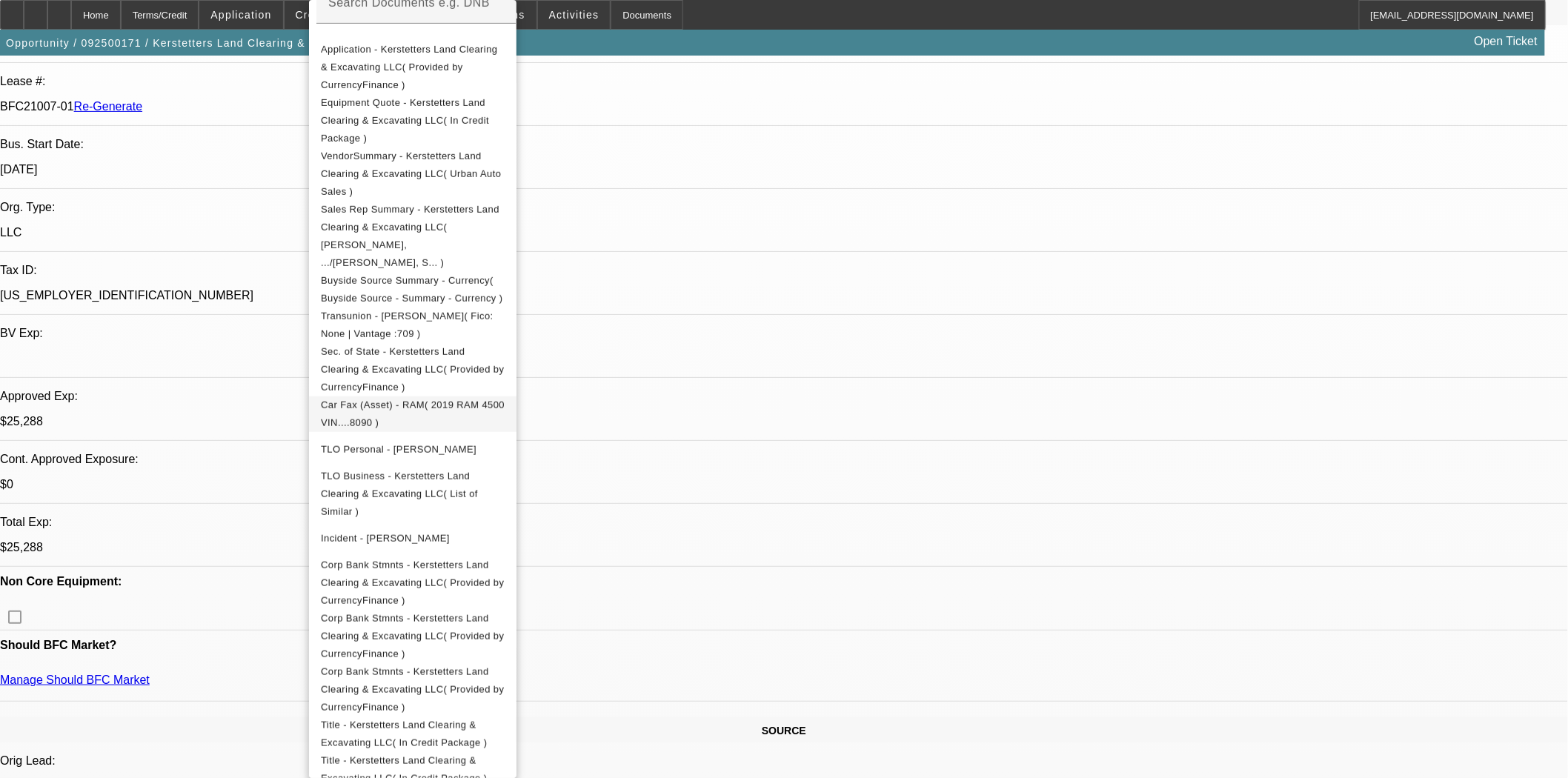
click at [450, 397] on span "Car Fax (Asset) - RAM( 2019 RAM 4500 VIN....8090 )" at bounding box center [412, 414] width 184 height 35
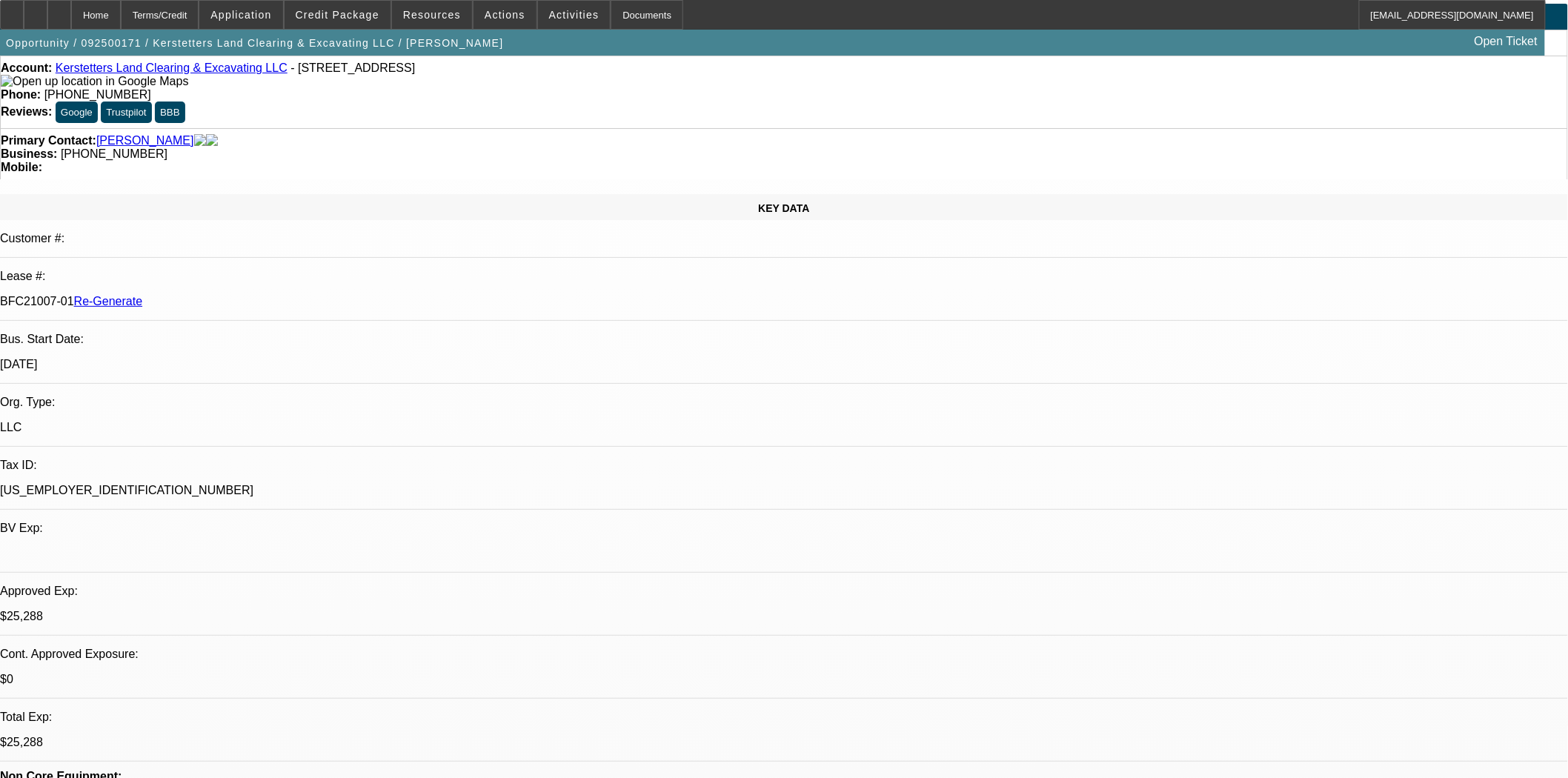
scroll to position [0, 0]
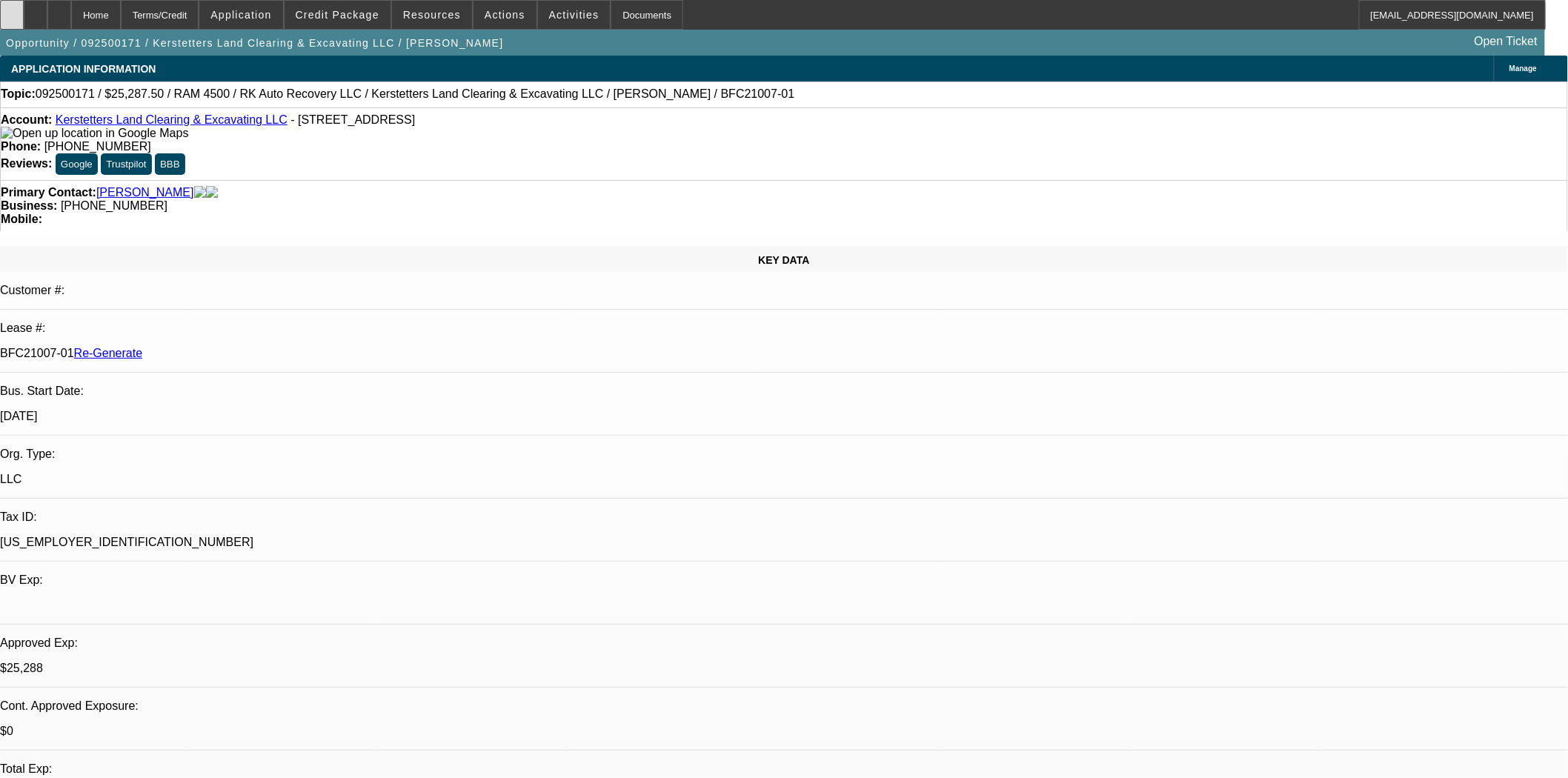
click at [24, 21] on div at bounding box center [12, 15] width 24 height 30
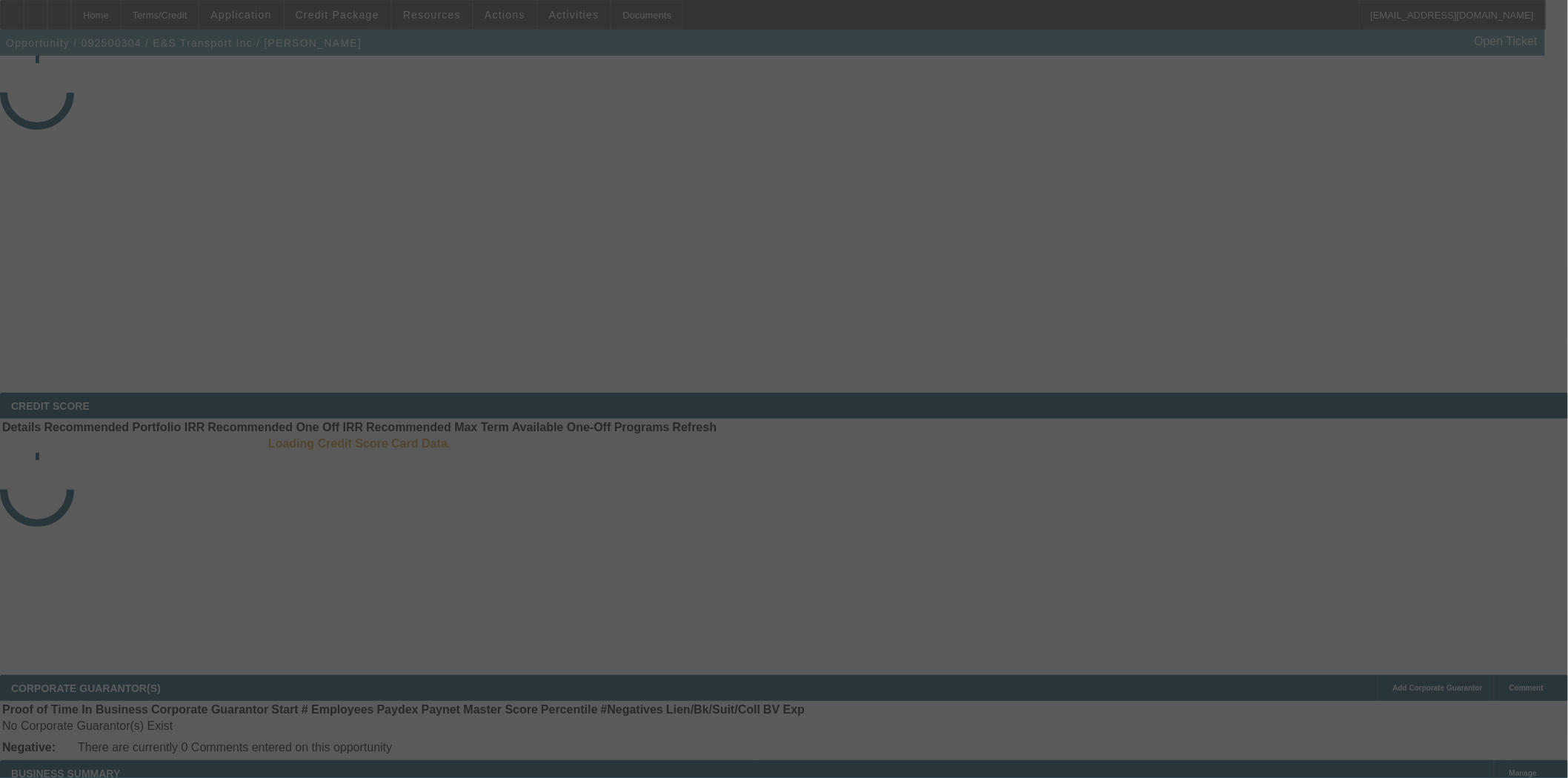
select select "3"
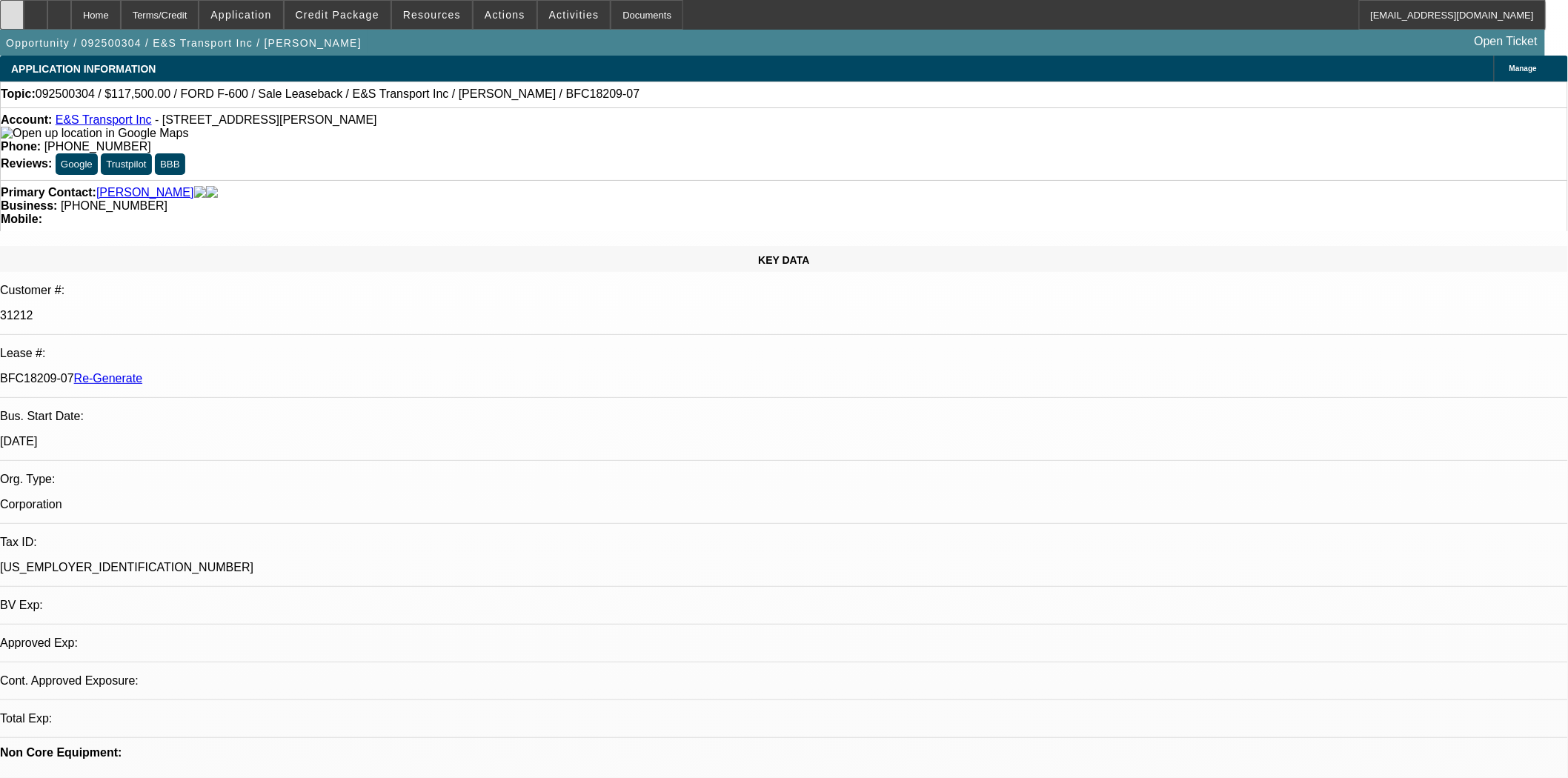
select select "0"
select select "2"
select select "0"
select select "6"
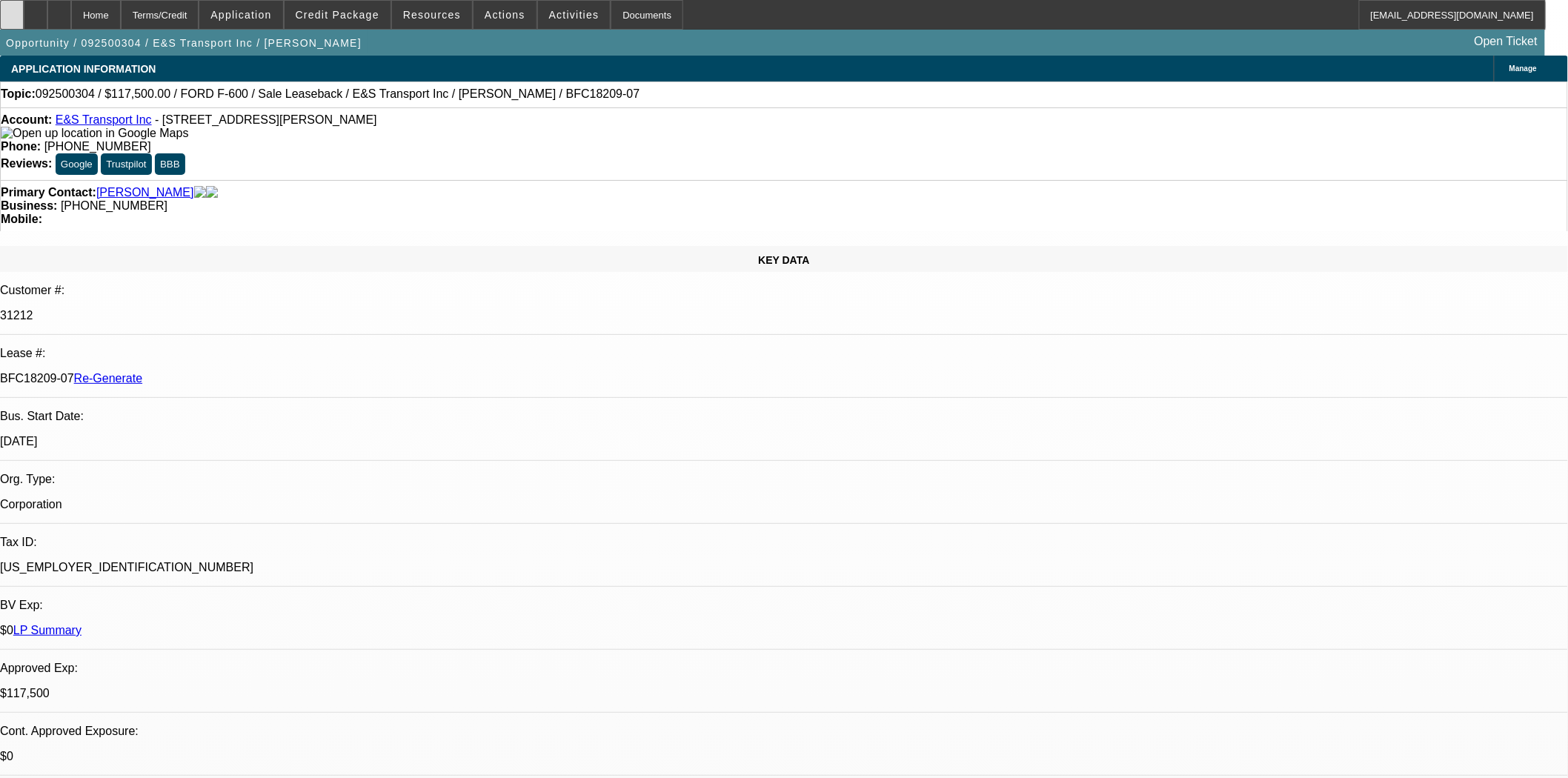
click at [12, 10] on icon at bounding box center [12, 10] width 0 height 0
click at [357, 17] on span "Credit Package" at bounding box center [337, 15] width 84 height 12
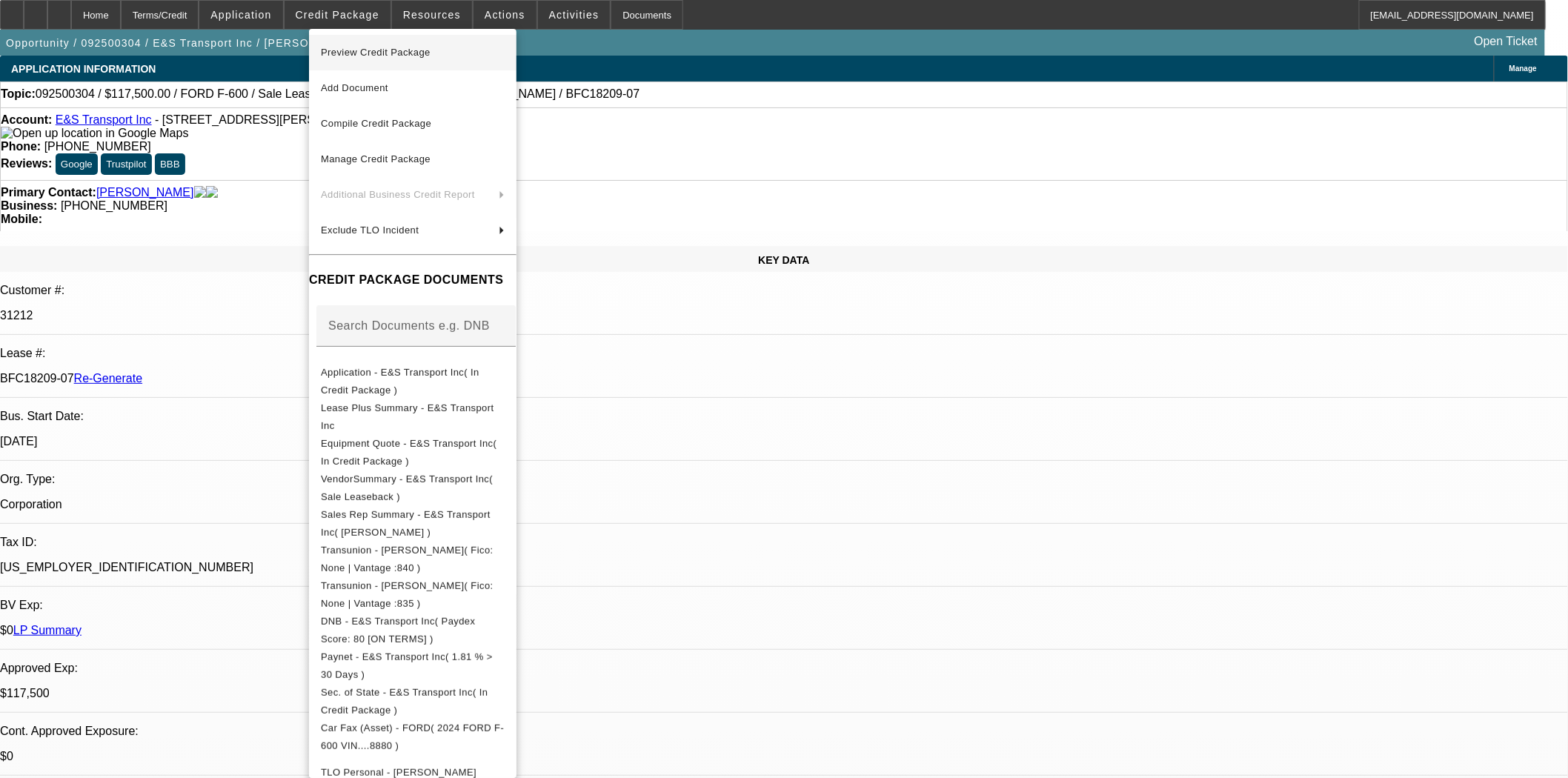
click at [389, 57] on span "Preview Credit Package" at bounding box center [412, 52] width 184 height 18
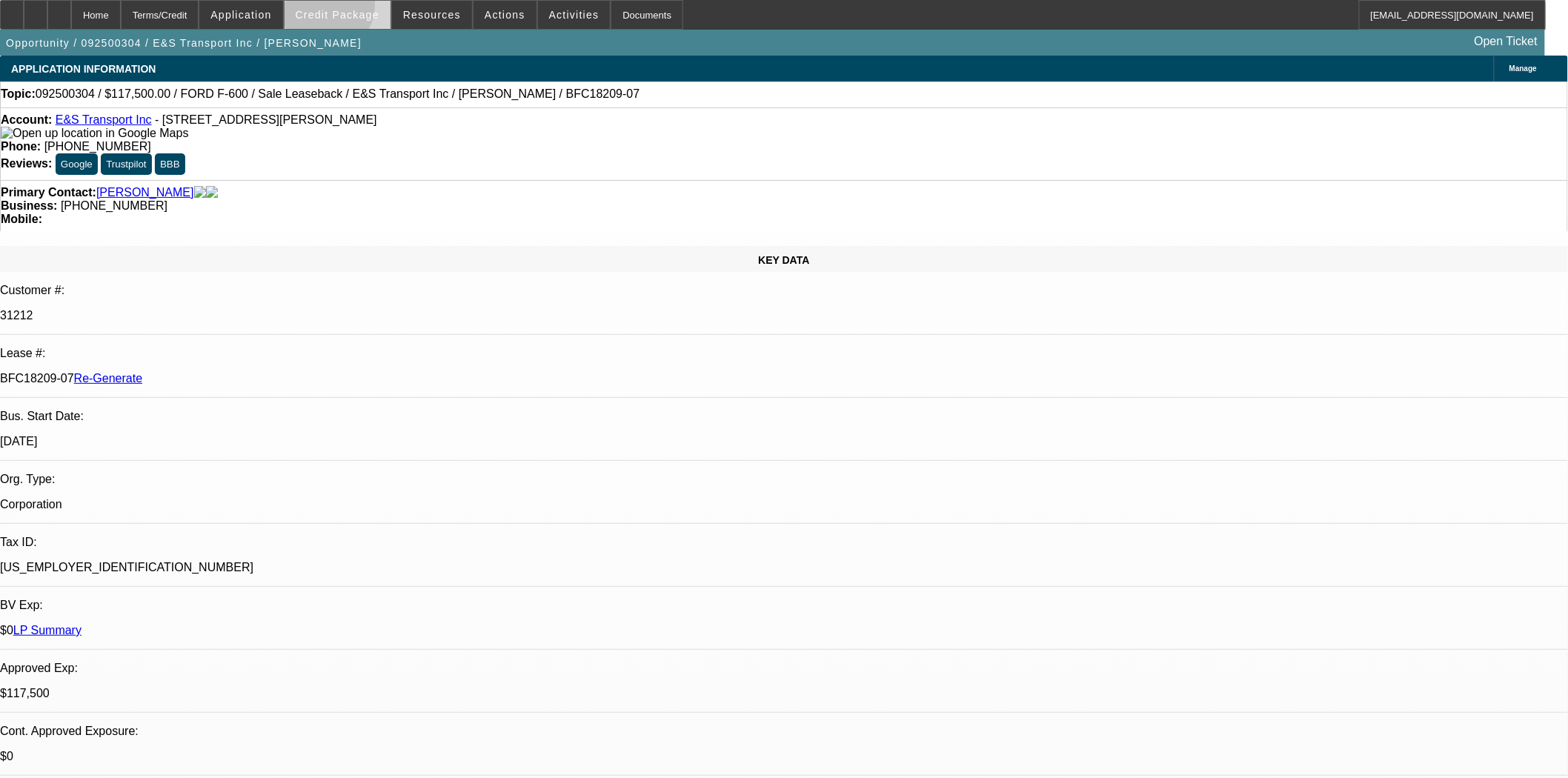
click at [350, 9] on span "Credit Package" at bounding box center [337, 15] width 84 height 12
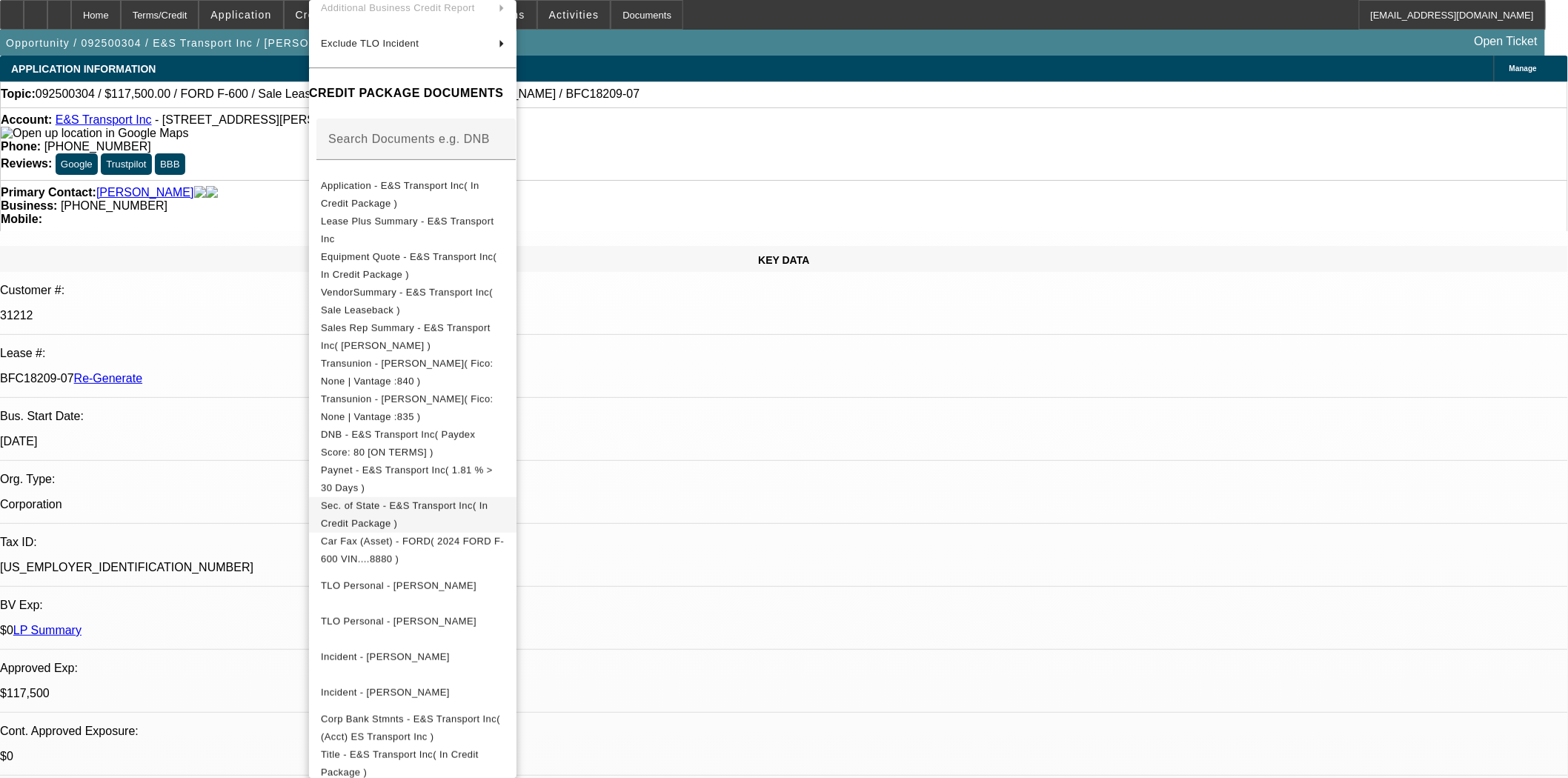
scroll to position [244, 0]
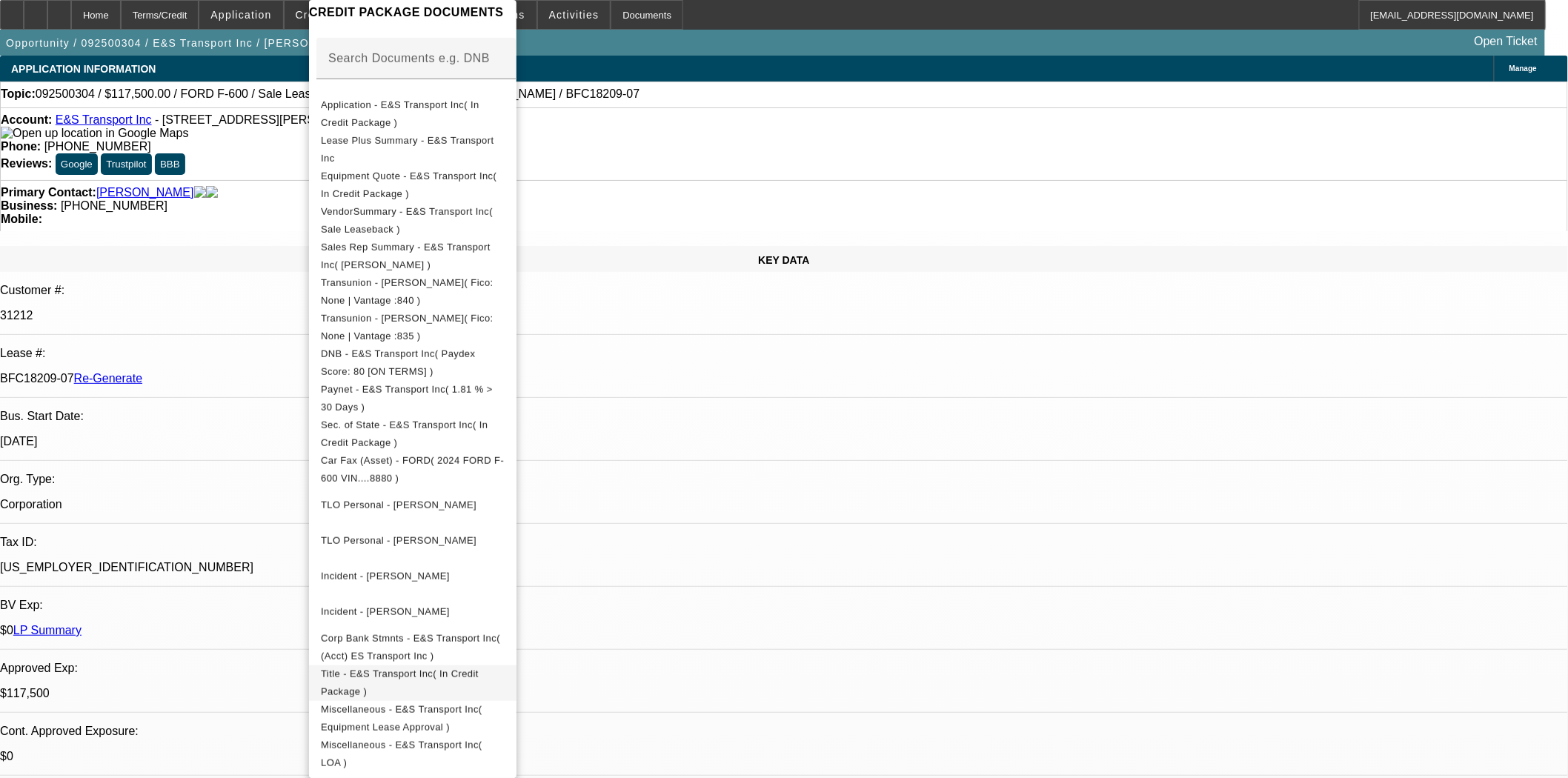
click at [479, 668] on span "Title - E&S Transport Inc( In Credit Package )" at bounding box center [399, 683] width 158 height 29
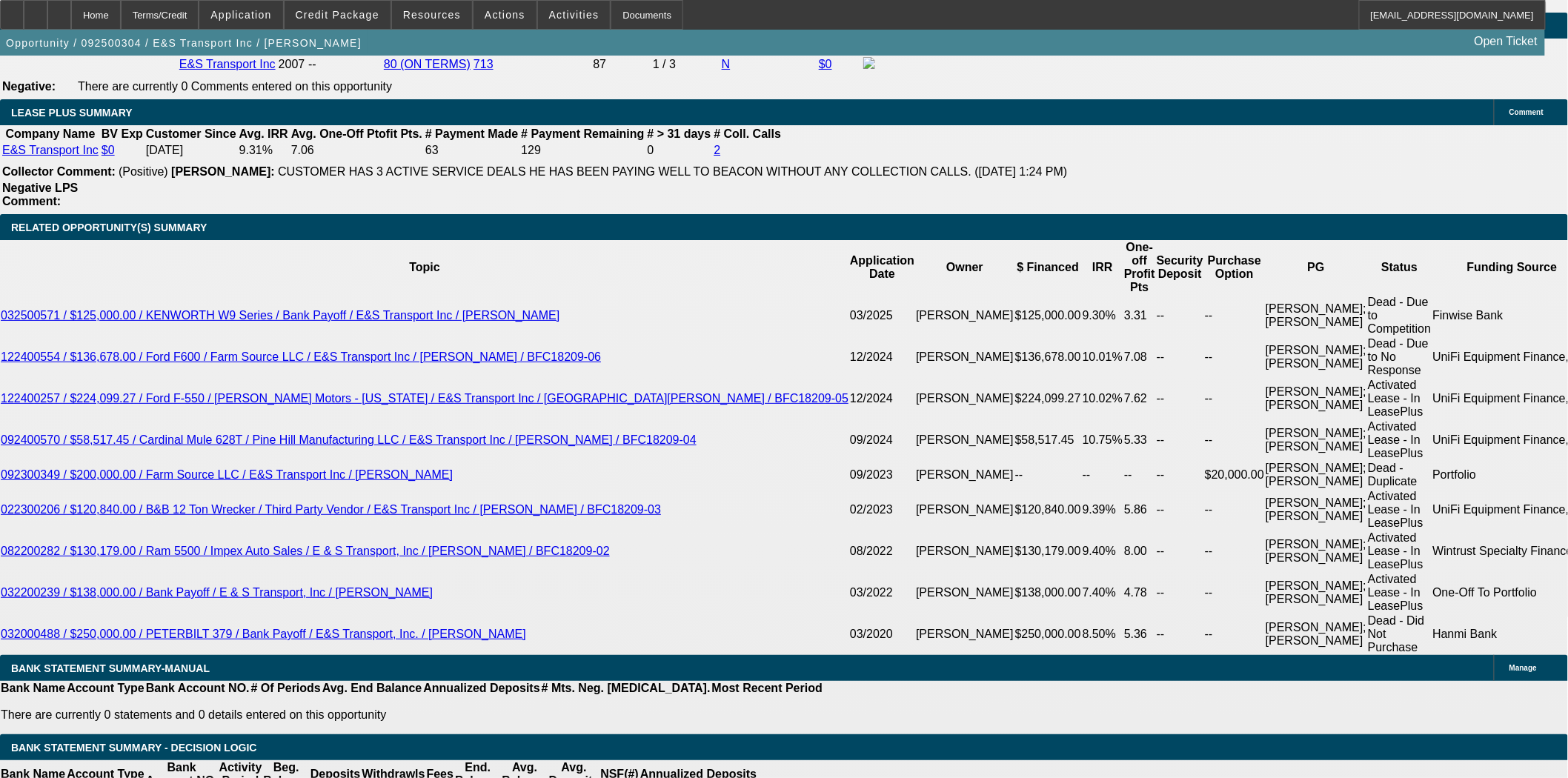
scroll to position [2635, 0]
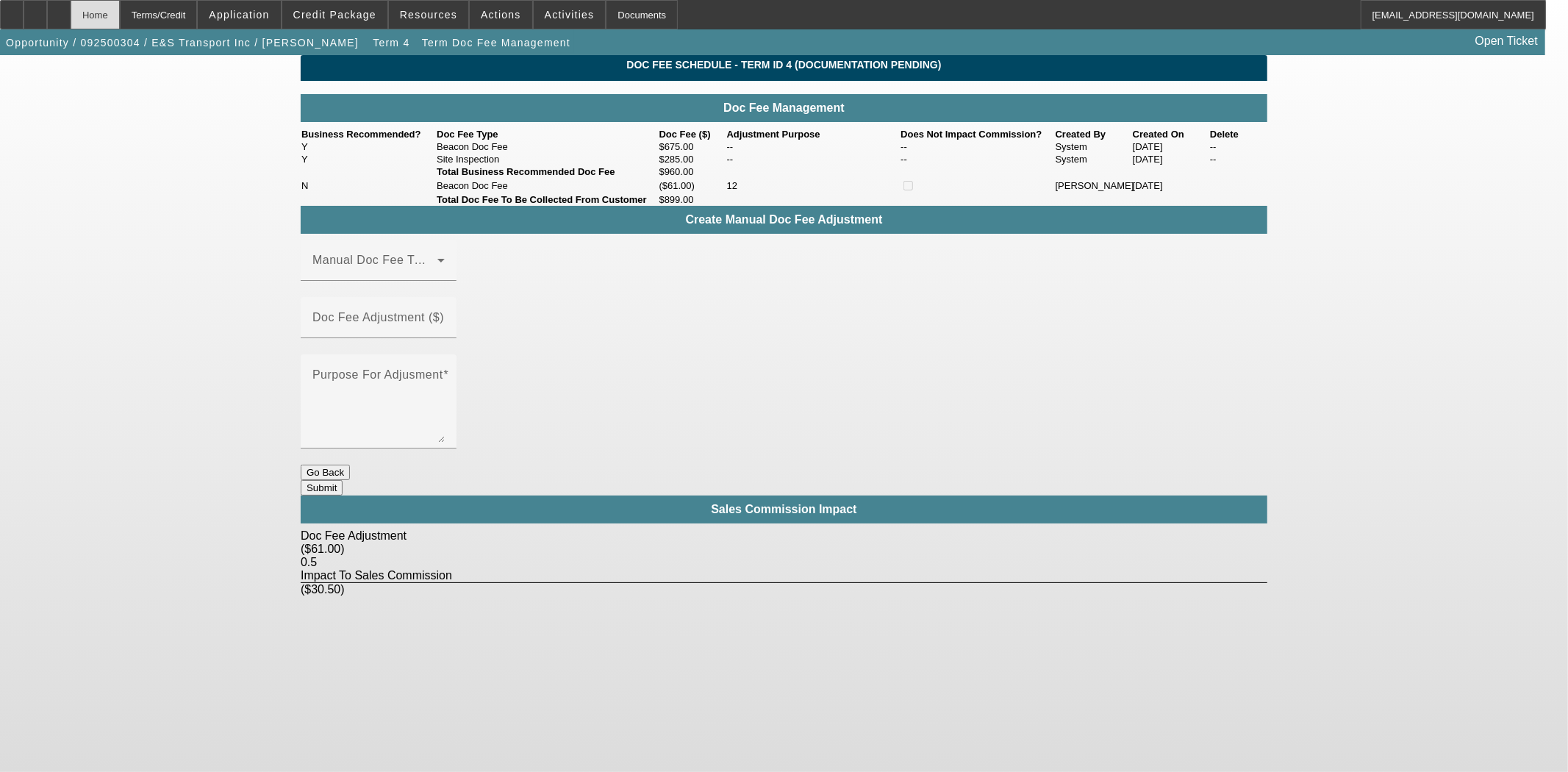
click at [120, 10] on div "Home" at bounding box center [95, 14] width 50 height 30
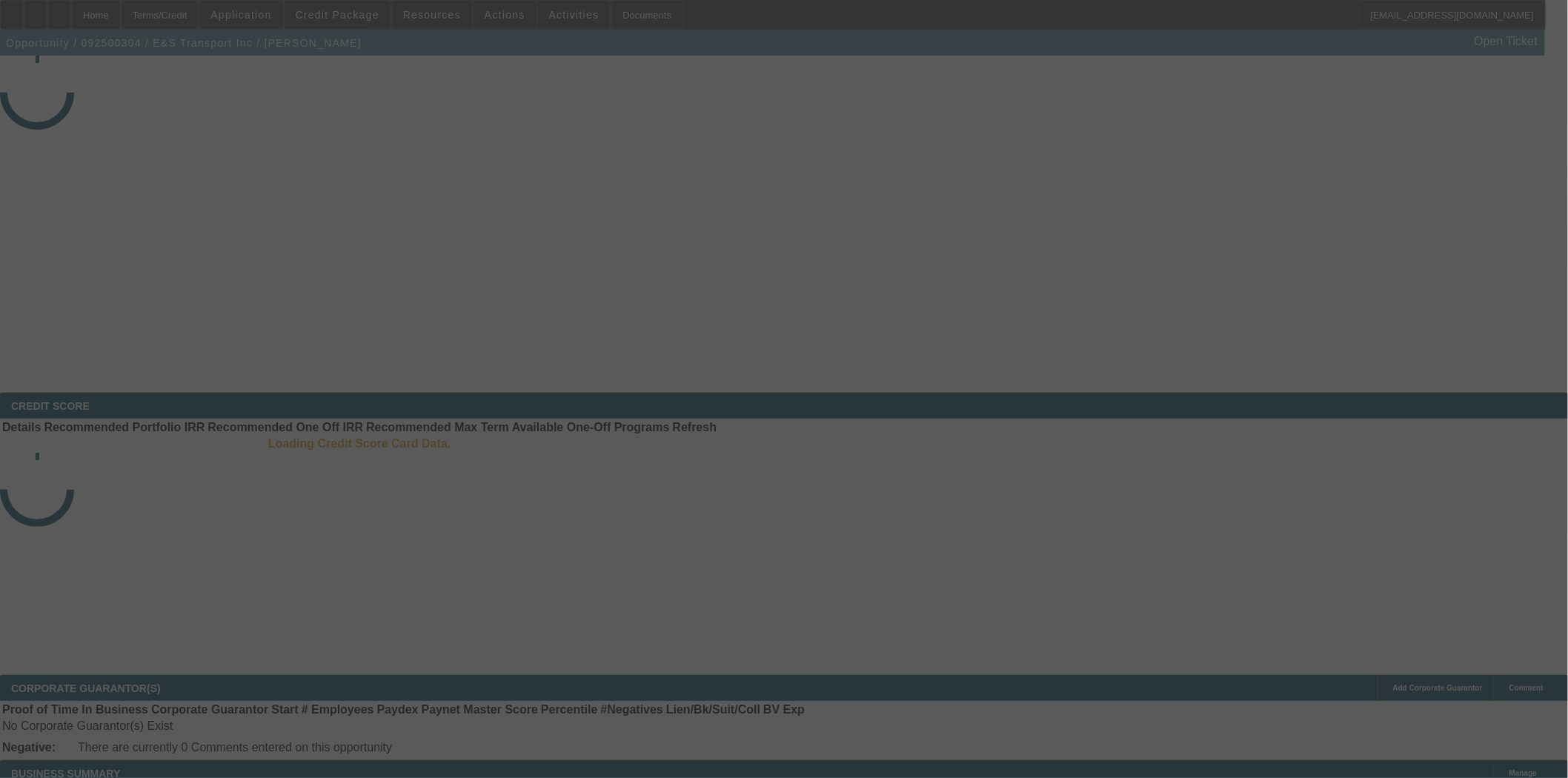
select select "3"
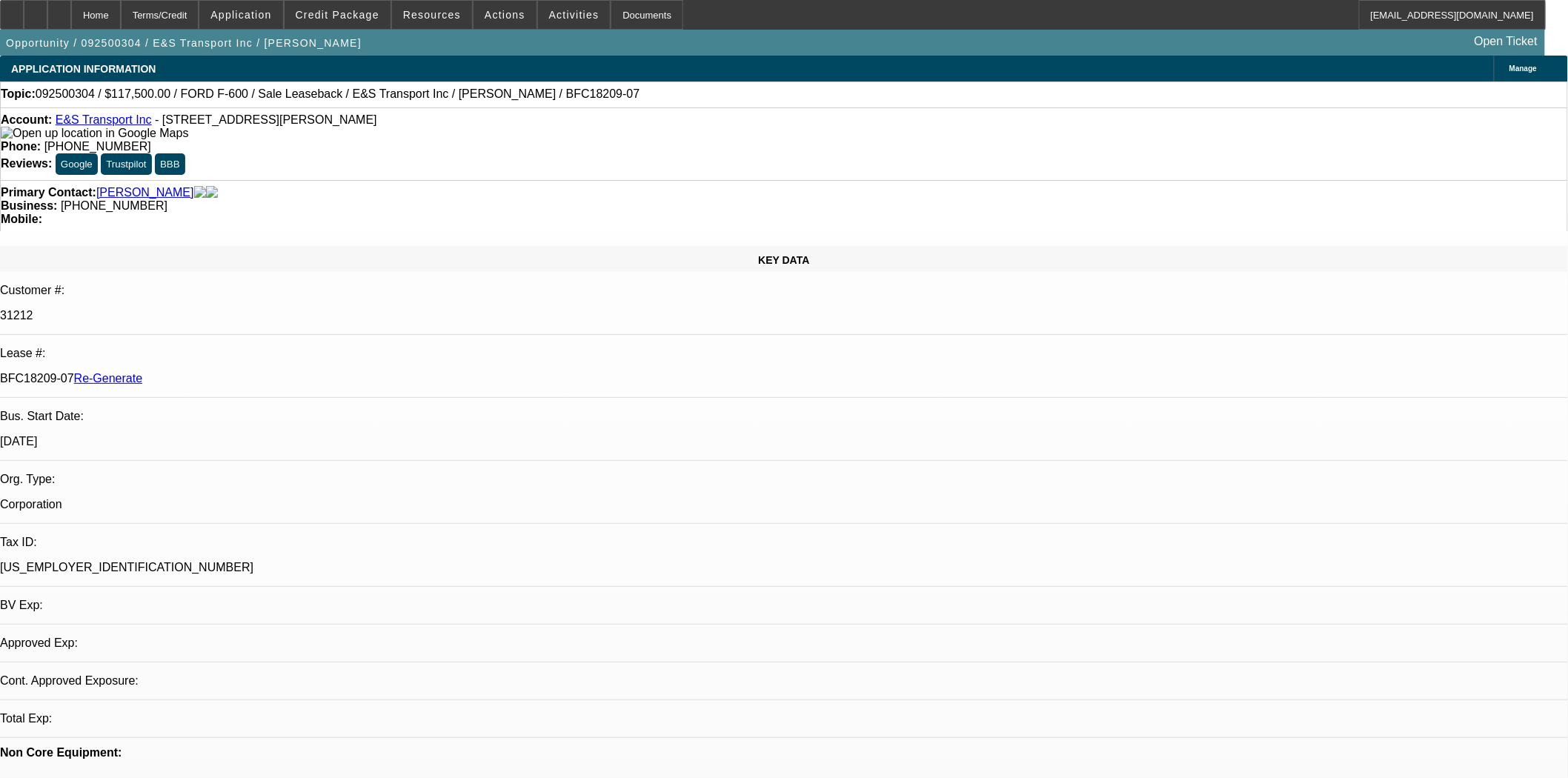
select select "0"
select select "2"
select select "0"
select select "6"
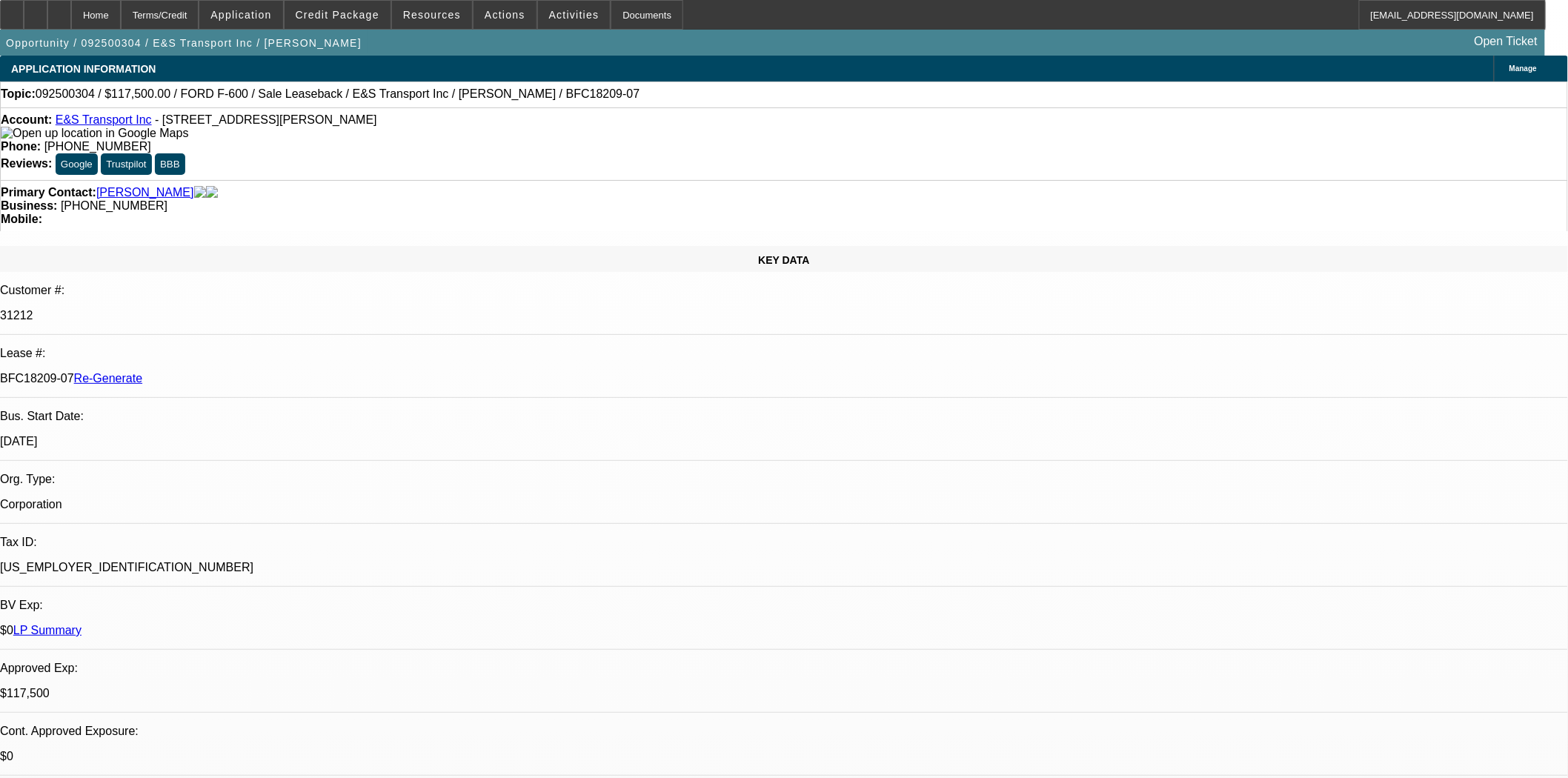
click at [479, 20] on span at bounding box center [505, 15] width 63 height 35
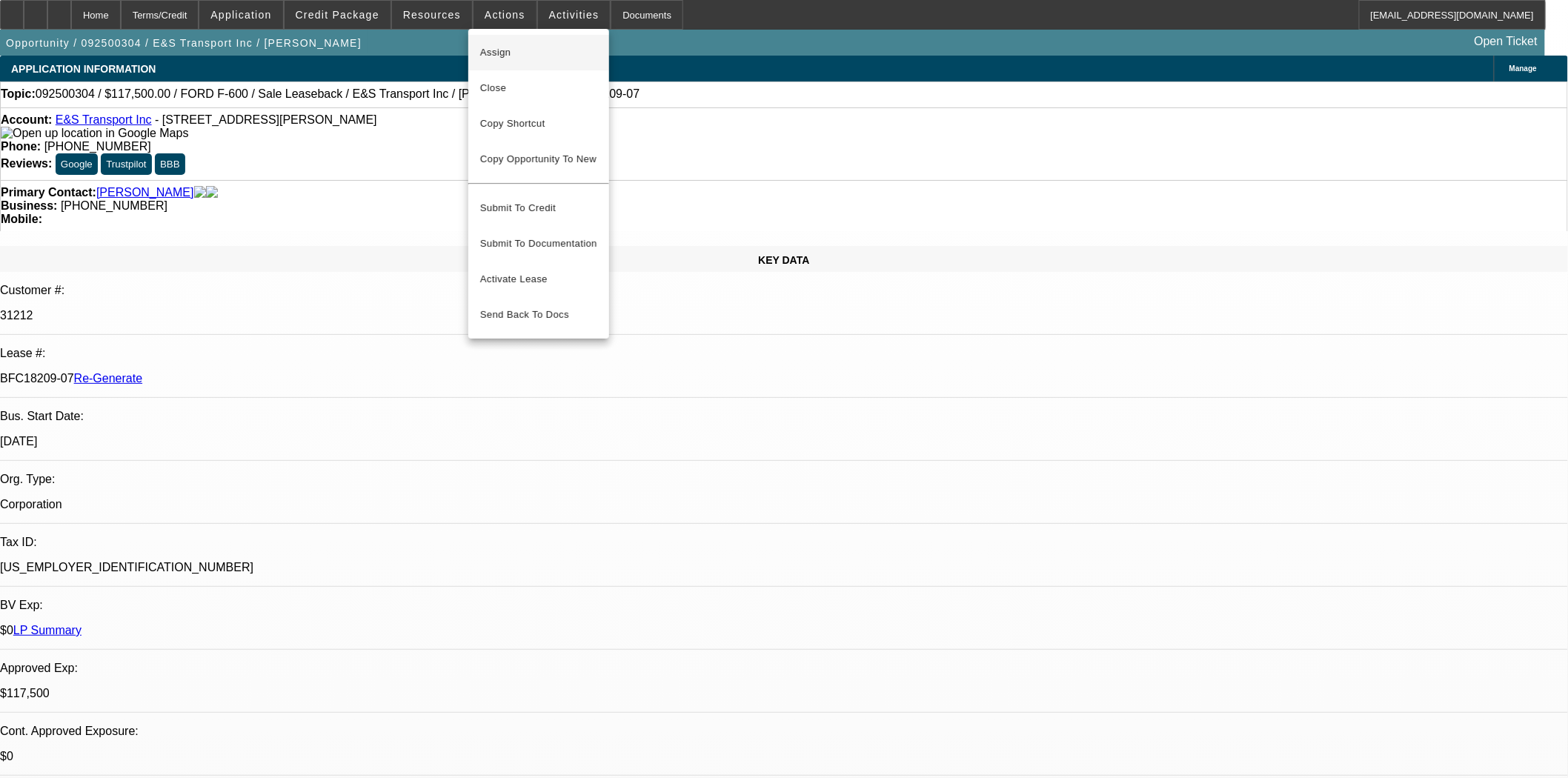
click at [487, 48] on span "Assign" at bounding box center [539, 52] width 117 height 18
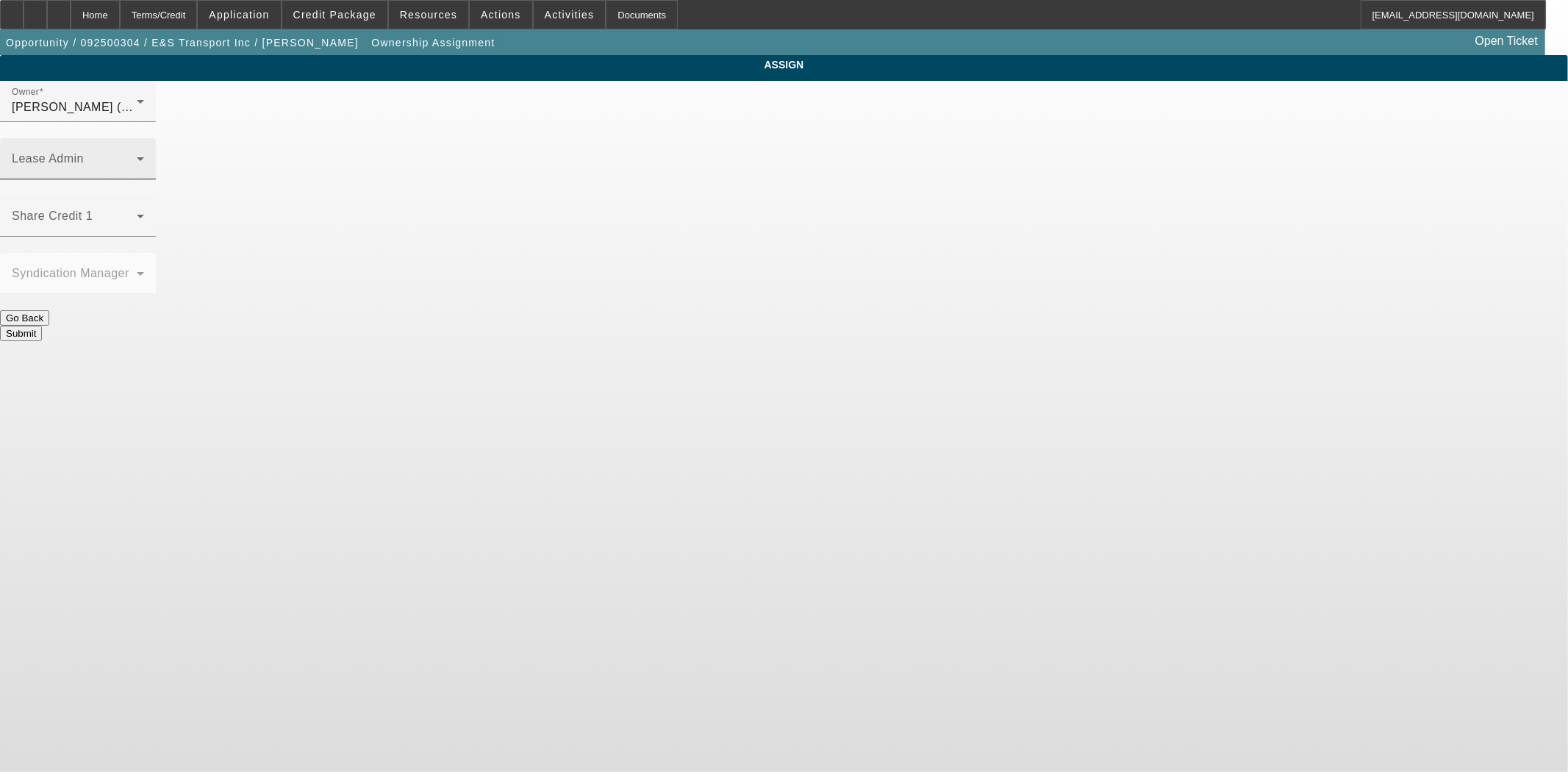
click at [156, 138] on div "Lease Admin" at bounding box center [78, 159] width 156 height 41
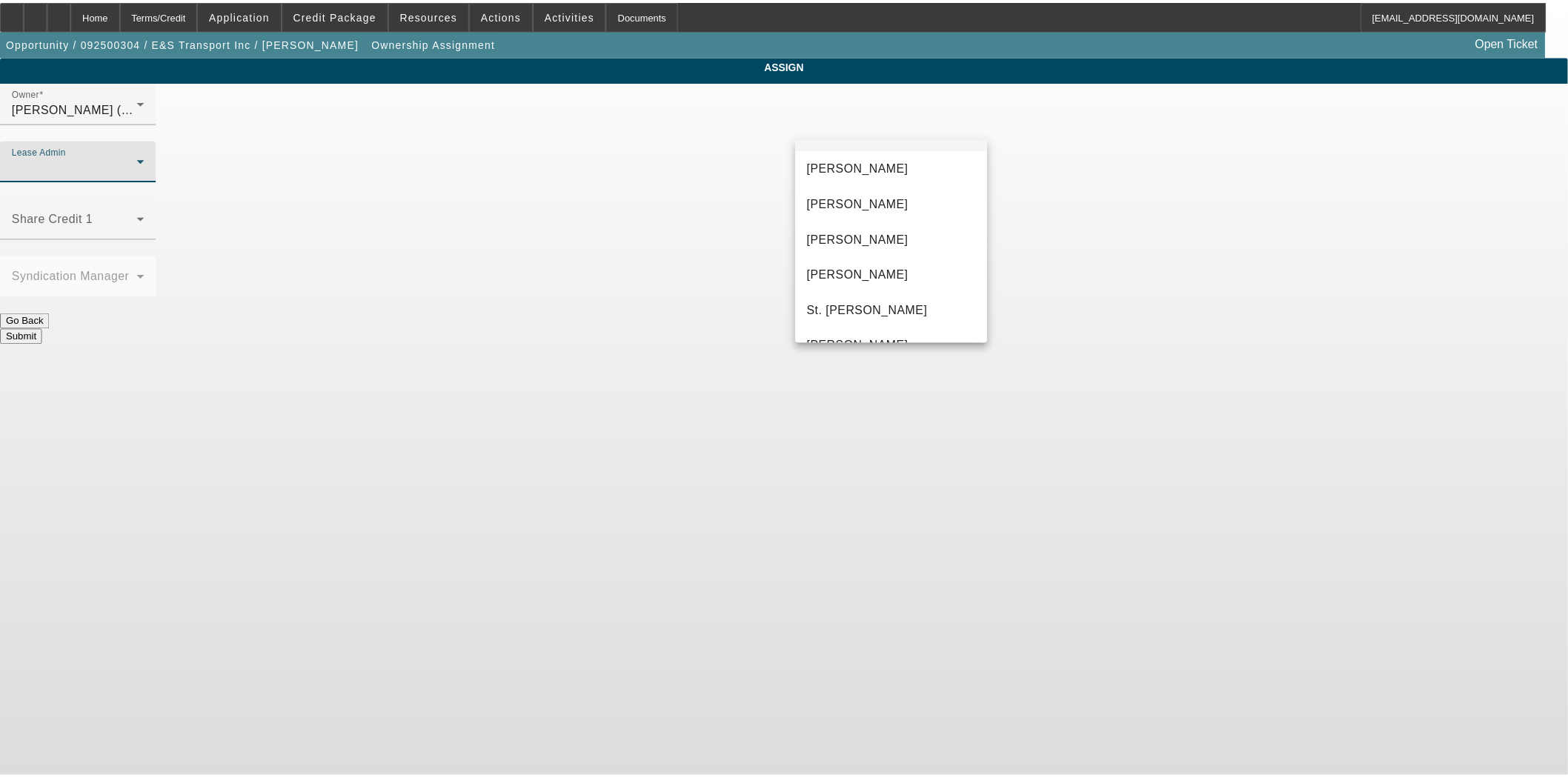
scroll to position [56, 0]
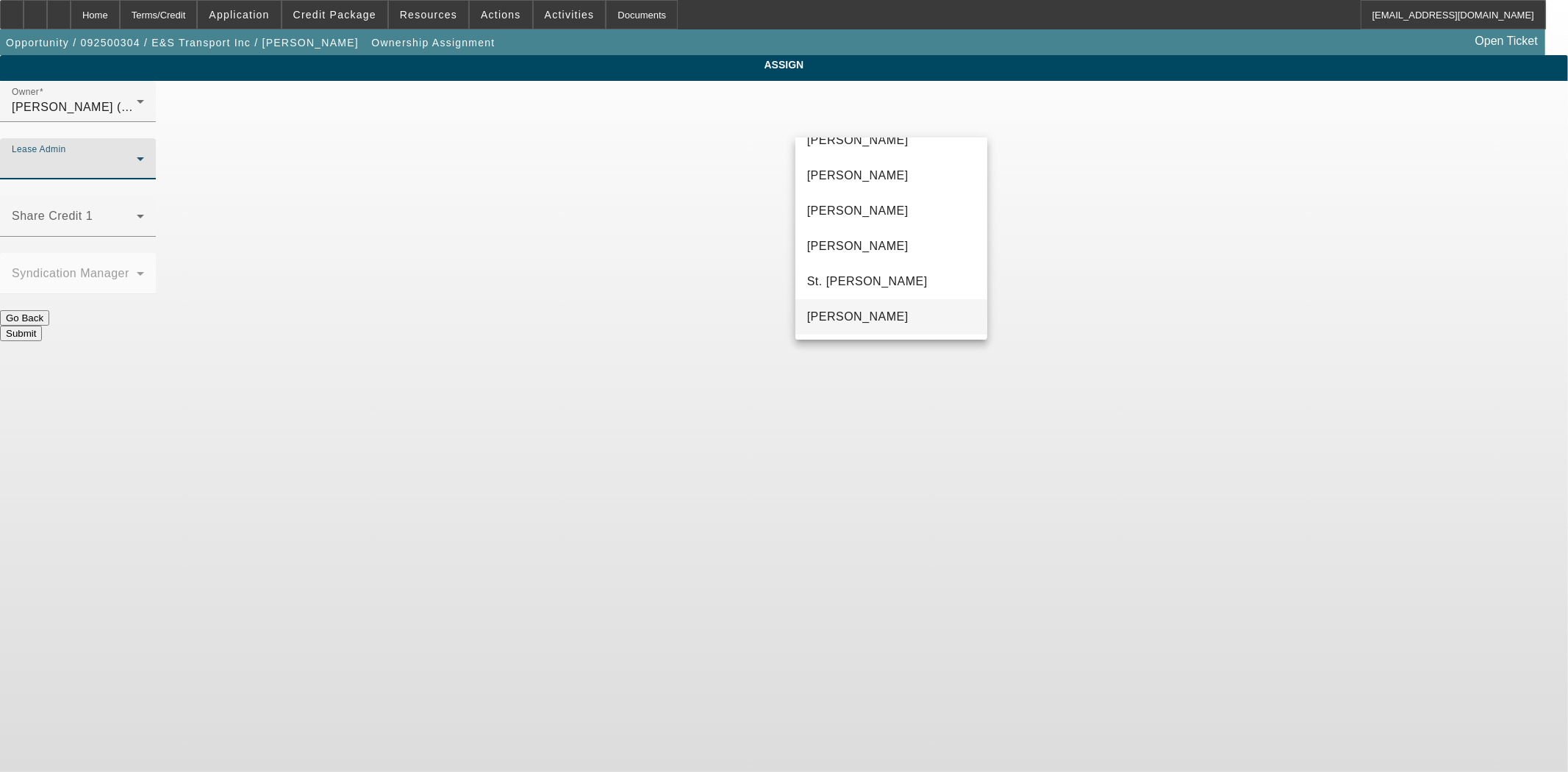
click at [854, 299] on mat-option "[PERSON_NAME]" at bounding box center [892, 317] width 192 height 35
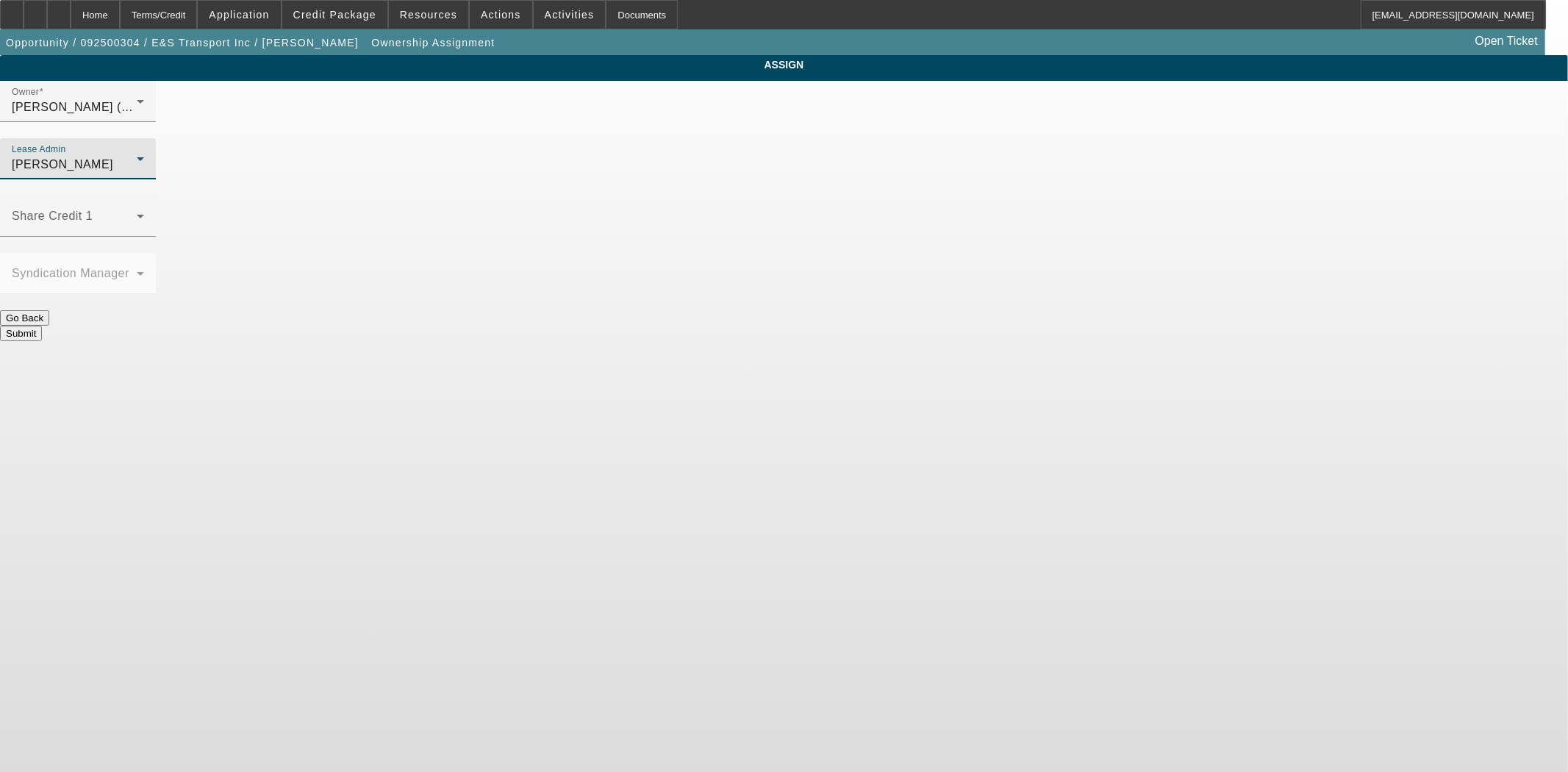
click at [42, 326] on button "Submit" at bounding box center [21, 333] width 42 height 15
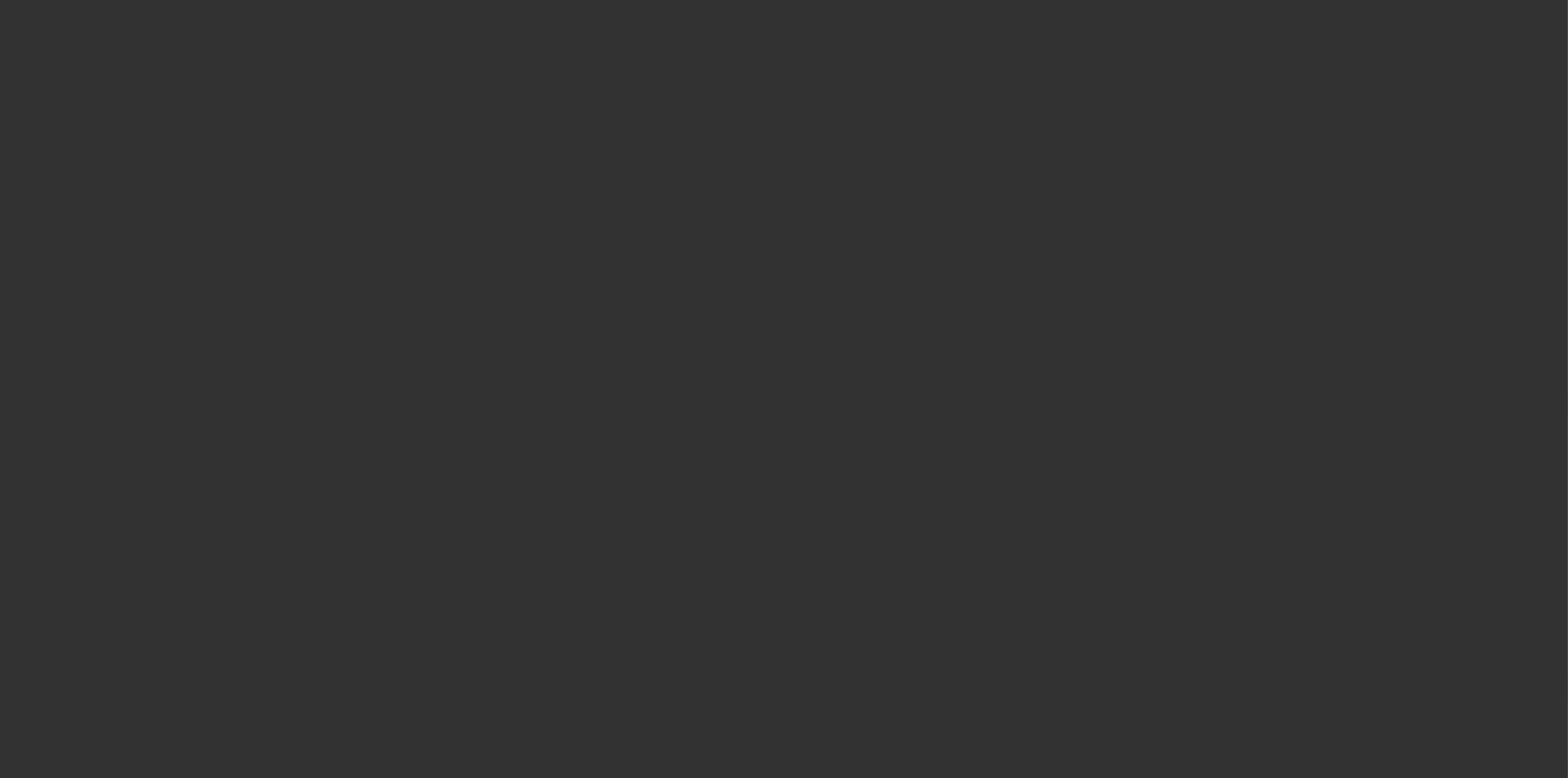
select select "3"
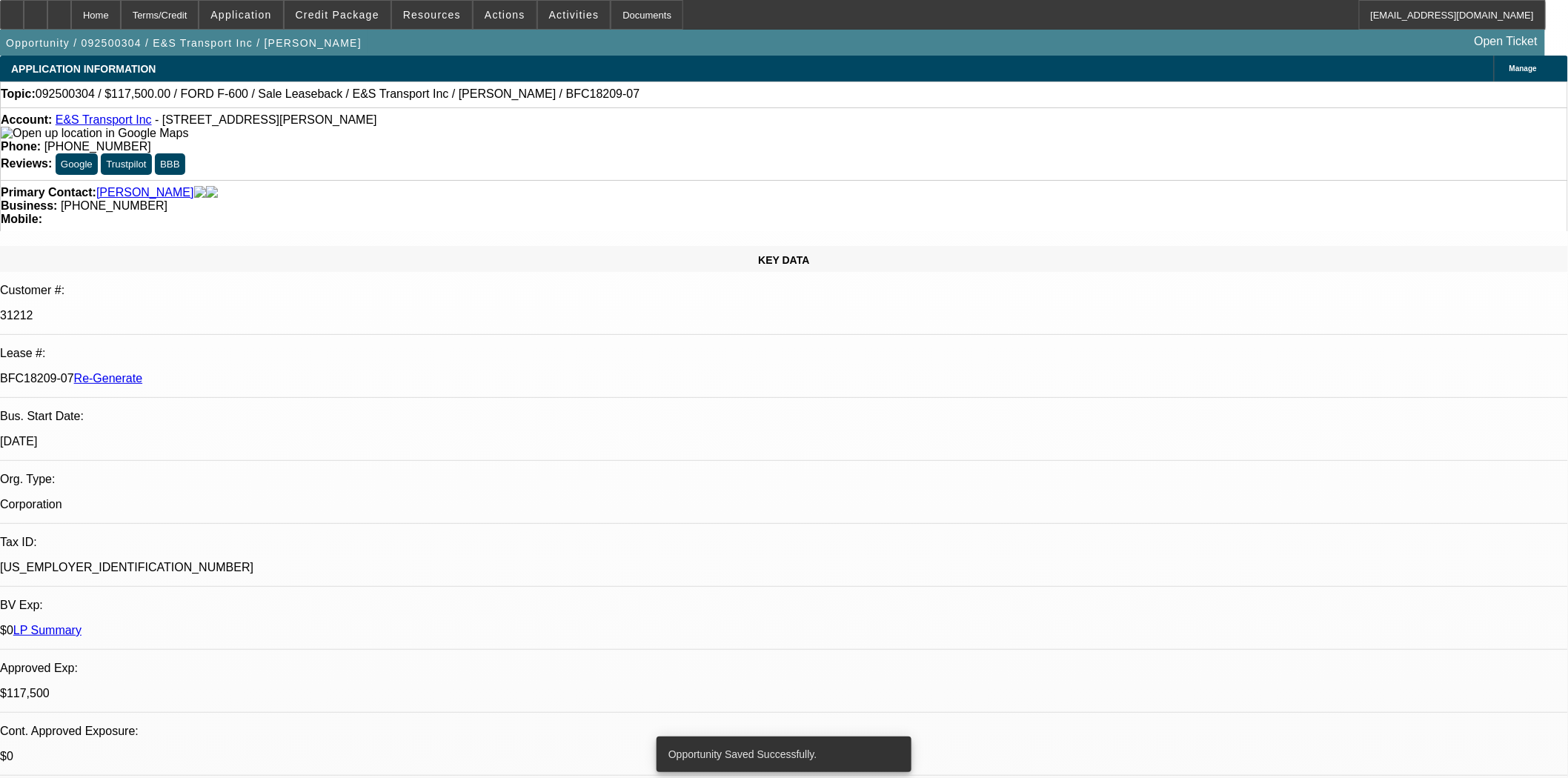
select select "0"
select select "2"
select select "0"
select select "6"
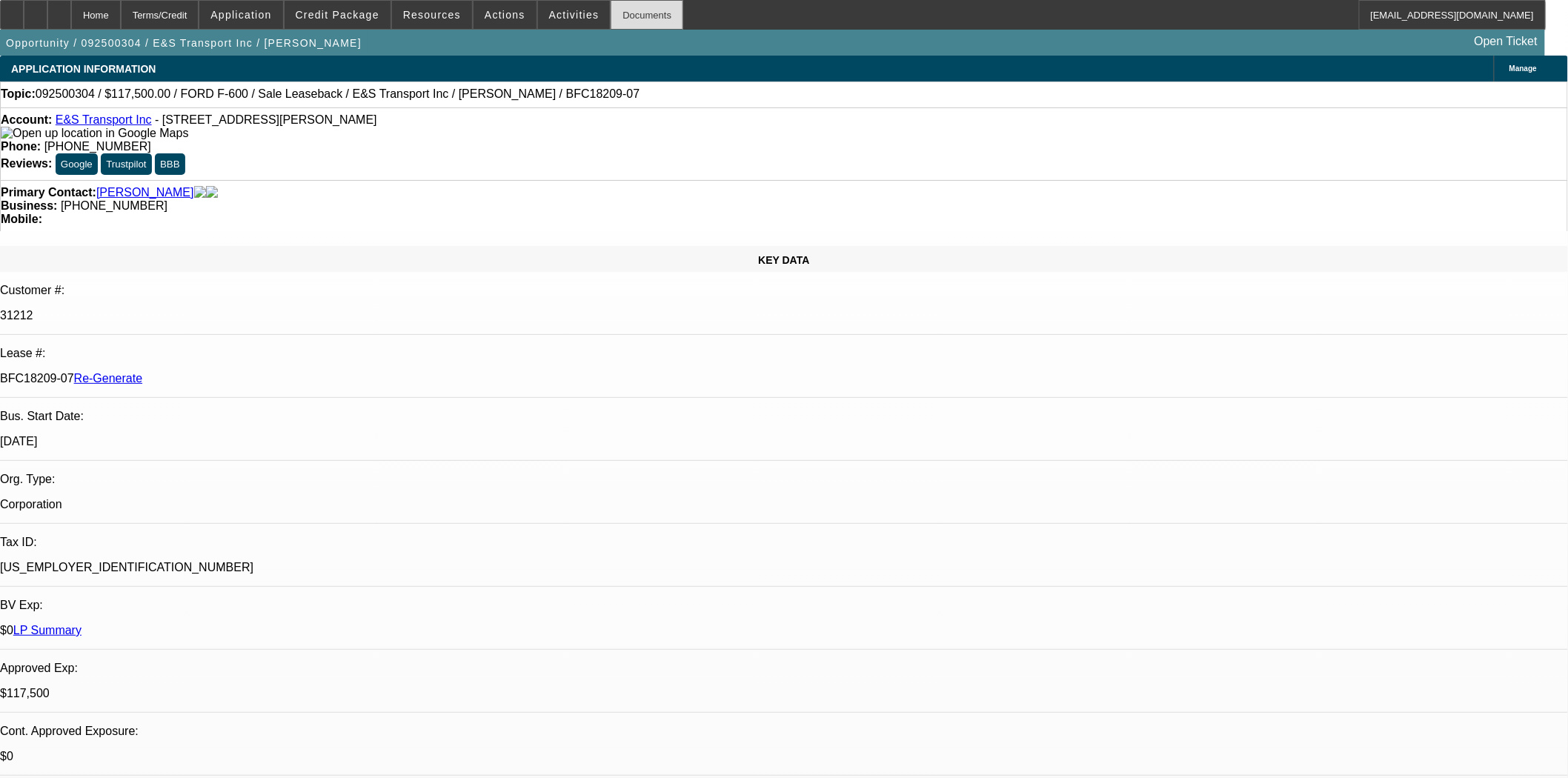
click at [612, 24] on div "Documents" at bounding box center [646, 15] width 72 height 30
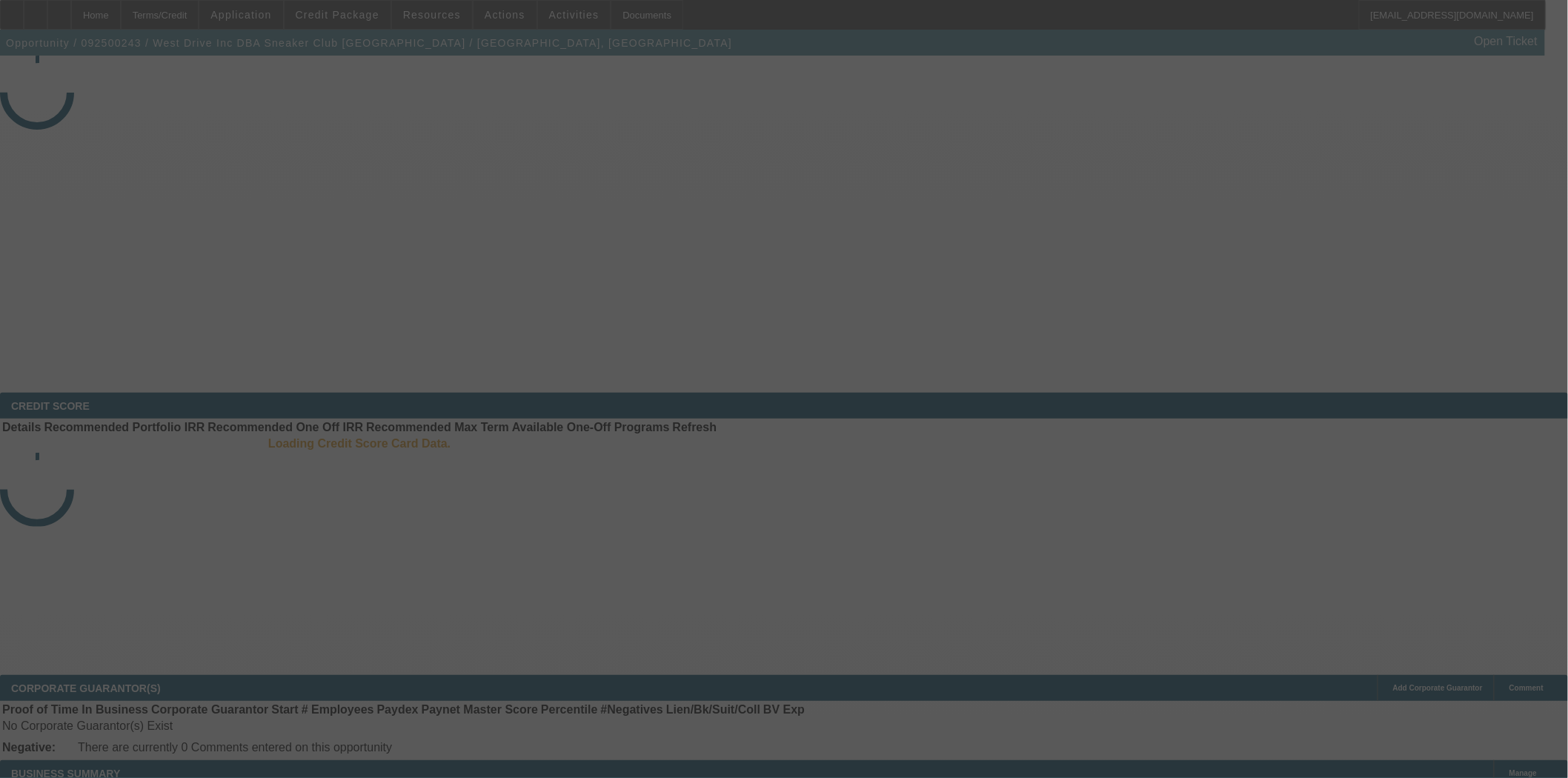
select select "3"
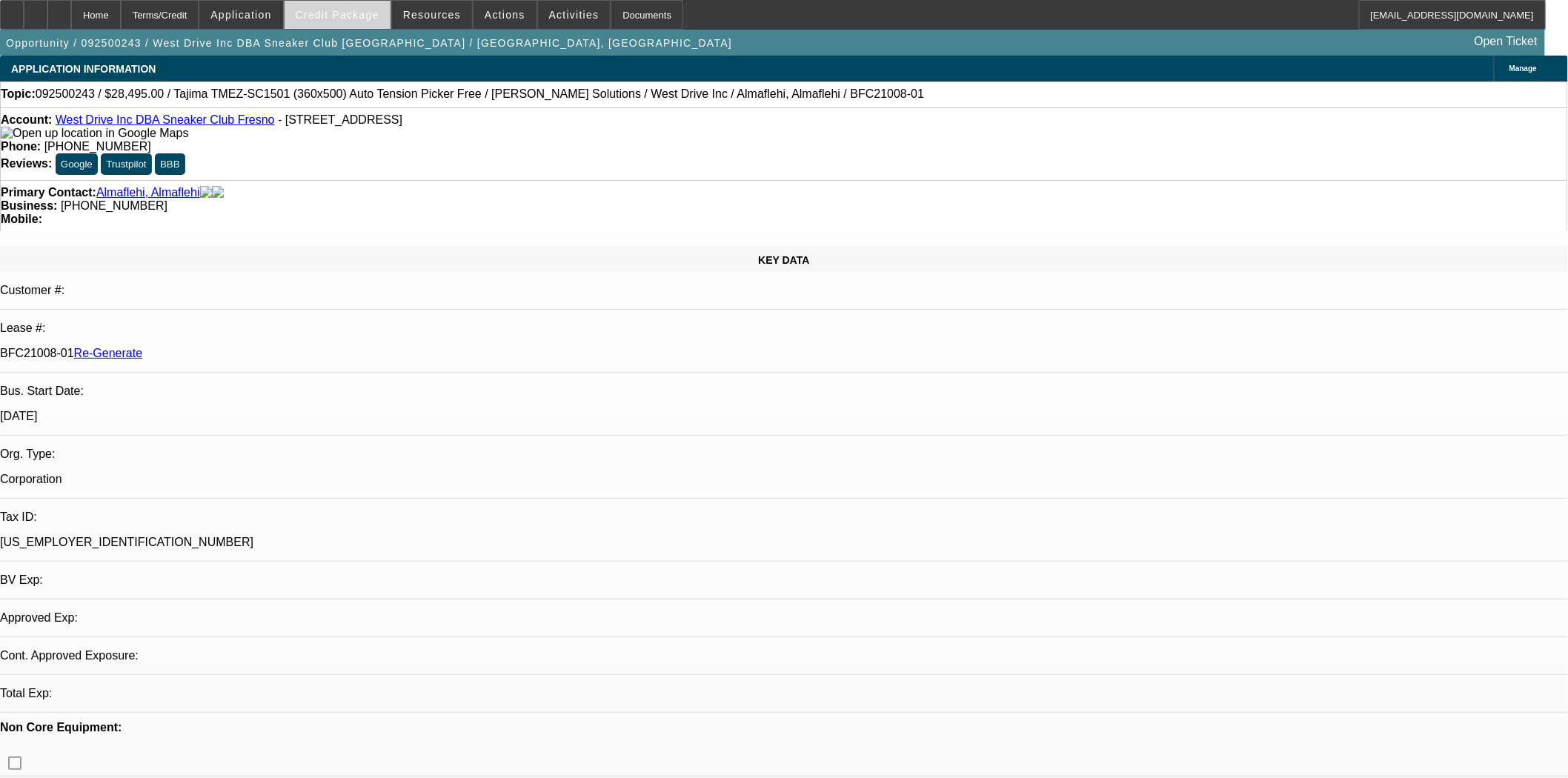
select select "0"
select select "2"
select select "0.1"
select select "4"
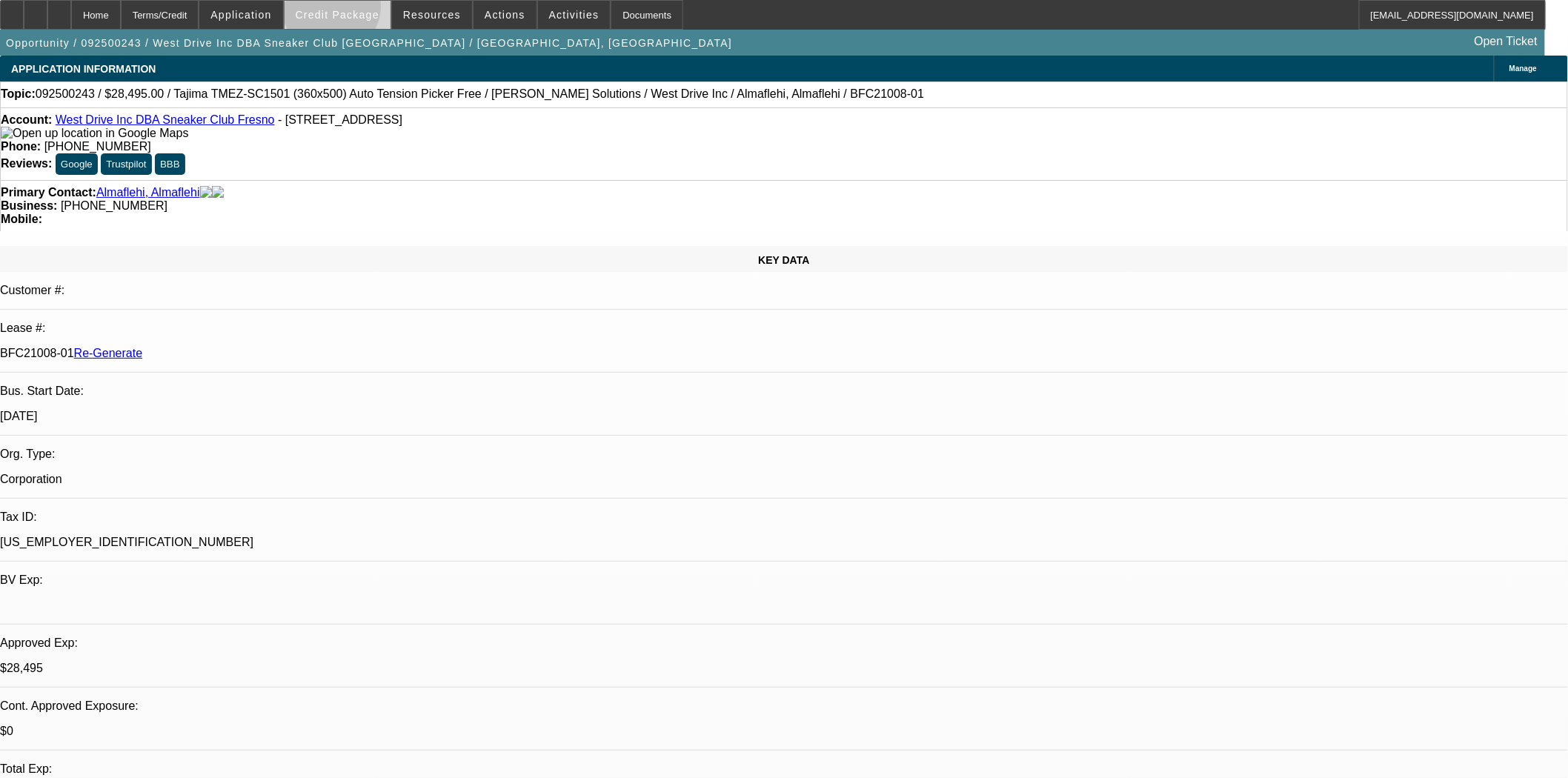
click at [356, 10] on span "Credit Package" at bounding box center [337, 15] width 84 height 12
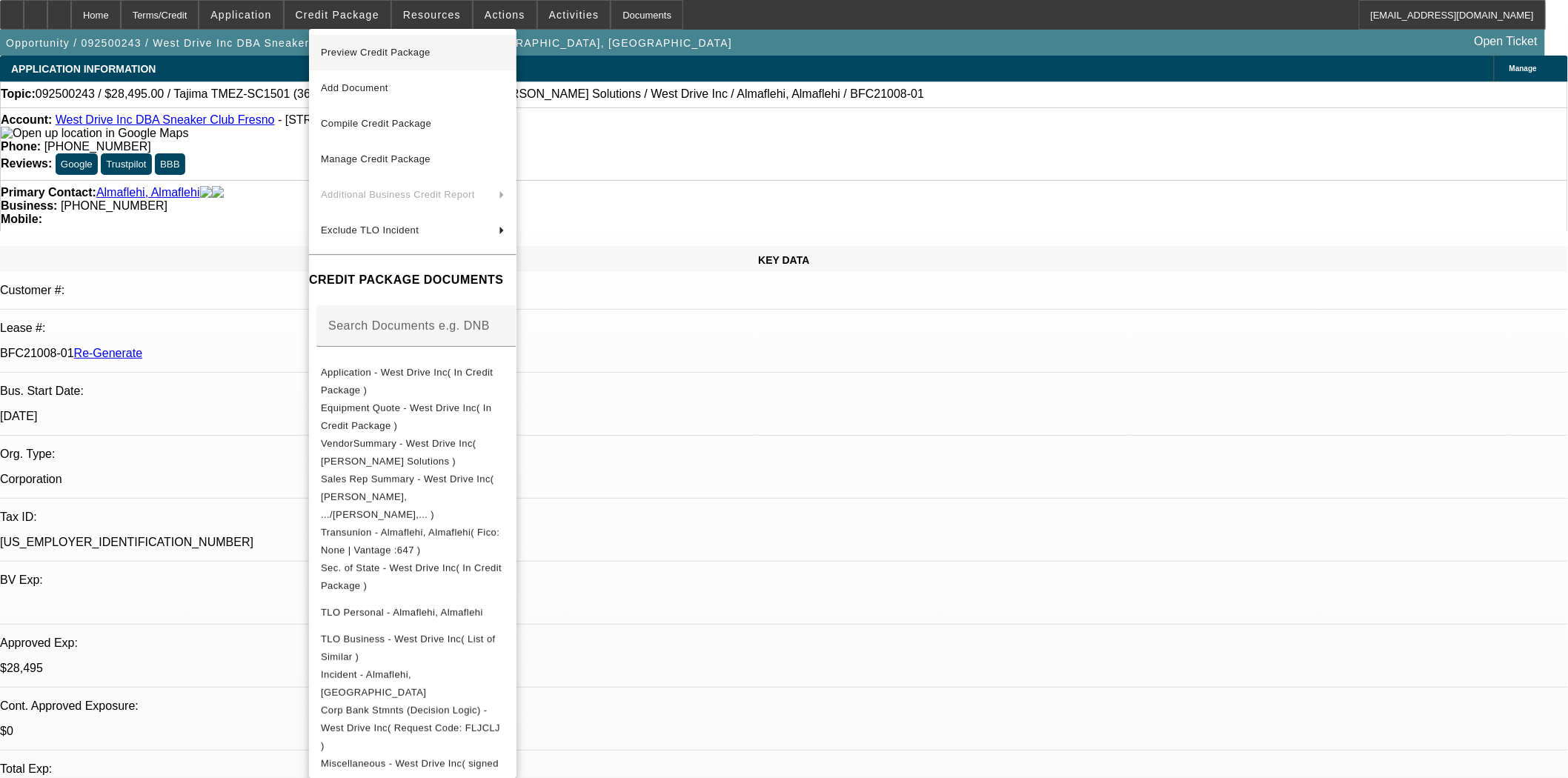
click at [353, 55] on span "Preview Credit Package" at bounding box center [375, 52] width 110 height 11
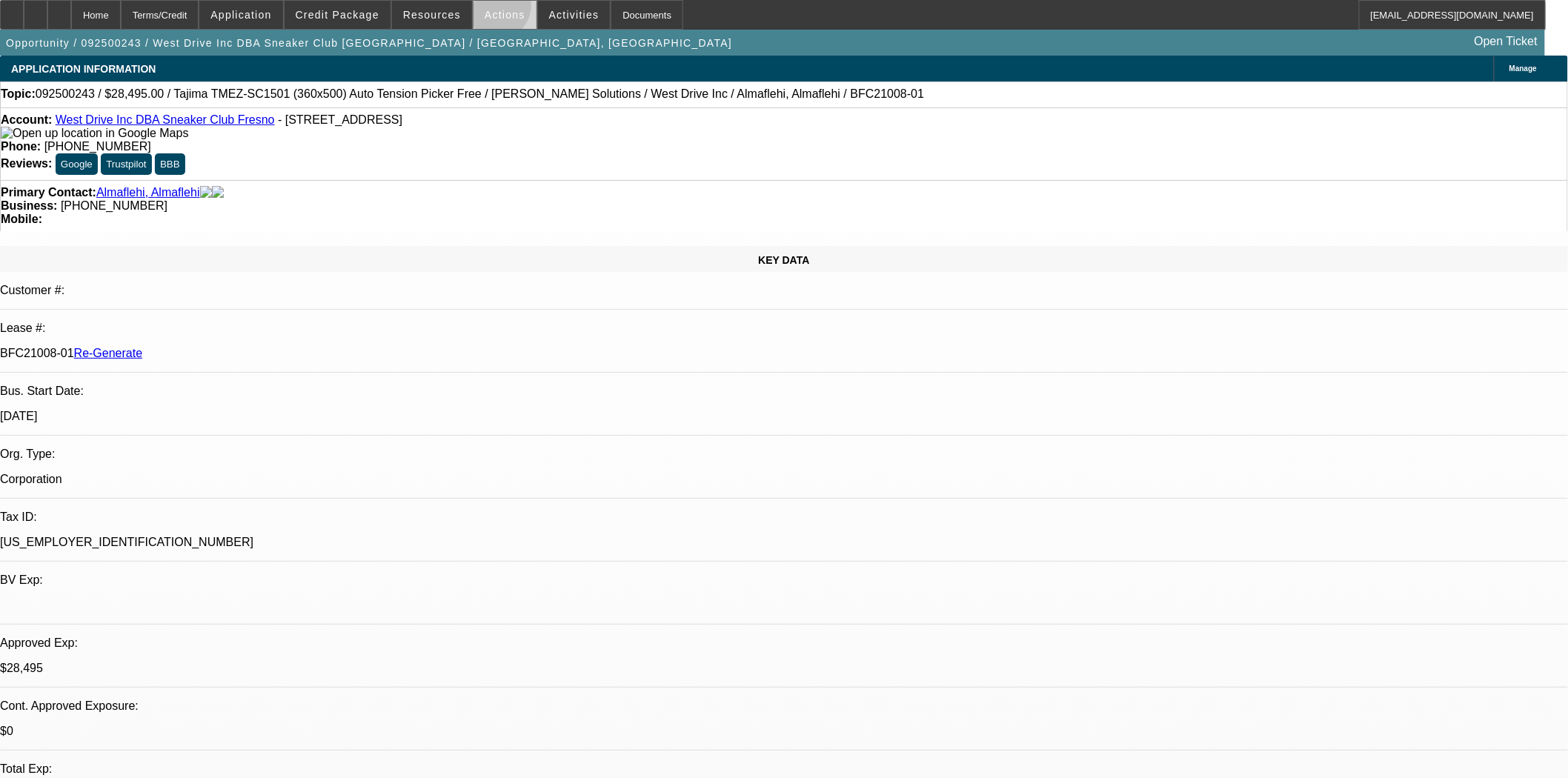
click at [490, 9] on span "Actions" at bounding box center [504, 15] width 41 height 12
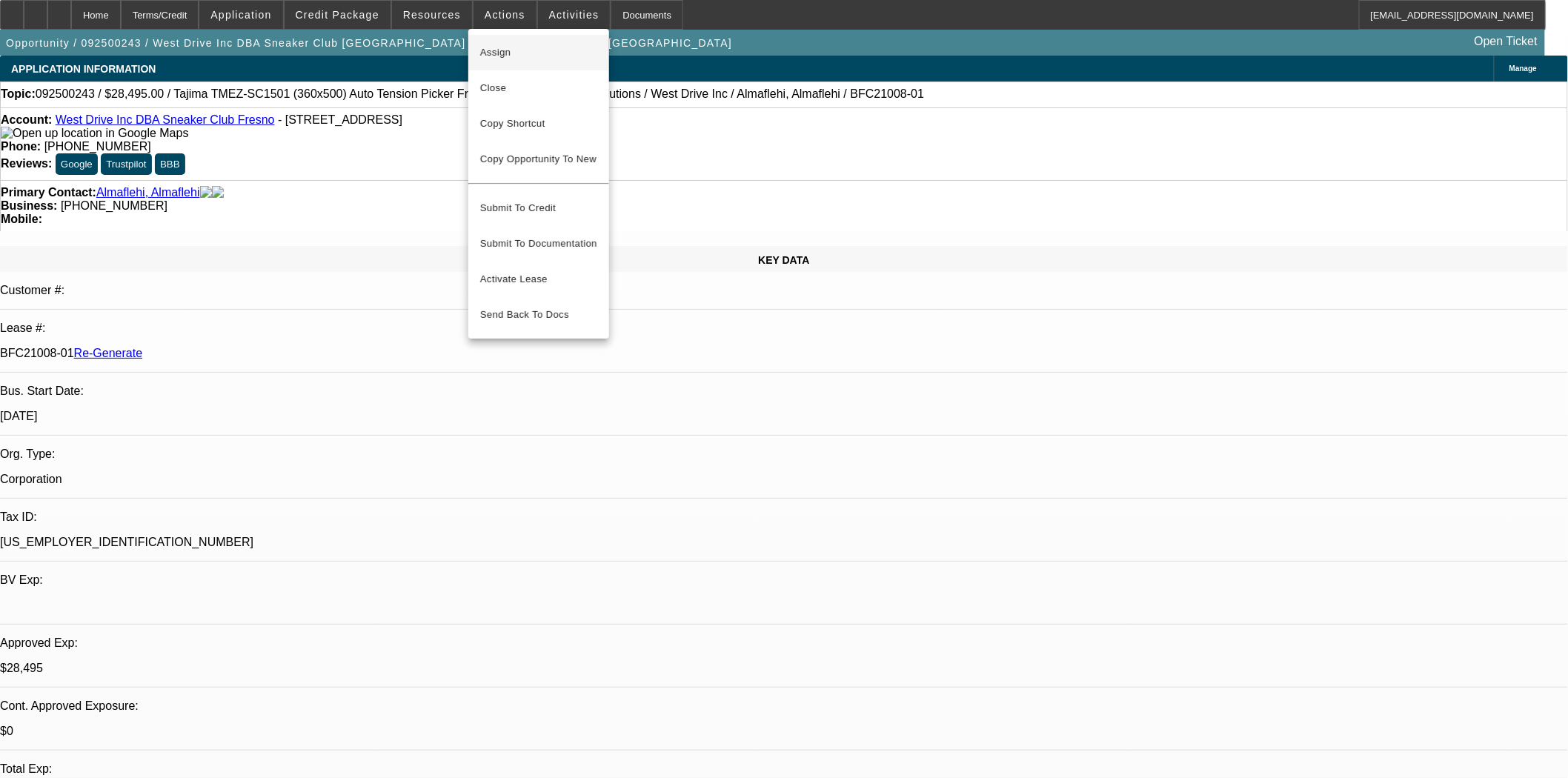
click at [553, 54] on span "Assign" at bounding box center [539, 52] width 117 height 18
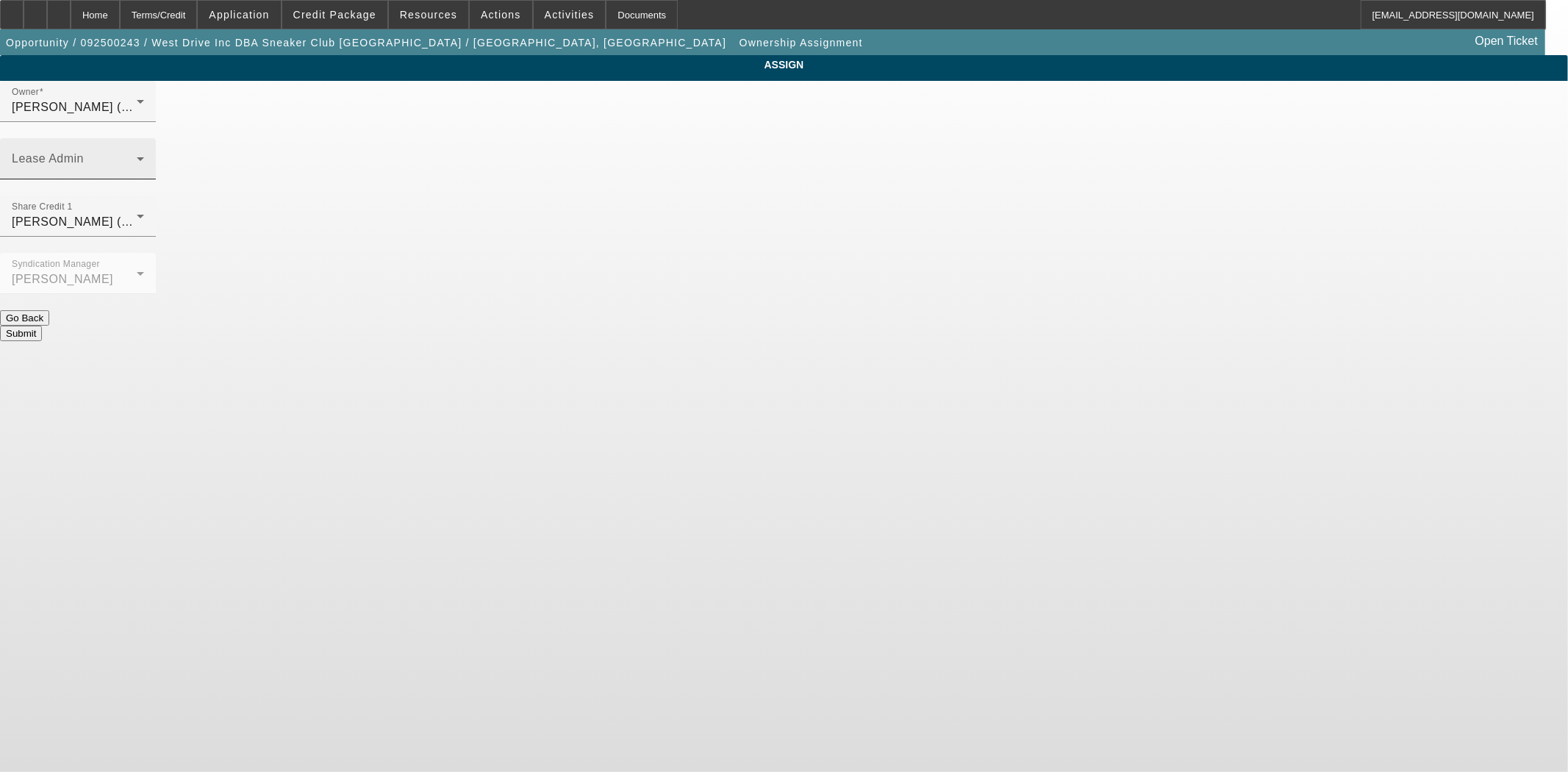
click at [84, 153] on mat-label "Lease Admin" at bounding box center [47, 159] width 72 height 12
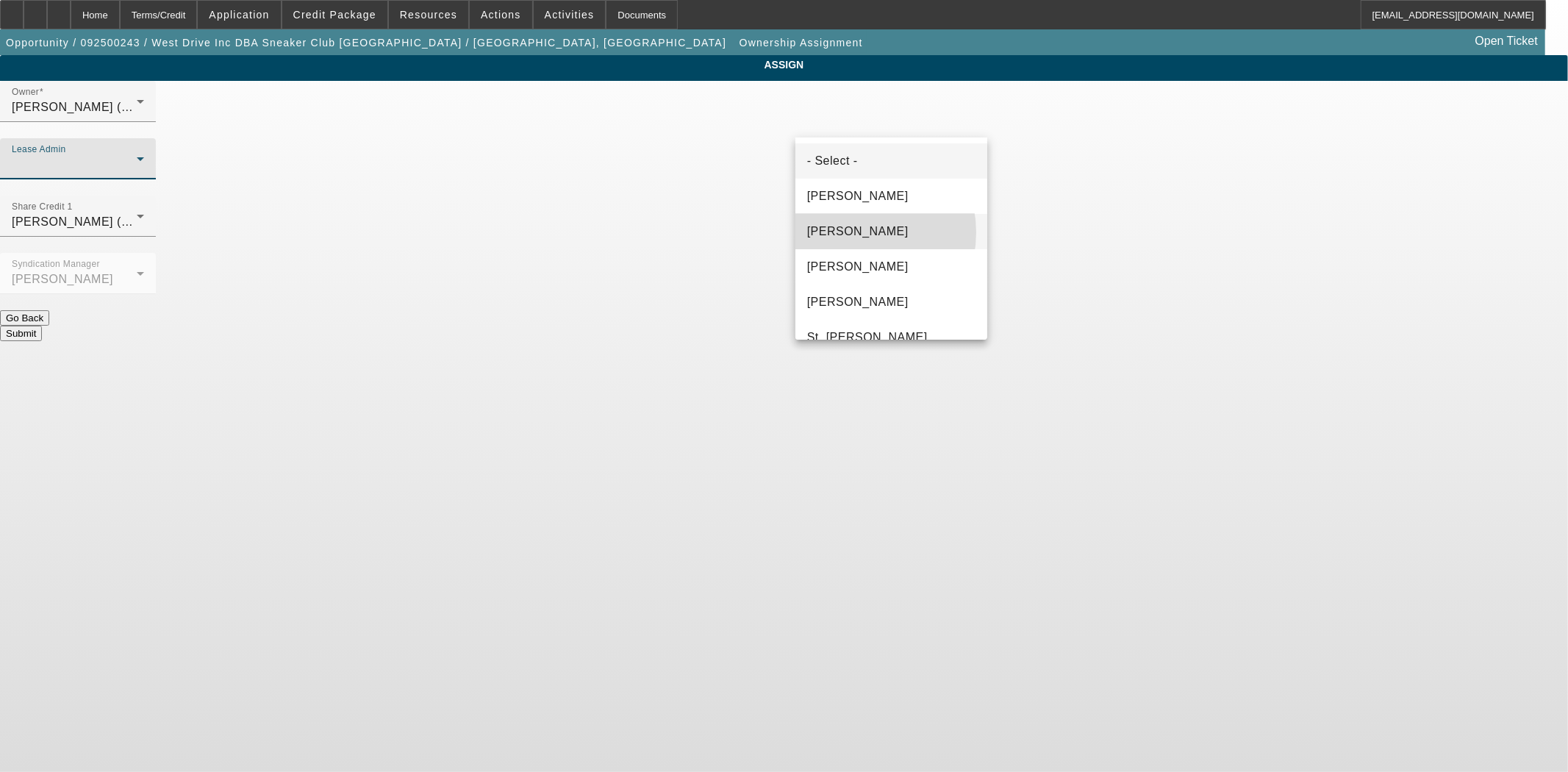
click at [851, 233] on span "[PERSON_NAME]" at bounding box center [857, 231] width 101 height 18
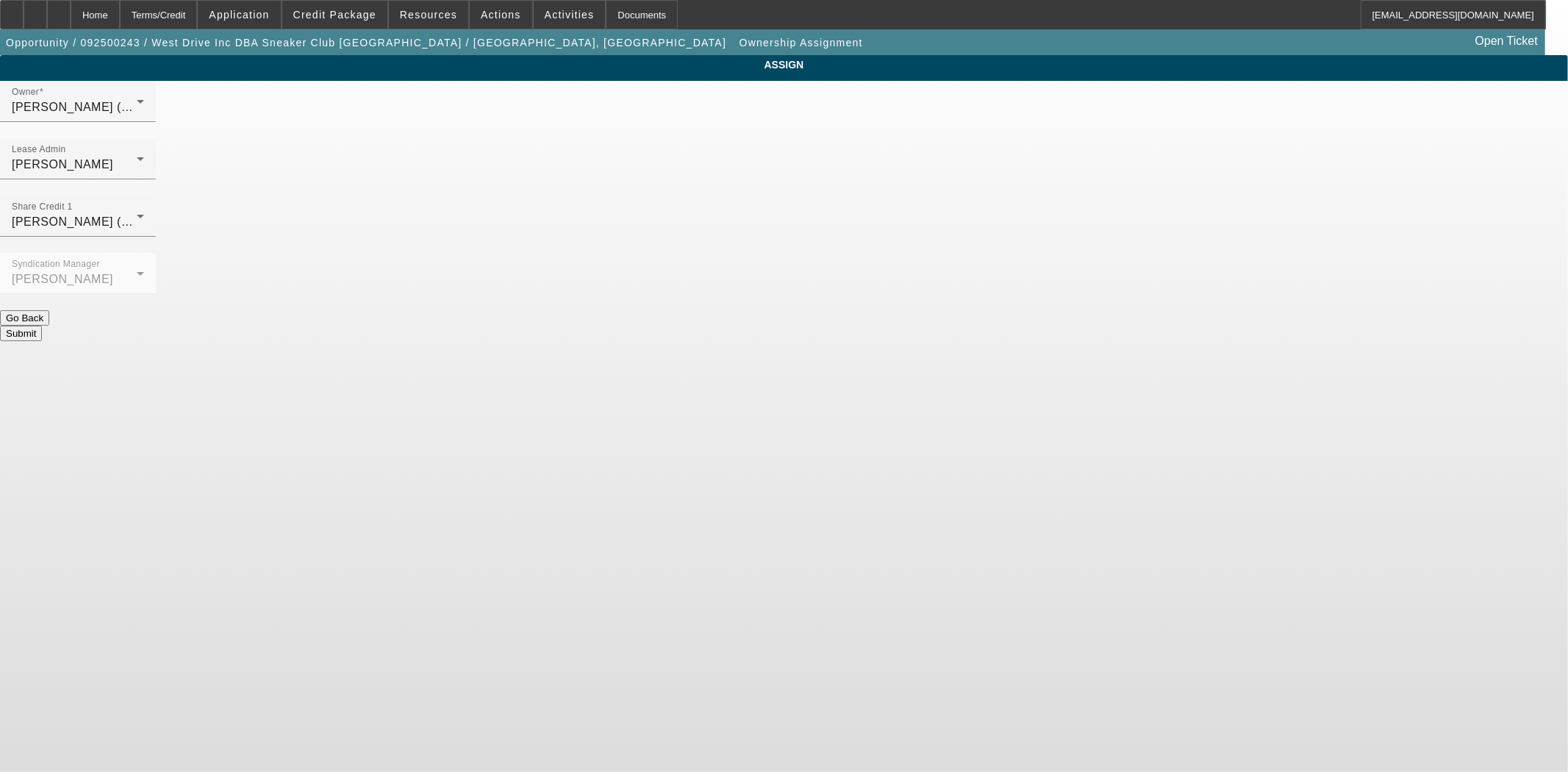
click at [42, 326] on button "Submit" at bounding box center [21, 333] width 42 height 15
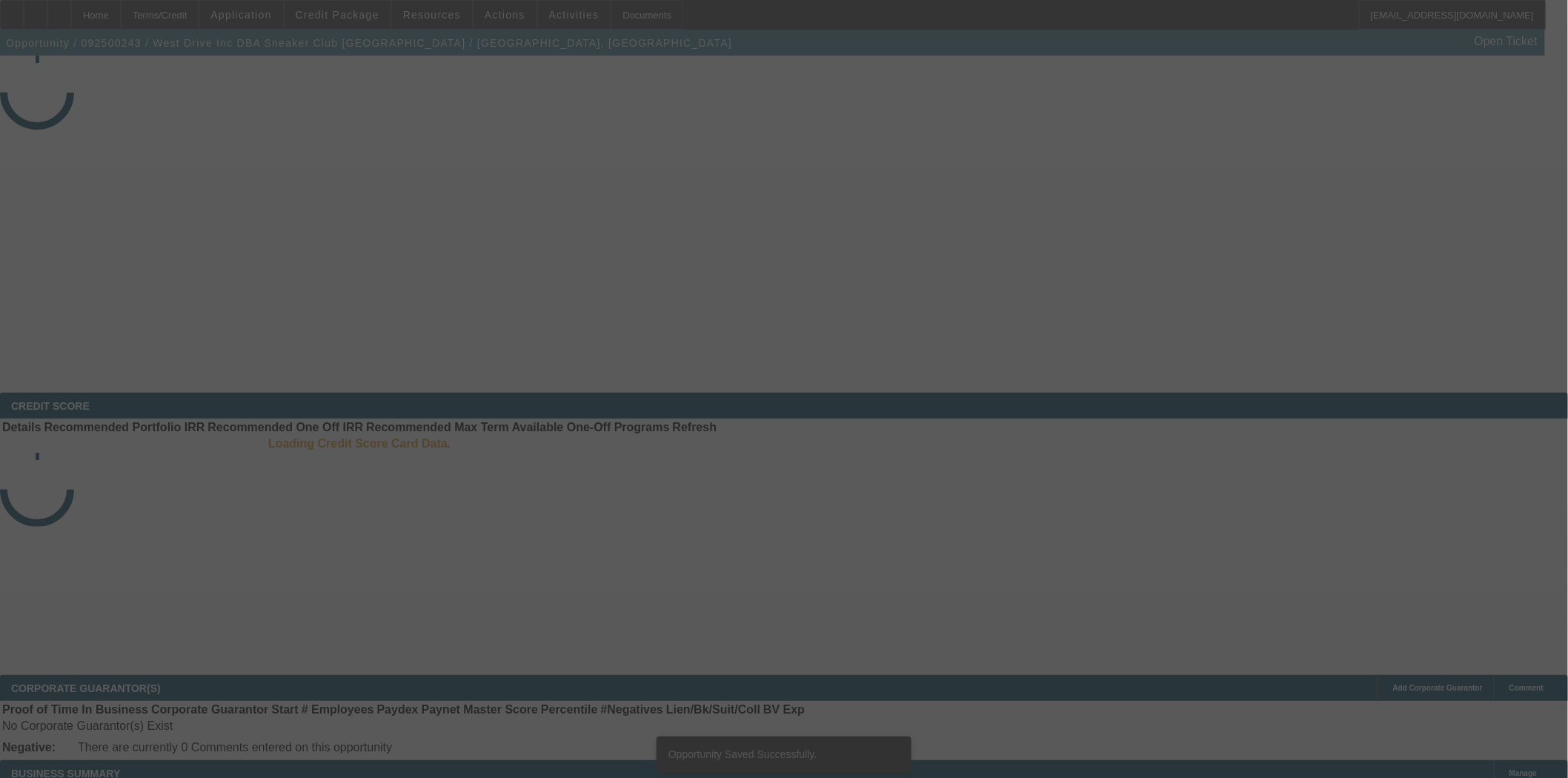
select select "3"
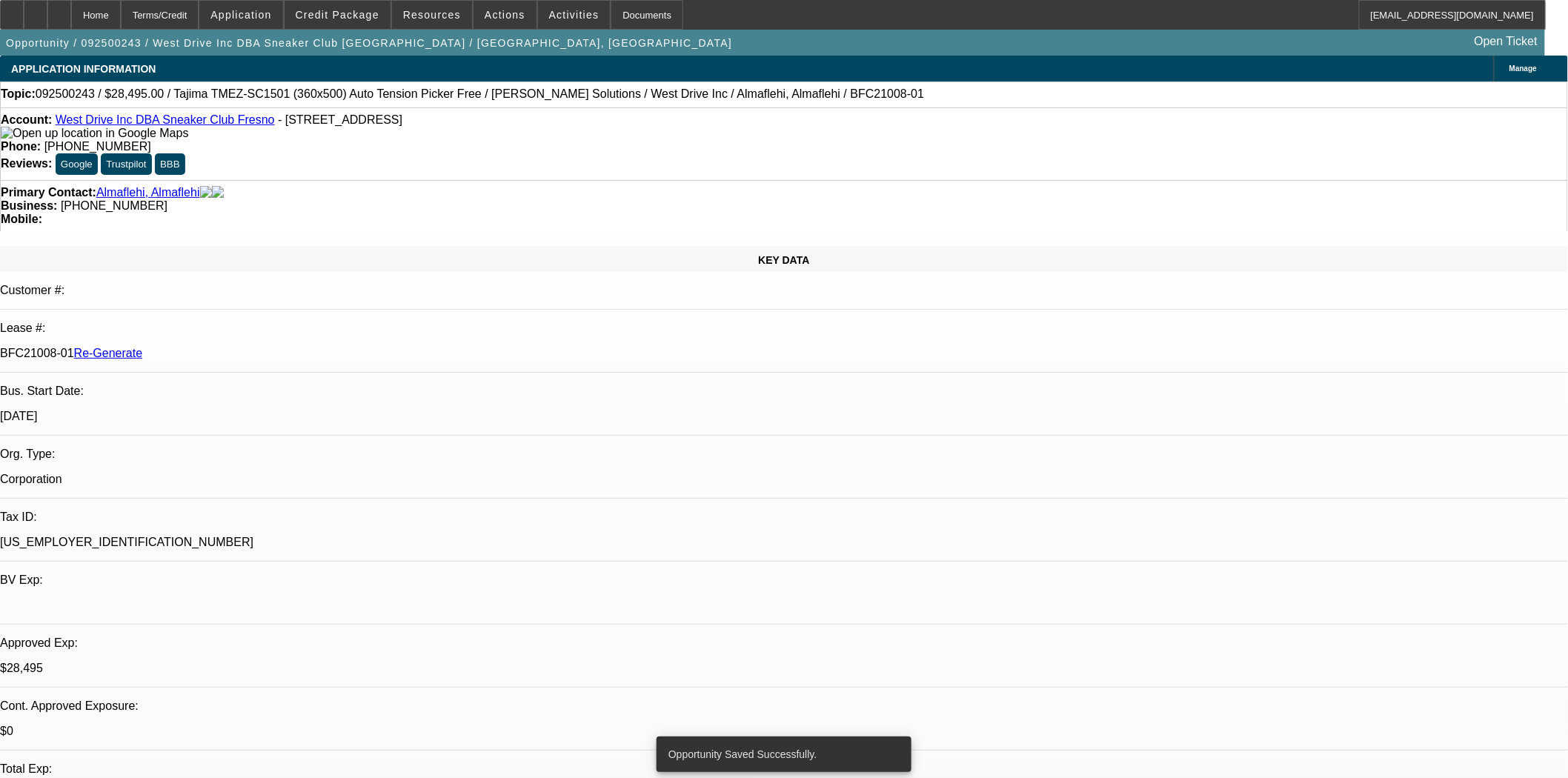
select select "0"
select select "2"
select select "0.1"
select select "4"
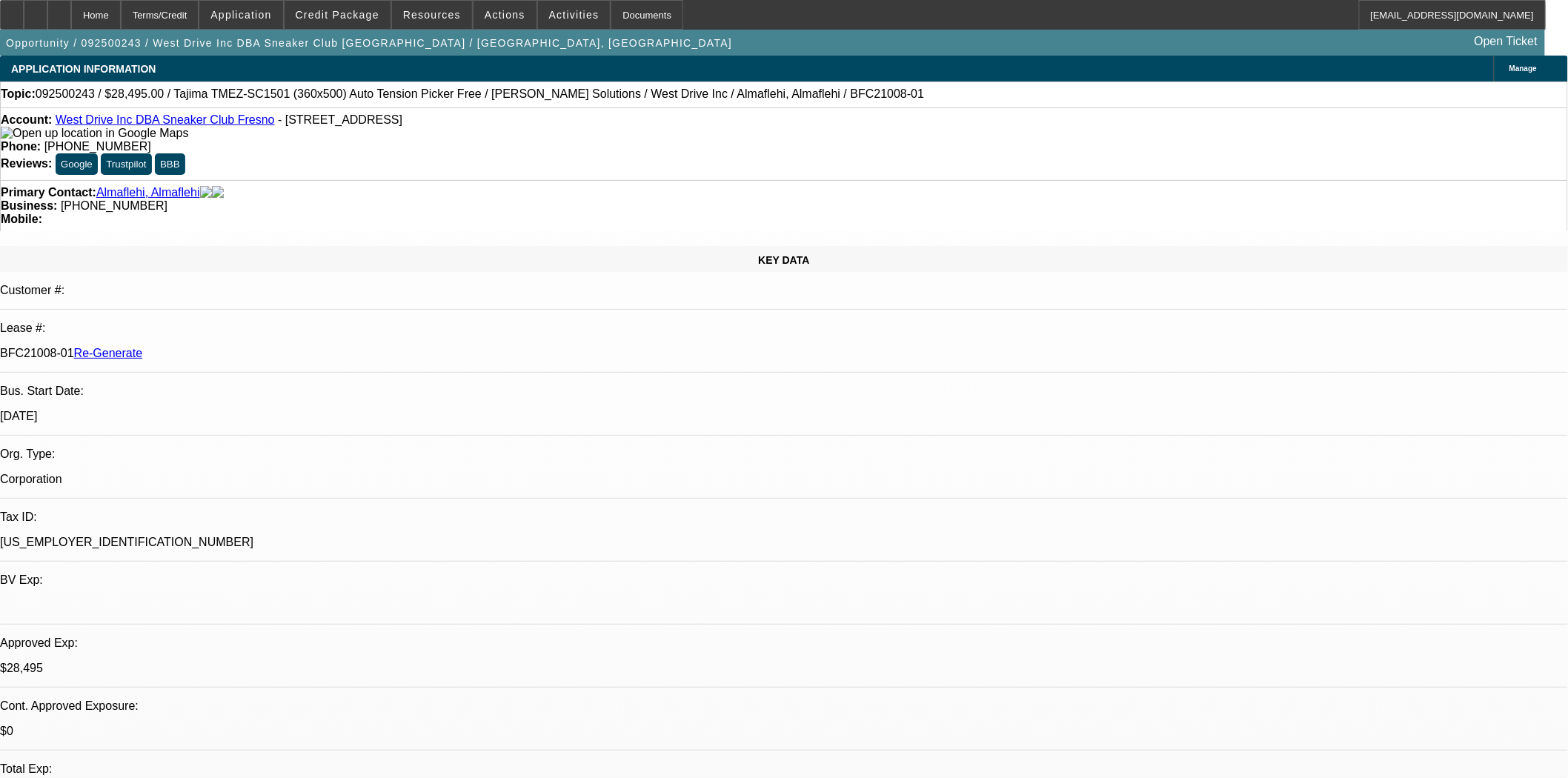
click at [627, 13] on div "Documents" at bounding box center [646, 15] width 72 height 30
drag, startPoint x: 327, startPoint y: 121, endPoint x: 256, endPoint y: 122, distance: 71.0
click at [277, 122] on span "- [STREET_ADDRESS]" at bounding box center [340, 119] width 125 height 12
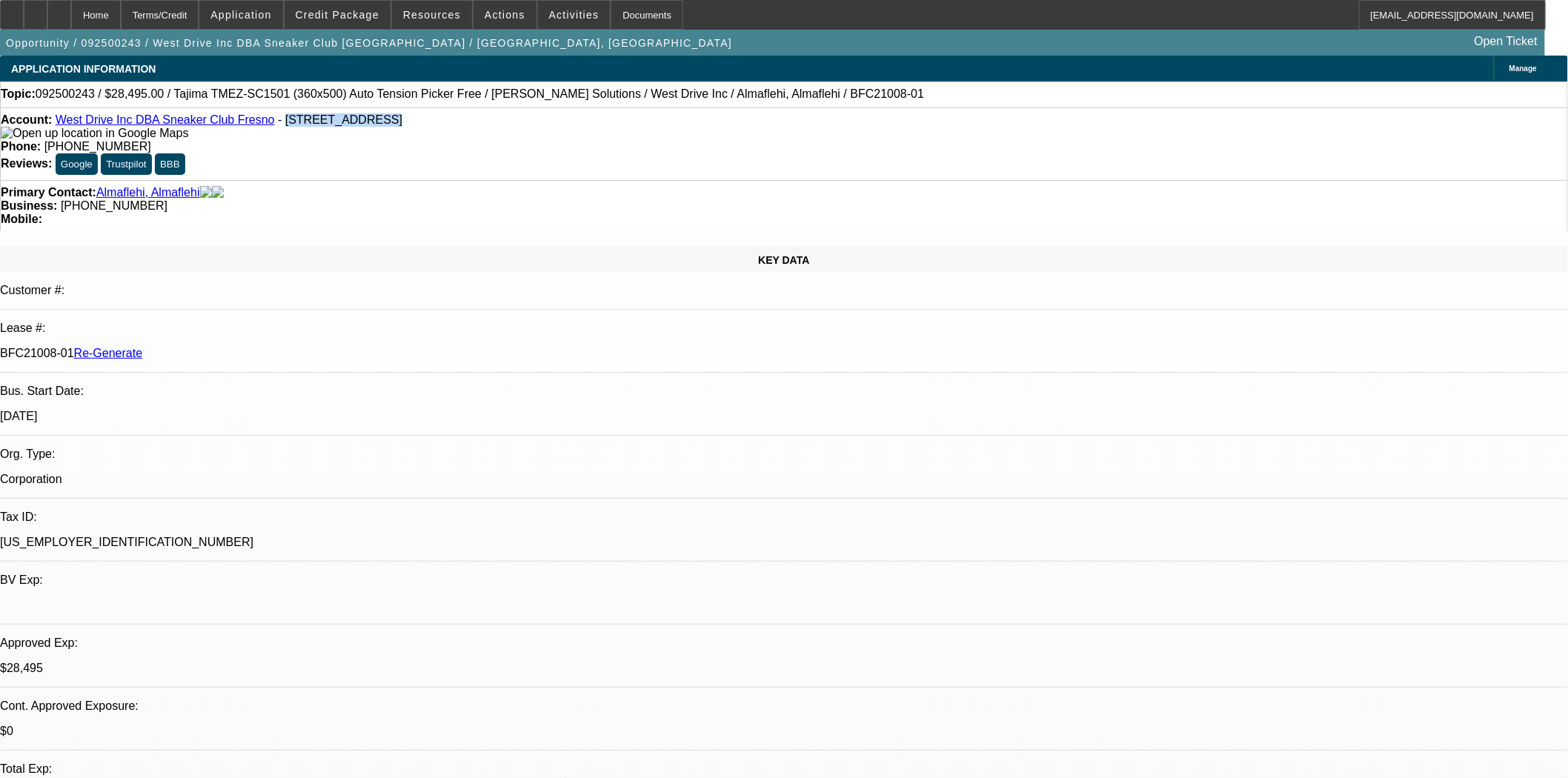
copy span "[STREET_ADDRESS]"
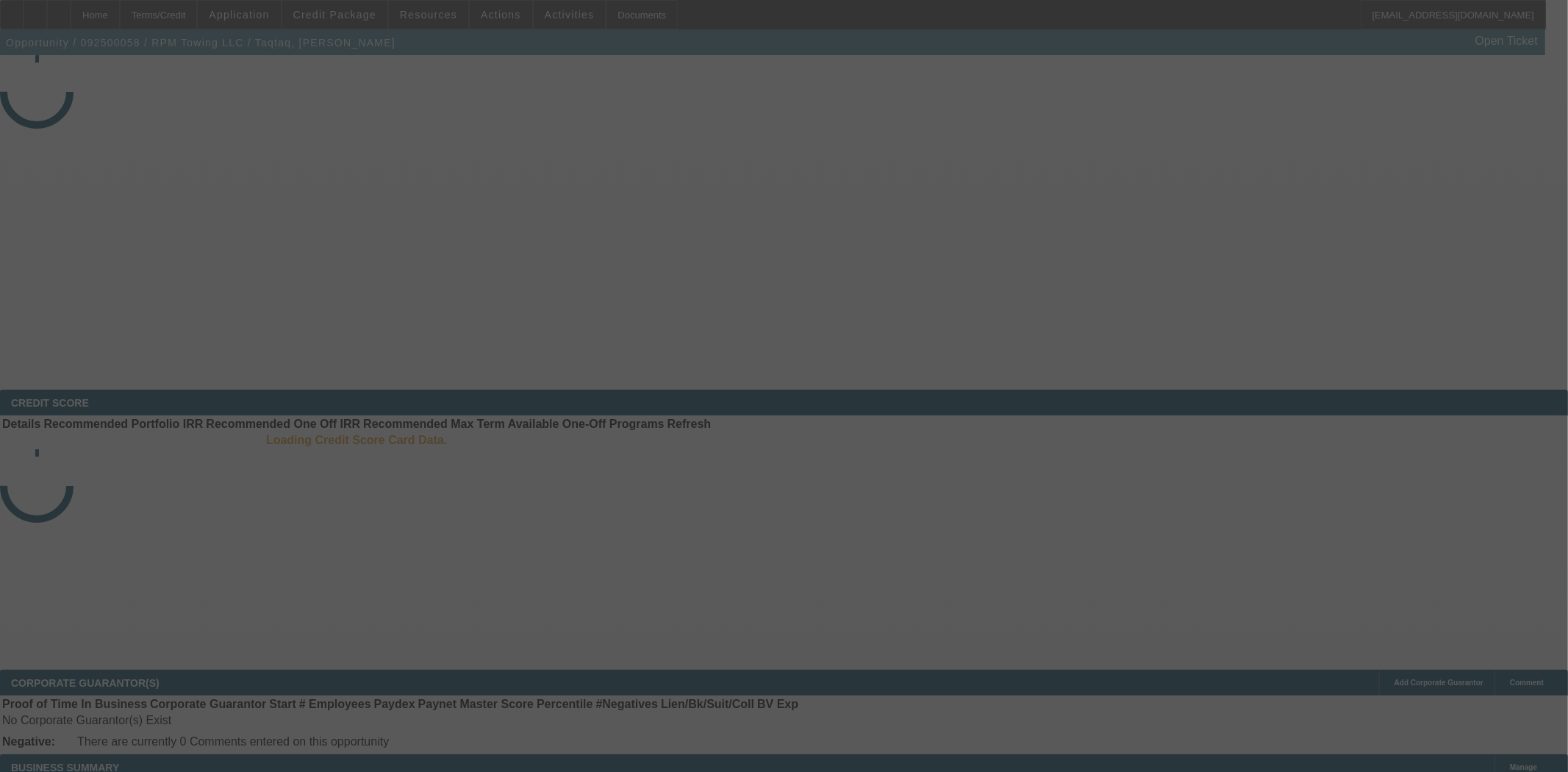
select select "4"
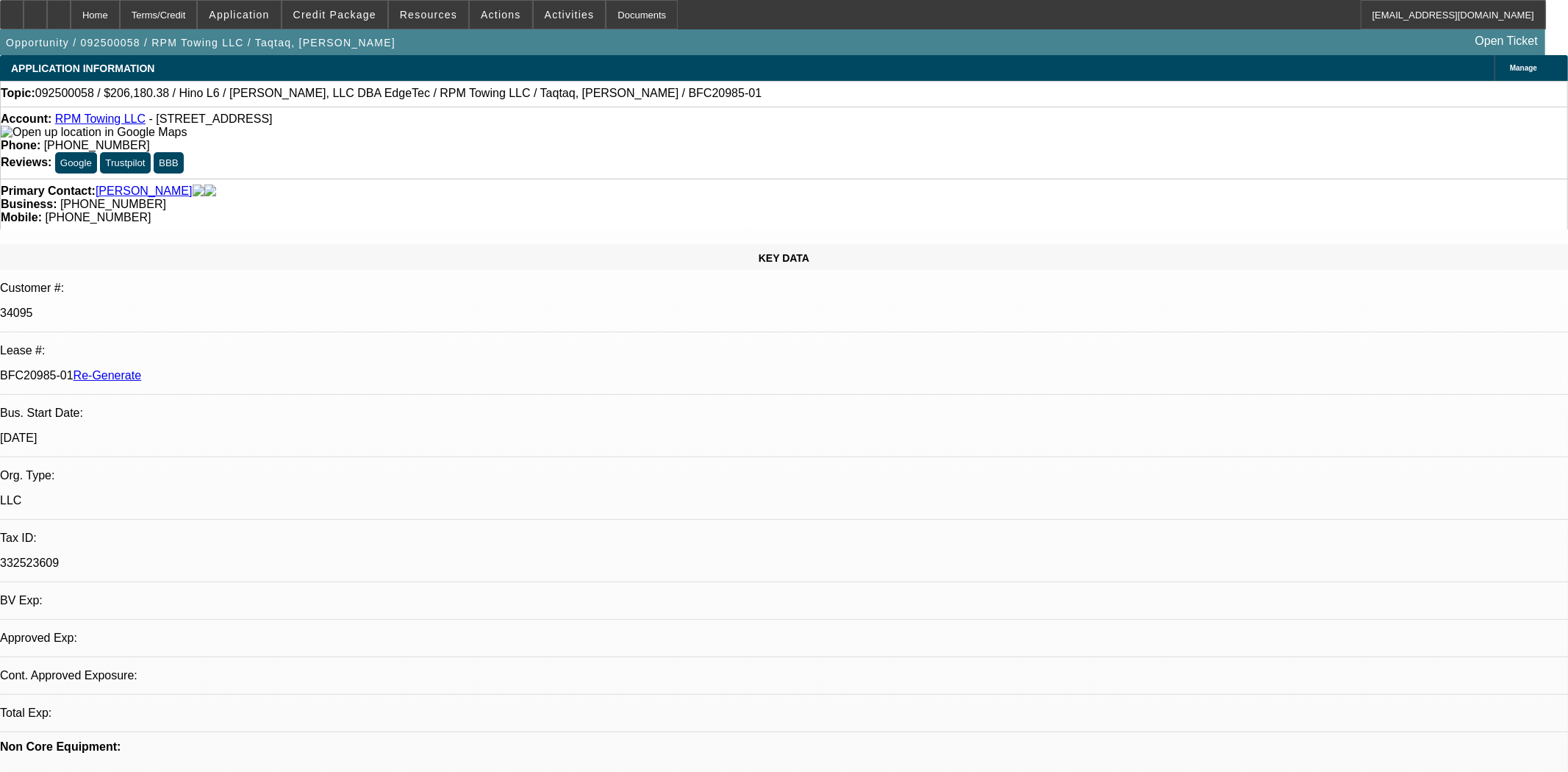
select select "0"
select select "2"
select select "0"
select select "6"
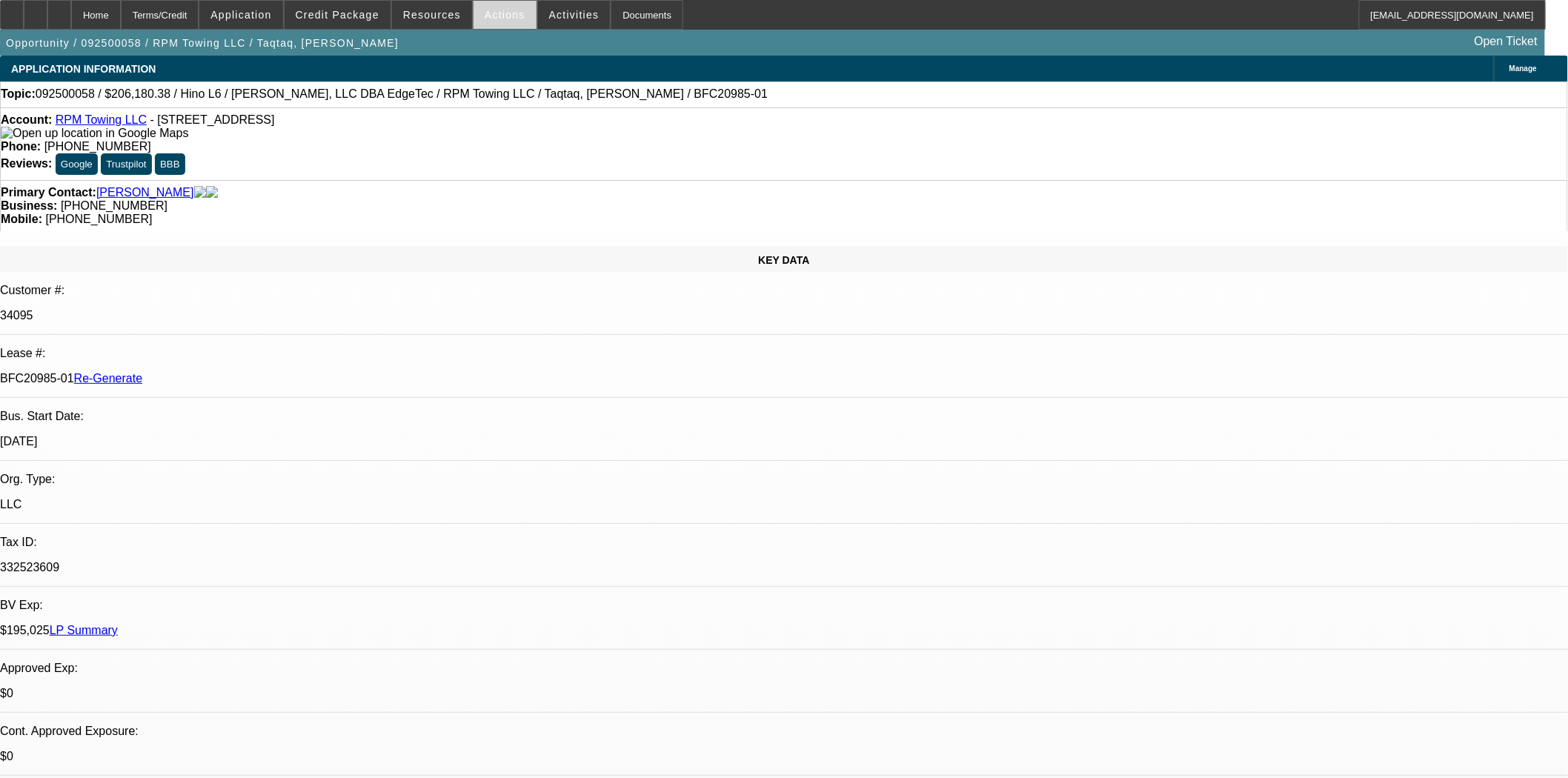
click at [512, 15] on span at bounding box center [505, 15] width 63 height 35
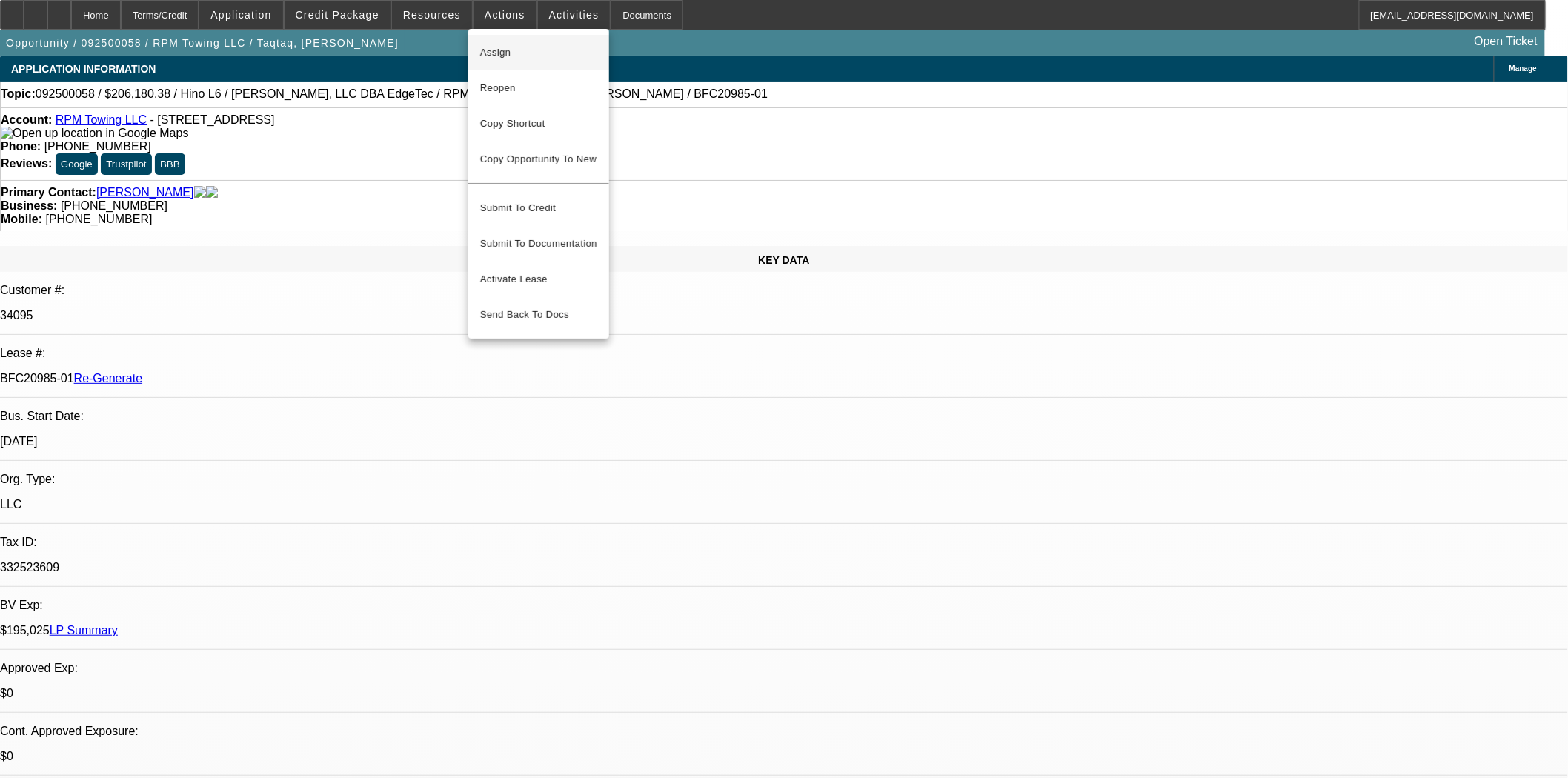
click at [507, 56] on span "Assign" at bounding box center [539, 52] width 117 height 18
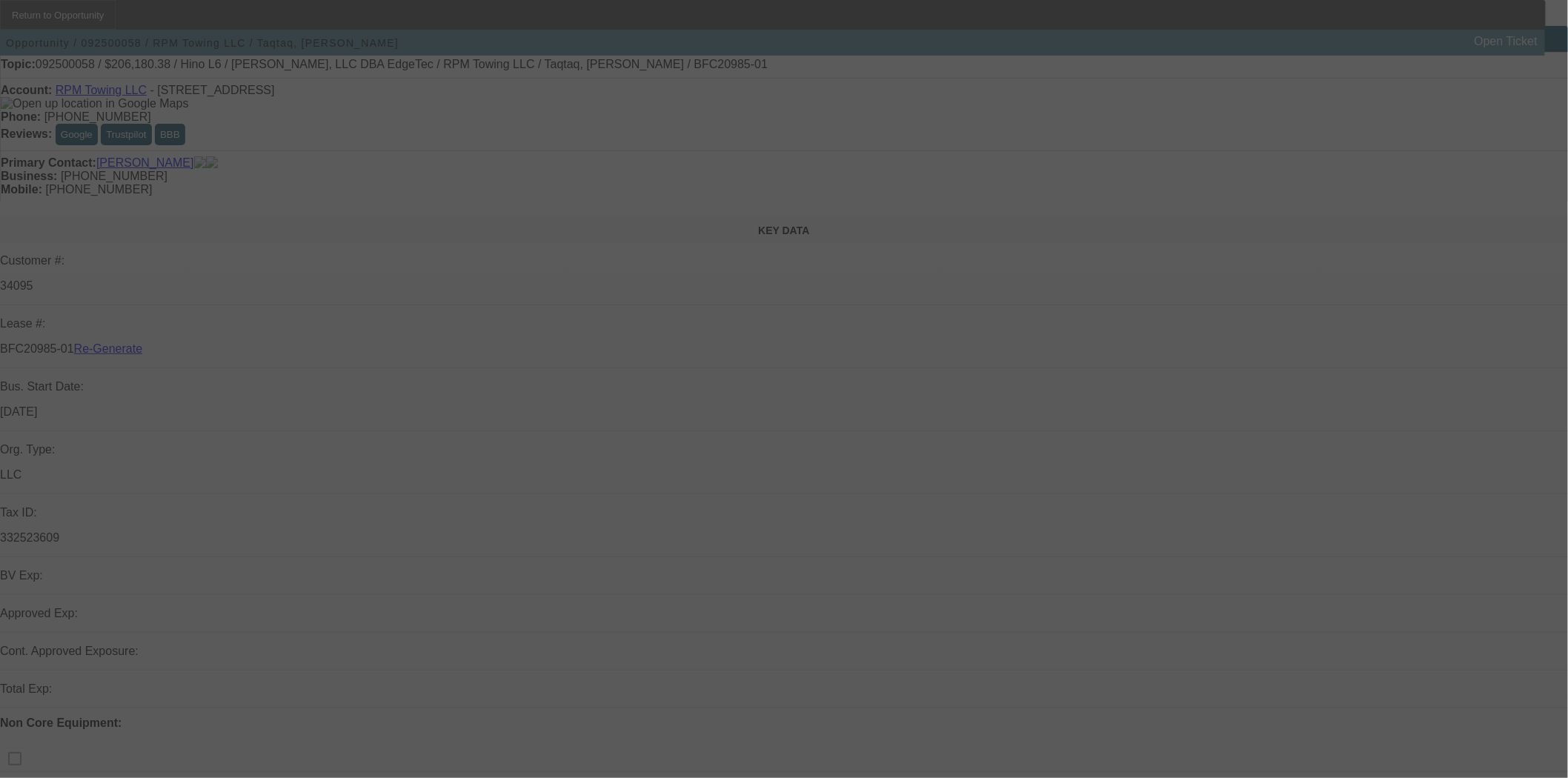
select select "4"
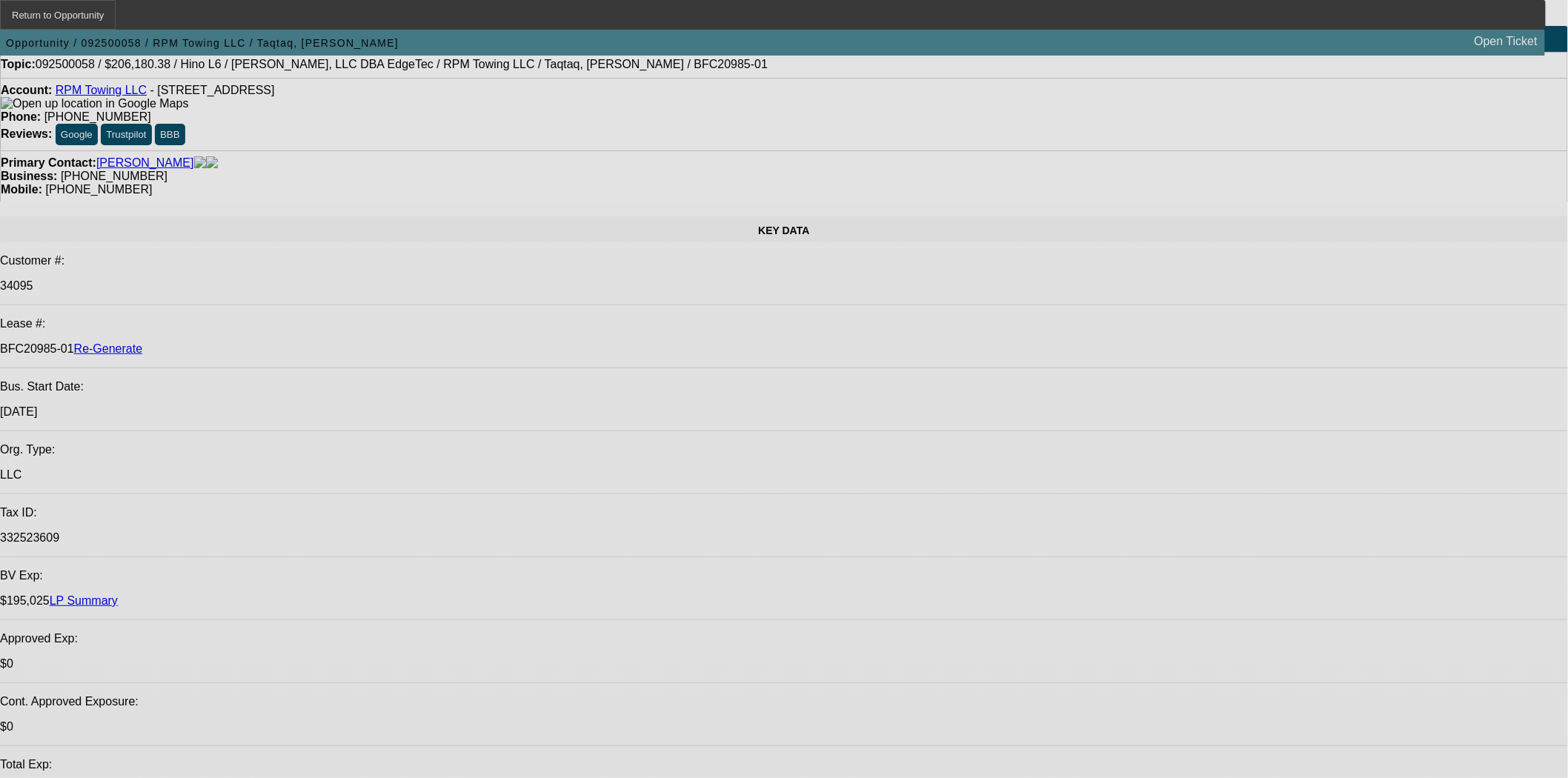
select select "0"
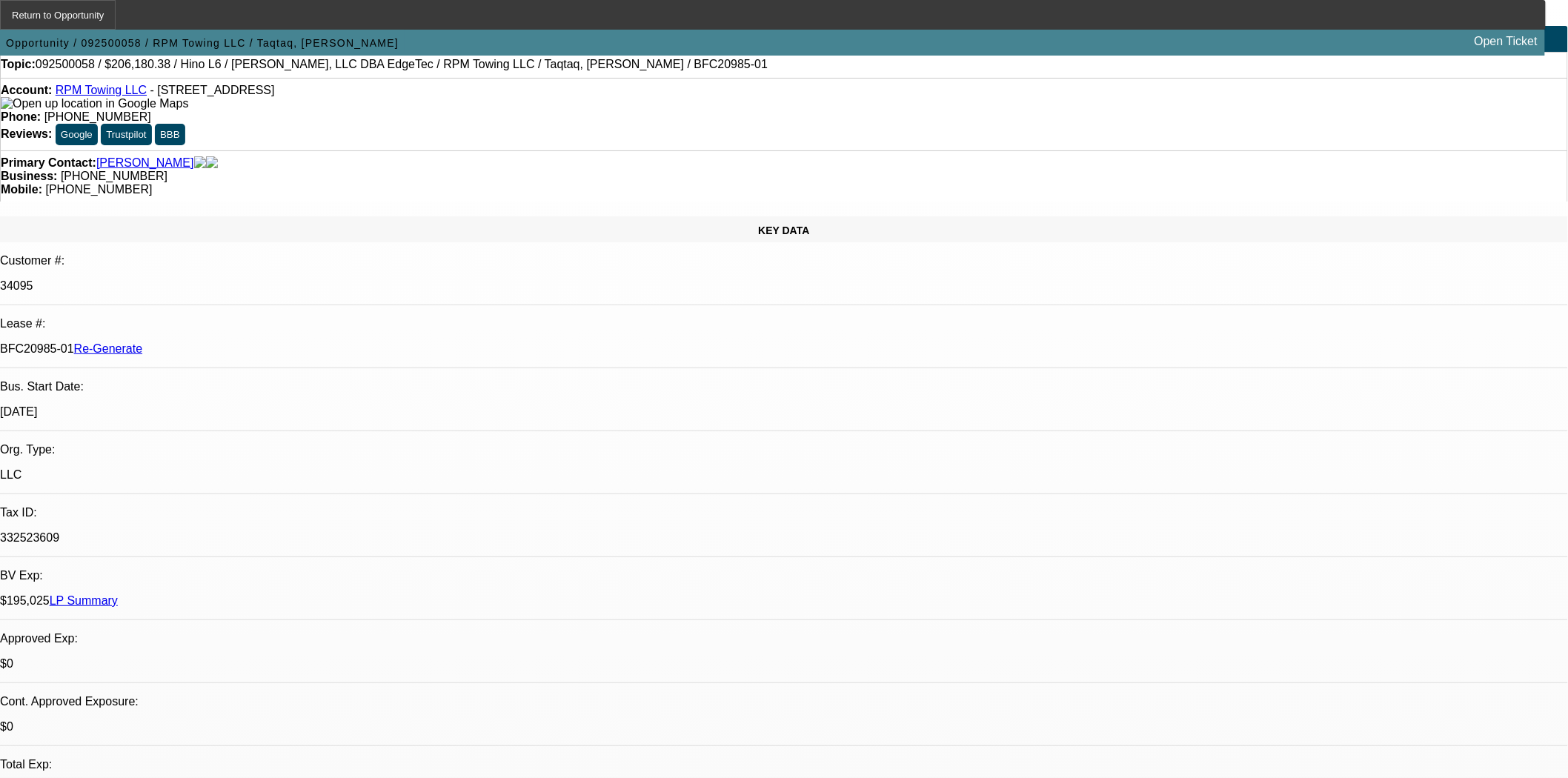
select select "2"
select select "0"
select select "6"
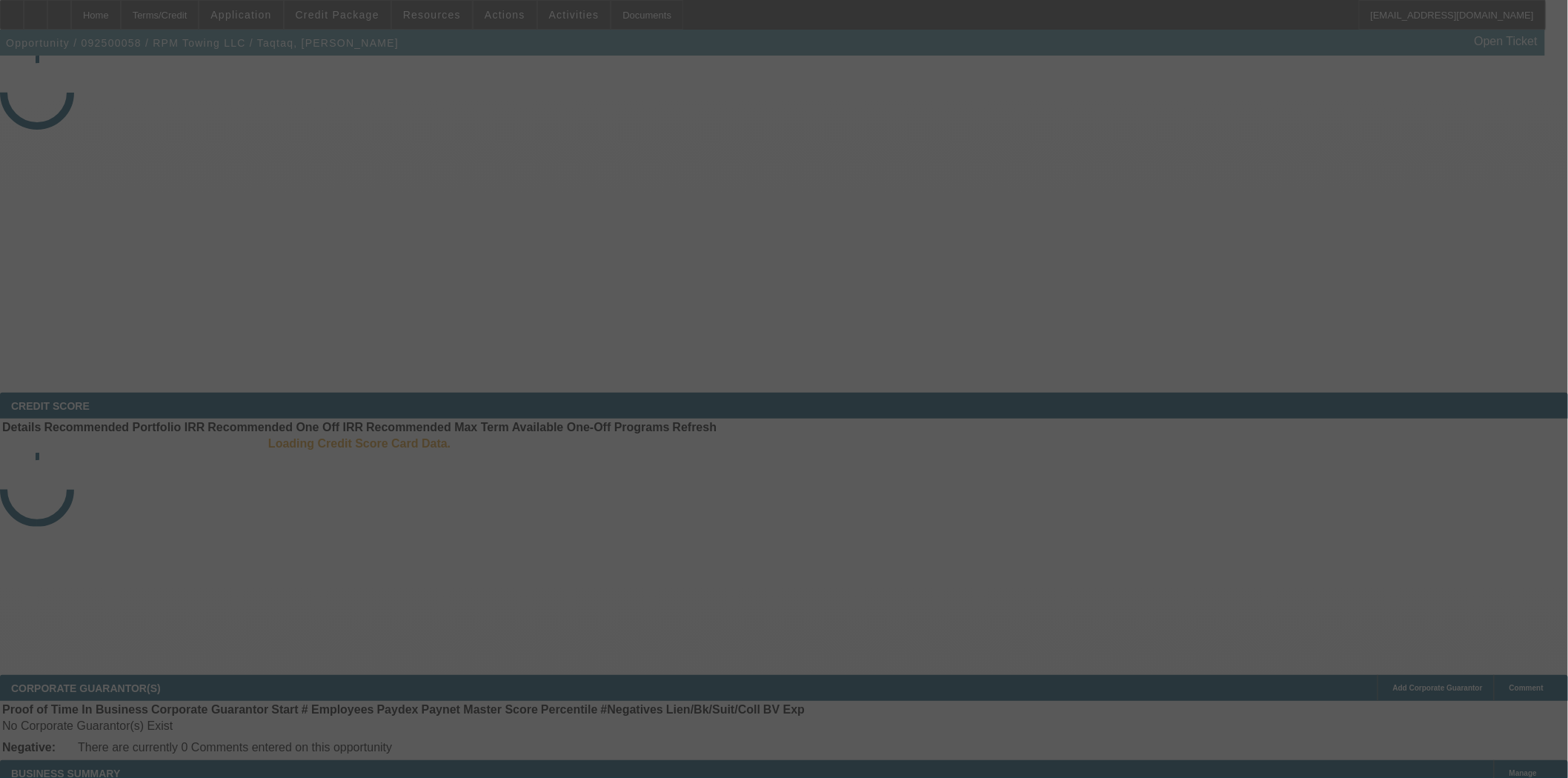
select select "4"
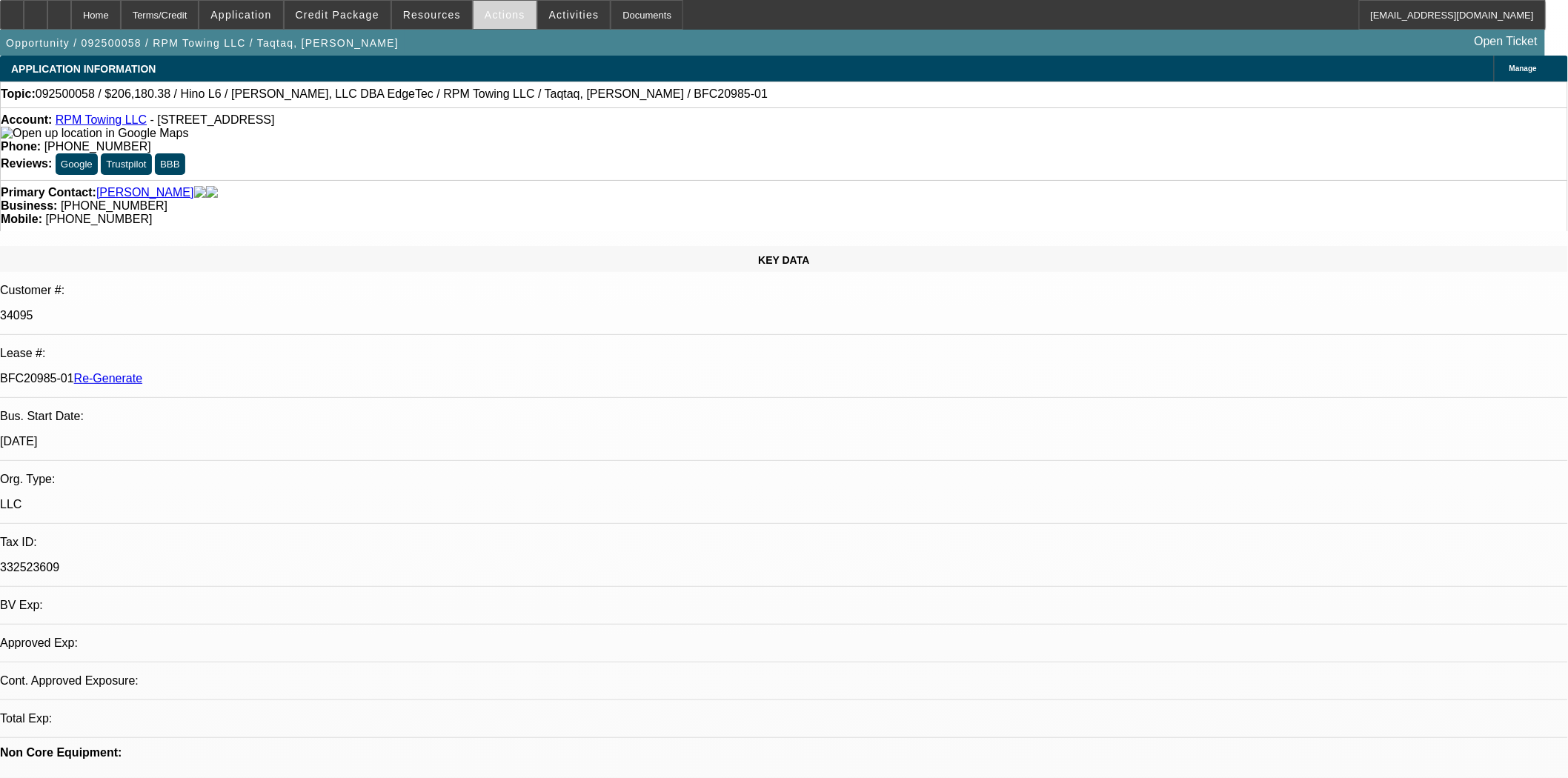
select select "0"
select select "2"
select select "0"
select select "6"
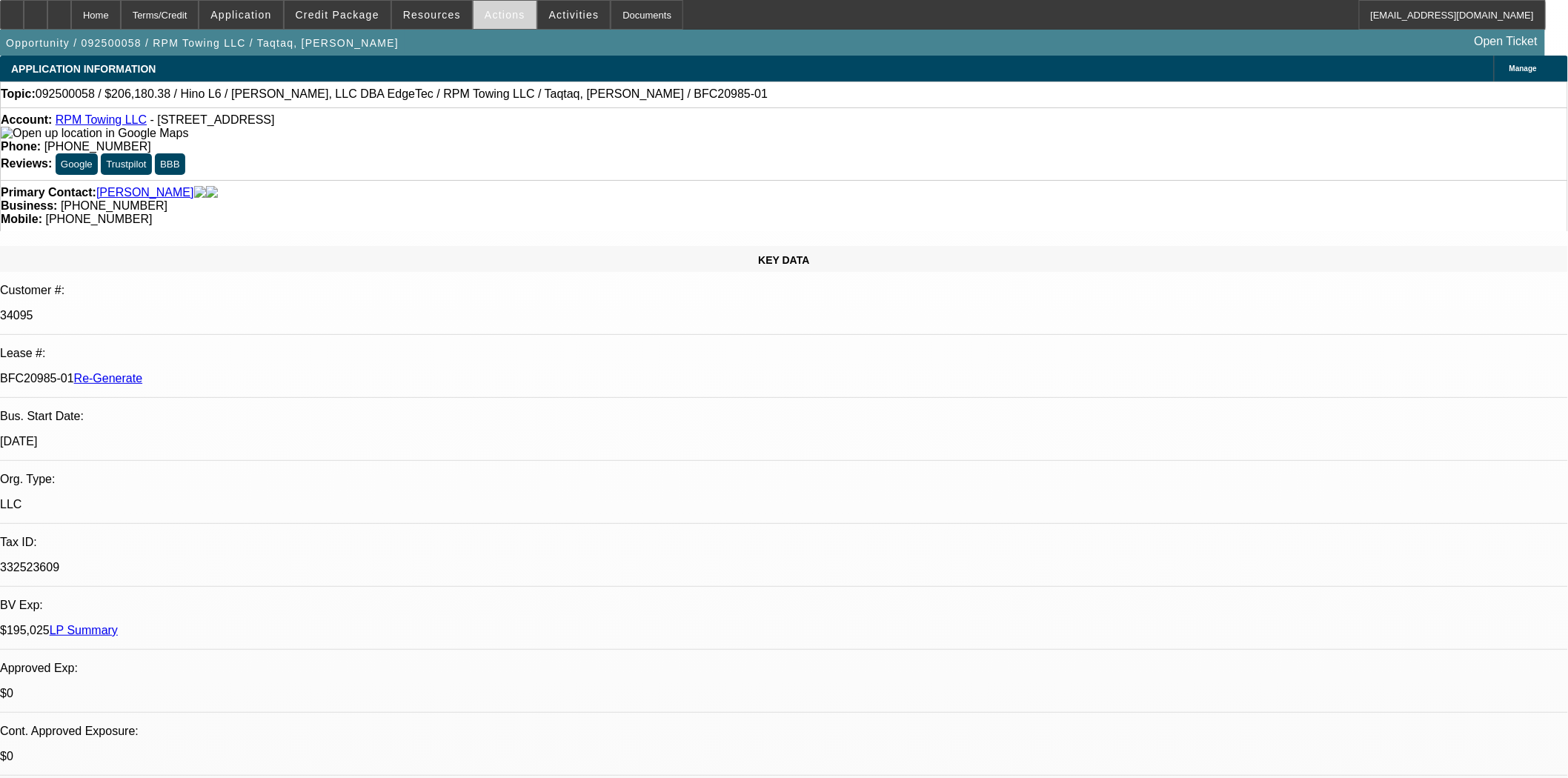
click at [500, 15] on span "Actions" at bounding box center [504, 15] width 41 height 12
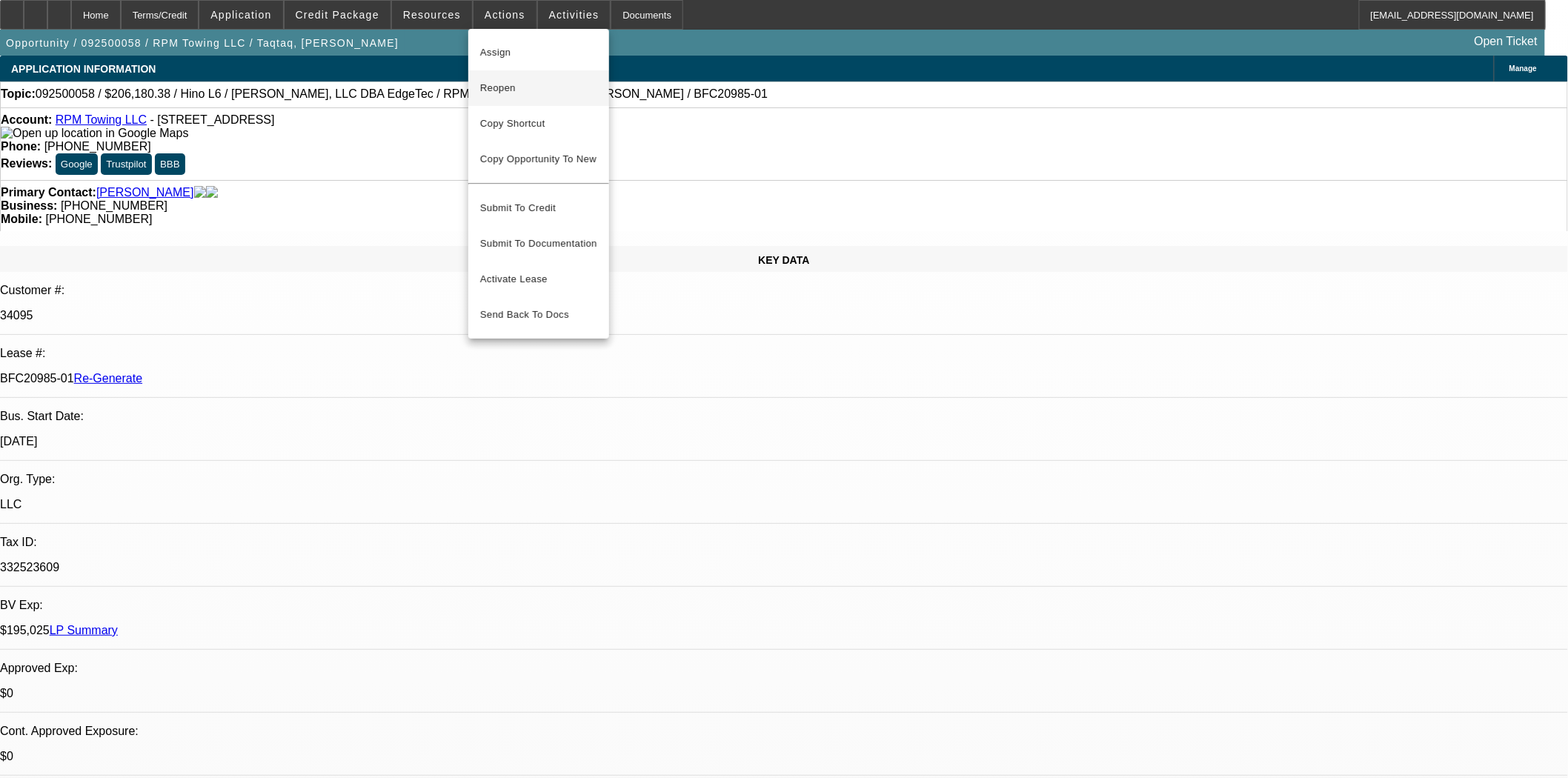
click at [493, 82] on span "Reopen" at bounding box center [539, 88] width 117 height 18
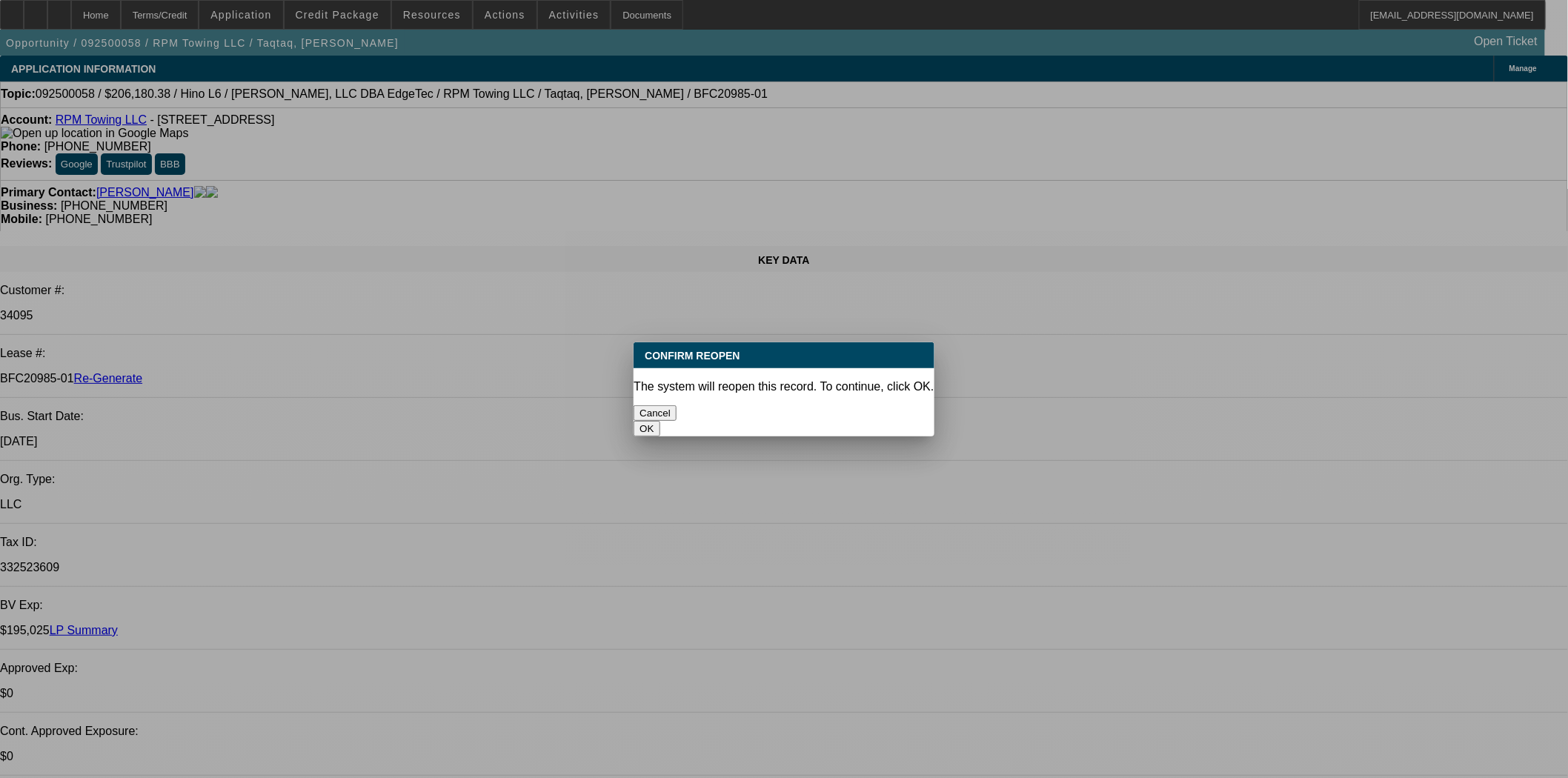
click at [659, 421] on button "OK" at bounding box center [646, 428] width 26 height 15
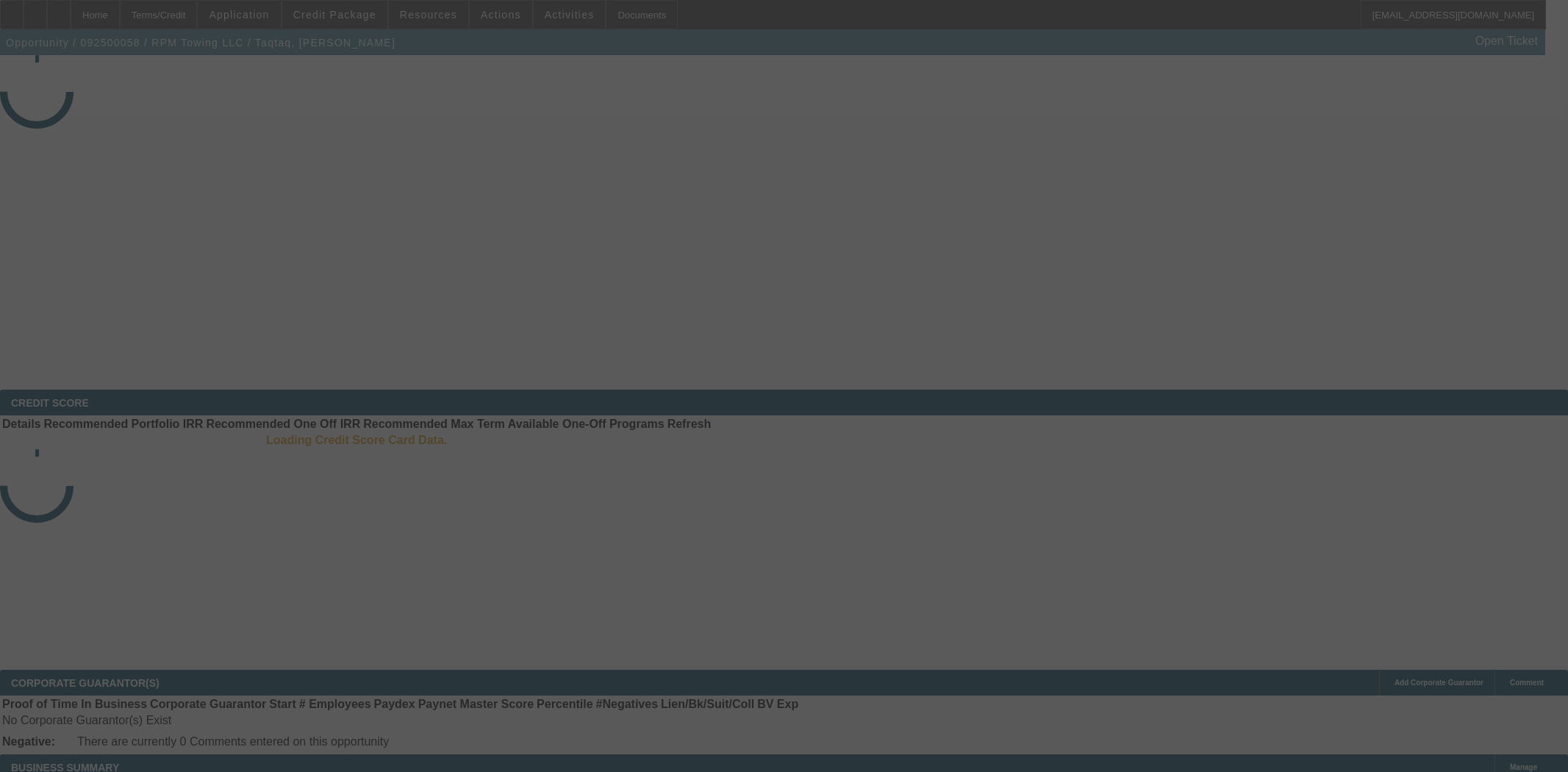
select select "4"
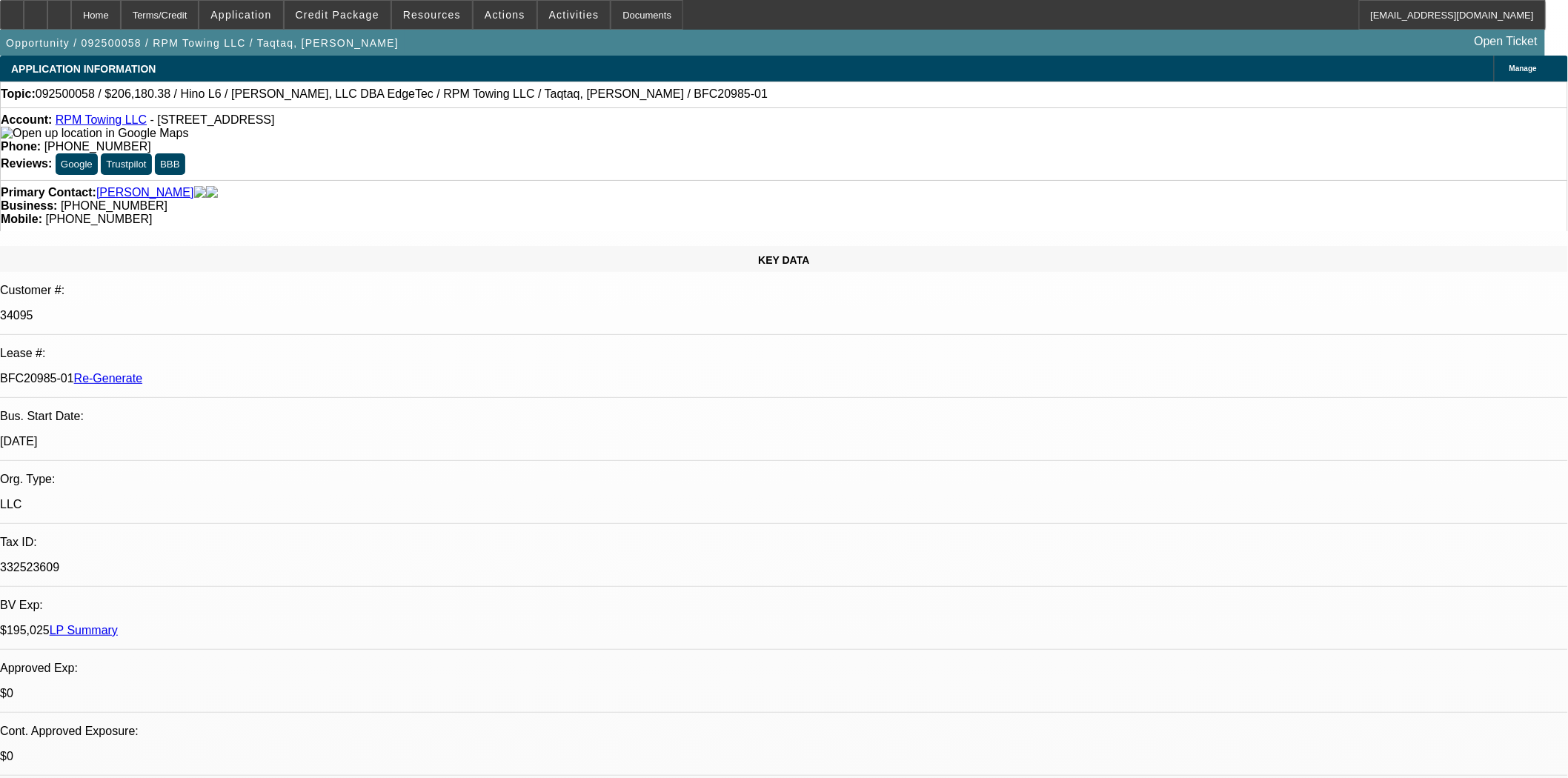
select select "0"
select select "2"
select select "0"
select select "6"
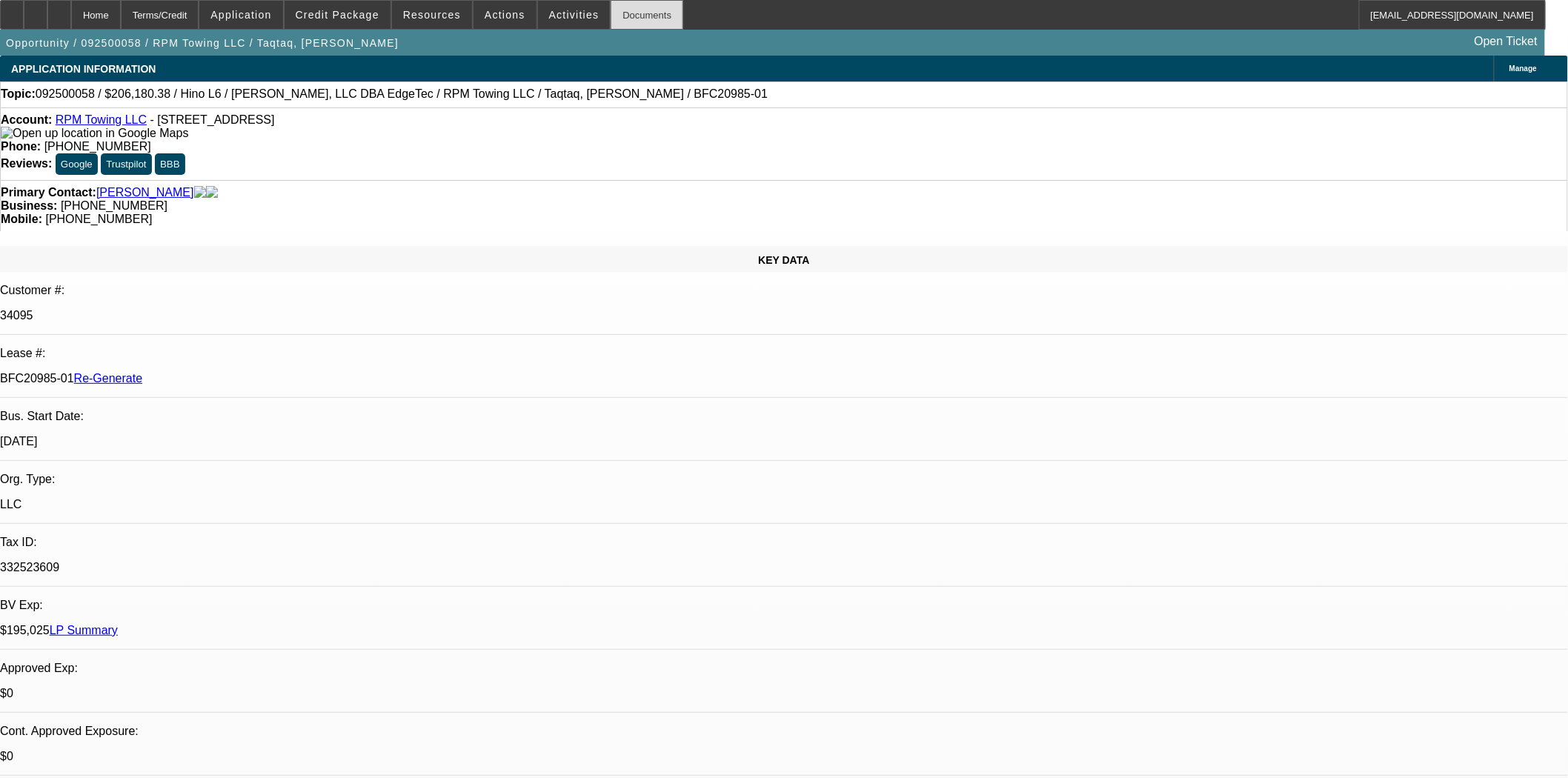
click at [639, 25] on div "Documents" at bounding box center [646, 15] width 72 height 30
click at [495, 18] on span "Actions" at bounding box center [504, 15] width 41 height 12
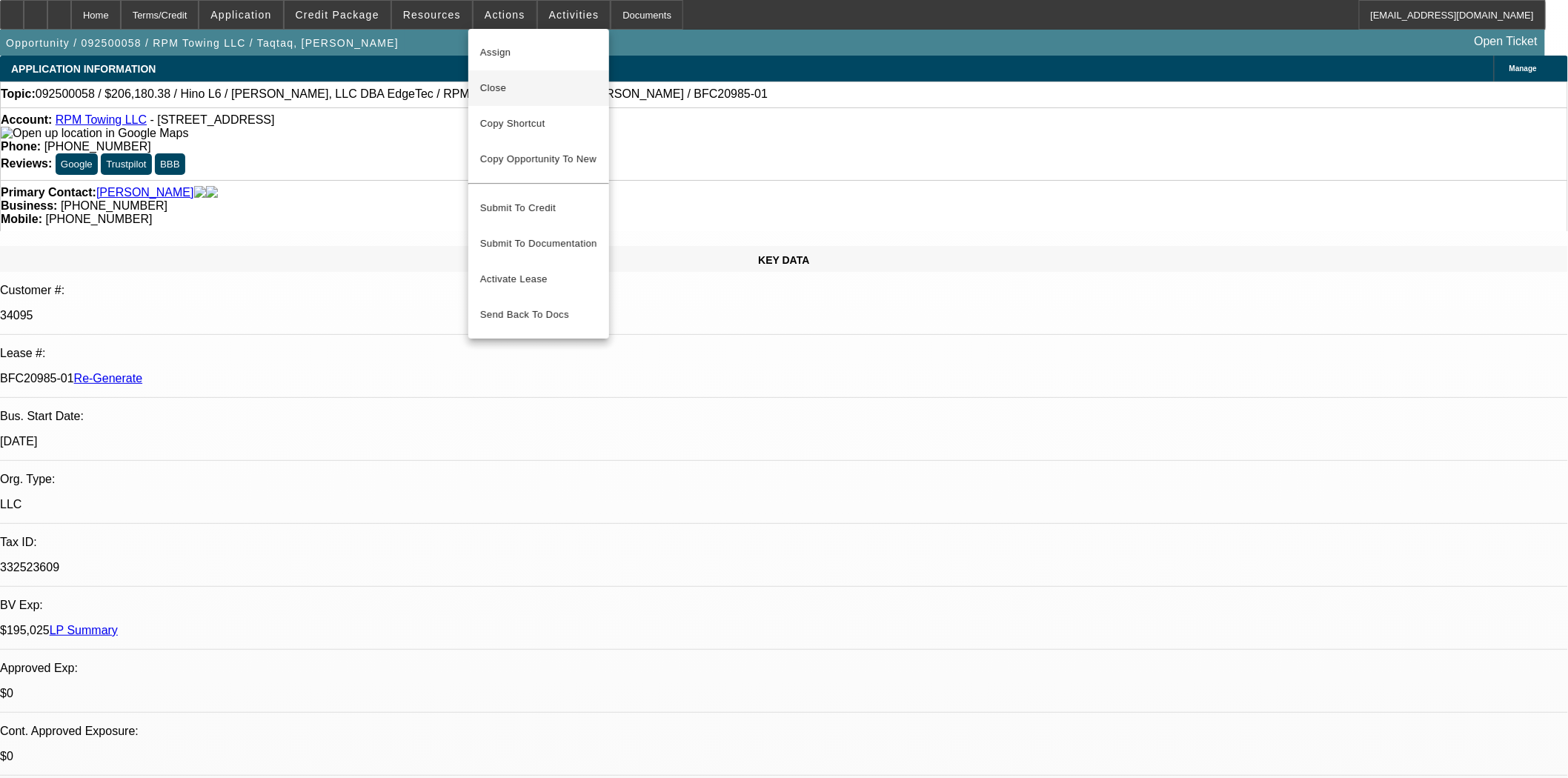
click at [487, 85] on span "Close" at bounding box center [539, 88] width 117 height 18
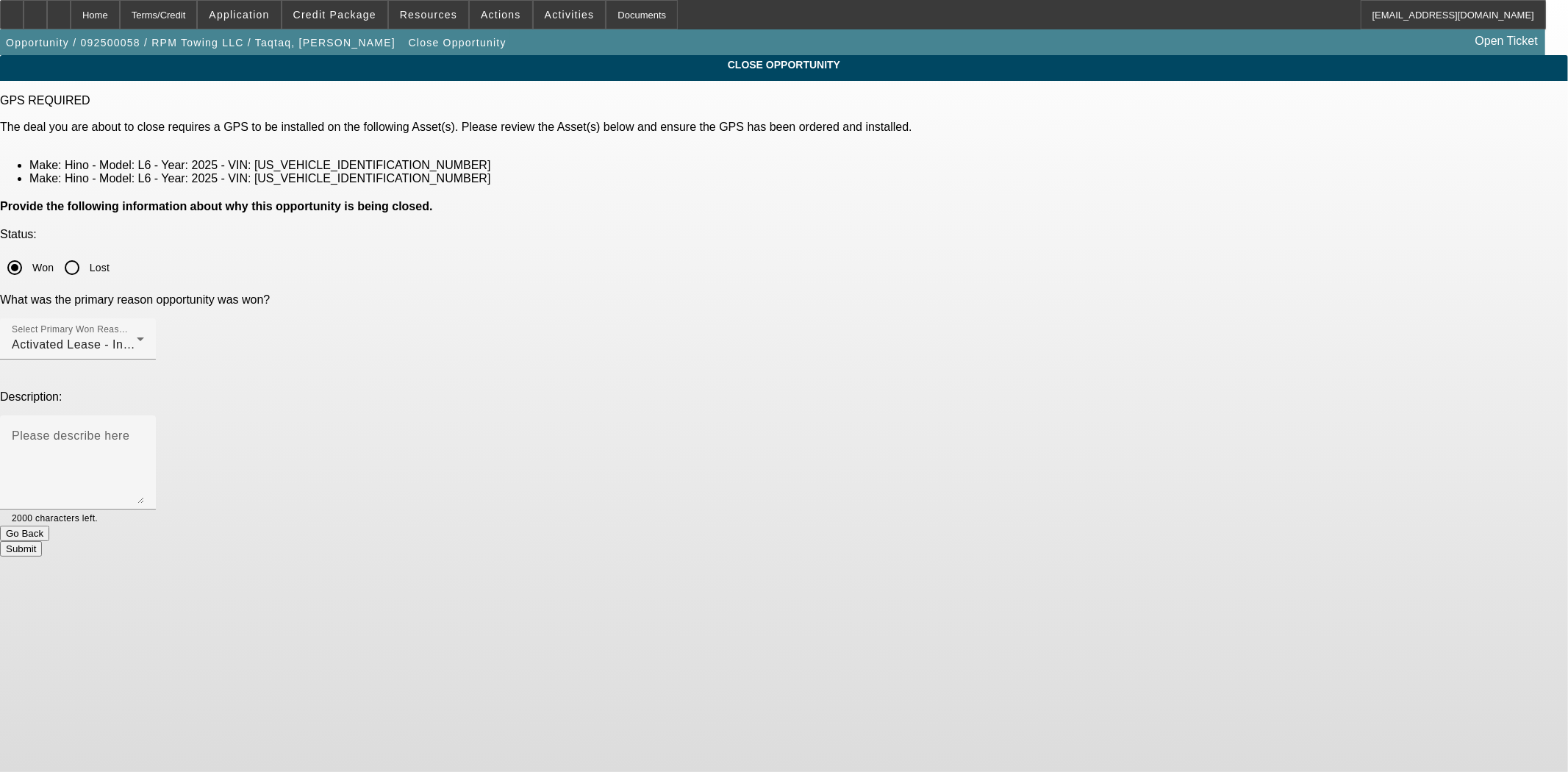
click at [42, 541] on button "Submit" at bounding box center [21, 548] width 42 height 15
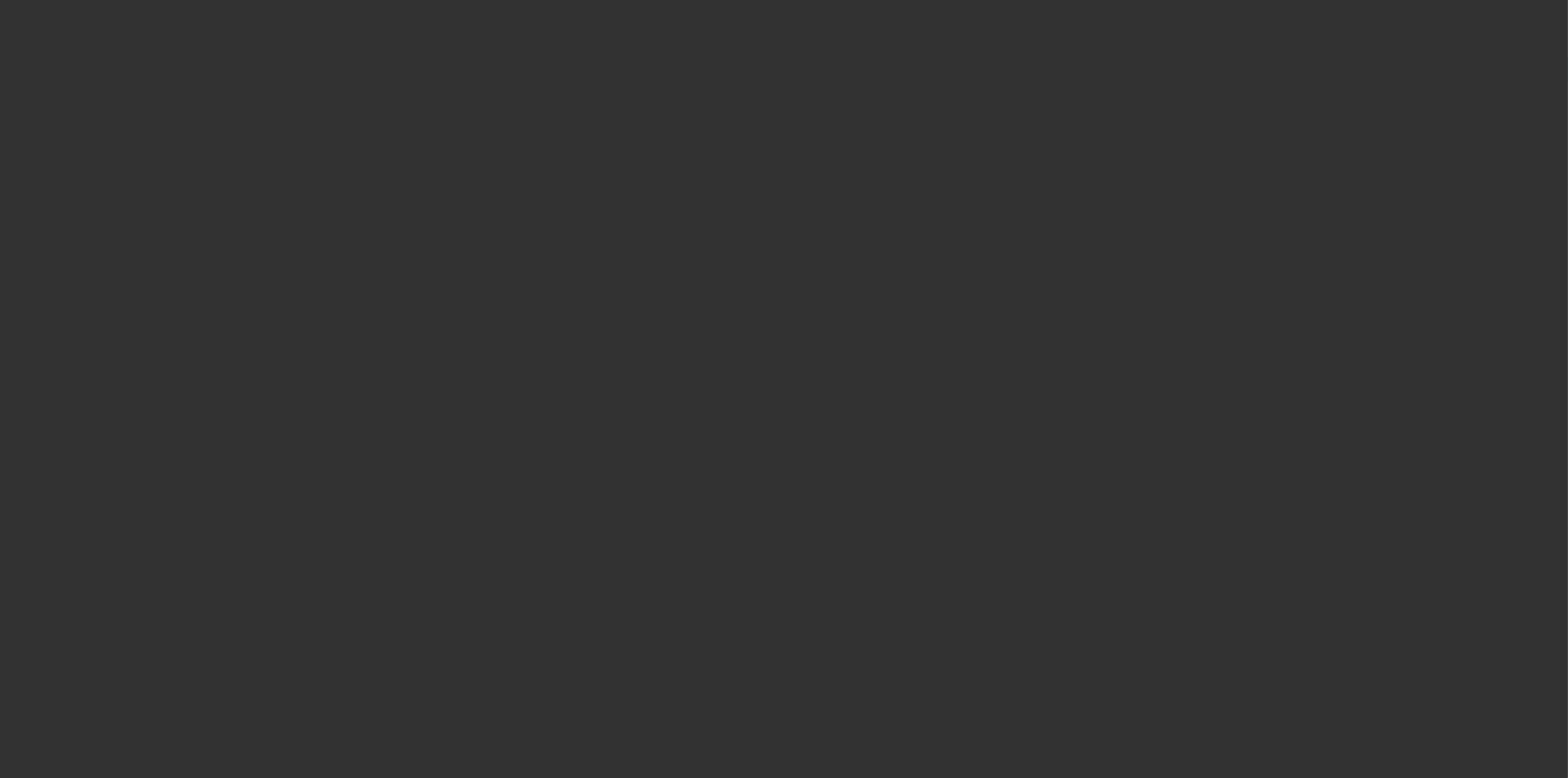
select select "4"
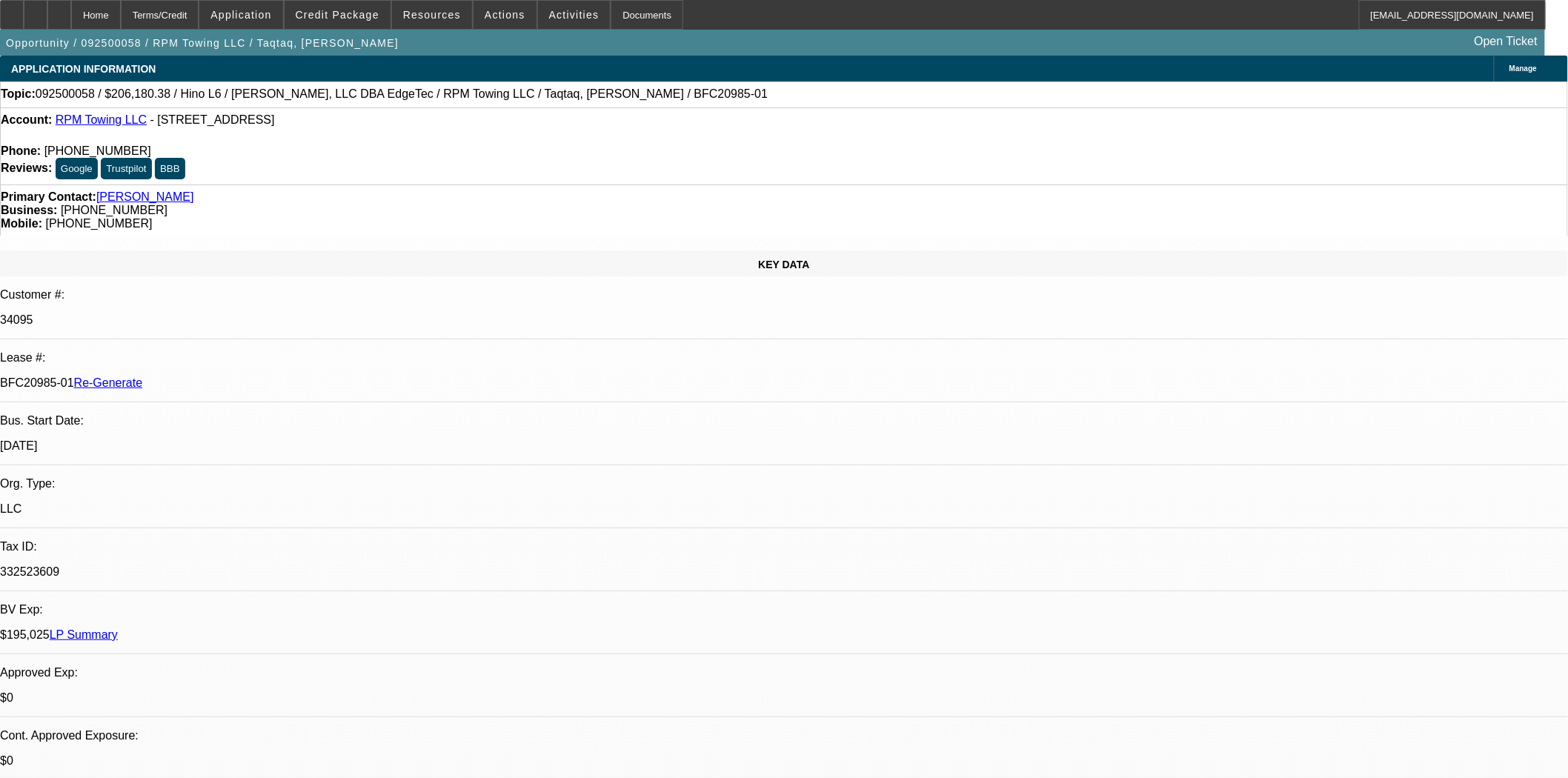
select select "0"
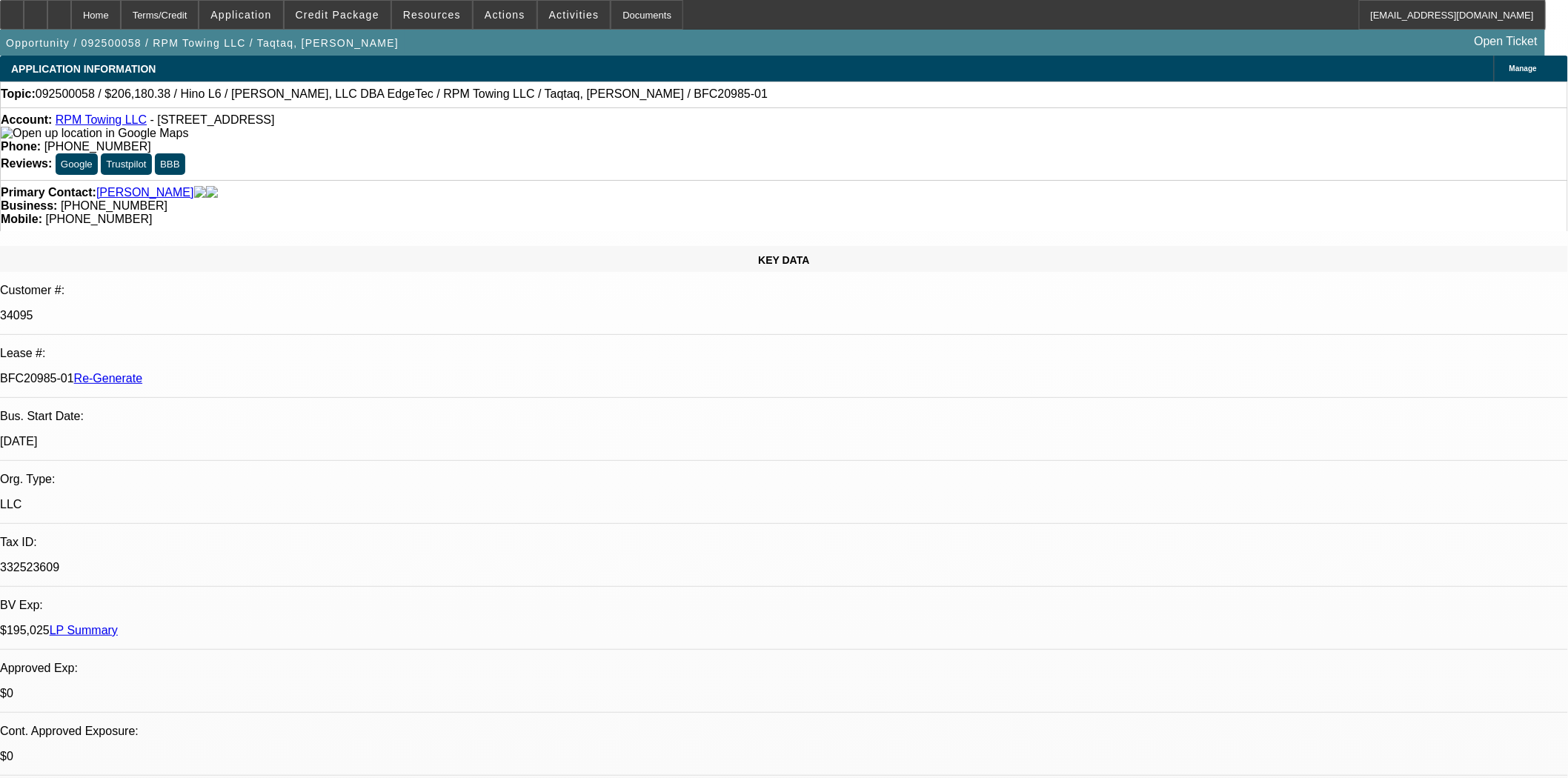
select select "0"
select select "2"
select select "0"
select select "6"
